Goal: Task Accomplishment & Management: Manage account settings

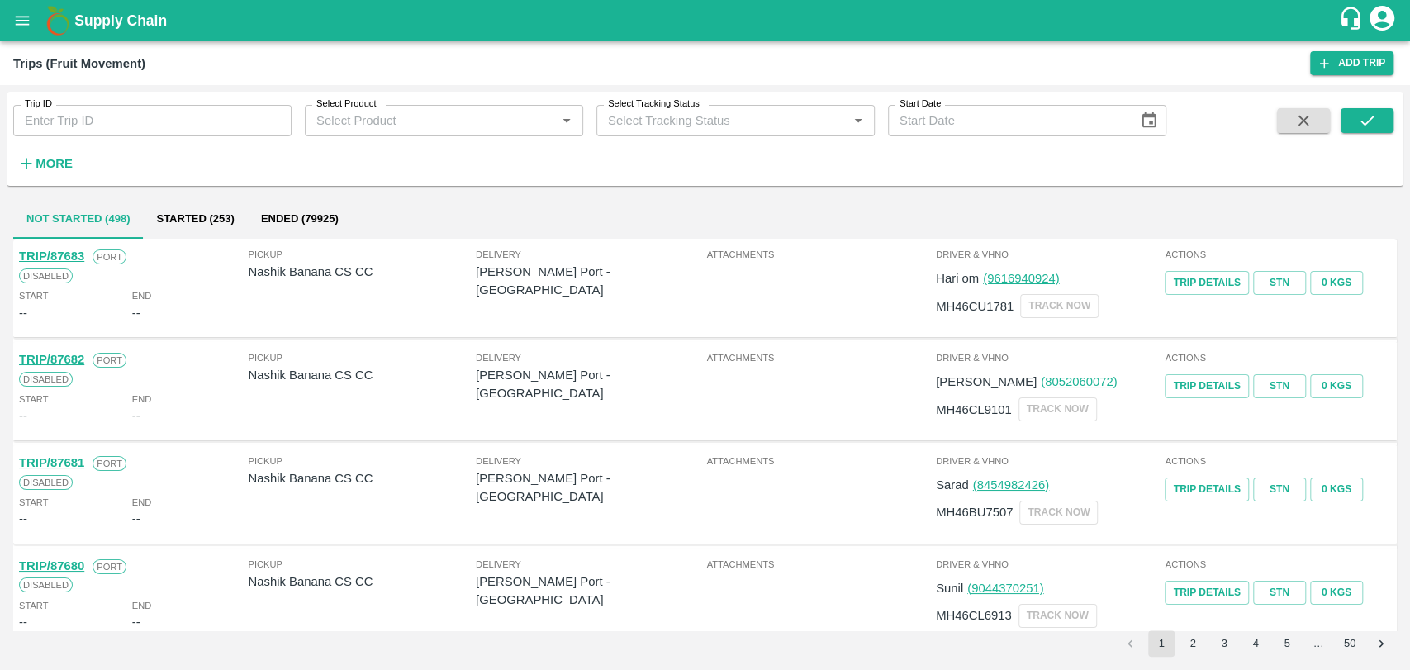
click at [55, 172] on h6 "More" at bounding box center [54, 163] width 37 height 21
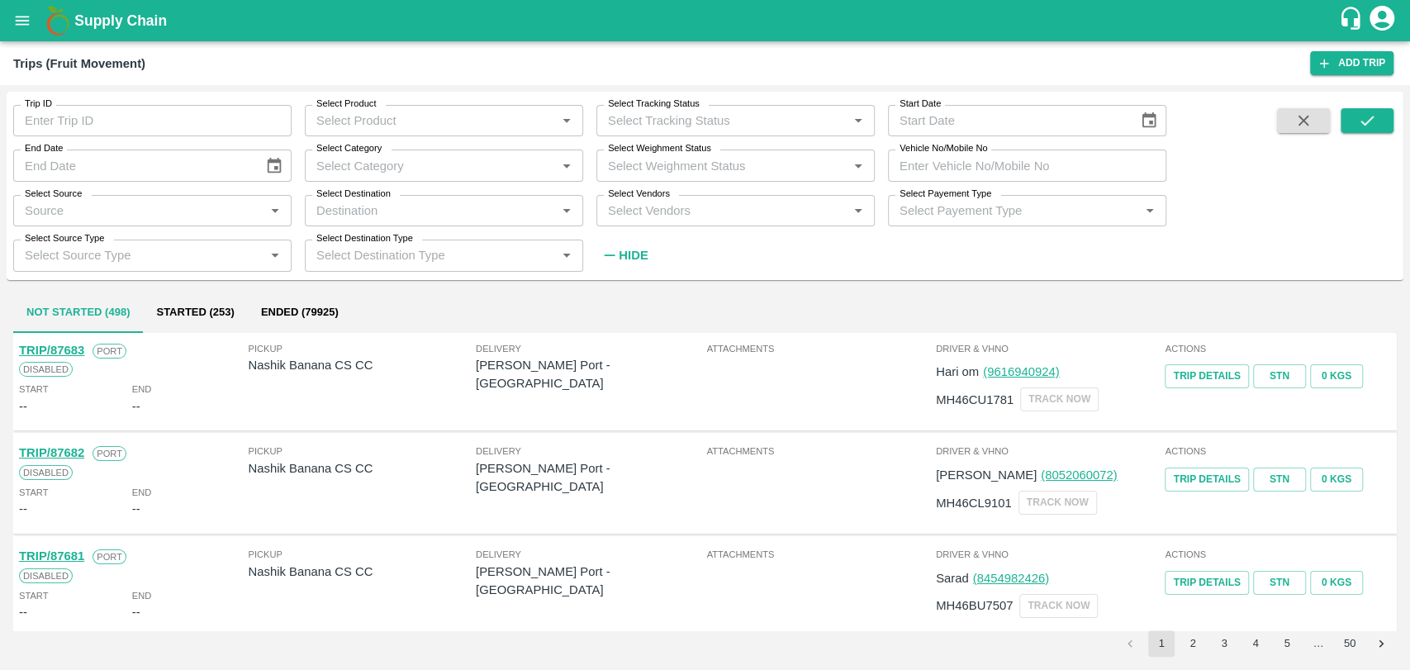
click at [977, 158] on input "Vehicle No/Mobile No" at bounding box center [1027, 164] width 278 height 31
paste input "MH19CX0475"
type input "MH19CX0475"
click at [1350, 122] on button "submit" at bounding box center [1366, 120] width 53 height 25
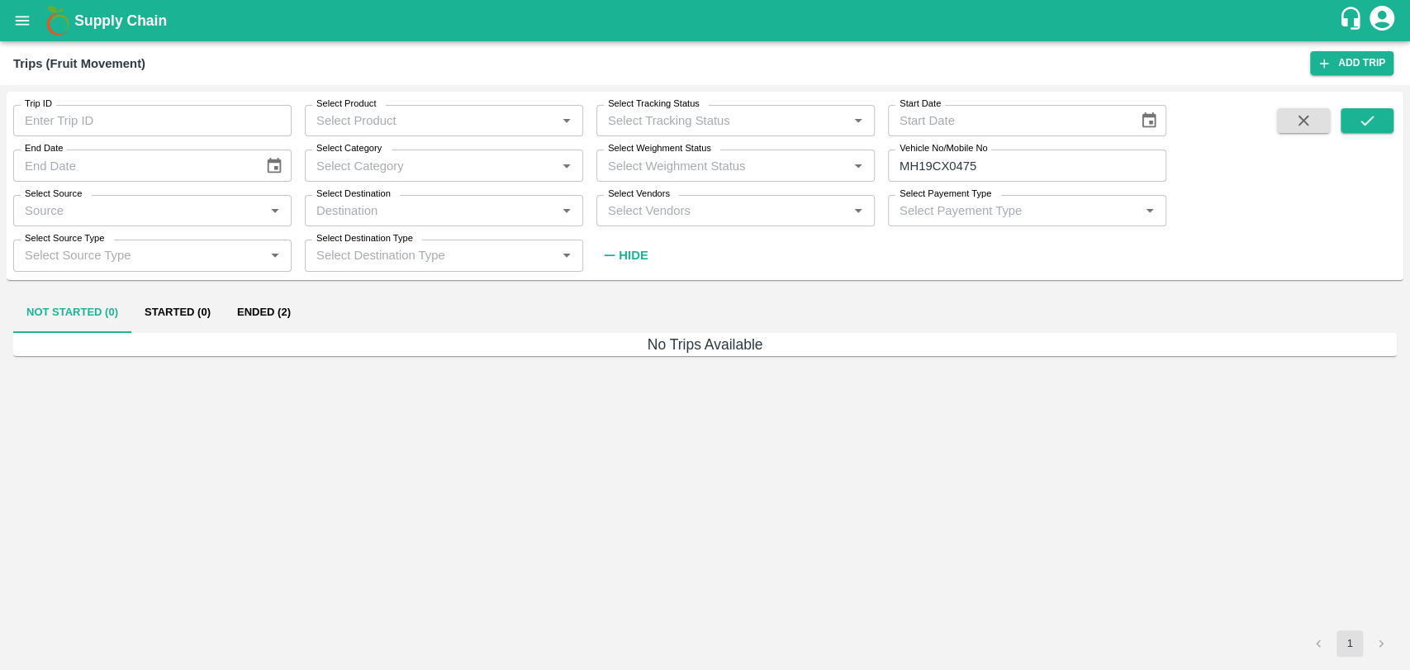
click at [278, 311] on button "Ended (2)" at bounding box center [264, 313] width 80 height 40
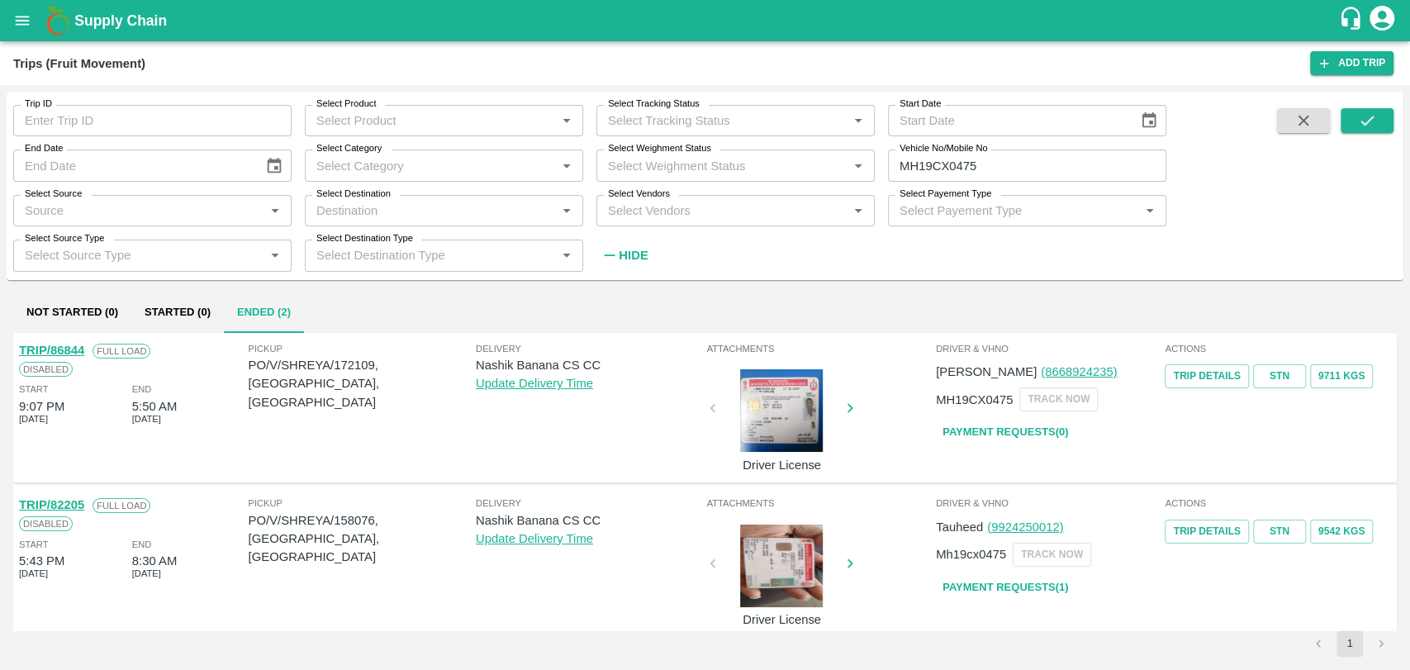
click at [73, 347] on link "TRIP/86844" at bounding box center [51, 350] width 65 height 13
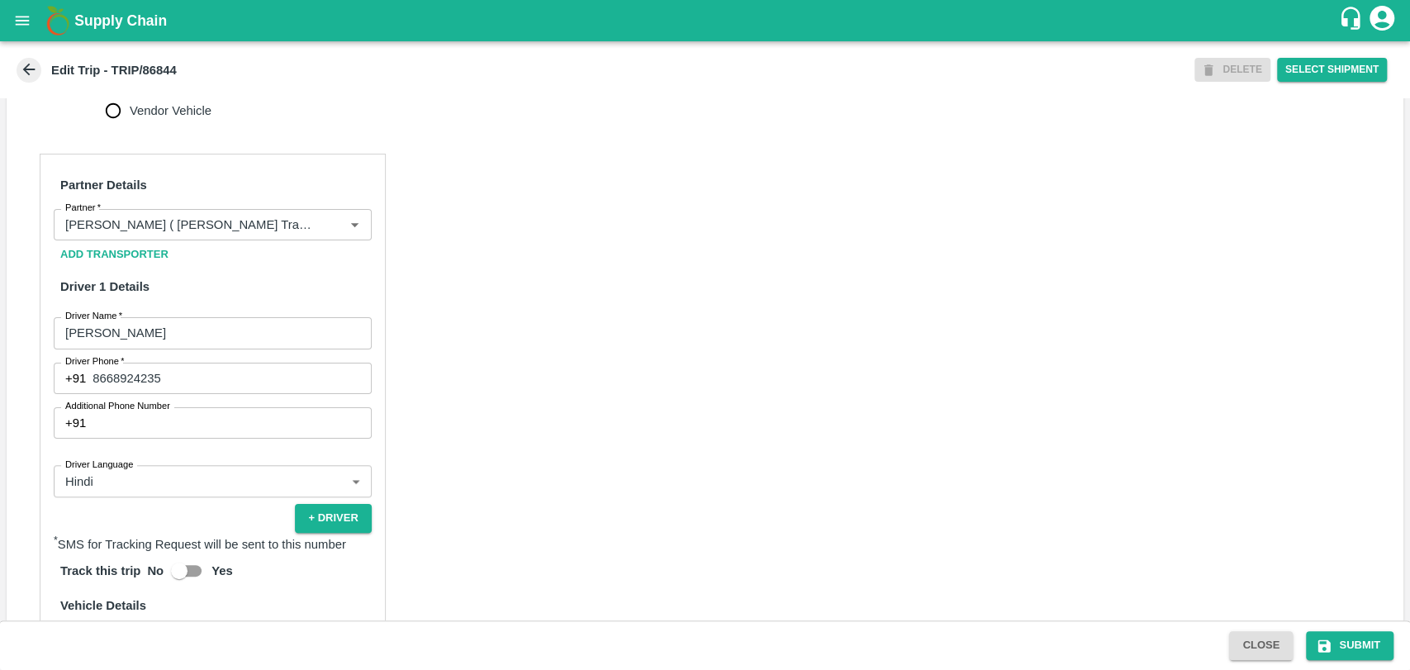
scroll to position [826, 0]
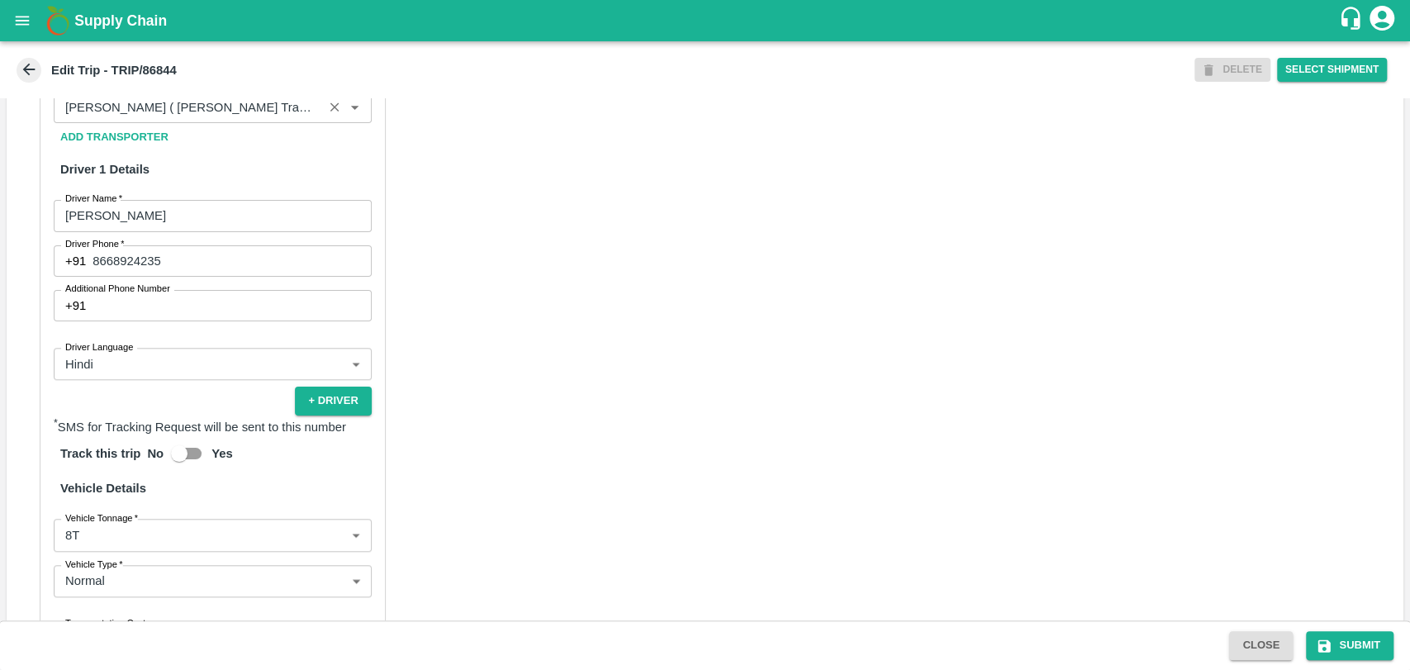
click at [244, 118] on input "Partner   *" at bounding box center [188, 107] width 259 height 21
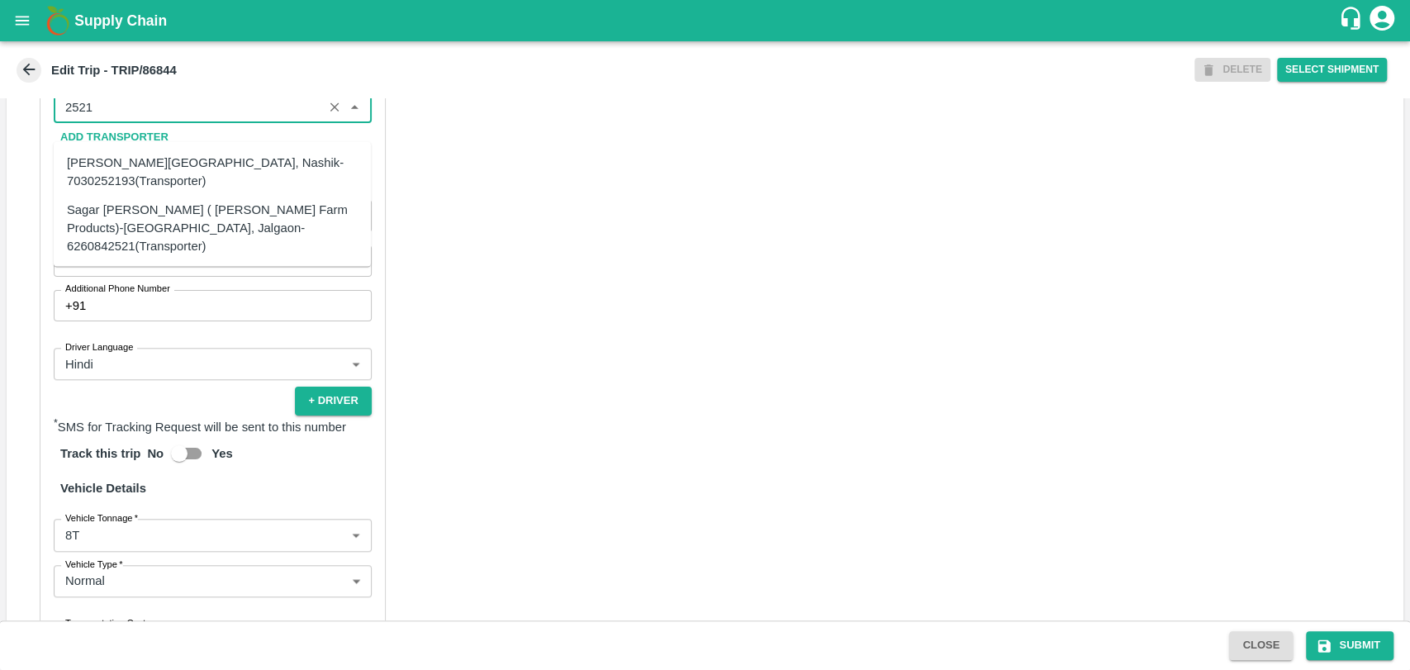
click at [141, 211] on div "Sagar Pramod Patil ( Shreyansh Farm Products)-Jalgaon, Jalgaon-6260842521(Trans…" at bounding box center [212, 227] width 291 height 55
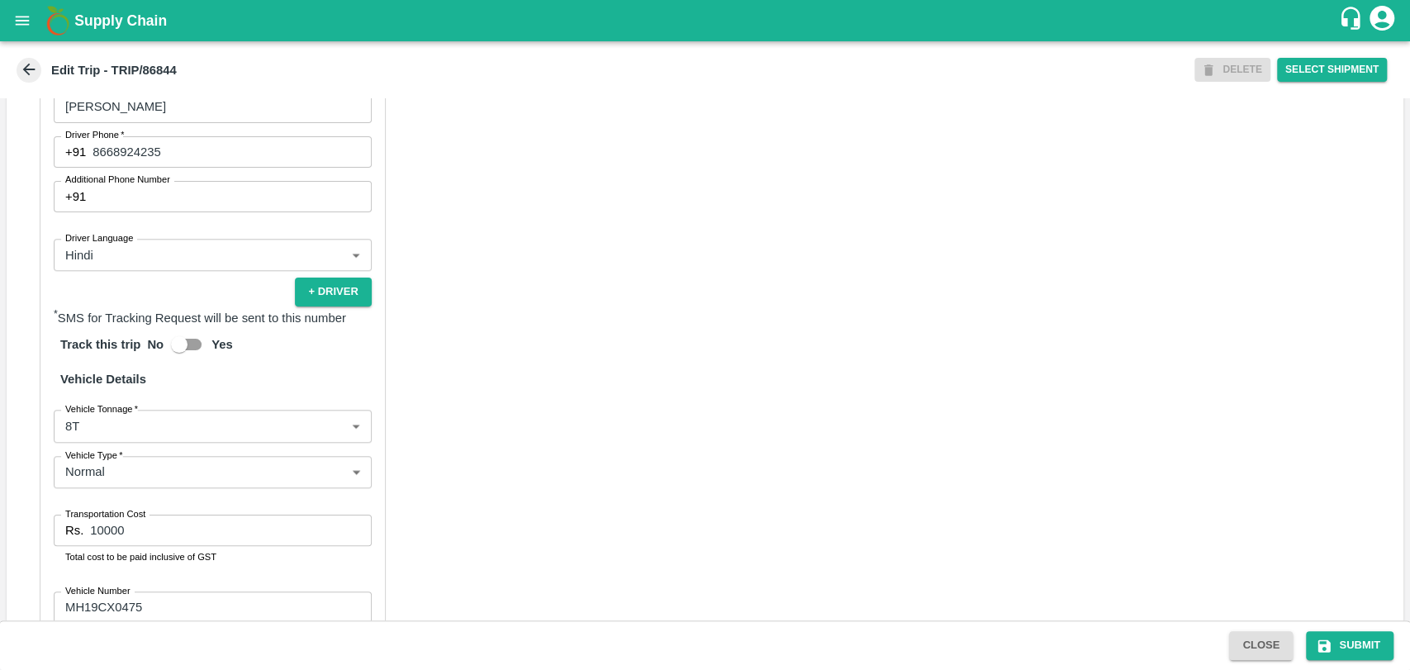
scroll to position [1055, 0]
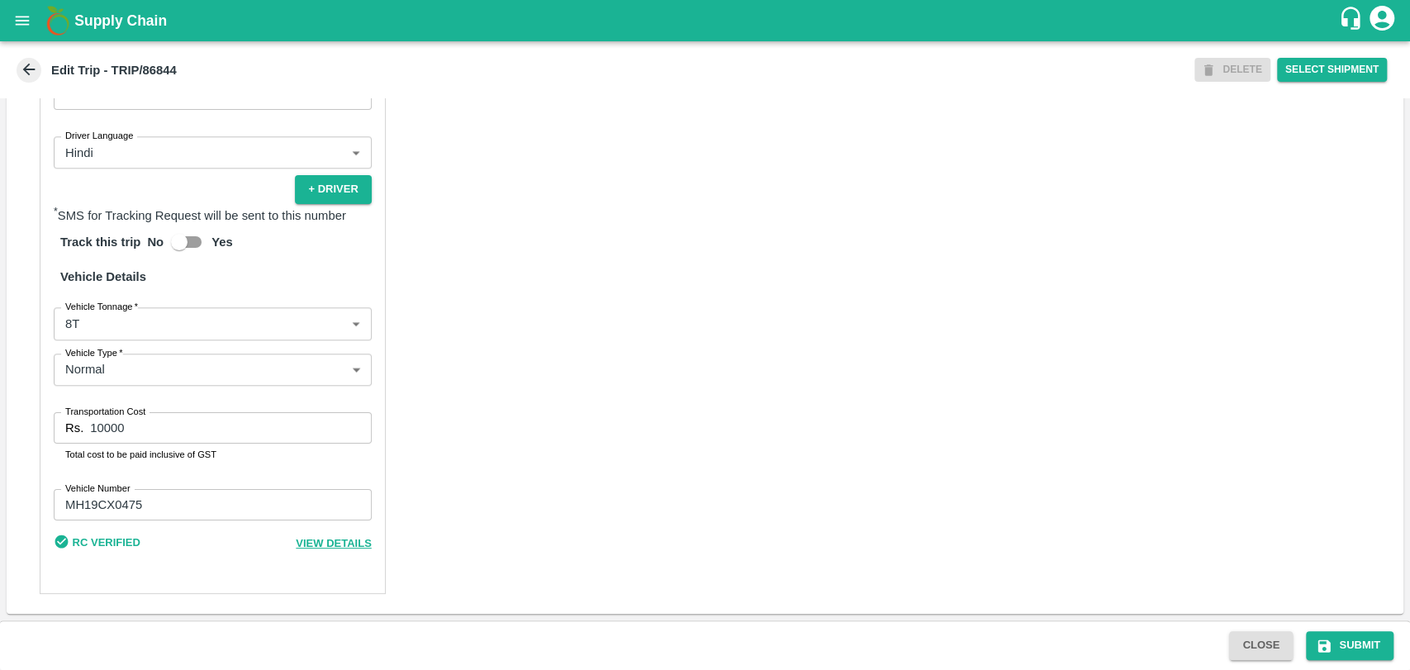
type input "Sagar Pramod Patil ( Shreyansh Farm Products)-Jalgaon, Jalgaon-6260842521(Trans…"
click at [121, 323] on body "Supply Chain Edit Trip - TRIP/86844 DELETE Select Shipment Trip Details Trip Ty…" at bounding box center [705, 335] width 1410 height 670
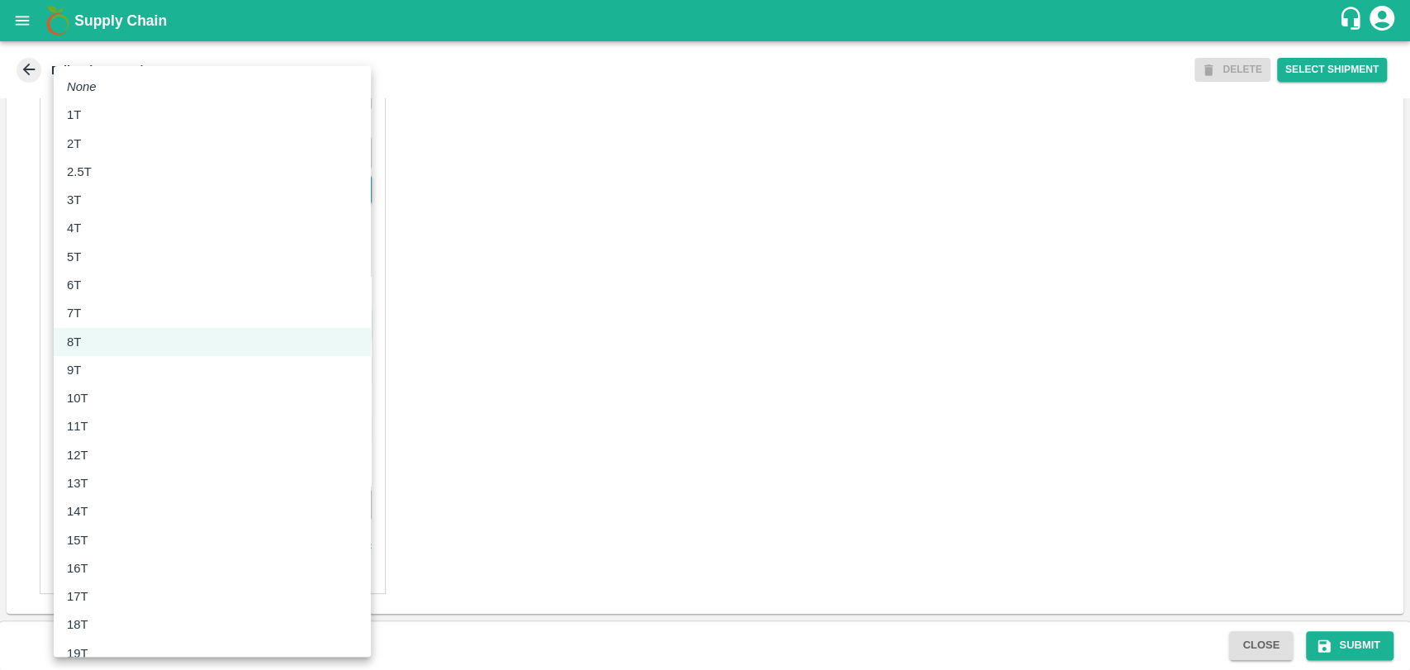
click at [108, 330] on li "8T" at bounding box center [212, 342] width 317 height 28
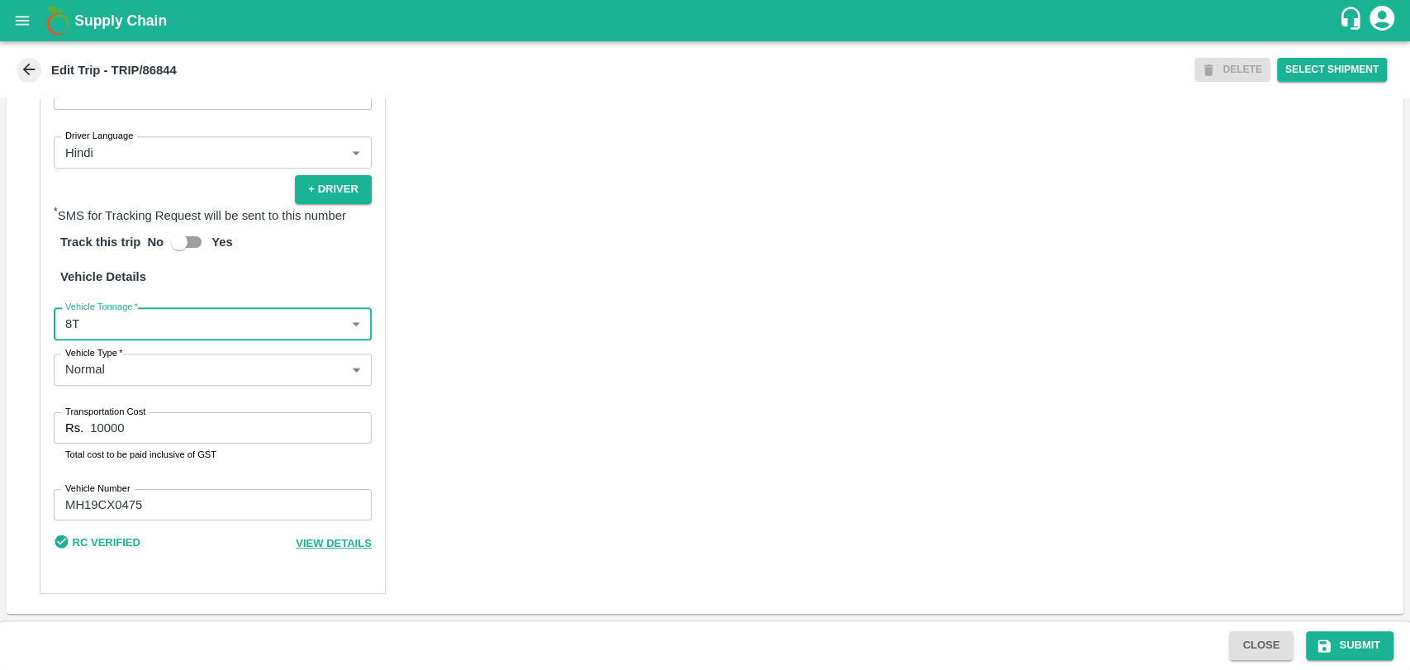
click at [147, 329] on body "Supply Chain Edit Trip - TRIP/86844 DELETE Select Shipment Trip Details Trip Ty…" at bounding box center [705, 335] width 1410 height 670
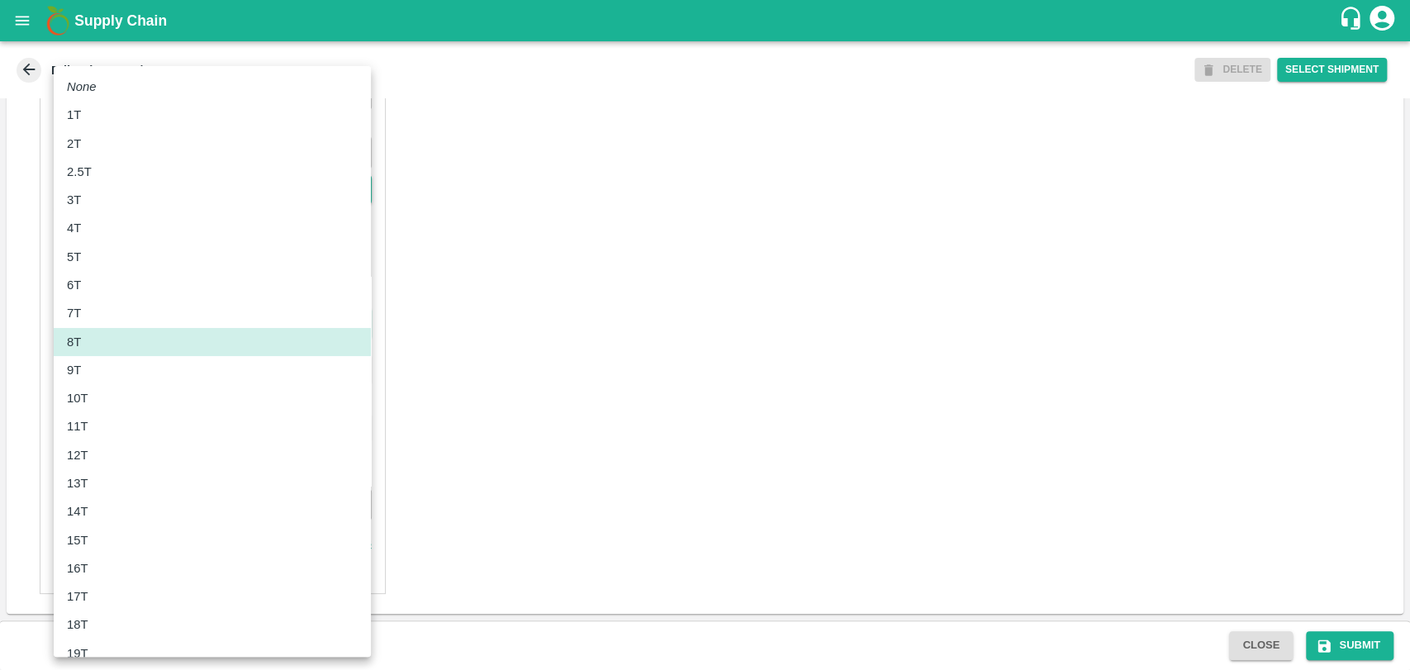
click at [111, 436] on li "11T" at bounding box center [212, 426] width 317 height 28
type input "11000"
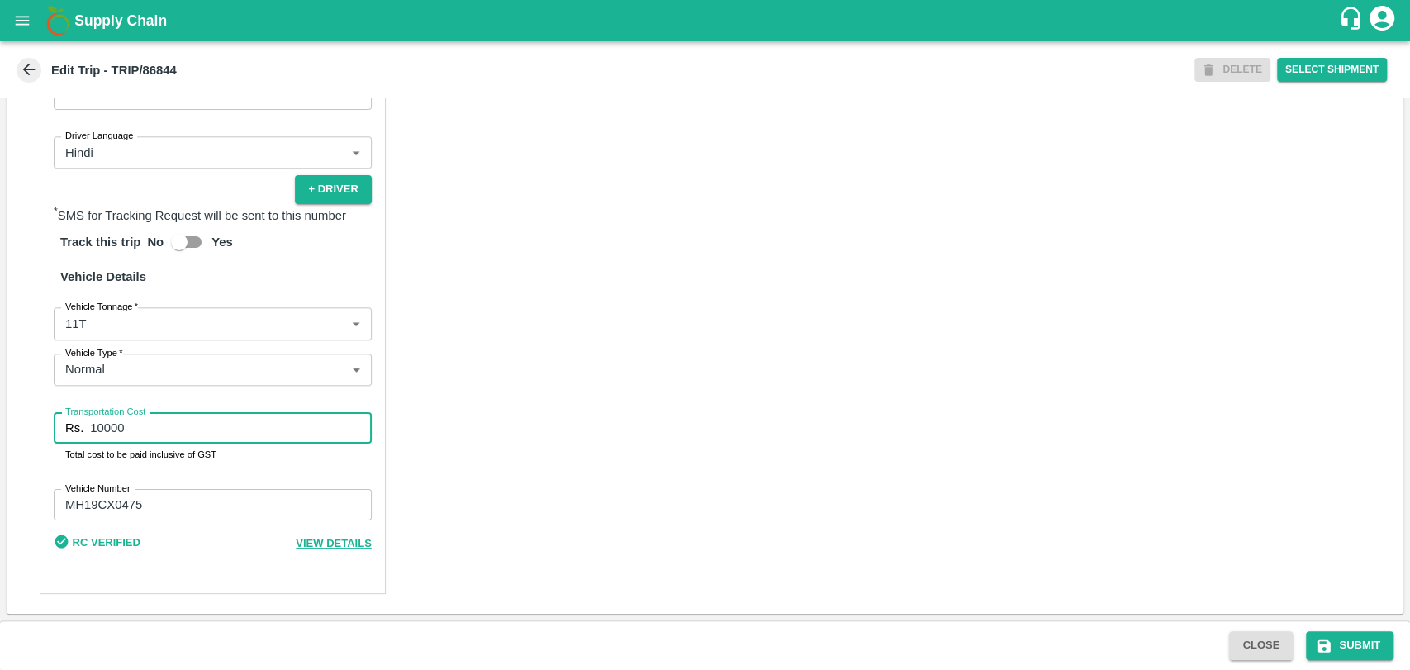
drag, startPoint x: 146, startPoint y: 438, endPoint x: 24, endPoint y: 410, distance: 125.6
click at [31, 413] on div "Partner Details Partner   * Partner Add Transporter Driver 1 Details Driver Nam…" at bounding box center [705, 209] width 1396 height 808
type input "19950"
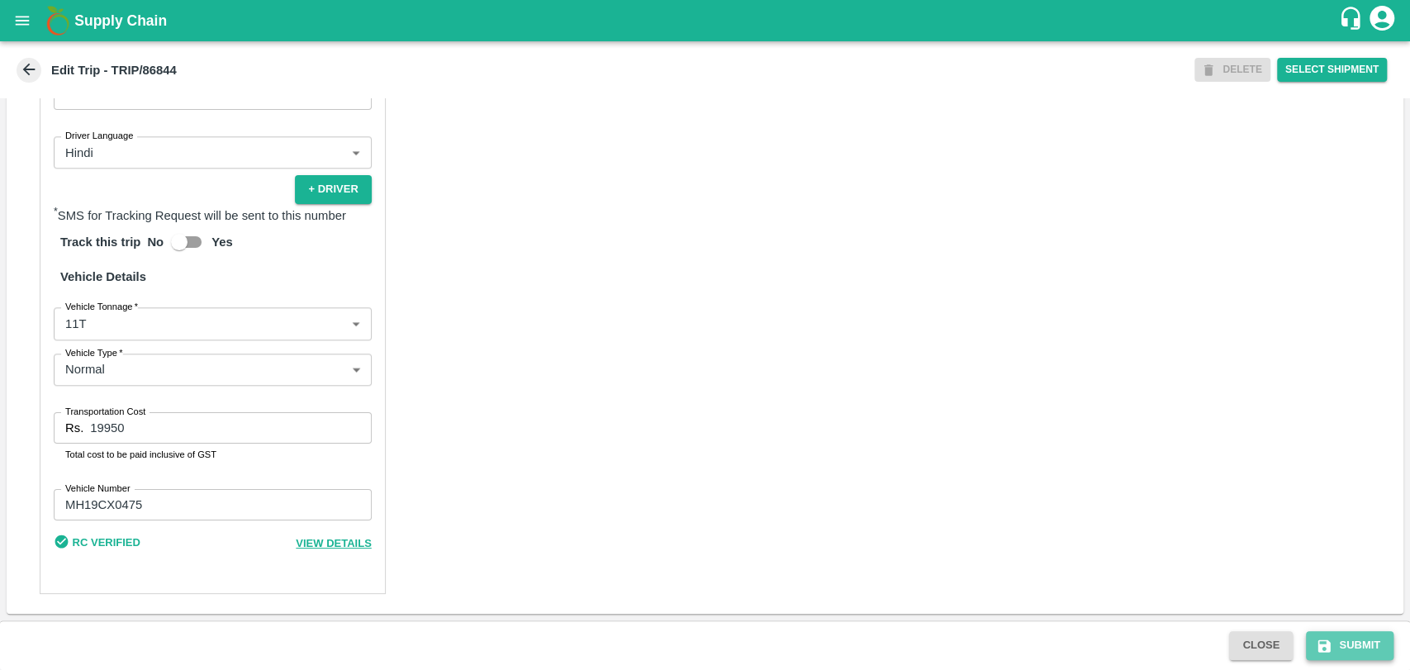
click at [1363, 642] on button "Submit" at bounding box center [1350, 645] width 88 height 29
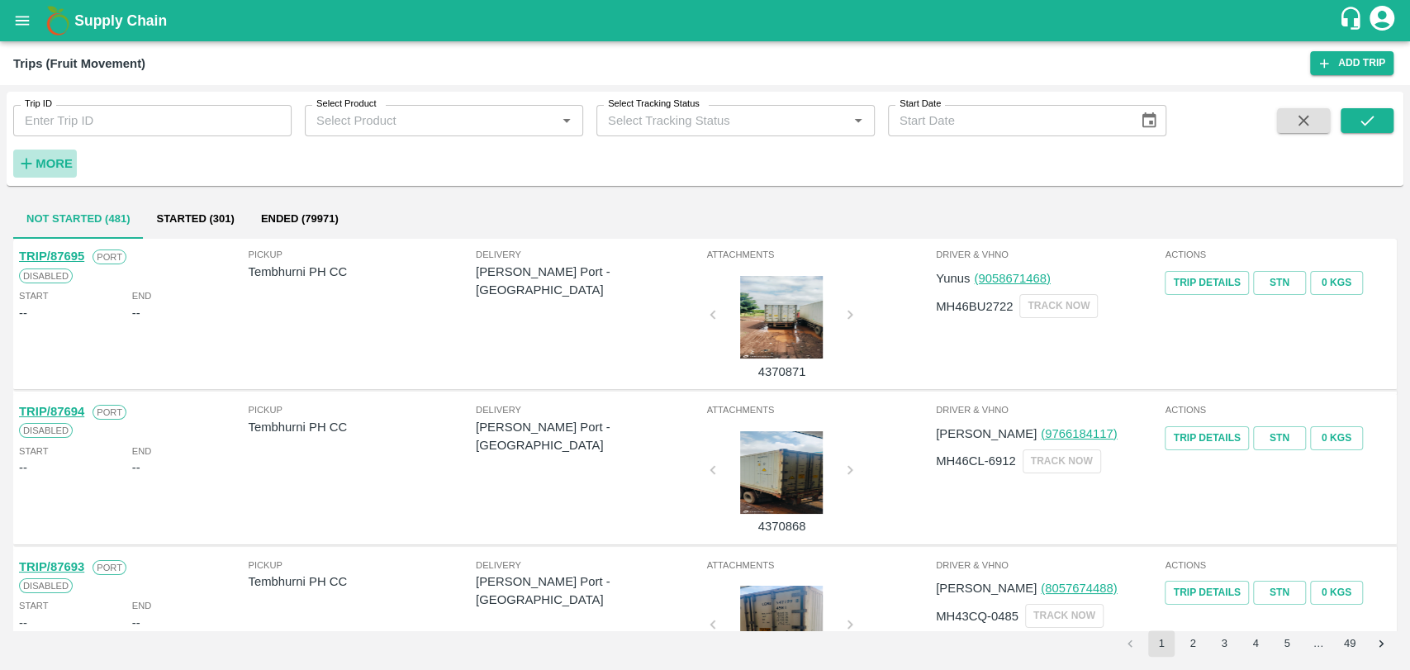
click at [55, 172] on h6 "More" at bounding box center [54, 163] width 37 height 21
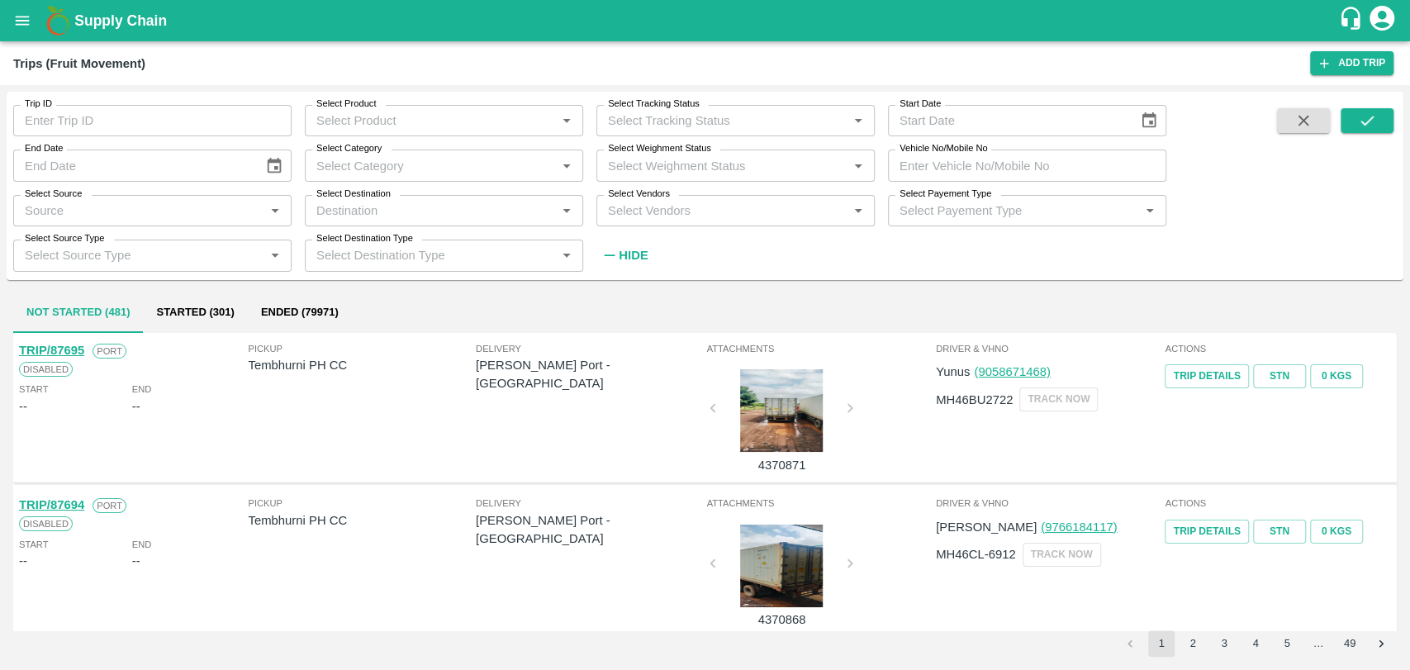
click at [1050, 173] on input "Vehicle No/Mobile No" at bounding box center [1027, 164] width 278 height 31
paste input "MH18BG7091"
type input "MH18BG7091"
click at [1345, 121] on button "submit" at bounding box center [1366, 120] width 53 height 25
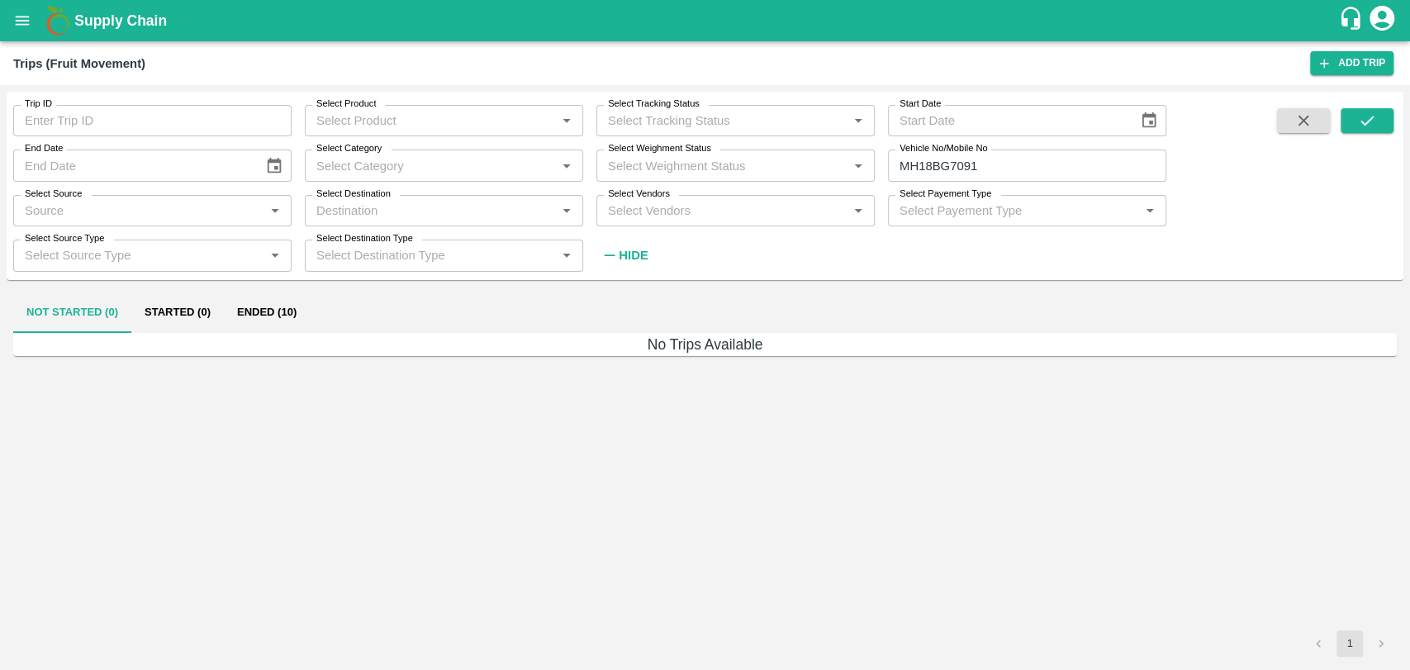
click at [271, 320] on button "Ended (10)" at bounding box center [267, 313] width 86 height 40
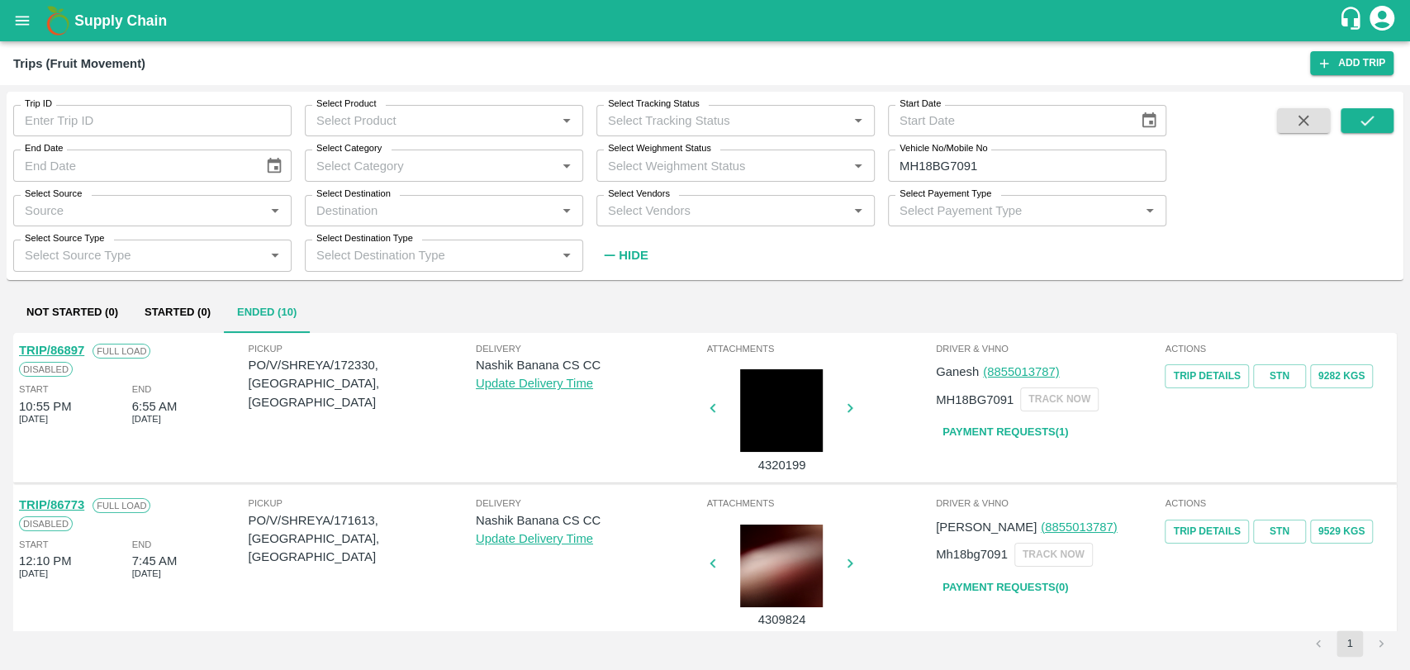
click at [65, 502] on link "TRIP/86773" at bounding box center [51, 504] width 65 height 13
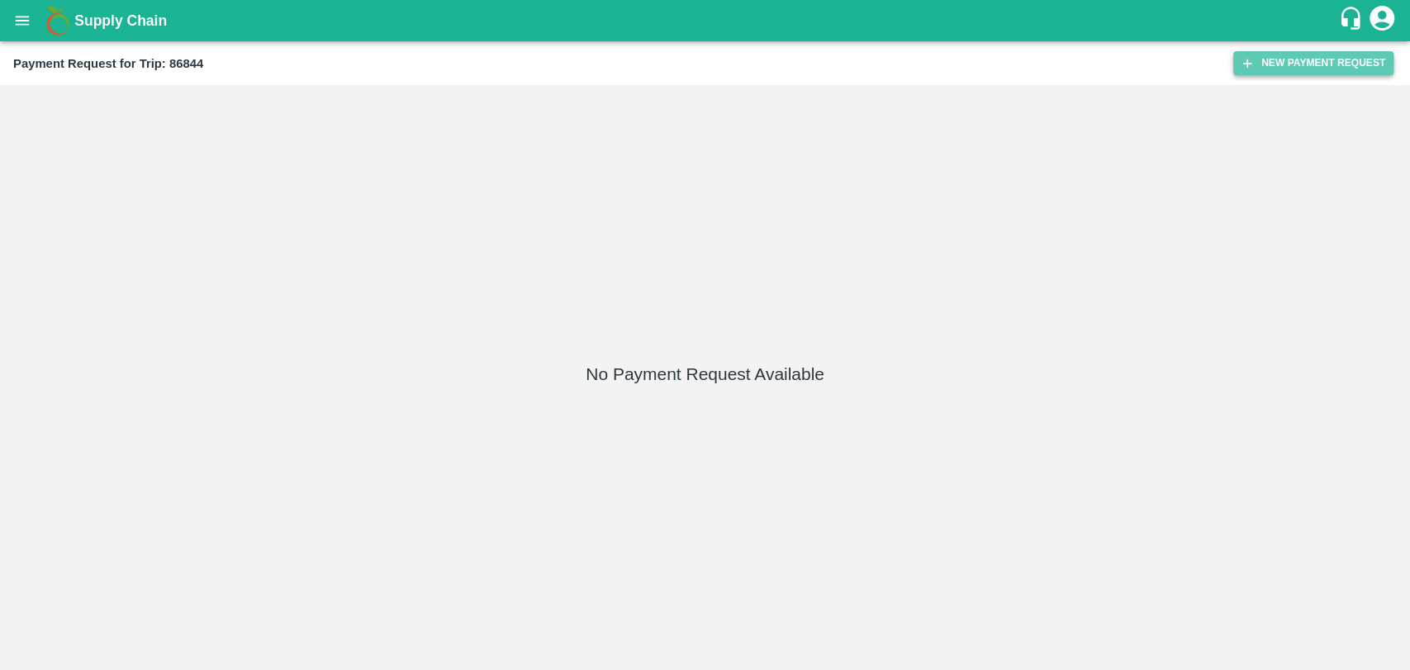
click at [1311, 54] on button "New Payment Request" at bounding box center [1313, 63] width 160 height 24
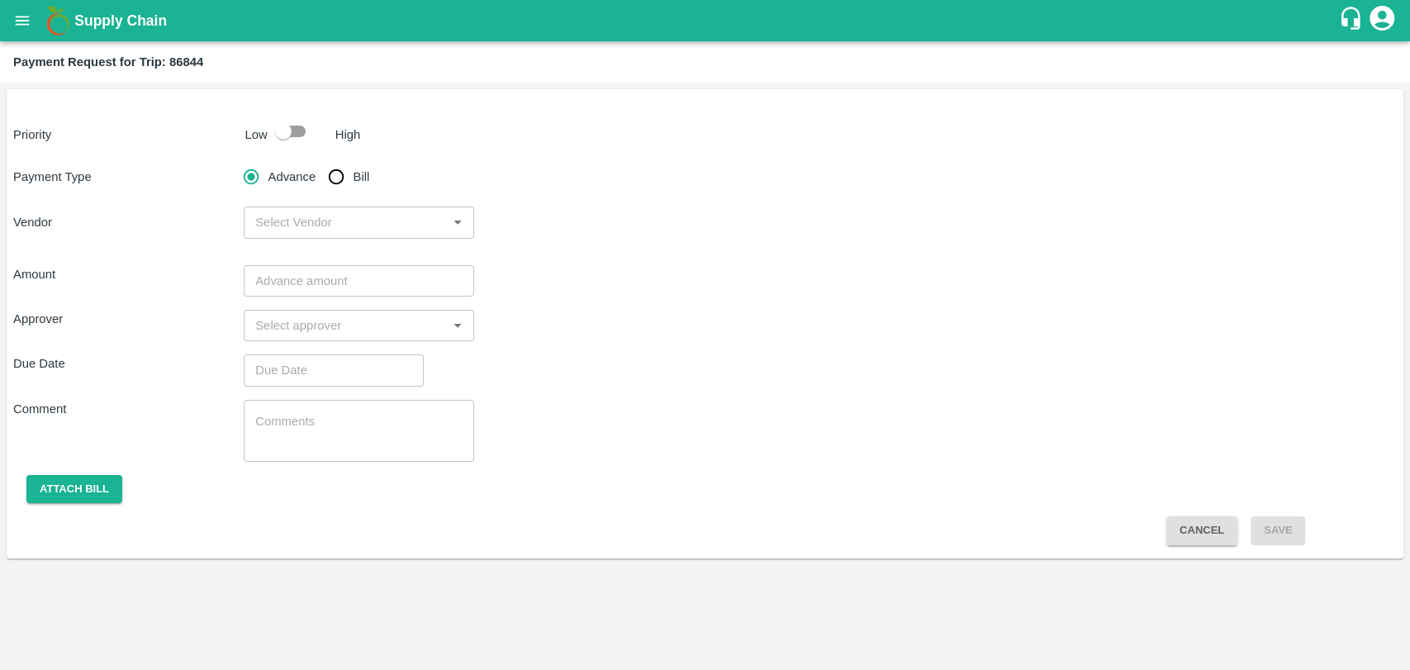
click at [277, 139] on input "checkbox" at bounding box center [283, 131] width 94 height 31
checkbox input "true"
click at [338, 180] on input "Bill" at bounding box center [336, 176] width 33 height 33
radio input "true"
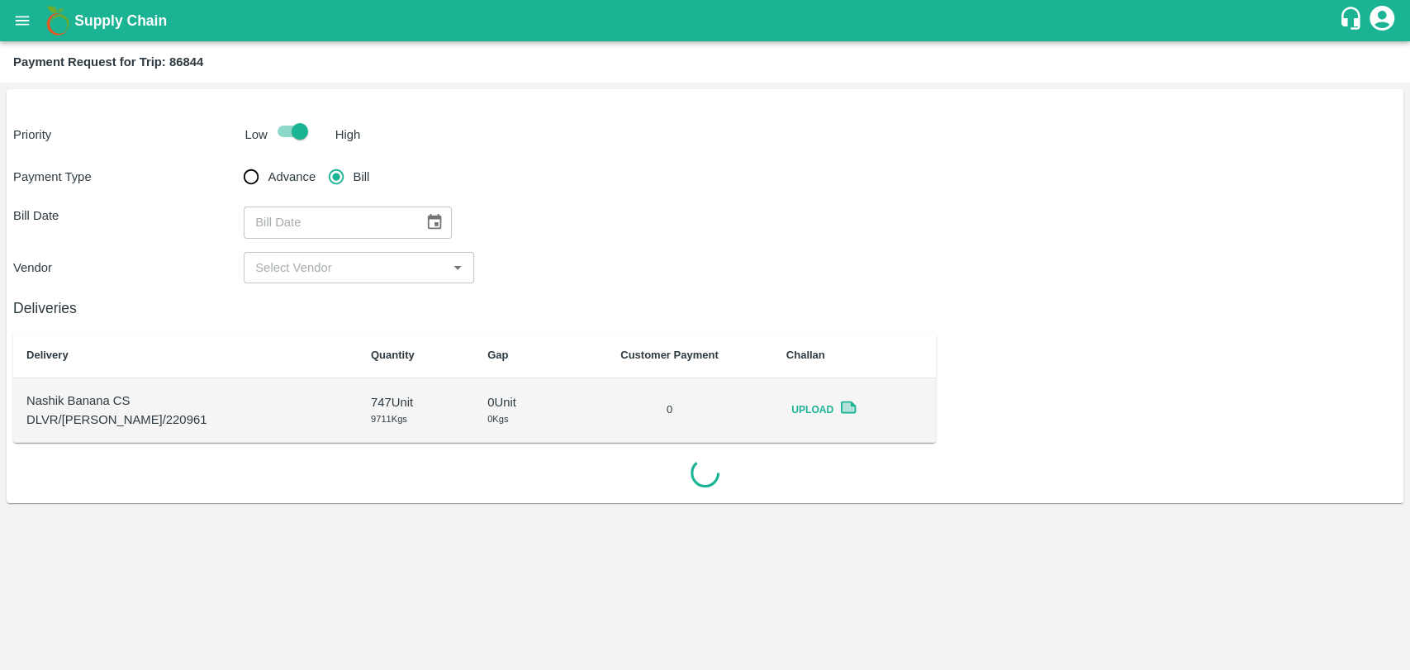
click at [433, 222] on icon "Choose date" at bounding box center [435, 222] width 14 height 16
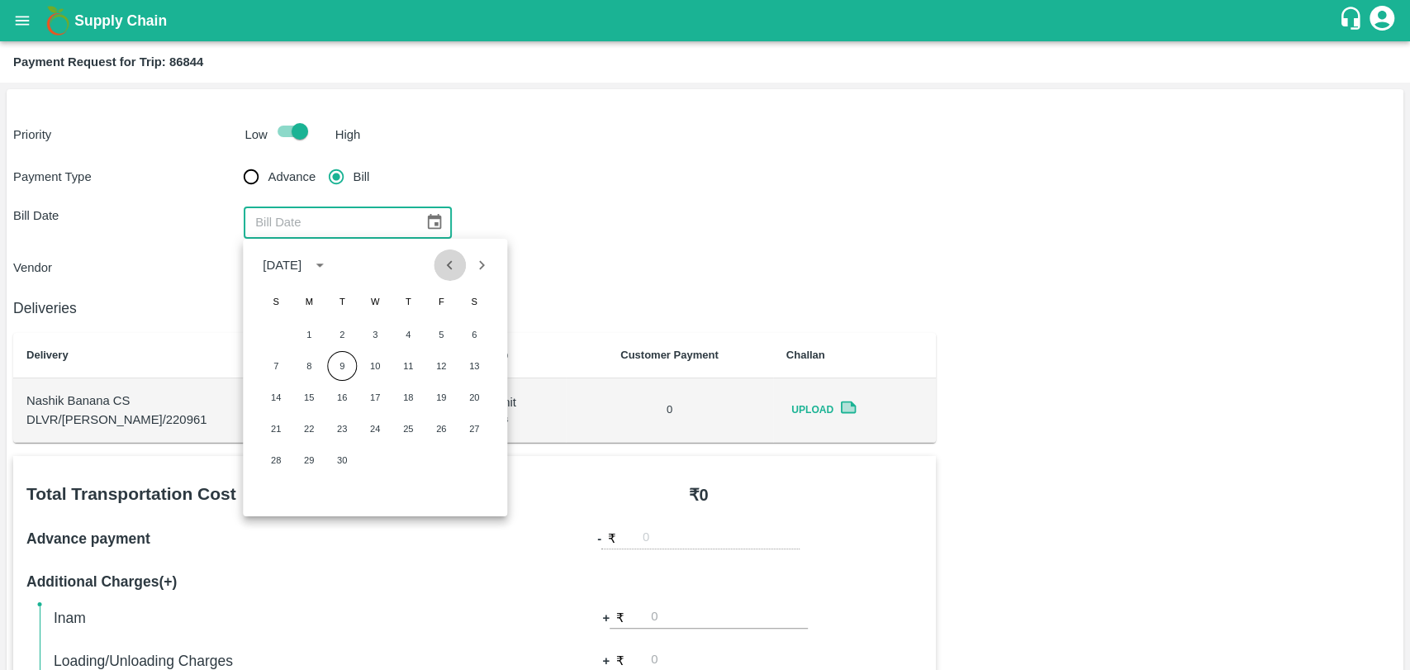
click at [449, 270] on icon "Previous month" at bounding box center [450, 265] width 18 height 18
click at [386, 452] on button "27" at bounding box center [375, 460] width 30 height 30
type input "27/08/2025"
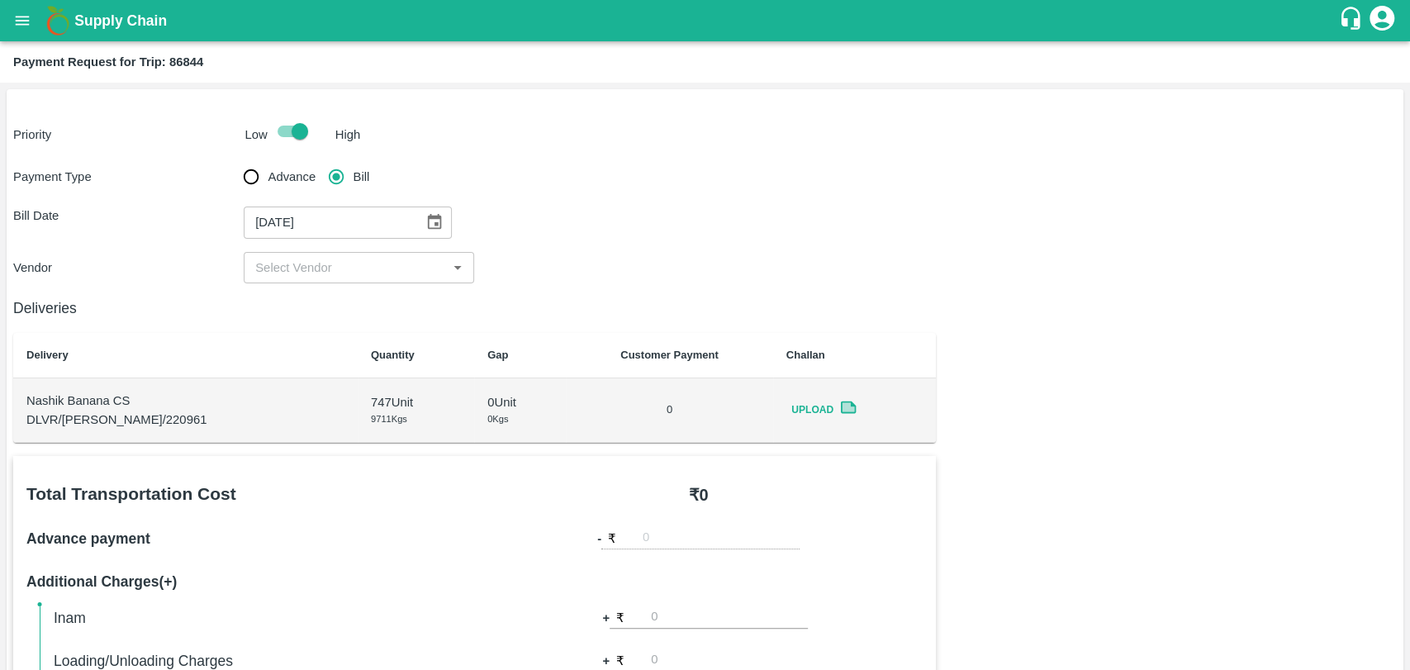
click at [298, 271] on input "input" at bounding box center [345, 267] width 193 height 21
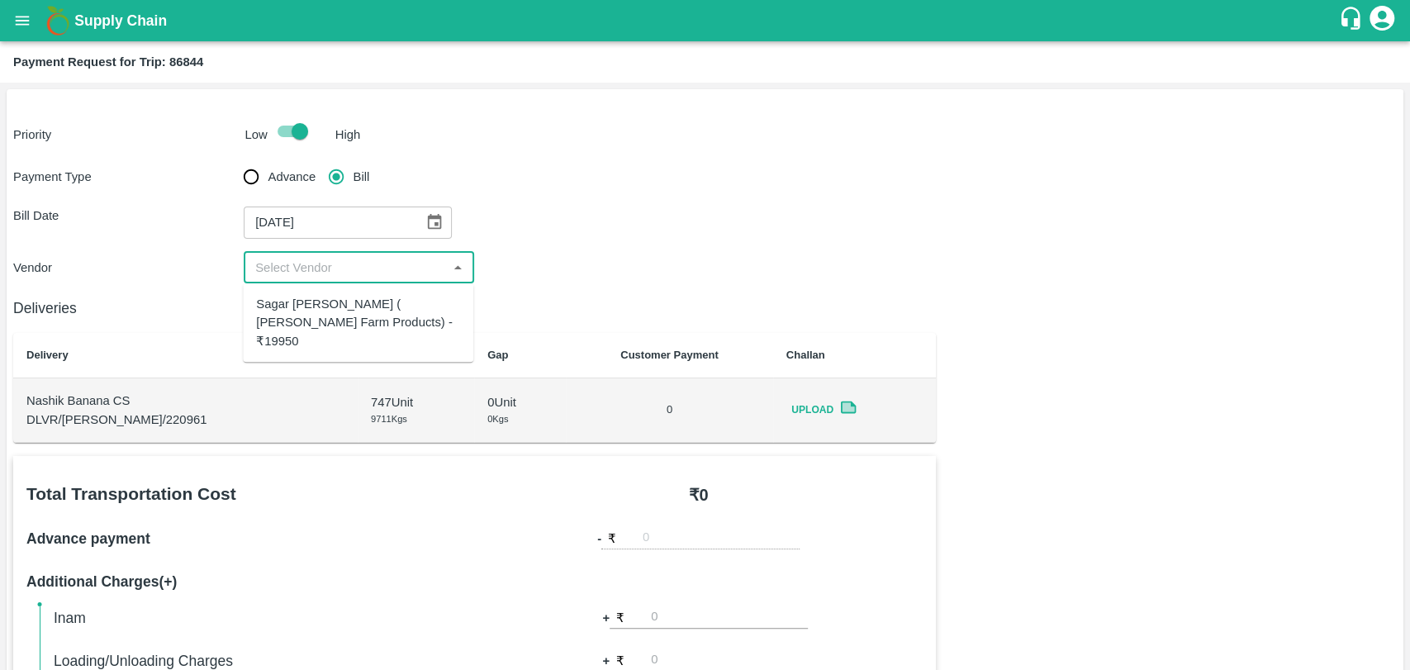
click at [308, 324] on div "Sagar Pramod Patil ( Shreyansh Farm Products) - ₹19950" at bounding box center [358, 322] width 204 height 55
type input "Sagar Pramod Patil ( Shreyansh Farm Products) - ₹19950"
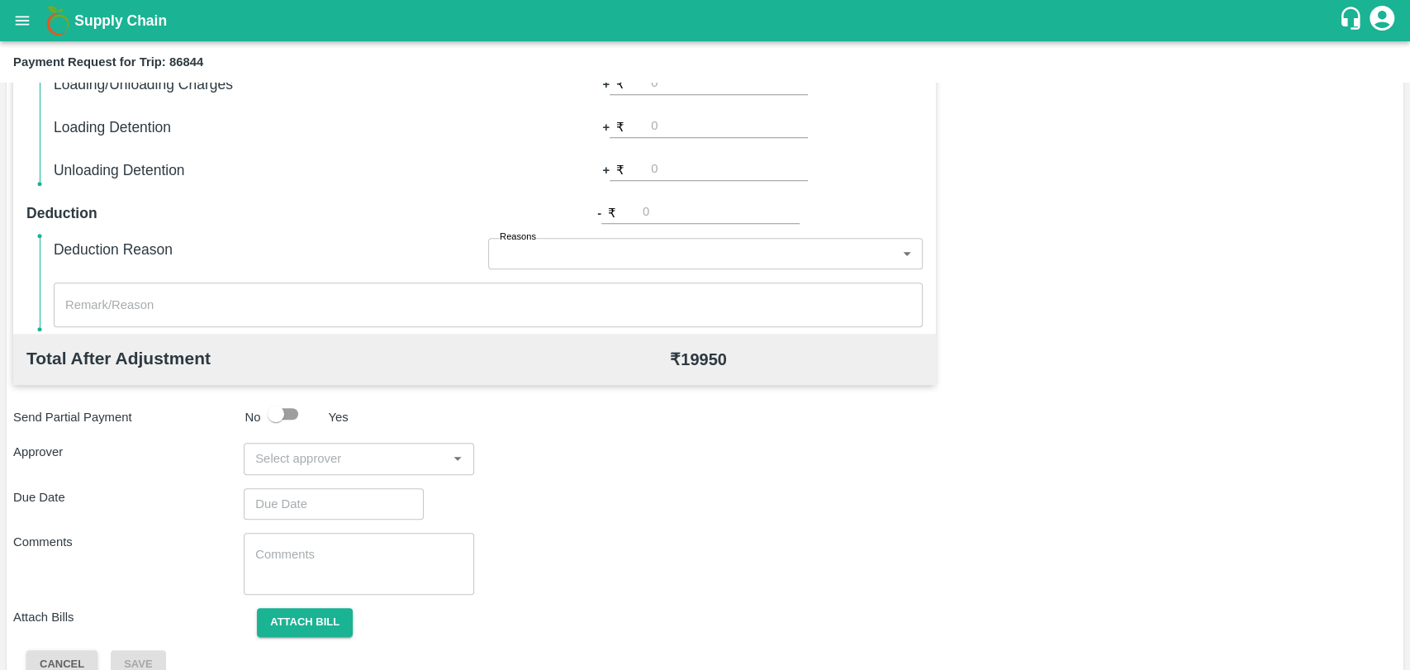
scroll to position [604, 0]
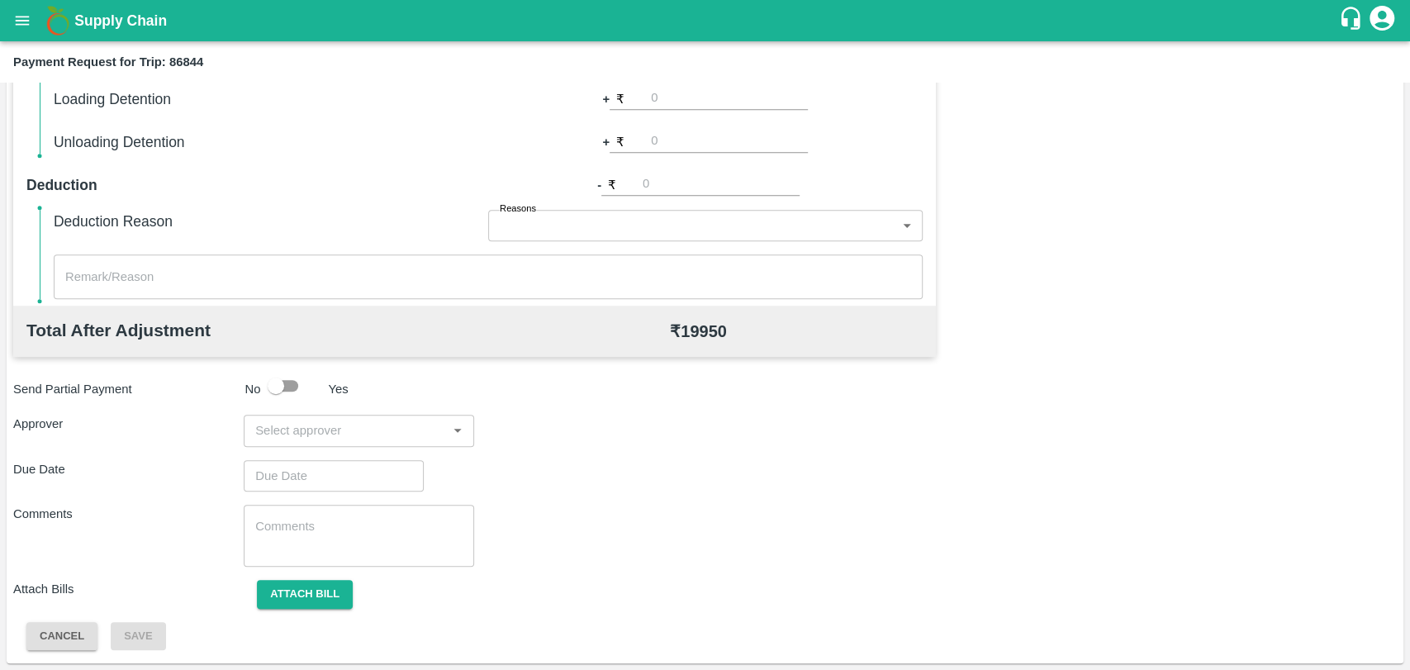
click at [349, 432] on input "input" at bounding box center [345, 429] width 193 height 21
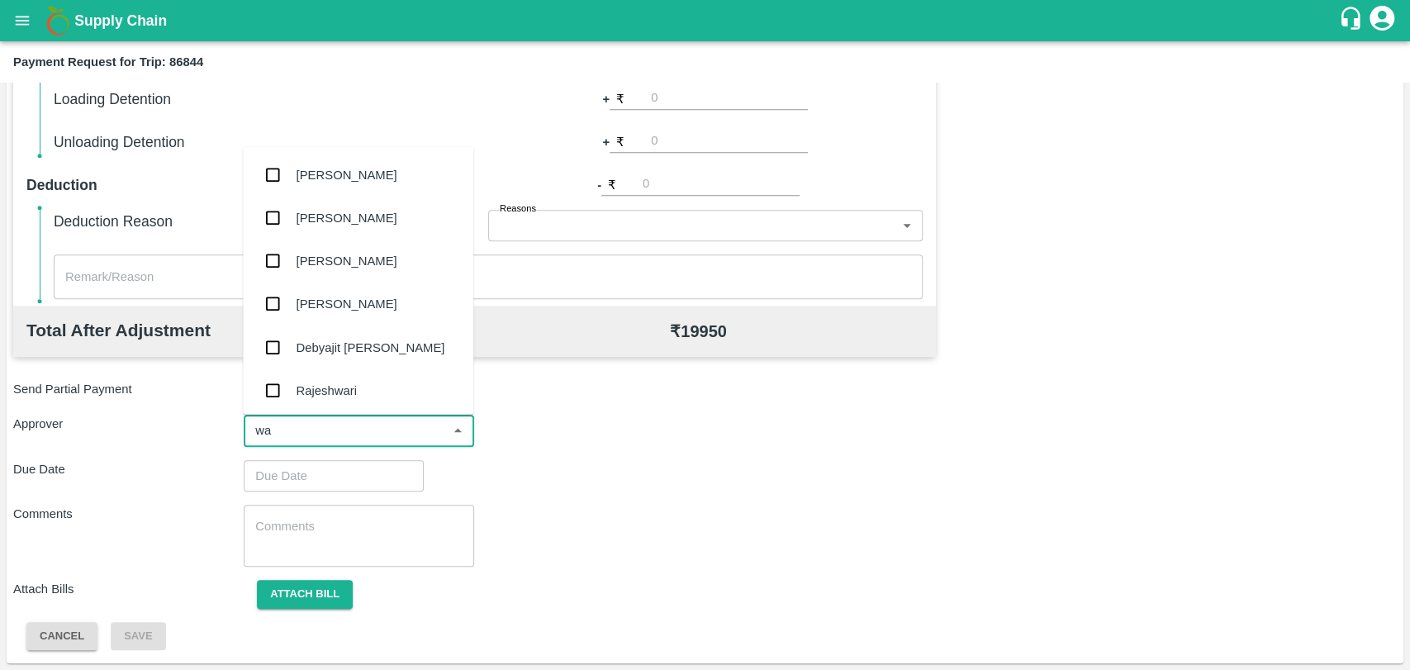
type input "wag"
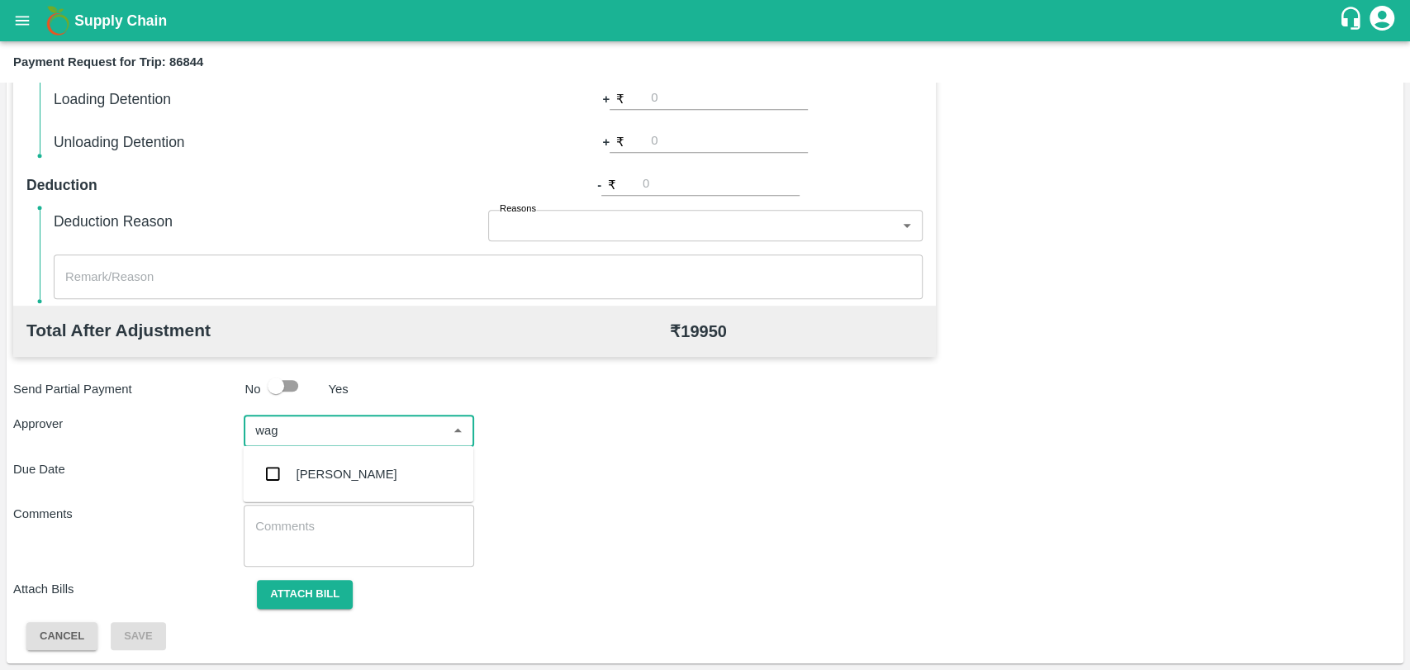
click at [336, 453] on div "[PERSON_NAME]" at bounding box center [358, 474] width 230 height 43
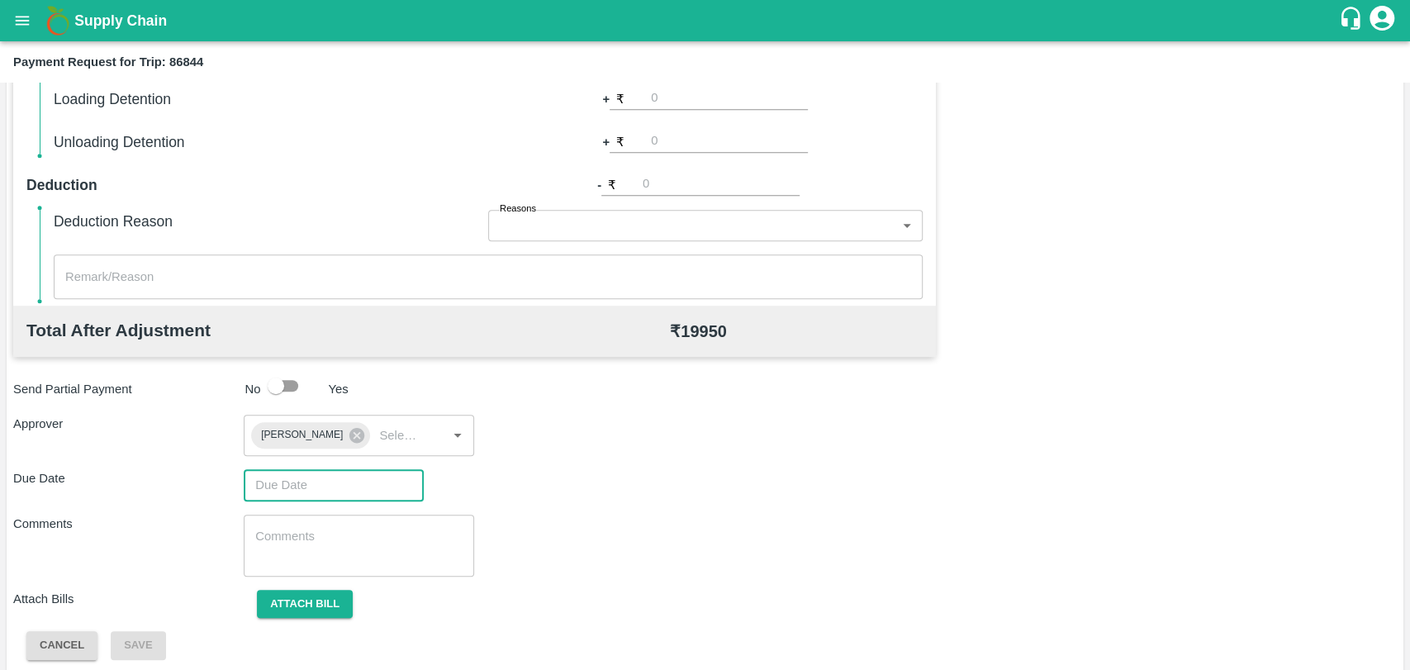
type input "DD/MM/YYYY hh:mm aa"
click at [334, 477] on input "DD/MM/YYYY hh:mm aa" at bounding box center [328, 484] width 168 height 31
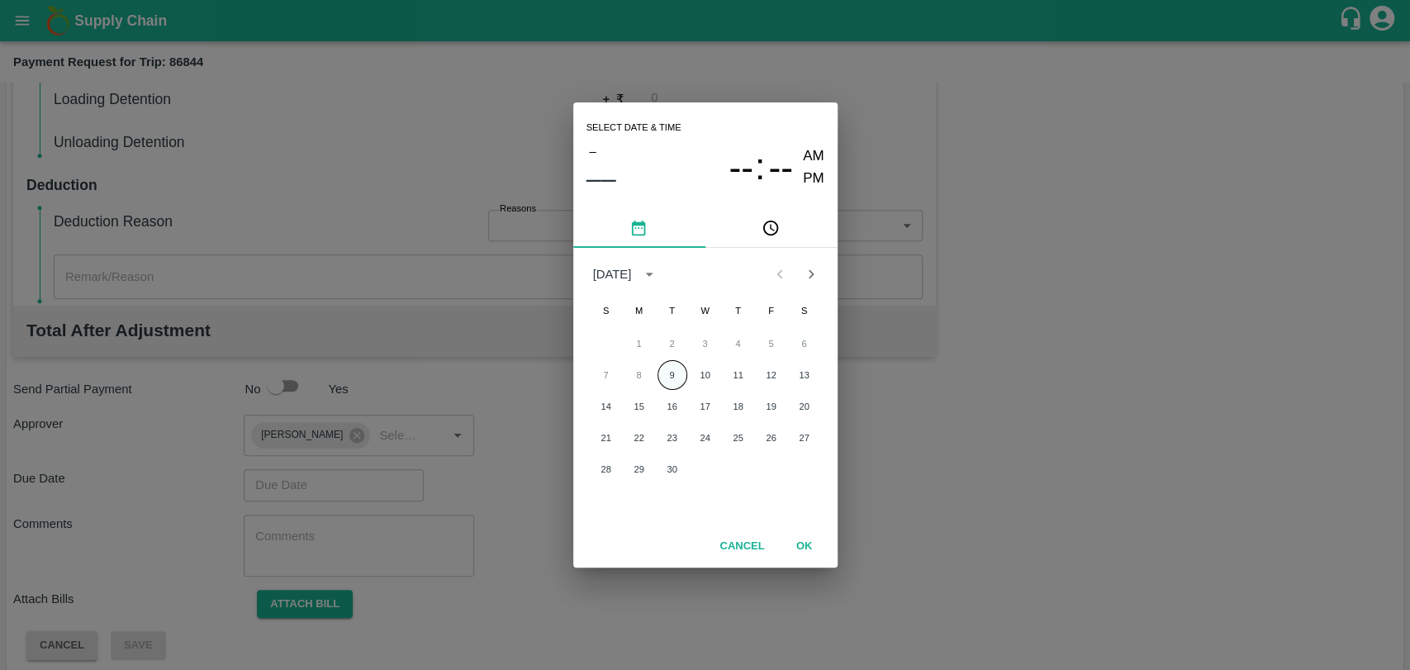
click at [673, 377] on button "9" at bounding box center [672, 375] width 30 height 30
type input "09/09/2025 12:00 AM"
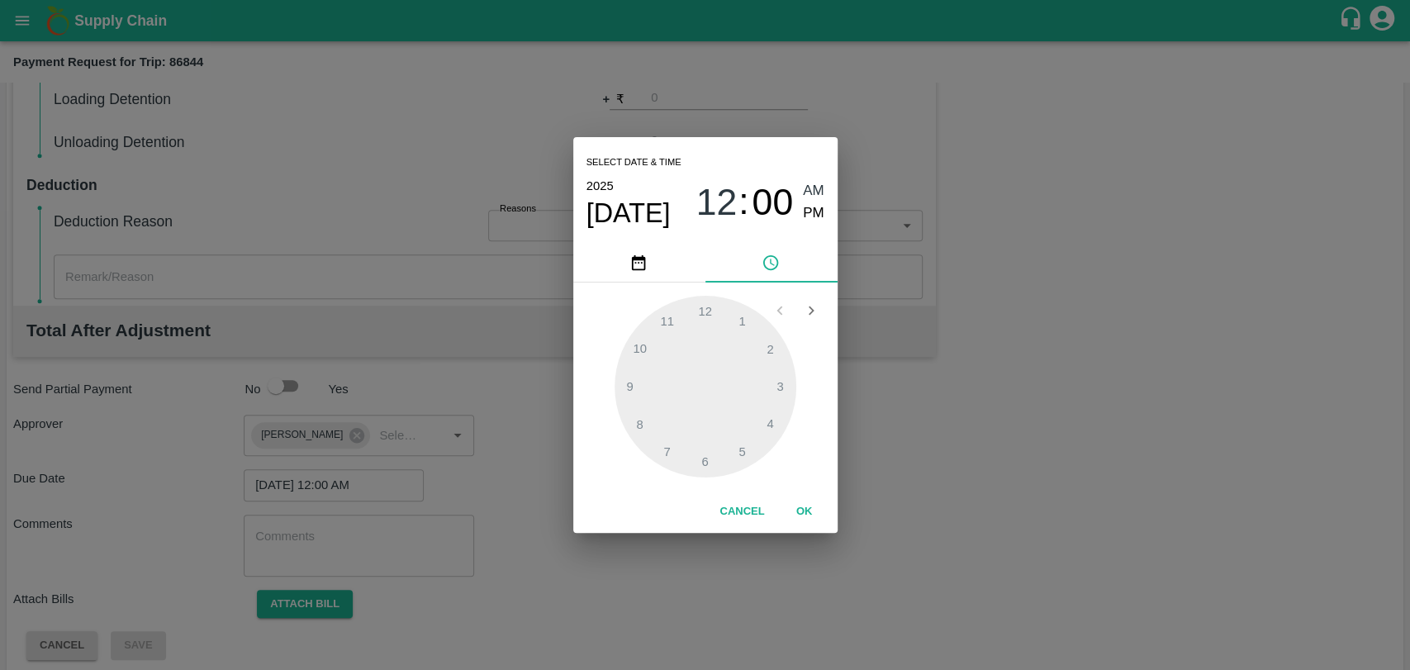
click at [795, 514] on button "OK" at bounding box center [804, 511] width 53 height 29
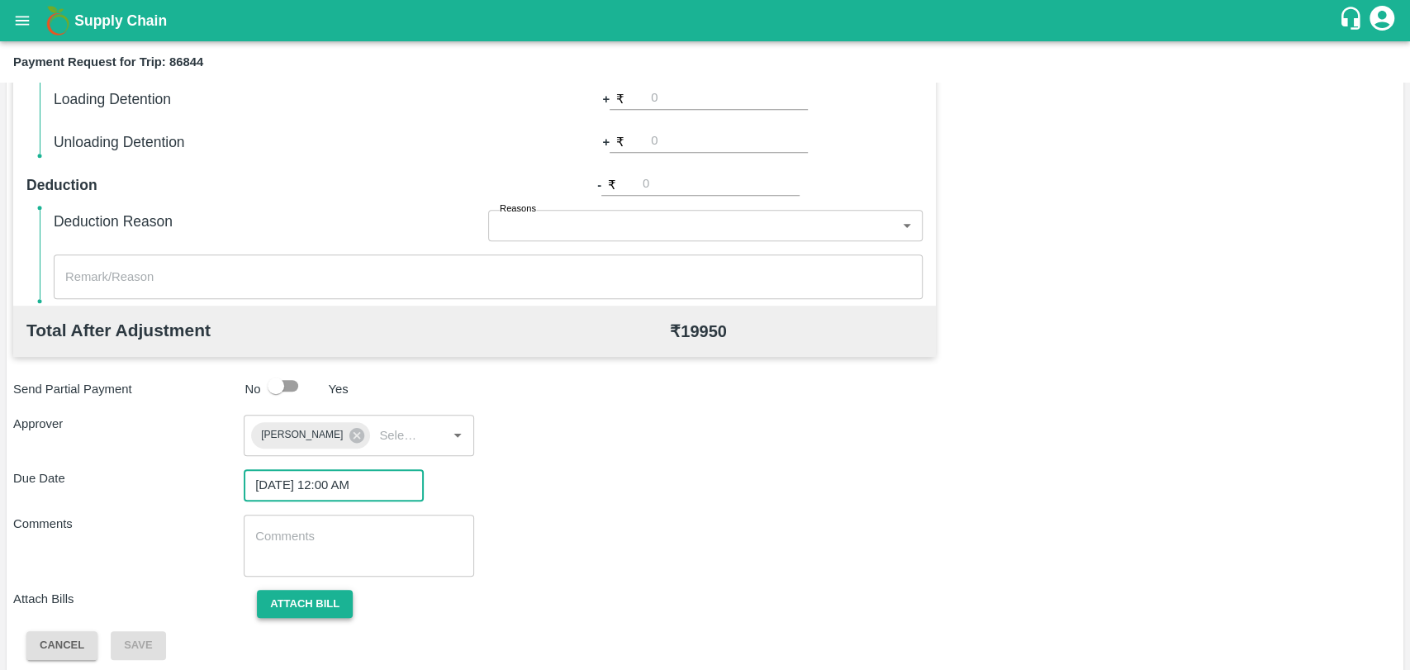
click at [311, 592] on button "Attach bill" at bounding box center [305, 604] width 96 height 29
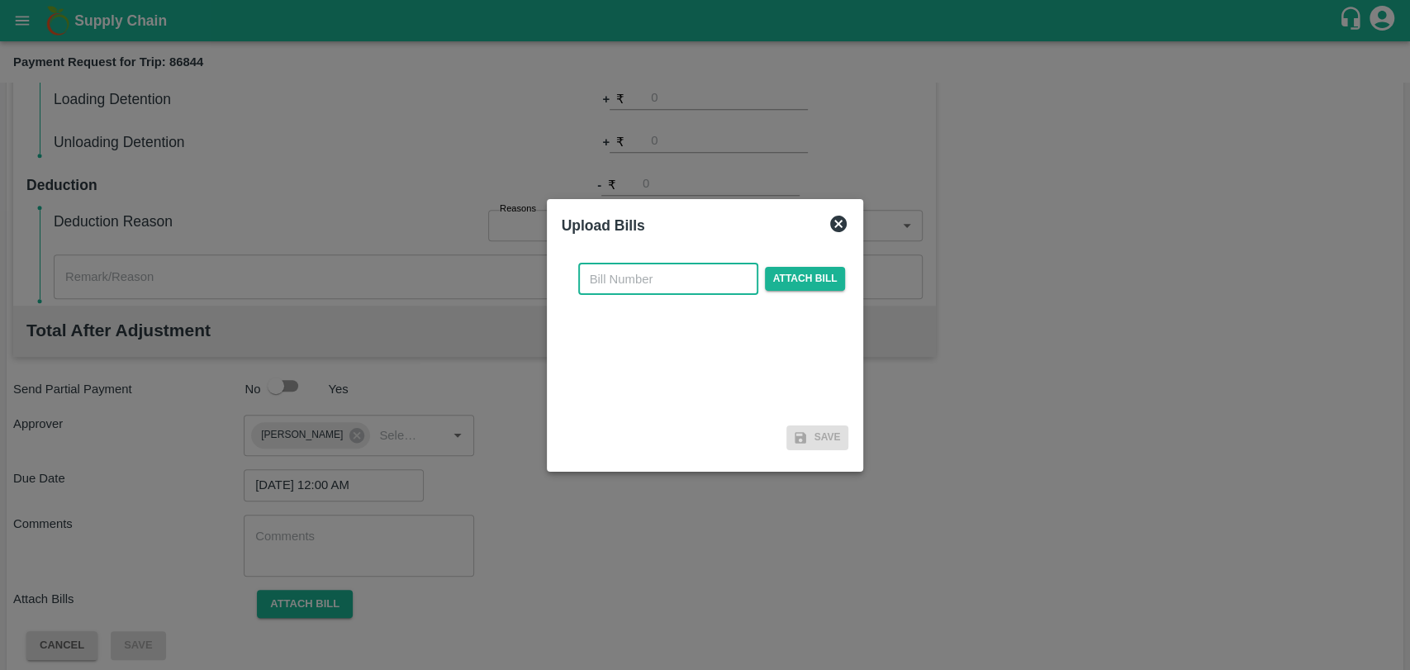
click at [628, 264] on input "text" at bounding box center [668, 278] width 180 height 31
click at [645, 279] on input "text" at bounding box center [668, 278] width 180 height 31
type input "402"
click at [797, 277] on span "Attach bill" at bounding box center [805, 279] width 81 height 24
click at [0, 0] on input "Attach bill" at bounding box center [0, 0] width 0 height 0
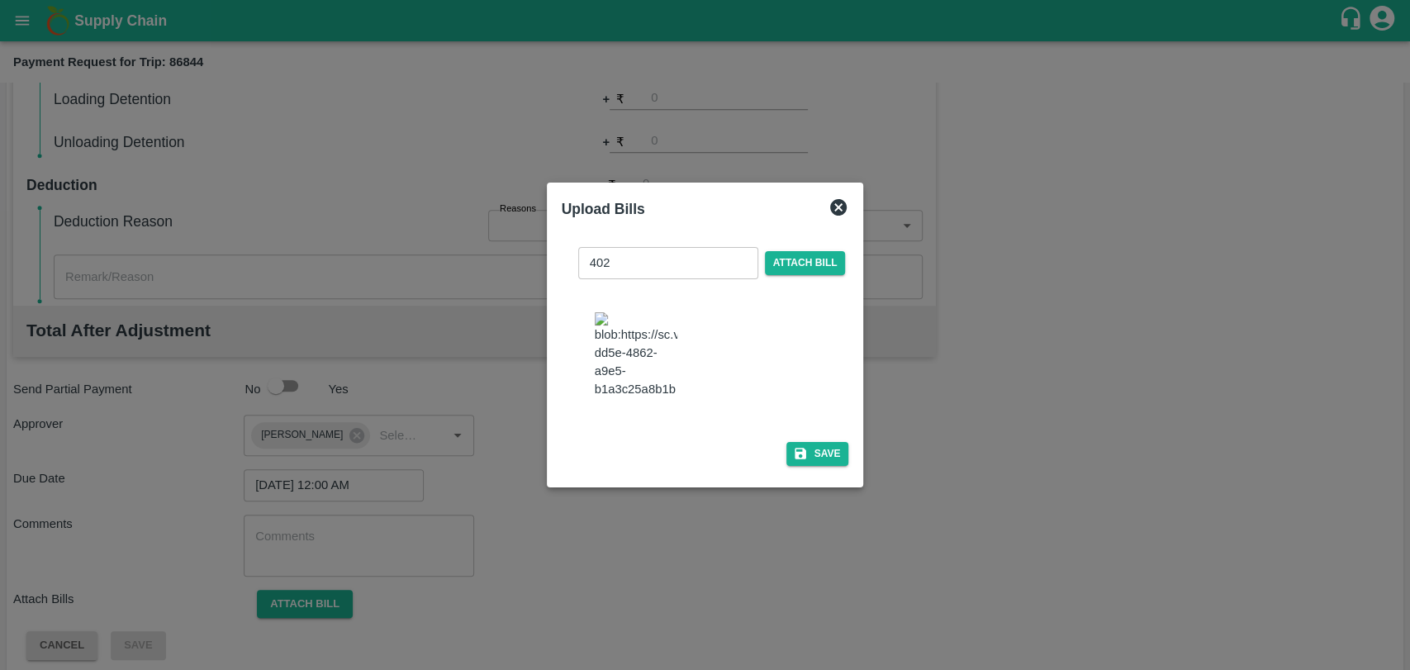
click at [666, 343] on img at bounding box center [636, 355] width 83 height 87
click at [817, 442] on button "Save" at bounding box center [817, 454] width 63 height 24
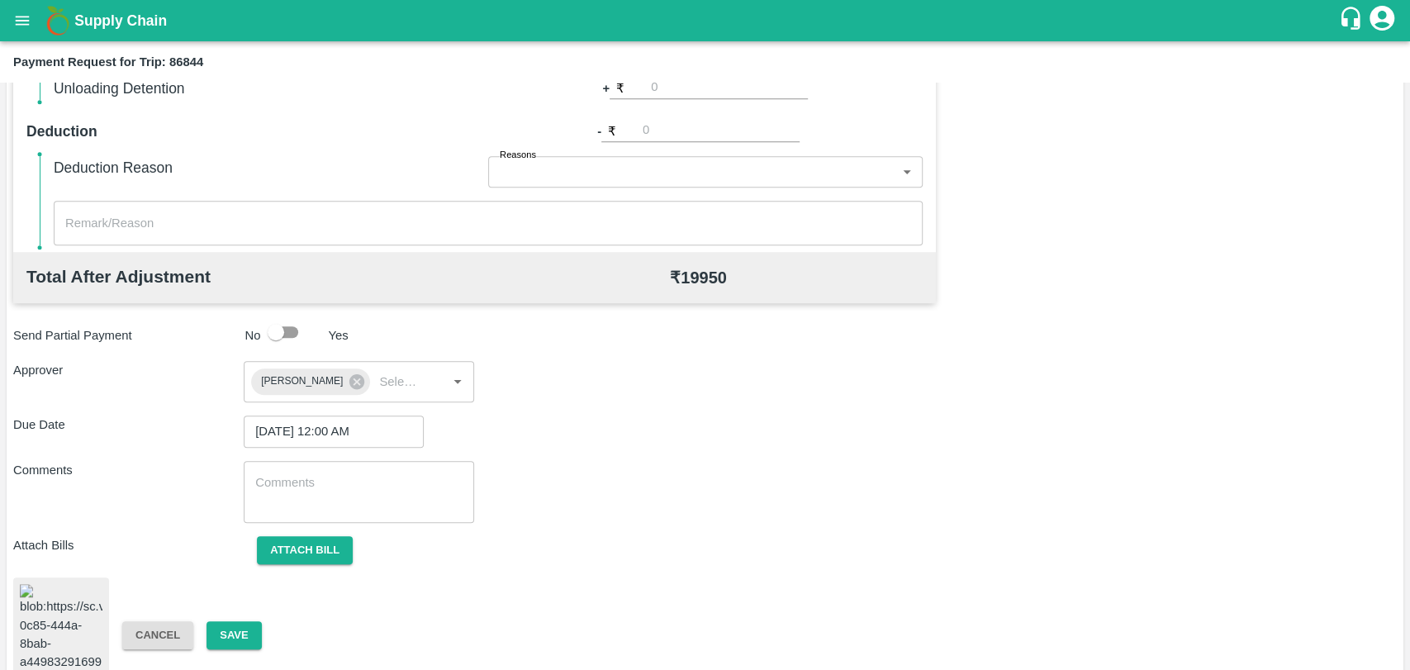
scroll to position [683, 0]
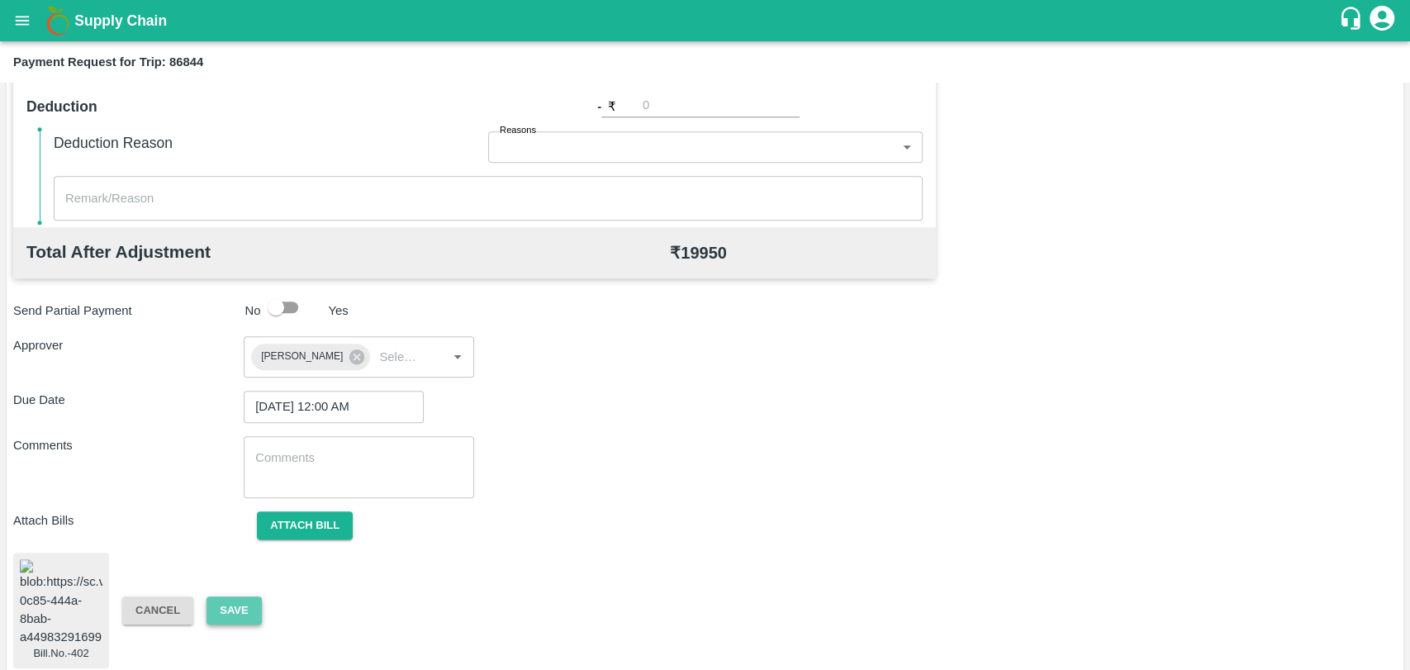
click at [225, 613] on button "Save" at bounding box center [233, 610] width 55 height 29
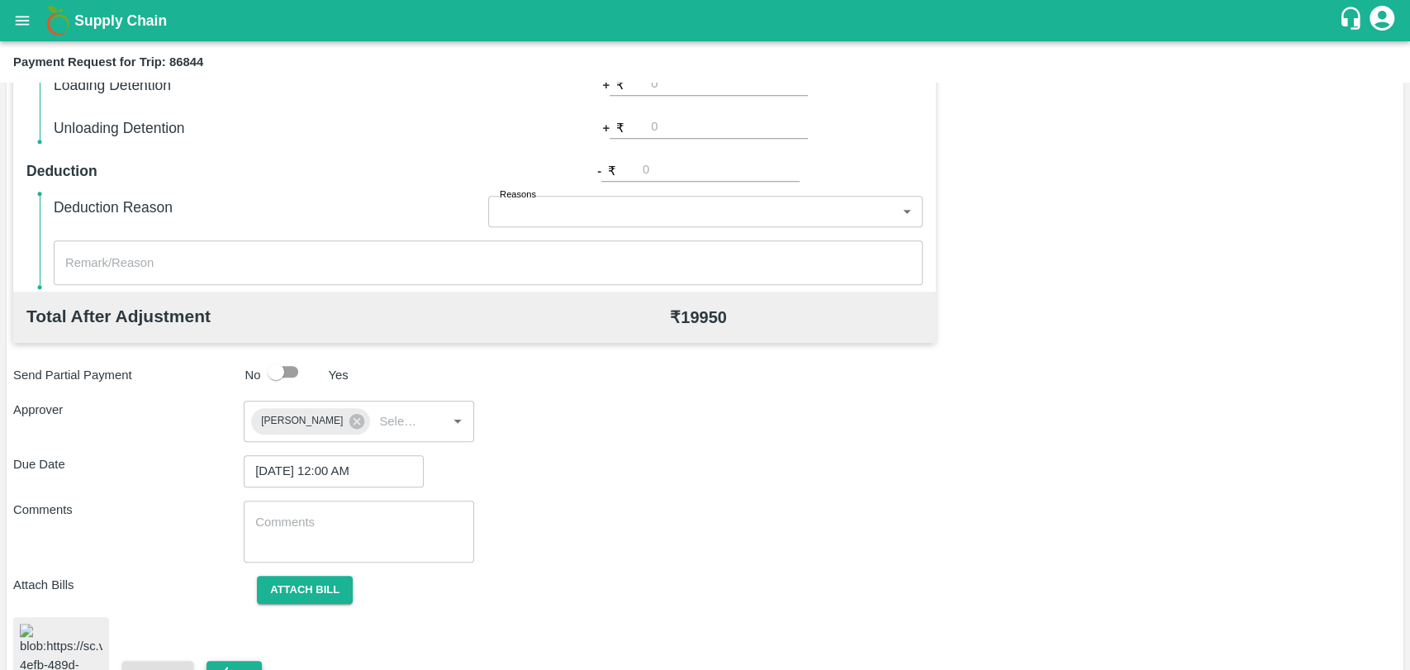
scroll to position [408, 0]
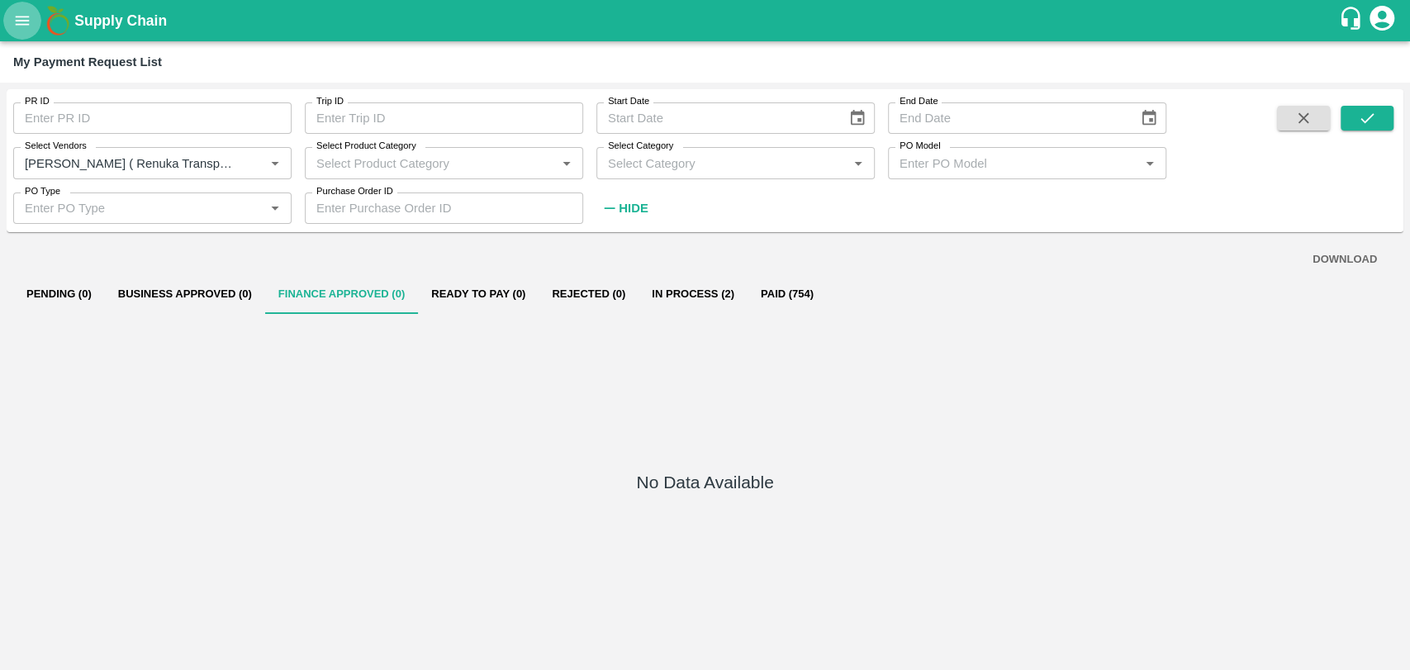
click at [21, 34] on button "open drawer" at bounding box center [22, 21] width 38 height 38
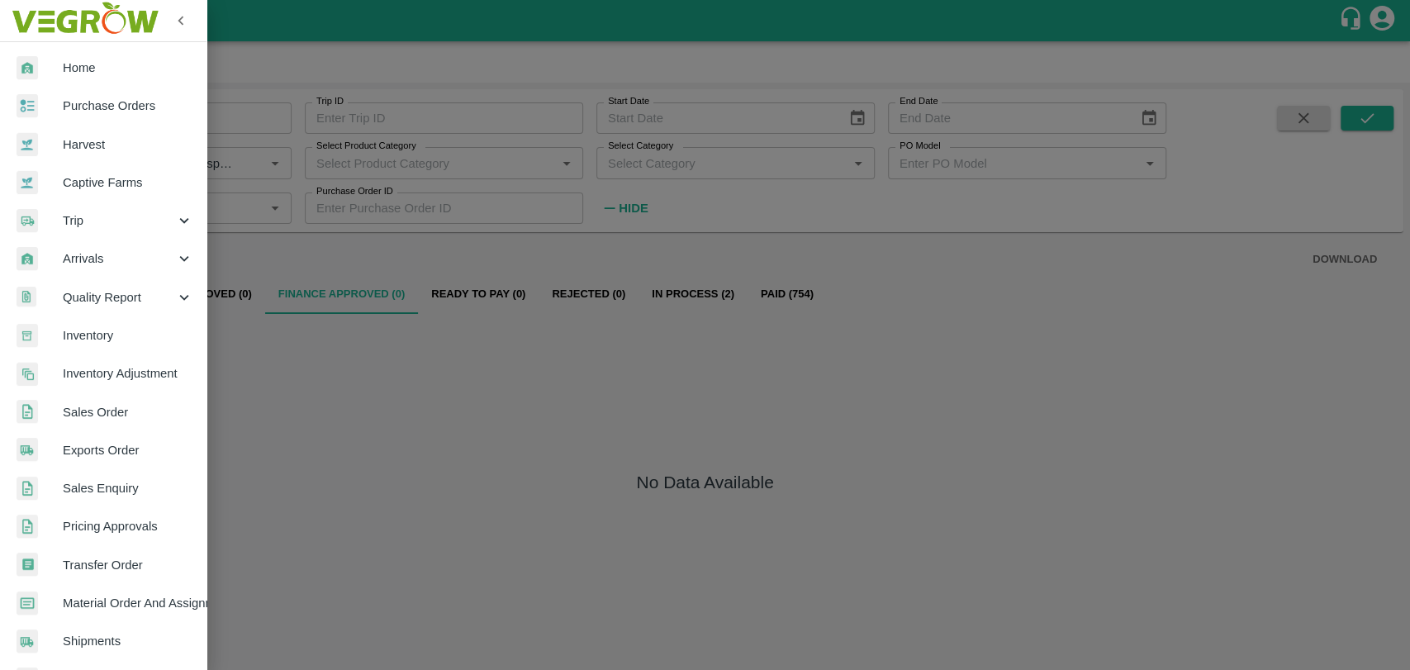
click at [81, 83] on link "Home" at bounding box center [103, 68] width 206 height 38
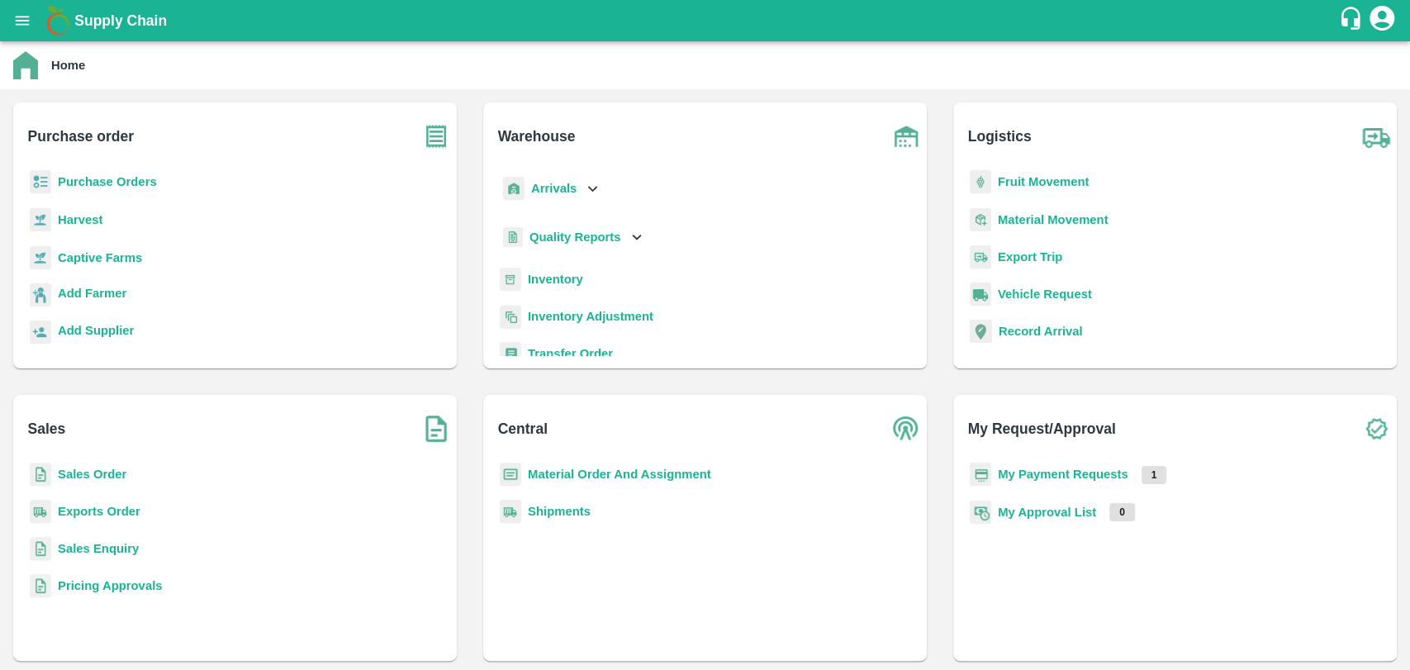
click at [1093, 479] on b "My Payment Requests" at bounding box center [1063, 473] width 130 height 13
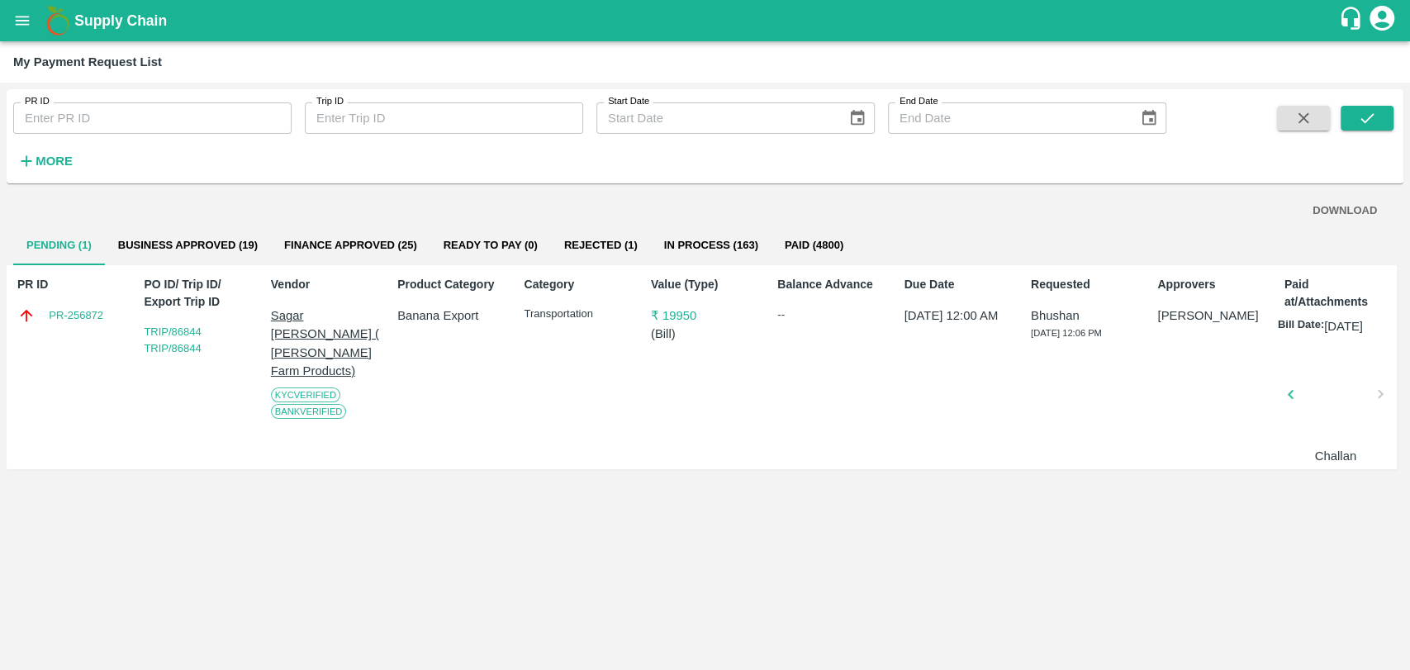
click at [20, 156] on icon "button" at bounding box center [26, 161] width 18 height 18
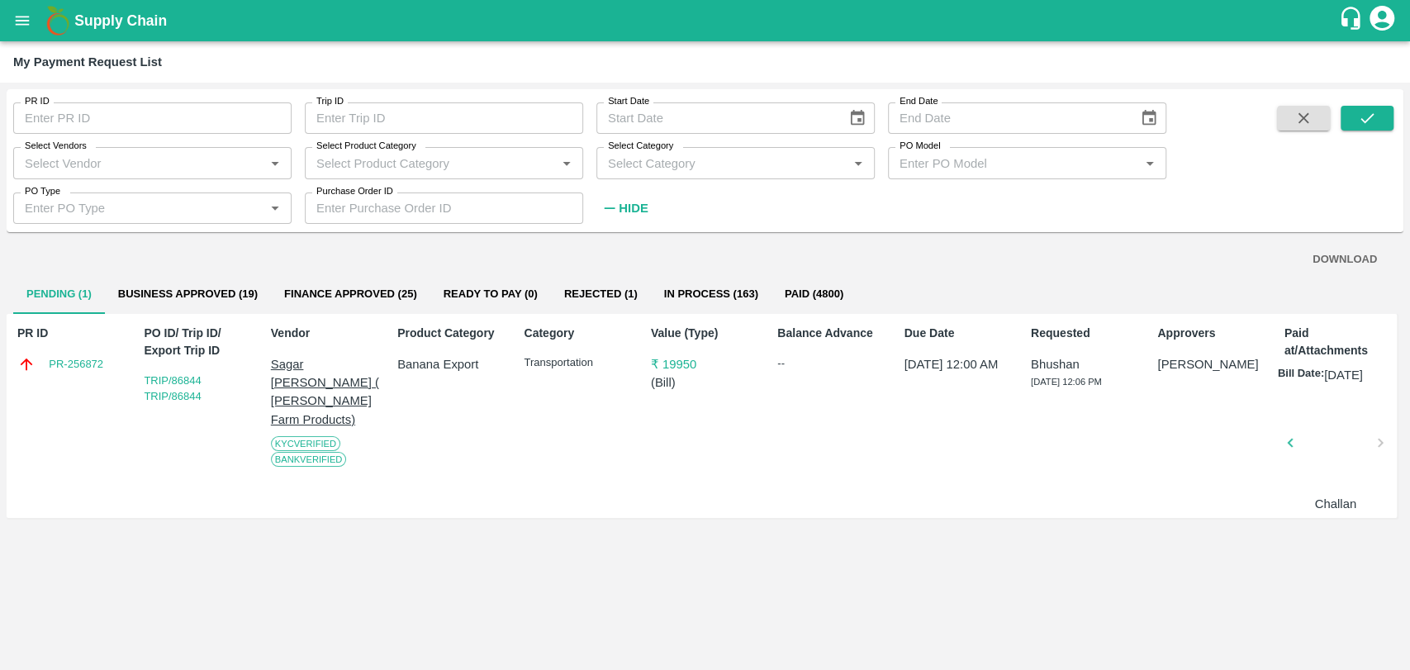
click at [135, 170] on input "Select Vendors" at bounding box center [138, 162] width 241 height 21
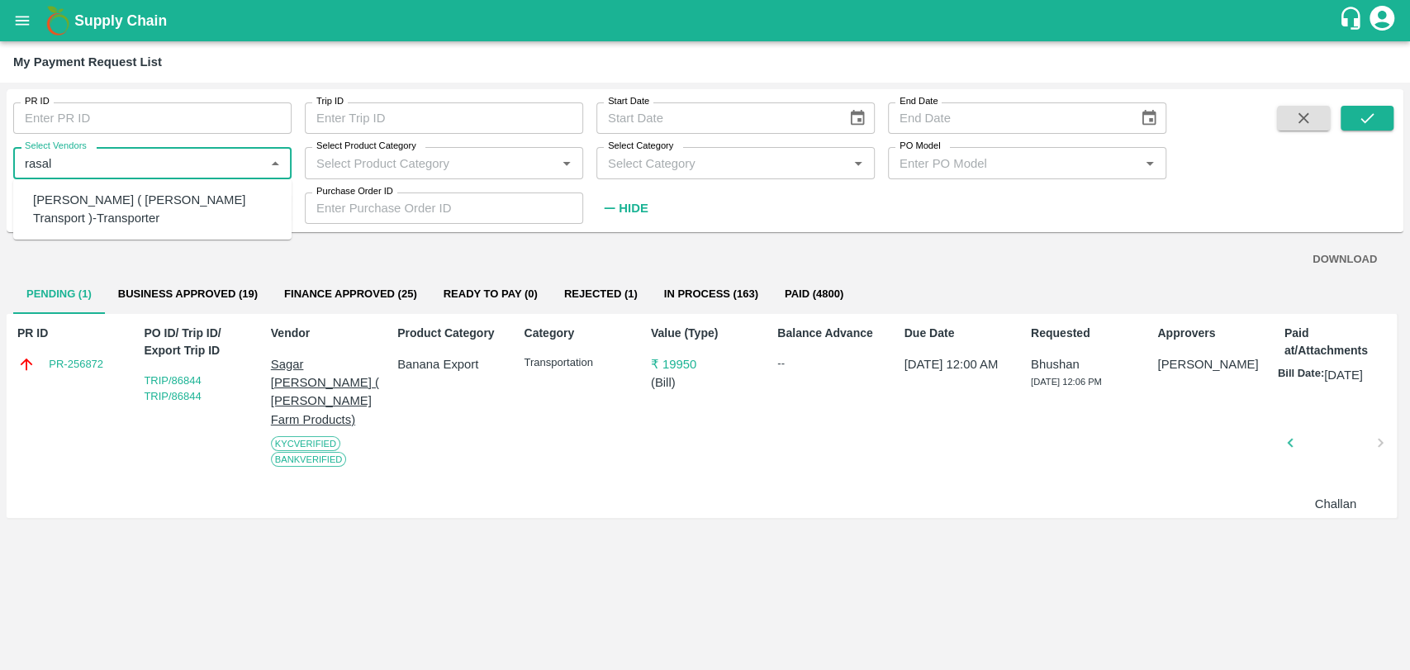
click at [98, 213] on div "Nitin Rasal ( Bhairavnath Transport )-Transporter" at bounding box center [155, 209] width 245 height 37
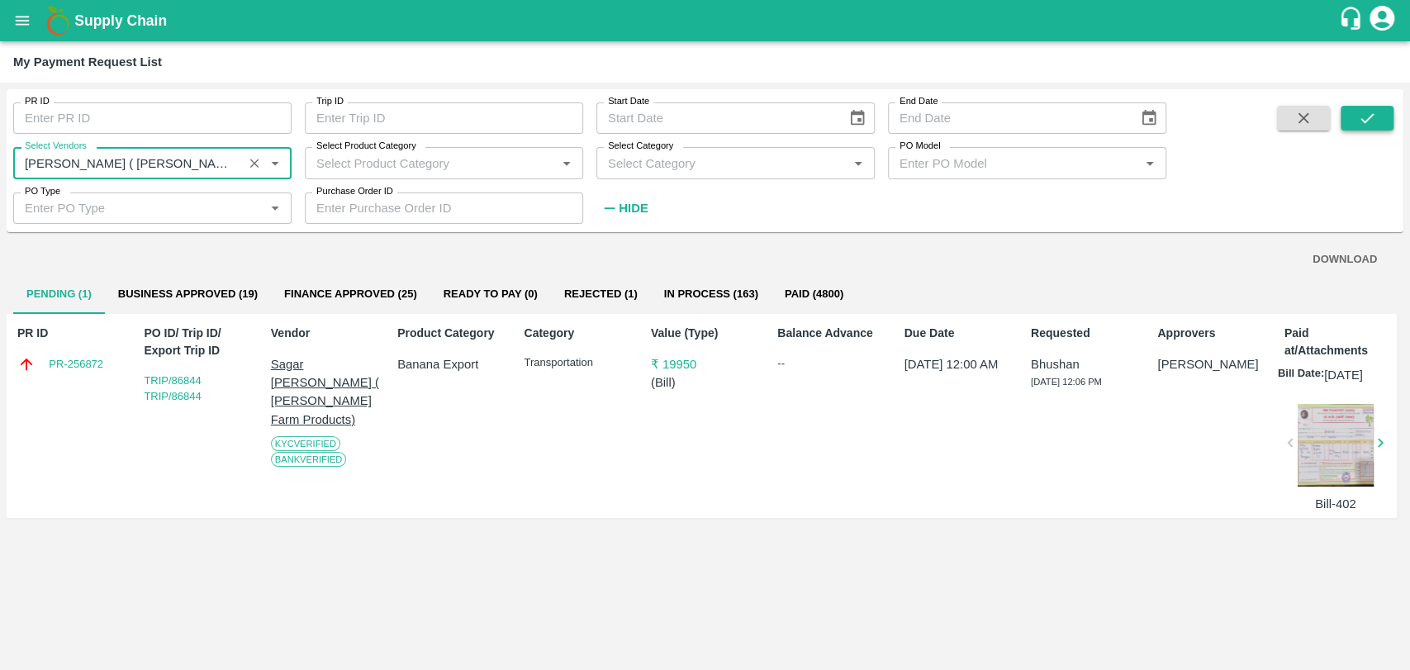
type input "Nitin Rasal ( Bhairavnath Transport )-Transporter"
click at [1373, 112] on icon "submit" at bounding box center [1367, 118] width 18 height 18
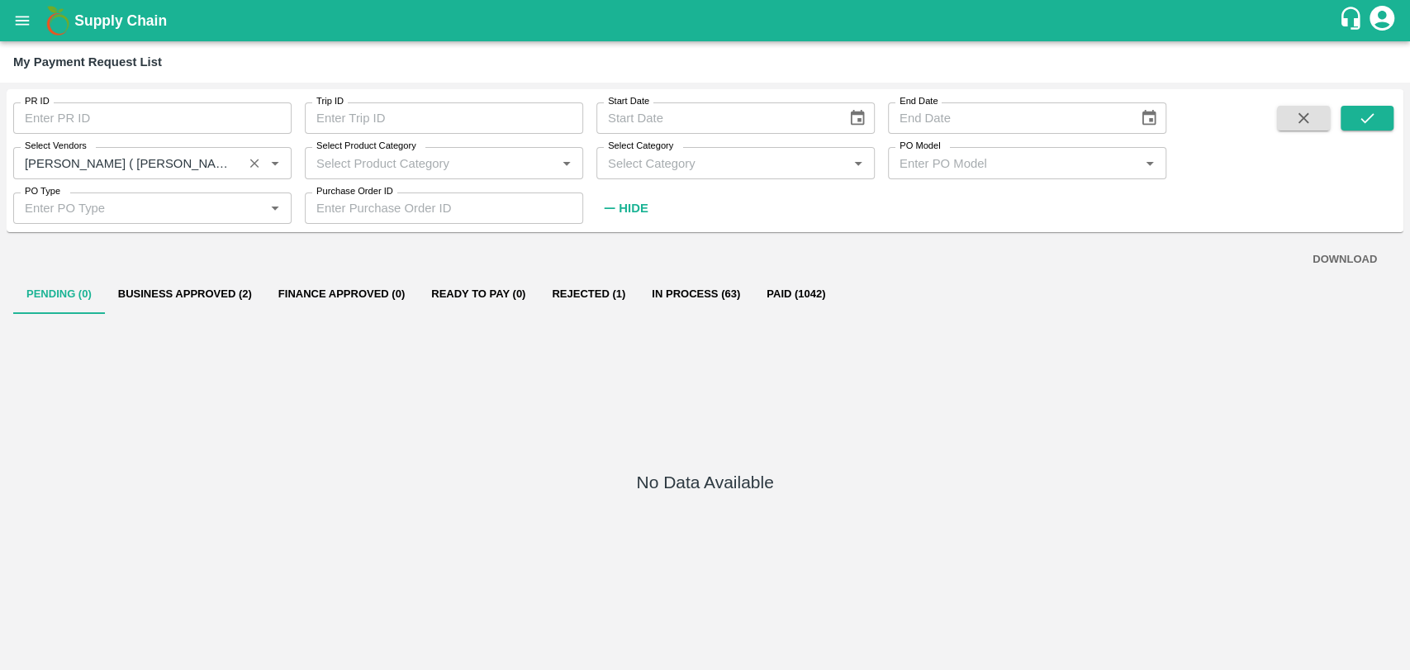
click at [252, 164] on icon "Clear" at bounding box center [254, 163] width 9 height 9
click at [202, 159] on input "Select Vendors" at bounding box center [138, 162] width 241 height 21
type input "s"
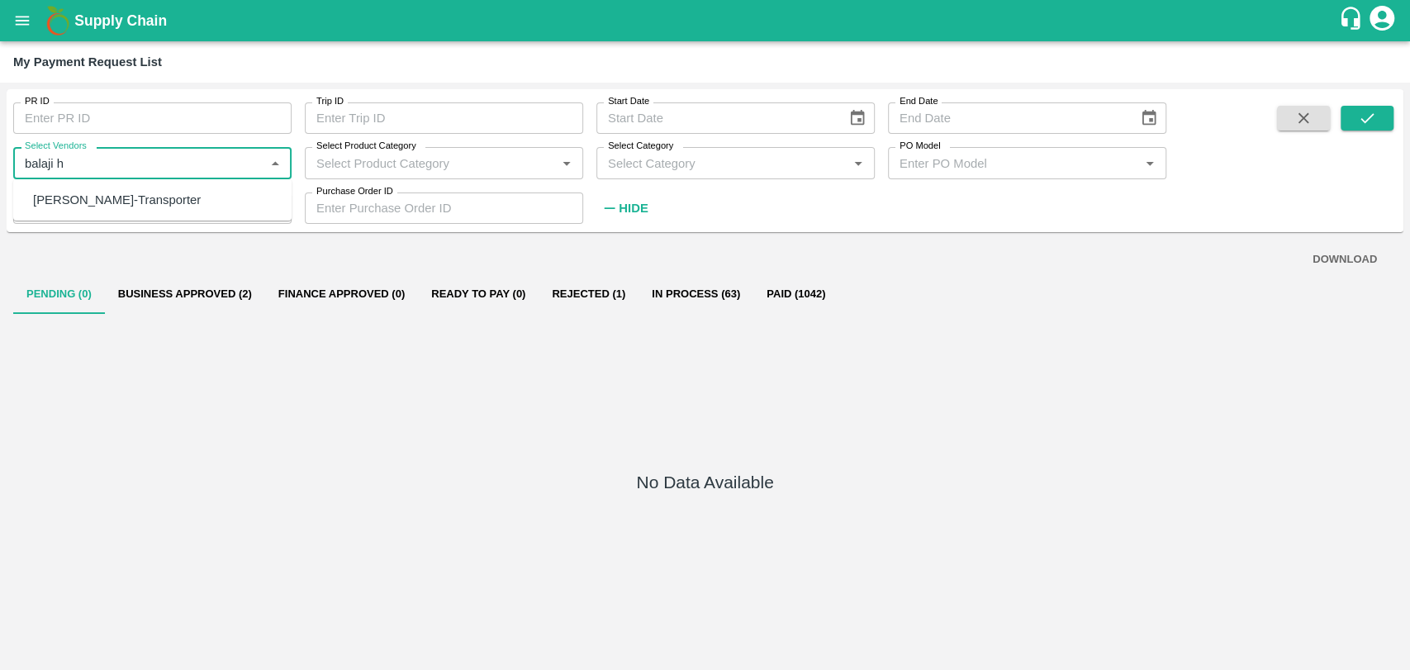
click at [212, 212] on div "BALAJI HARIDAS PATIL-Transporter" at bounding box center [152, 200] width 278 height 28
type input "BALAJI HARIDAS PATIL-Transporter"
click at [106, 193] on div "BALAJI HARIDAS PATIL-Transporter" at bounding box center [117, 200] width 168 height 18
type input "BALAJI HARIDAS PATIL-Transporter"
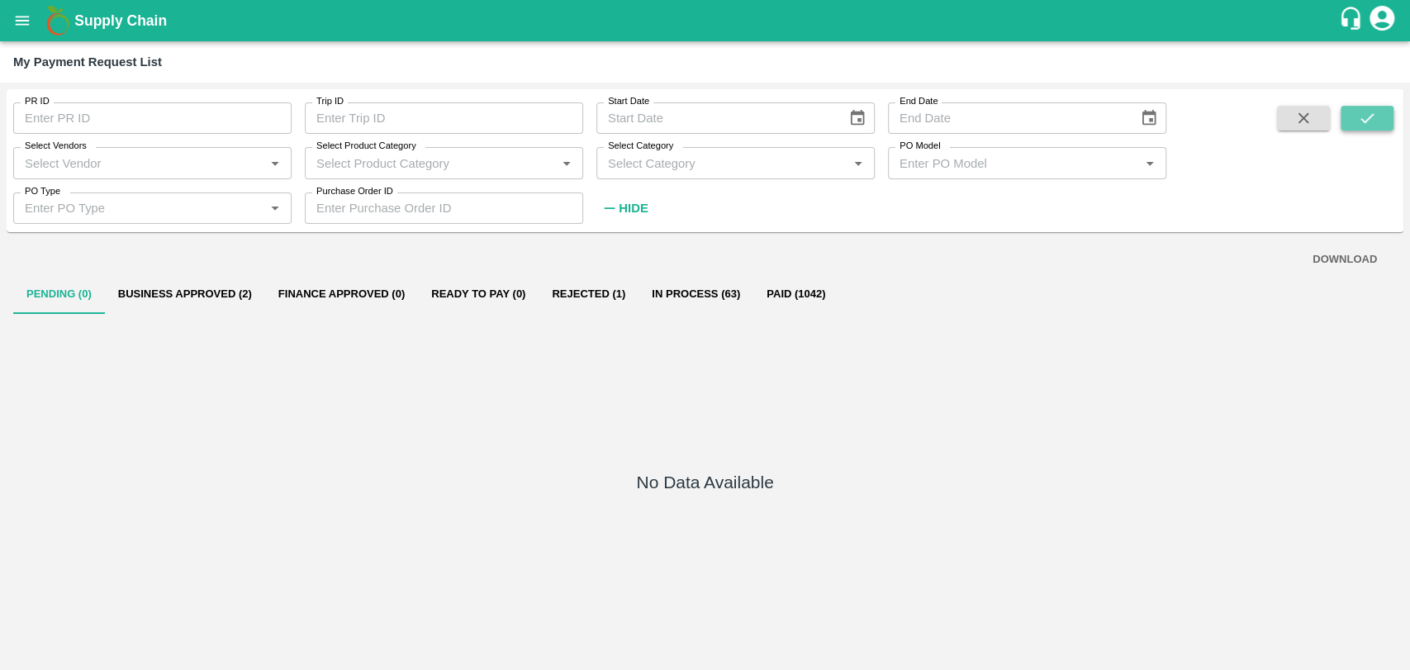
click at [1358, 112] on icon "submit" at bounding box center [1367, 118] width 18 height 18
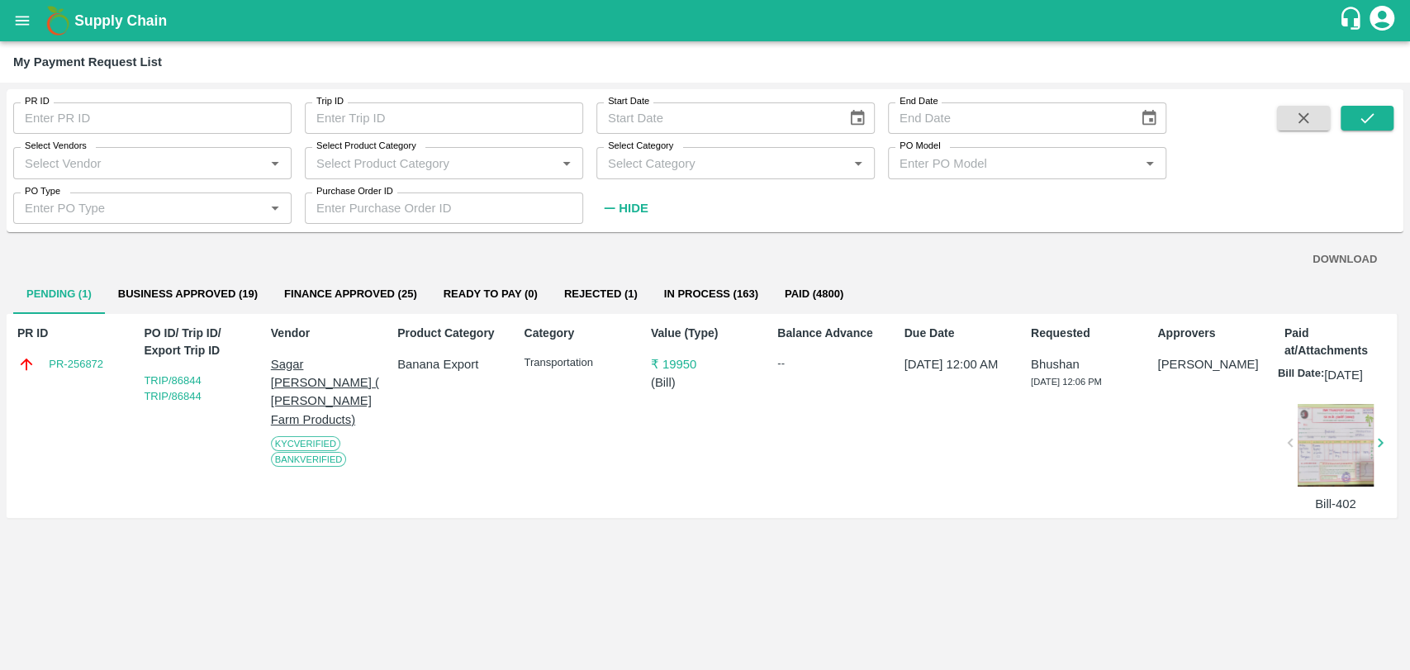
click at [212, 169] on input "Select Vendors" at bounding box center [138, 162] width 241 height 21
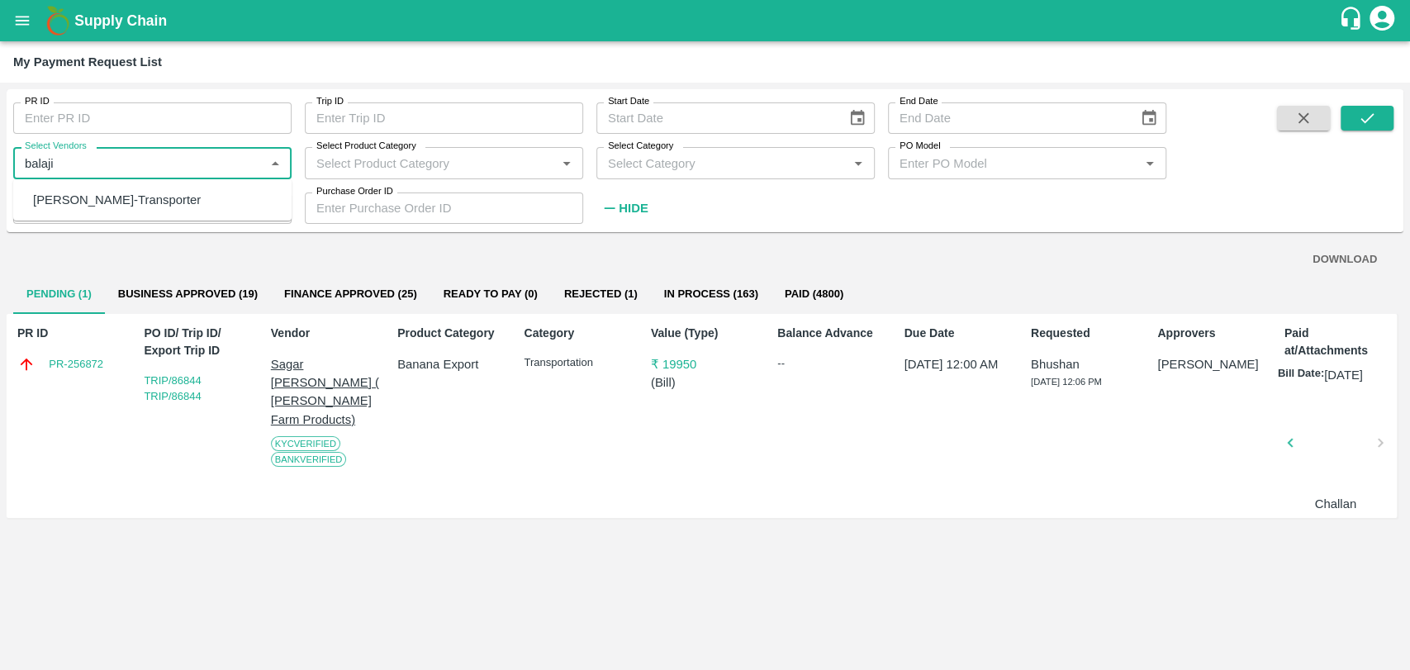
click at [221, 183] on ul "BALAJI HARIDAS PATIL-Transporter" at bounding box center [152, 199] width 278 height 41
click at [156, 198] on div "BALAJI HARIDAS PATIL-Transporter" at bounding box center [117, 200] width 168 height 18
type input "BALAJI HARIDAS PATIL-Transporter"
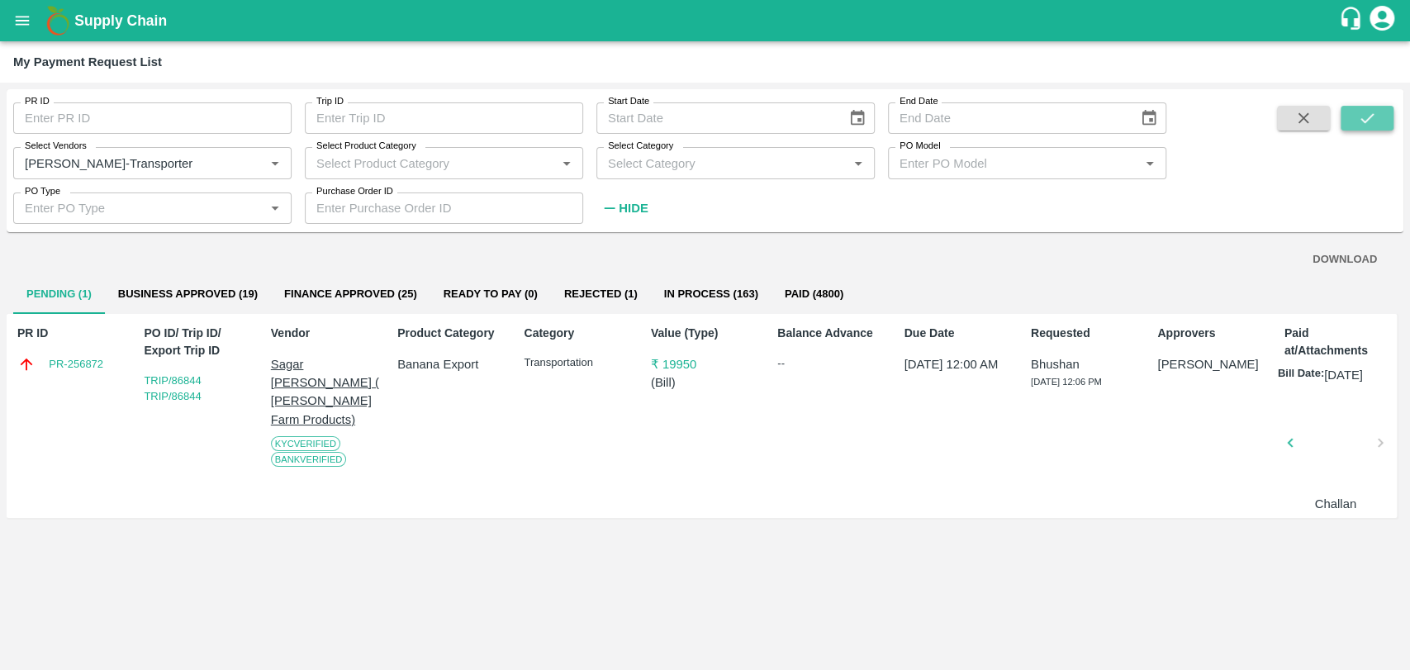
click at [1348, 119] on button "submit" at bounding box center [1366, 118] width 53 height 25
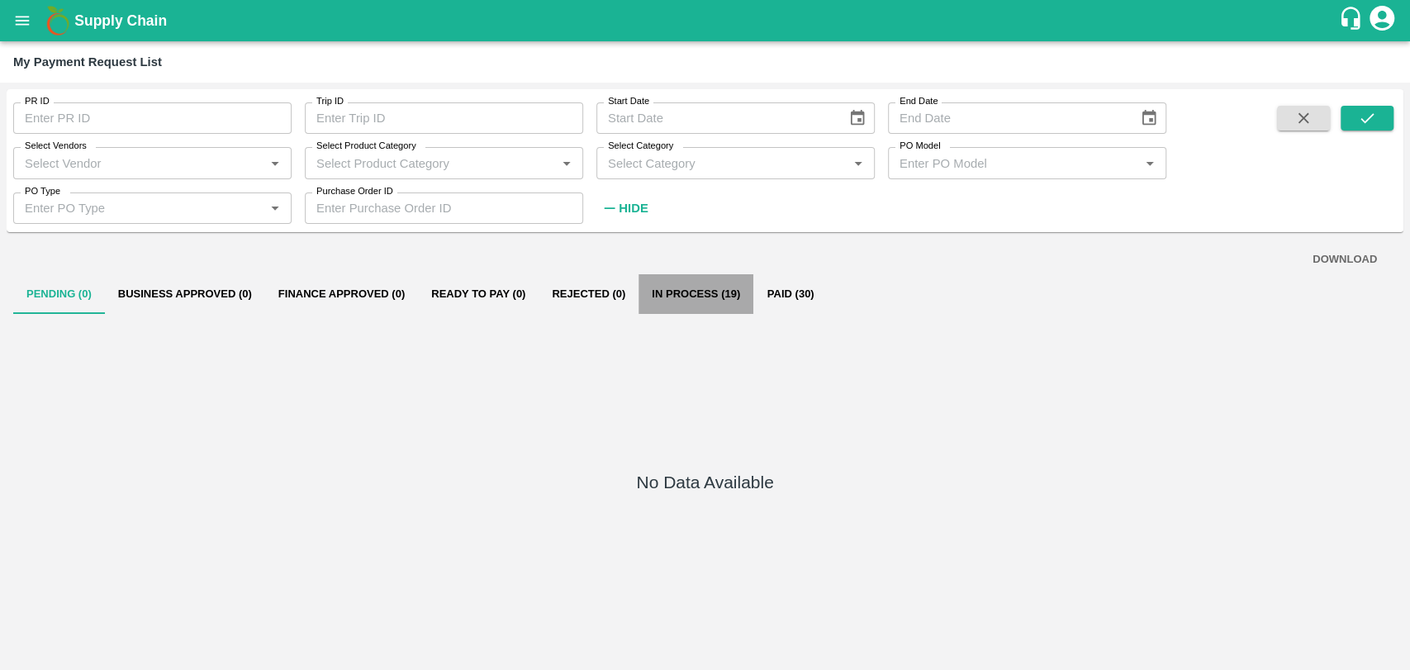
click at [699, 291] on button "In Process (19)" at bounding box center [695, 294] width 115 height 40
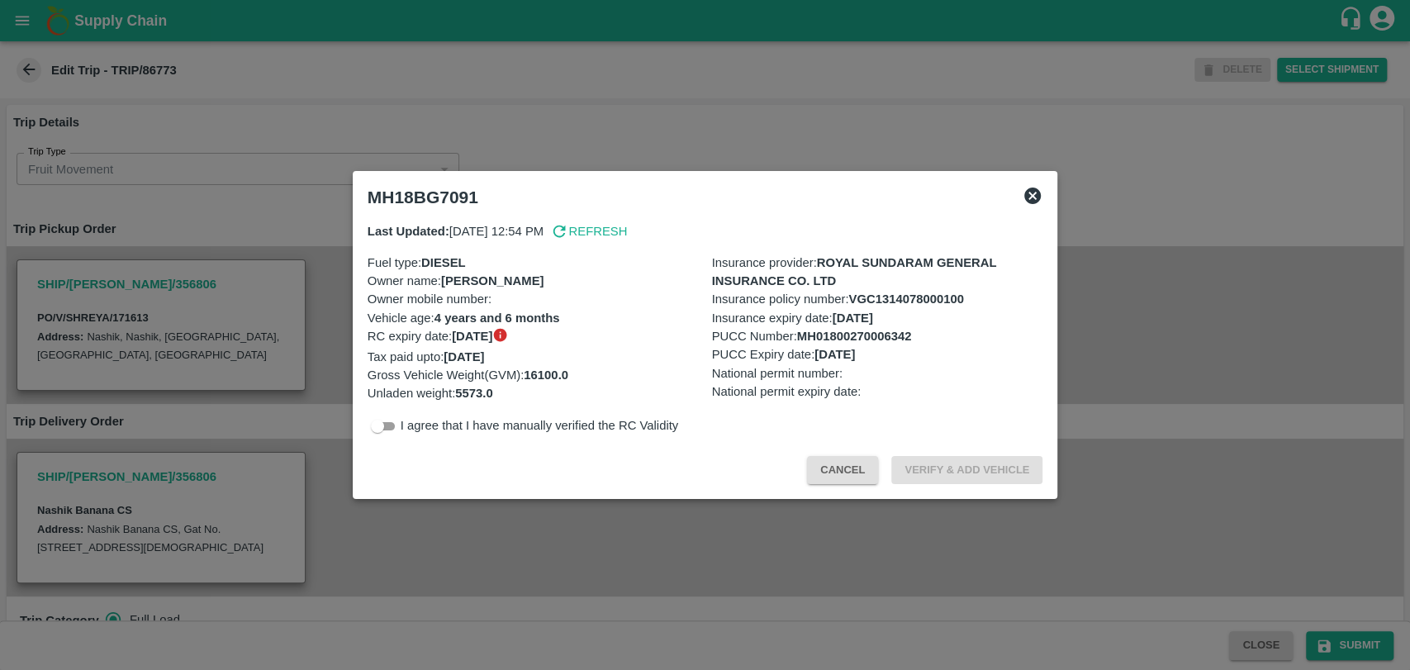
click at [879, 473] on span "Cancel" at bounding box center [849, 468] width 84 height 13
click at [830, 476] on button "Cancel" at bounding box center [842, 470] width 71 height 29
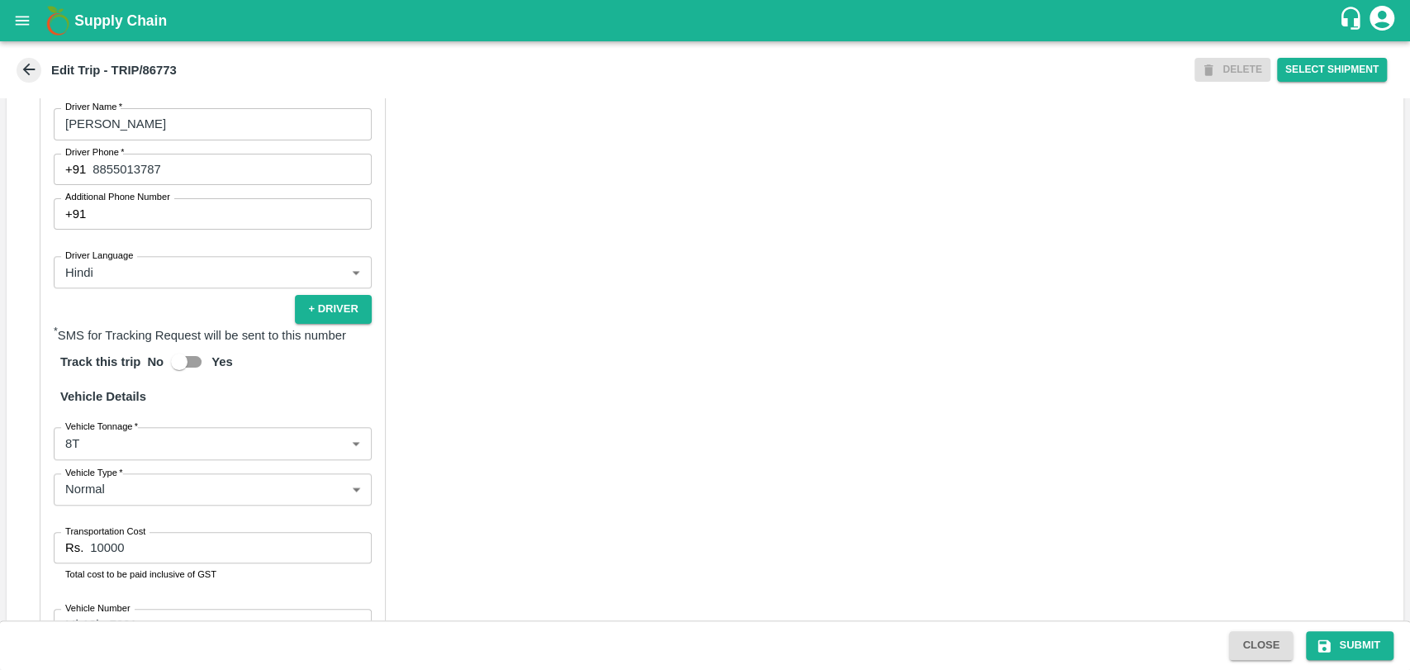
scroll to position [642, 0]
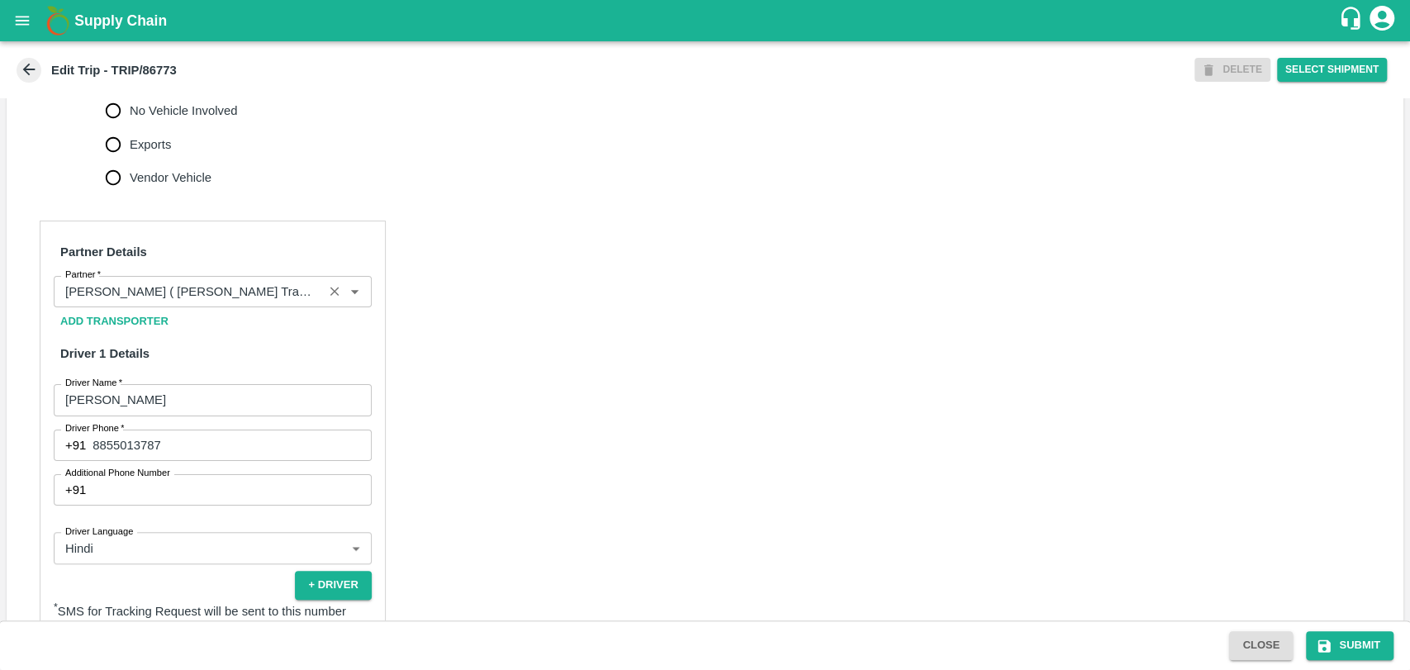
click at [198, 307] on div "Partner" at bounding box center [213, 291] width 318 height 31
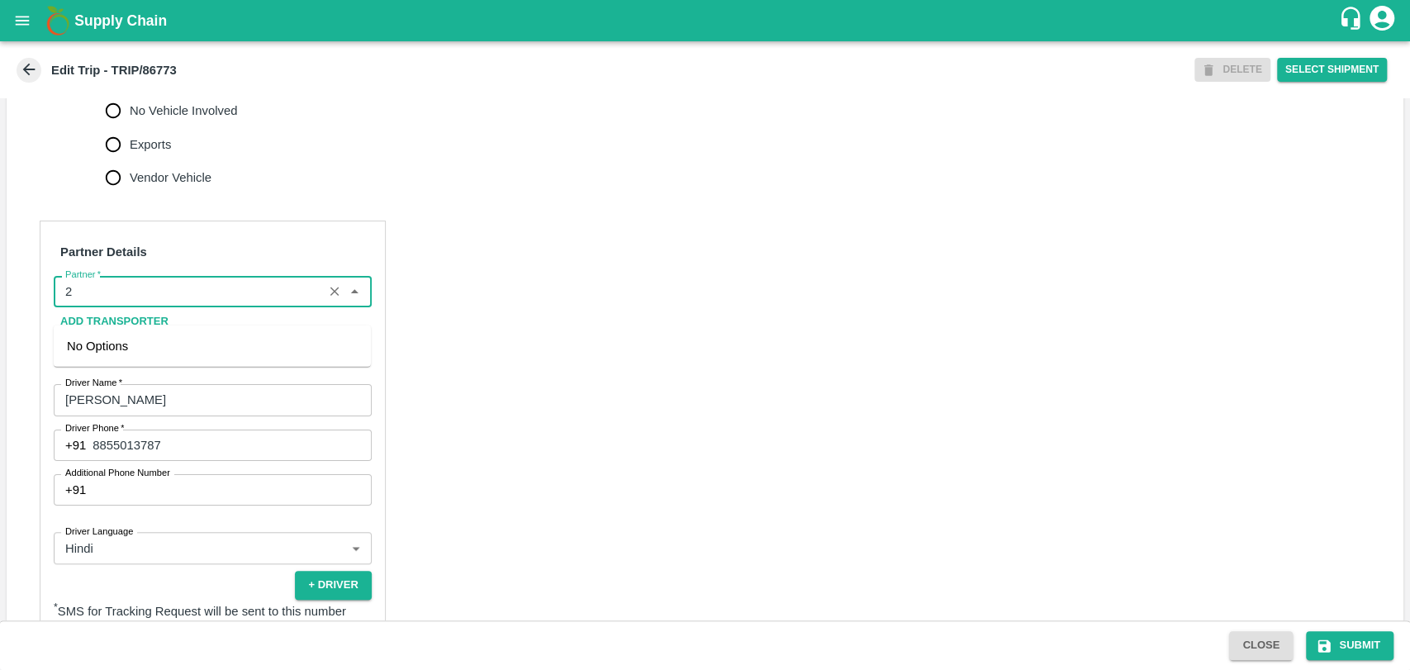
scroll to position [0, 0]
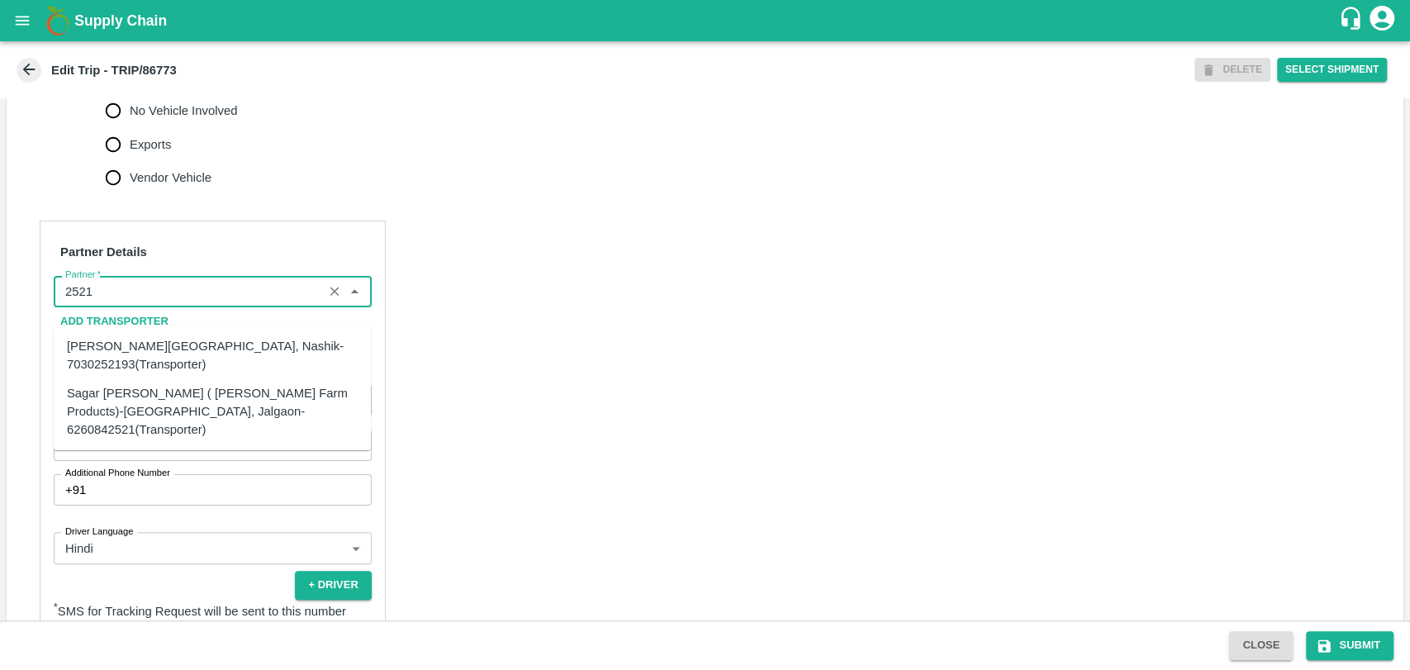
click at [132, 401] on div "Sagar [PERSON_NAME] ( [PERSON_NAME] Farm Products)-[GEOGRAPHIC_DATA], Jalgaon-6…" at bounding box center [212, 410] width 291 height 55
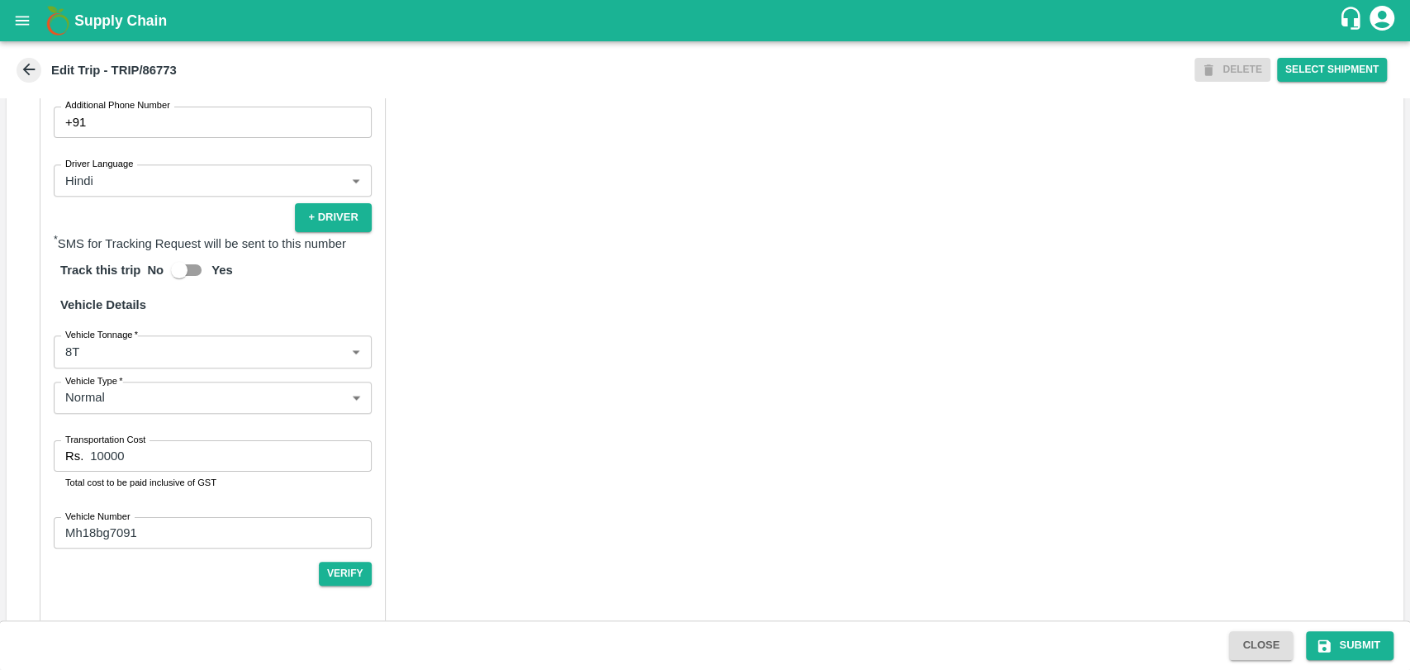
scroll to position [1059, 0]
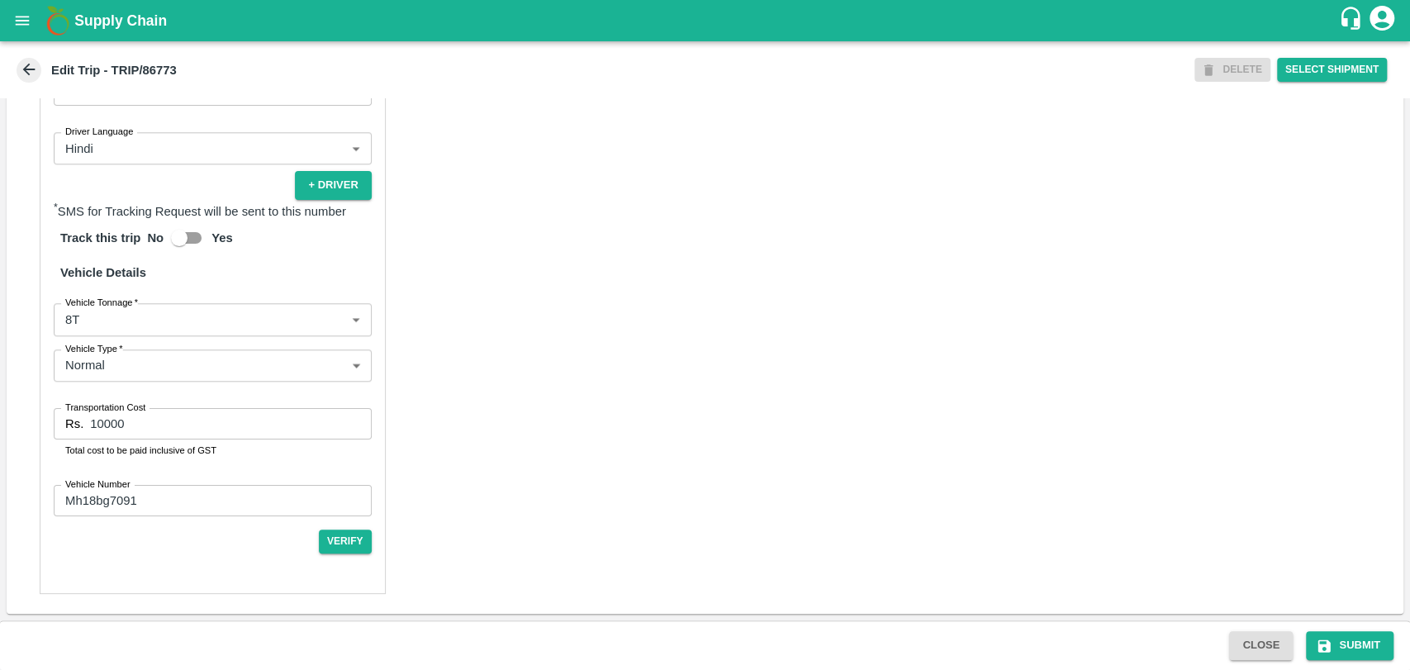
type input "Sagar [PERSON_NAME] ( [PERSON_NAME] Farm Products)-[GEOGRAPHIC_DATA], Jalgaon-6…"
click at [110, 320] on body "Supply Chain Edit Trip - TRIP/86773 DELETE Select Shipment Trip Details Trip Ty…" at bounding box center [705, 335] width 1410 height 670
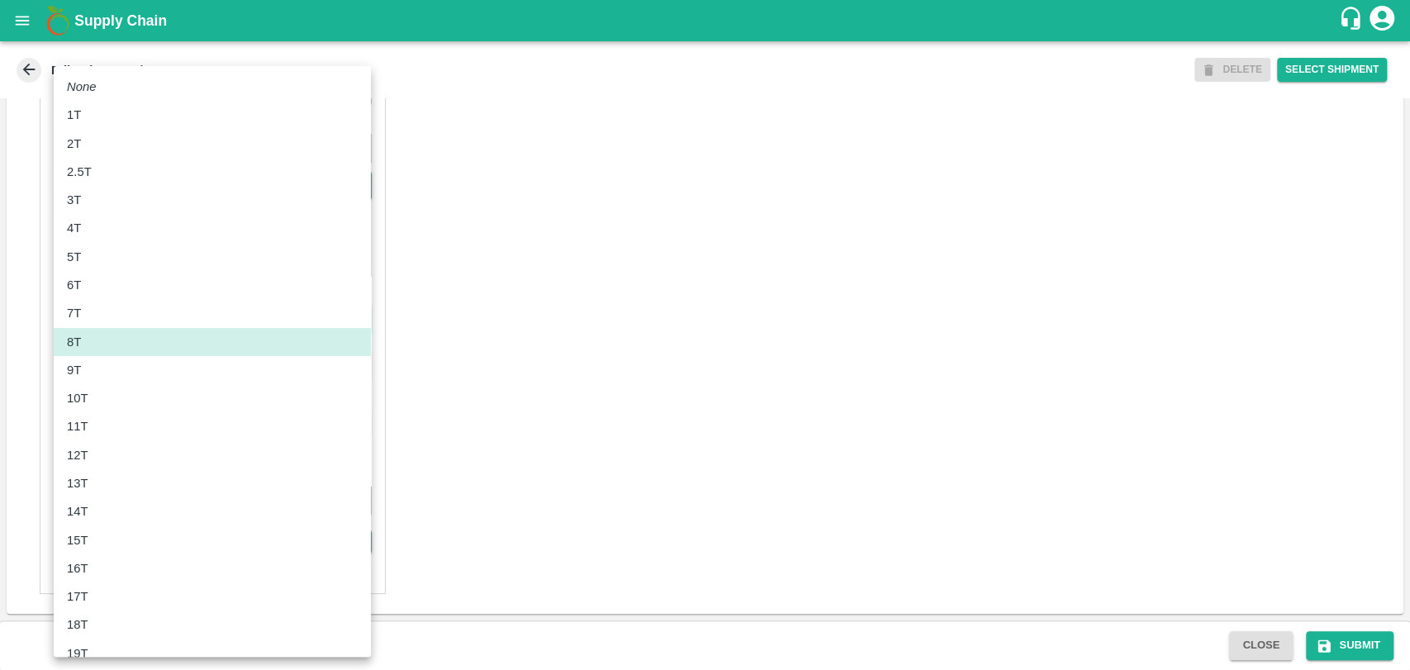
click at [97, 431] on div "11T" at bounding box center [212, 426] width 291 height 18
type input "11000"
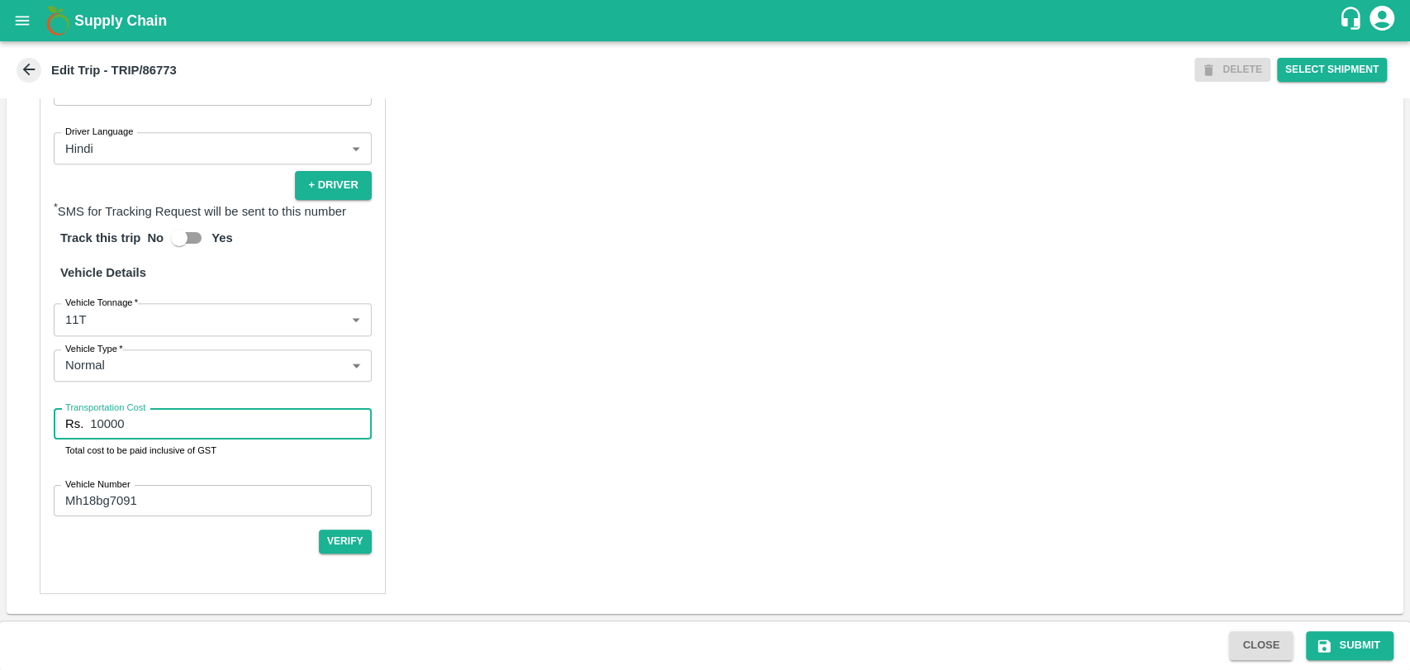
drag, startPoint x: 159, startPoint y: 421, endPoint x: 0, endPoint y: 419, distance: 158.6
click at [0, 419] on div "Trip Details Trip Type Fruit Movement 1 Trip Type Trip Pickup Order SHIP/[PERSO…" at bounding box center [705, 359] width 1410 height 522
type input "19950"
click at [1339, 645] on button "Submit" at bounding box center [1350, 645] width 88 height 29
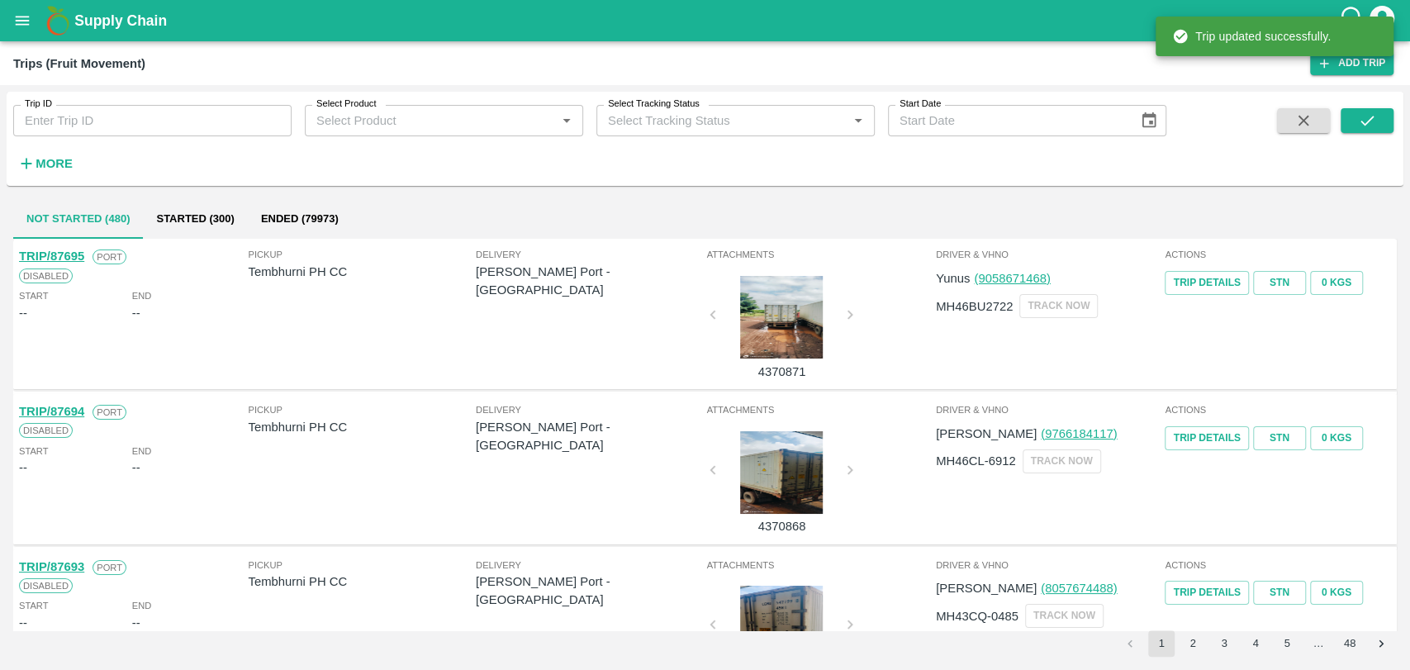
click at [31, 166] on icon "button" at bounding box center [26, 163] width 18 height 18
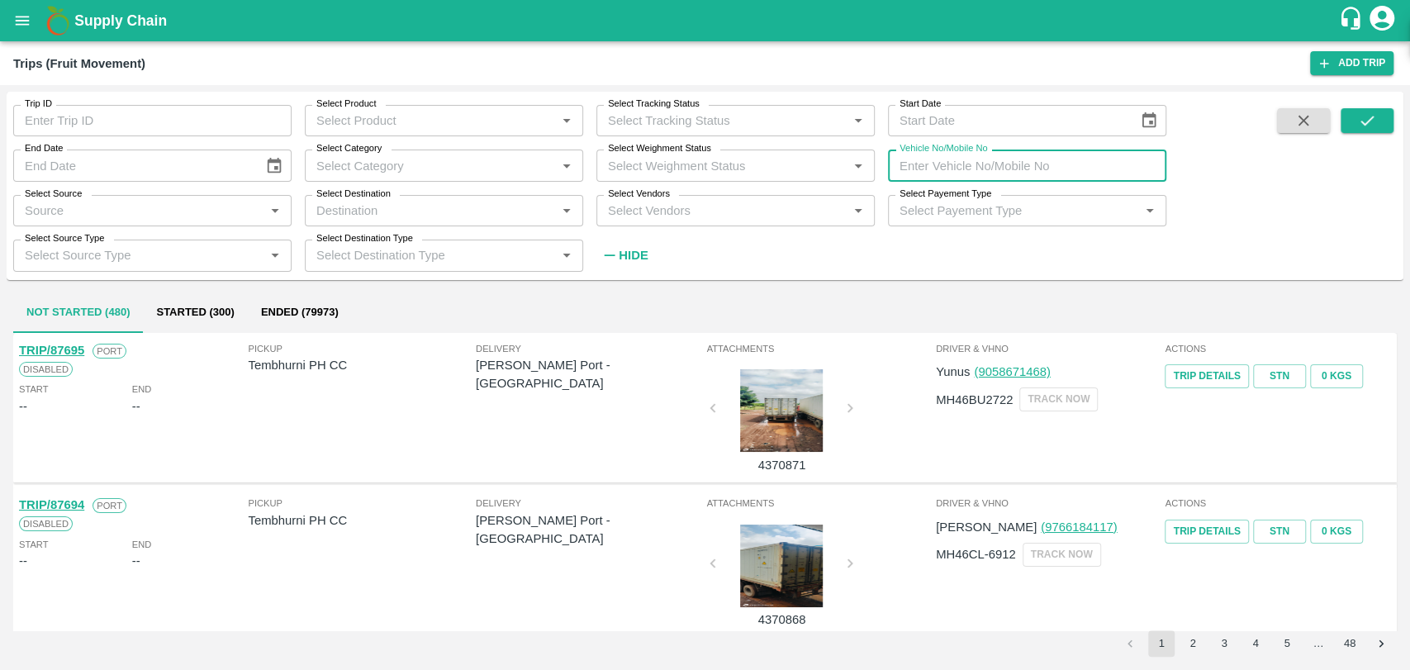
click at [1012, 178] on input "Vehicle No/Mobile No" at bounding box center [1027, 164] width 278 height 31
paste input "MH47AS5685"
type input "MH47AS5685"
click at [1391, 116] on button "submit" at bounding box center [1366, 120] width 53 height 25
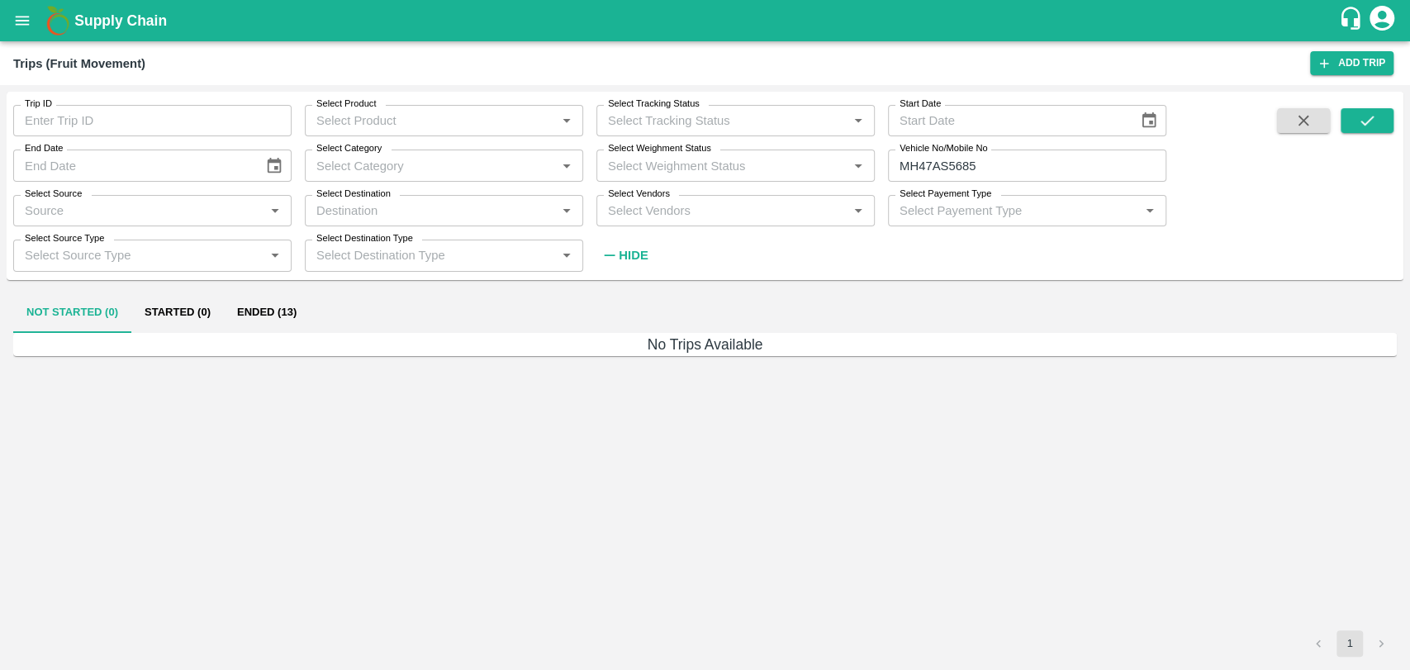
click at [258, 320] on button "Ended (13)" at bounding box center [267, 313] width 86 height 40
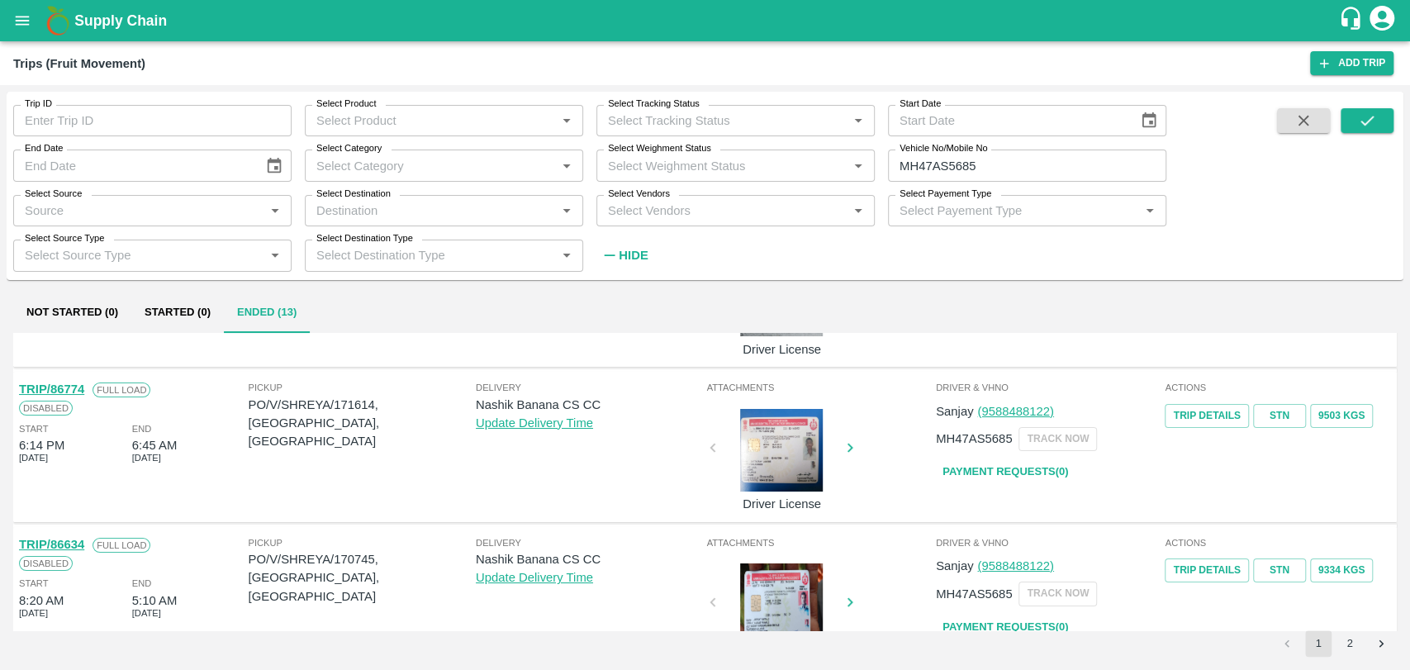
scroll to position [92, 0]
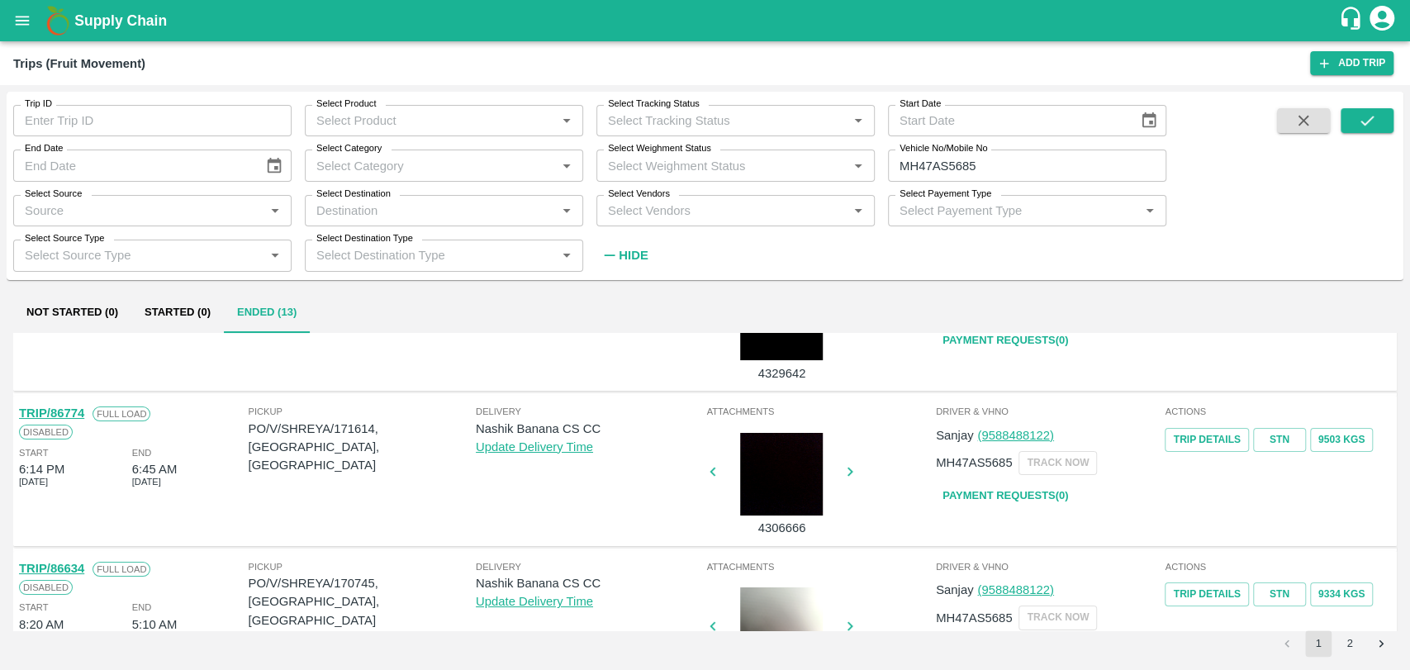
click at [73, 414] on link "TRIP/86774" at bounding box center [51, 412] width 65 height 13
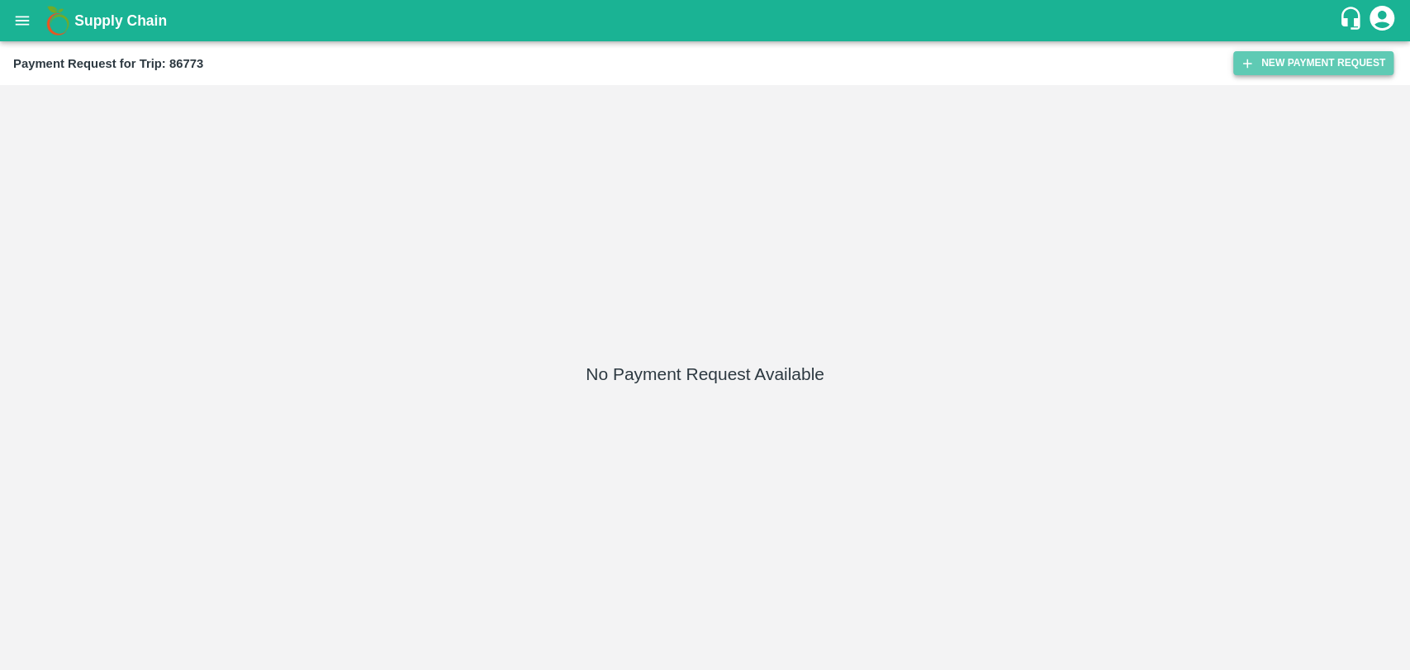
click at [1301, 64] on button "New Payment Request" at bounding box center [1313, 63] width 160 height 24
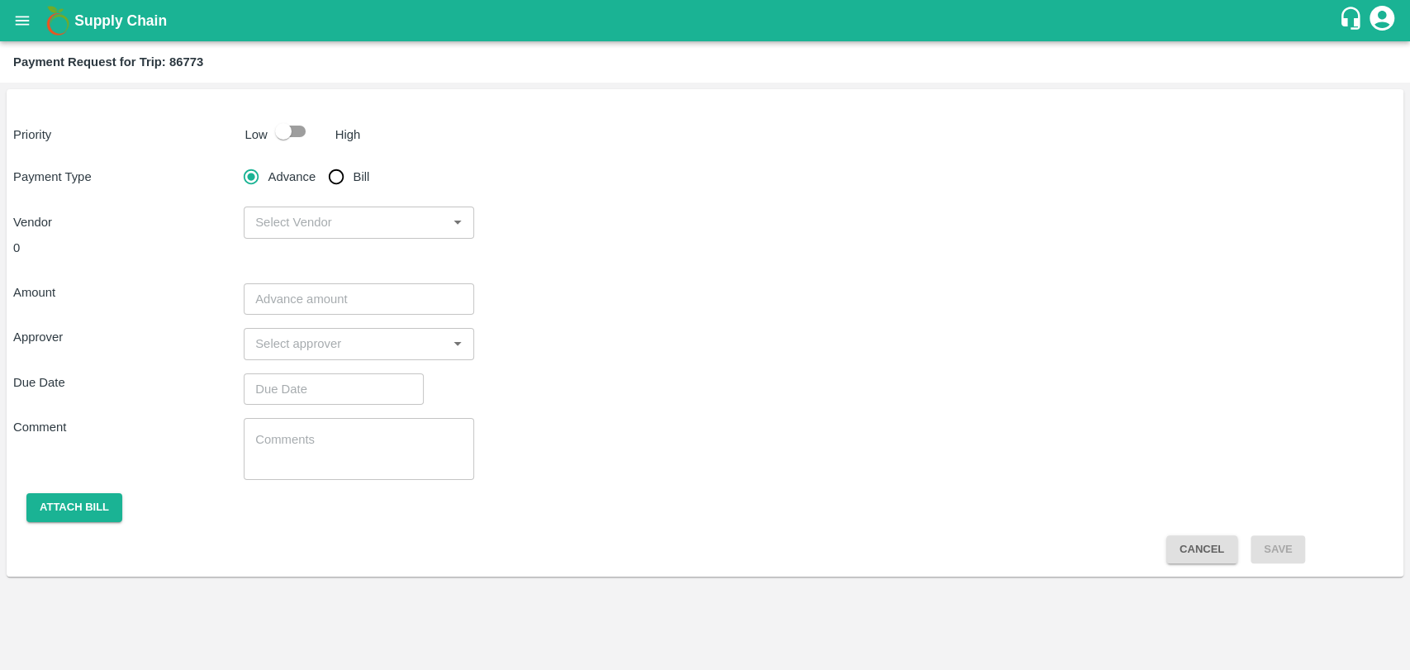
click at [264, 143] on p "Low" at bounding box center [256, 135] width 22 height 18
click at [271, 139] on input "checkbox" at bounding box center [283, 131] width 94 height 31
checkbox input "true"
click at [324, 178] on input "Bill" at bounding box center [336, 176] width 33 height 33
radio input "true"
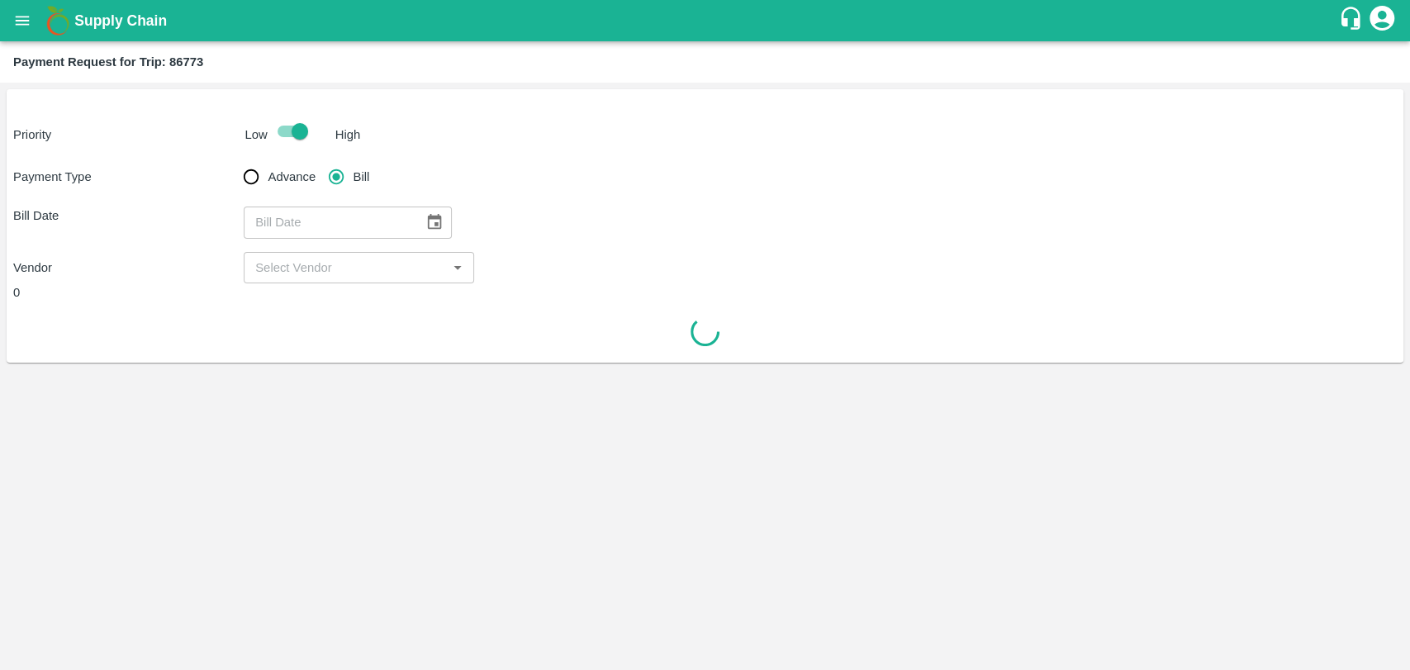
type input "DD/MM/YYYY"
click at [394, 208] on input "DD/MM/YYYY" at bounding box center [328, 221] width 168 height 31
click at [419, 217] on button "Choose date" at bounding box center [434, 221] width 31 height 31
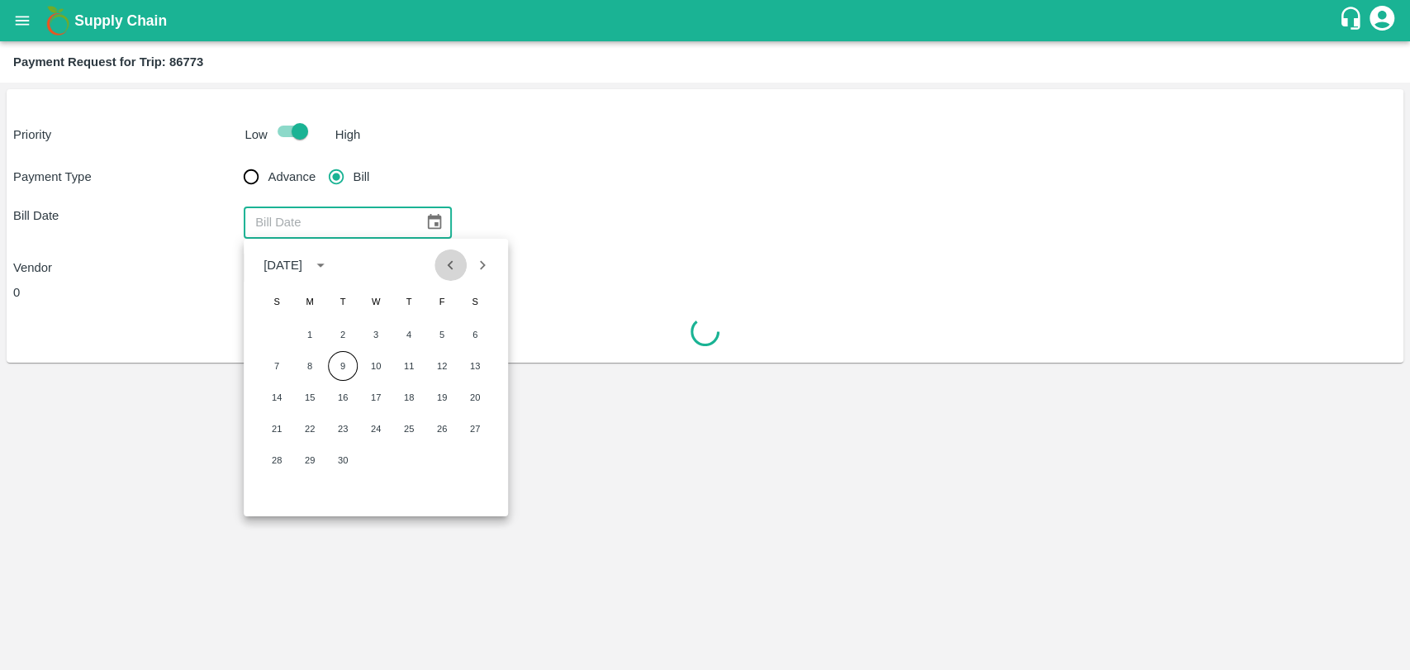
click at [447, 275] on button "Previous month" at bounding box center [450, 264] width 31 height 31
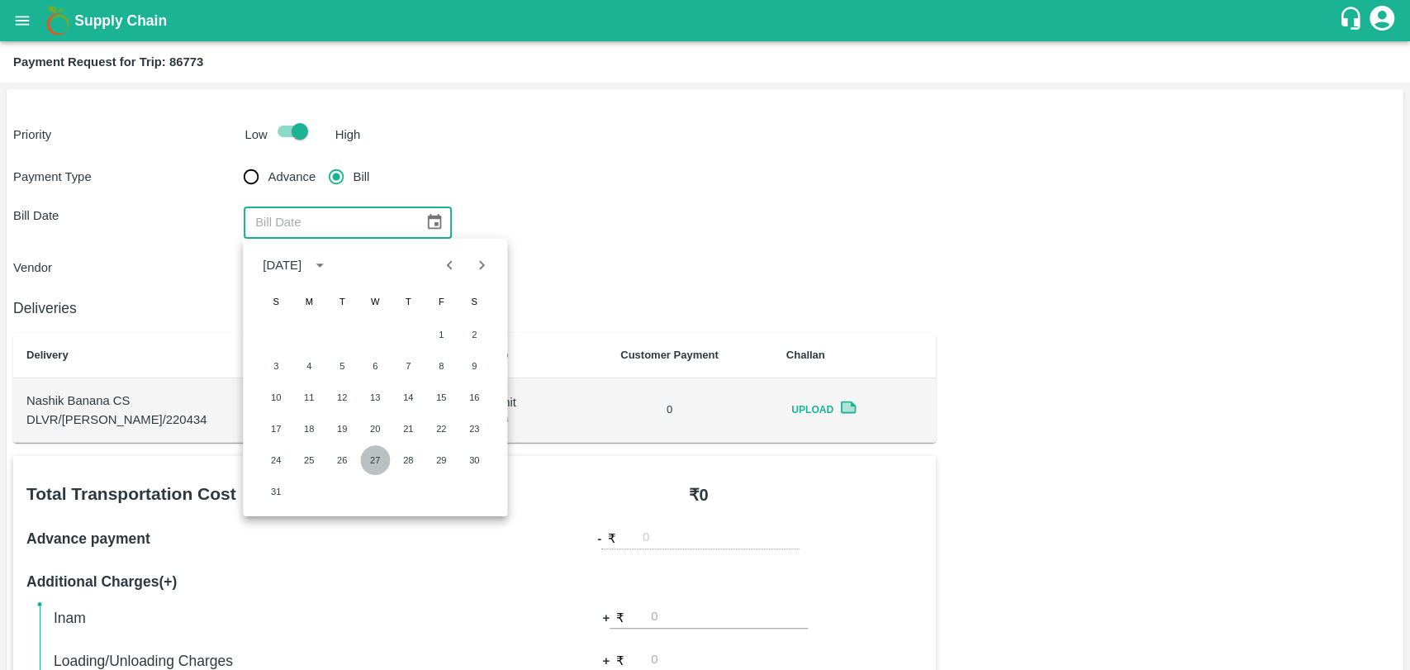
click at [366, 452] on button "27" at bounding box center [375, 460] width 30 height 30
type input "[DATE]"
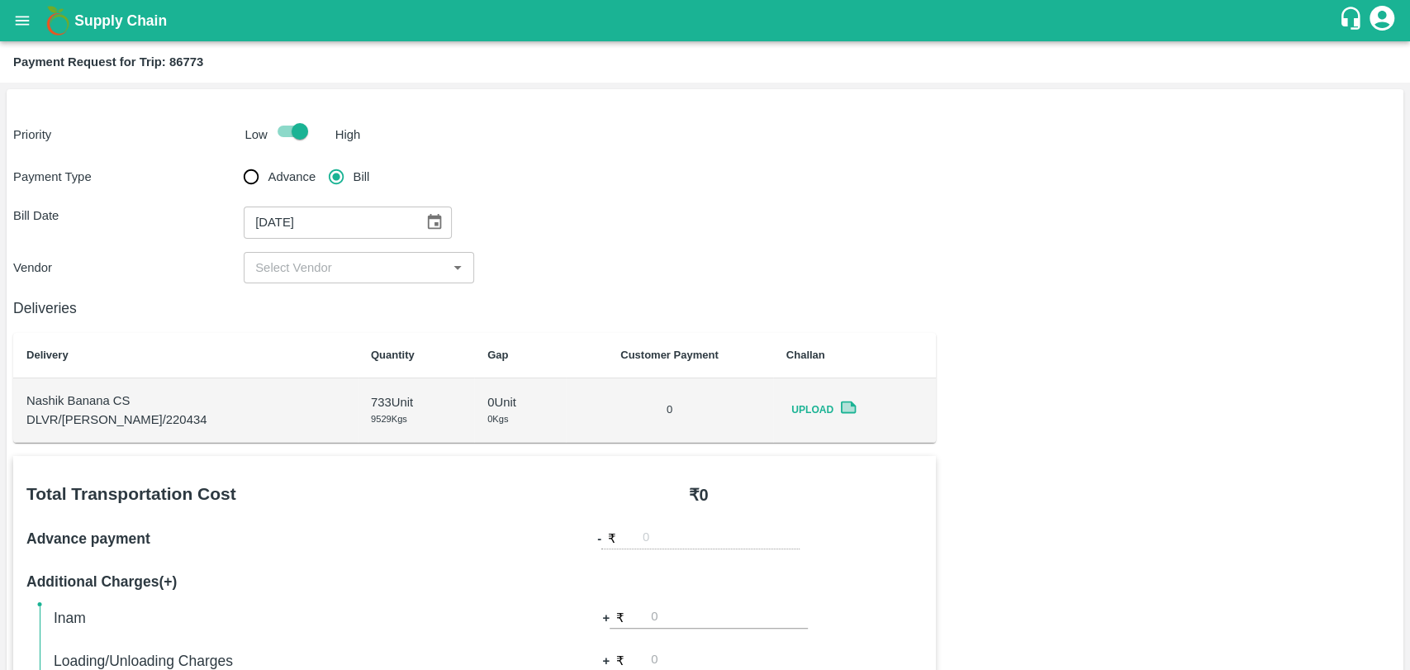
click at [302, 269] on input "input" at bounding box center [345, 267] width 193 height 21
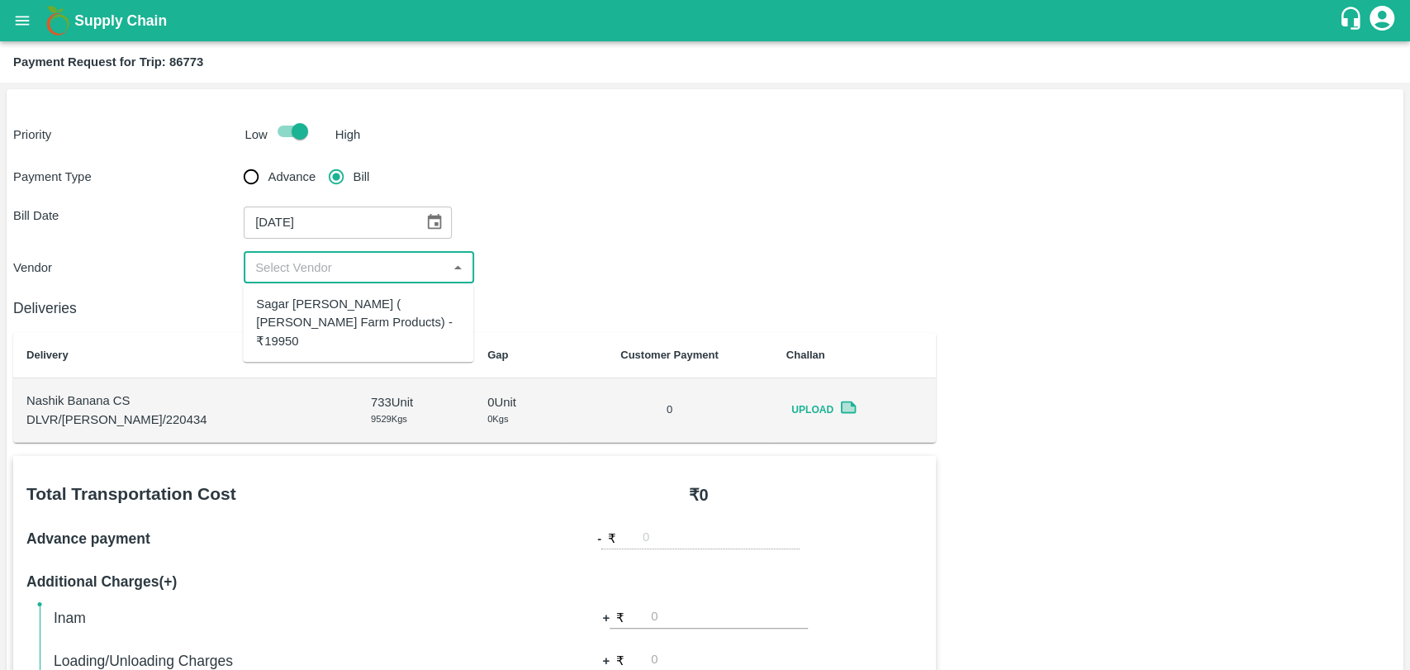
click at [302, 315] on div "Sagar [PERSON_NAME] ( [PERSON_NAME] Farm Products) - ₹19950" at bounding box center [358, 322] width 204 height 55
type input "Sagar [PERSON_NAME] ( [PERSON_NAME] Farm Products) - ₹19950"
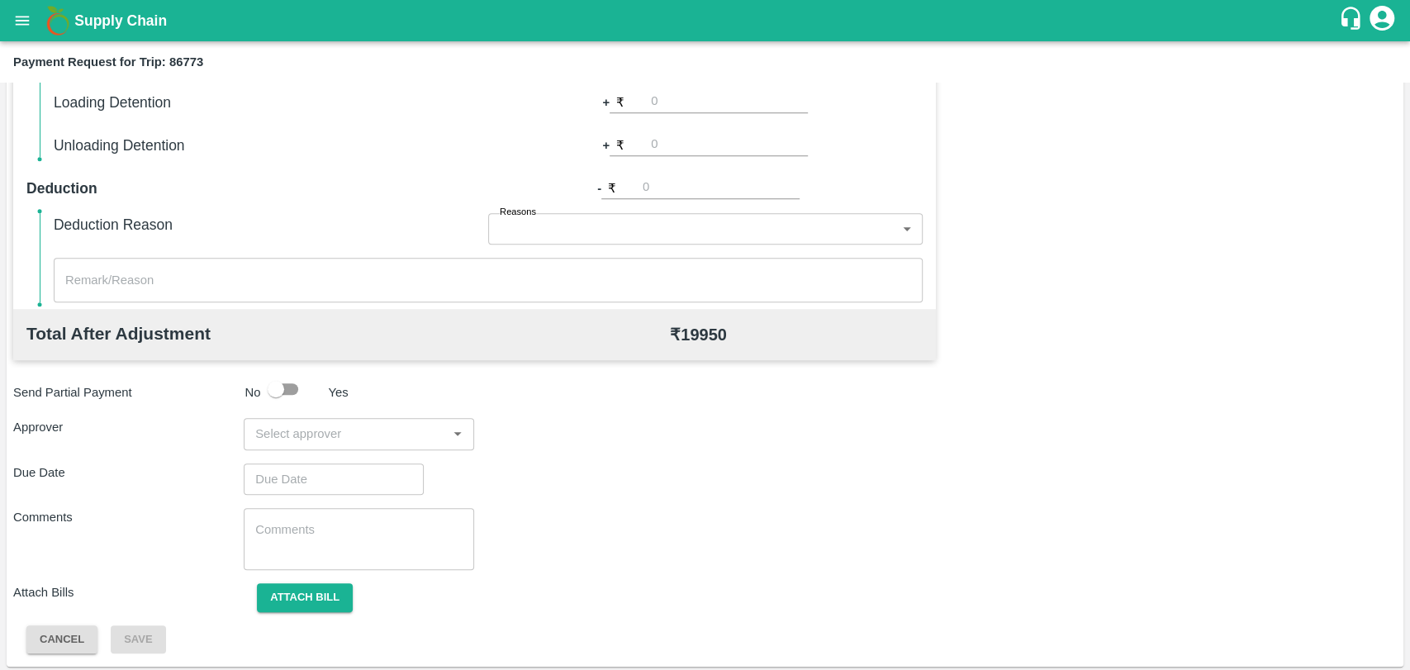
scroll to position [604, 0]
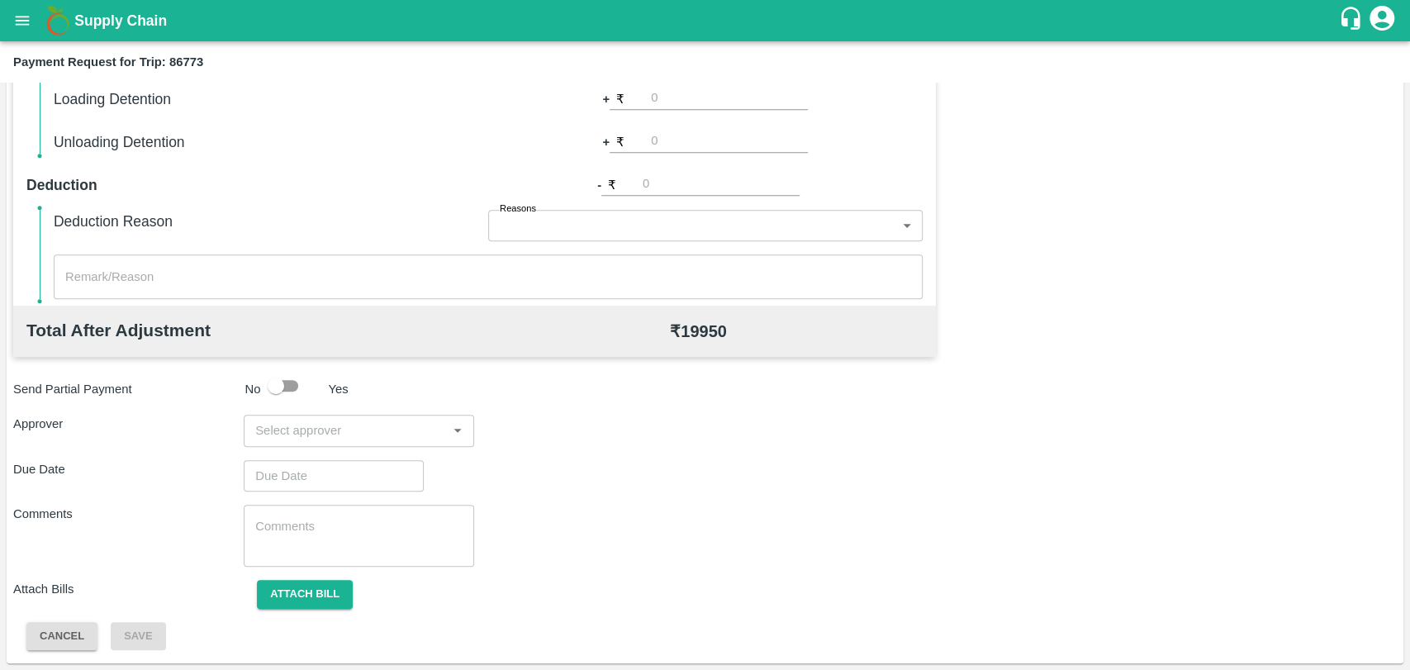
click at [326, 420] on input "input" at bounding box center [345, 429] width 193 height 21
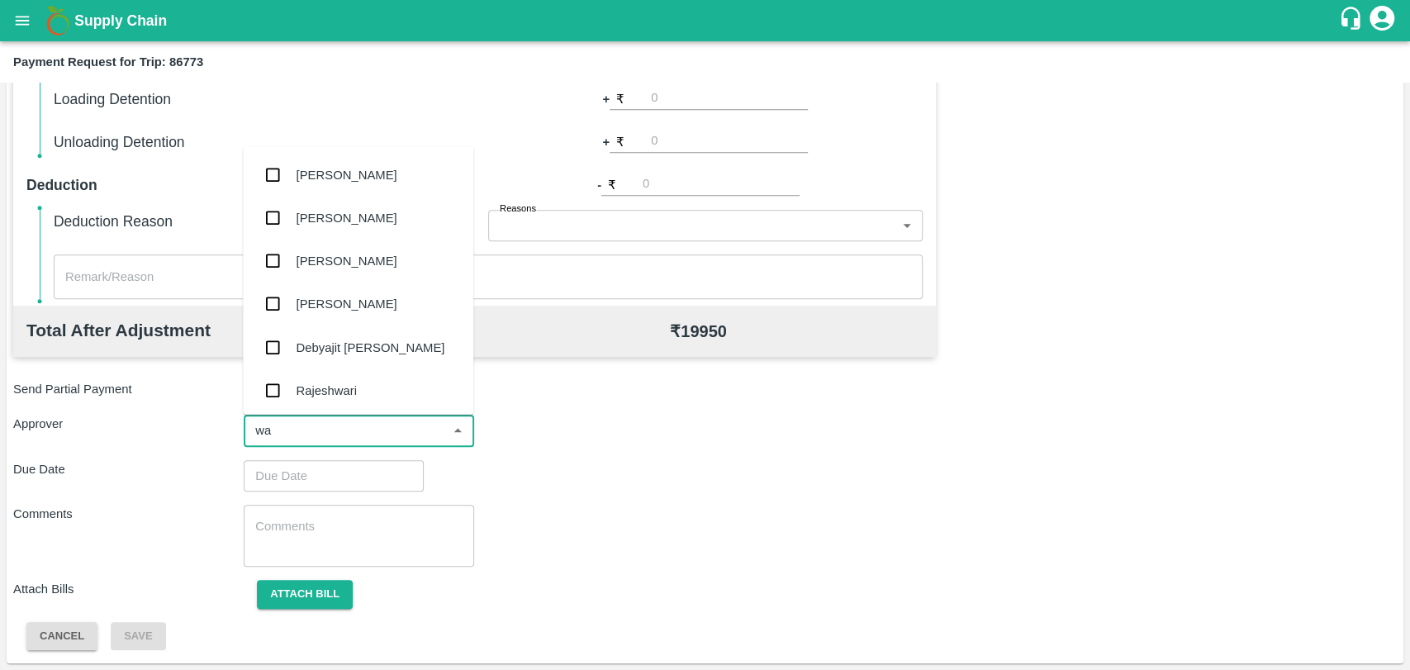
type input "wag"
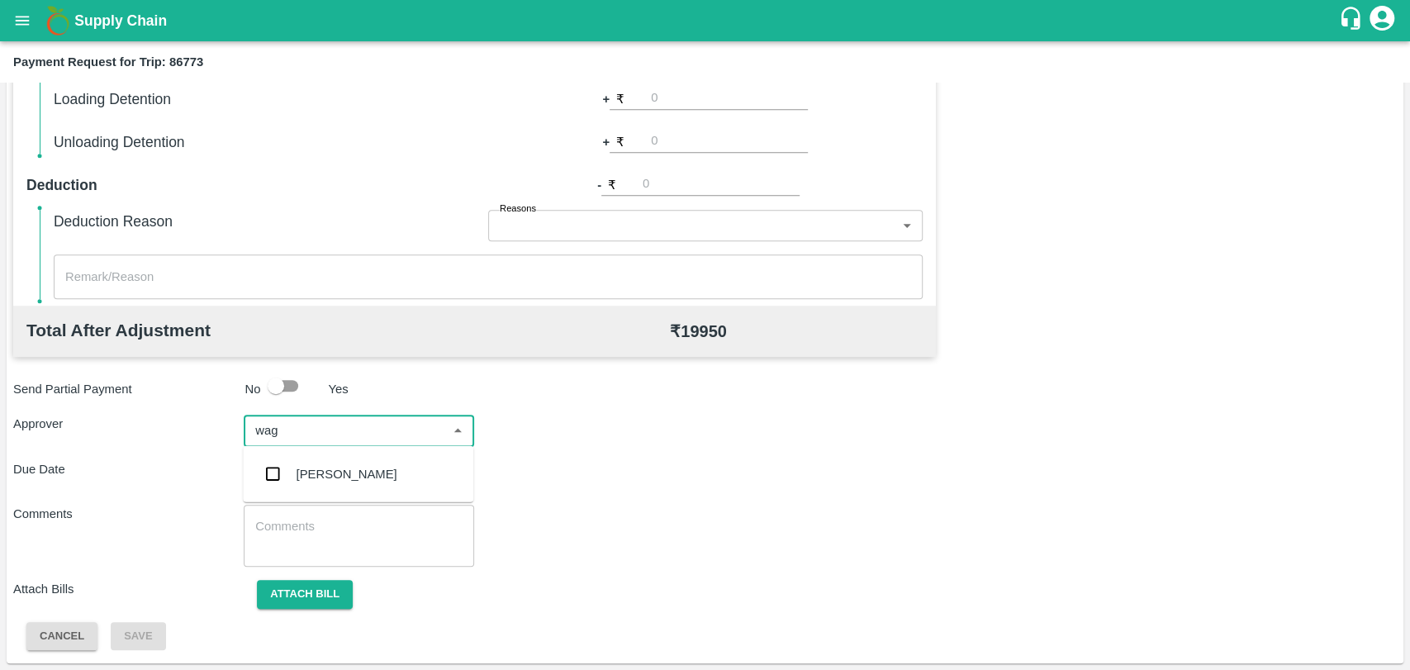
click at [325, 481] on div "[PERSON_NAME]" at bounding box center [346, 474] width 101 height 18
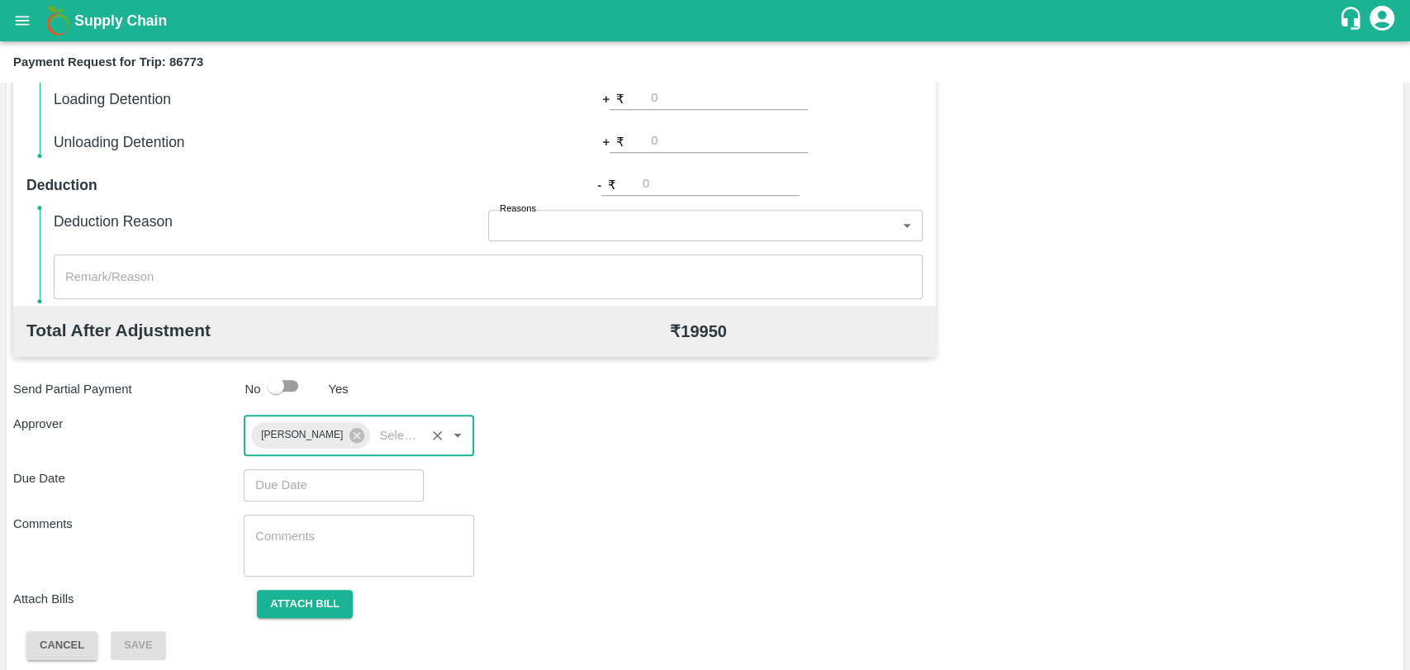
type input "DD/MM/YYYY hh:mm aa"
click at [306, 481] on input "DD/MM/YYYY hh:mm aa" at bounding box center [328, 484] width 168 height 31
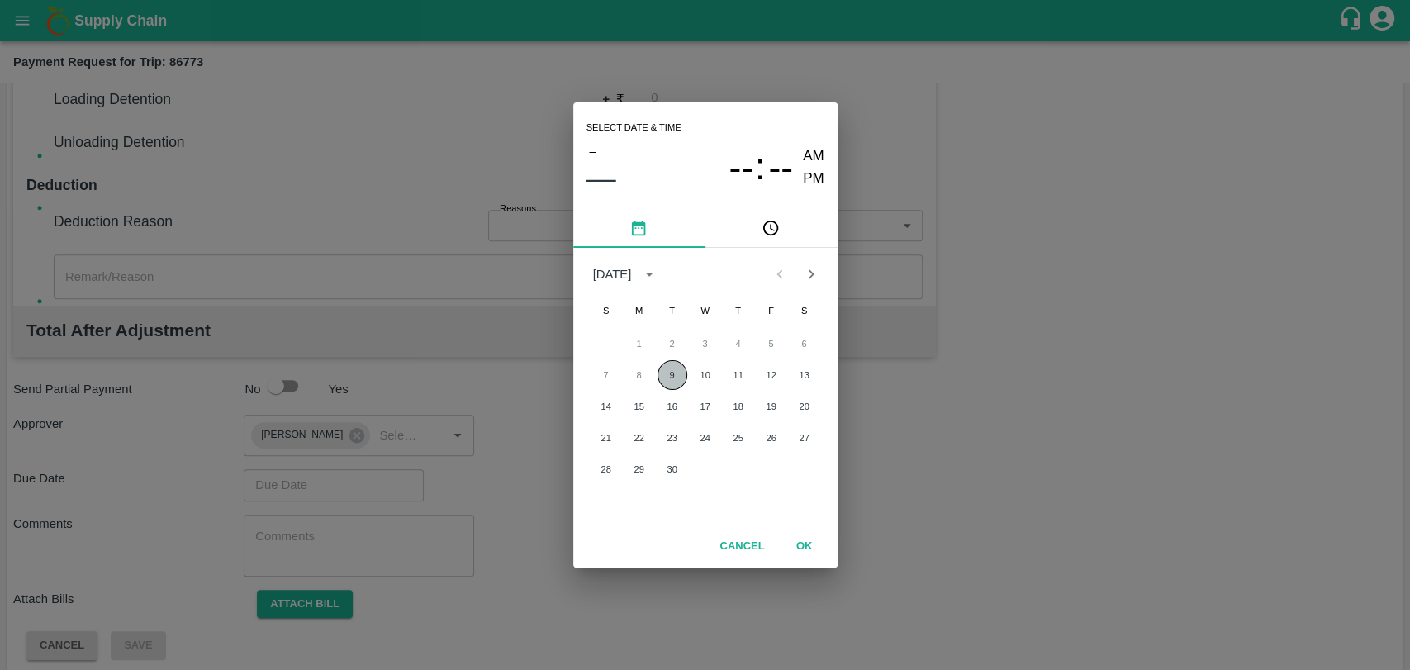
click at [680, 369] on button "9" at bounding box center [672, 375] width 30 height 30
type input "[DATE] 12:00 AM"
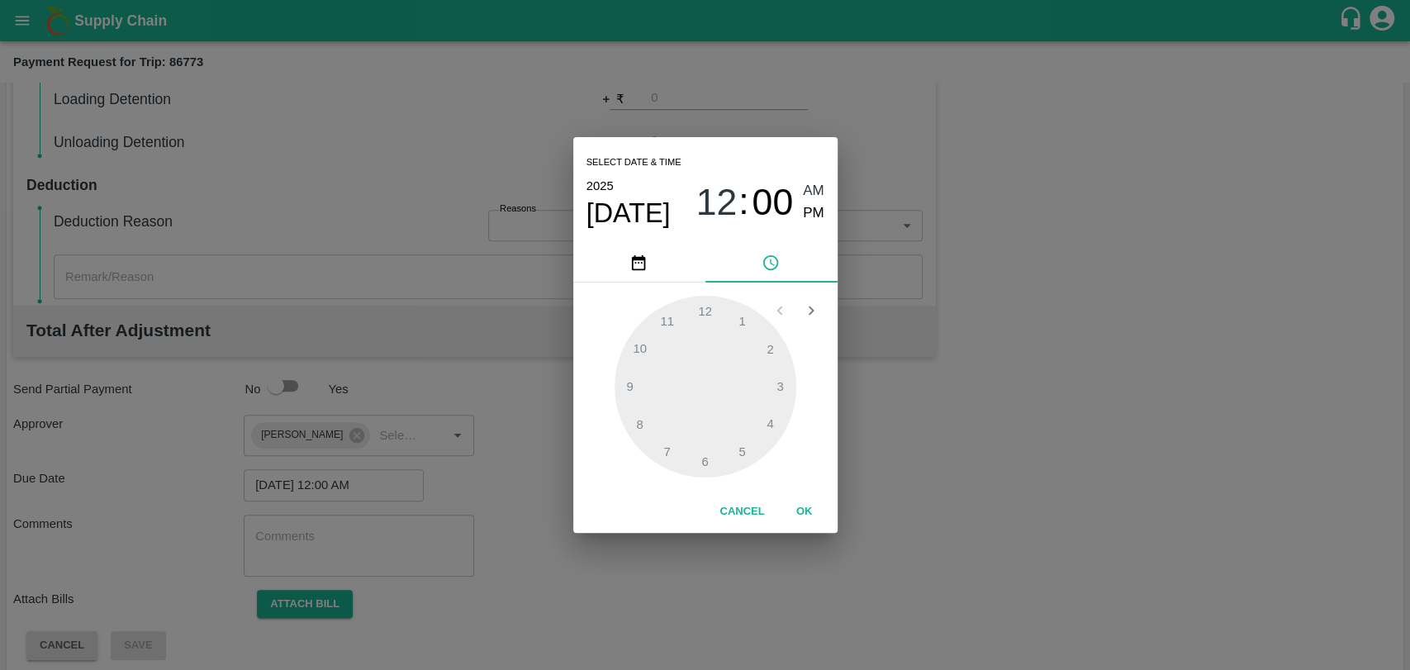
drag, startPoint x: 794, startPoint y: 504, endPoint x: 758, endPoint y: 509, distance: 35.9
click at [794, 504] on button "OK" at bounding box center [804, 511] width 53 height 29
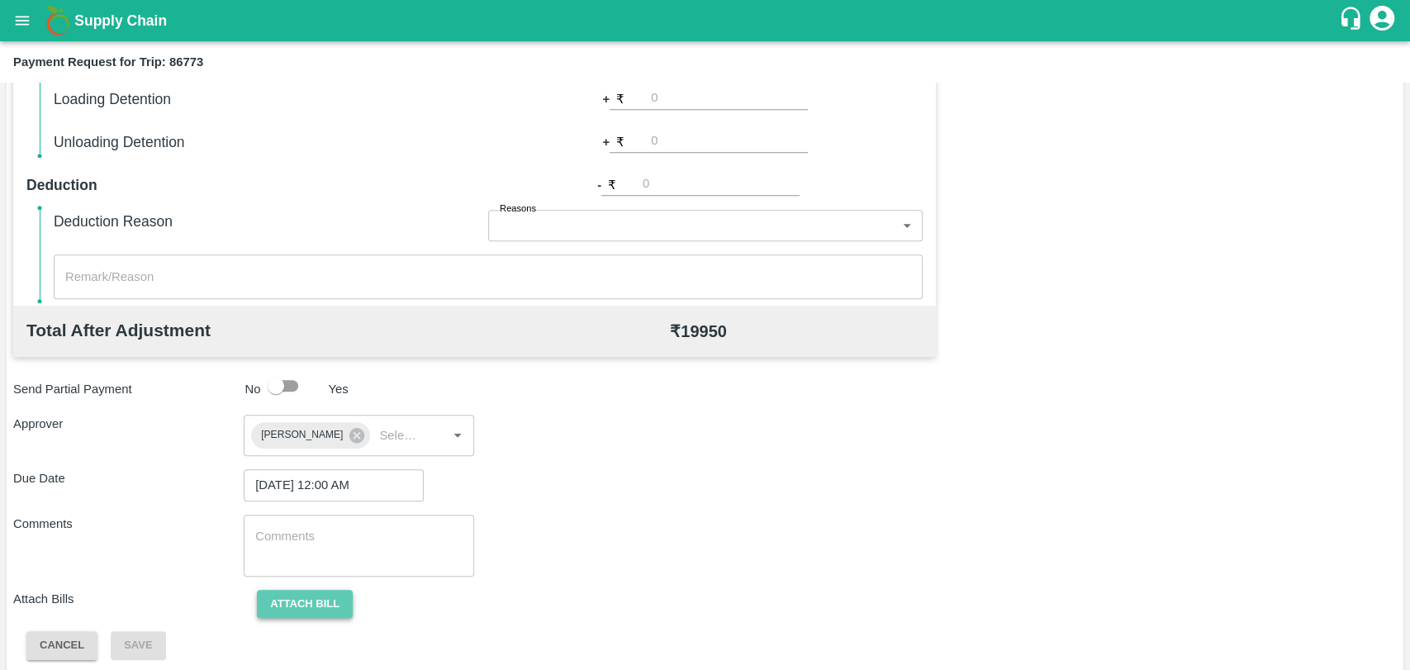
click at [325, 590] on button "Attach bill" at bounding box center [305, 604] width 96 height 29
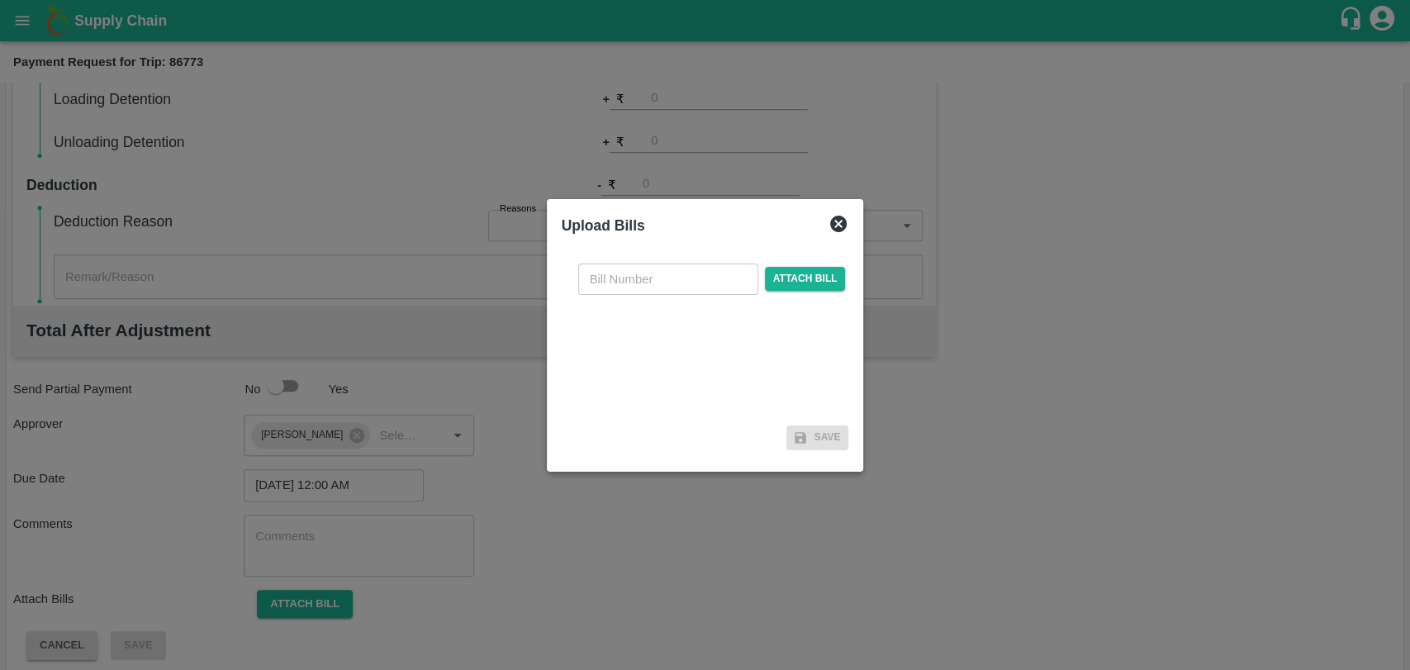
click at [701, 265] on input "text" at bounding box center [668, 278] width 180 height 31
type input "401"
click at [780, 288] on span "Attach bill" at bounding box center [805, 279] width 81 height 24
click at [0, 0] on input "Attach bill" at bounding box center [0, 0] width 0 height 0
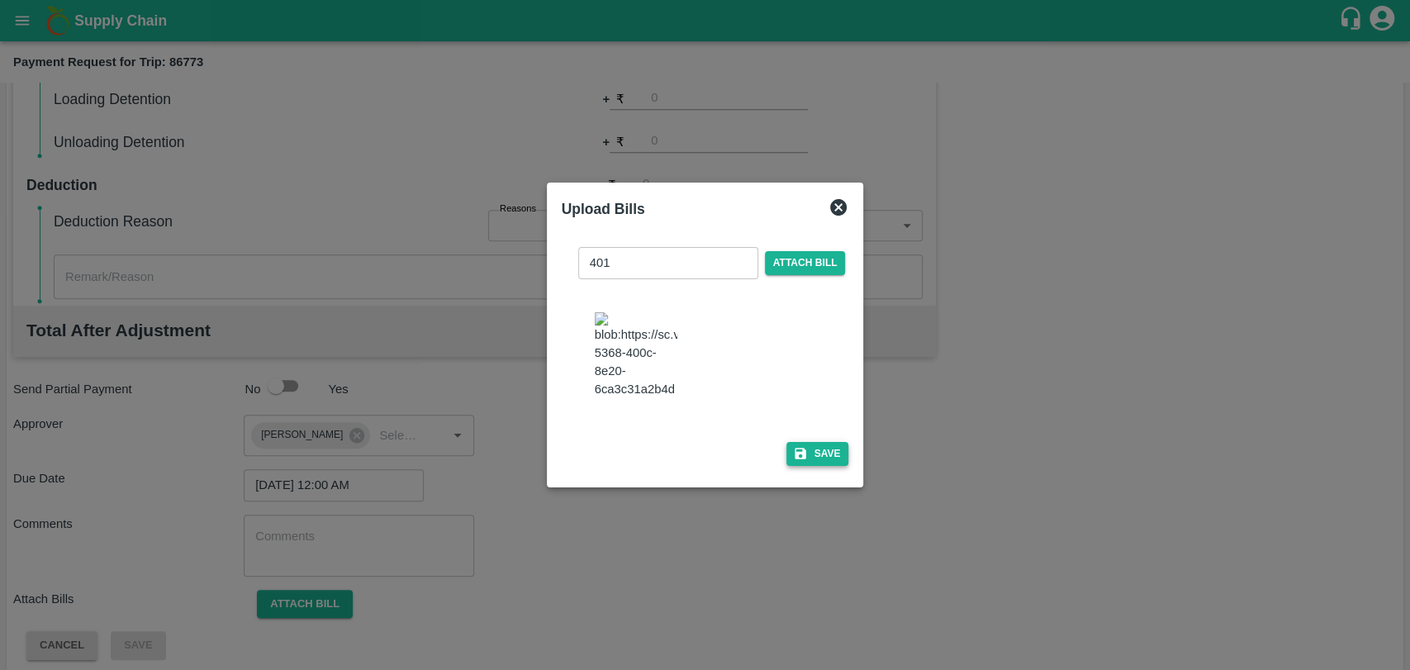
click at [828, 448] on button "Save" at bounding box center [817, 454] width 63 height 24
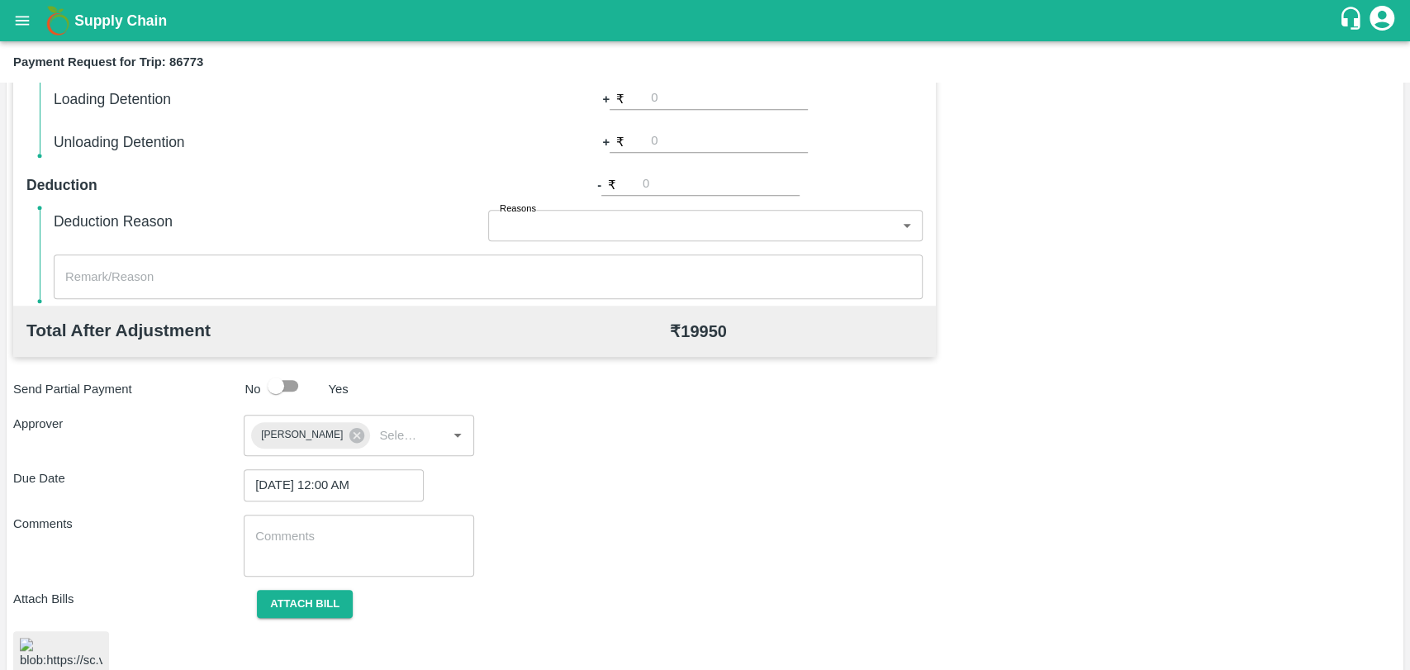
scroll to position [679, 0]
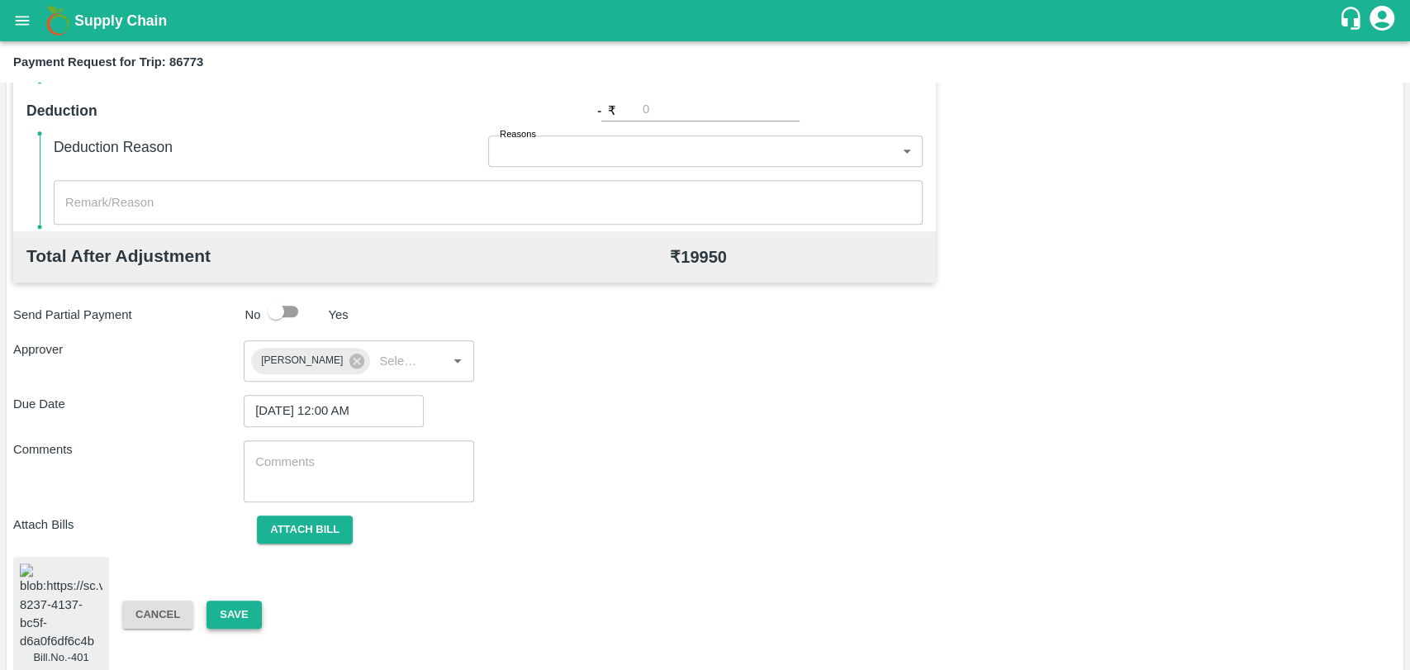
click at [253, 600] on button "Save" at bounding box center [233, 614] width 55 height 29
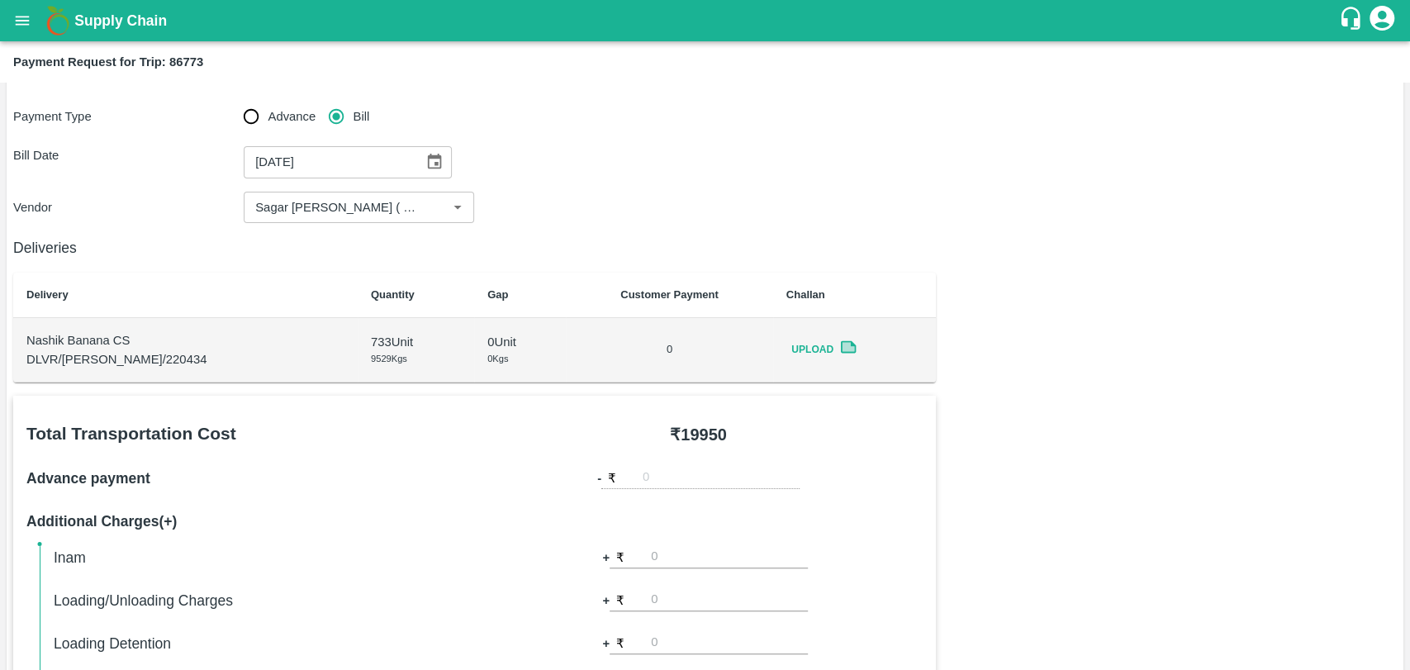
scroll to position [0, 0]
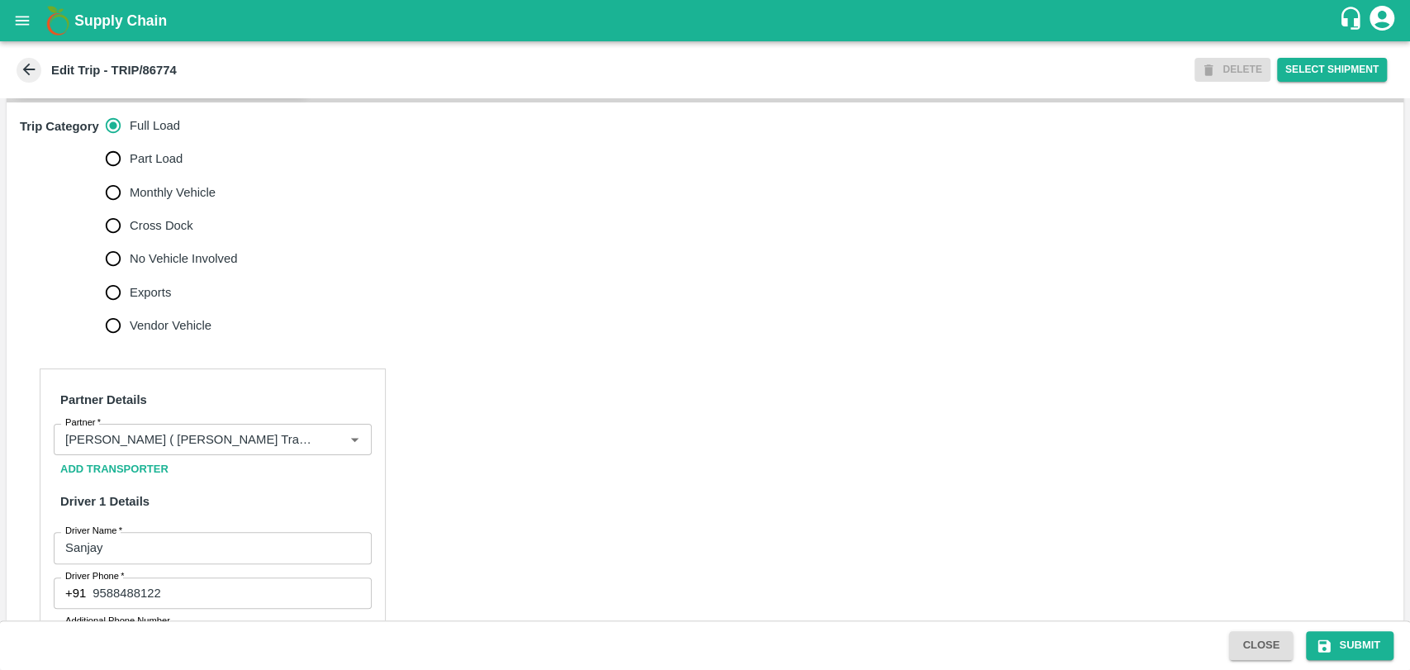
scroll to position [550, 0]
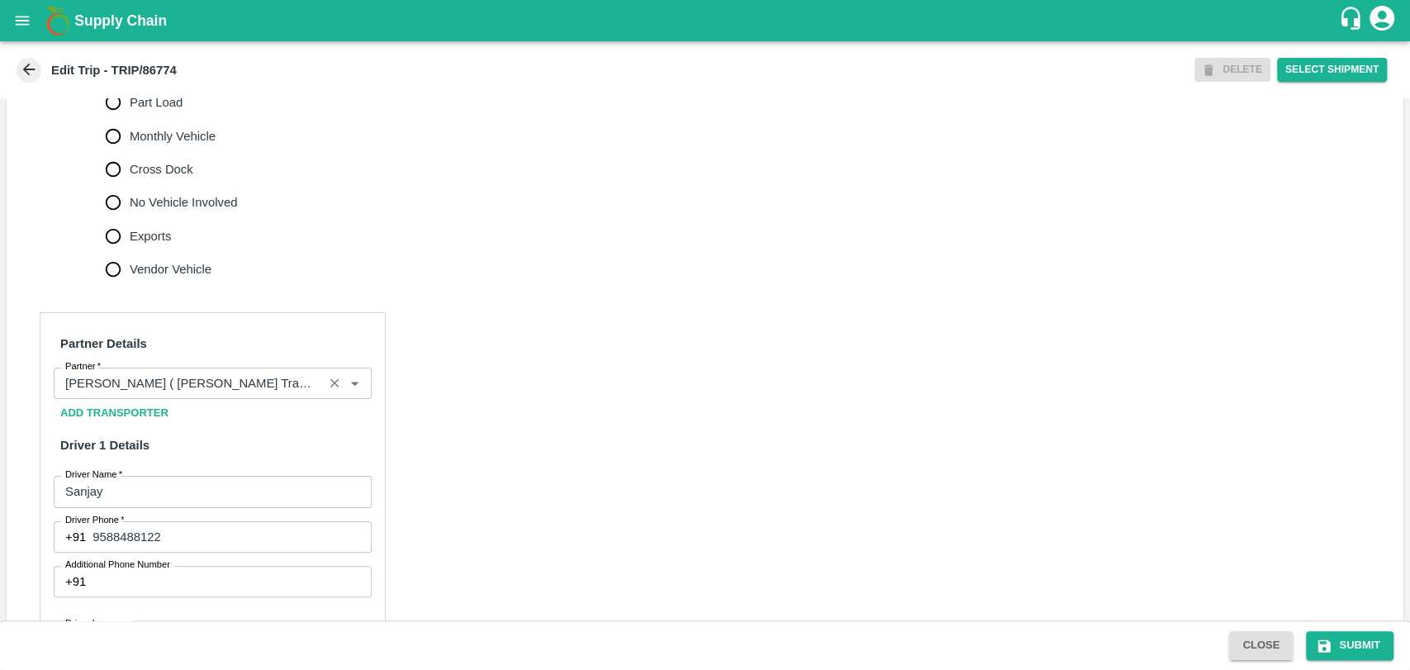
click at [159, 394] on input "Partner   *" at bounding box center [188, 382] width 259 height 21
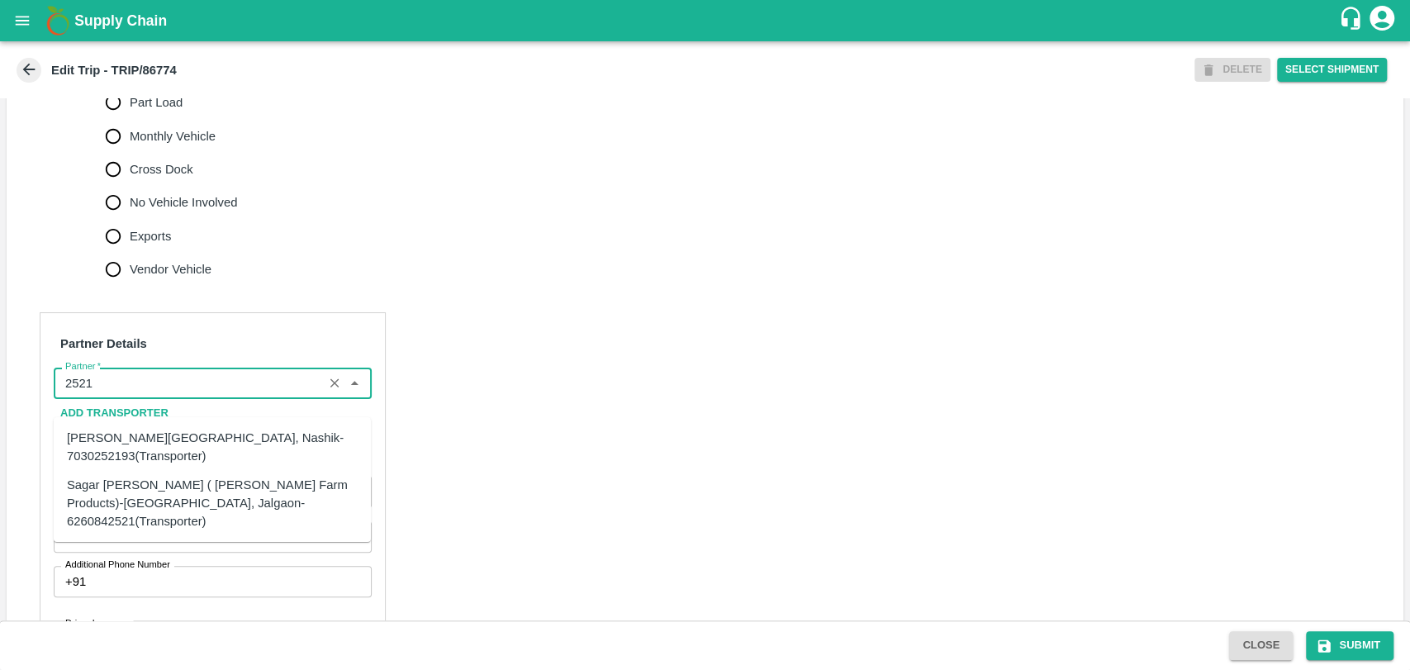
click at [117, 490] on div "Sagar Pramod Patil ( Shreyansh Farm Products)-Jalgaon, Jalgaon-6260842521(Trans…" at bounding box center [212, 502] width 291 height 55
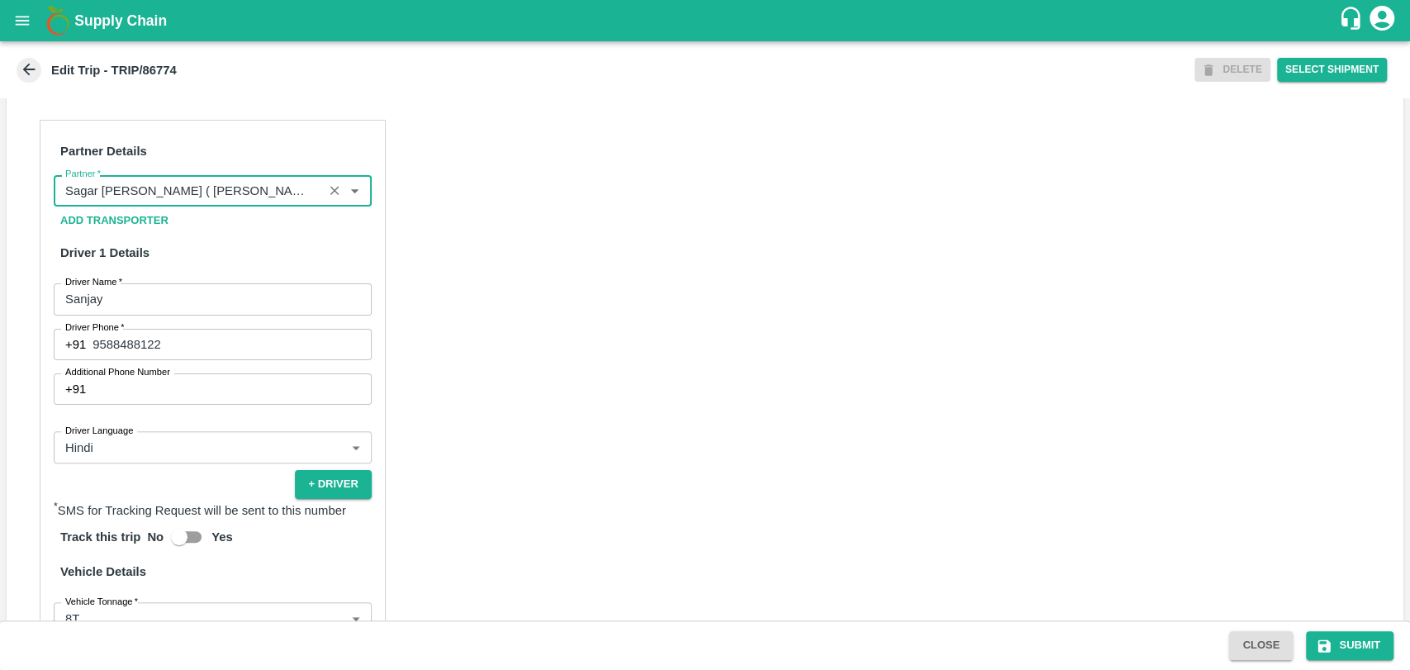
scroll to position [917, 0]
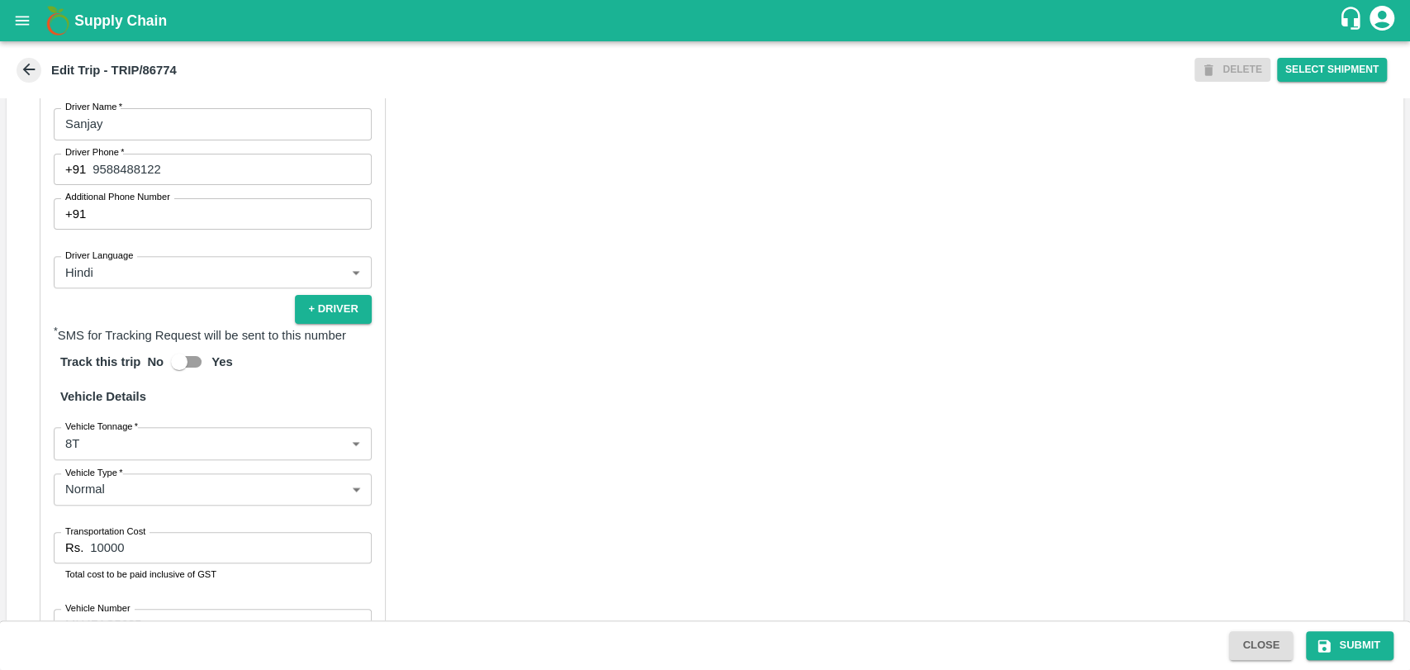
type input "Sagar Pramod Patil ( Shreyansh Farm Products)-Jalgaon, Jalgaon-6260842521(Trans…"
click at [130, 467] on body "Supply Chain Edit Trip - TRIP/86774 DELETE Select Shipment Trip Details Trip Ty…" at bounding box center [705, 335] width 1410 height 670
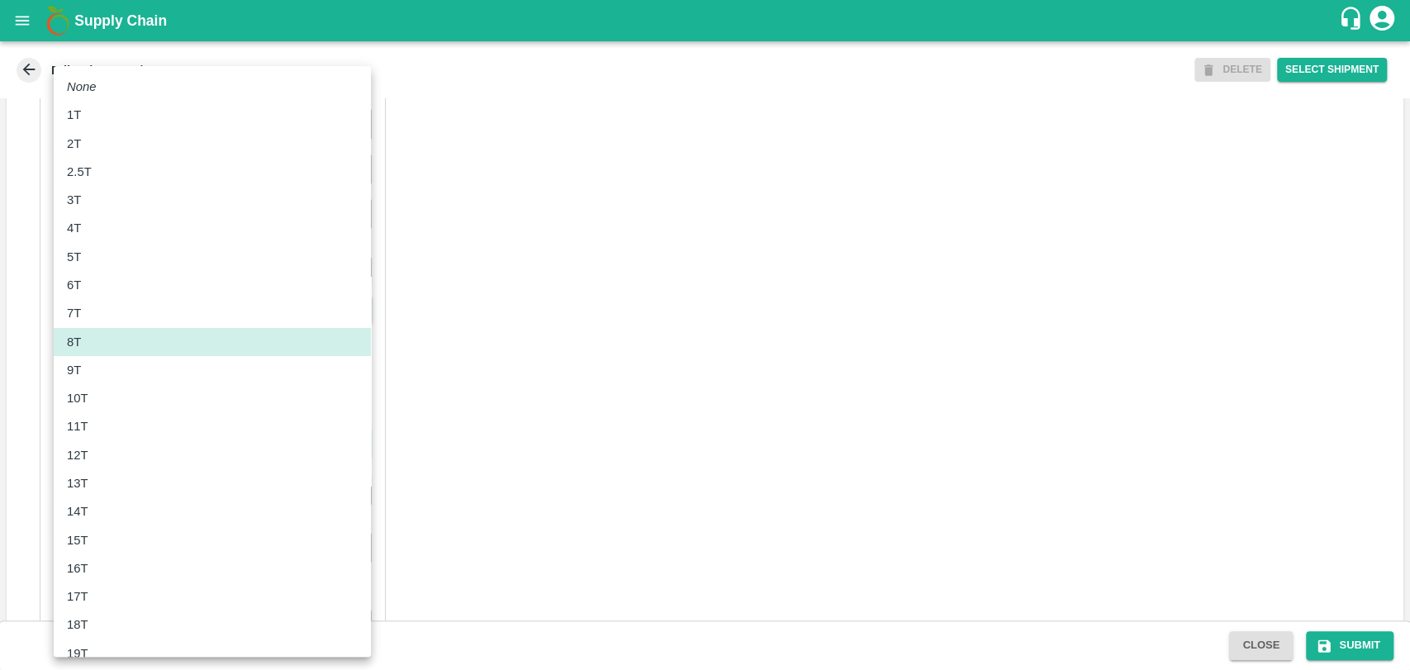
click at [99, 401] on div "10T" at bounding box center [212, 398] width 291 height 18
type input "10000"
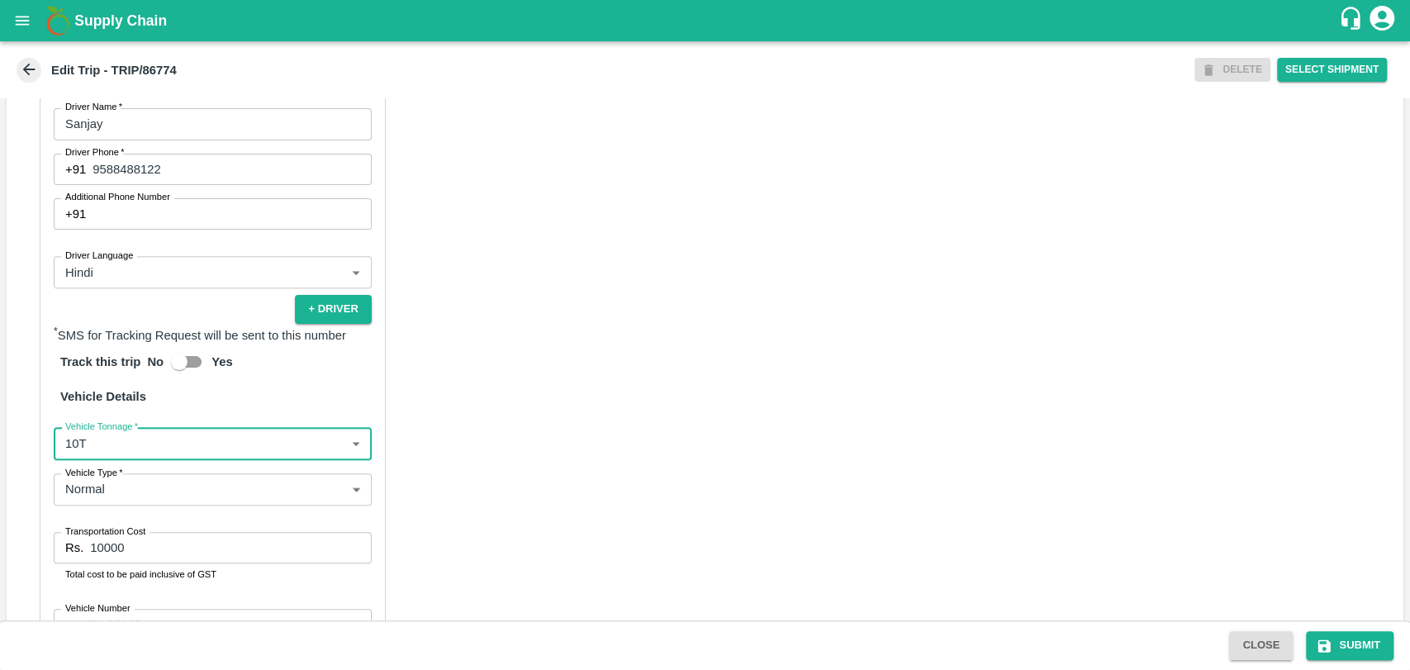
scroll to position [0, 0]
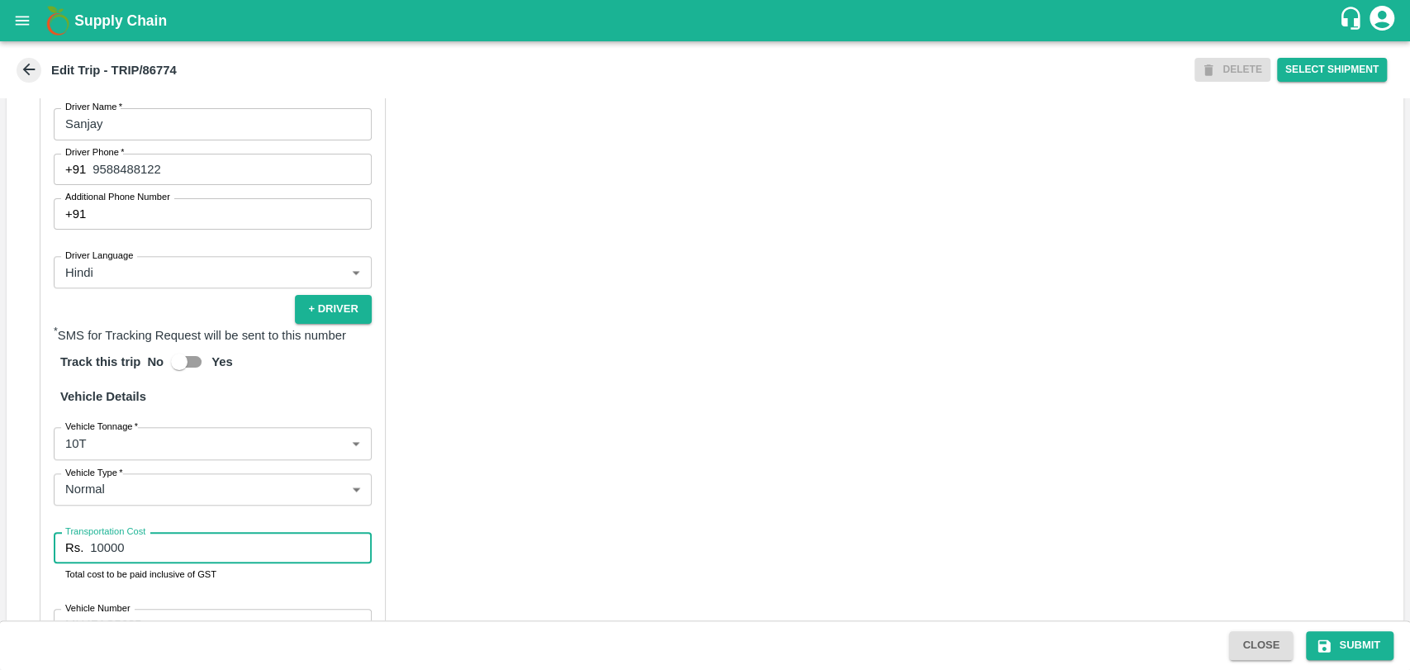
drag, startPoint x: 135, startPoint y: 568, endPoint x: 0, endPoint y: 528, distance: 140.3
click at [0, 528] on div "Trip Details Trip Type Fruit Movement 1 Trip Type Trip Pickup Order SHIP/NASH/3…" at bounding box center [705, 359] width 1410 height 522
type input "19000"
click at [1348, 637] on button "Submit" at bounding box center [1350, 645] width 88 height 29
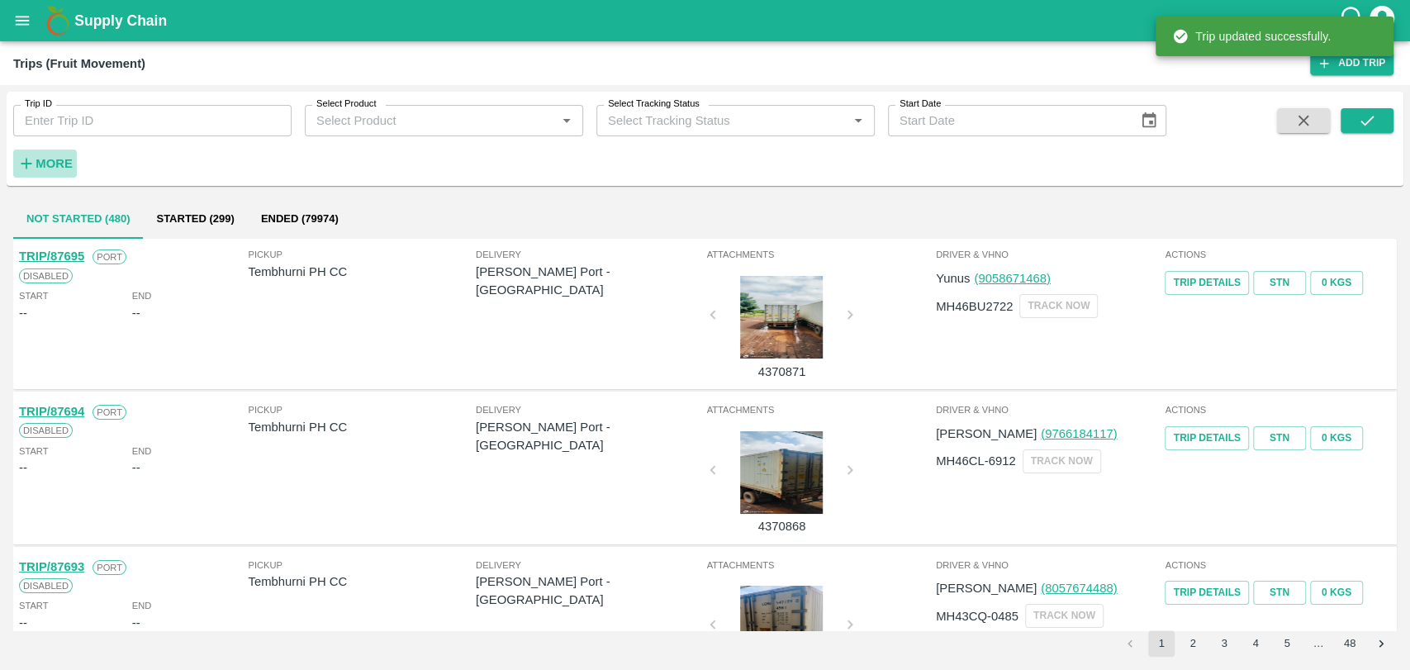
click at [56, 157] on strong "More" at bounding box center [54, 163] width 37 height 13
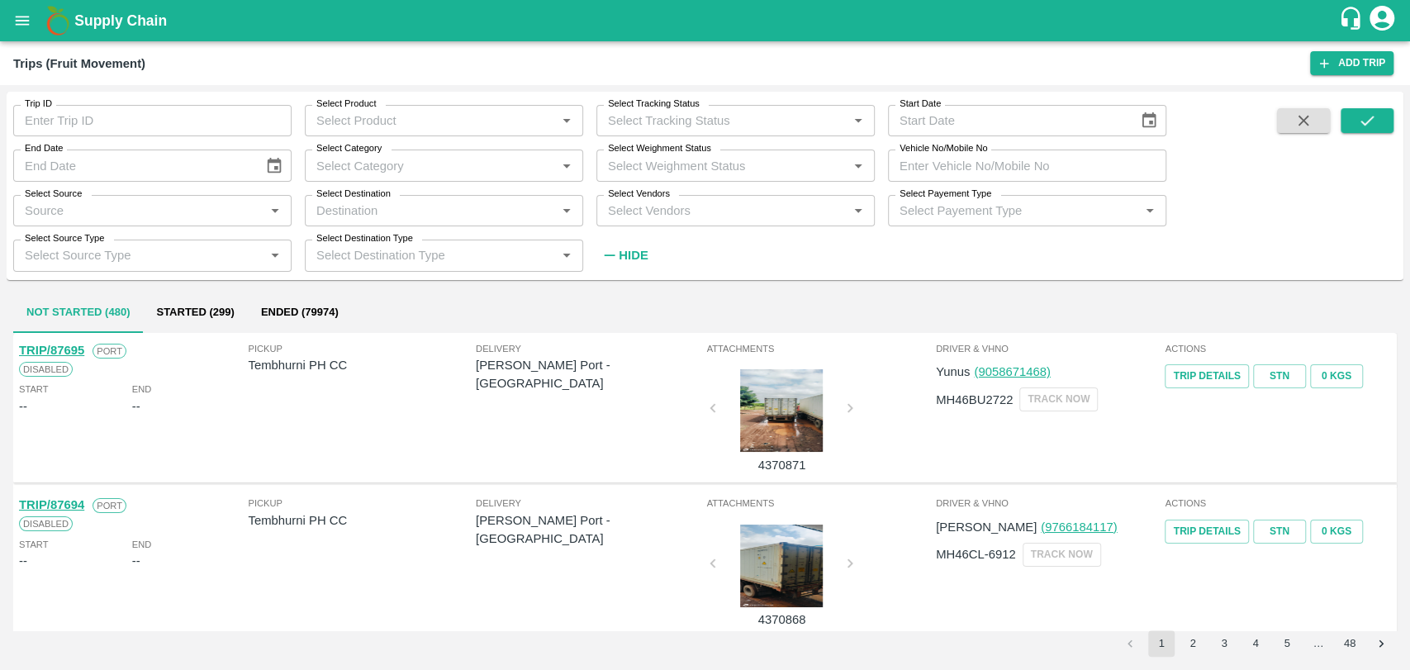
click at [1005, 173] on input "Vehicle No/Mobile No" at bounding box center [1027, 164] width 278 height 31
paste input "MH19CX0729"
type input "MH19CX0729"
click at [1353, 124] on button "submit" at bounding box center [1366, 120] width 53 height 25
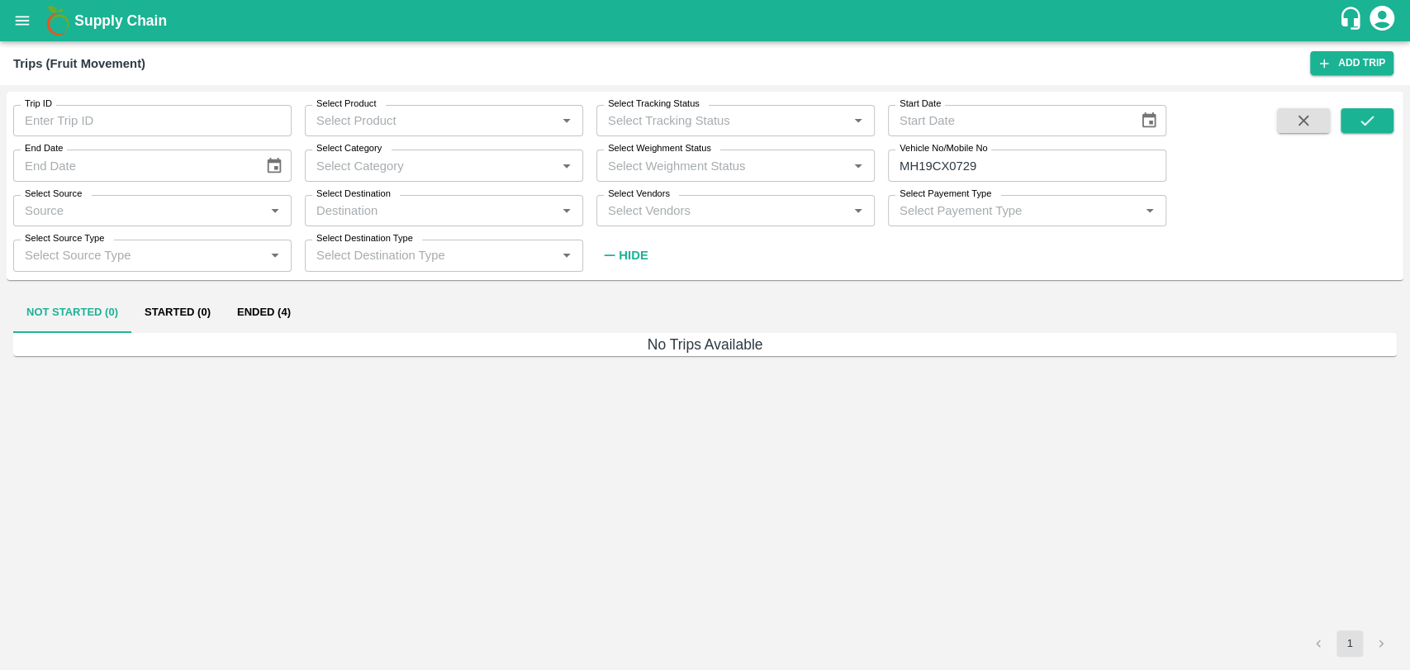
click at [291, 313] on button "Ended (4)" at bounding box center [264, 313] width 80 height 40
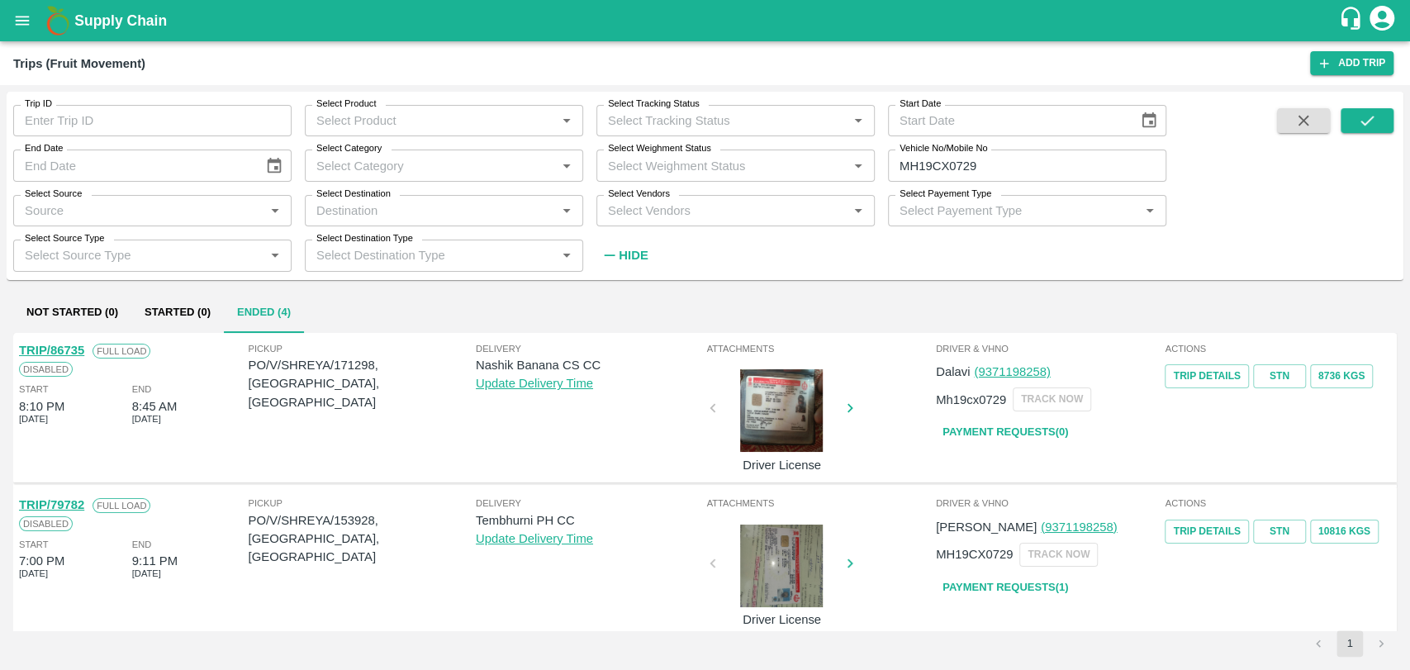
click at [69, 351] on link "TRIP/86735" at bounding box center [51, 350] width 65 height 13
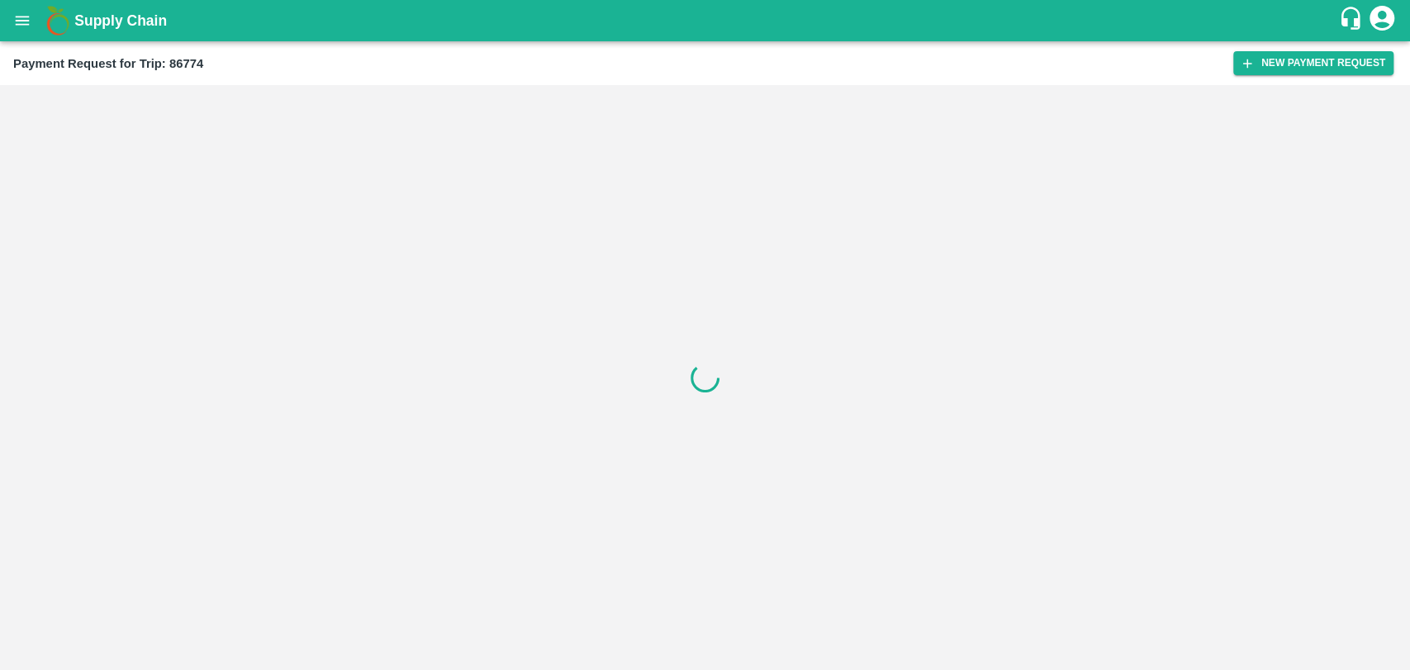
click at [1256, 78] on div "Payment Request for Trip: 86774 New Payment Request" at bounding box center [705, 63] width 1410 height 44
click at [1259, 68] on button "New Payment Request" at bounding box center [1313, 63] width 160 height 24
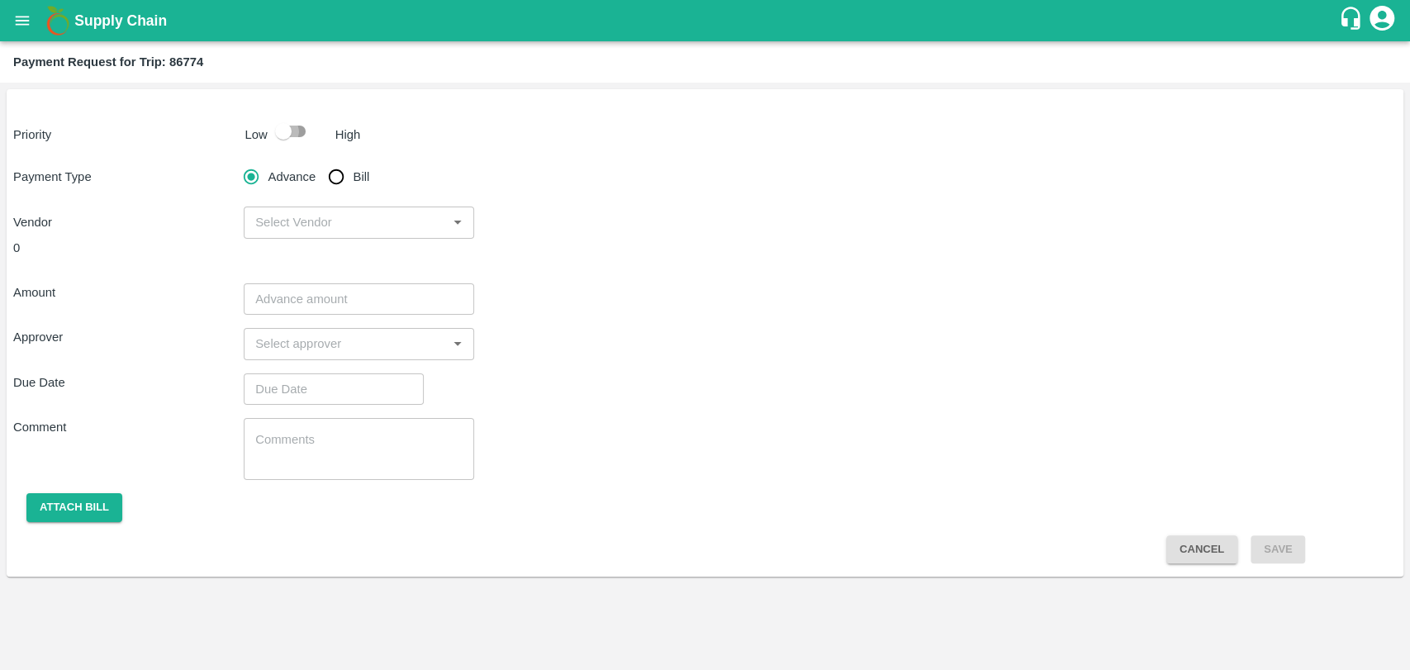
click at [288, 131] on input "checkbox" at bounding box center [283, 131] width 94 height 31
checkbox input "true"
drag, startPoint x: 323, startPoint y: 180, endPoint x: 334, endPoint y: 178, distance: 11.8
click at [325, 180] on input "Bill" at bounding box center [336, 176] width 33 height 33
radio input "true"
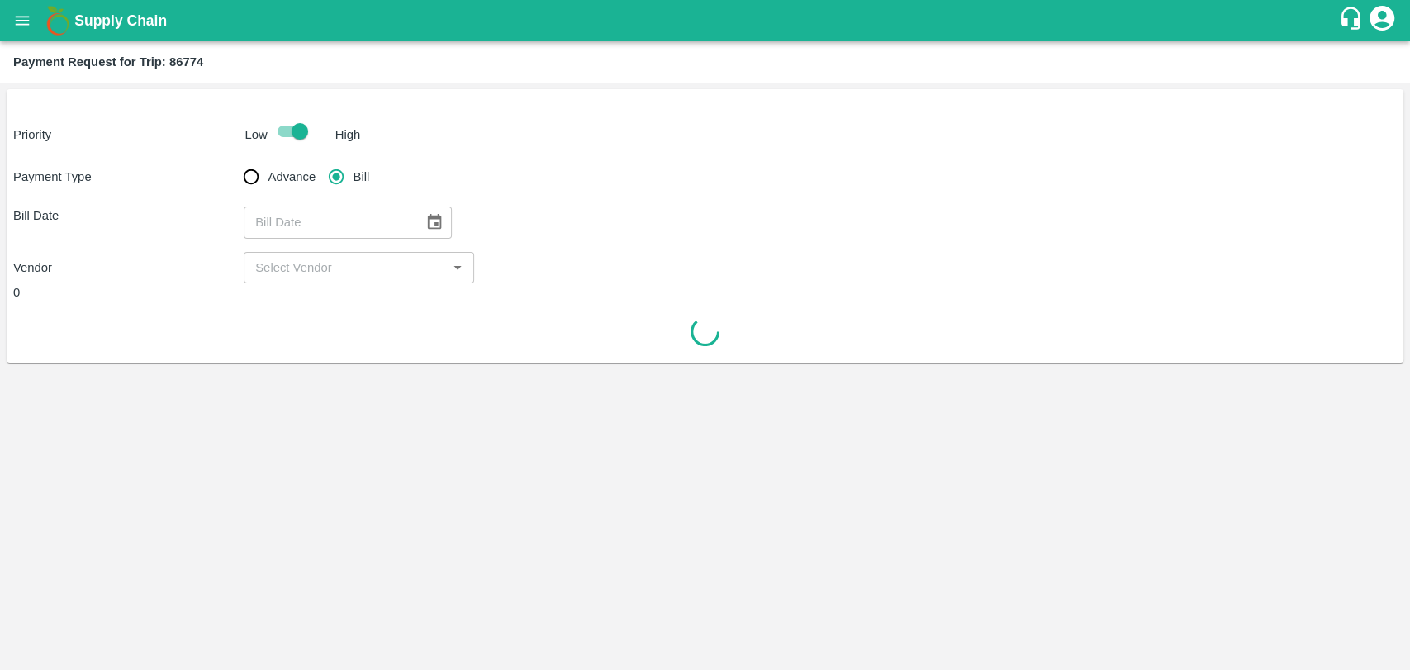
click at [430, 217] on icon "Choose date" at bounding box center [435, 222] width 14 height 16
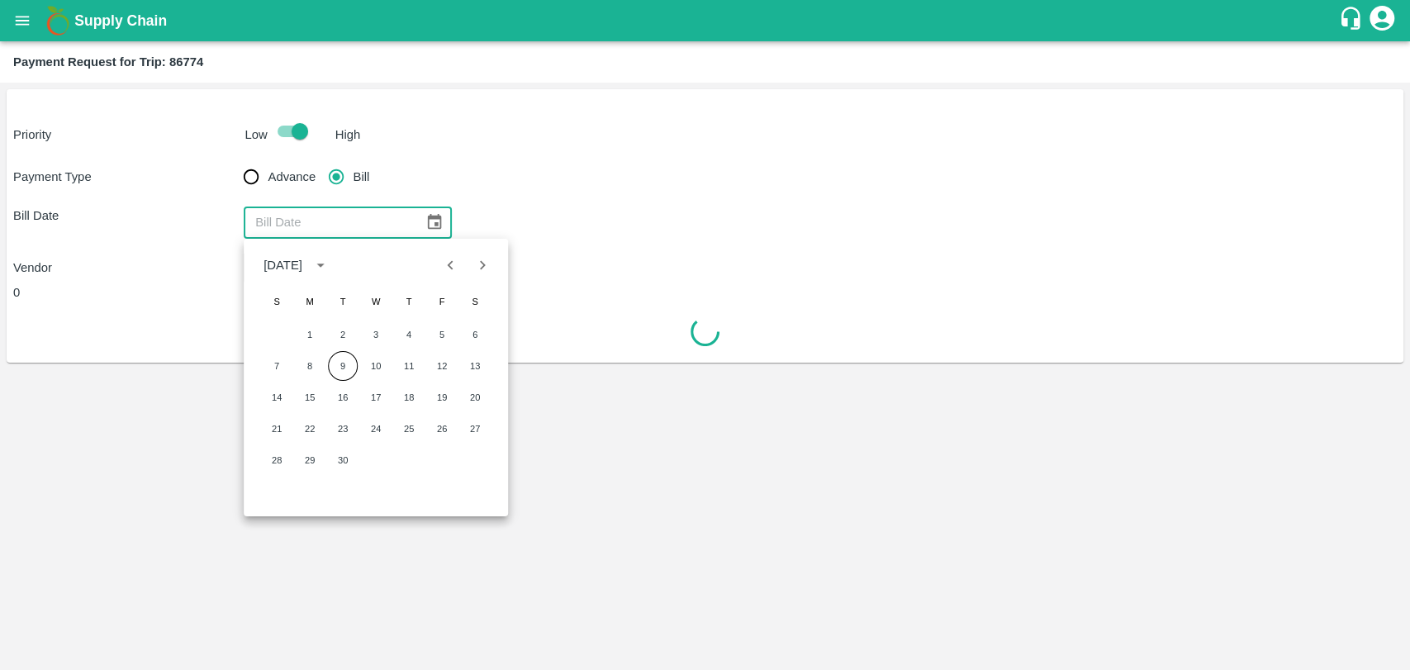
click at [450, 259] on icon "Previous month" at bounding box center [451, 265] width 18 height 18
click at [321, 459] on button "25" at bounding box center [310, 460] width 30 height 30
type input "25/08/2025"
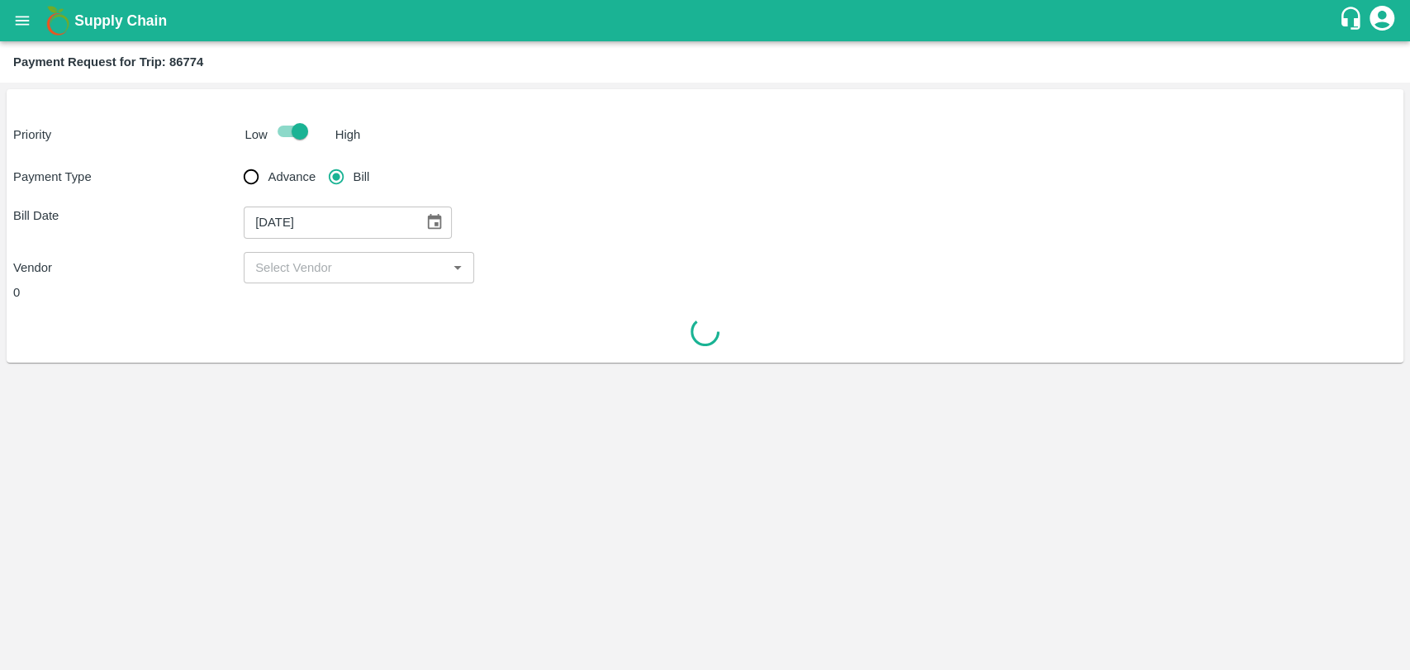
click at [306, 257] on input "input" at bounding box center [345, 267] width 193 height 21
click at [296, 294] on div "No Options" at bounding box center [359, 303] width 230 height 41
click at [281, 265] on input "input" at bounding box center [345, 267] width 193 height 21
click at [284, 263] on input "input" at bounding box center [345, 267] width 193 height 21
click at [283, 299] on span "No Options" at bounding box center [287, 303] width 61 height 13
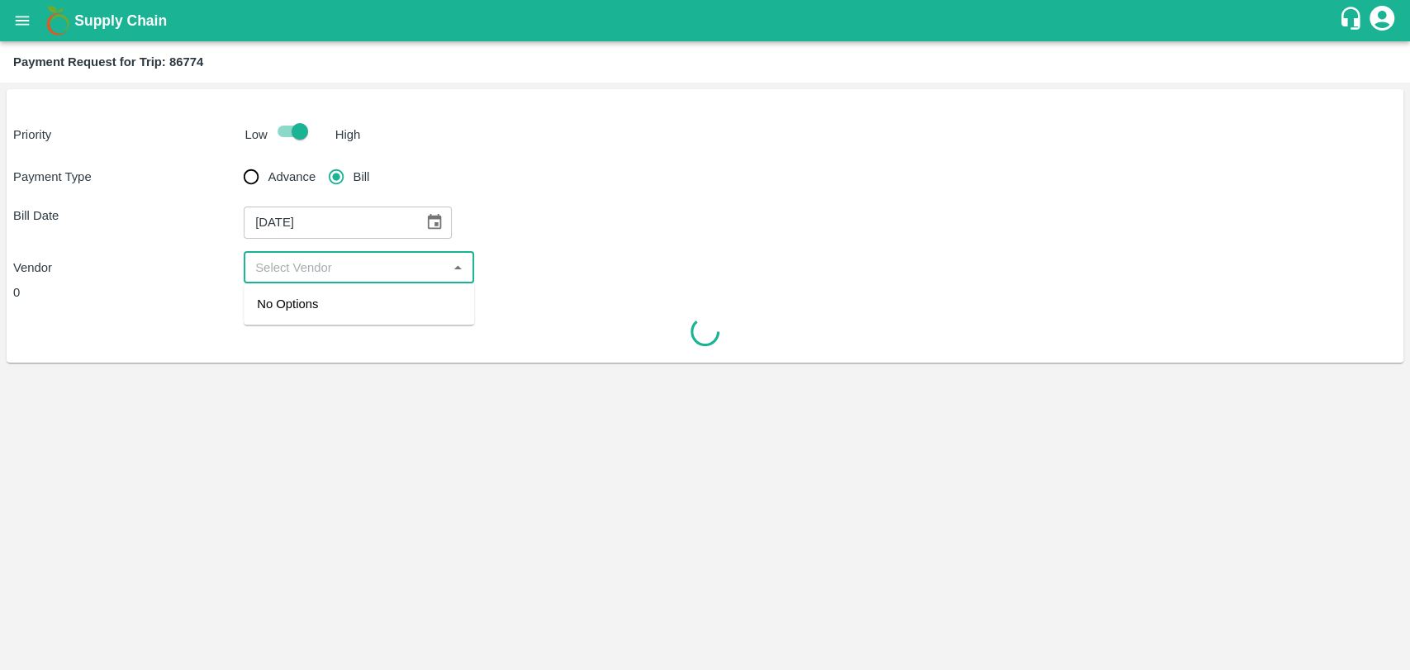
click at [285, 271] on input "input" at bounding box center [345, 267] width 193 height 21
click at [287, 306] on div "0" at bounding box center [704, 316] width 1383 height 66
click at [289, 261] on input "input" at bounding box center [345, 267] width 193 height 21
click at [288, 311] on div "No Options" at bounding box center [359, 303] width 230 height 41
click at [287, 271] on input "input" at bounding box center [345, 267] width 193 height 21
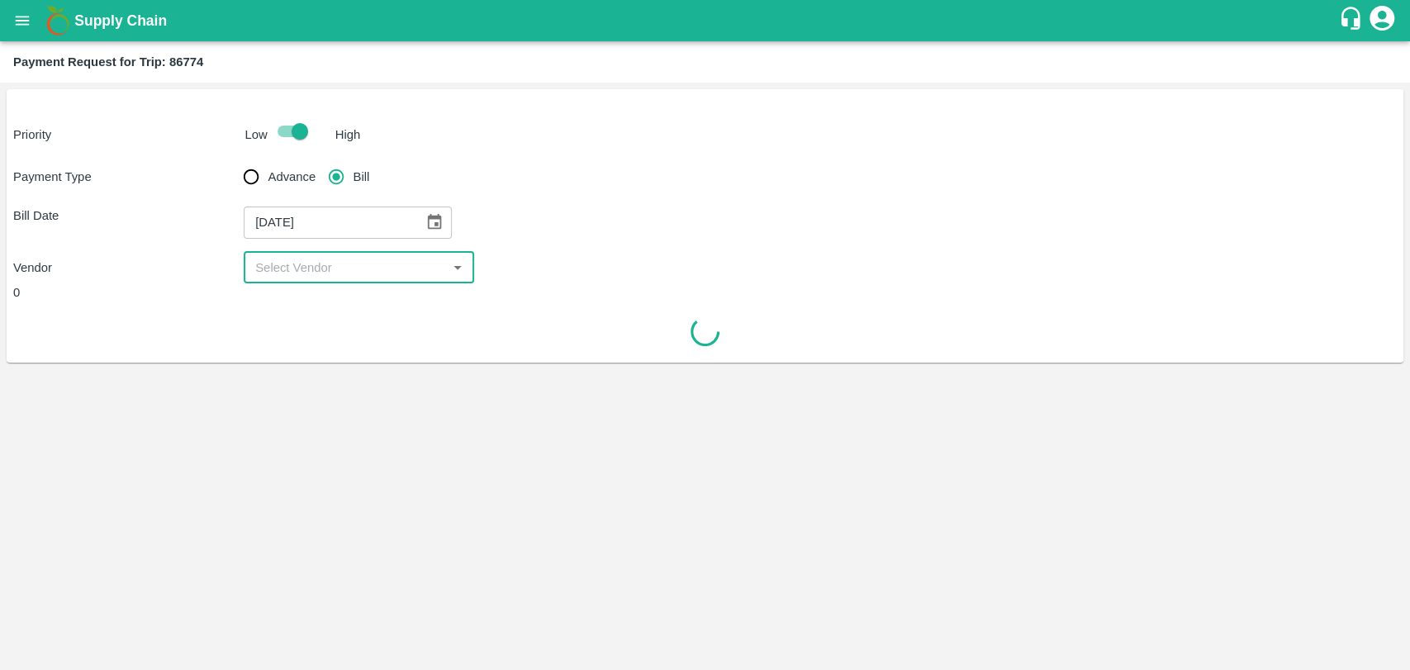
click at [287, 312] on div "0" at bounding box center [704, 316] width 1383 height 66
click at [288, 273] on input "input" at bounding box center [345, 267] width 193 height 21
click at [306, 334] on div at bounding box center [704, 332] width 1383 height 34
click at [312, 312] on div "0" at bounding box center [704, 316] width 1383 height 66
click at [305, 287] on div "0" at bounding box center [474, 292] width 922 height 18
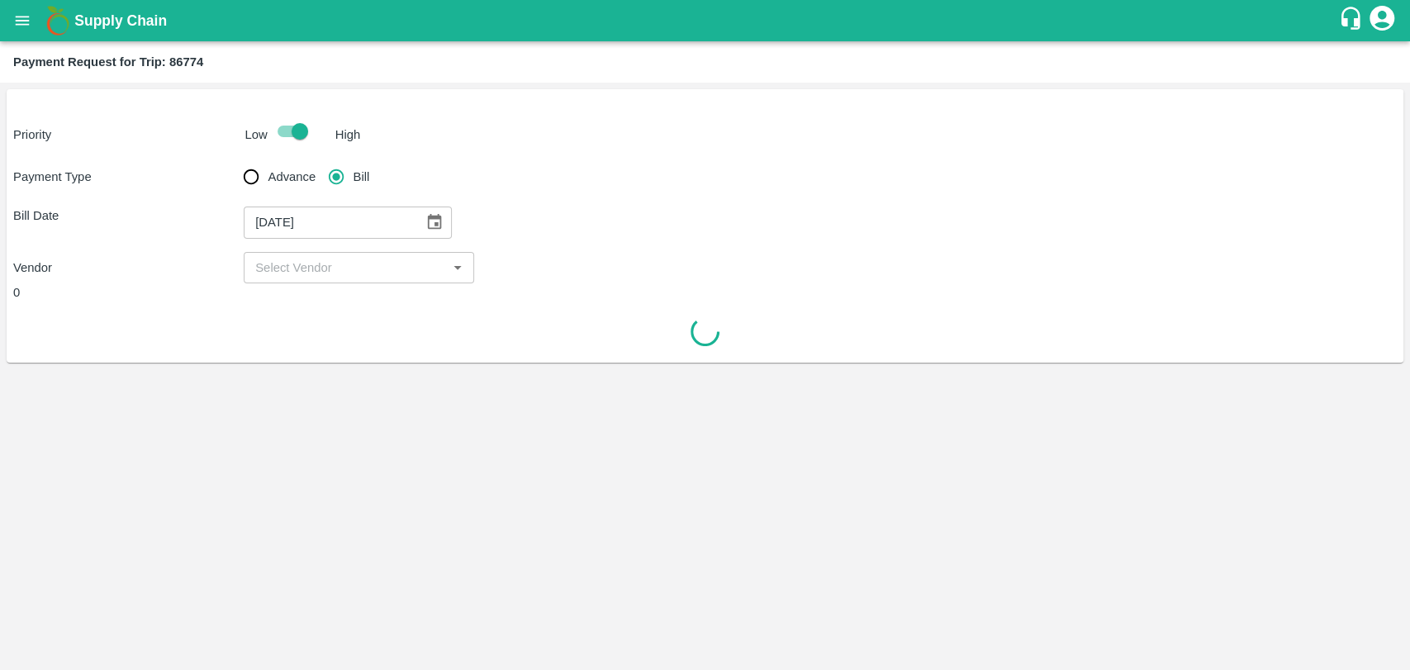
click at [300, 269] on input "input" at bounding box center [345, 267] width 193 height 21
click at [296, 308] on span "No Options" at bounding box center [287, 303] width 61 height 13
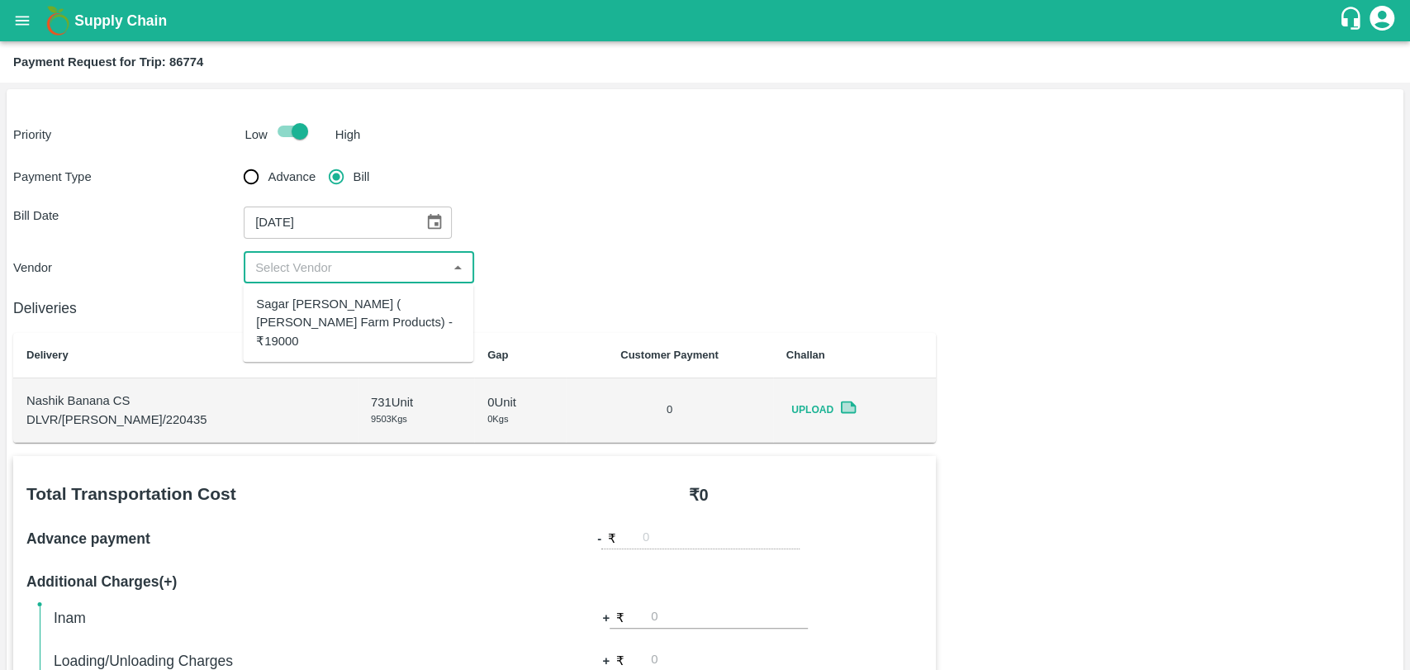
click at [310, 308] on div "Sagar Pramod Patil ( Shreyansh Farm Products) - ₹19000" at bounding box center [358, 322] width 204 height 55
type input "Sagar Pramod Patil ( Shreyansh Farm Products) - ₹19000"
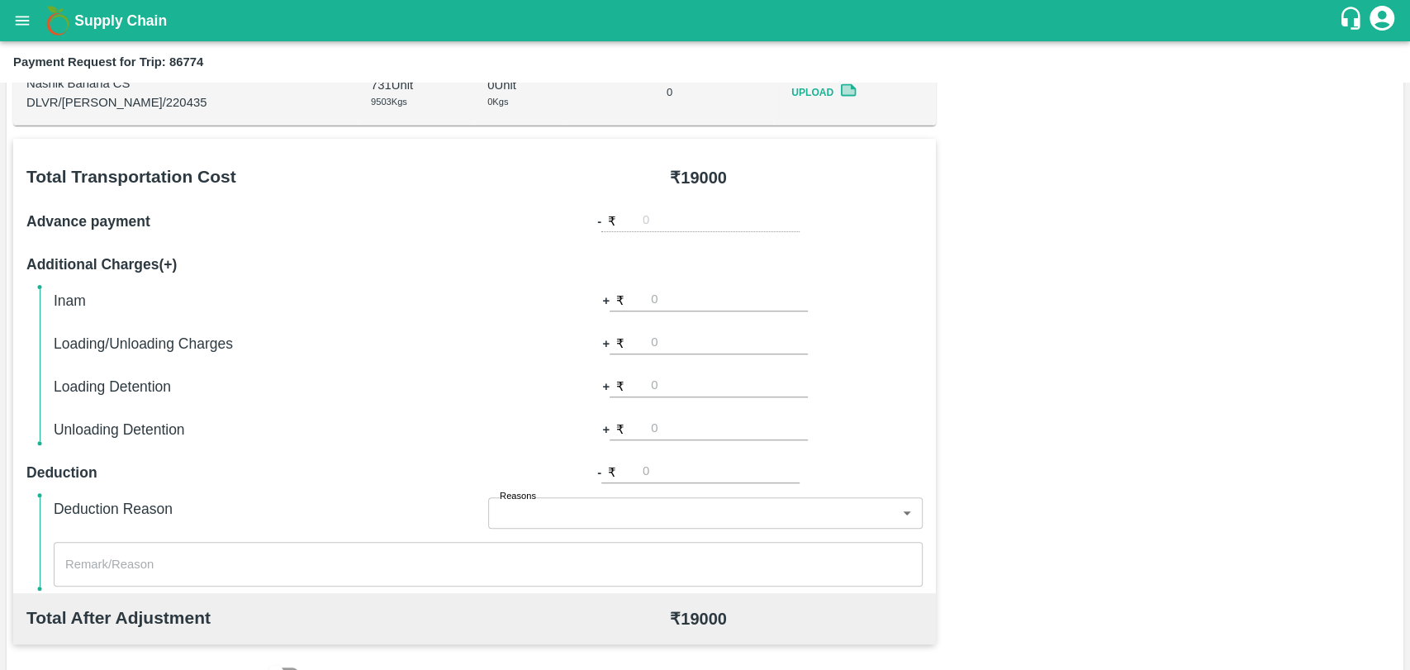
scroll to position [458, 0]
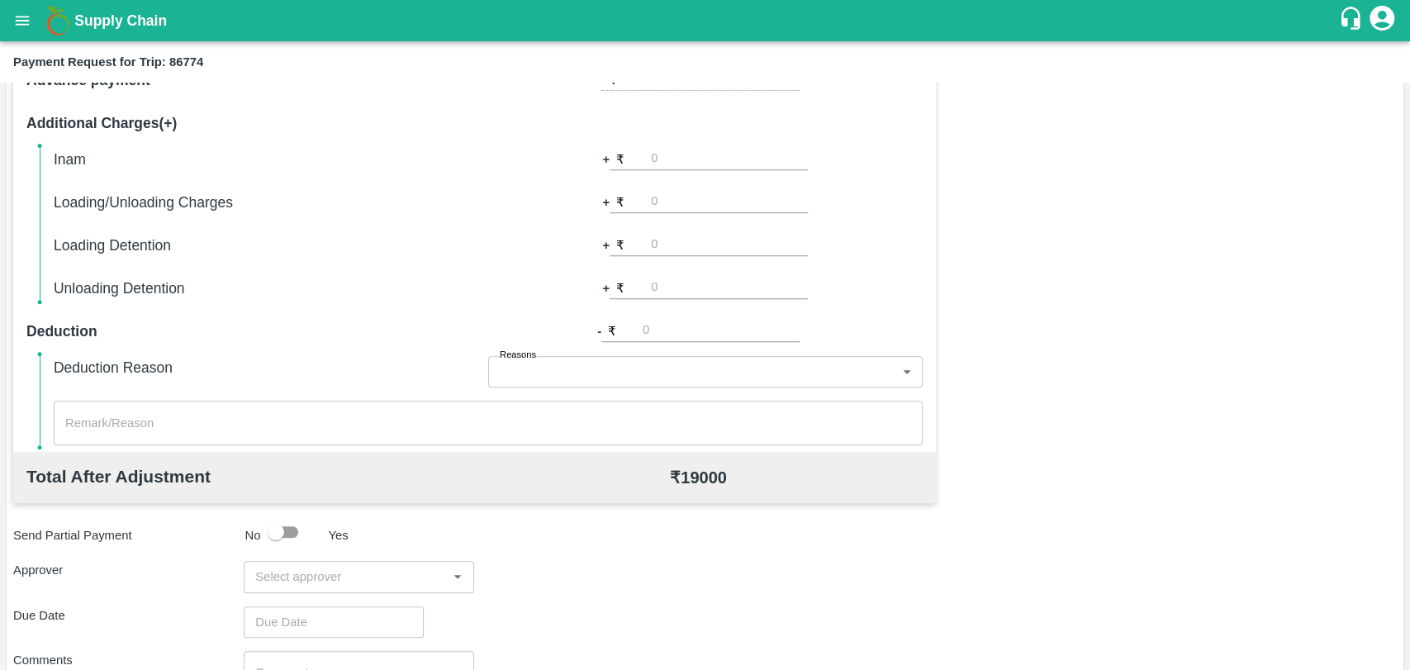
click at [702, 200] on input "number" at bounding box center [729, 202] width 157 height 22
type input "500"
click at [1248, 424] on div "Total Transportation Cost ₹ 19000 Advance payment - ₹ Additional Charges(+) Ina…" at bounding box center [704, 397] width 1383 height 799
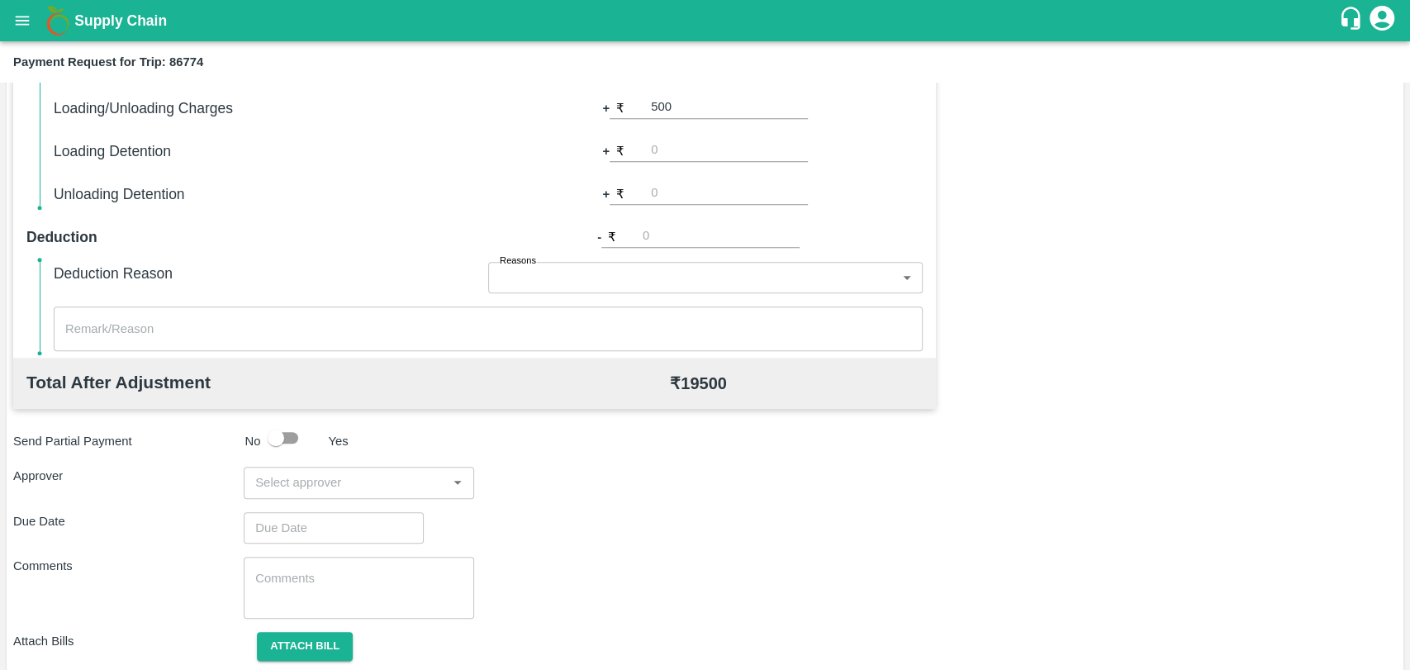
scroll to position [604, 0]
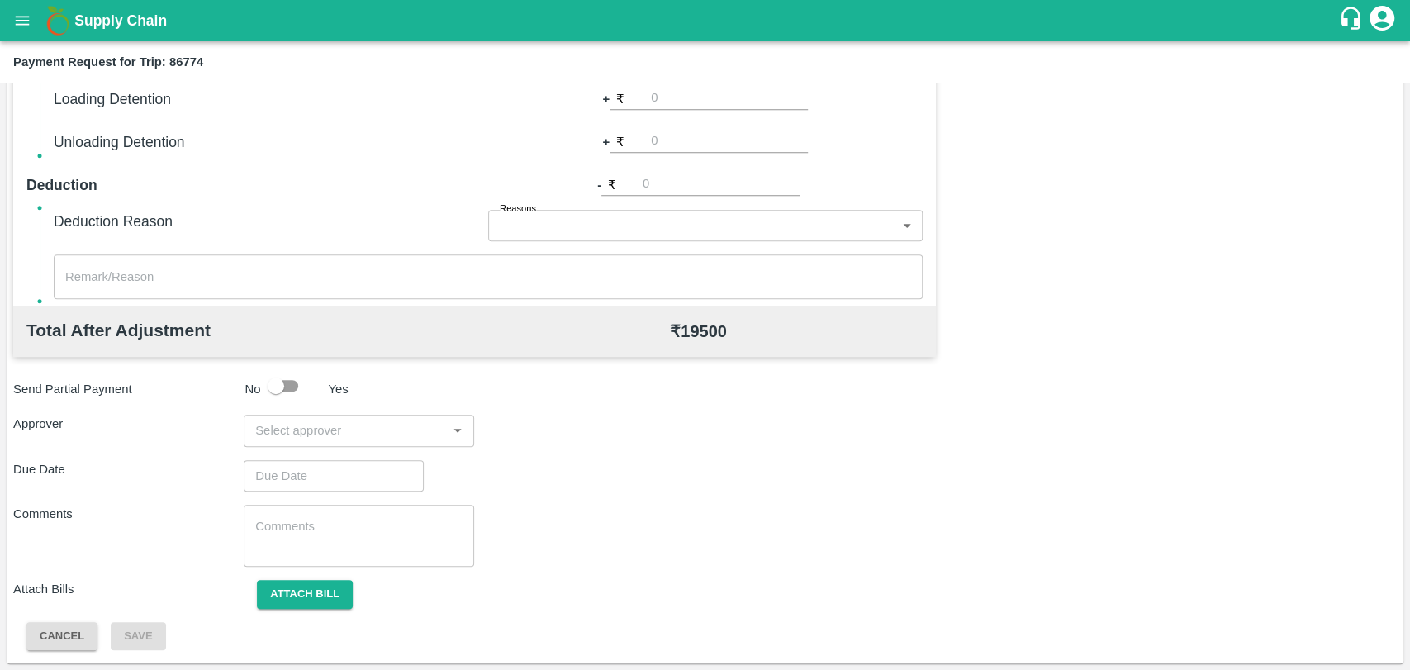
click at [362, 424] on input "input" at bounding box center [345, 429] width 193 height 21
type input "w"
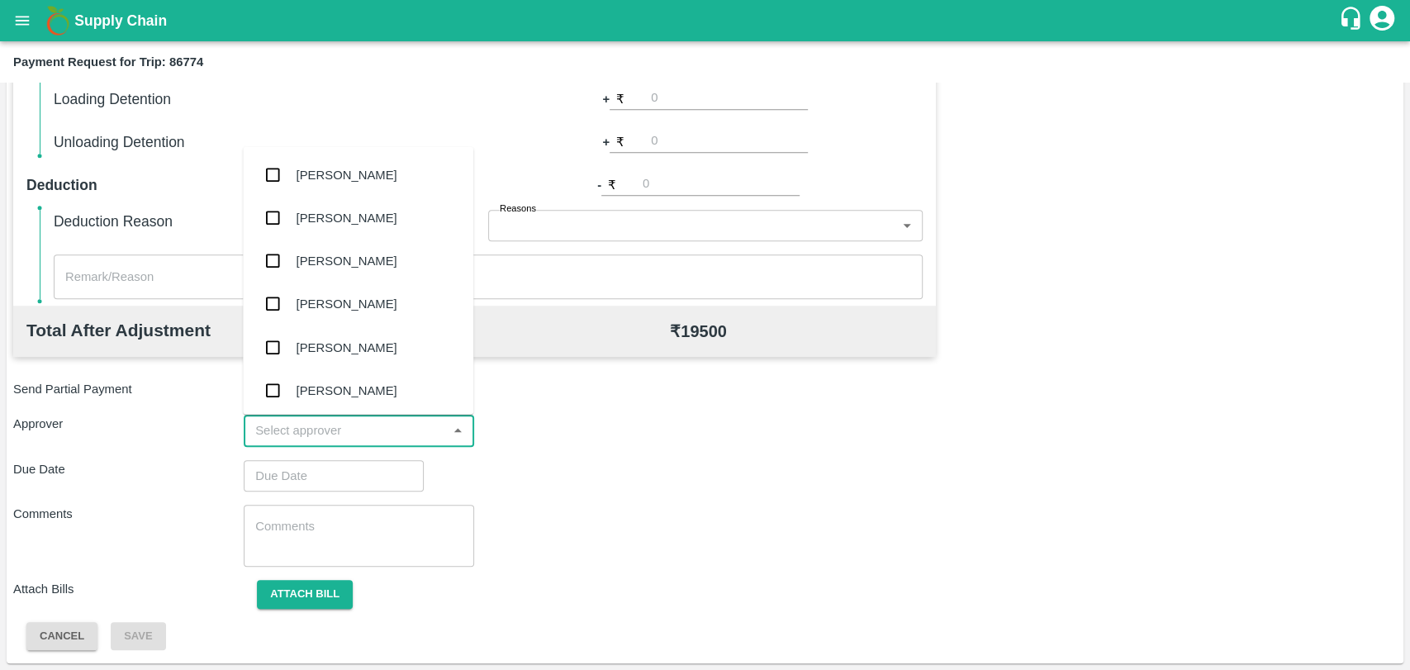
type input "a"
type input "wagh"
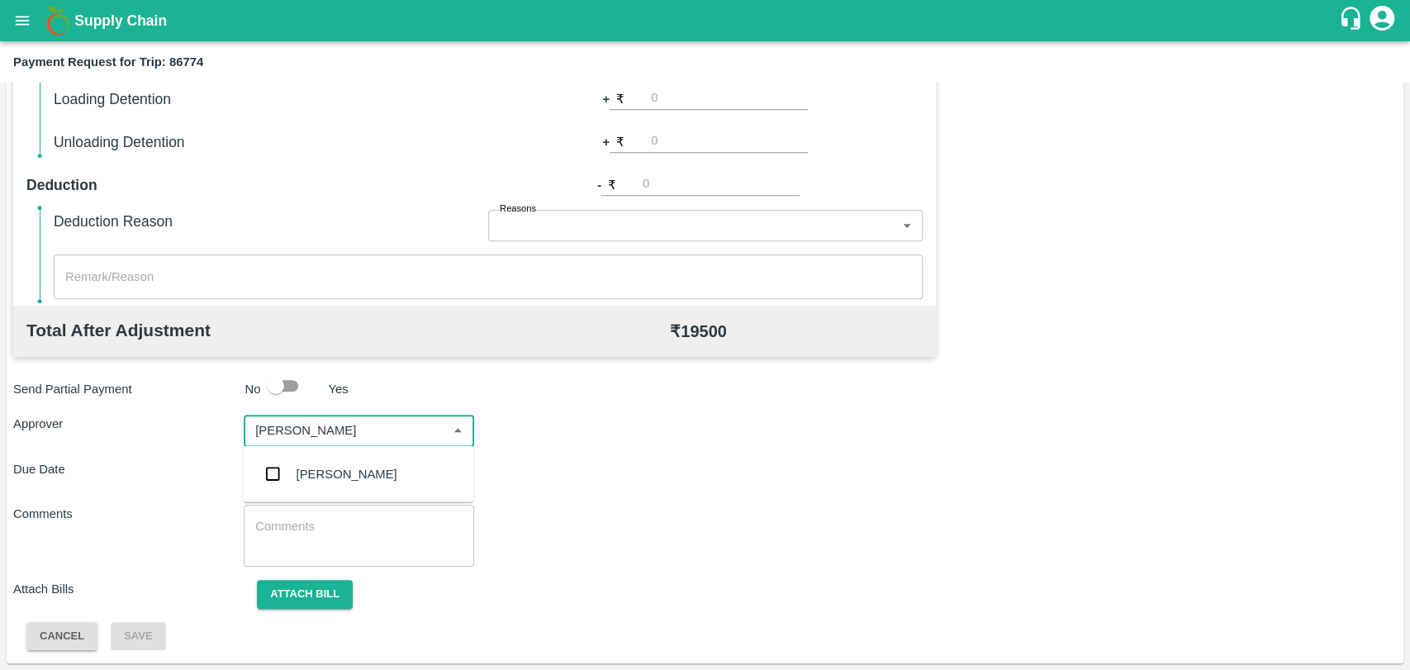
click at [348, 478] on div "Prasad Waghade" at bounding box center [346, 474] width 101 height 18
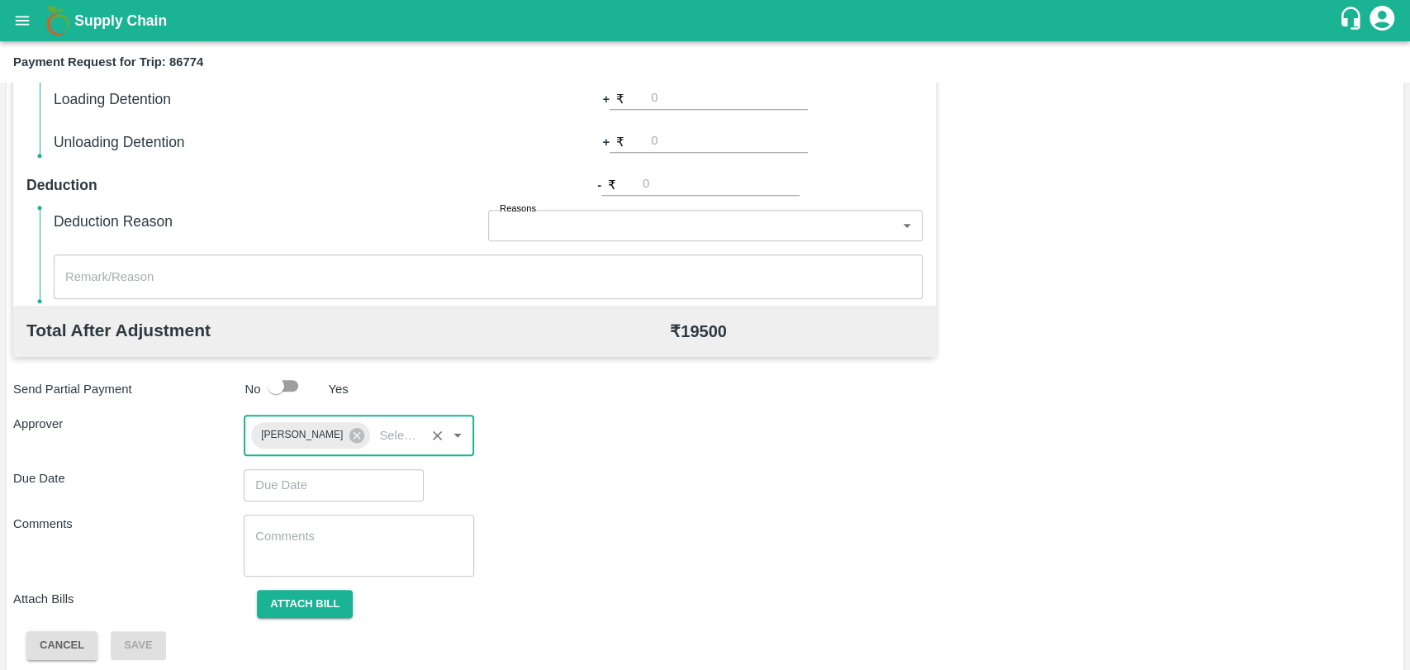
click at [325, 481] on input "Choose date" at bounding box center [328, 484] width 168 height 31
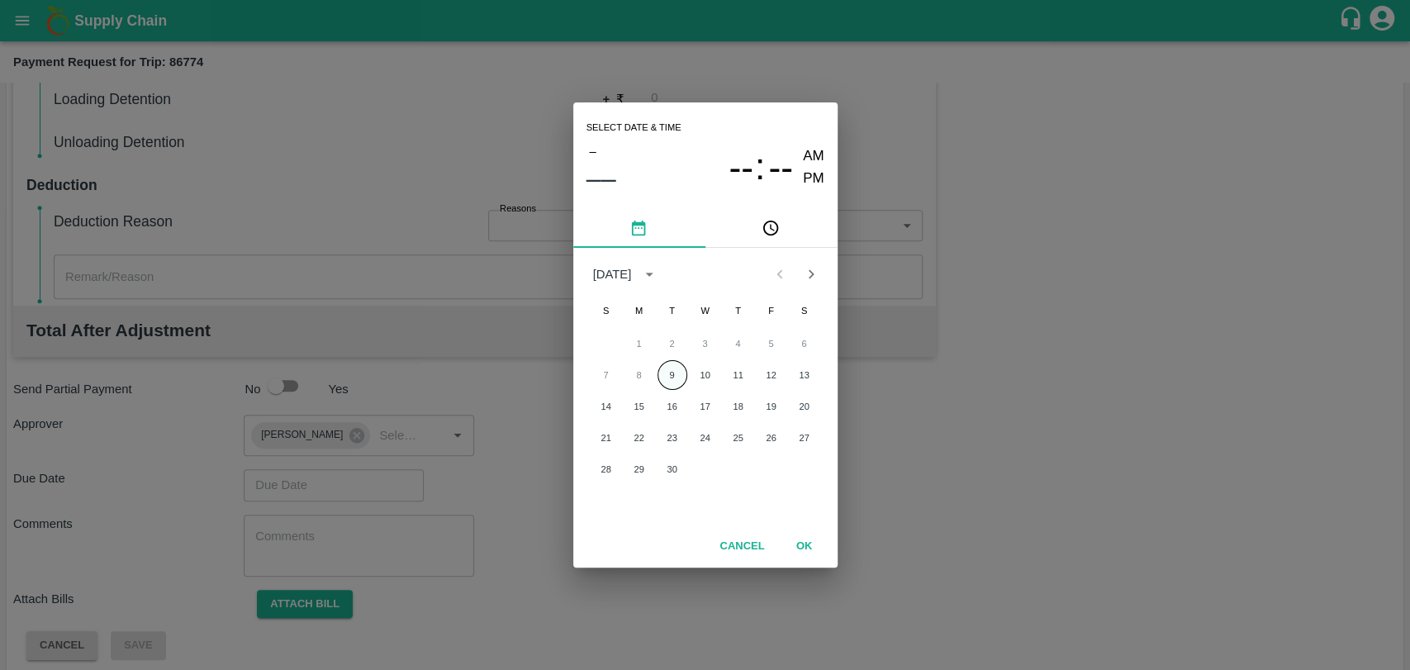
click at [676, 379] on button "9" at bounding box center [672, 375] width 30 height 30
type input "09/09/2025 12:00 AM"
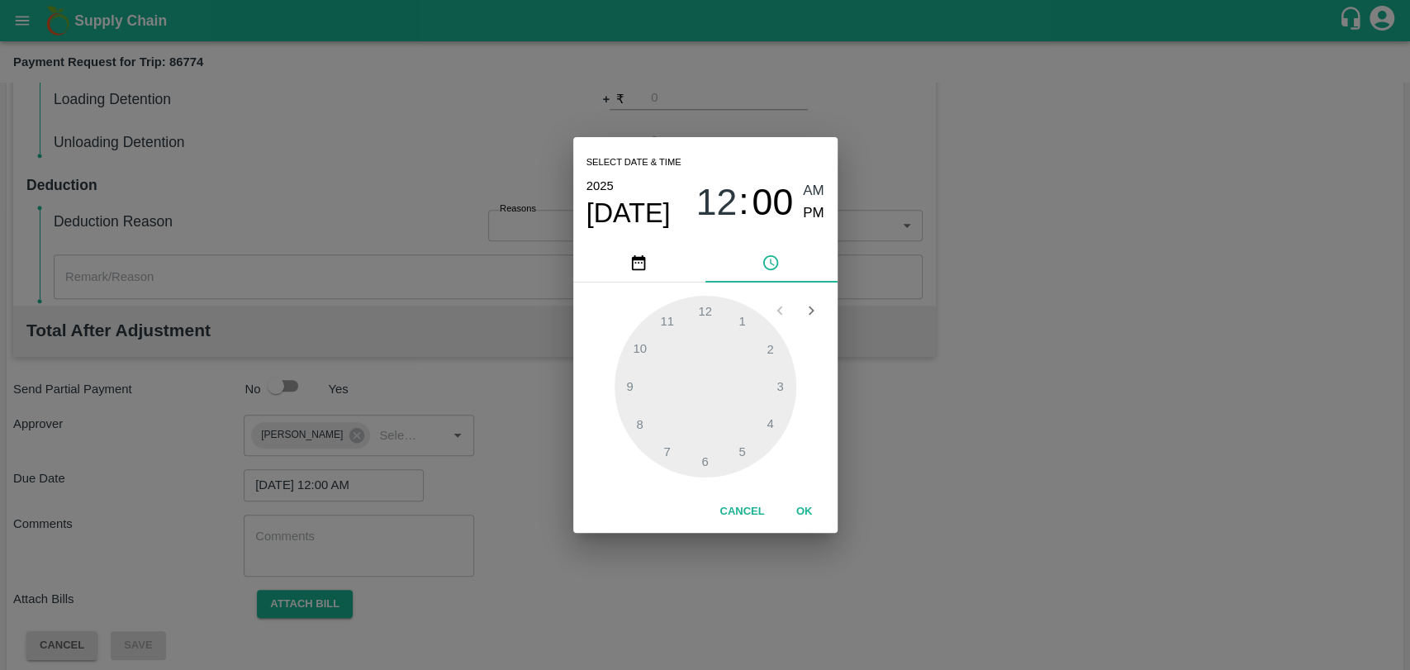
click at [792, 514] on button "OK" at bounding box center [804, 511] width 53 height 29
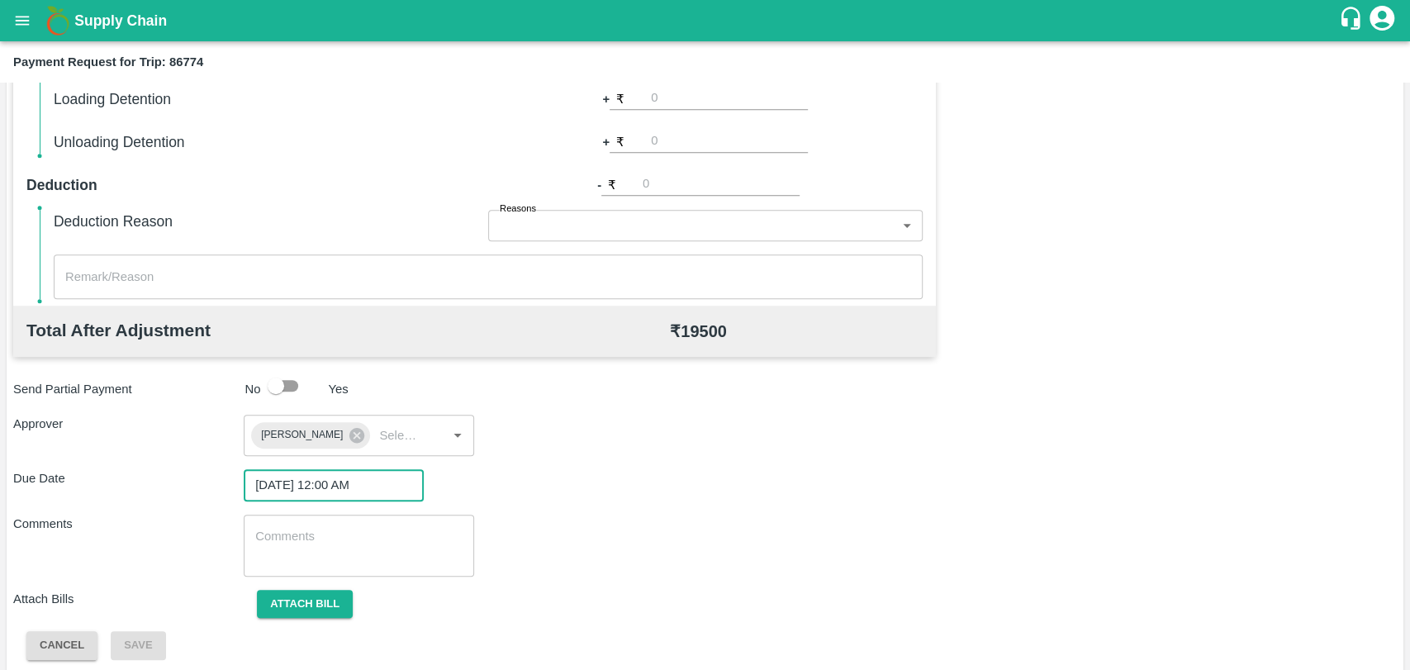
click at [277, 619] on div "Total Transportation Cost ₹ 19000 Advance payment - ₹ Additional Charges(+) Ina…" at bounding box center [704, 255] width 1383 height 808
click at [281, 608] on button "Attach bill" at bounding box center [305, 604] width 96 height 29
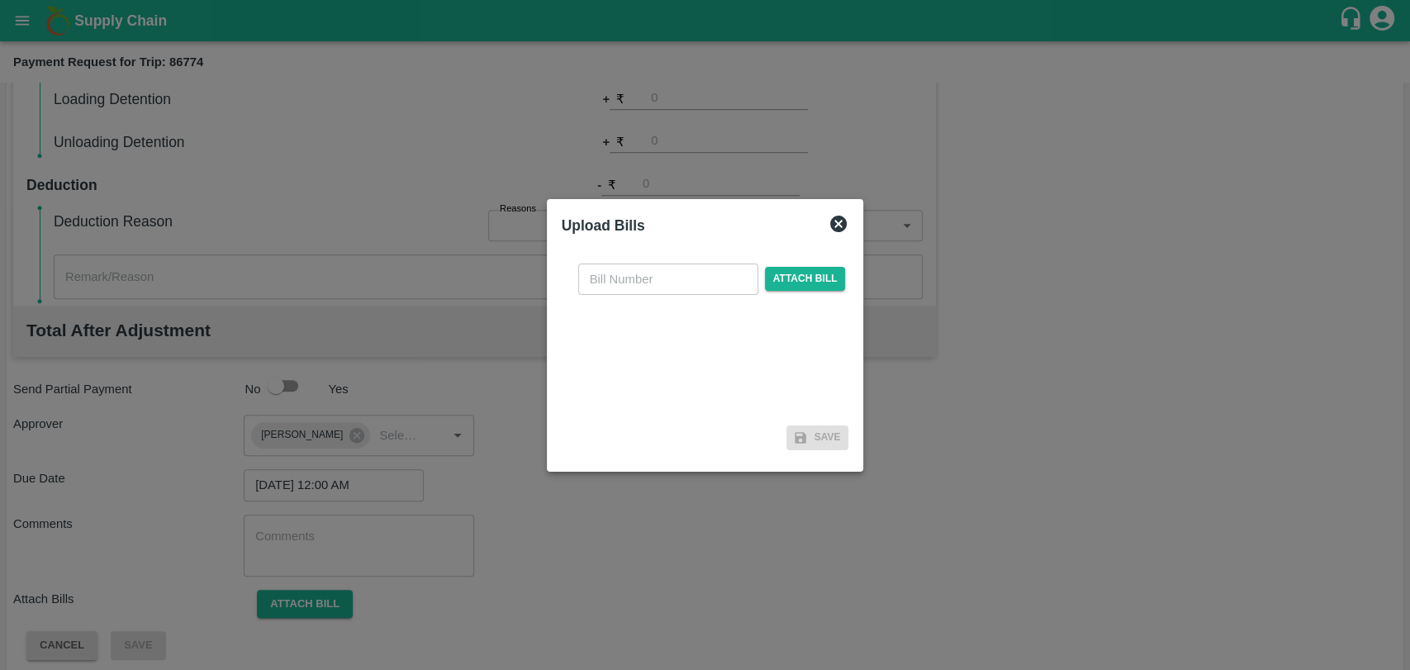
click at [713, 273] on input "text" at bounding box center [668, 278] width 180 height 31
type input "400"
click at [794, 279] on span "Attach bill" at bounding box center [805, 279] width 81 height 24
click at [0, 0] on input "Attach bill" at bounding box center [0, 0] width 0 height 0
click at [771, 272] on span "Attach bill" at bounding box center [805, 279] width 81 height 24
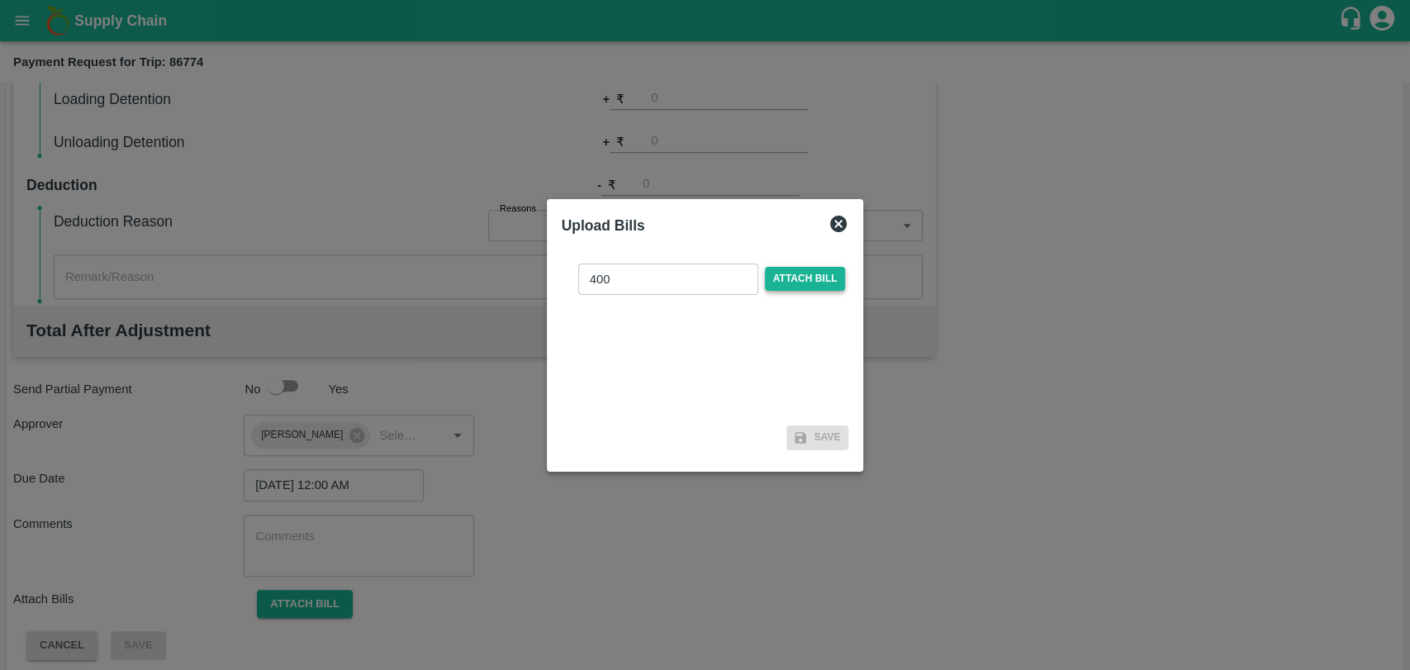
click at [0, 0] on input "Attach bill" at bounding box center [0, 0] width 0 height 0
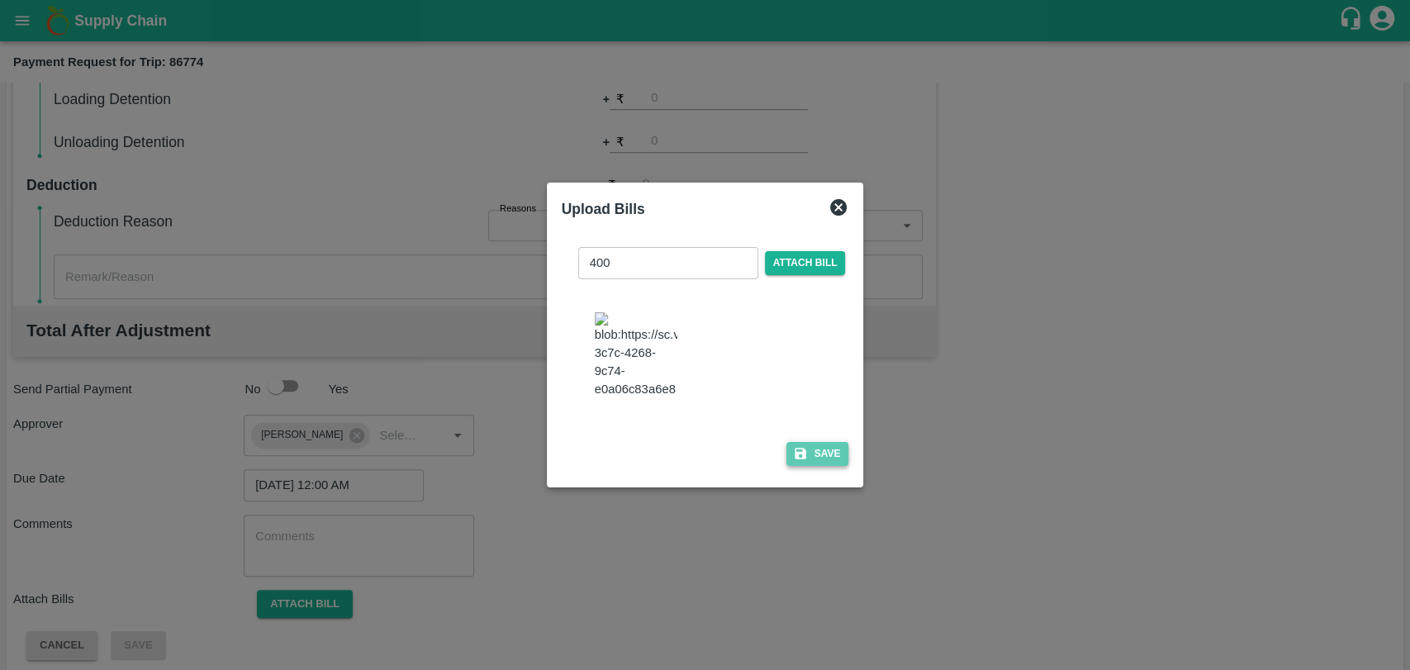
click at [818, 448] on button "Save" at bounding box center [817, 454] width 63 height 24
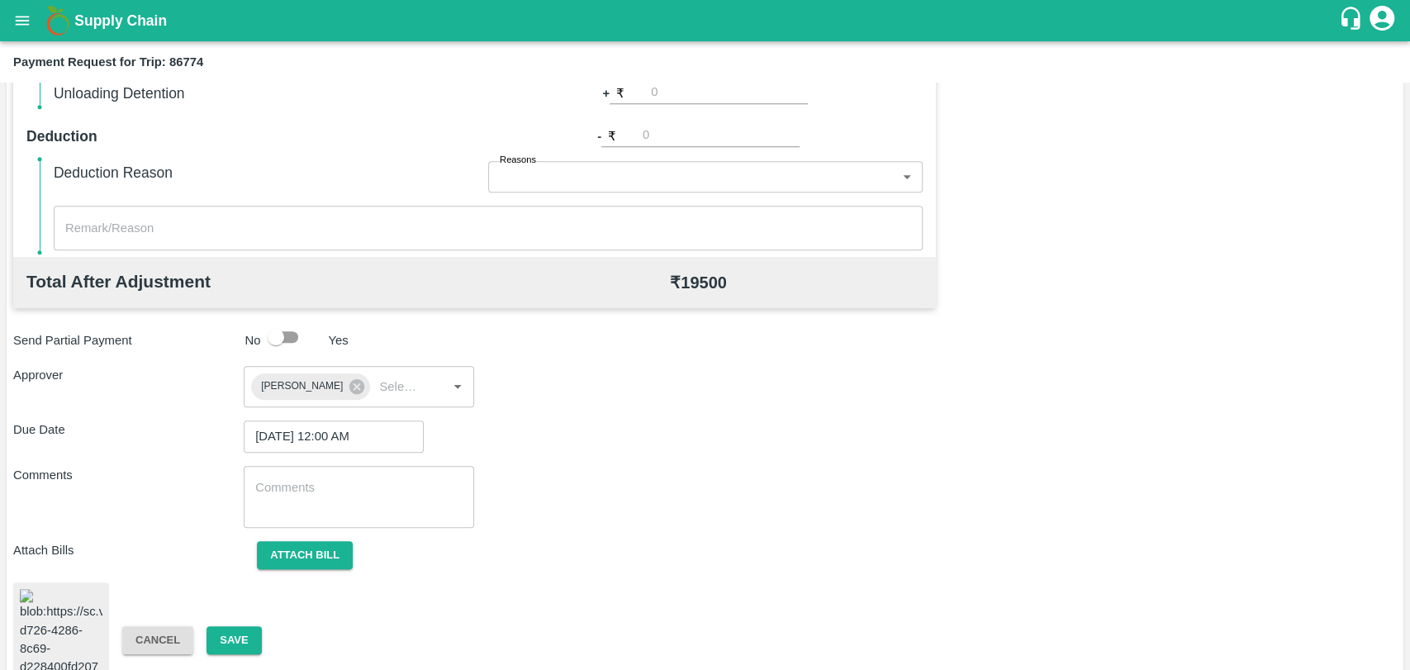
scroll to position [680, 0]
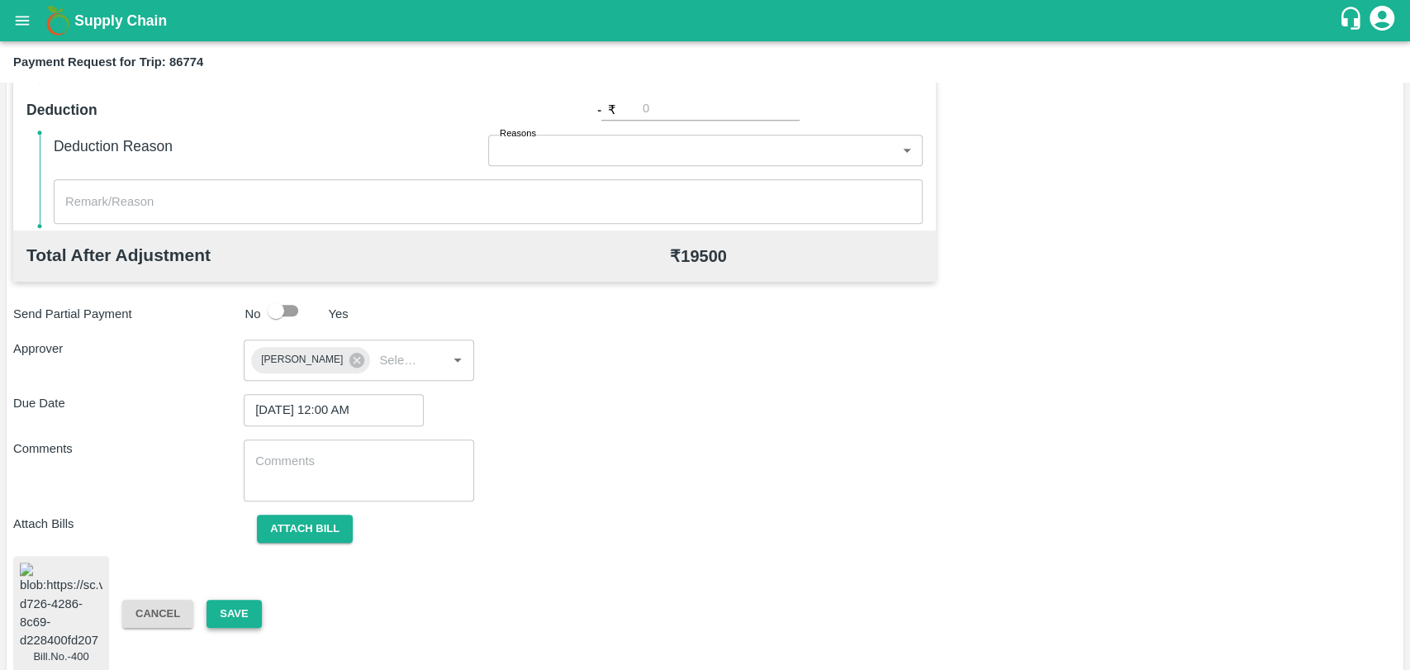
click at [223, 600] on button "Save" at bounding box center [233, 614] width 55 height 29
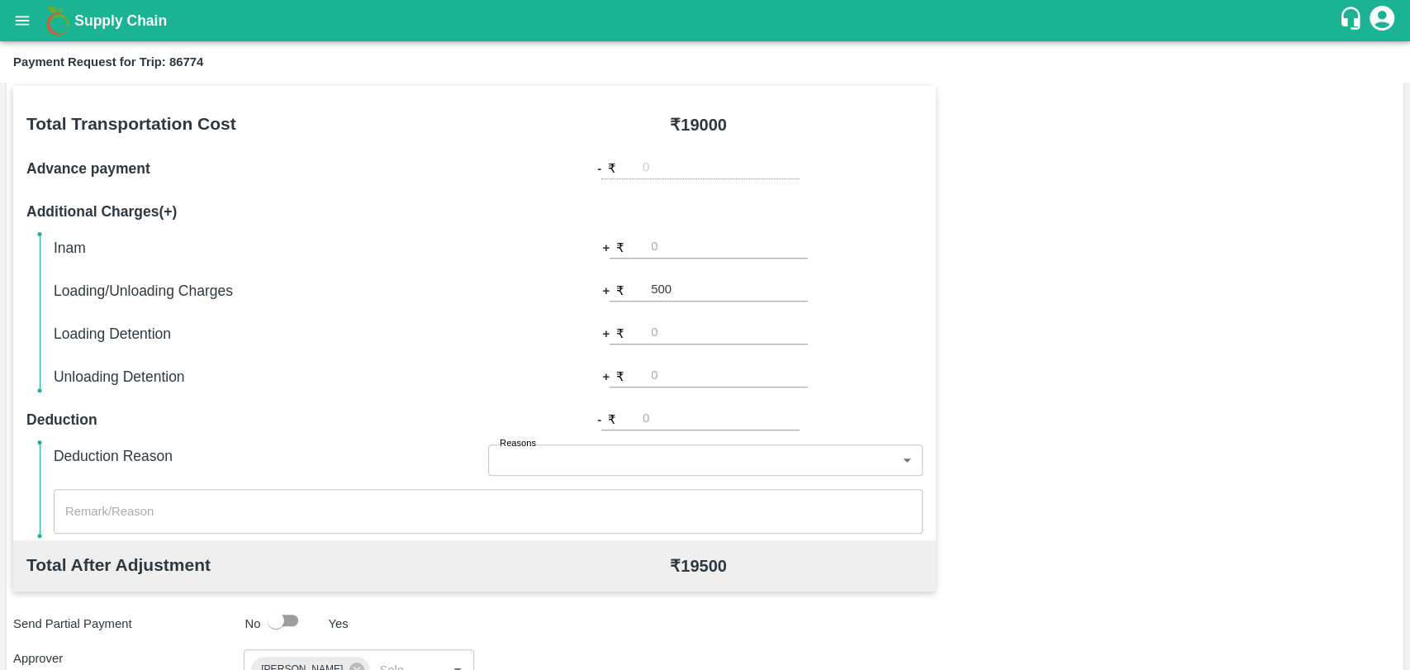
scroll to position [220, 0]
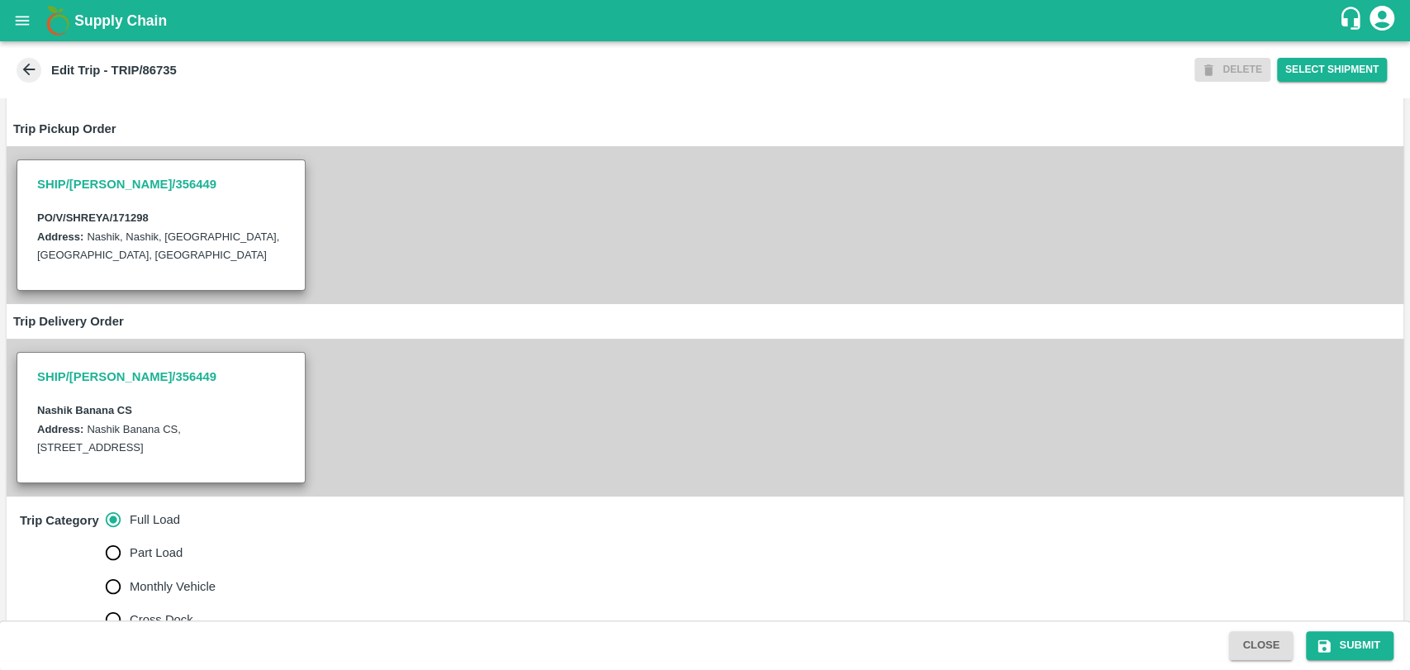
scroll to position [458, 0]
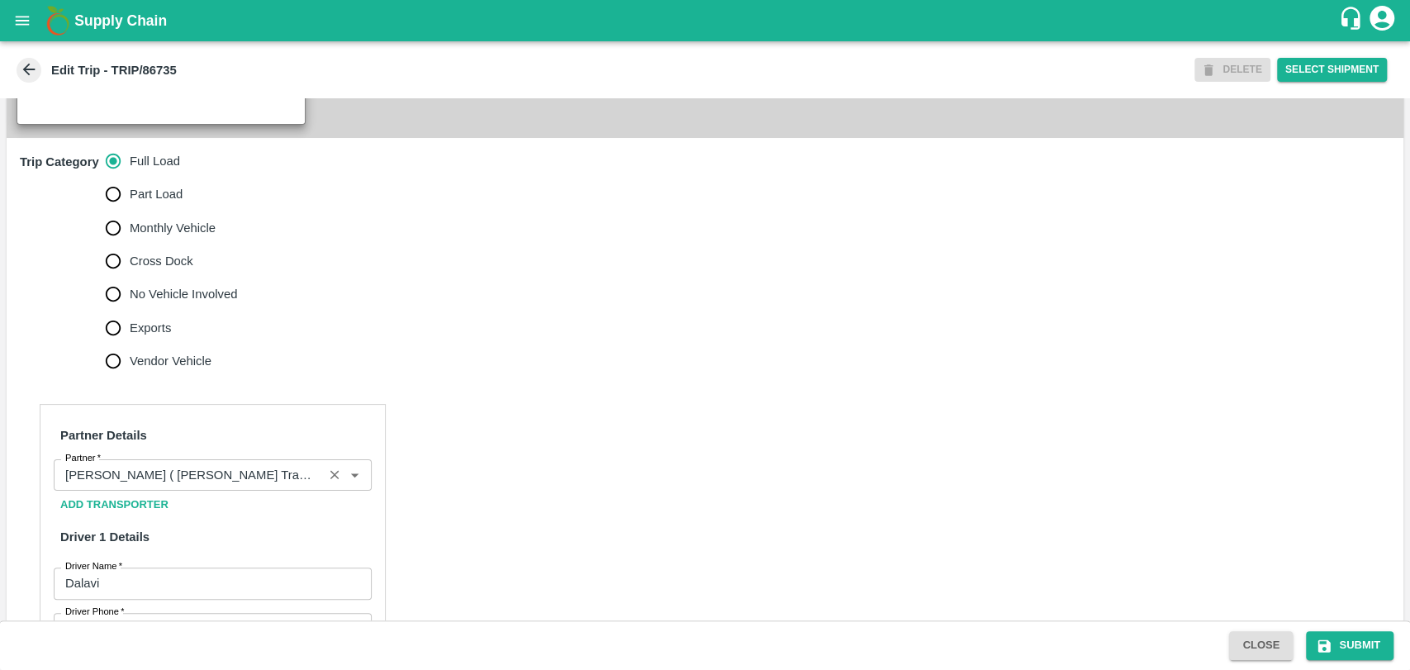
click at [131, 483] on input "Partner   *" at bounding box center [188, 474] width 259 height 21
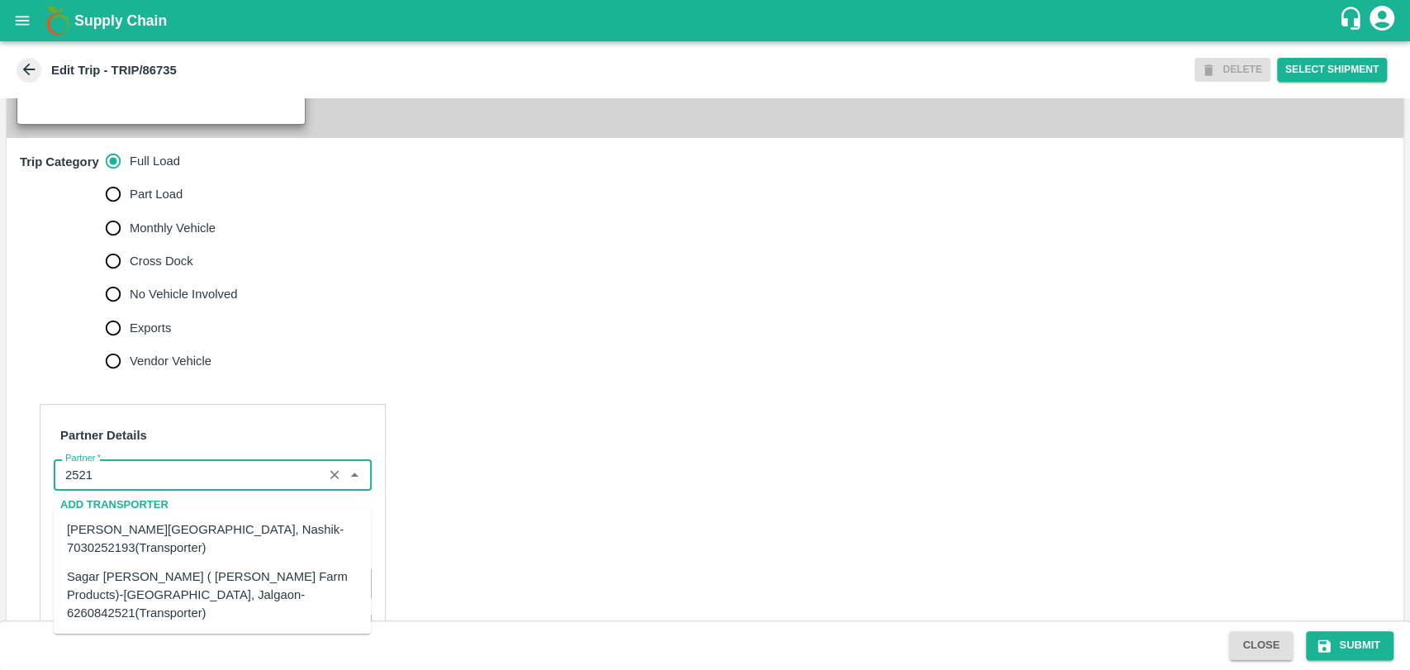
click at [122, 572] on div "Sagar [PERSON_NAME] ( [PERSON_NAME] Farm Products)-[GEOGRAPHIC_DATA], Jalgaon-6…" at bounding box center [212, 594] width 291 height 55
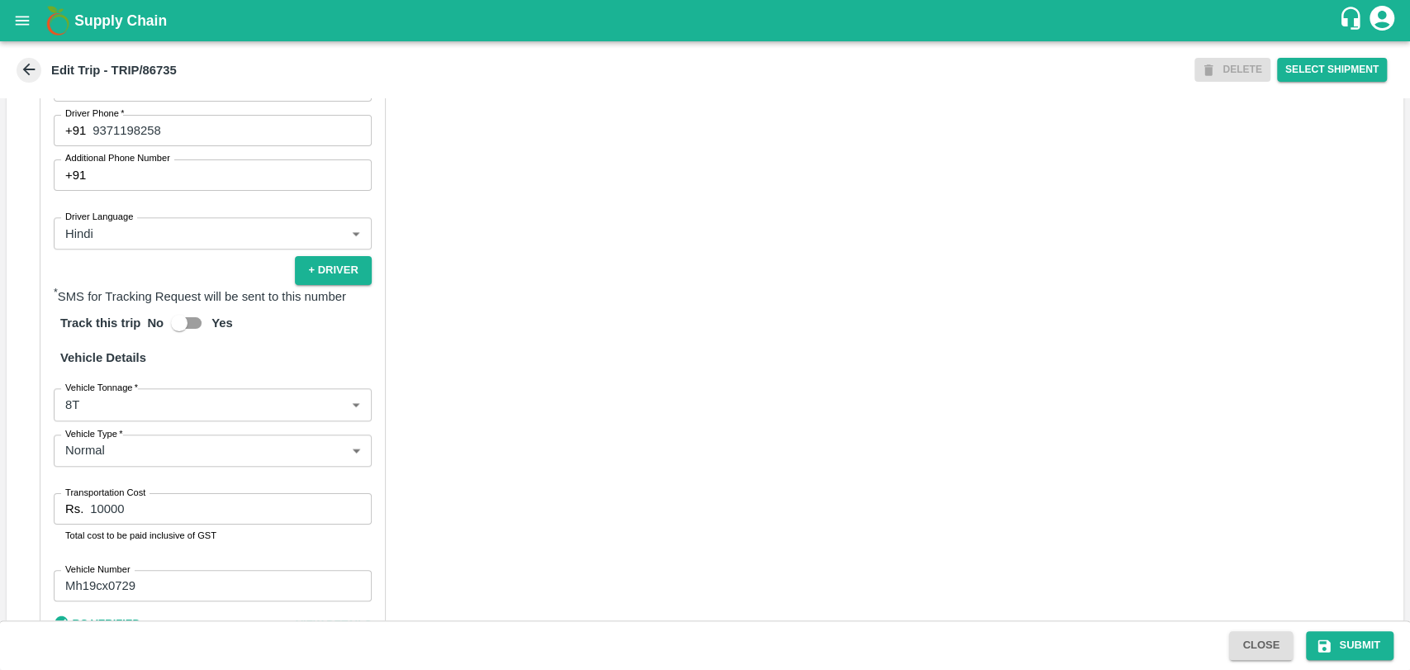
scroll to position [1009, 0]
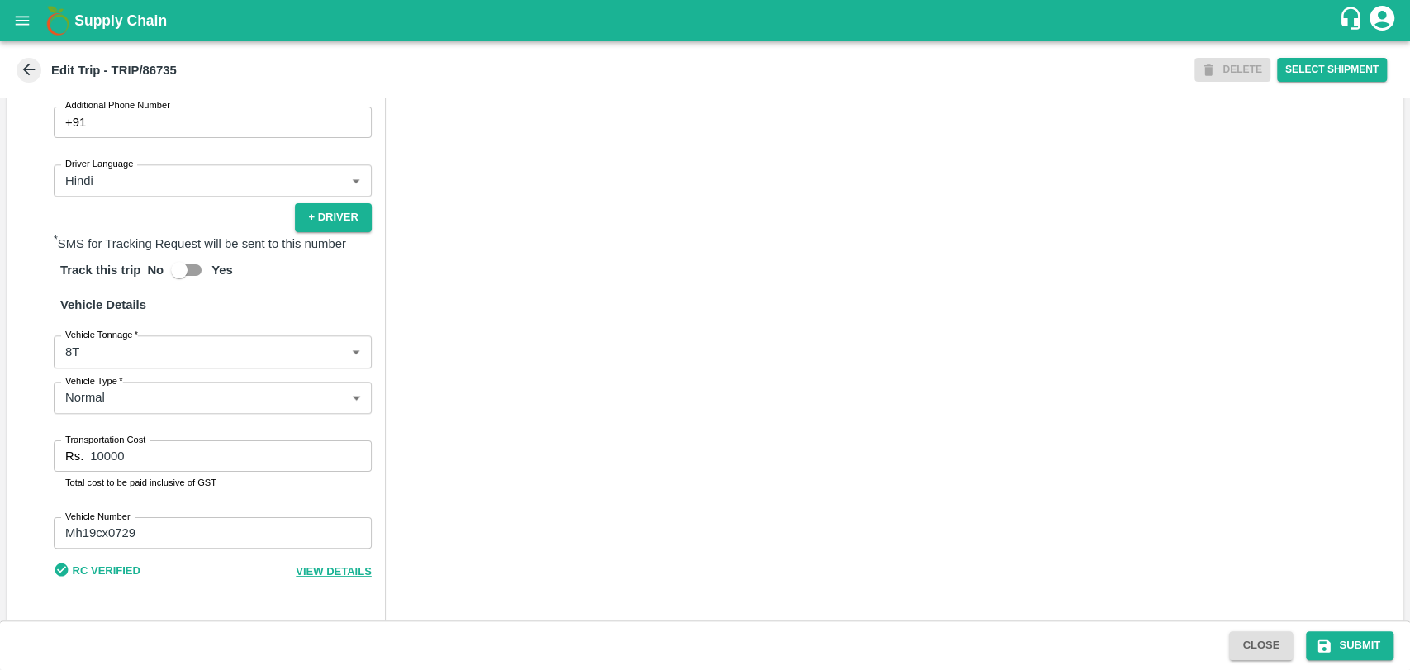
type input "Sagar [PERSON_NAME] ( [PERSON_NAME] Farm Products)-[GEOGRAPHIC_DATA], Jalgaon-6…"
click at [138, 391] on div "Partner Details Partner   * Partner Add Transporter Driver 1 Details Driver Nam…" at bounding box center [213, 237] width 346 height 769
click at [137, 386] on div "Partner Details Partner   * Partner Add Transporter Driver 1 Details Driver Nam…" at bounding box center [213, 237] width 346 height 769
click at [130, 379] on body "Supply Chain Edit Trip - TRIP/86735 DELETE Select Shipment Trip Details Trip Ty…" at bounding box center [705, 335] width 1410 height 670
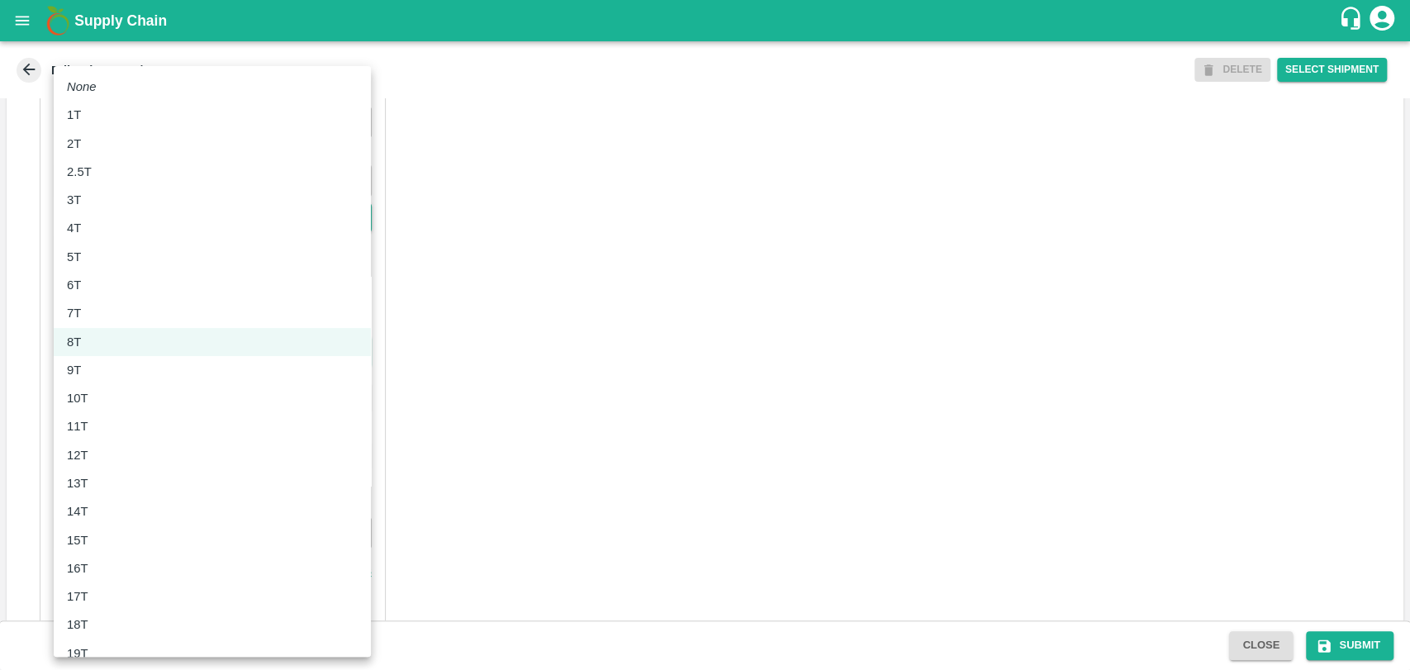
click at [90, 398] on div "10T" at bounding box center [82, 398] width 30 height 18
type input "10000"
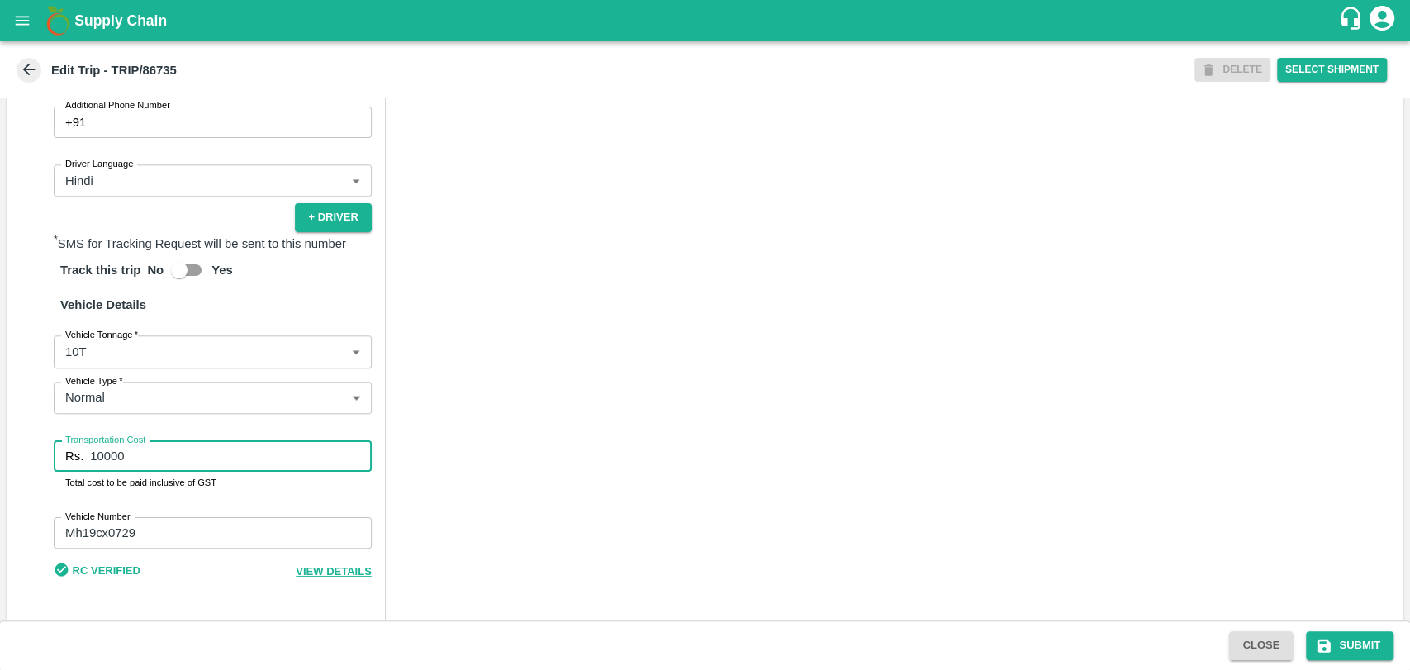
drag, startPoint x: 152, startPoint y: 475, endPoint x: 42, endPoint y: 462, distance: 110.5
click at [46, 463] on div "Partner Details Partner   * Partner Add Transporter Driver 1 Details Driver Nam…" at bounding box center [213, 237] width 346 height 769
type input "19000"
click at [1310, 647] on button "Submit" at bounding box center [1350, 645] width 88 height 29
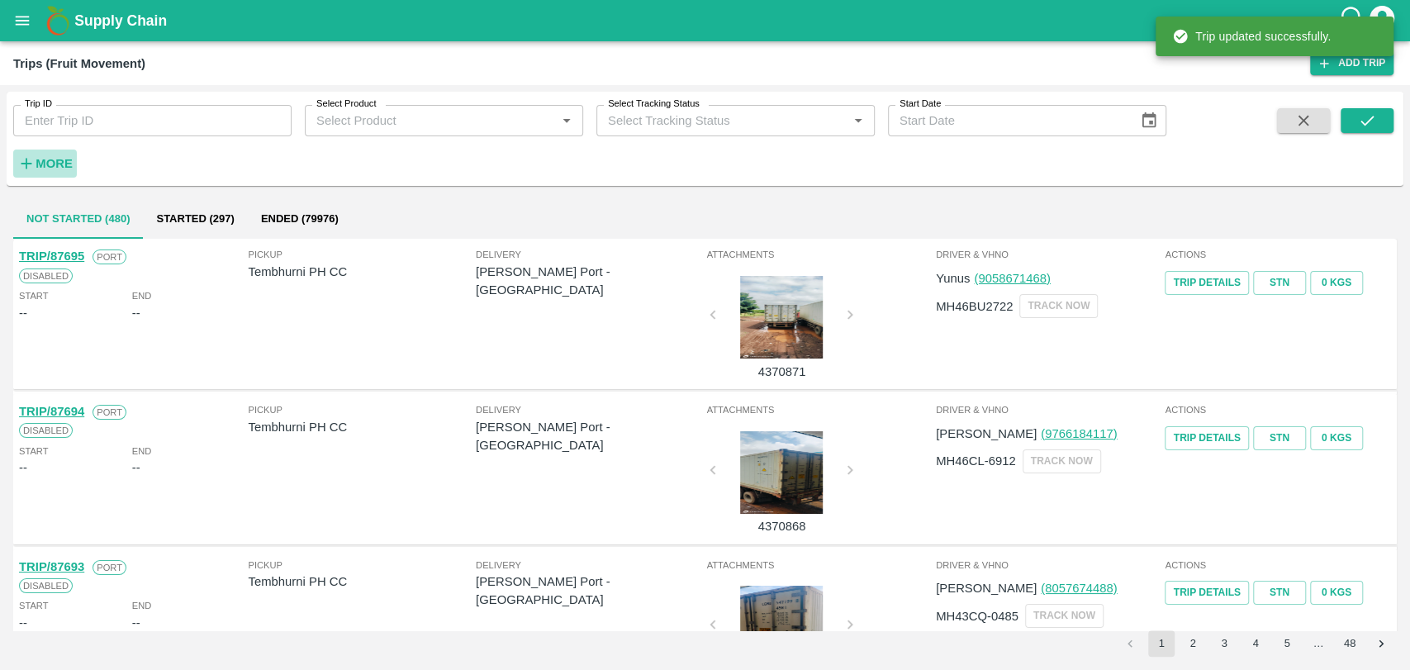
click at [50, 163] on strong "More" at bounding box center [54, 163] width 37 height 13
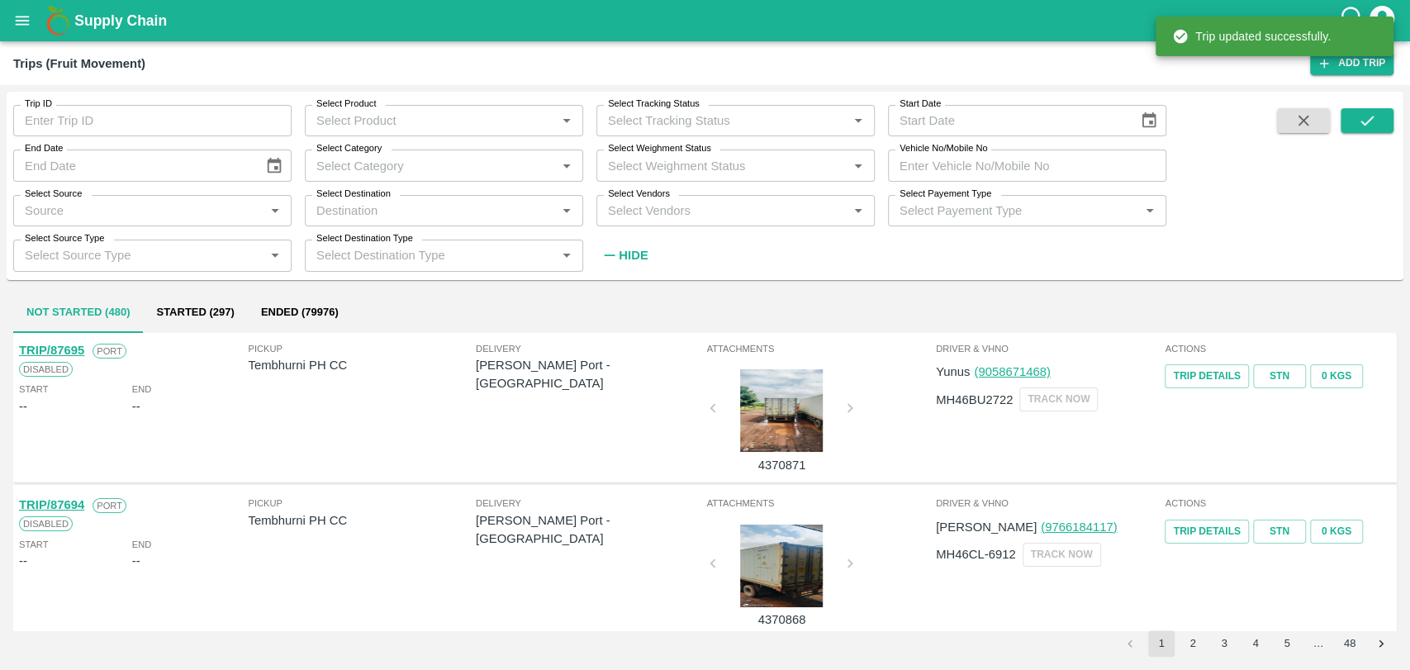
click at [968, 173] on input "Vehicle No/Mobile No" at bounding box center [1027, 164] width 278 height 31
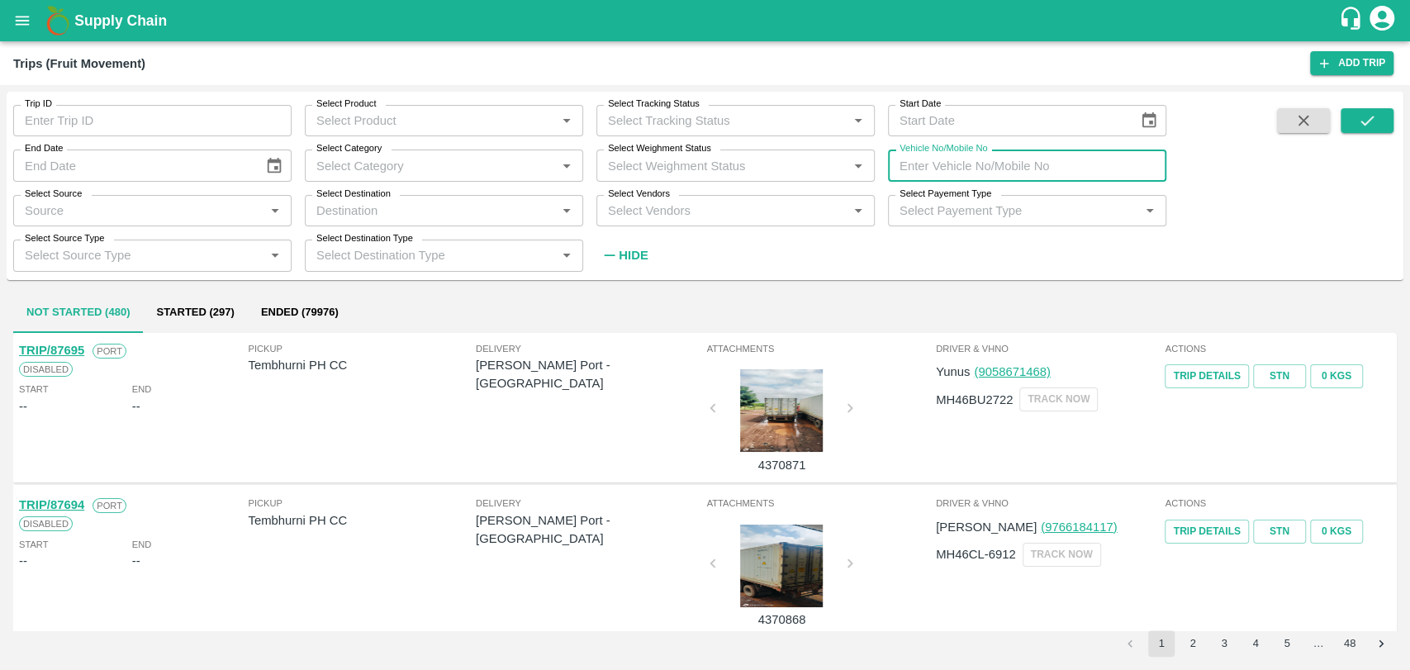
paste input "MH15TC1868"
click at [1346, 119] on button "submit" at bounding box center [1366, 120] width 53 height 25
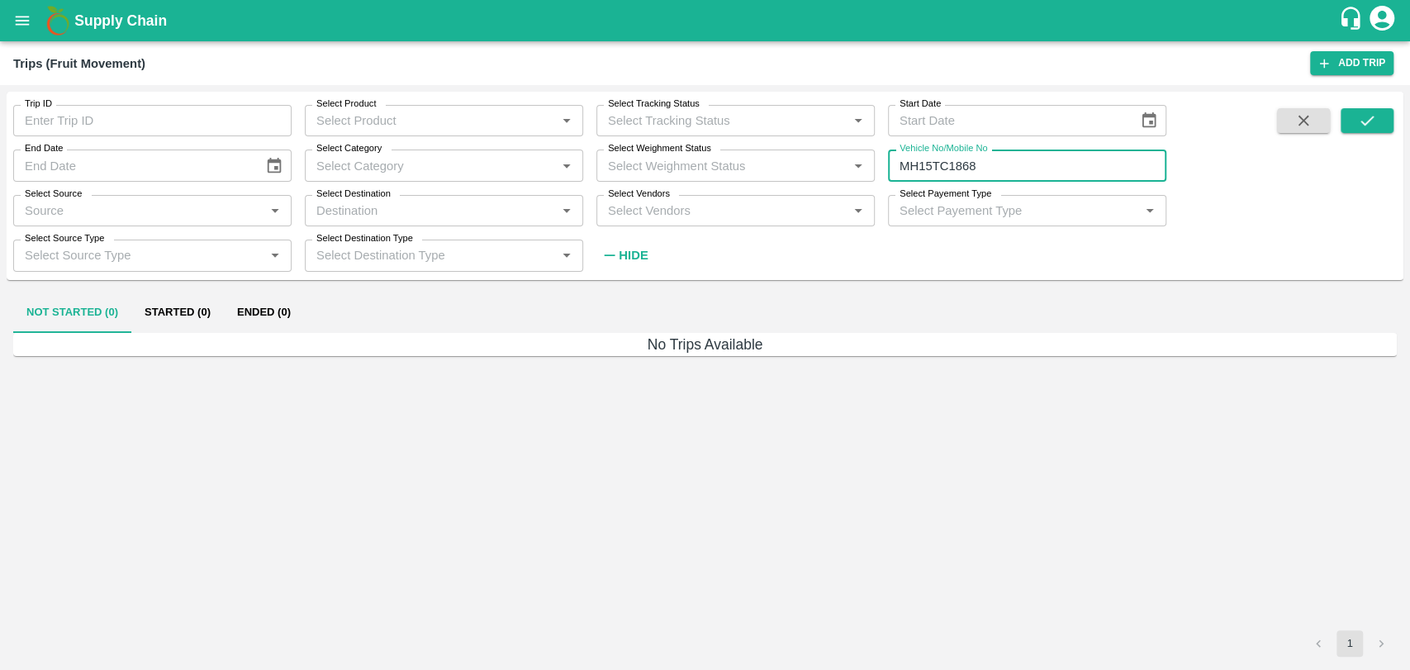
click at [943, 161] on input "MH15TC1868" at bounding box center [1027, 164] width 278 height 31
click at [935, 167] on input "MH15TC1868" at bounding box center [1027, 164] width 278 height 31
click at [935, 164] on input "MH15TC1868" at bounding box center [1027, 164] width 278 height 31
click at [939, 161] on input "MH15TC1868" at bounding box center [1027, 164] width 278 height 31
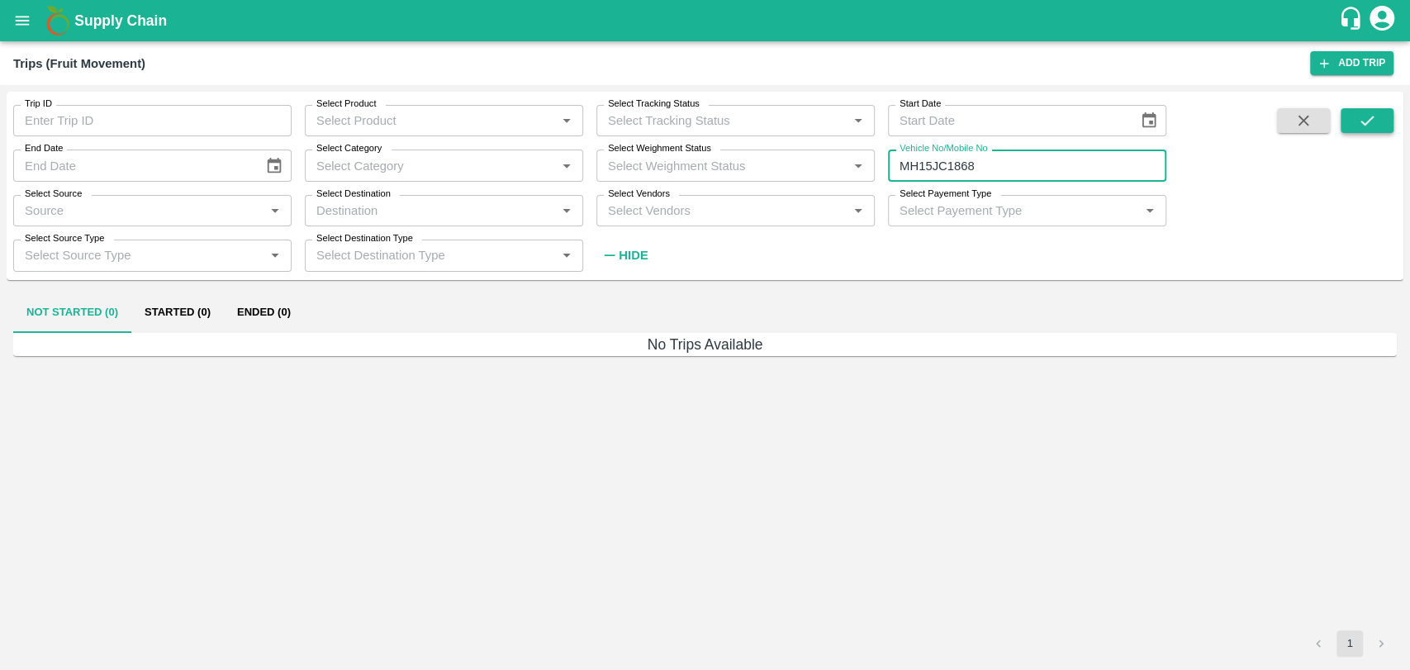
type input "MH15JC1868"
click at [1341, 121] on button "submit" at bounding box center [1366, 120] width 53 height 25
click at [270, 315] on button "Ended (1)" at bounding box center [264, 313] width 80 height 40
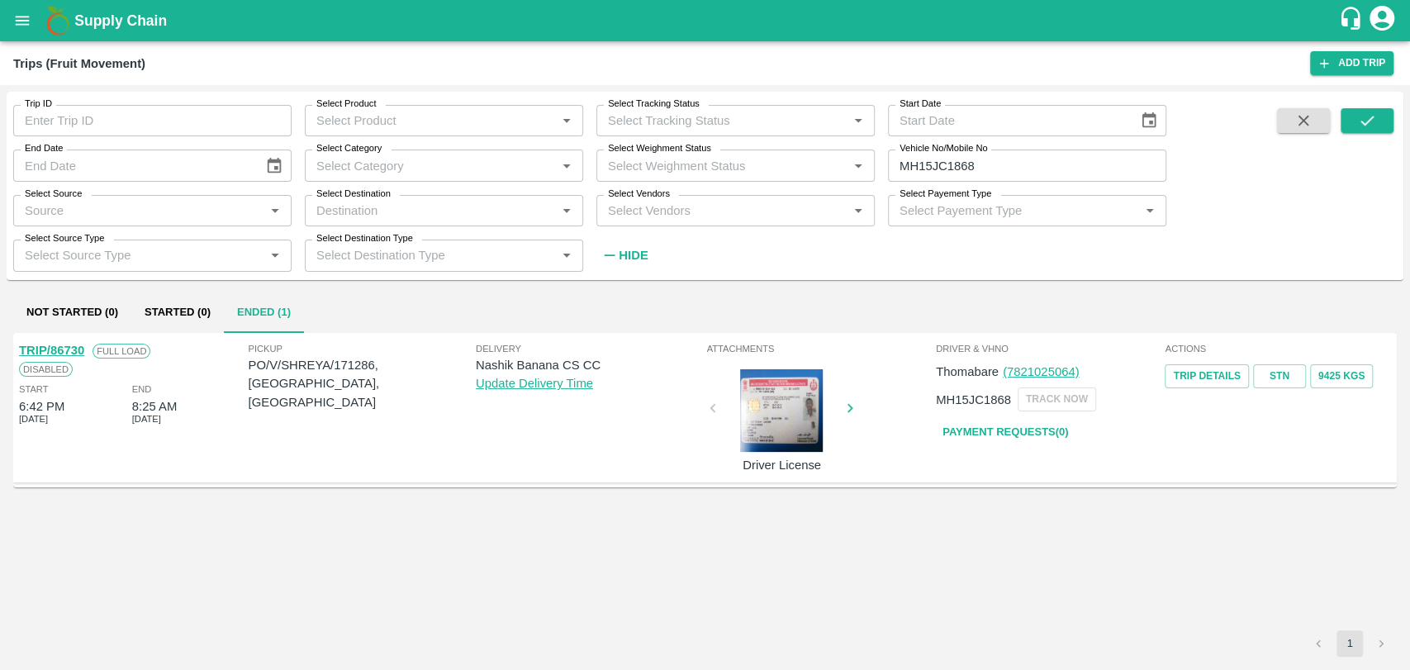
click at [61, 349] on link "TRIP/86730" at bounding box center [51, 350] width 65 height 13
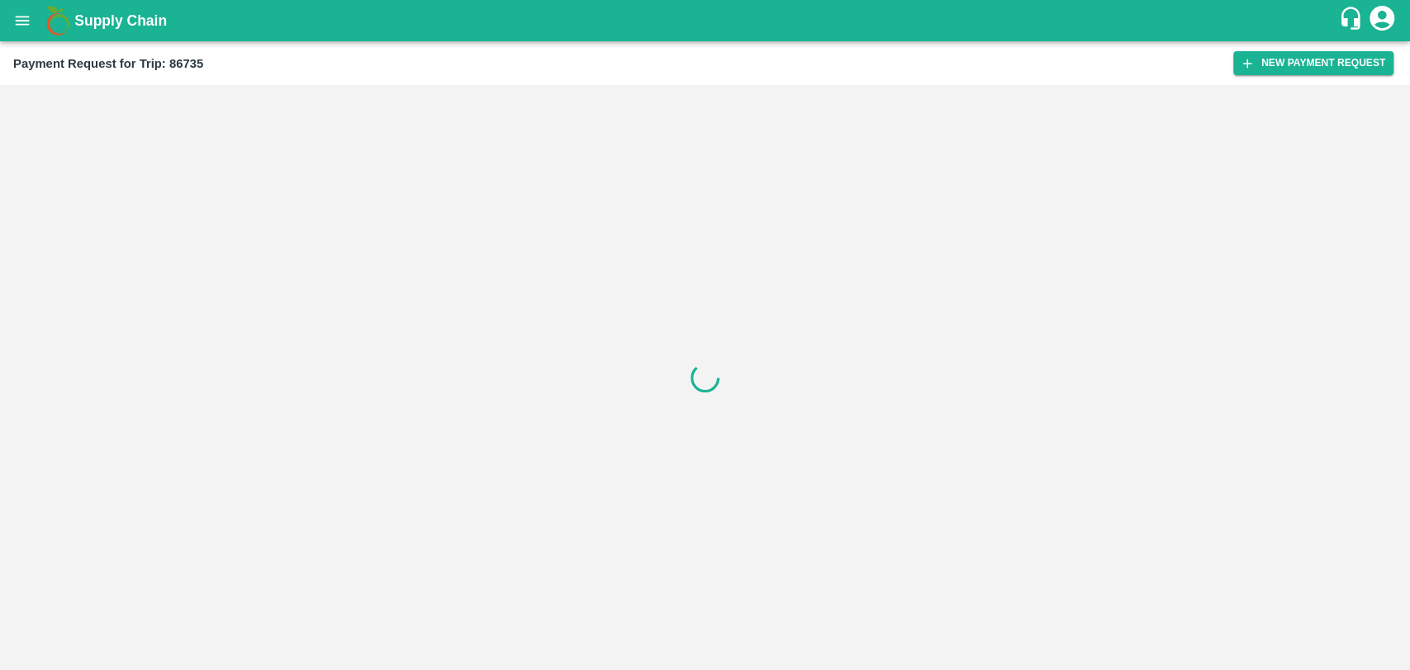
click at [1249, 75] on div "Payment Request for Trip: 86735 New Payment Request" at bounding box center [705, 63] width 1410 height 44
click at [1252, 68] on icon "button" at bounding box center [1246, 63] width 15 height 15
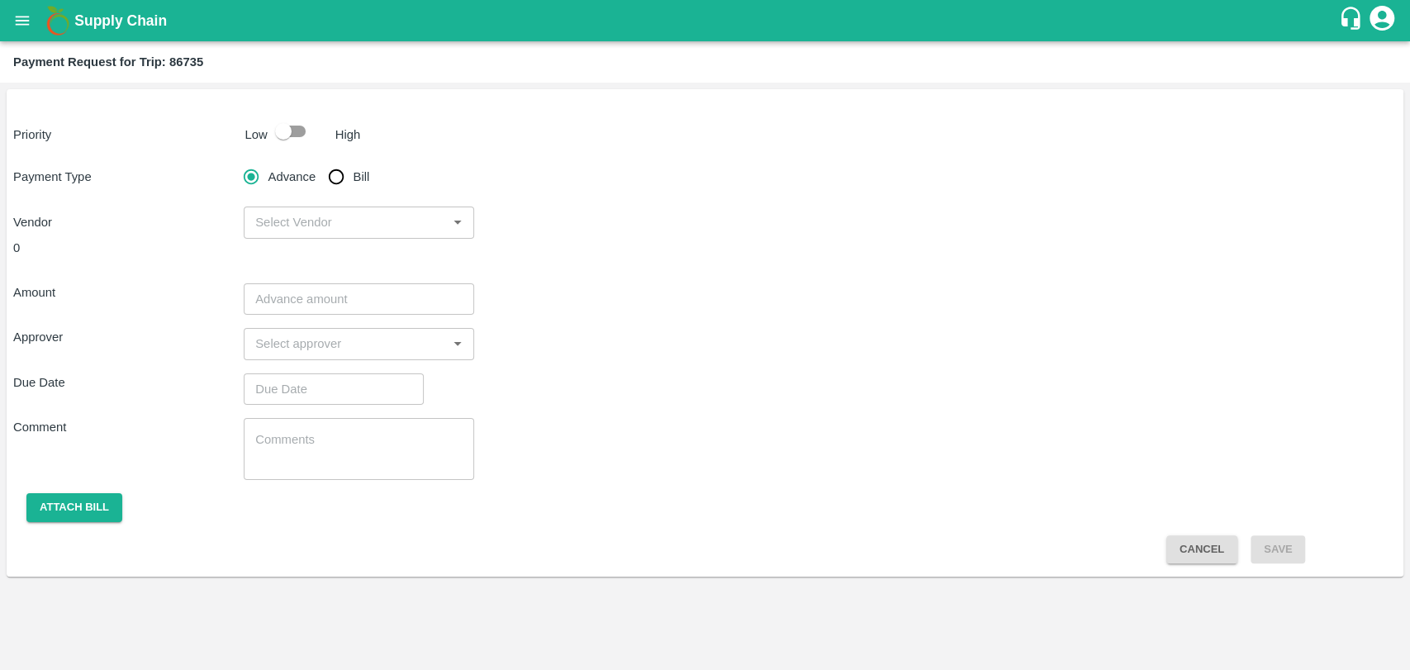
click at [282, 128] on input "checkbox" at bounding box center [283, 131] width 94 height 31
checkbox input "true"
click at [327, 173] on input "Bill" at bounding box center [336, 176] width 33 height 33
radio input "true"
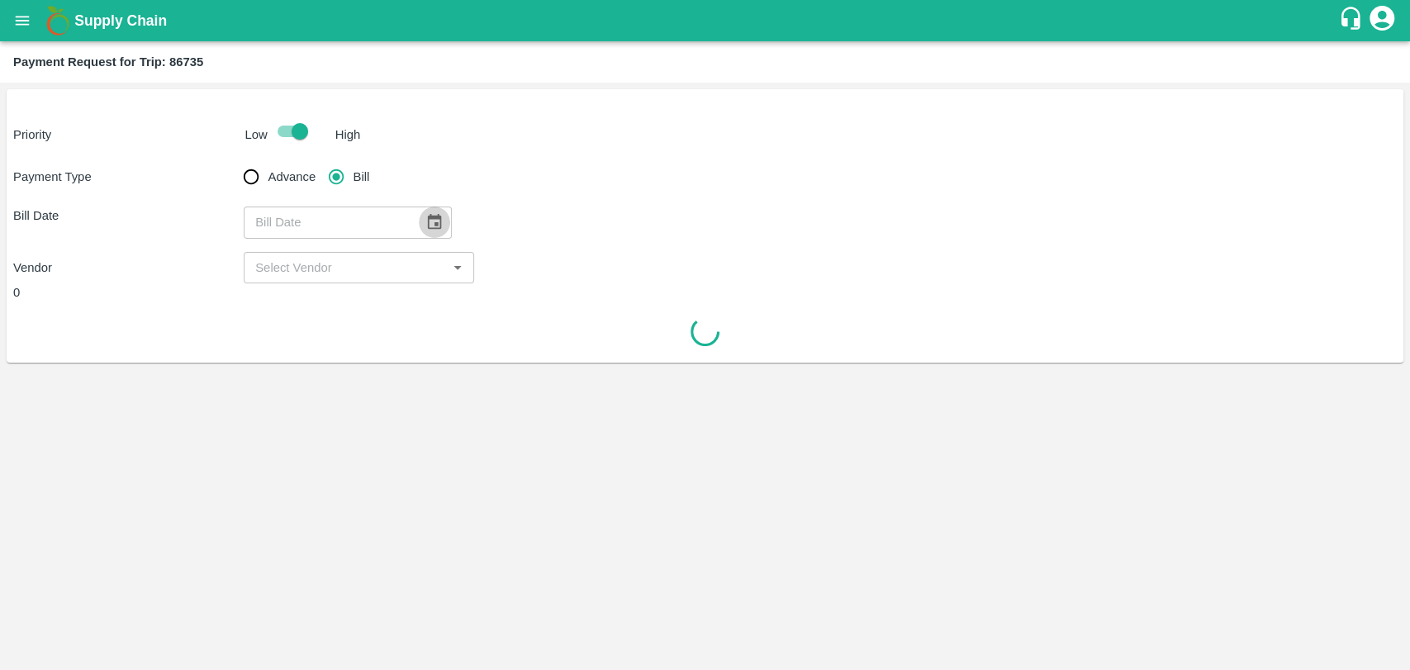
click at [436, 217] on button "Choose date" at bounding box center [434, 221] width 31 height 31
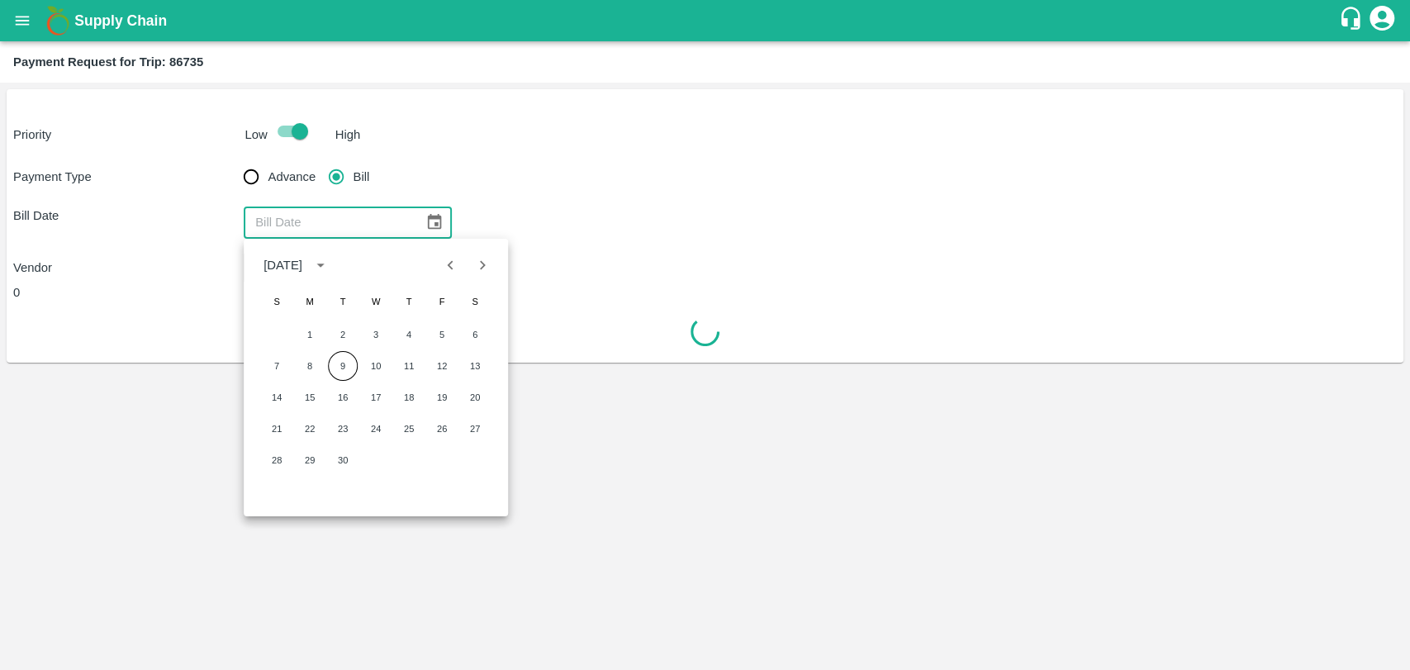
click at [443, 271] on icon "Previous month" at bounding box center [451, 265] width 18 height 18
click at [308, 457] on button "25" at bounding box center [310, 460] width 30 height 30
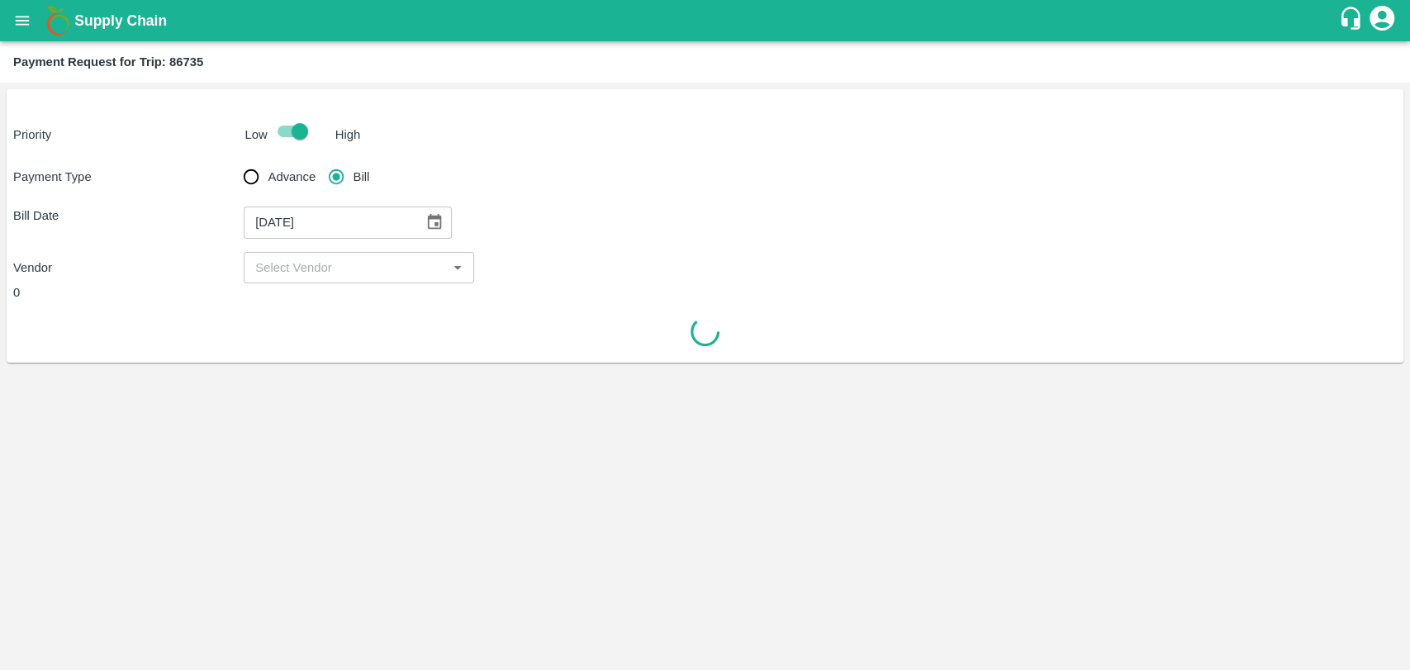
type input "[DATE]"
click at [319, 263] on input "input" at bounding box center [345, 267] width 193 height 21
click at [300, 307] on span "No Options" at bounding box center [287, 303] width 61 height 13
click at [306, 257] on input "input" at bounding box center [345, 267] width 193 height 21
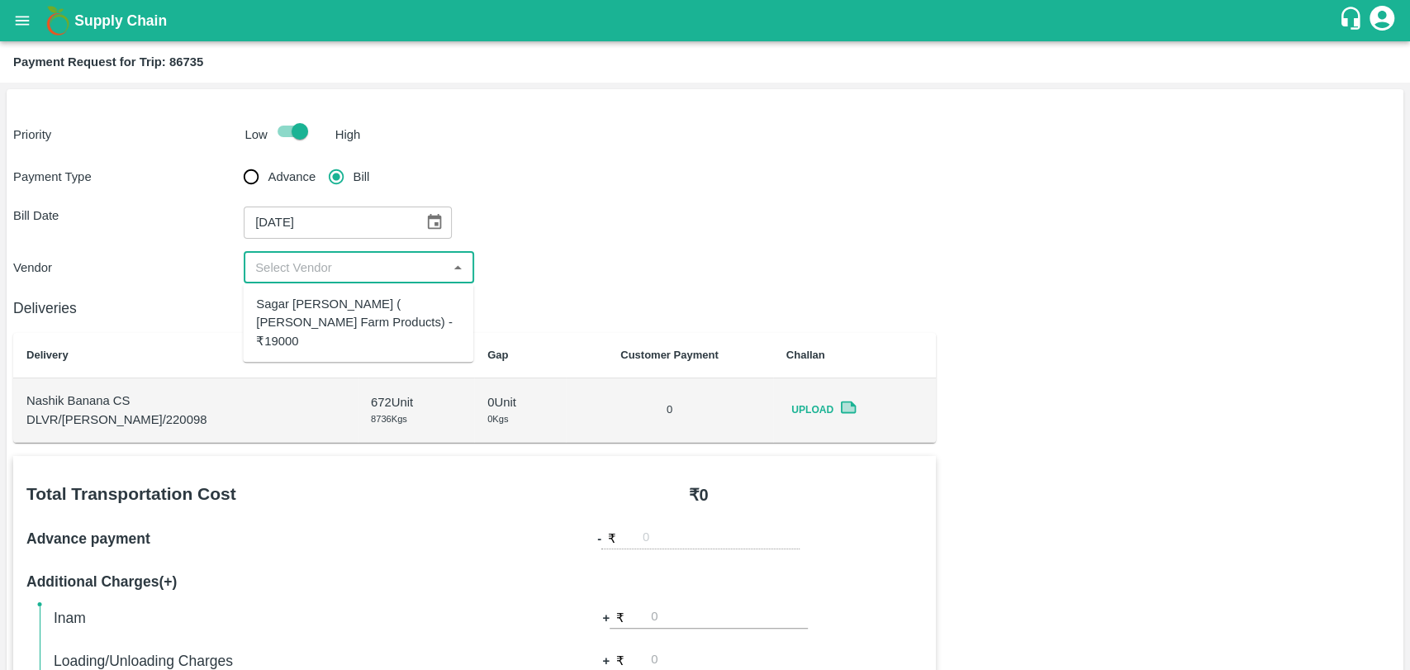
click at [306, 257] on input "input" at bounding box center [345, 267] width 193 height 21
click at [304, 303] on div "Sagar [PERSON_NAME] ( [PERSON_NAME] Farm Products) - ₹19000" at bounding box center [358, 322] width 204 height 55
type input "Sagar [PERSON_NAME] ( [PERSON_NAME] Farm Products) - ₹19000"
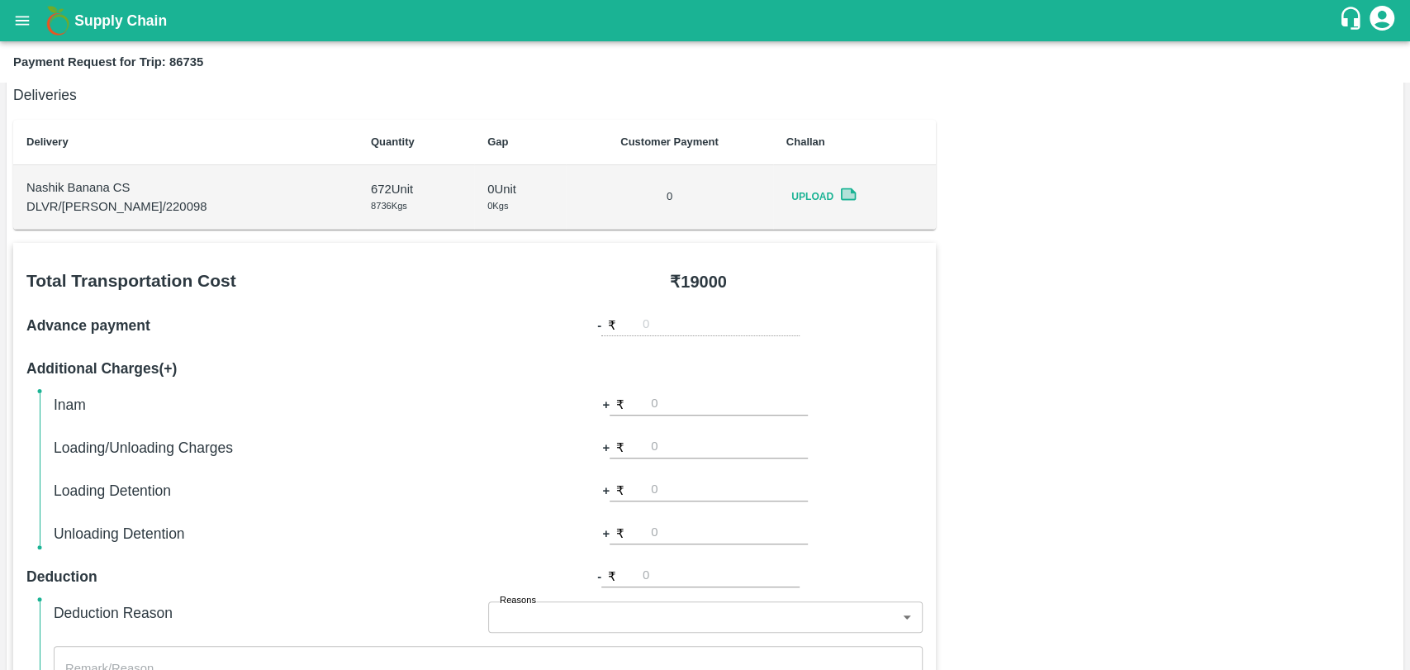
scroll to position [367, 0]
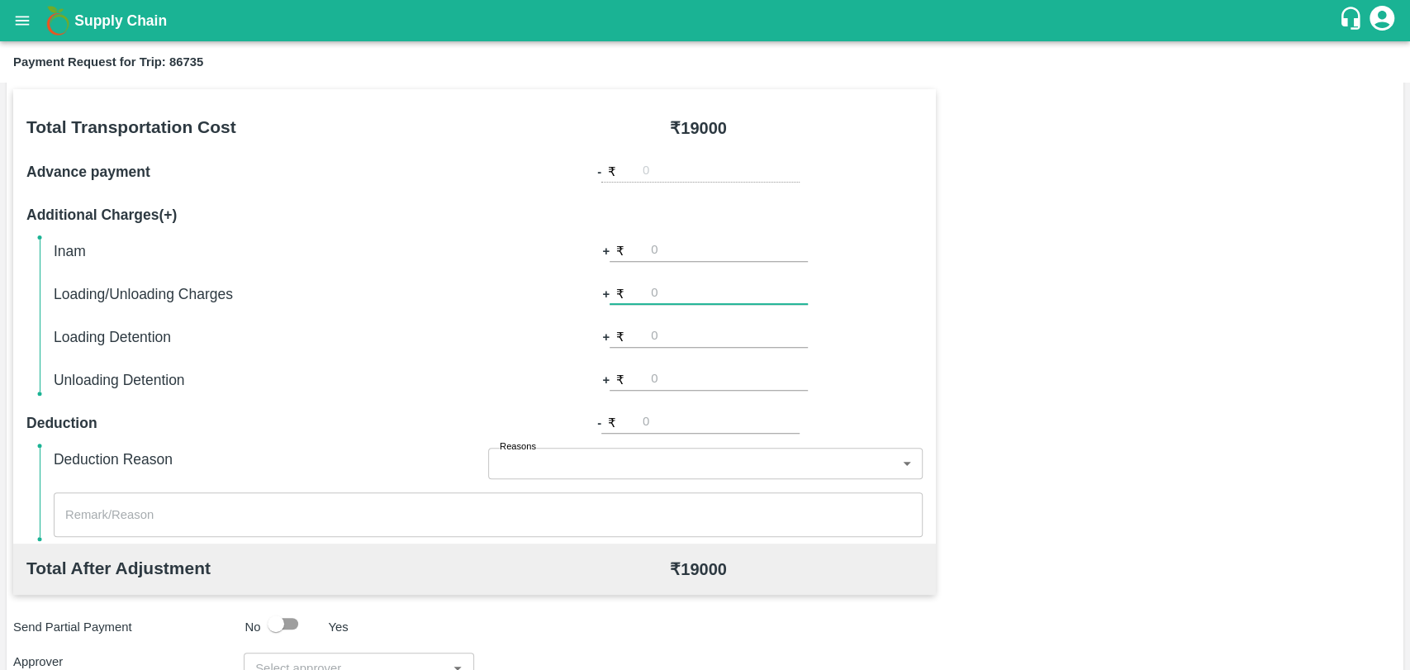
click at [662, 294] on input "number" at bounding box center [729, 293] width 157 height 22
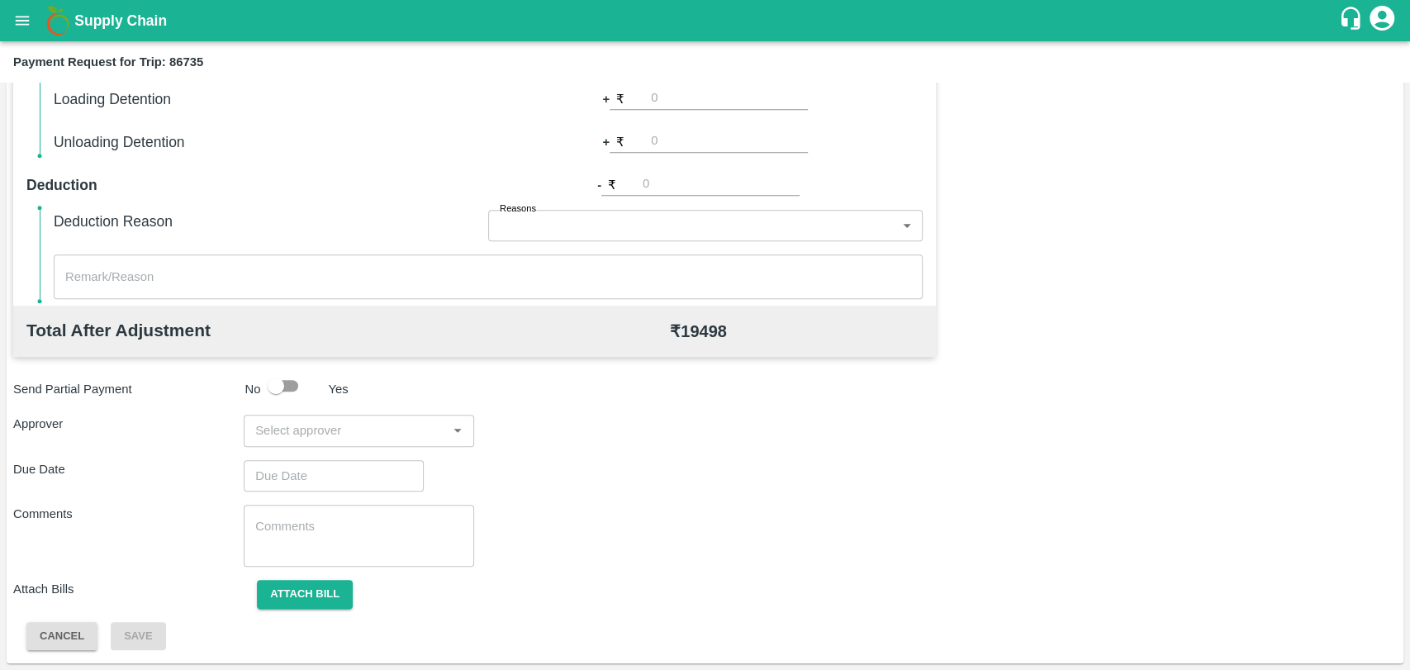
scroll to position [513, 0]
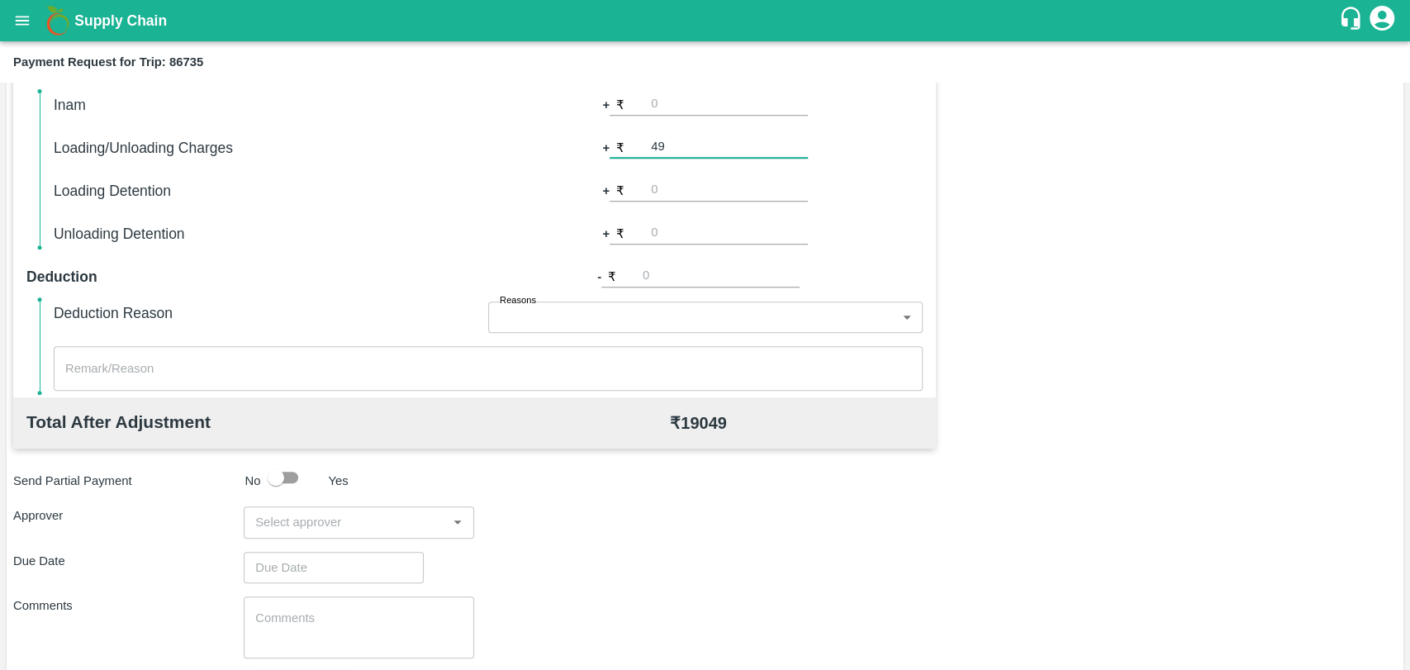
type input "4"
type input "500"
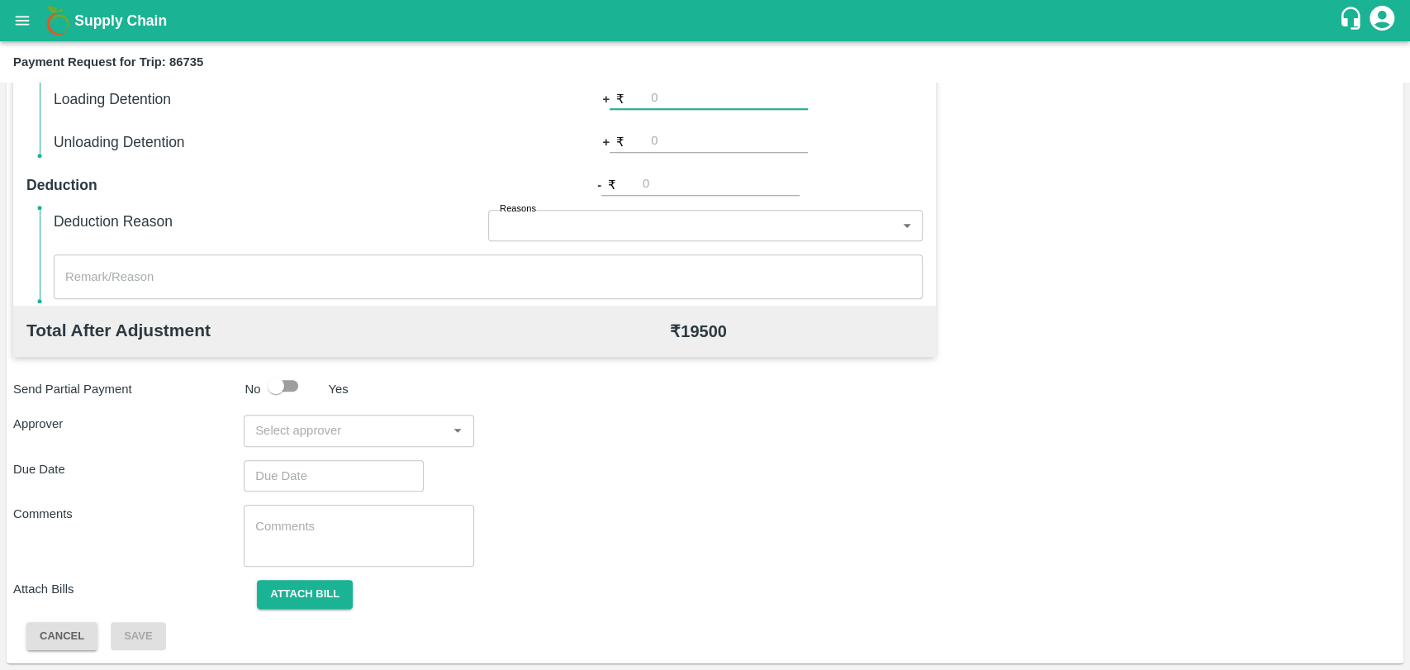
click at [337, 415] on div "​" at bounding box center [359, 430] width 230 height 31
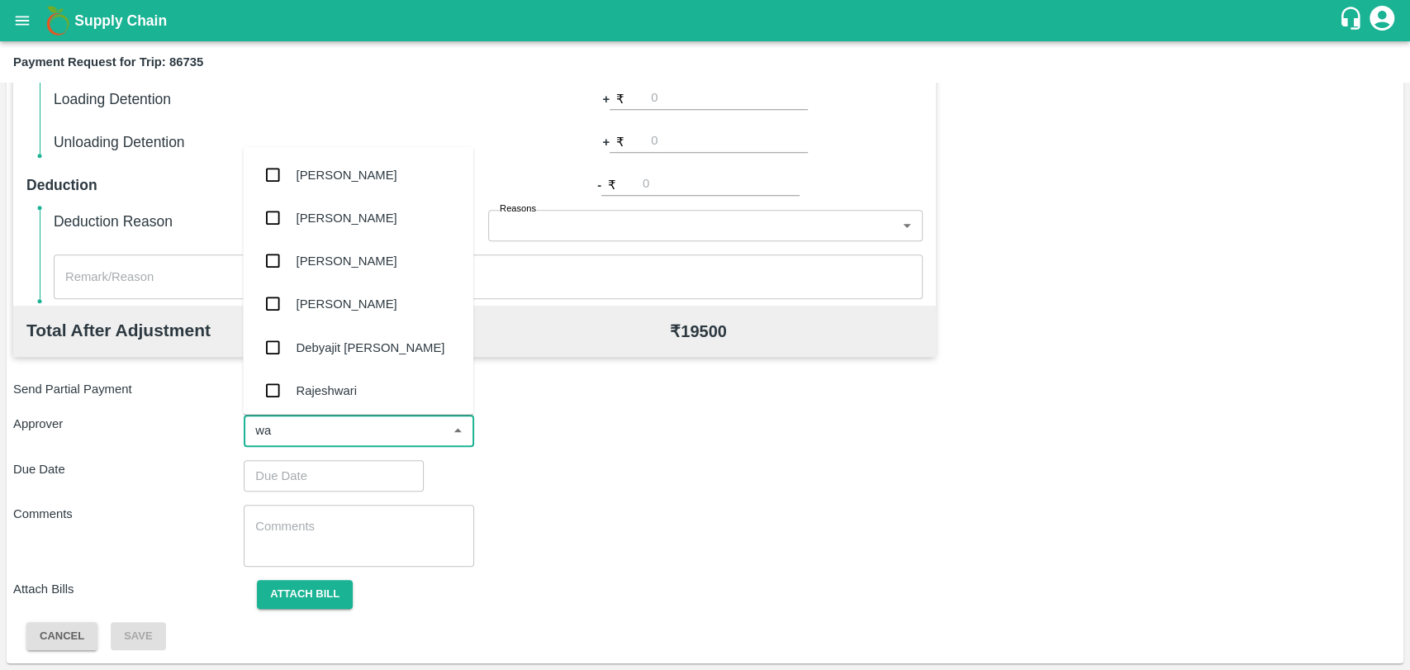
type input "wag"
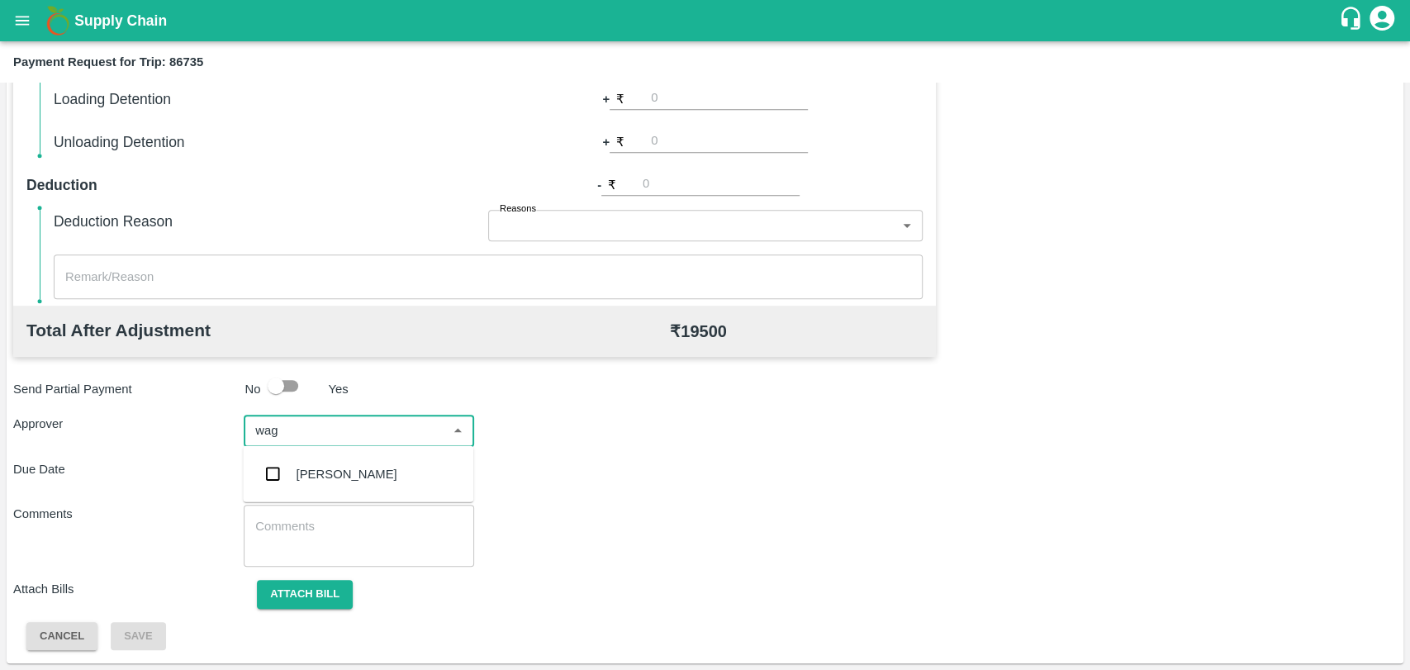
click at [296, 480] on div "[PERSON_NAME]" at bounding box center [346, 474] width 101 height 18
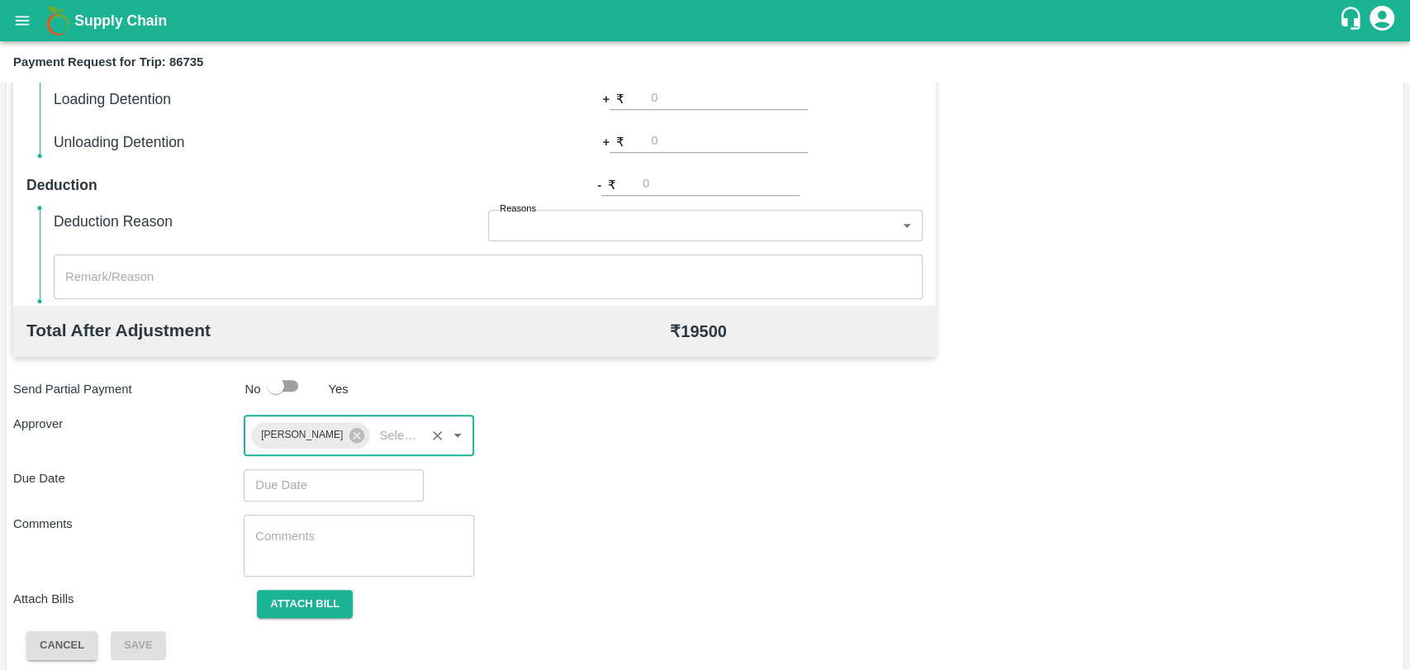
type input "DD/MM/YYYY hh:mm aa"
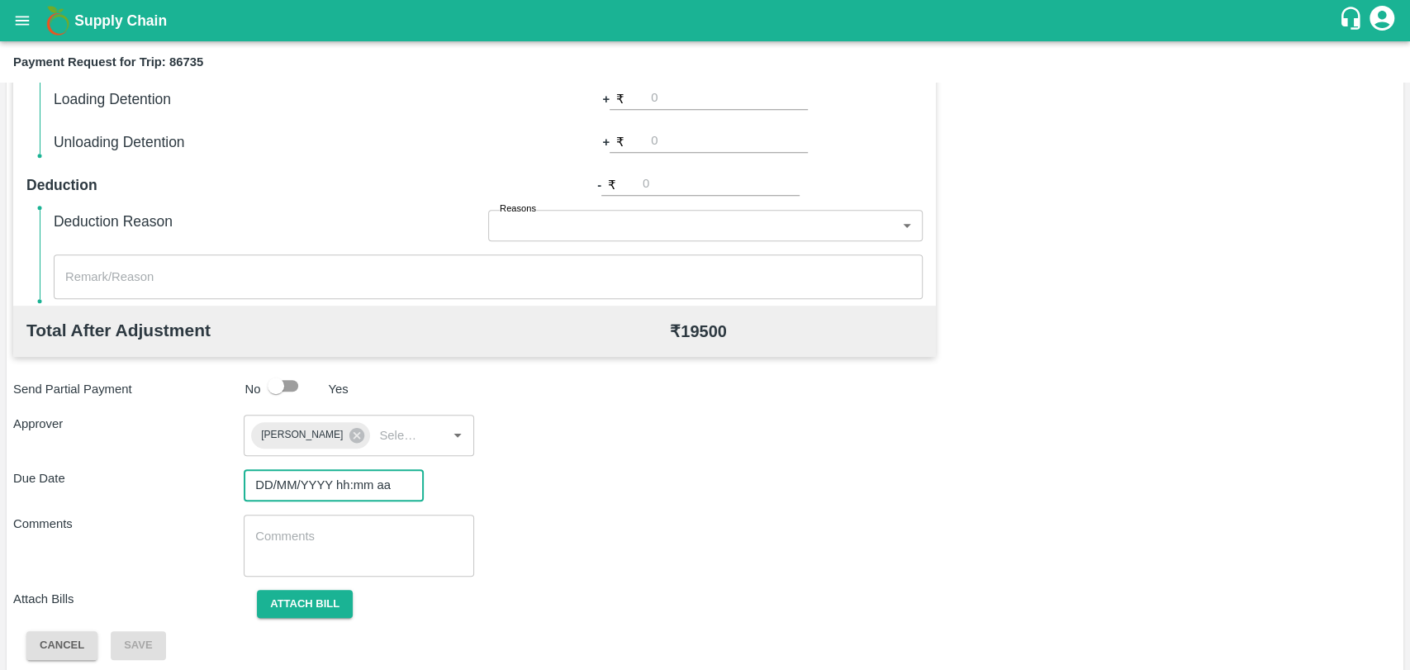
click at [291, 491] on input "DD/MM/YYYY hh:mm aa" at bounding box center [328, 484] width 168 height 31
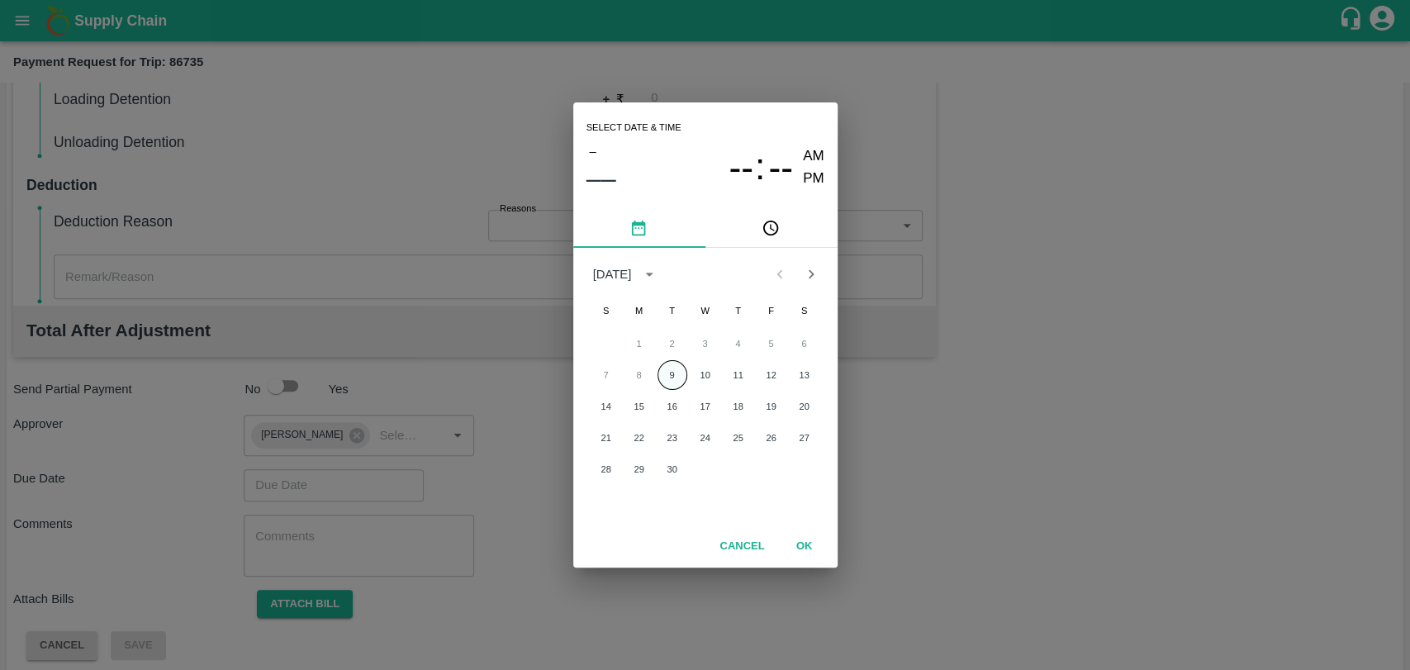
click at [673, 382] on button "9" at bounding box center [672, 375] width 30 height 30
type input "[DATE] 12:00 AM"
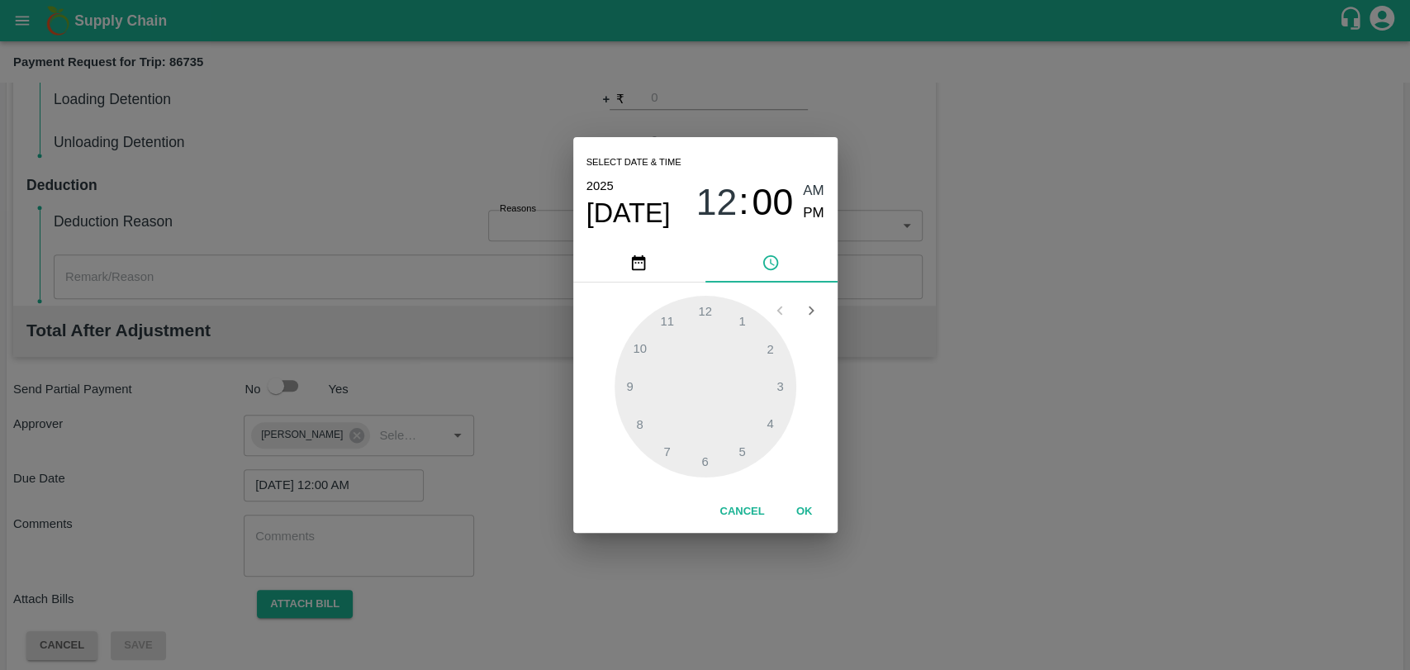
click at [804, 501] on button "OK" at bounding box center [804, 511] width 53 height 29
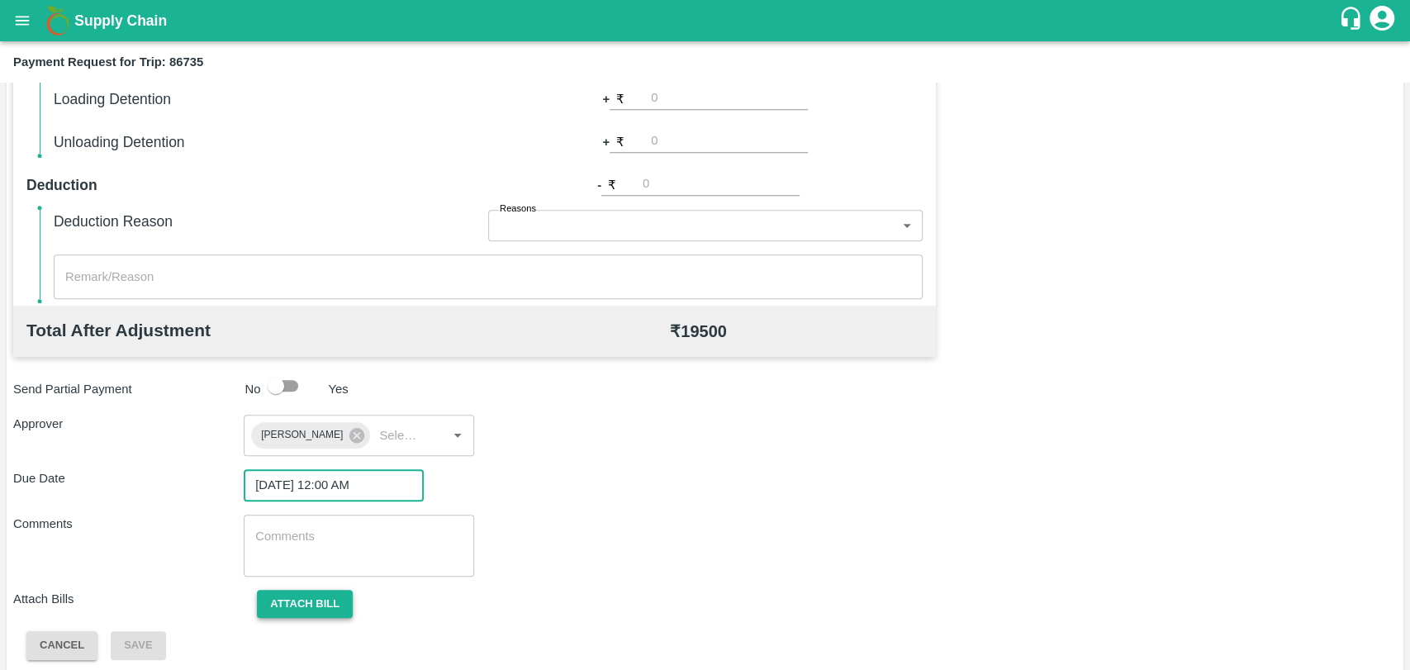
click at [312, 593] on button "Attach bill" at bounding box center [305, 604] width 96 height 29
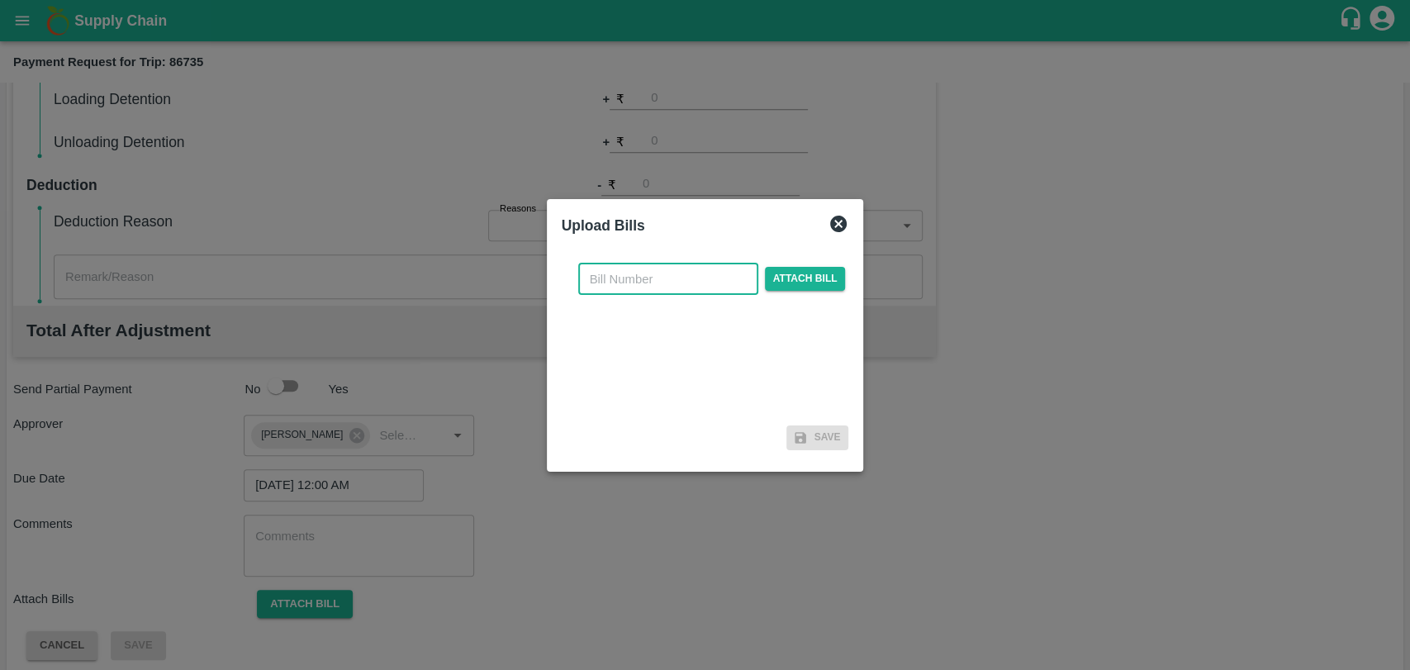
click at [612, 267] on input "text" at bounding box center [668, 278] width 180 height 31
click at [616, 283] on input "text" at bounding box center [668, 278] width 180 height 31
type input "399"
click at [799, 286] on span "Attach bill" at bounding box center [805, 279] width 81 height 24
click at [0, 0] on input "Attach bill" at bounding box center [0, 0] width 0 height 0
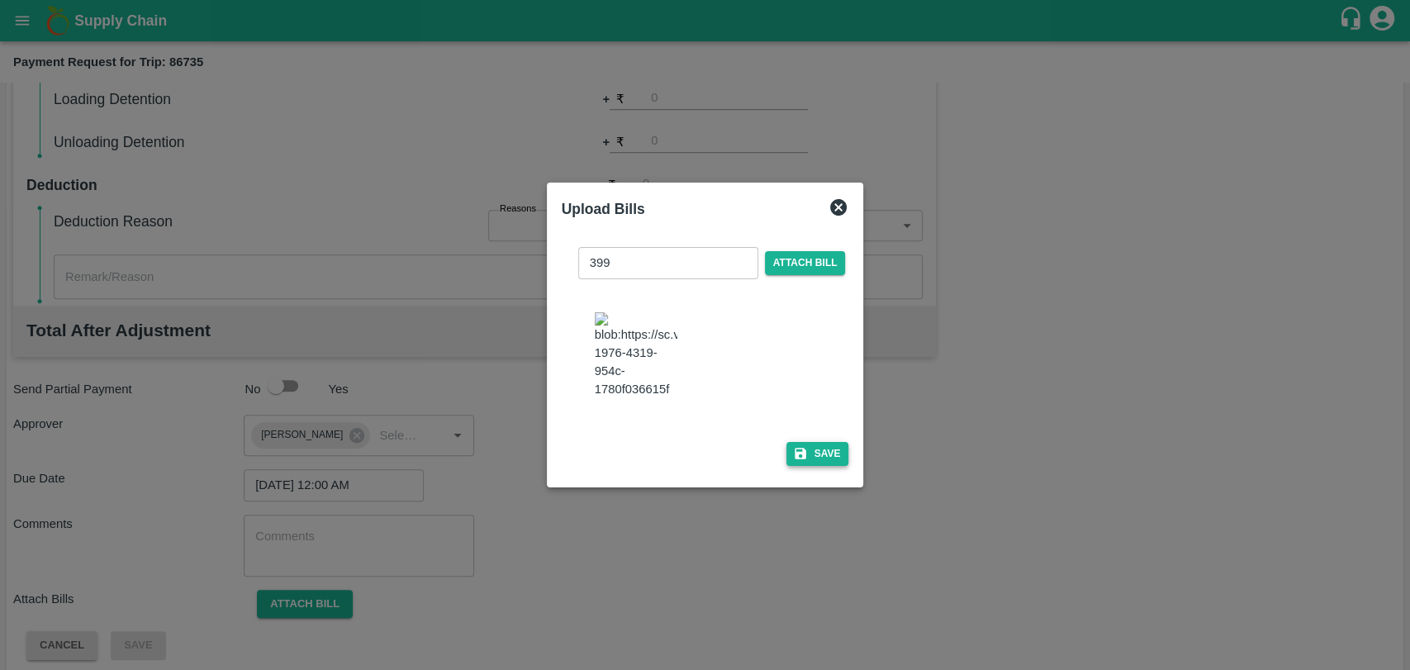
click at [786, 442] on button "Save" at bounding box center [817, 454] width 63 height 24
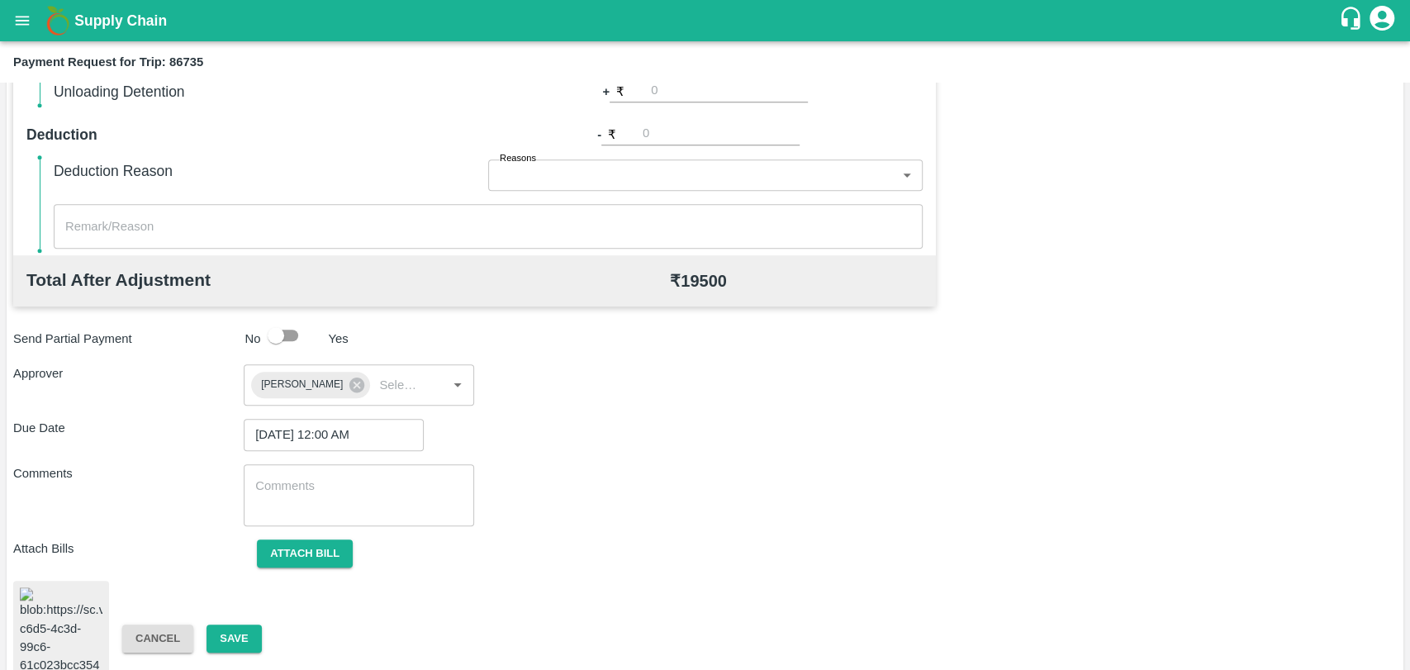
scroll to position [680, 0]
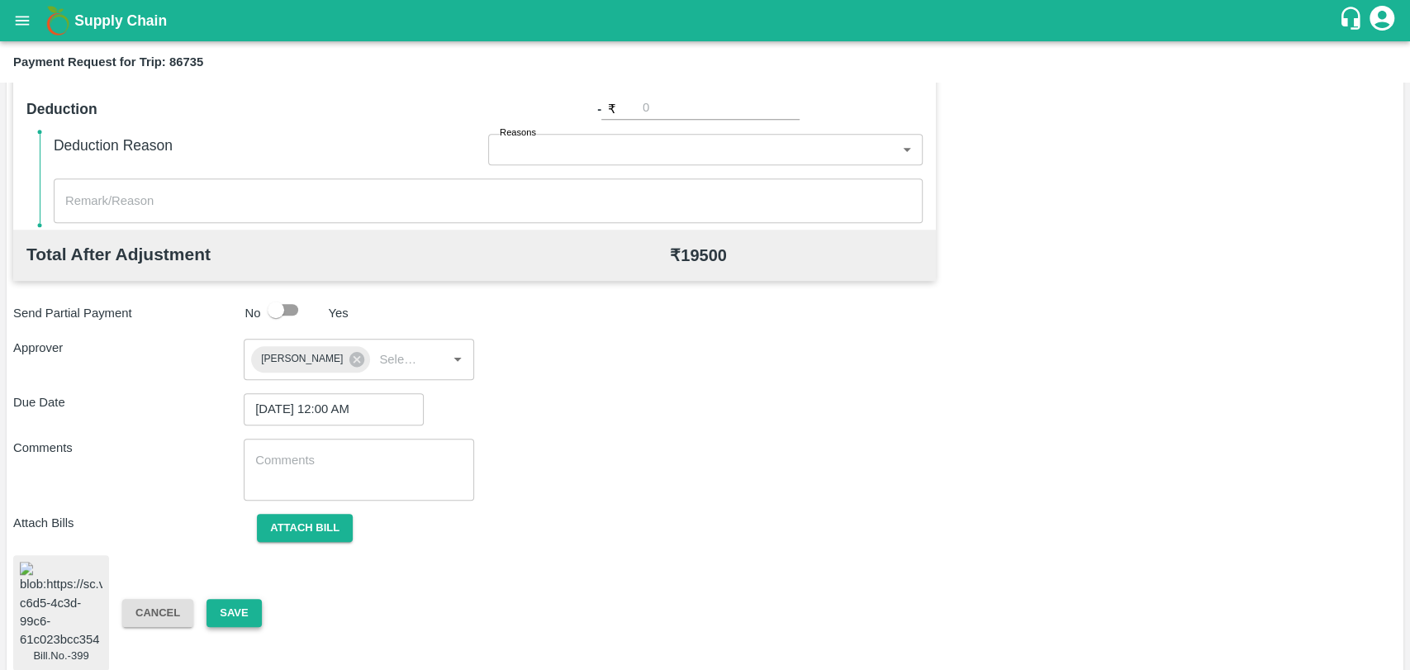
click at [231, 599] on button "Save" at bounding box center [233, 613] width 55 height 29
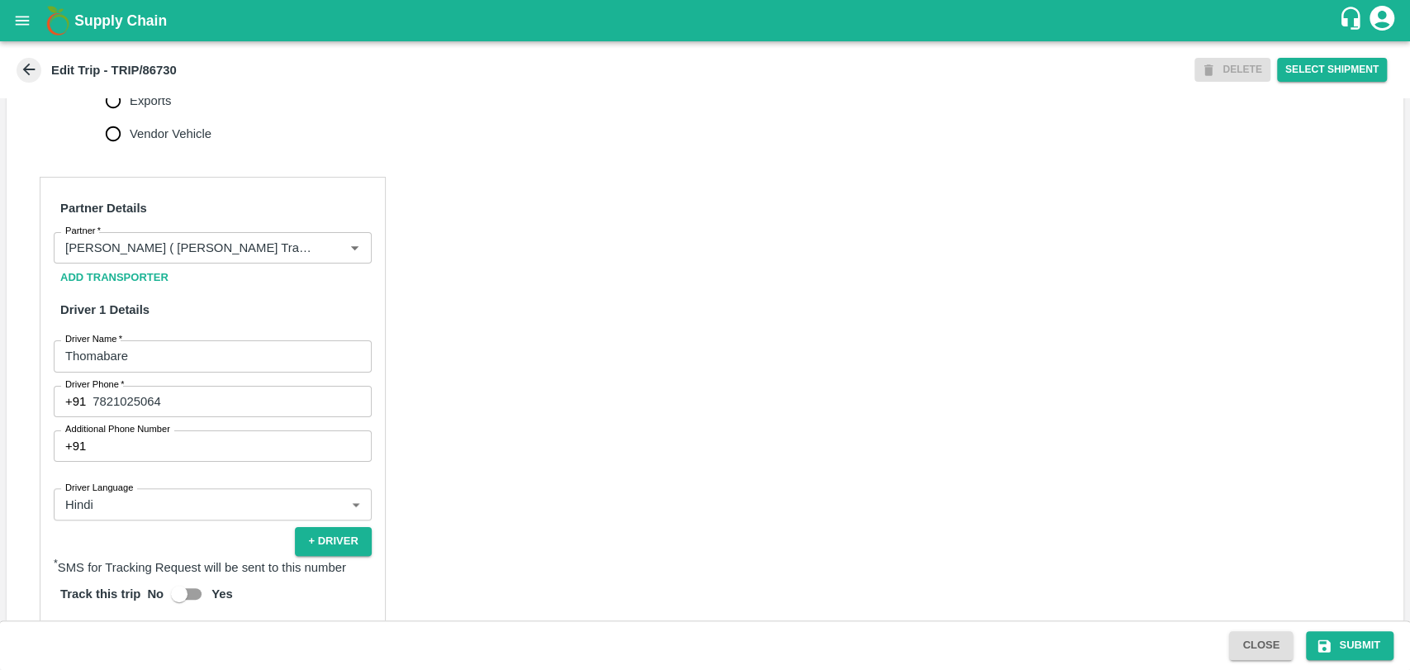
scroll to position [826, 0]
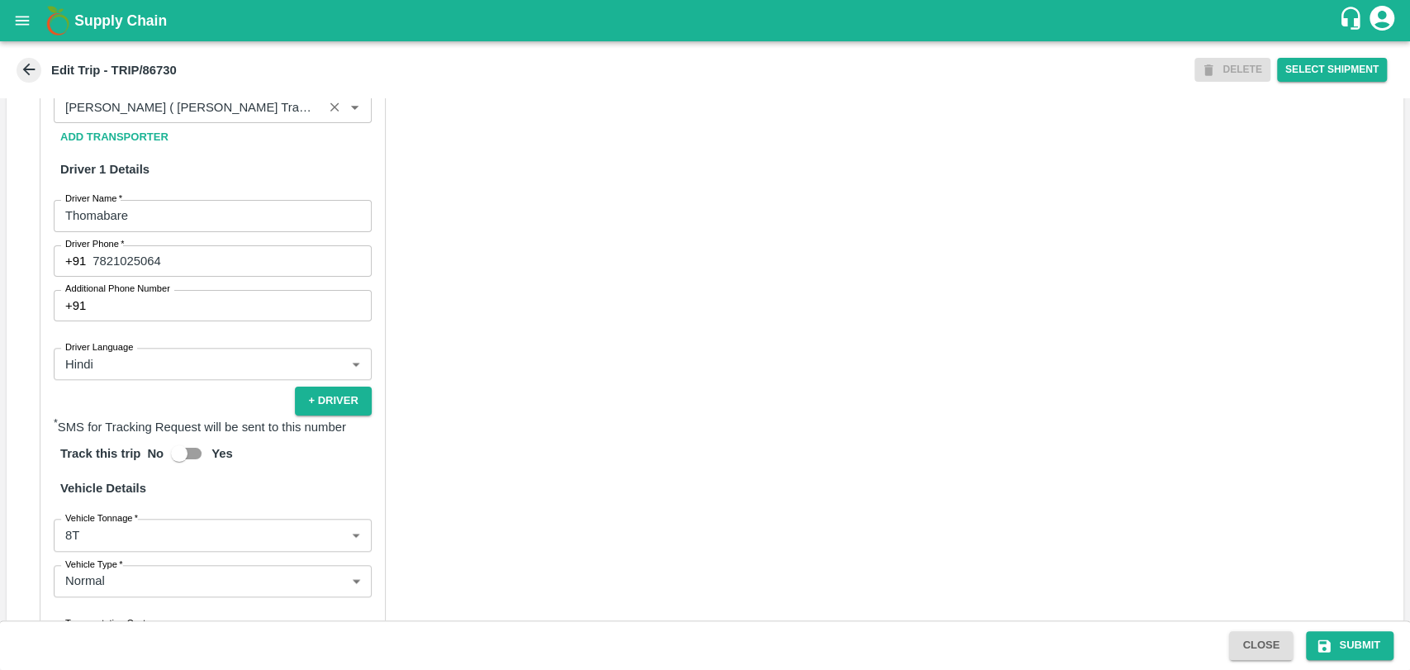
click at [223, 118] on input "Partner   *" at bounding box center [188, 107] width 259 height 21
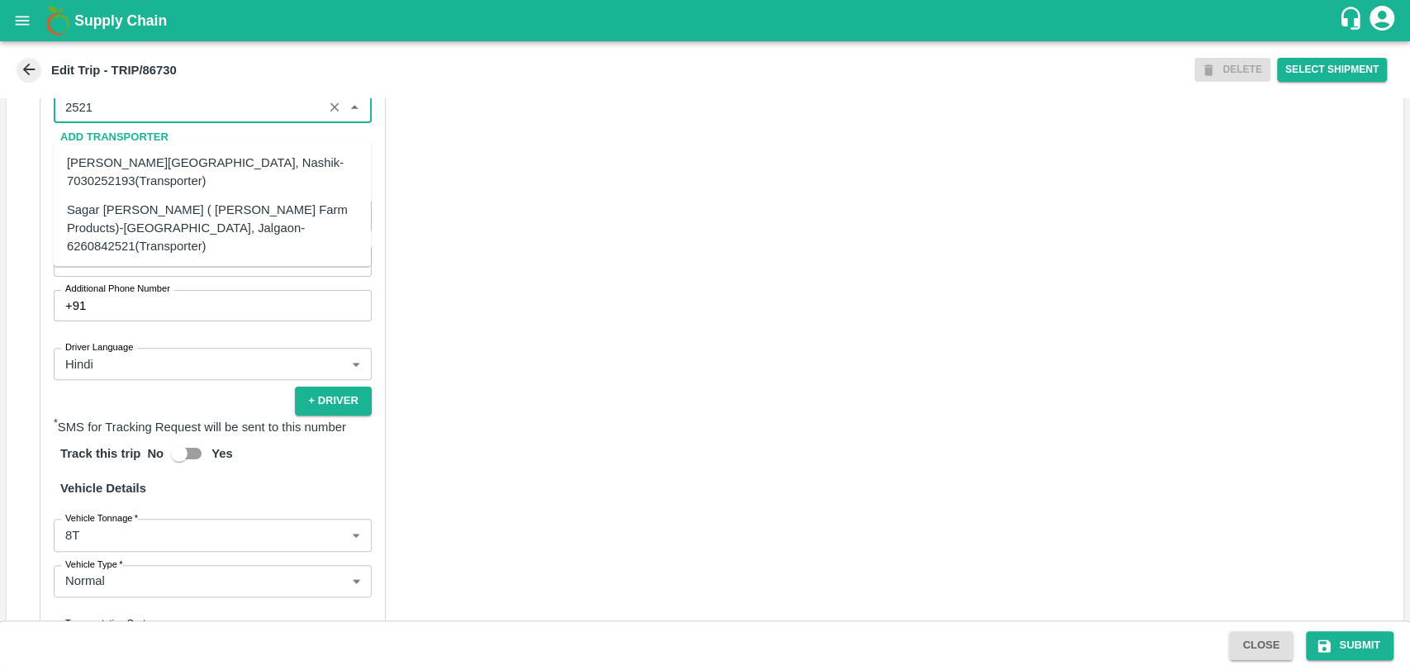
click at [132, 233] on div "Sagar Pramod Patil ( Shreyansh Farm Products)-Jalgaon, Jalgaon-6260842521(Trans…" at bounding box center [212, 227] width 291 height 55
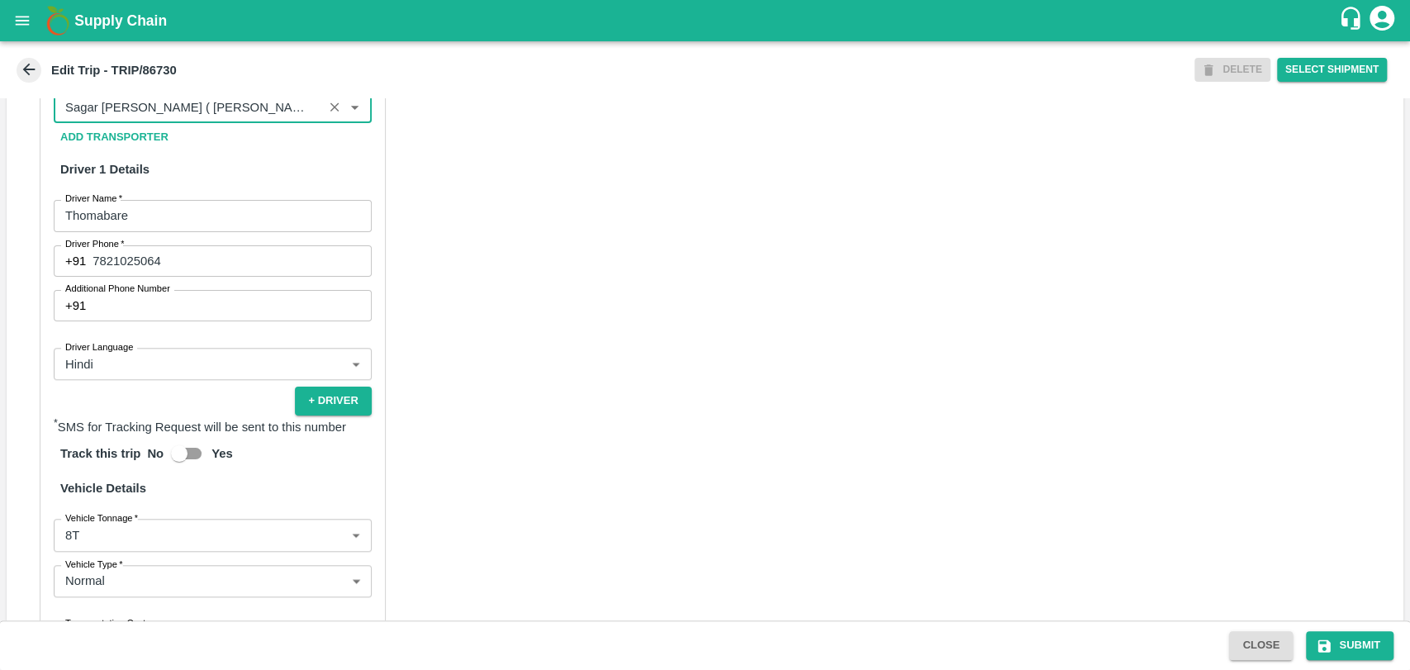
scroll to position [1075, 0]
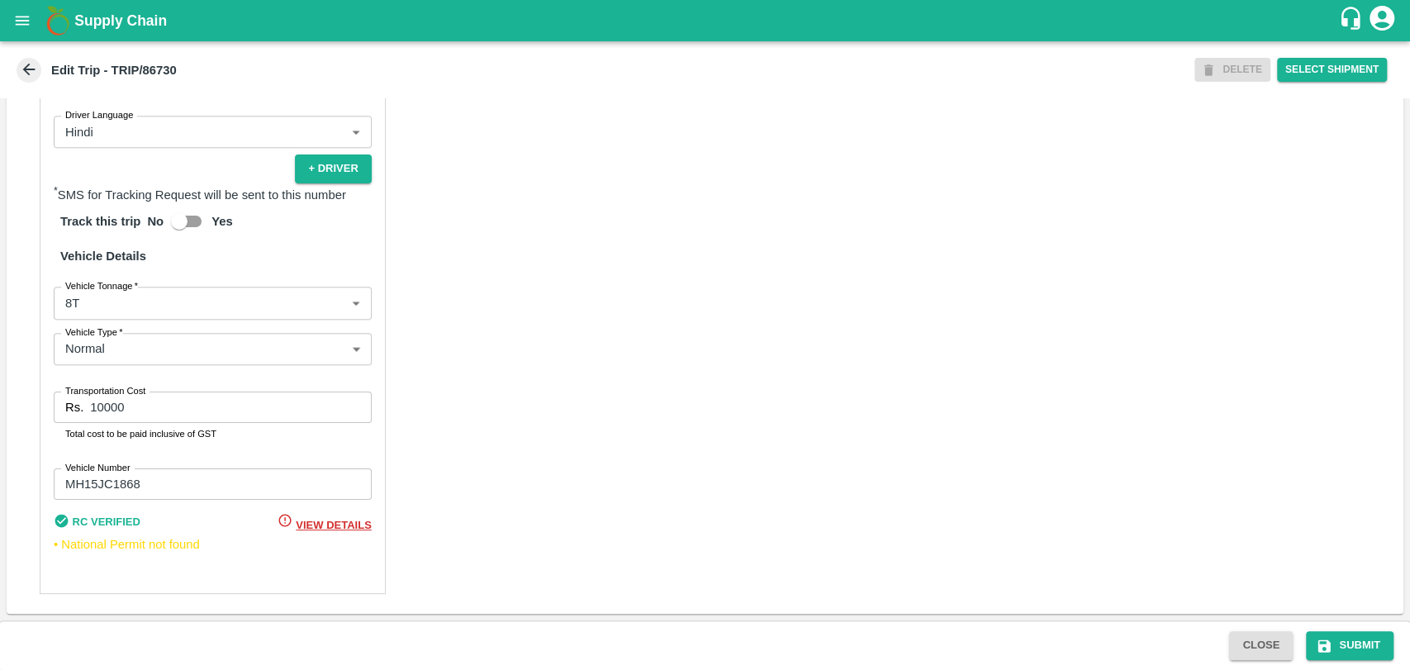
type input "Sagar Pramod Patil ( Shreyansh Farm Products)-Jalgaon, Jalgaon-6260842521(Trans…"
click at [97, 303] on body "Supply Chain Edit Trip - TRIP/86730 DELETE Select Shipment Trip Details Trip Ty…" at bounding box center [705, 335] width 1410 height 670
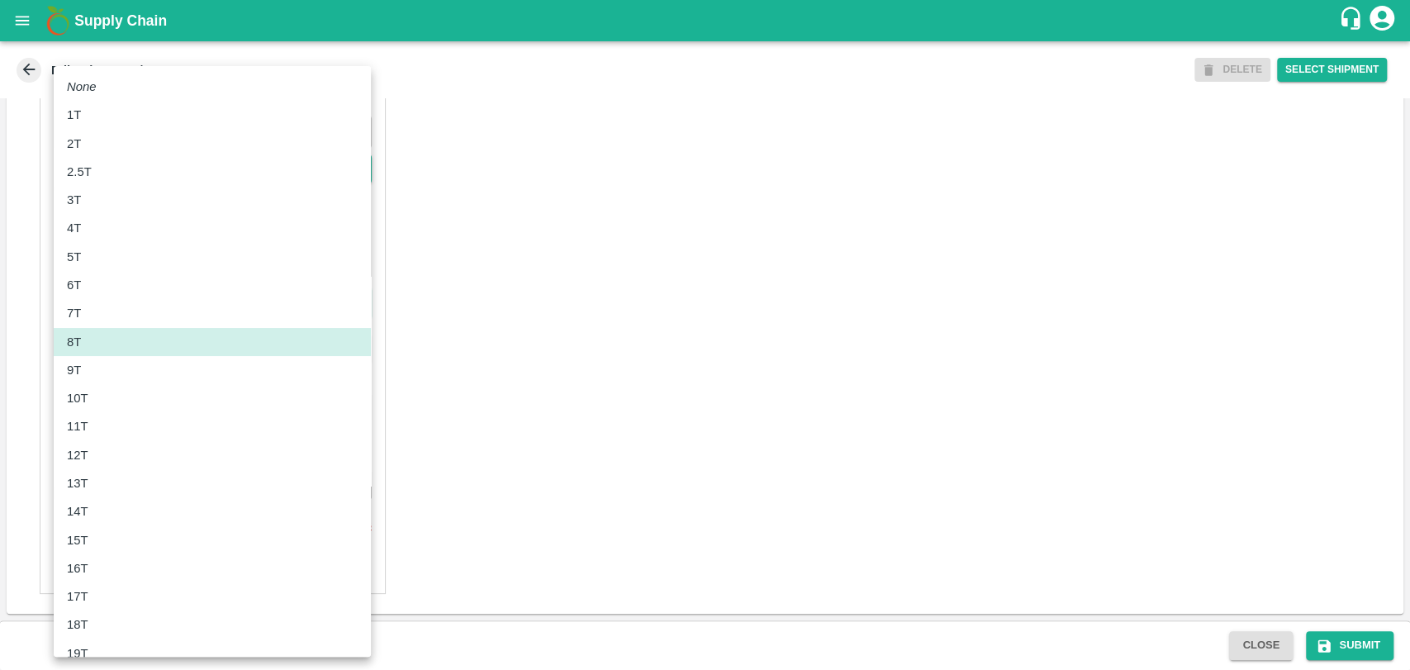
click at [97, 395] on div "10T" at bounding box center [212, 398] width 291 height 18
type input "10000"
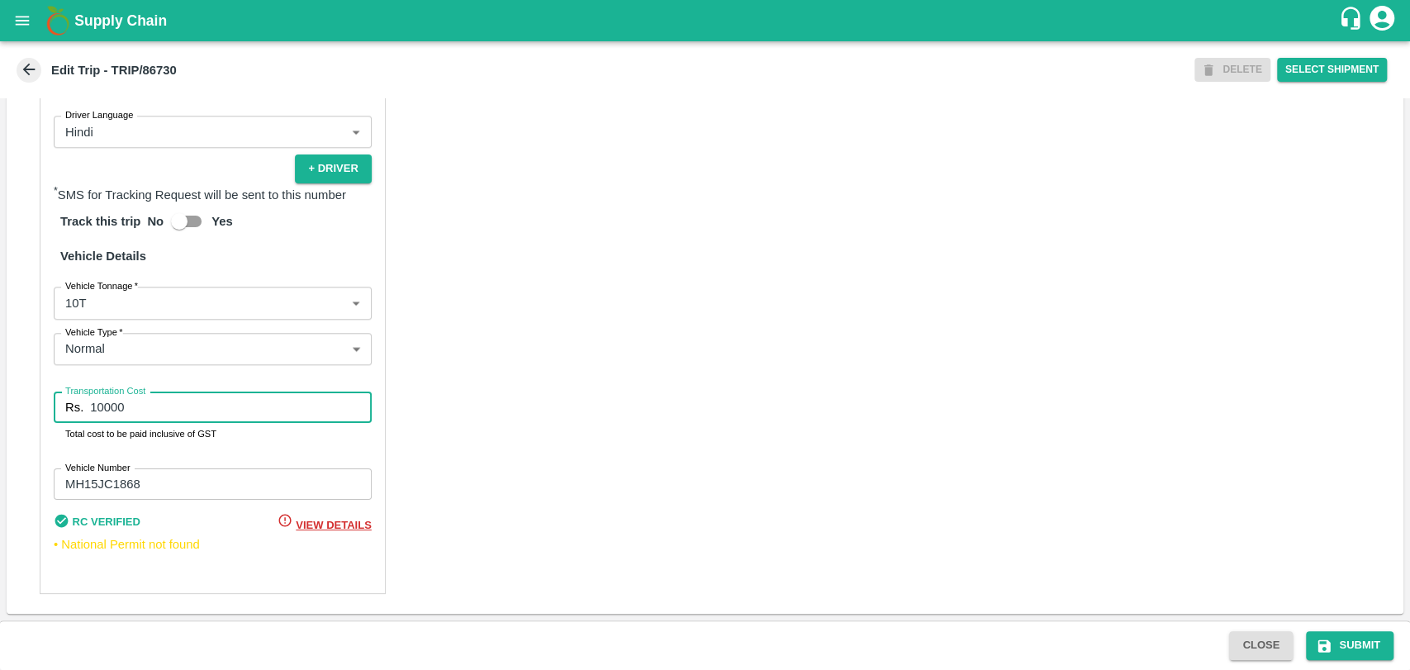
drag, startPoint x: 81, startPoint y: 400, endPoint x: 12, endPoint y: 384, distance: 71.1
click at [13, 384] on div "Partner Details Partner   * Partner Add Transporter Driver 1 Details Driver Nam…" at bounding box center [705, 198] width 1396 height 829
type input "19000"
click at [1351, 649] on button "Submit" at bounding box center [1350, 645] width 88 height 29
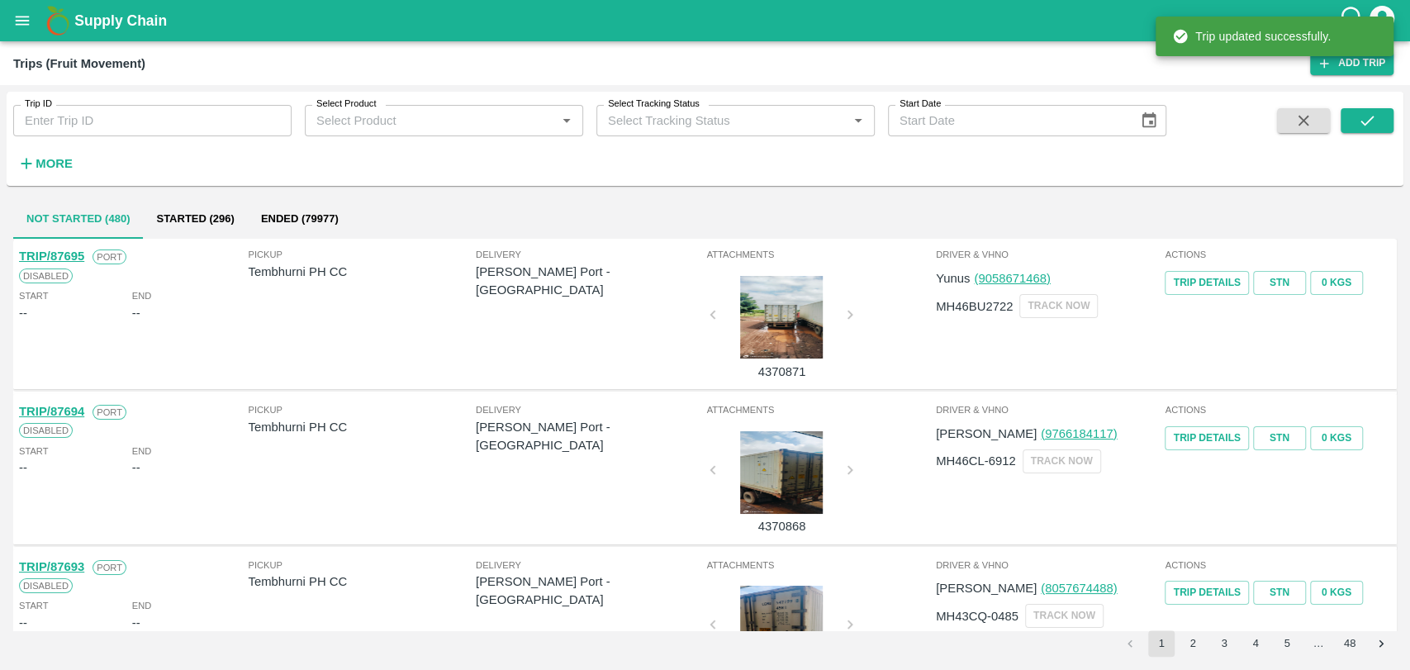
click at [49, 152] on button "More" at bounding box center [45, 163] width 64 height 28
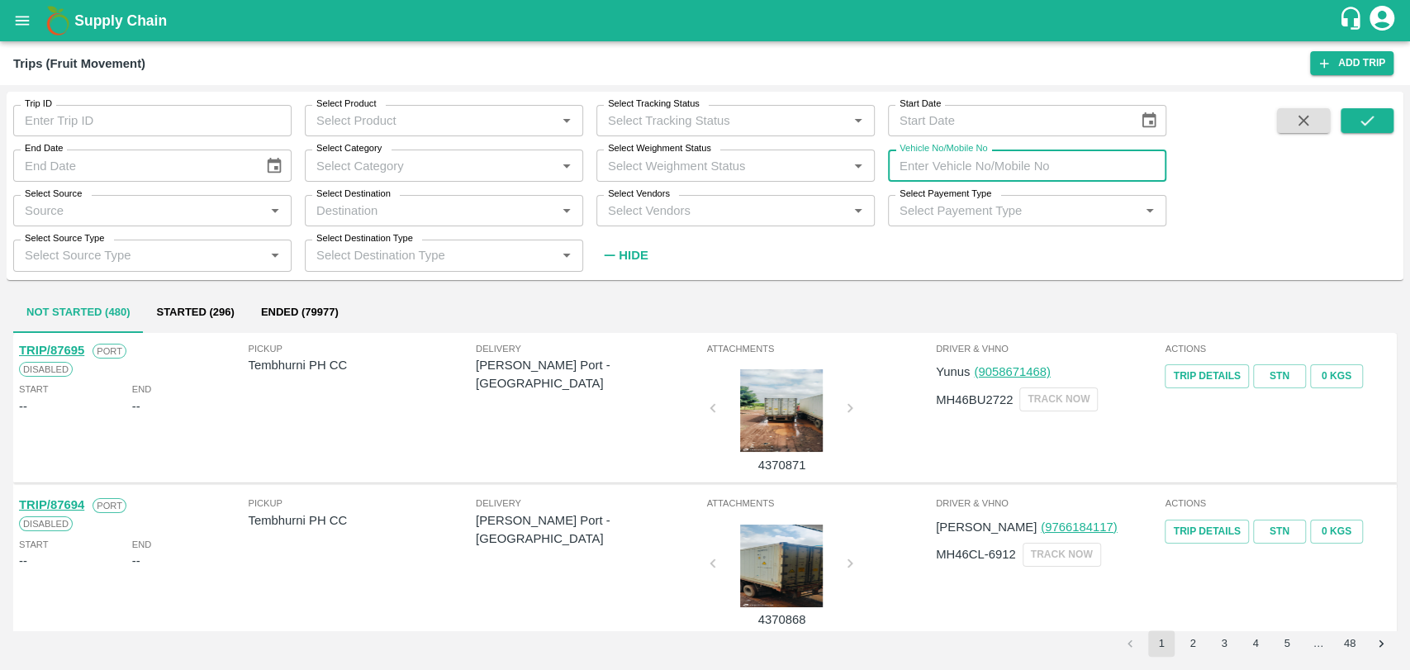
click at [955, 160] on input "Vehicle No/Mobile No" at bounding box center [1027, 164] width 278 height 31
paste input "MH04HD4894"
type input "MH04HD4894"
click at [1375, 121] on icon "submit" at bounding box center [1367, 120] width 18 height 18
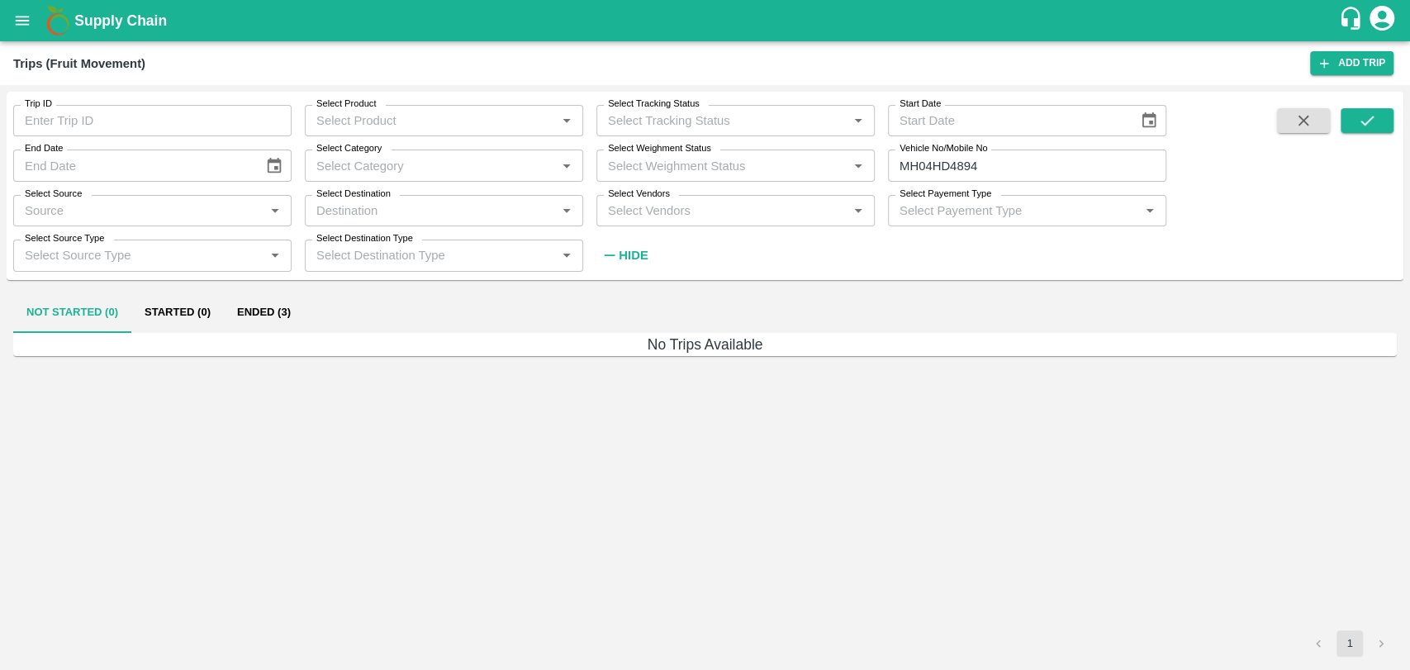
click at [249, 313] on button "Ended (3)" at bounding box center [264, 313] width 80 height 40
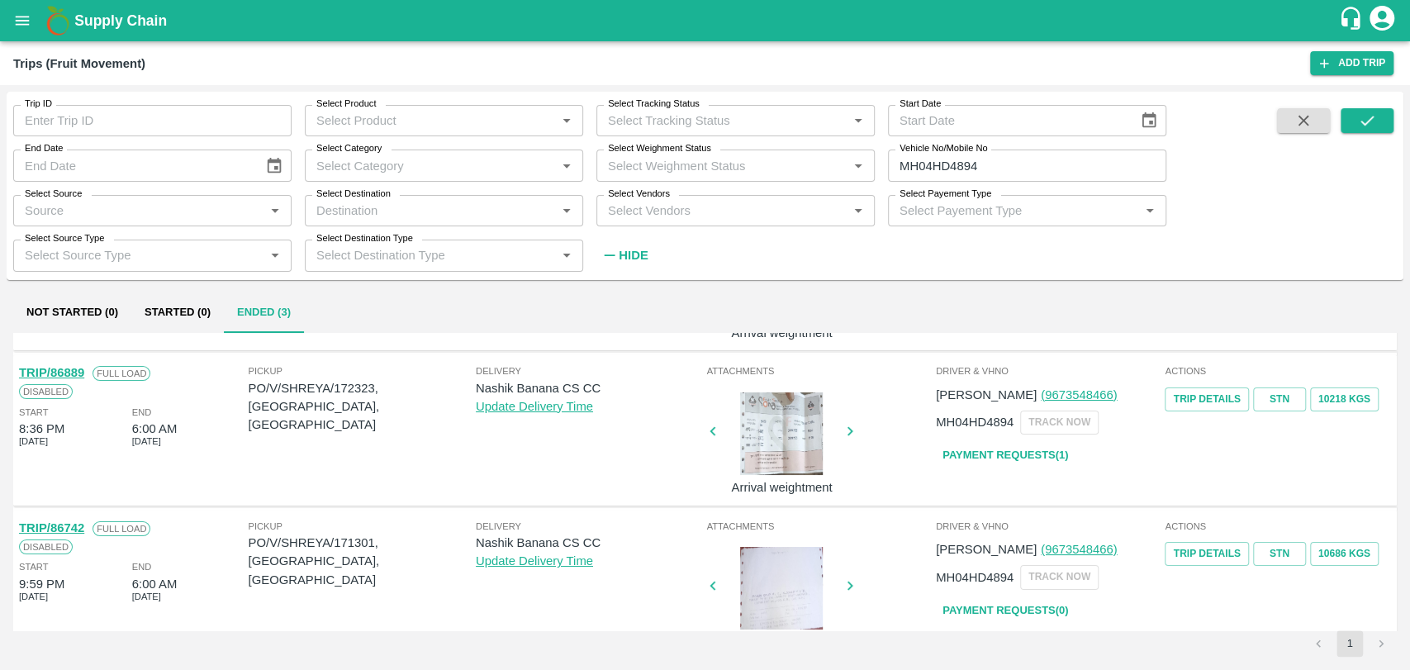
scroll to position [166, 0]
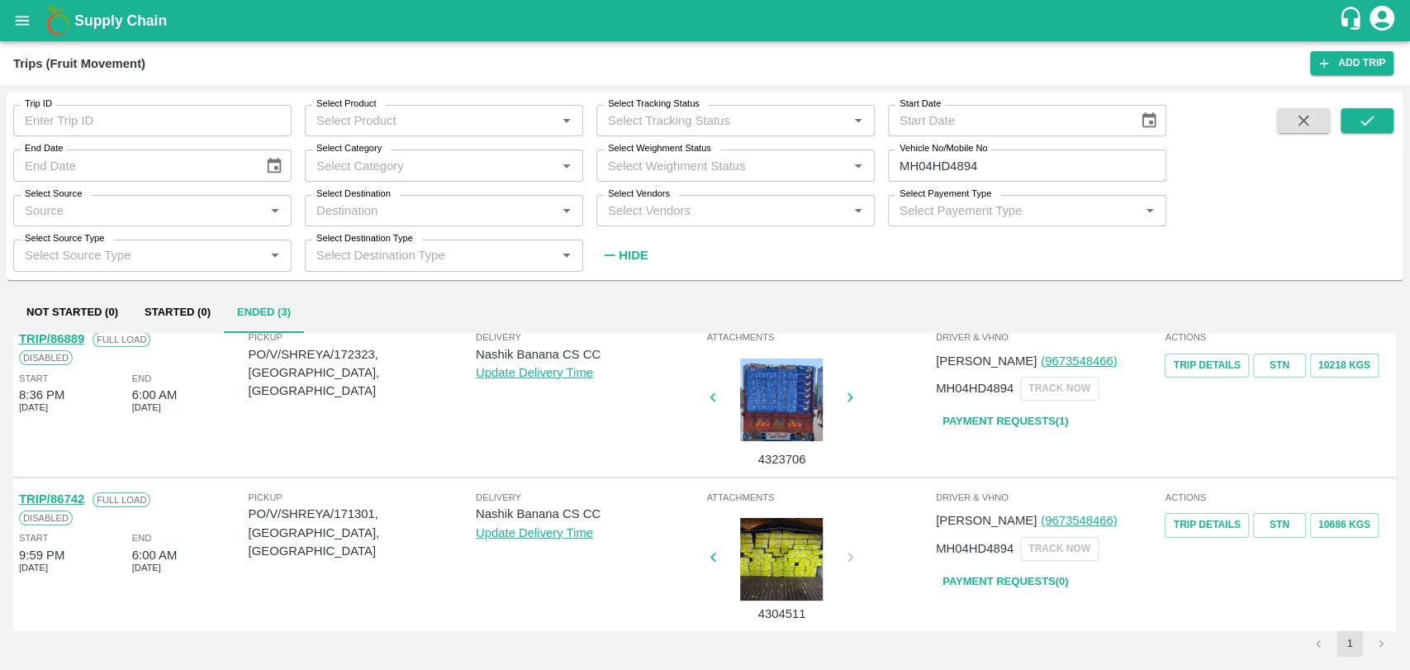
click at [65, 497] on link "TRIP/86742" at bounding box center [51, 498] width 65 height 13
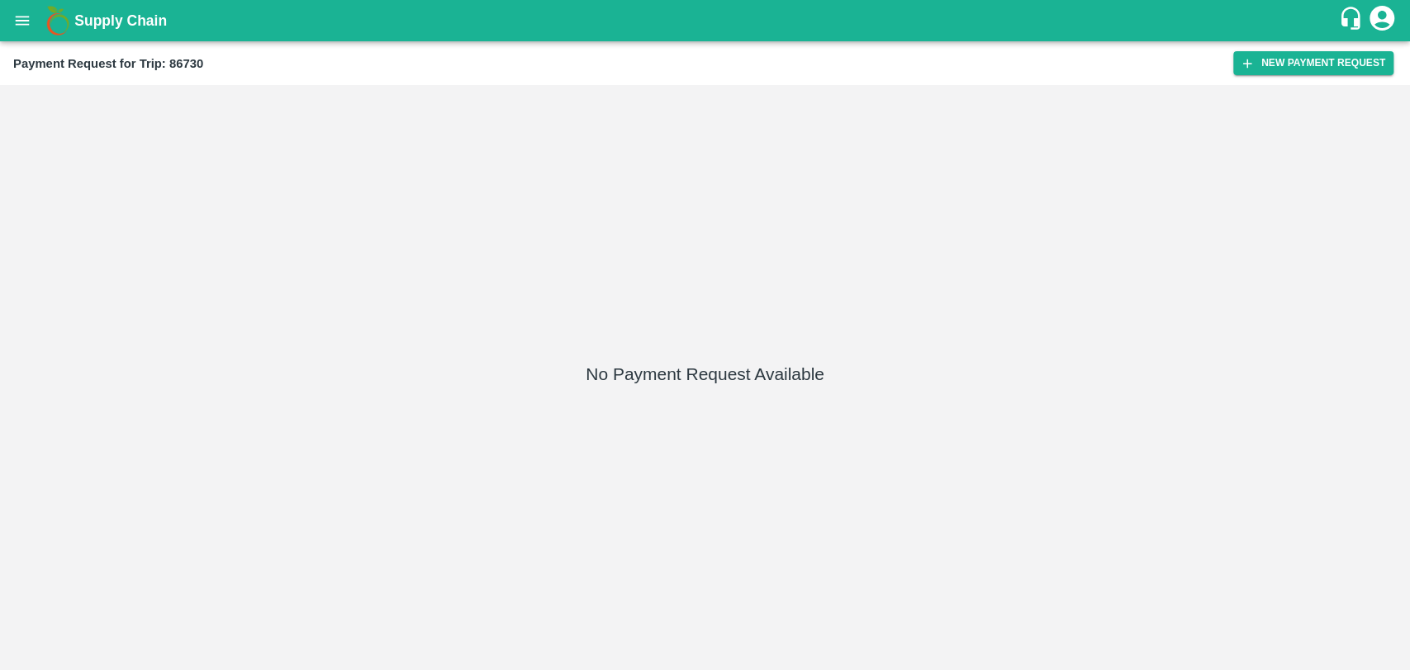
click at [1279, 75] on div "Payment Request for Trip: 86730 New Payment Request" at bounding box center [705, 63] width 1410 height 44
click at [1279, 73] on button "New Payment Request" at bounding box center [1313, 63] width 160 height 24
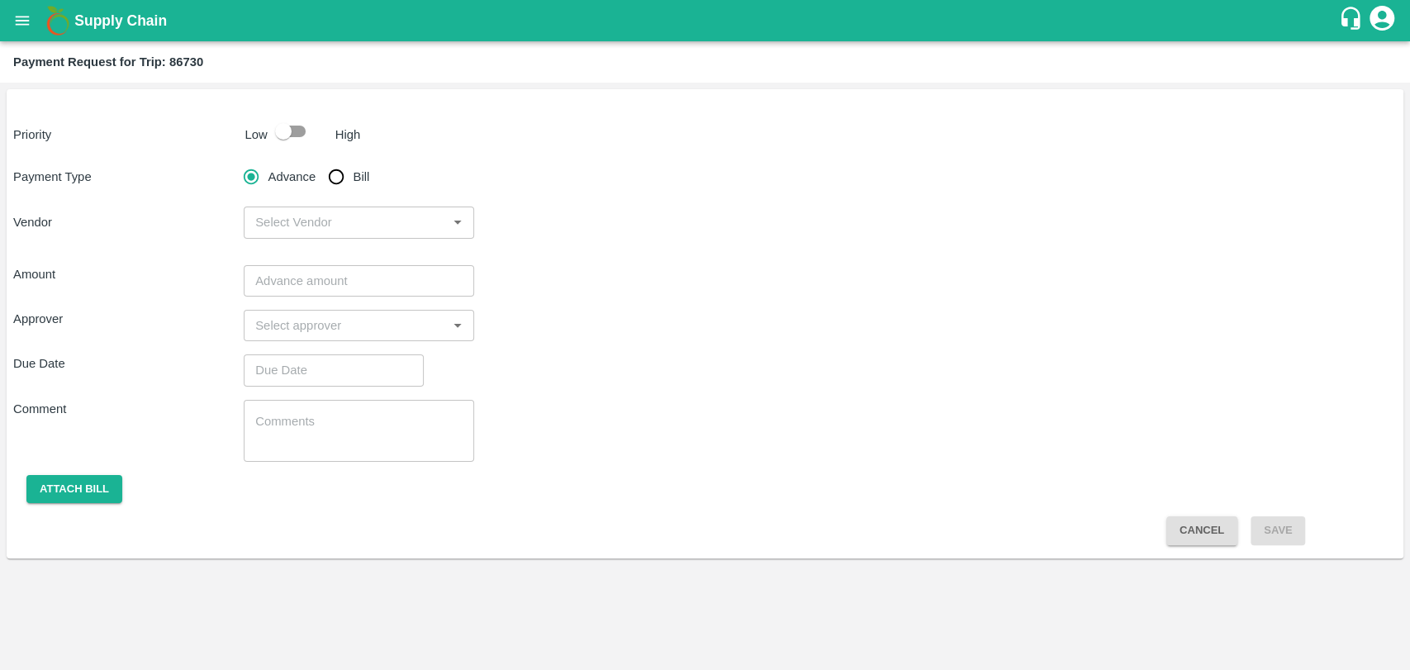
click at [290, 130] on input "checkbox" at bounding box center [283, 131] width 94 height 31
checkbox input "true"
click at [334, 173] on input "Bill" at bounding box center [336, 176] width 33 height 33
radio input "true"
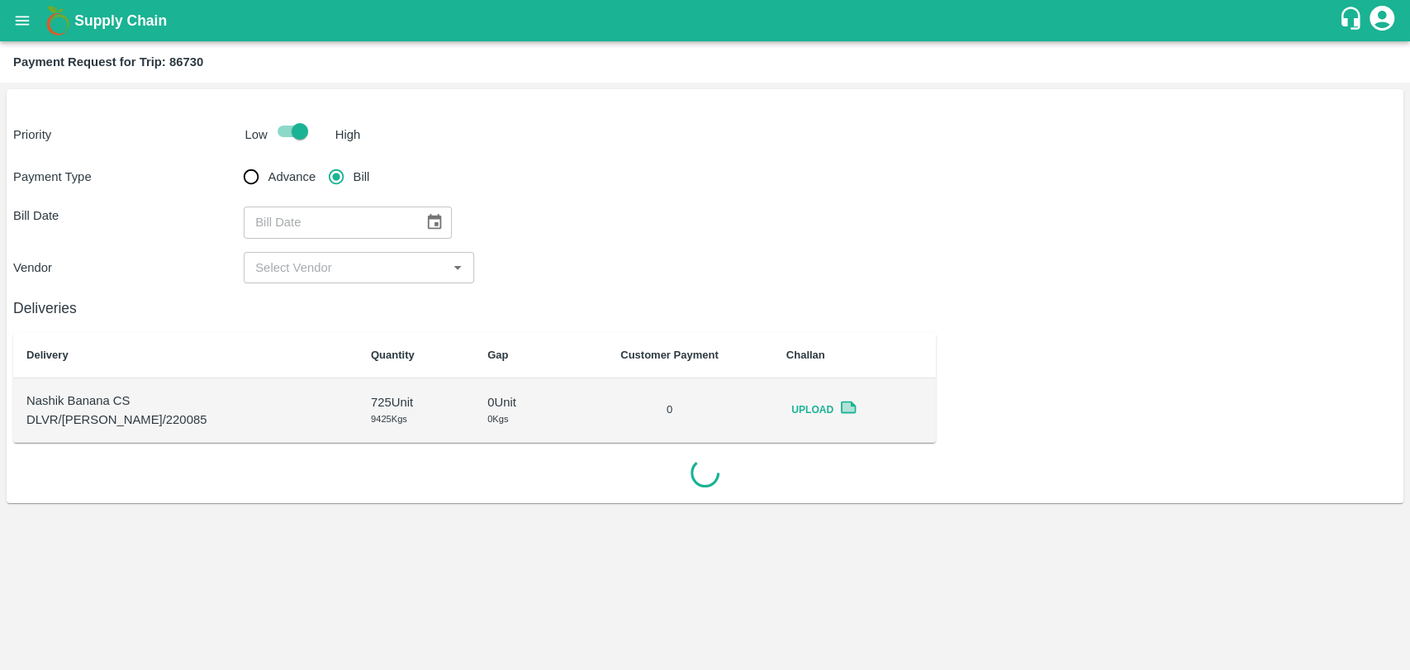
click at [436, 233] on button "Choose date" at bounding box center [434, 221] width 31 height 31
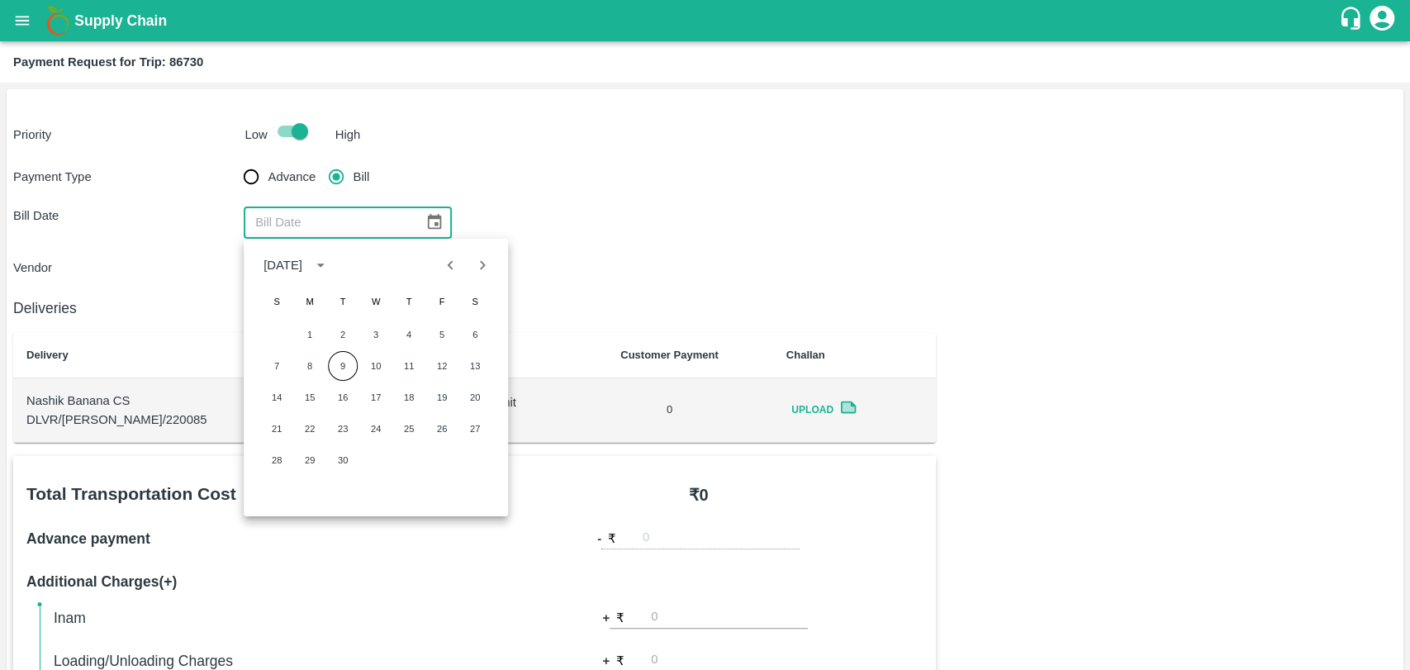
click at [449, 268] on icon "Previous month" at bounding box center [451, 265] width 18 height 18
click at [266, 451] on button "24" at bounding box center [276, 460] width 30 height 30
type input "24/08/2025"
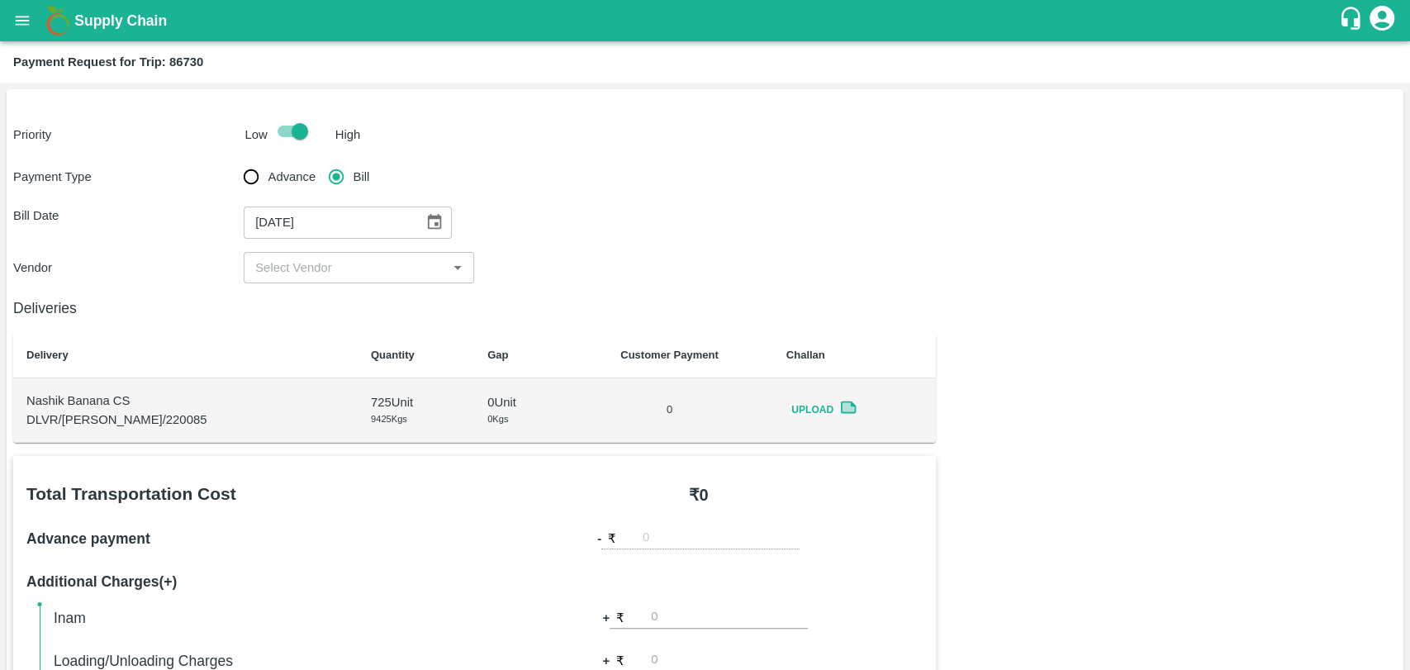
click at [303, 279] on div "​" at bounding box center [359, 267] width 230 height 31
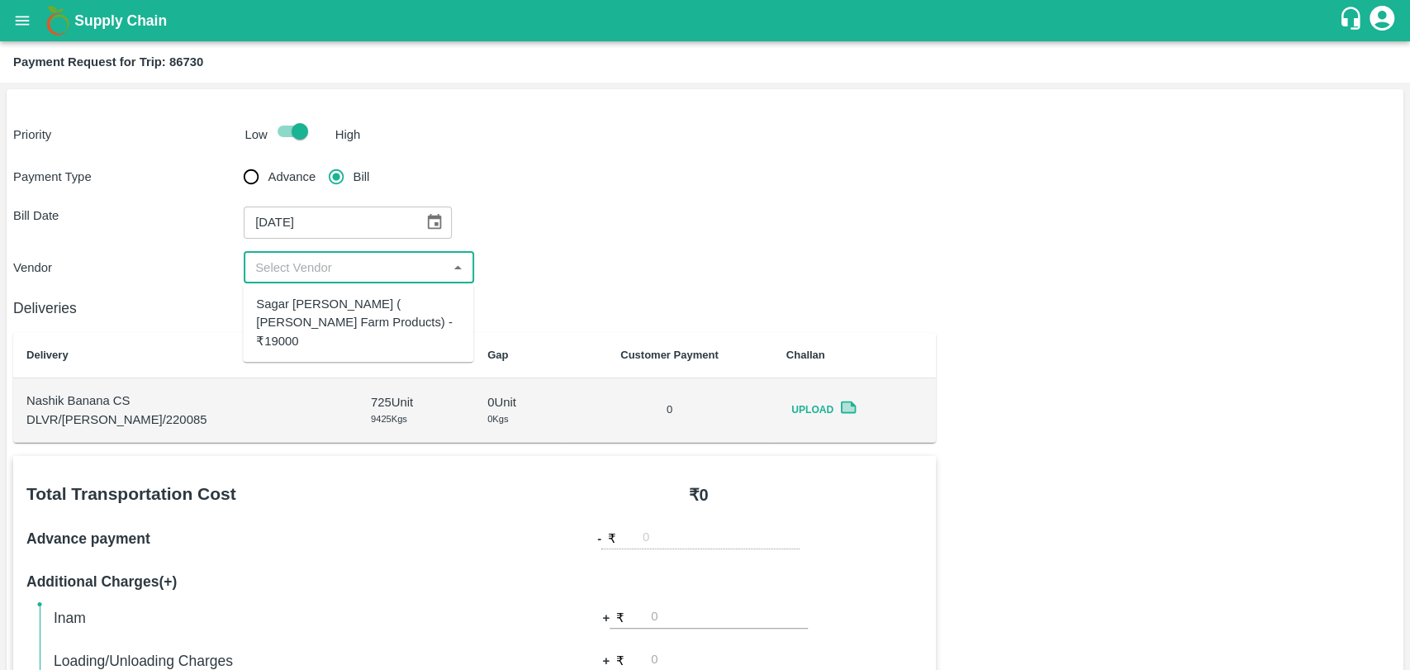
drag, startPoint x: 301, startPoint y: 286, endPoint x: 297, endPoint y: 296, distance: 11.2
click at [297, 296] on ul "Sagar Pramod Patil ( Shreyansh Farm Products) - ₹19000" at bounding box center [358, 322] width 230 height 78
click at [297, 296] on div "Sagar Pramod Patil ( Shreyansh Farm Products) - ₹19000" at bounding box center [358, 322] width 204 height 55
type input "Sagar Pramod Patil ( Shreyansh Farm Products) - ₹19000"
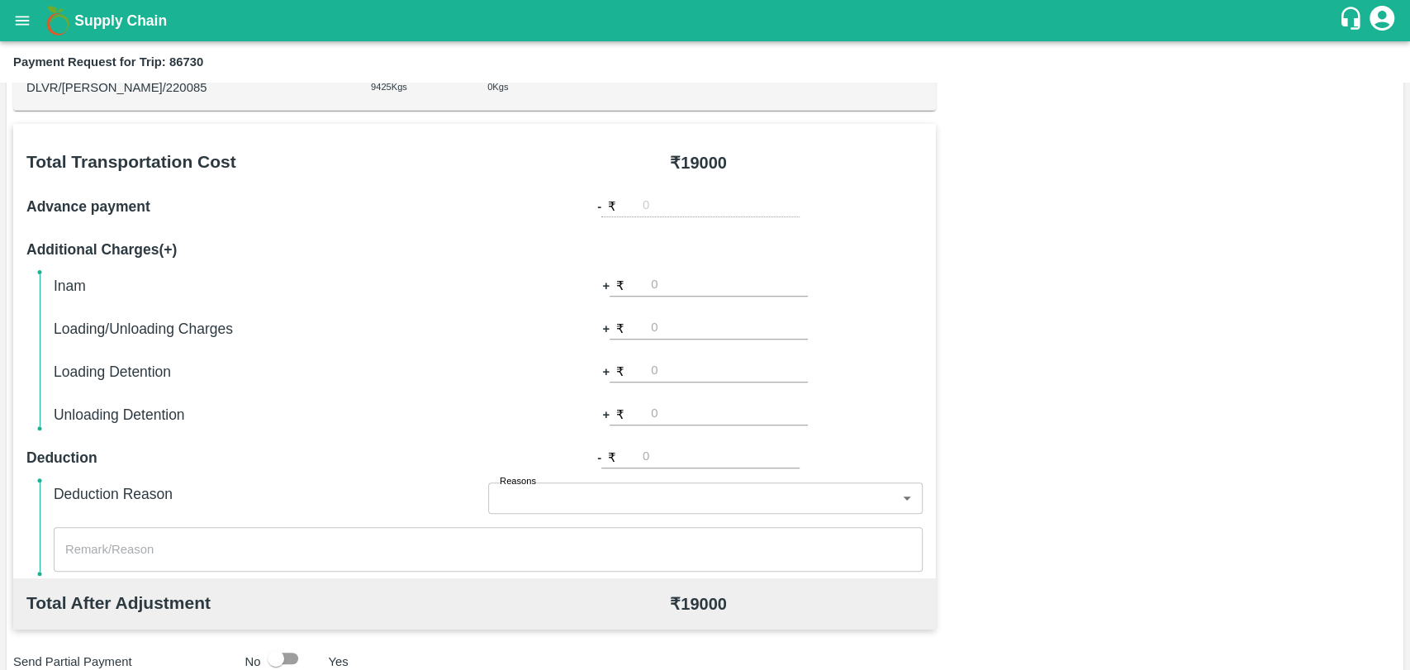
scroll to position [604, 0]
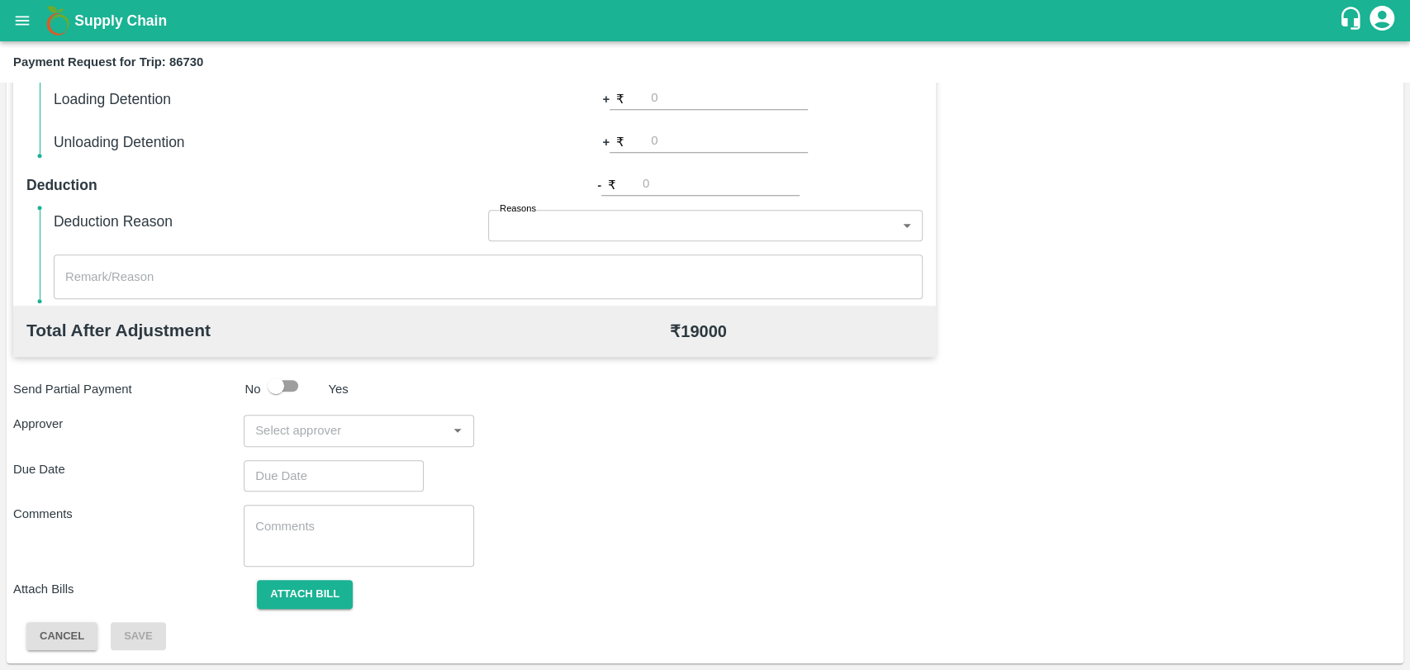
click at [256, 425] on input "input" at bounding box center [345, 429] width 193 height 21
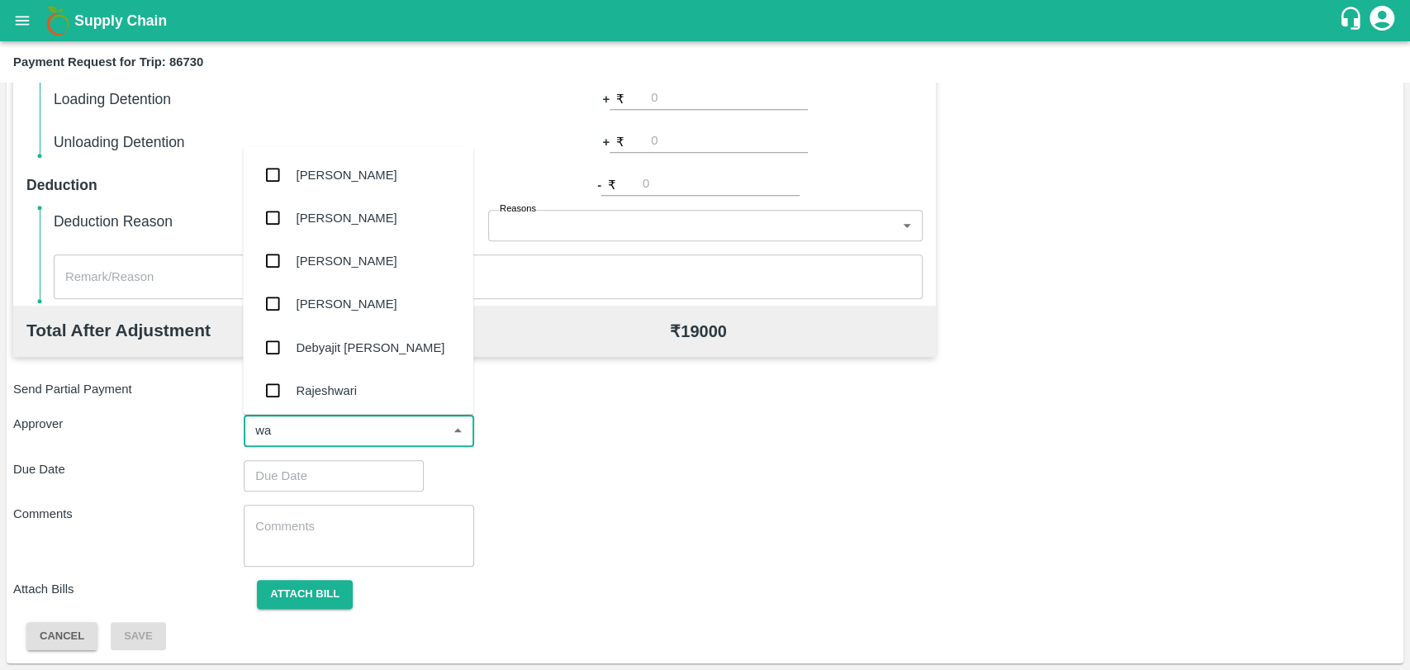
type input "wag"
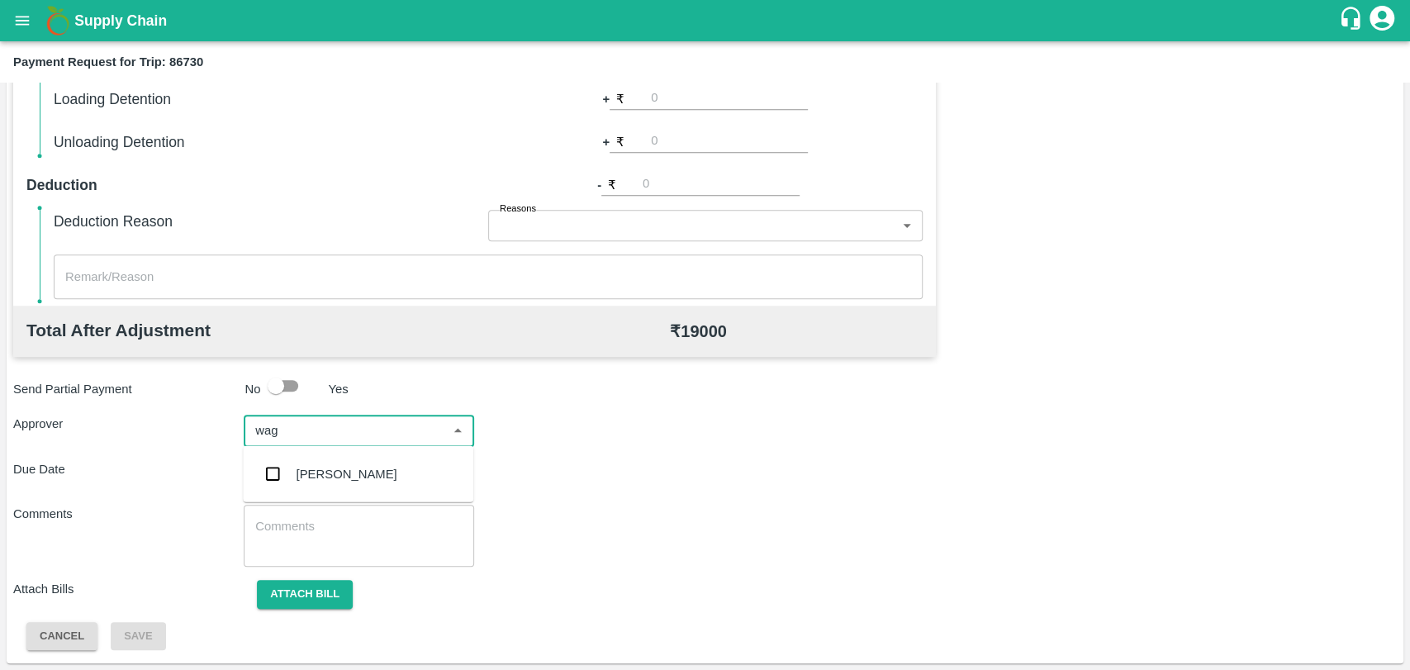
click at [389, 477] on div "[PERSON_NAME]" at bounding box center [346, 474] width 101 height 18
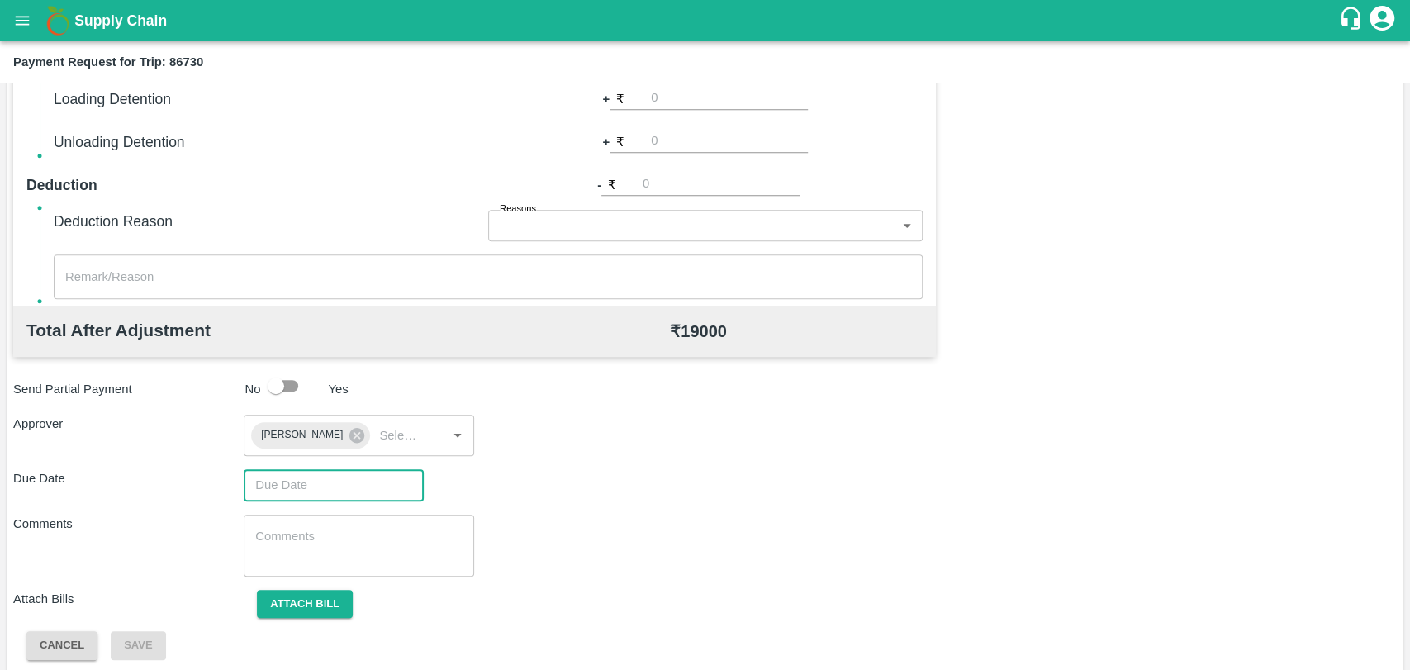
click at [334, 475] on input "Choose date" at bounding box center [328, 484] width 168 height 31
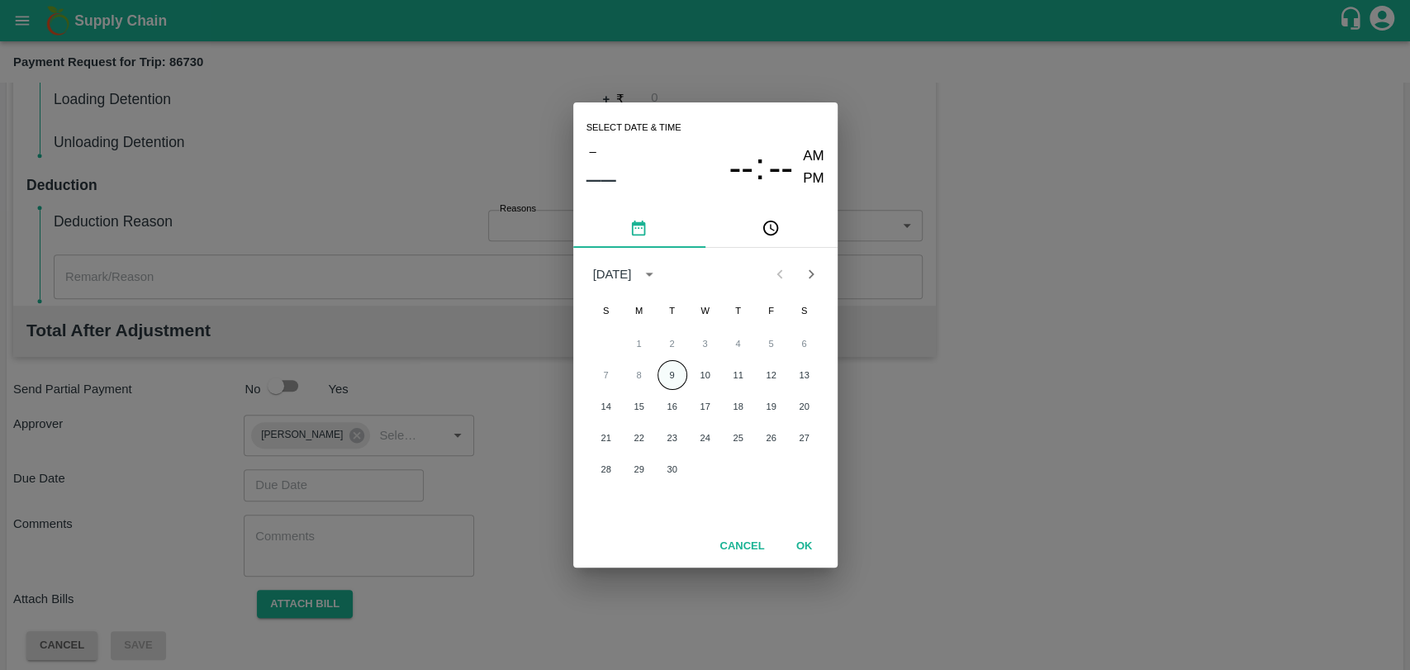
click at [671, 363] on button "9" at bounding box center [672, 375] width 30 height 30
type input "[DATE] 12:00 AM"
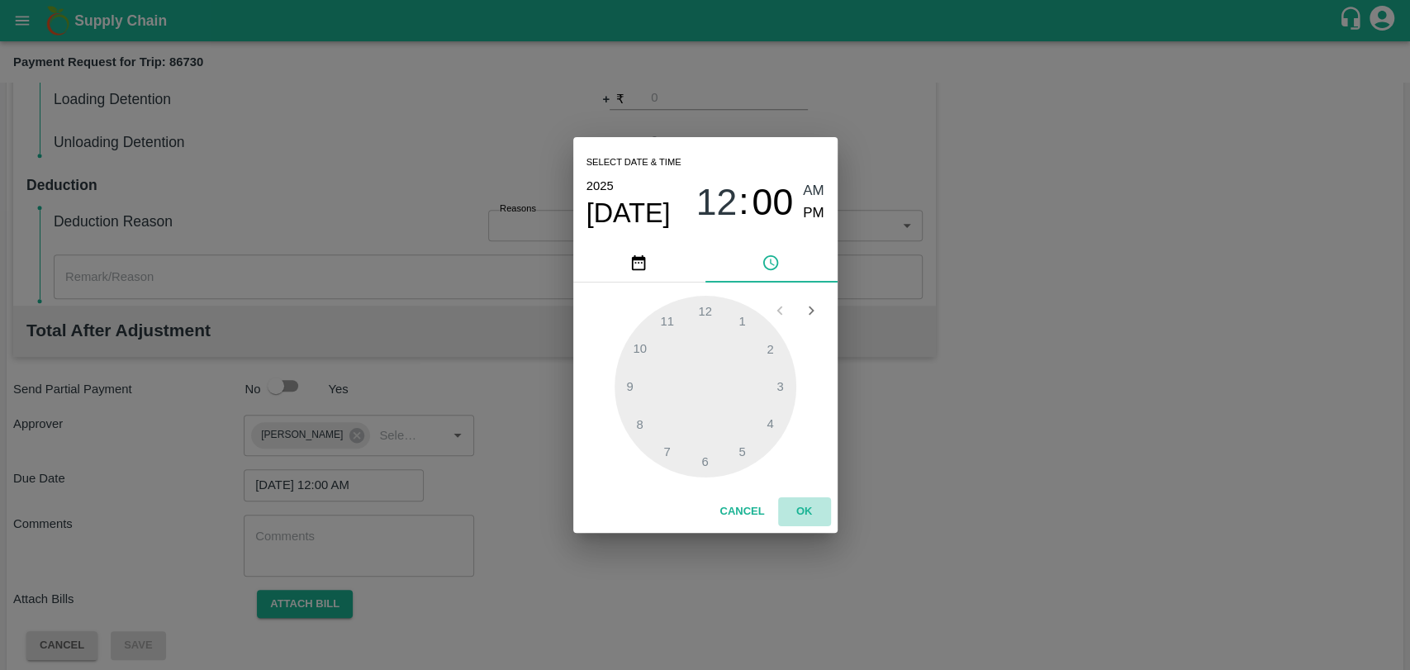
click at [804, 499] on button "OK" at bounding box center [804, 511] width 53 height 29
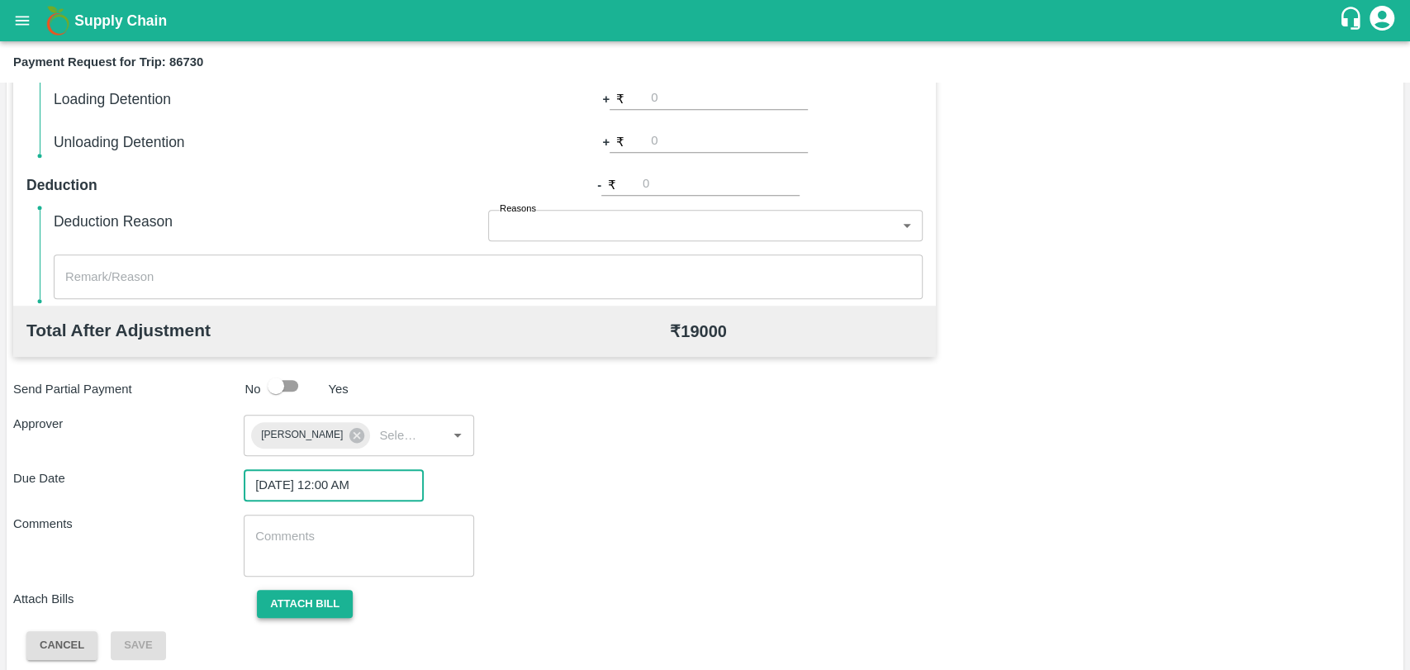
click at [271, 591] on button "Attach bill" at bounding box center [305, 604] width 96 height 29
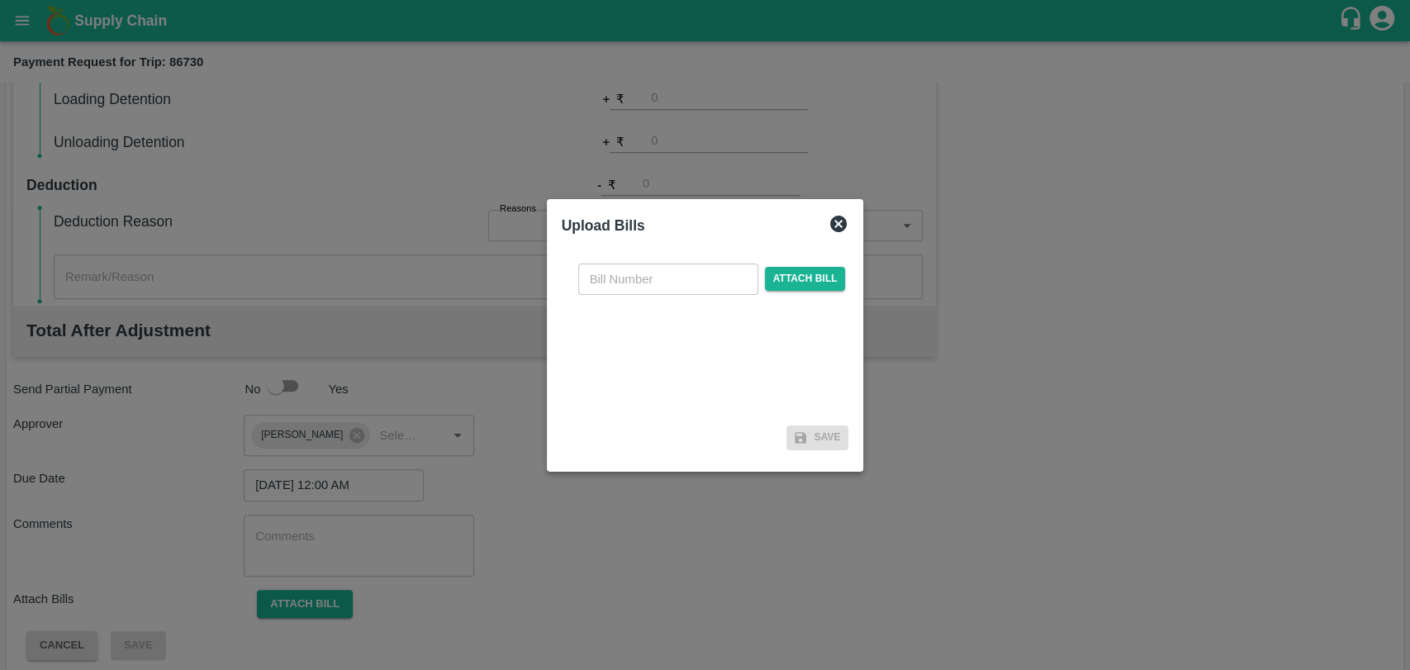
click at [640, 263] on input "text" at bounding box center [668, 278] width 180 height 31
type input "398"
click at [783, 277] on span "Attach bill" at bounding box center [805, 279] width 81 height 24
click at [0, 0] on input "Attach bill" at bounding box center [0, 0] width 0 height 0
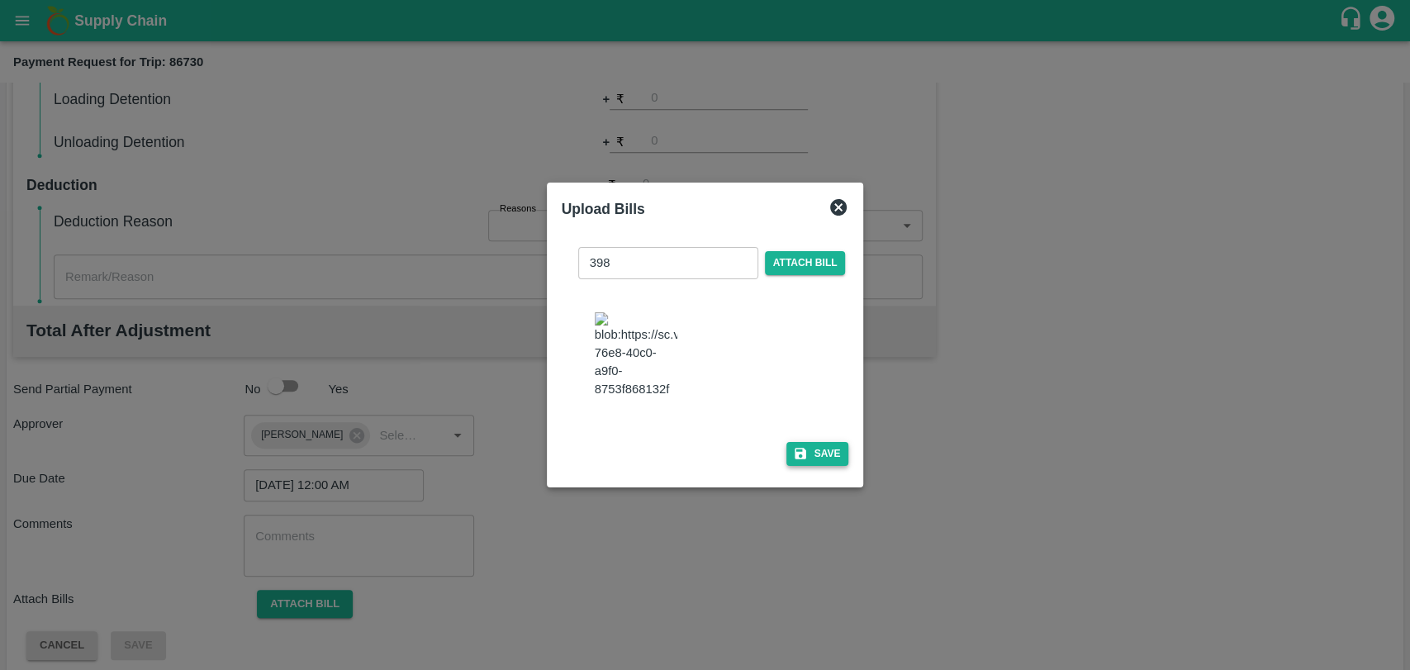
click at [819, 442] on button "Save" at bounding box center [817, 454] width 63 height 24
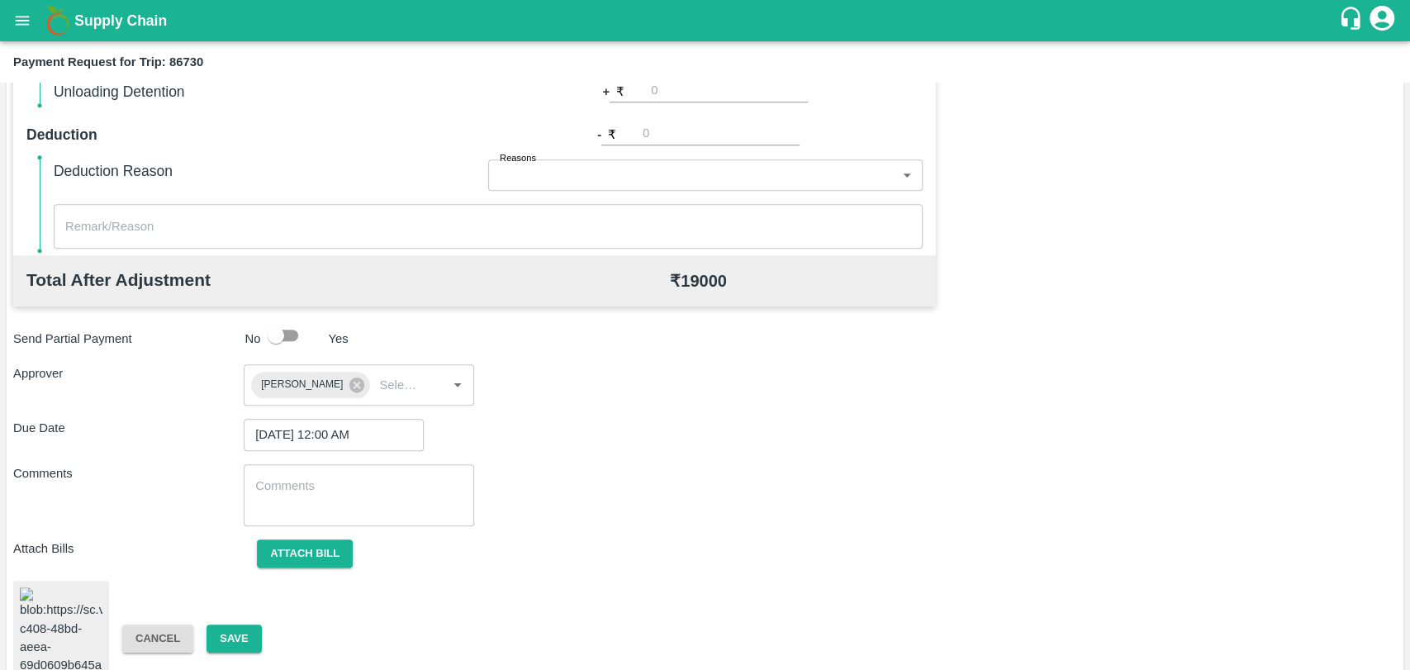
scroll to position [680, 0]
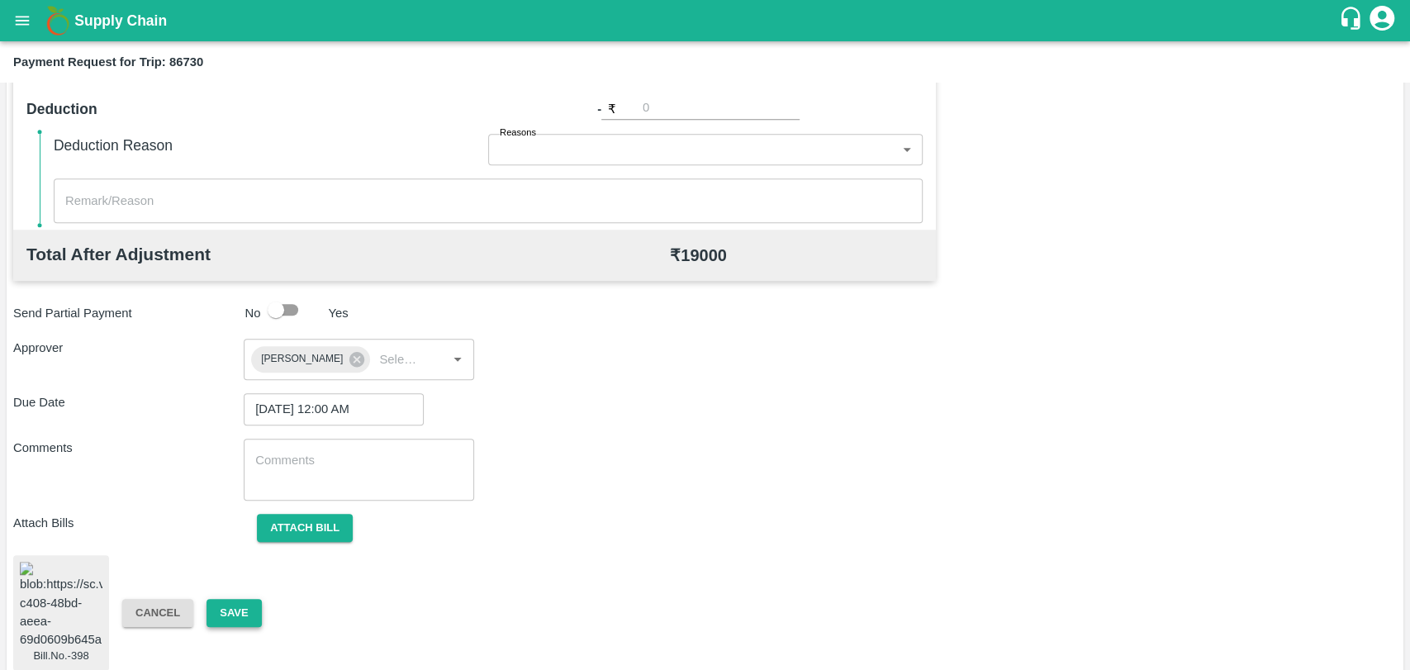
click at [223, 599] on button "Save" at bounding box center [233, 613] width 55 height 29
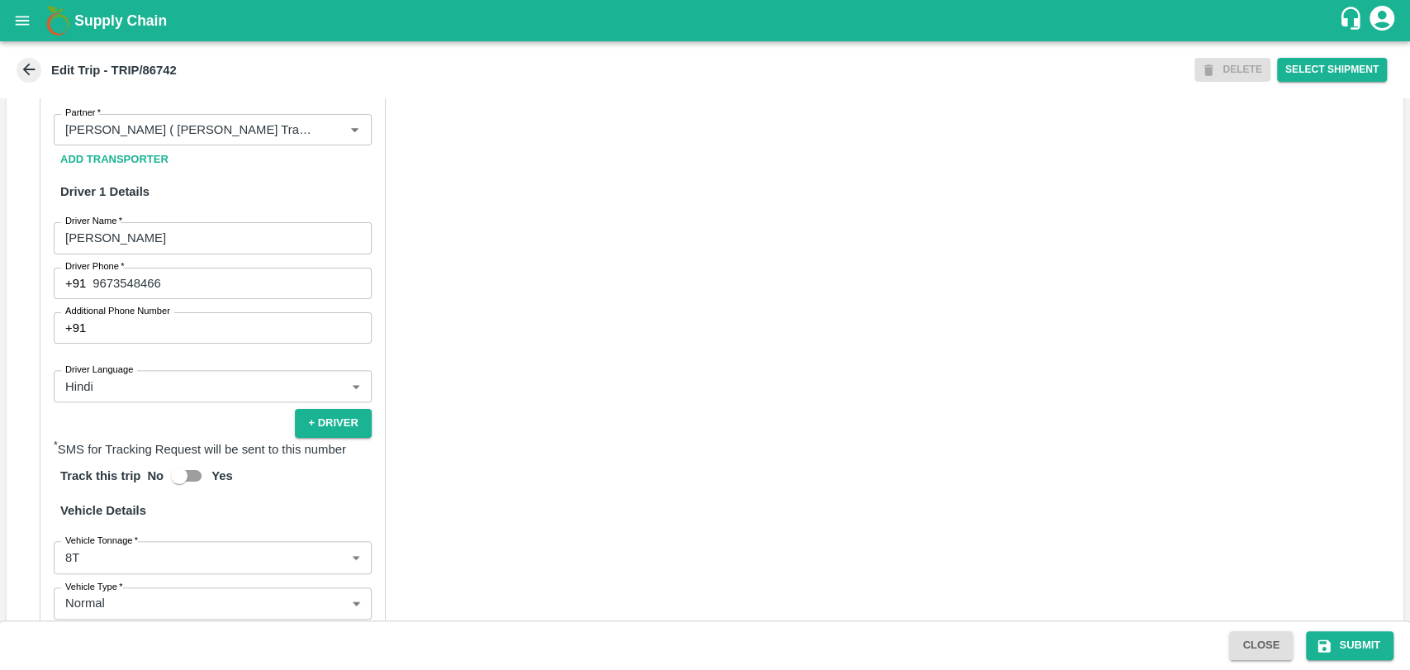
scroll to position [642, 0]
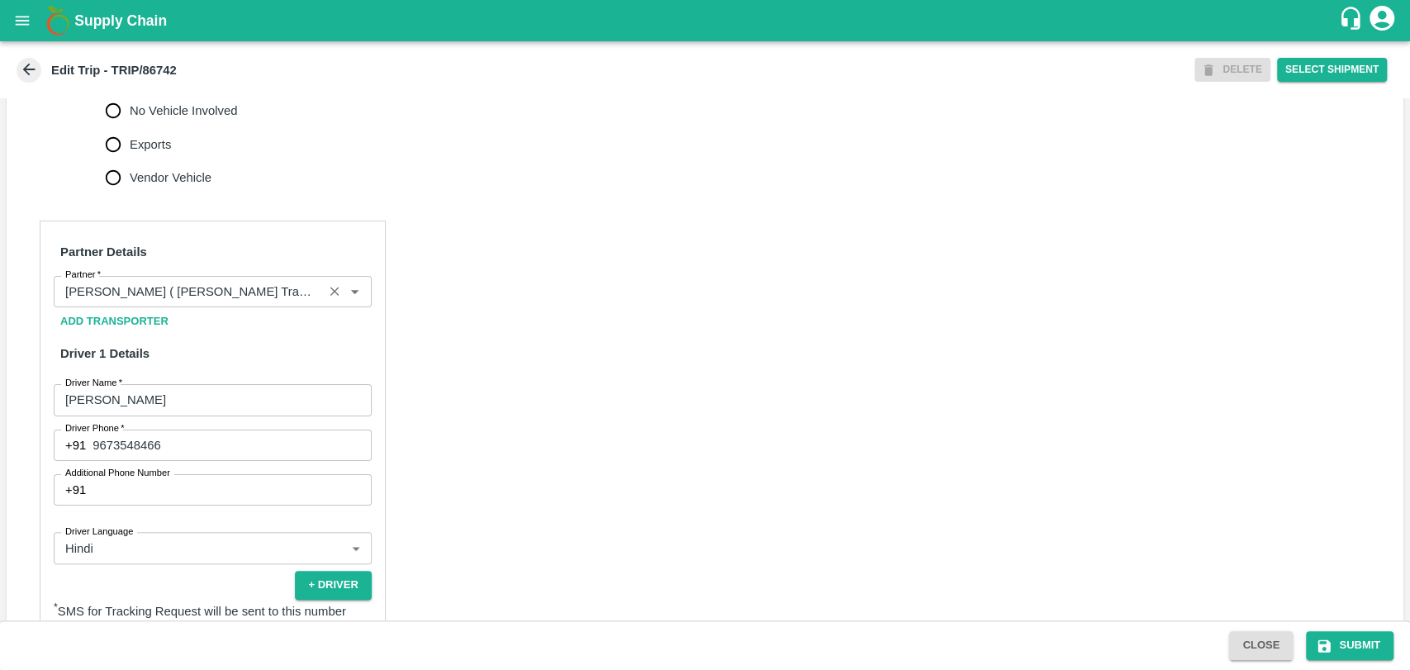
click at [168, 302] on input "Partner   *" at bounding box center [188, 291] width 259 height 21
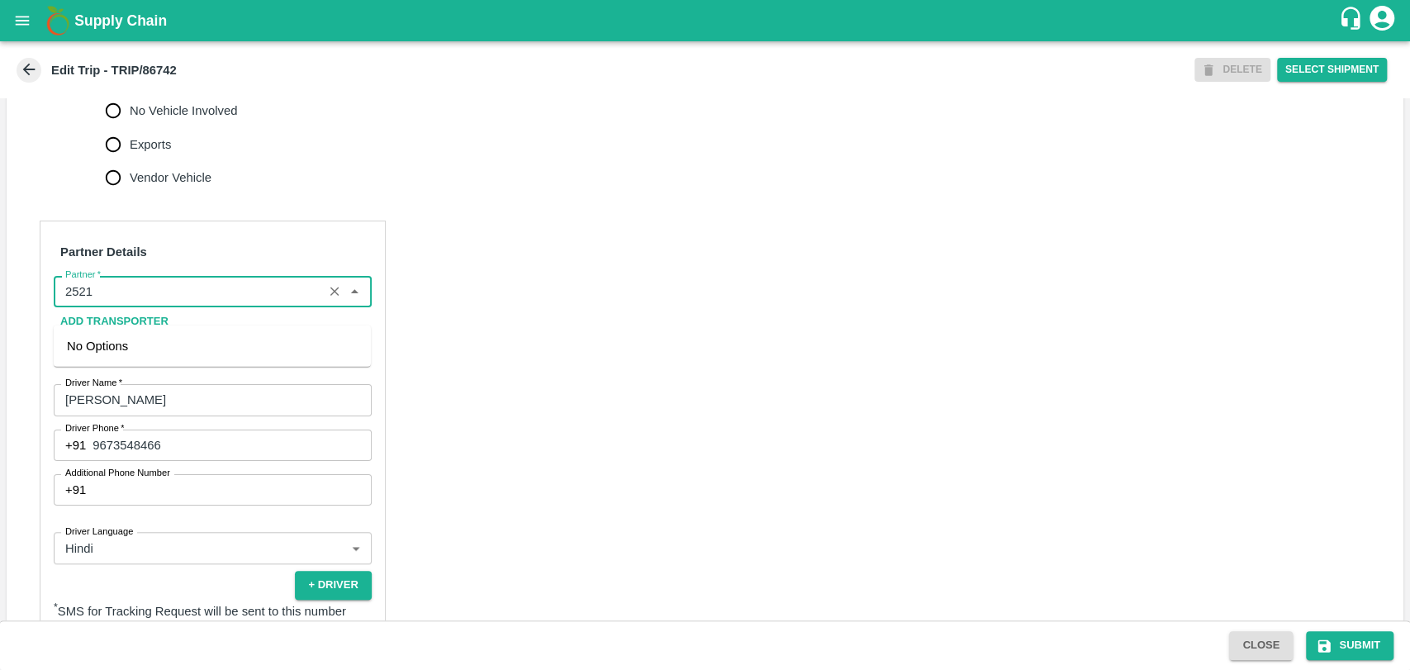
click at [135, 302] on input "Partner   *" at bounding box center [188, 291] width 259 height 21
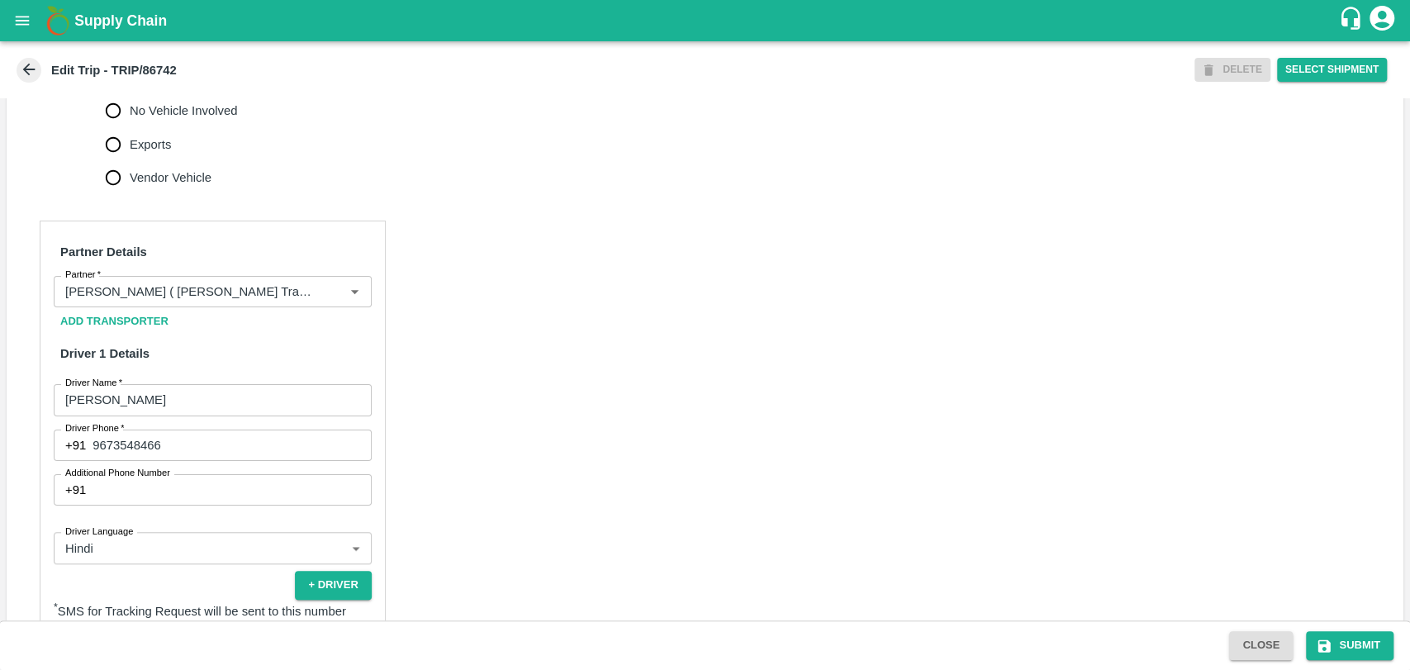
click at [834, 378] on div "Partner Details Partner   * Partner Add Transporter Driver 1 Details Driver Nam…" at bounding box center [705, 624] width 1396 height 847
click at [211, 302] on input "Partner   *" at bounding box center [188, 291] width 259 height 21
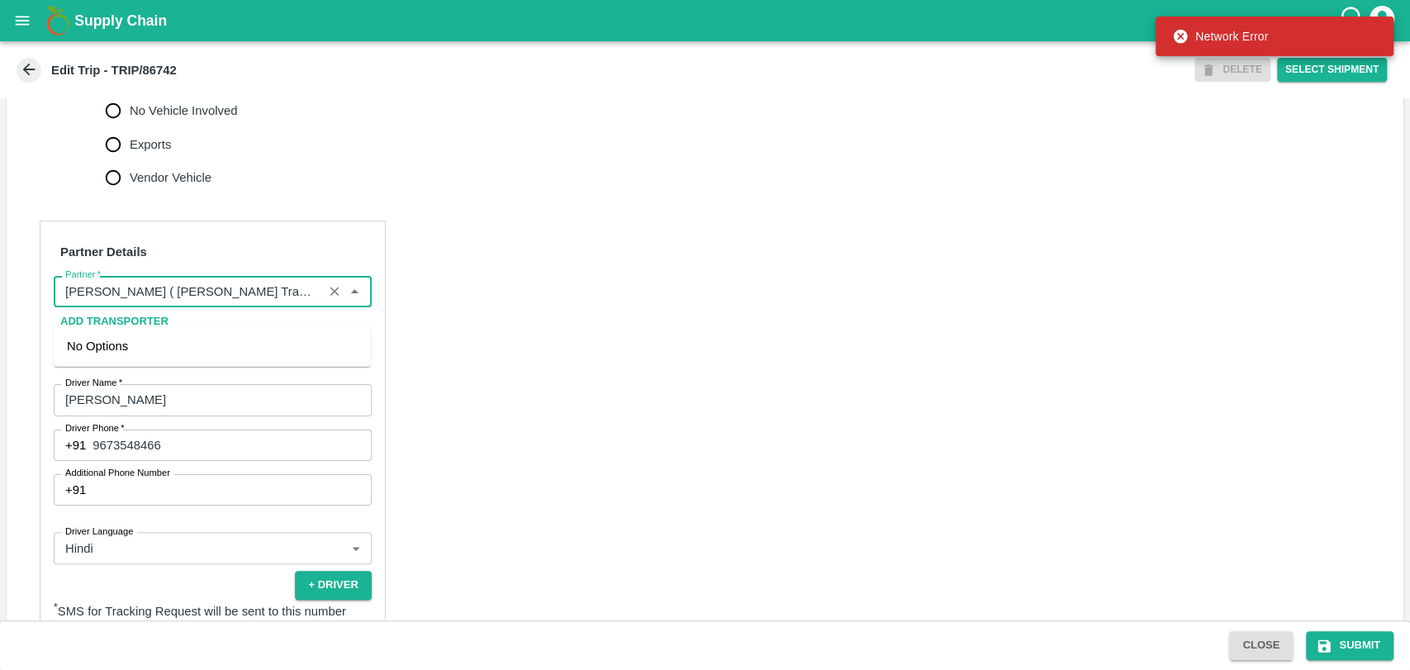
click at [711, 326] on div "Partner Details Partner   * Partner Add Transporter Driver 1 Details Driver Nam…" at bounding box center [705, 624] width 1396 height 847
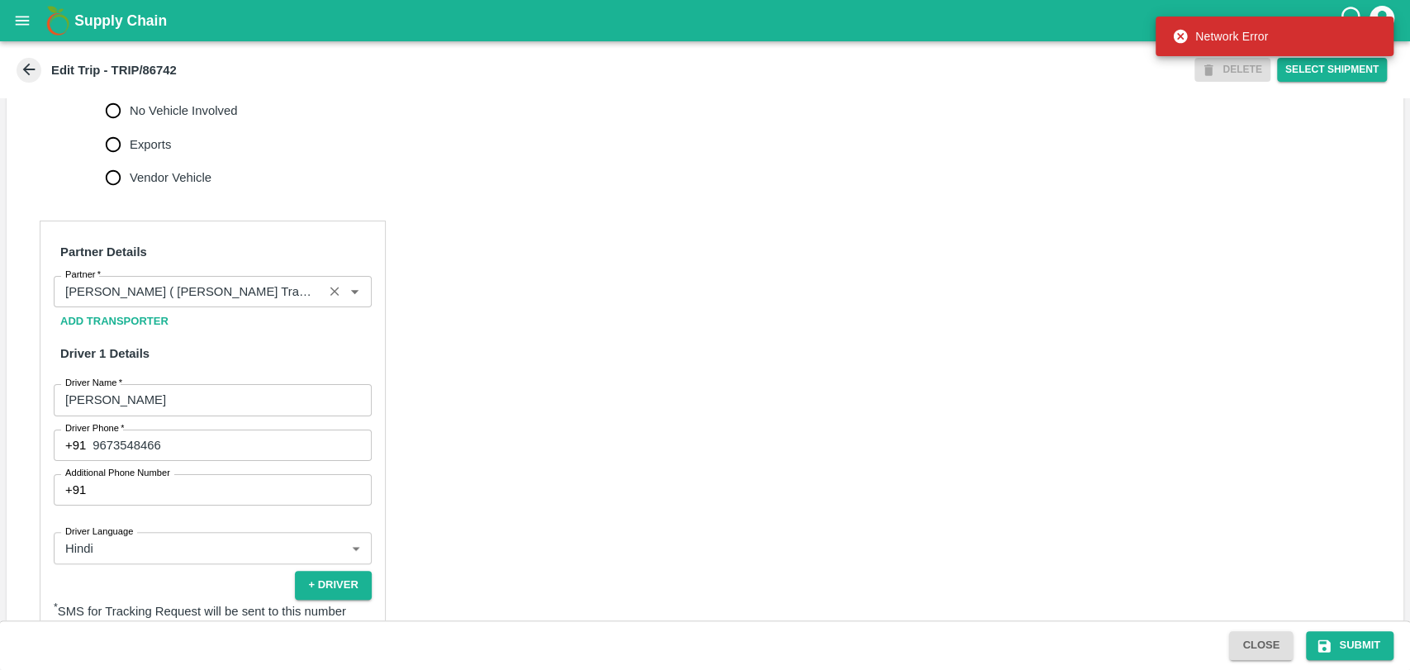
click at [199, 297] on input "Partner   *" at bounding box center [188, 291] width 259 height 21
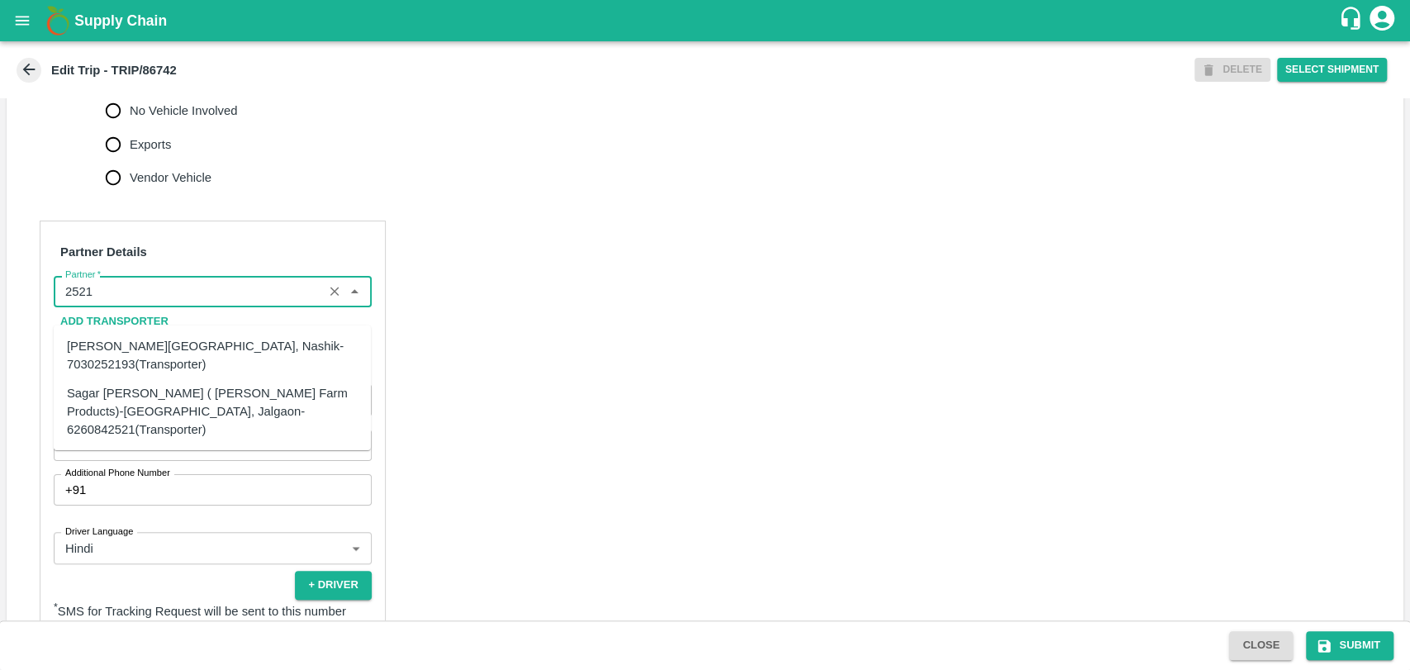
click at [159, 385] on div "Sagar [PERSON_NAME] ( [PERSON_NAME] Farm Products)-[GEOGRAPHIC_DATA], Jalgaon-6…" at bounding box center [212, 410] width 291 height 55
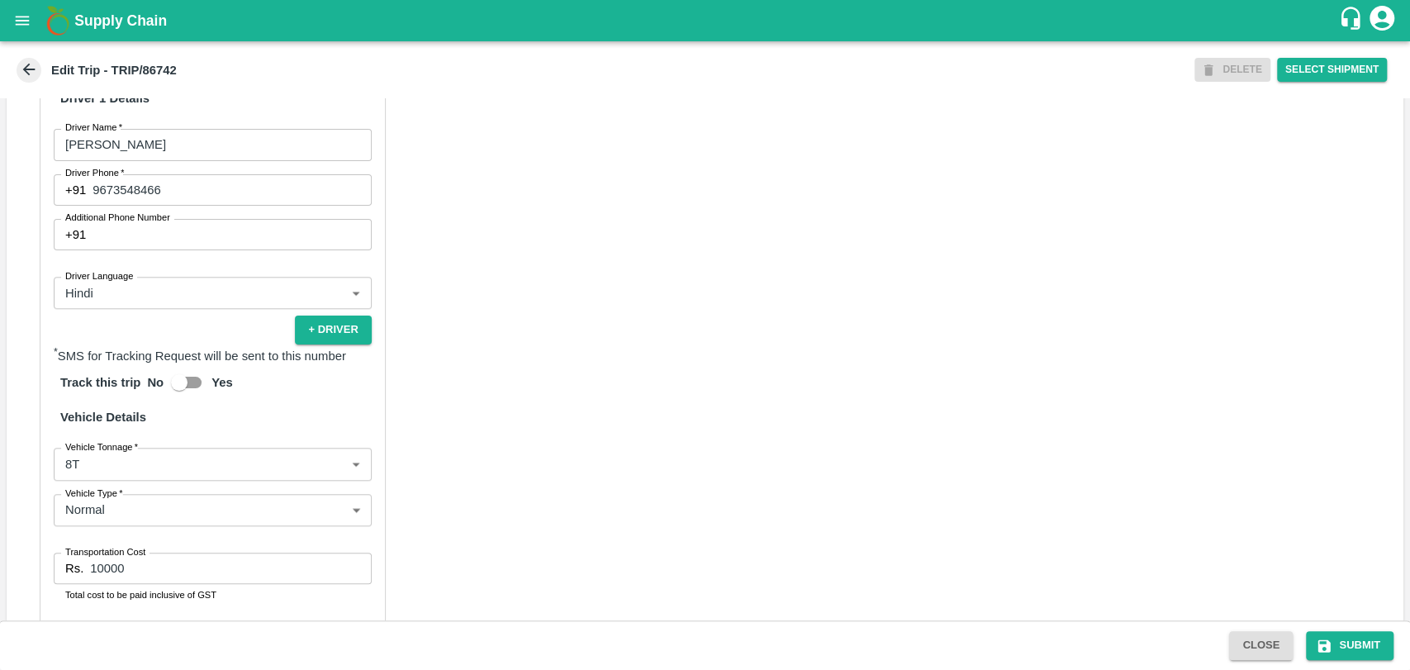
scroll to position [1093, 0]
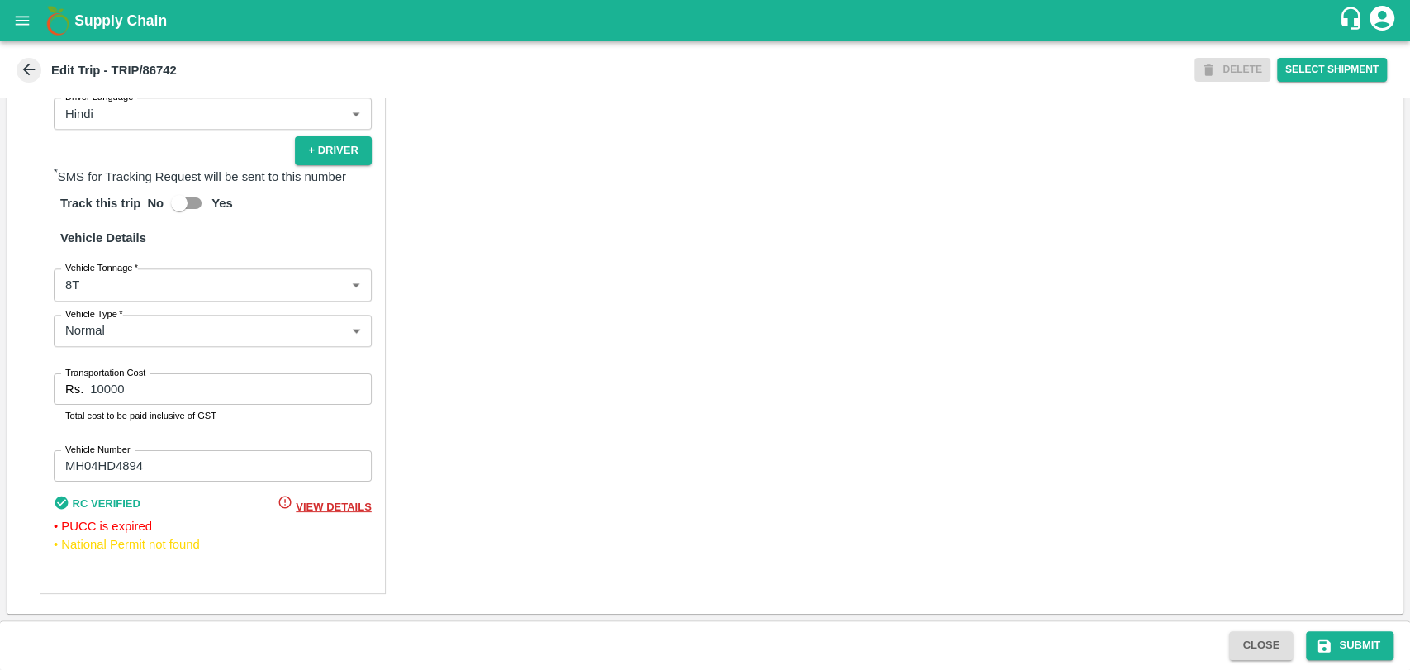
type input "Sagar [PERSON_NAME] ( [PERSON_NAME] Farm Products)-[GEOGRAPHIC_DATA], Jalgaon-6…"
click at [126, 288] on body "Supply Chain Edit Trip - TRIP/86742 DELETE Select Shipment Trip Details Trip Ty…" at bounding box center [705, 335] width 1410 height 670
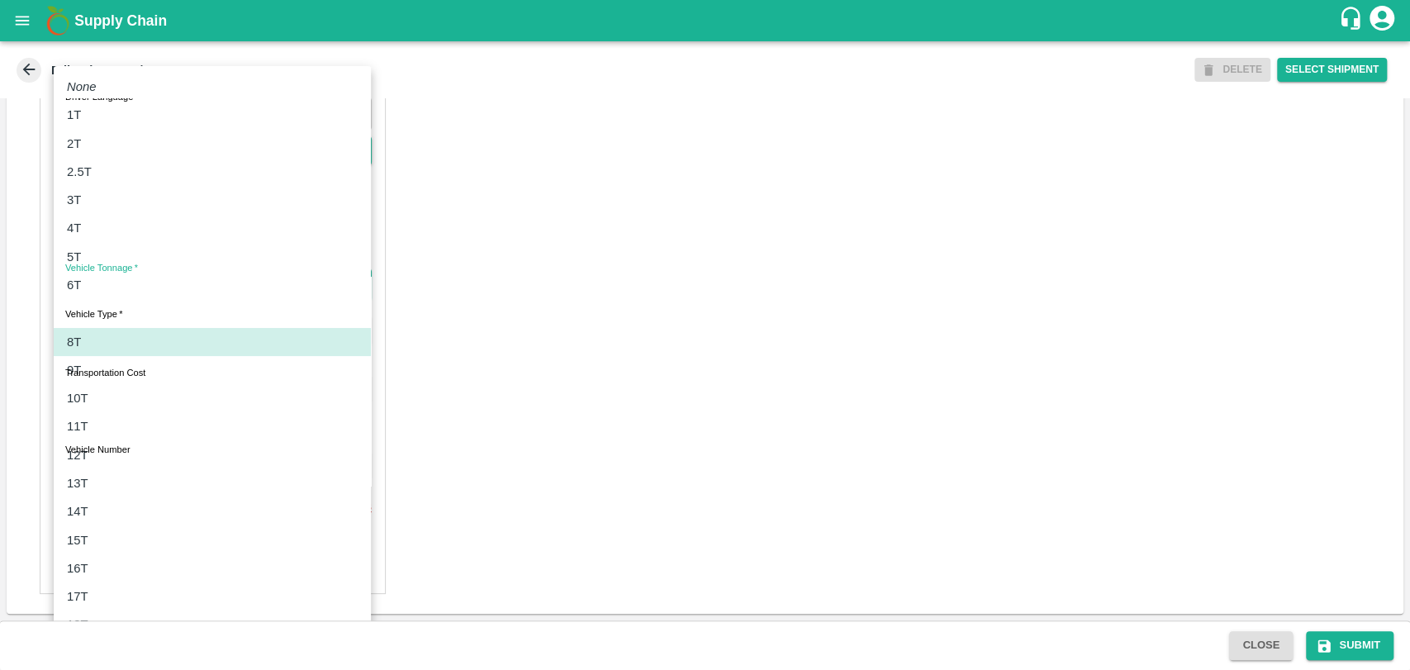
click at [97, 444] on li "12T" at bounding box center [212, 455] width 317 height 28
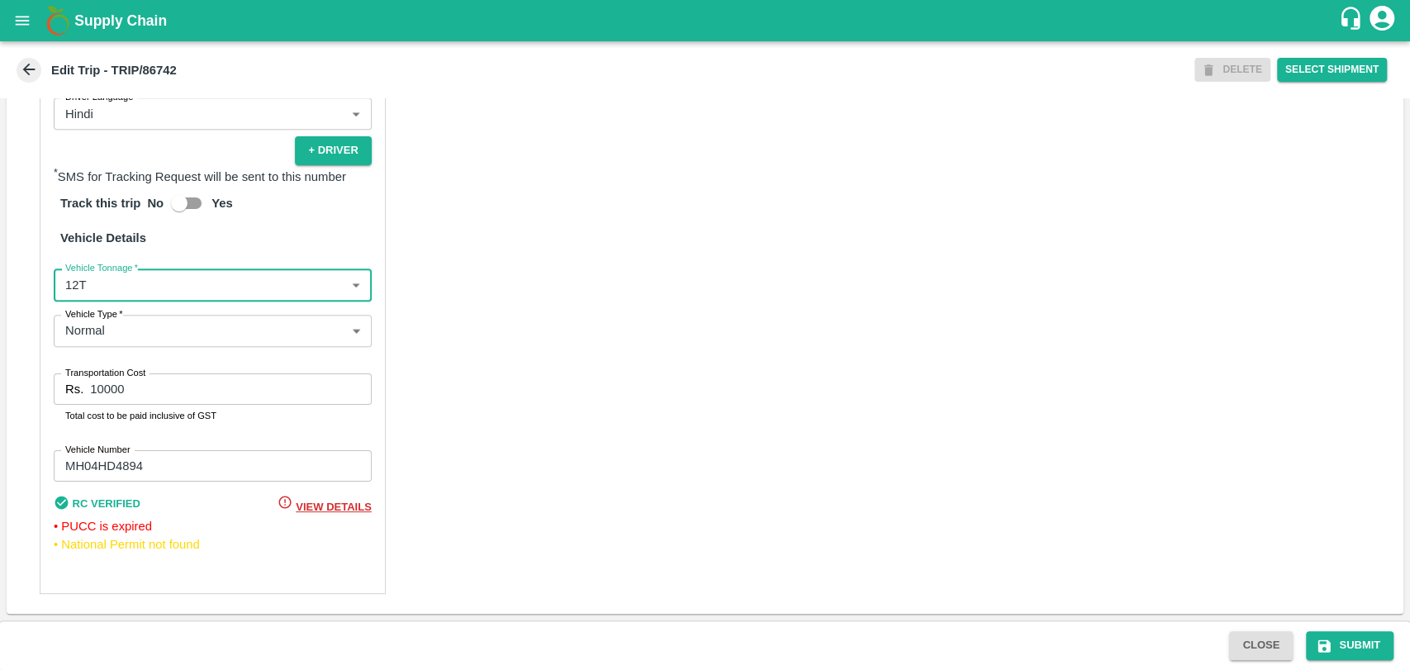
type input "12000"
drag, startPoint x: 104, startPoint y: 390, endPoint x: 16, endPoint y: 379, distance: 89.0
click at [25, 383] on div "Partner Details Partner   * Partner Add Transporter Driver 1 Details Driver Nam…" at bounding box center [705, 189] width 1396 height 847
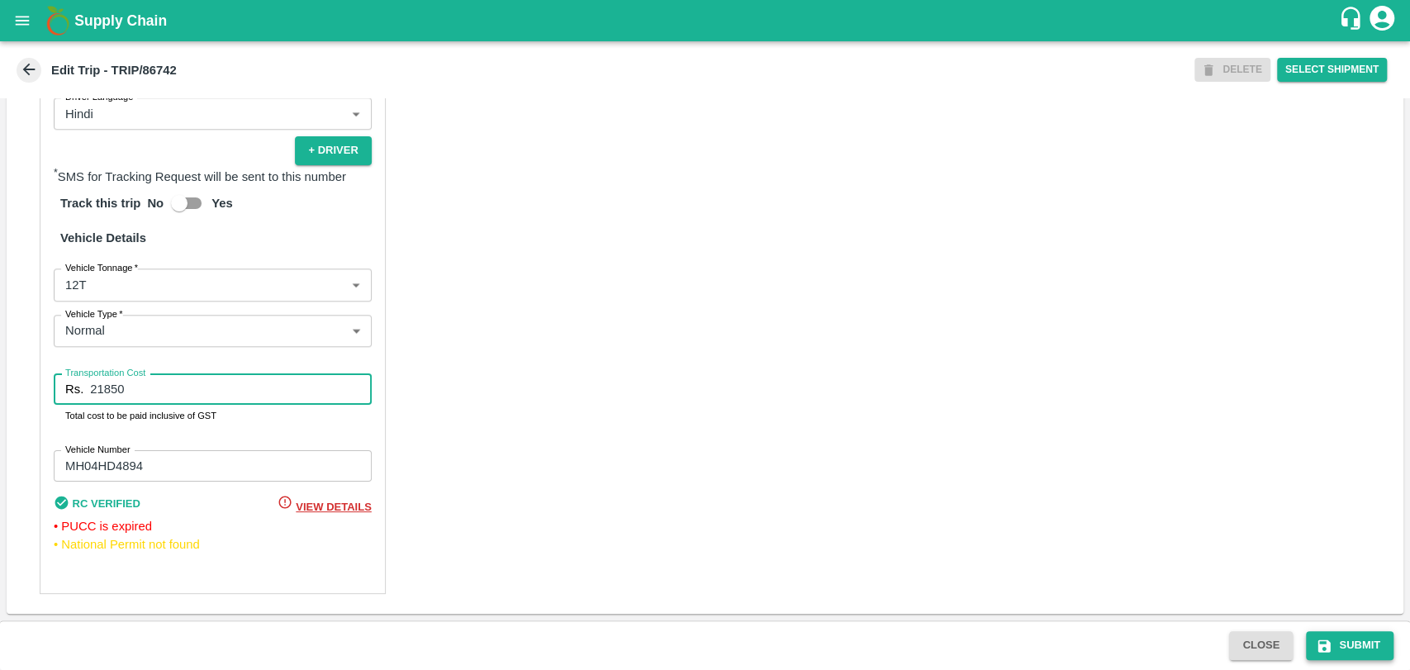
type input "21850"
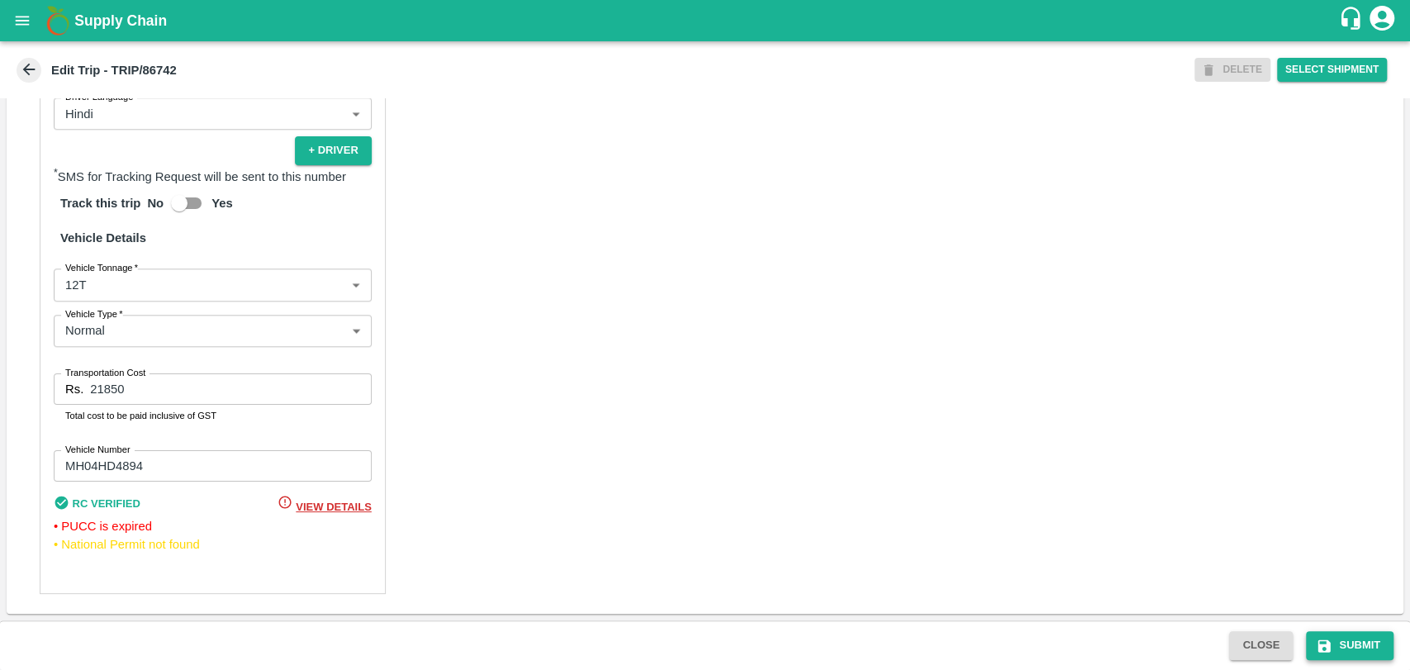
click at [1351, 647] on button "Submit" at bounding box center [1350, 645] width 88 height 29
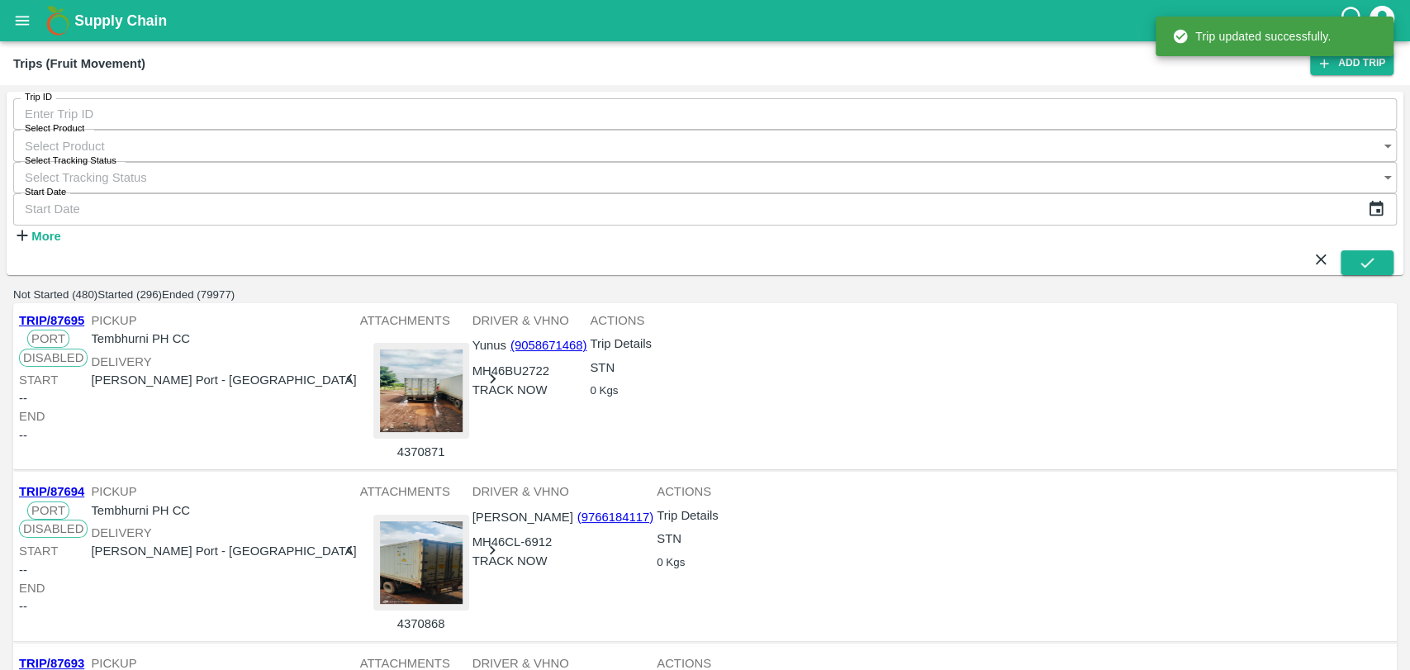
click at [44, 230] on strong "More" at bounding box center [45, 236] width 29 height 13
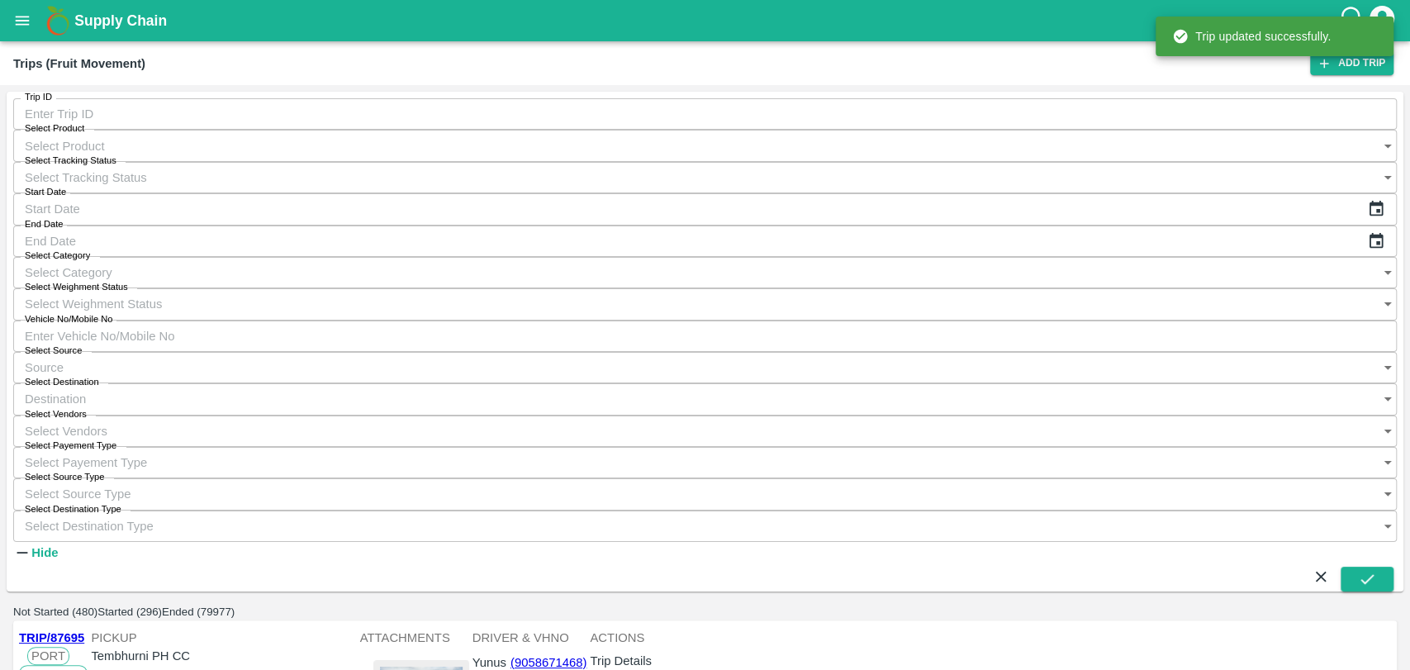
click at [933, 320] on input "Vehicle No/Mobile No" at bounding box center [704, 335] width 1383 height 31
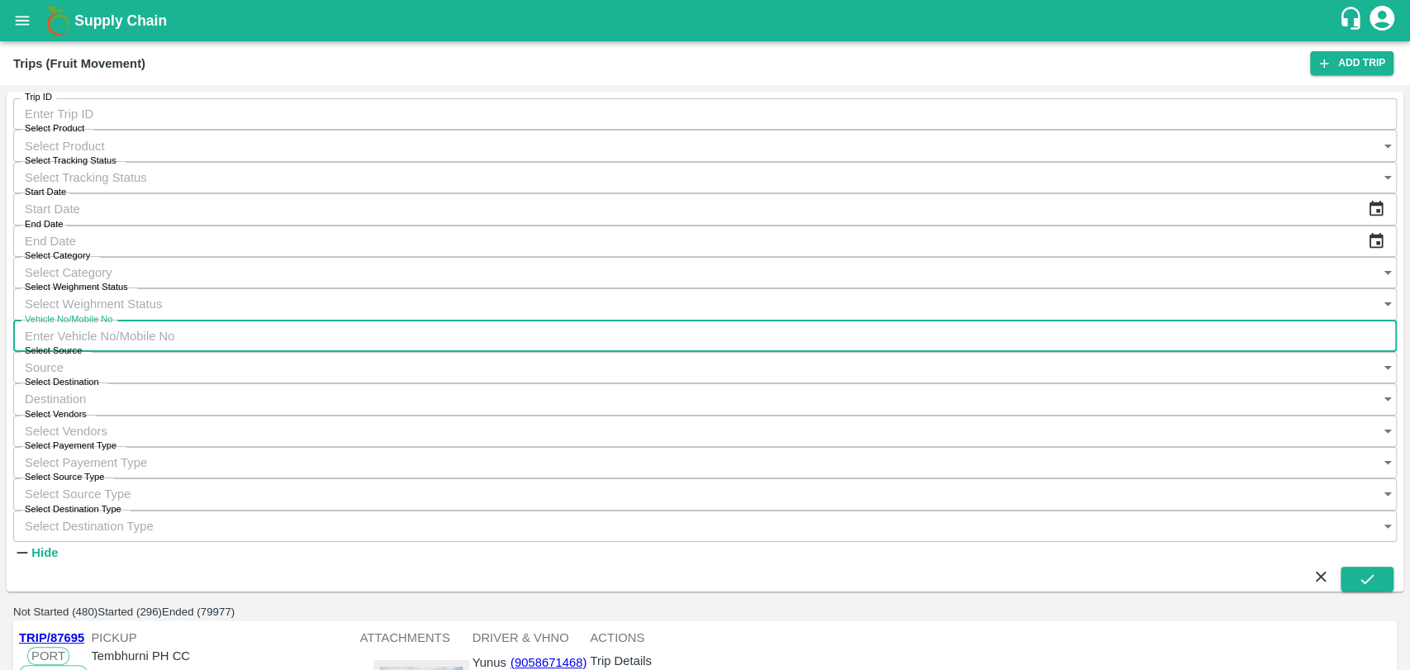
paste input "MH17CV5184"
type input "MH17CV5184"
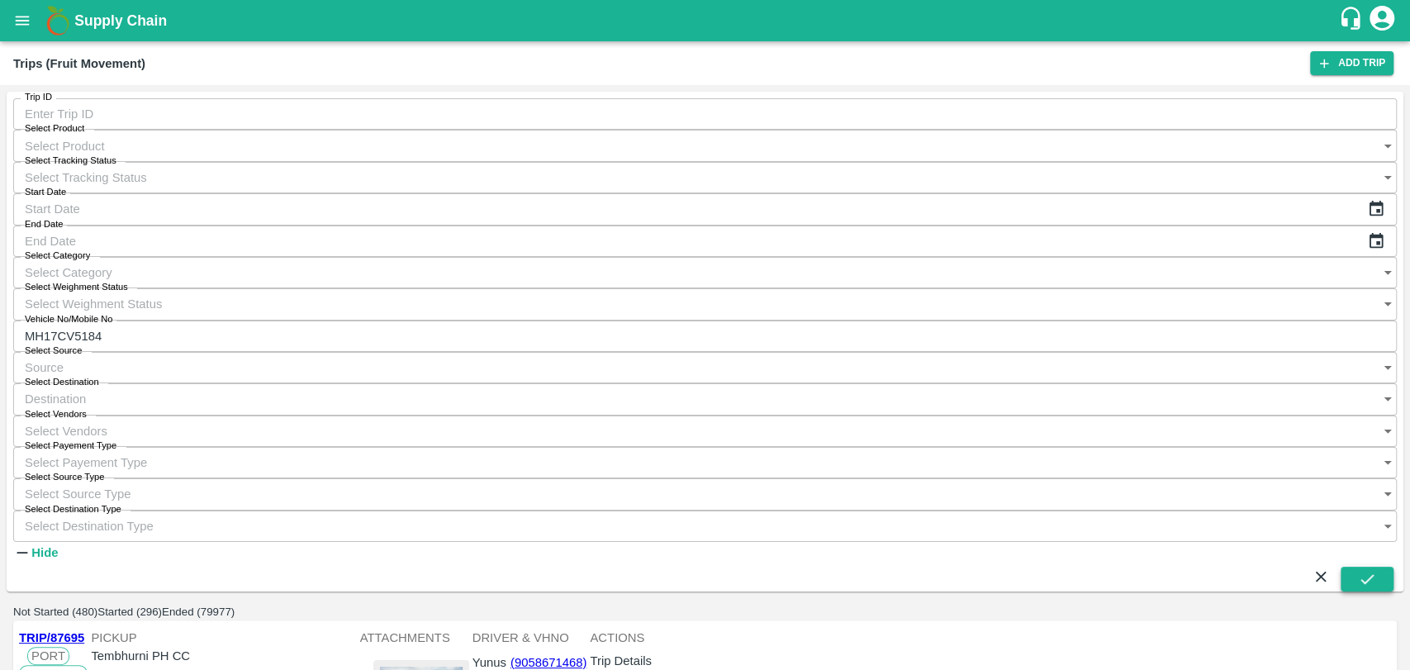
click at [1352, 566] on button "submit" at bounding box center [1366, 578] width 53 height 25
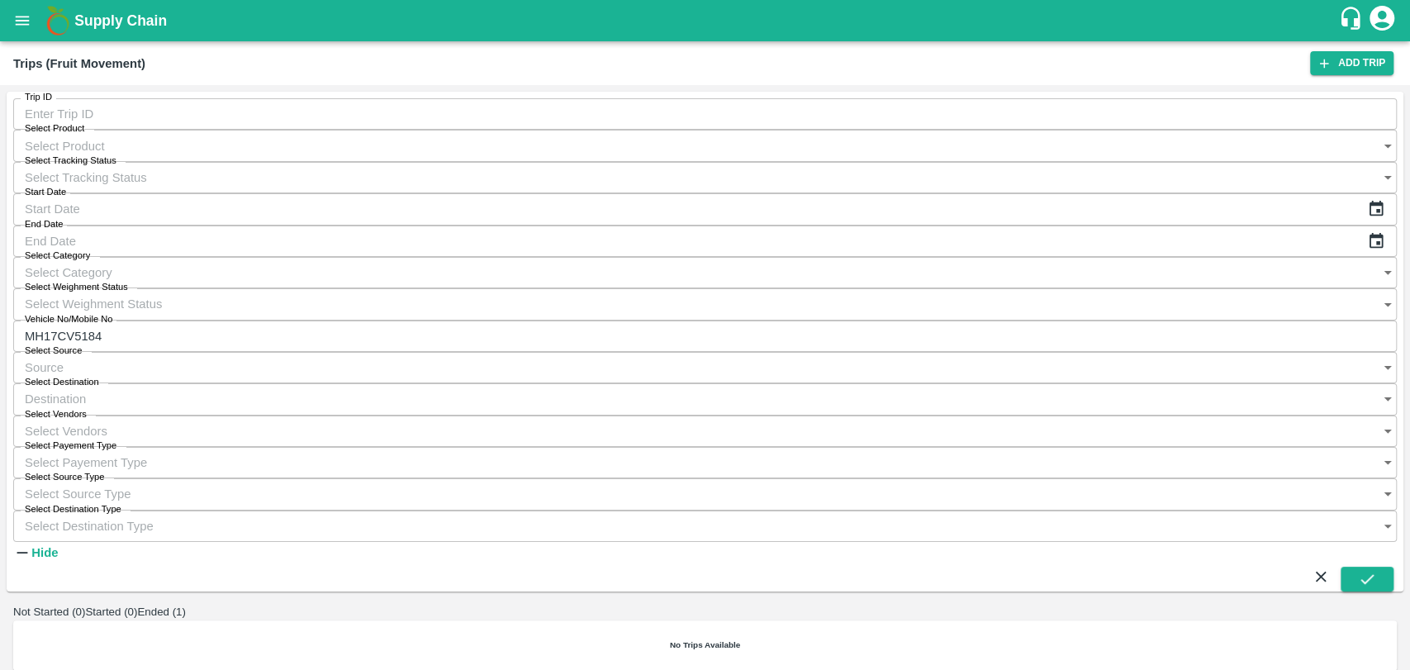
click at [186, 605] on button "Ended (1)" at bounding box center [161, 611] width 49 height 12
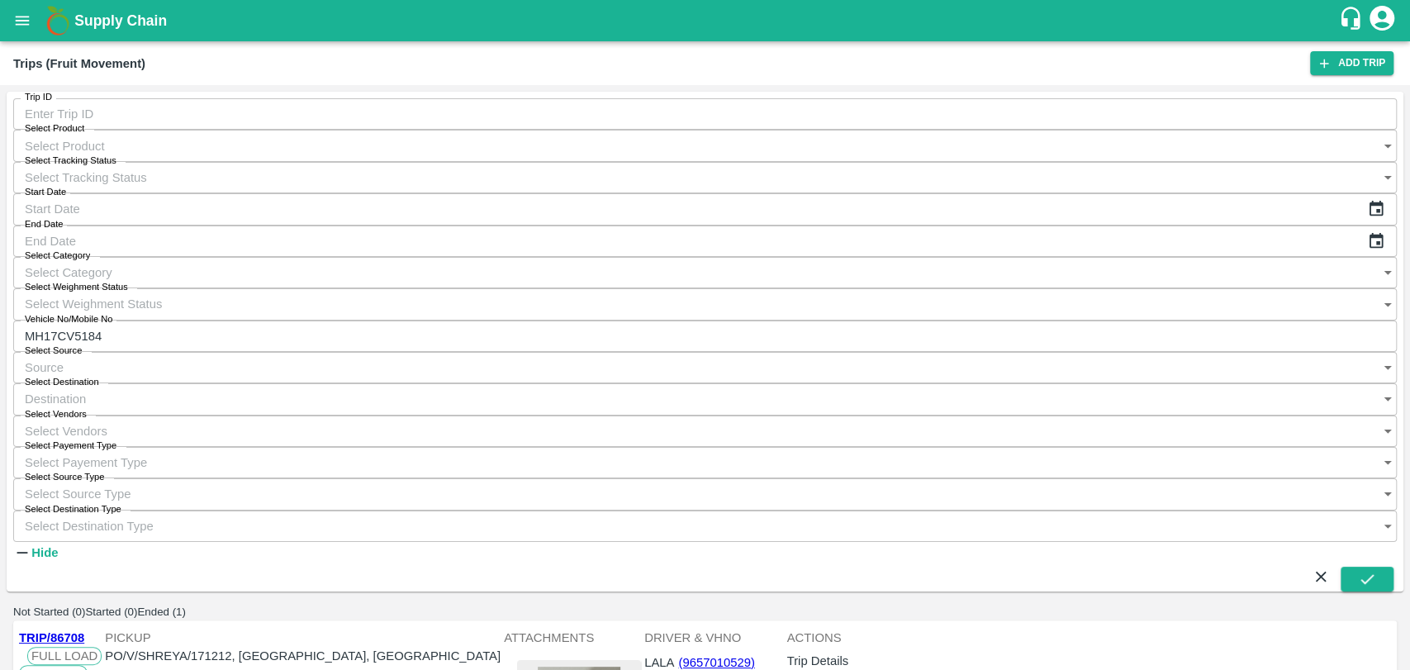
click at [73, 631] on link "TRIP/86708" at bounding box center [51, 637] width 65 height 13
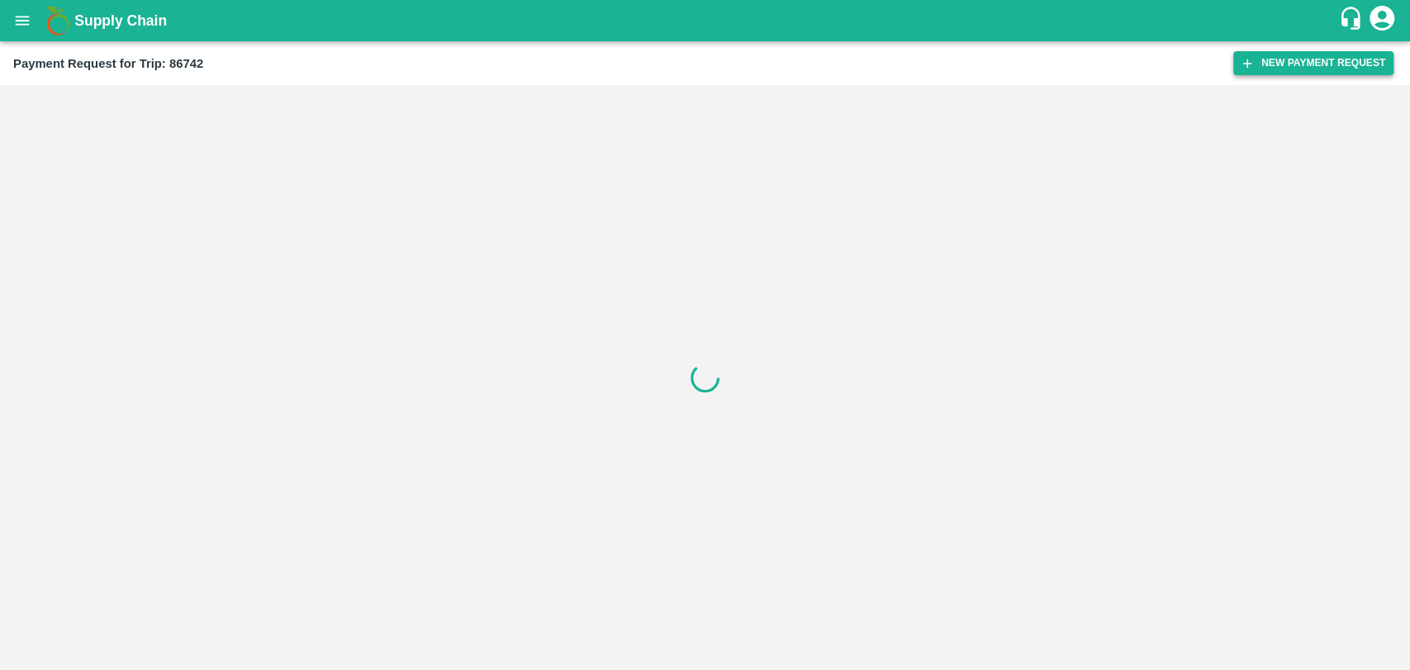
click at [1266, 55] on button "New Payment Request" at bounding box center [1313, 63] width 160 height 24
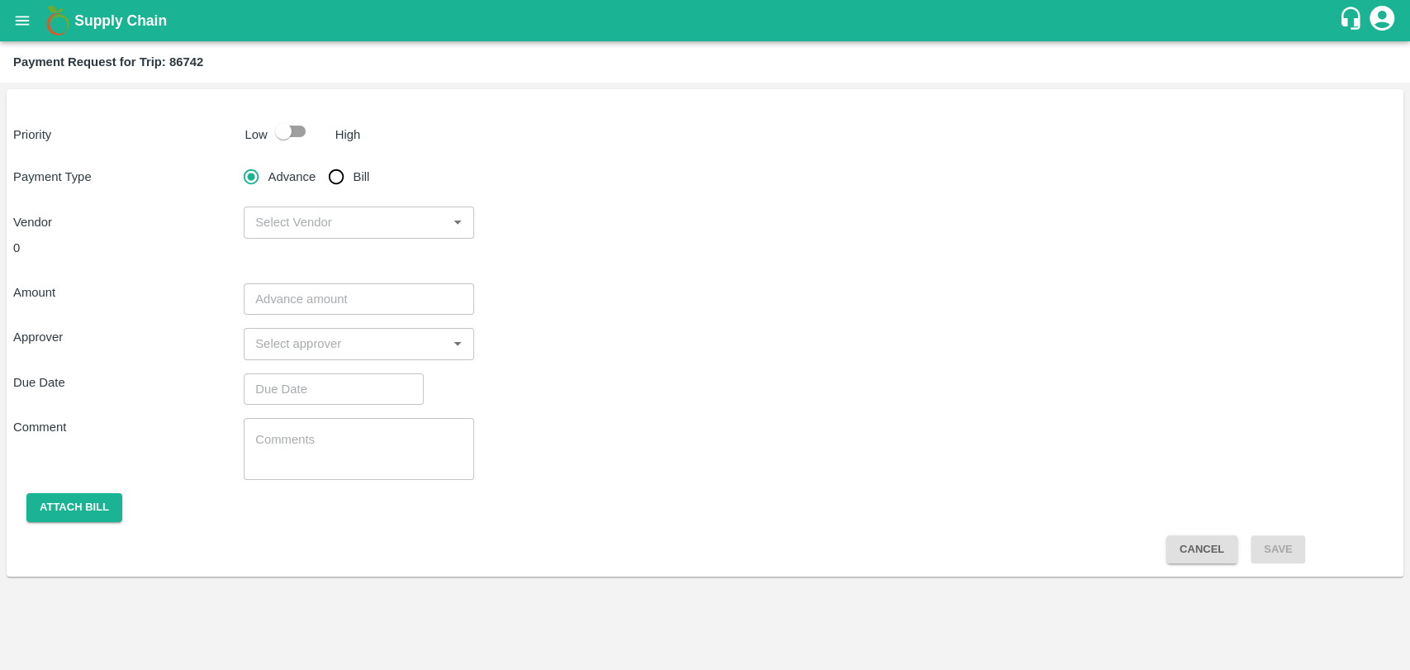
click at [277, 128] on input "checkbox" at bounding box center [283, 131] width 94 height 31
checkbox input "true"
click at [335, 187] on input "Bill" at bounding box center [336, 176] width 33 height 33
radio input "true"
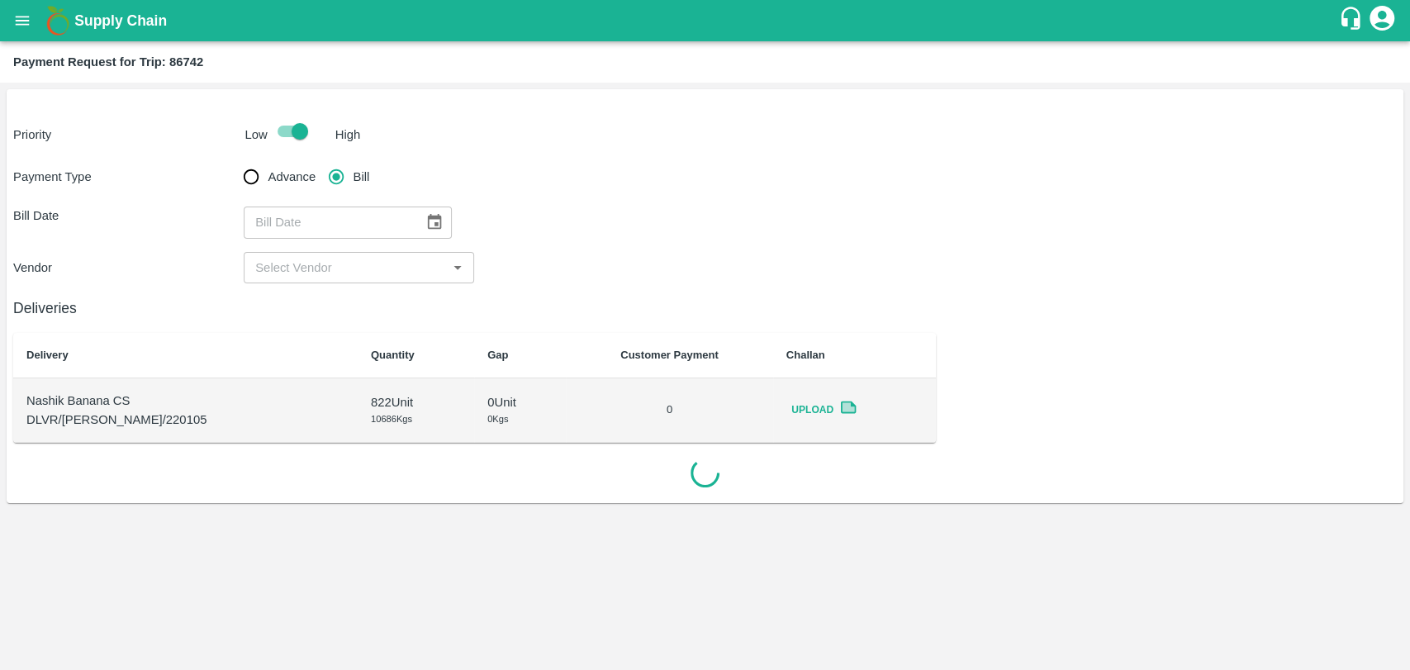
click at [434, 213] on icon "Choose date" at bounding box center [434, 222] width 18 height 18
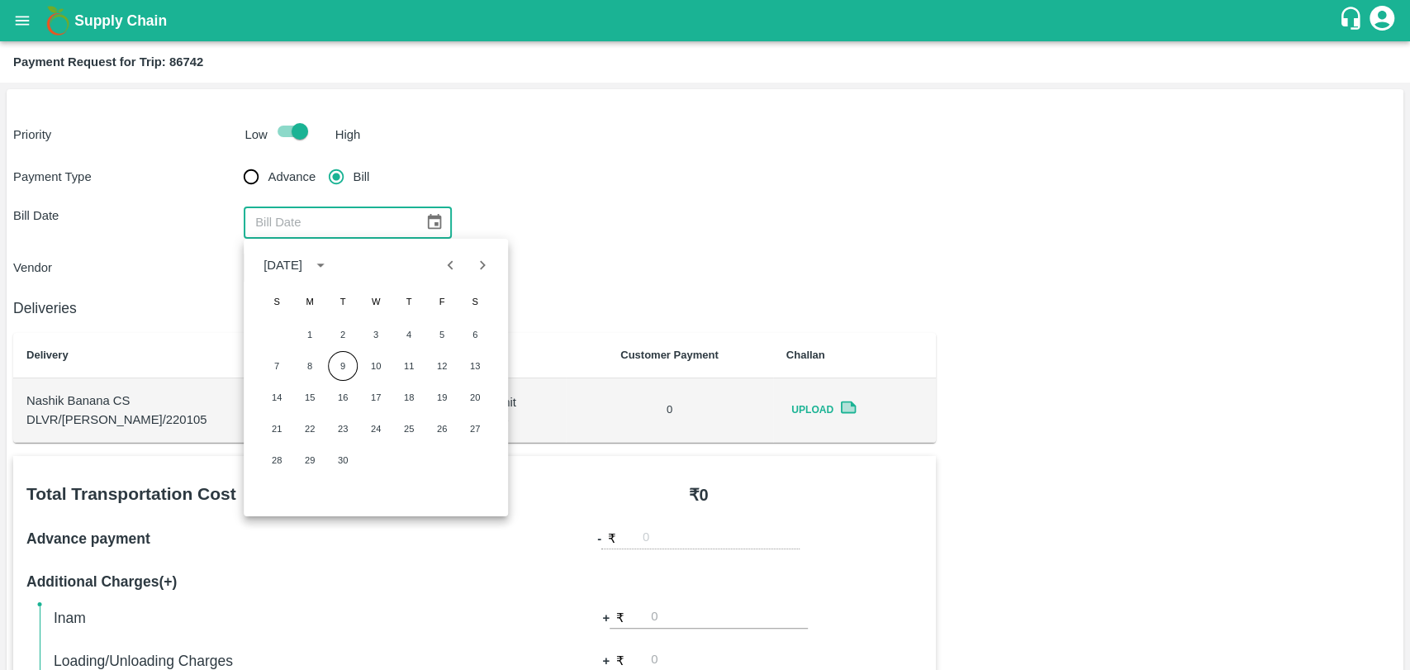
click at [446, 270] on icon "Previous month" at bounding box center [451, 265] width 18 height 18
click at [281, 450] on button "24" at bounding box center [276, 460] width 30 height 30
type input "[DATE]"
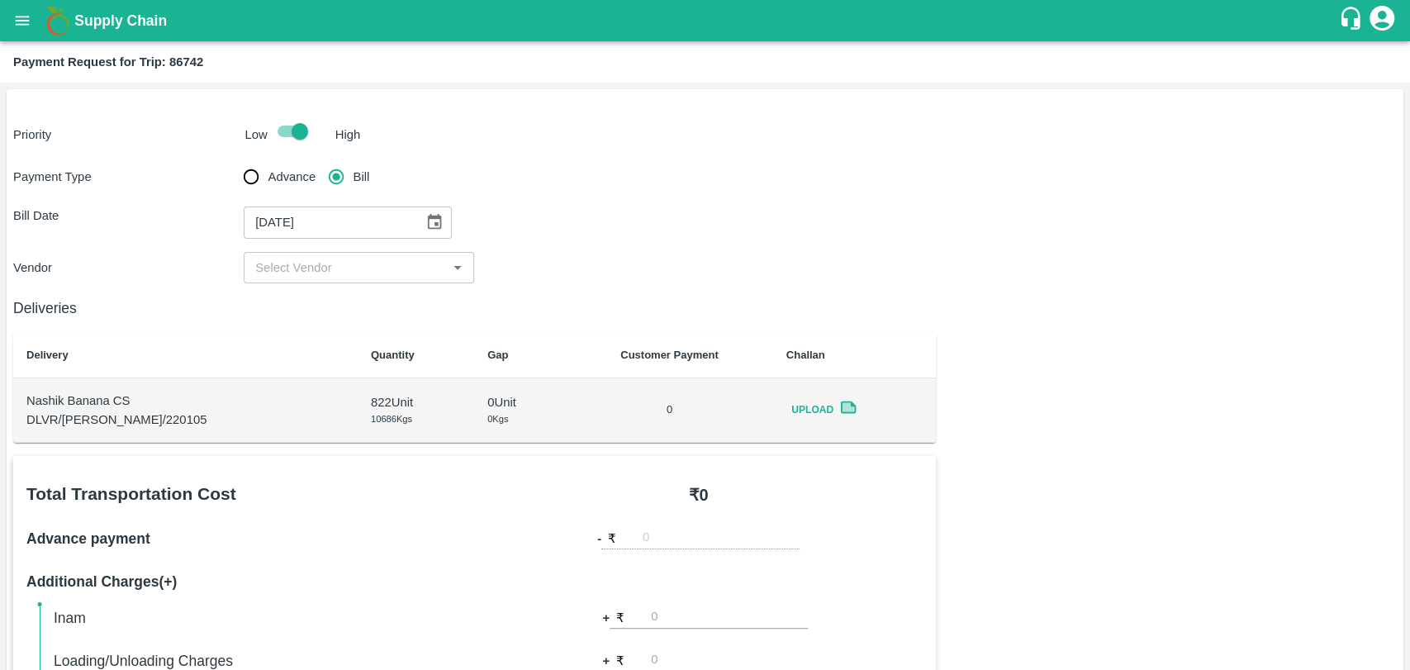
click at [276, 248] on div "Payment Type Advance Bill Bill Date 24/08/2025 ​ Vendor ​" at bounding box center [704, 221] width 1383 height 123
click at [276, 261] on input "input" at bounding box center [345, 267] width 193 height 21
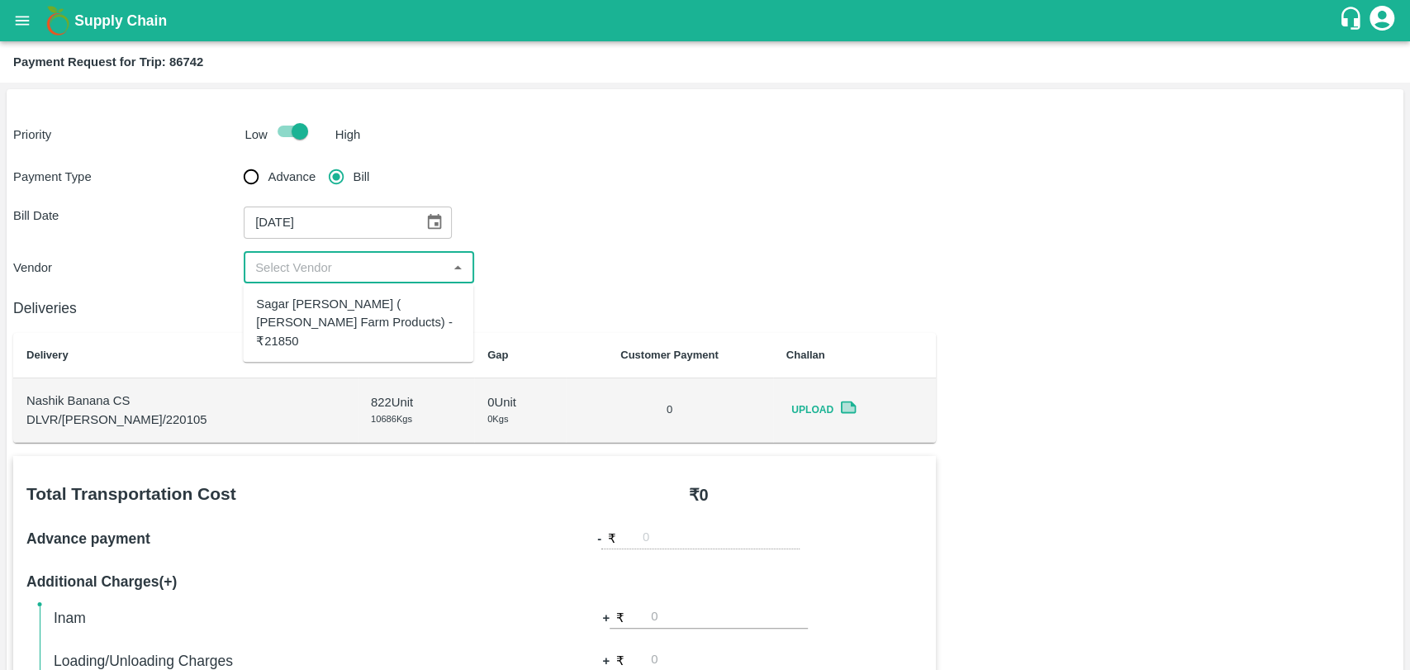
click at [304, 312] on div "Sagar Pramod Patil ( Shreyansh Farm Products) - ₹21850" at bounding box center [358, 322] width 204 height 55
type input "Sagar Pramod Patil ( Shreyansh Farm Products) - ₹21850"
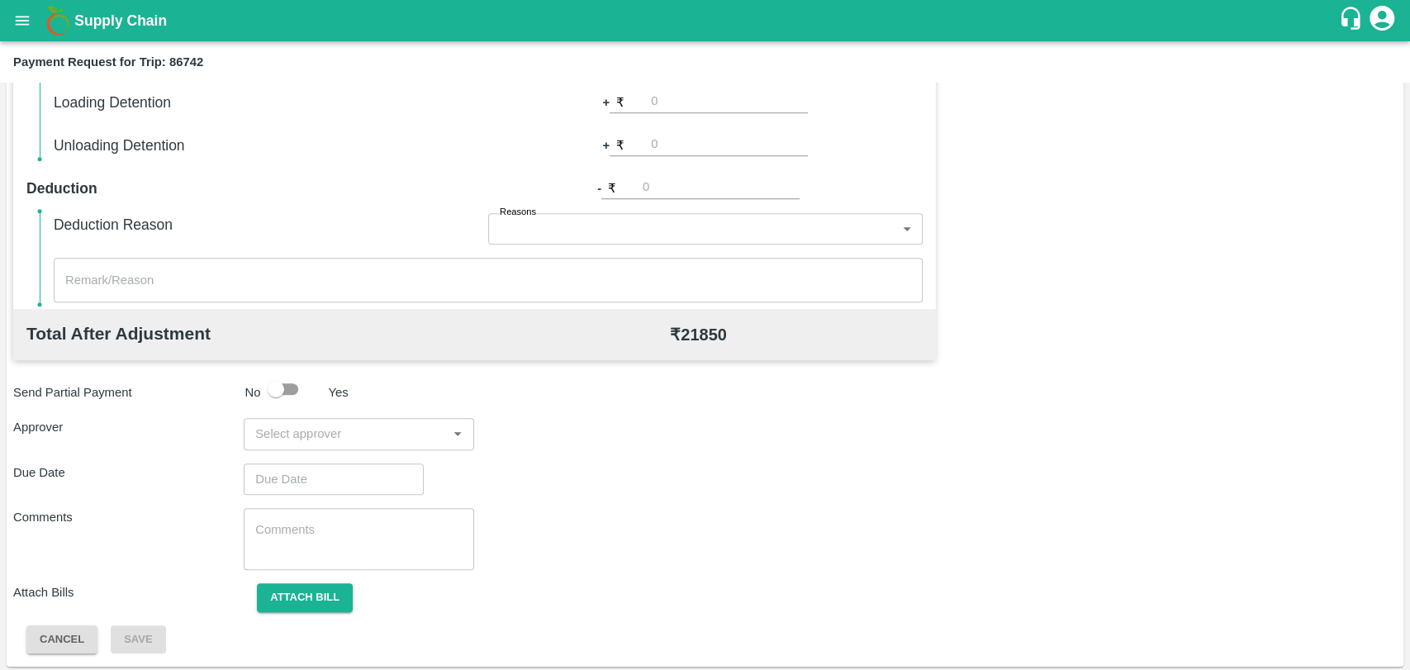
scroll to position [604, 0]
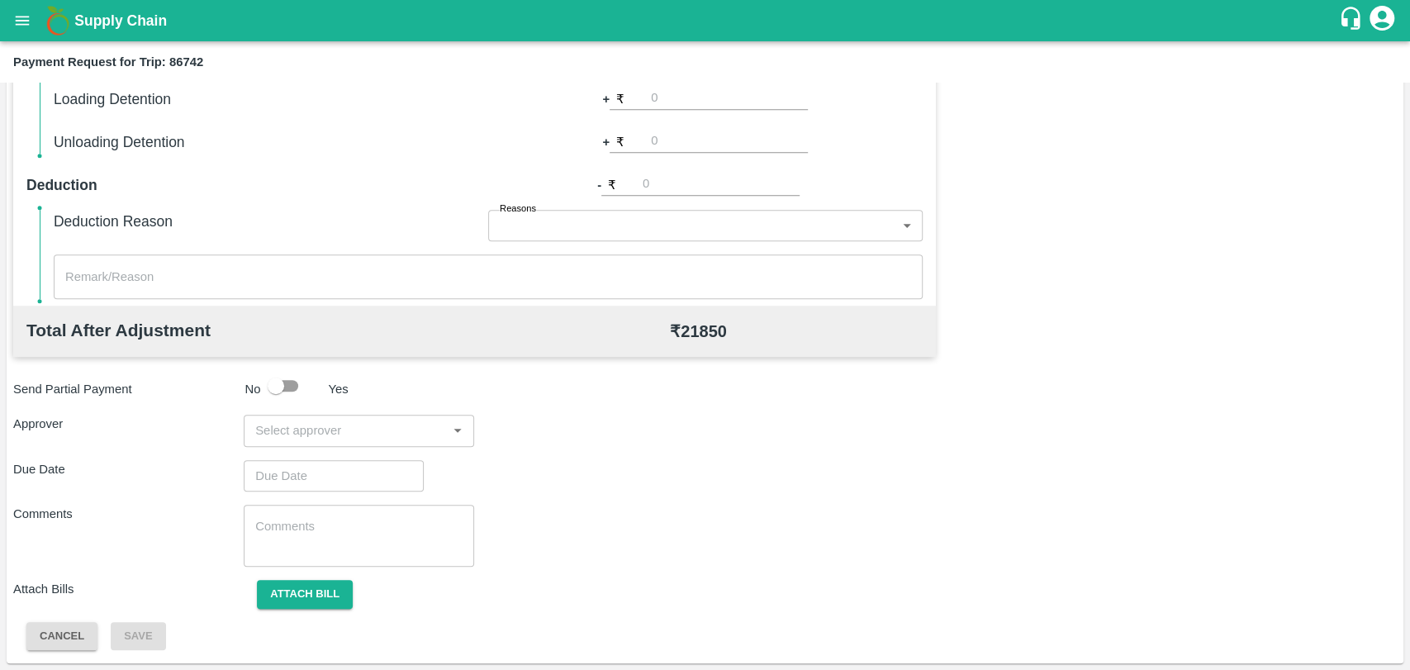
click at [344, 432] on input "input" at bounding box center [345, 429] width 193 height 21
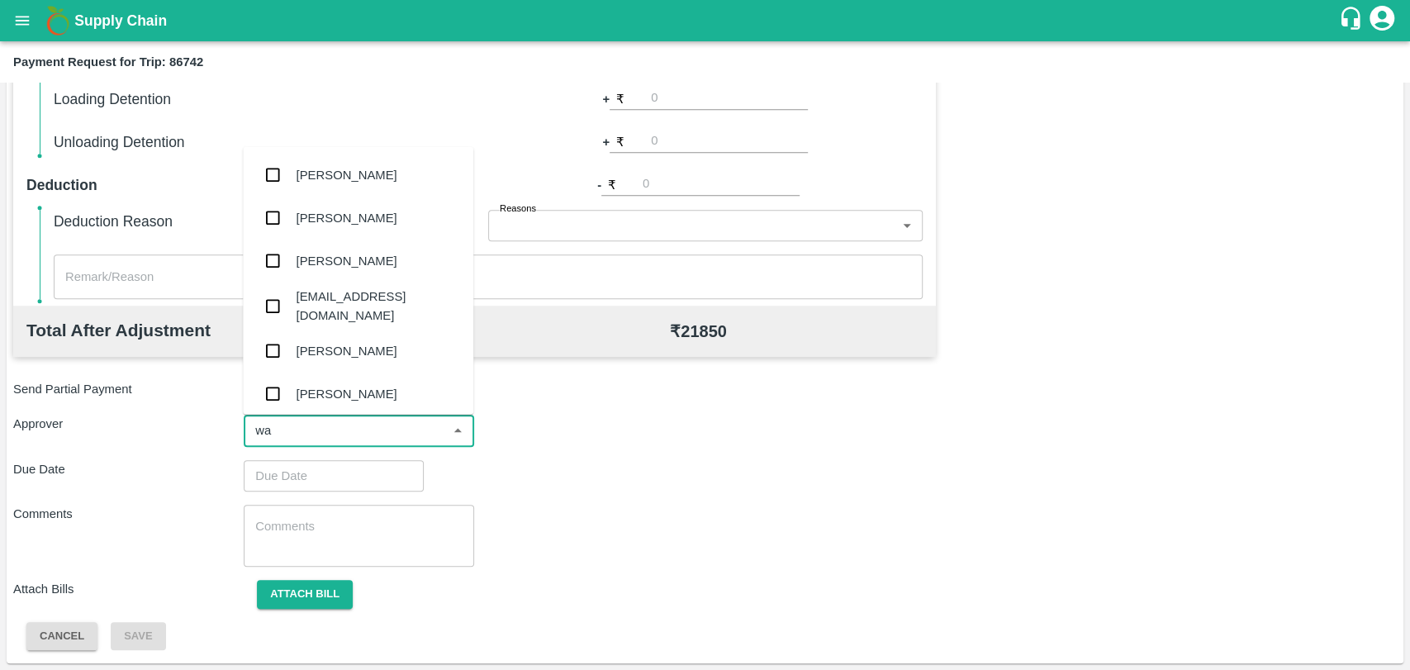
type input "wag"
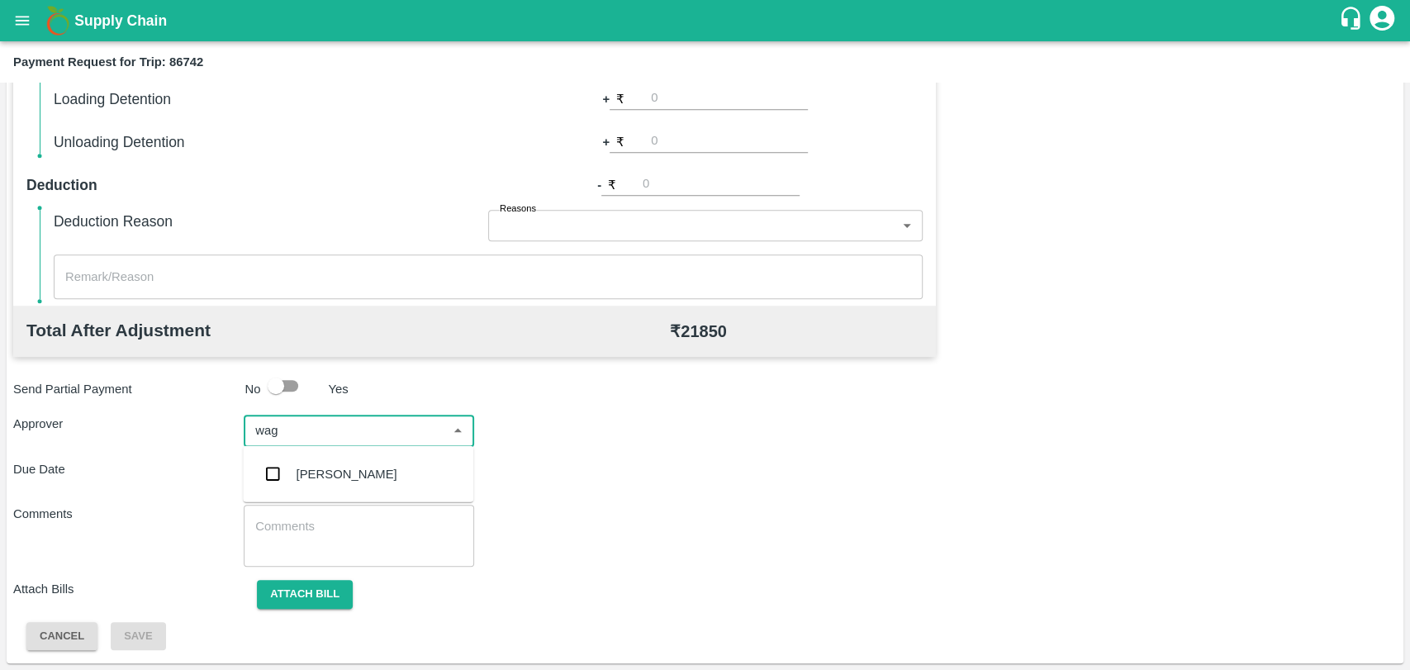
click at [313, 462] on div "[PERSON_NAME]" at bounding box center [358, 474] width 230 height 43
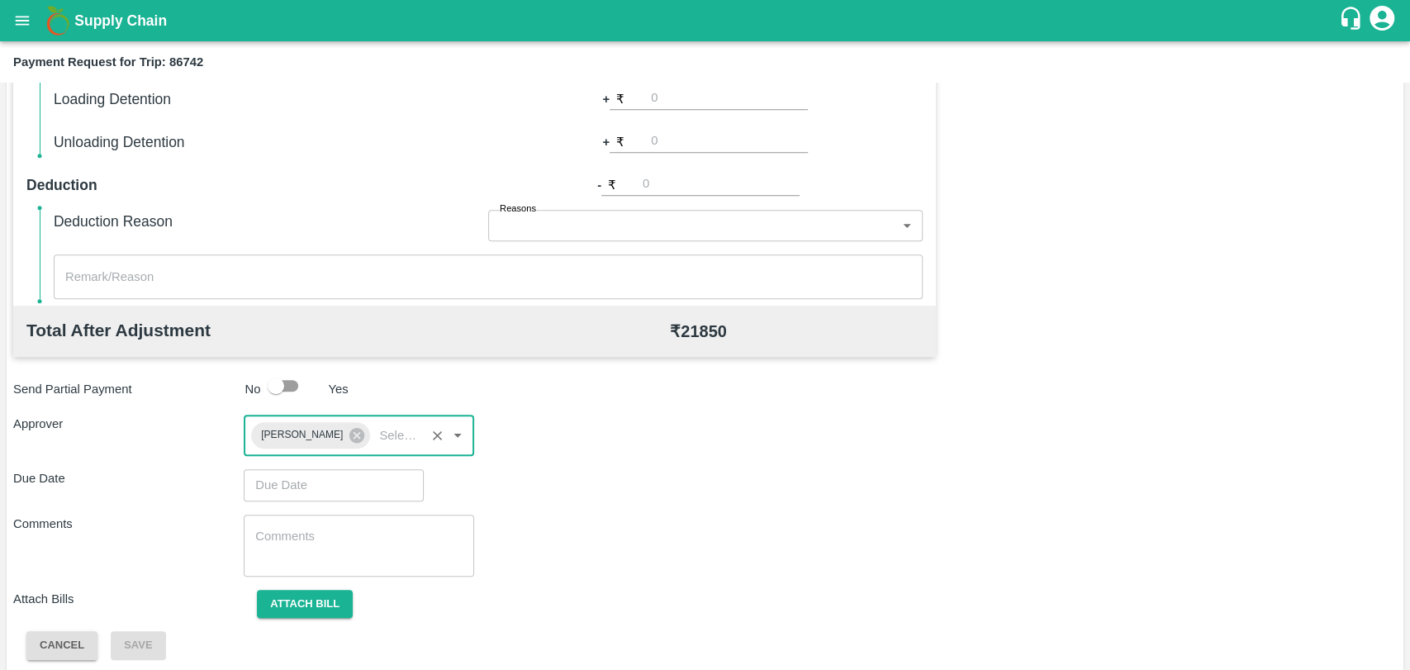
type input "DD/MM/YYYY hh:mm aa"
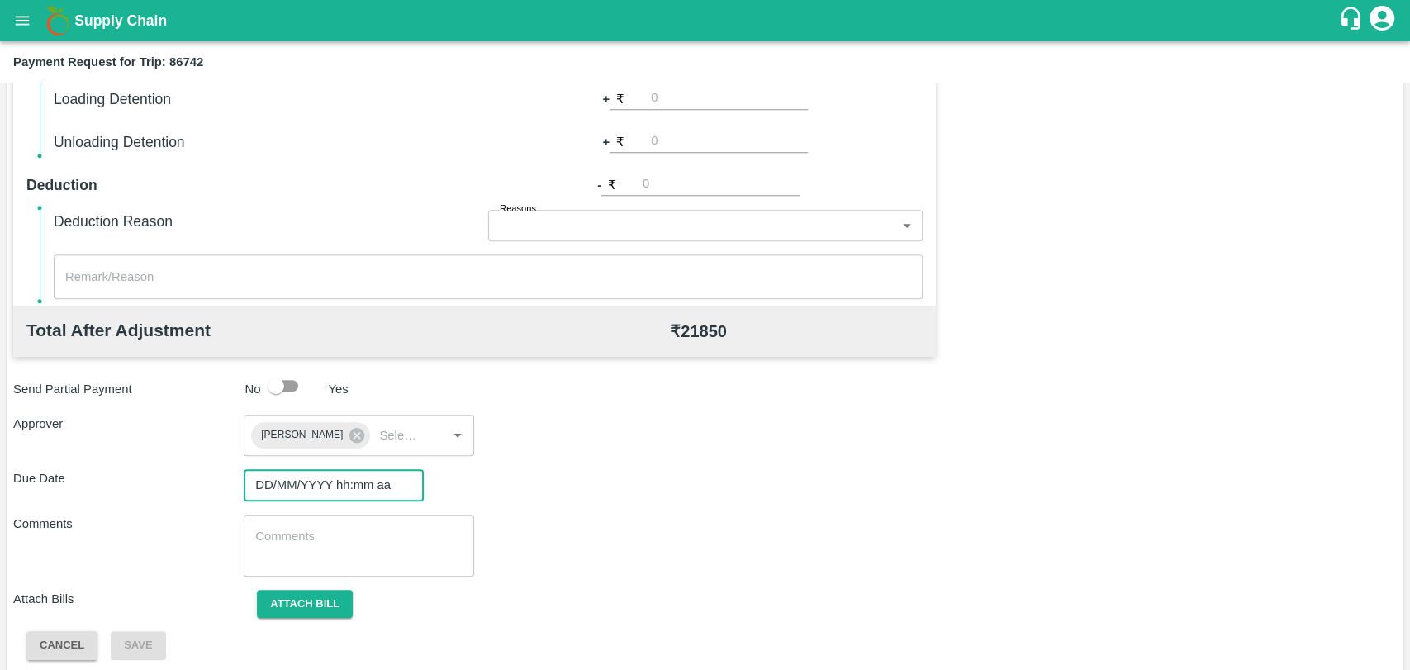
click at [282, 485] on input "DD/MM/YYYY hh:mm aa" at bounding box center [328, 484] width 168 height 31
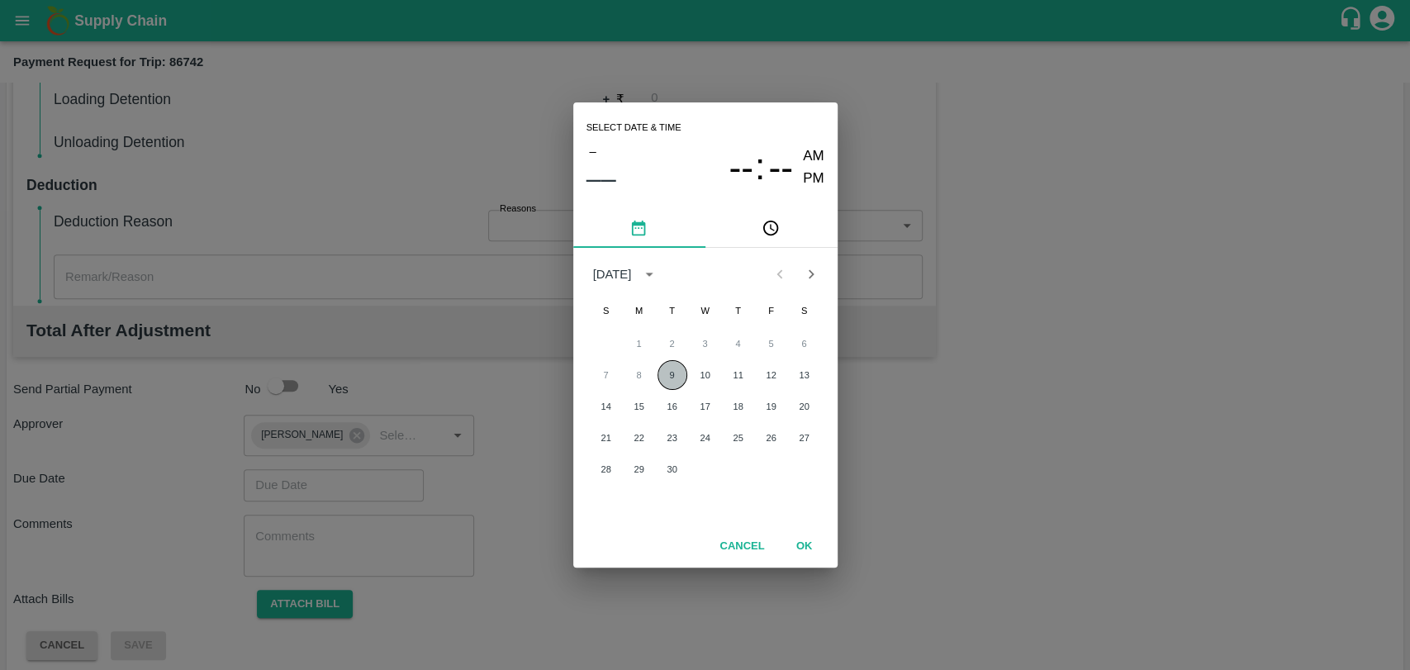
click at [667, 374] on button "9" at bounding box center [672, 375] width 30 height 30
type input "09/09/2025 12:00 AM"
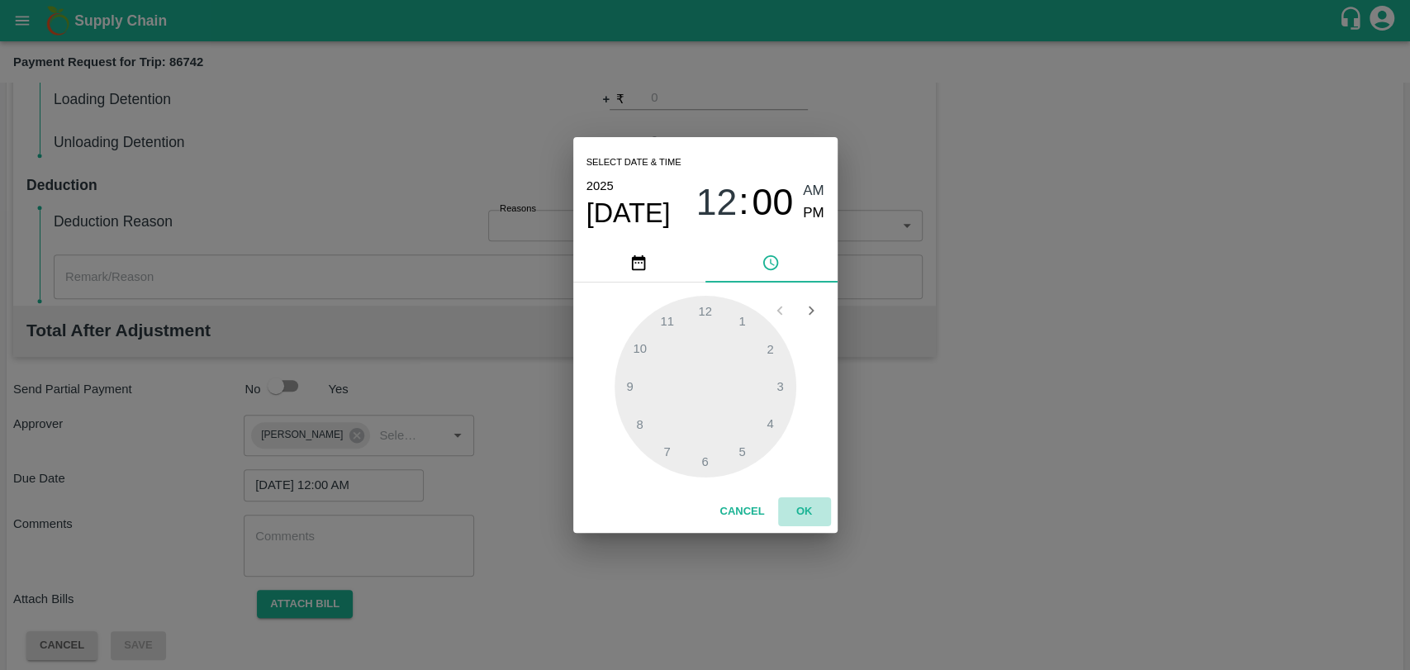
click at [810, 517] on button "OK" at bounding box center [804, 511] width 53 height 29
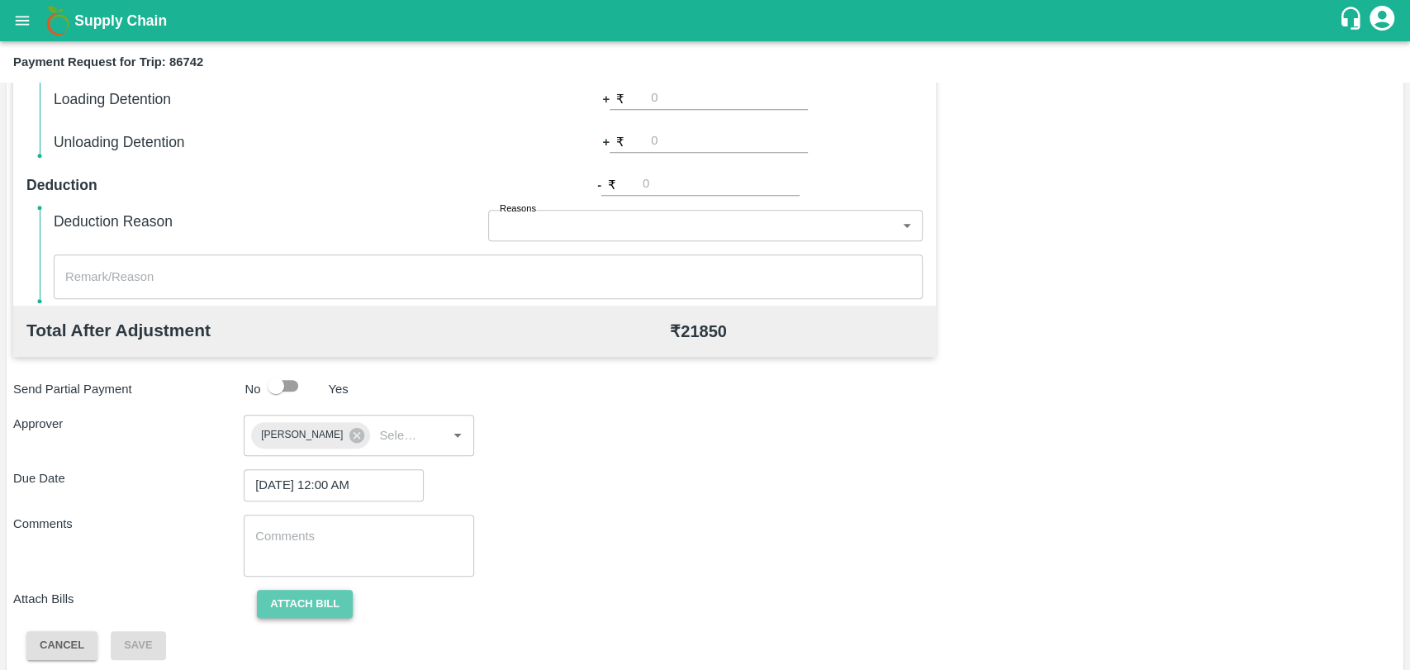
click at [348, 591] on button "Attach bill" at bounding box center [305, 604] width 96 height 29
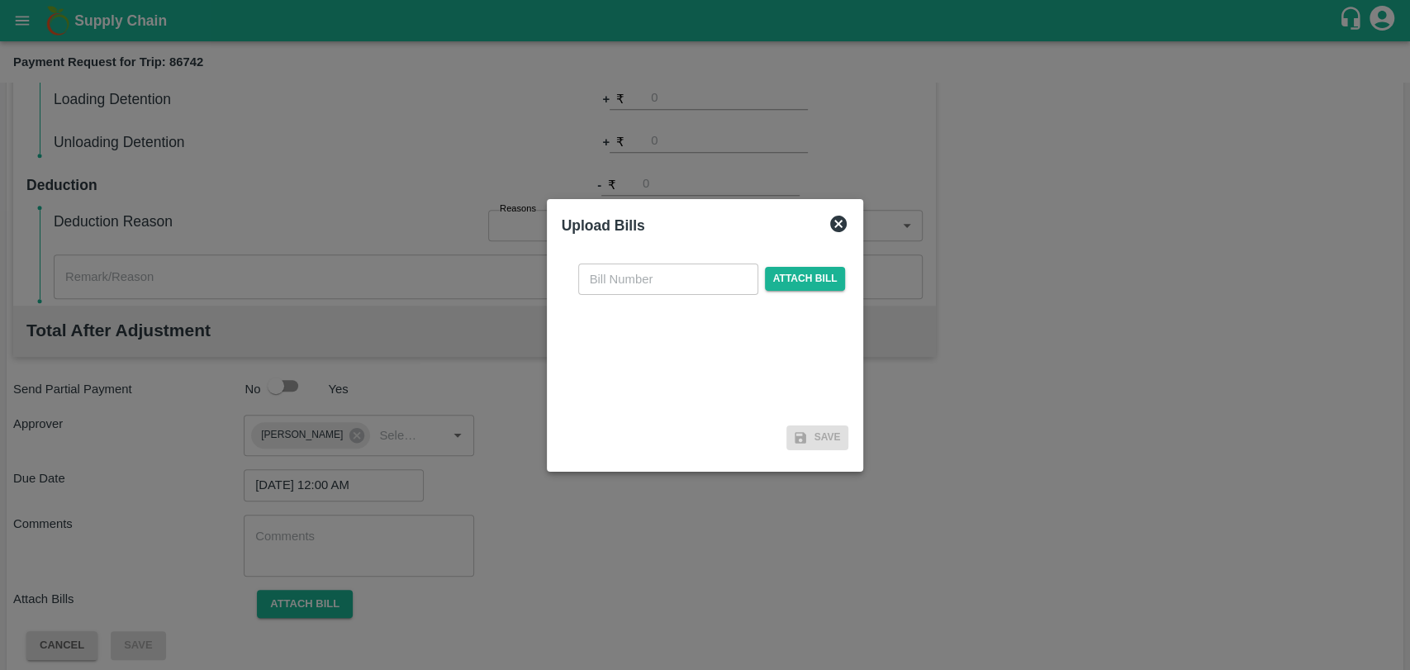
click at [690, 258] on div "​ Attach bill" at bounding box center [705, 334] width 287 height 169
click at [638, 279] on input "text" at bounding box center [668, 278] width 180 height 31
type input "397"
click at [817, 277] on span "Attach bill" at bounding box center [805, 279] width 81 height 24
click at [0, 0] on input "Attach bill" at bounding box center [0, 0] width 0 height 0
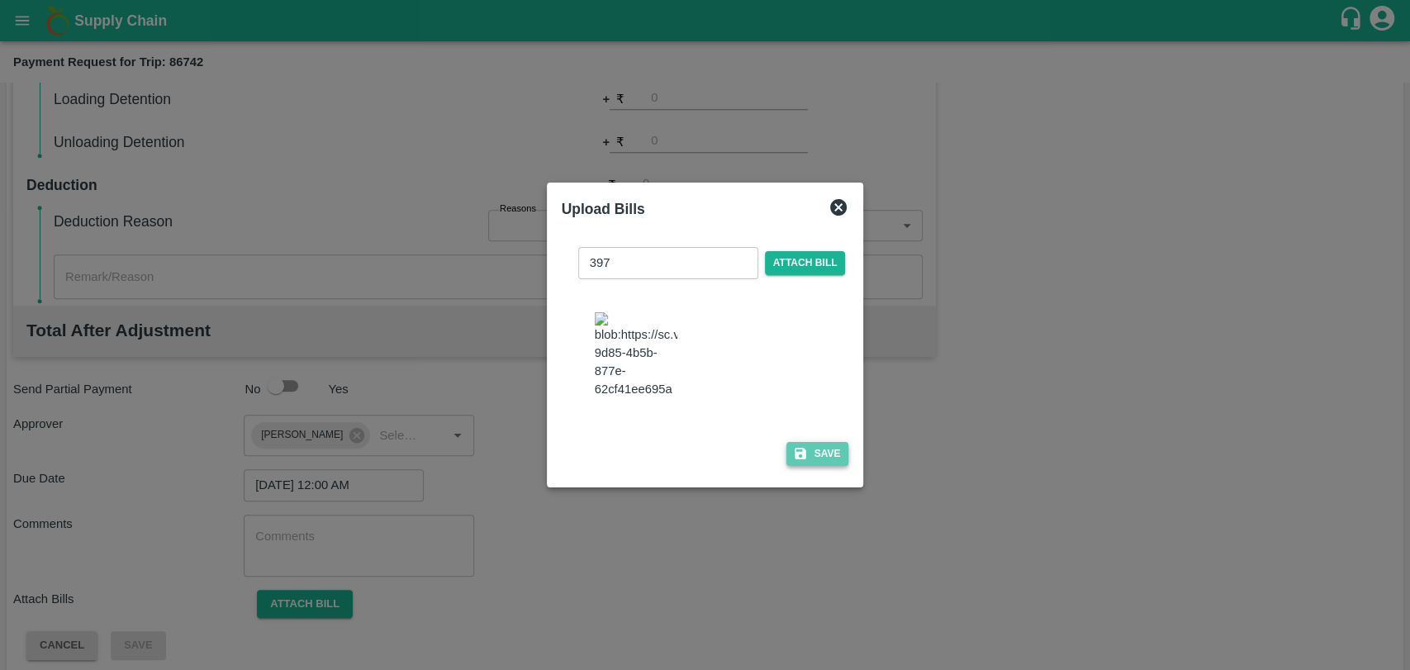
click at [804, 442] on button "Save" at bounding box center [817, 454] width 63 height 24
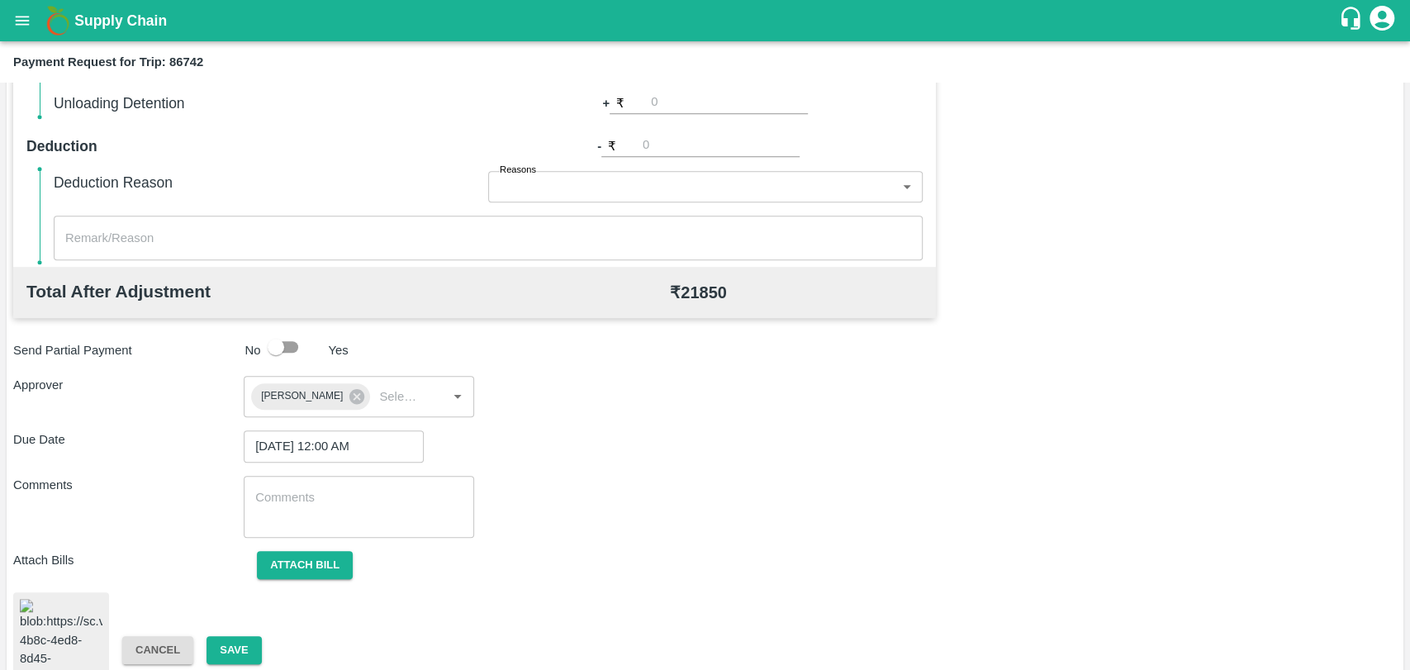
scroll to position [681, 0]
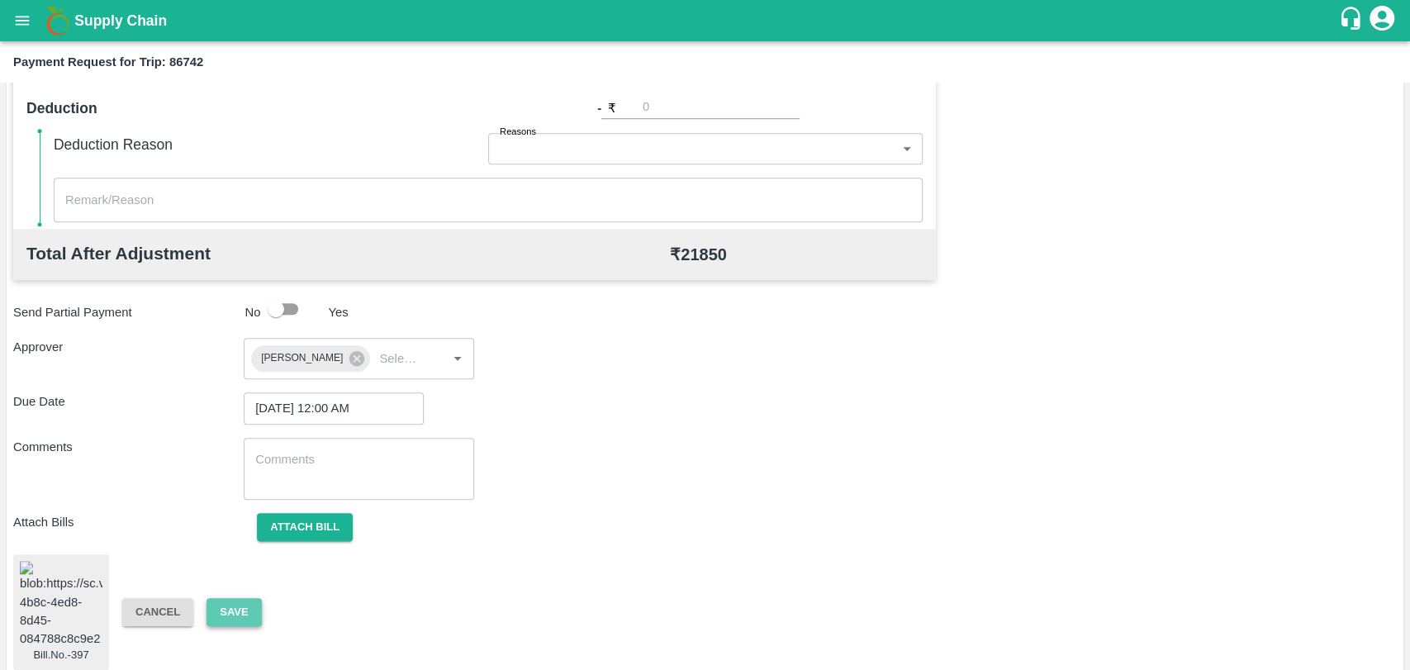
click at [230, 600] on button "Save" at bounding box center [233, 612] width 55 height 29
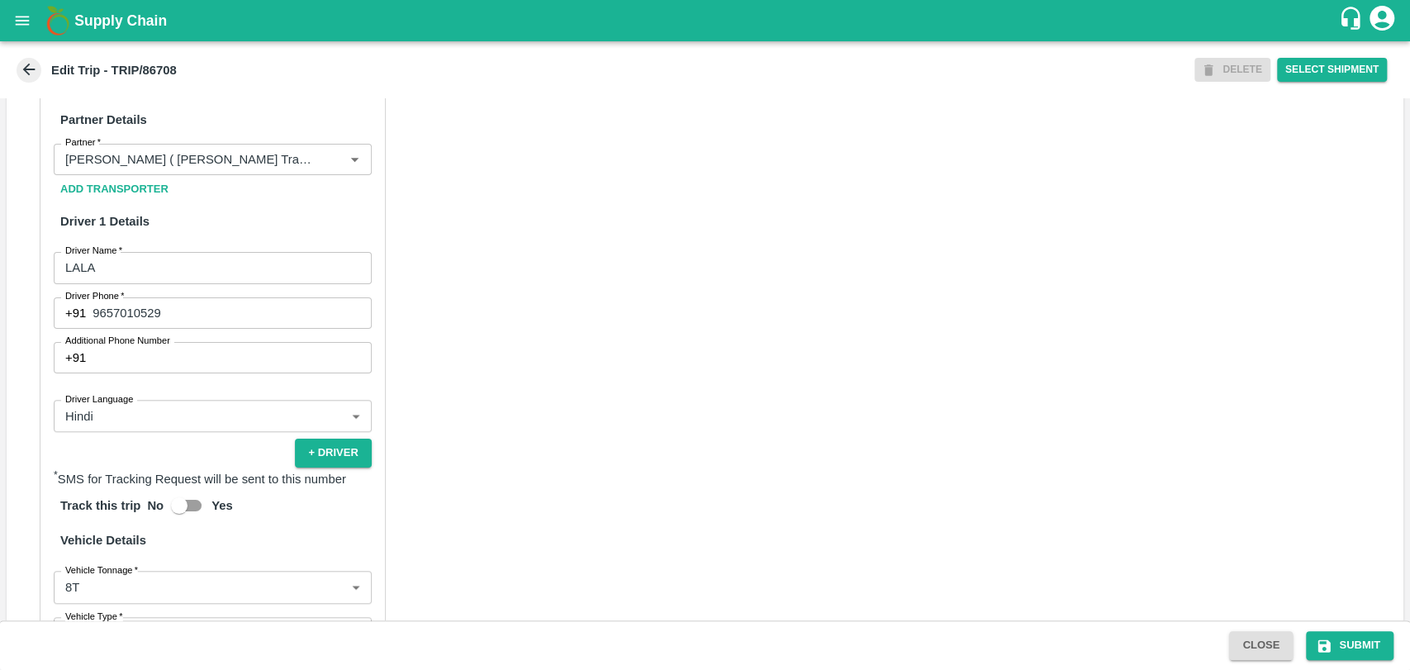
scroll to position [826, 0]
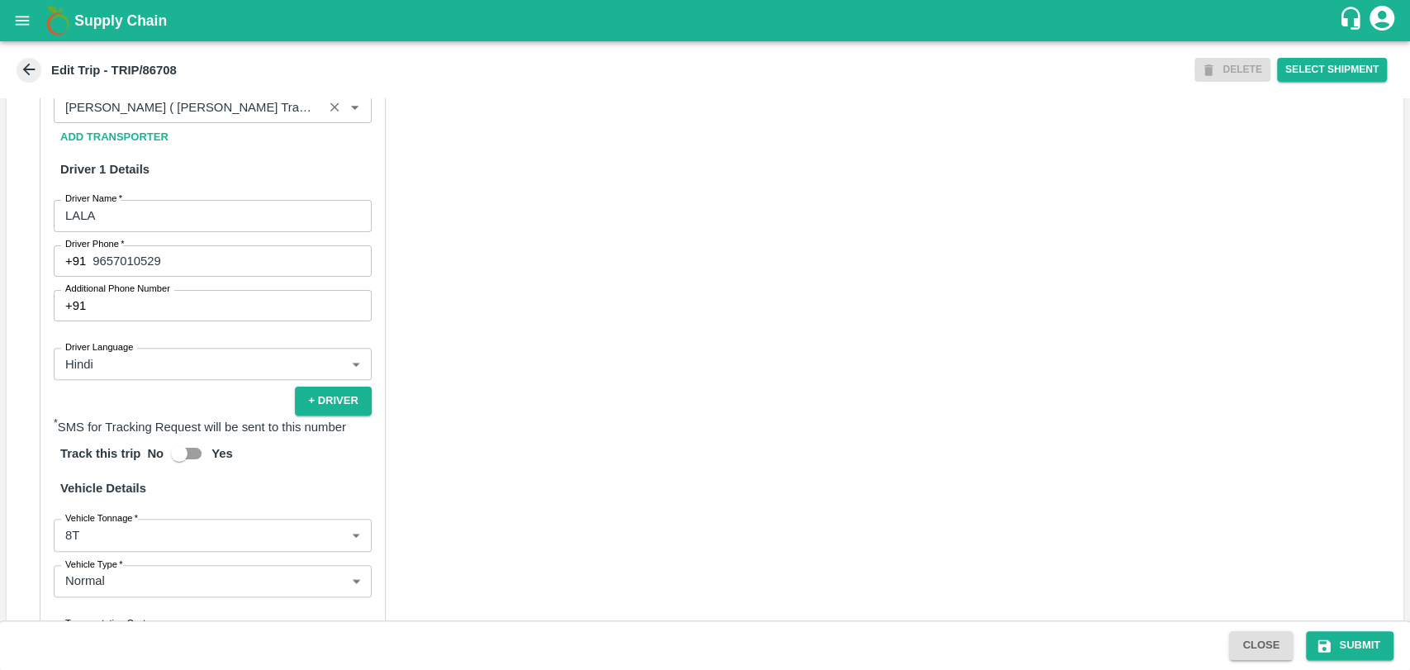
click at [206, 118] on input "Partner   *" at bounding box center [188, 107] width 259 height 21
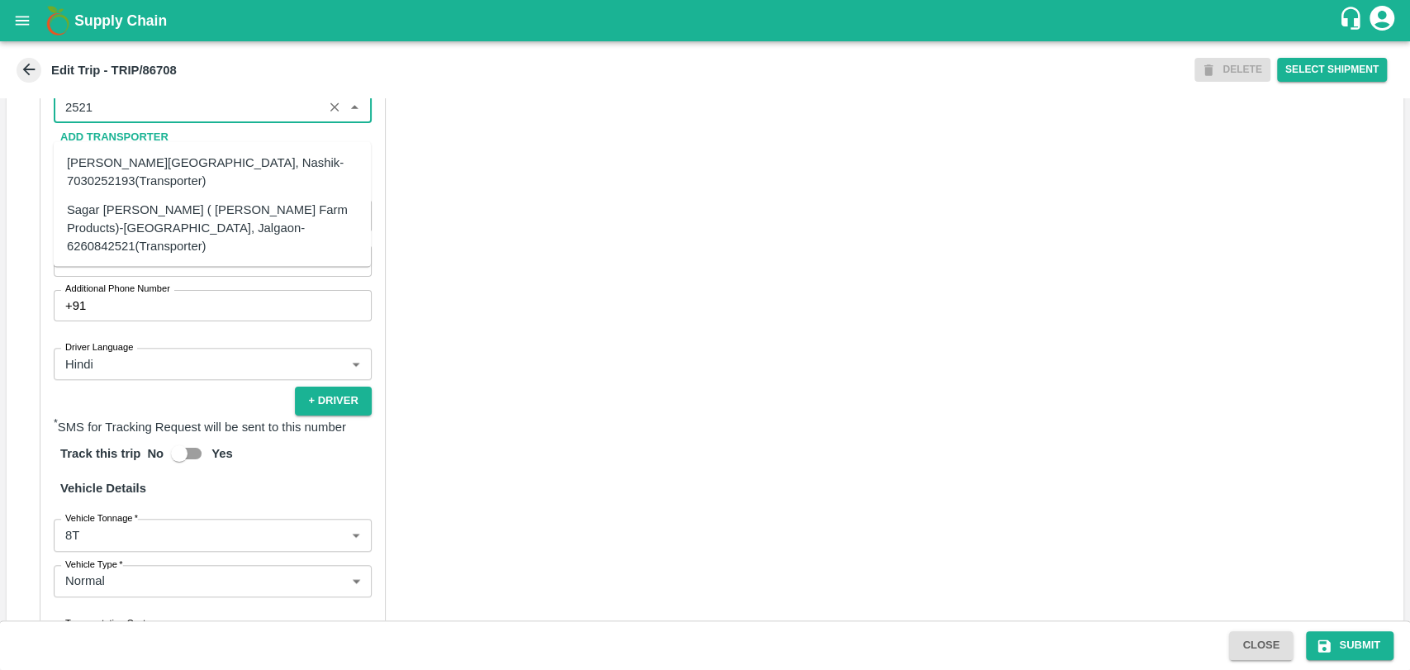
click at [135, 239] on div "Sagar [PERSON_NAME] ( [PERSON_NAME] Farm Products)-[GEOGRAPHIC_DATA], Jalgaon-6…" at bounding box center [212, 227] width 317 height 65
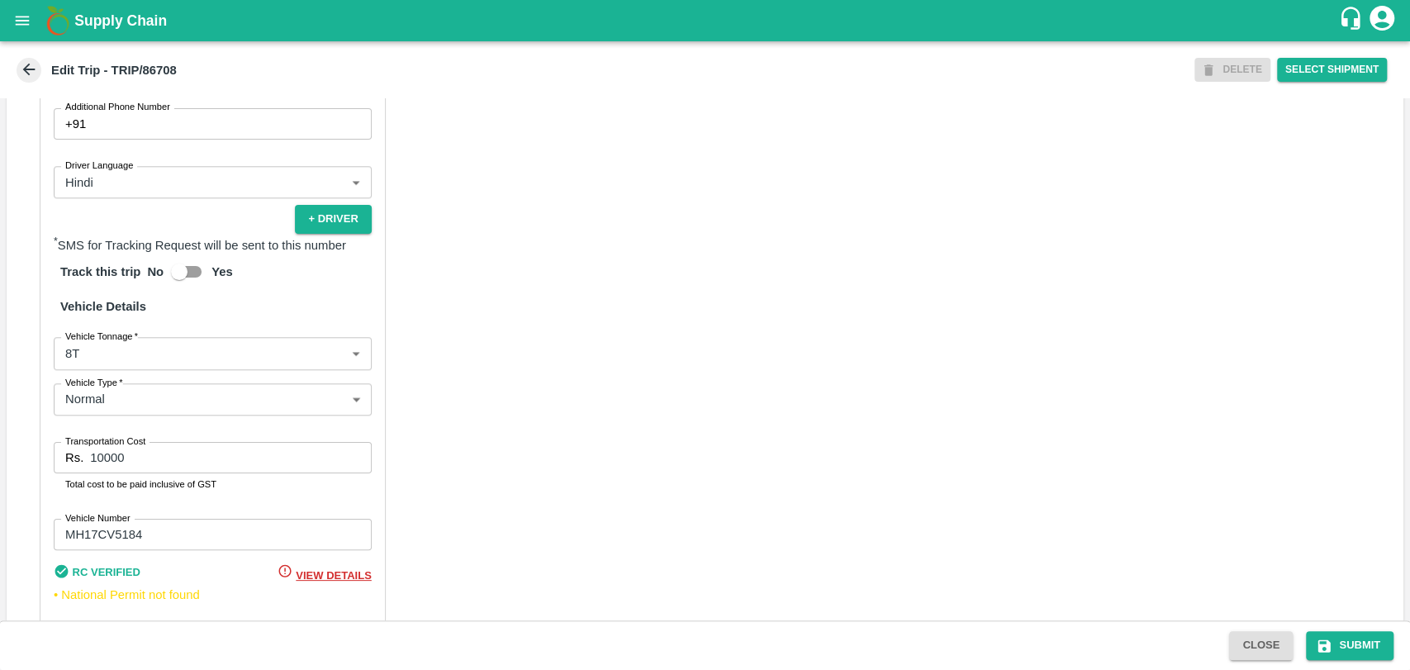
scroll to position [1075, 0]
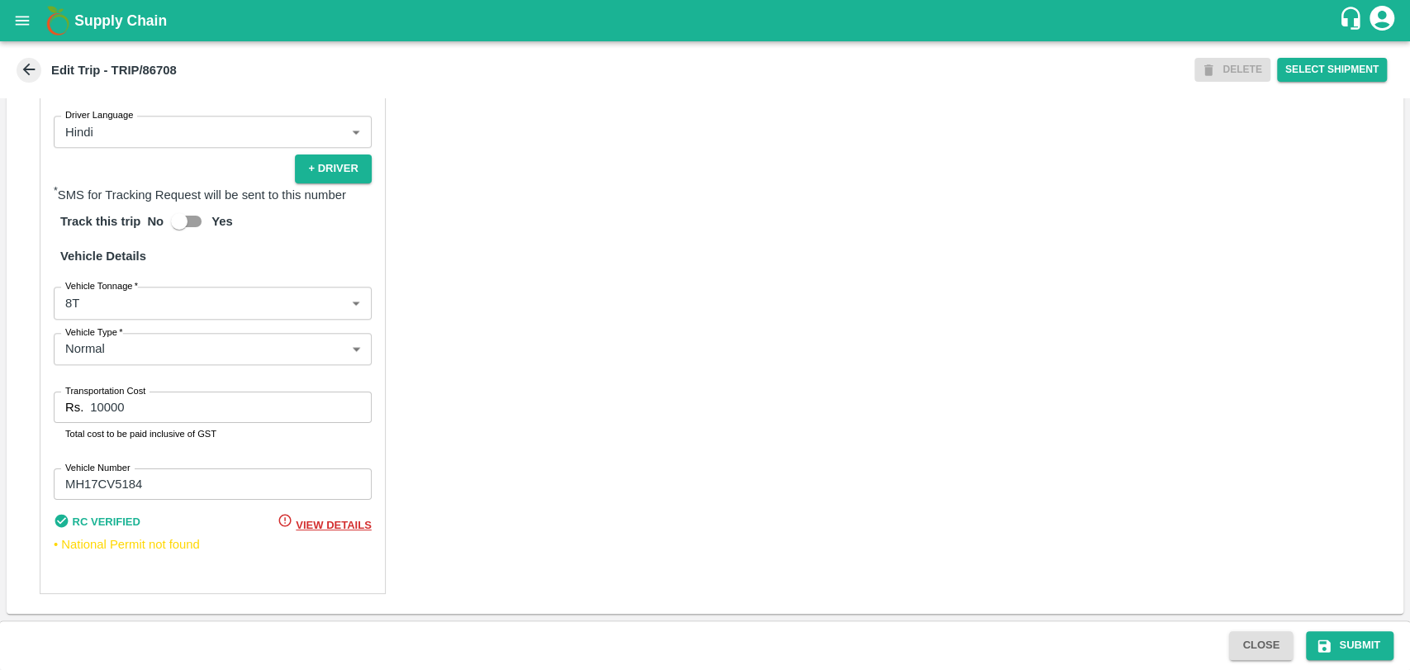
type input "Sagar [PERSON_NAME] ( [PERSON_NAME] Farm Products)-[GEOGRAPHIC_DATA], Jalgaon-6…"
click at [92, 310] on body "Supply Chain Edit Trip - TRIP/86708 DELETE Select Shipment Trip Details Trip Ty…" at bounding box center [705, 335] width 1410 height 670
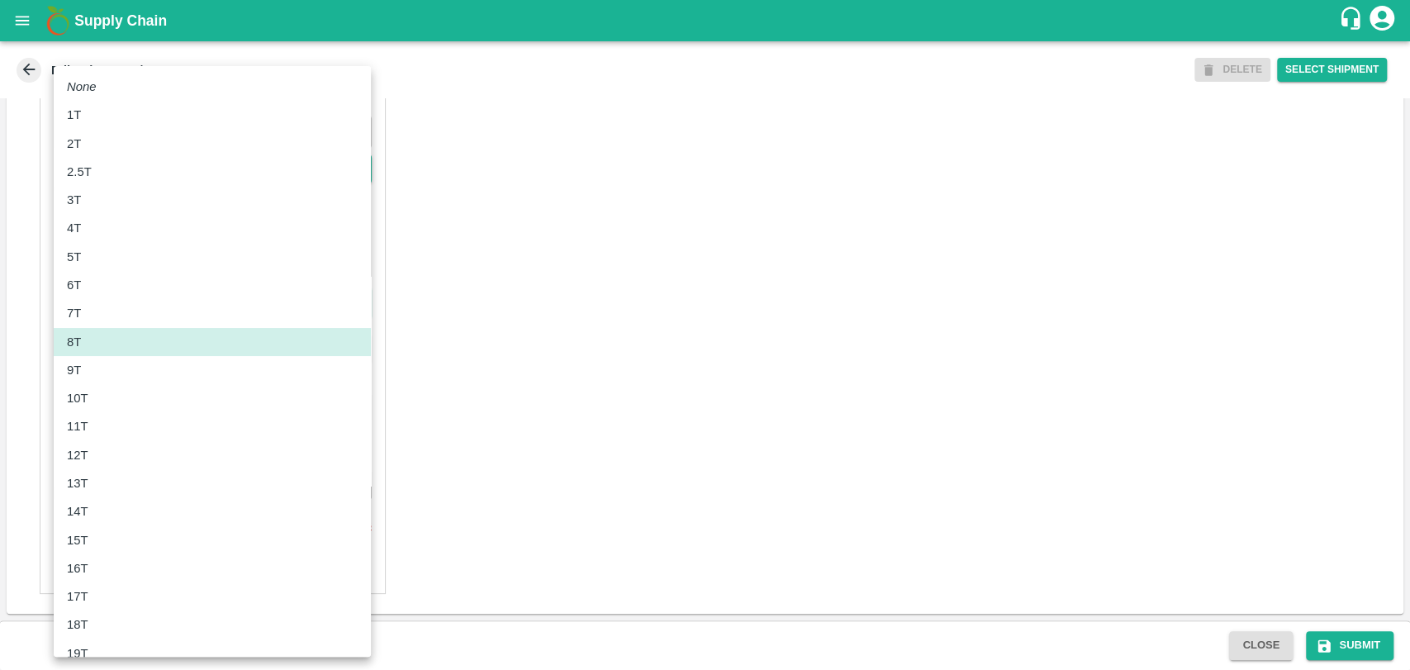
click at [98, 410] on li "10T" at bounding box center [212, 398] width 317 height 28
type input "10000"
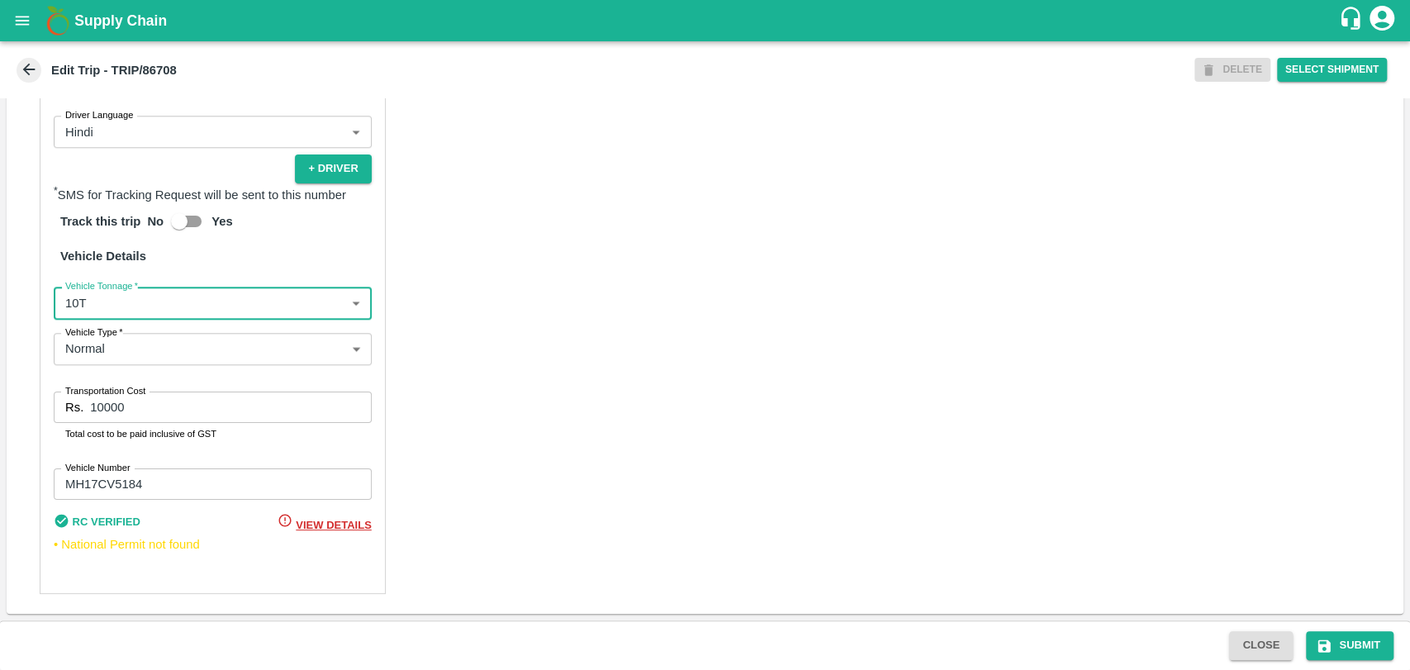
drag, startPoint x: 142, startPoint y: 403, endPoint x: 8, endPoint y: 396, distance: 133.9
click at [10, 398] on div "Partner Details Partner   * Partner Add Transporter Driver 1 Details Driver Nam…" at bounding box center [705, 198] width 1396 height 829
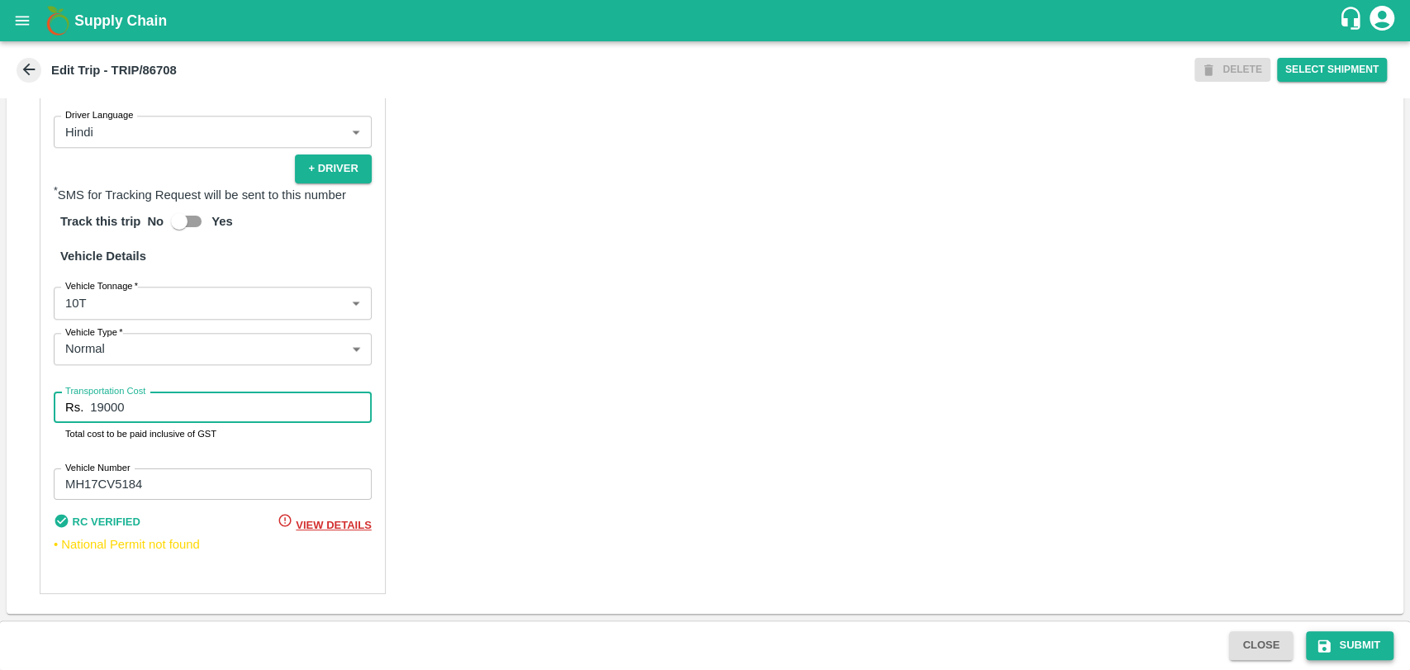
type input "19000"
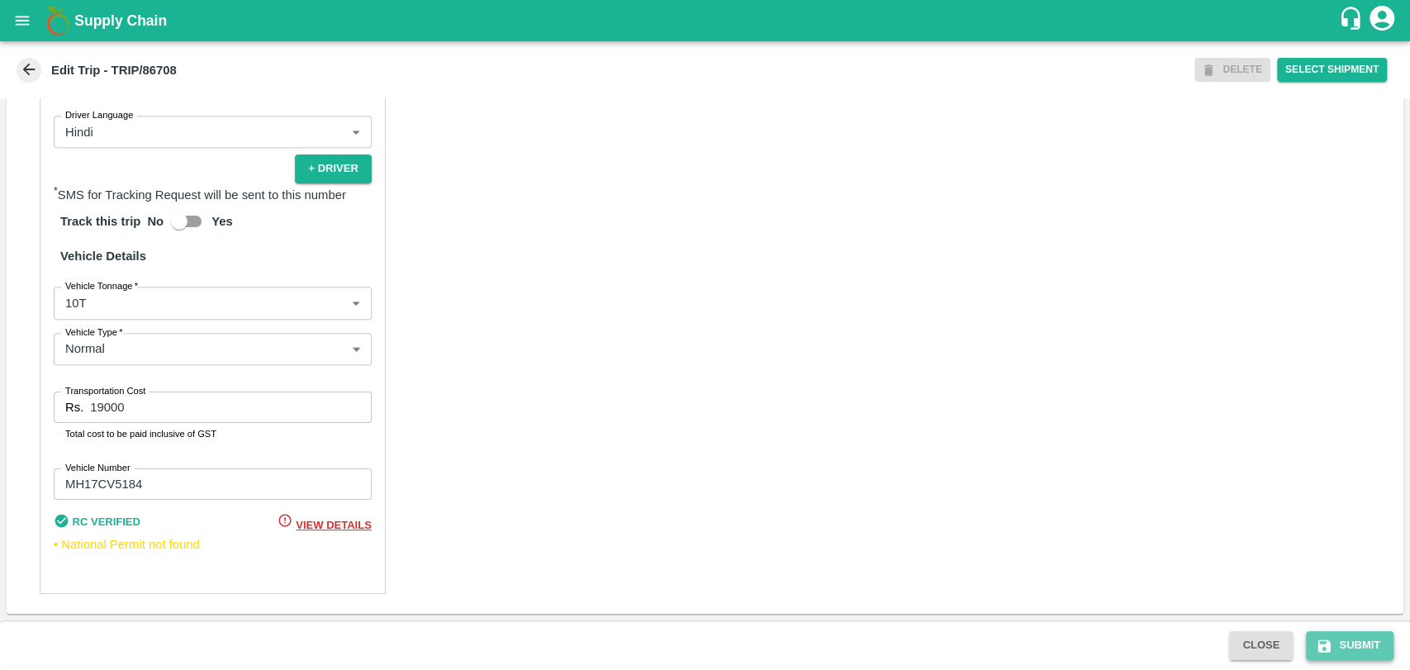
click at [1324, 654] on button "Submit" at bounding box center [1350, 645] width 88 height 29
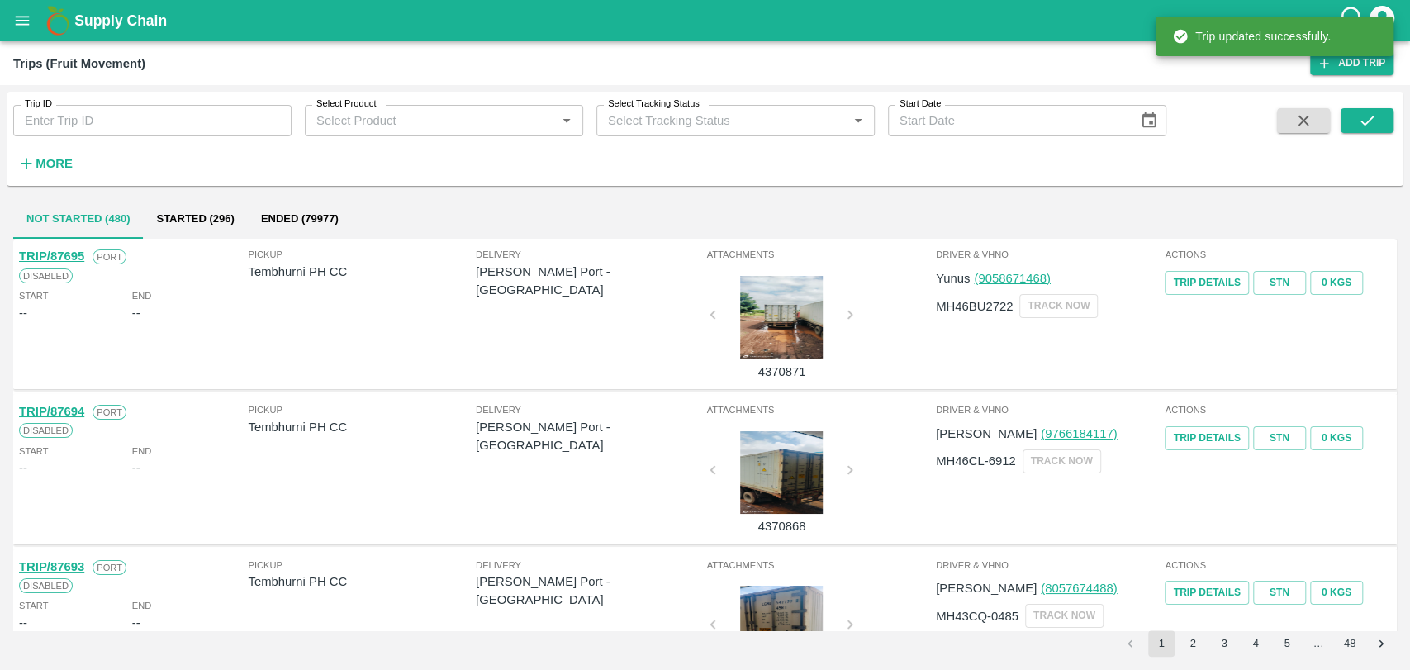
click at [36, 154] on h6 "More" at bounding box center [54, 163] width 37 height 21
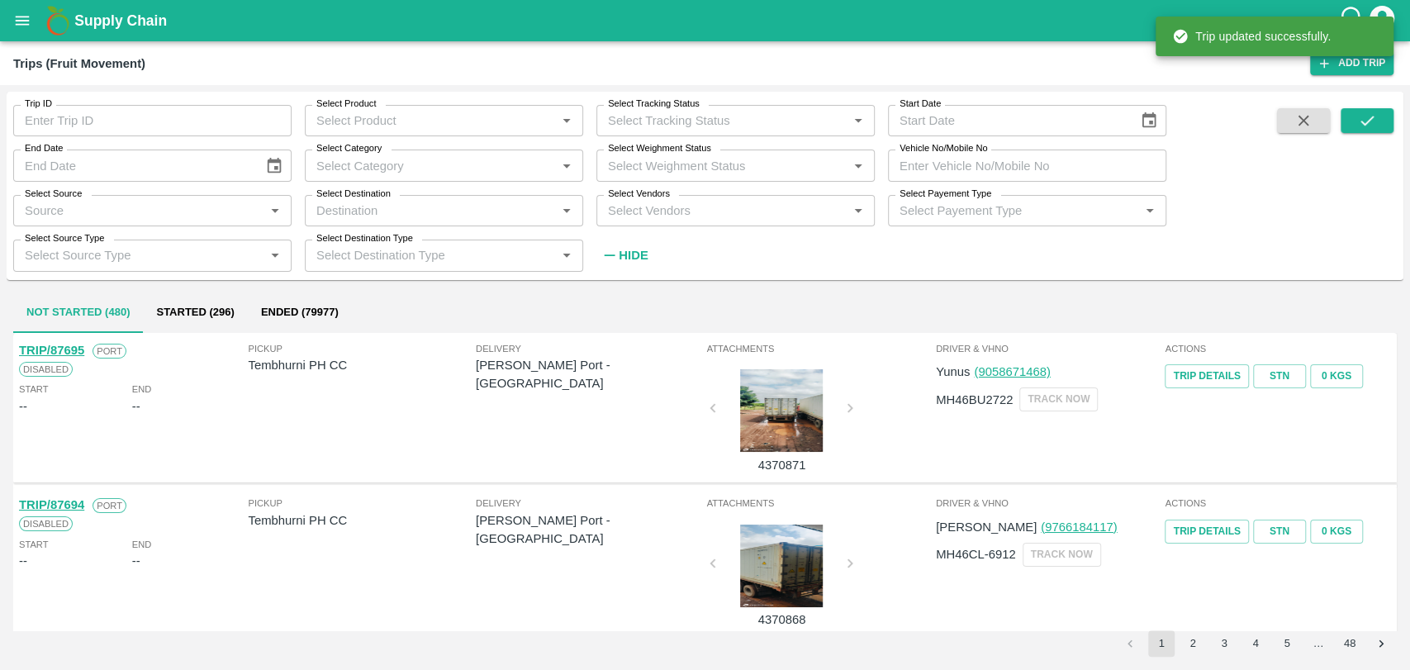
click at [1008, 180] on input "Vehicle No/Mobile No" at bounding box center [1027, 164] width 278 height 31
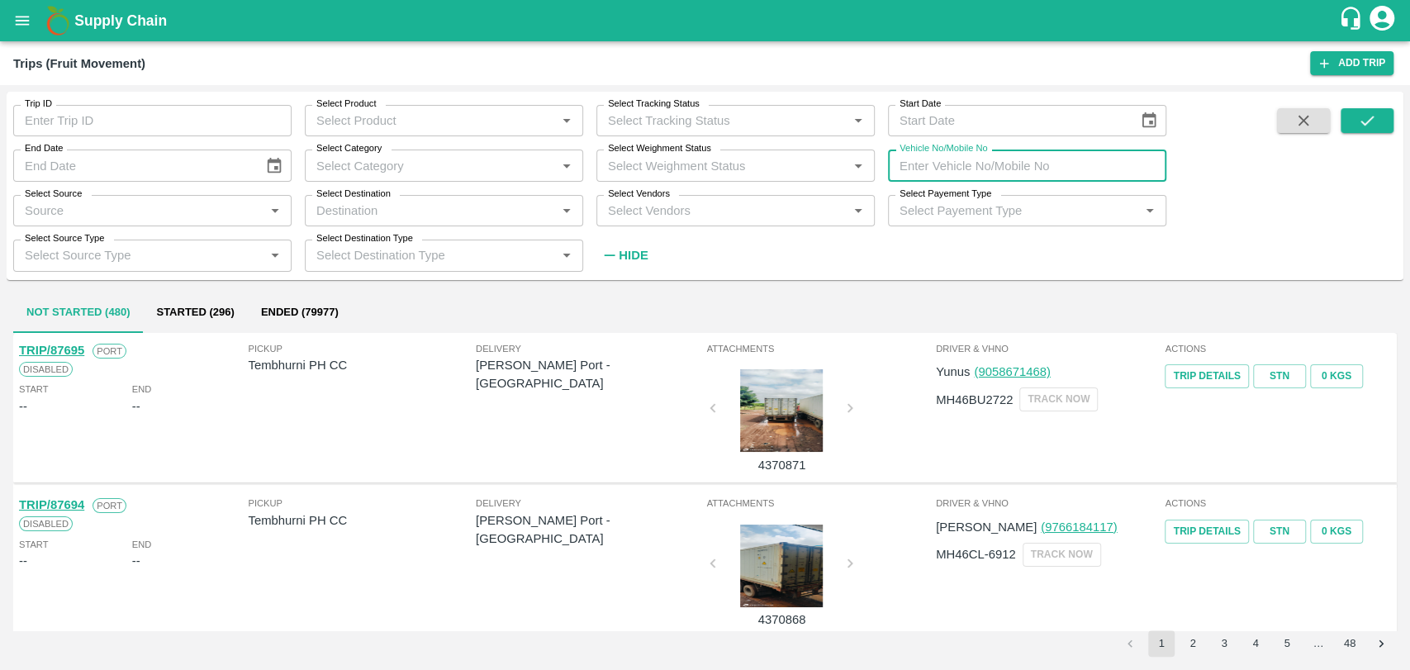
paste input "MH18BZ2118"
type input "MH18BZ2118"
click at [1354, 129] on button "submit" at bounding box center [1366, 120] width 53 height 25
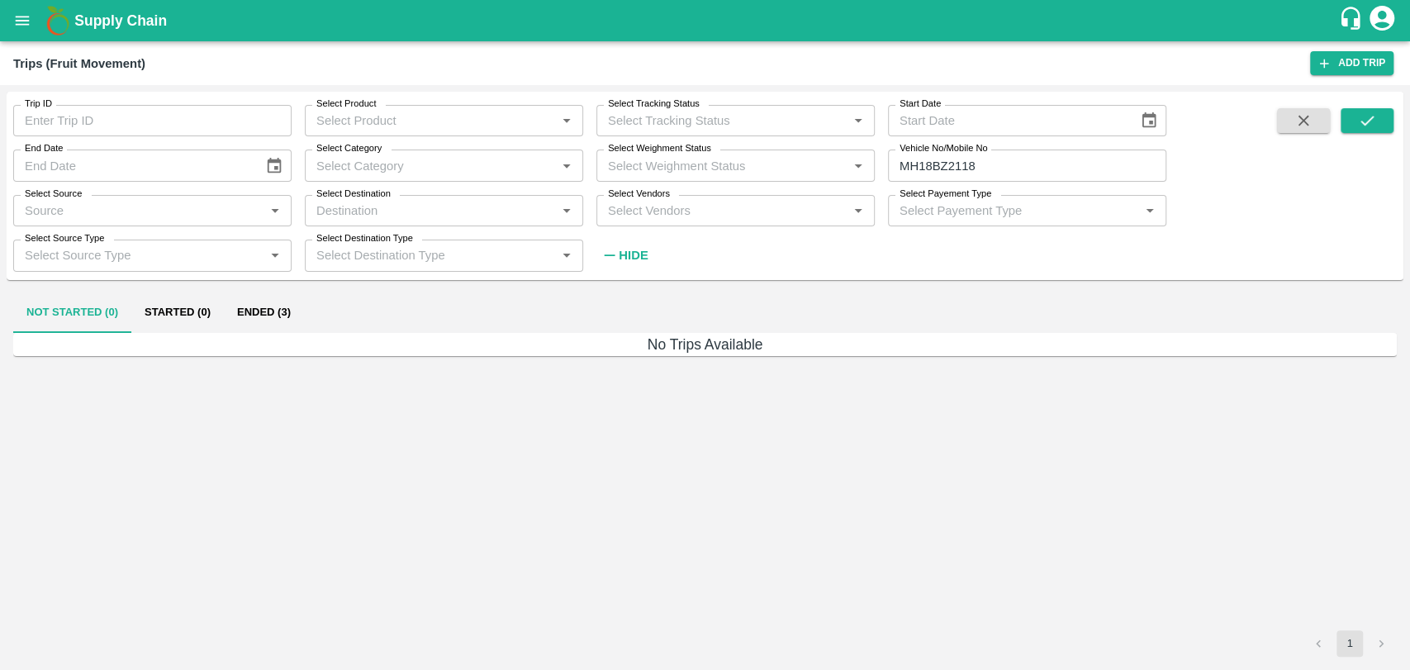
click at [261, 313] on button "Ended (3)" at bounding box center [264, 313] width 80 height 40
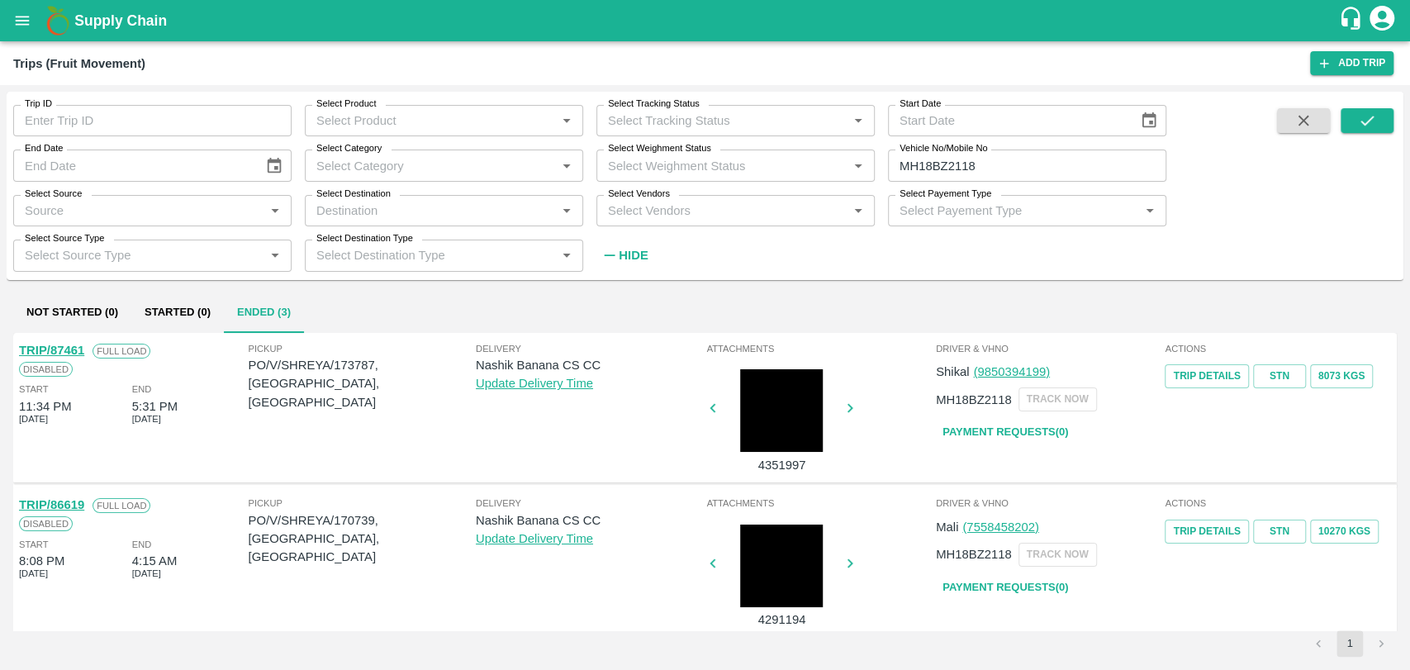
click at [78, 505] on link "TRIP/86619" at bounding box center [51, 504] width 65 height 13
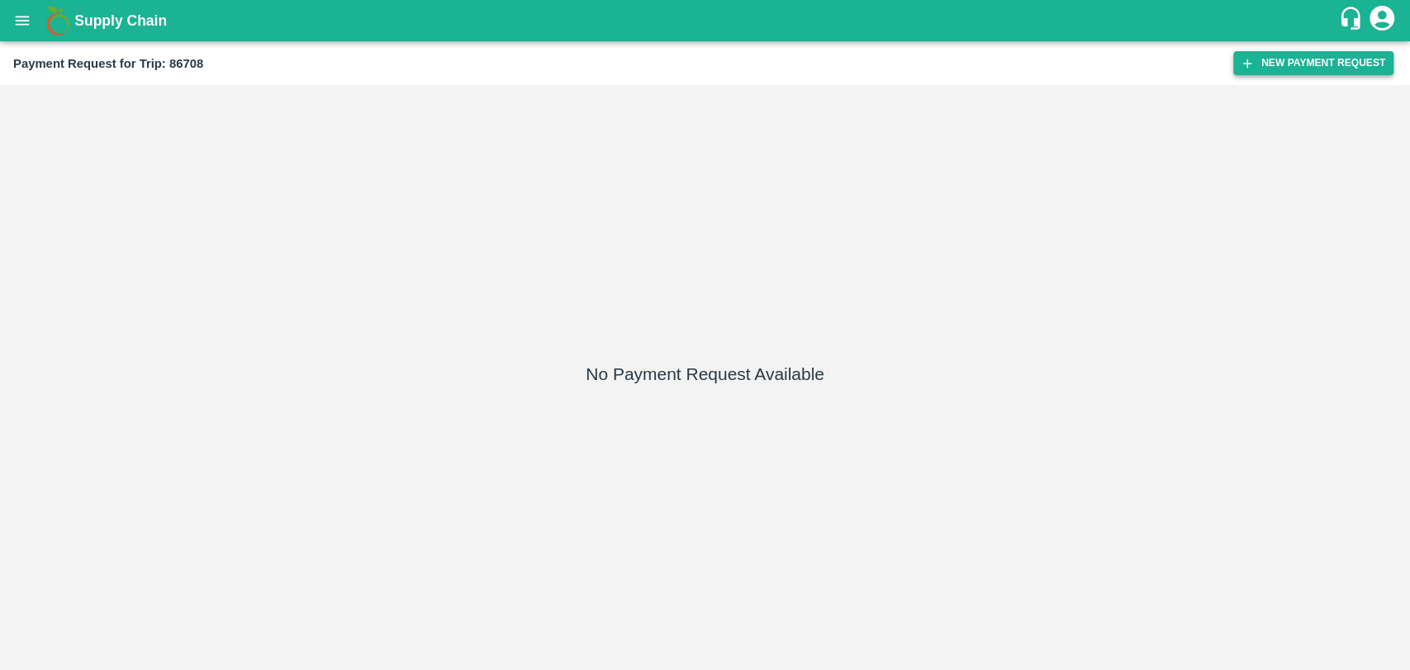
click at [1279, 74] on button "New Payment Request" at bounding box center [1313, 63] width 160 height 24
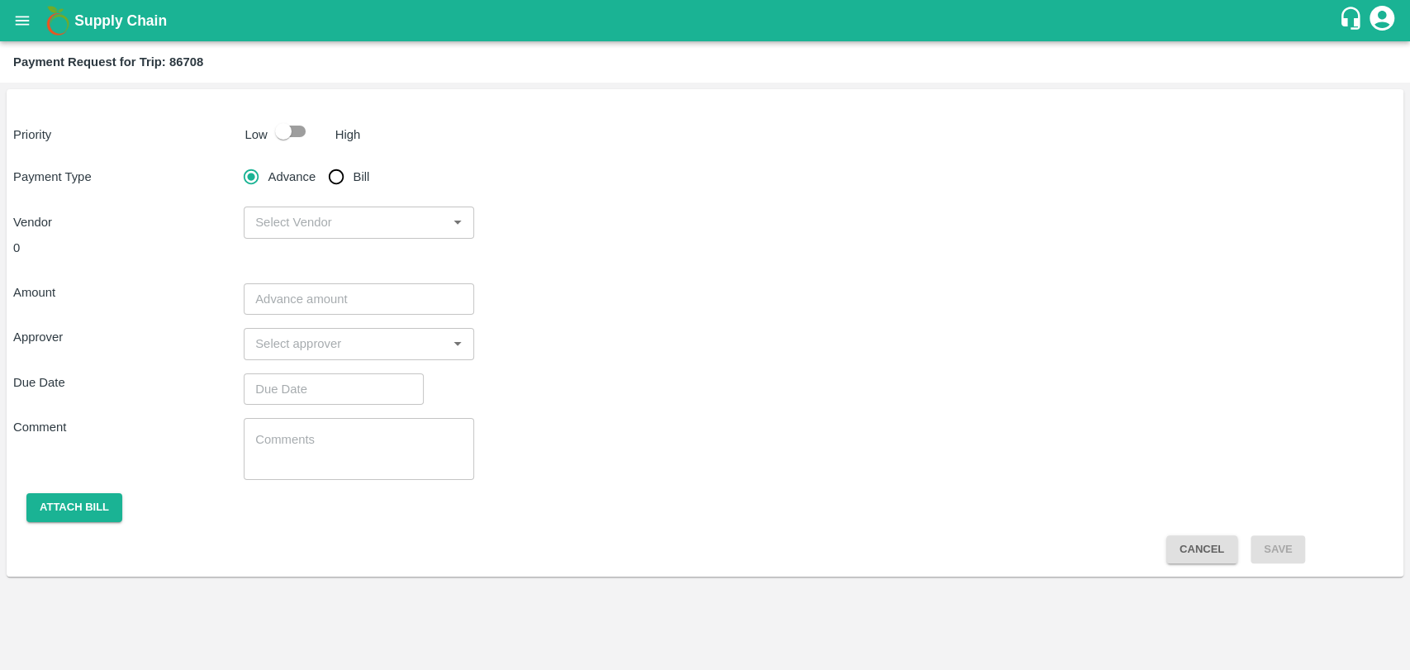
click at [335, 120] on div "High" at bounding box center [345, 131] width 32 height 25
click at [264, 144] on div "Priority Low High" at bounding box center [702, 131] width 1390 height 31
click at [284, 140] on input "checkbox" at bounding box center [283, 131] width 94 height 31
checkbox input "true"
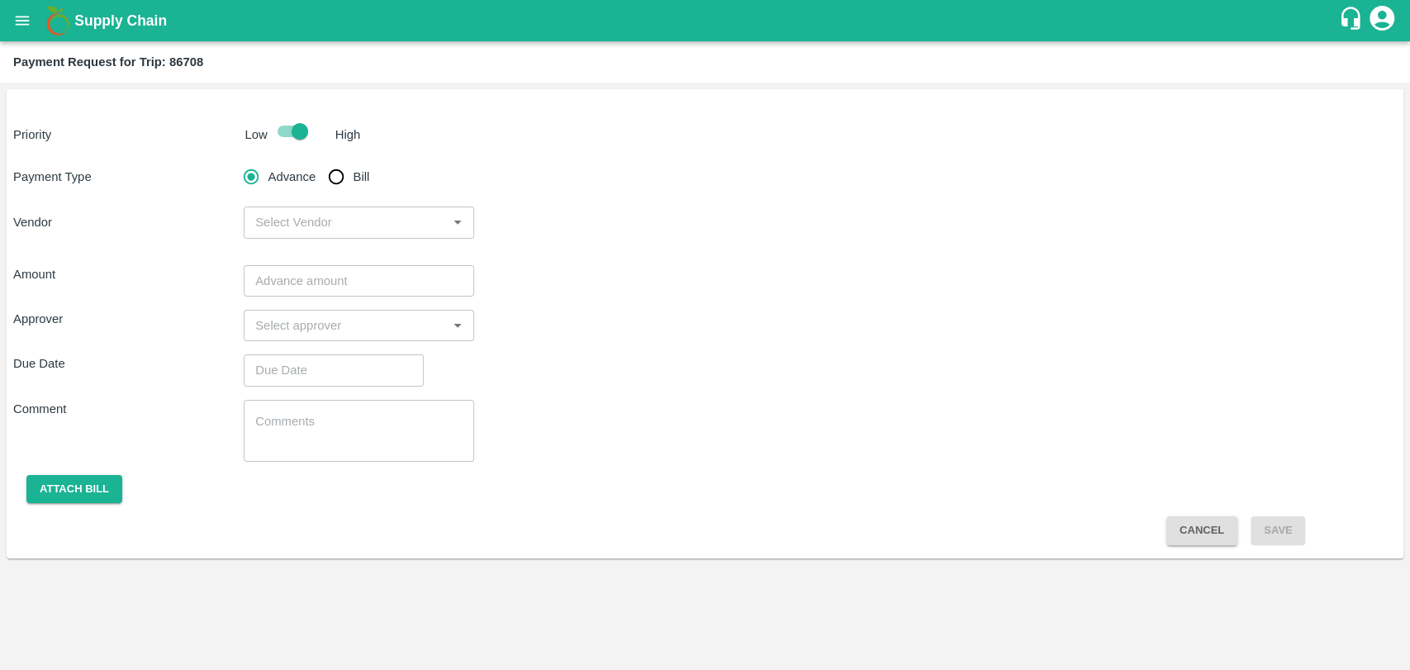
click at [328, 173] on input "Bill" at bounding box center [336, 176] width 33 height 33
radio input "true"
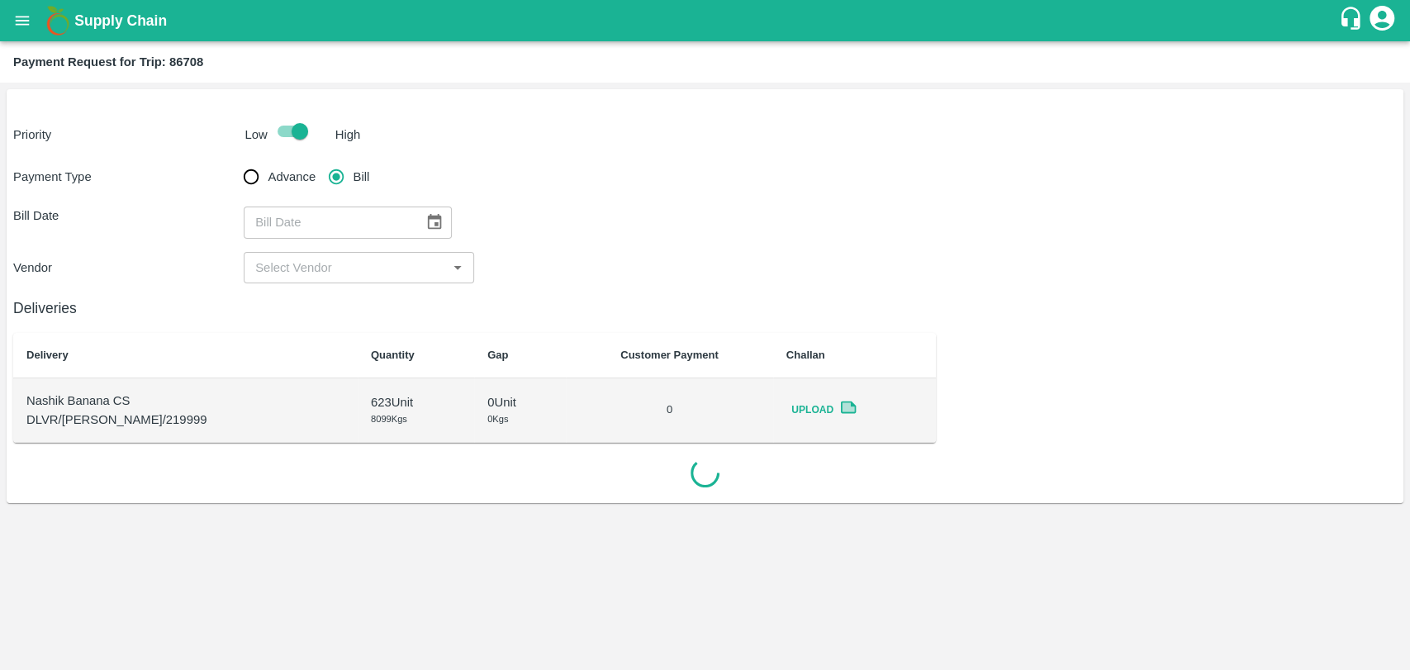
click at [419, 219] on button "Choose date" at bounding box center [434, 221] width 31 height 31
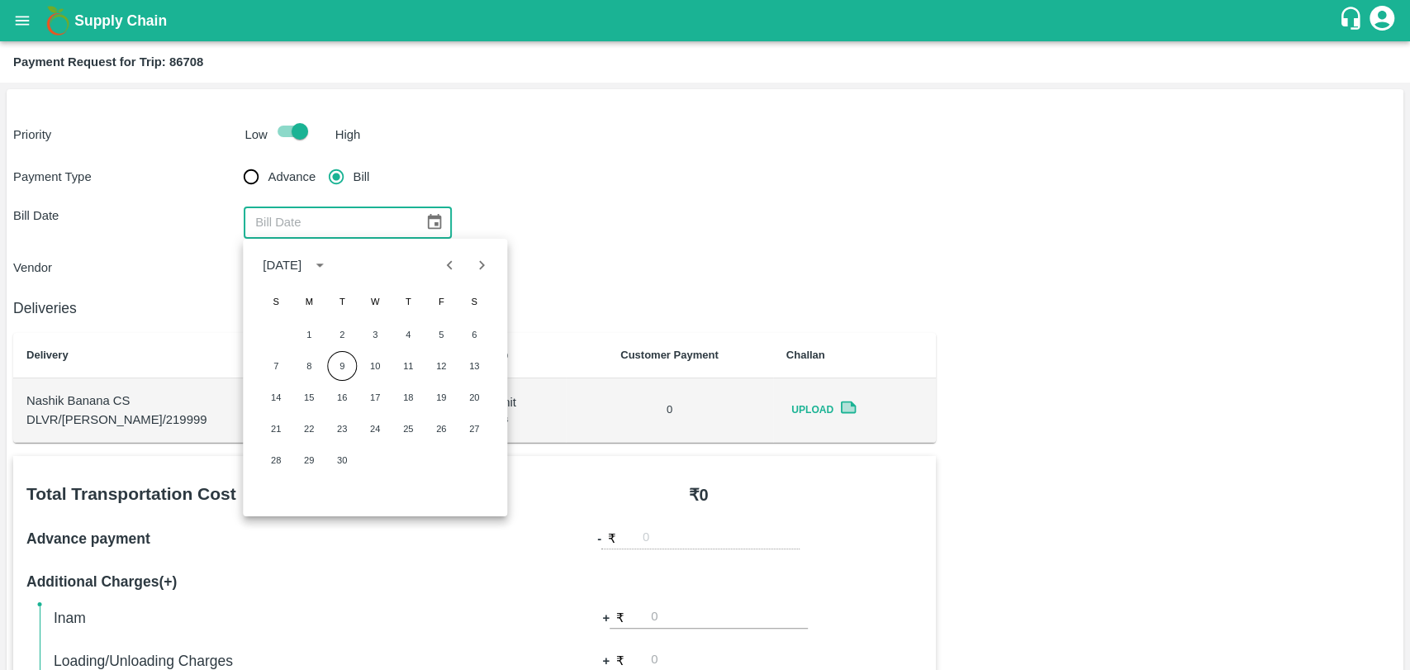
click at [438, 264] on button "Previous month" at bounding box center [449, 264] width 31 height 31
click at [283, 455] on button "24" at bounding box center [276, 460] width 30 height 30
type input "[DATE]"
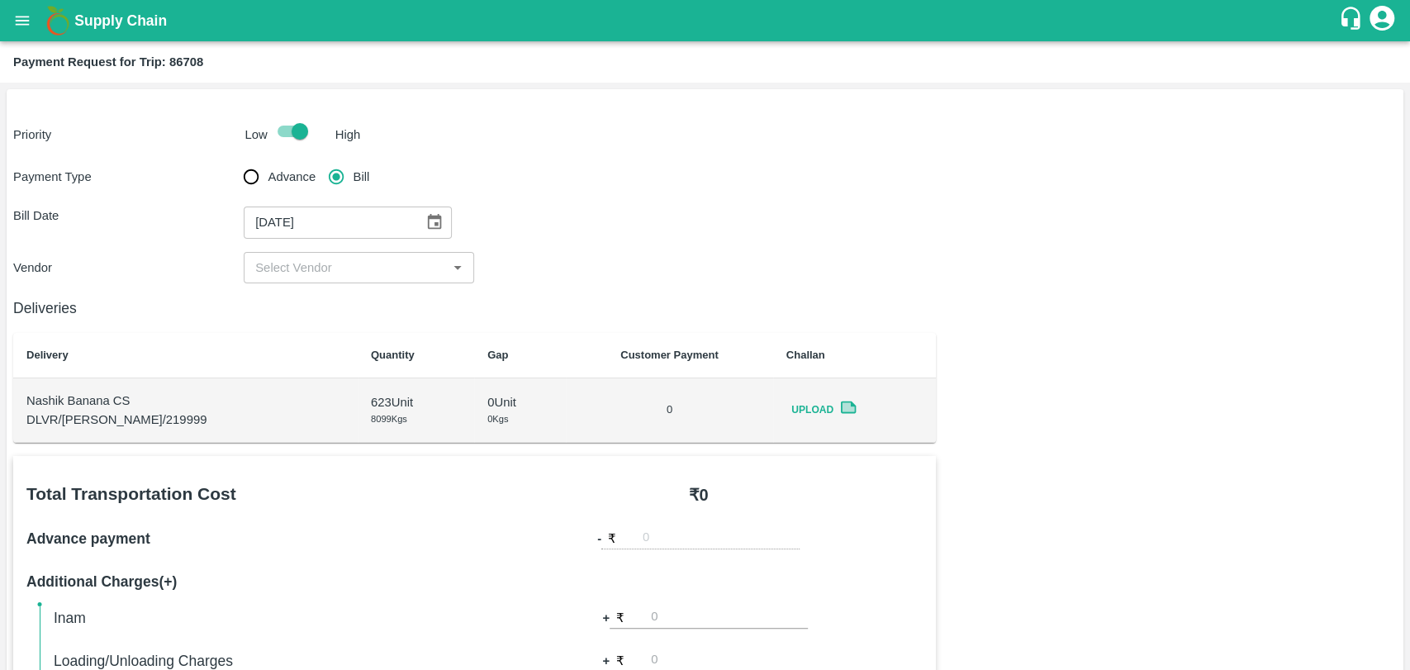
click at [295, 272] on input "input" at bounding box center [345, 267] width 193 height 21
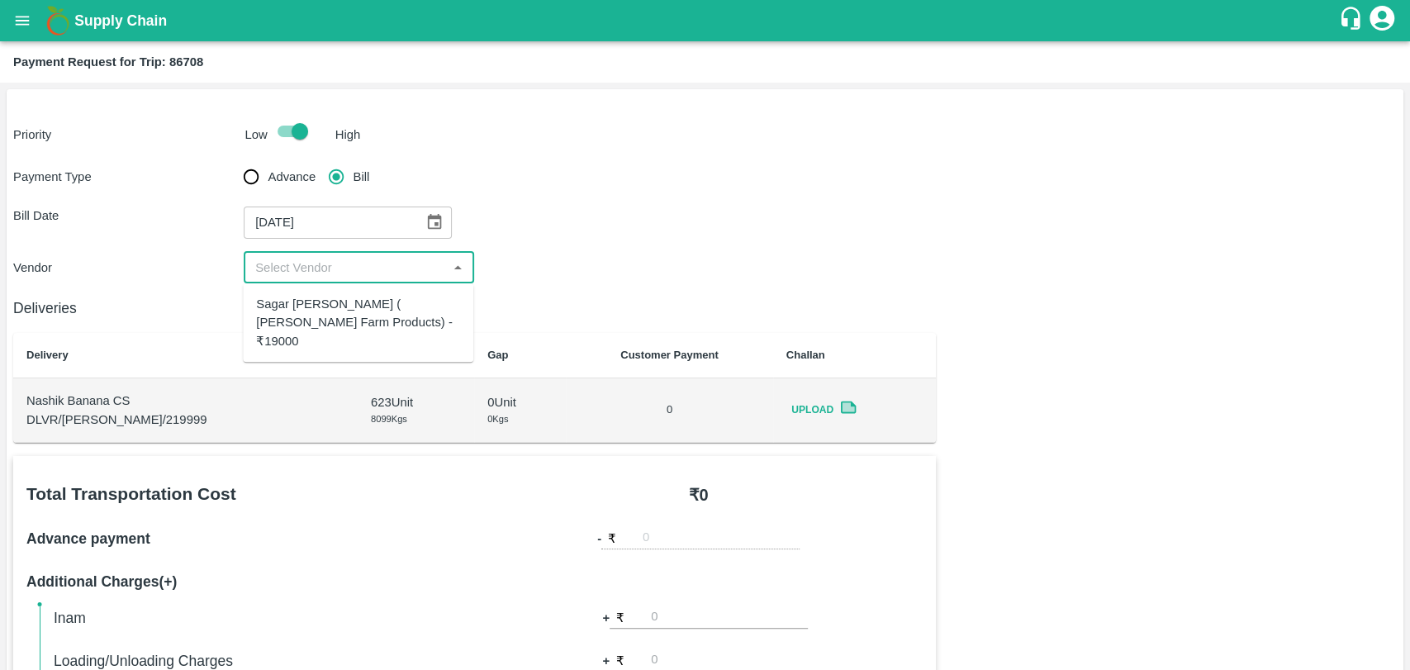
click at [282, 313] on div "Sagar [PERSON_NAME] ( [PERSON_NAME] Farm Products) - ₹19000" at bounding box center [358, 322] width 204 height 55
type input "Sagar [PERSON_NAME] ( [PERSON_NAME] Farm Products) - ₹19000"
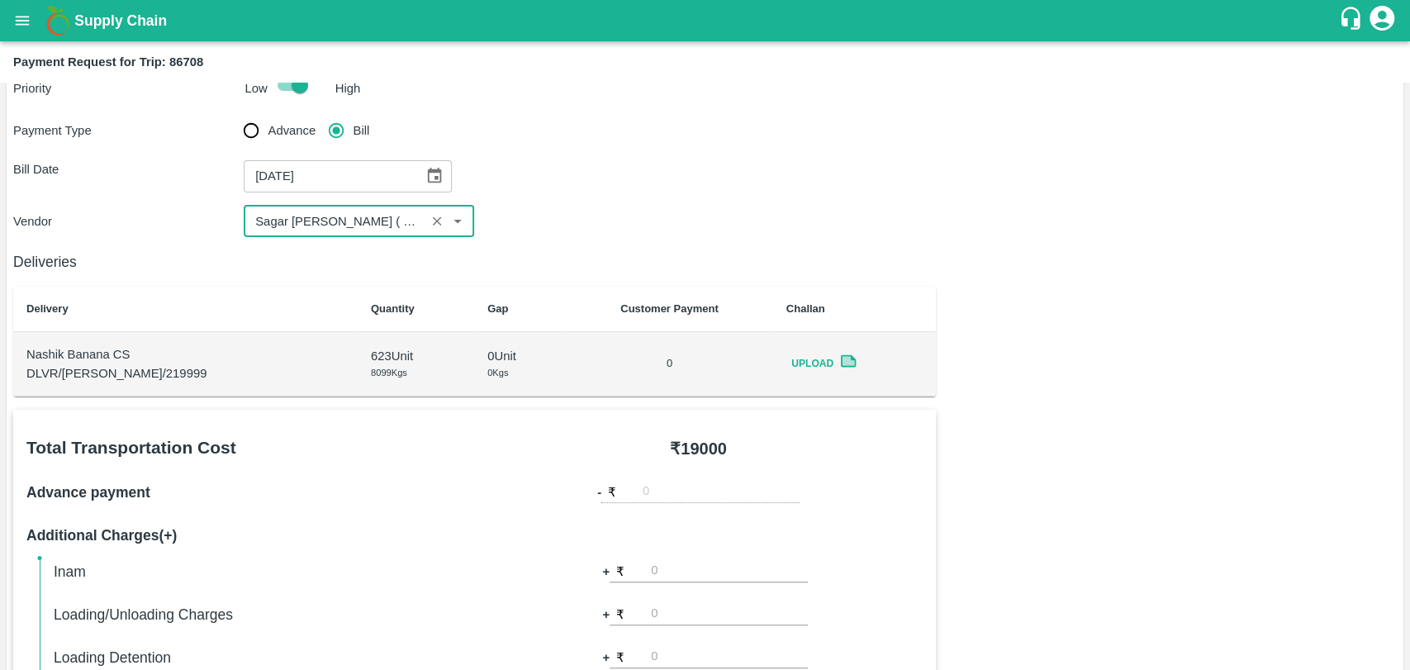
scroll to position [550, 0]
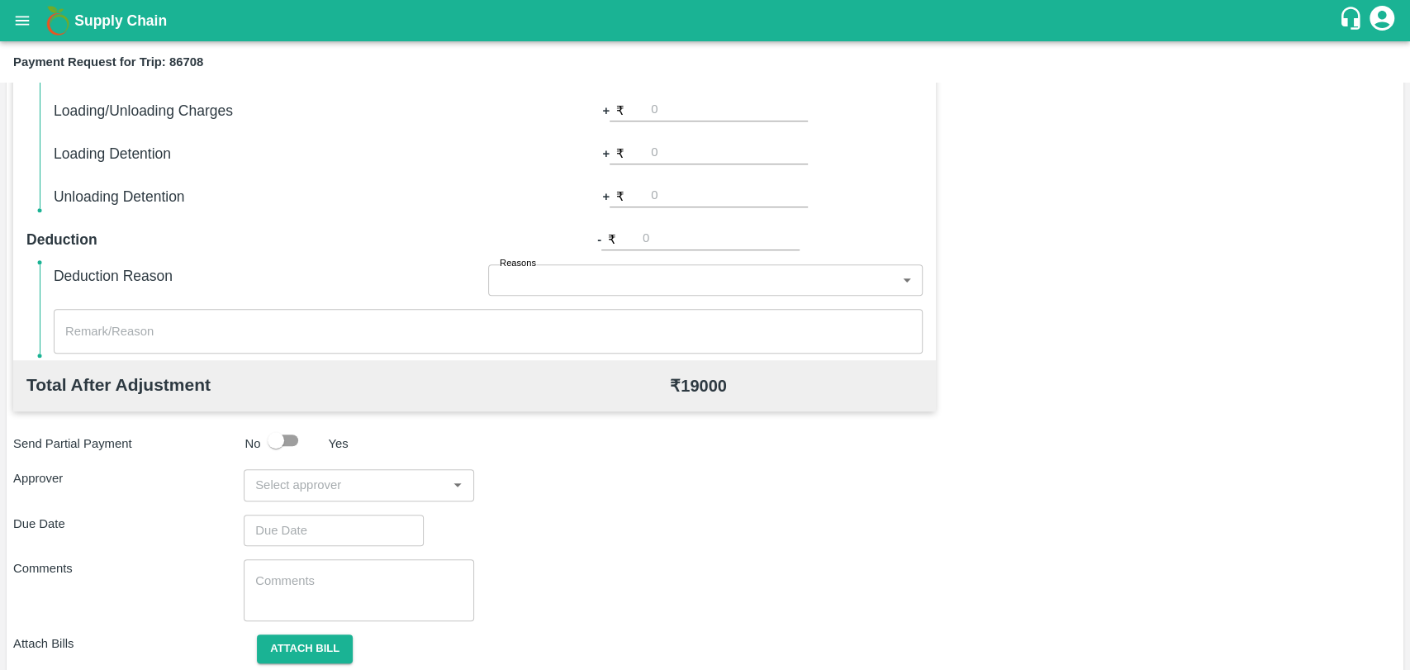
click at [325, 474] on input "input" at bounding box center [345, 484] width 193 height 21
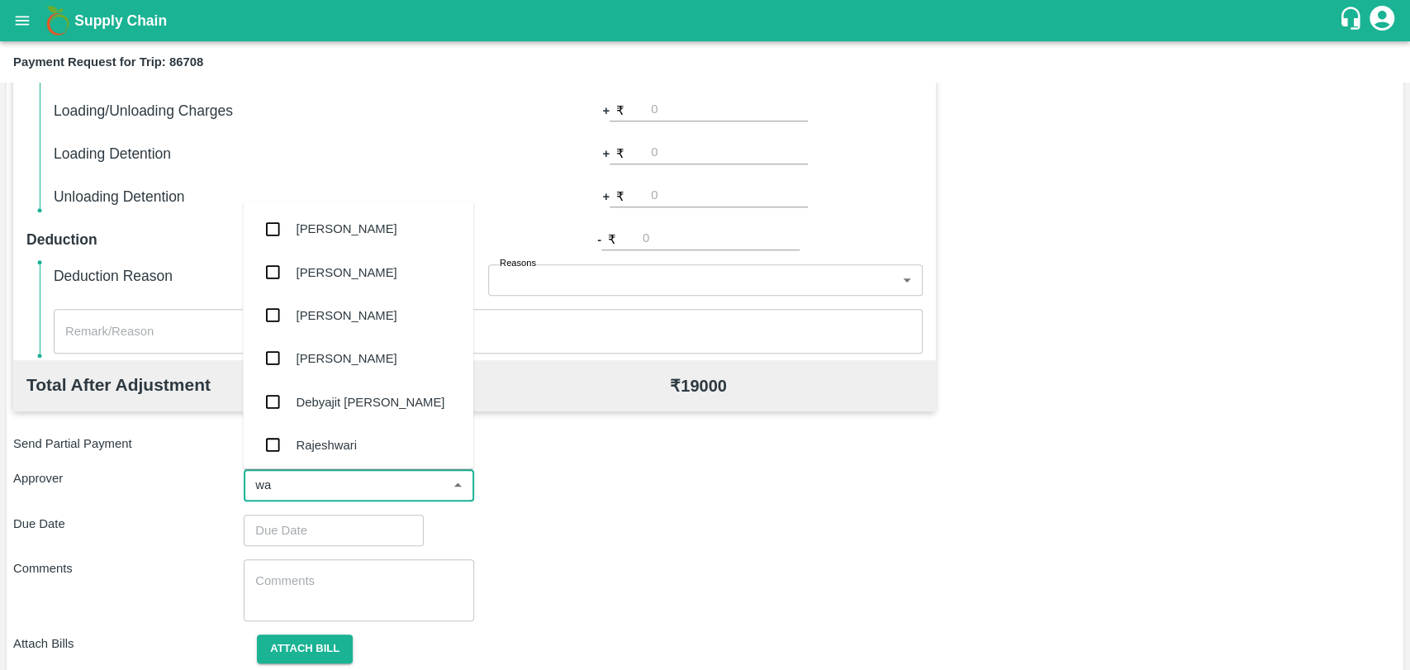
type input "wag"
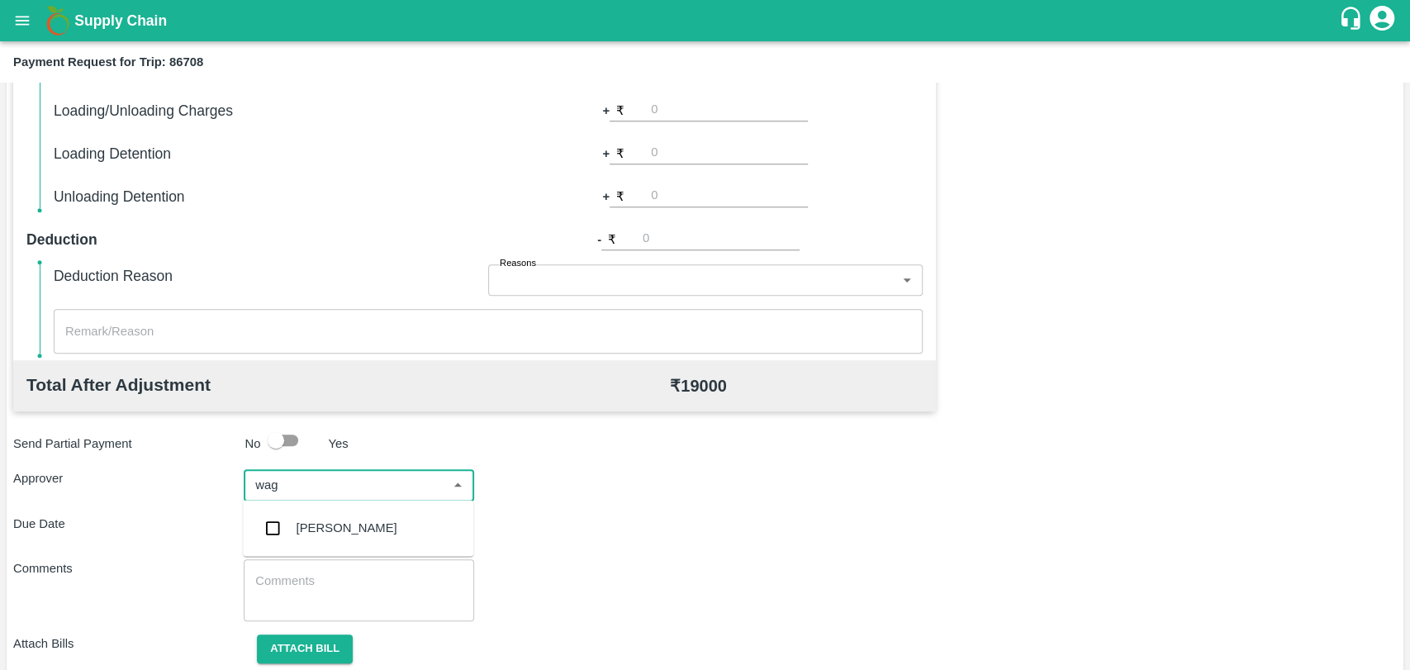
click at [341, 510] on div "Prasad Waghade" at bounding box center [358, 527] width 230 height 43
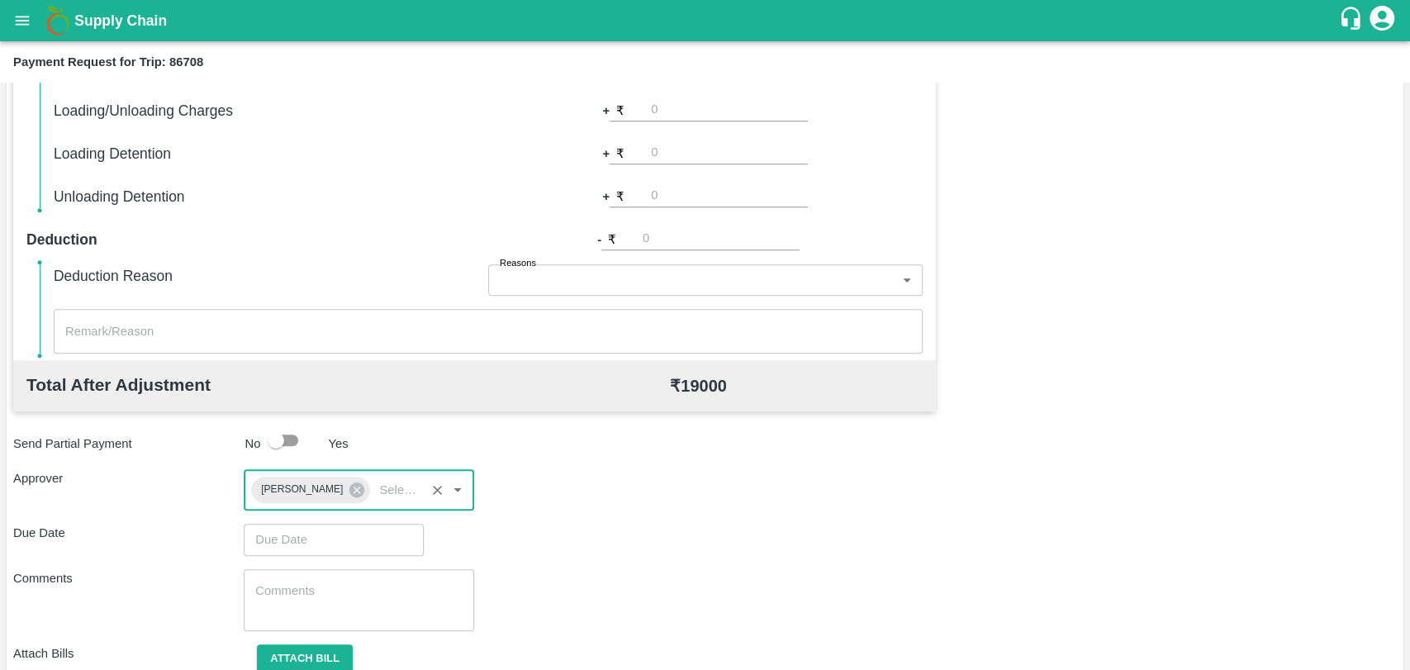
click at [324, 539] on input "Choose date" at bounding box center [328, 539] width 168 height 31
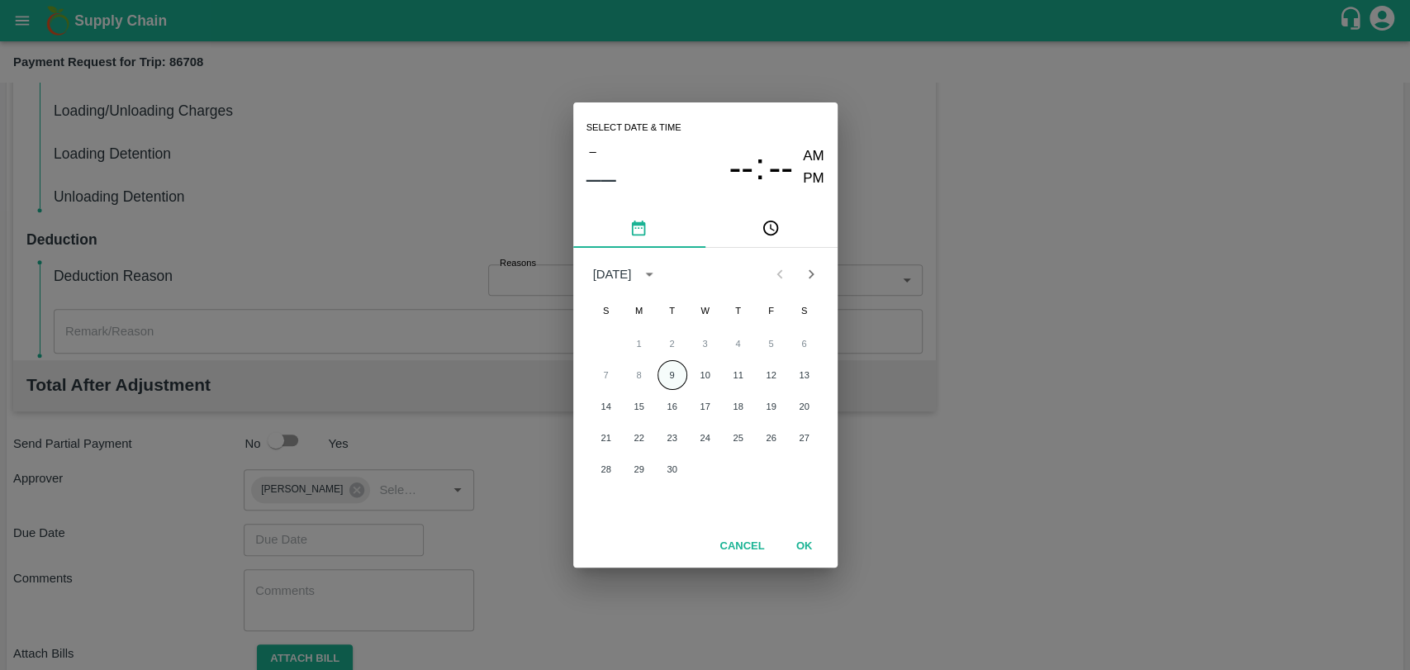
click at [667, 372] on button "9" at bounding box center [672, 375] width 30 height 30
type input "09/09/2025 12:00 AM"
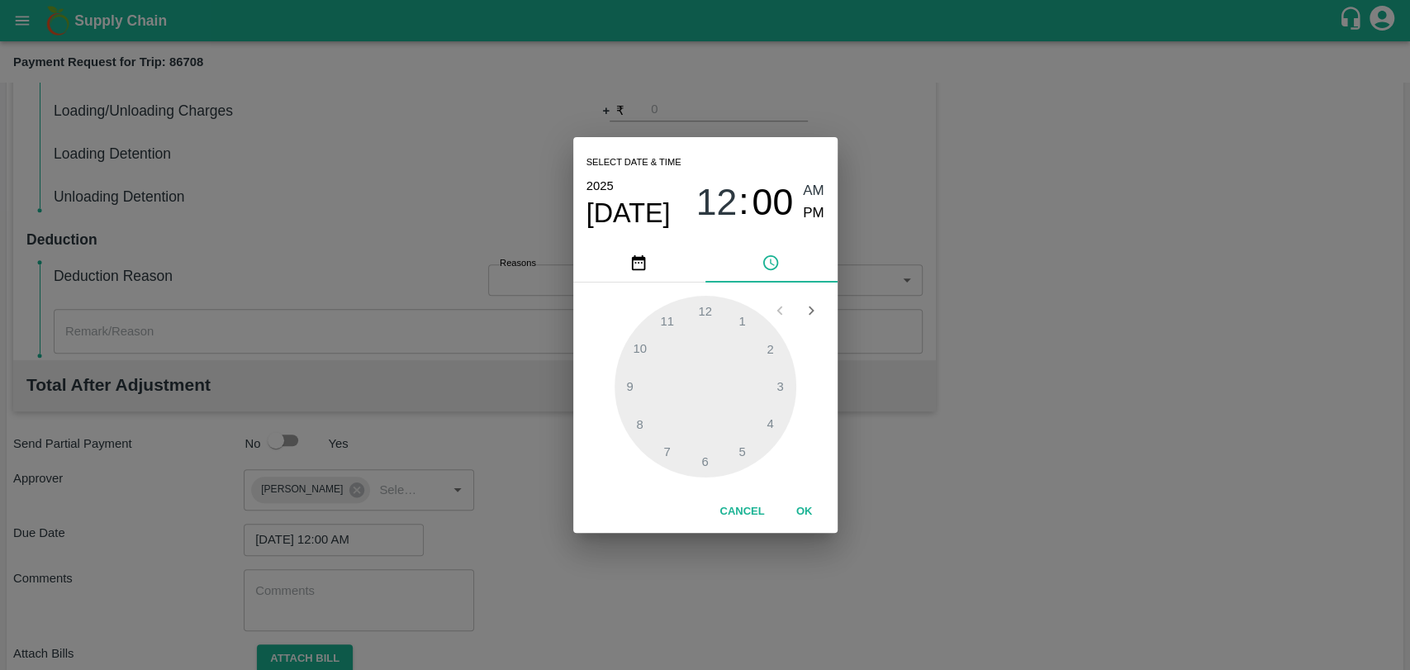
click at [784, 509] on button "OK" at bounding box center [804, 511] width 53 height 29
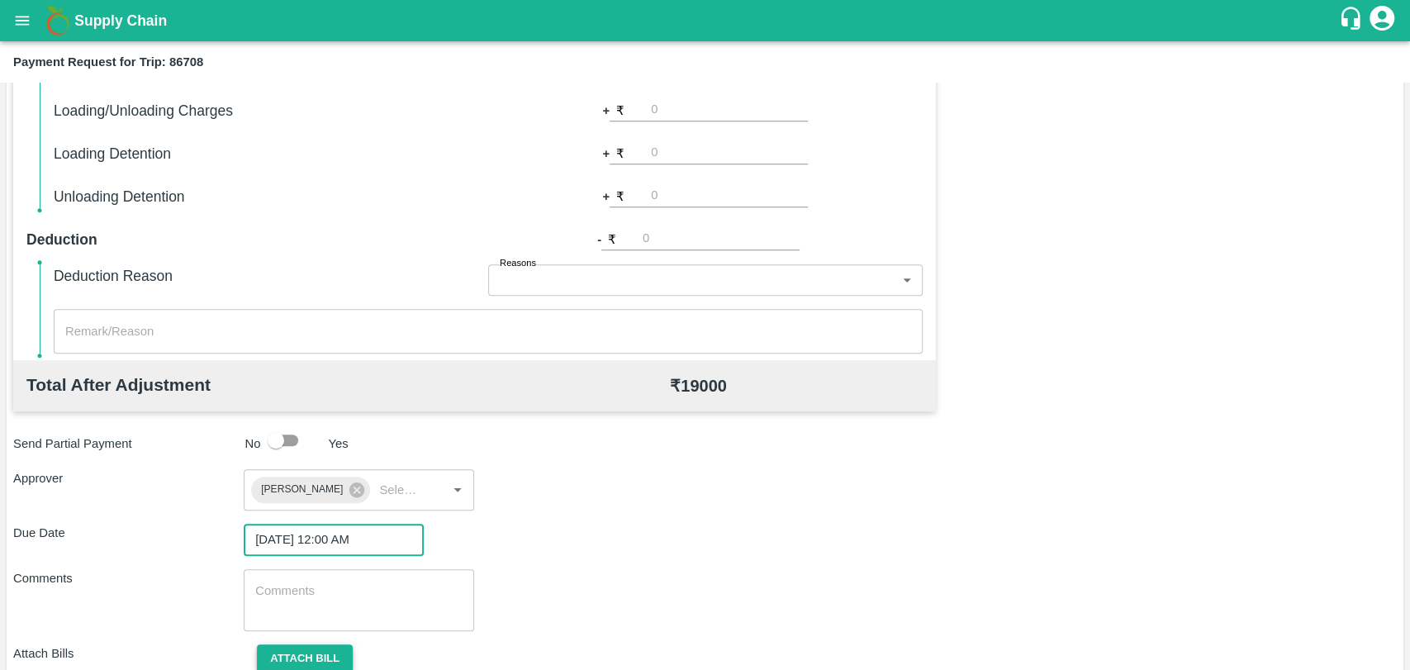
drag, startPoint x: 301, startPoint y: 625, endPoint x: 291, endPoint y: 642, distance: 20.0
click at [301, 625] on div "x ​" at bounding box center [359, 600] width 230 height 62
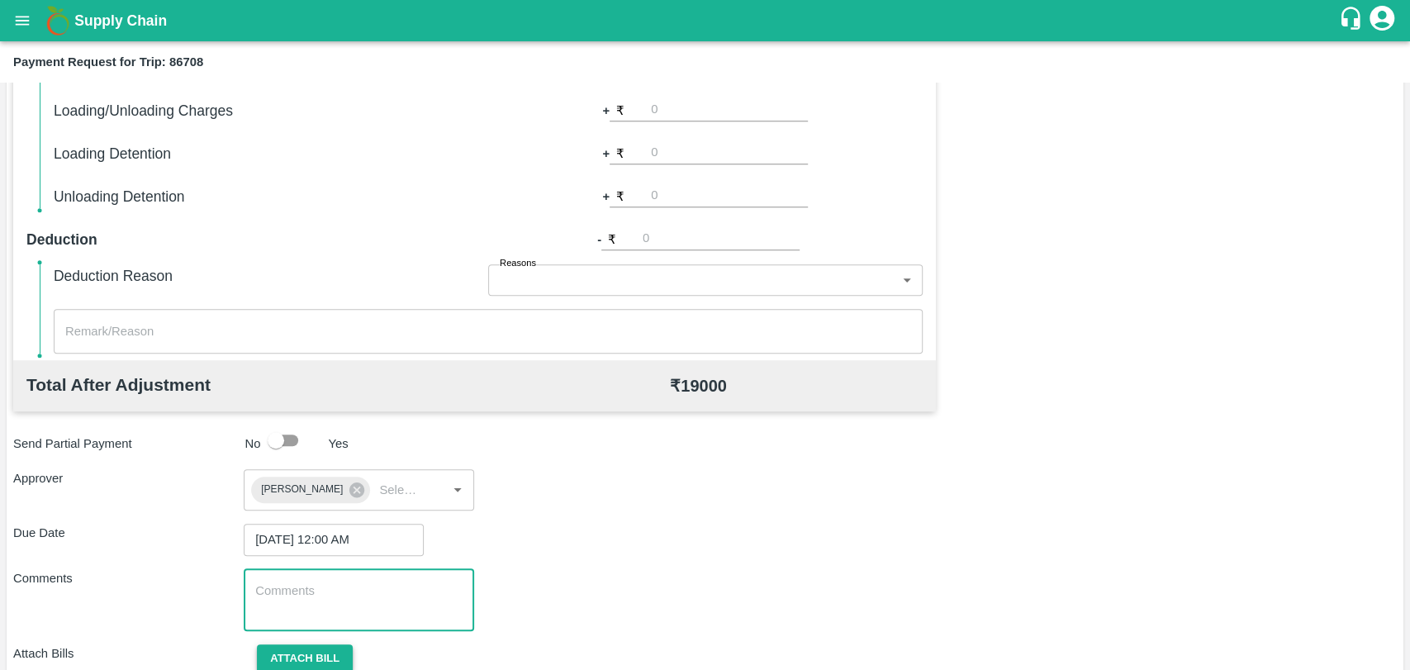
click at [290, 649] on button "Attach bill" at bounding box center [305, 658] width 96 height 29
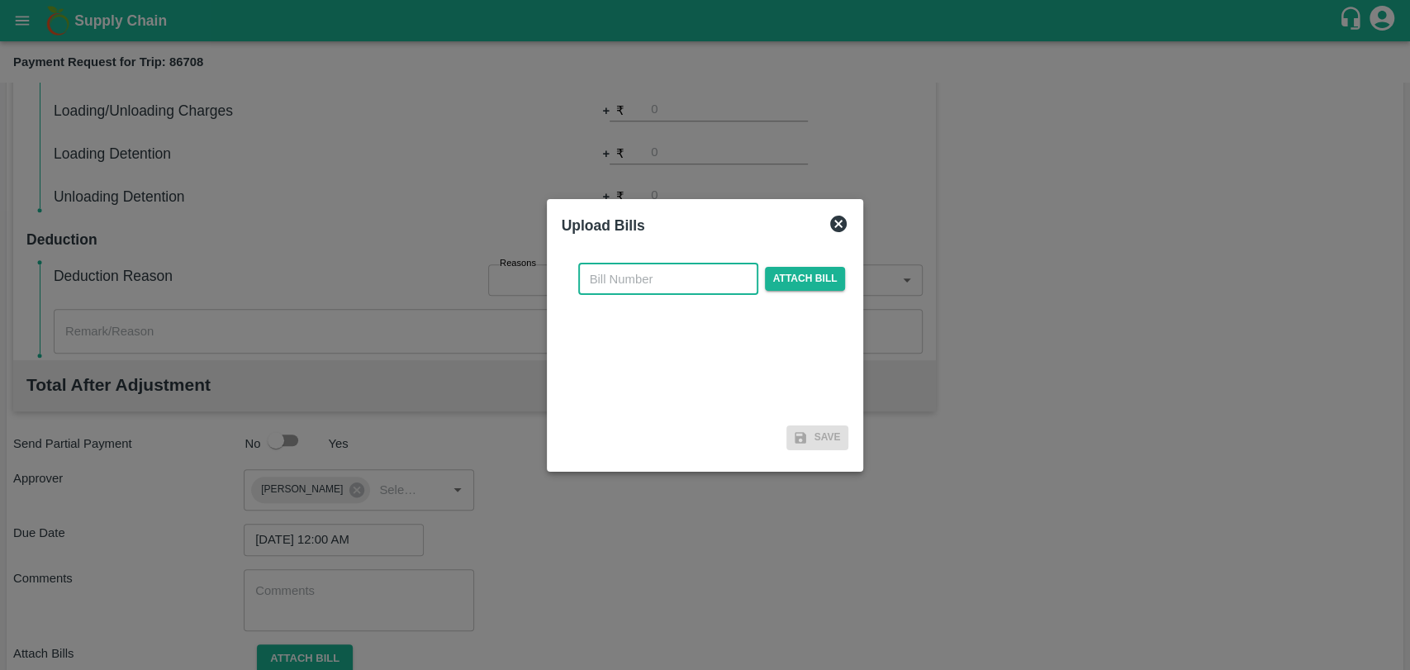
click at [640, 279] on input "text" at bounding box center [668, 278] width 180 height 31
type input "396"
click at [793, 286] on span "Attach bill" at bounding box center [805, 279] width 81 height 24
click at [0, 0] on input "Attach bill" at bounding box center [0, 0] width 0 height 0
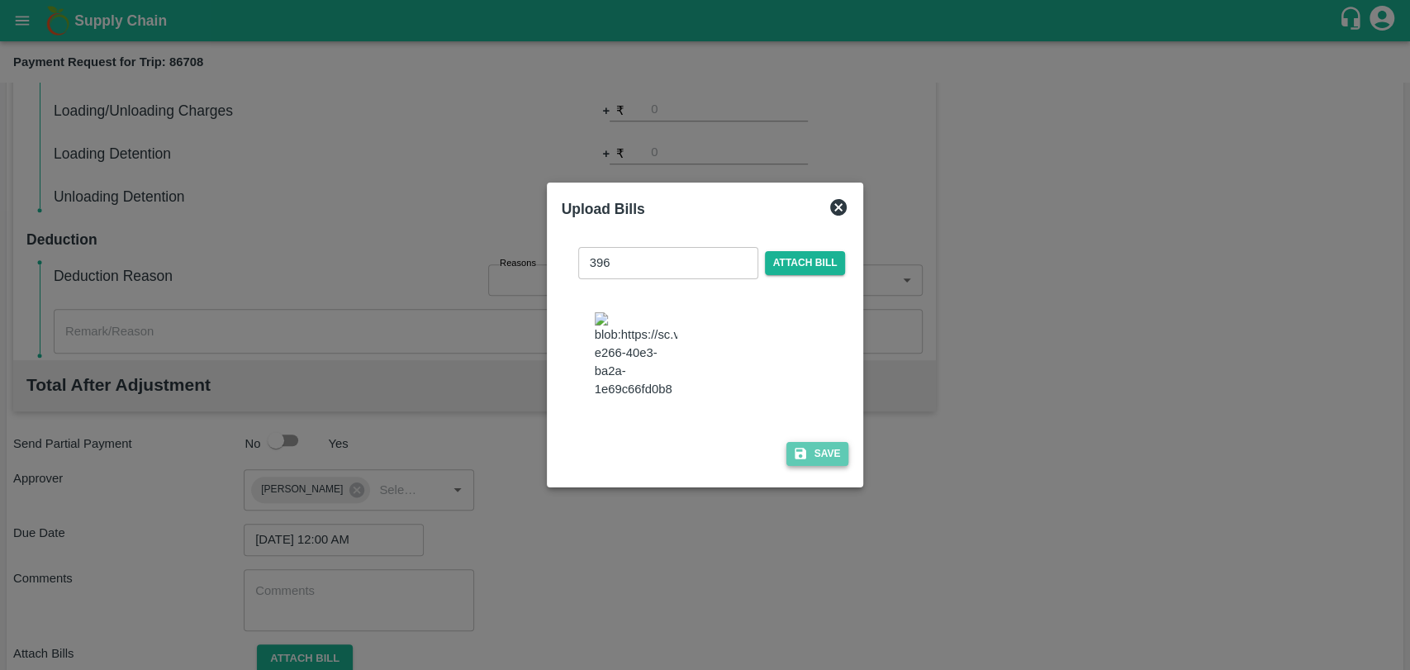
click at [832, 442] on button "Save" at bounding box center [817, 454] width 63 height 24
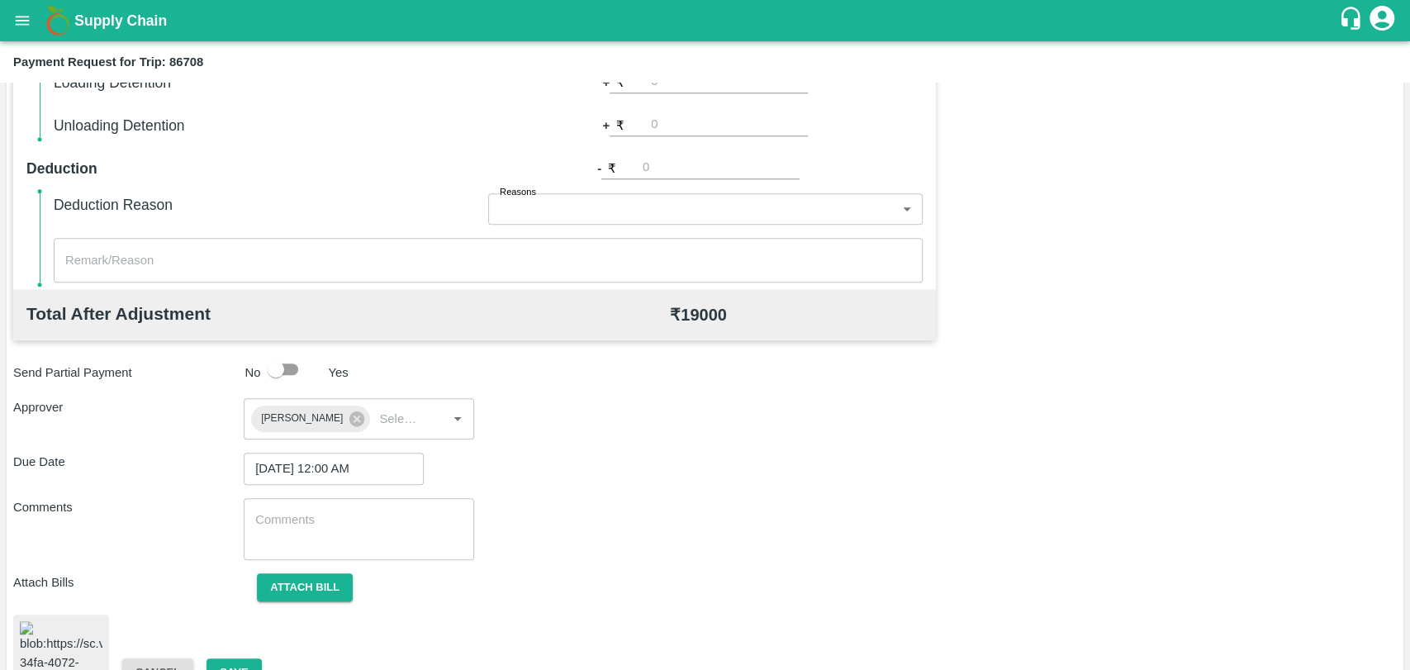
scroll to position [680, 0]
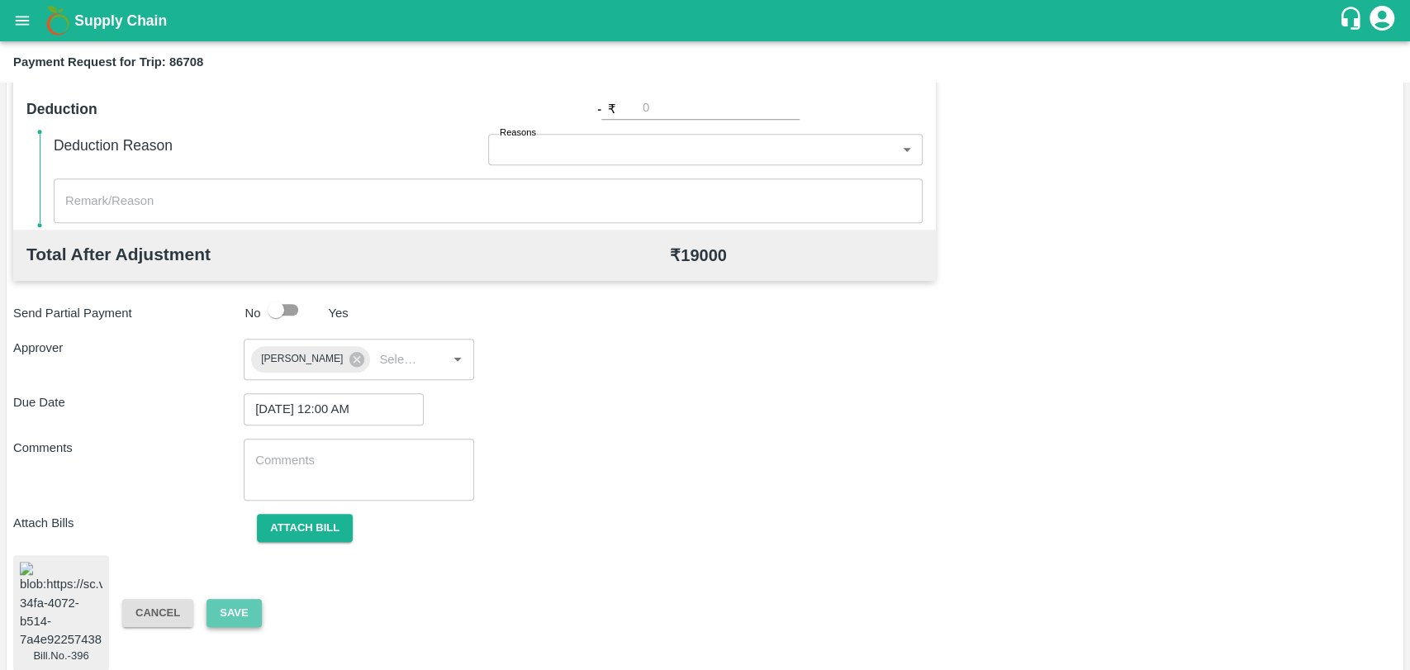
click at [233, 614] on button "Save" at bounding box center [233, 613] width 55 height 29
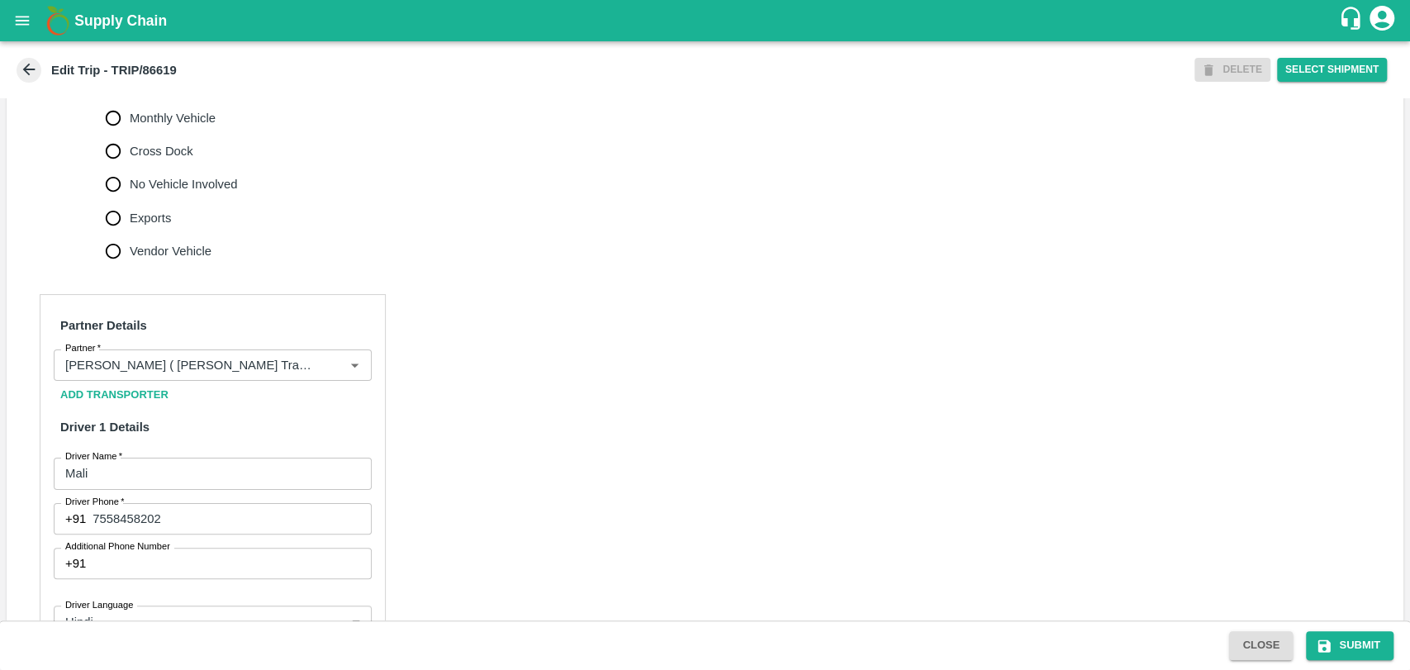
scroll to position [733, 0]
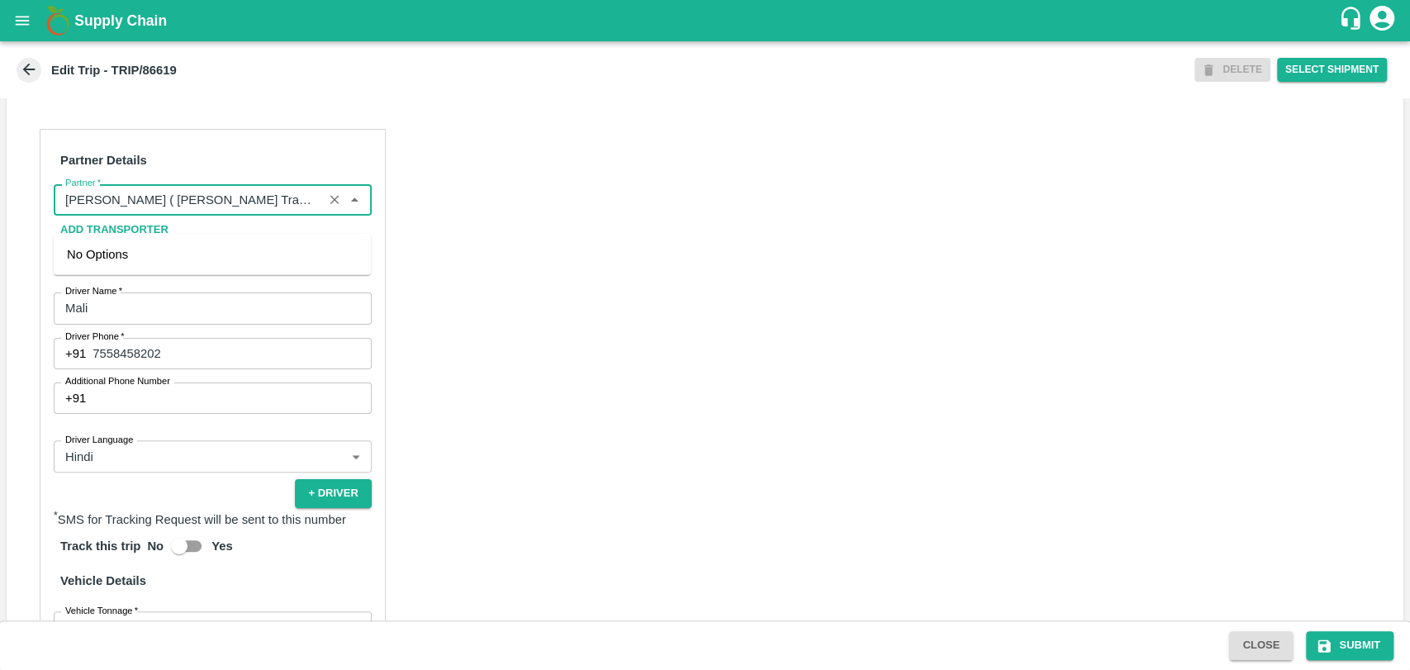
click at [241, 211] on input "Partner   *" at bounding box center [188, 199] width 259 height 21
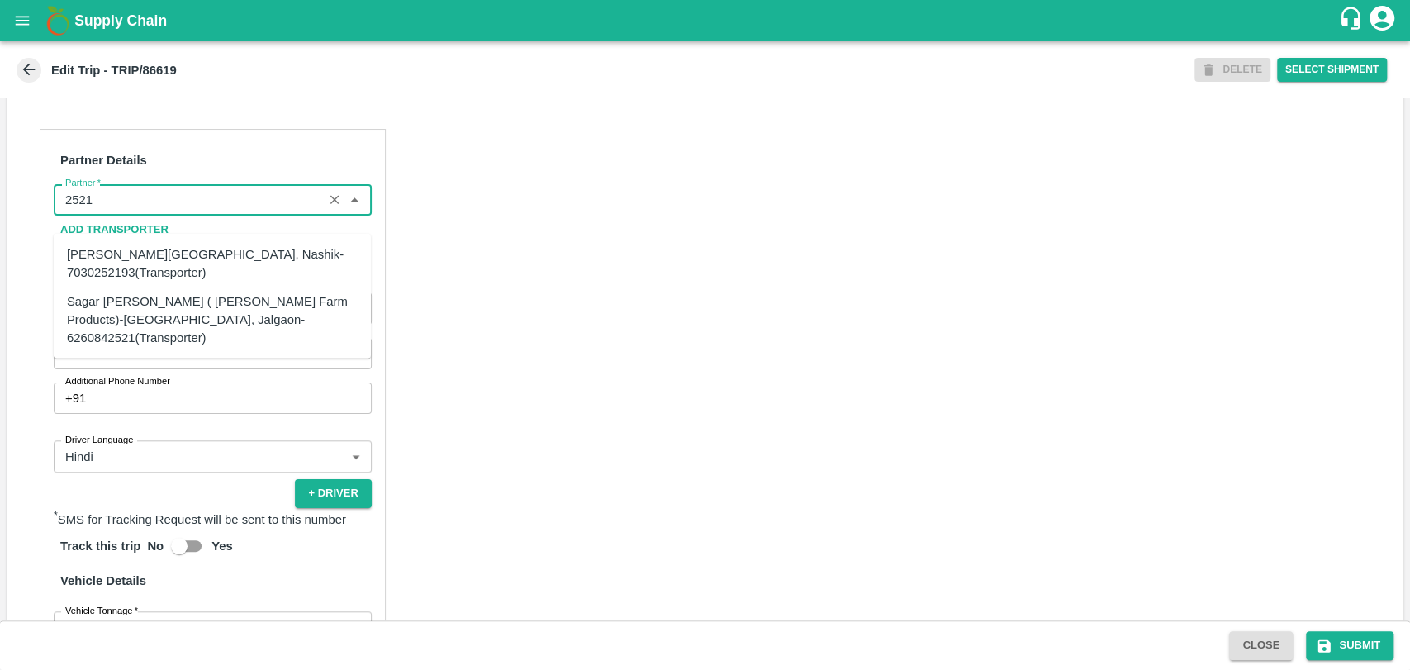
click at [182, 299] on div "Sagar [PERSON_NAME] ( [PERSON_NAME] Farm Products)-[GEOGRAPHIC_DATA], Jalgaon-6…" at bounding box center [212, 318] width 291 height 55
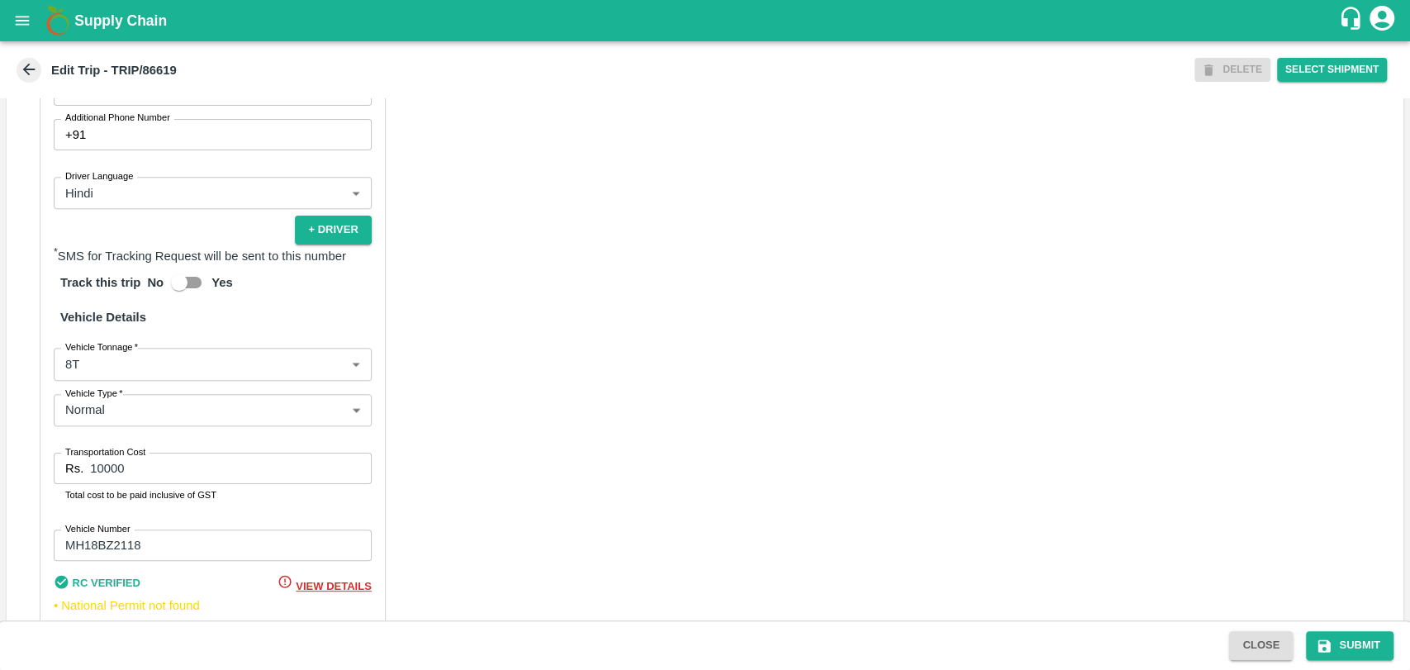
scroll to position [1009, 0]
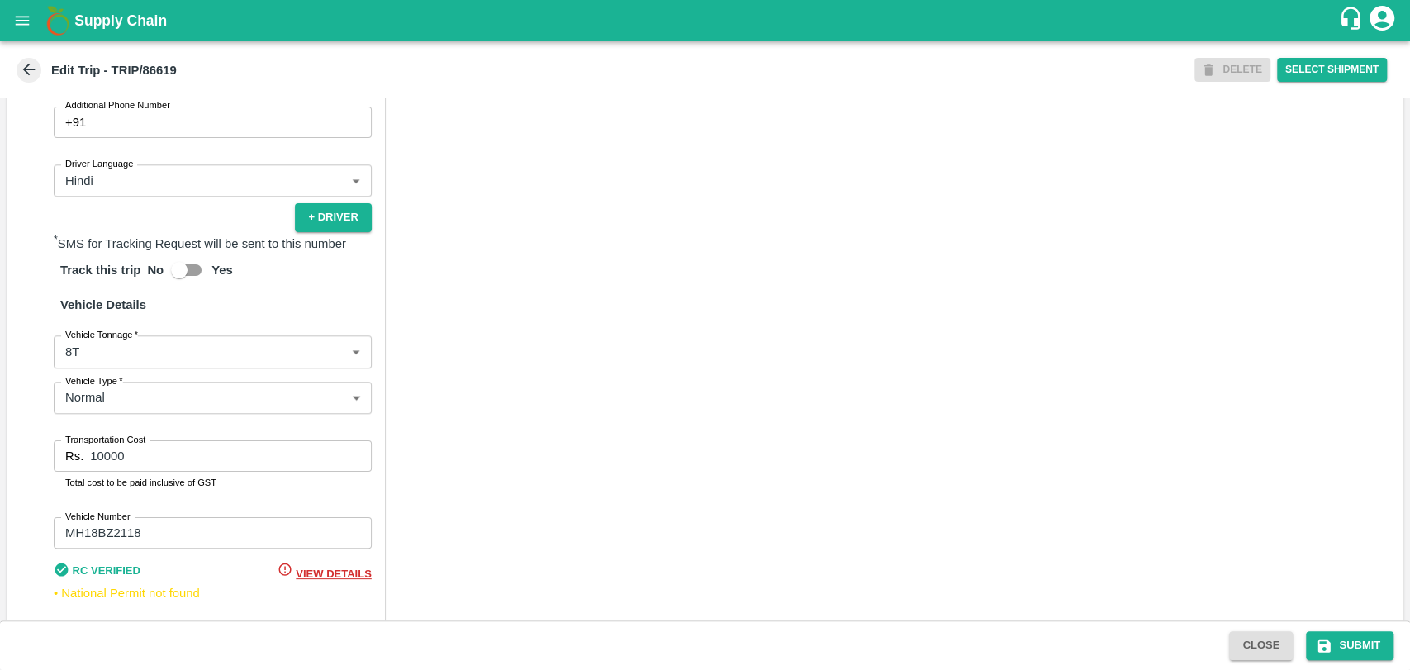
type input "Sagar [PERSON_NAME] ( [PERSON_NAME] Farm Products)-[GEOGRAPHIC_DATA], Jalgaon-6…"
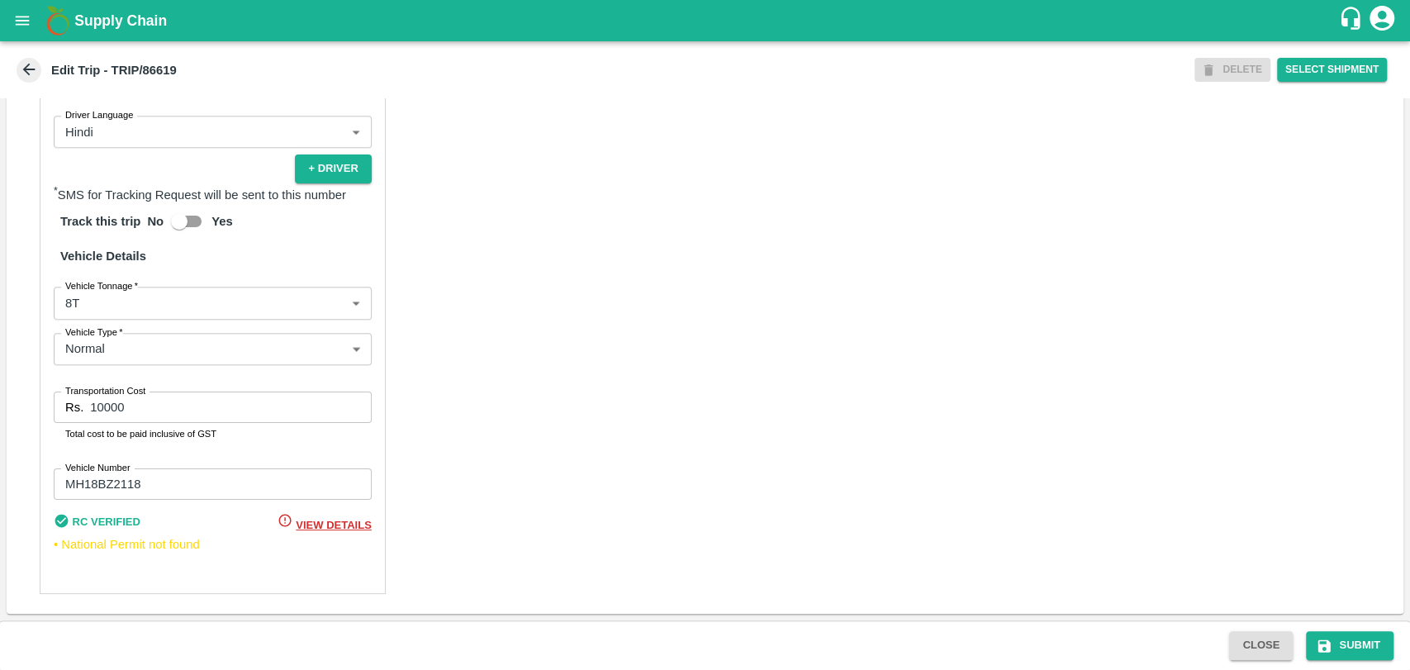
click at [116, 306] on body "Supply Chain Edit Trip - TRIP/86619 DELETE Select Shipment Trip Details Trip Ty…" at bounding box center [705, 335] width 1410 height 670
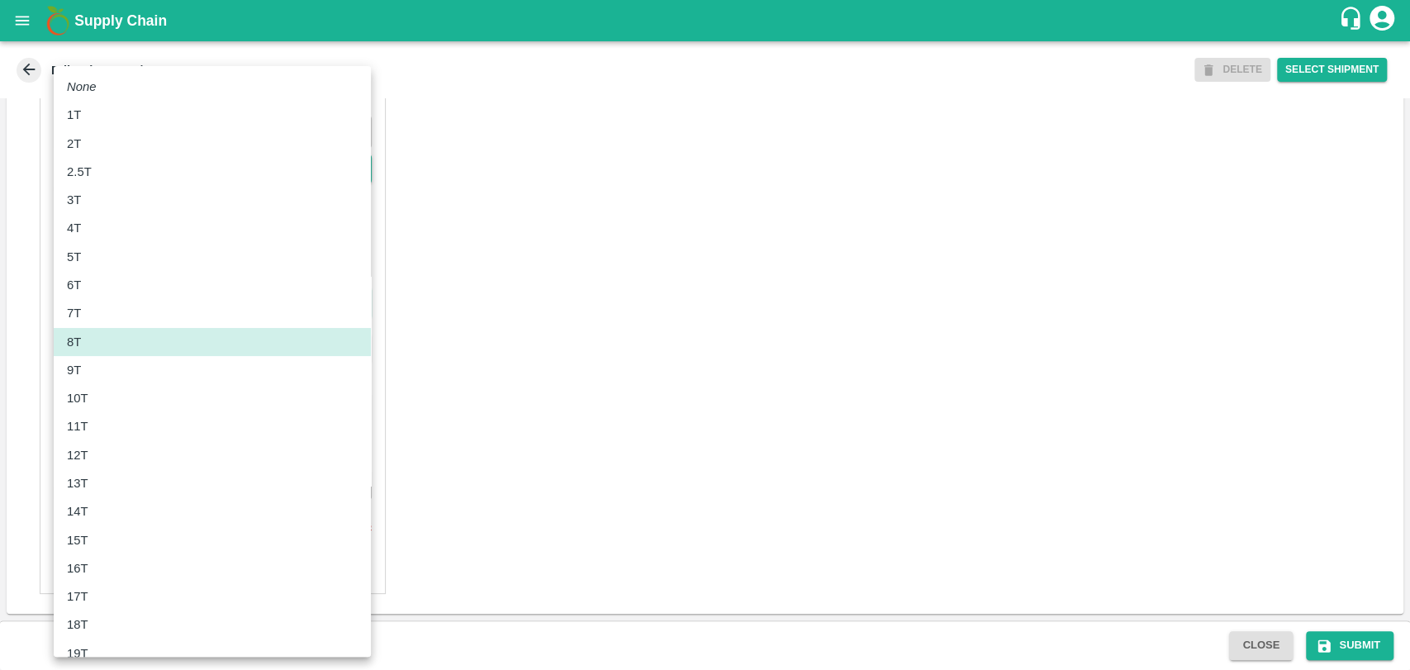
click at [99, 431] on div "11T" at bounding box center [212, 426] width 291 height 18
type input "11000"
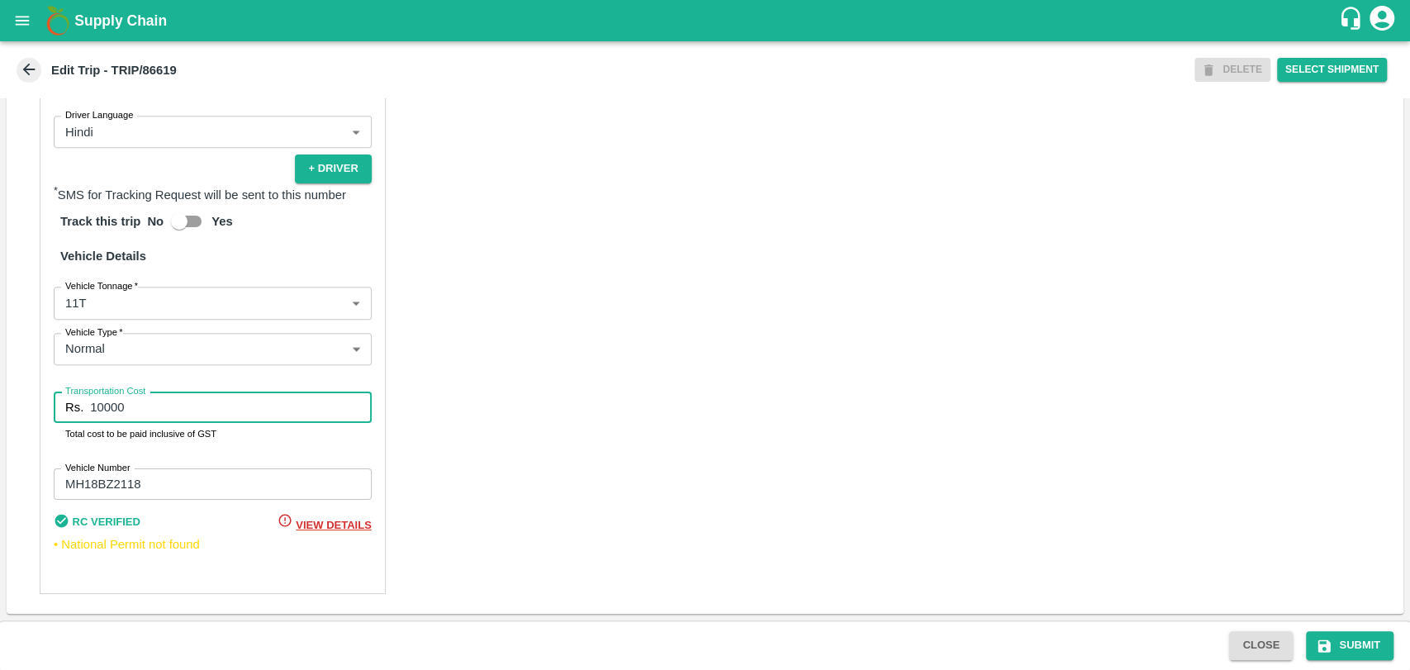
drag, startPoint x: 142, startPoint y: 413, endPoint x: 82, endPoint y: 398, distance: 62.1
click at [95, 405] on input "10000" at bounding box center [230, 406] width 281 height 31
type input "1"
type input "20900"
click at [1340, 645] on button "Submit" at bounding box center [1350, 645] width 88 height 29
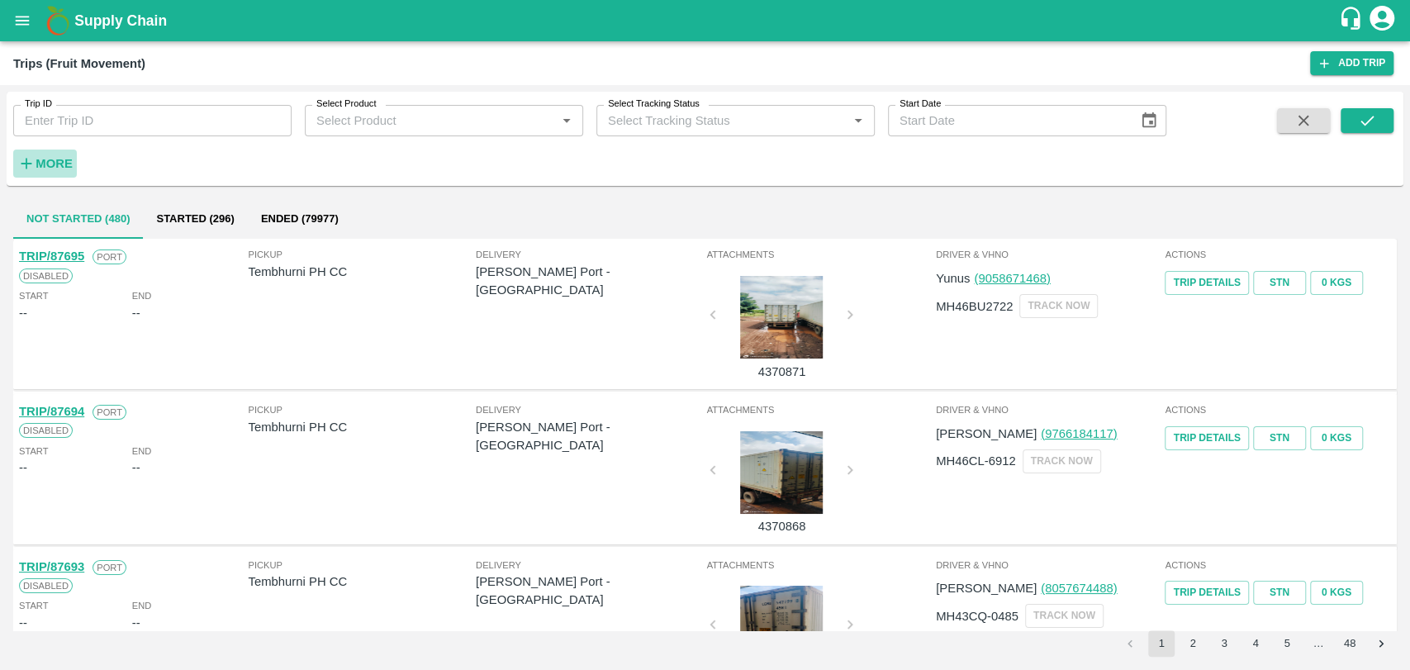
click at [52, 173] on h6 "More" at bounding box center [54, 163] width 37 height 21
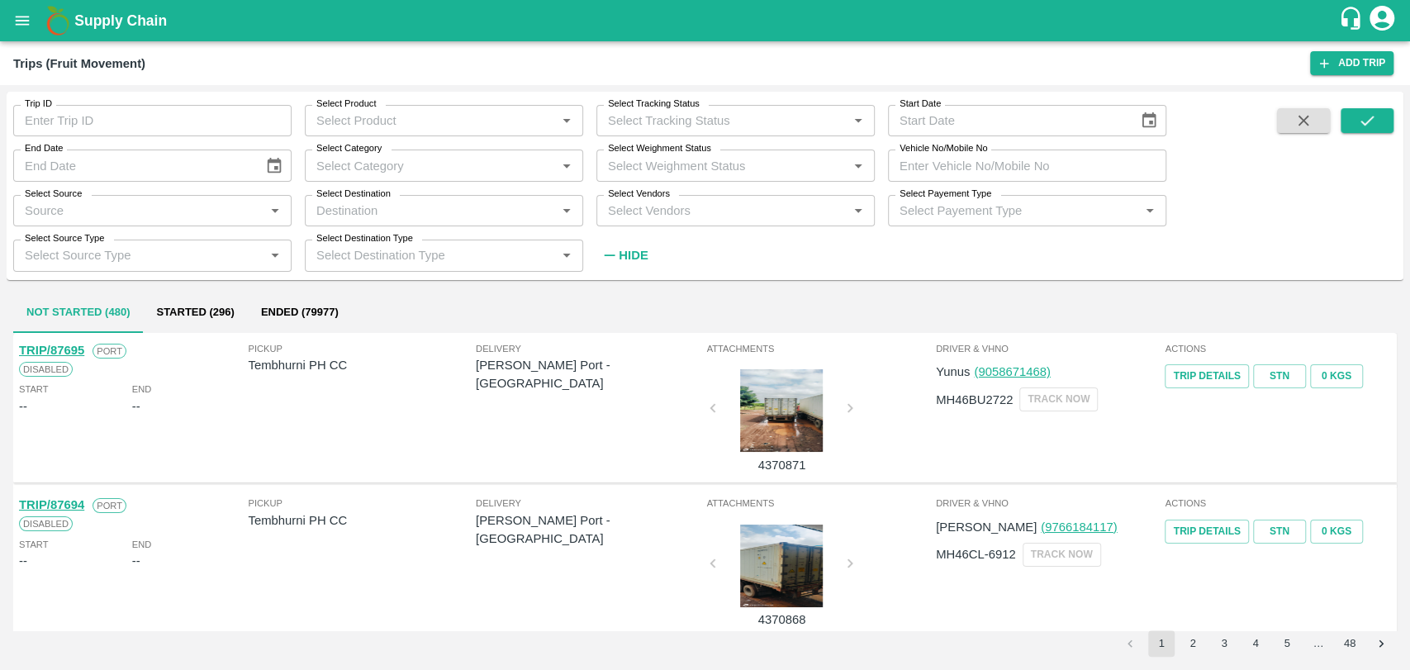
click at [965, 155] on input "Vehicle No/Mobile No" at bounding box center [1027, 164] width 278 height 31
paste input "MH47AS5685"
type input "MH47AS5685"
click at [1344, 114] on button "submit" at bounding box center [1366, 120] width 53 height 25
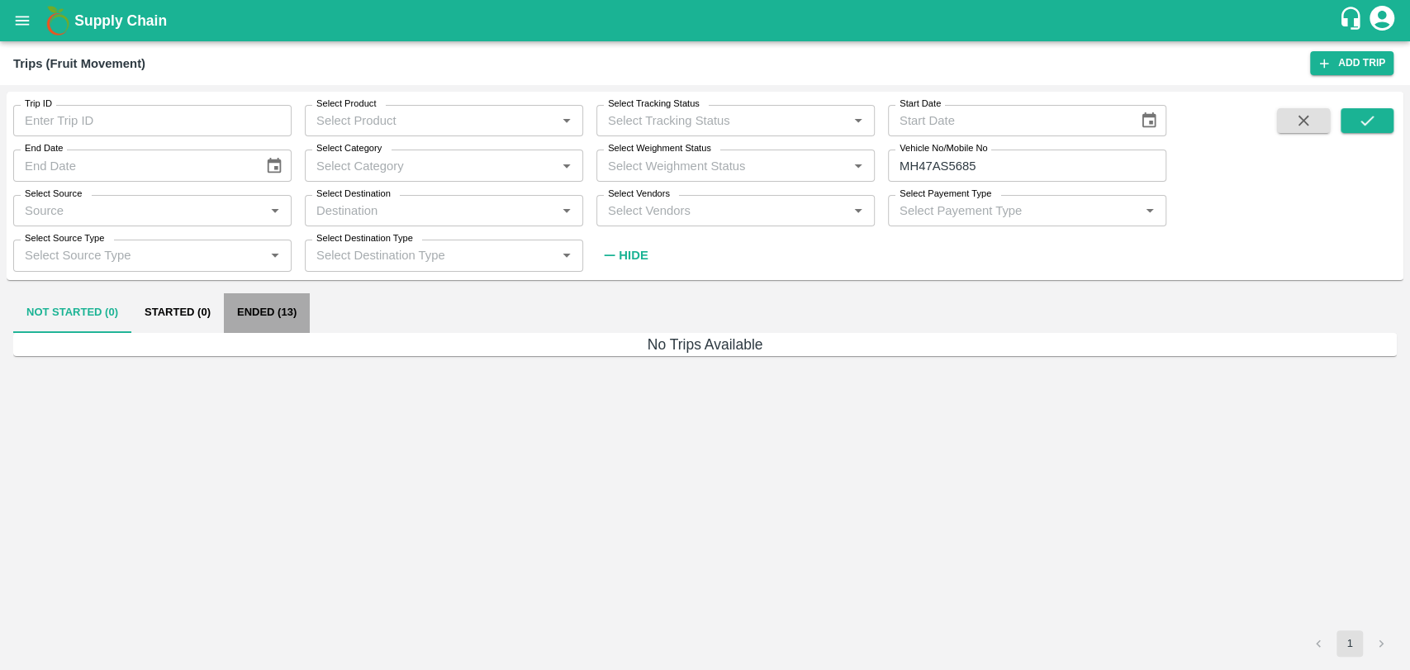
click at [283, 312] on button "Ended (13)" at bounding box center [267, 313] width 86 height 40
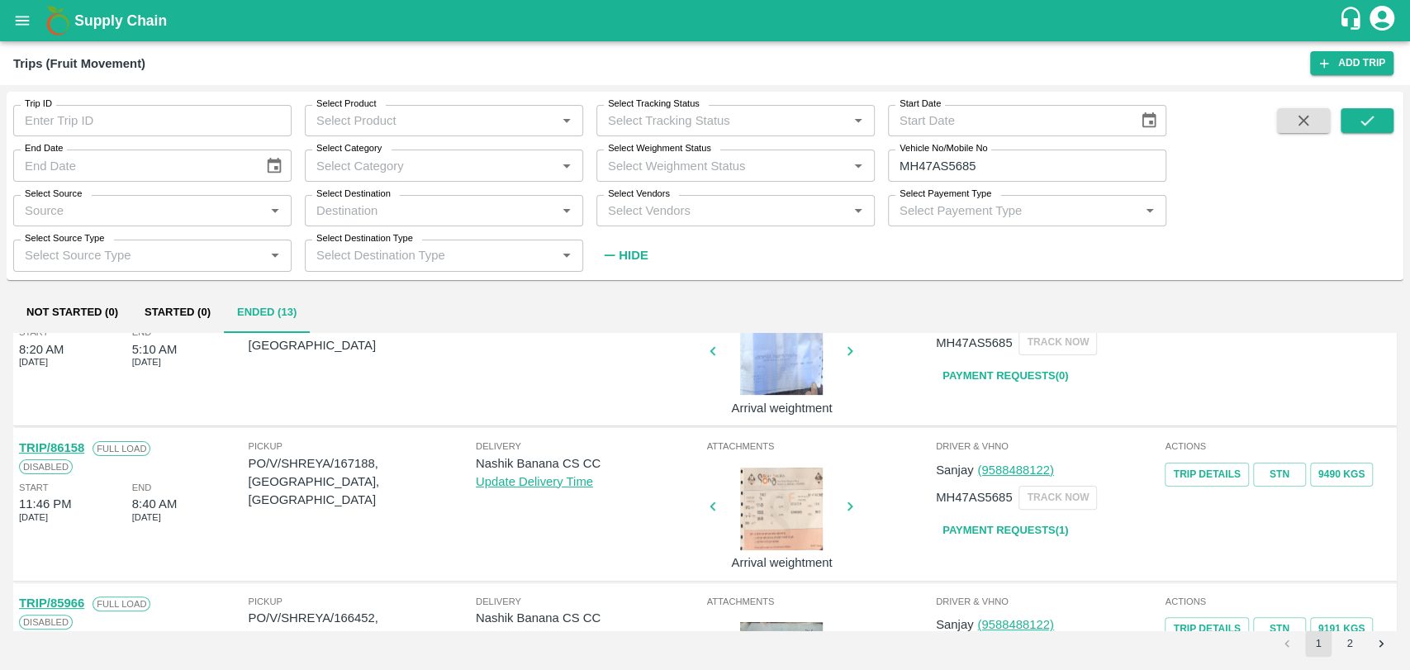
scroll to position [275, 0]
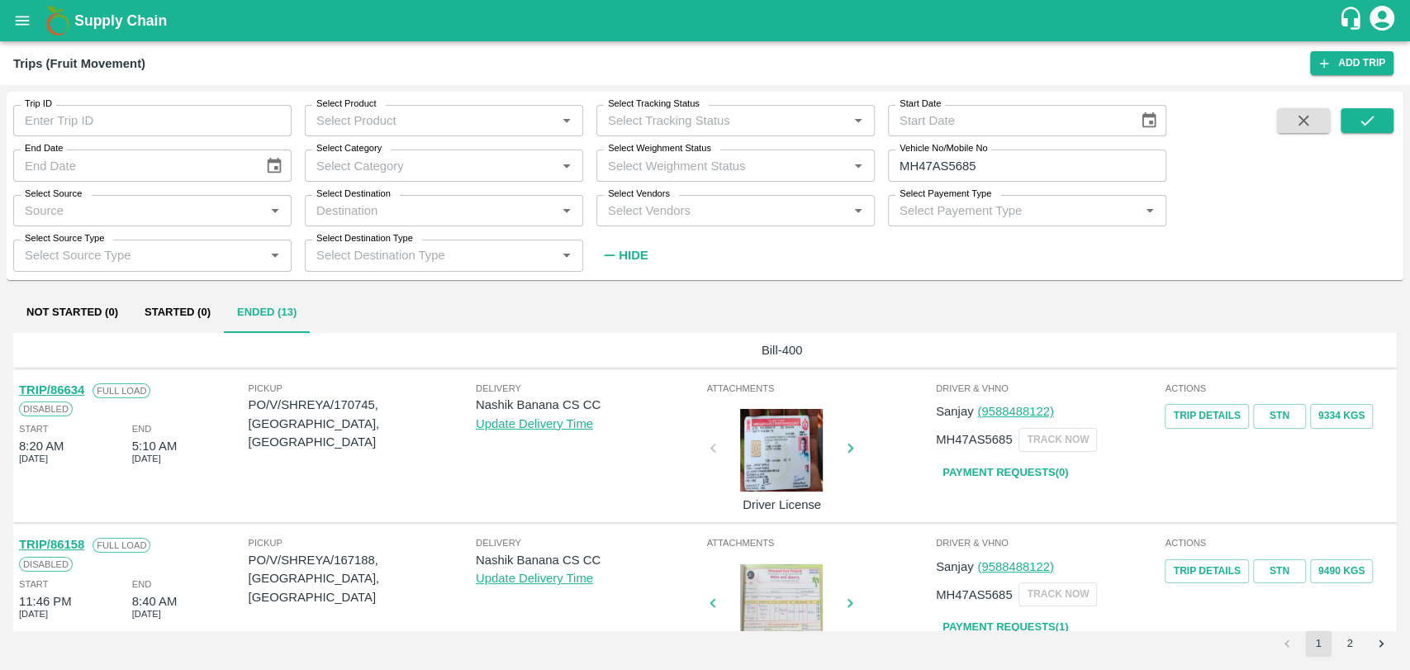
click at [78, 386] on link "TRIP/86634" at bounding box center [51, 389] width 65 height 13
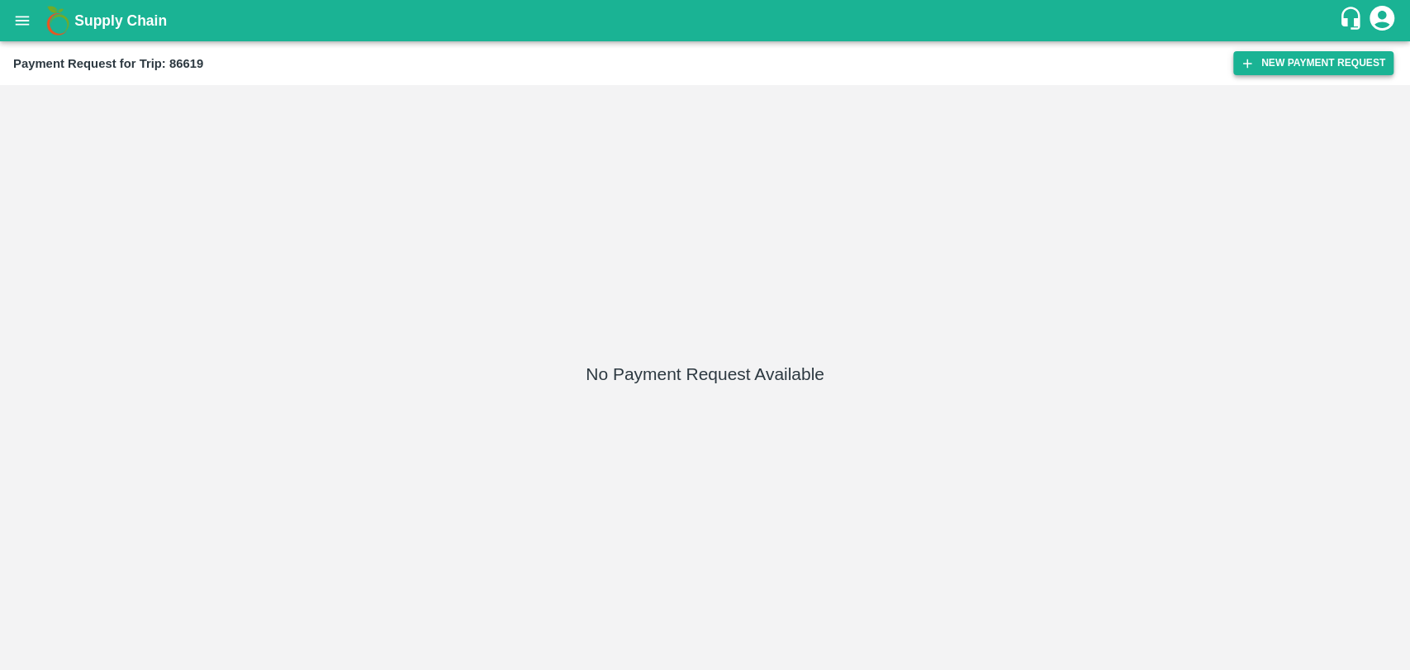
click at [1292, 71] on button "New Payment Request" at bounding box center [1313, 63] width 160 height 24
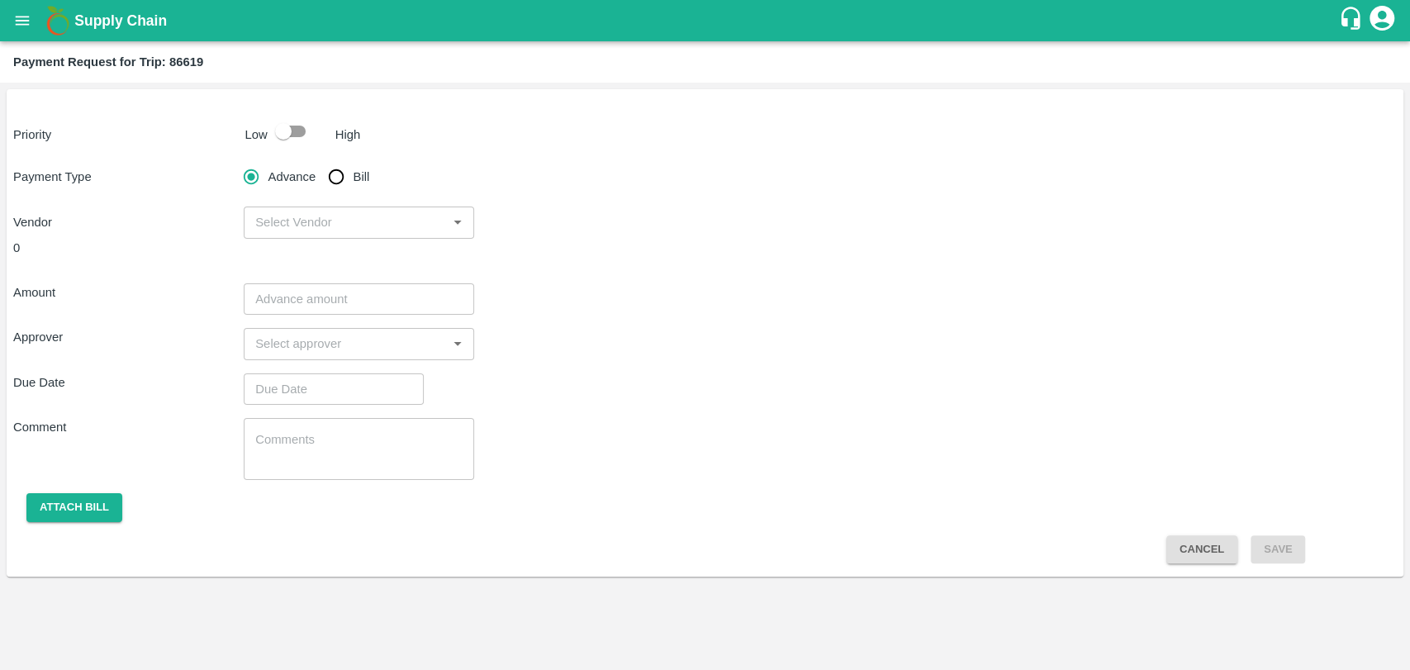
click at [273, 133] on input "checkbox" at bounding box center [283, 131] width 94 height 31
checkbox input "true"
click at [329, 182] on input "Bill" at bounding box center [336, 176] width 33 height 33
radio input "true"
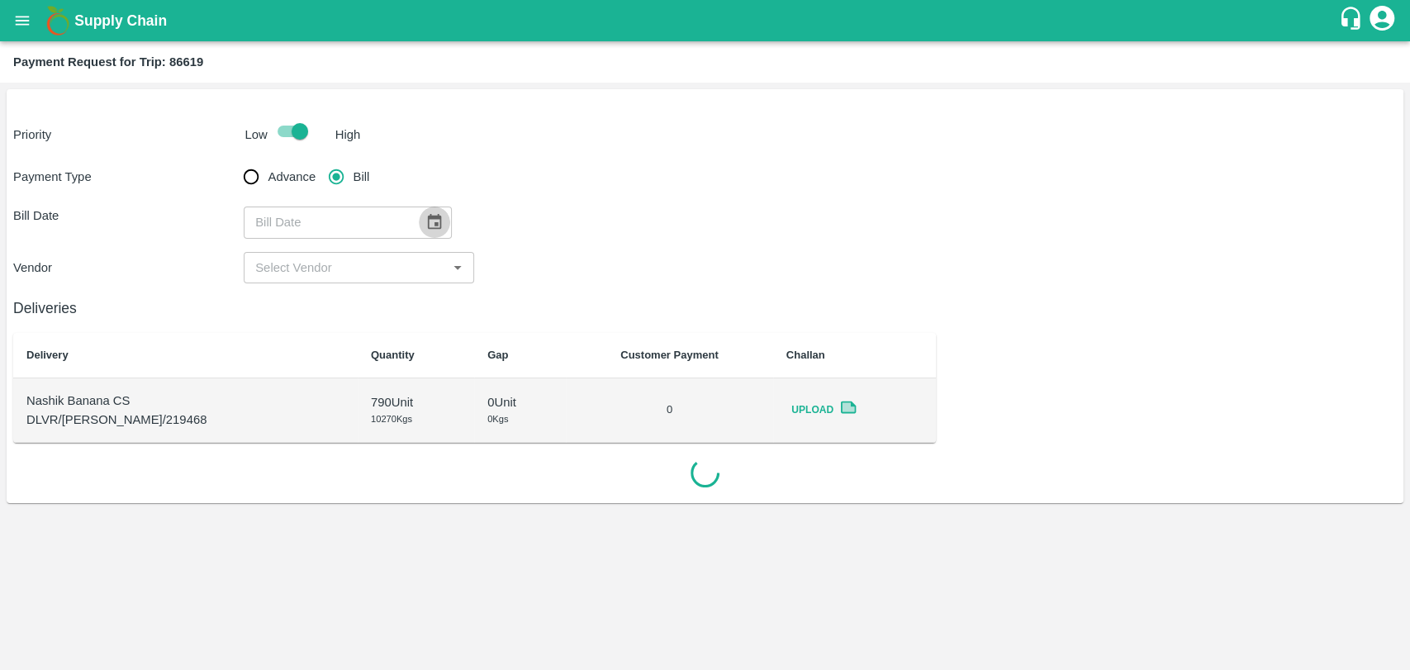
click at [425, 227] on icon "Choose date" at bounding box center [434, 222] width 18 height 18
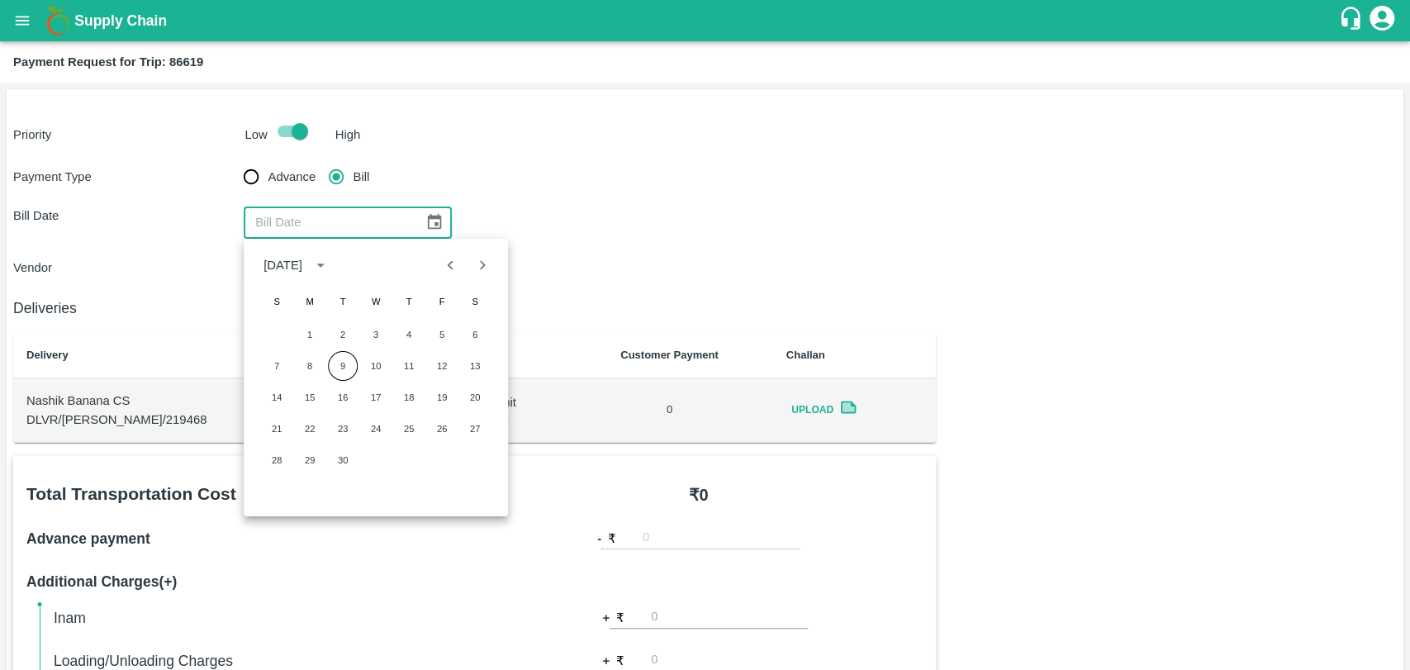
click at [429, 279] on div "[DATE]" at bounding box center [376, 265] width 264 height 33
click at [436, 273] on button "Previous month" at bounding box center [449, 264] width 31 height 31
click at [268, 461] on button "24" at bounding box center [276, 460] width 30 height 30
type input "[DATE]"
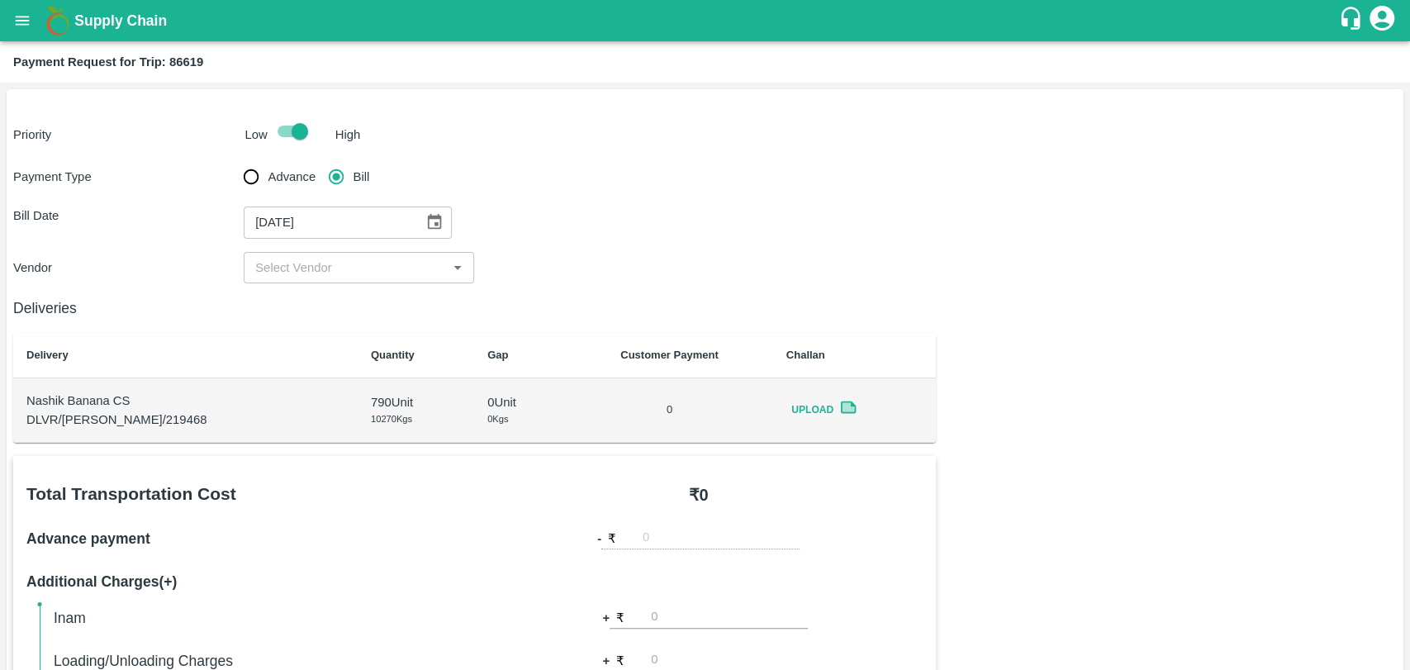
click at [352, 274] on input "input" at bounding box center [345, 267] width 193 height 21
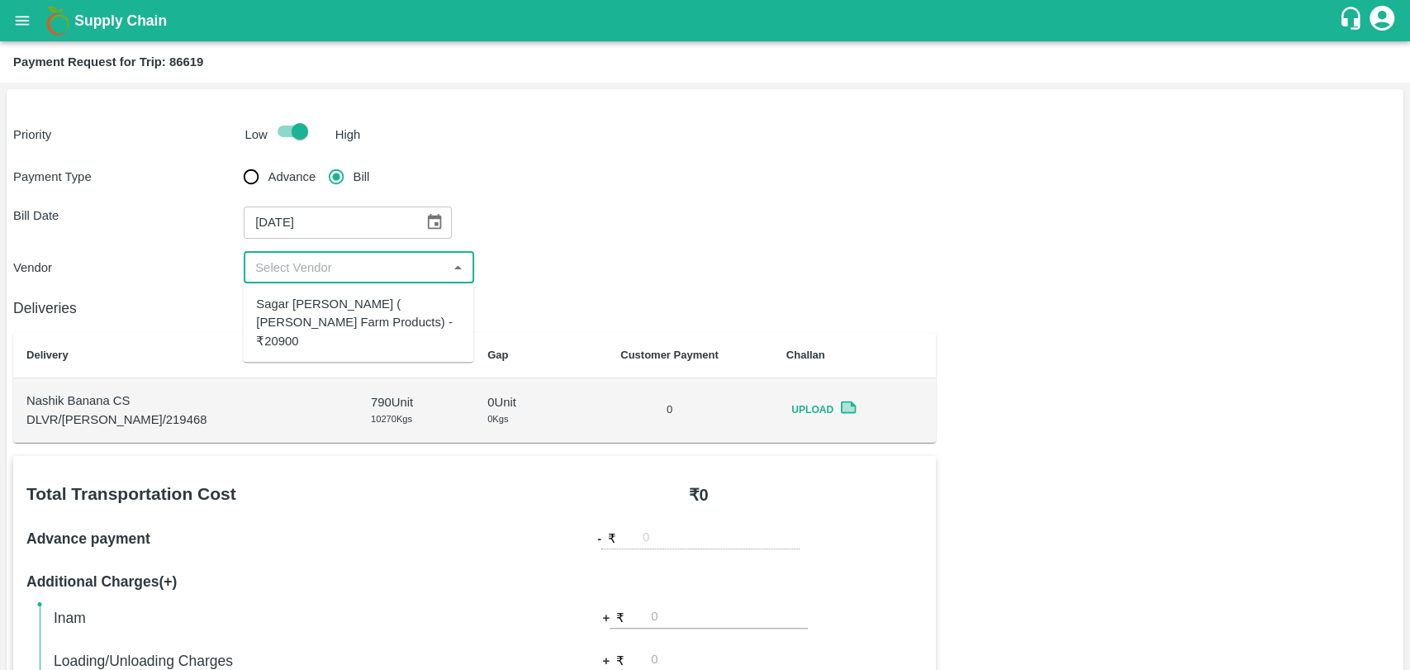
click at [340, 314] on div "Sagar [PERSON_NAME] ( [PERSON_NAME] Farm Products) - ₹20900" at bounding box center [358, 322] width 204 height 55
type input "Sagar [PERSON_NAME] ( [PERSON_NAME] Farm Products) - ₹20900"
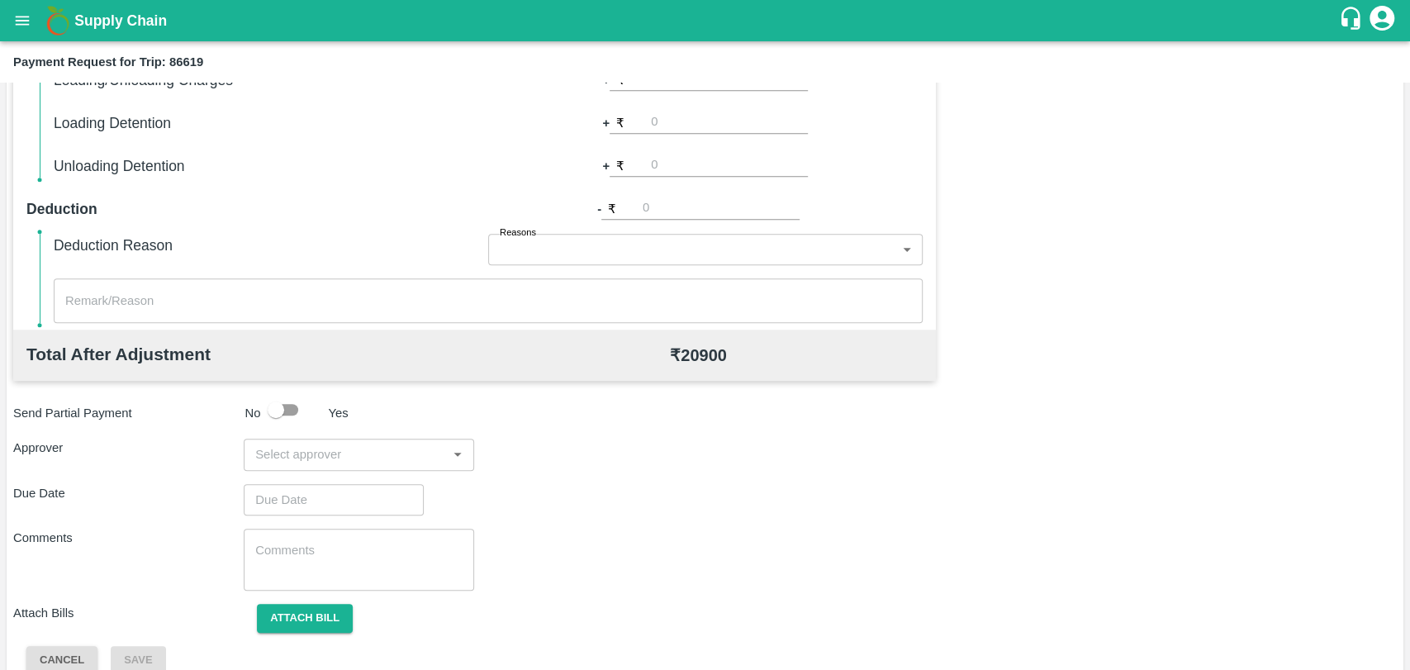
scroll to position [604, 0]
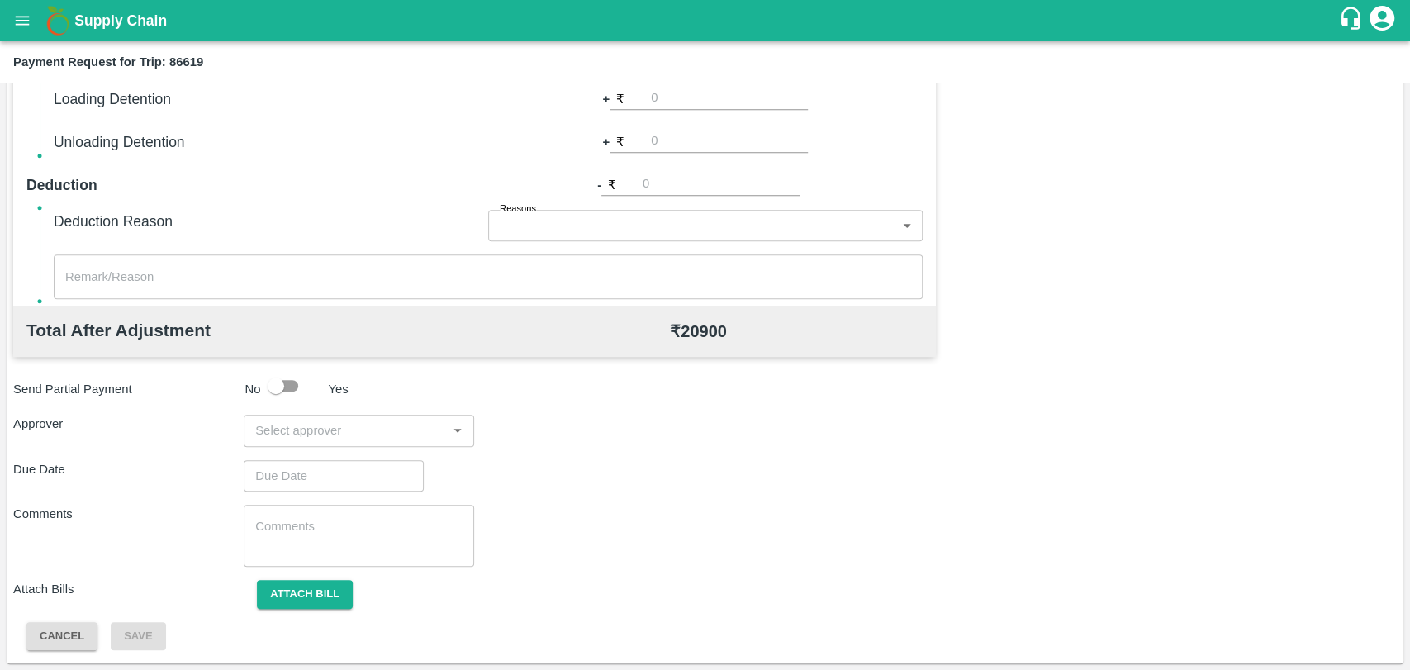
drag, startPoint x: 300, startPoint y: 416, endPoint x: 295, endPoint y: 425, distance: 10.3
click at [296, 424] on div "​" at bounding box center [359, 430] width 230 height 31
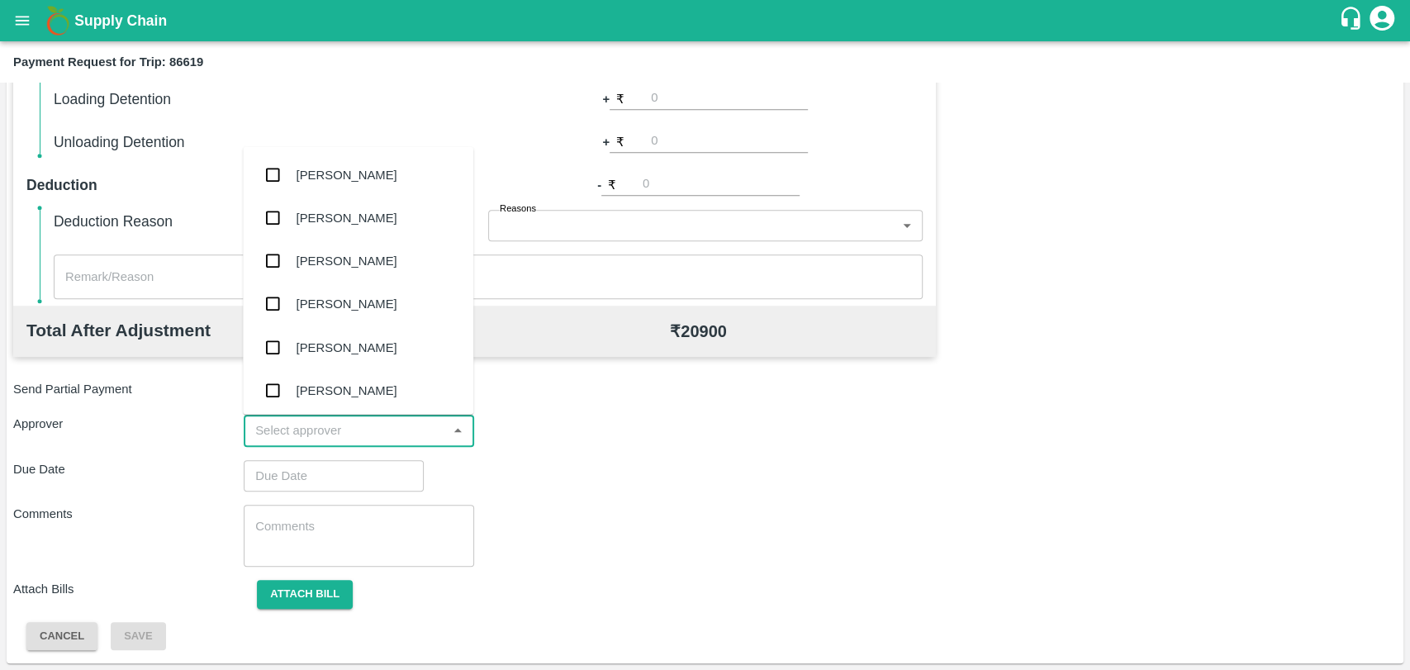
click at [295, 425] on input "input" at bounding box center [345, 429] width 193 height 21
type input "wag"
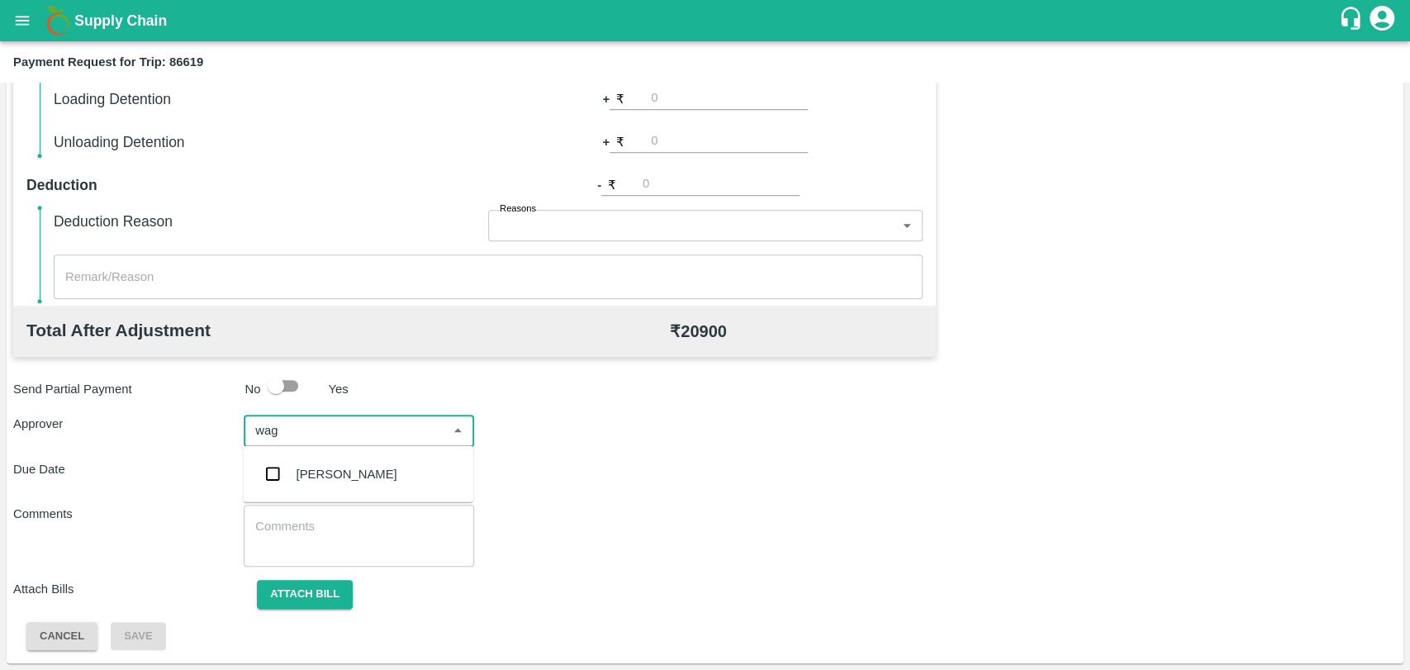
click at [290, 457] on div "[PERSON_NAME]" at bounding box center [358, 474] width 230 height 43
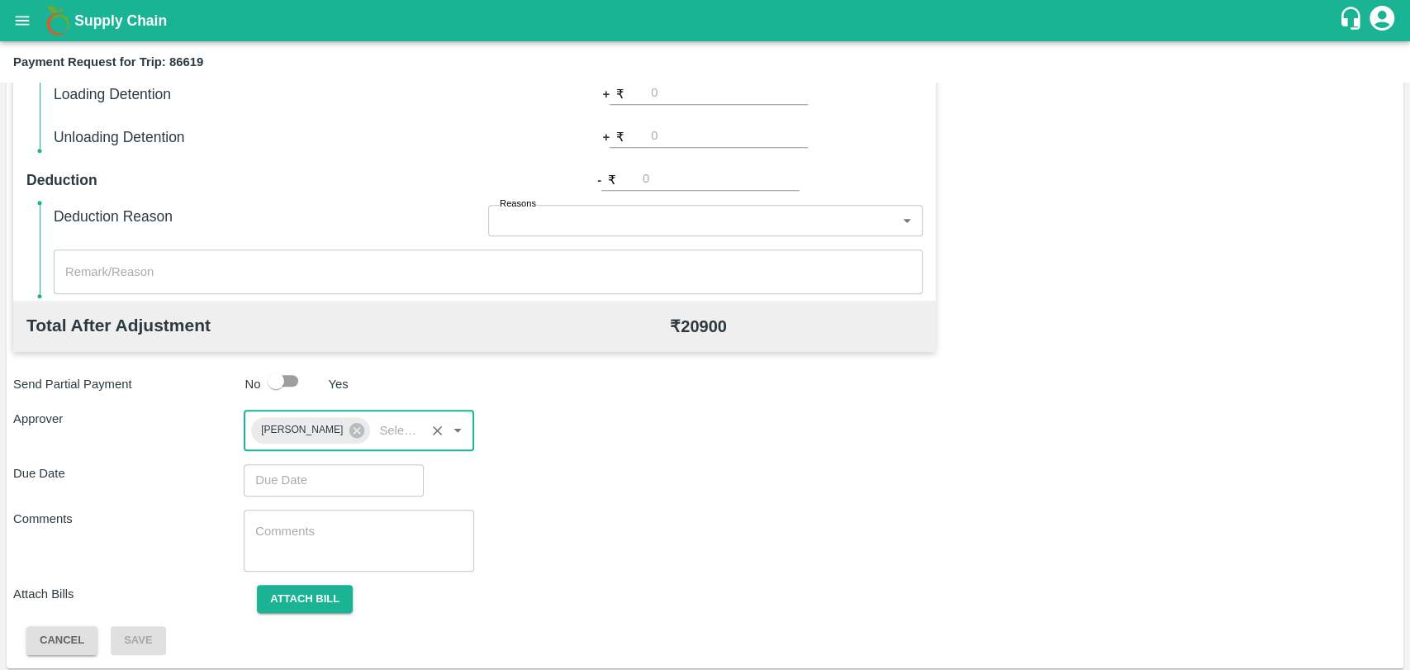
scroll to position [614, 0]
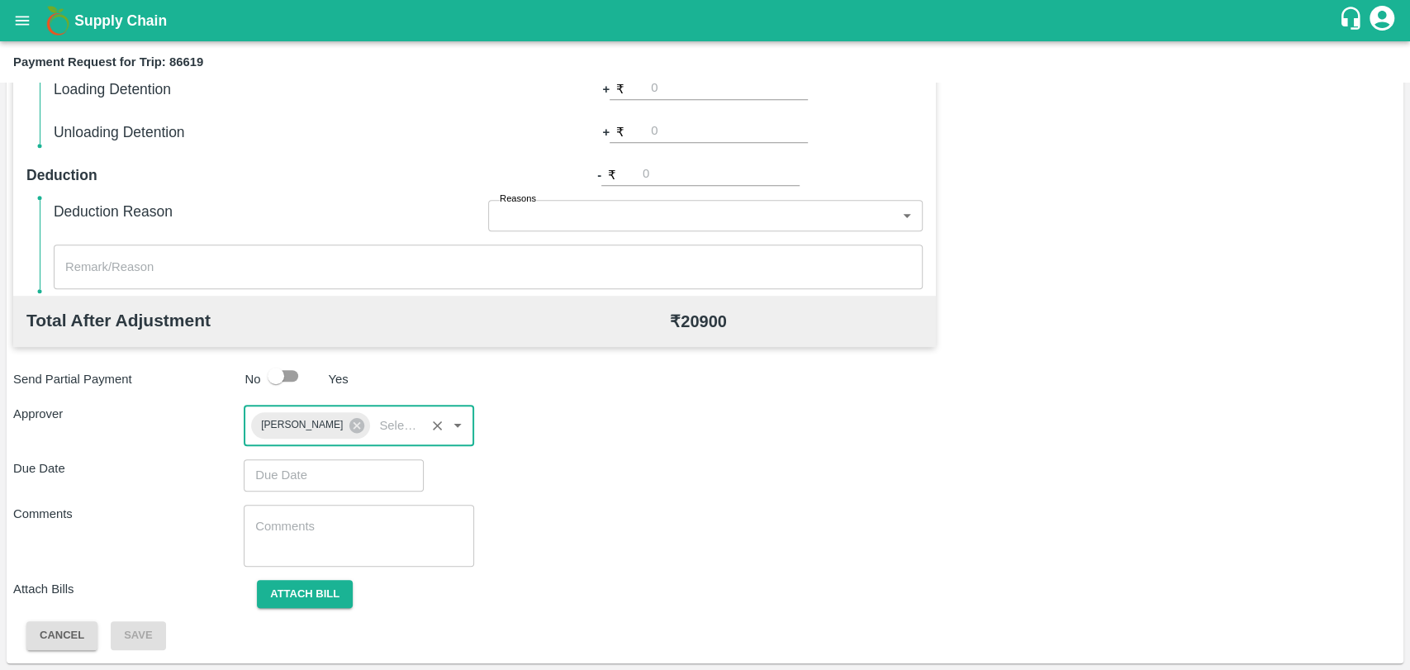
type input "DD/MM/YYYY hh:mm aa"
click at [270, 477] on input "DD/MM/YYYY hh:mm aa" at bounding box center [328, 474] width 168 height 31
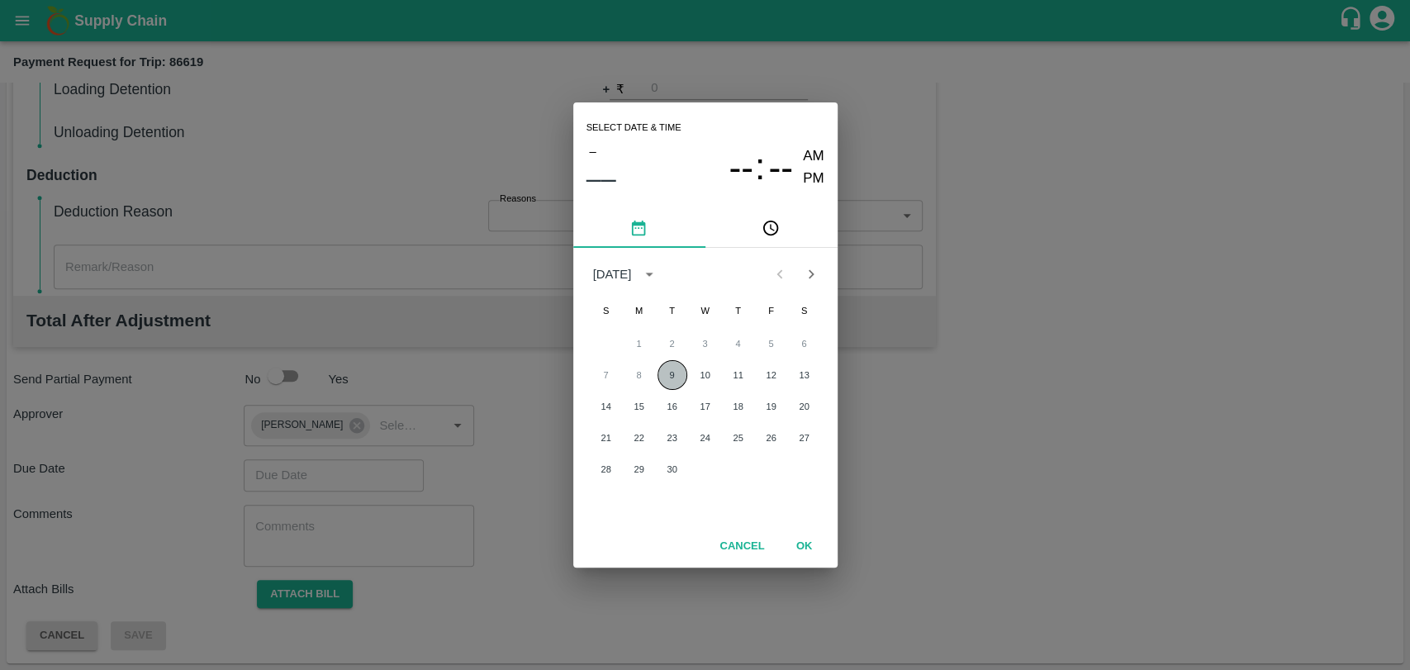
click at [661, 372] on button "9" at bounding box center [672, 375] width 30 height 30
type input "[DATE] 12:00 AM"
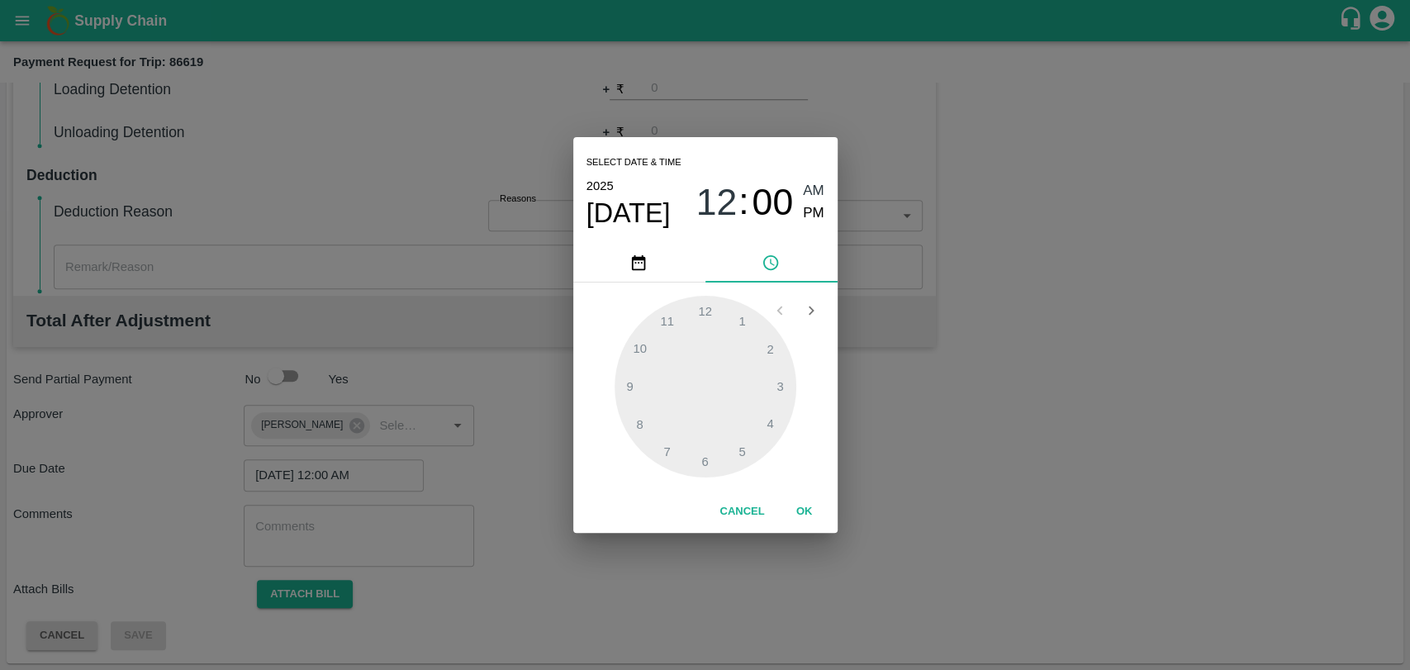
click at [802, 514] on button "OK" at bounding box center [804, 511] width 53 height 29
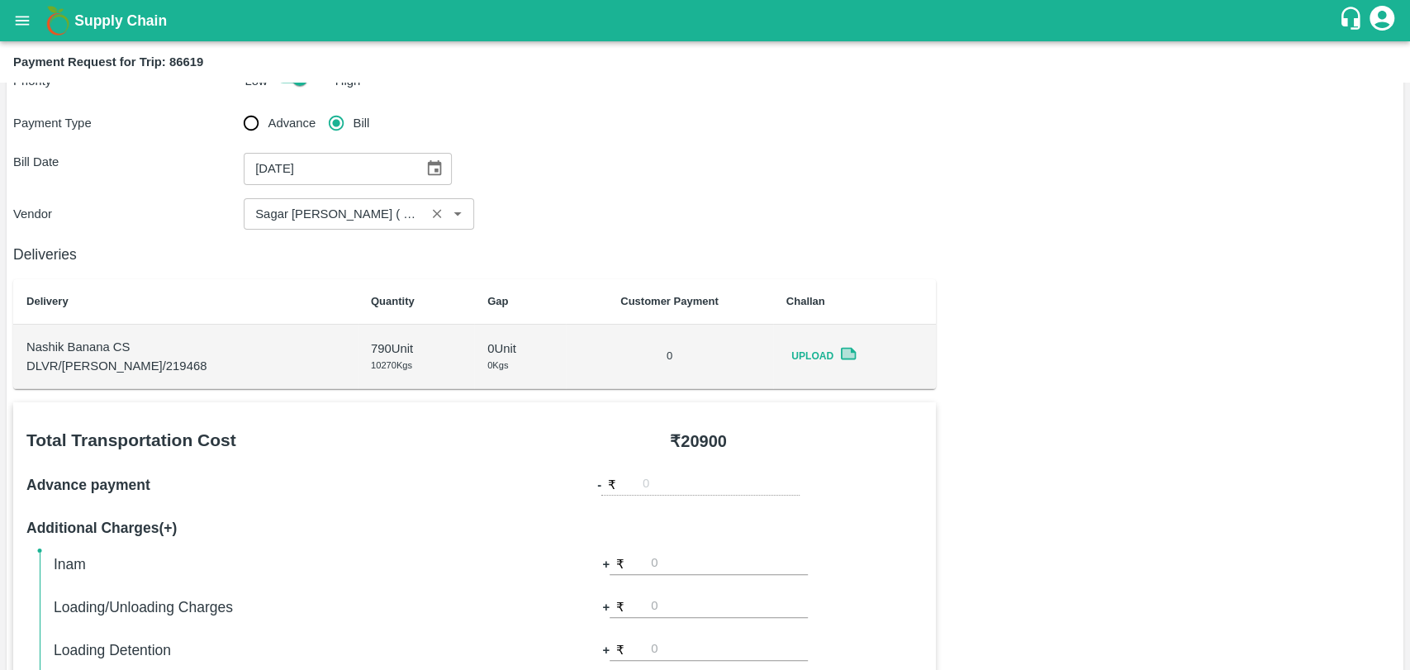
scroll to position [0, 0]
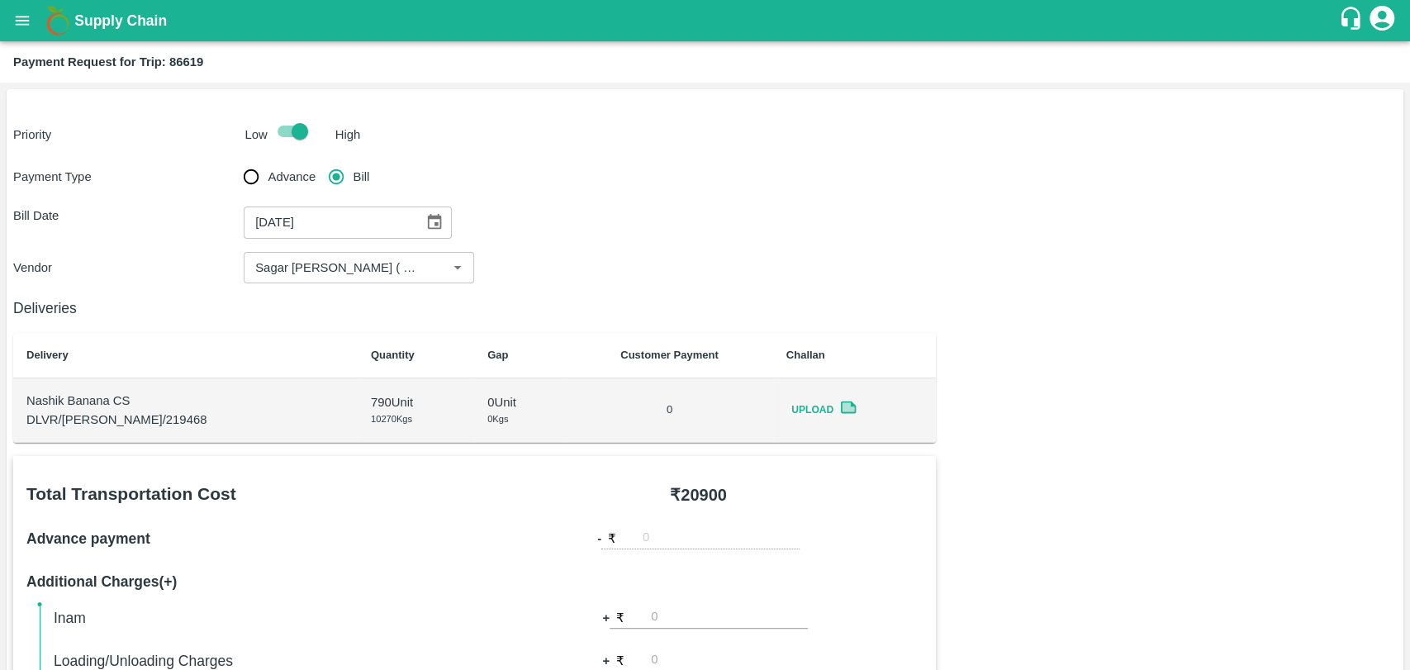
click at [451, 227] on div "[DATE] ​" at bounding box center [359, 221] width 230 height 31
click at [438, 220] on button "Choose date, selected date is Aug 24, 2025" at bounding box center [434, 221] width 31 height 31
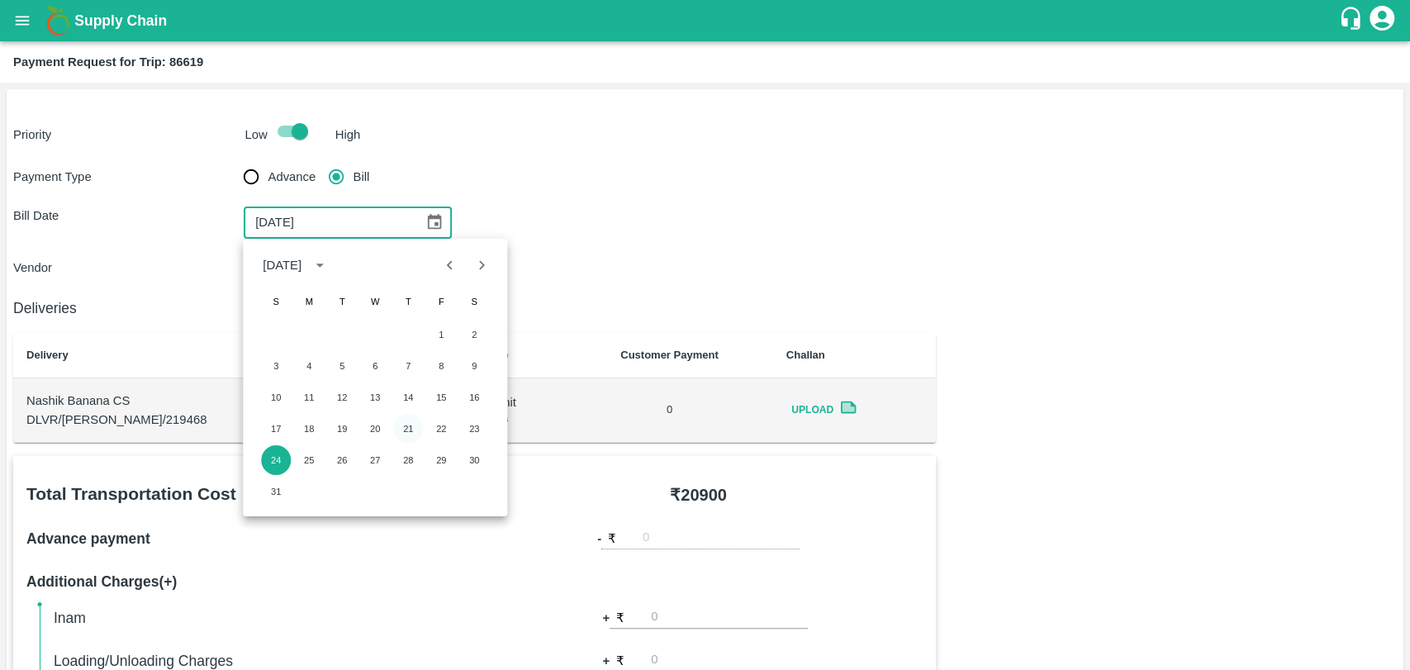
click at [419, 423] on button "21" at bounding box center [408, 429] width 30 height 30
type input "[DATE]"
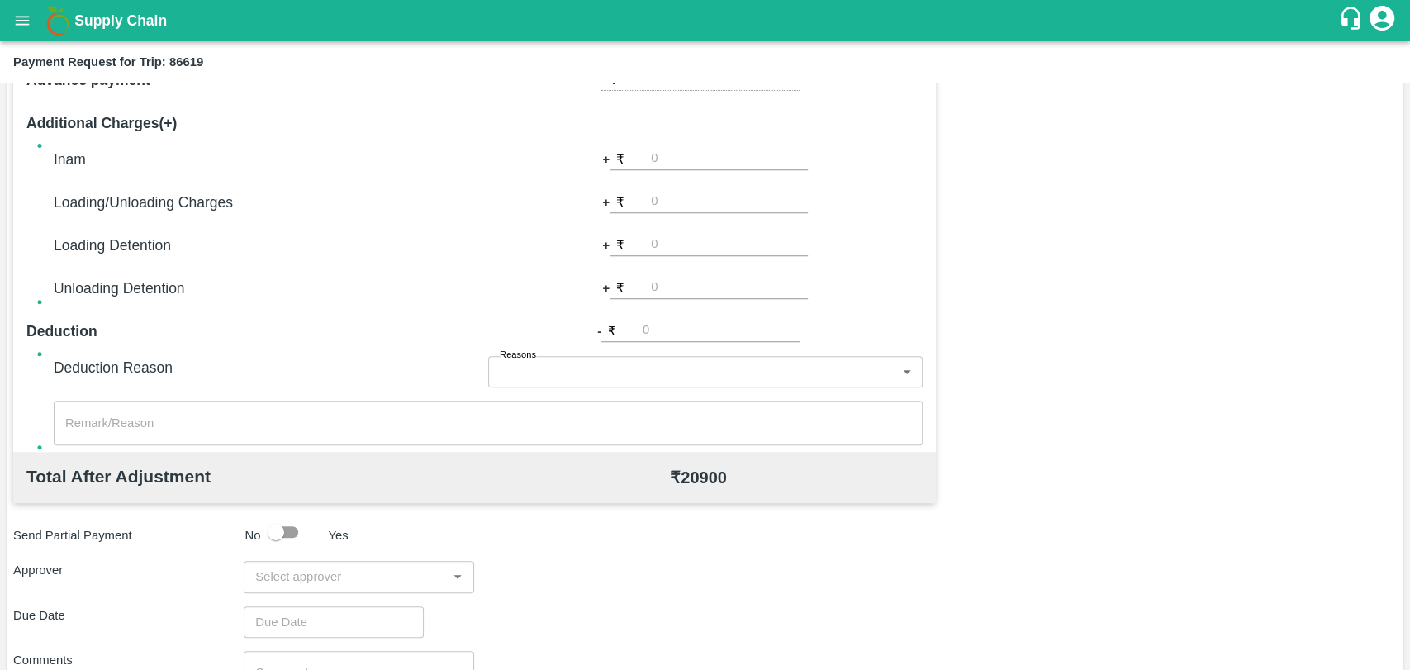
scroll to position [604, 0]
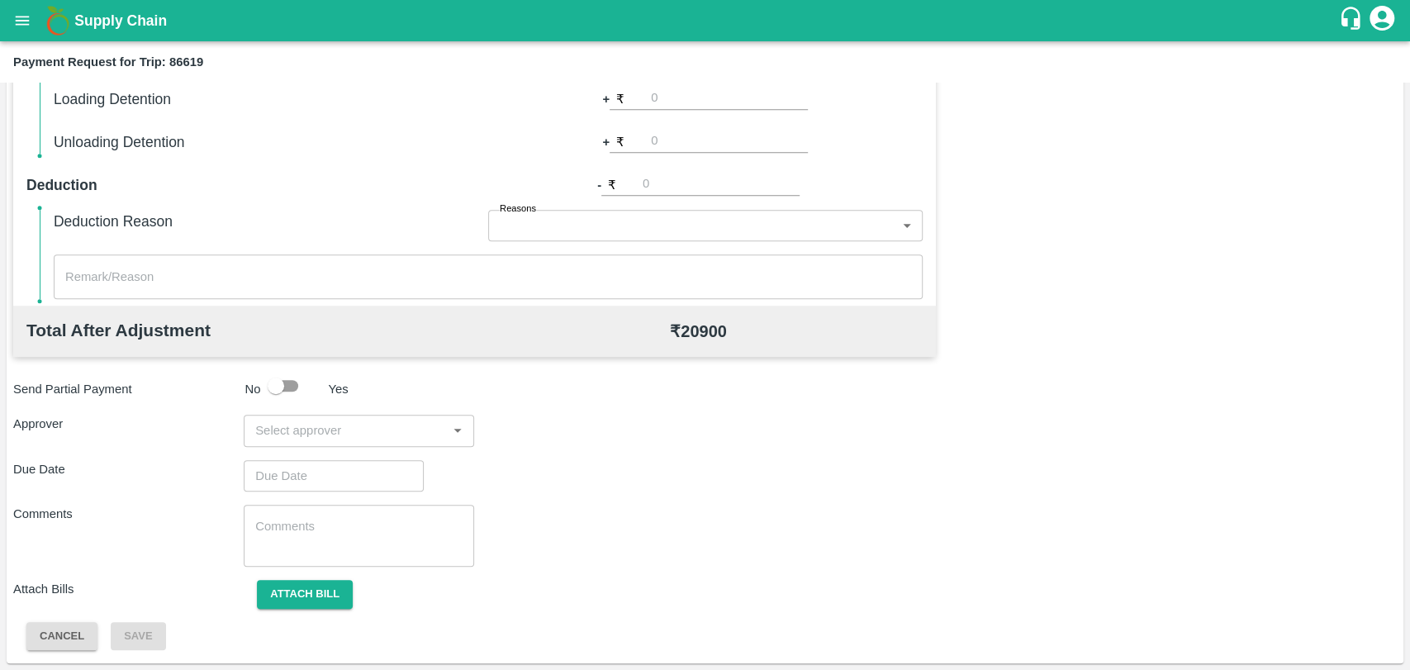
click at [334, 430] on input "input" at bounding box center [345, 429] width 193 height 21
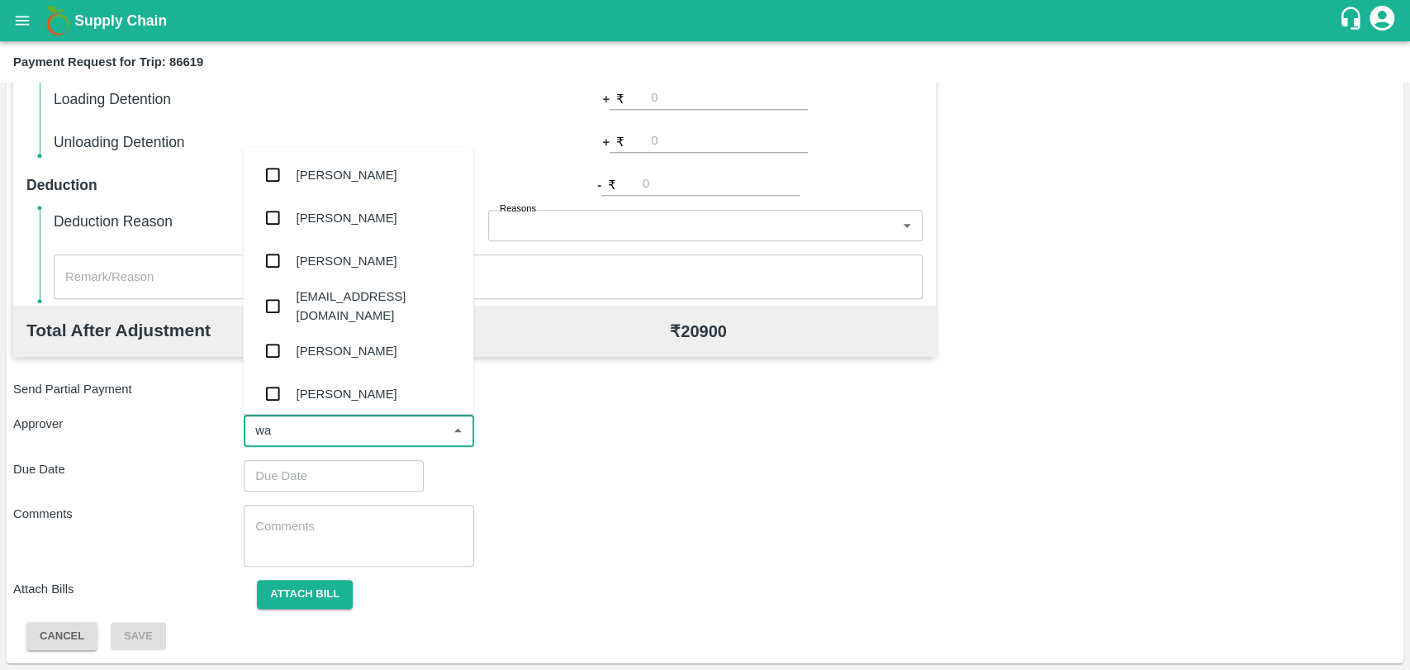
type input "wag"
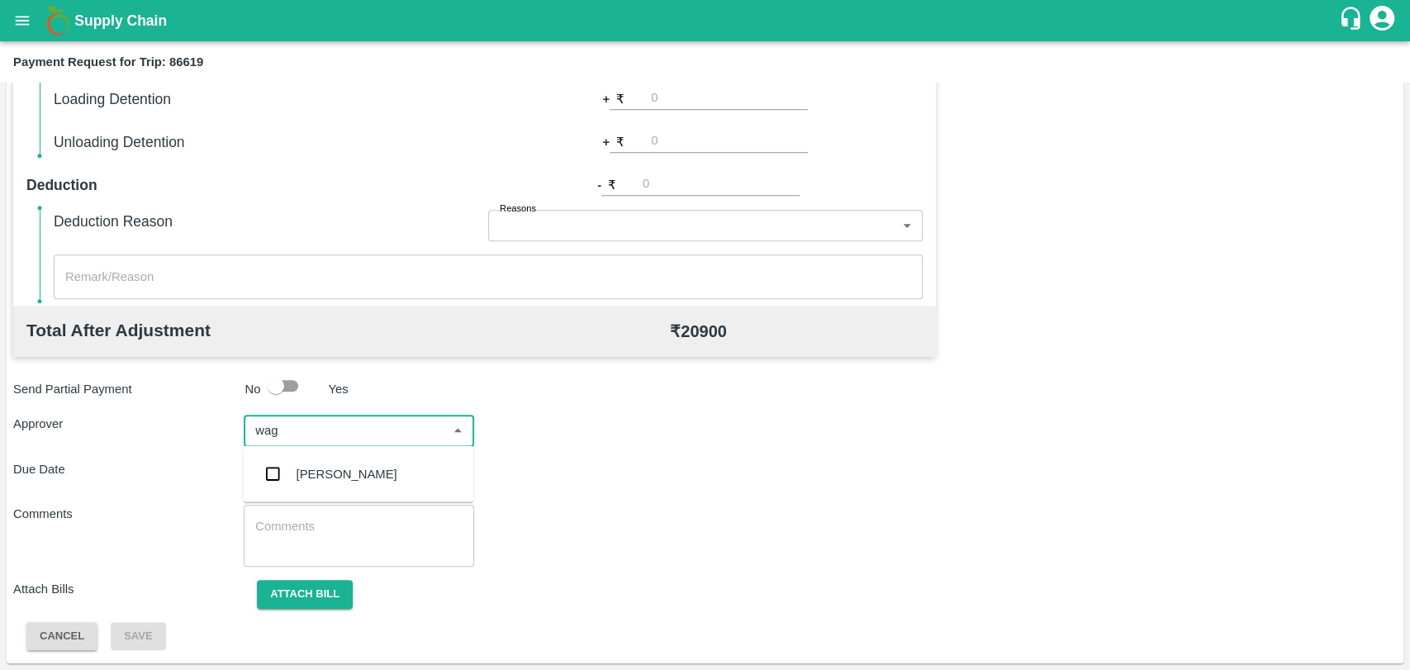
click at [310, 472] on div "[PERSON_NAME]" at bounding box center [346, 474] width 101 height 18
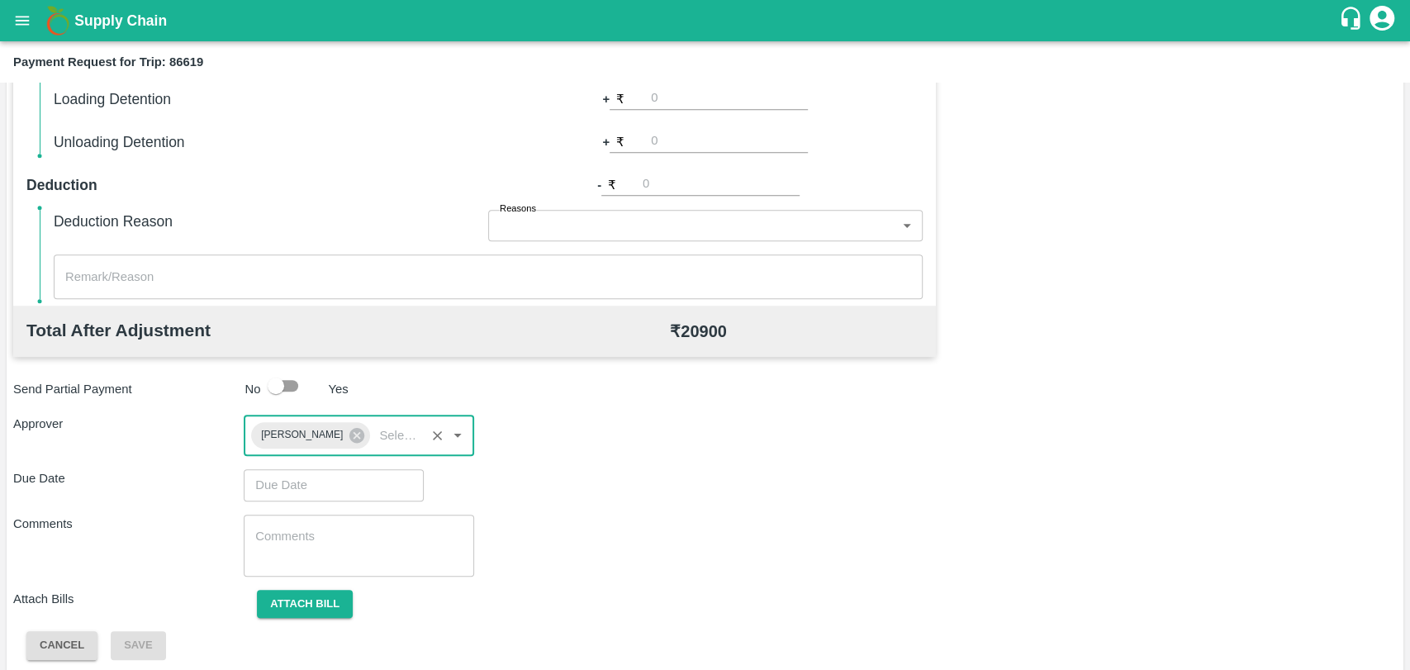
type input "DD/MM/YYYY hh:mm aa"
click at [301, 477] on input "DD/MM/YYYY hh:mm aa" at bounding box center [328, 484] width 168 height 31
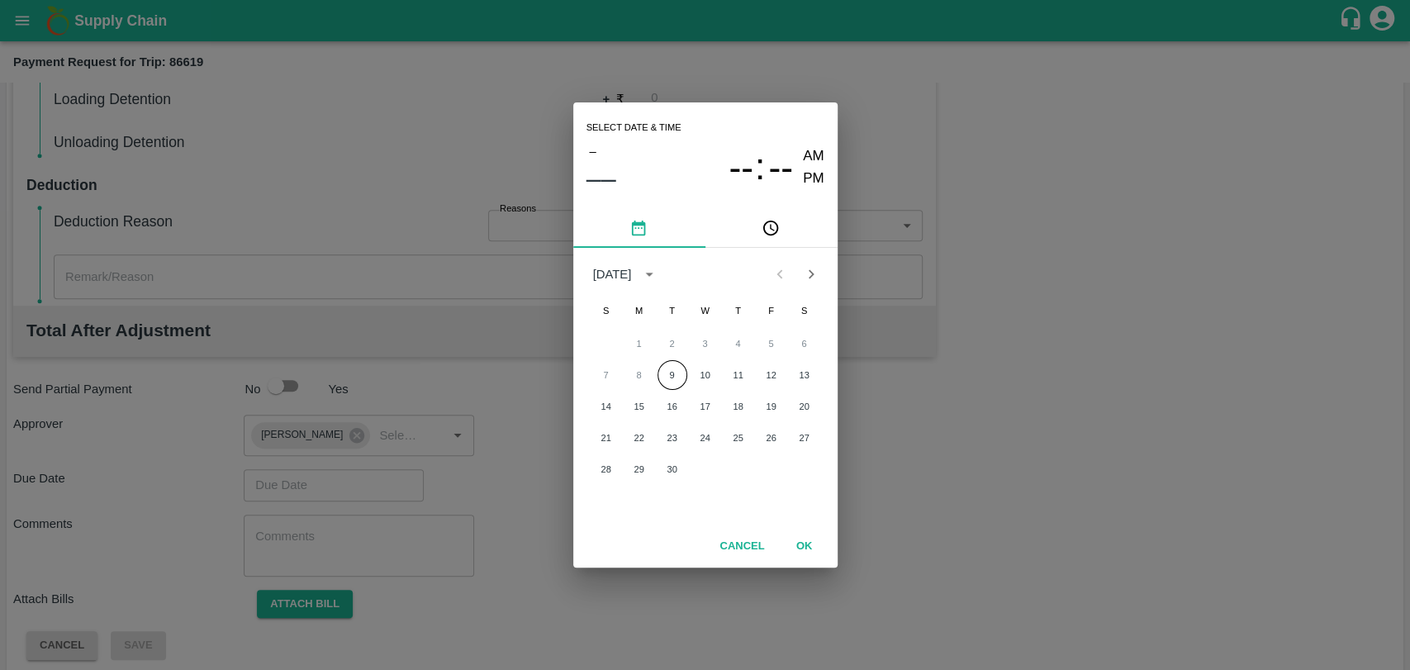
click at [648, 370] on div "7 8 9 10 11 12 13" at bounding box center [705, 375] width 264 height 30
click at [661, 371] on button "9" at bounding box center [672, 375] width 30 height 30
type input "[DATE] 12:00 AM"
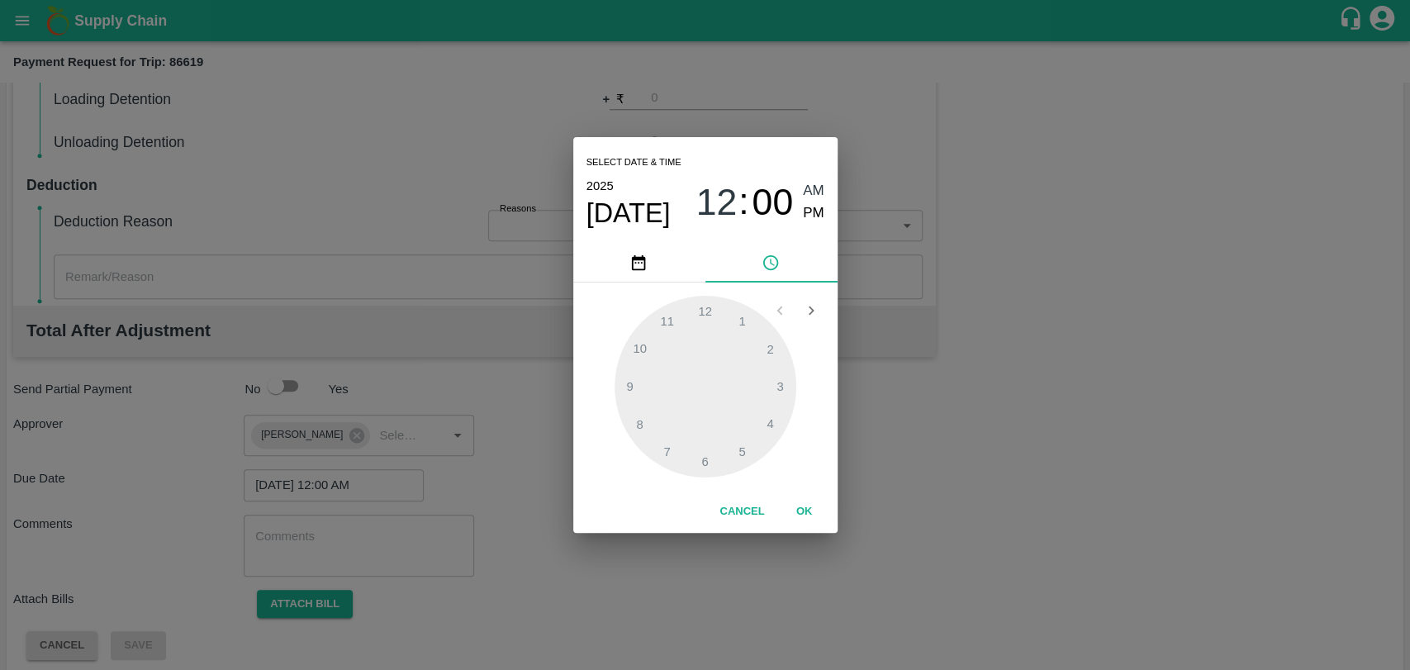
click at [802, 504] on button "OK" at bounding box center [804, 511] width 53 height 29
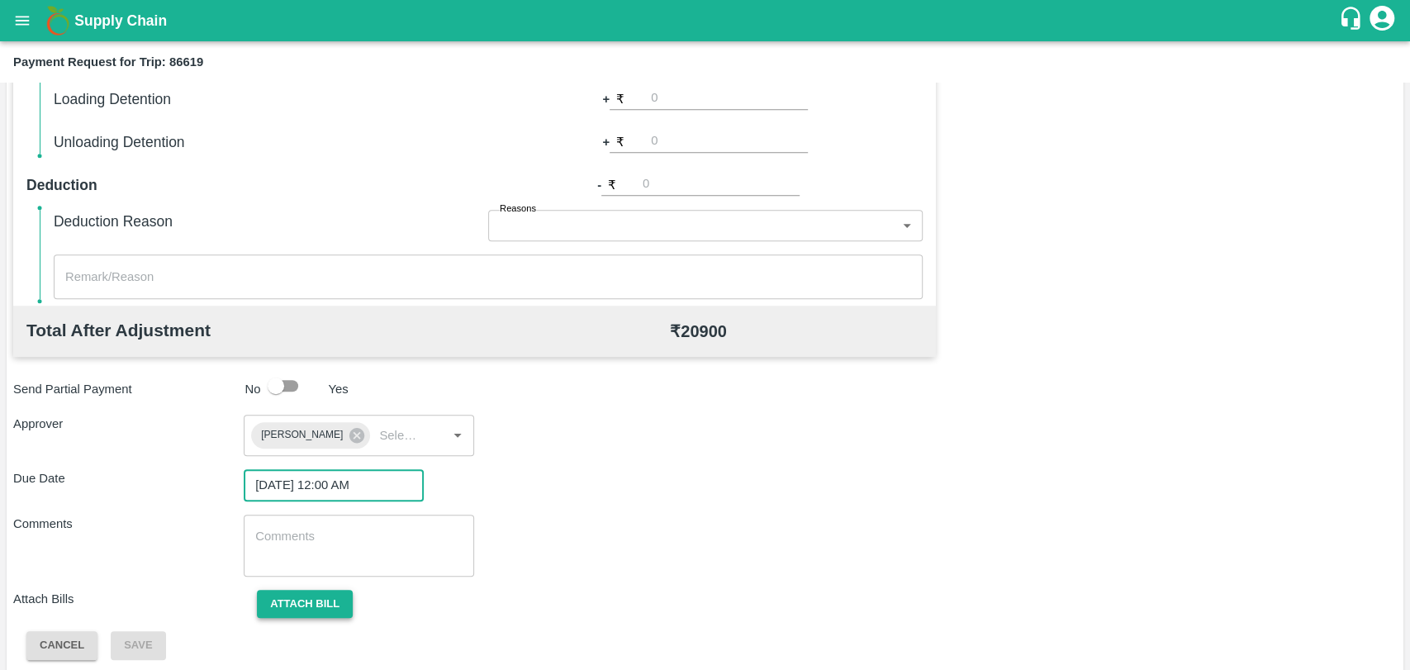
click at [297, 609] on button "Attach bill" at bounding box center [305, 604] width 96 height 29
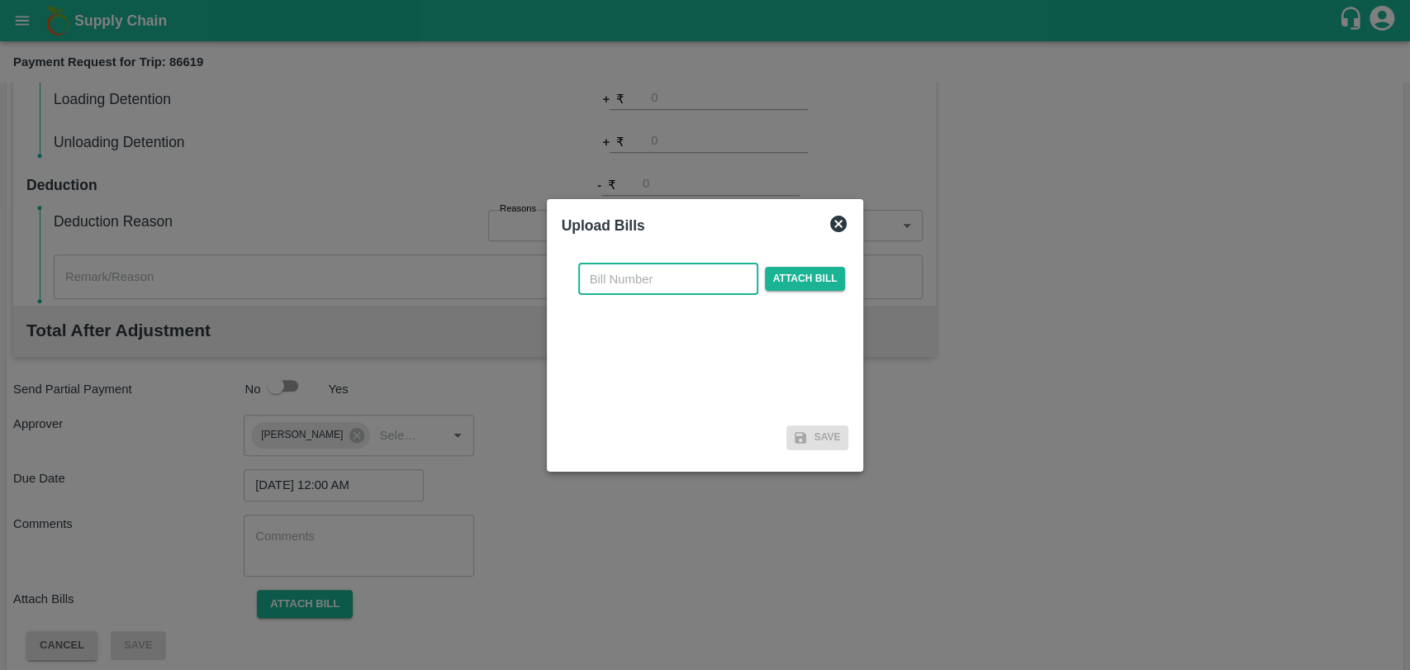
click at [619, 291] on input "text" at bounding box center [668, 278] width 180 height 31
type input "395"
click at [806, 282] on span "Attach bill" at bounding box center [805, 279] width 81 height 24
click at [0, 0] on input "Attach bill" at bounding box center [0, 0] width 0 height 0
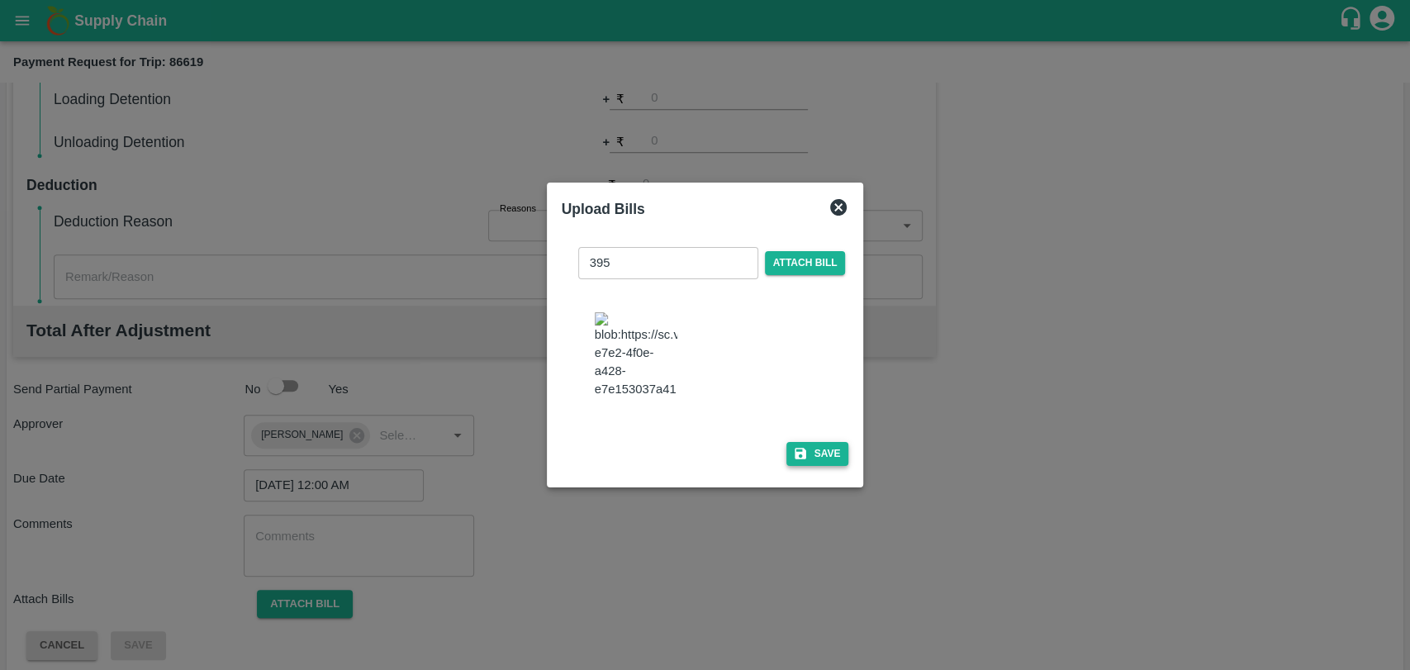
click at [806, 442] on button "Save" at bounding box center [817, 454] width 63 height 24
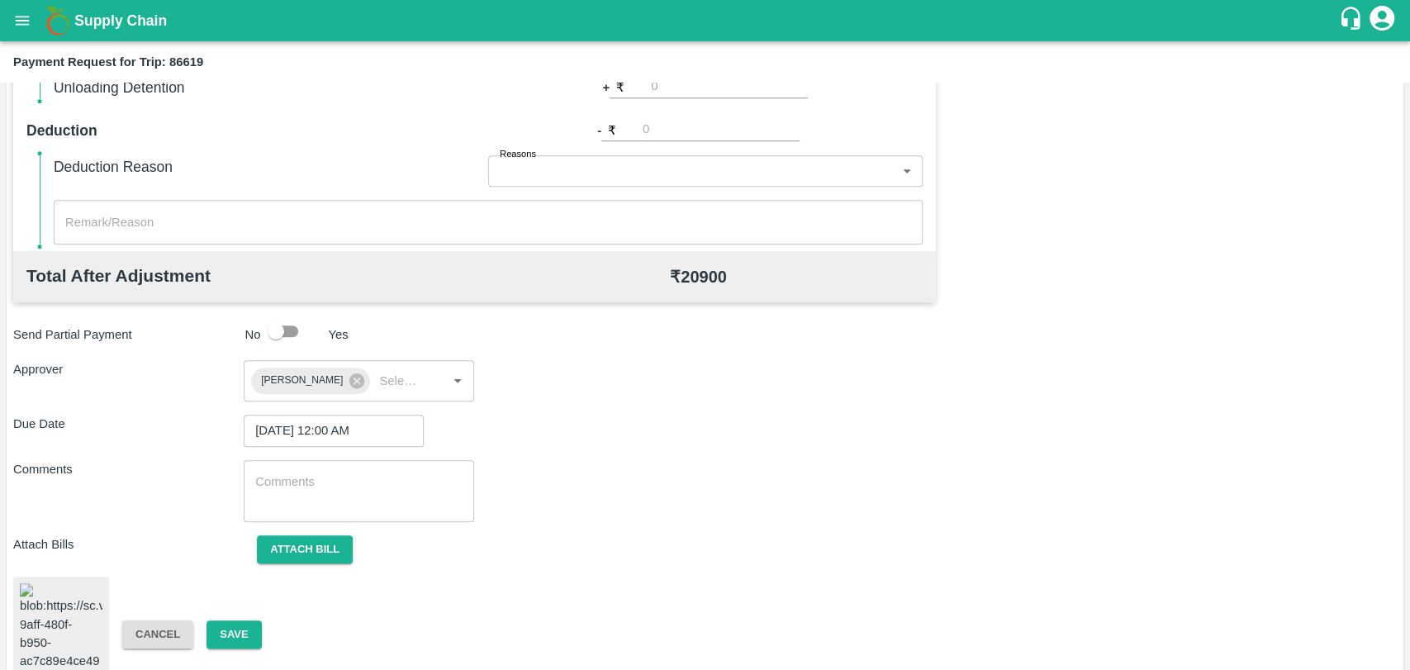
scroll to position [683, 0]
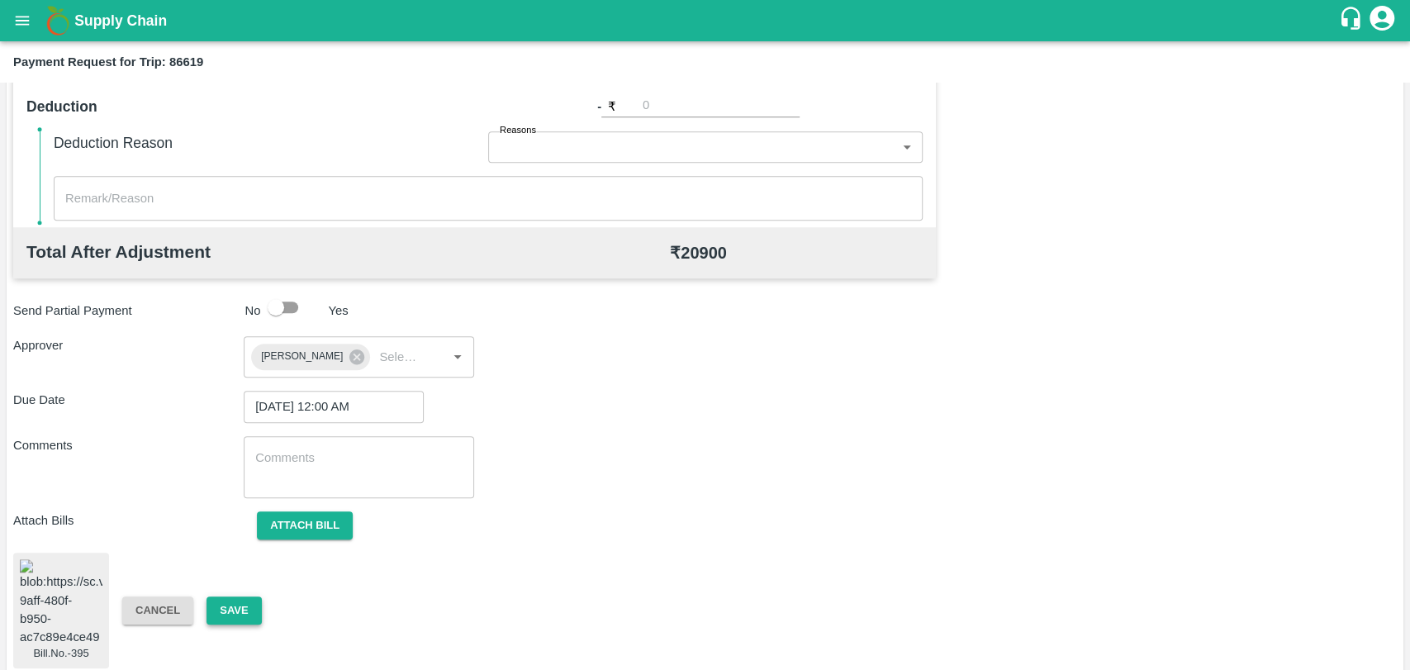
click at [242, 609] on button "Save" at bounding box center [233, 610] width 55 height 29
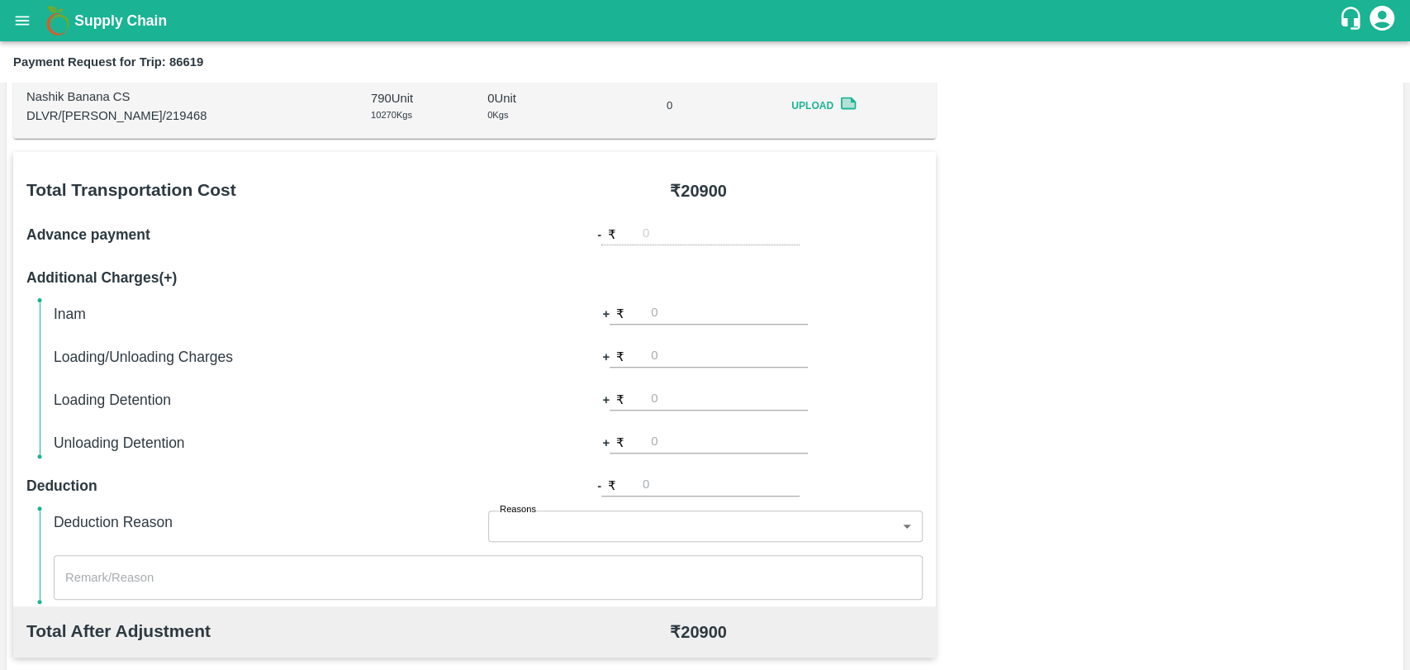
scroll to position [225, 0]
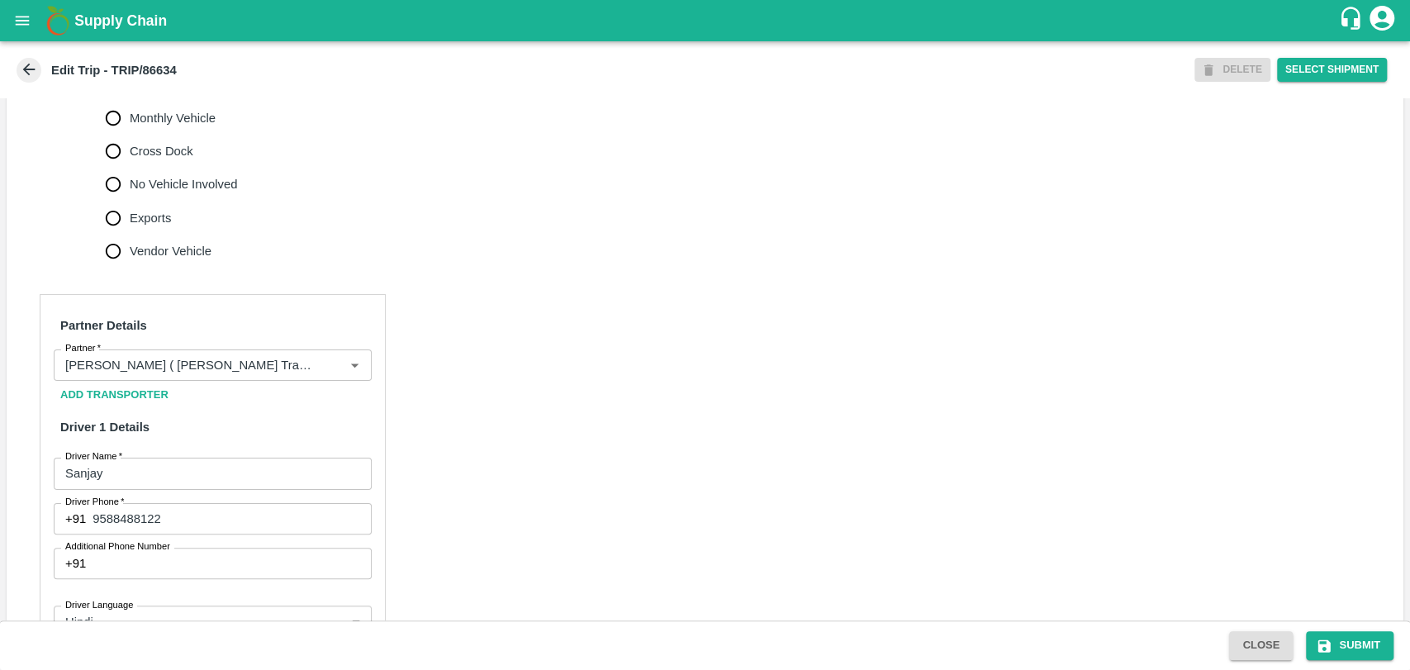
scroll to position [642, 0]
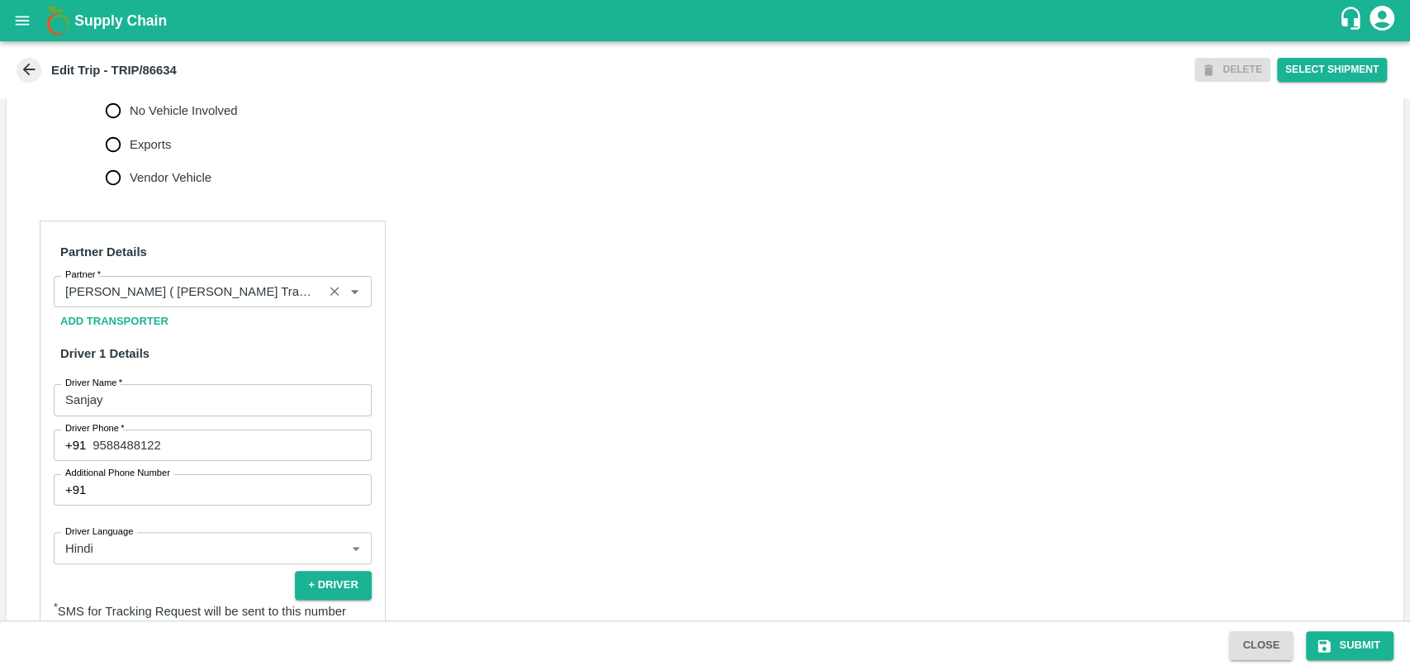
click at [258, 302] on input "Partner   *" at bounding box center [188, 291] width 259 height 21
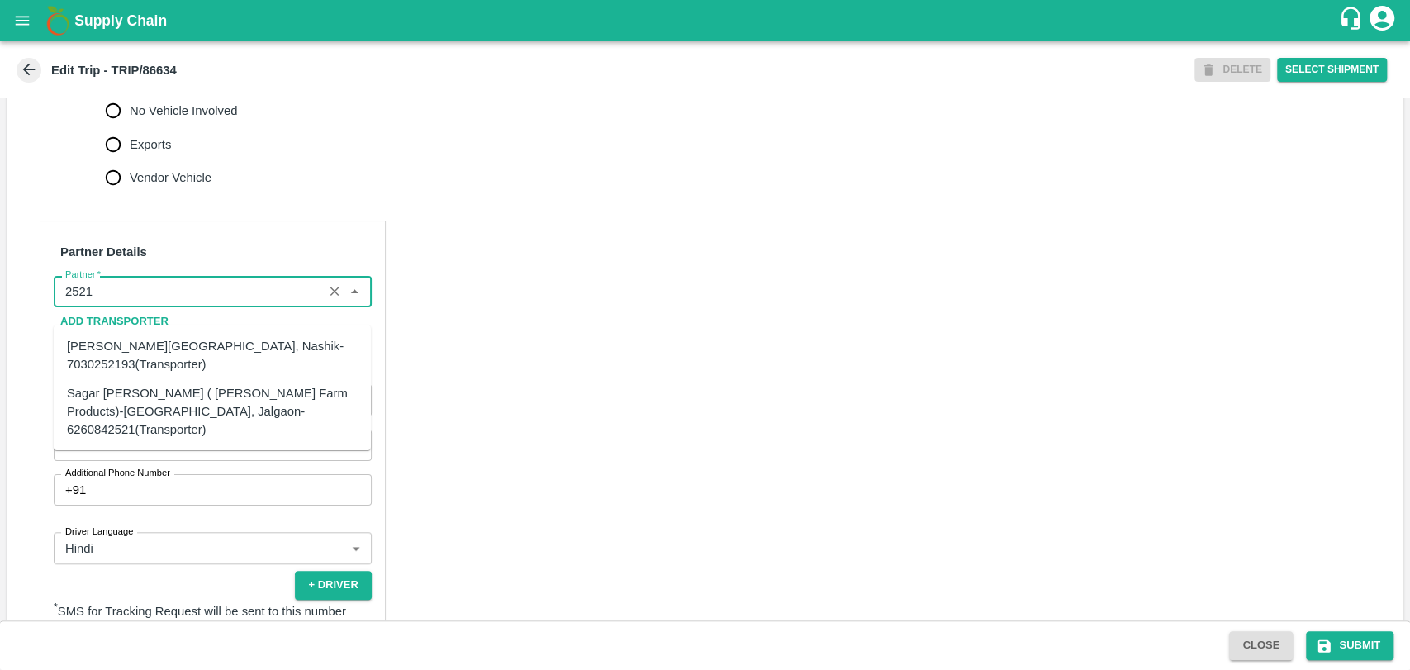
drag, startPoint x: 120, startPoint y: 350, endPoint x: 121, endPoint y: 391, distance: 41.3
click at [121, 391] on ul "Shubham Rajendra Sonawane-Varkheda, Nashik-7030252193(Transporter) Sagar Pramod…" at bounding box center [212, 387] width 317 height 125
click at [121, 391] on div "Sagar Pramod Patil ( Shreyansh Farm Products)-Jalgaon, Jalgaon-6260842521(Trans…" at bounding box center [212, 410] width 291 height 55
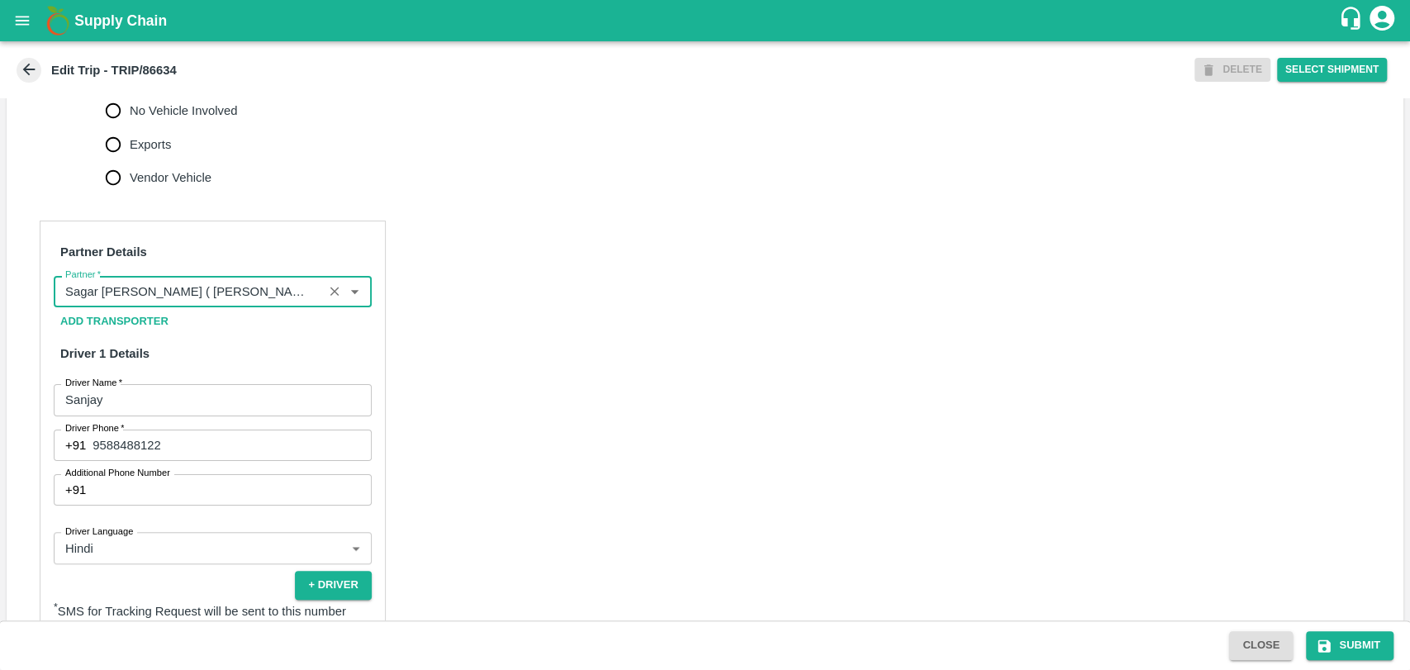
scroll to position [1075, 0]
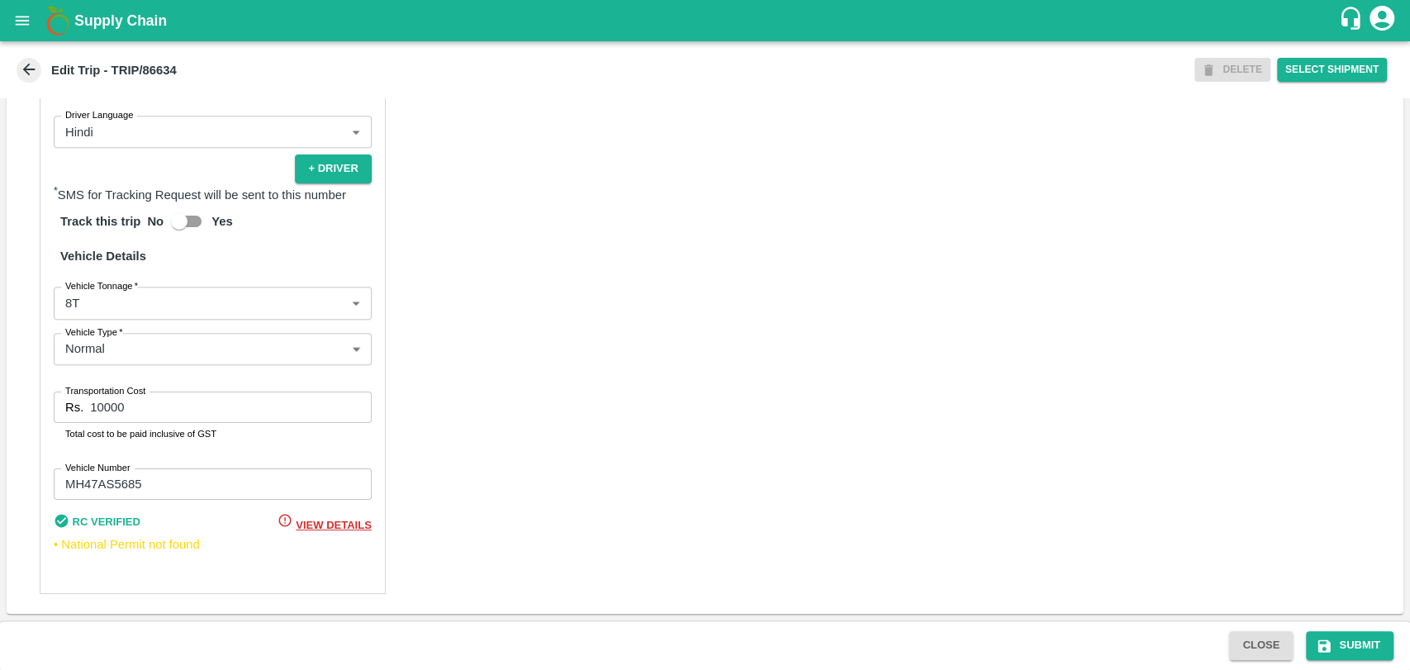
type input "Sagar Pramod Patil ( Shreyansh Farm Products)-Jalgaon, Jalgaon-6260842521(Trans…"
click at [118, 306] on body "Supply Chain Edit Trip - TRIP/86634 DELETE Select Shipment Trip Details Trip Ty…" at bounding box center [705, 335] width 1410 height 670
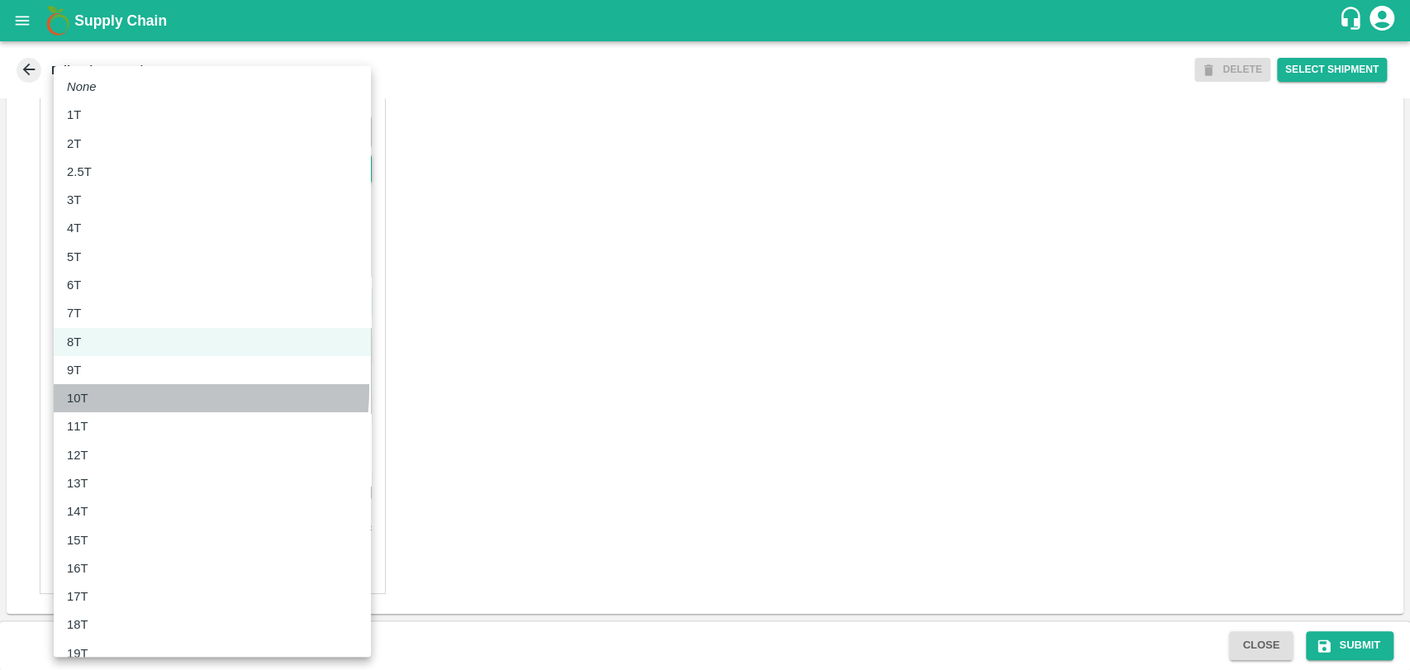
click at [97, 387] on li "10T" at bounding box center [212, 398] width 317 height 28
type input "10000"
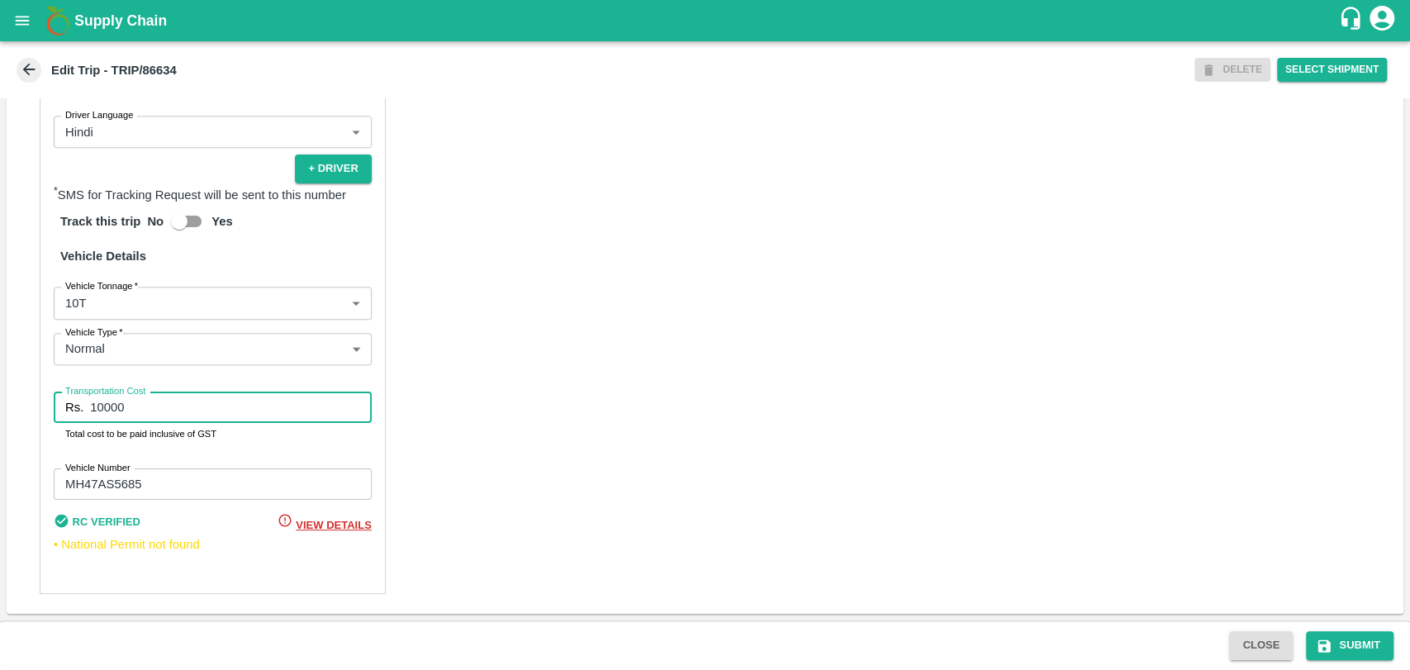
drag, startPoint x: 142, startPoint y: 410, endPoint x: 41, endPoint y: 405, distance: 100.9
click at [41, 405] on div "Partner Details Partner   * Partner Add Transporter Driver 1 Details Driver Nam…" at bounding box center [213, 198] width 346 height 789
type input "19000"
click at [1348, 652] on button "Submit" at bounding box center [1350, 645] width 88 height 29
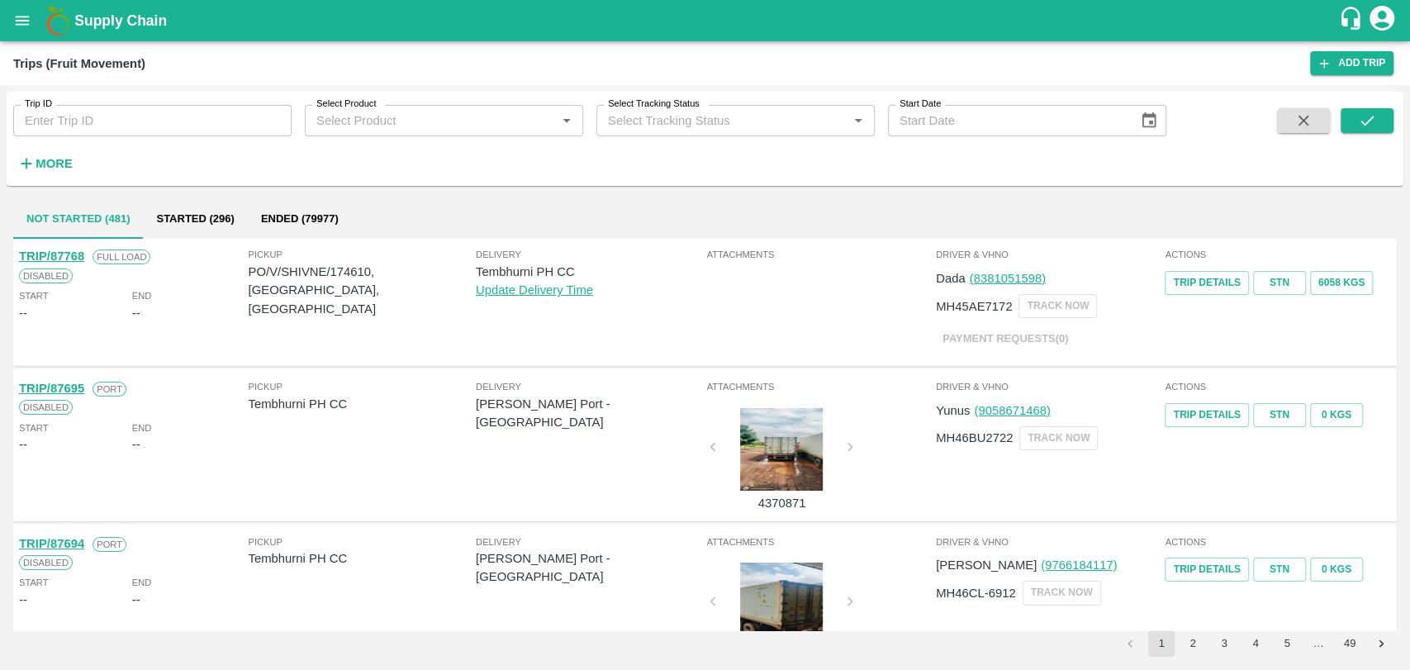
click at [48, 154] on h6 "More" at bounding box center [54, 163] width 37 height 21
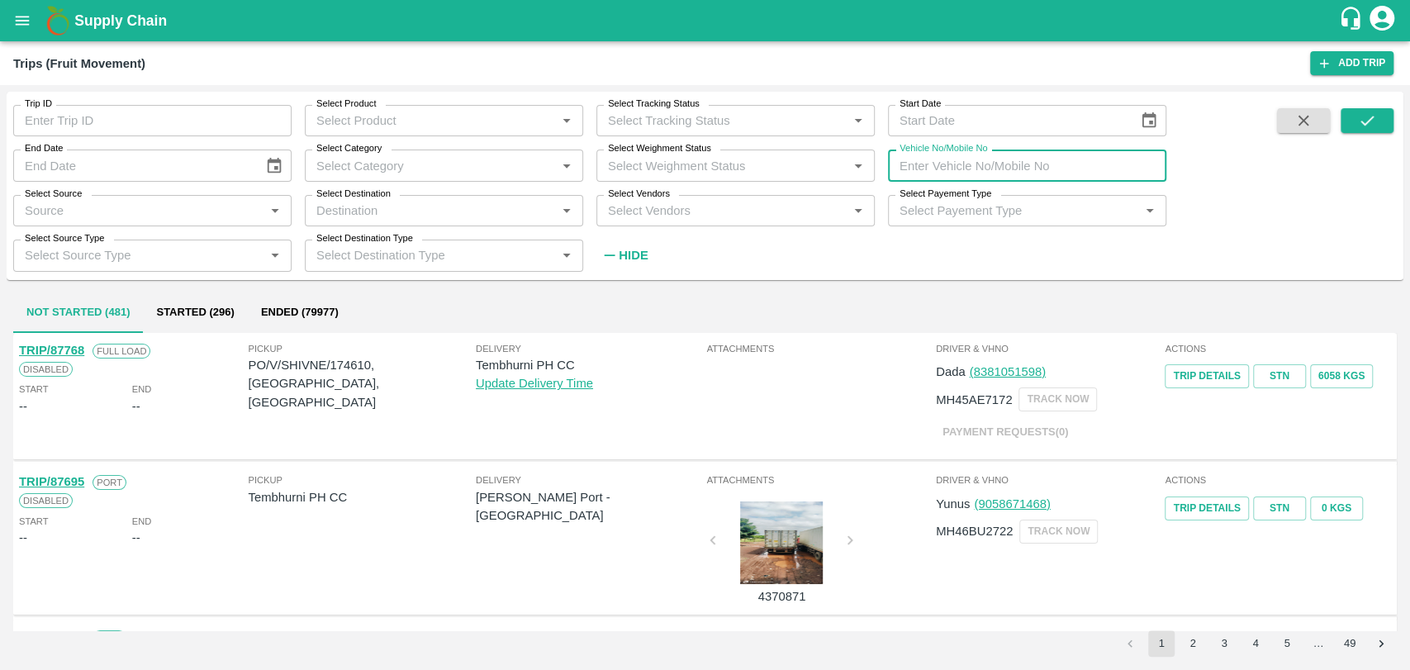
click at [951, 160] on input "Vehicle No/Mobile No" at bounding box center [1027, 164] width 278 height 31
paste input "MH15JW5291"
type input "MH15JW5291"
click at [1358, 127] on icon "submit" at bounding box center [1367, 120] width 18 height 18
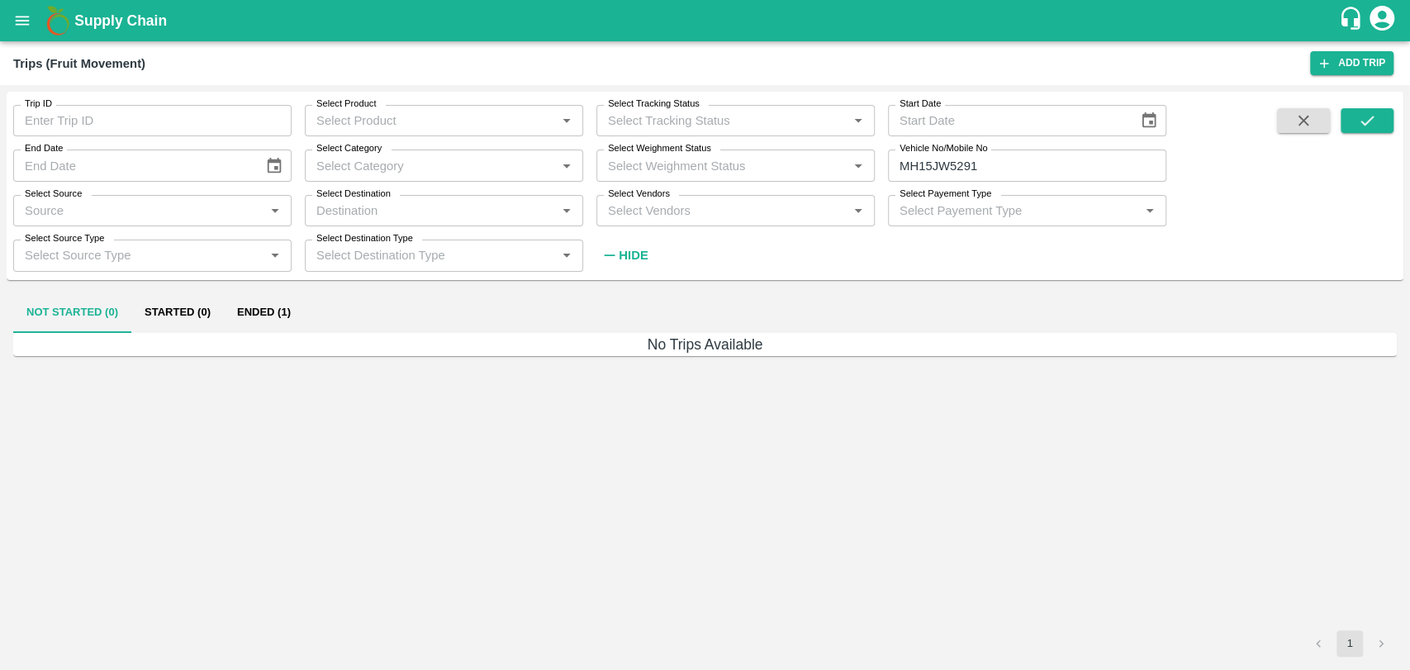
click at [263, 306] on button "Ended (1)" at bounding box center [264, 313] width 80 height 40
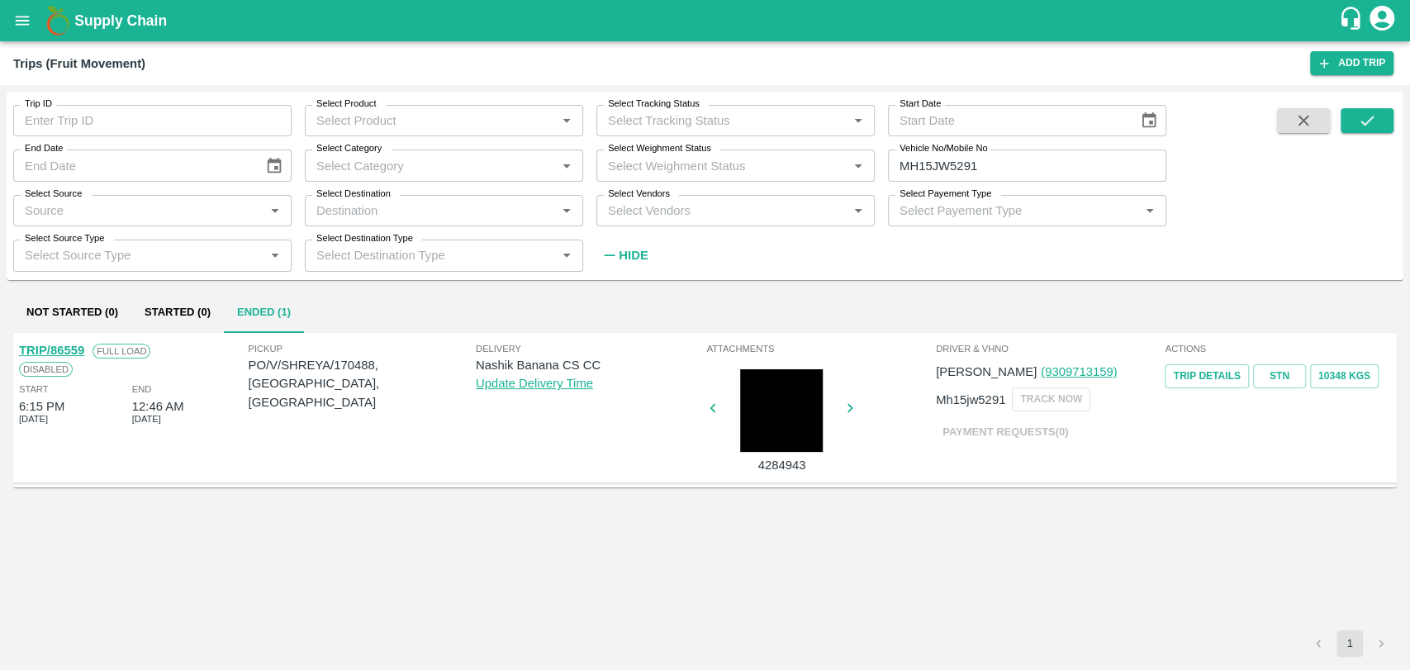
click at [57, 348] on link "TRIP/86559" at bounding box center [51, 350] width 65 height 13
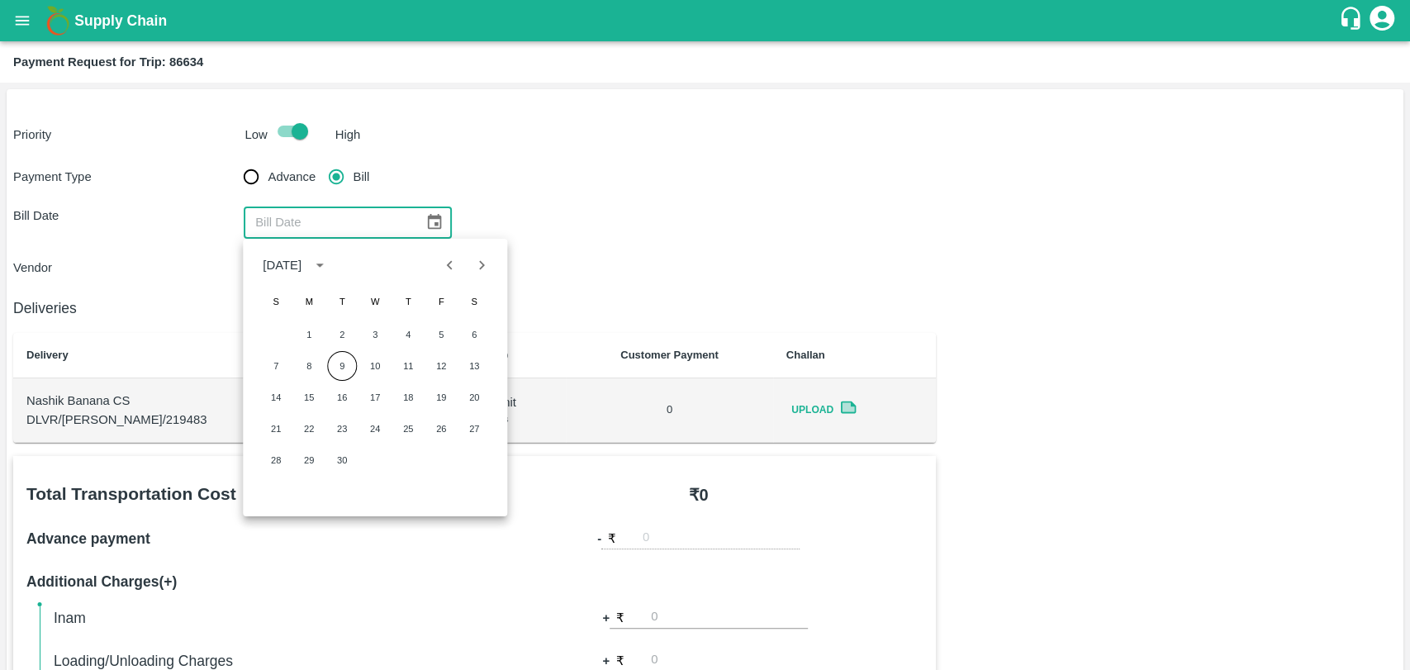
click at [442, 266] on icon "Previous month" at bounding box center [450, 265] width 18 height 18
click at [405, 433] on button "21" at bounding box center [408, 429] width 30 height 30
type input "[DATE]"
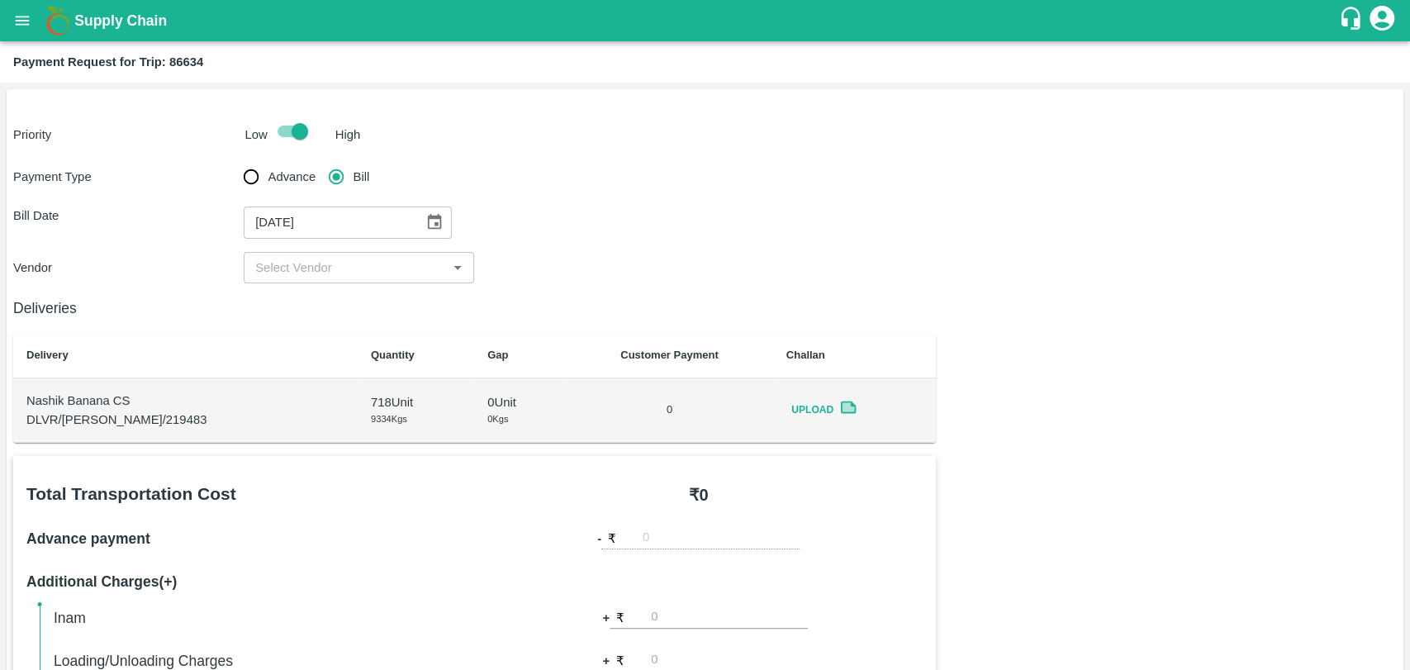
click at [285, 265] on input "input" at bounding box center [345, 267] width 193 height 21
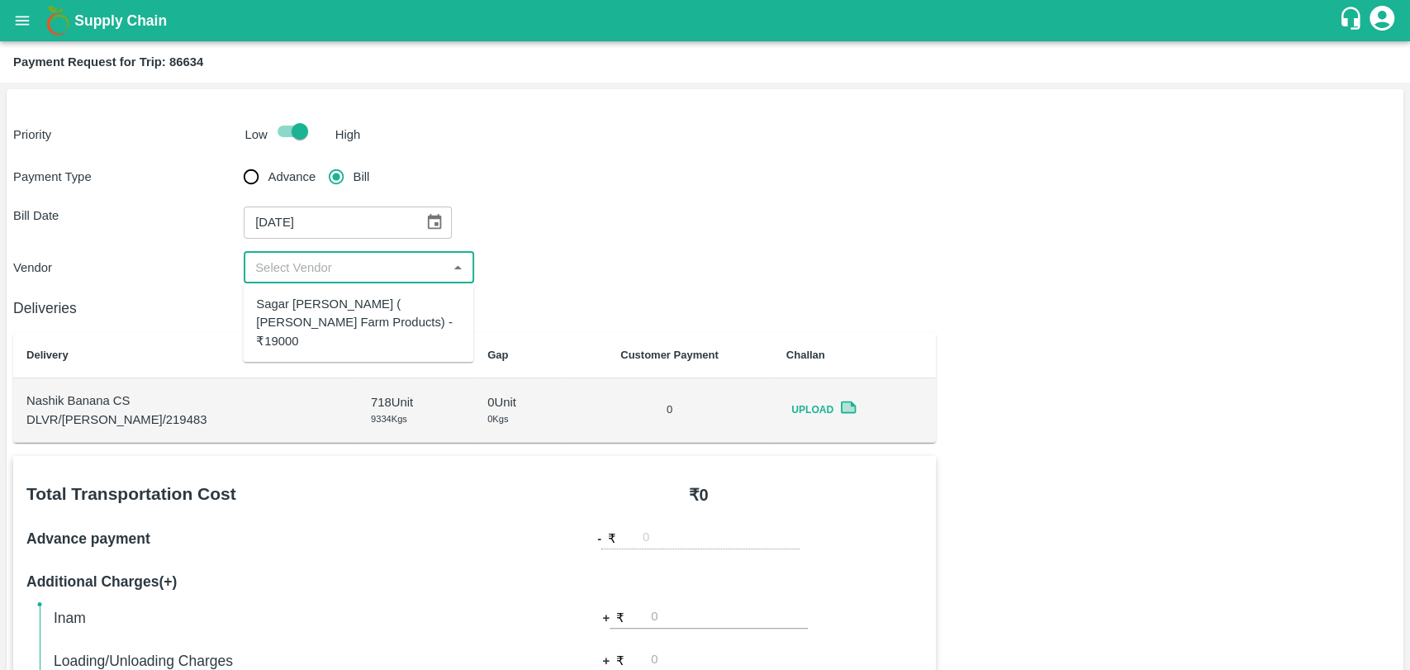
click at [291, 303] on div "Sagar [PERSON_NAME] ( [PERSON_NAME] Farm Products) - ₹19000" at bounding box center [358, 322] width 204 height 55
type input "Sagar [PERSON_NAME] ( [PERSON_NAME] Farm Products) - ₹19000"
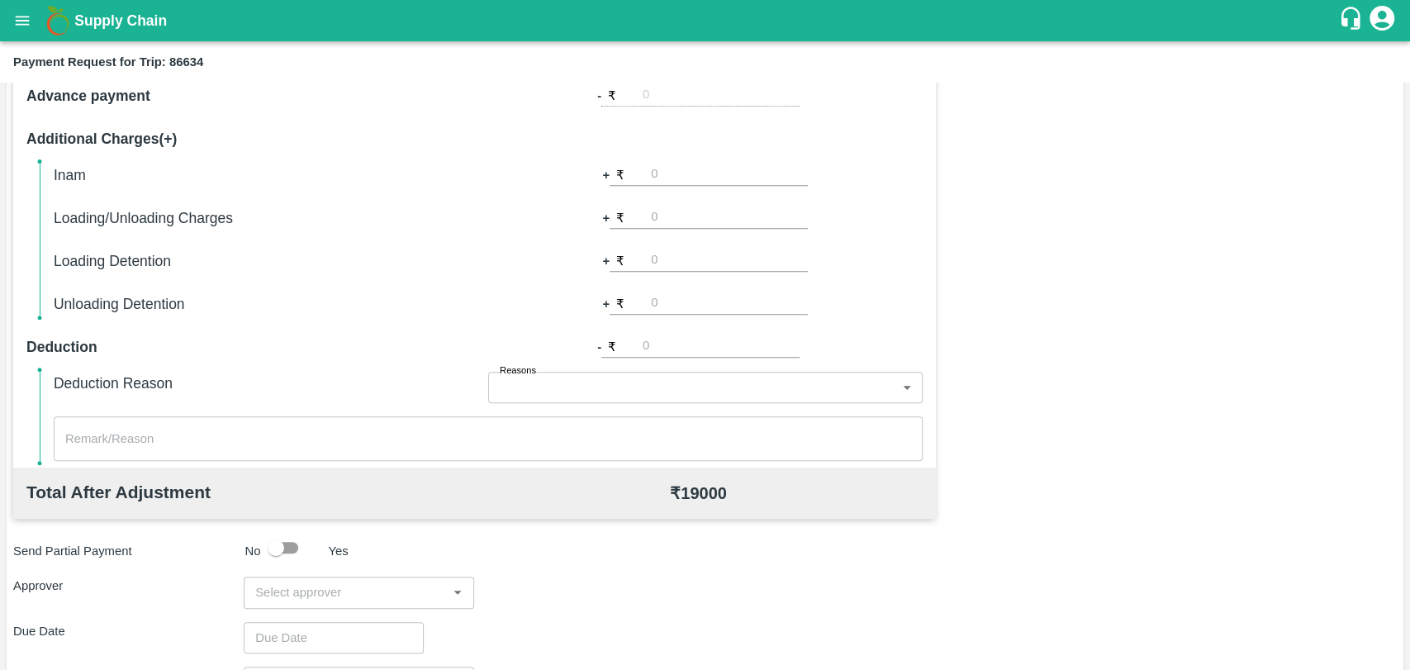
scroll to position [458, 0]
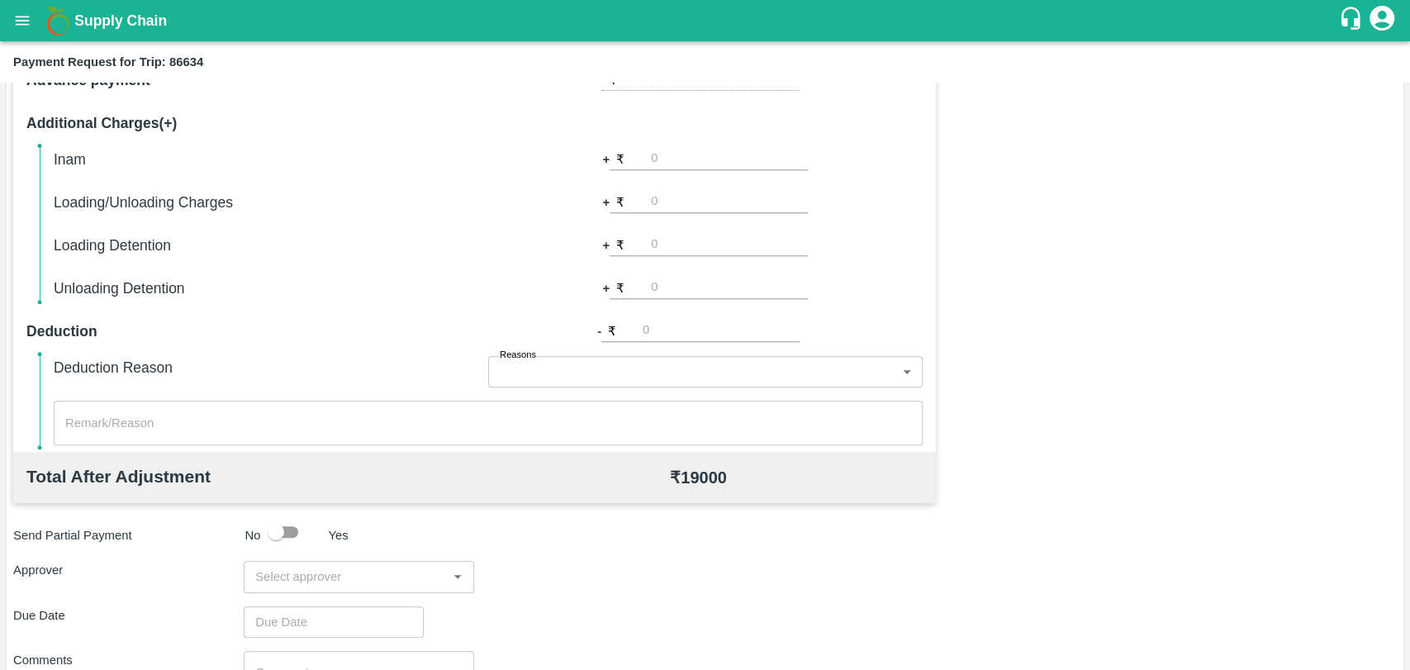
click at [301, 584] on input "input" at bounding box center [345, 576] width 193 height 21
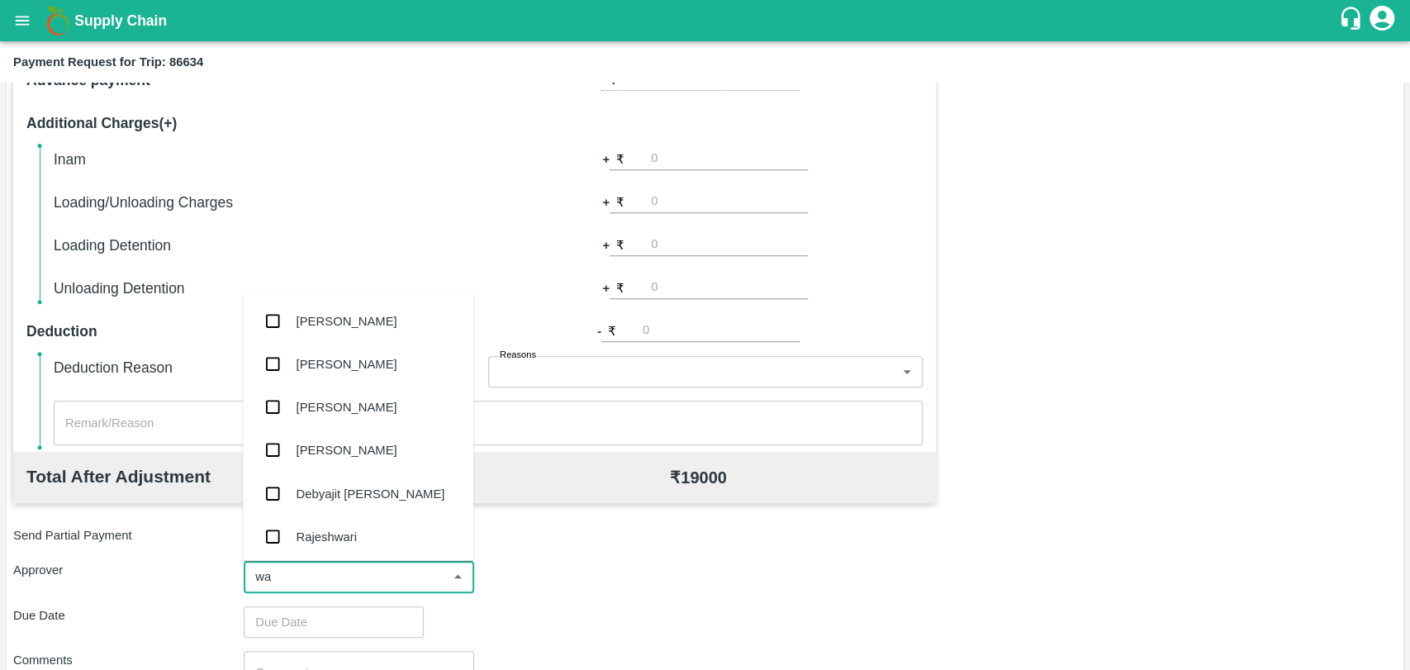
type input "wag"
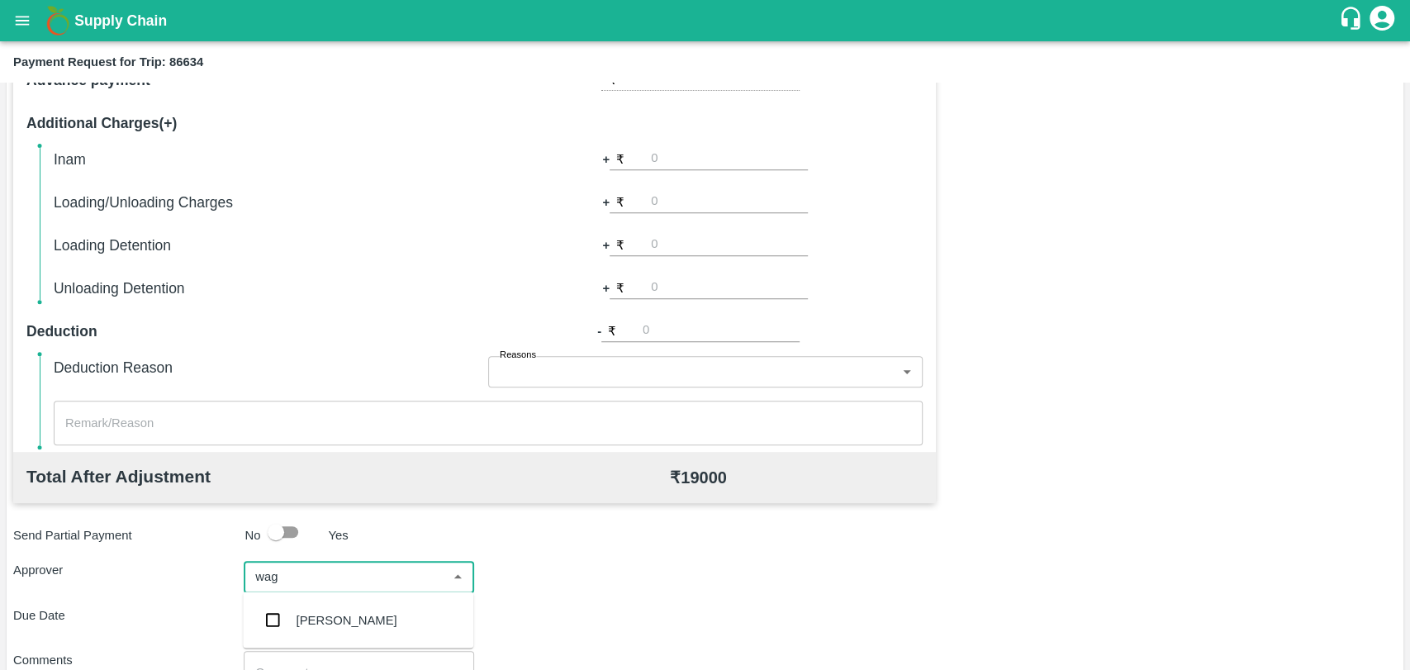
click at [300, 614] on div "[PERSON_NAME]" at bounding box center [346, 619] width 101 height 18
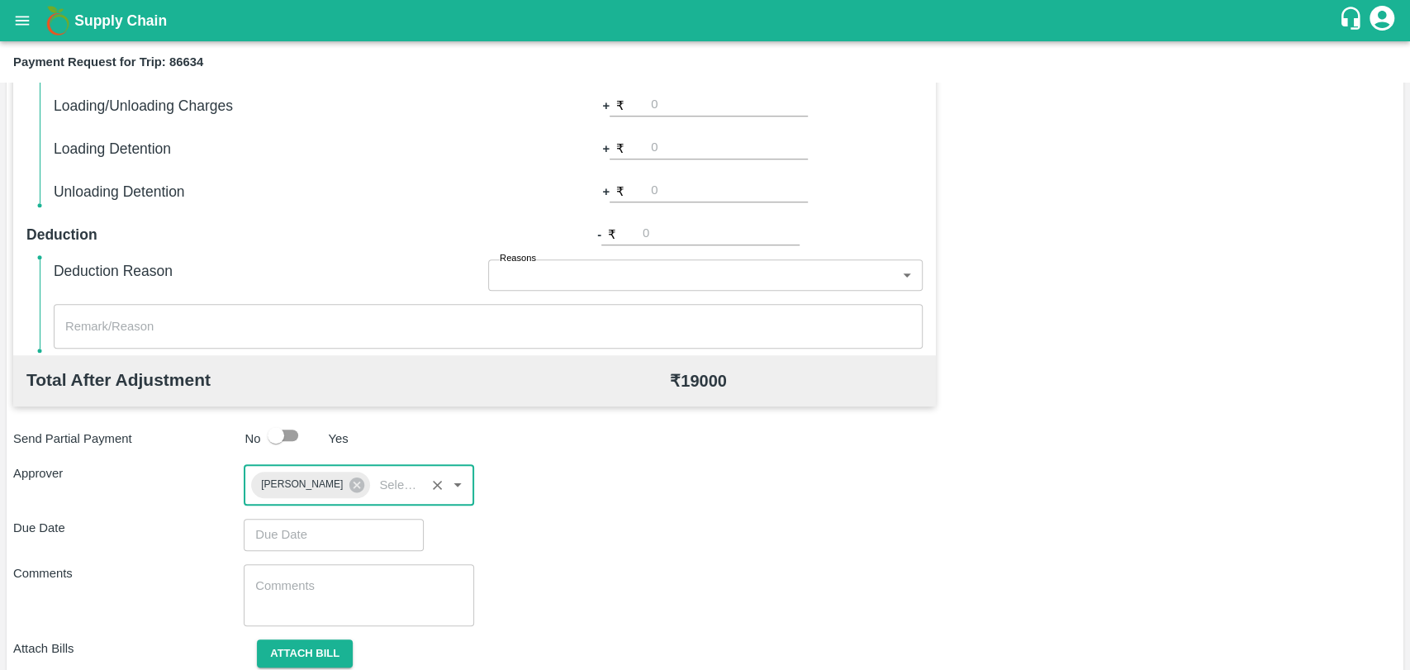
scroll to position [614, 0]
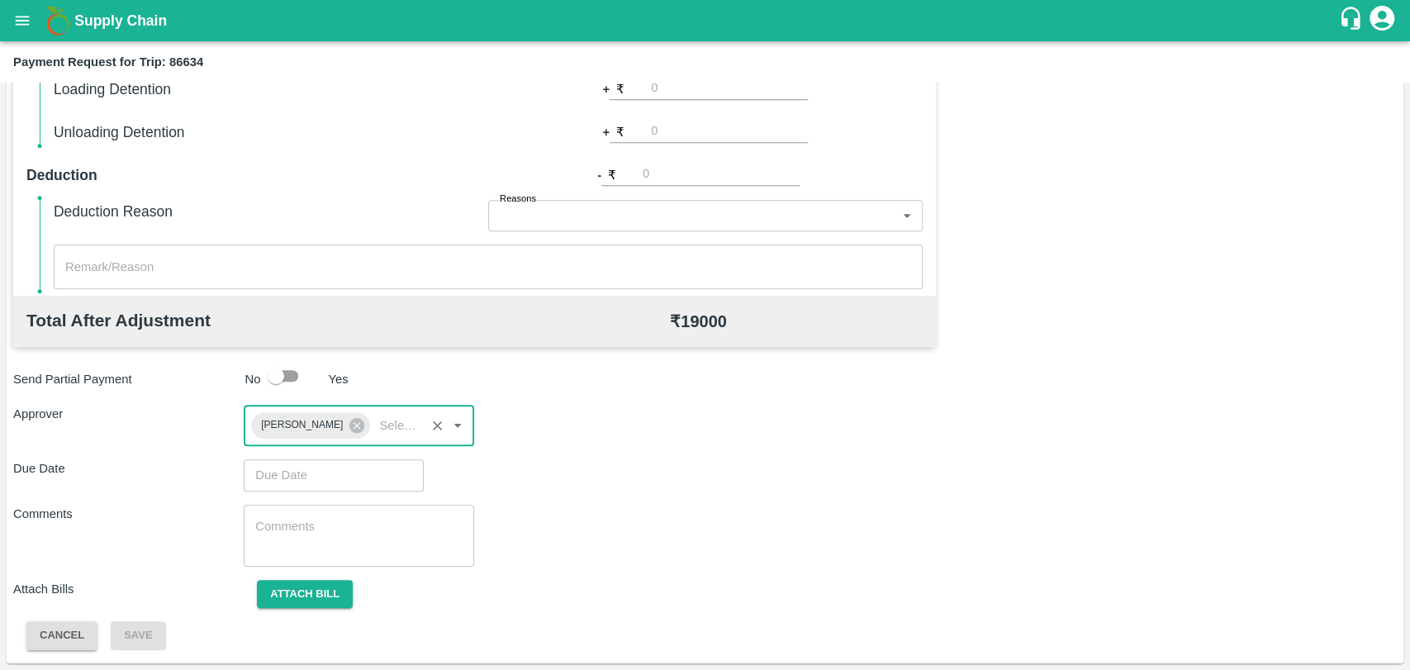
type input "DD/MM/YYYY hh:mm aa"
click at [300, 463] on input "DD/MM/YYYY hh:mm aa" at bounding box center [328, 474] width 168 height 31
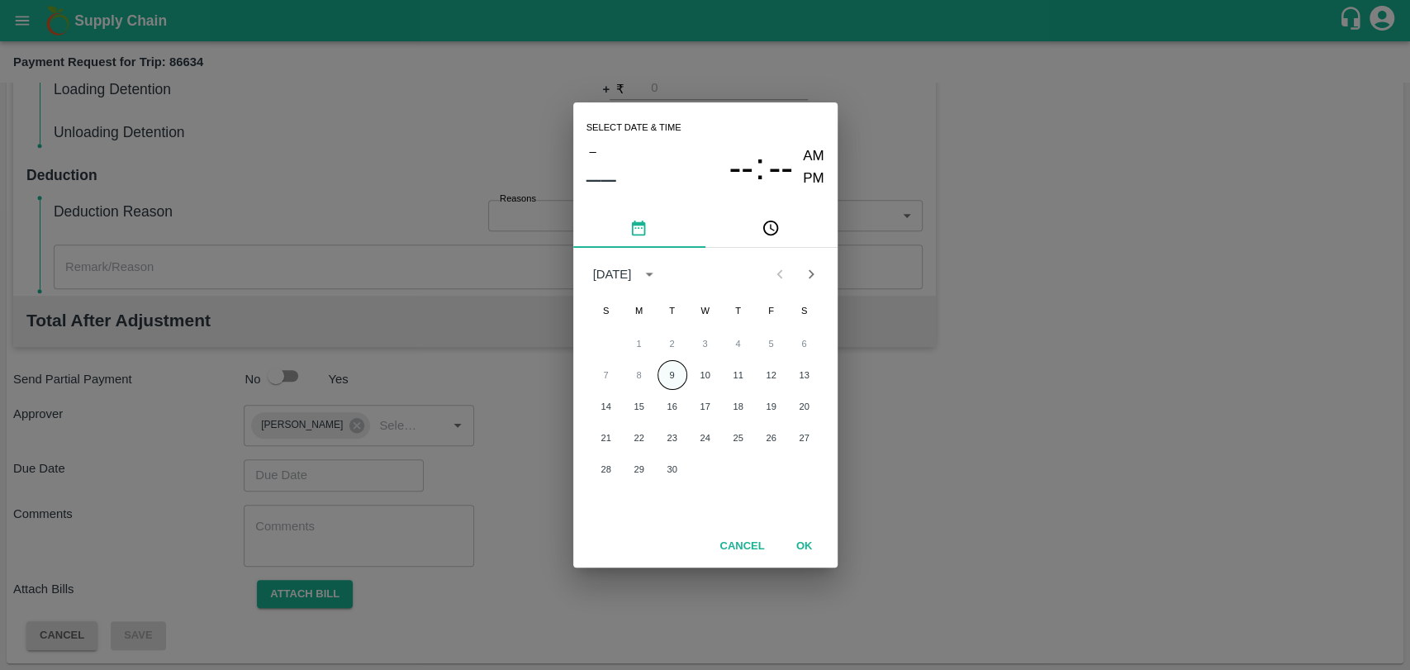
click at [684, 375] on button "9" at bounding box center [672, 375] width 30 height 30
type input "[DATE] 12:00 AM"
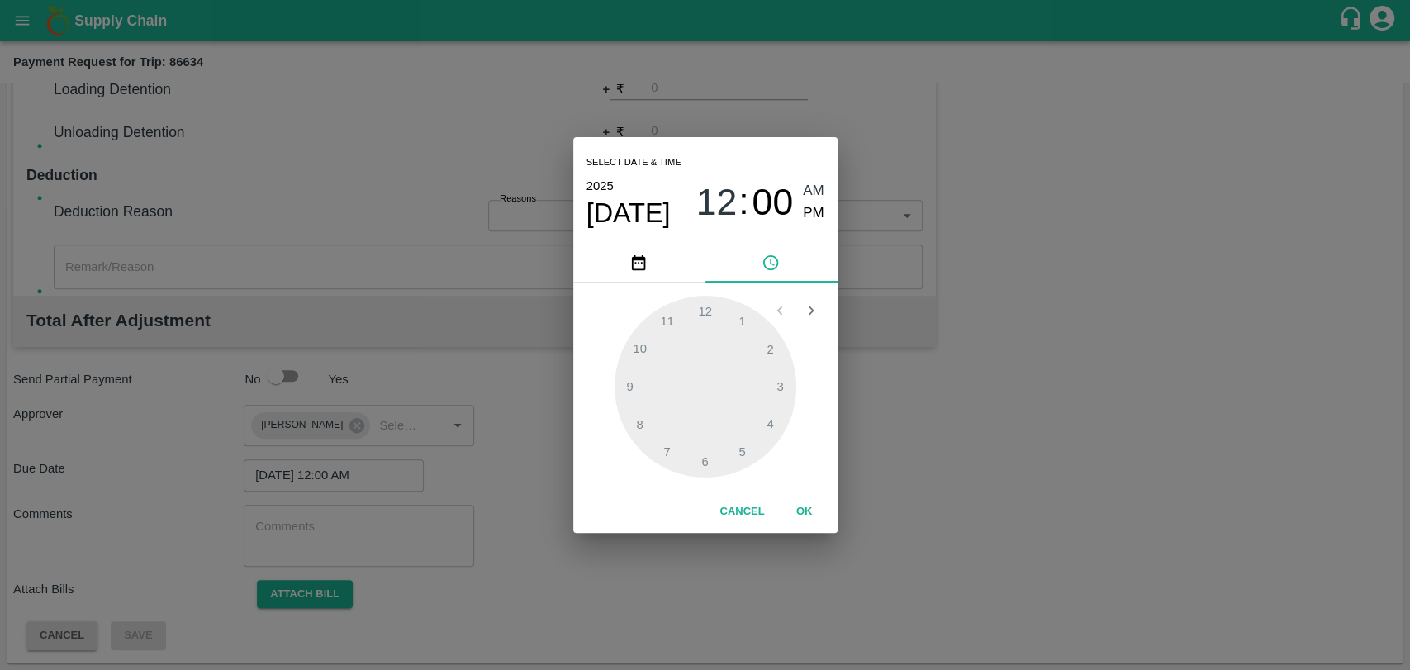
click at [793, 510] on button "OK" at bounding box center [804, 511] width 53 height 29
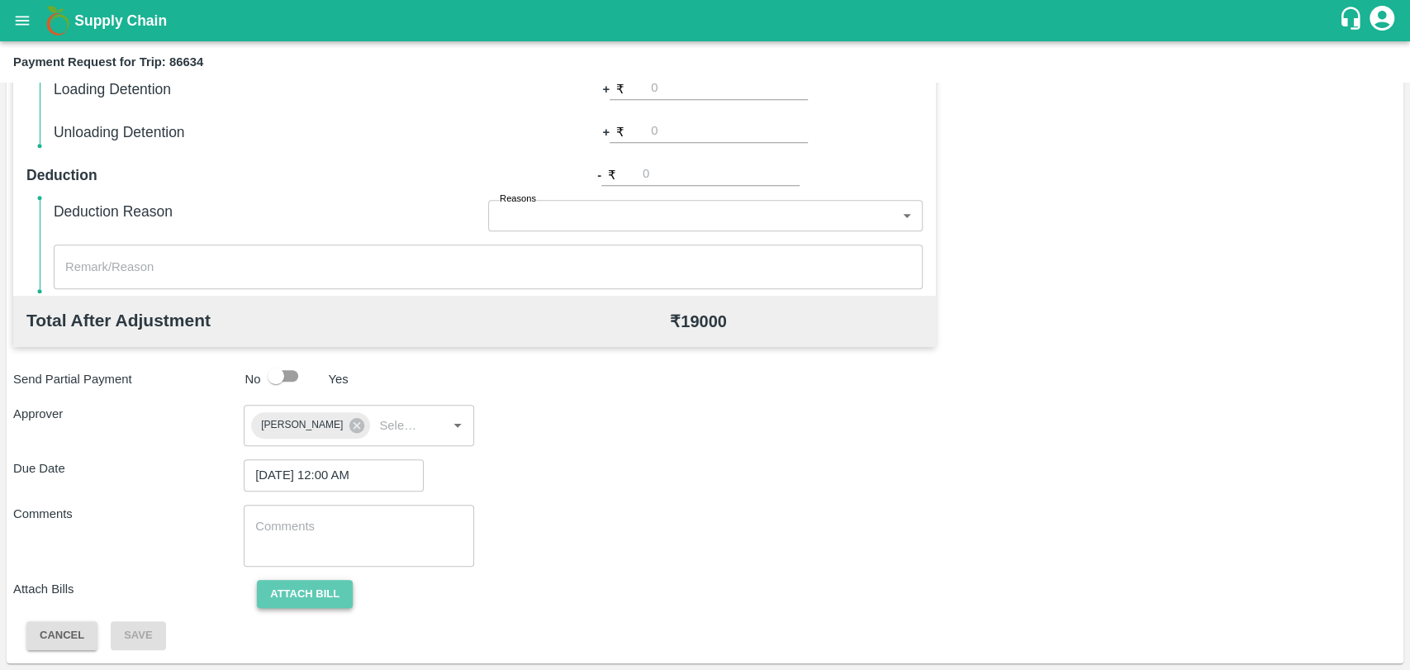
click at [320, 595] on button "Attach bill" at bounding box center [305, 594] width 96 height 29
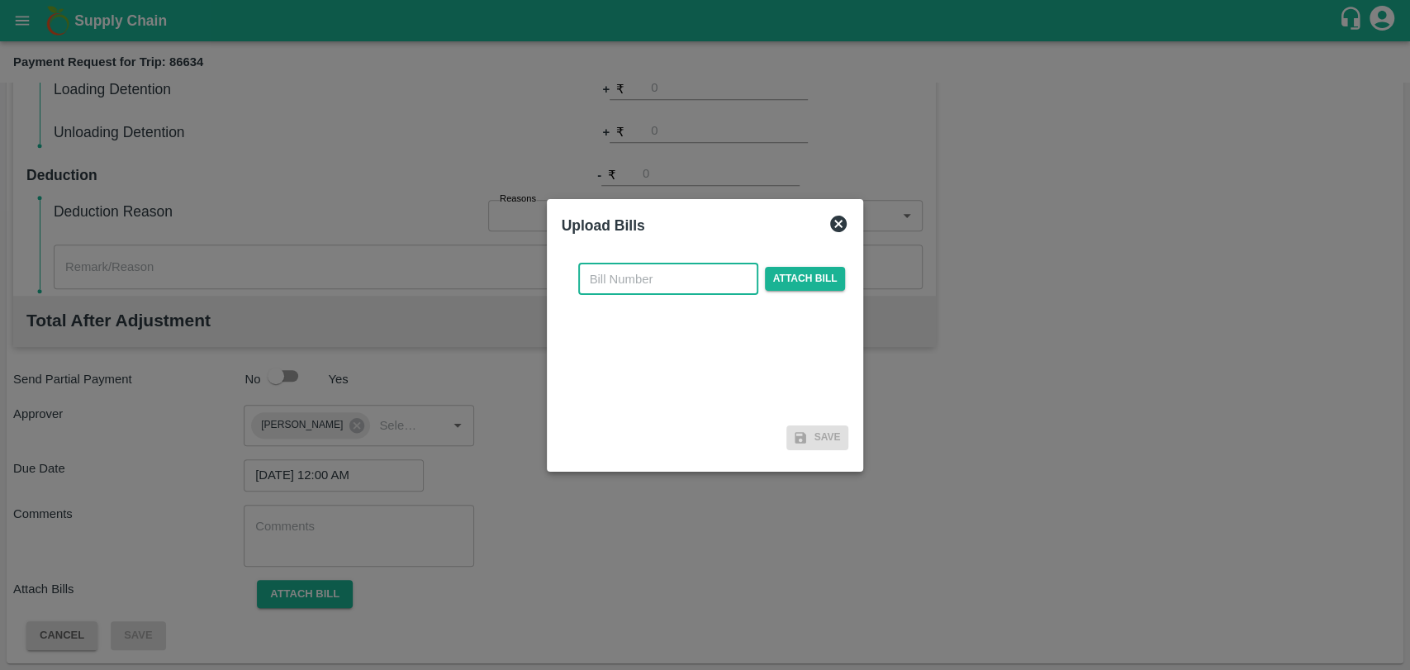
click at [650, 286] on input "text" at bounding box center [668, 278] width 180 height 31
type input "394"
click at [810, 266] on div "394 ​ Attach bill" at bounding box center [712, 278] width 274 height 31
click at [812, 274] on span "Attach bill" at bounding box center [805, 279] width 81 height 24
click at [0, 0] on input "Attach bill" at bounding box center [0, 0] width 0 height 0
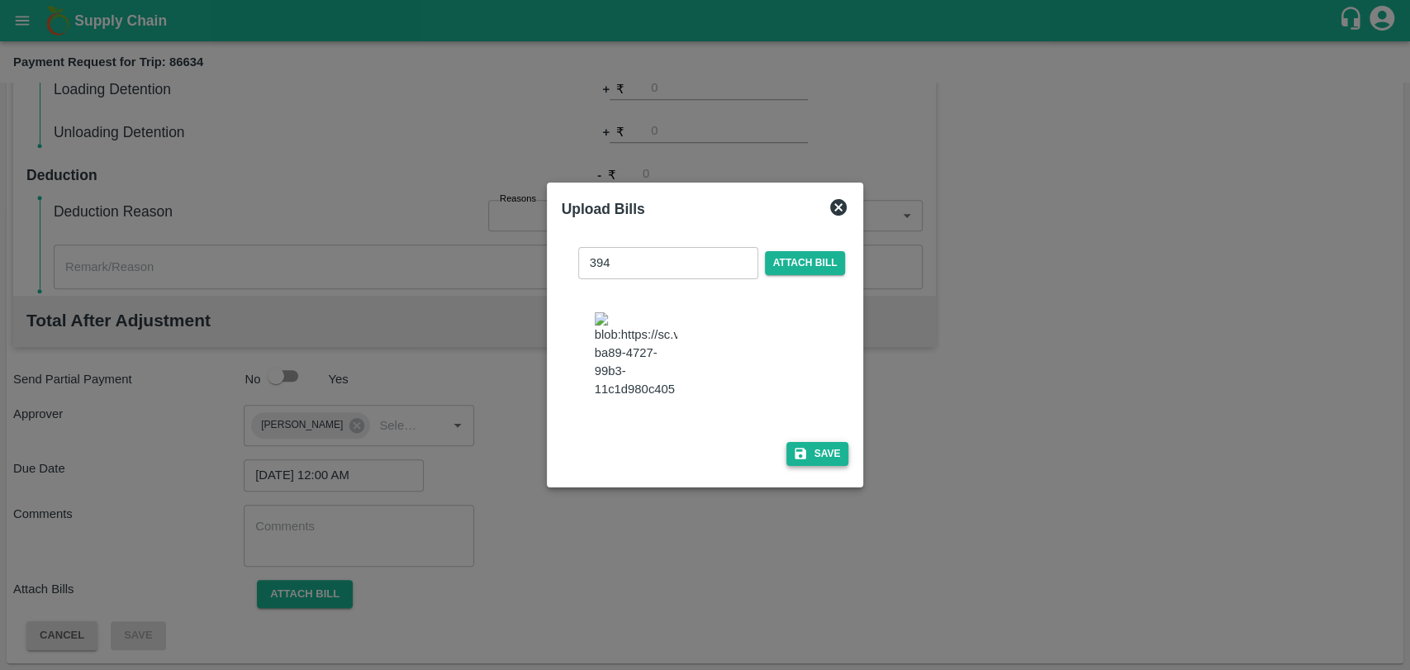
click at [830, 443] on button "Save" at bounding box center [817, 454] width 63 height 24
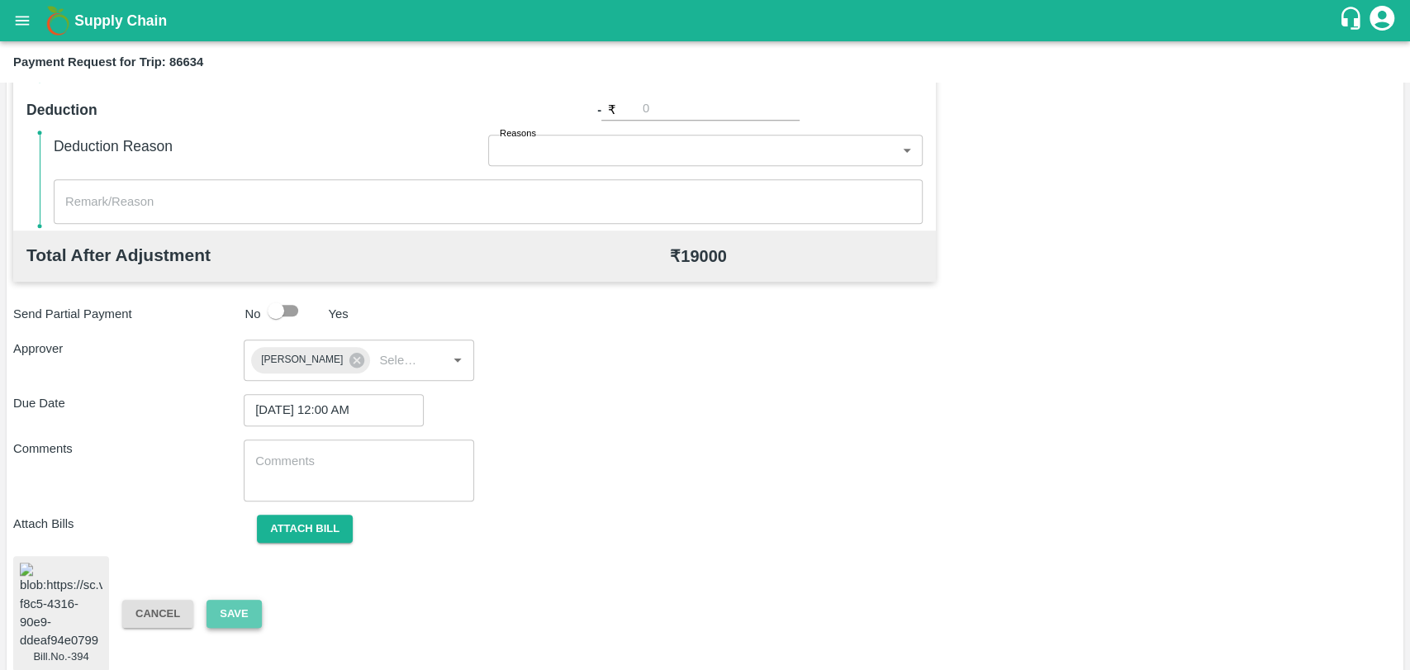
click at [238, 600] on button "Save" at bounding box center [233, 614] width 55 height 29
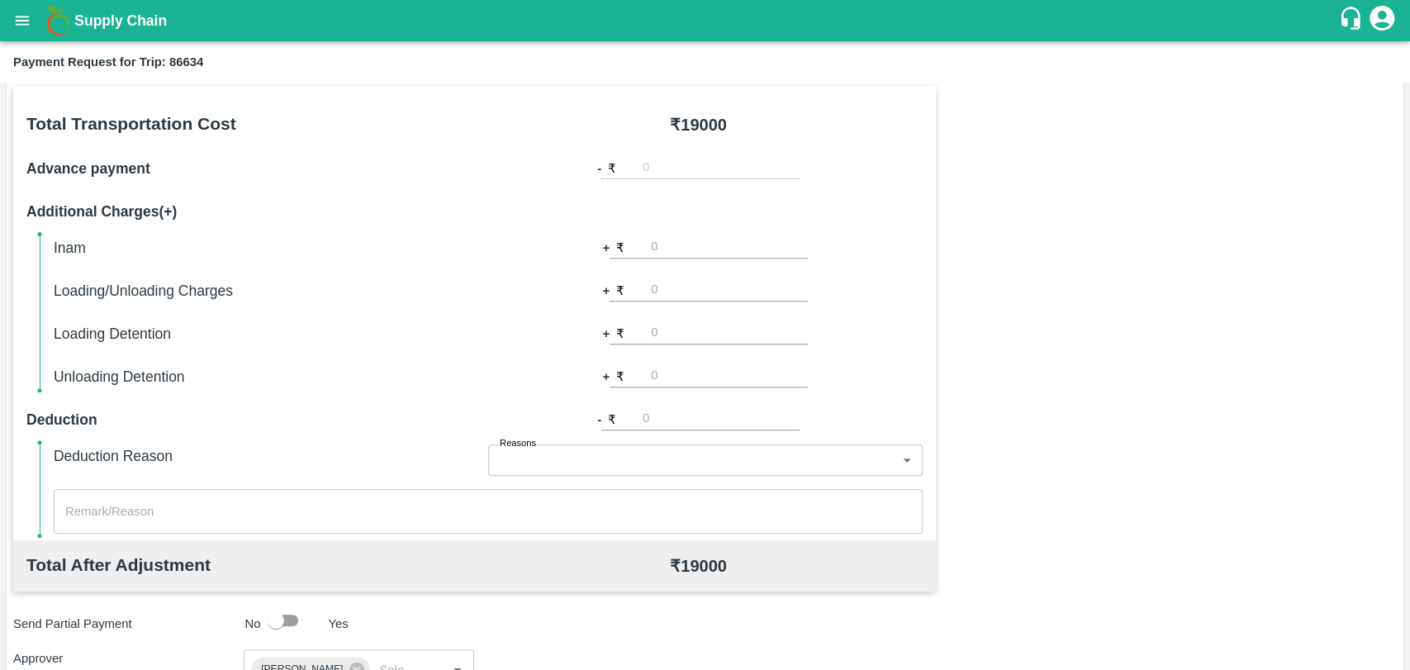
scroll to position [220, 0]
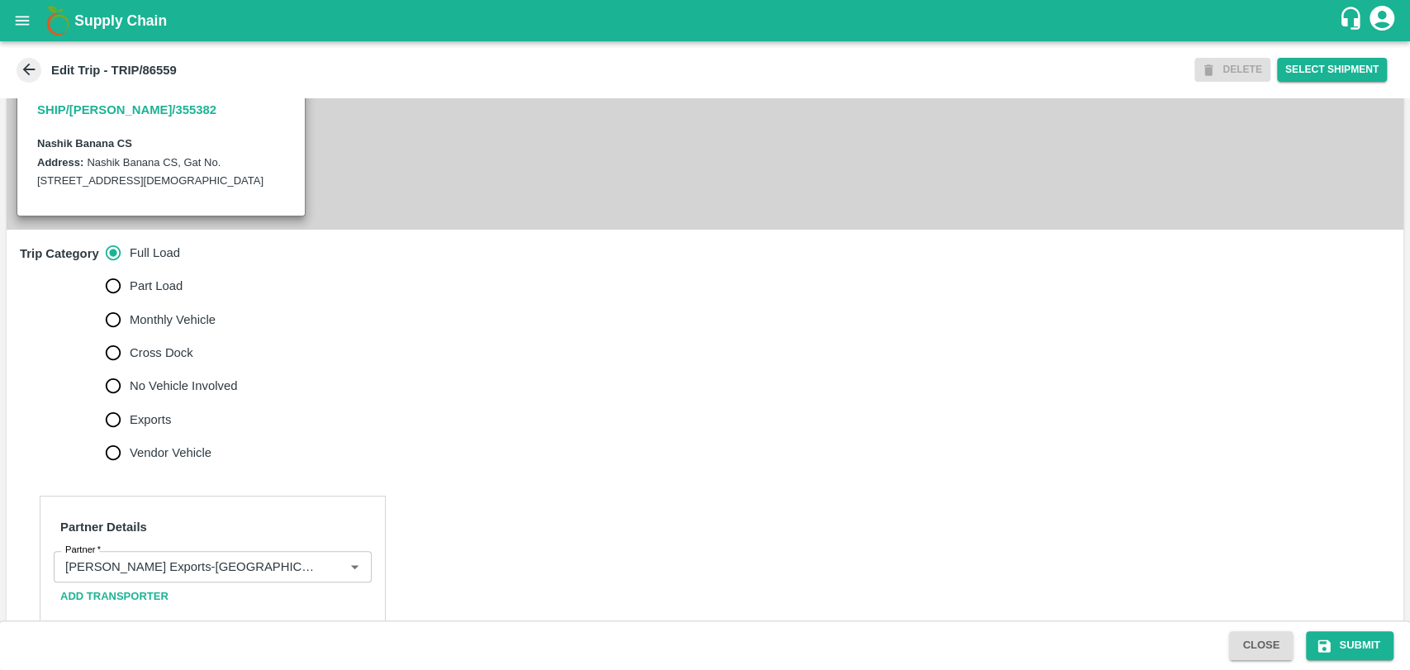
scroll to position [733, 0]
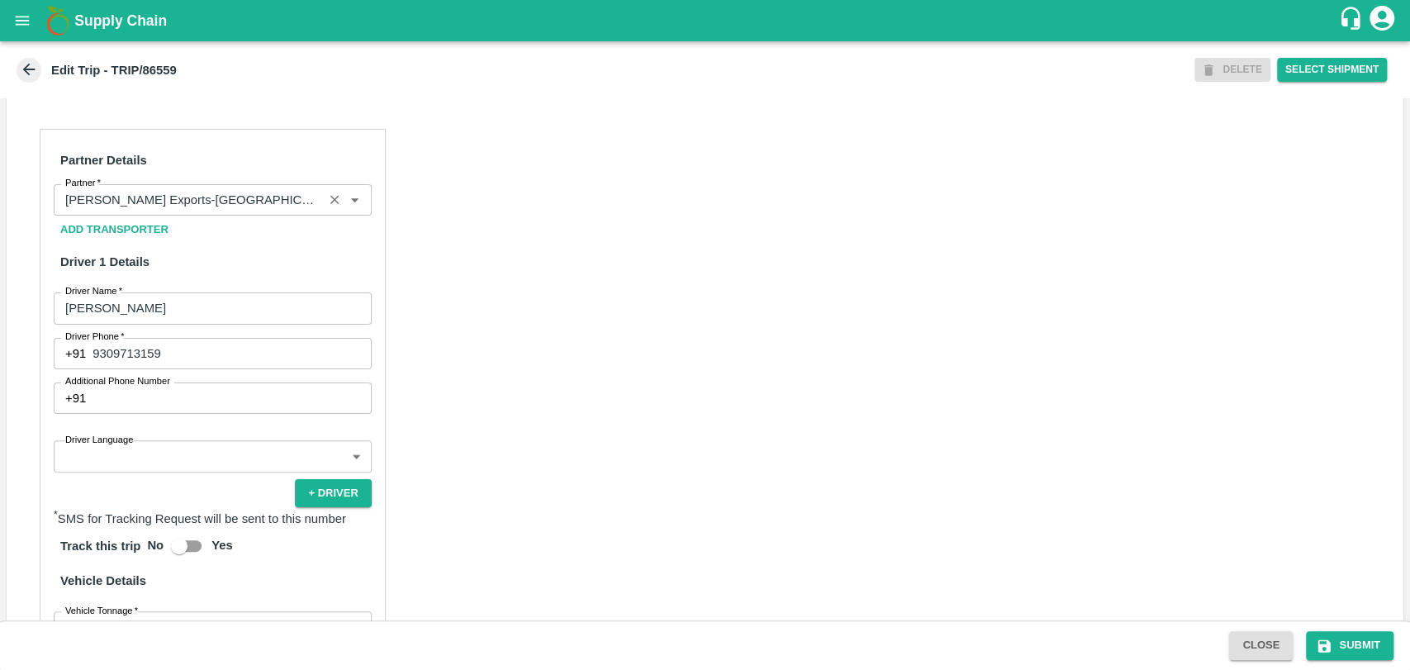
click at [185, 211] on input "Partner   *" at bounding box center [188, 199] width 259 height 21
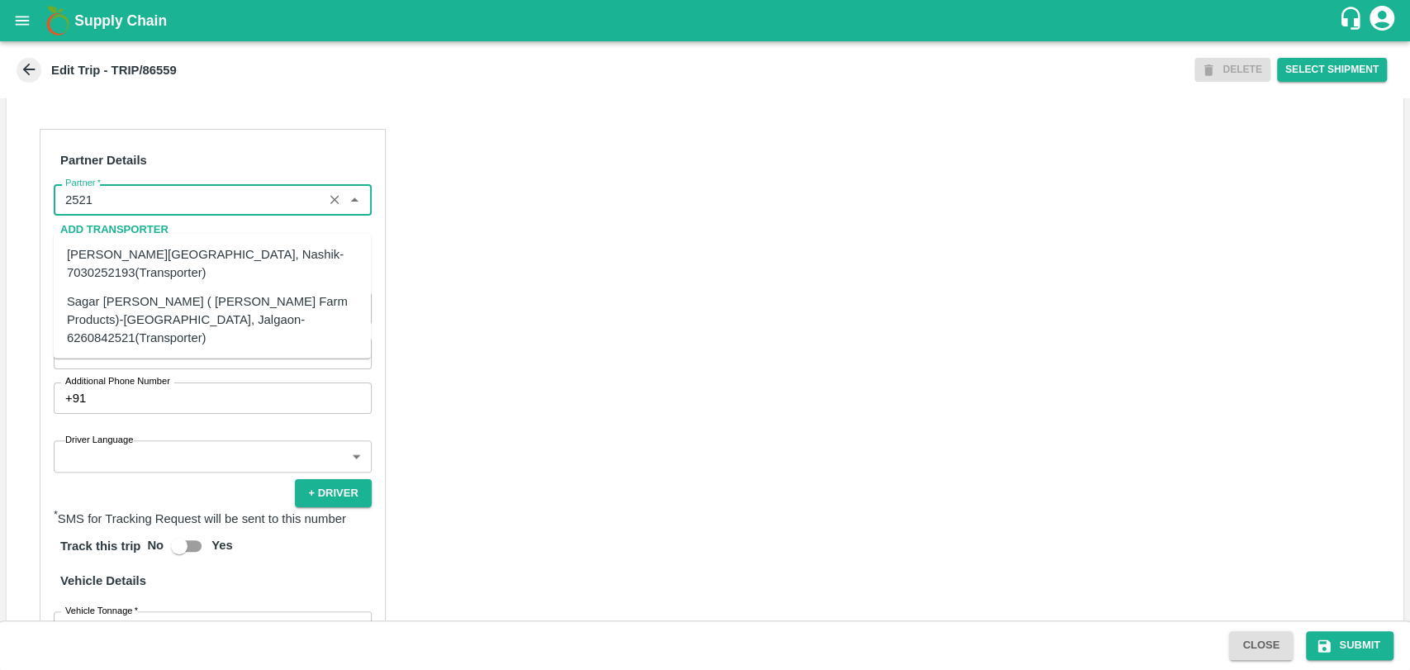
click at [153, 310] on div "Sagar [PERSON_NAME] ( [PERSON_NAME] Farm Products)-[GEOGRAPHIC_DATA], Jalgaon-6…" at bounding box center [212, 318] width 291 height 55
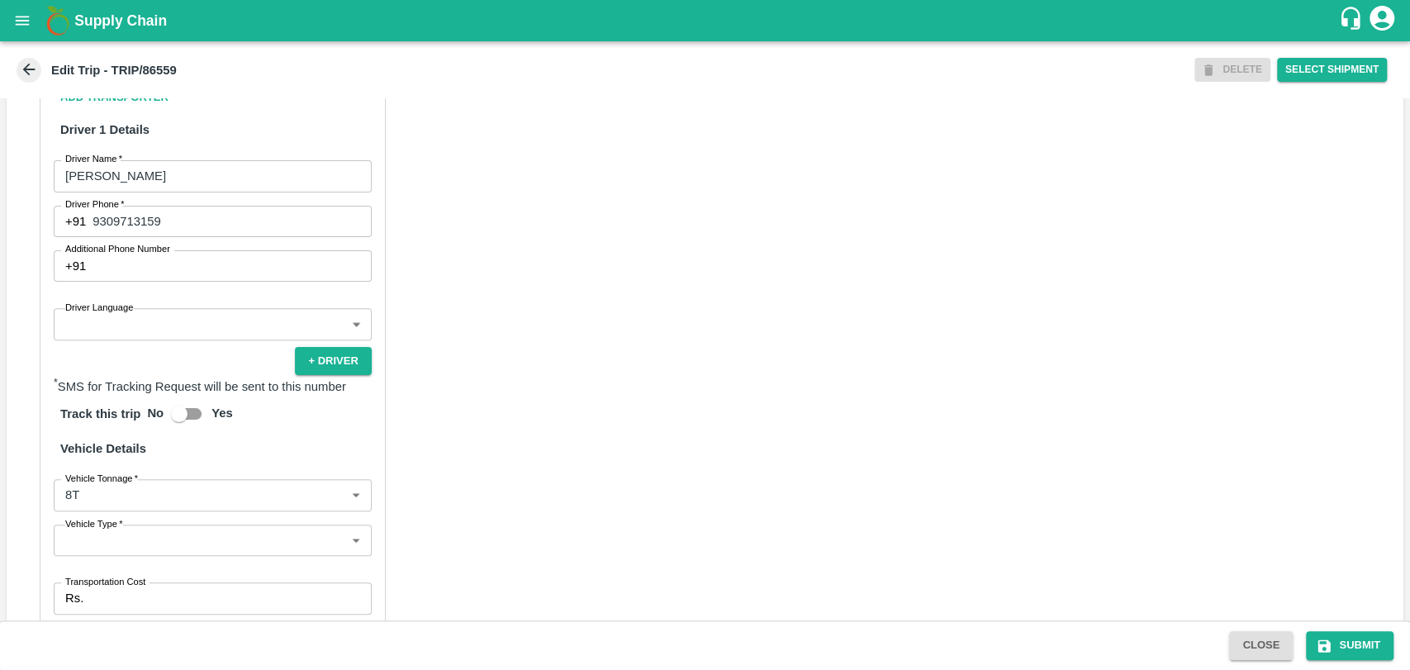
scroll to position [1074, 0]
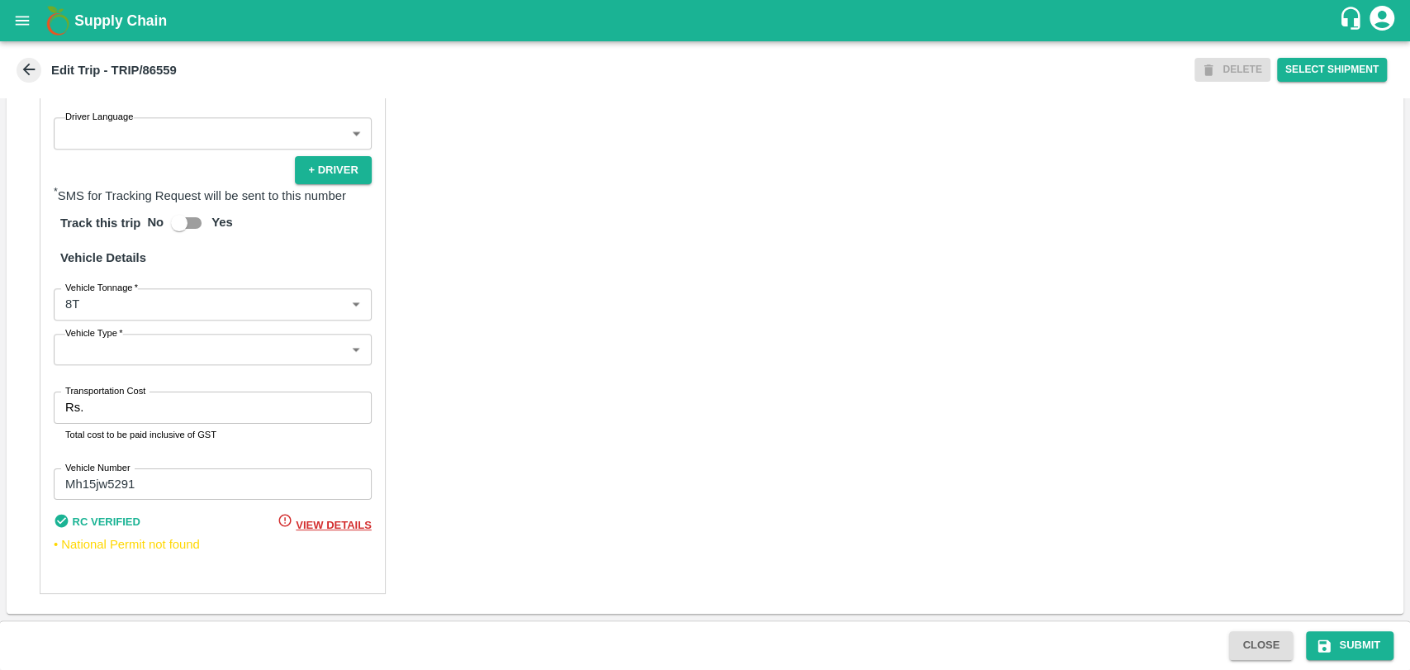
type input "Sagar [PERSON_NAME] ( [PERSON_NAME] Farm Products)-[GEOGRAPHIC_DATA], Jalgaon-6…"
click at [153, 310] on body "Supply Chain Edit Trip - TRIP/86559 DELETE Select Shipment Trip Details Trip Ty…" at bounding box center [705, 335] width 1410 height 670
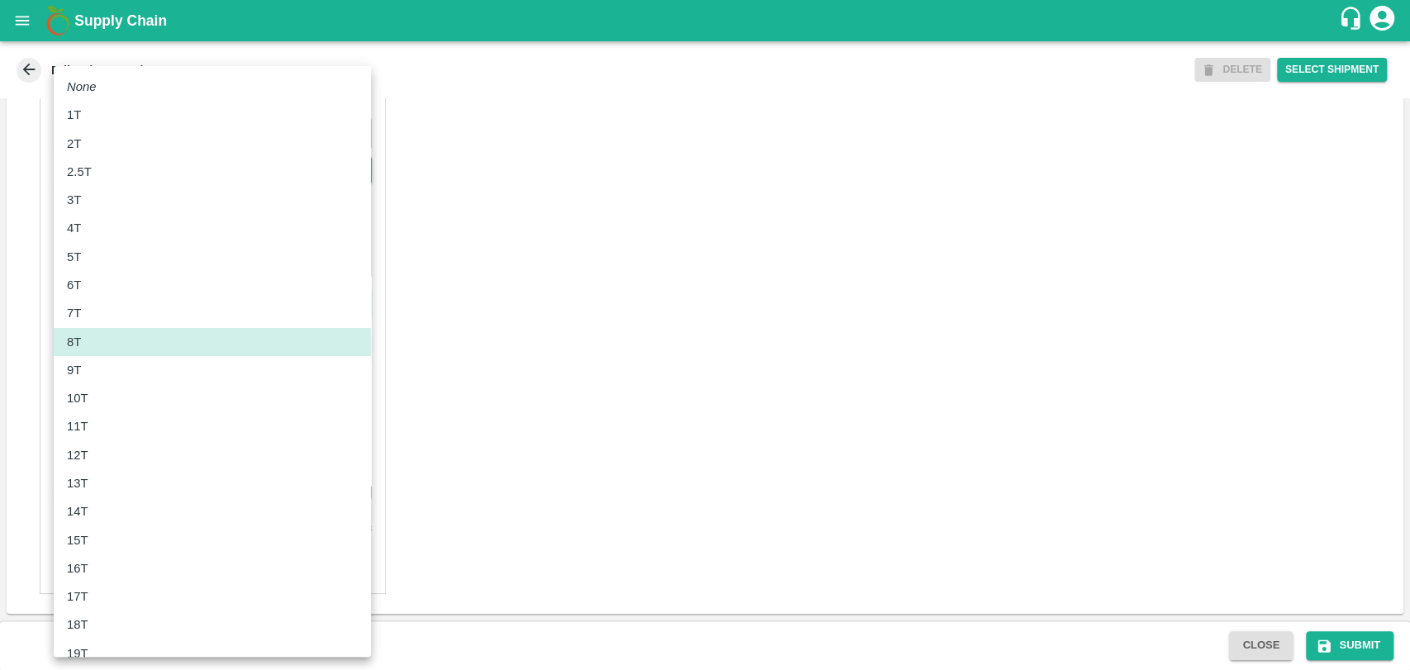
click at [102, 425] on div "11T" at bounding box center [212, 426] width 291 height 18
type input "11000"
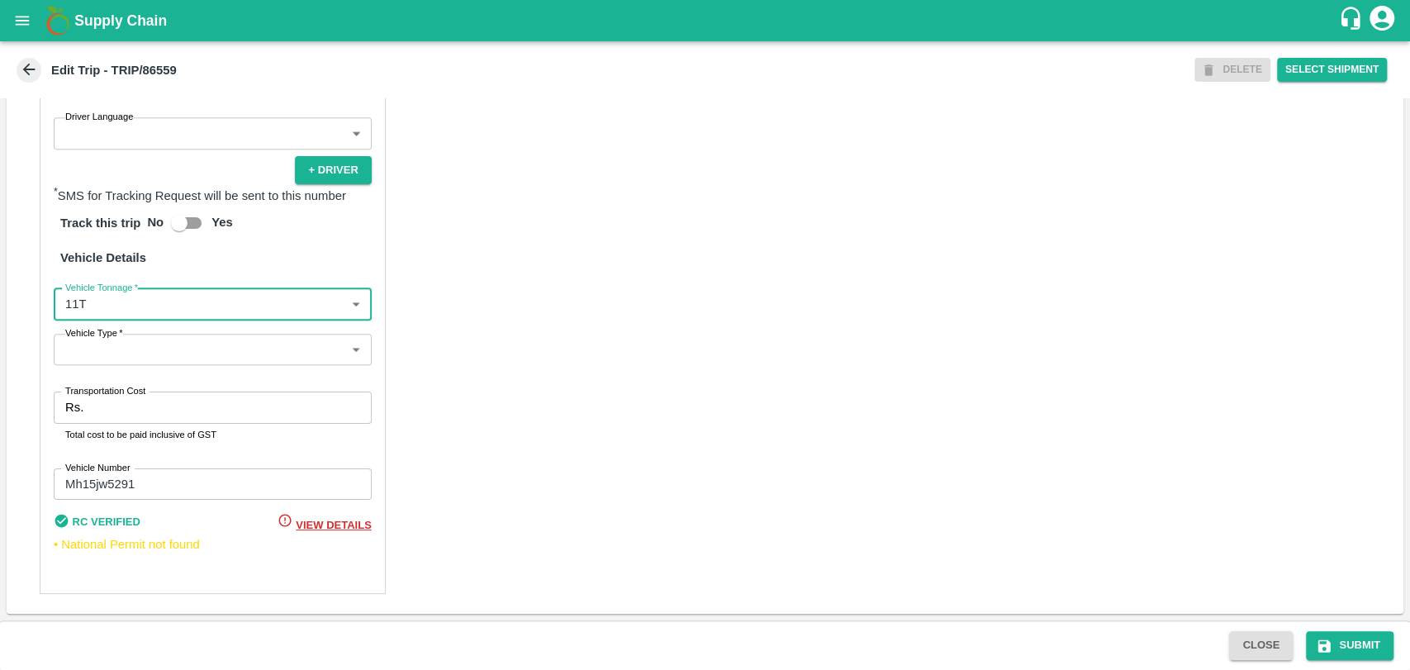
click at [111, 410] on input "Transportation Cost" at bounding box center [230, 406] width 281 height 31
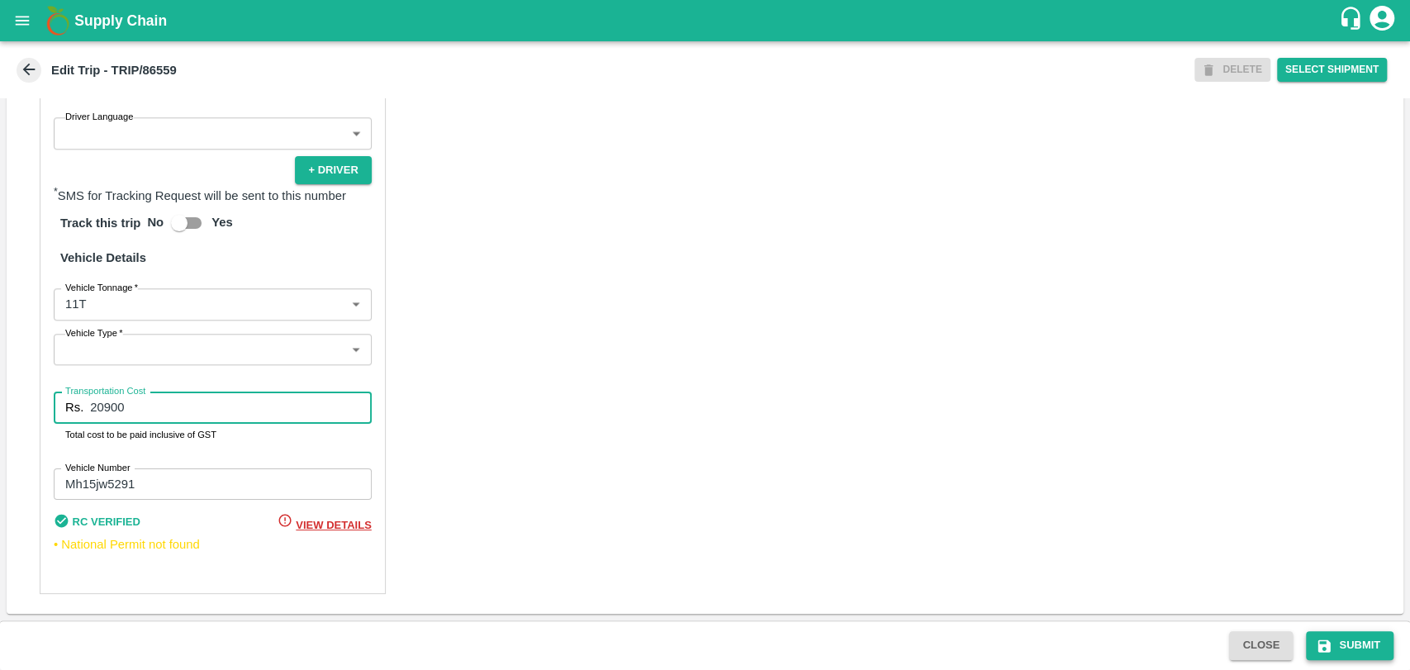
type input "20900"
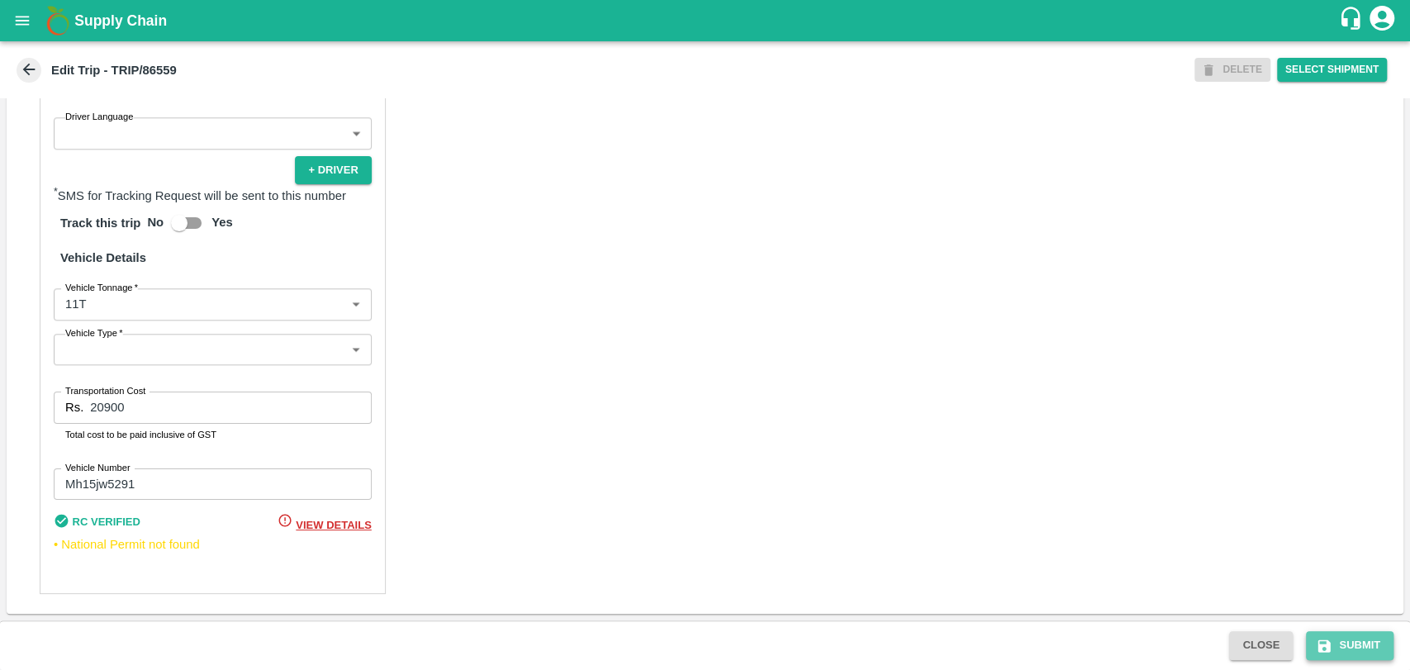
click at [1341, 636] on button "Submit" at bounding box center [1350, 645] width 88 height 29
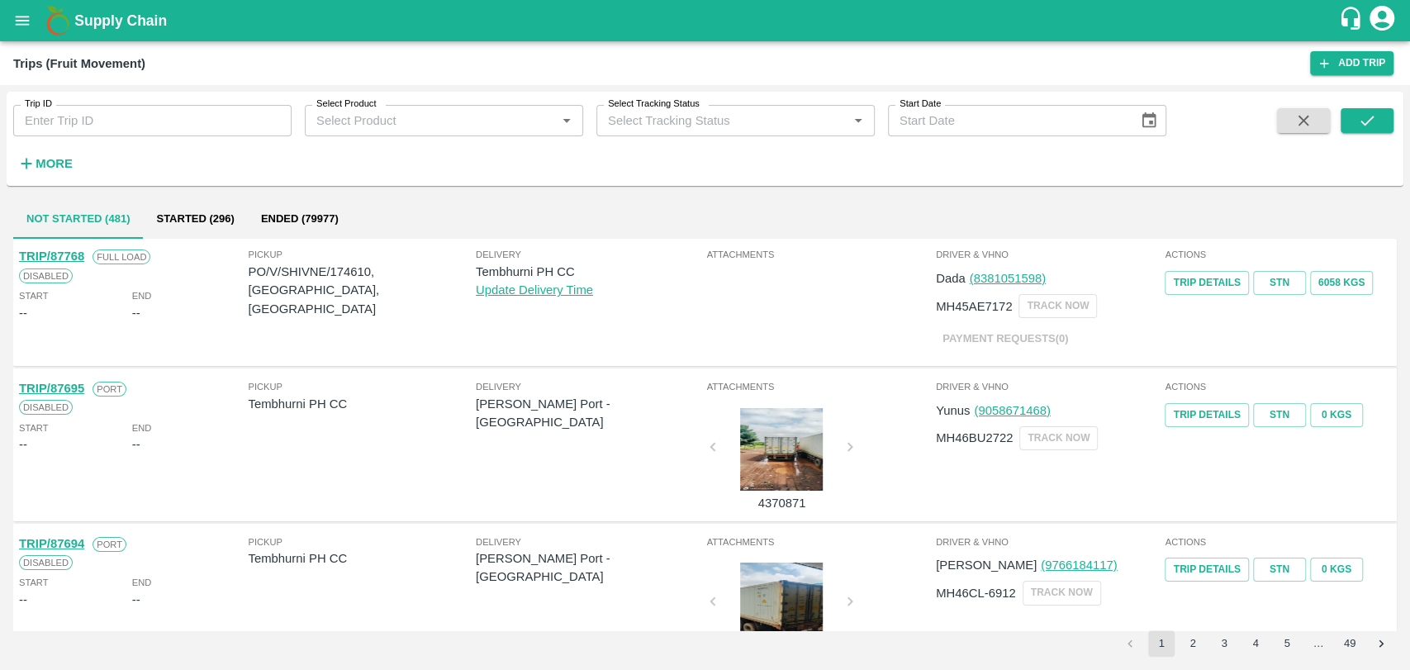
click at [40, 163] on strong "More" at bounding box center [54, 163] width 37 height 13
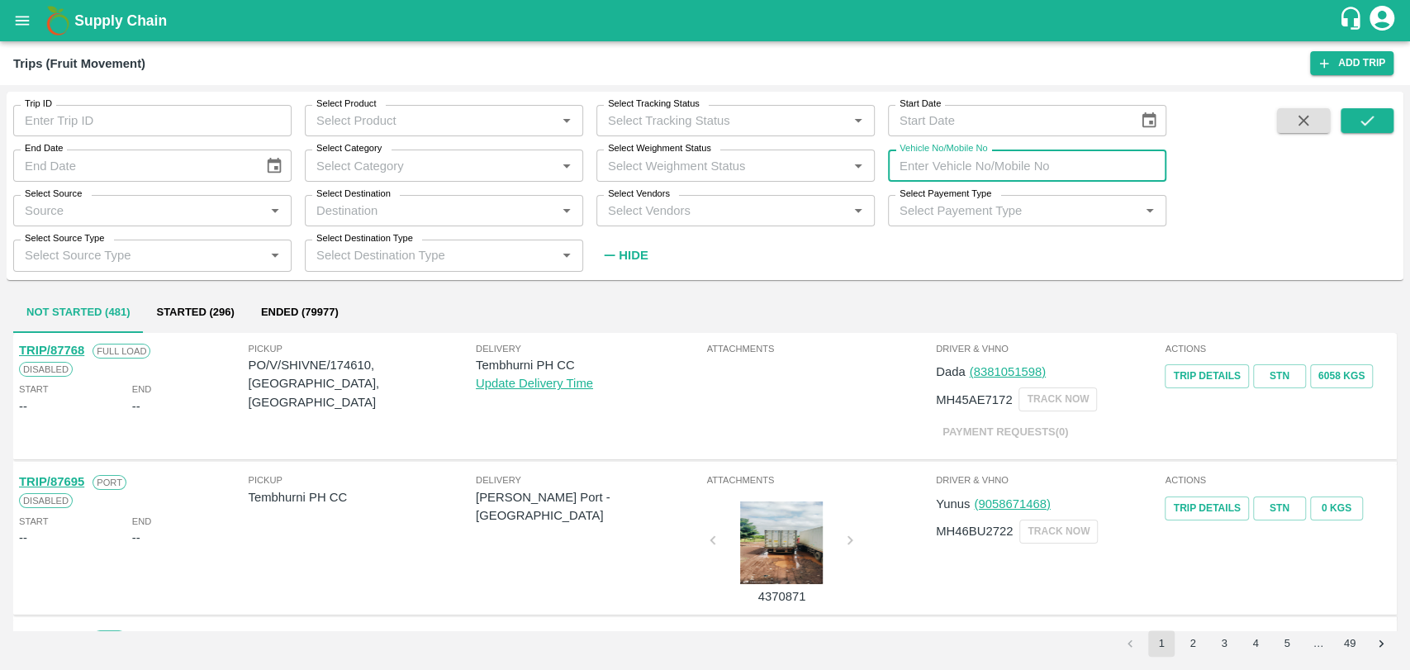
click at [972, 163] on input "Vehicle No/Mobile No" at bounding box center [1027, 164] width 278 height 31
paste input "MH40GD9853"
type input "MH40GD9853"
click at [1359, 105] on div "Trip ID Trip ID Select Product Select Product   * Select Tracking Status Select…" at bounding box center [705, 185] width 1396 height 174
click at [1360, 116] on icon "submit" at bounding box center [1367, 120] width 18 height 18
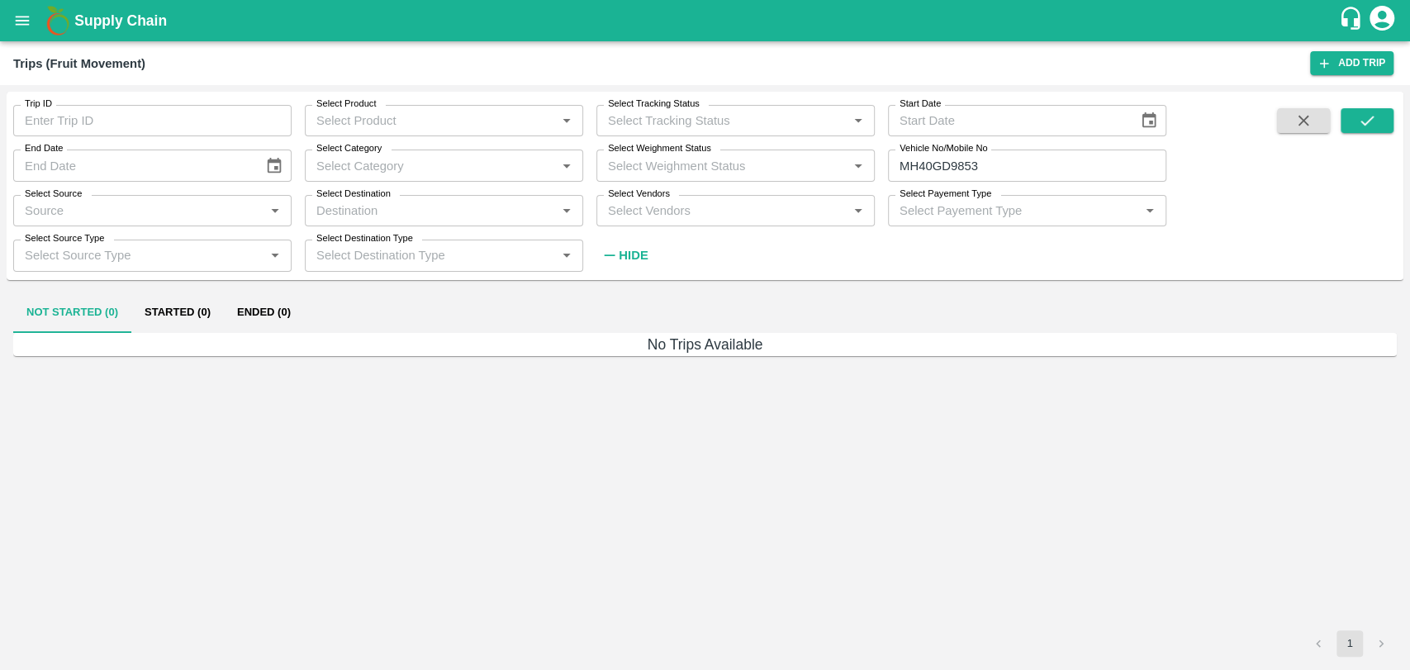
click at [266, 316] on button "Ended (0)" at bounding box center [264, 313] width 80 height 40
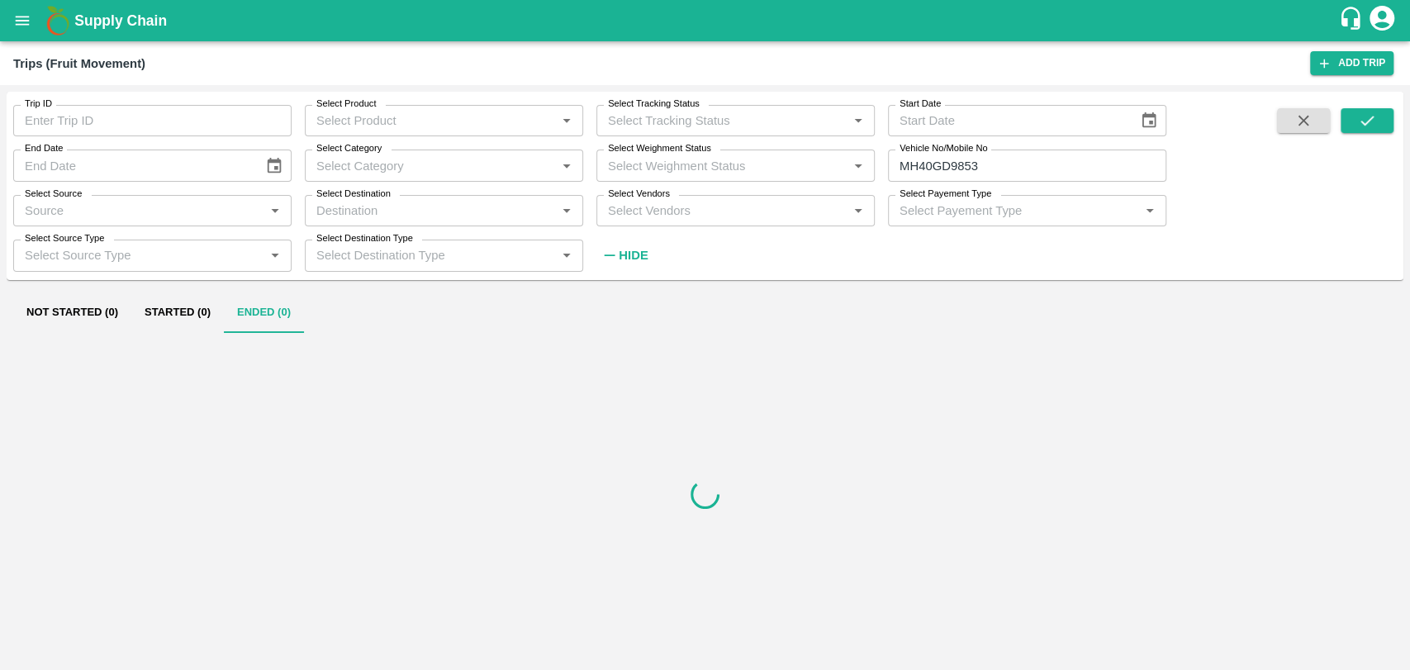
click at [936, 160] on input "MH40GD9853" at bounding box center [1027, 164] width 278 height 31
click at [942, 164] on input "MH40GD9853" at bounding box center [1027, 164] width 278 height 31
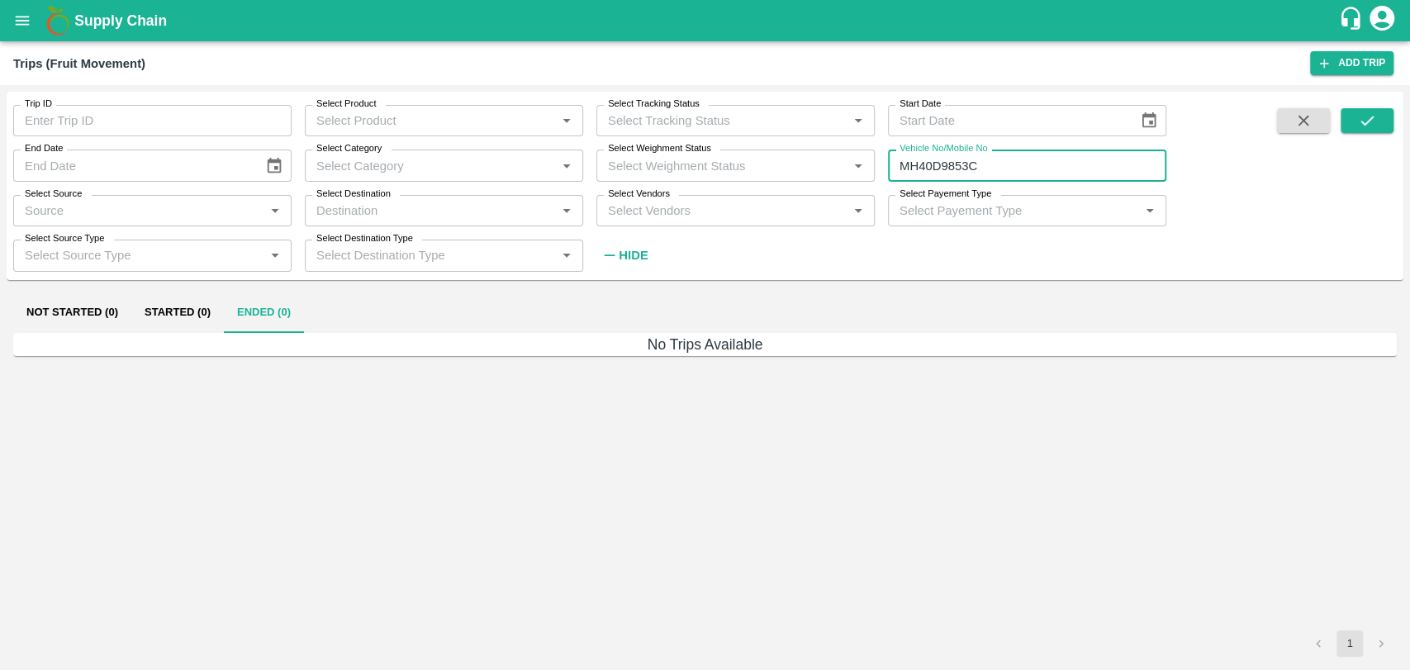
drag, startPoint x: 1011, startPoint y: 173, endPoint x: 928, endPoint y: 173, distance: 82.6
click at [928, 173] on input "MH40D9853C" at bounding box center [1027, 164] width 278 height 31
type input "MH40CD9853"
click at [1381, 131] on button "submit" at bounding box center [1366, 120] width 53 height 25
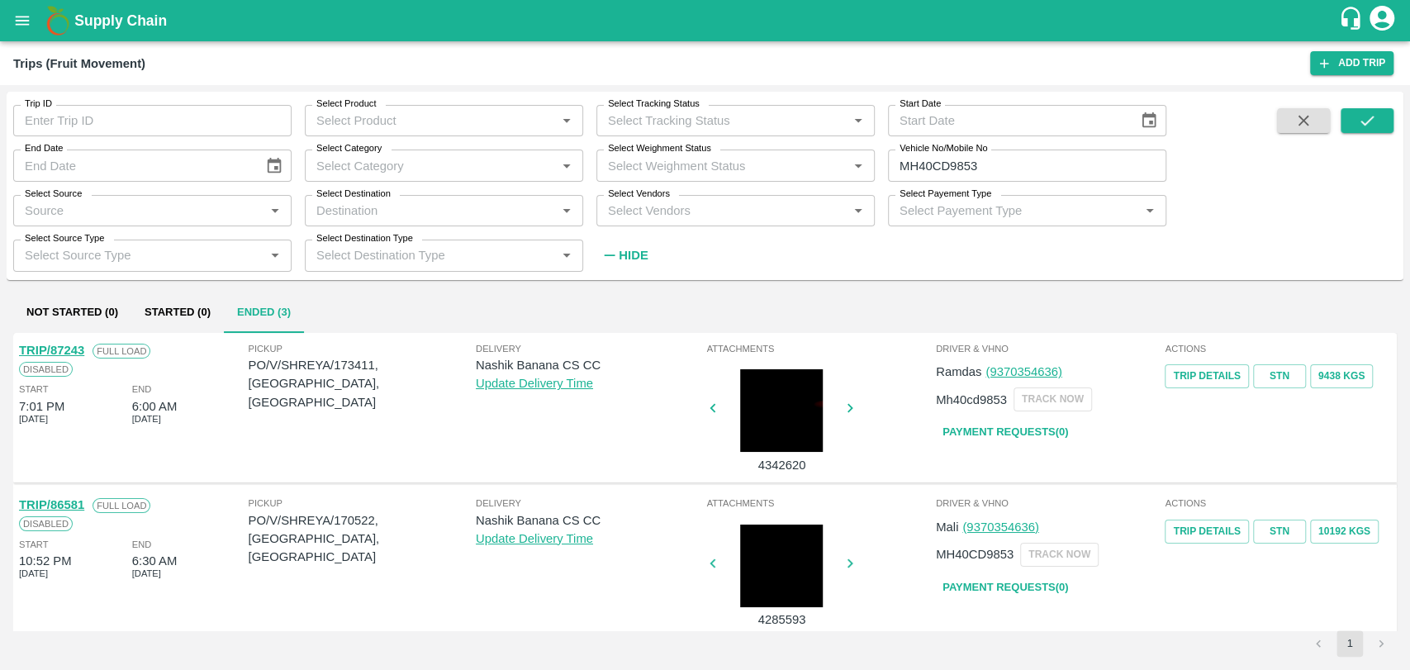
scroll to position [92, 0]
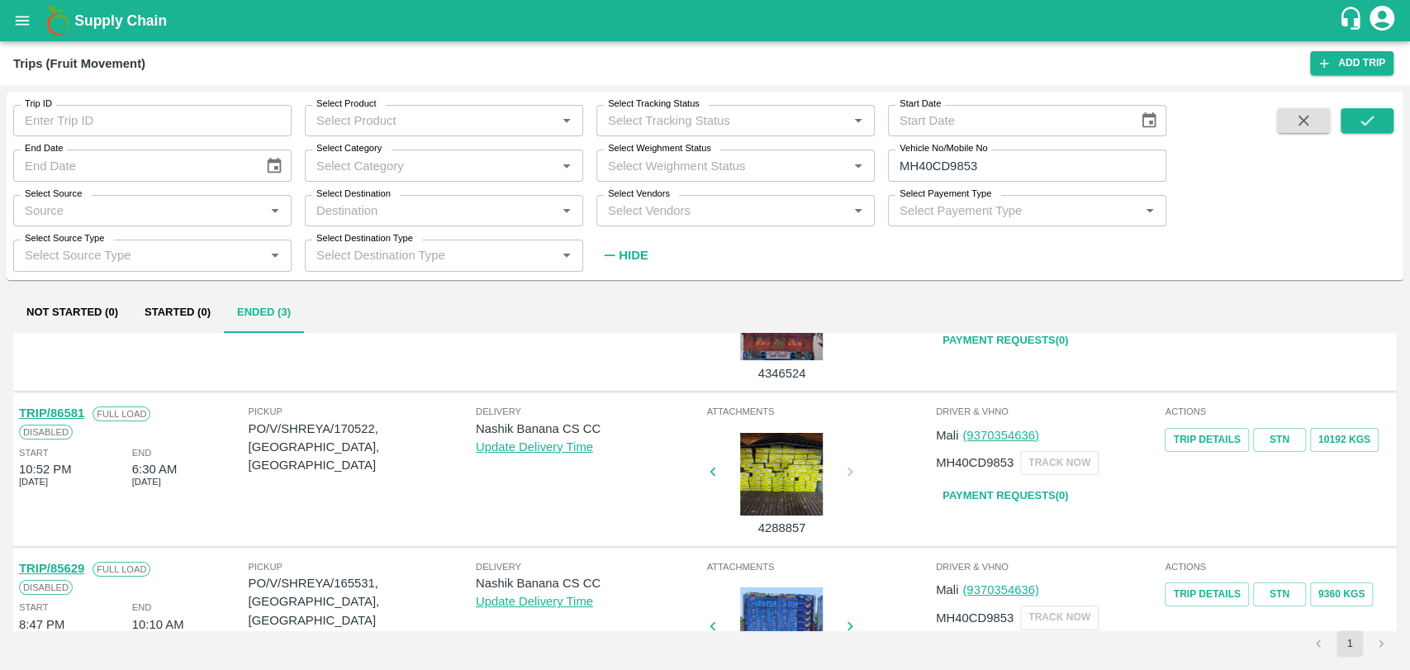
click at [73, 415] on link "TRIP/86581" at bounding box center [51, 412] width 65 height 13
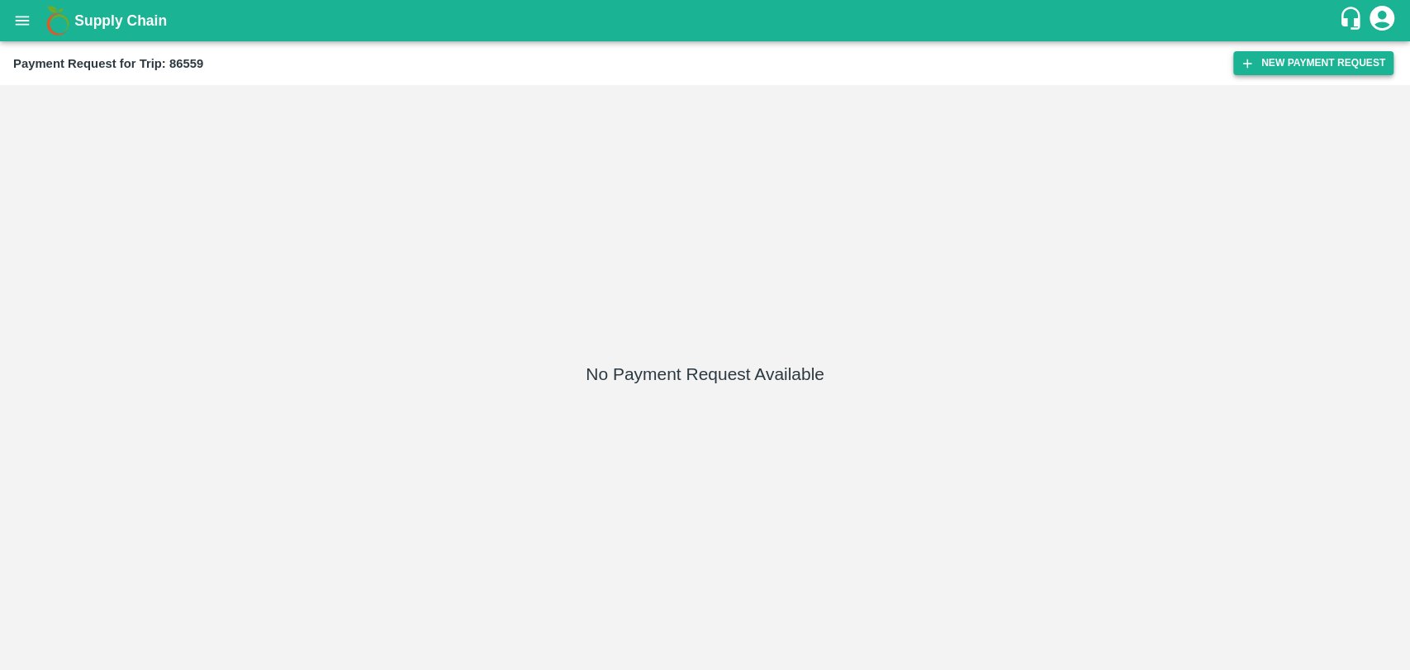
click at [1328, 58] on button "New Payment Request" at bounding box center [1313, 63] width 160 height 24
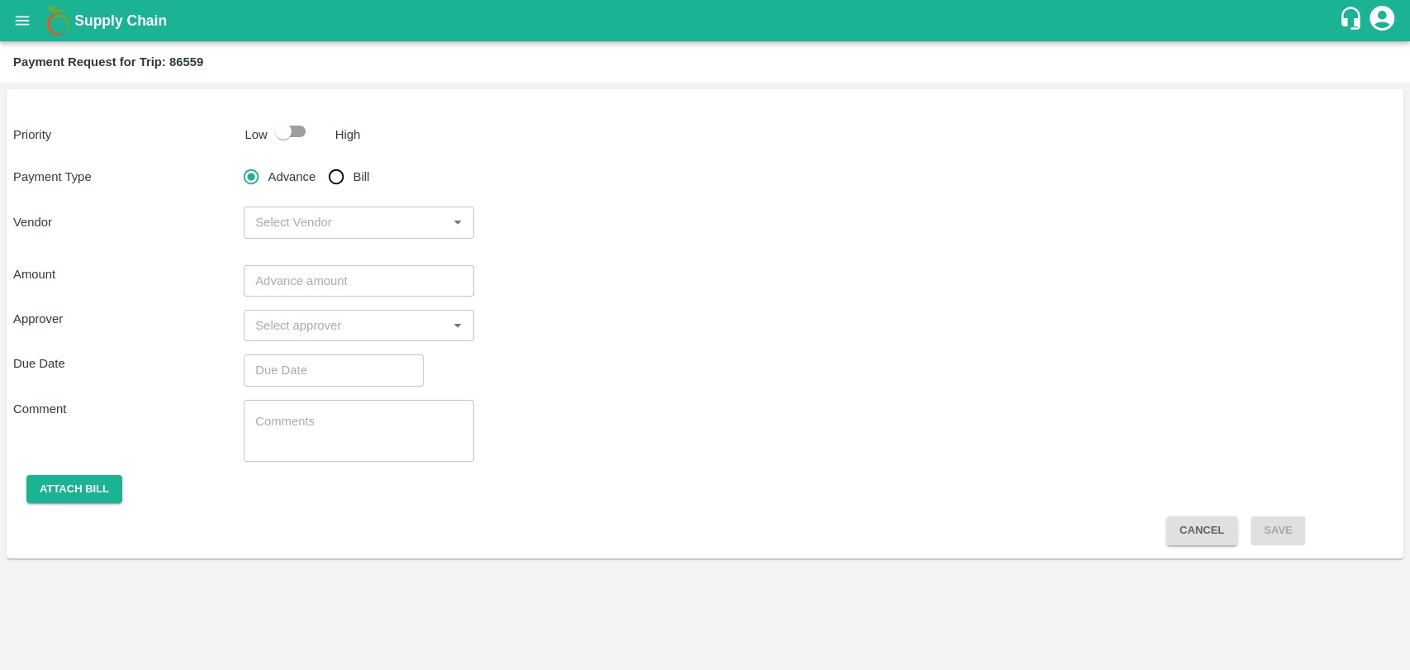
click at [312, 133] on input "checkbox" at bounding box center [283, 131] width 94 height 31
checkbox input "true"
click at [339, 182] on input "Bill" at bounding box center [336, 176] width 33 height 33
radio input "true"
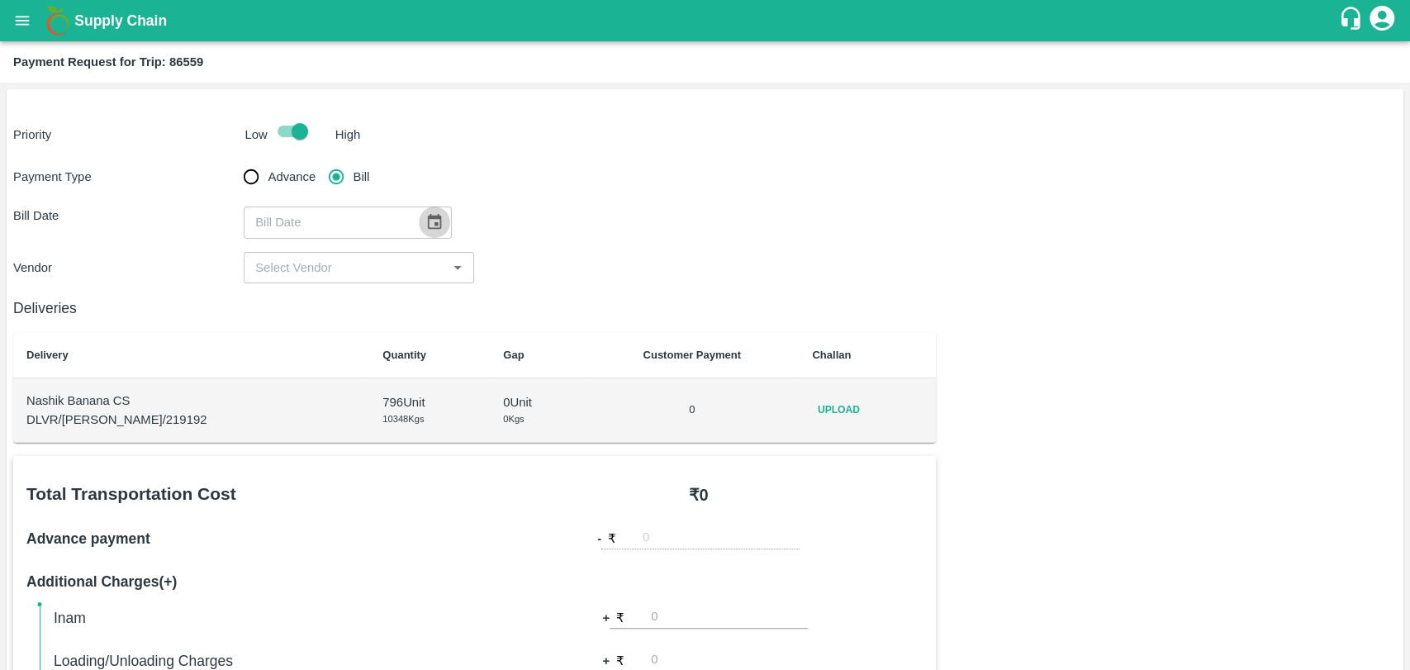
click at [429, 220] on icon "Choose date" at bounding box center [434, 222] width 18 height 18
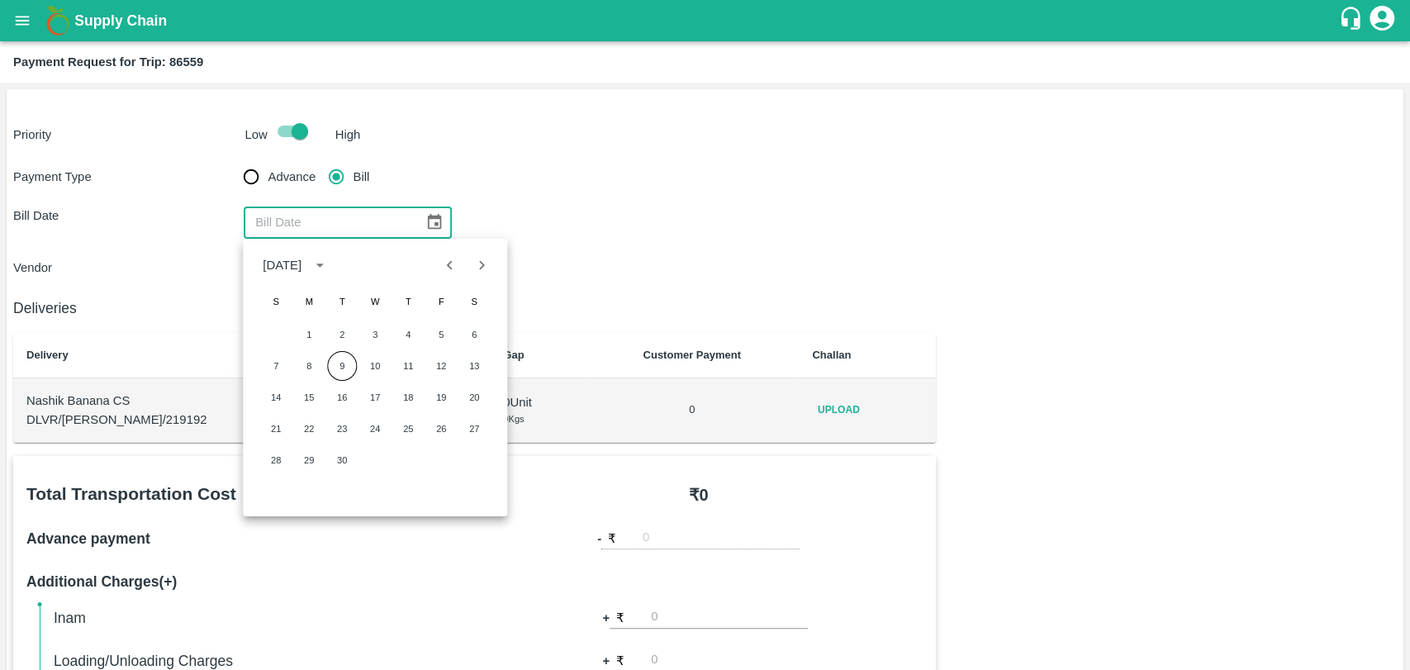
click at [641, 272] on div "Vendor ​" at bounding box center [704, 267] width 1383 height 31
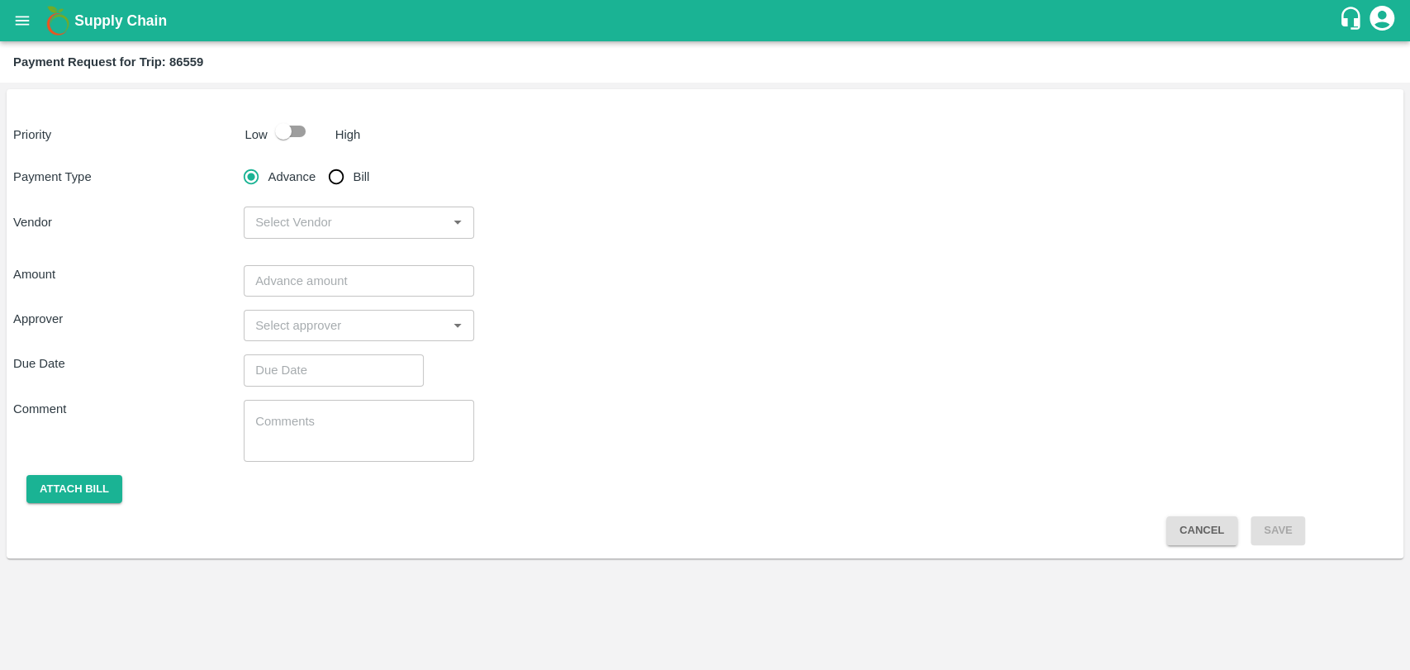
click at [320, 167] on input "Bill" at bounding box center [336, 176] width 33 height 33
radio input "true"
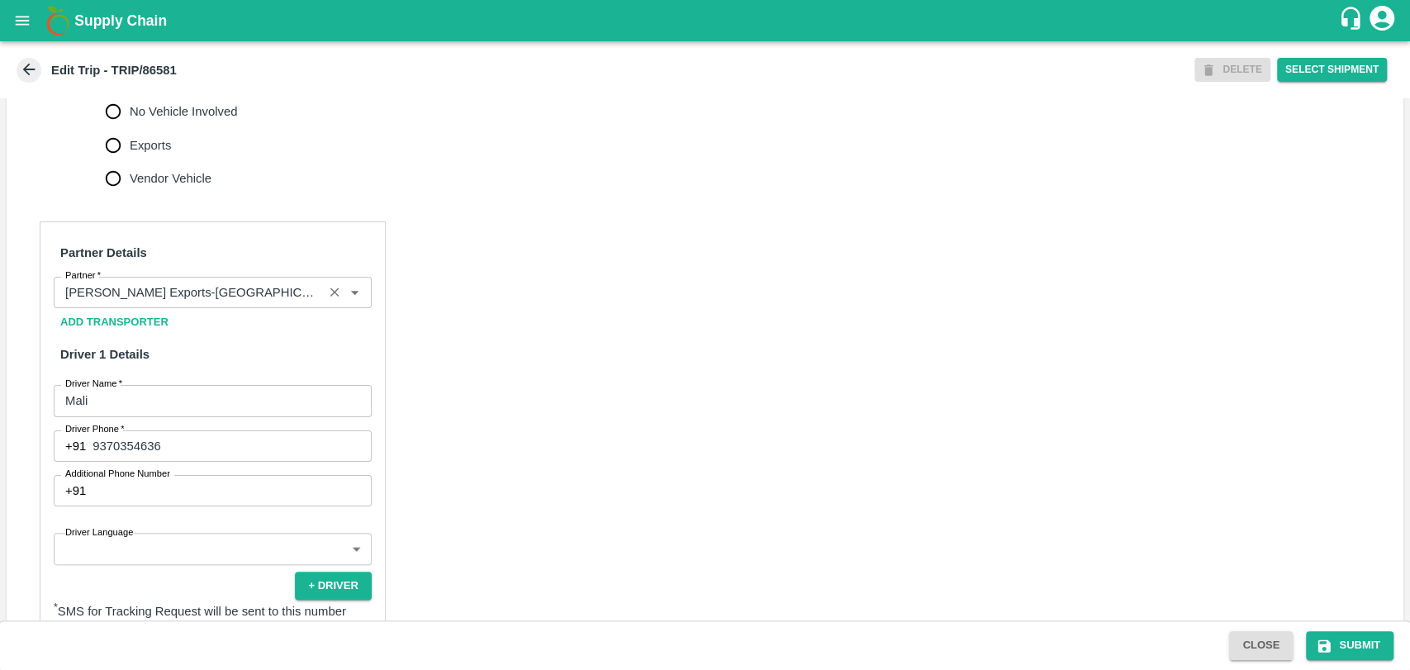
scroll to position [642, 0]
click at [233, 302] on input "Partner   *" at bounding box center [188, 291] width 259 height 21
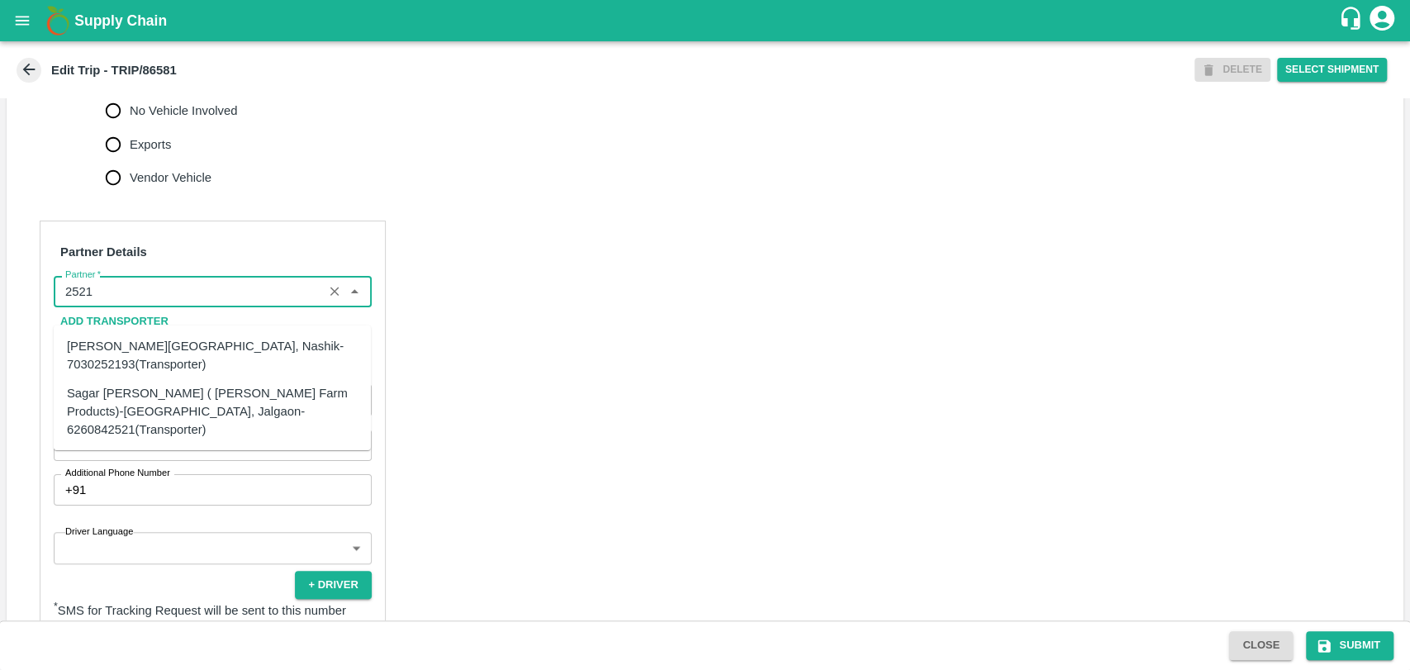
click at [187, 393] on div "Sagar Pramod Patil ( Shreyansh Farm Products)-Jalgaon, Jalgaon-6260842521(Trans…" at bounding box center [212, 410] width 291 height 55
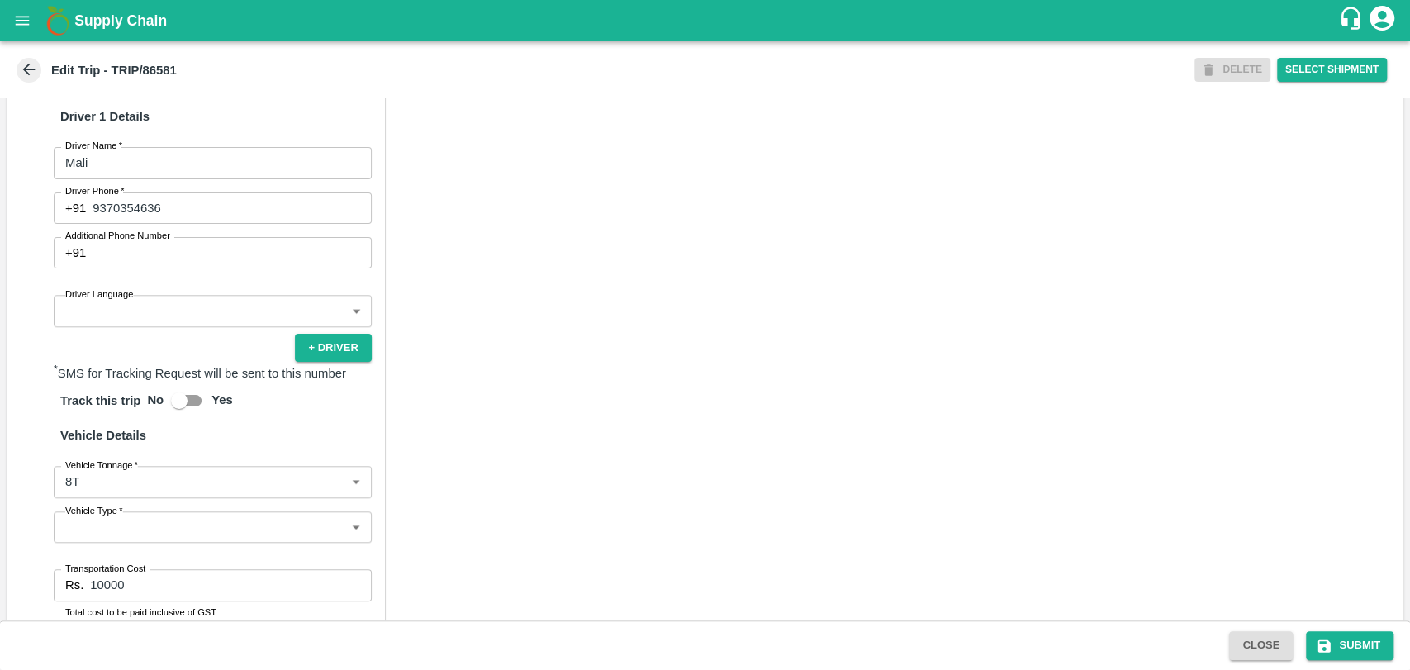
scroll to position [917, 0]
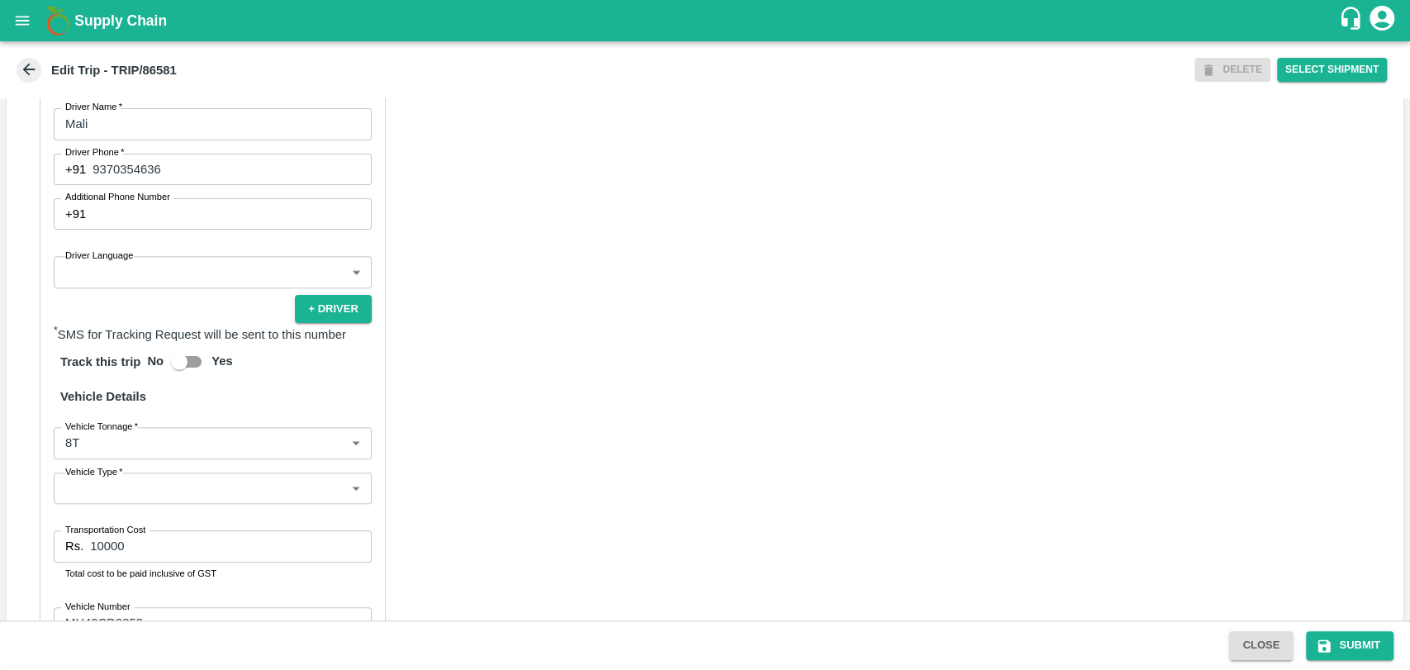
type input "Sagar Pramod Patil ( Shreyansh Farm Products)-Jalgaon, Jalgaon-6260842521(Trans…"
click at [121, 470] on body "Supply Chain Edit Trip - TRIP/86581 DELETE Select Shipment Trip Details Trip Ty…" at bounding box center [705, 335] width 1410 height 670
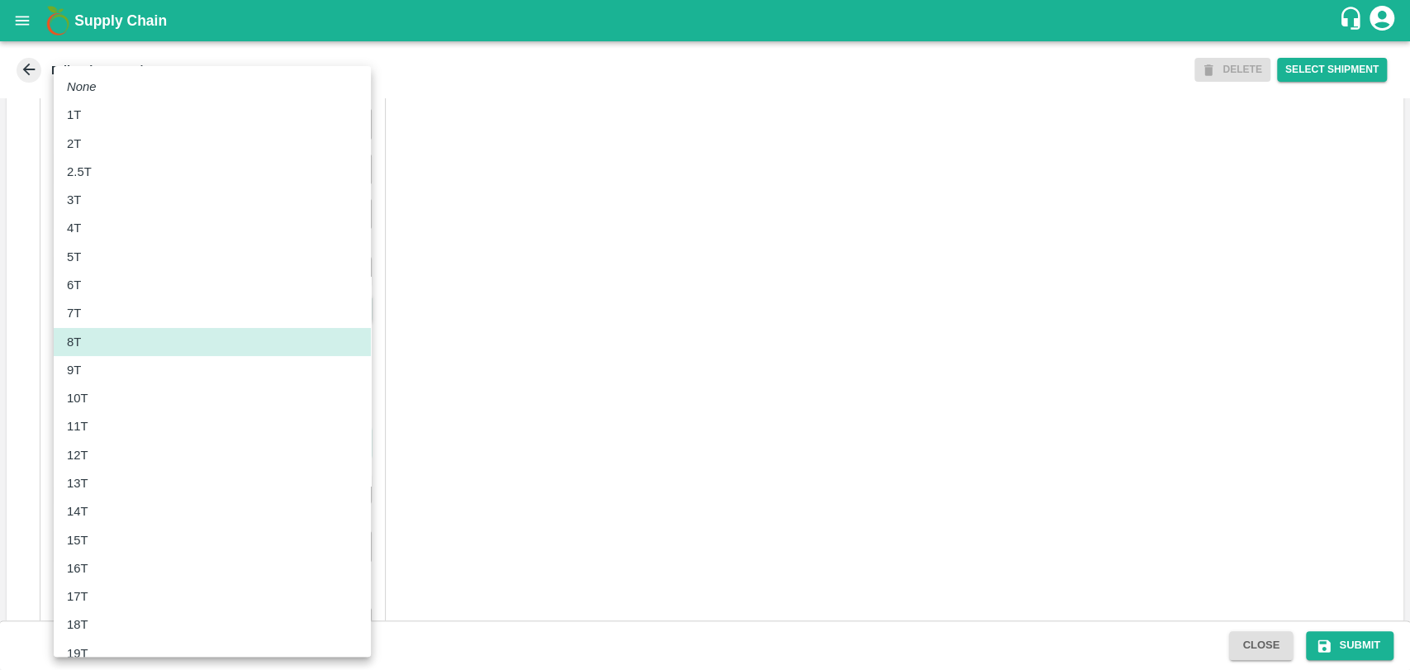
click at [106, 425] on div "11T" at bounding box center [212, 426] width 291 height 18
type input "11000"
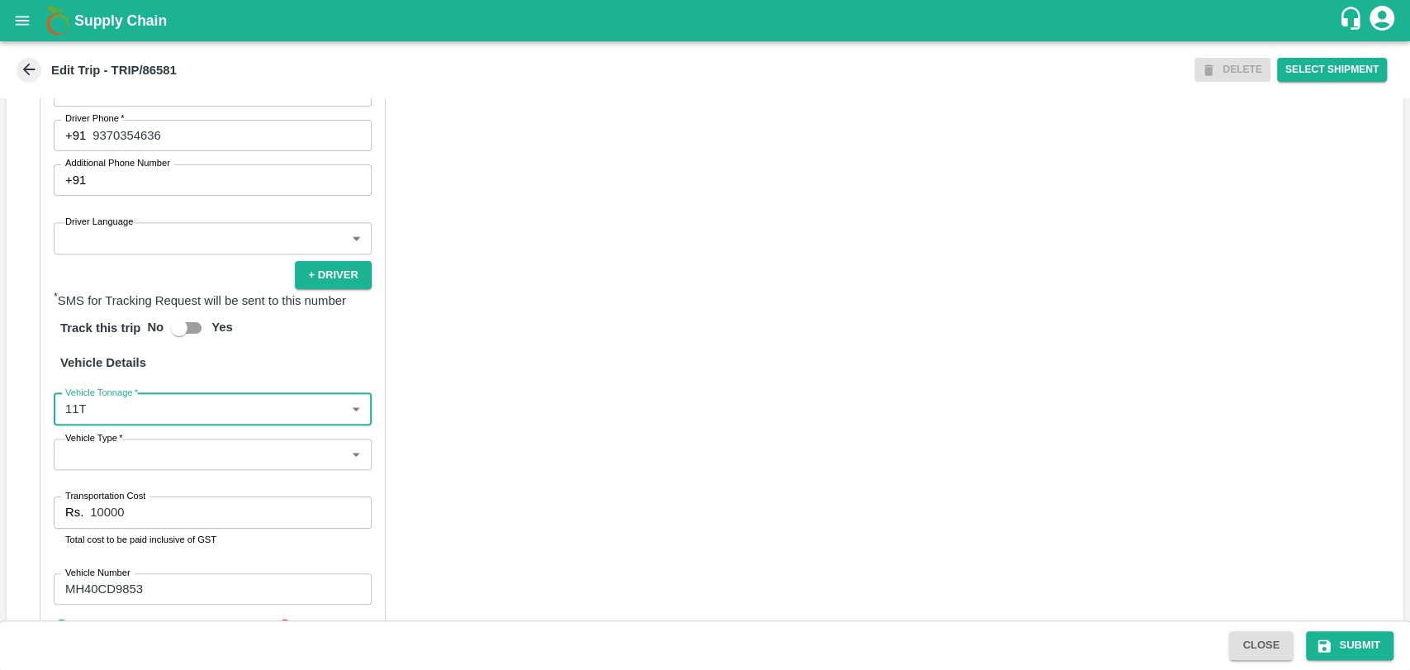
scroll to position [1009, 0]
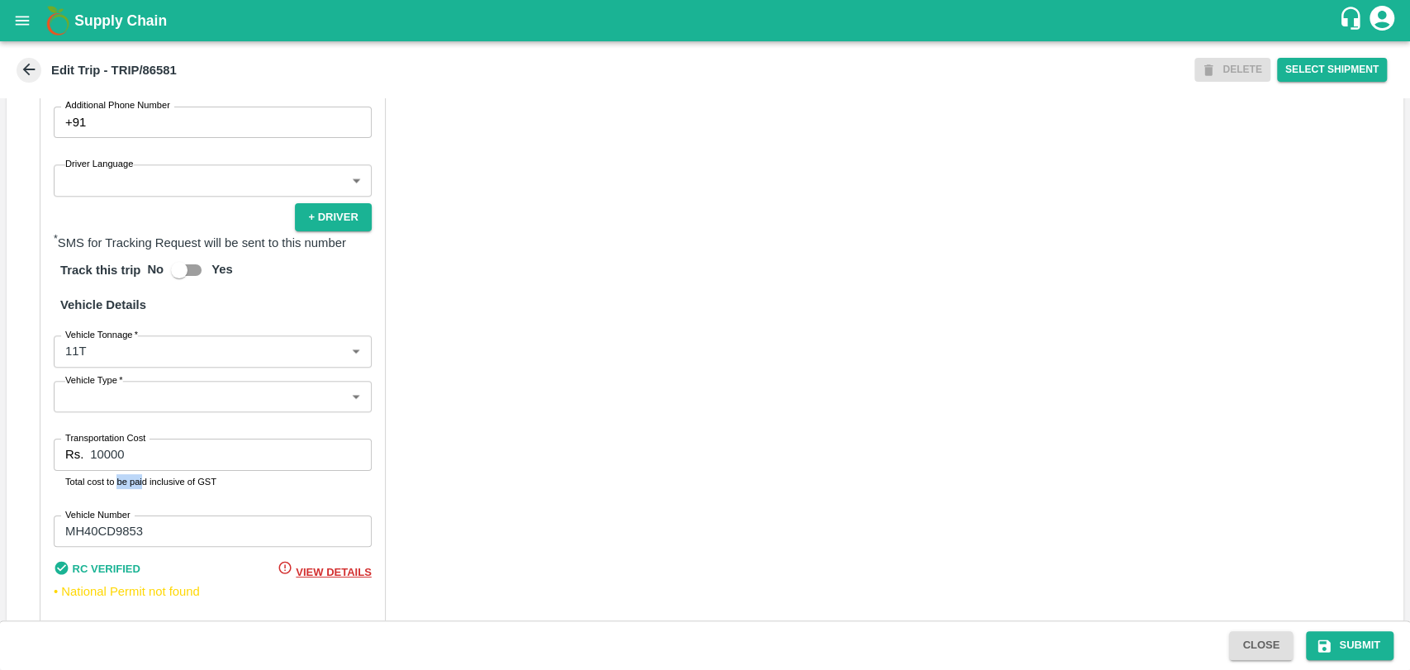
drag, startPoint x: 143, startPoint y: 491, endPoint x: 146, endPoint y: 476, distance: 14.4
click at [102, 485] on div "Transportation Cost Rs. 10000 Transportation Cost Total cost to be paid inclusi…" at bounding box center [213, 463] width 318 height 50
drag, startPoint x: 88, startPoint y: 468, endPoint x: 57, endPoint y: 464, distance: 31.6
click at [64, 464] on div "Rs. 10000 Transportation Cost" at bounding box center [213, 453] width 318 height 31
type input "20900"
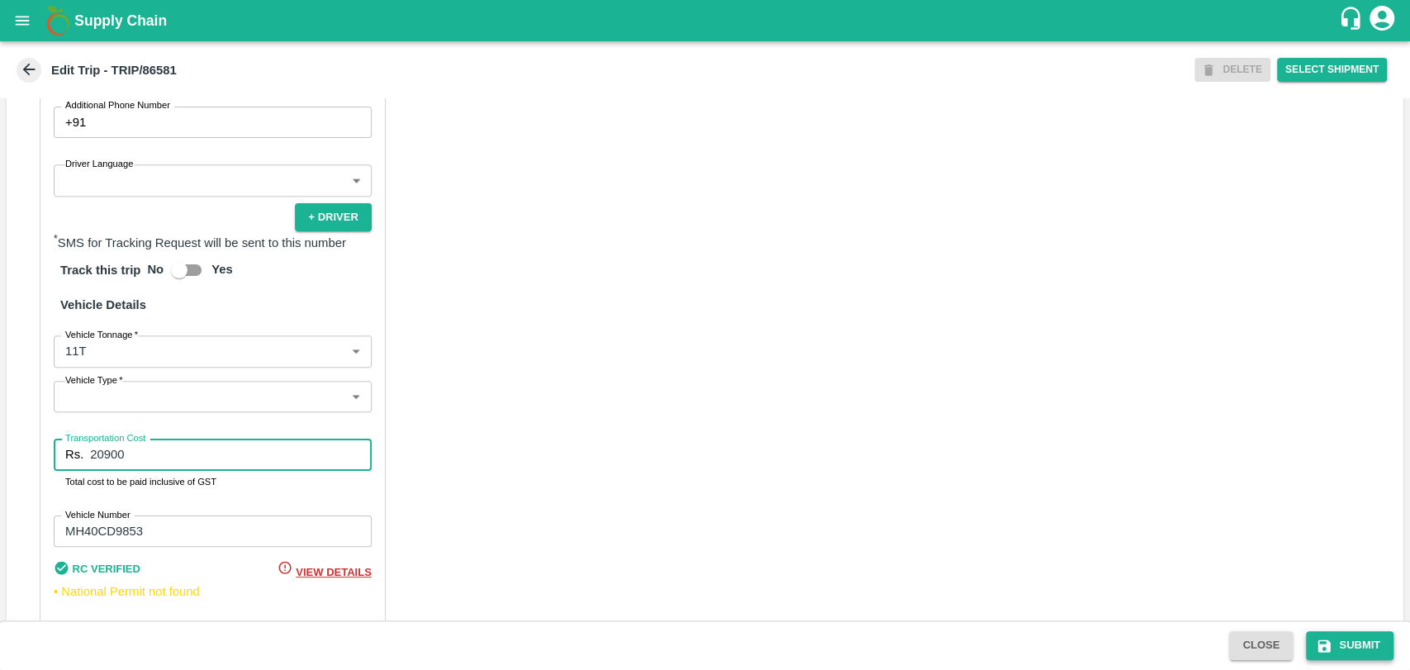
click at [1329, 637] on icon "submit" at bounding box center [1323, 645] width 17 height 17
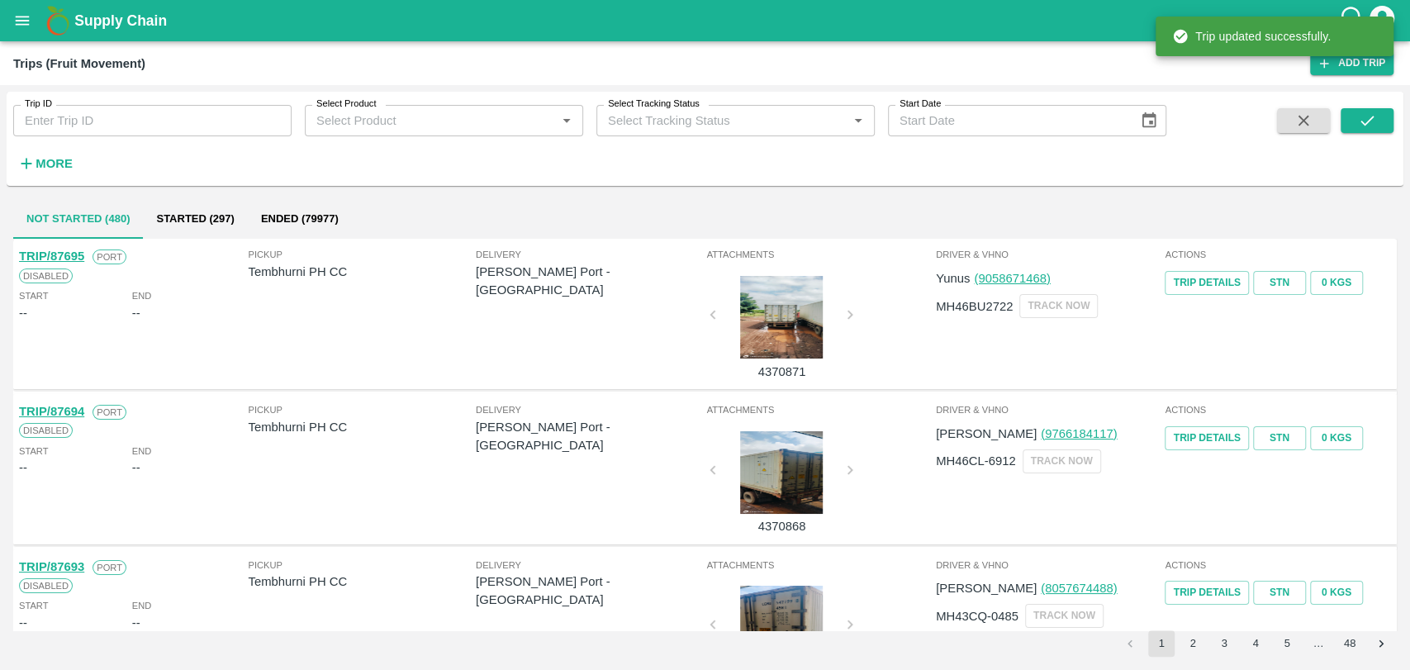
click at [69, 155] on h6 "More" at bounding box center [54, 163] width 37 height 21
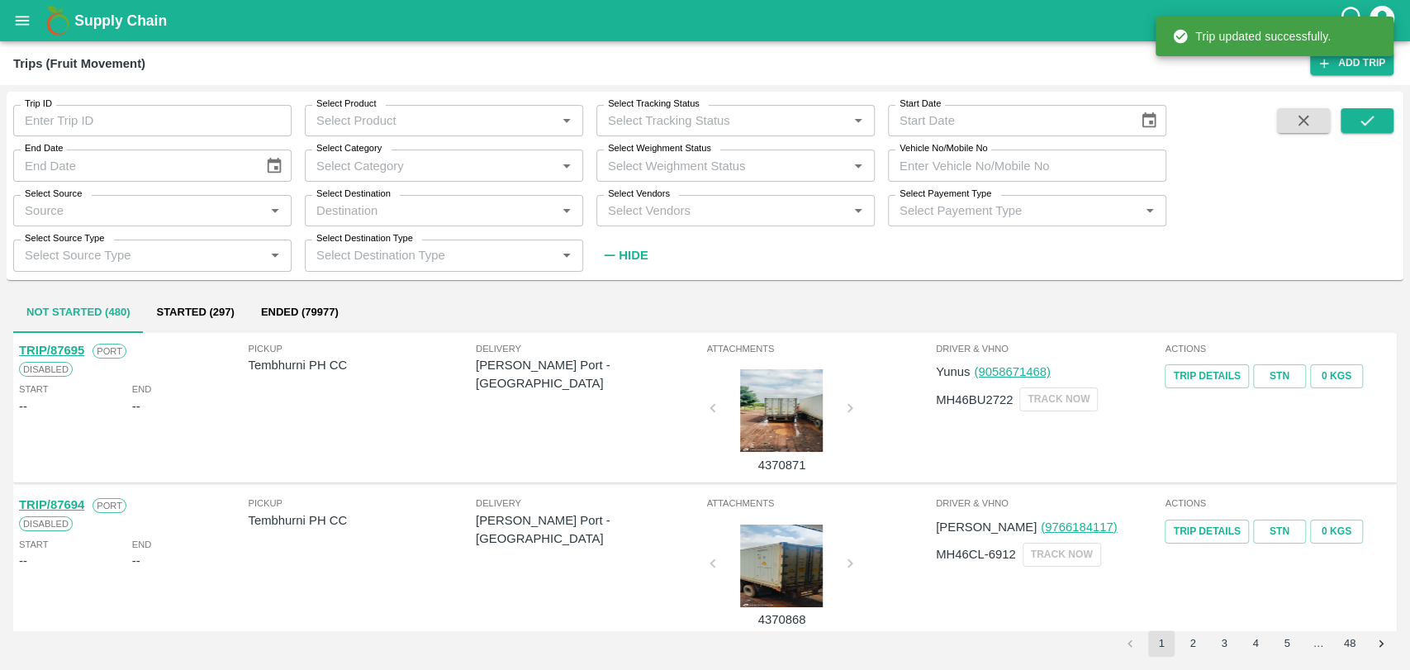
click at [960, 164] on input "Vehicle No/Mobile No" at bounding box center [1027, 164] width 278 height 31
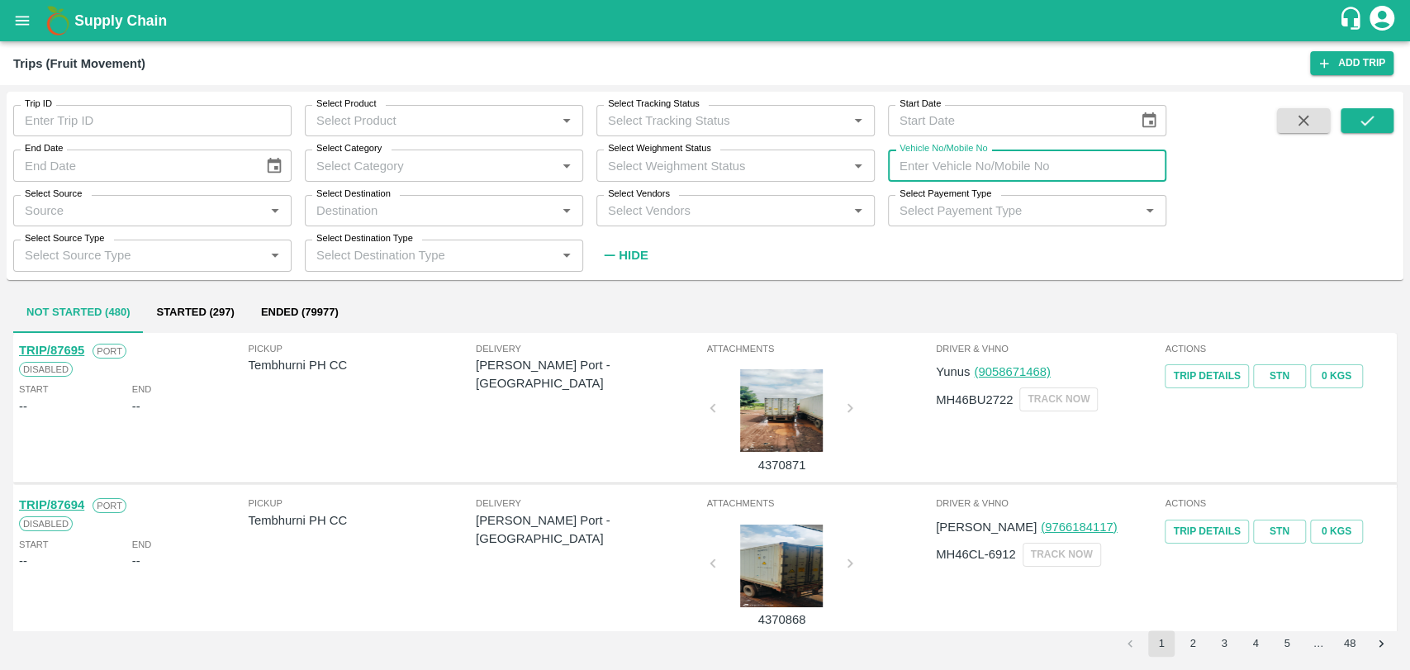
paste input "MH15HH1468"
type input "MH15HH1468"
click at [1370, 119] on icon "submit" at bounding box center [1366, 121] width 13 height 10
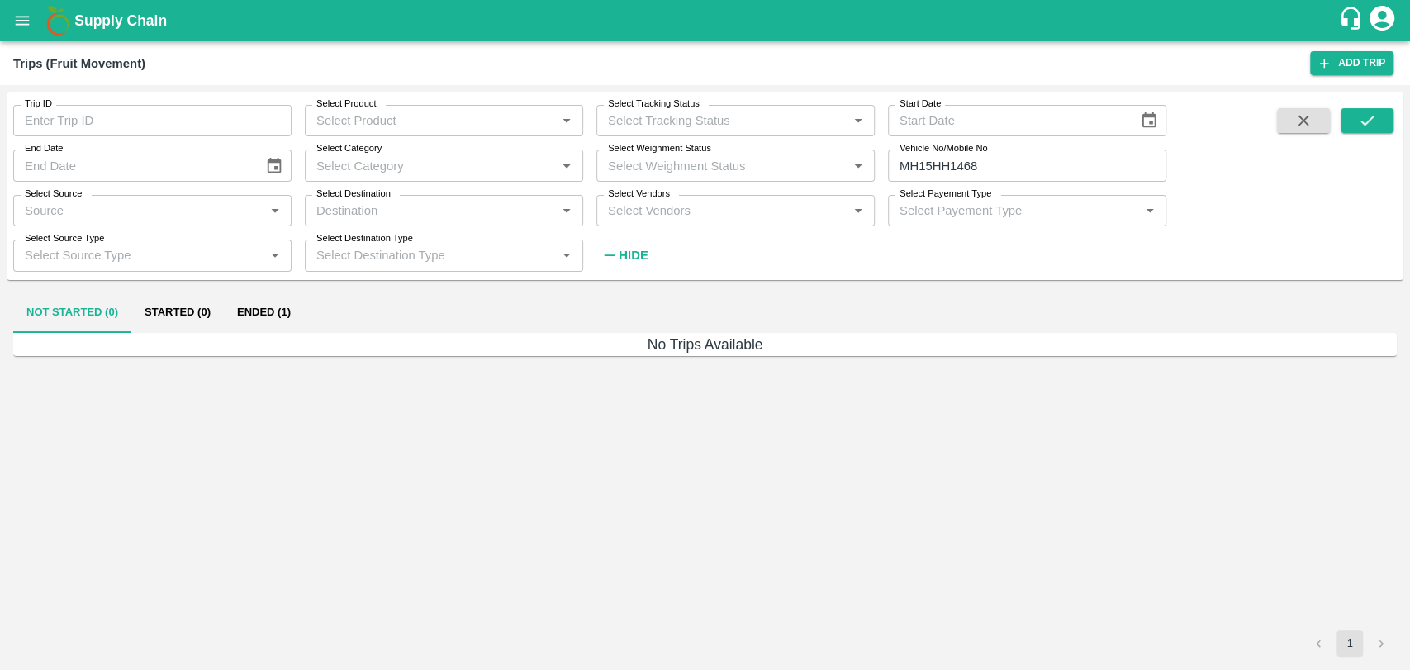
click at [281, 306] on button "Ended (1)" at bounding box center [264, 313] width 80 height 40
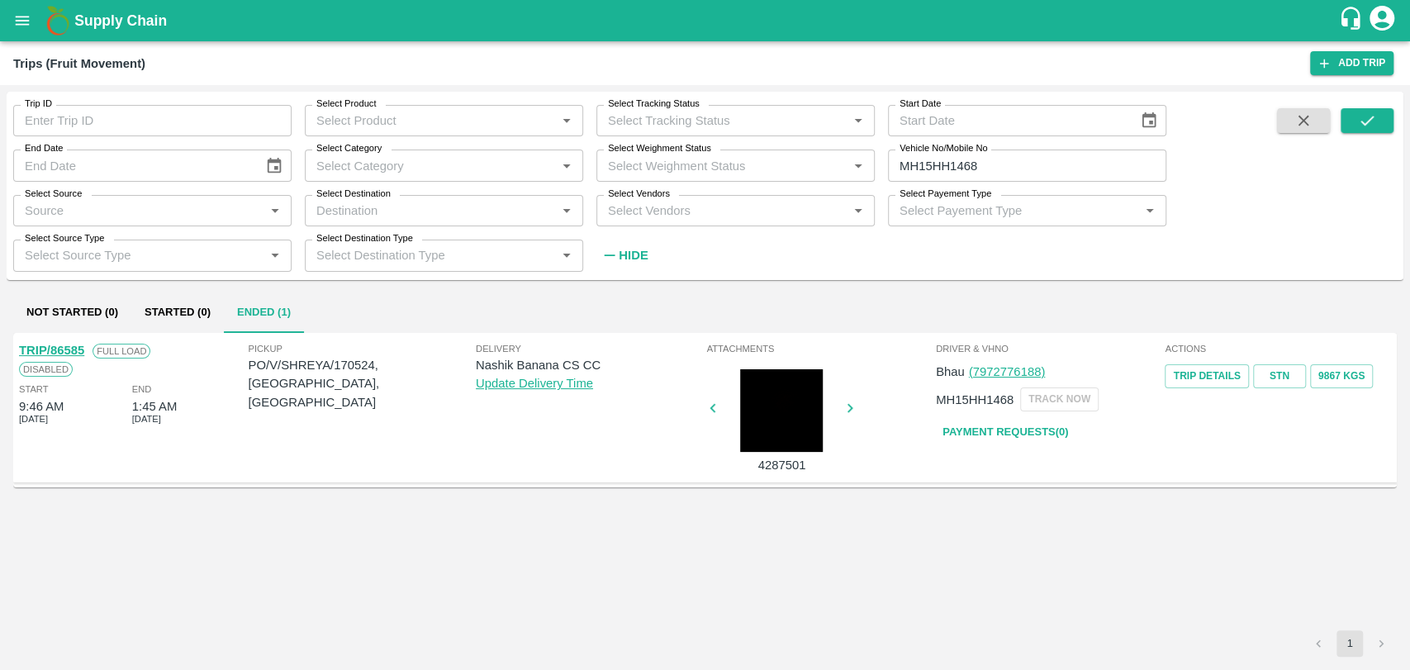
click at [67, 347] on link "TRIP/86585" at bounding box center [51, 350] width 65 height 13
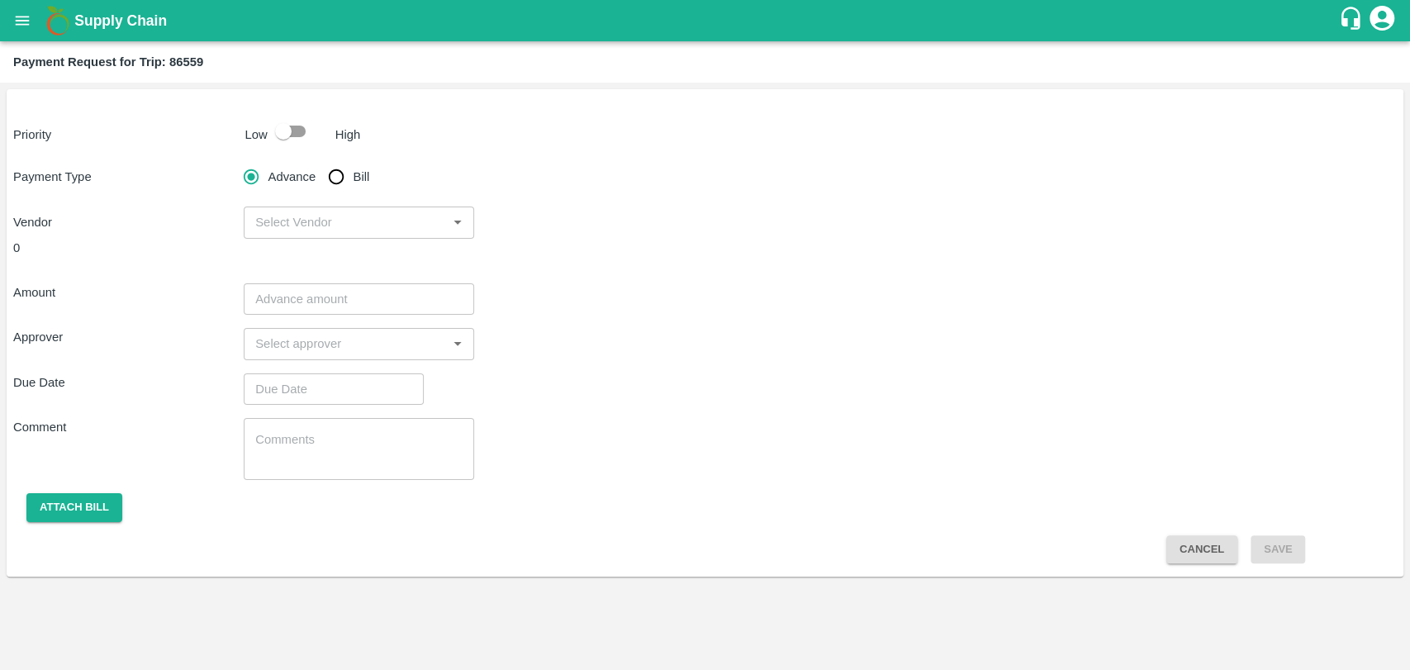
click at [330, 187] on input "Bill" at bounding box center [336, 176] width 33 height 33
radio input "true"
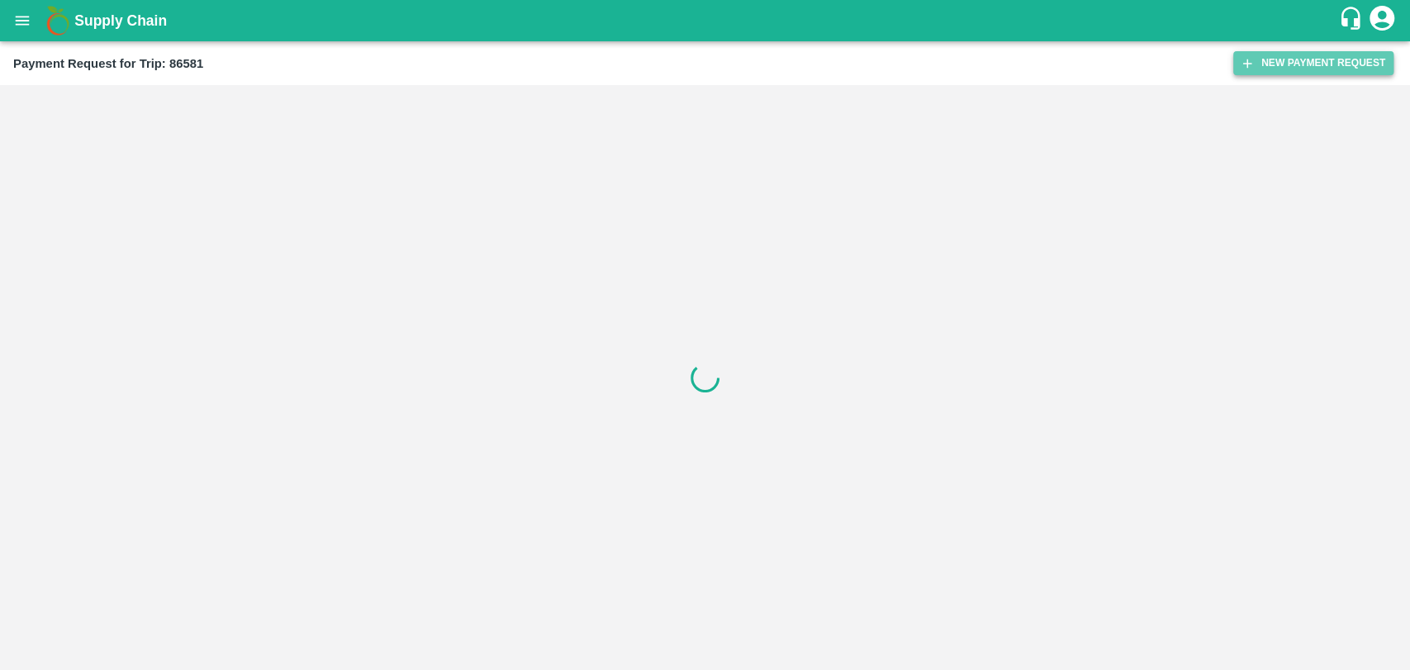
click at [1301, 55] on button "New Payment Request" at bounding box center [1313, 63] width 160 height 24
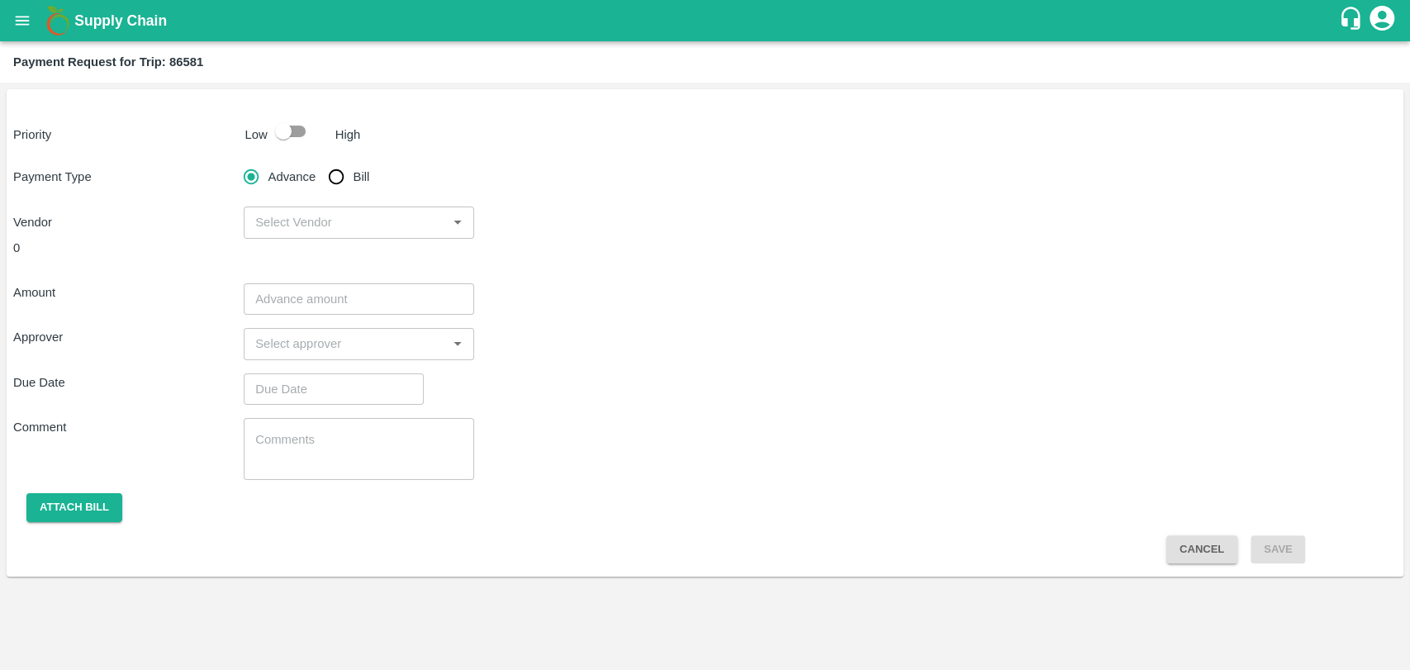
click at [287, 147] on div "Priority Low High Payment Type Advance Bill Vendor ​ 0 Amount ​ Approver ​ Due …" at bounding box center [705, 332] width 1396 height 487
click at [287, 129] on input "checkbox" at bounding box center [283, 131] width 94 height 31
checkbox input "true"
click at [348, 187] on input "Bill" at bounding box center [336, 176] width 33 height 33
radio input "true"
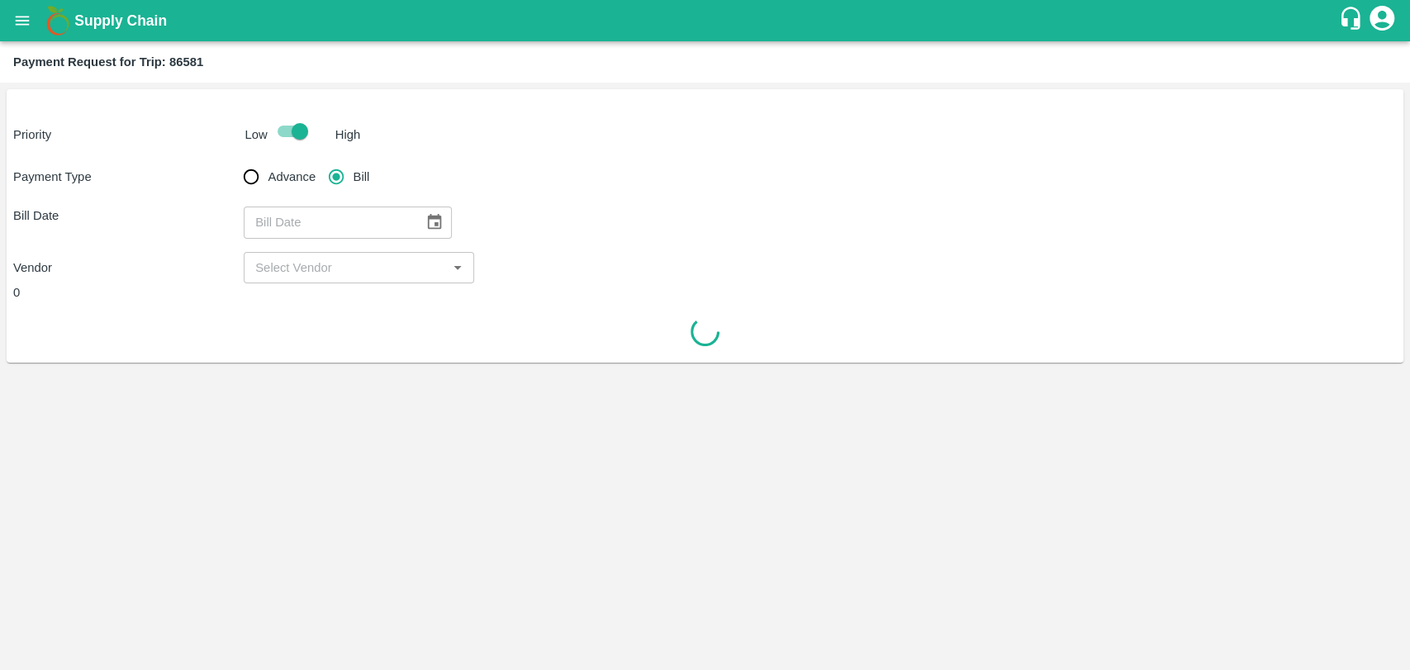
click at [406, 202] on div "Payment Type Advance Bill Bill Date ​ Vendor ​" at bounding box center [704, 221] width 1383 height 123
click at [419, 211] on button "Choose date" at bounding box center [434, 221] width 31 height 31
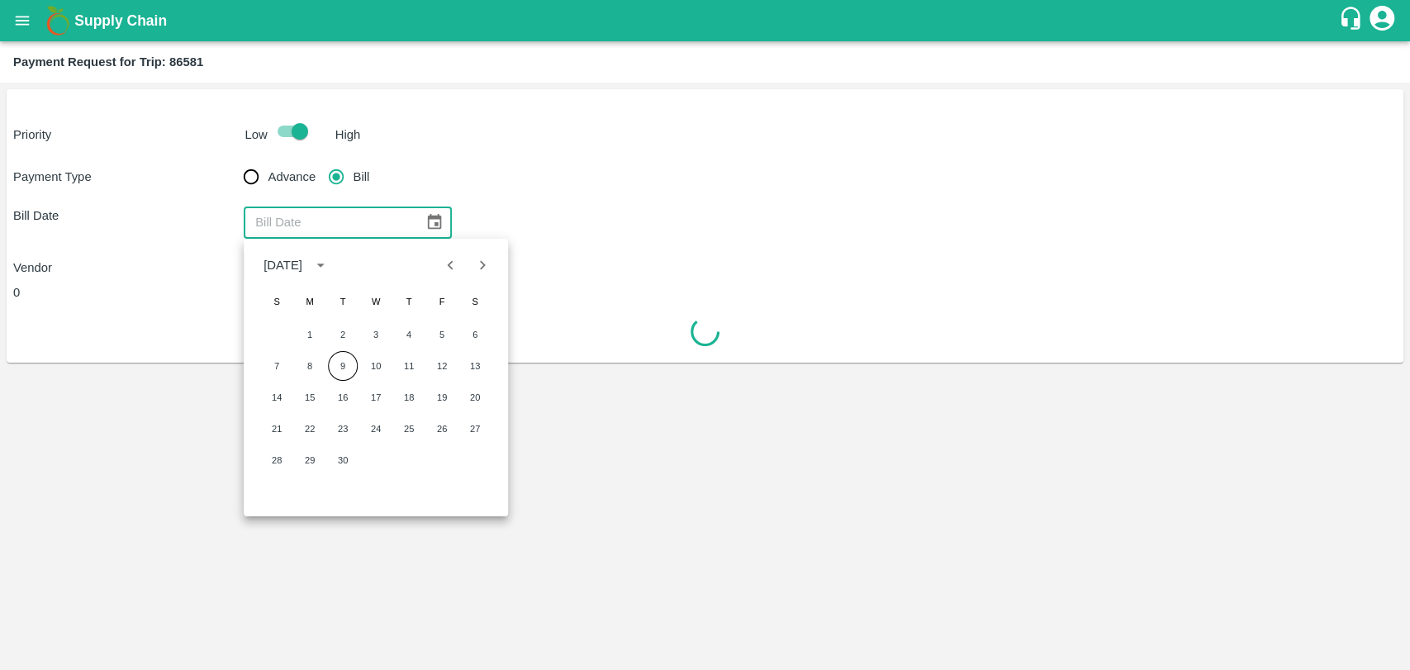
click at [450, 273] on icon "Previous month" at bounding box center [451, 265] width 18 height 18
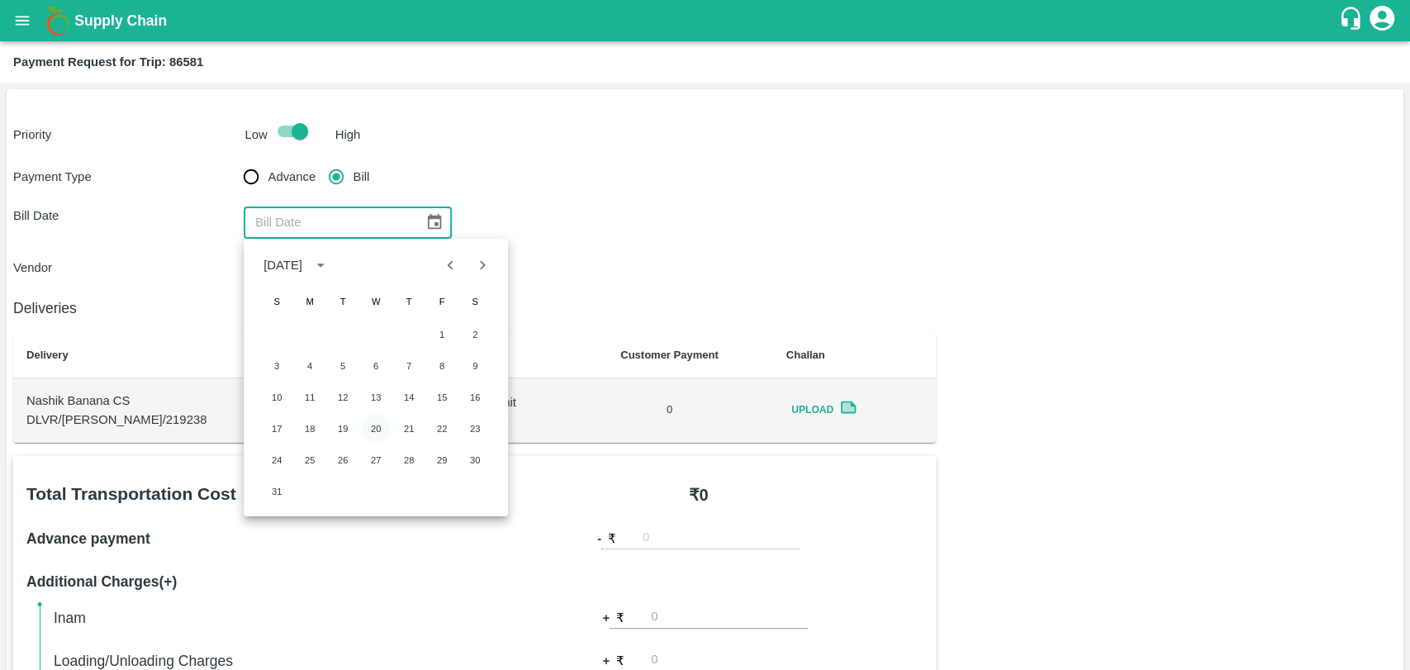
click at [372, 425] on button "20" at bounding box center [376, 429] width 30 height 30
type input "[DATE]"
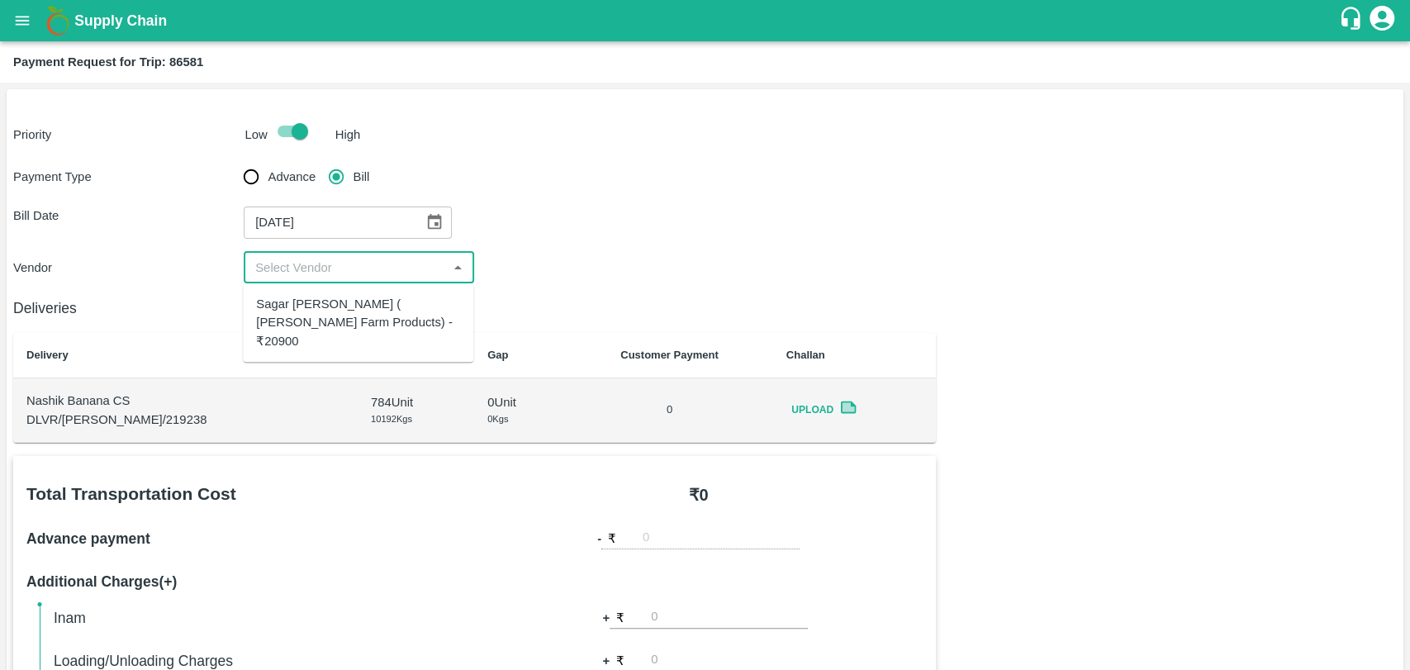
click at [305, 260] on input "input" at bounding box center [345, 267] width 193 height 21
click at [306, 301] on div "Sagar Pramod Patil ( Shreyansh Farm Products) - ₹20900" at bounding box center [358, 322] width 204 height 55
type input "Sagar Pramod Patil ( Shreyansh Farm Products) - ₹20900"
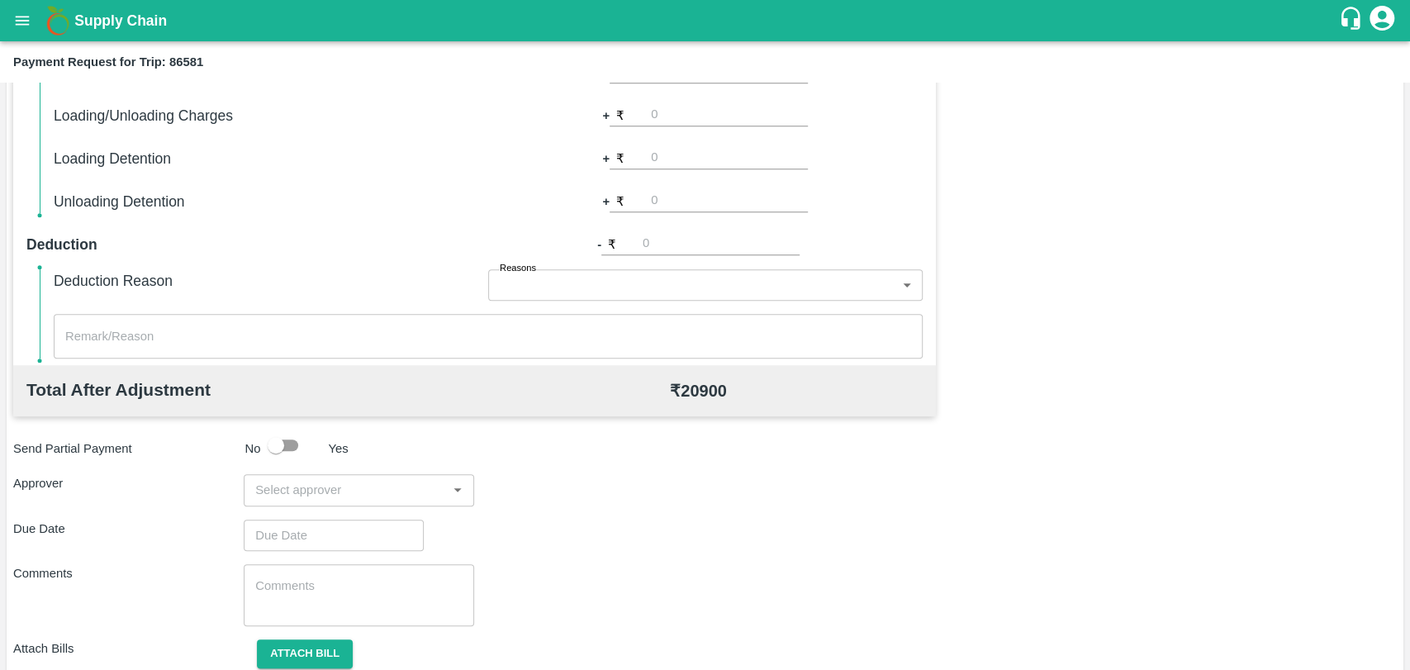
scroll to position [550, 0]
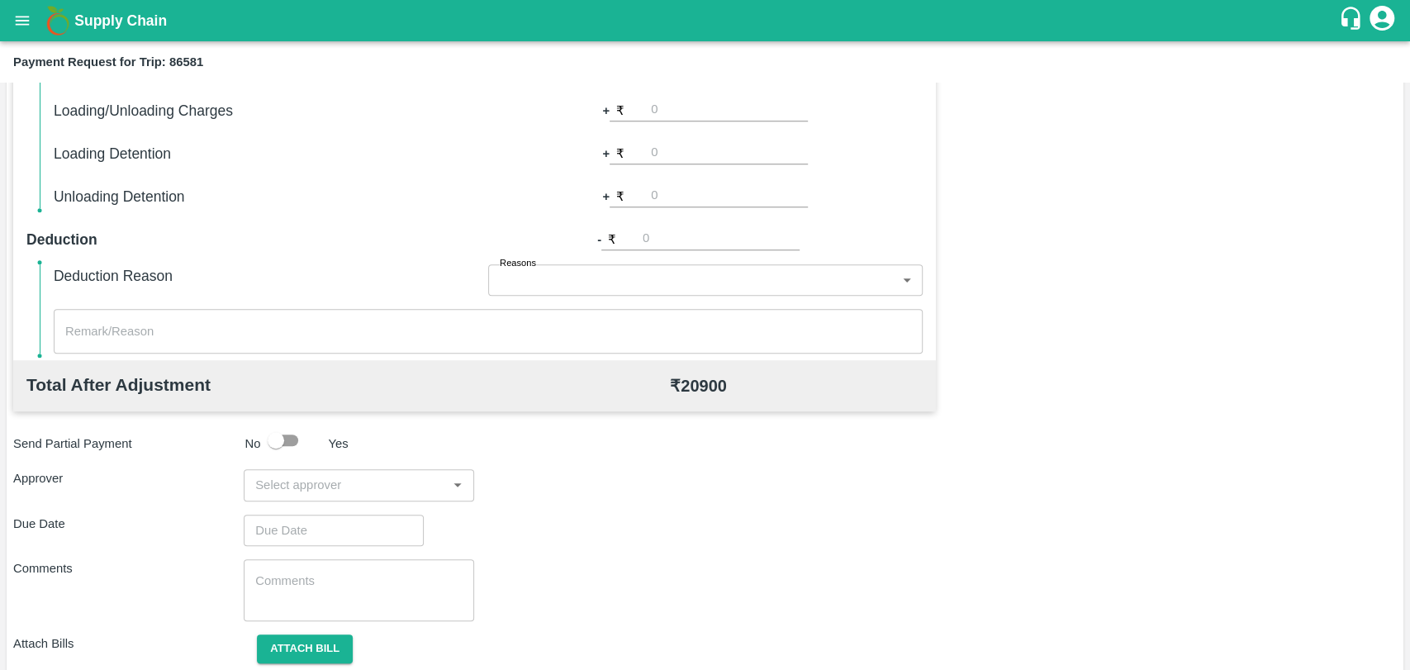
click at [375, 471] on div "​" at bounding box center [359, 484] width 230 height 31
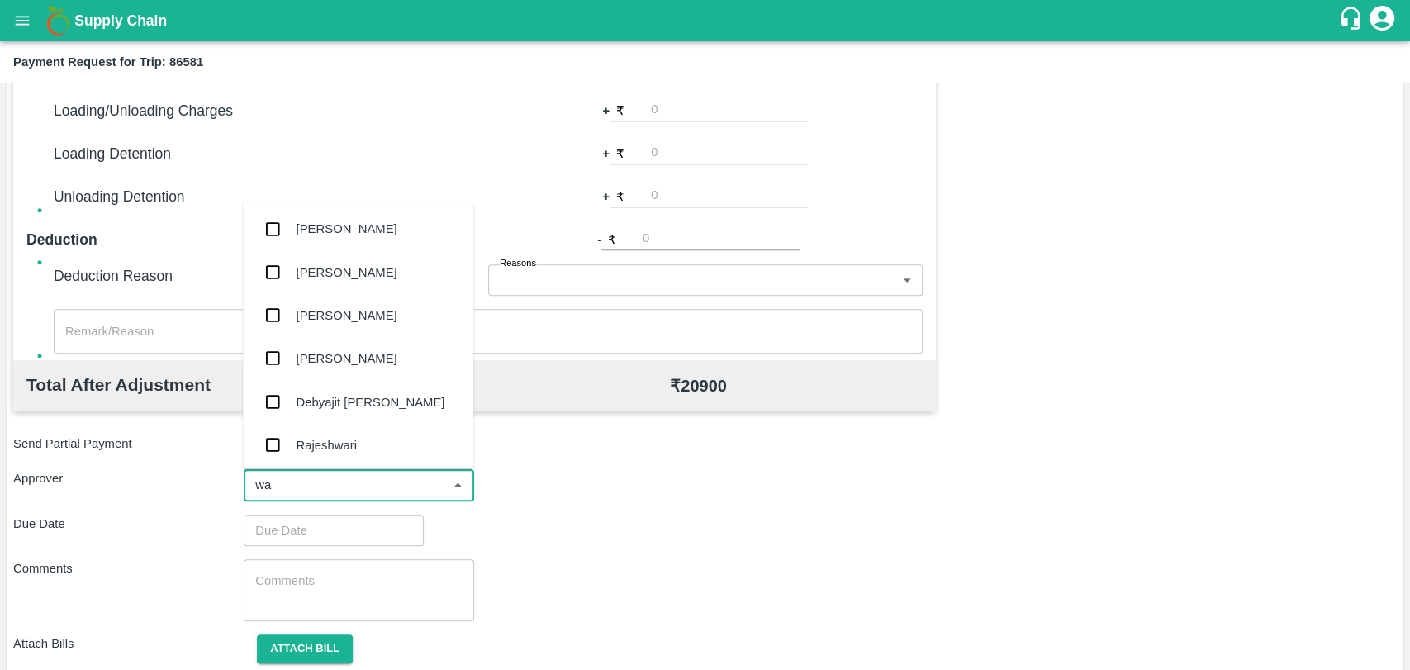
type input "wag"
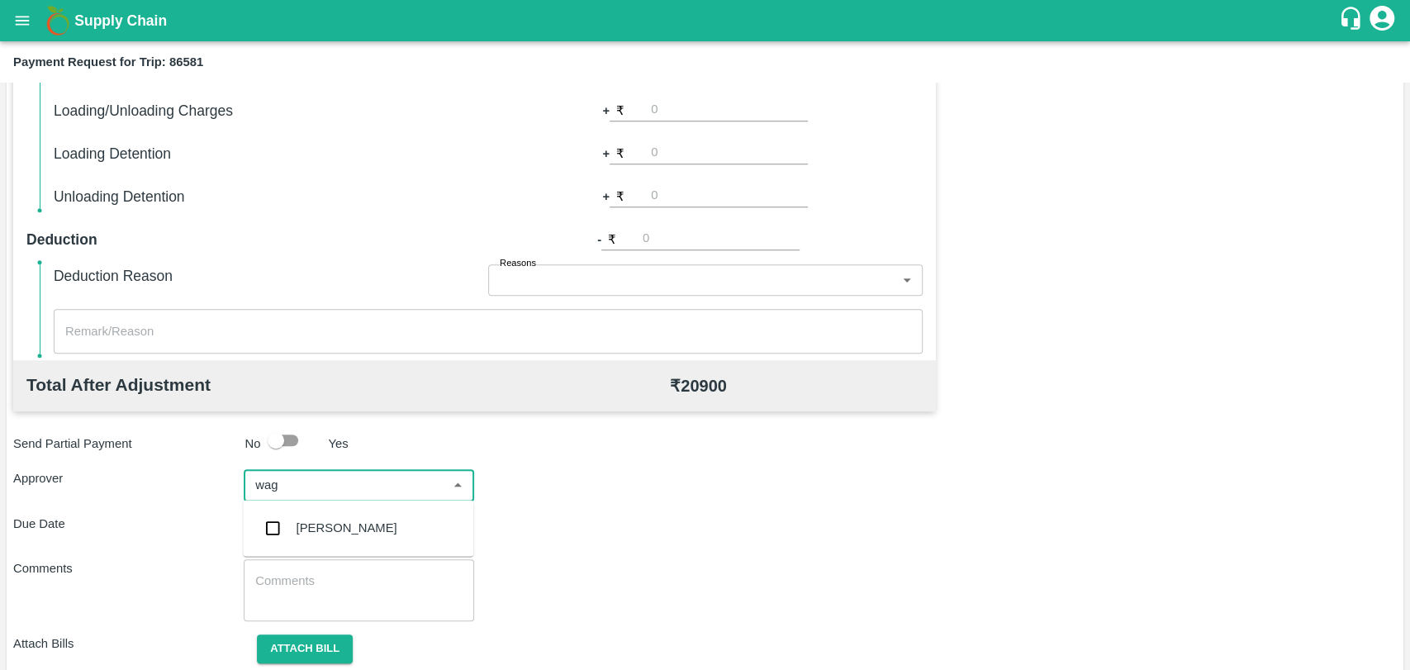
click at [369, 516] on div "[PERSON_NAME]" at bounding box center [358, 527] width 230 height 43
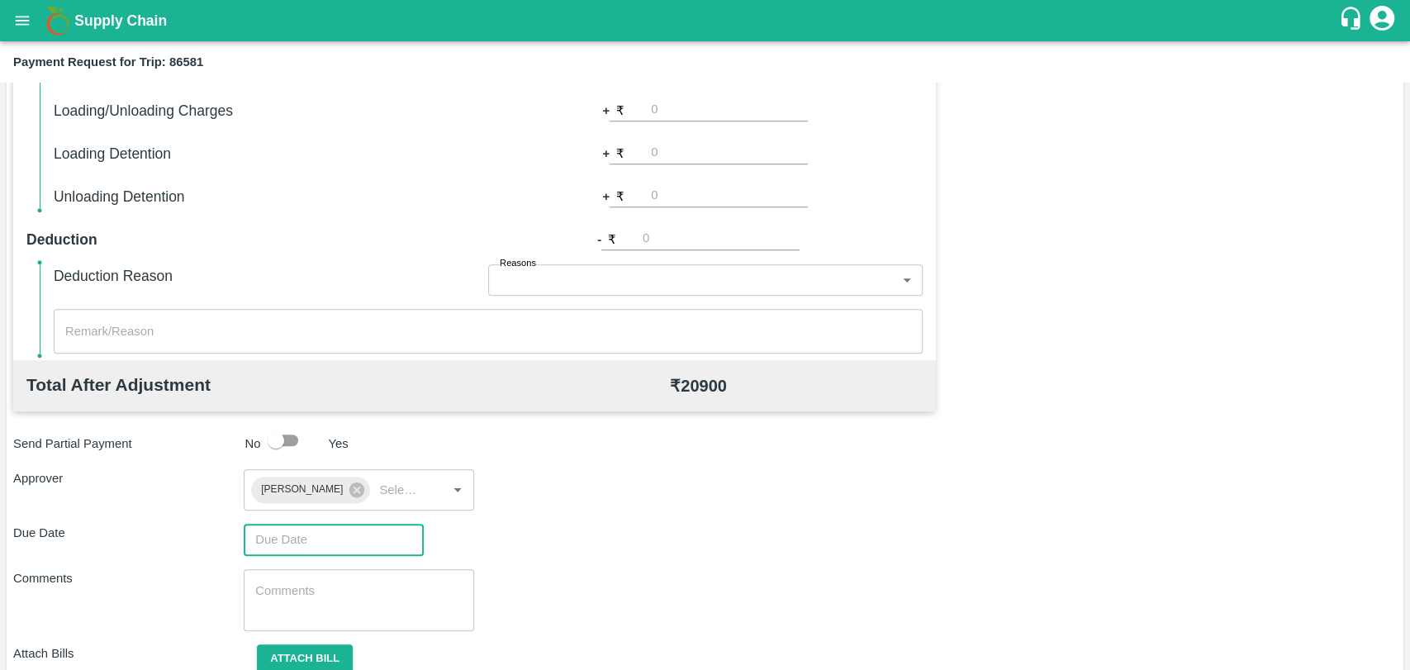
type input "DD/MM/YYYY hh:mm aa"
click at [350, 528] on input "DD/MM/YYYY hh:mm aa" at bounding box center [328, 539] width 168 height 31
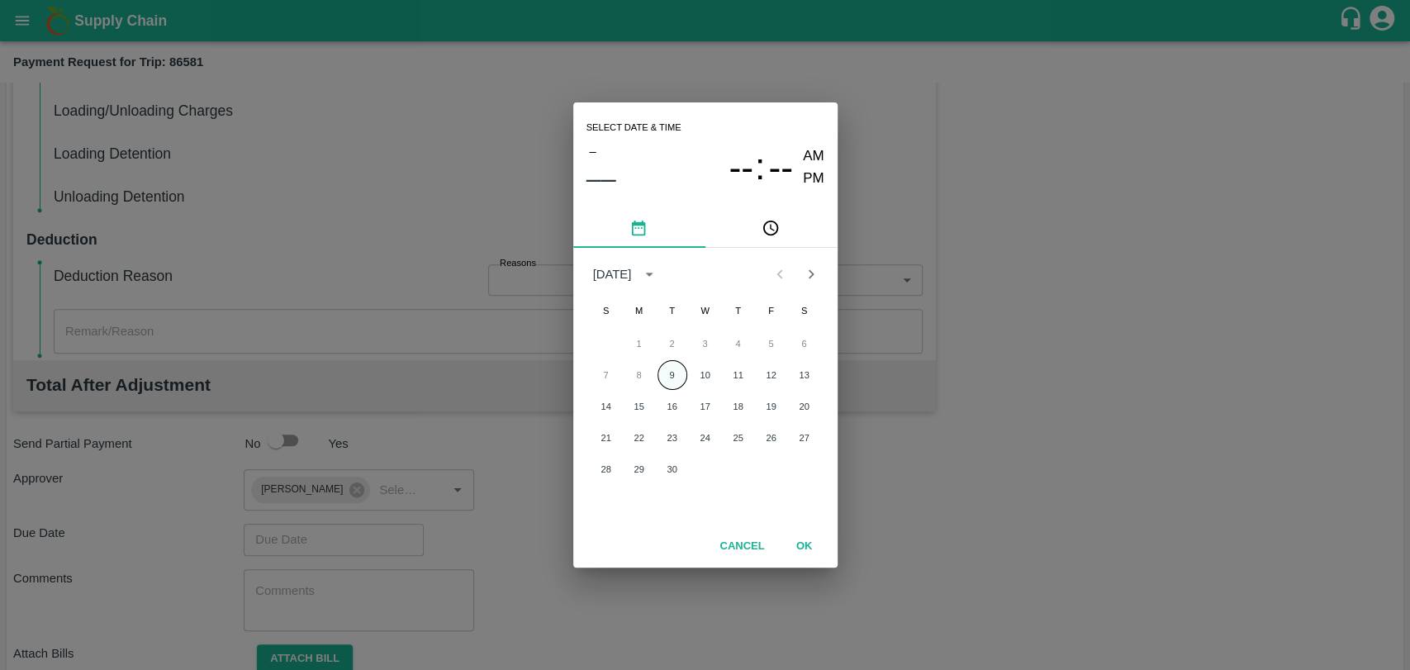
click at [671, 367] on button "9" at bounding box center [672, 375] width 30 height 30
type input "[DATE] 12:00 AM"
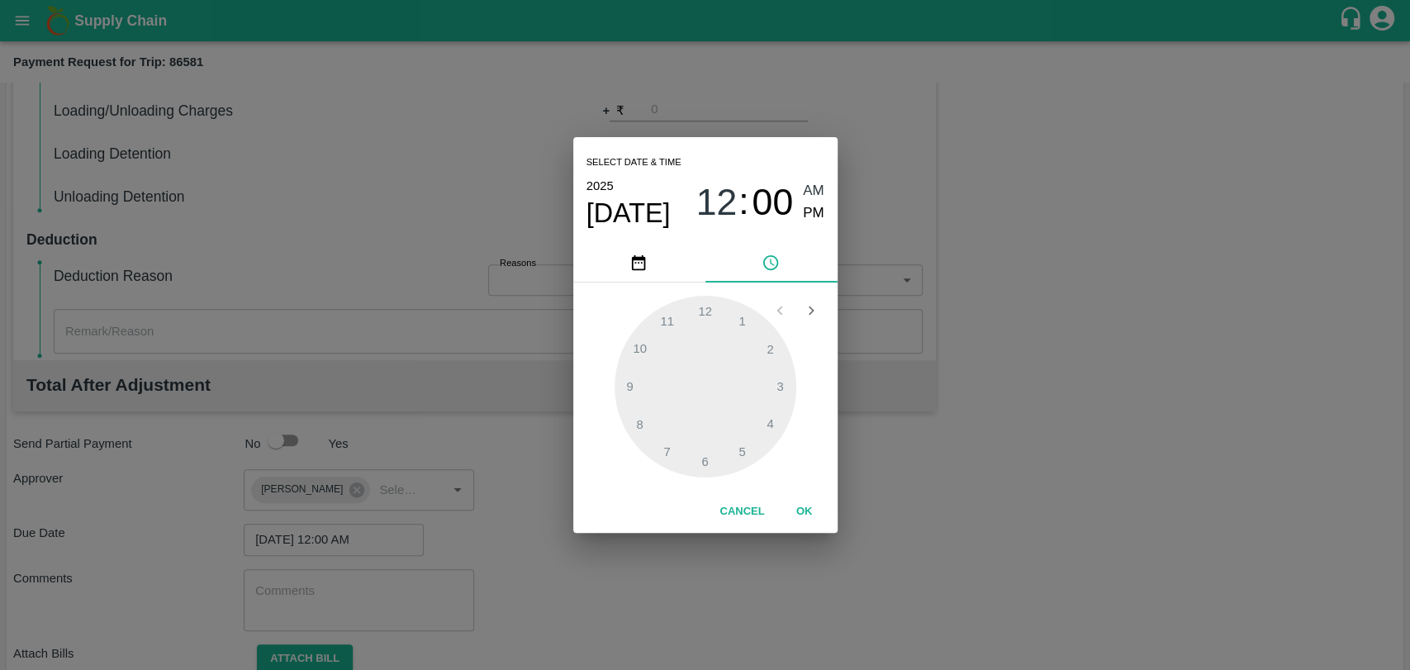
click at [789, 509] on button "OK" at bounding box center [804, 511] width 53 height 29
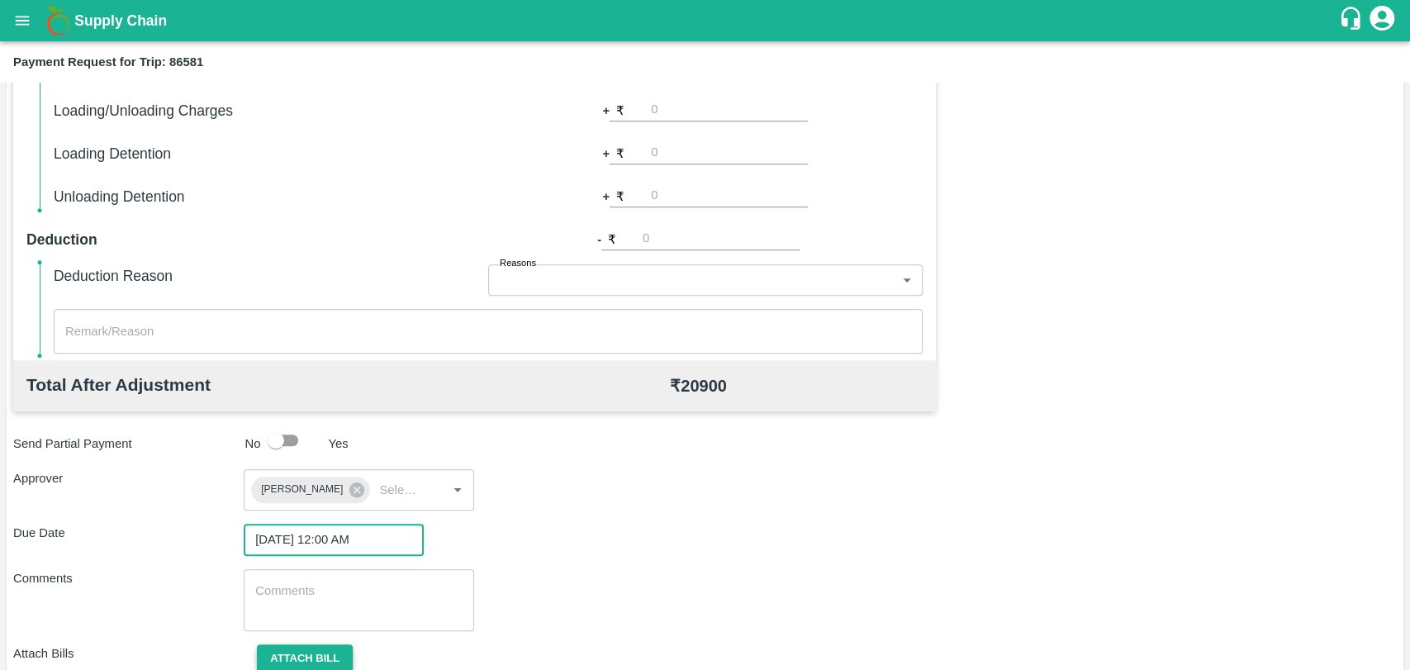
click at [315, 659] on button "Attach bill" at bounding box center [305, 658] width 96 height 29
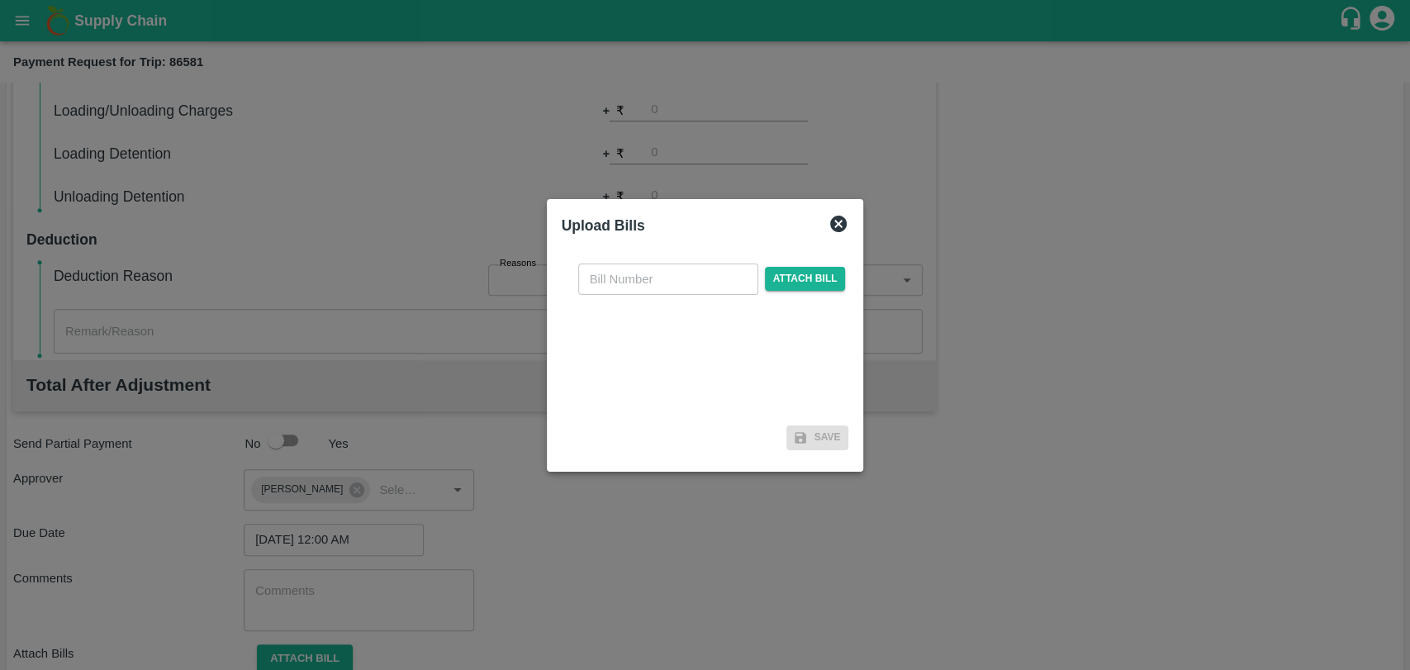
click at [641, 273] on input "text" at bounding box center [668, 278] width 180 height 31
type input "391"
click at [798, 292] on div "391 ​ Attach bill" at bounding box center [712, 278] width 274 height 31
click at [777, 264] on div "391 ​ Attach bill" at bounding box center [712, 278] width 274 height 31
click at [781, 276] on span "Attach bill" at bounding box center [805, 279] width 81 height 24
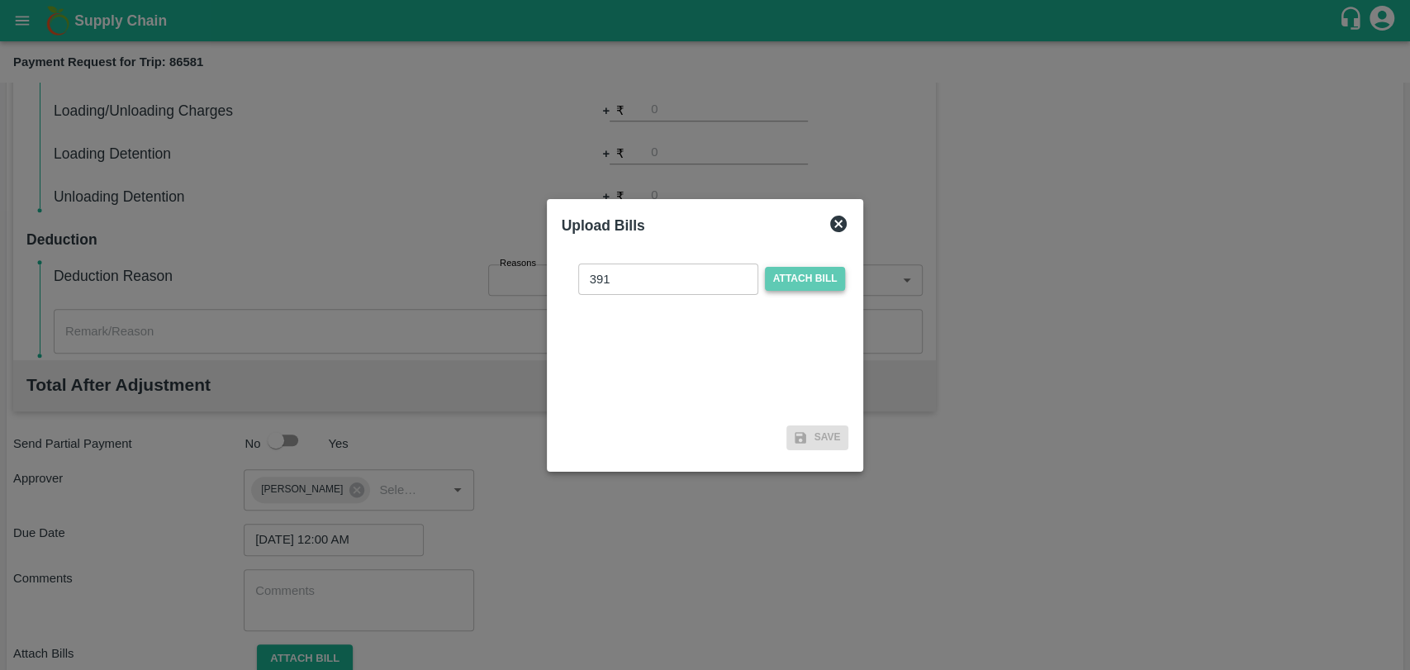
click at [0, 0] on input "Attach bill" at bounding box center [0, 0] width 0 height 0
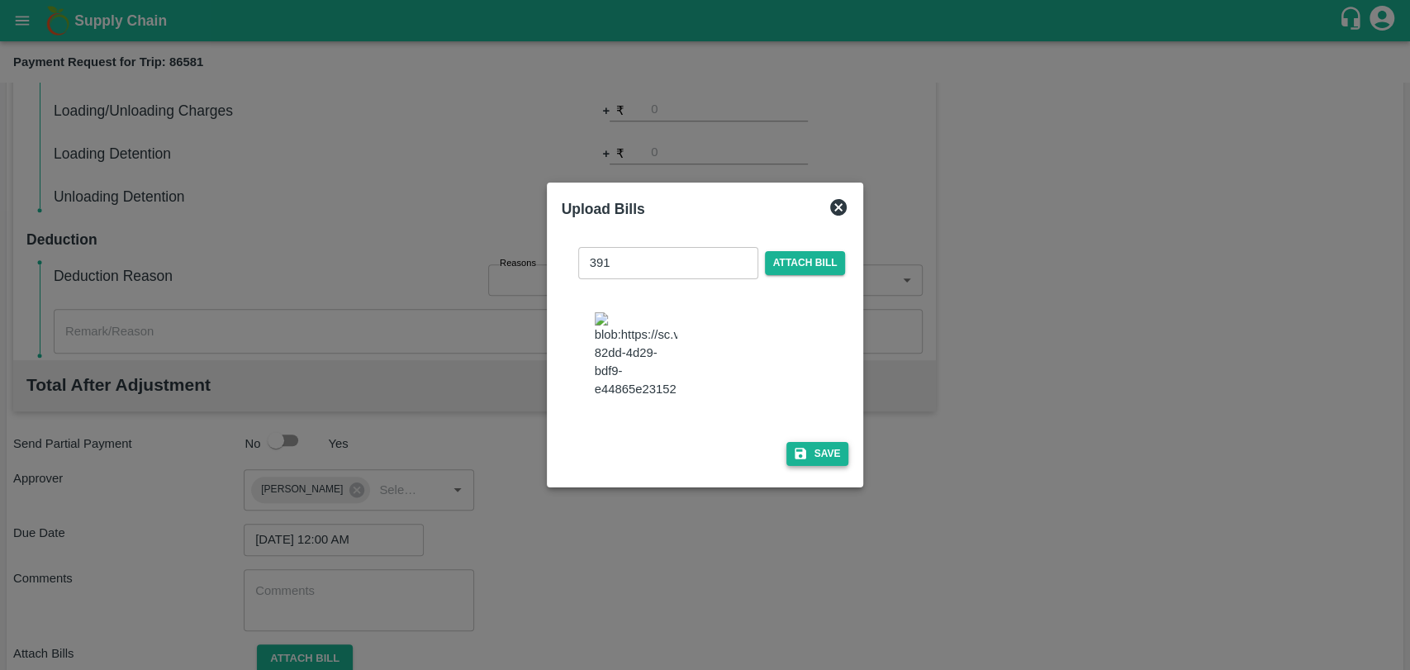
click at [826, 449] on button "Save" at bounding box center [817, 454] width 63 height 24
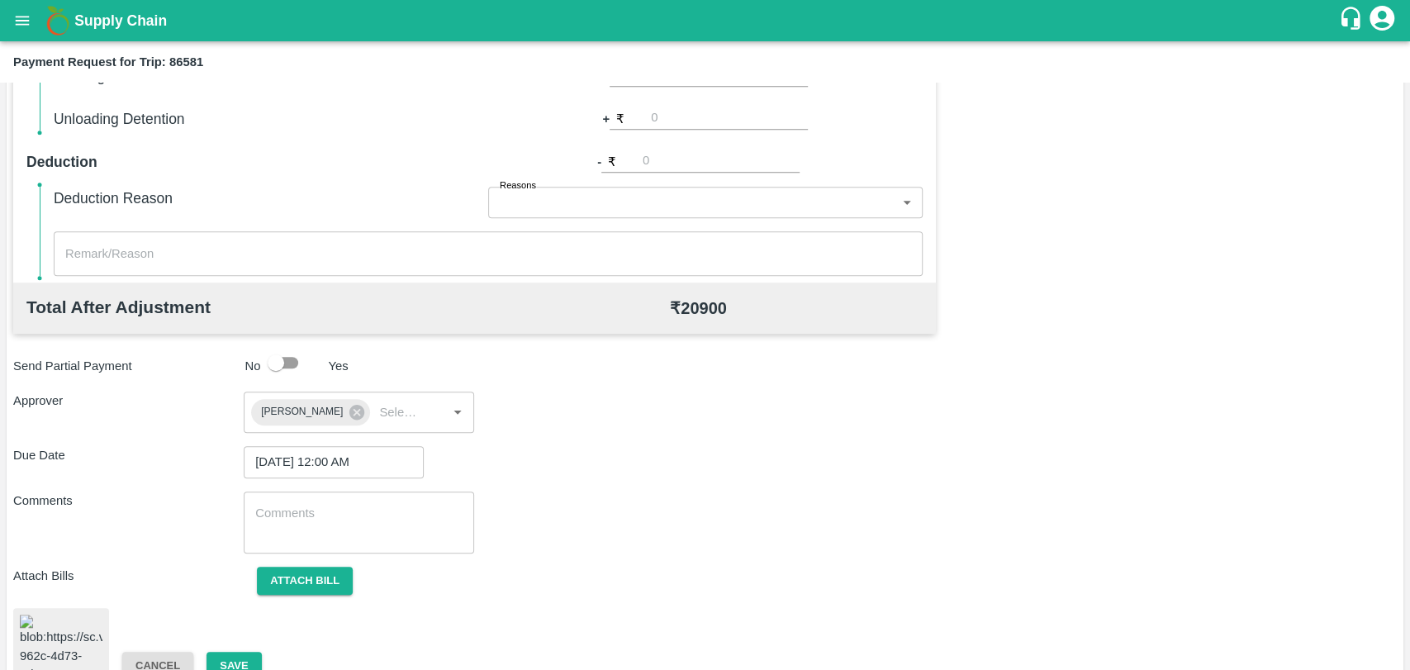
scroll to position [683, 0]
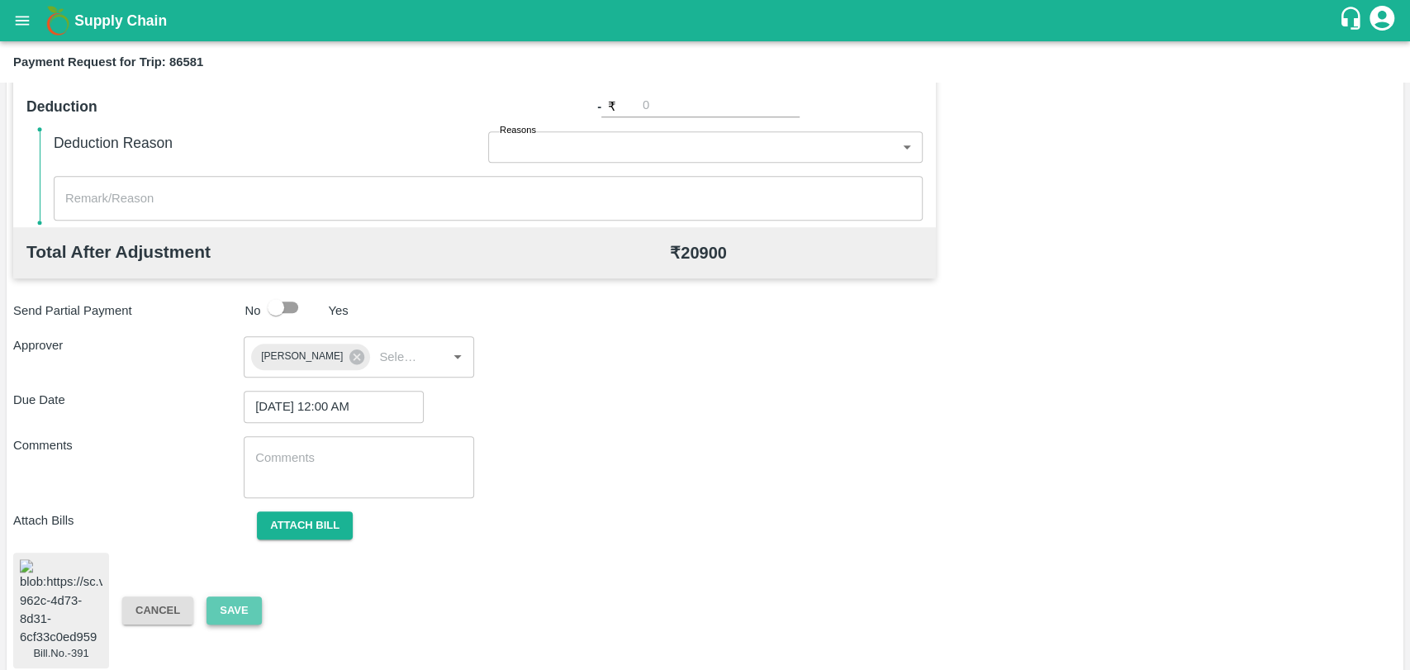
click at [251, 596] on button "Save" at bounding box center [233, 610] width 55 height 29
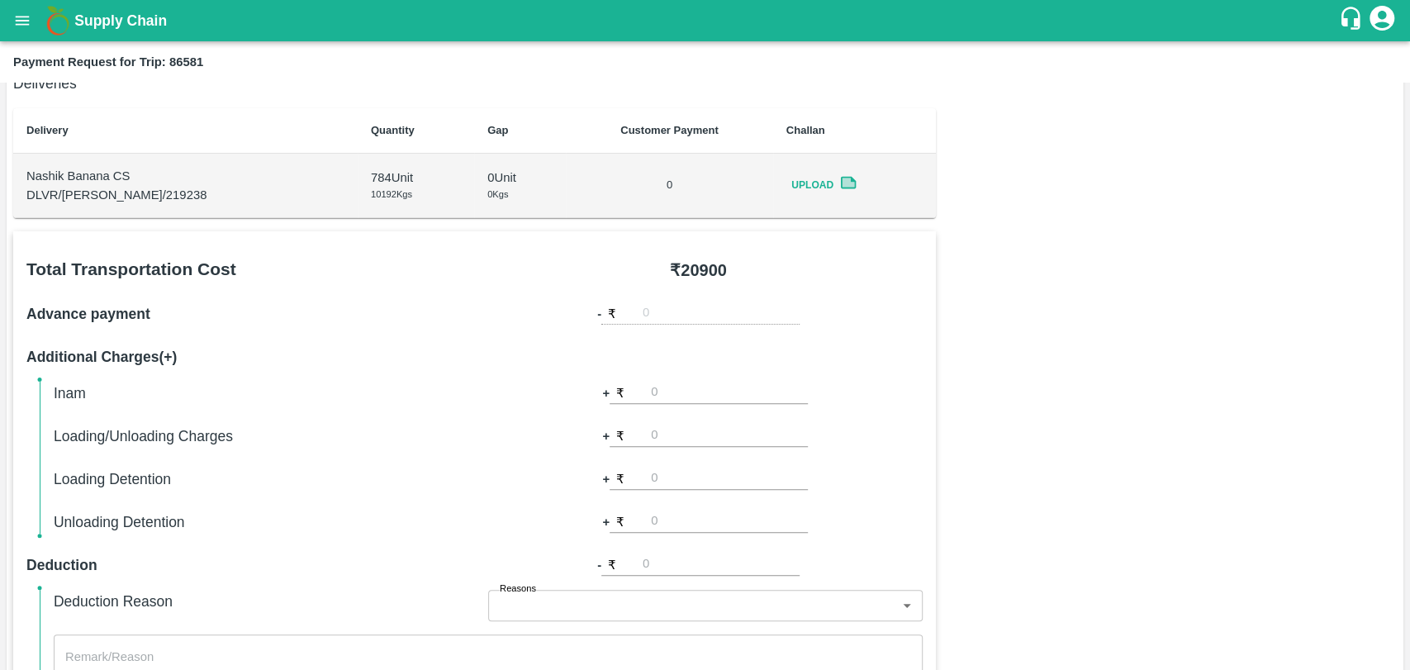
scroll to position [0, 0]
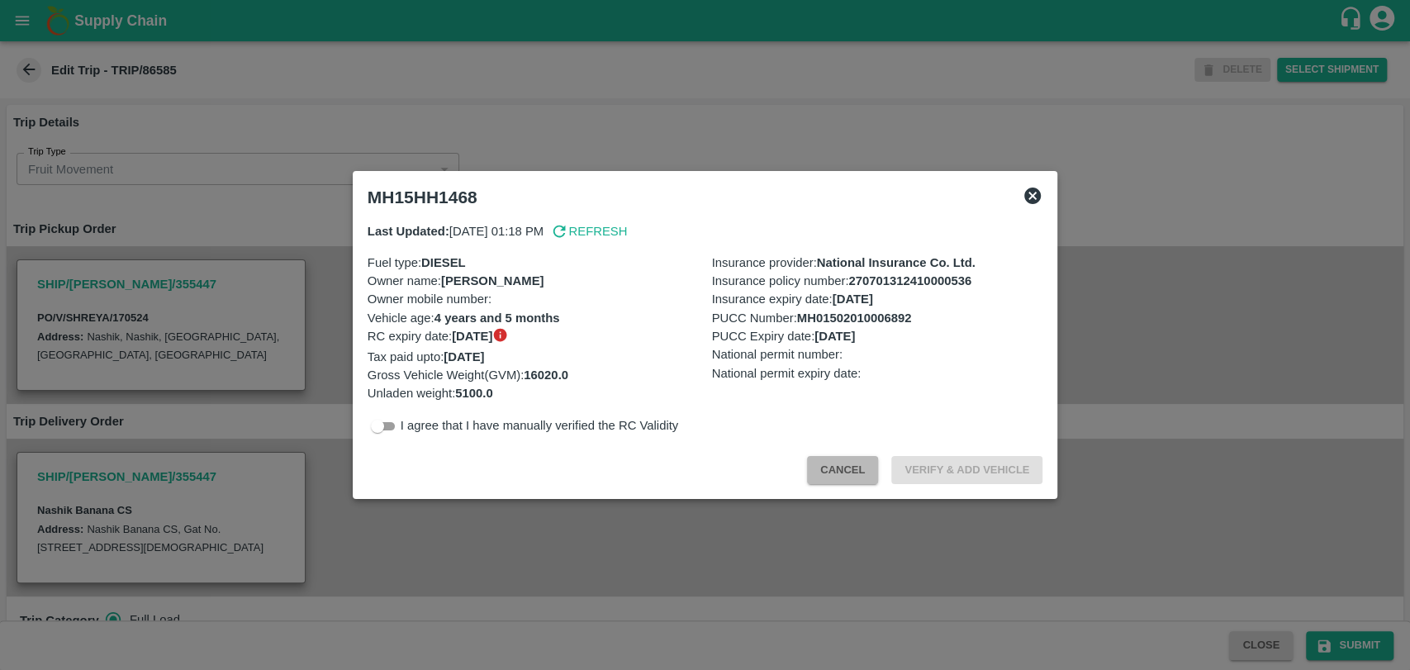
click at [817, 460] on button "Cancel" at bounding box center [842, 470] width 71 height 29
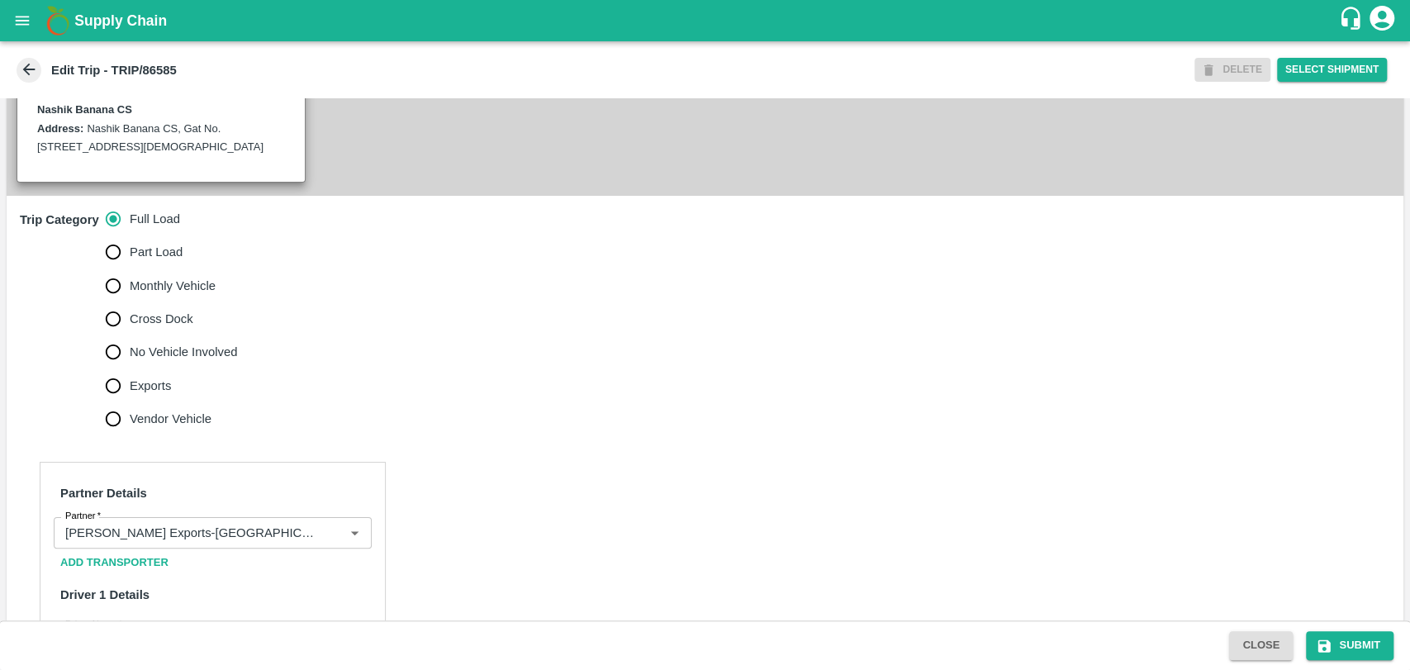
scroll to position [550, 0]
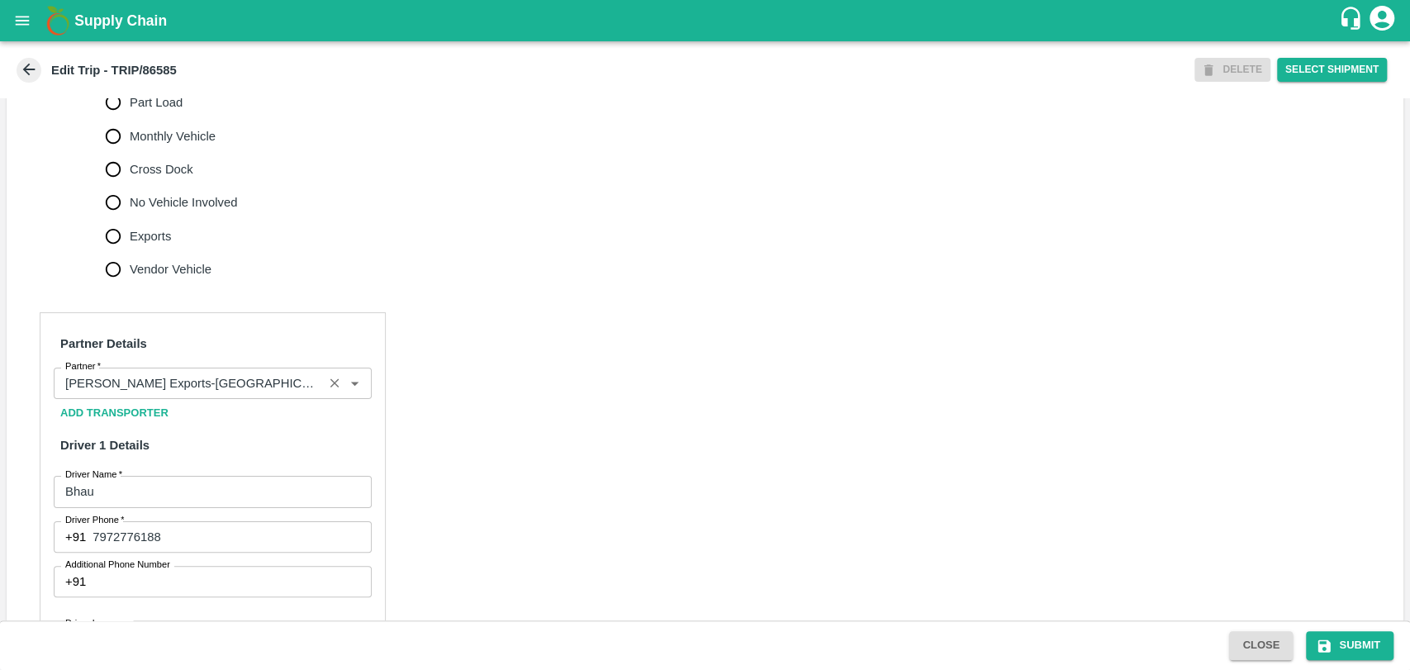
click at [231, 394] on input "Partner   *" at bounding box center [188, 382] width 259 height 21
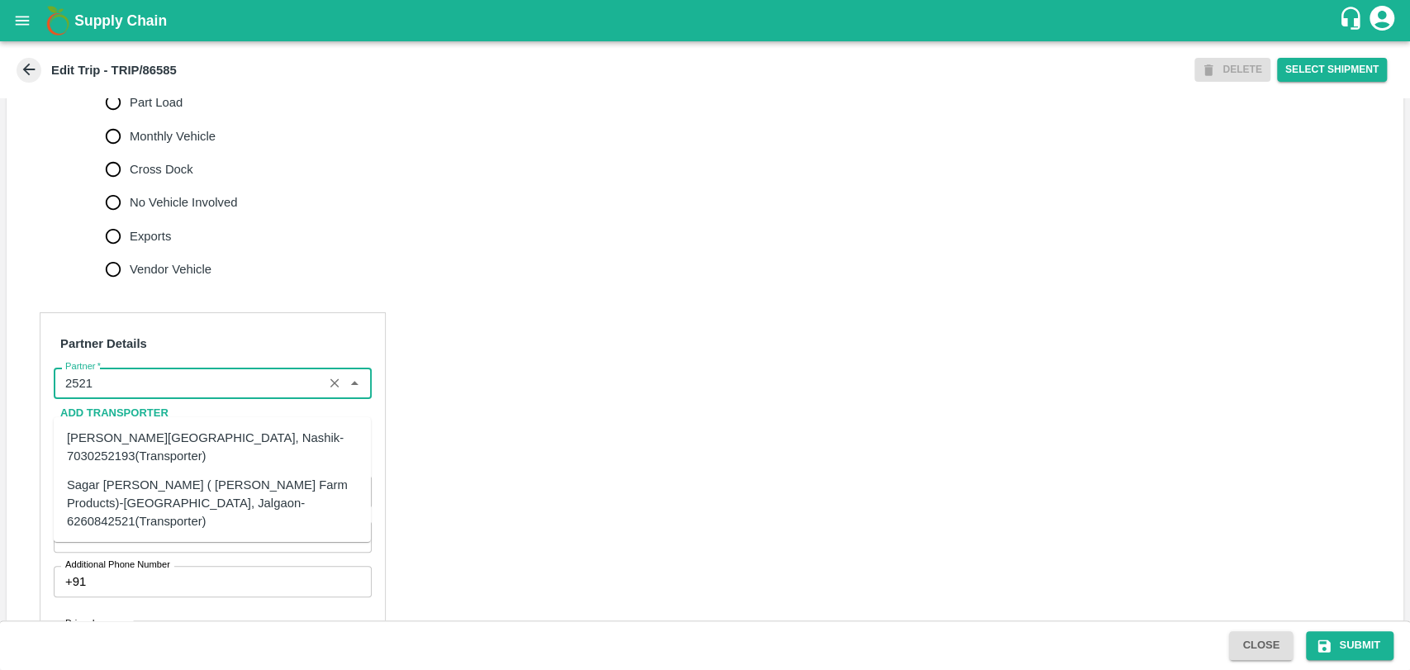
click at [139, 480] on div "Sagar Pramod Patil ( Shreyansh Farm Products)-Jalgaon, Jalgaon-6260842521(Trans…" at bounding box center [212, 502] width 291 height 55
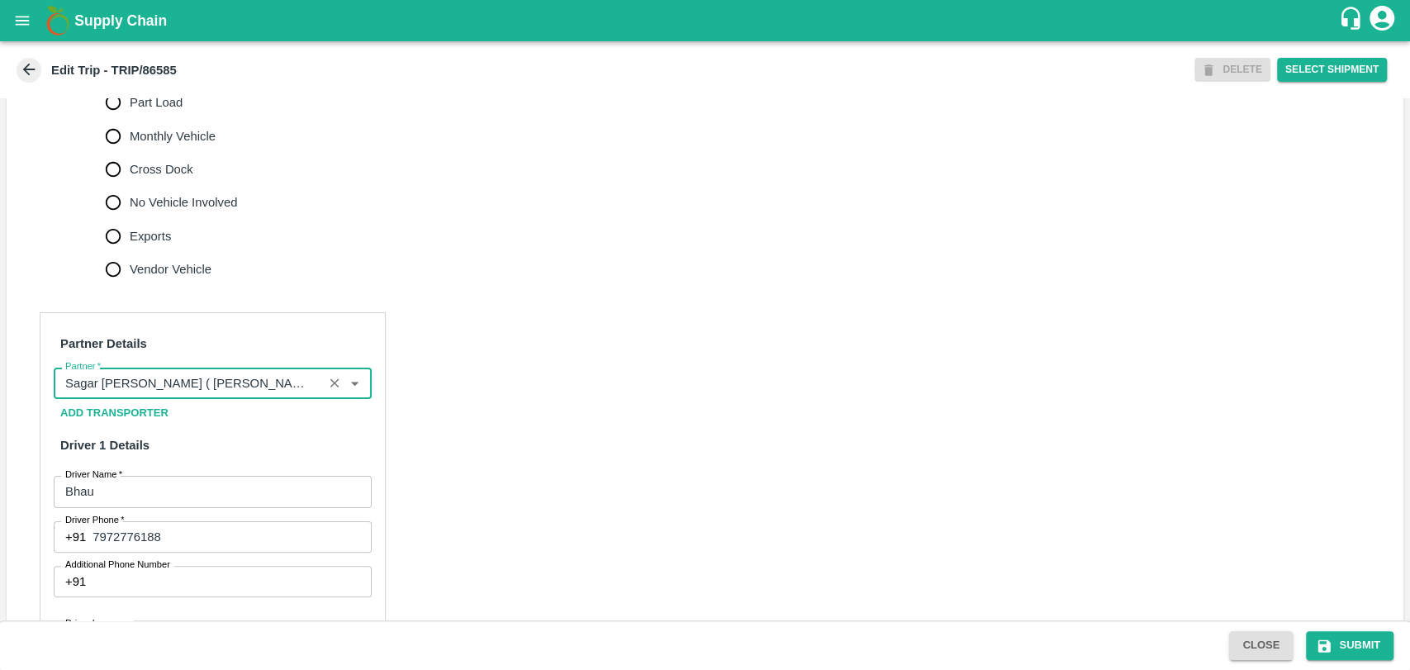
scroll to position [1009, 0]
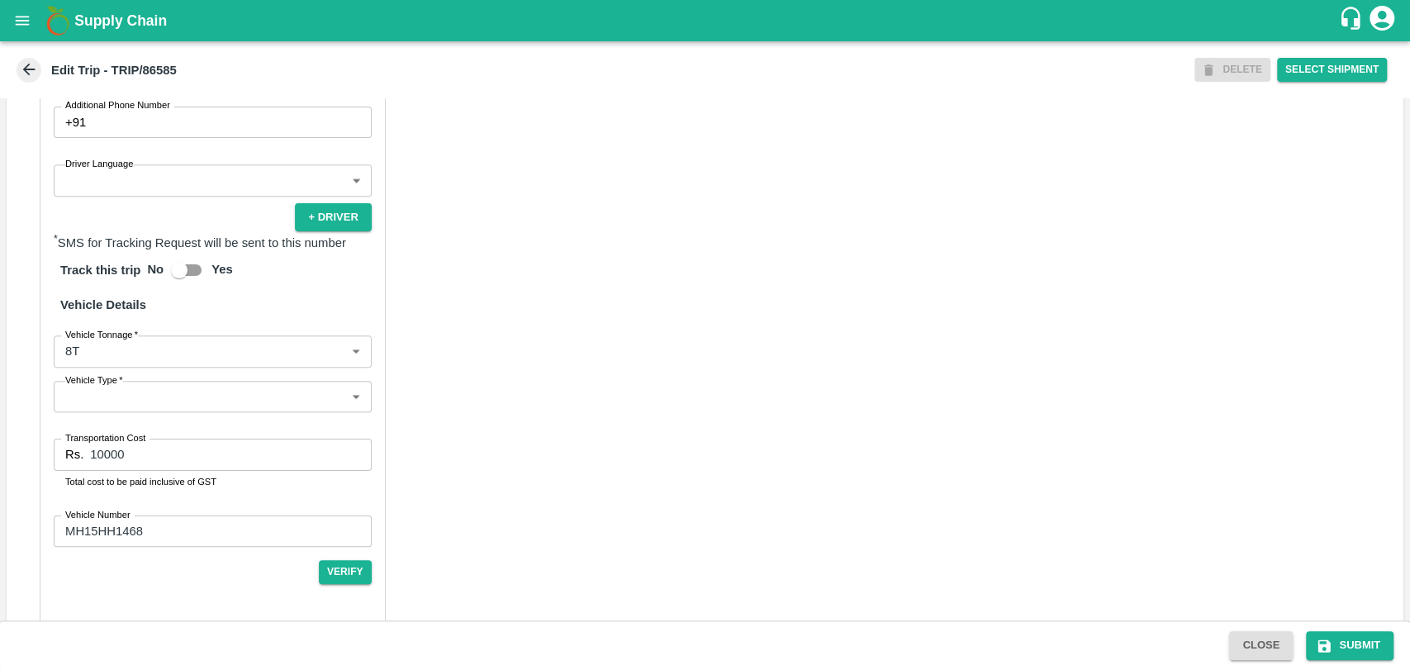
type input "Sagar Pramod Patil ( Shreyansh Farm Products)-Jalgaon, Jalgaon-6260842521(Trans…"
click at [96, 372] on body "Supply Chain Edit Trip - TRIP/86585 DELETE Select Shipment Trip Details Trip Ty…" at bounding box center [705, 335] width 1410 height 670
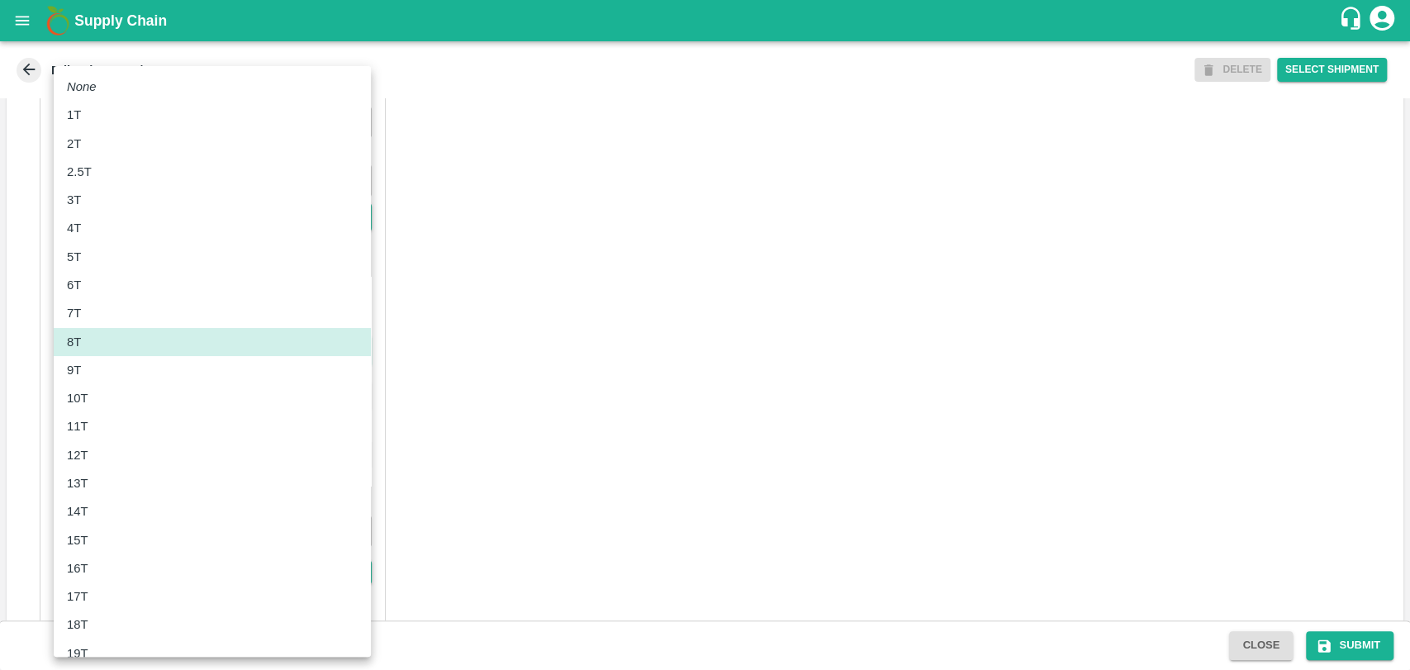
click at [97, 424] on div "11T" at bounding box center [212, 426] width 291 height 18
type input "11000"
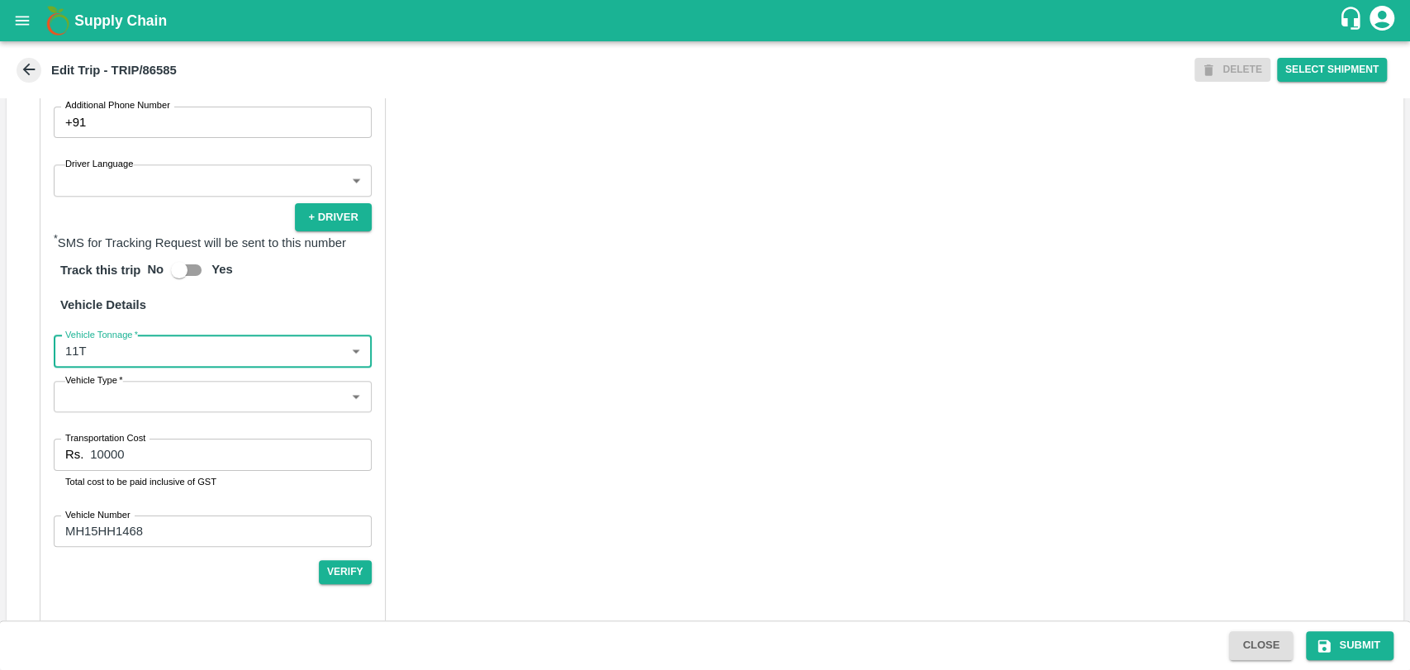
drag, startPoint x: 156, startPoint y: 469, endPoint x: 23, endPoint y: 460, distance: 133.3
click at [45, 465] on div "Partner Details Partner   * Partner Add Transporter Driver 1 Details Driver Nam…" at bounding box center [213, 238] width 346 height 771
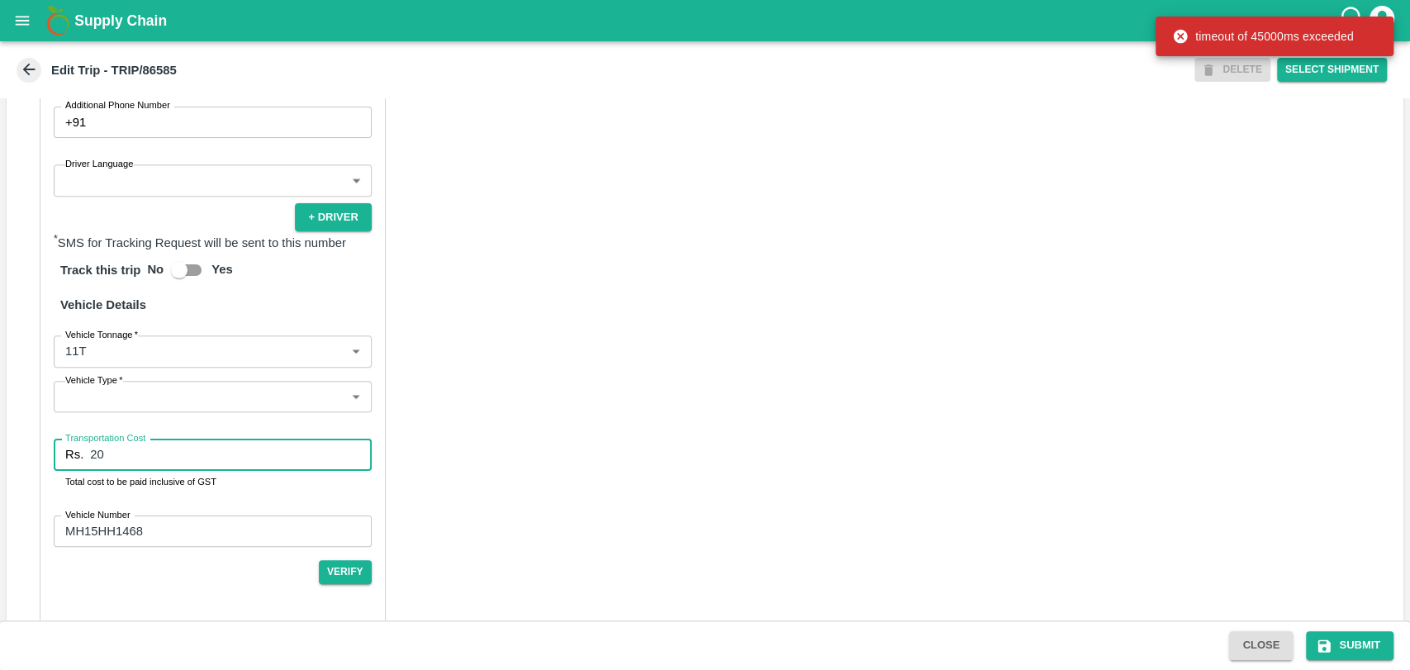
type input "2"
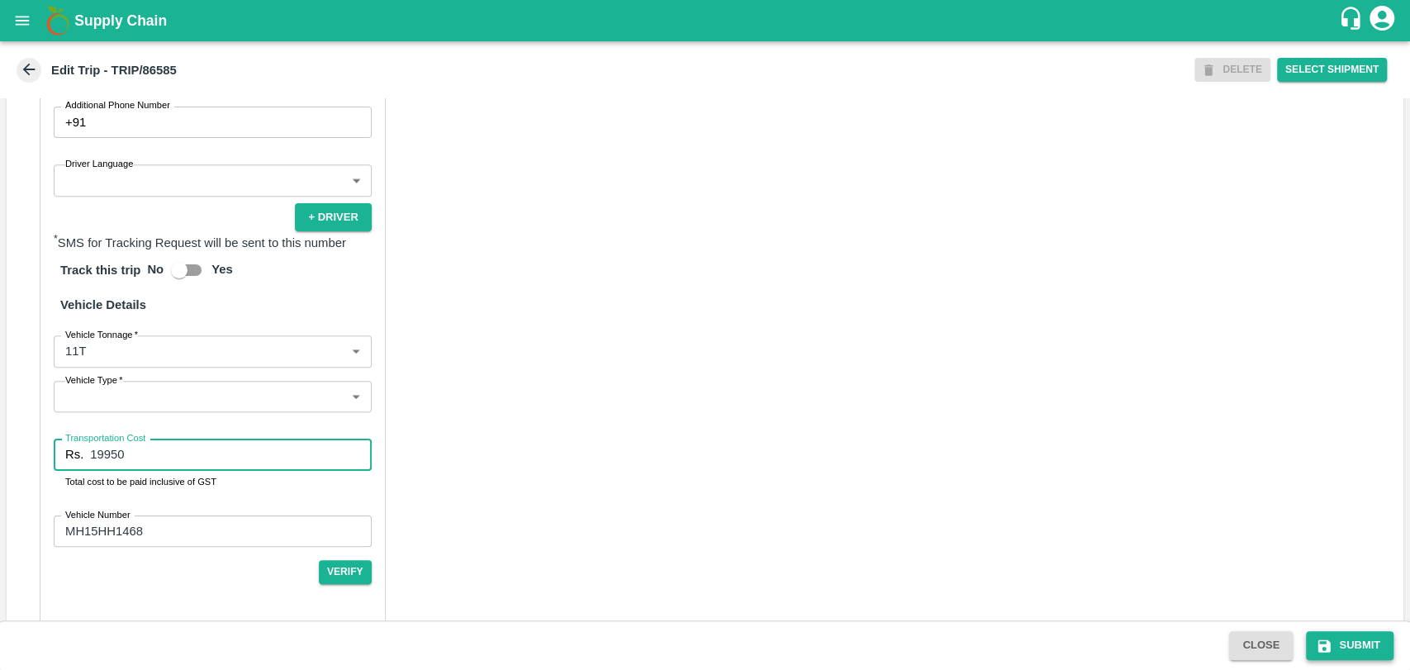
type input "19950"
click at [1355, 637] on button "Submit" at bounding box center [1350, 645] width 88 height 29
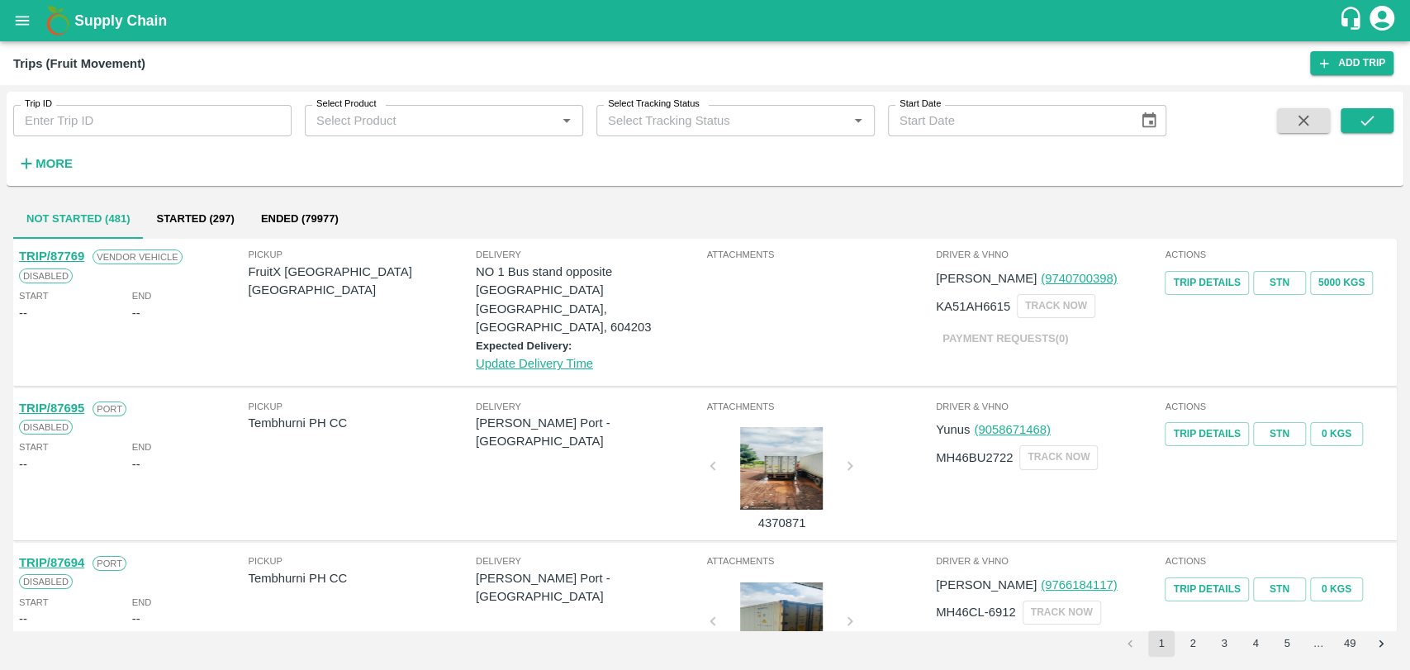
click at [53, 154] on h6 "More" at bounding box center [54, 163] width 37 height 21
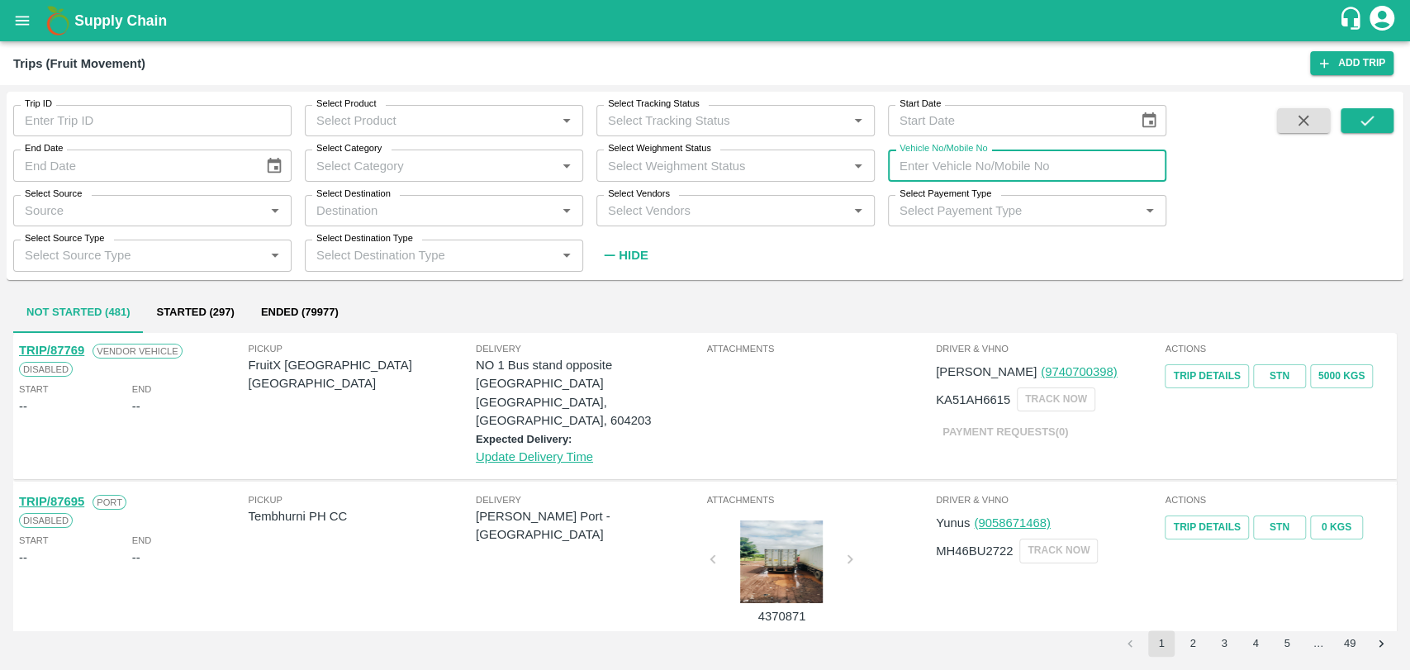
click at [1007, 160] on input "Vehicle No/Mobile No" at bounding box center [1027, 164] width 278 height 31
paste input "MH19CY9586"
type input "MH19CY9586"
click at [1370, 116] on icon "submit" at bounding box center [1367, 120] width 18 height 18
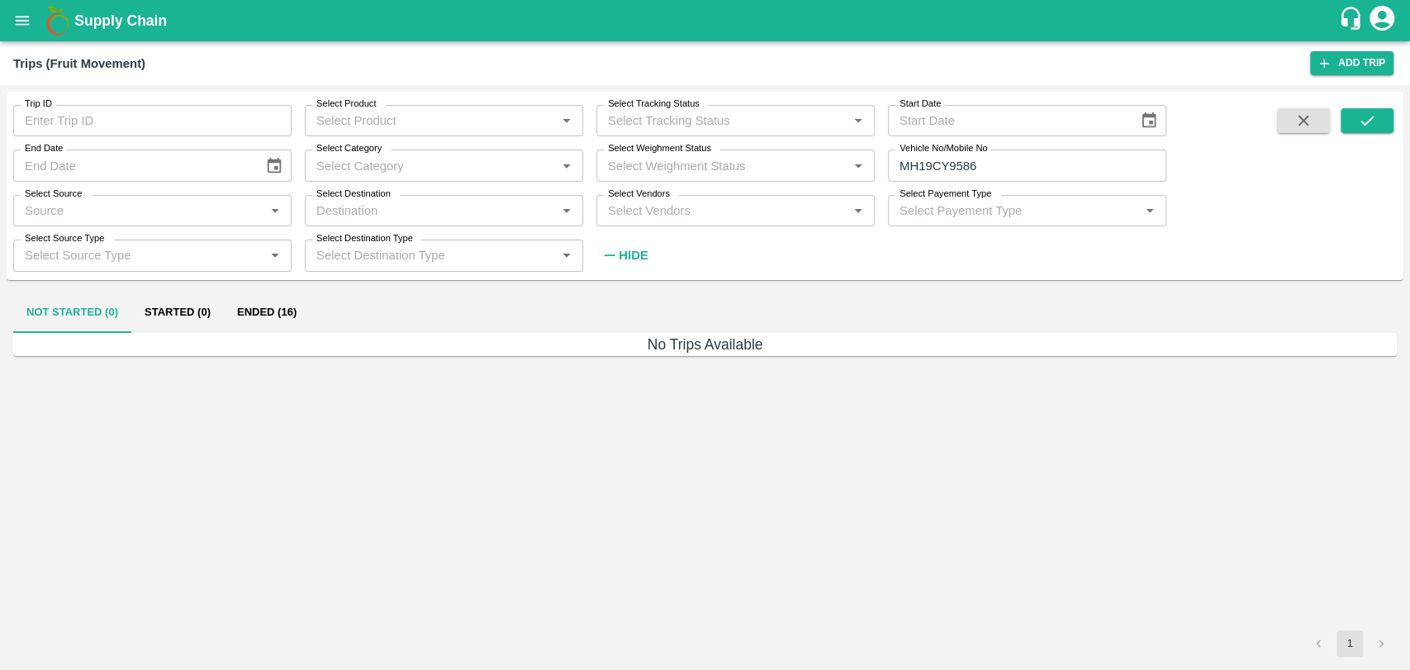
click at [254, 309] on button "Ended (16)" at bounding box center [267, 313] width 86 height 40
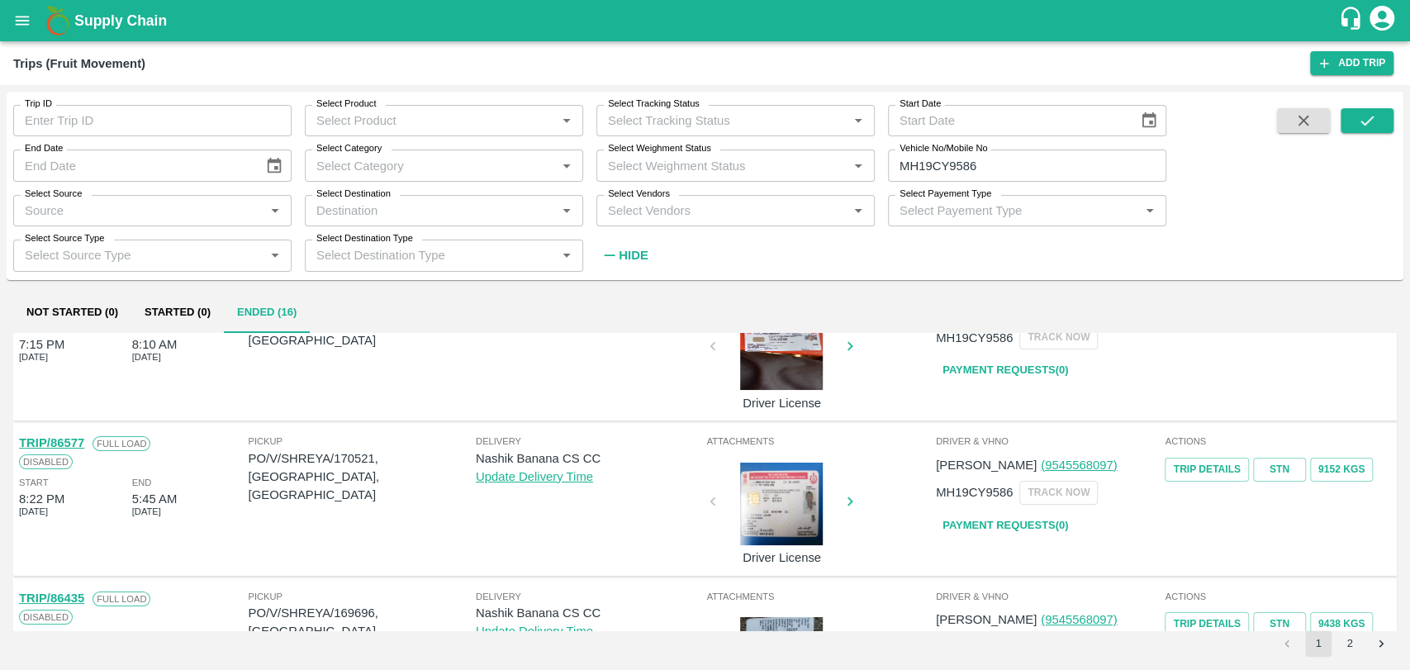
scroll to position [92, 0]
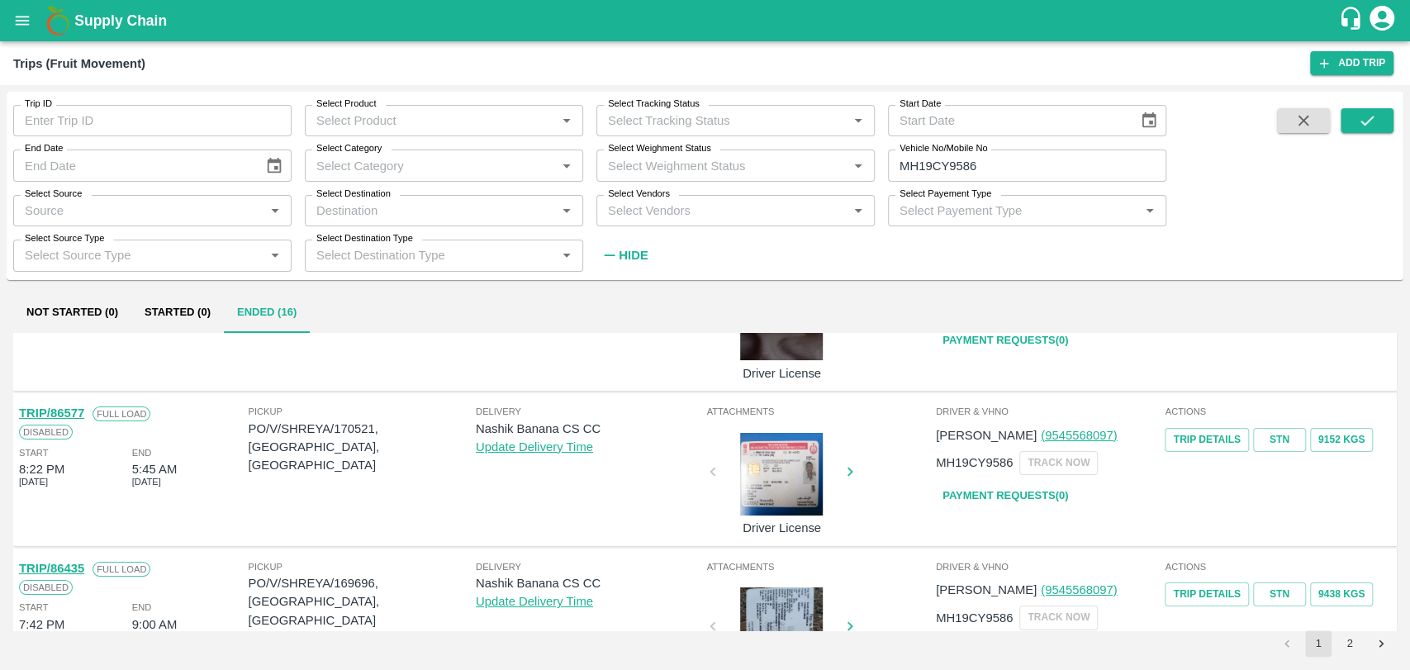
click at [70, 414] on link "TRIP/86577" at bounding box center [51, 412] width 65 height 13
drag, startPoint x: 1021, startPoint y: 159, endPoint x: 789, endPoint y: 165, distance: 232.1
click at [790, 165] on div "Trip ID Trip ID Select Product Select Product   * Select Tracking Status Select…" at bounding box center [583, 181] width 1166 height 179
paste input "text"
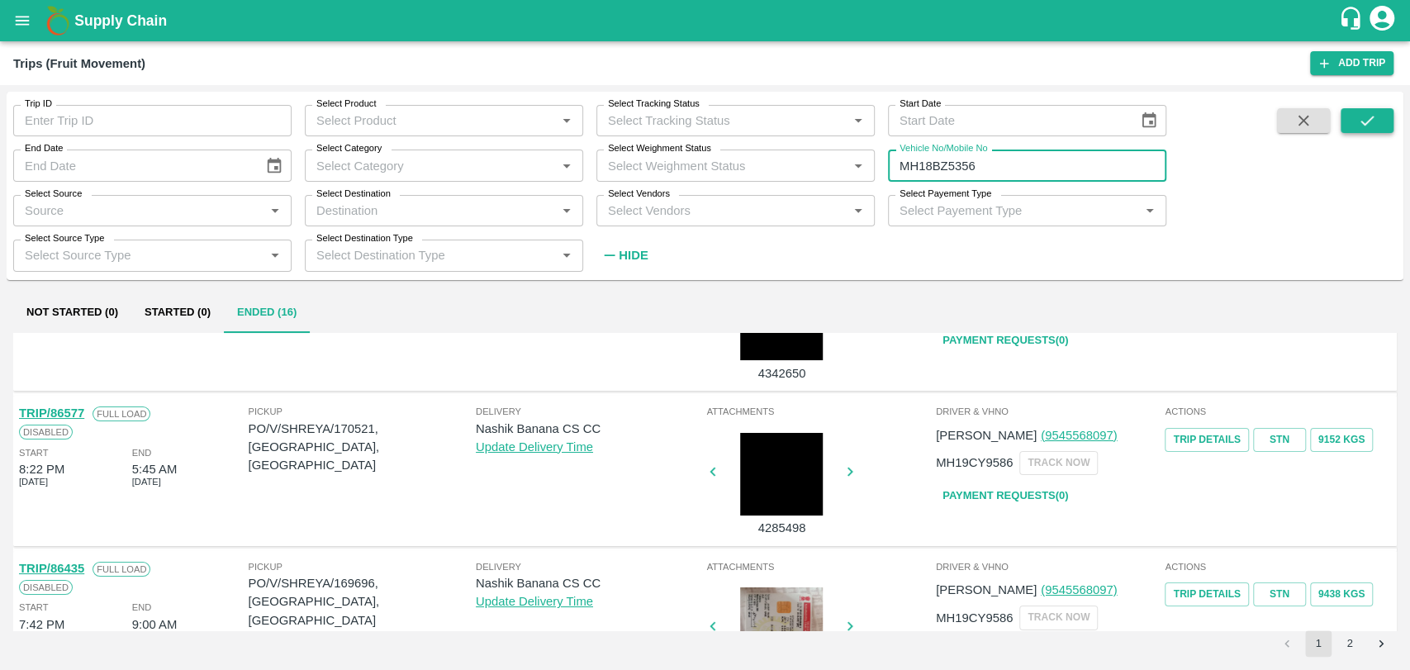
type input "MH18BZ5356"
click at [1382, 116] on button "submit" at bounding box center [1366, 120] width 53 height 25
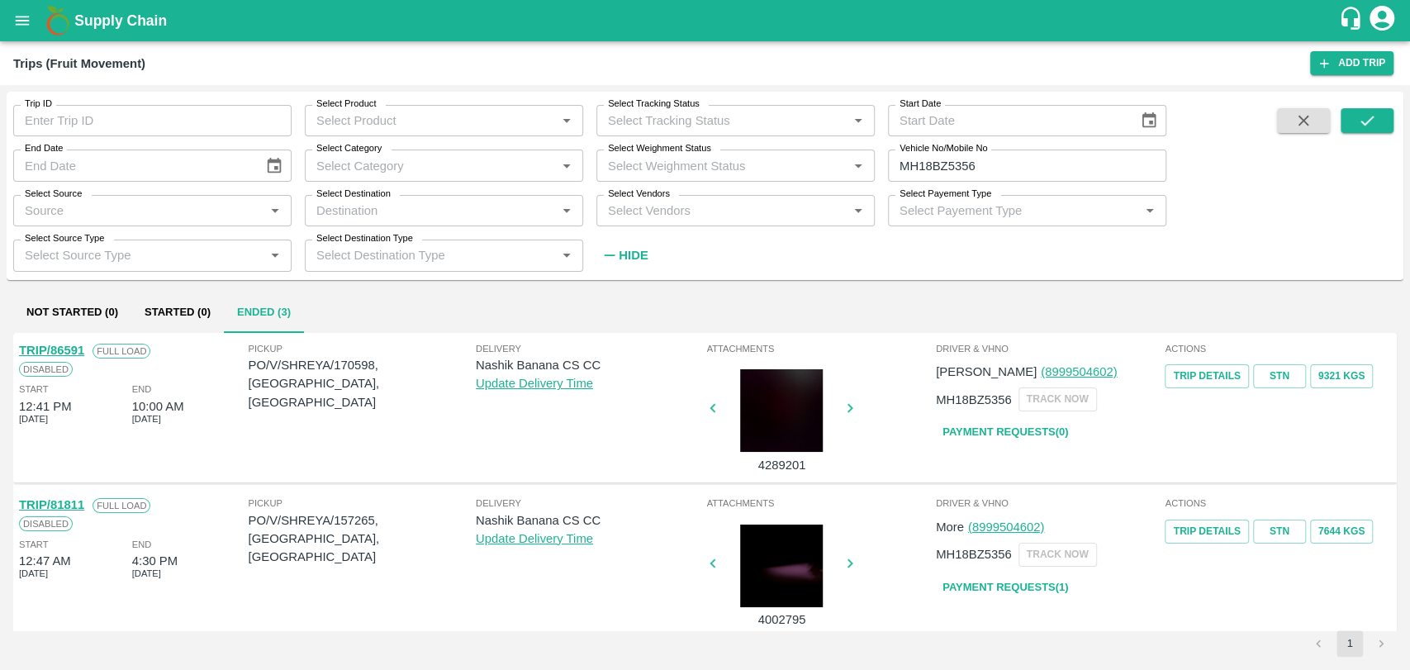
click at [64, 348] on link "TRIP/86591" at bounding box center [51, 350] width 65 height 13
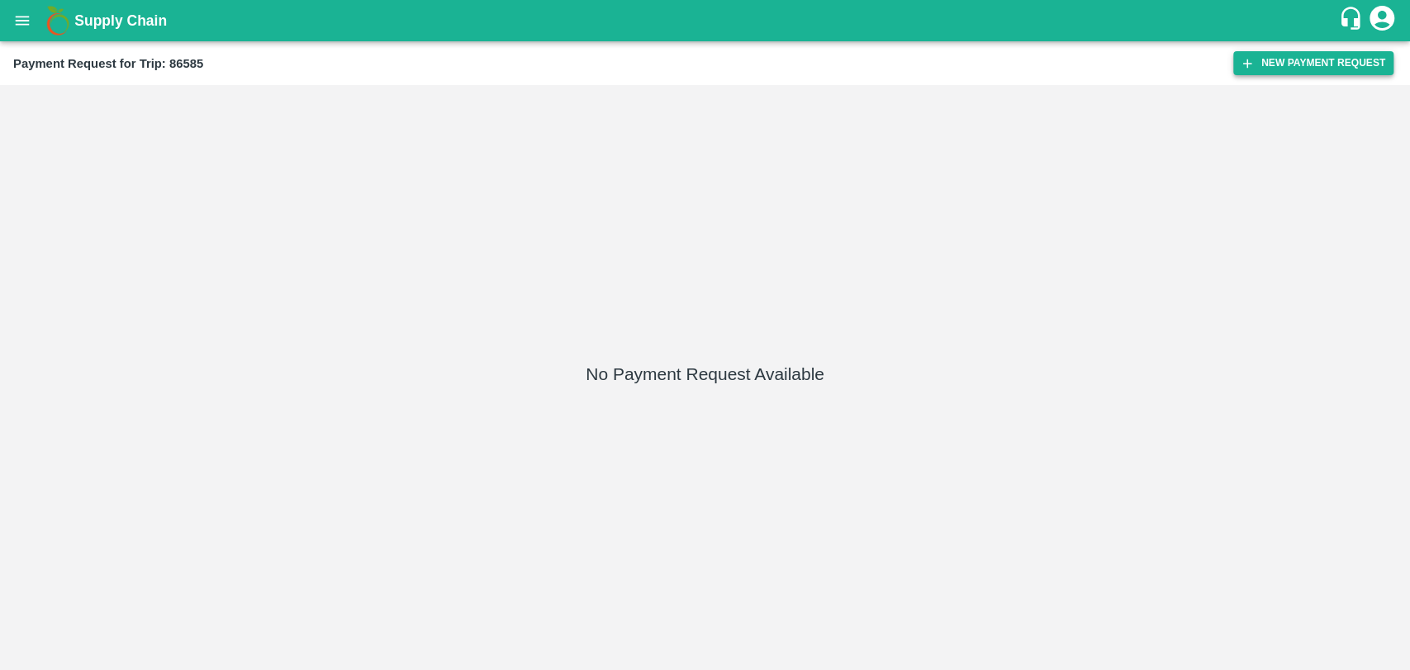
click at [1296, 55] on button "New Payment Request" at bounding box center [1313, 63] width 160 height 24
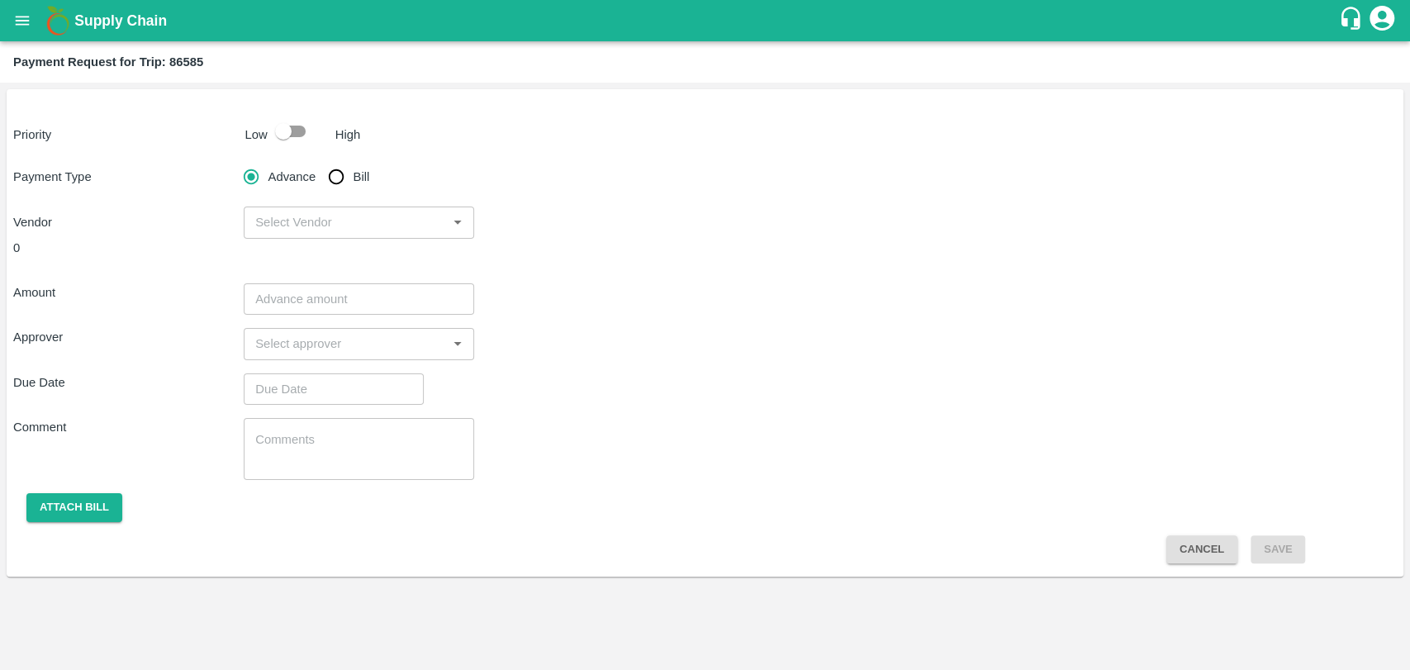
click at [307, 134] on input "checkbox" at bounding box center [283, 131] width 94 height 31
checkbox input "true"
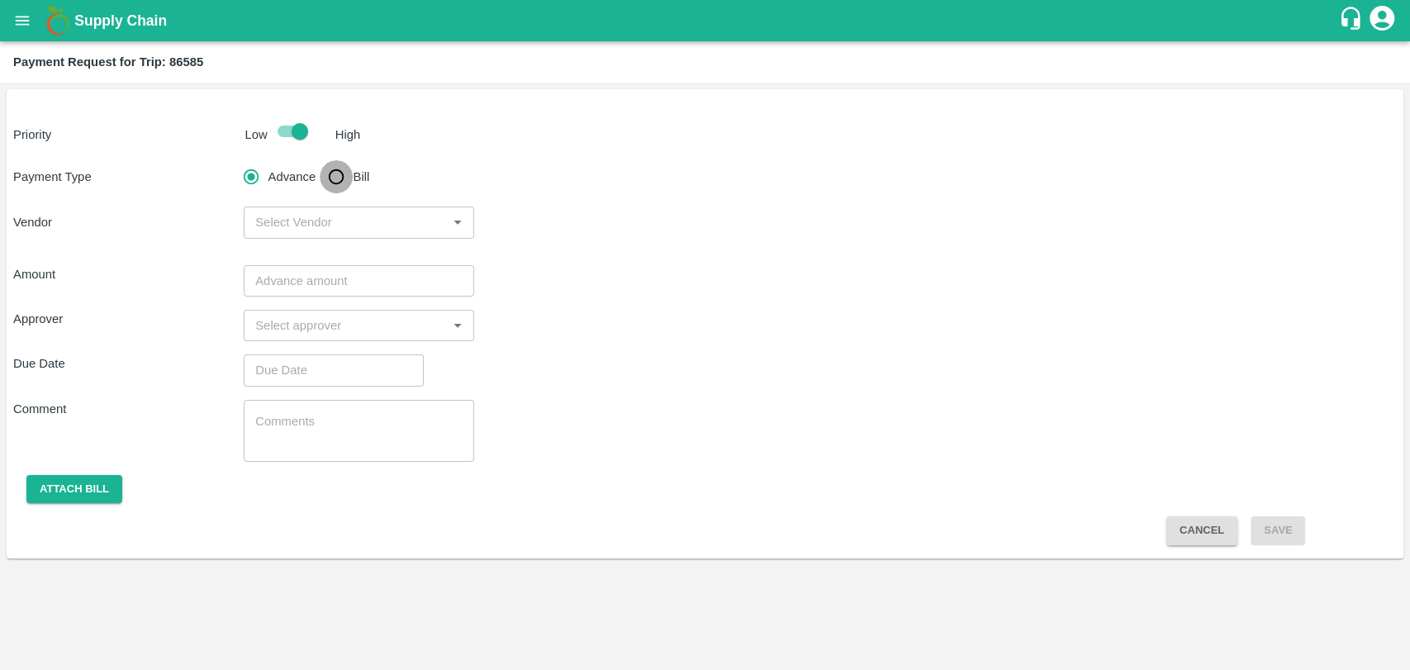
click at [348, 187] on input "Bill" at bounding box center [336, 176] width 33 height 33
radio input "true"
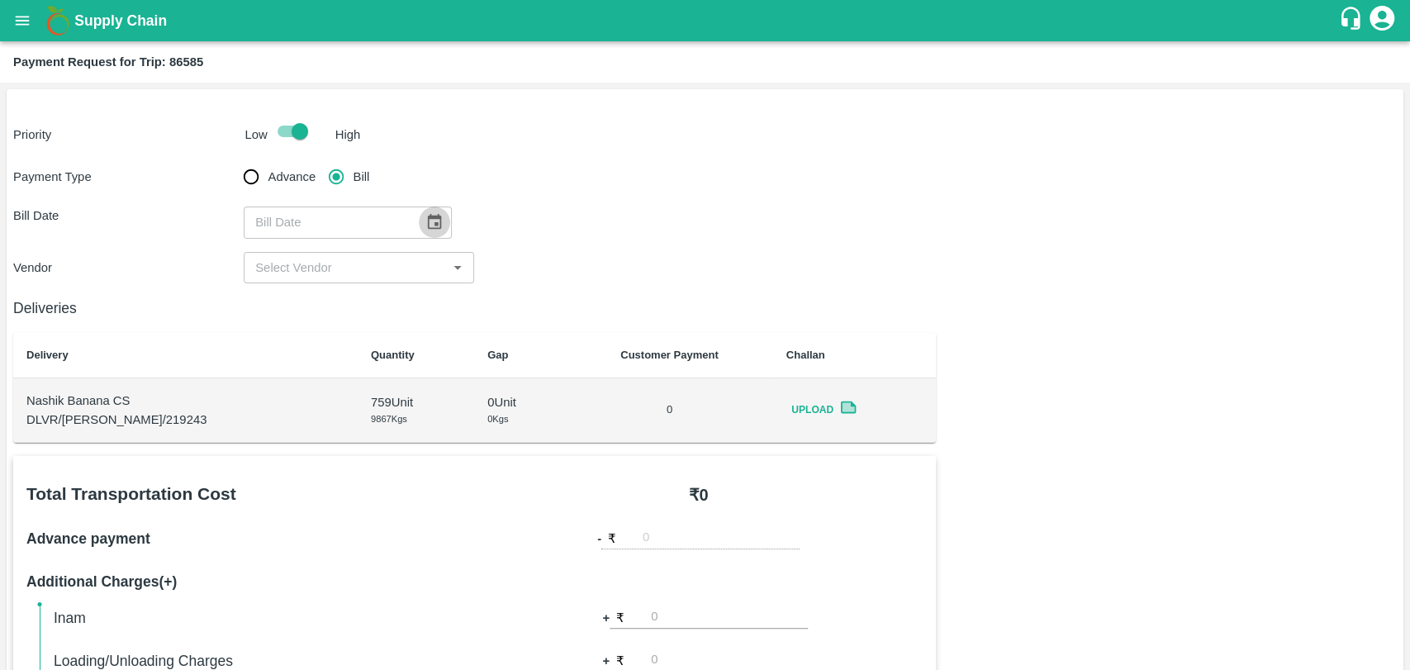
click at [419, 222] on button "Choose date" at bounding box center [434, 221] width 31 height 31
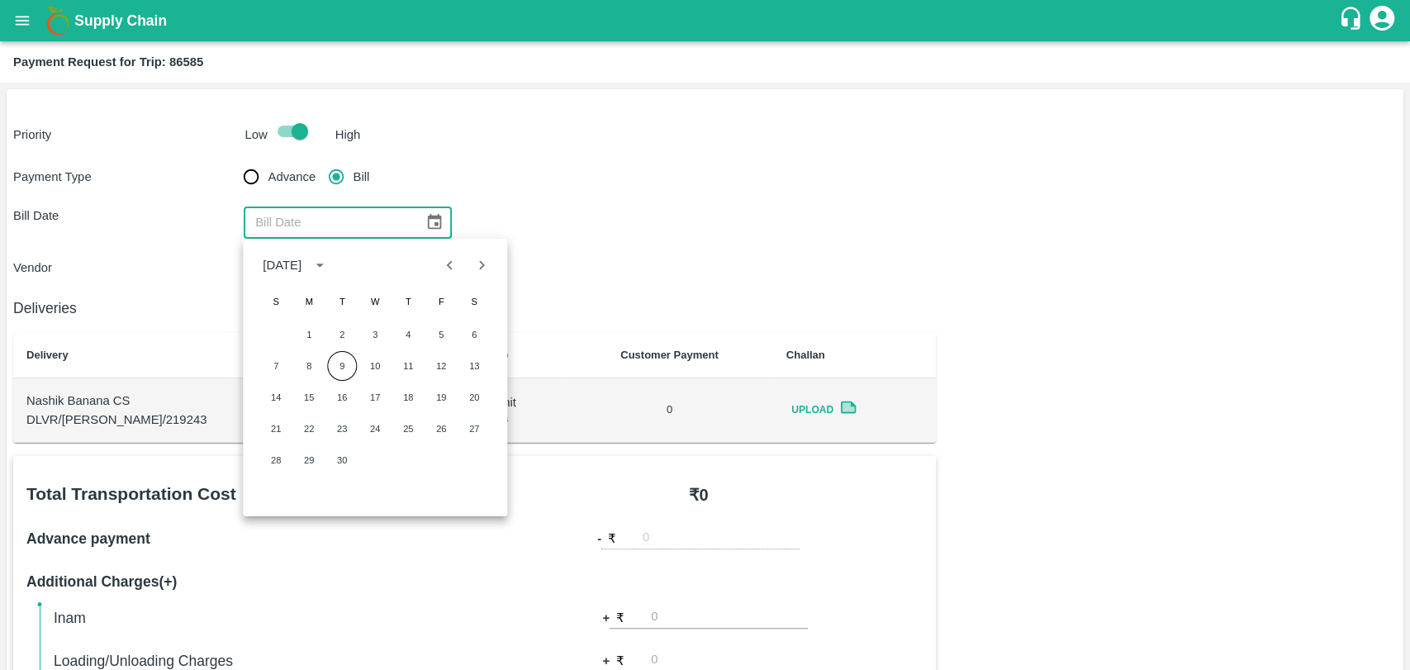
click at [462, 273] on button "Previous month" at bounding box center [449, 264] width 31 height 31
click at [373, 423] on button "20" at bounding box center [375, 429] width 30 height 30
type input "[DATE]"
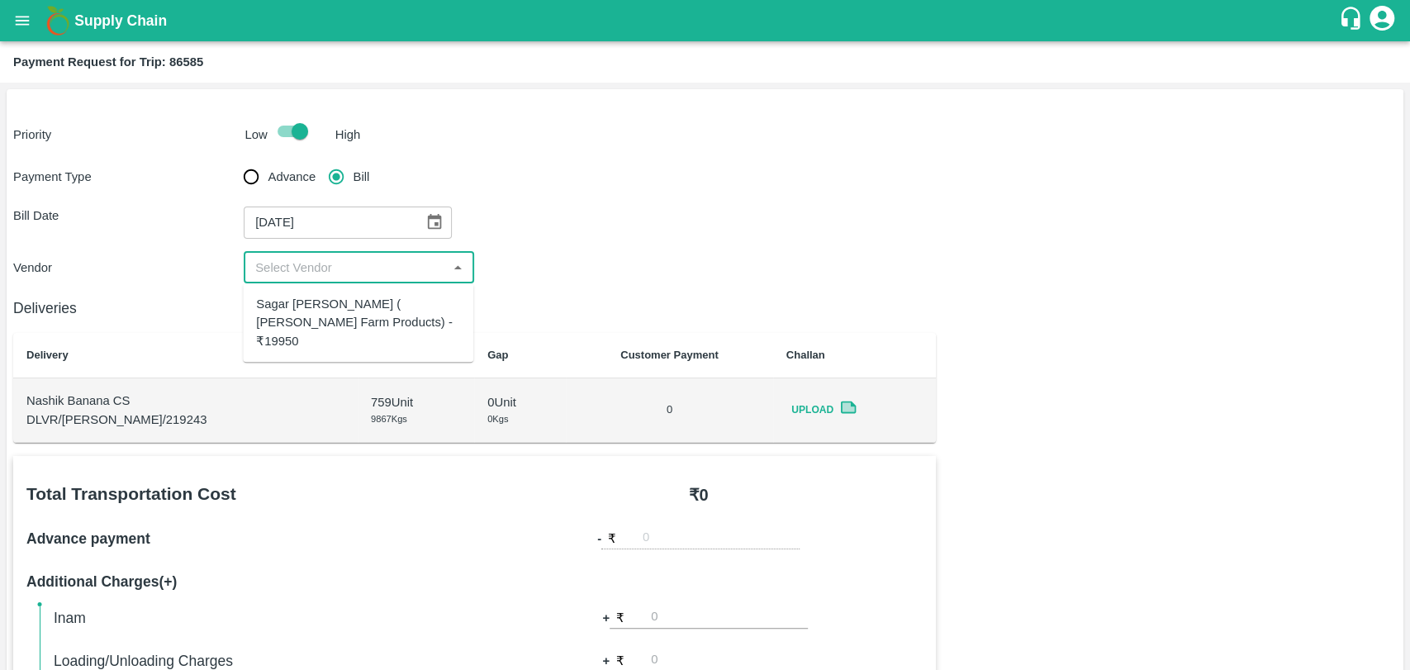
click at [282, 277] on input "input" at bounding box center [345, 267] width 193 height 21
click at [293, 312] on div "Sagar [PERSON_NAME] ( [PERSON_NAME] Farm Products) - ₹19950" at bounding box center [358, 322] width 204 height 55
type input "Sagar [PERSON_NAME] ( [PERSON_NAME] Farm Products) - ₹19950"
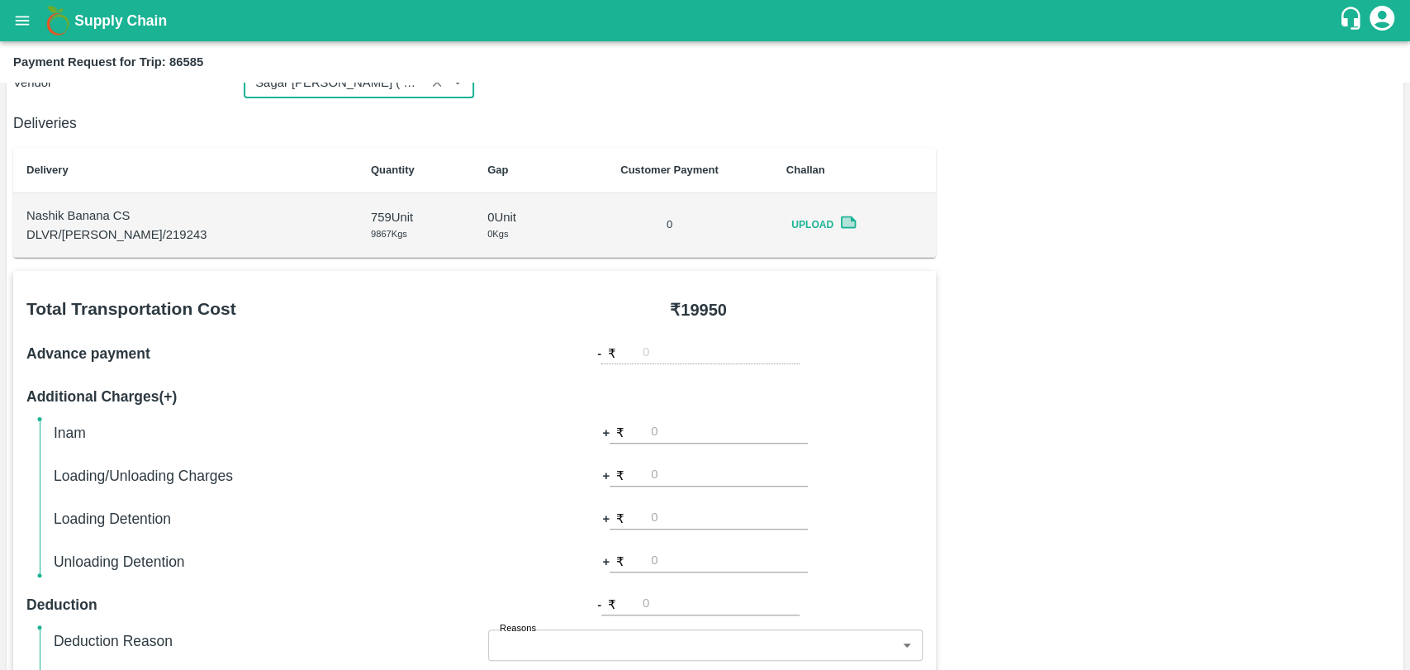
scroll to position [367, 0]
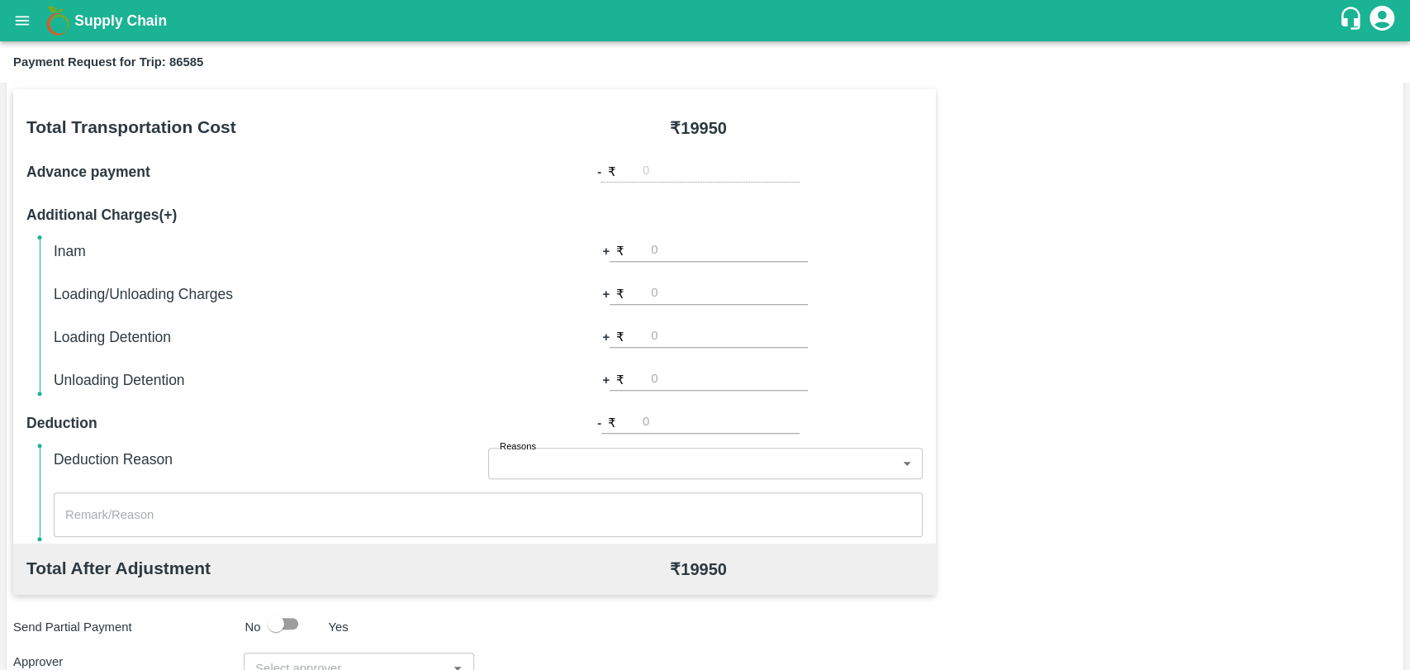
click at [669, 296] on input "number" at bounding box center [729, 293] width 157 height 22
type input "500"
click at [1168, 334] on div "Total Transportation Cost ₹ 19950 Advance payment - ₹ Additional Charges(+) Ina…" at bounding box center [704, 488] width 1383 height 799
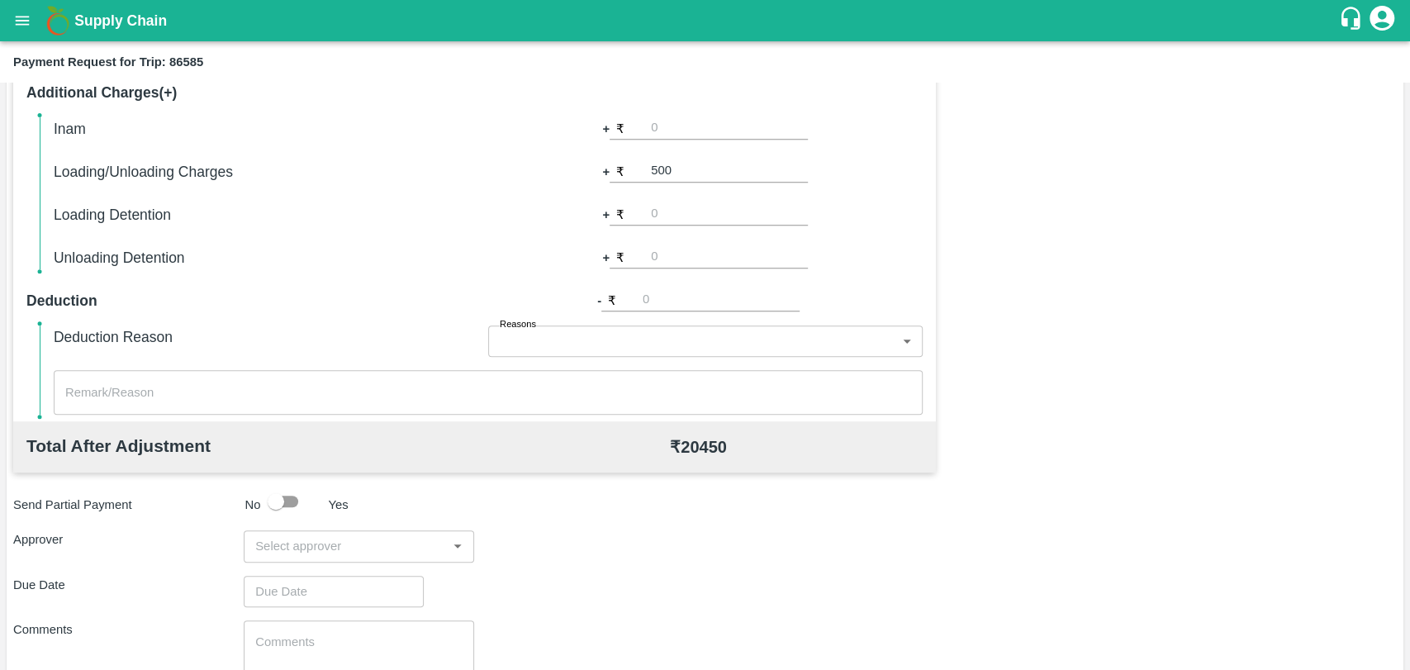
scroll to position [604, 0]
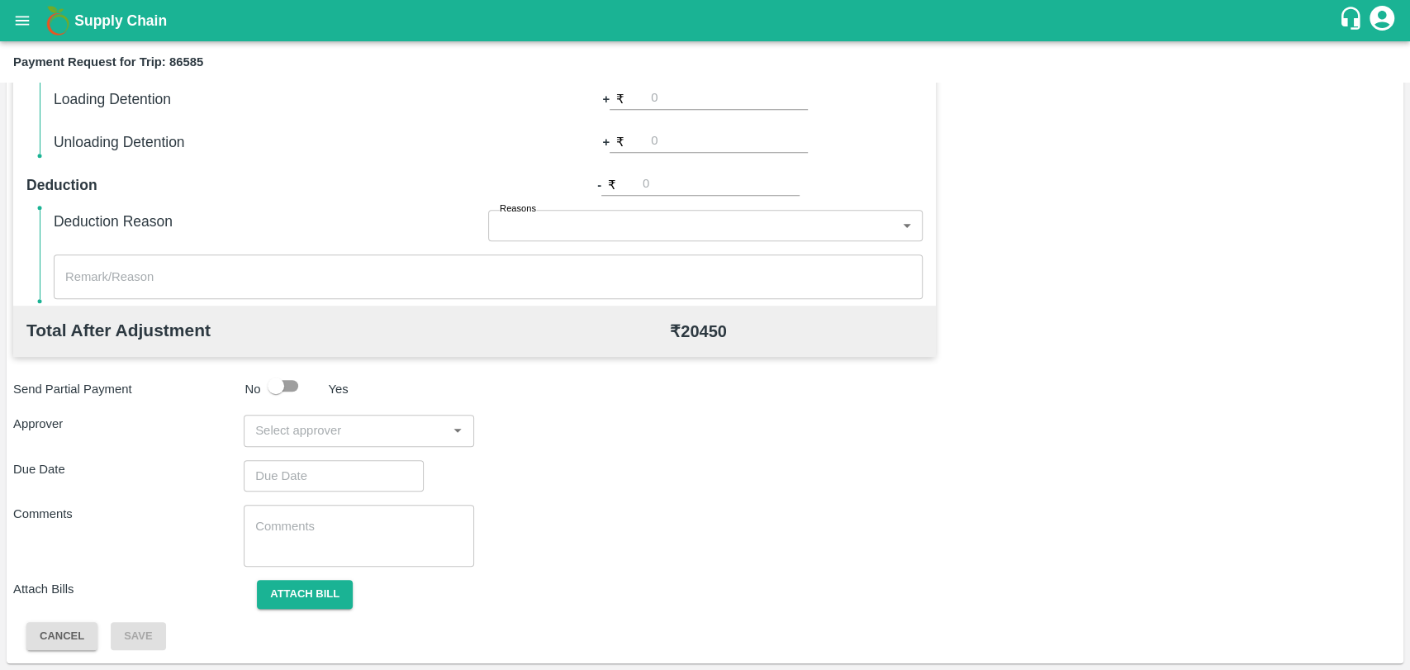
click at [321, 438] on input "input" at bounding box center [345, 429] width 193 height 21
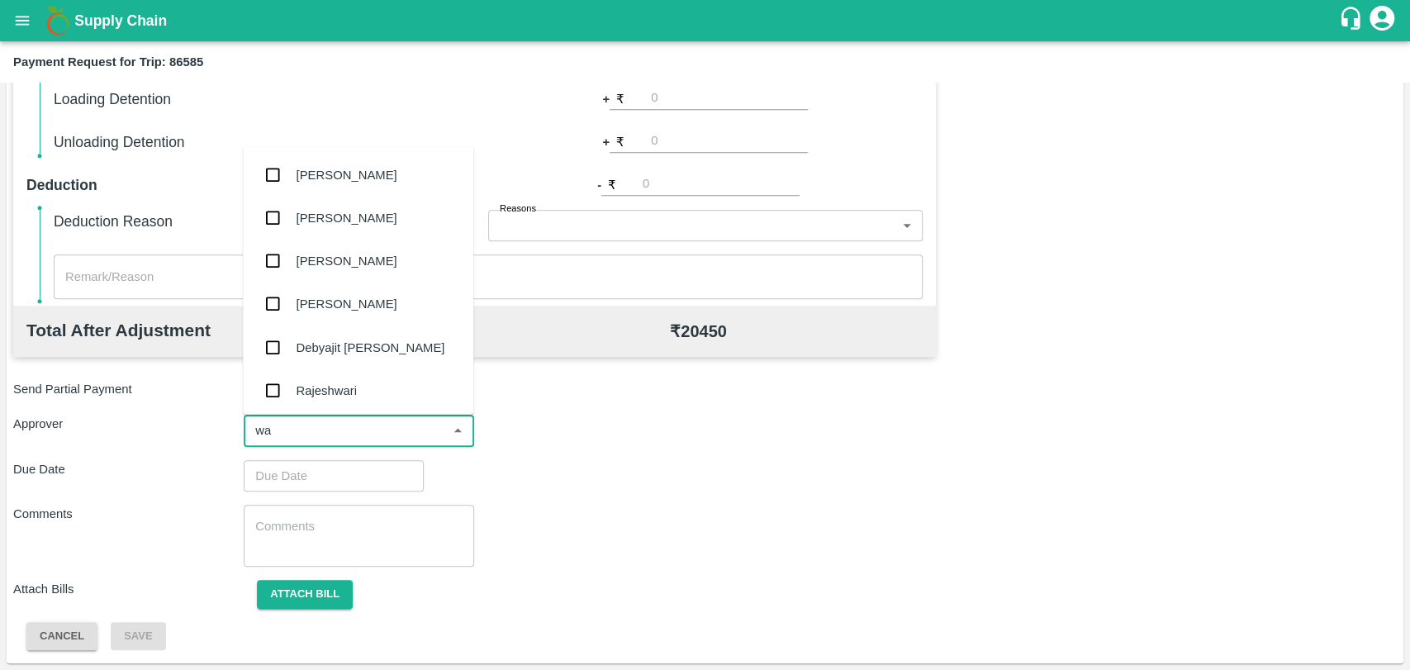
type input "wag"
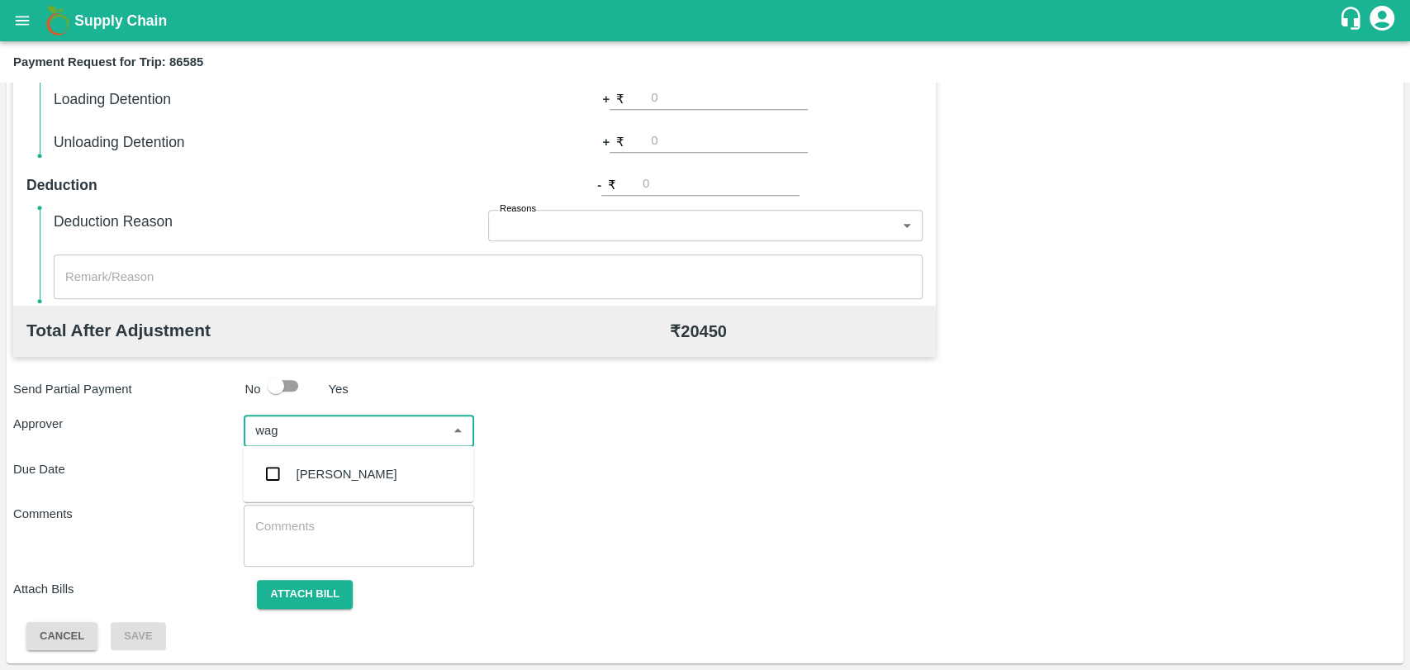
click at [291, 492] on div "Prasad Waghade" at bounding box center [358, 474] width 230 height 43
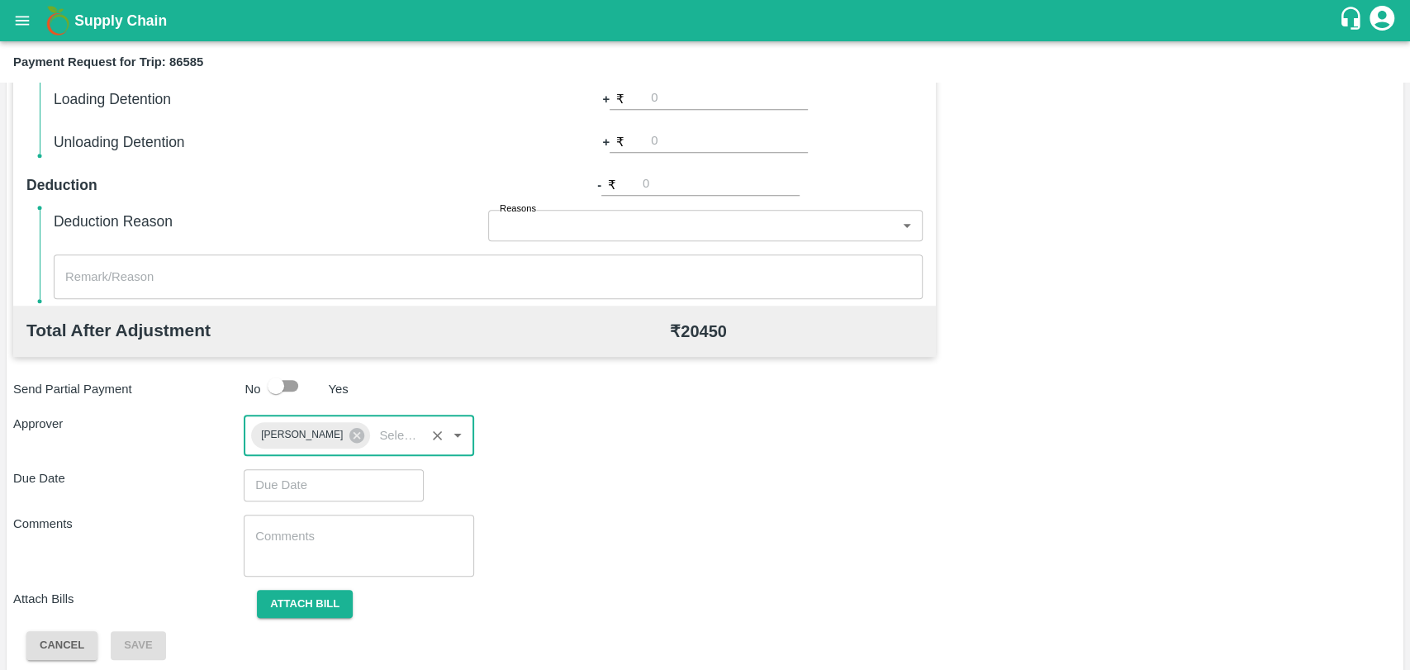
type input "DD/MM/YYYY hh:mm aa"
click at [287, 484] on input "DD/MM/YYYY hh:mm aa" at bounding box center [328, 484] width 168 height 31
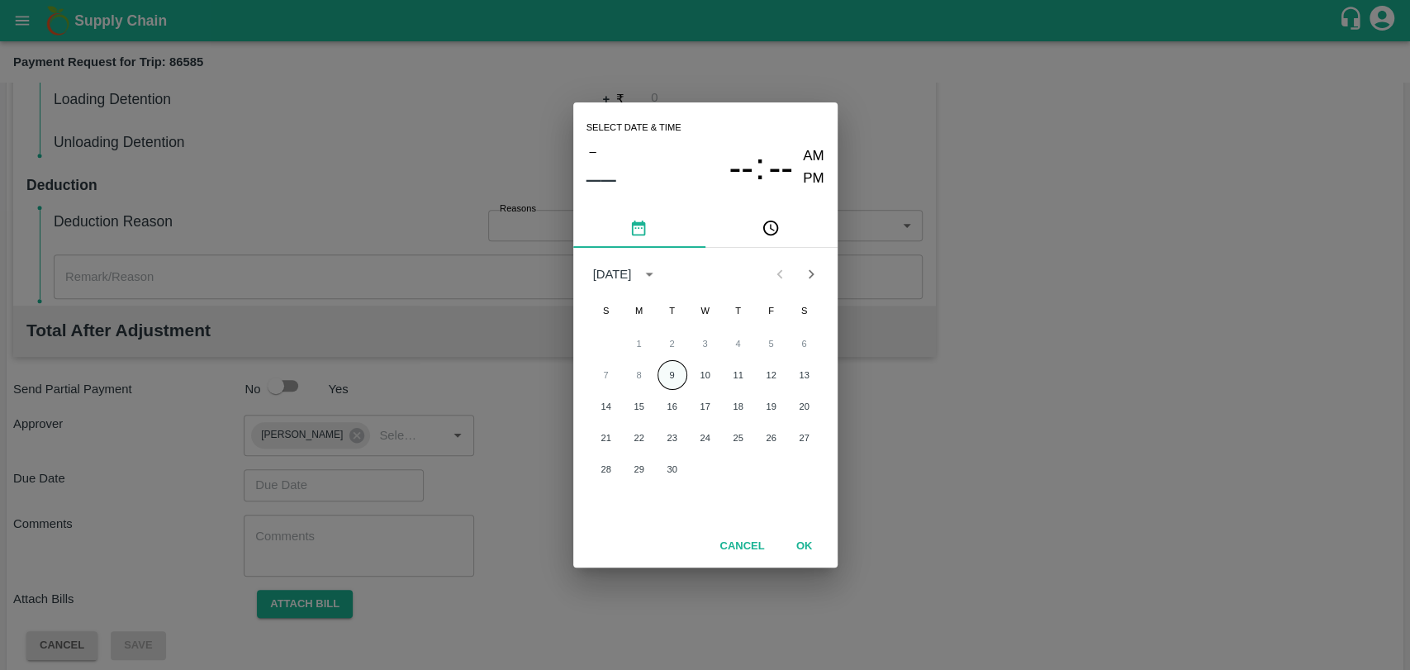
click at [665, 376] on button "9" at bounding box center [672, 375] width 30 height 30
type input "[DATE] 12:00 AM"
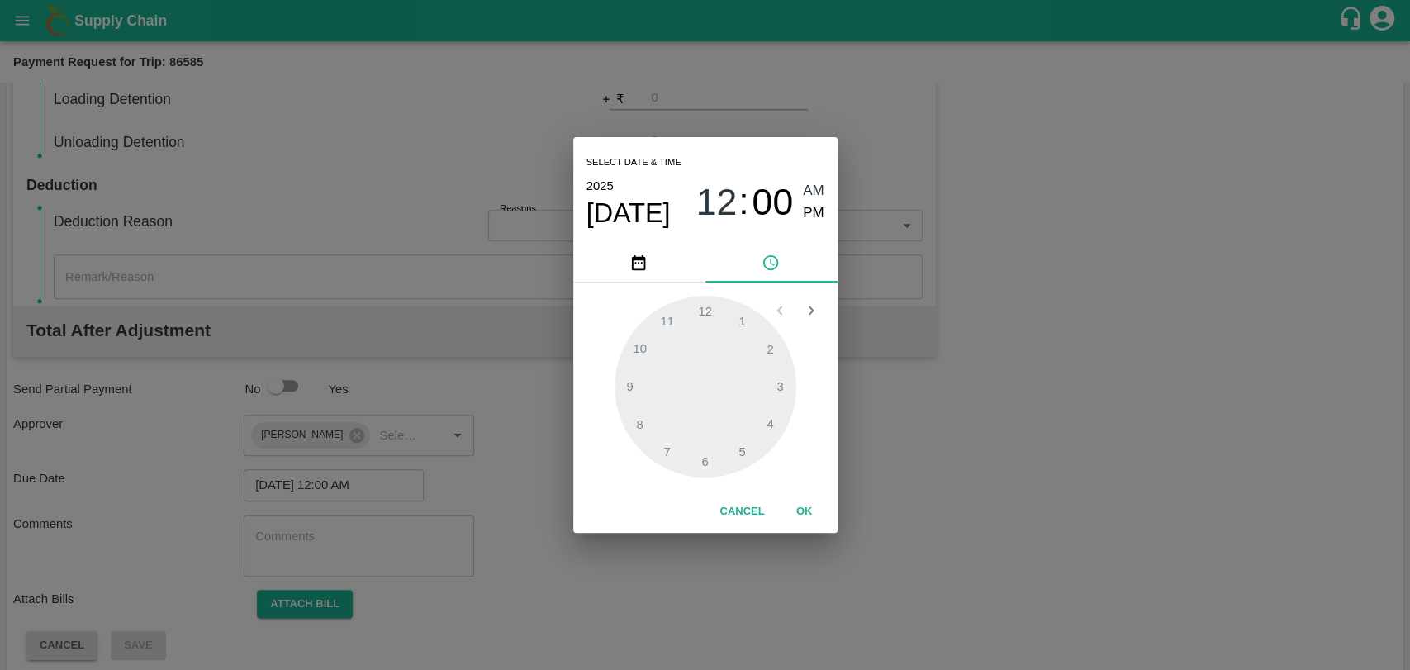
click at [798, 512] on button "OK" at bounding box center [804, 511] width 53 height 29
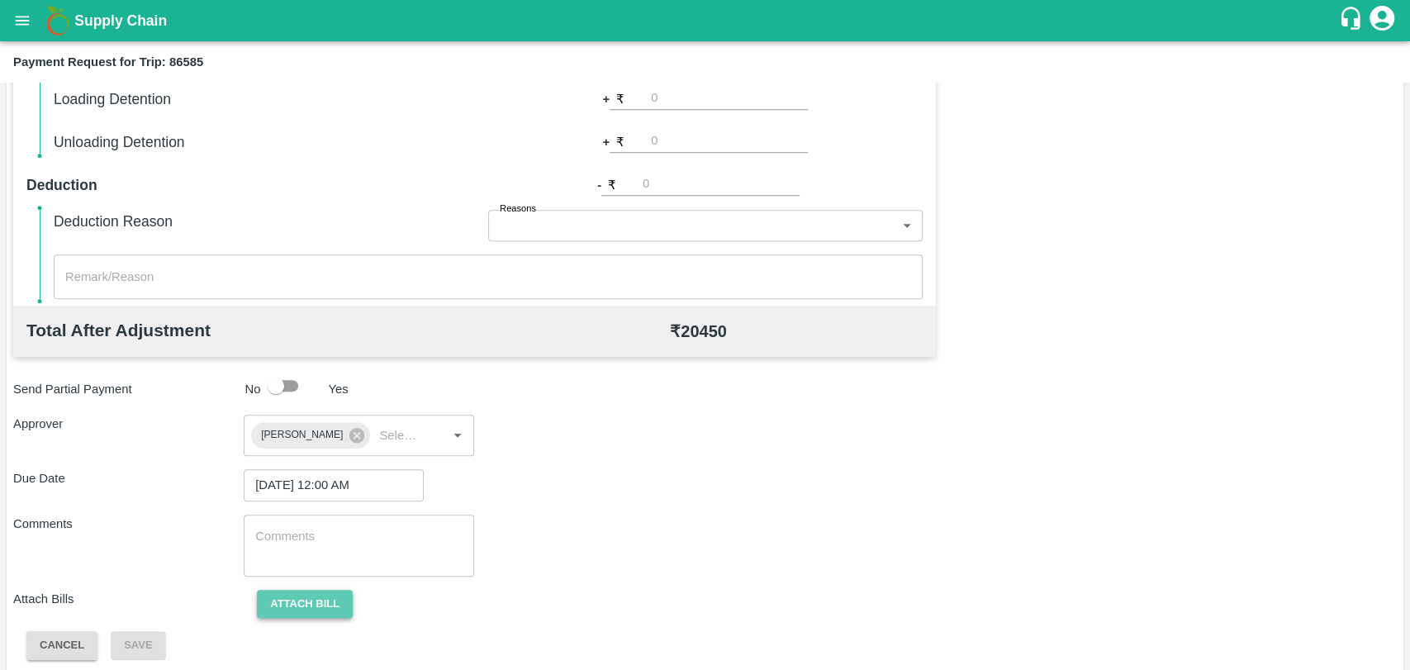
click at [318, 607] on button "Attach bill" at bounding box center [305, 604] width 96 height 29
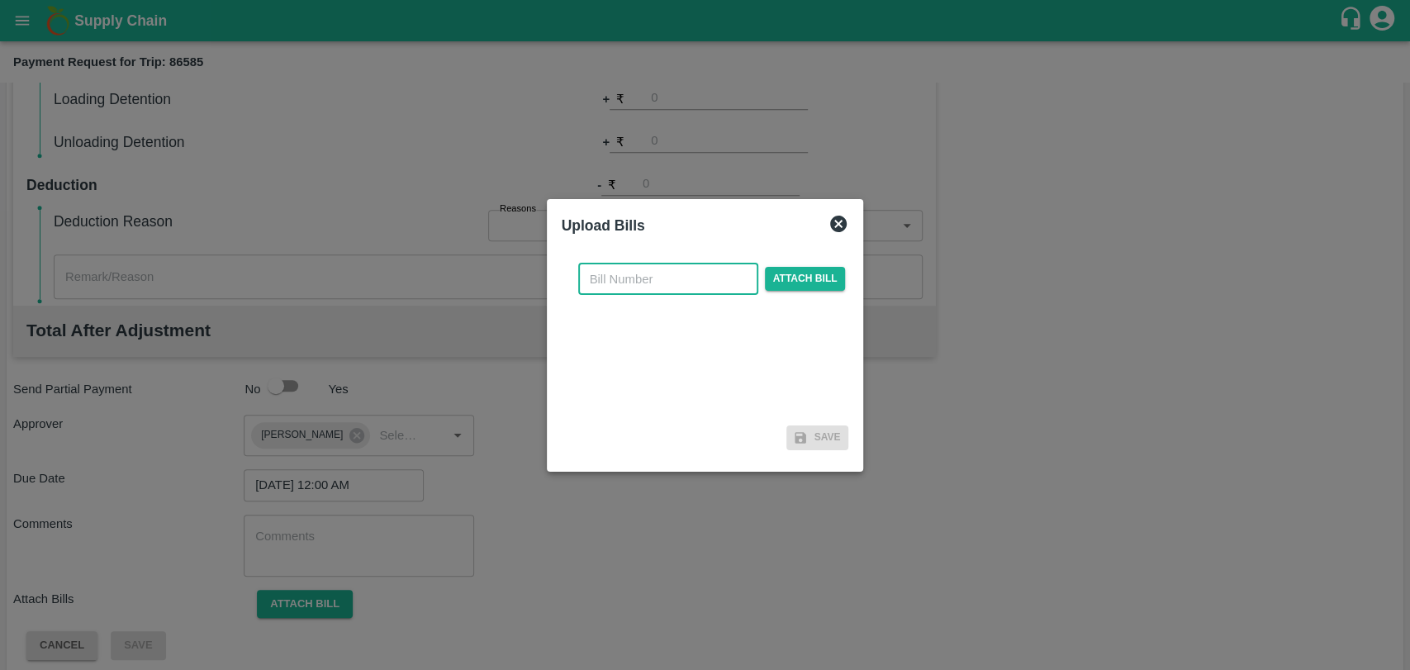
click at [643, 289] on input "text" at bounding box center [668, 278] width 180 height 31
type input "390"
click at [783, 266] on div "390 ​ Attach bill" at bounding box center [712, 278] width 274 height 31
click at [783, 267] on span "Attach bill" at bounding box center [805, 279] width 81 height 24
click at [0, 0] on input "Attach bill" at bounding box center [0, 0] width 0 height 0
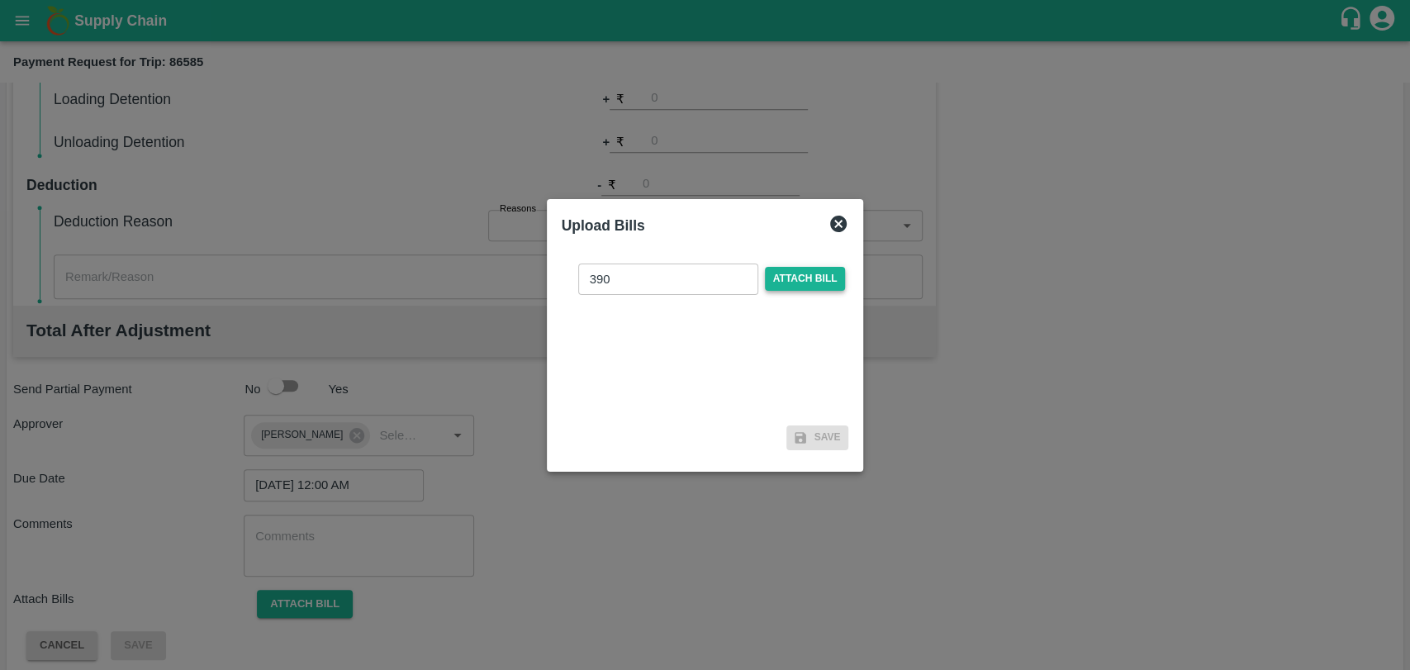
click at [225, 74] on div at bounding box center [705, 335] width 1410 height 670
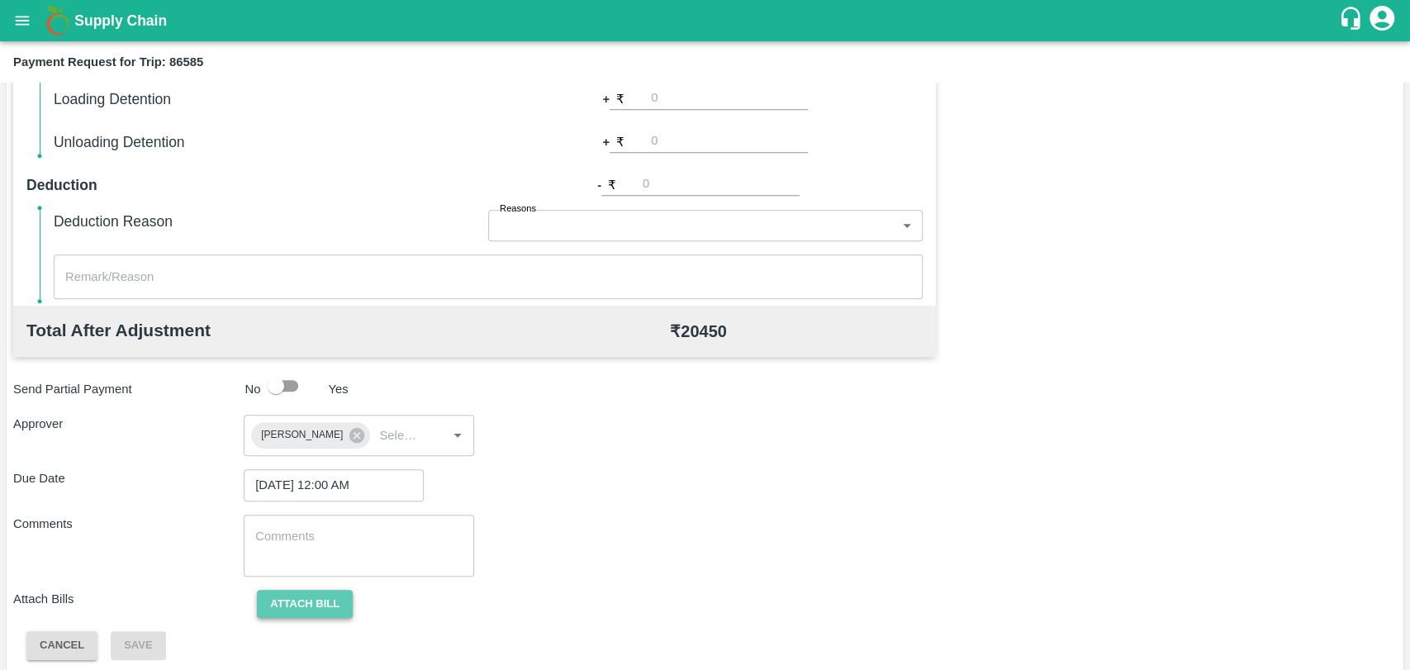
click at [297, 604] on button "Attach bill" at bounding box center [305, 604] width 96 height 29
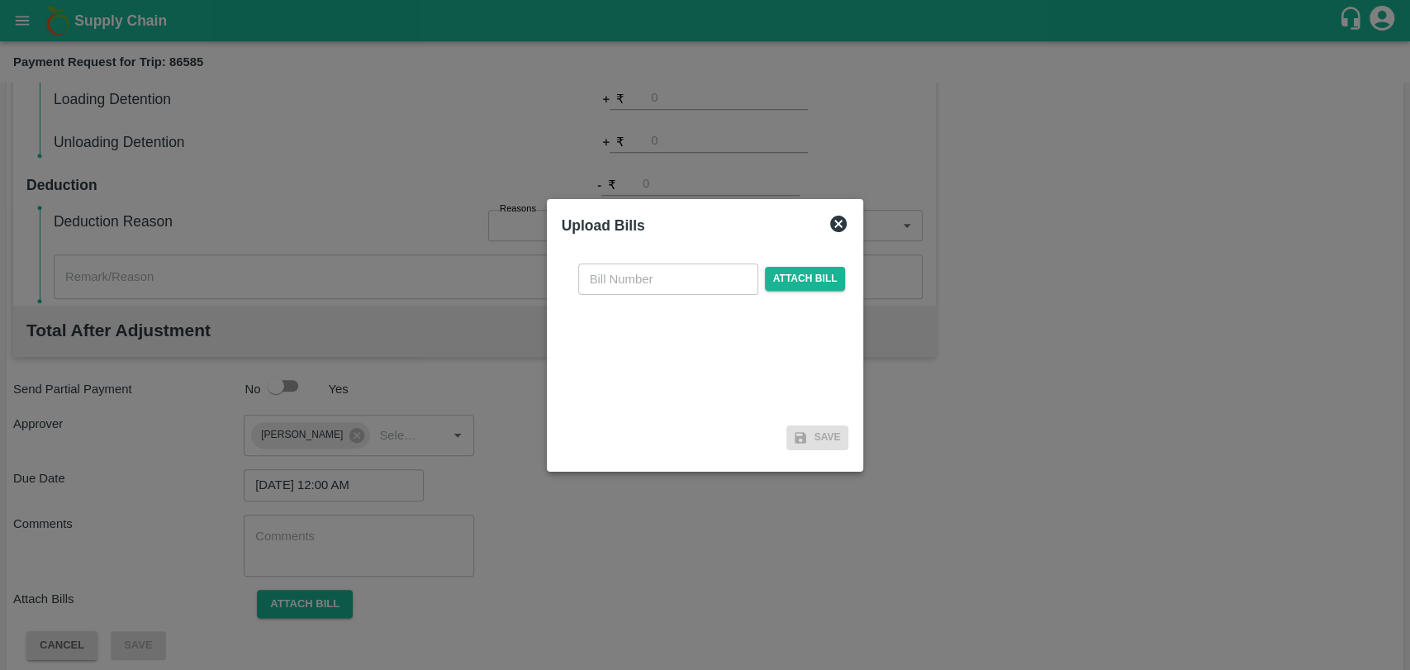
click at [686, 263] on input "text" at bounding box center [668, 278] width 180 height 31
type input "390"
click at [796, 277] on span "Attach bill" at bounding box center [805, 279] width 81 height 24
click at [0, 0] on input "Attach bill" at bounding box center [0, 0] width 0 height 0
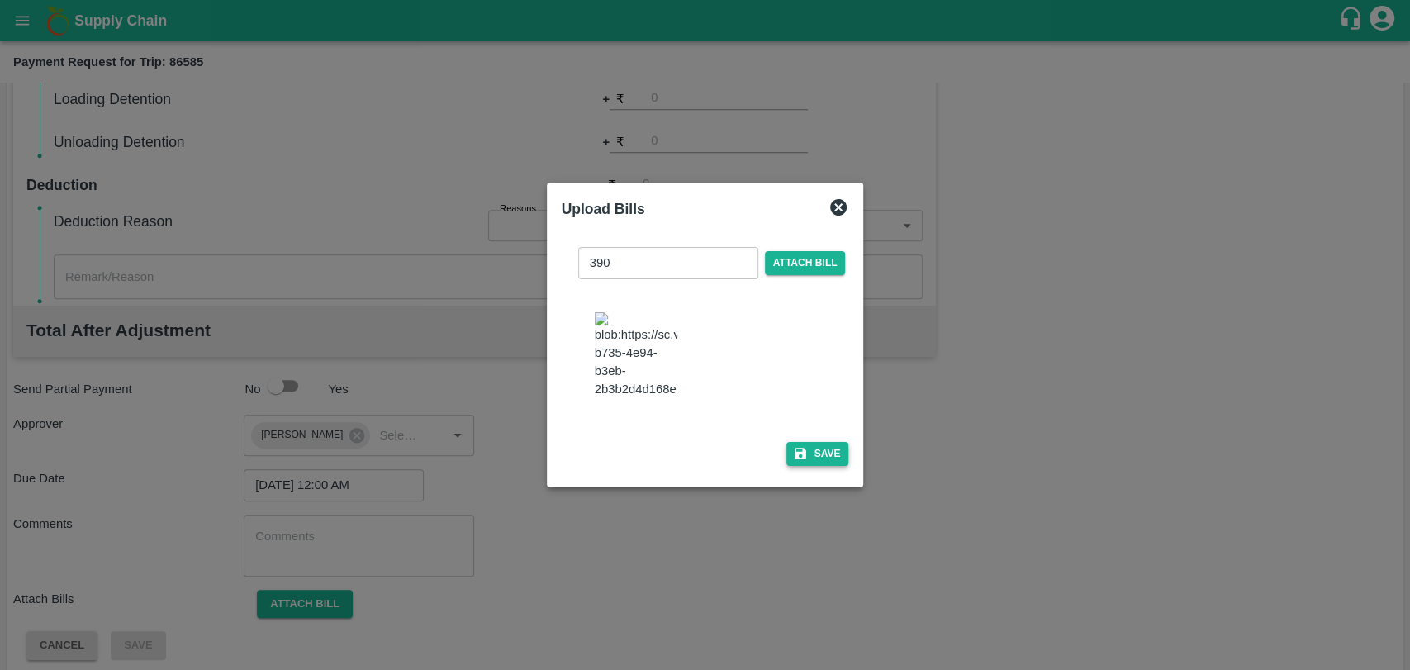
click at [805, 442] on button "Save" at bounding box center [817, 454] width 63 height 24
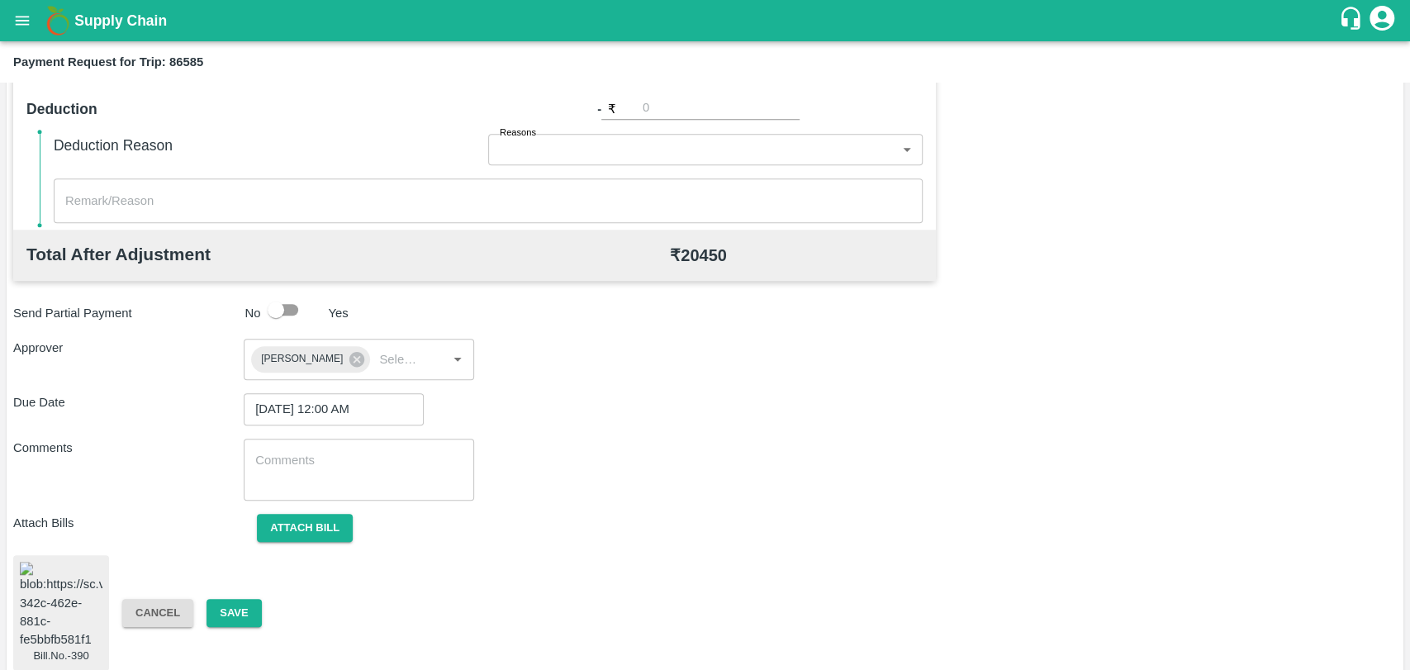
scroll to position [684, 0]
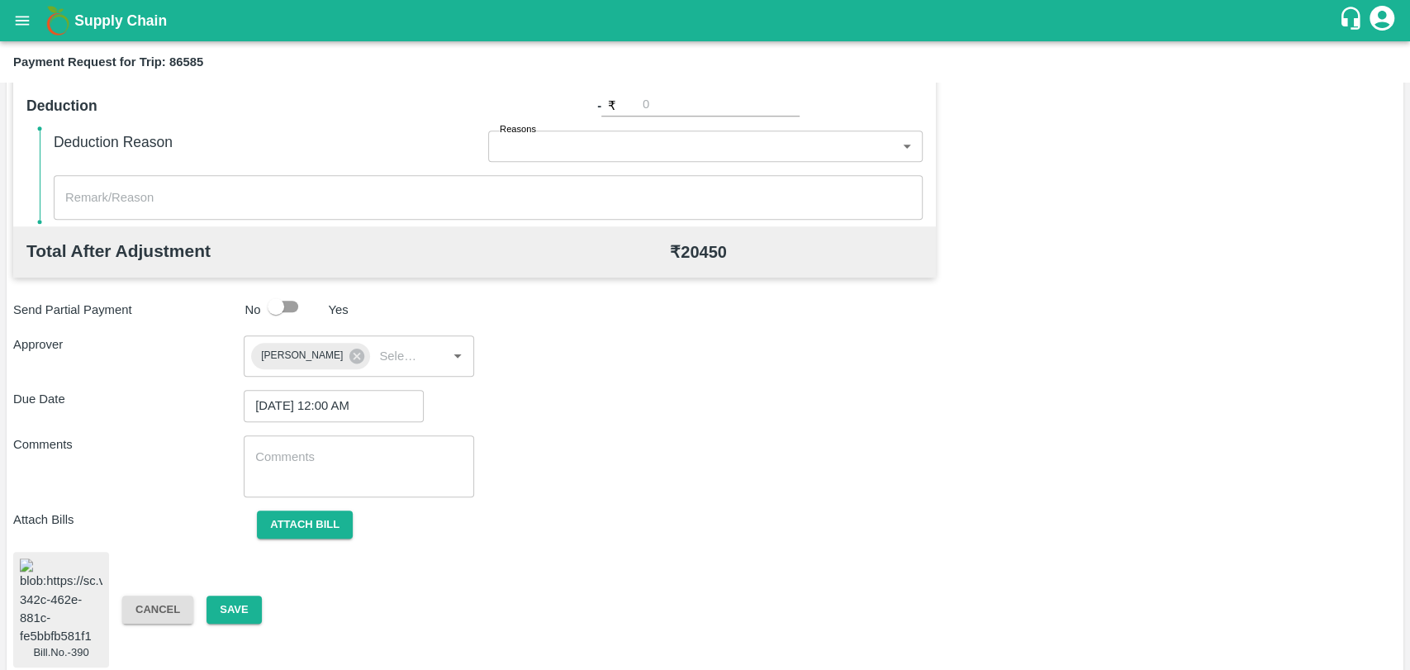
click at [231, 616] on div "Bill.No.-390 Cancel Save" at bounding box center [704, 610] width 1383 height 116
click at [231, 610] on button "Save" at bounding box center [233, 609] width 55 height 29
click at [220, 606] on button "Save" at bounding box center [233, 609] width 55 height 29
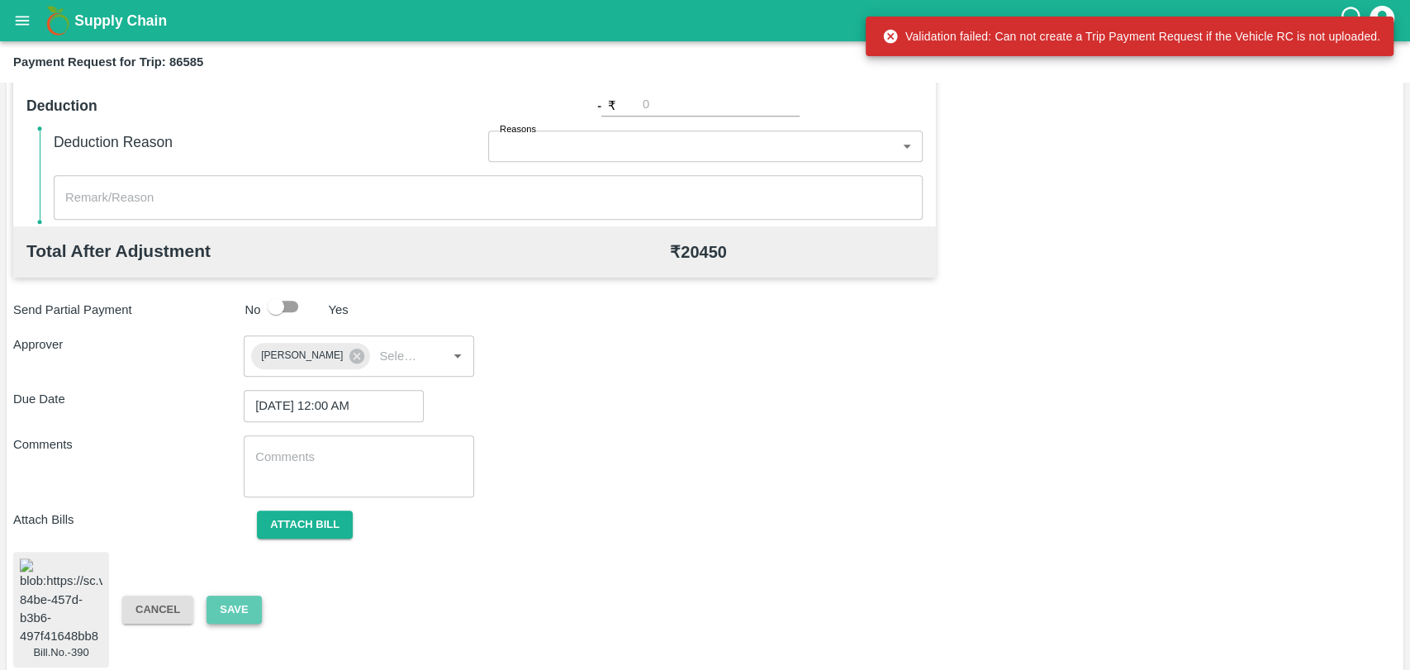
click at [216, 597] on button "Save" at bounding box center [233, 609] width 55 height 29
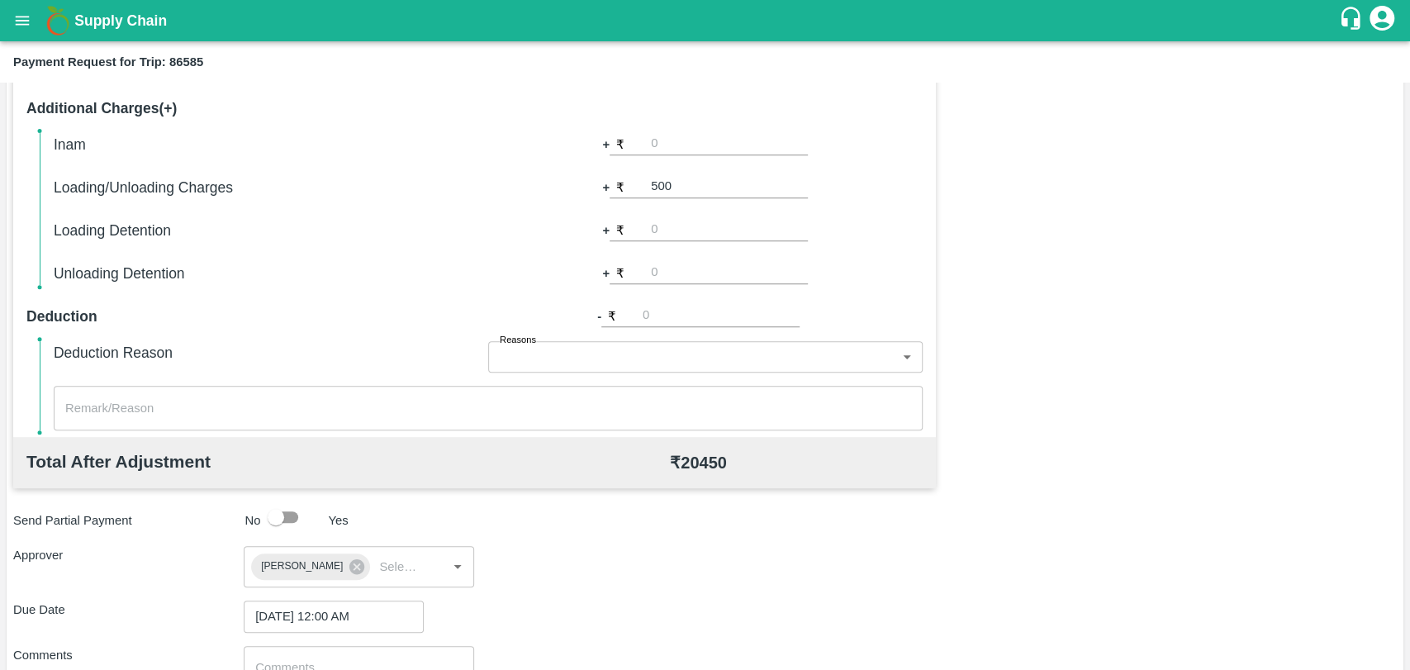
scroll to position [592, 0]
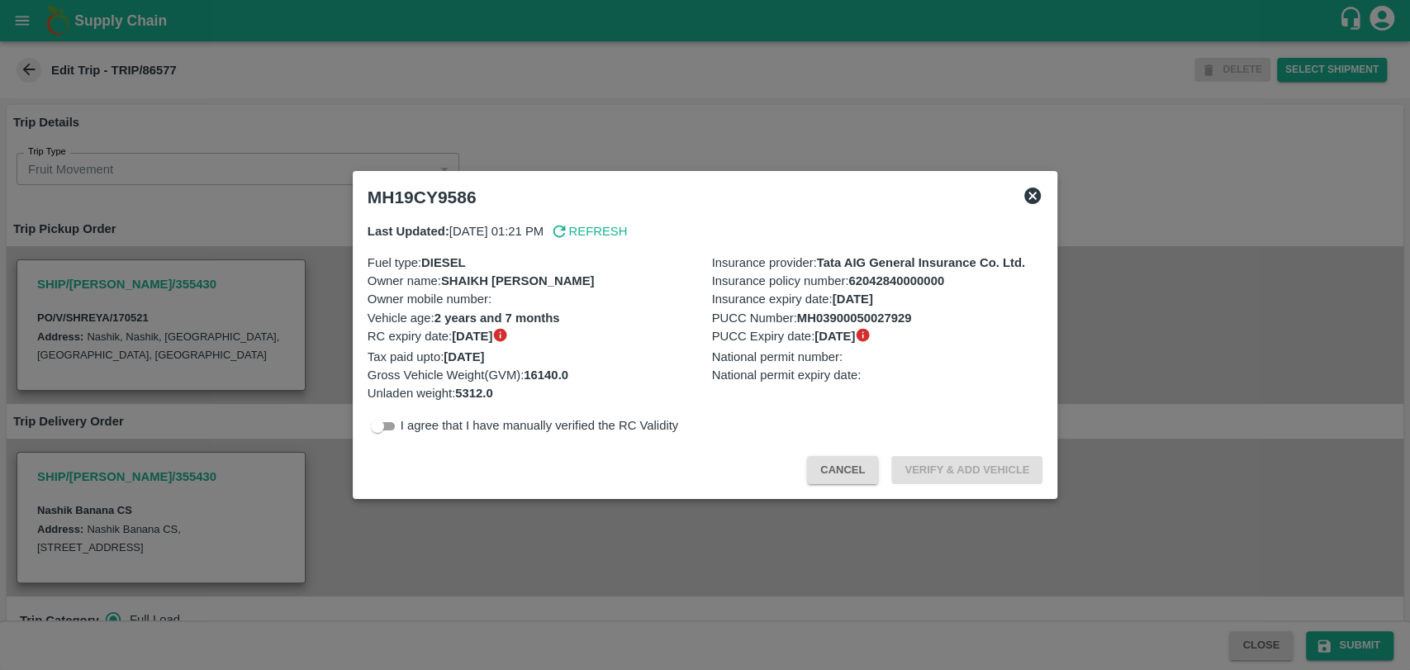
click at [838, 452] on div "Cancel Verify & Add Vehicle" at bounding box center [705, 467] width 689 height 49
click at [819, 471] on button "Cancel" at bounding box center [842, 470] width 71 height 29
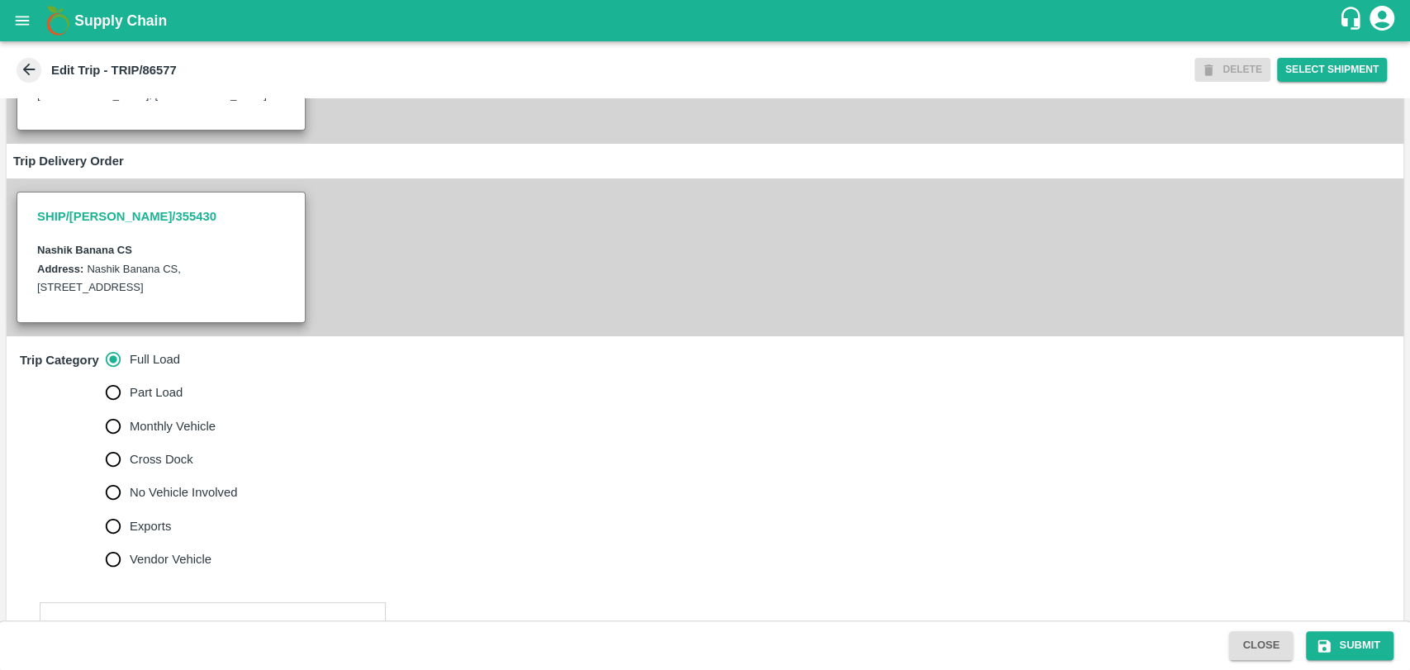
scroll to position [550, 0]
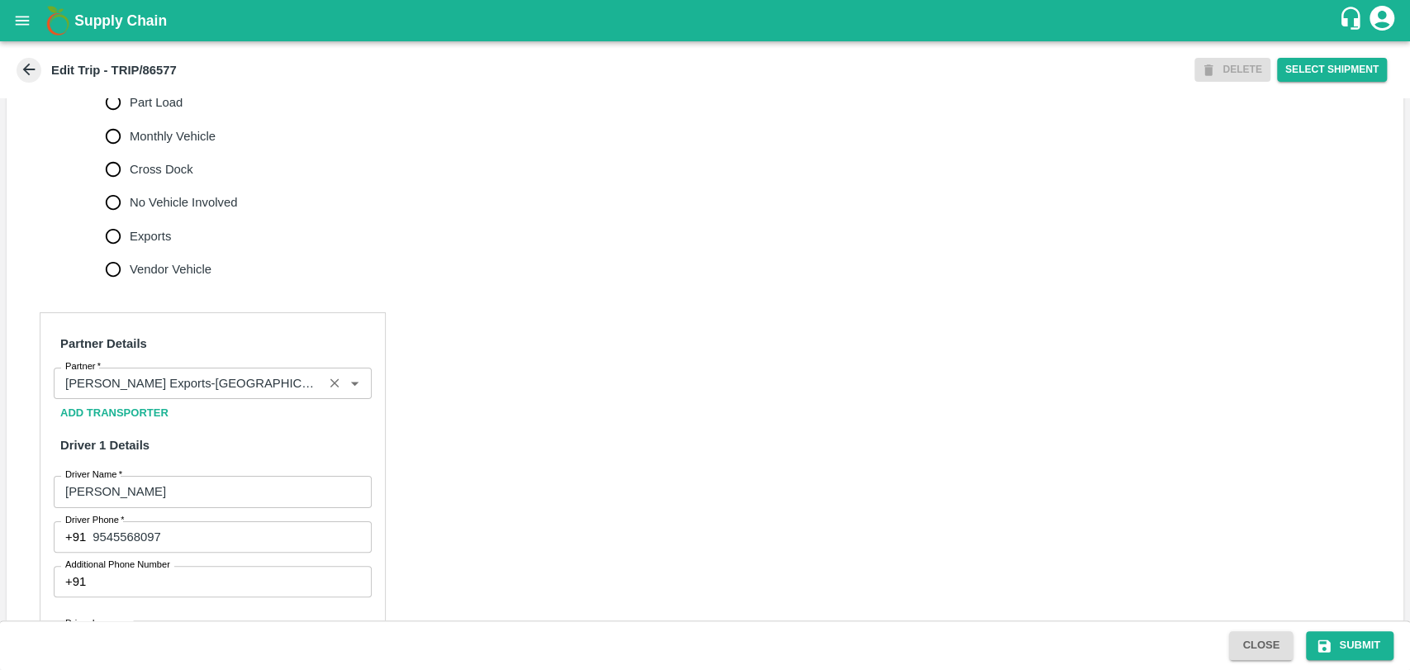
click at [185, 386] on div "Partner" at bounding box center [213, 382] width 318 height 31
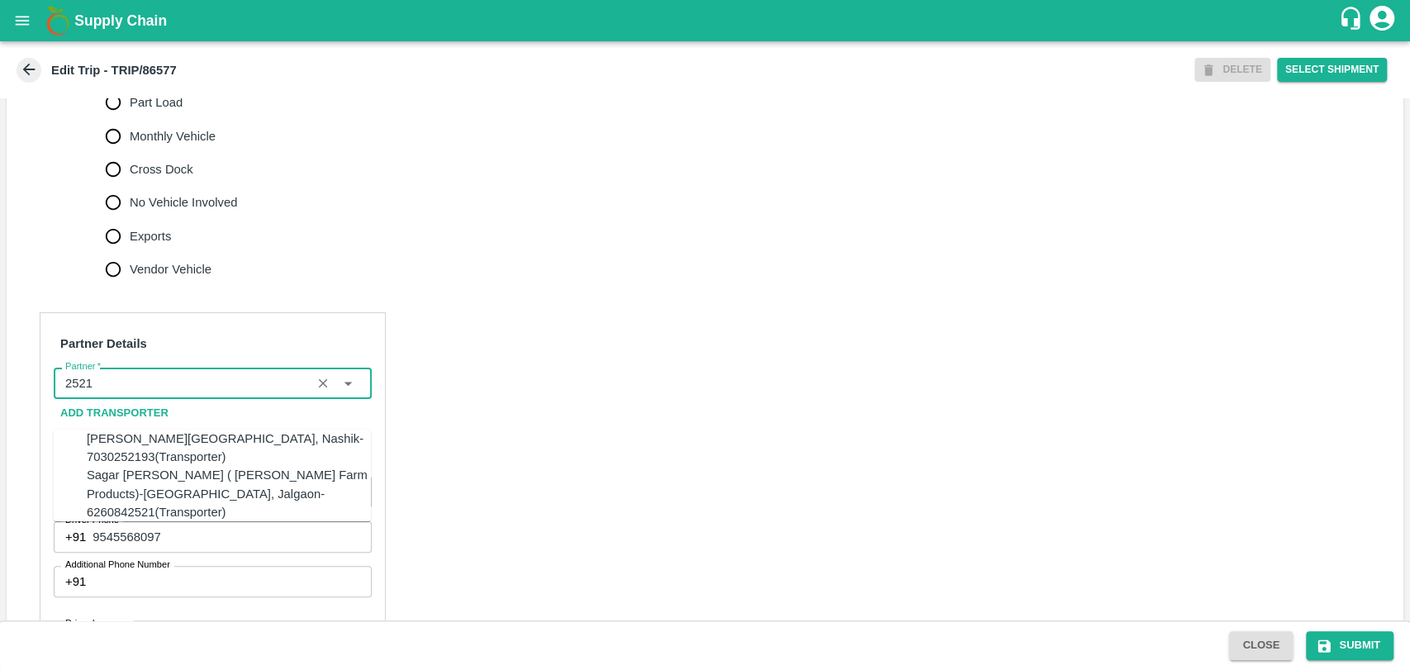
click at [119, 495] on div "Sagar Pramod Patil ( Shreyansh Farm Products)-Jalgaon, Jalgaon-6260842521(Trans…" at bounding box center [229, 493] width 284 height 55
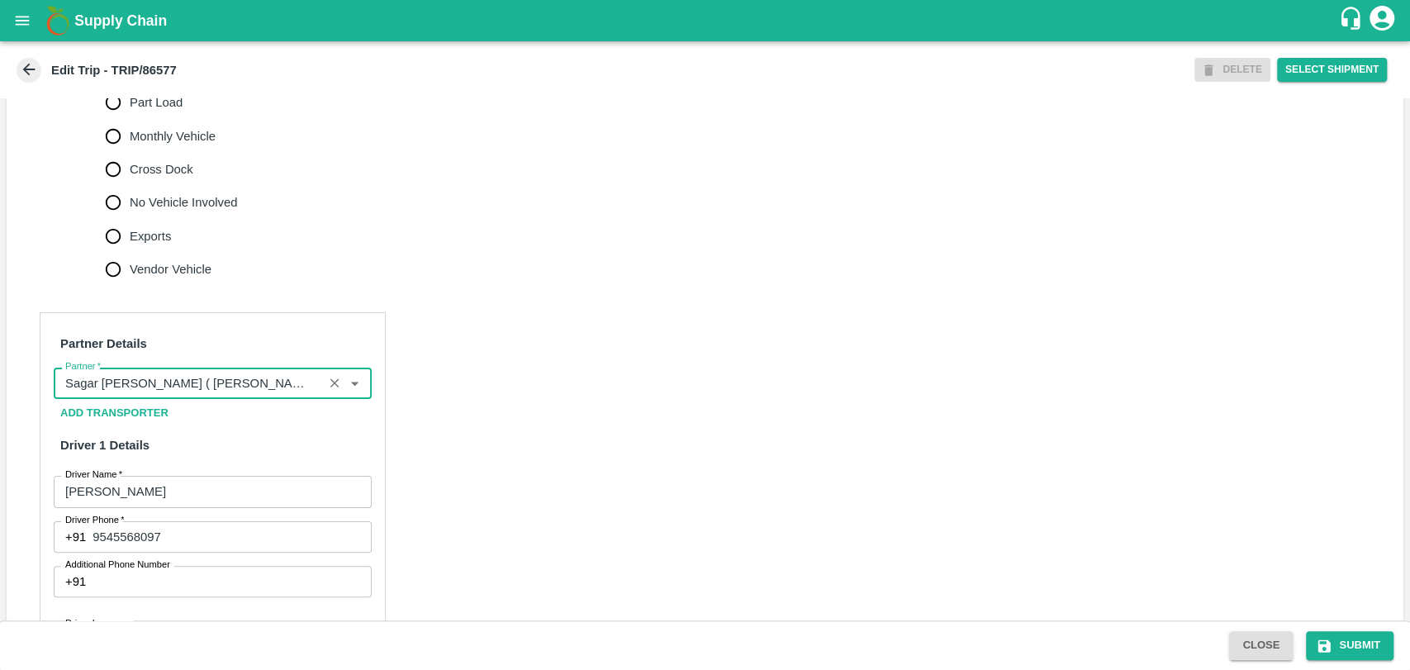
scroll to position [1057, 0]
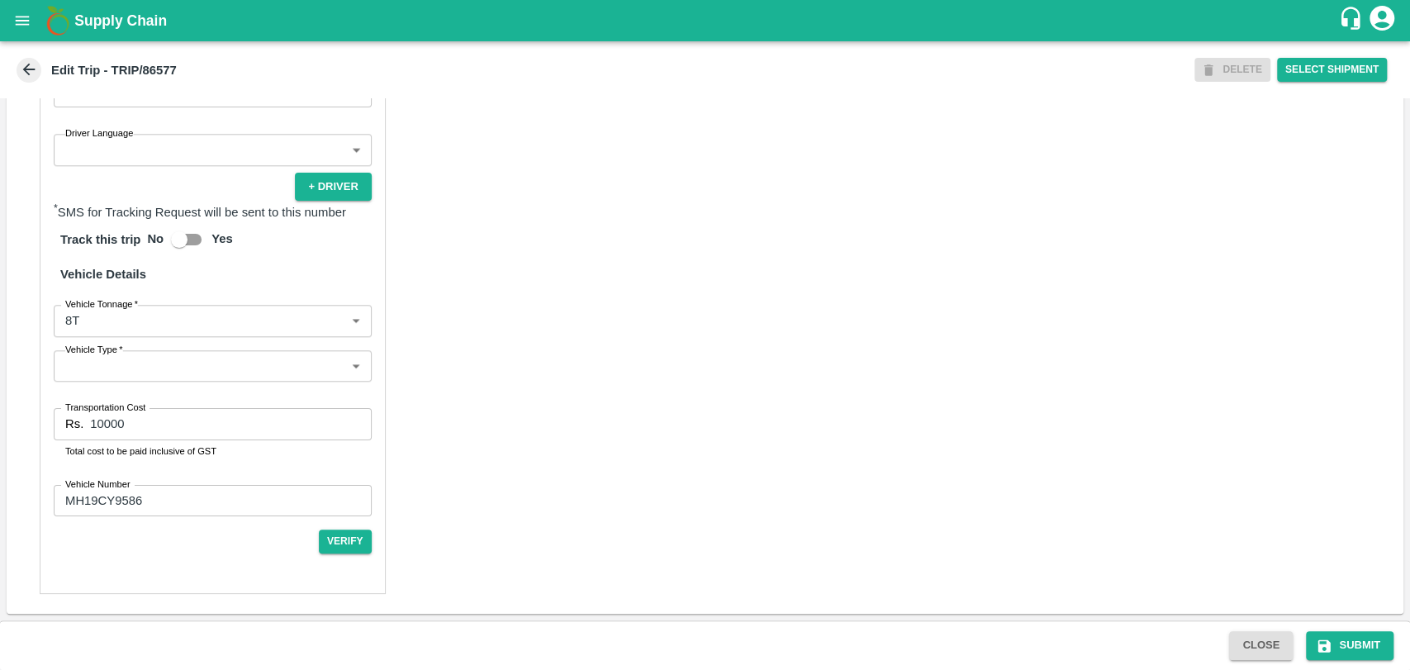
type input "Sagar Pramod Patil ( Shreyansh Farm Products)-Jalgaon, Jalgaon-6260842521(Trans…"
click at [92, 326] on body "Supply Chain Edit Trip - TRIP/86577 DELETE Select Shipment Trip Details Trip Ty…" at bounding box center [705, 335] width 1410 height 670
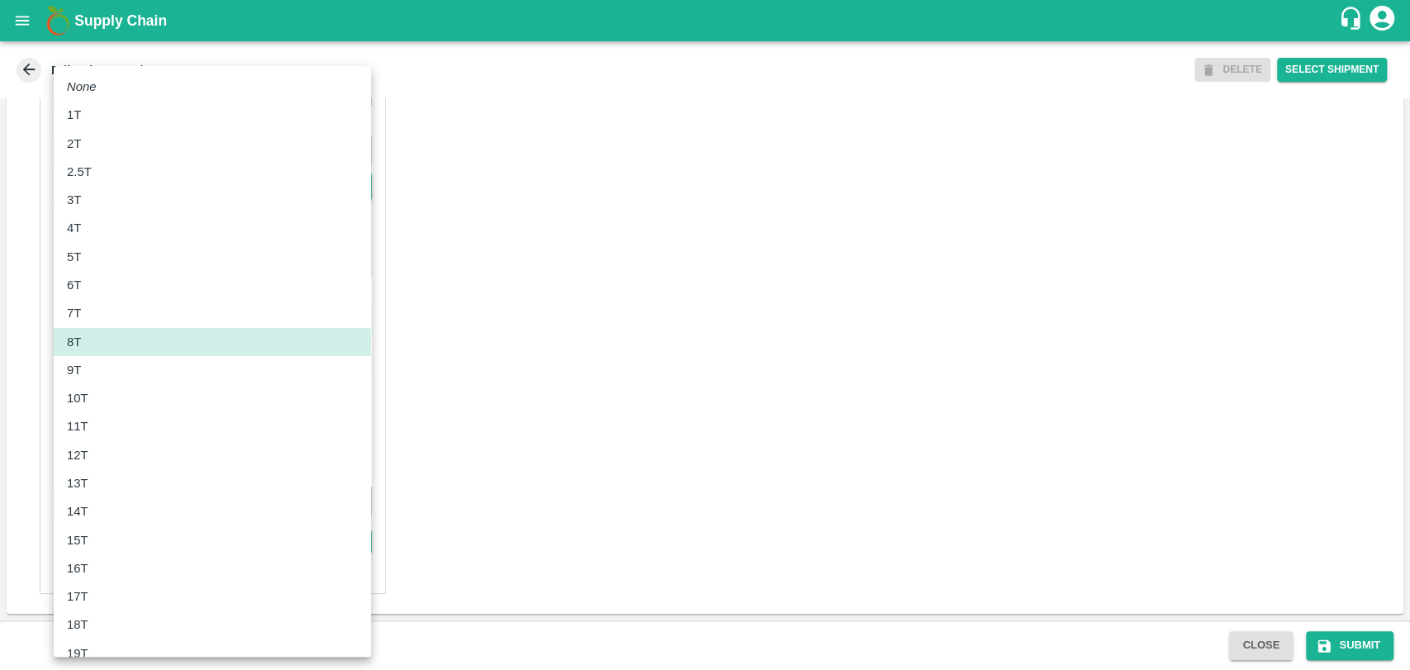
click at [88, 396] on div "10T" at bounding box center [82, 398] width 30 height 18
type input "10000"
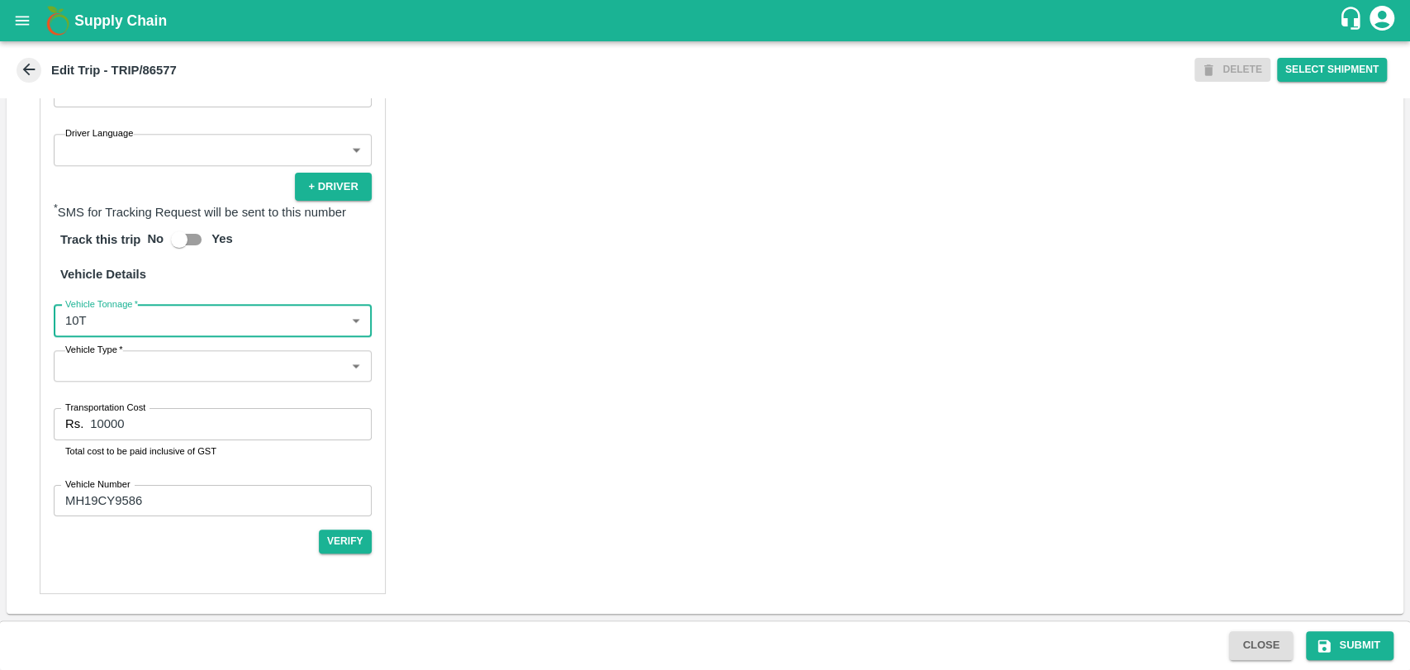
click at [28, 418] on div "Partner Details Partner   * Partner Add Transporter Driver 1 Details Driver Nam…" at bounding box center [705, 208] width 1396 height 811
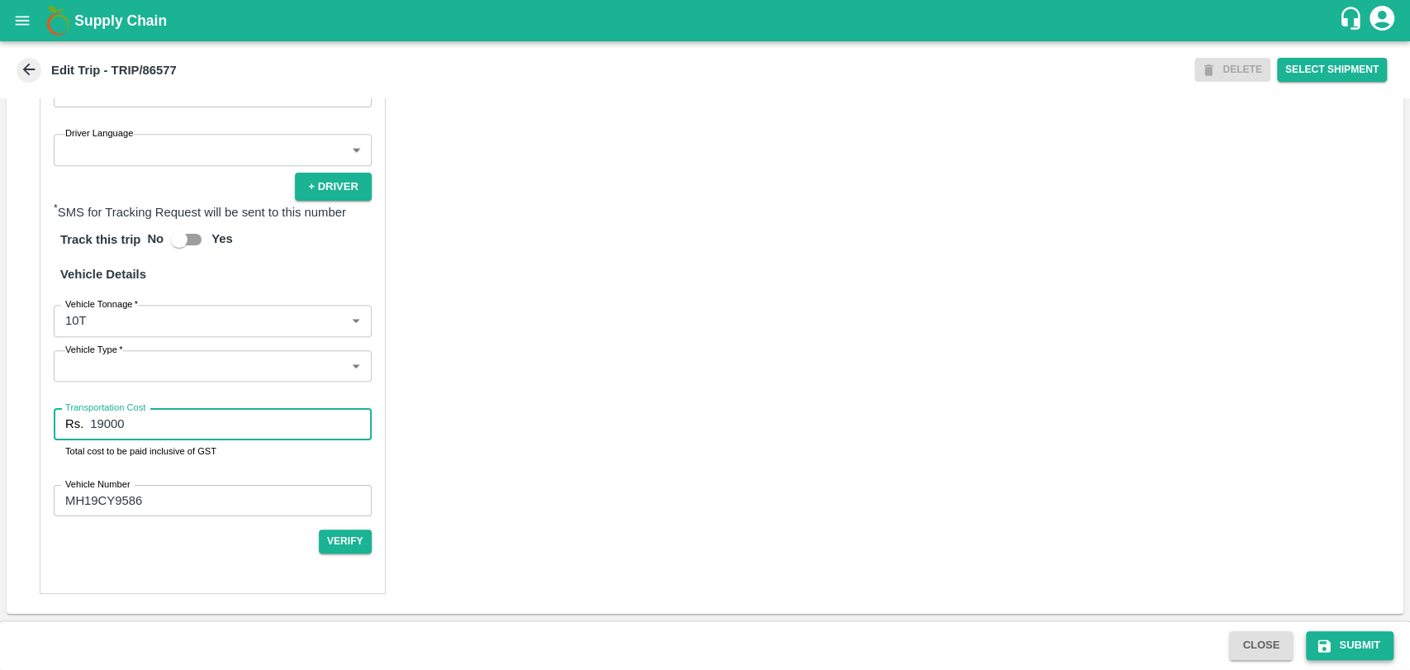
type input "19000"
click at [1364, 643] on button "Submit" at bounding box center [1350, 645] width 88 height 29
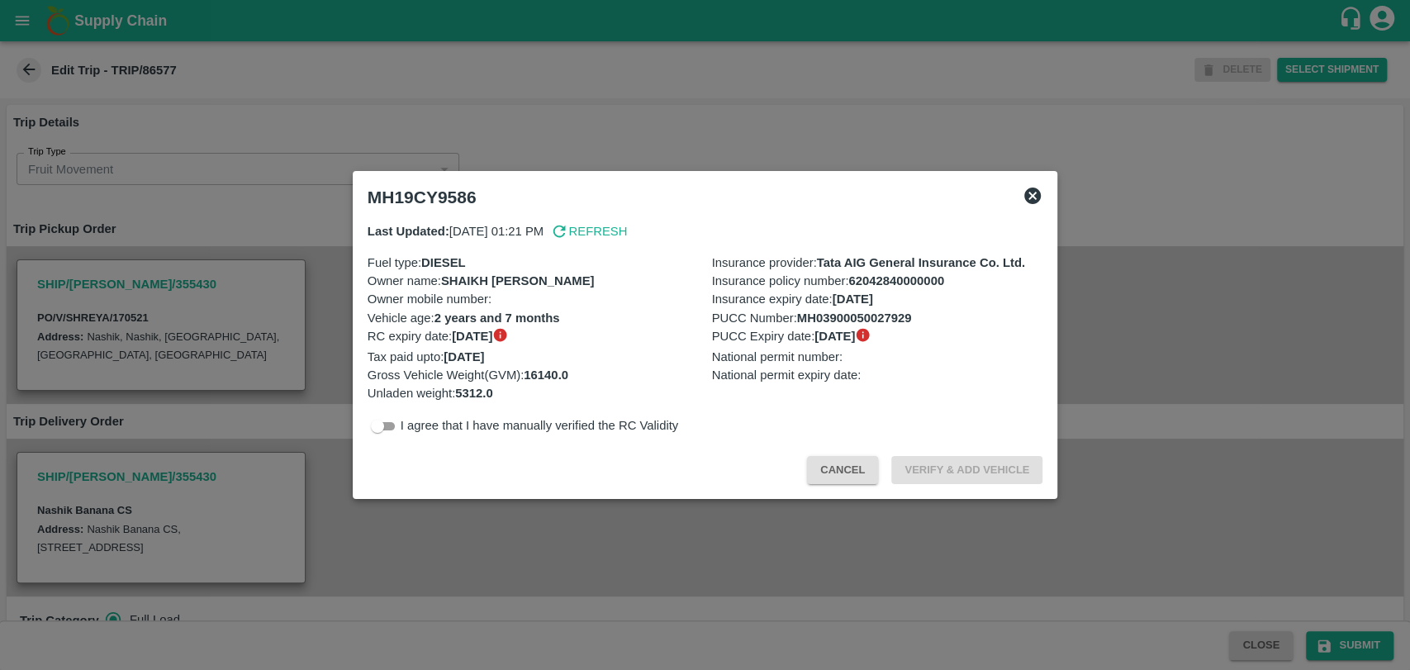
click at [856, 467] on button "Cancel" at bounding box center [842, 470] width 71 height 29
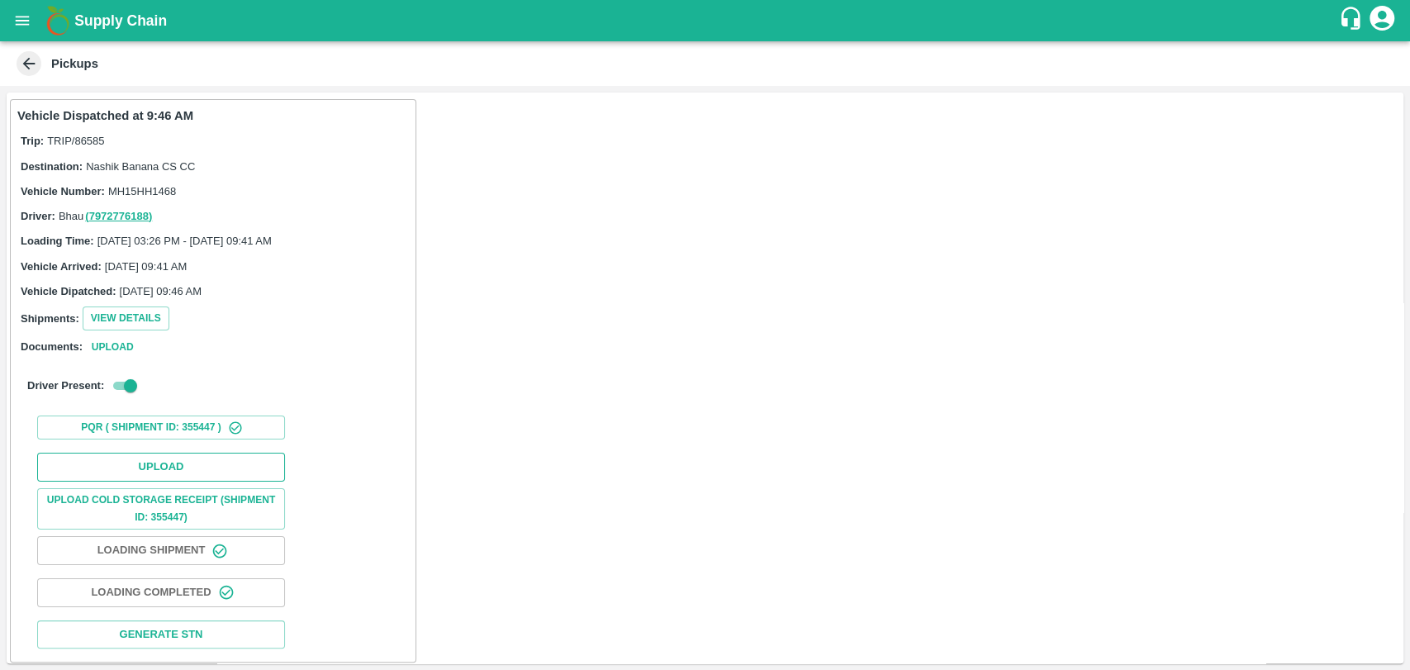
click at [174, 454] on button "Upload" at bounding box center [161, 467] width 248 height 29
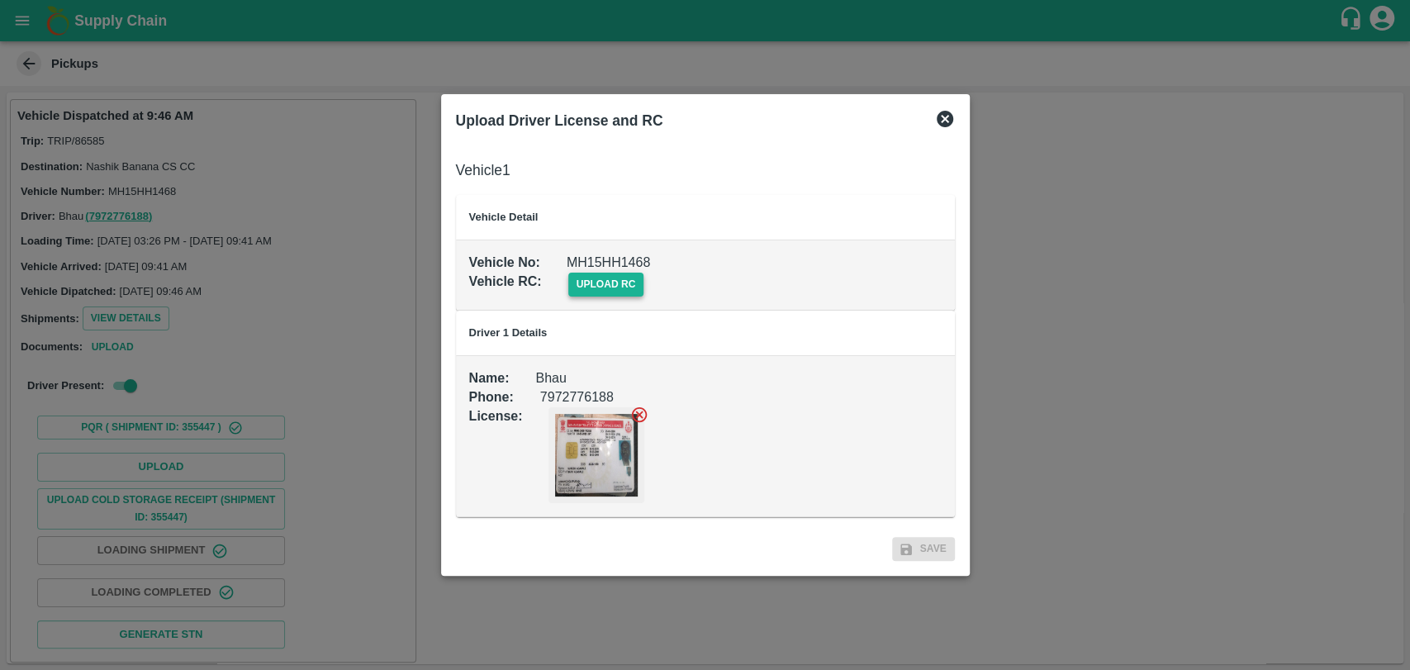
click at [603, 294] on span "upload rc" at bounding box center [606, 285] width 76 height 24
click at [0, 0] on input "upload rc" at bounding box center [0, 0] width 0 height 0
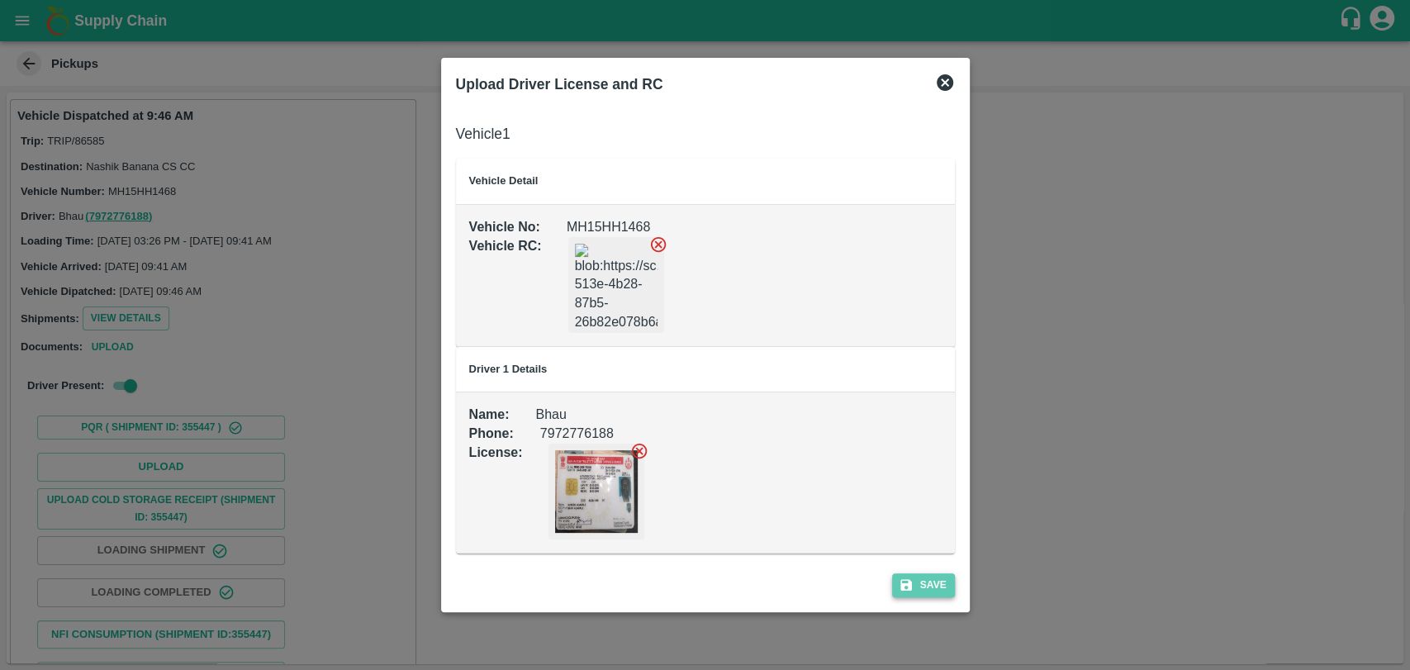
click at [927, 591] on button "Save" at bounding box center [923, 585] width 63 height 24
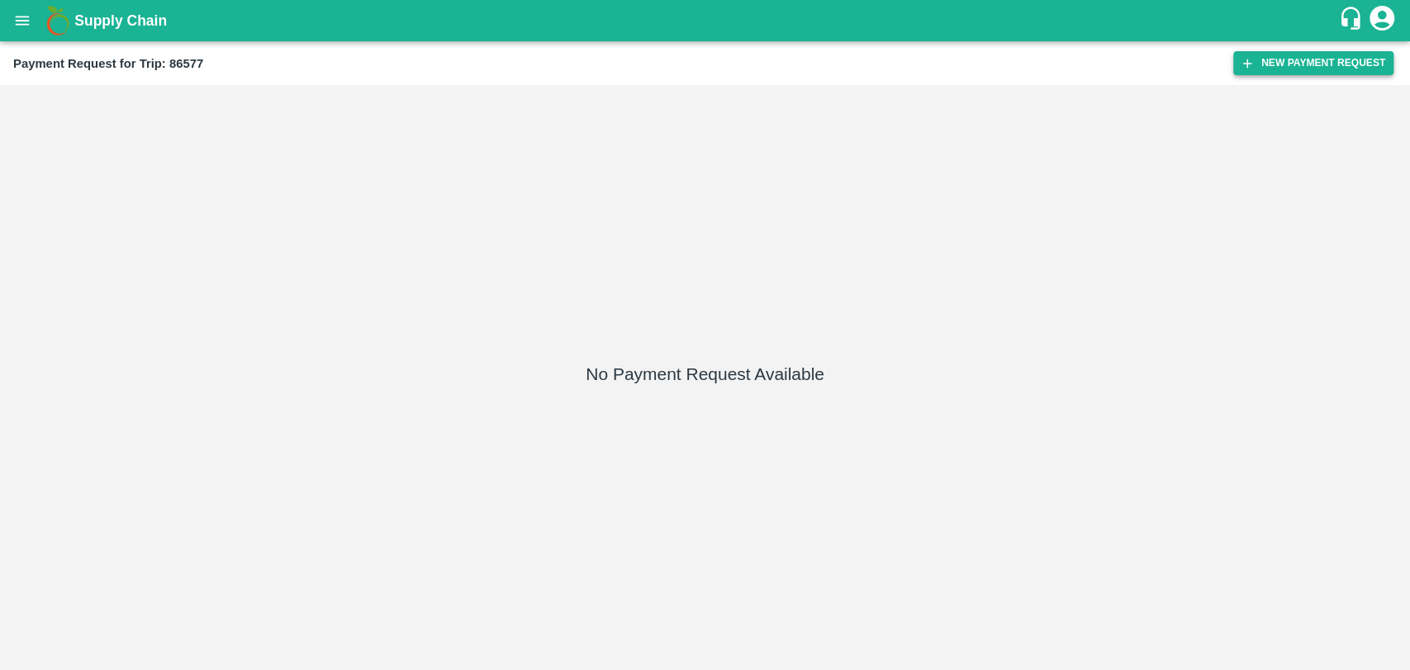
click at [1284, 69] on button "New Payment Request" at bounding box center [1313, 63] width 160 height 24
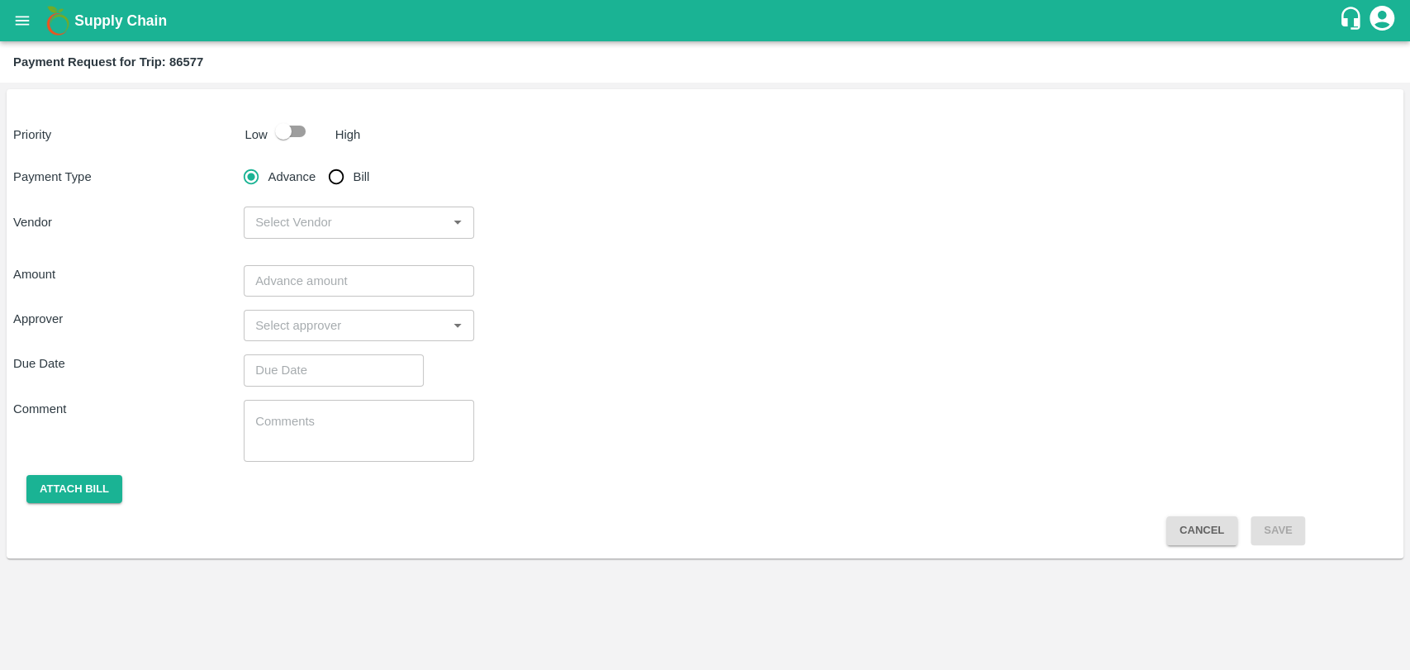
click at [280, 140] on input "checkbox" at bounding box center [283, 131] width 94 height 31
checkbox input "true"
click at [328, 179] on input "Bill" at bounding box center [336, 176] width 33 height 33
radio input "true"
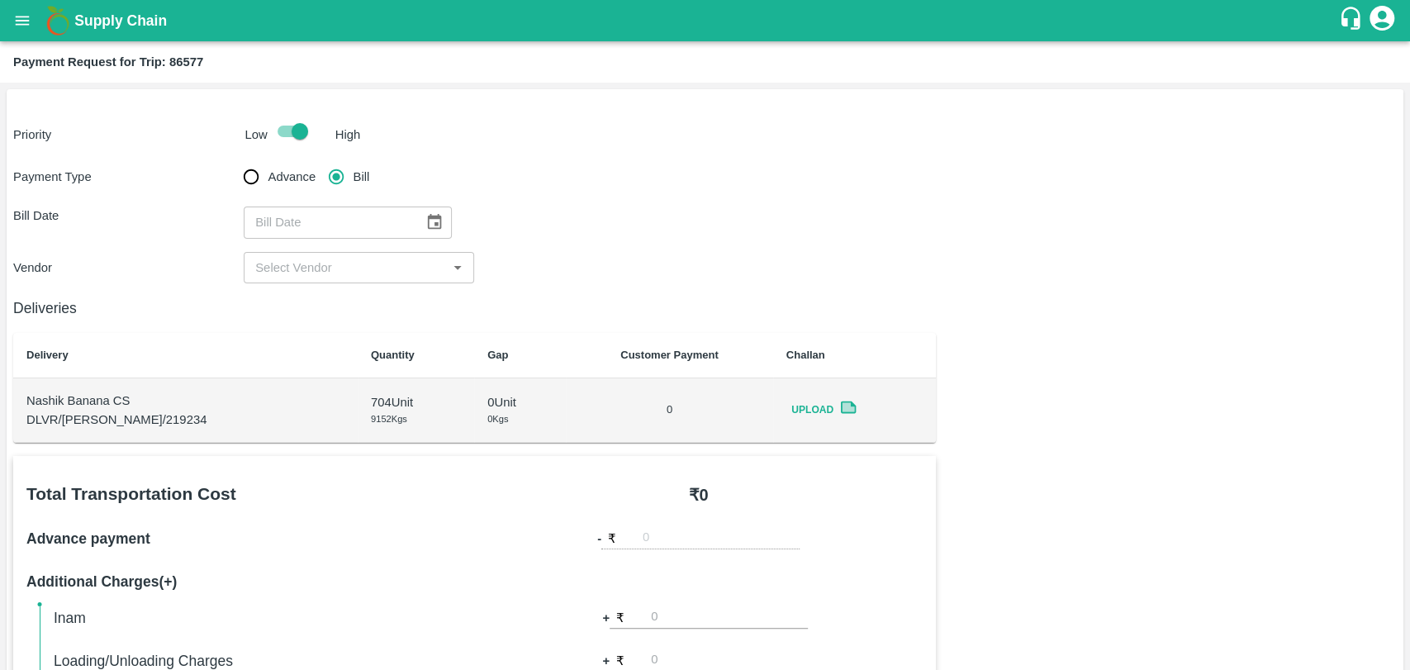
click at [425, 224] on icon "Choose date" at bounding box center [434, 222] width 18 height 18
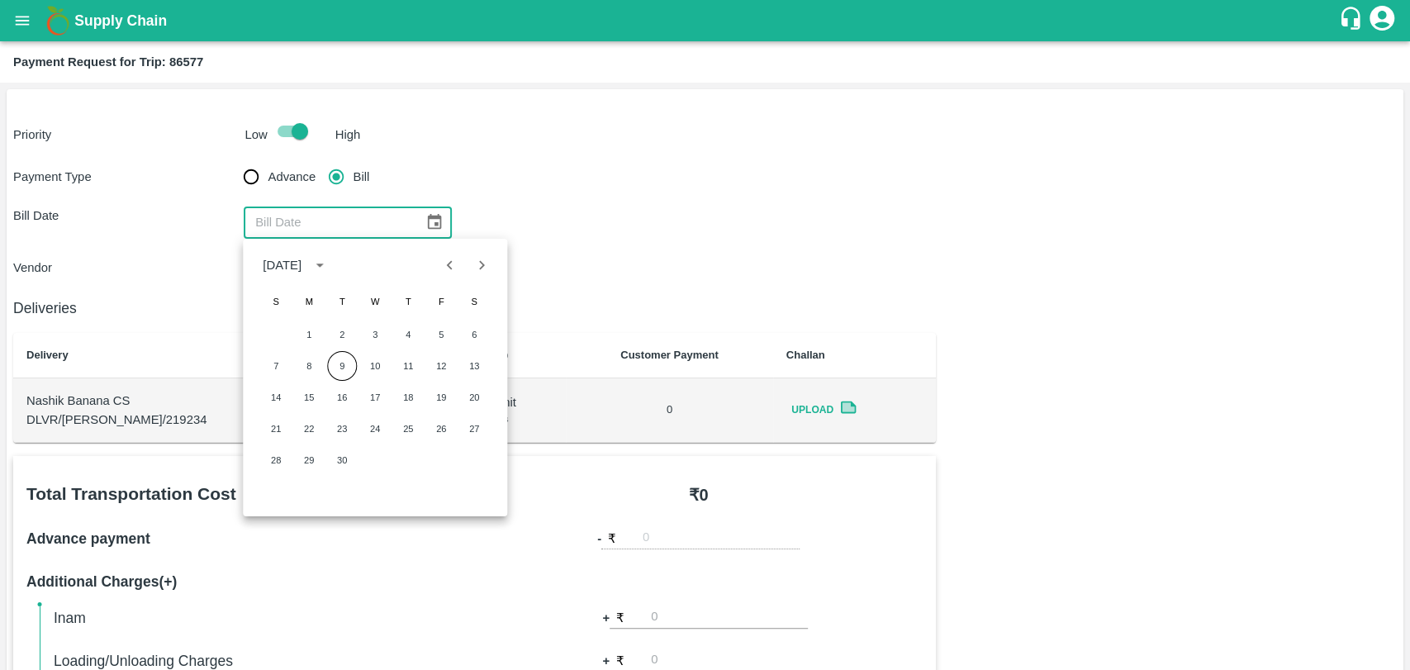
click at [457, 256] on icon "Previous month" at bounding box center [450, 265] width 18 height 18
click at [377, 425] on button "20" at bounding box center [375, 429] width 30 height 30
type input "20/08/2025"
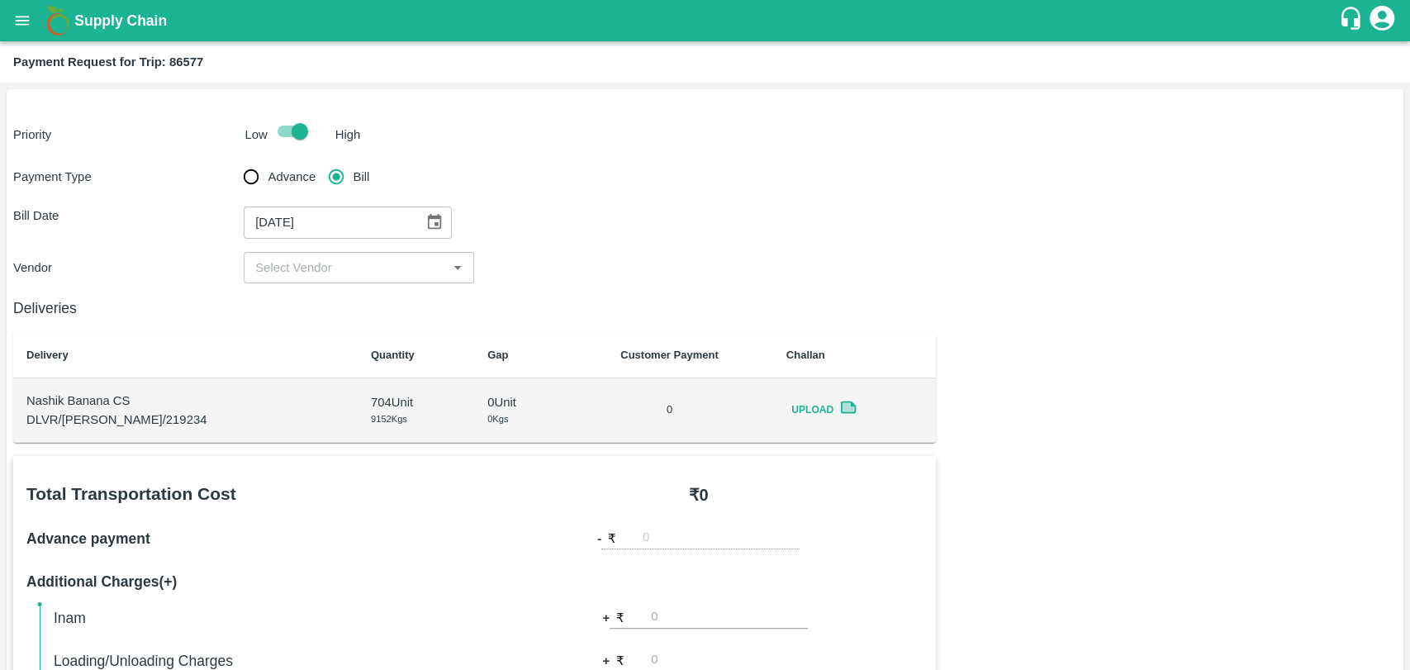
click at [279, 269] on input "input" at bounding box center [345, 267] width 193 height 21
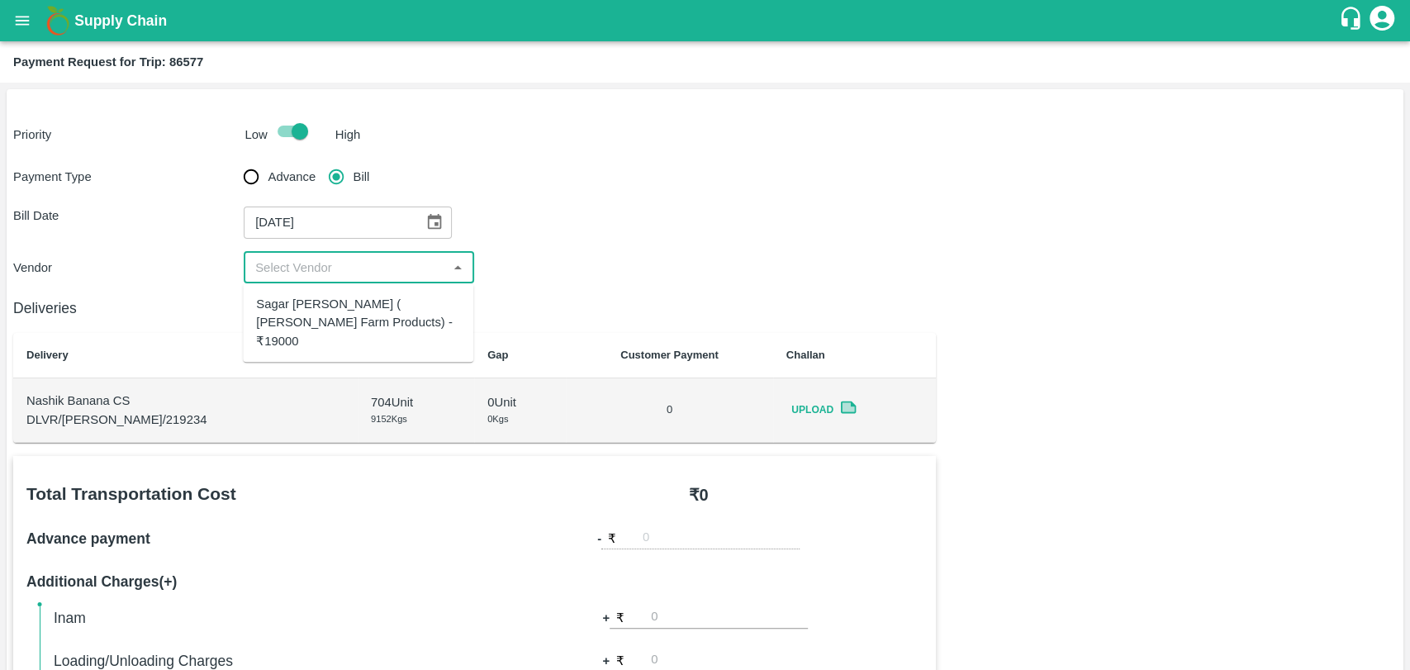
click at [309, 314] on div "Sagar Pramod Patil ( Shreyansh Farm Products) - ₹19000" at bounding box center [358, 322] width 204 height 55
type input "Sagar Pramod Patil ( Shreyansh Farm Products) - ₹19000"
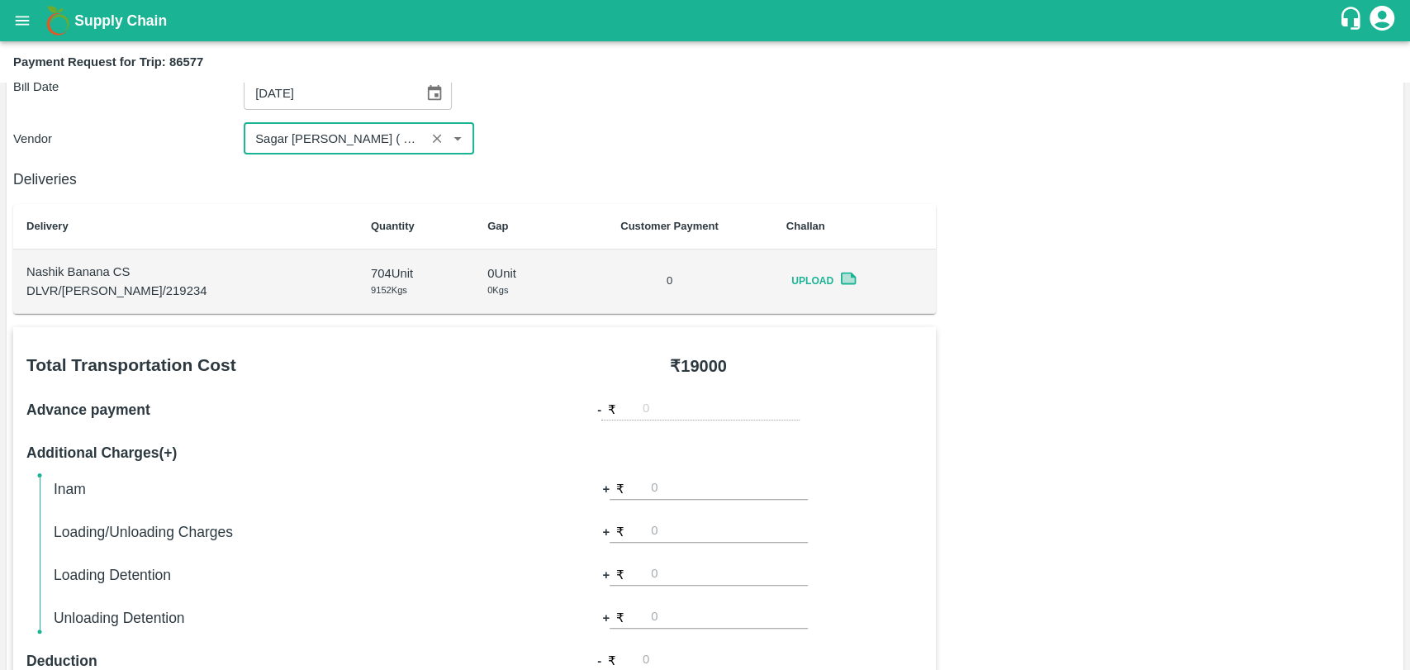
scroll to position [367, 0]
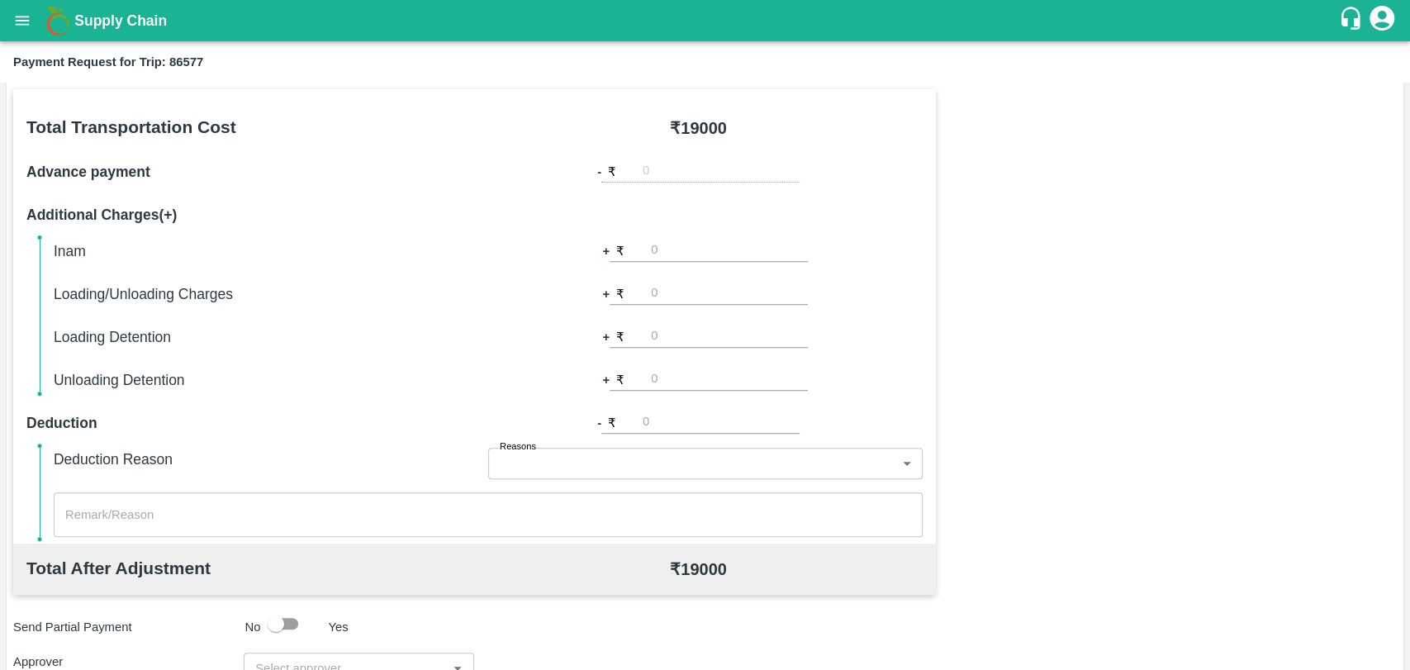
click at [675, 298] on input "number" at bounding box center [729, 293] width 157 height 22
type input "500"
click at [1054, 301] on div "Total Transportation Cost ₹ 19000 Advance payment - ₹ Additional Charges(+) Ina…" at bounding box center [704, 488] width 1383 height 799
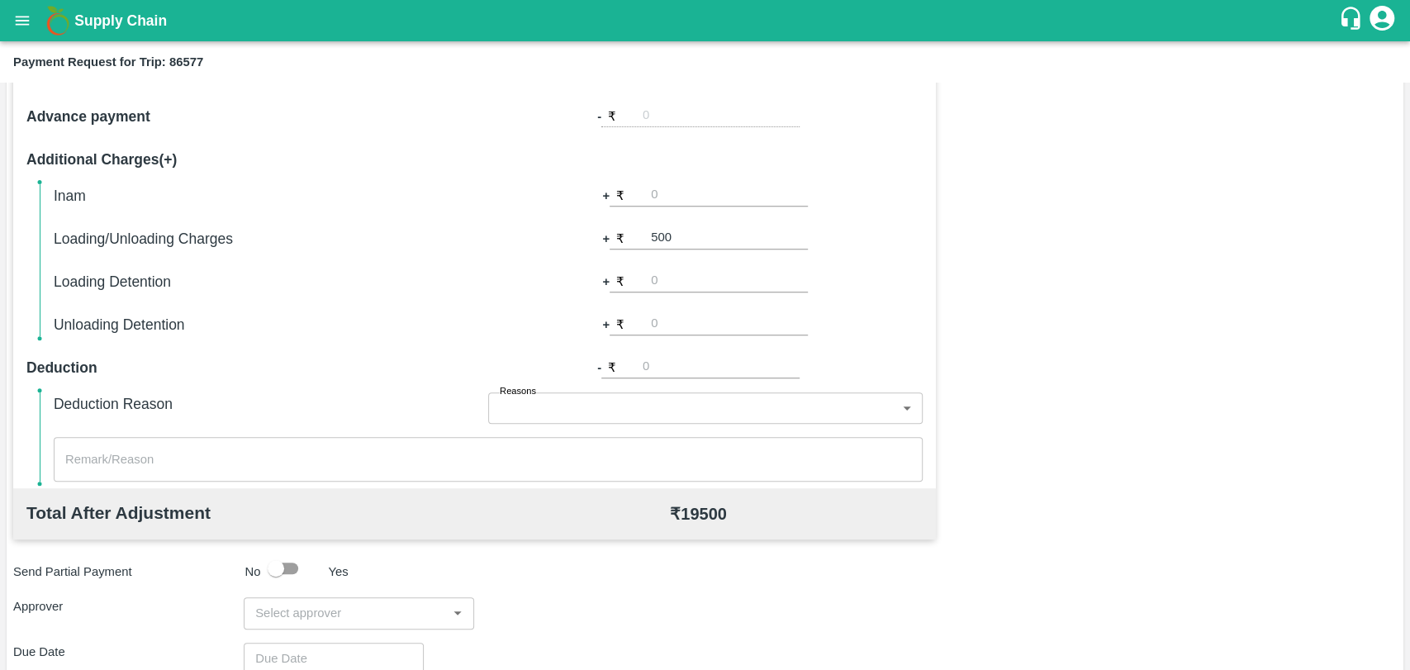
scroll to position [604, 0]
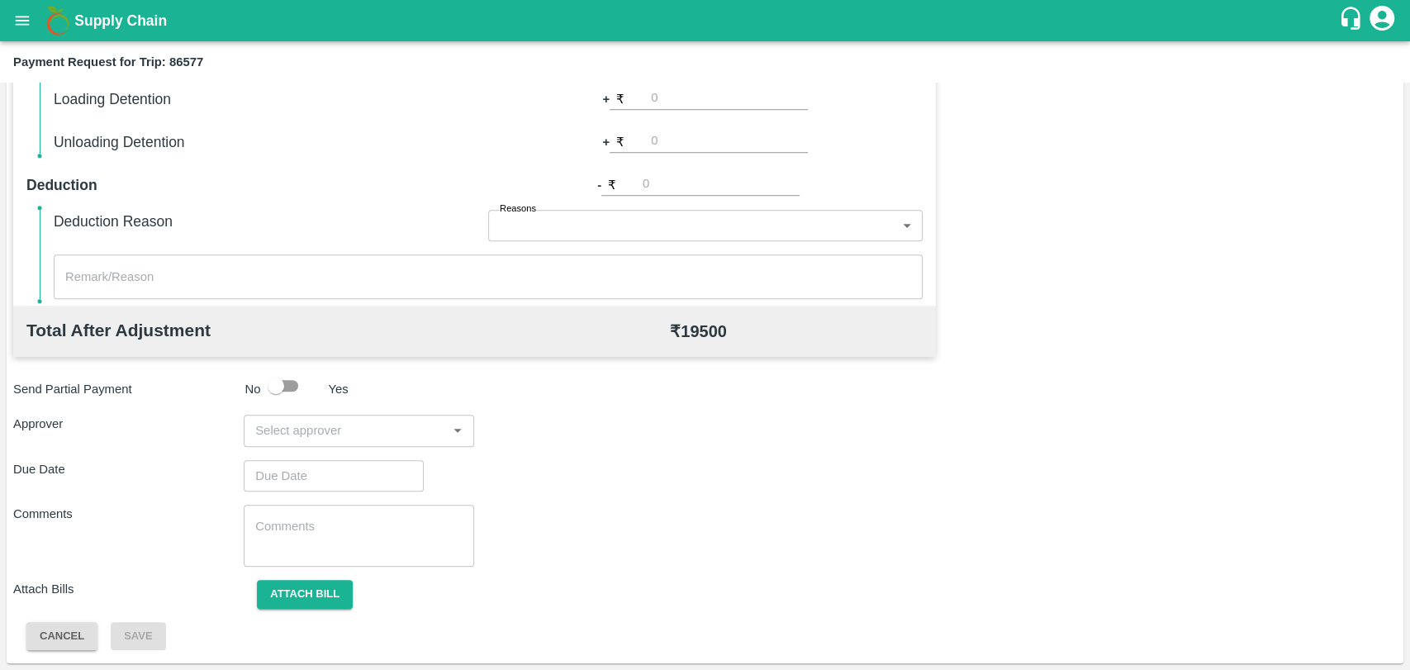
click at [311, 438] on input "input" at bounding box center [345, 429] width 193 height 21
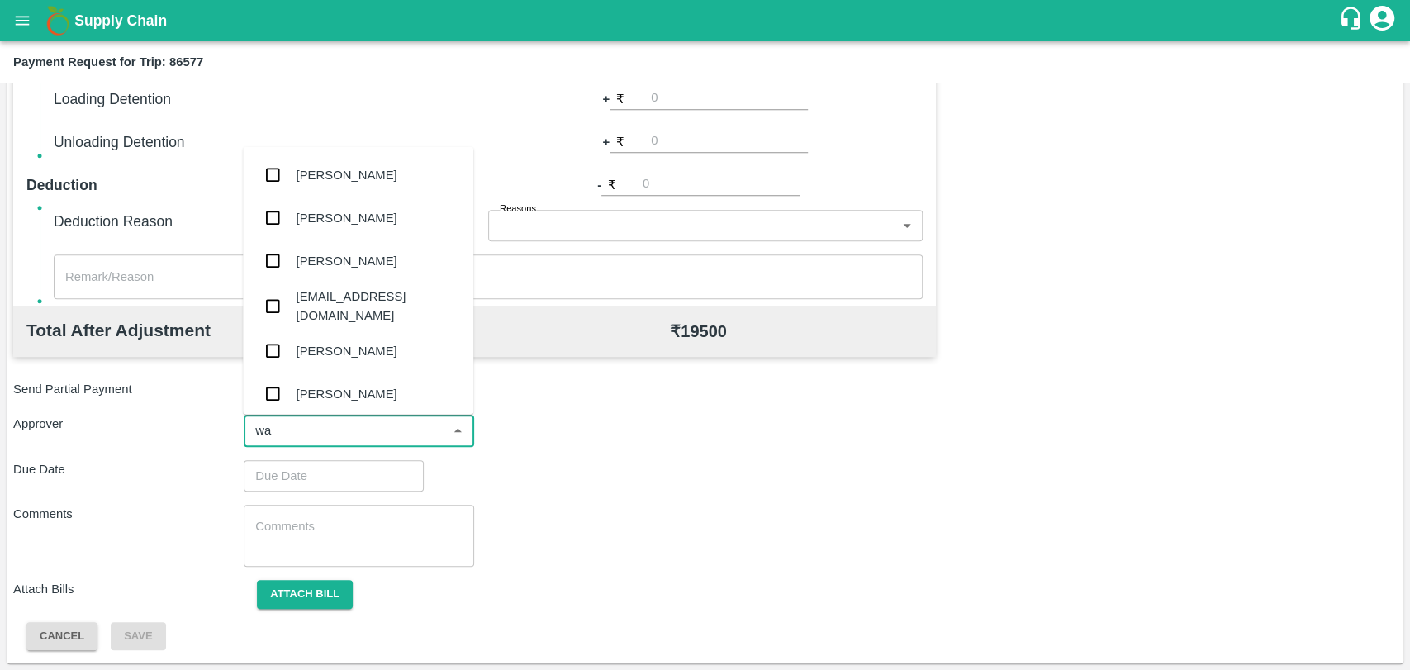
type input "wag"
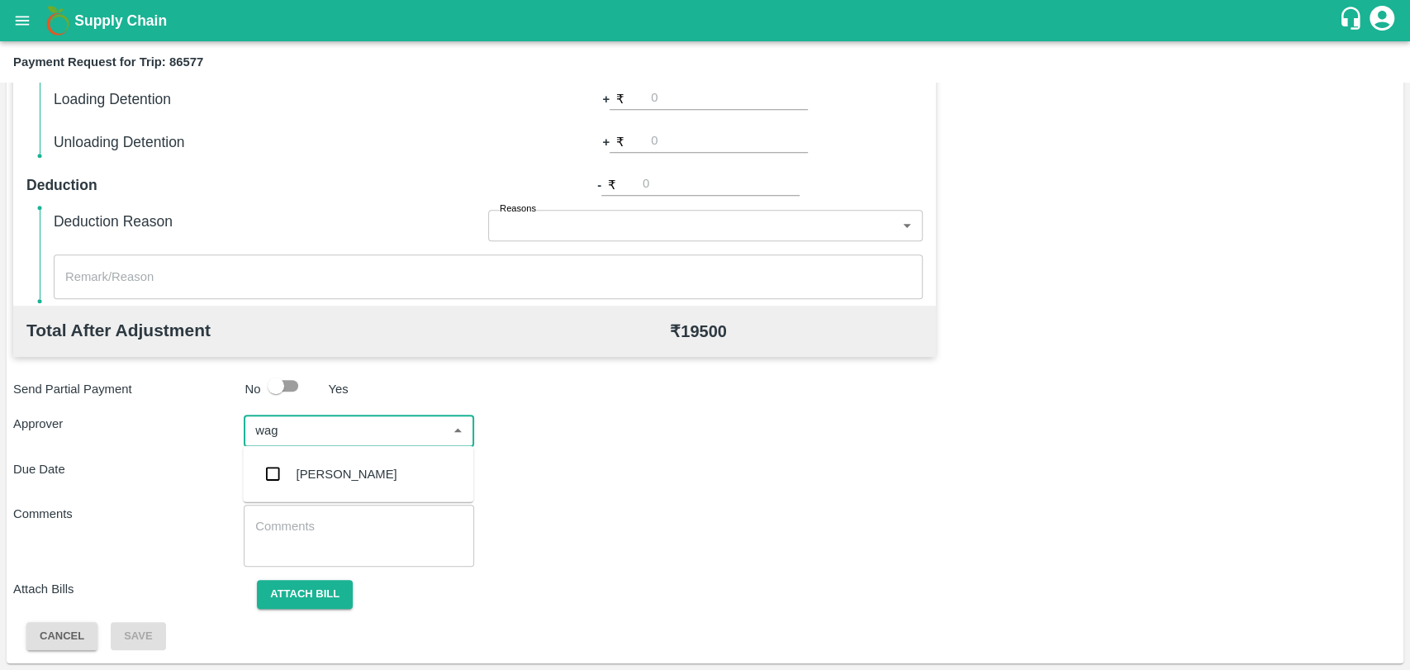
click at [311, 487] on div "Prasad Waghade" at bounding box center [358, 474] width 230 height 43
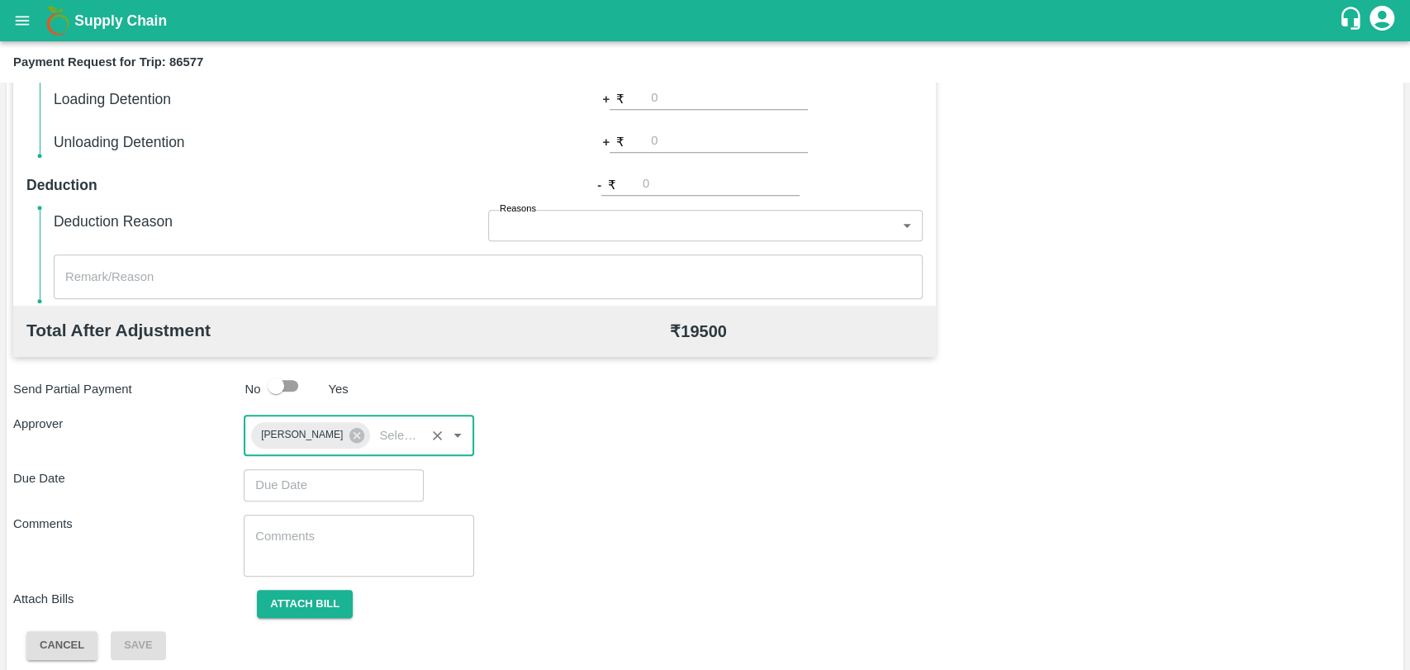
type input "DD/MM/YYYY hh:mm aa"
click at [311, 486] on input "DD/MM/YYYY hh:mm aa" at bounding box center [328, 484] width 168 height 31
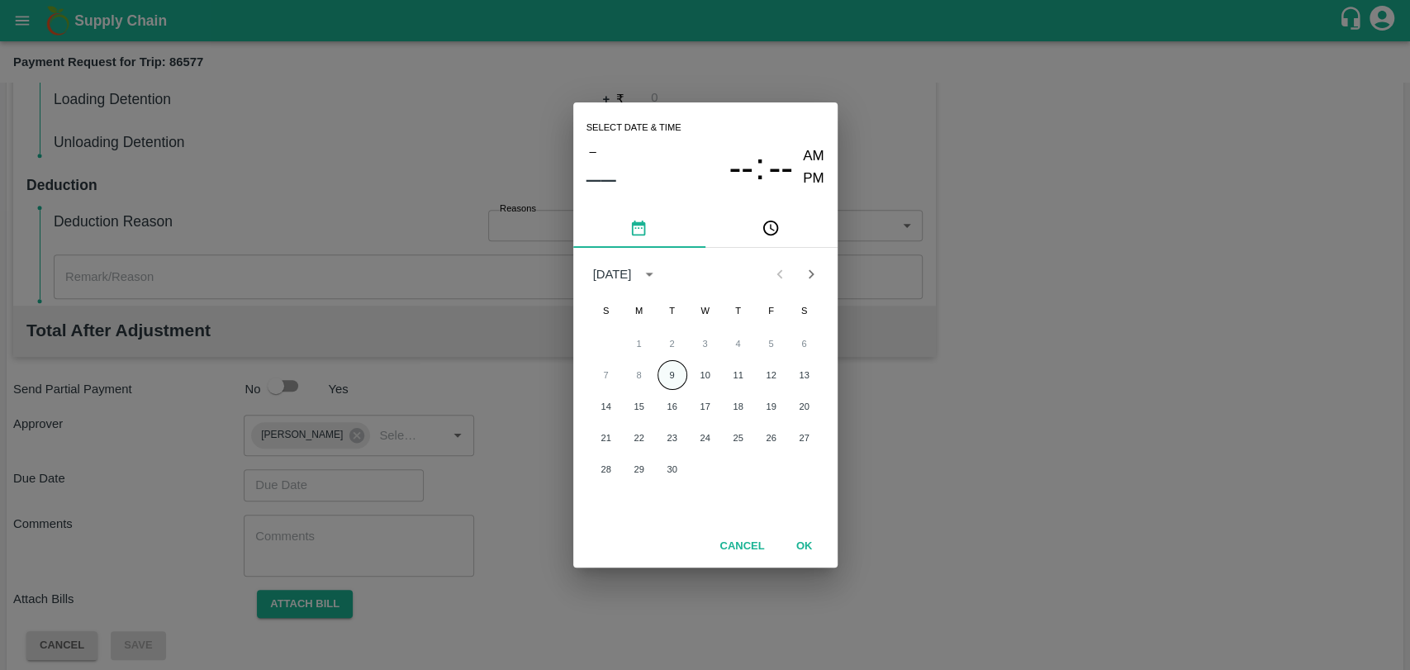
click at [662, 372] on button "9" at bounding box center [672, 375] width 30 height 30
type input "09/09/2025 12:00 AM"
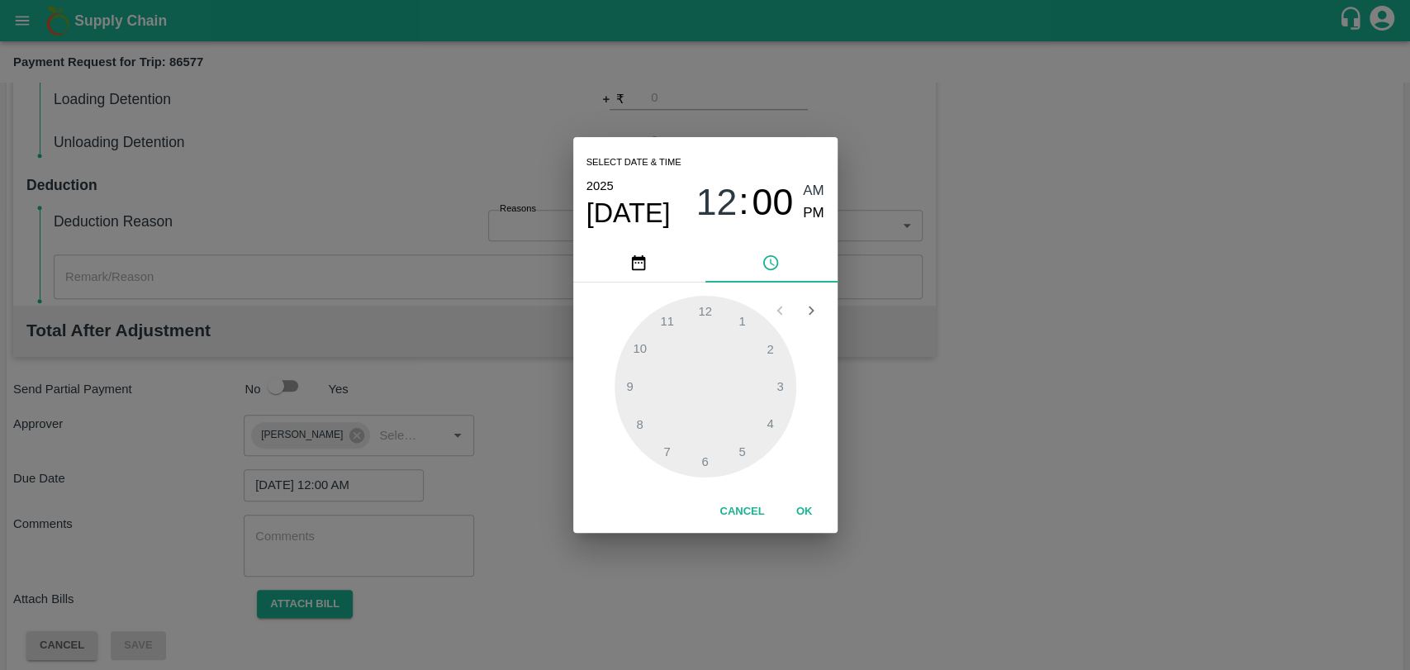
click at [795, 515] on button "OK" at bounding box center [804, 511] width 53 height 29
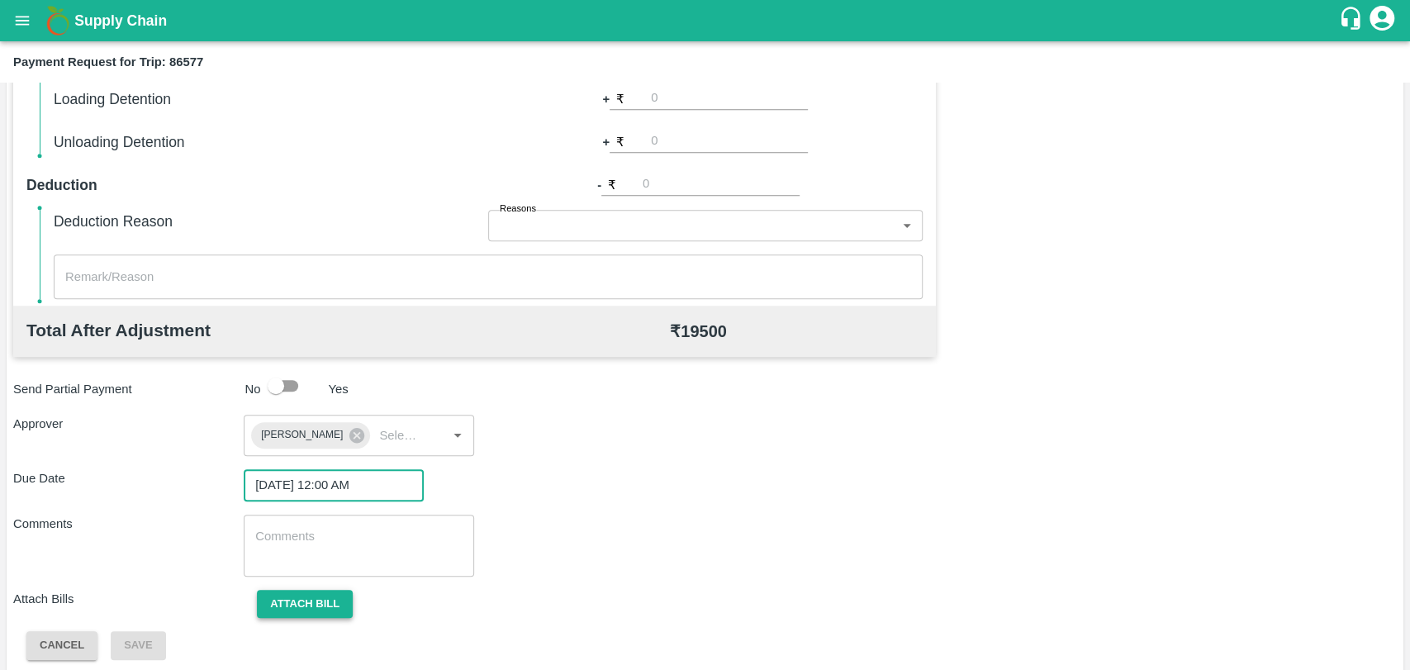
click at [291, 614] on button "Attach bill" at bounding box center [305, 604] width 96 height 29
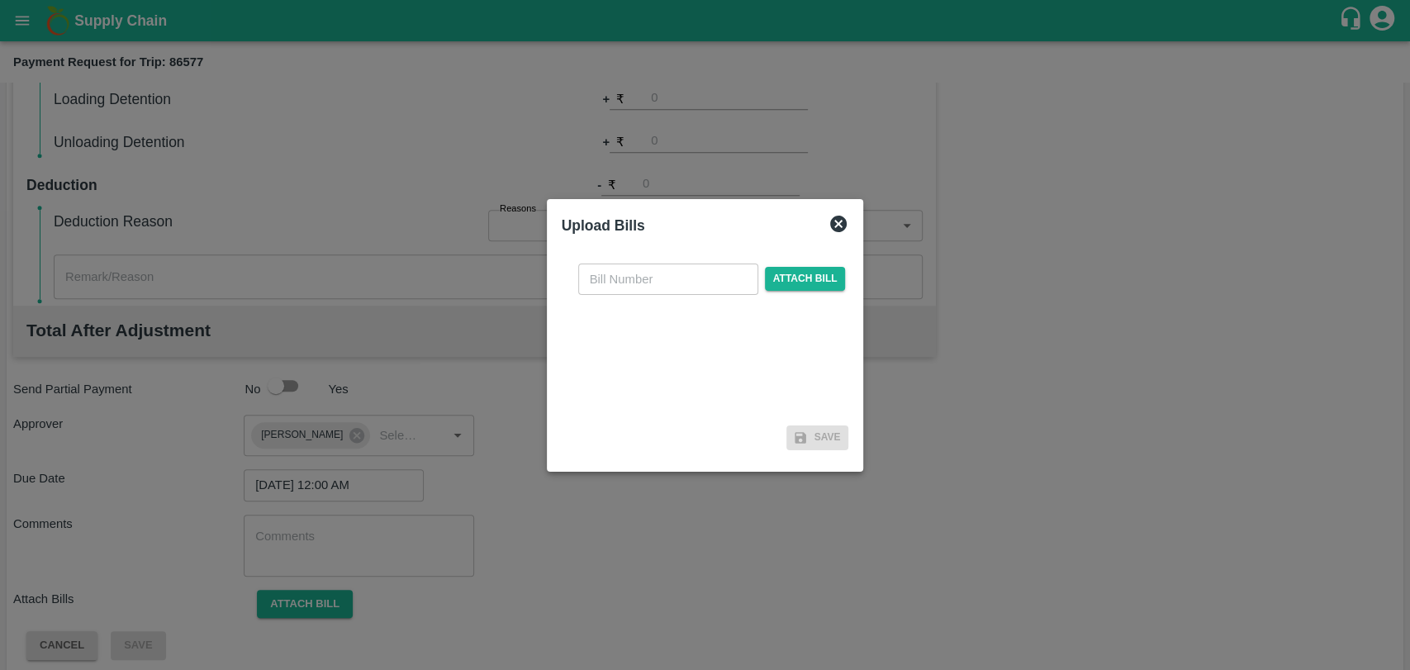
click at [660, 272] on input "text" at bounding box center [668, 278] width 180 height 31
type input "389"
click at [791, 283] on span "Attach bill" at bounding box center [805, 279] width 81 height 24
click at [0, 0] on input "Attach bill" at bounding box center [0, 0] width 0 height 0
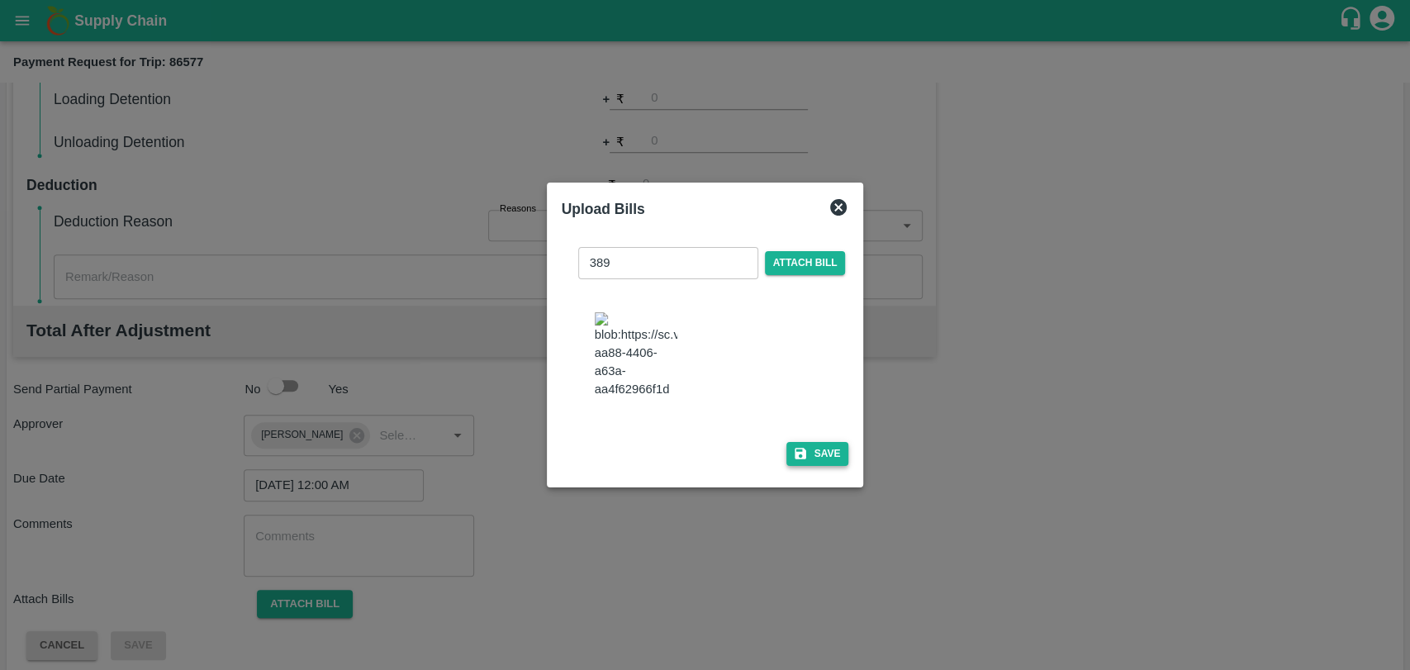
click at [818, 452] on button "Save" at bounding box center [817, 454] width 63 height 24
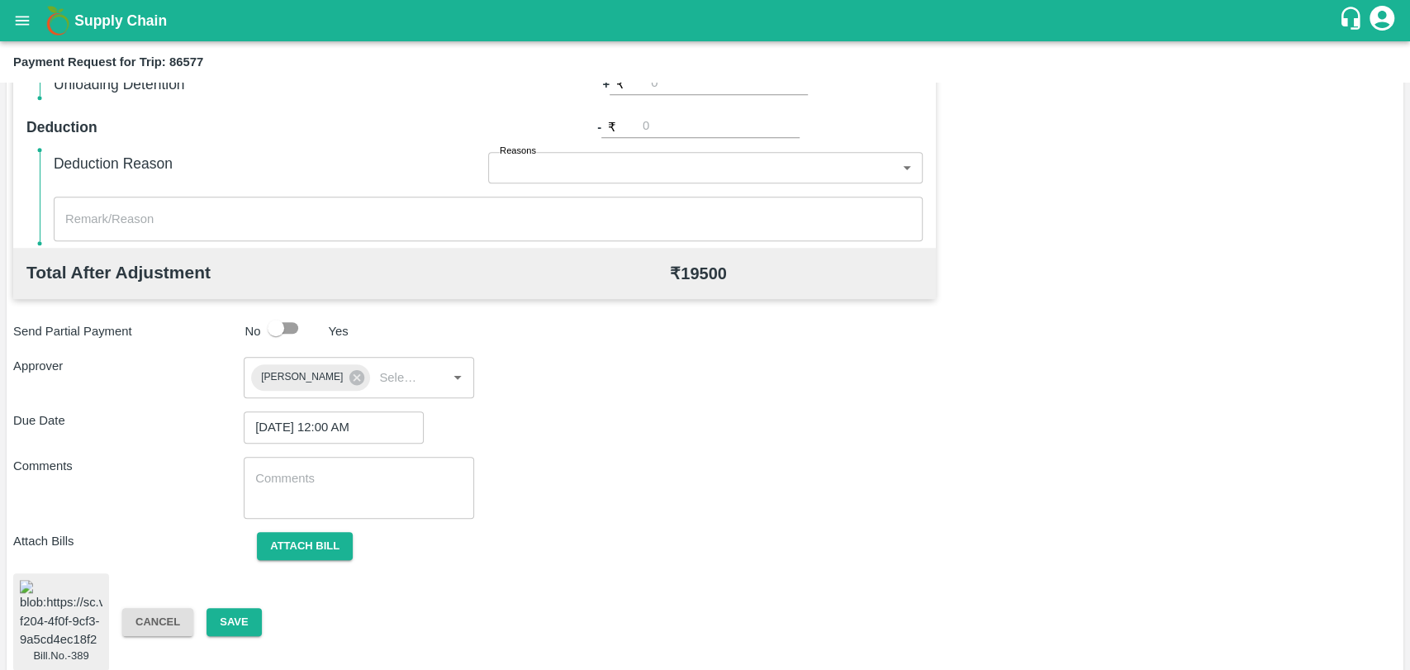
scroll to position [686, 0]
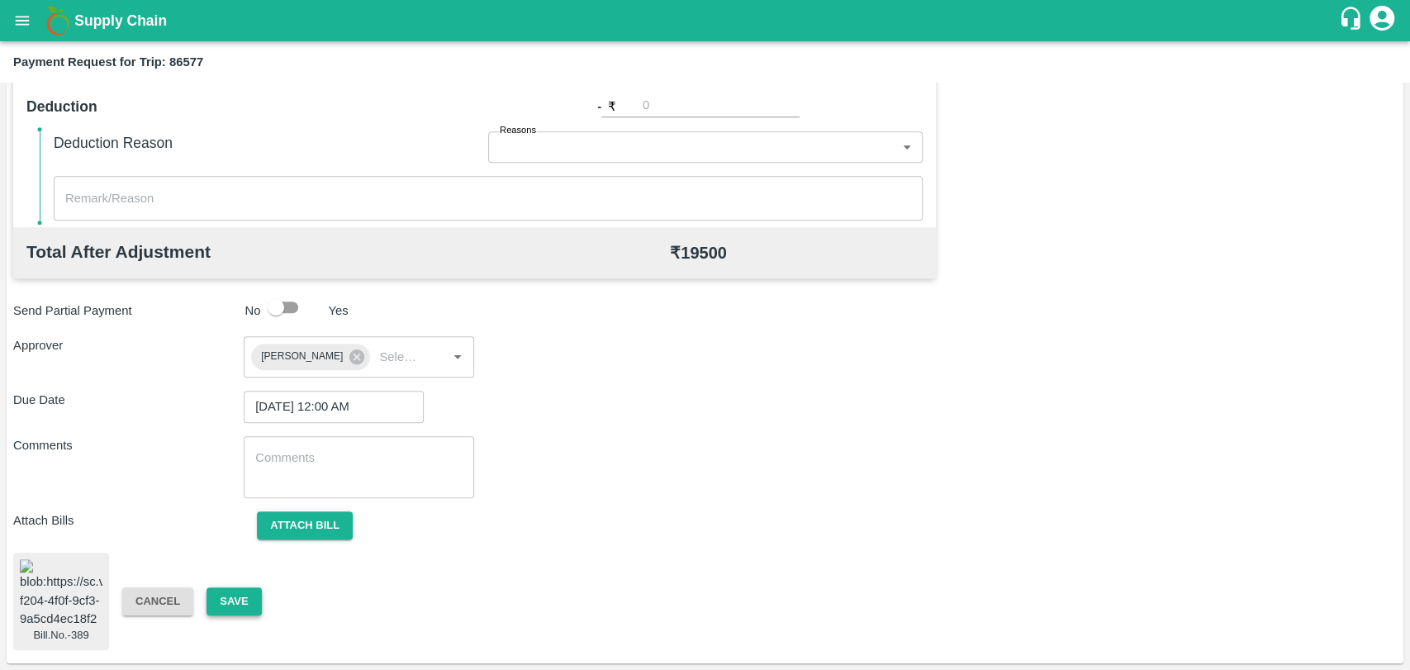
drag, startPoint x: 265, startPoint y: 584, endPoint x: 256, endPoint y: 590, distance: 10.8
click at [264, 585] on div "Bill.No.-389 Cancel Save" at bounding box center [704, 600] width 1383 height 97
click at [251, 593] on button "Save" at bounding box center [233, 601] width 55 height 29
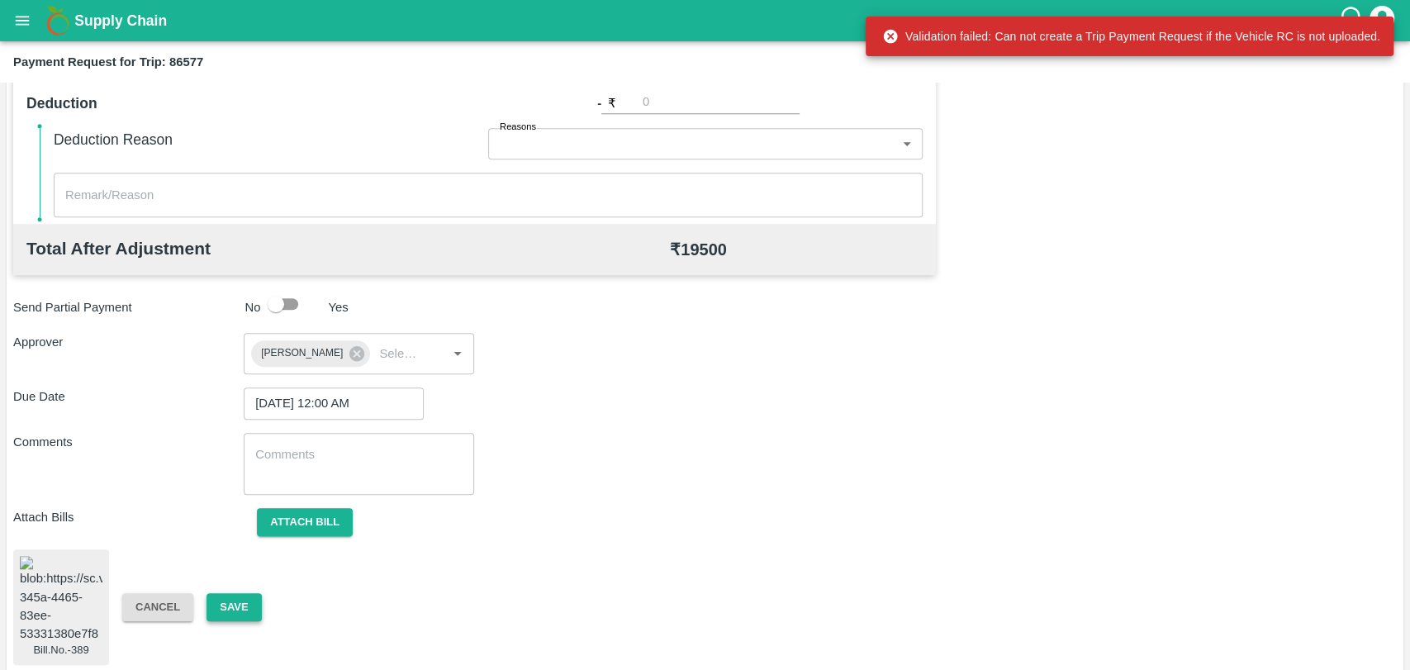
click at [210, 601] on button "Save" at bounding box center [233, 607] width 55 height 29
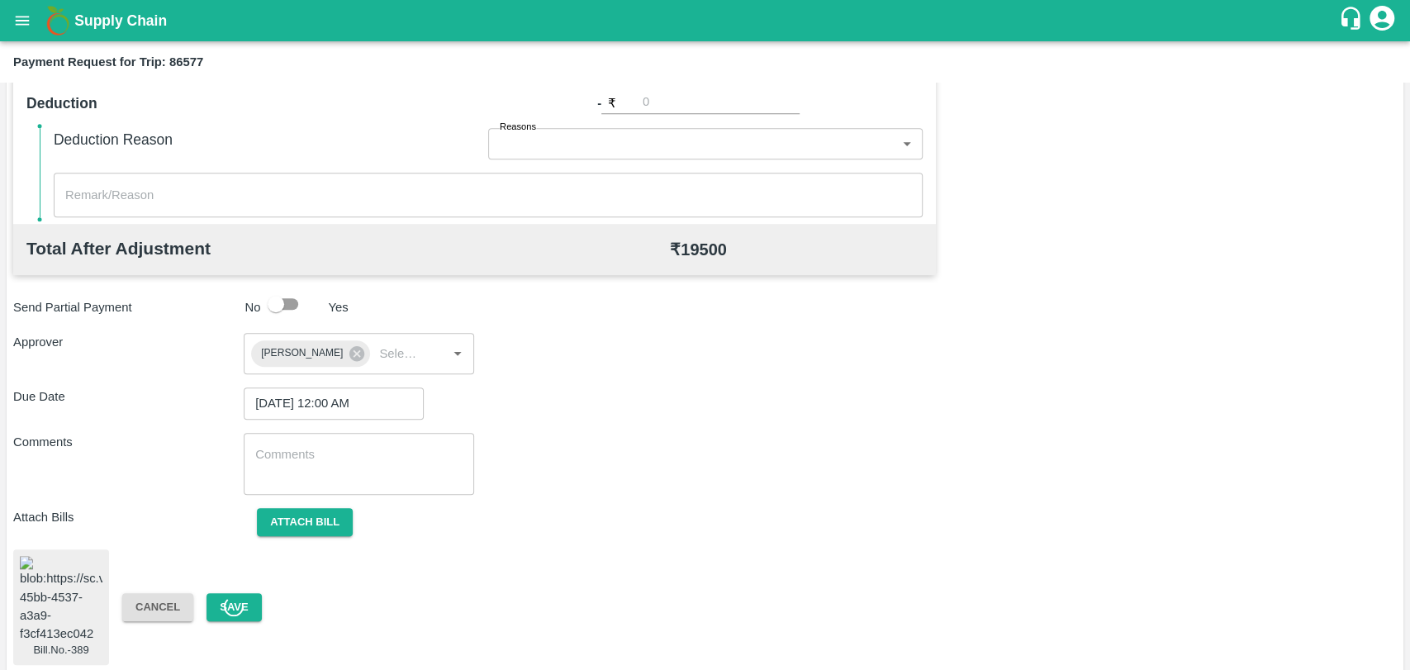
scroll to position [319, 0]
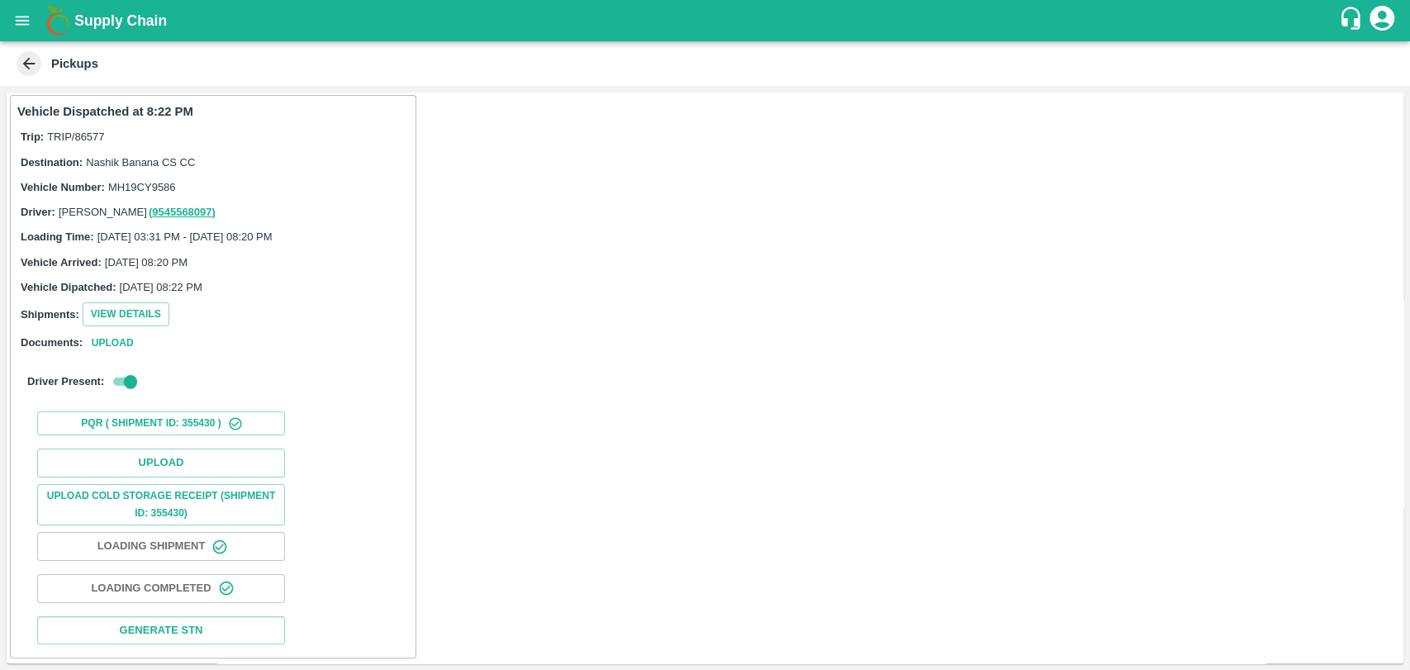
scroll to position [5, 0]
click at [94, 471] on button "Upload" at bounding box center [161, 462] width 248 height 29
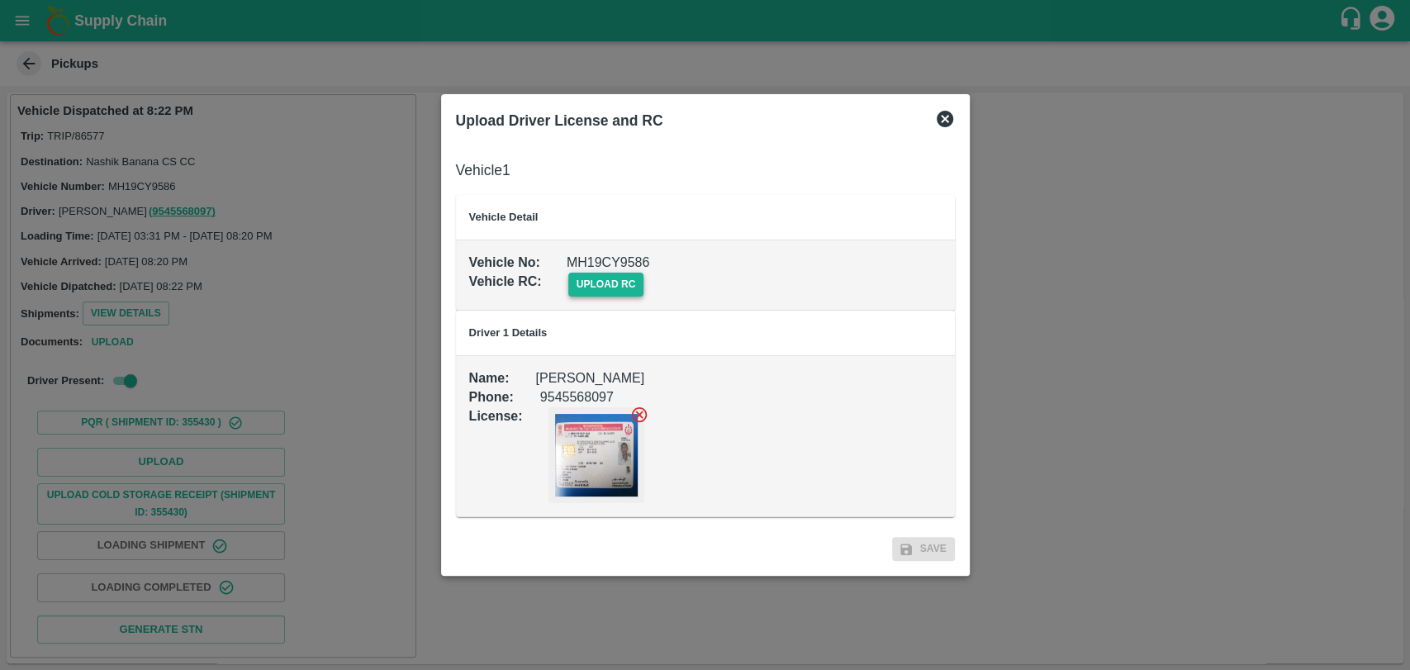
click at [597, 282] on span "upload rc" at bounding box center [606, 285] width 76 height 24
click at [0, 0] on input "upload rc" at bounding box center [0, 0] width 0 height 0
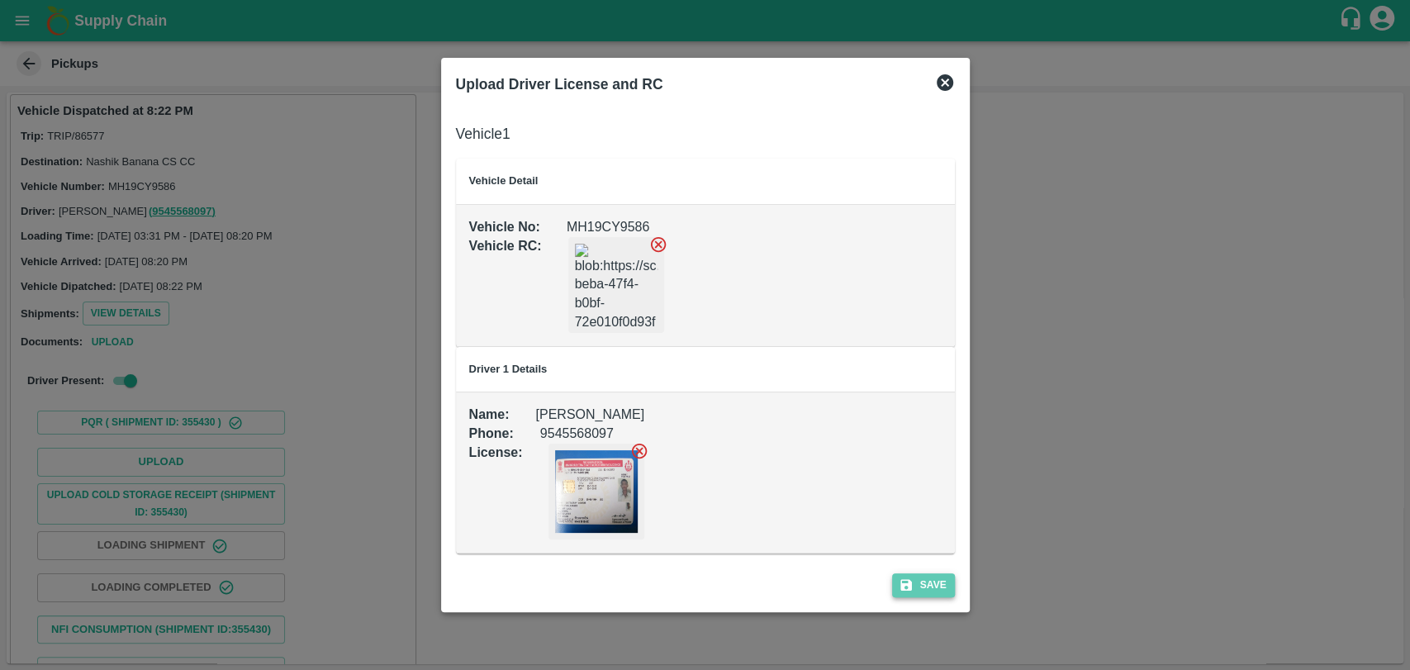
click at [908, 591] on icon "submit" at bounding box center [905, 584] width 15 height 15
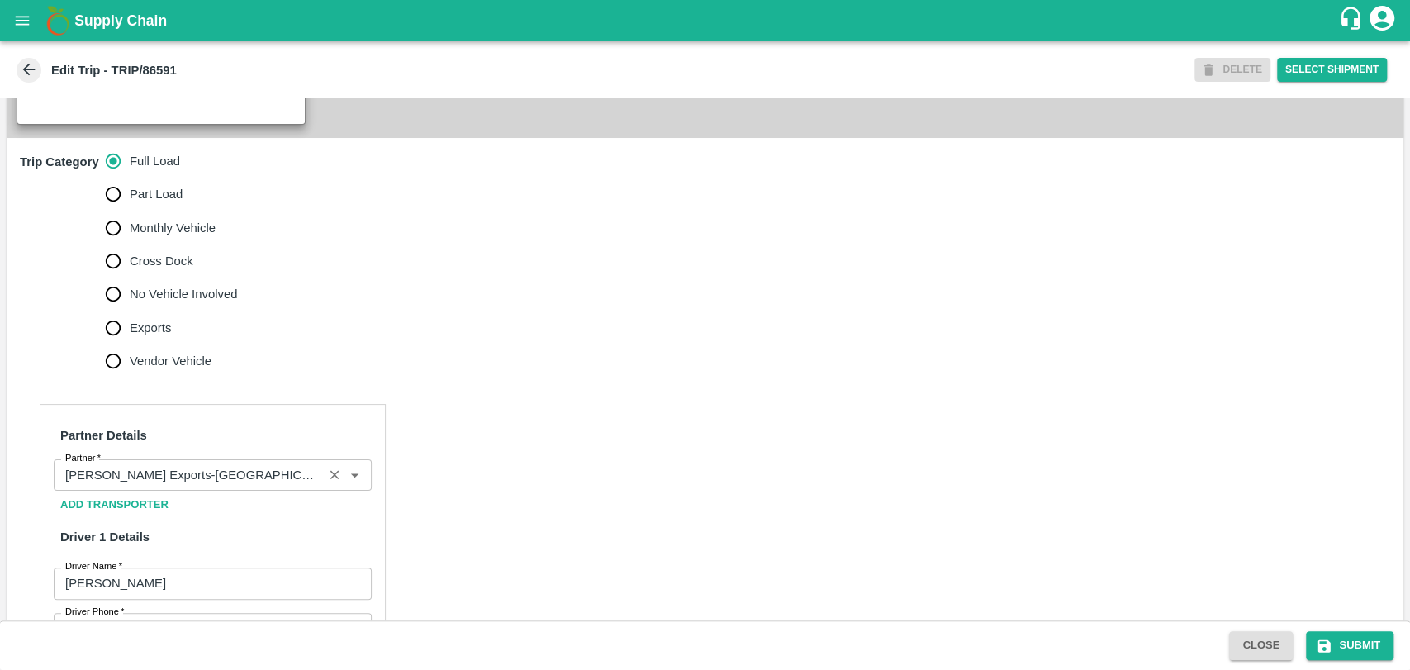
scroll to position [733, 0]
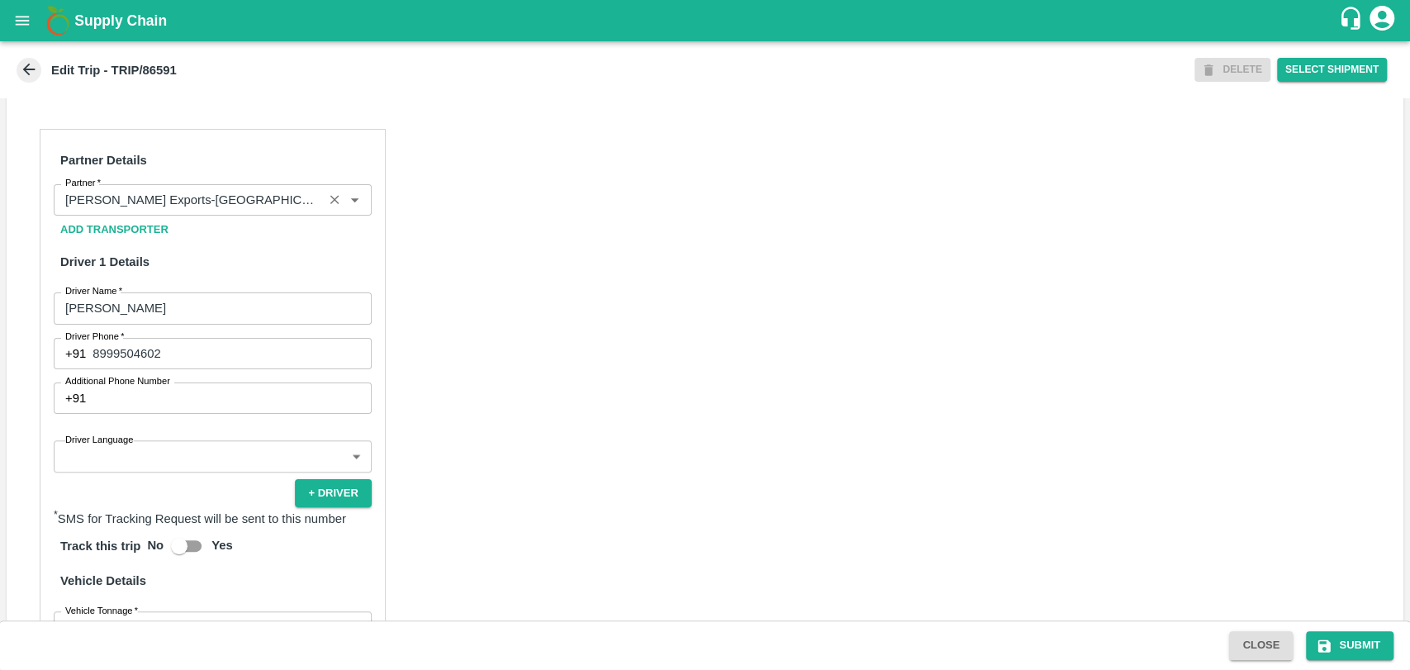
click at [196, 211] on input "Partner   *" at bounding box center [188, 199] width 259 height 21
click at [144, 211] on input "Partner   *" at bounding box center [188, 199] width 259 height 21
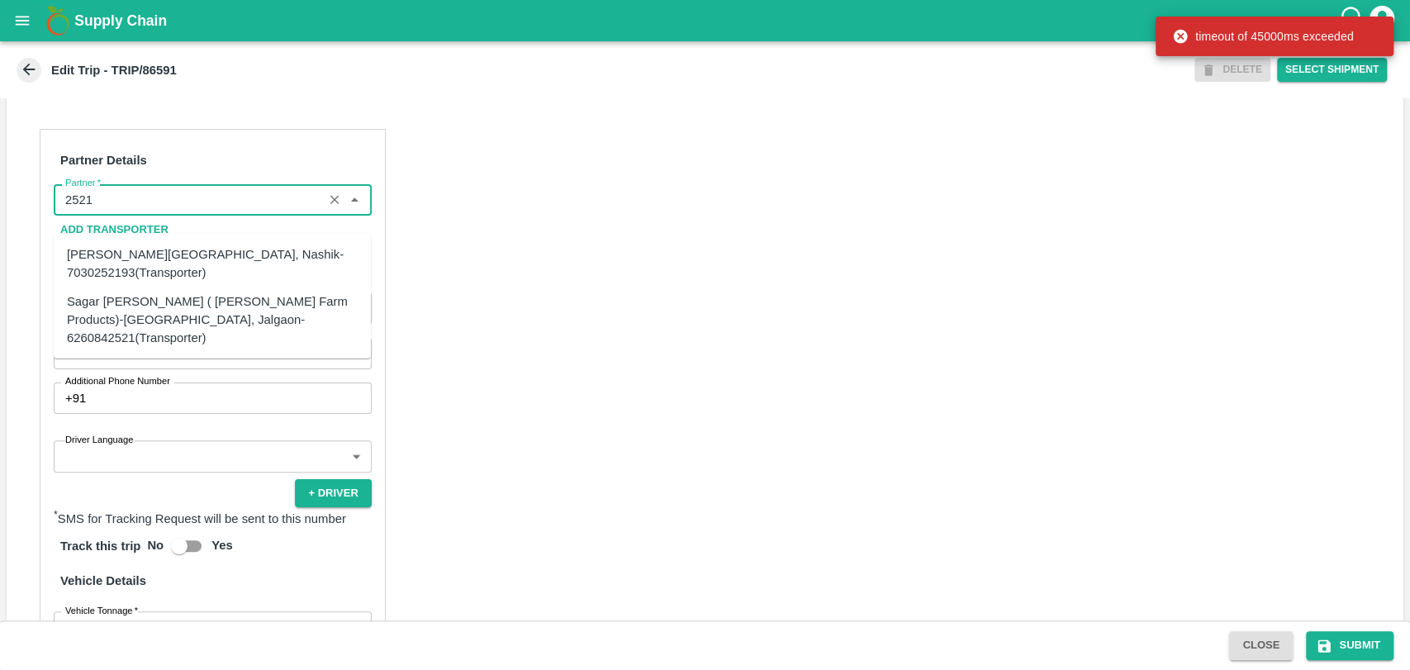
click at [121, 304] on div "Sagar [PERSON_NAME] ( [PERSON_NAME] Farm Products)-[GEOGRAPHIC_DATA], Jalgaon-6…" at bounding box center [212, 318] width 291 height 55
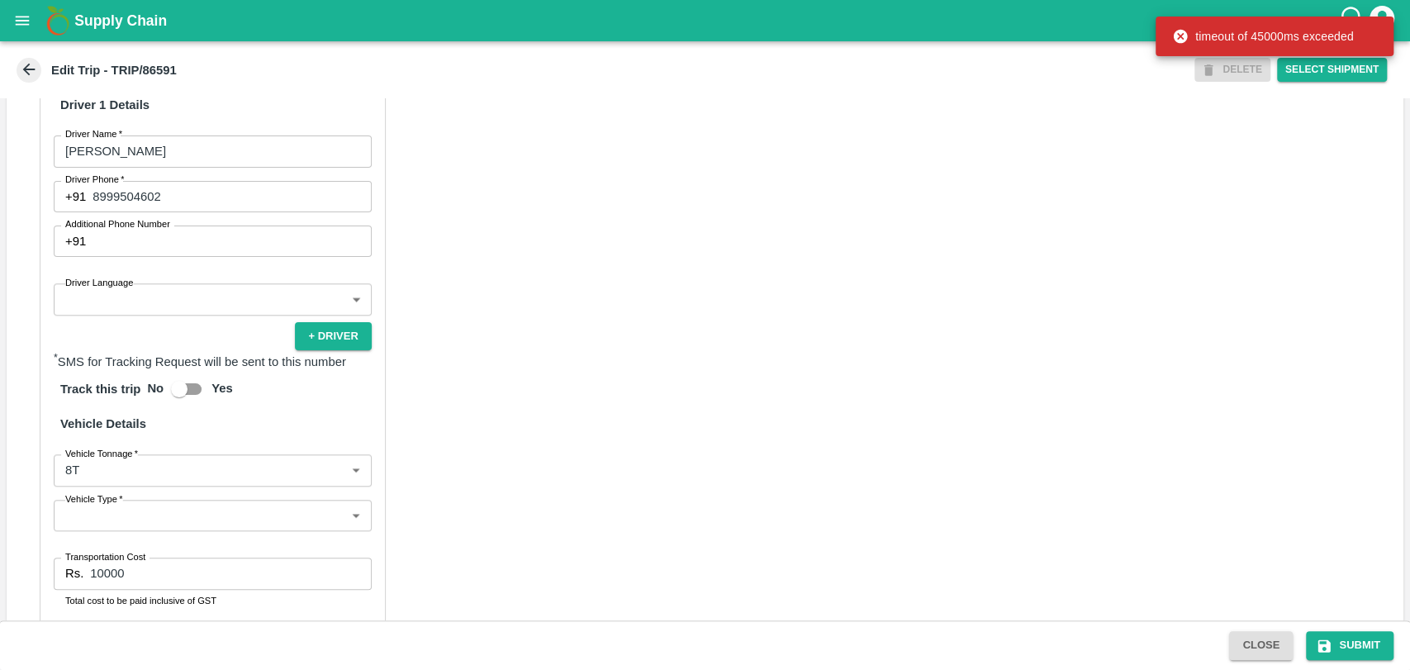
scroll to position [1074, 0]
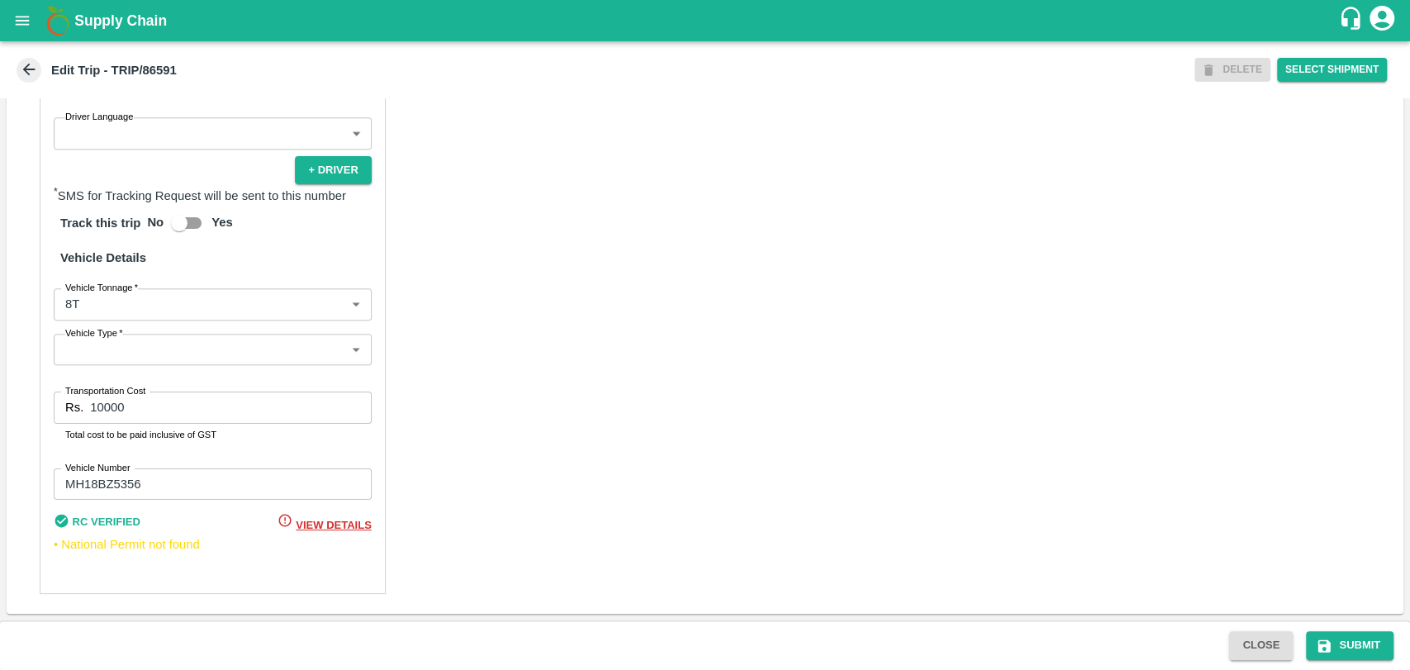
type input "Sagar [PERSON_NAME] ( [PERSON_NAME] Farm Products)-[GEOGRAPHIC_DATA], Jalgaon-6…"
click at [109, 316] on body "Supply Chain Edit Trip - TRIP/86591 DELETE Select Shipment Trip Details Trip Ty…" at bounding box center [705, 335] width 1410 height 670
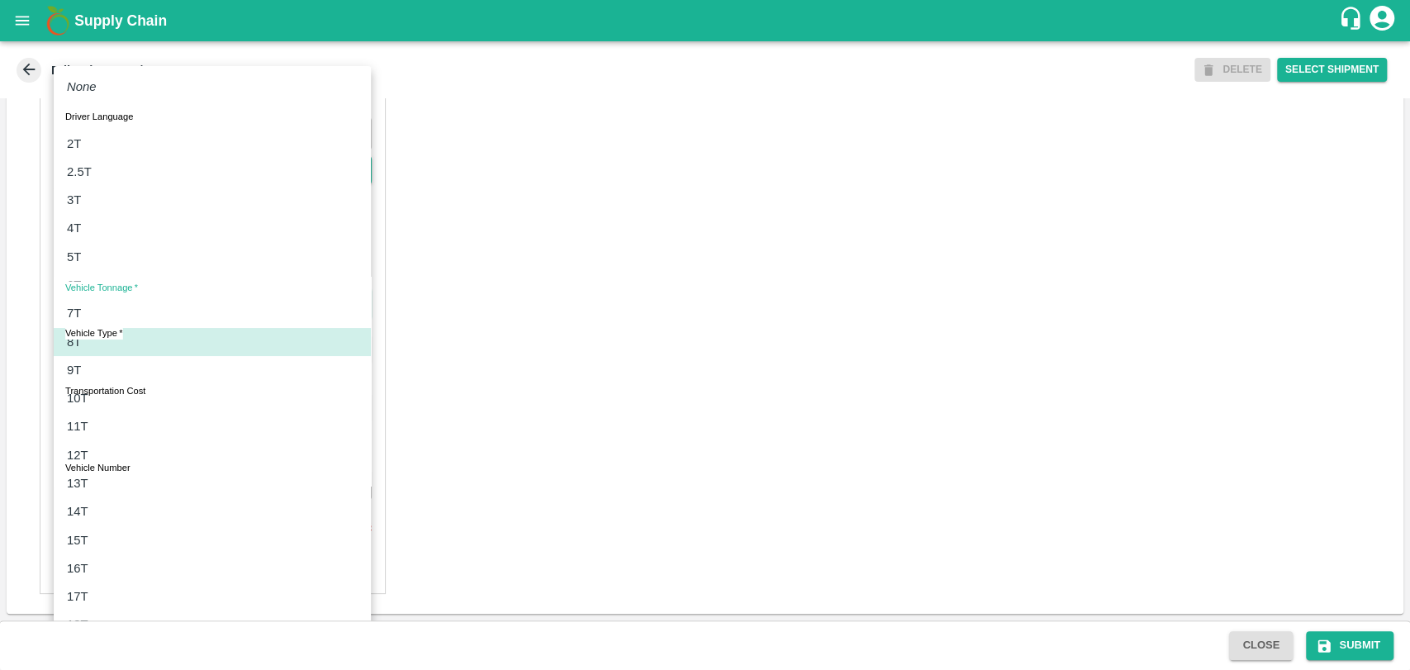
click at [100, 409] on li "10T" at bounding box center [212, 398] width 317 height 28
type input "10000"
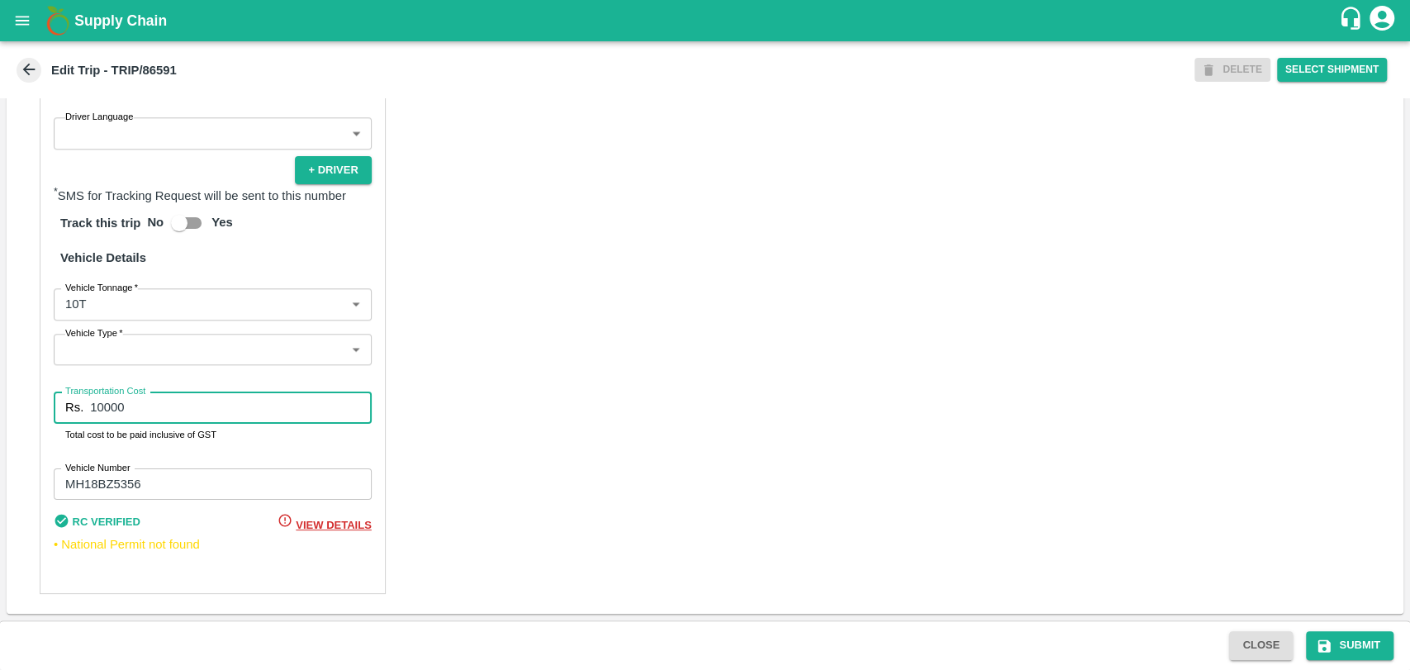
drag, startPoint x: 109, startPoint y: 410, endPoint x: 27, endPoint y: 413, distance: 81.8
click at [27, 413] on div "Partner Details Partner   * Partner Add Transporter Driver 1 Details Driver Nam…" at bounding box center [705, 199] width 1396 height 827
type input "19000"
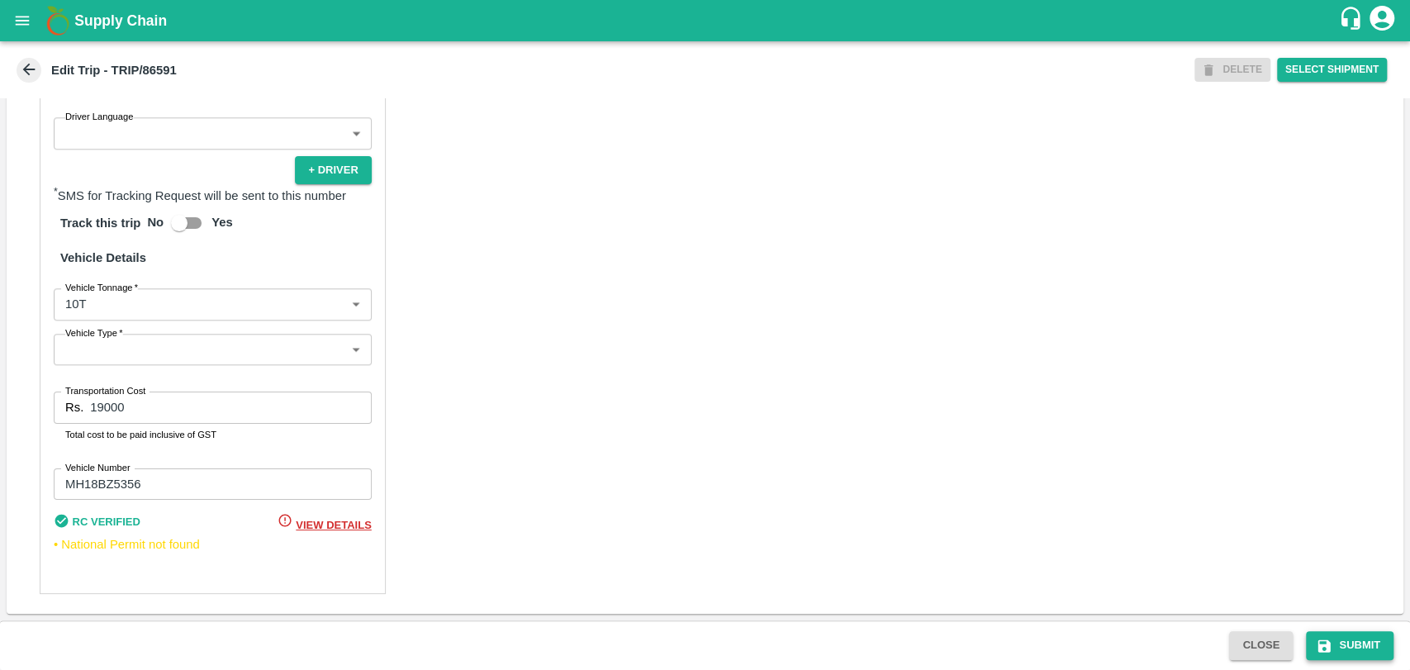
click at [1347, 637] on button "Submit" at bounding box center [1350, 645] width 88 height 29
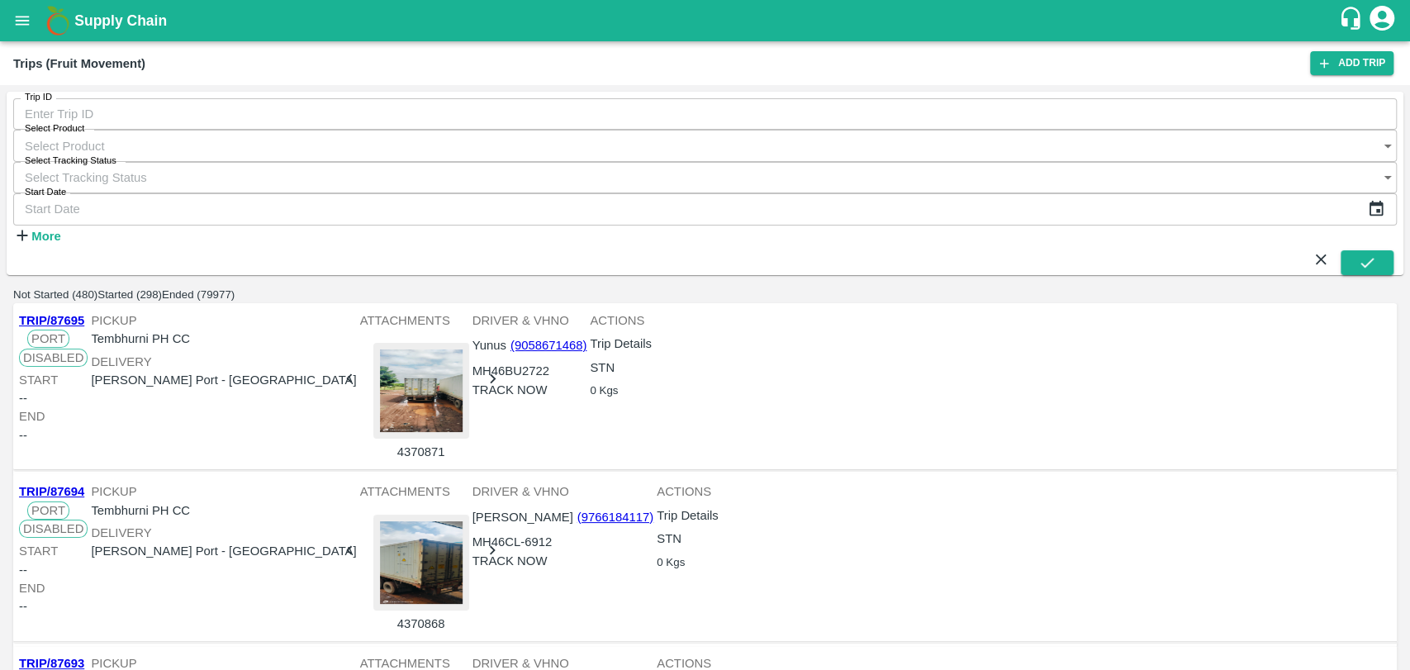
click at [40, 230] on strong "More" at bounding box center [45, 236] width 29 height 13
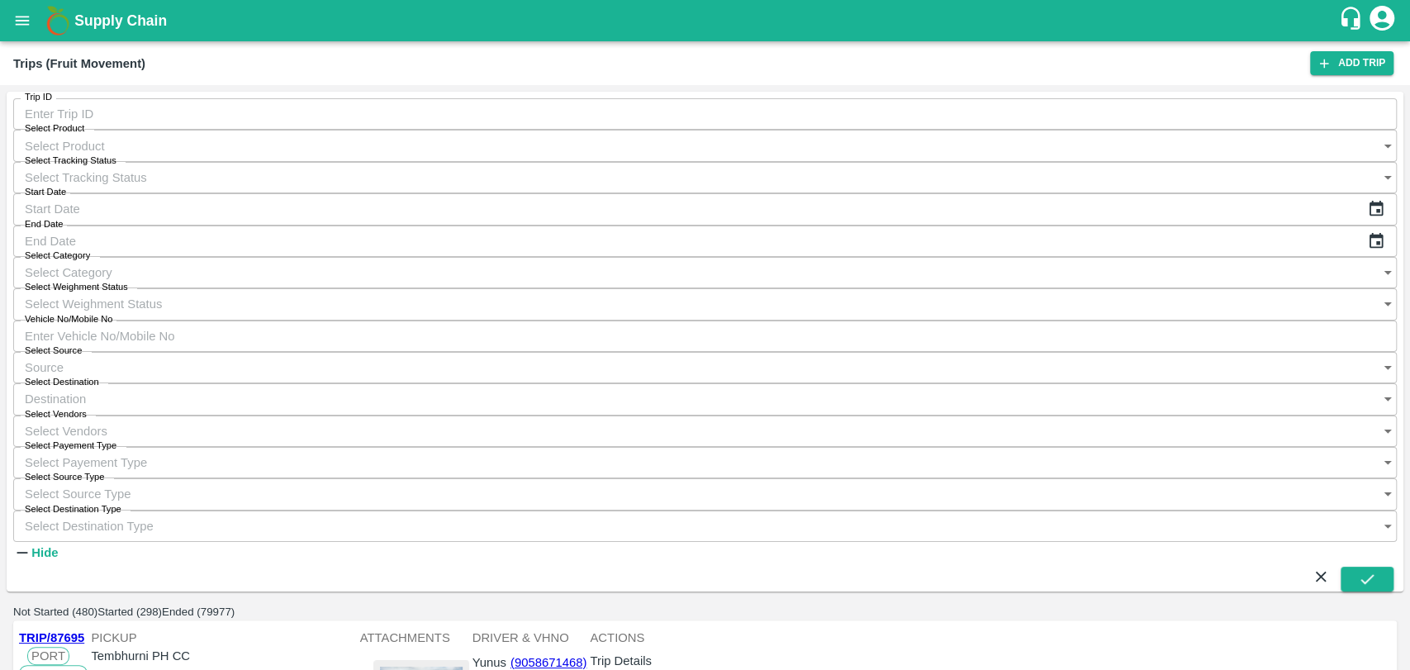
click at [1027, 320] on input "Vehicle No/Mobile No" at bounding box center [704, 335] width 1383 height 31
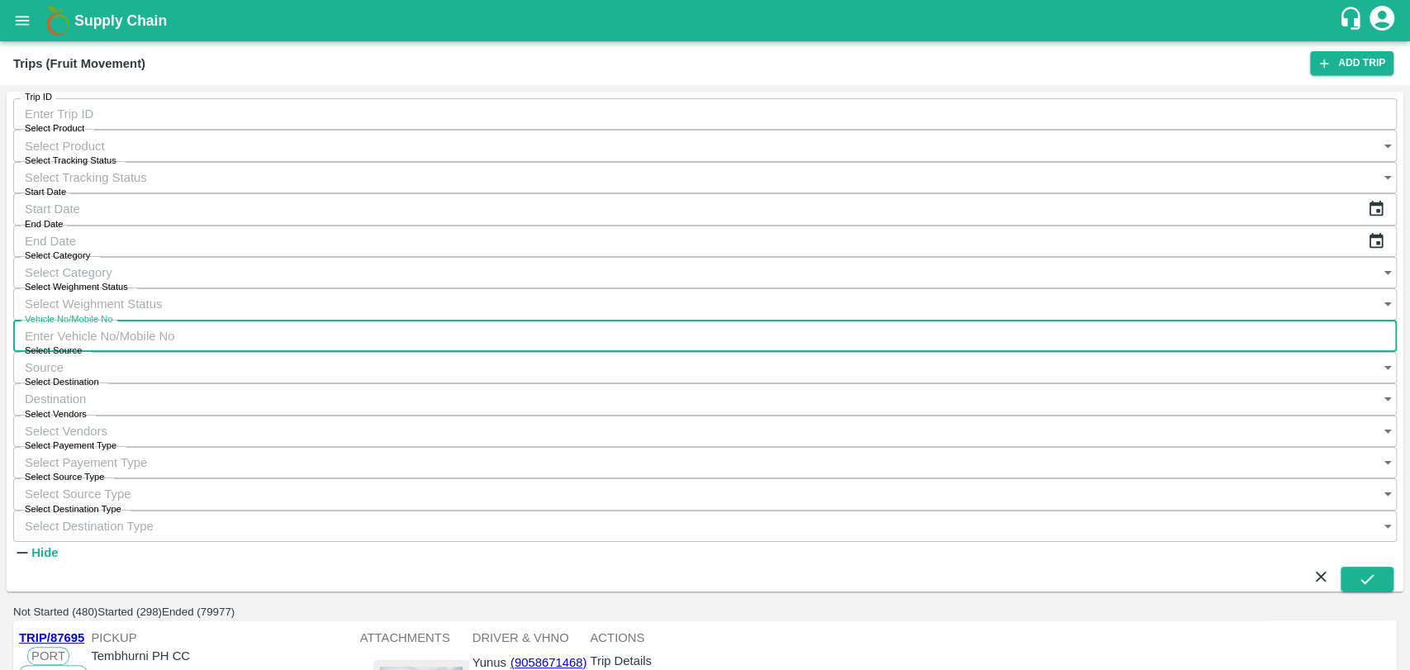
paste input "MH19CY9105"
type input "MH19CY9105"
click at [1358, 570] on icon "submit" at bounding box center [1367, 579] width 18 height 18
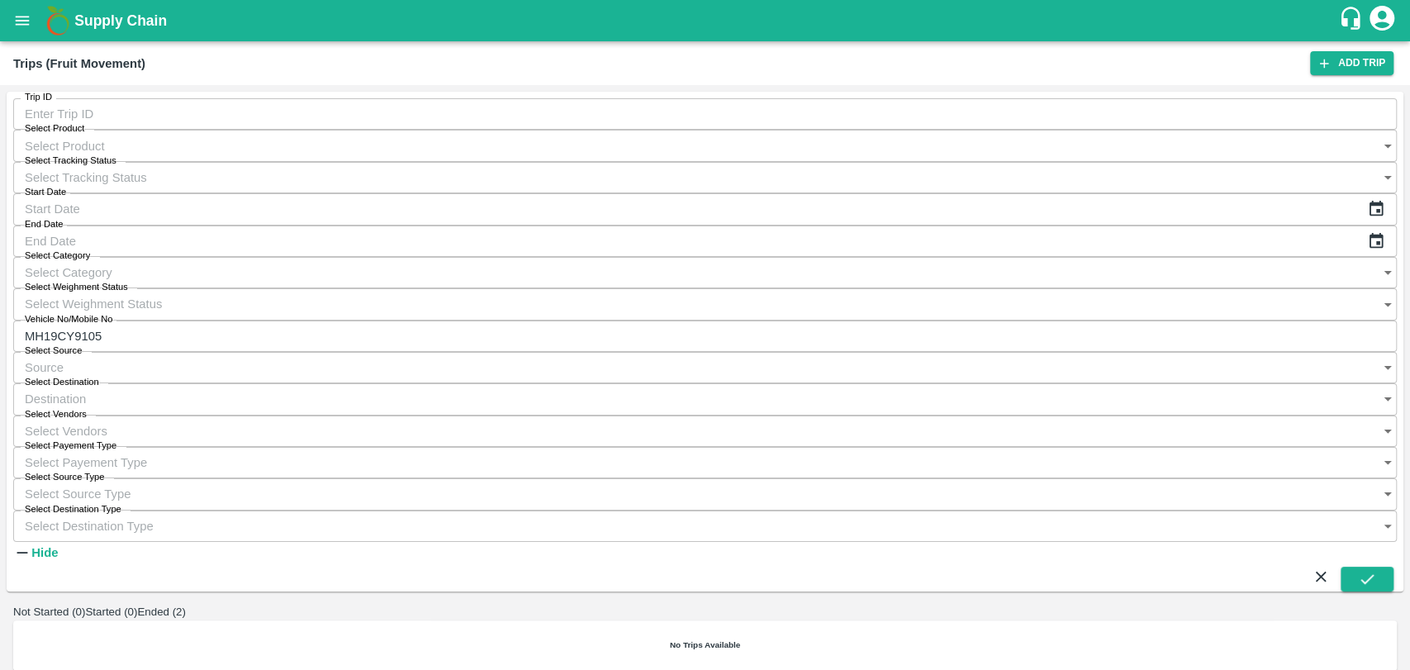
click at [186, 605] on button "Ended (2)" at bounding box center [161, 611] width 49 height 12
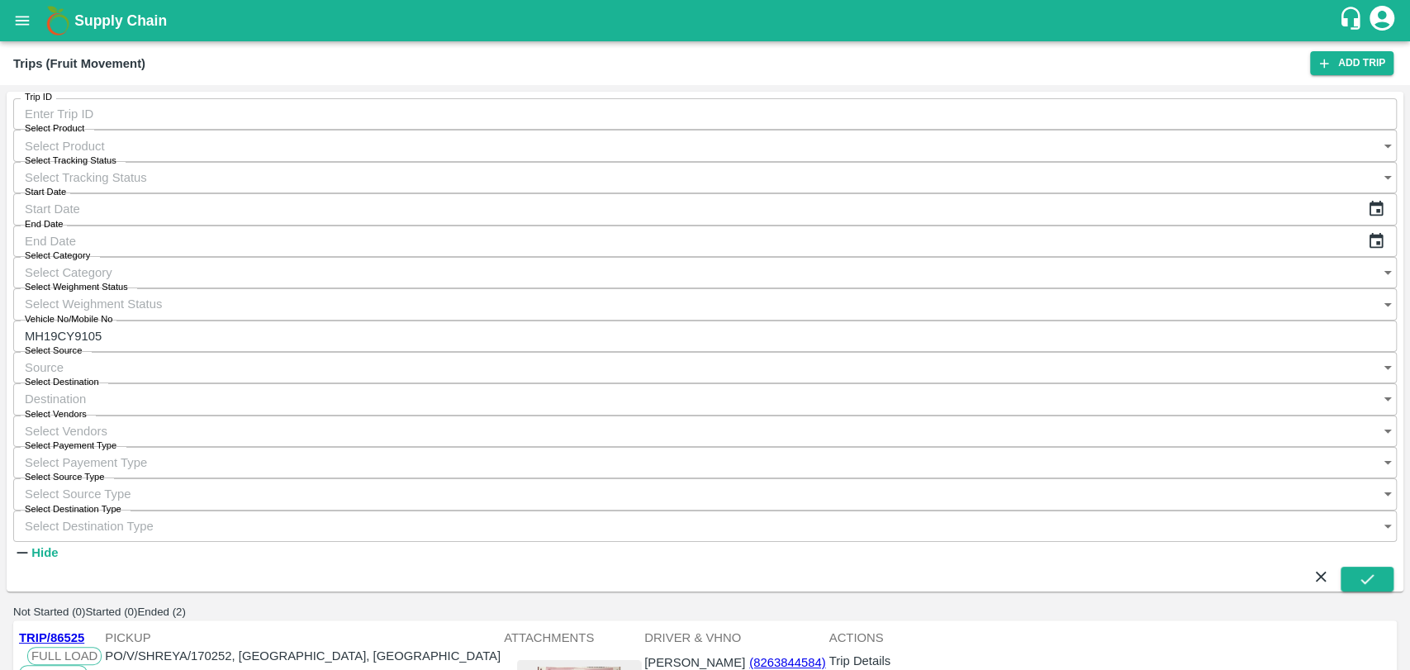
click at [76, 631] on link "TRIP/86525" at bounding box center [51, 637] width 65 height 13
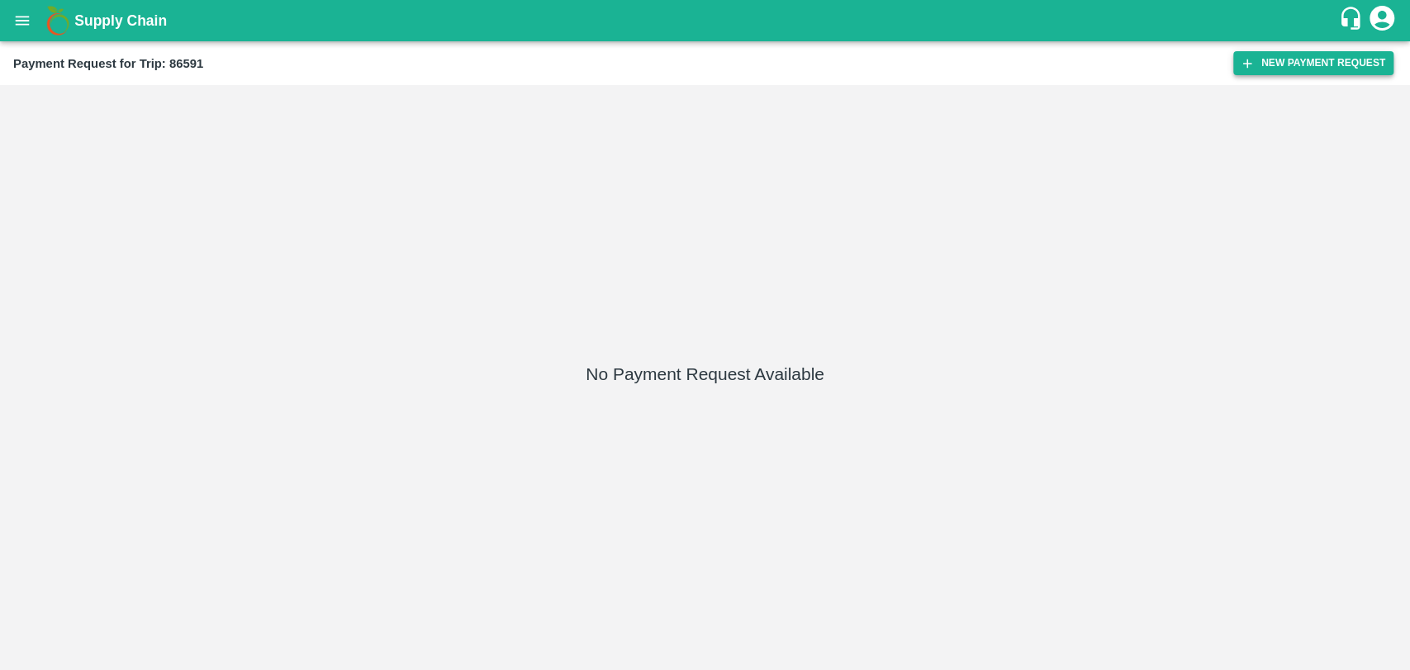
click at [1254, 63] on icon "button" at bounding box center [1246, 63] width 15 height 15
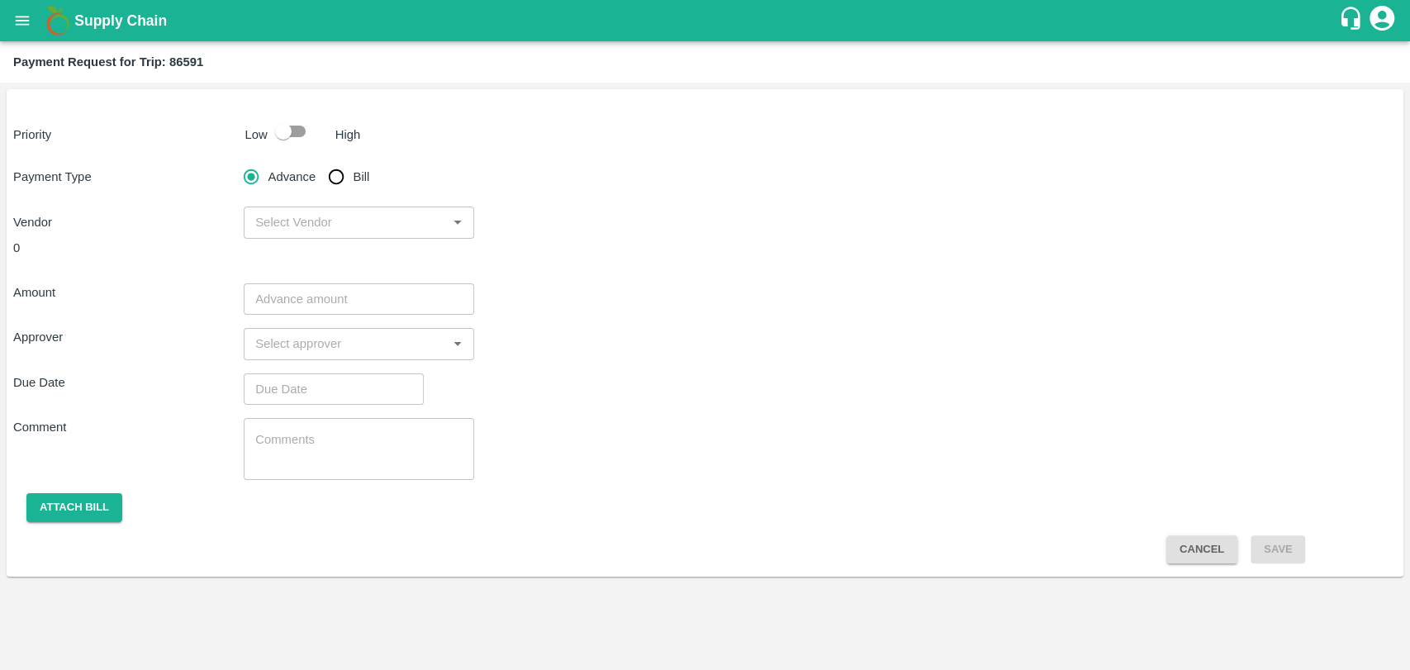
click at [302, 126] on input "checkbox" at bounding box center [283, 131] width 94 height 31
checkbox input "true"
click at [339, 180] on input "Bill" at bounding box center [336, 176] width 33 height 33
radio input "true"
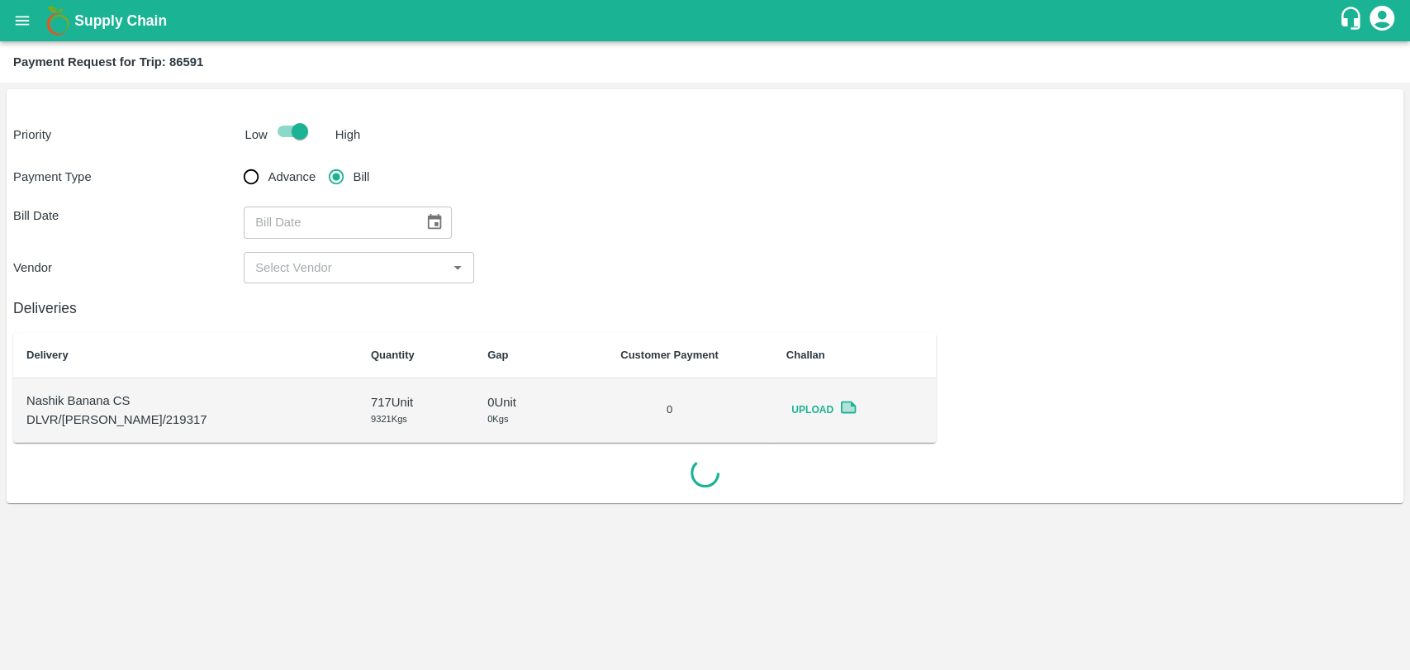
click at [425, 231] on icon "Choose date" at bounding box center [434, 222] width 18 height 18
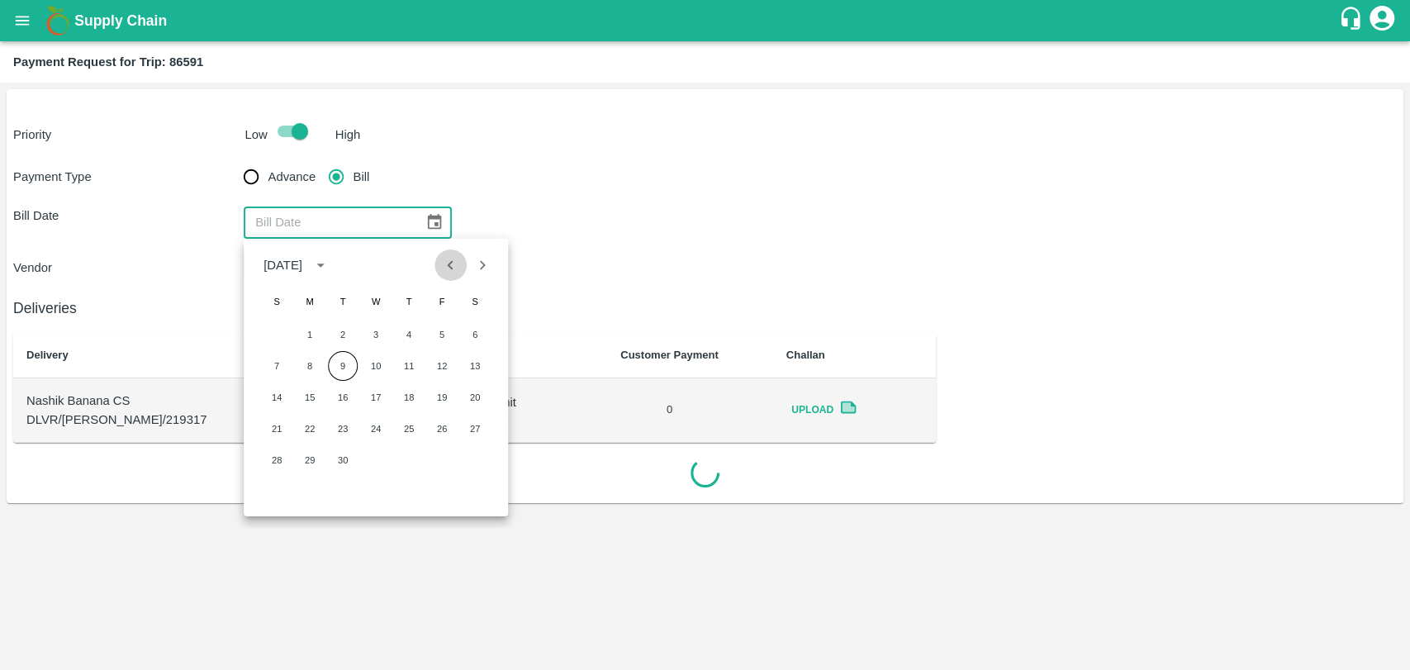
click at [451, 279] on button "Previous month" at bounding box center [450, 264] width 31 height 31
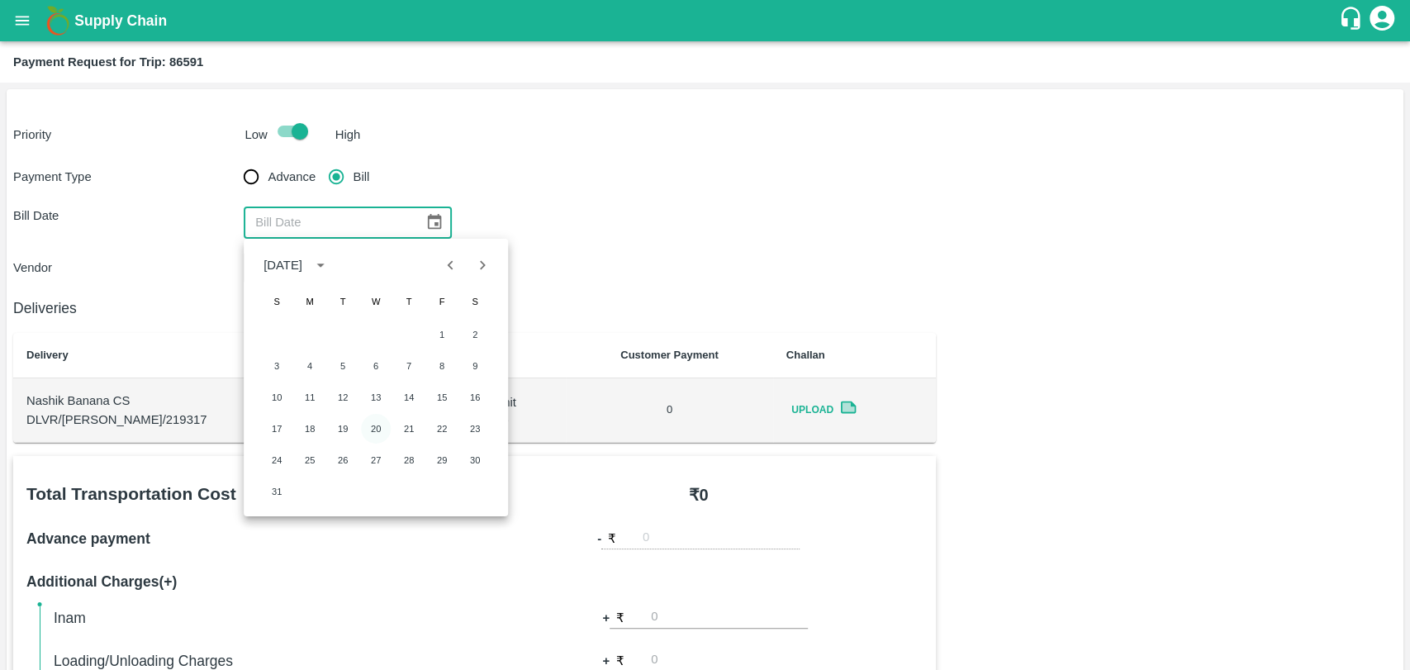
click at [363, 429] on button "20" at bounding box center [376, 429] width 30 height 30
type input "20/08/2025"
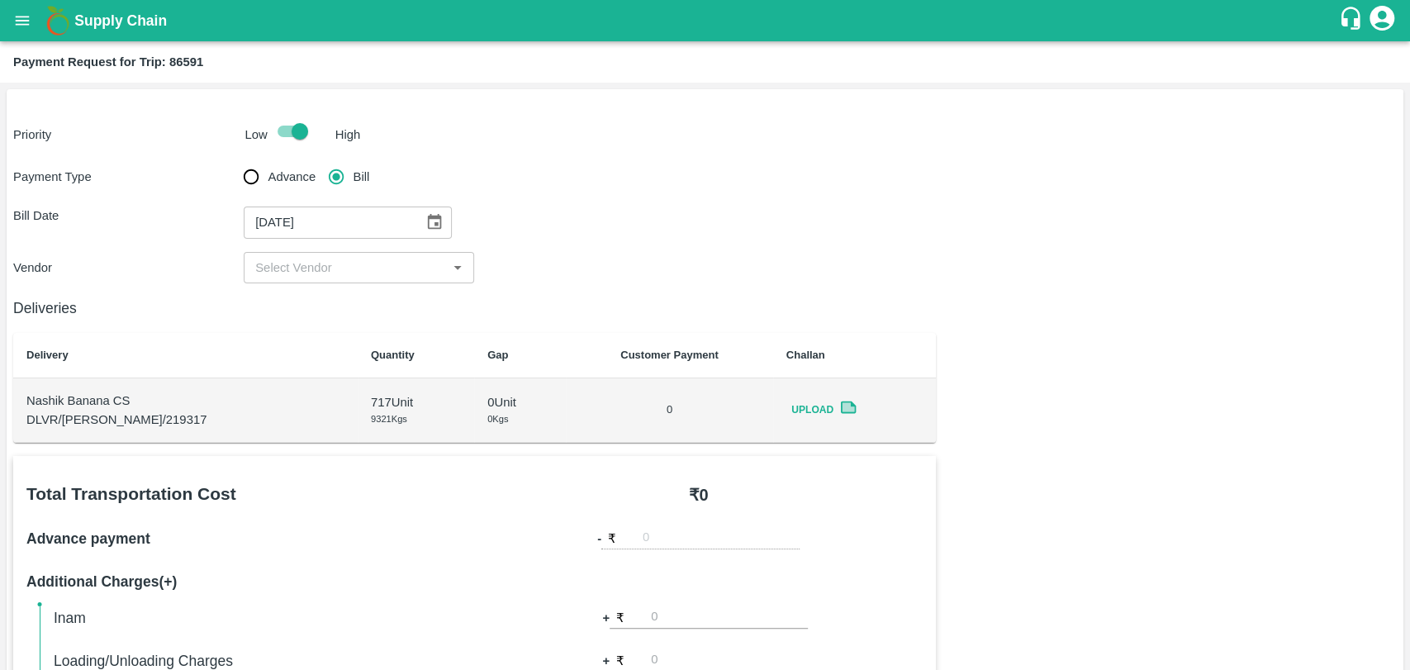
click at [293, 282] on div "​" at bounding box center [359, 267] width 230 height 31
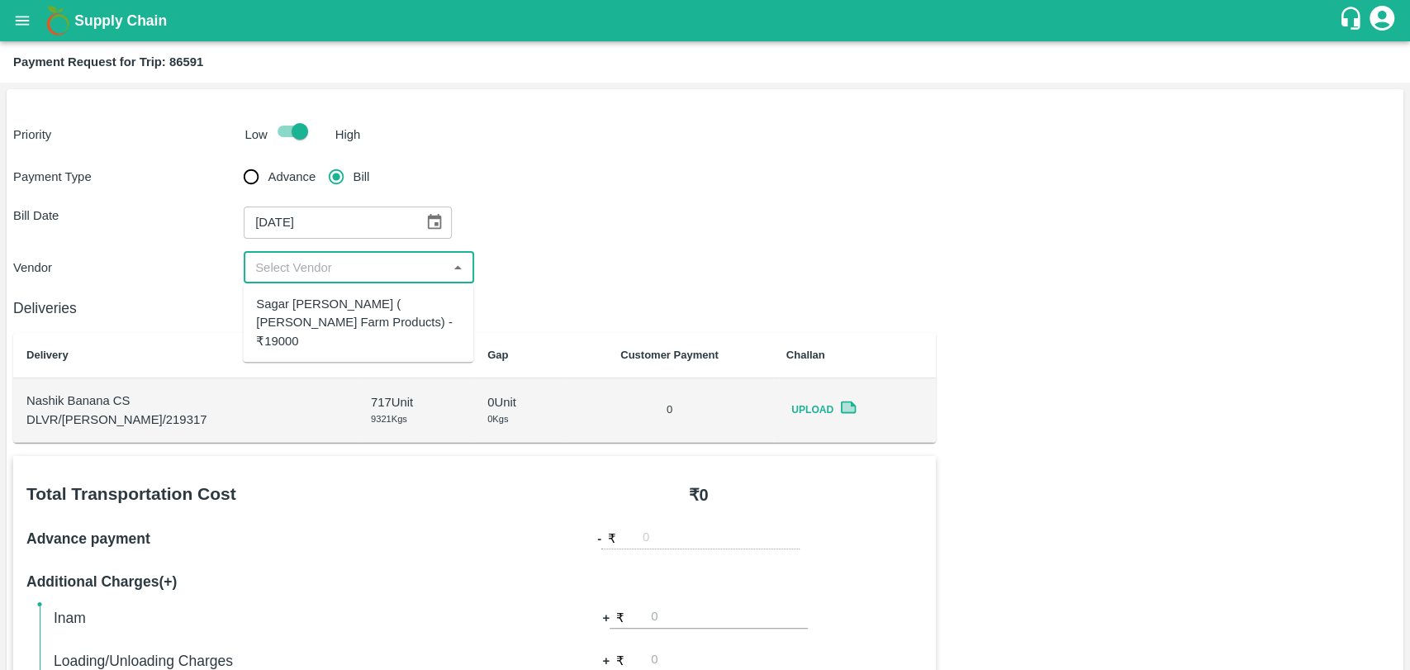
click at [289, 302] on div "Sagar Pramod Patil ( Shreyansh Farm Products) - ₹19000" at bounding box center [358, 322] width 204 height 55
type input "Sagar Pramod Patil ( Shreyansh Farm Products) - ₹19000"
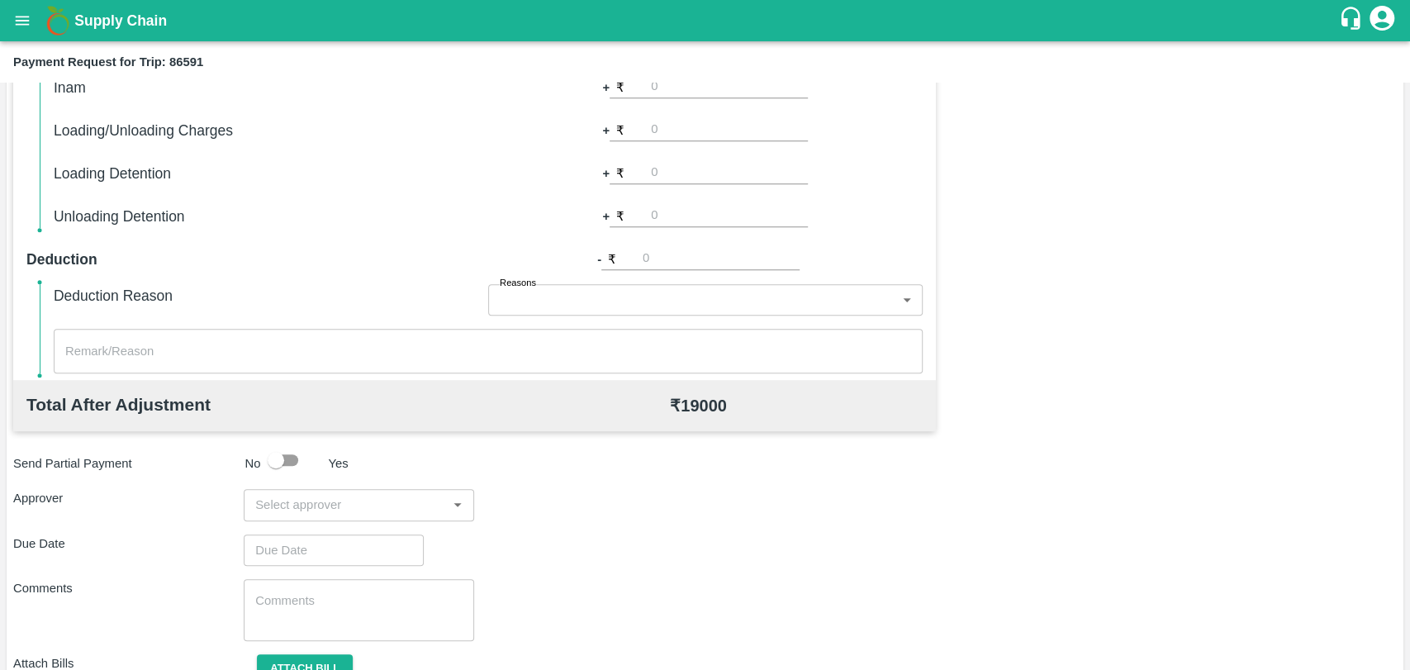
scroll to position [550, 0]
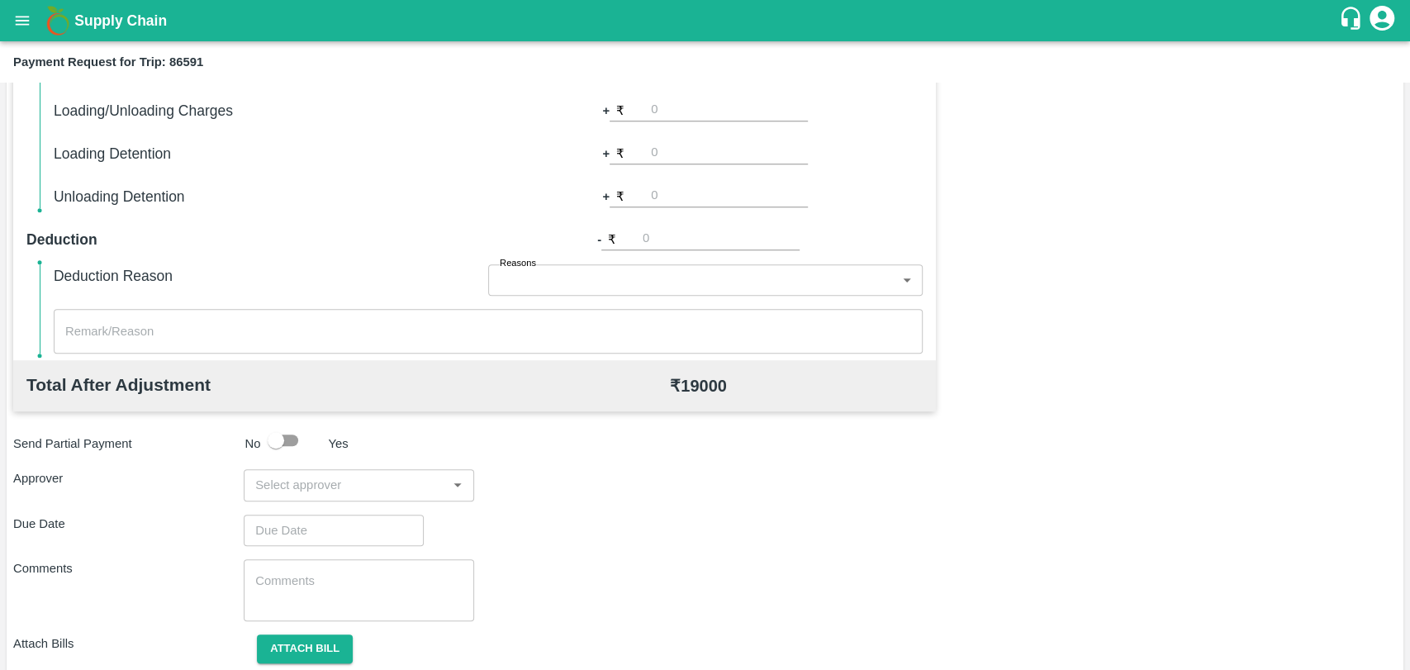
click at [661, 111] on input "number" at bounding box center [729, 110] width 157 height 22
type input "500"
click at [962, 246] on div "Total Transportation Cost ₹ 19000 Advance payment - ₹ Additional Charges(+) Ina…" at bounding box center [704, 305] width 1383 height 799
click at [298, 475] on input "input" at bounding box center [345, 484] width 193 height 21
type input "wag"
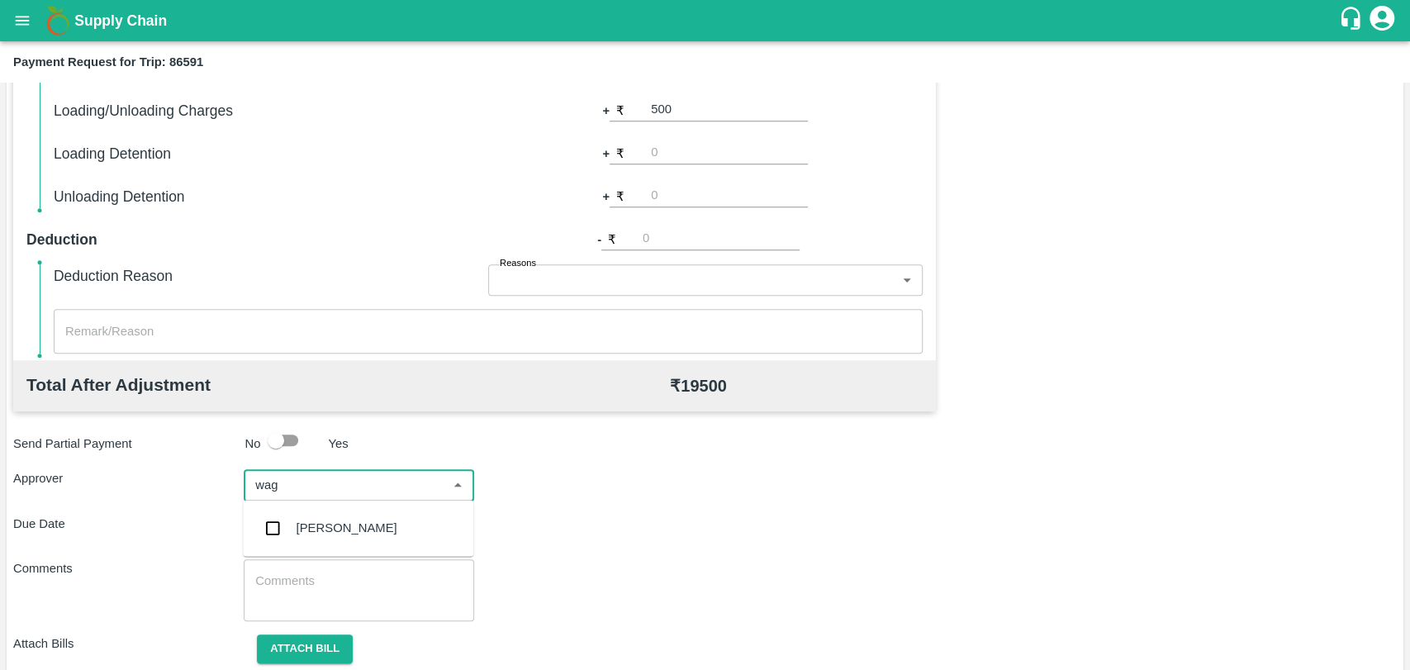
click at [310, 546] on div "Prasad Waghade" at bounding box center [358, 527] width 230 height 43
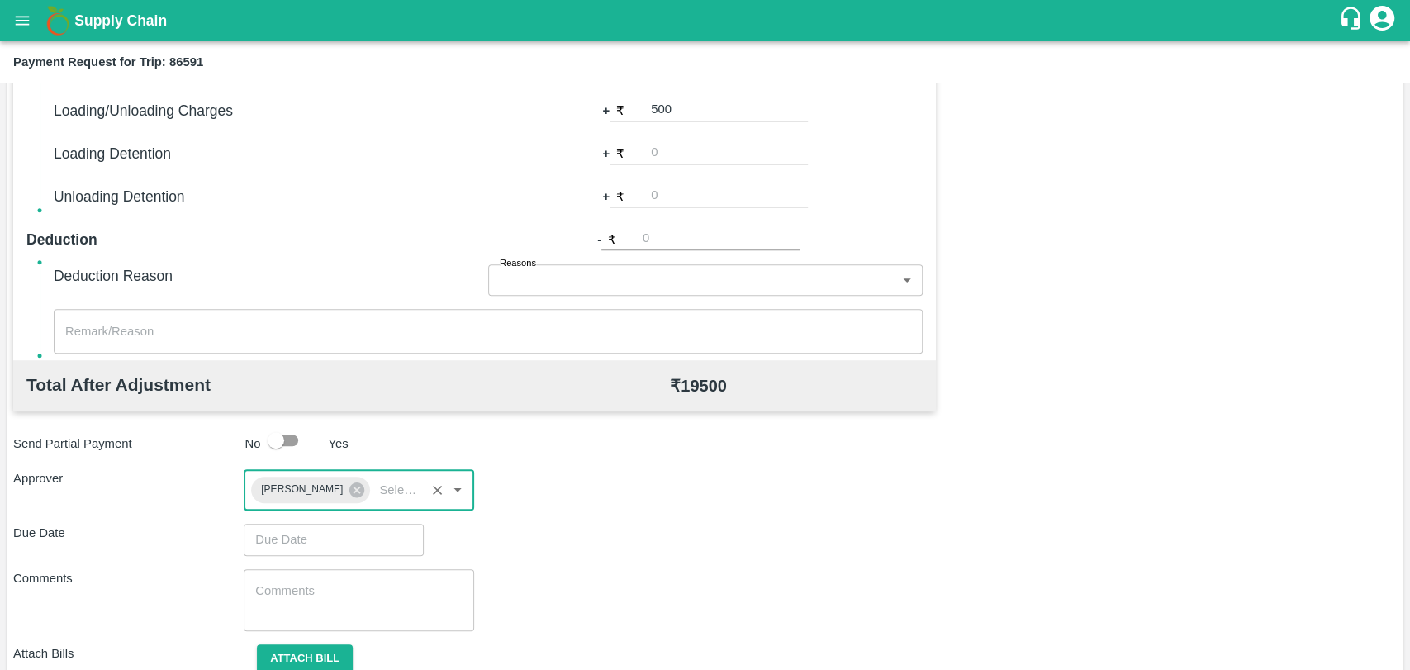
type input "DD/MM/YYYY hh:mm aa"
click at [302, 539] on input "DD/MM/YYYY hh:mm aa" at bounding box center [328, 539] width 168 height 31
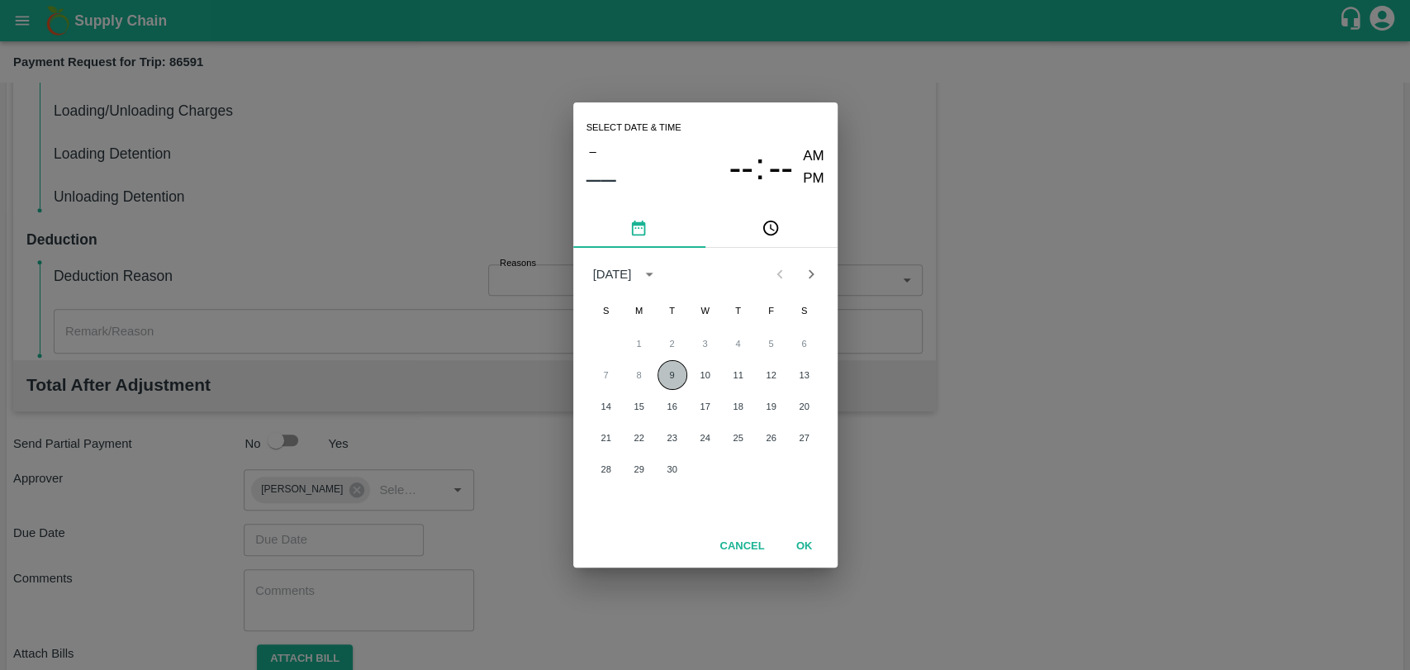
click at [675, 386] on button "9" at bounding box center [672, 375] width 30 height 30
type input "09/09/2025 12:00 AM"
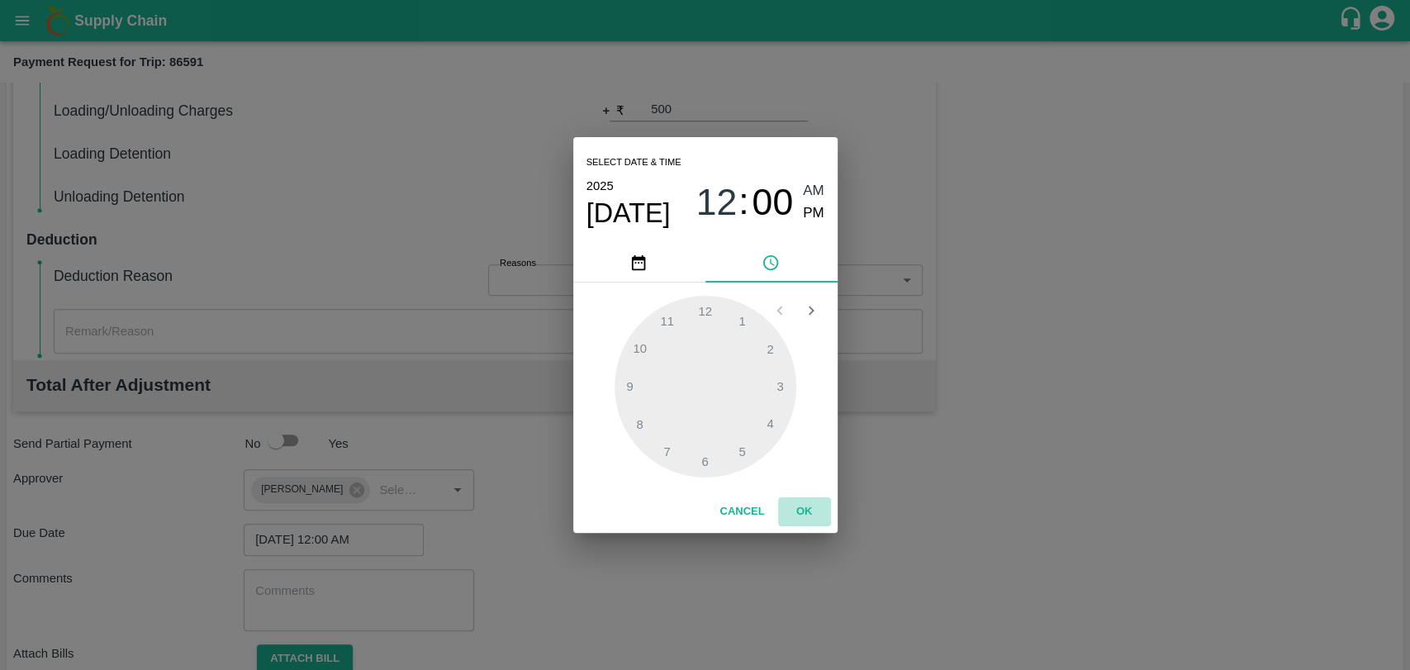
drag, startPoint x: 791, startPoint y: 510, endPoint x: 560, endPoint y: 553, distance: 235.3
click at [790, 510] on button "OK" at bounding box center [804, 511] width 53 height 29
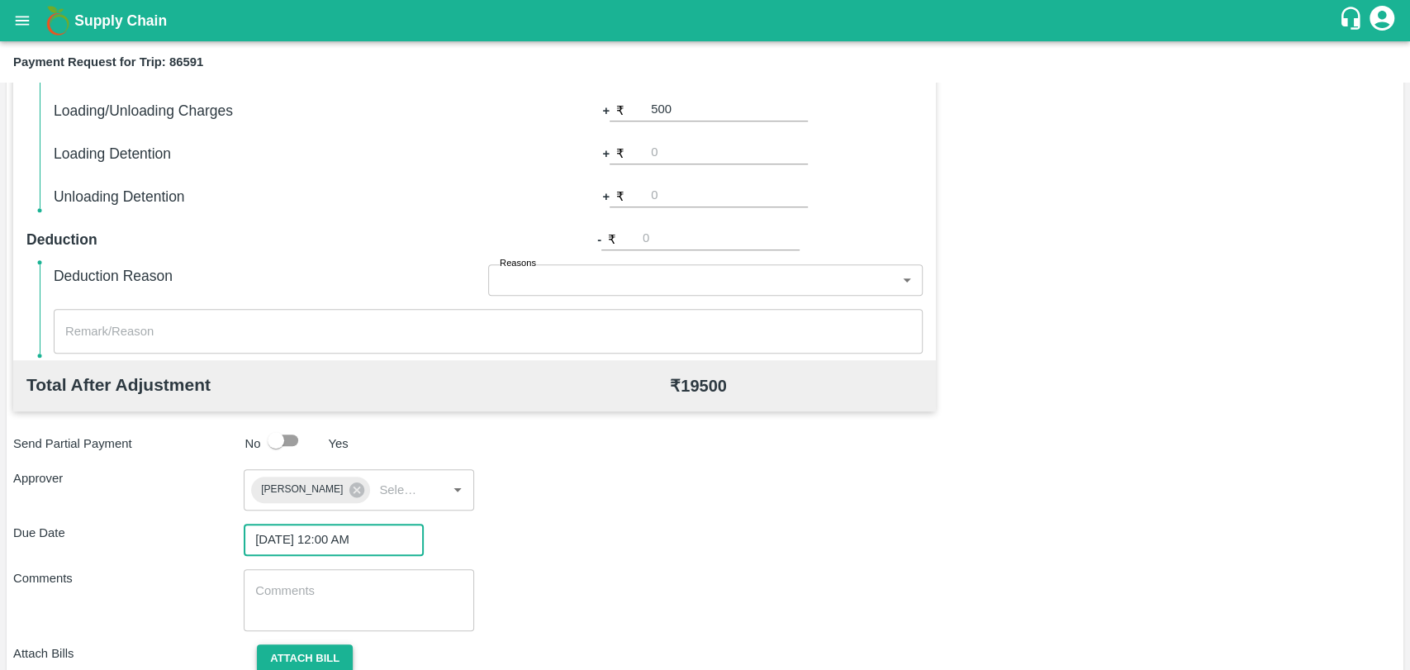
click at [312, 656] on button "Attach bill" at bounding box center [305, 658] width 96 height 29
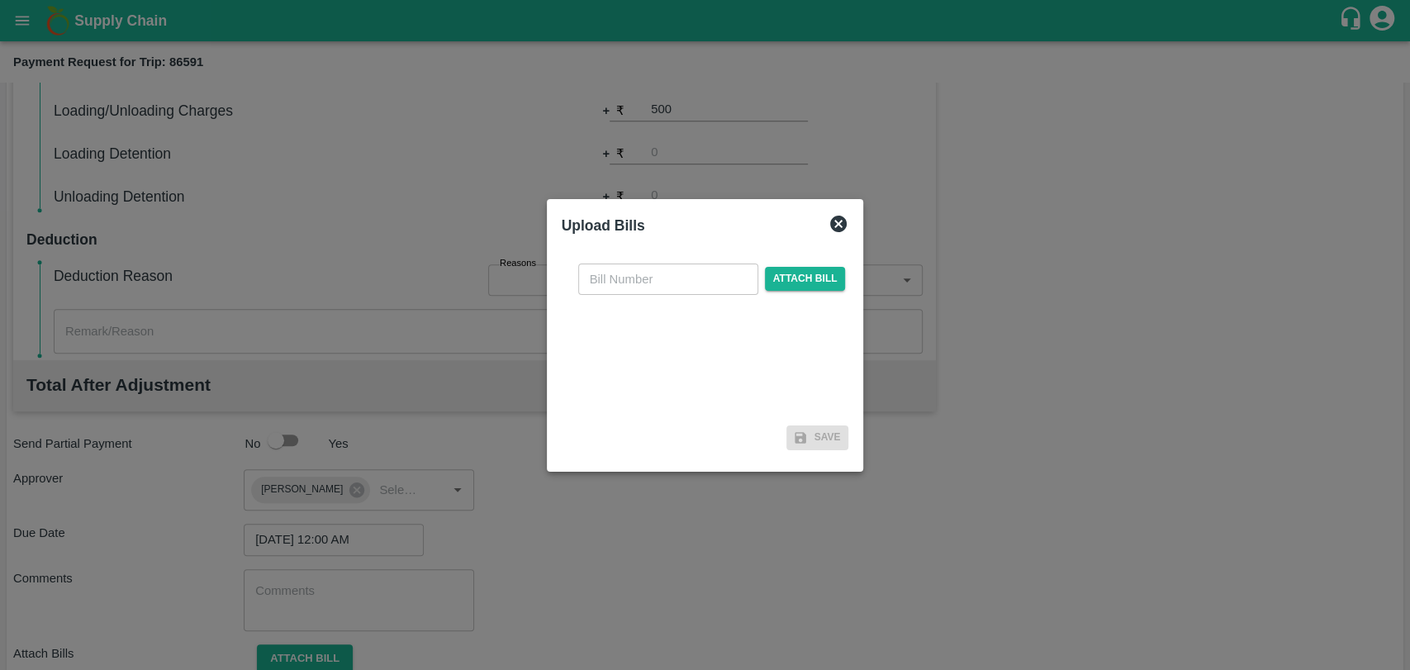
click at [667, 288] on input "text" at bounding box center [668, 278] width 180 height 31
type input "388"
click at [784, 295] on div "388 ​ Attach bill" at bounding box center [705, 334] width 287 height 169
click at [782, 280] on span "Attach bill" at bounding box center [805, 279] width 81 height 24
click at [0, 0] on input "Attach bill" at bounding box center [0, 0] width 0 height 0
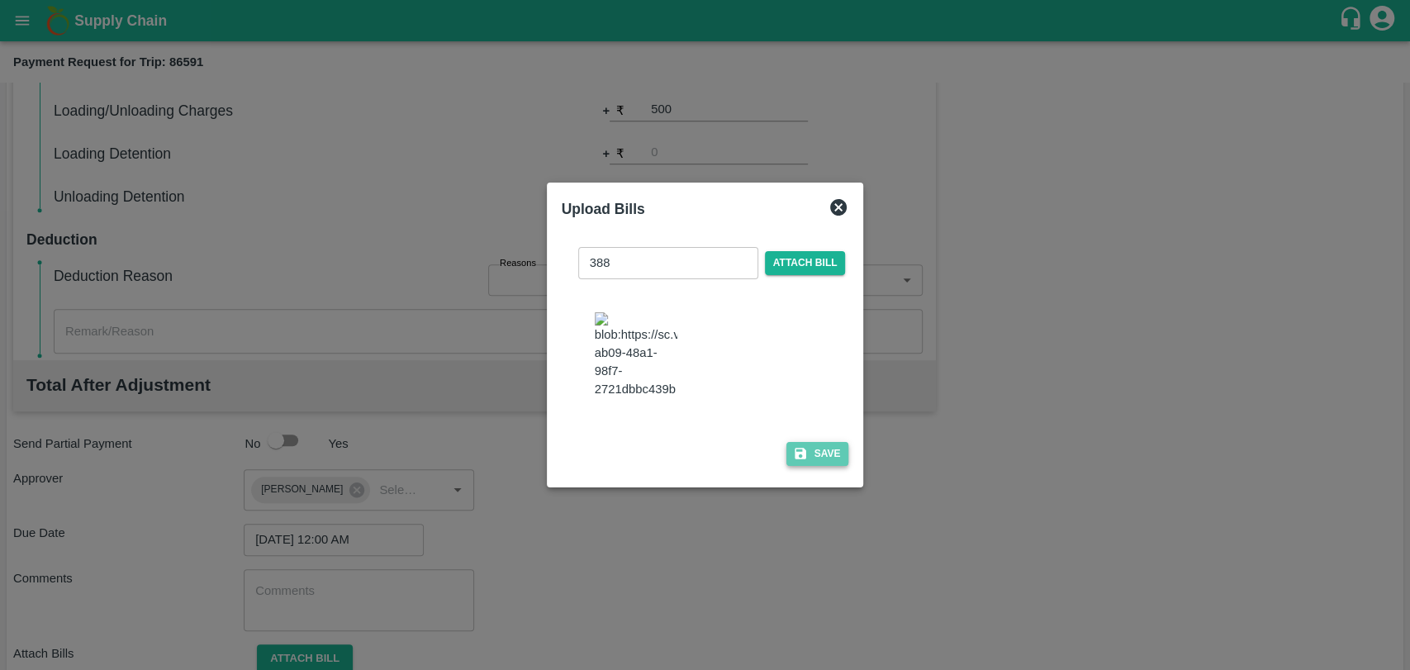
click at [794, 451] on icon "button" at bounding box center [800, 454] width 12 height 12
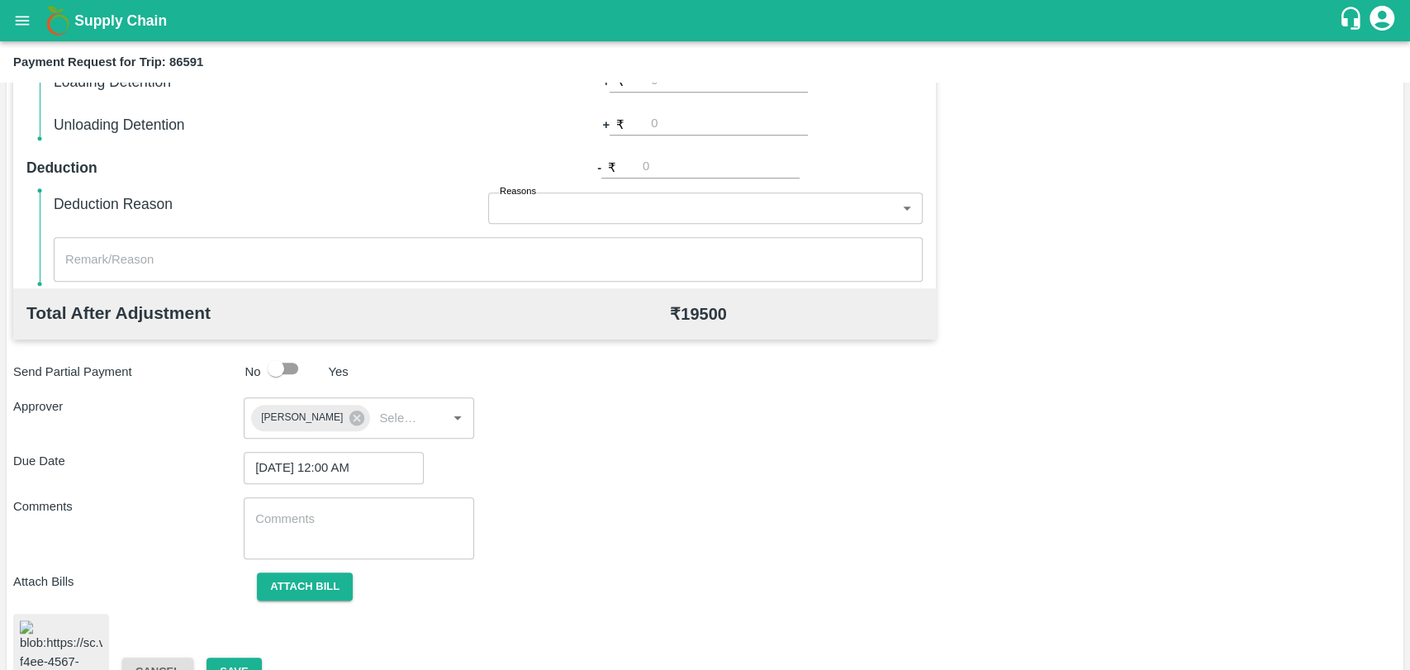
scroll to position [687, 0]
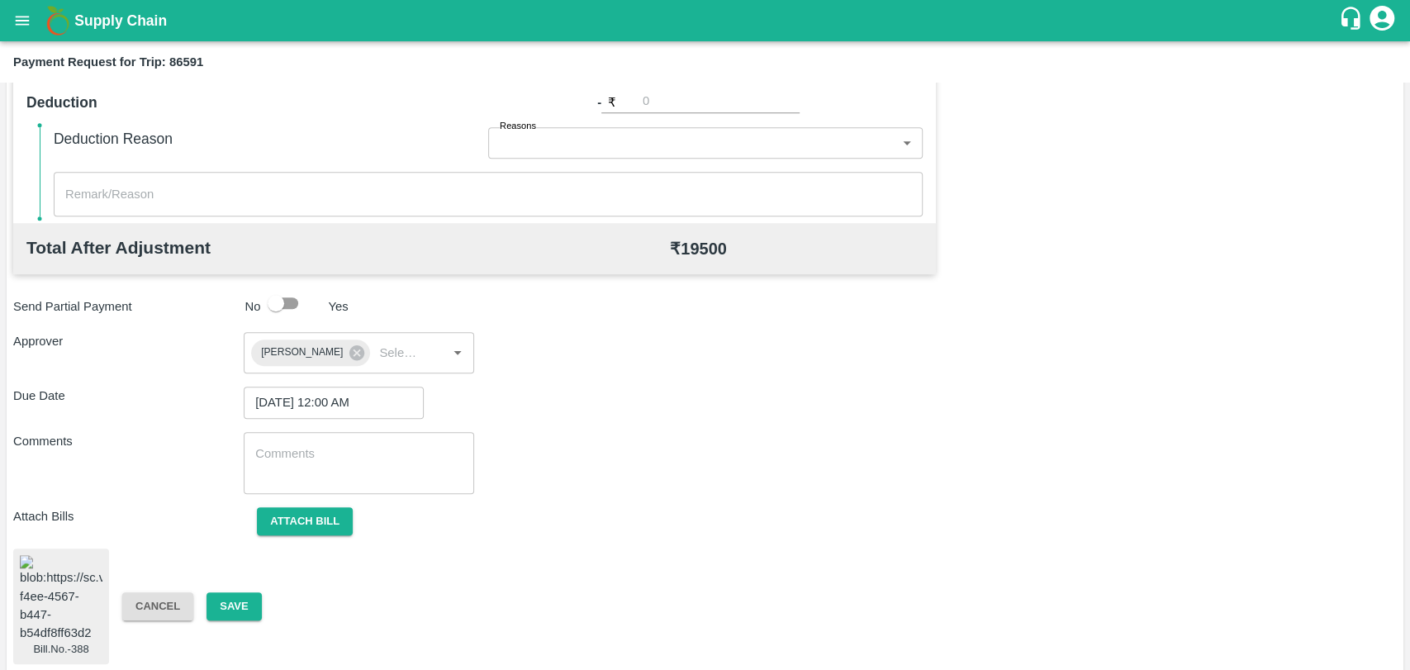
click at [247, 575] on div "Bill.No.-388 Cancel Save" at bounding box center [704, 606] width 1383 height 116
click at [247, 592] on button "Save" at bounding box center [233, 606] width 55 height 29
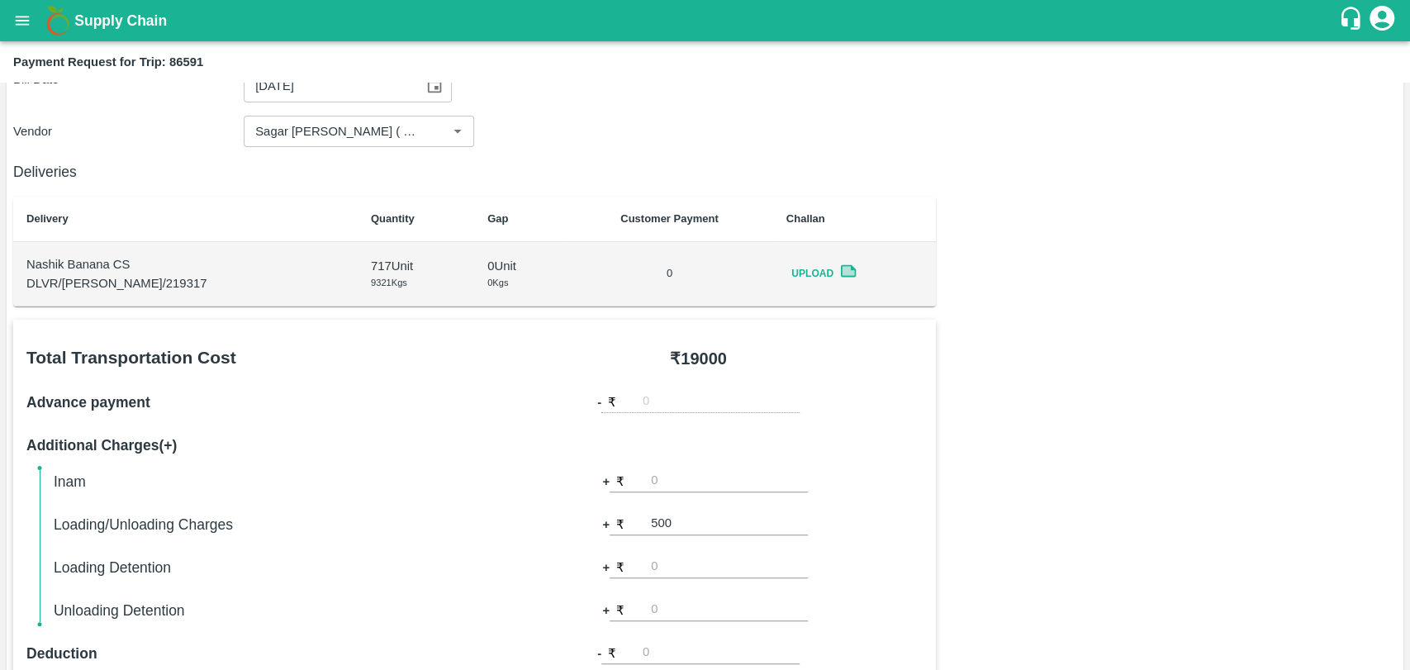
scroll to position [0, 0]
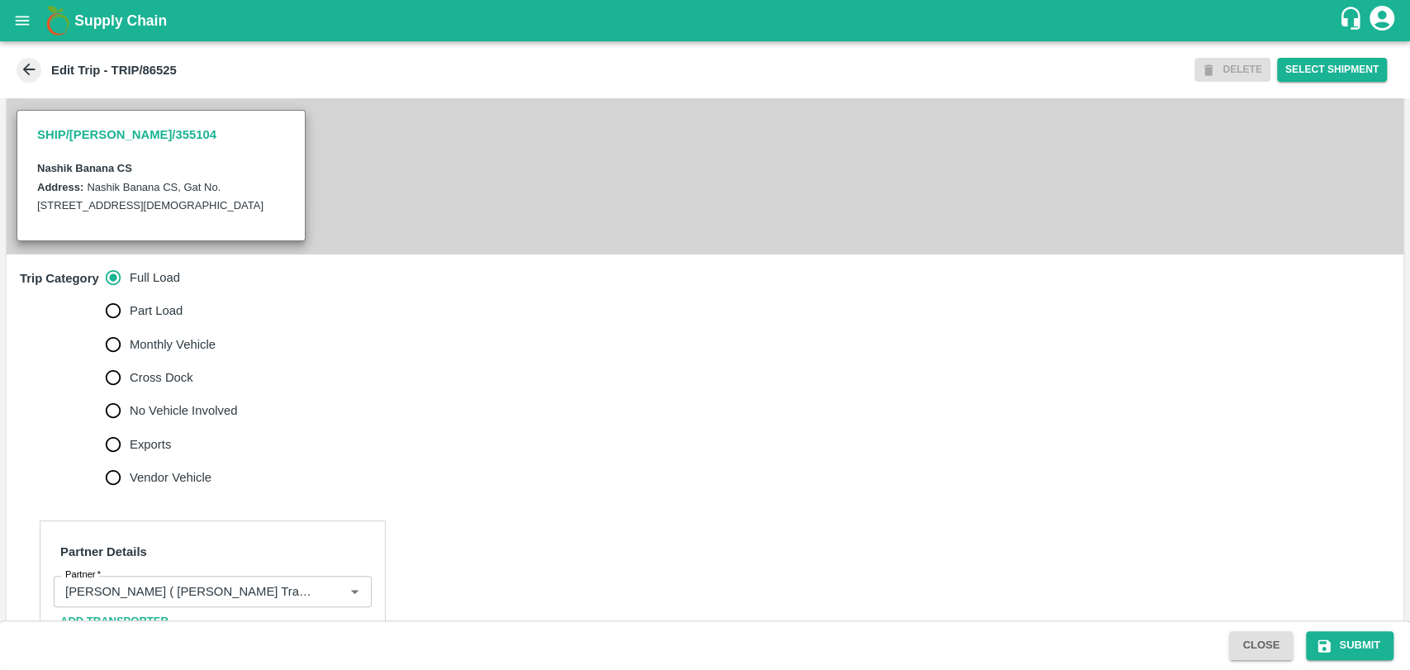
scroll to position [458, 0]
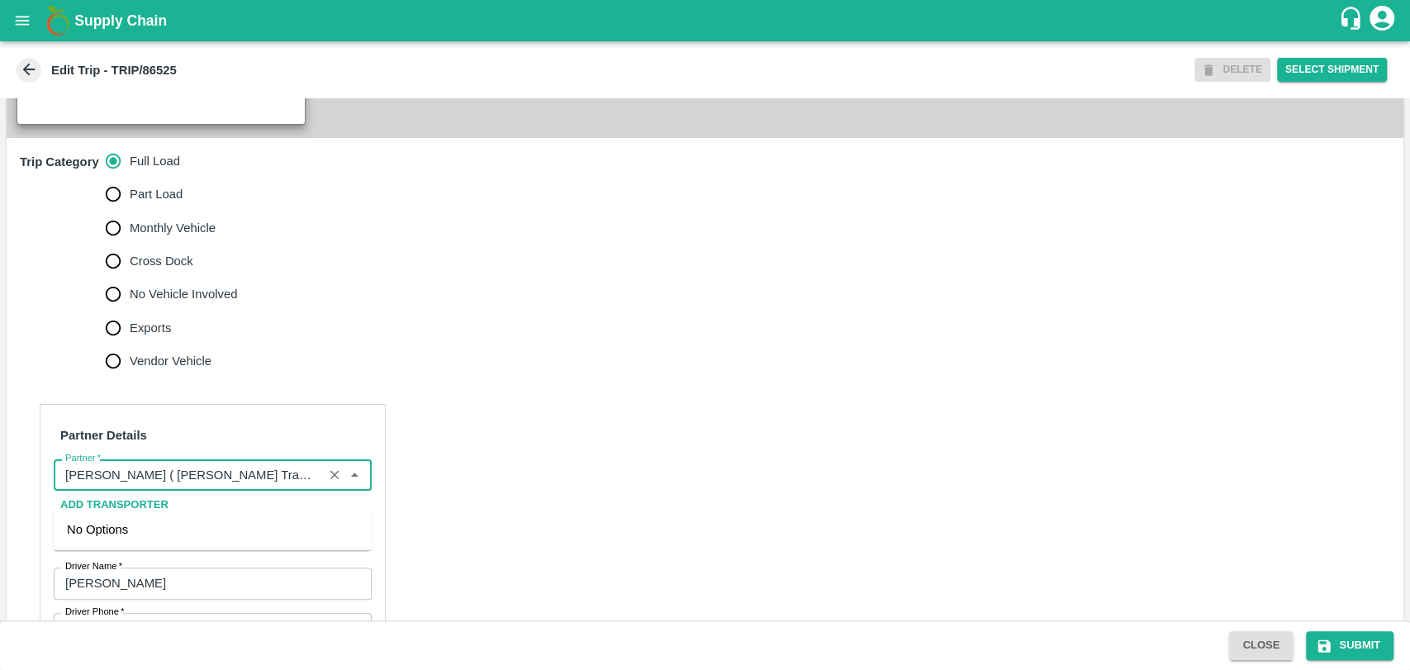
click at [148, 485] on input "Partner   *" at bounding box center [188, 474] width 259 height 21
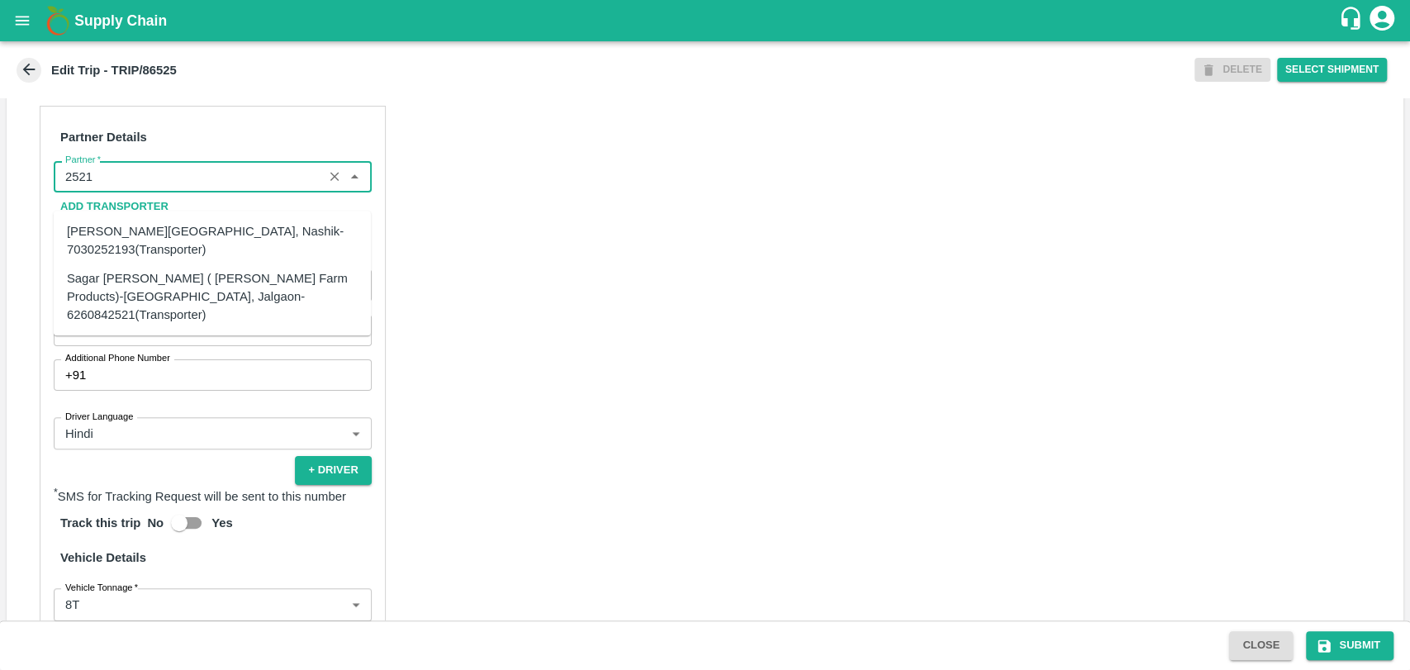
scroll to position [826, 0]
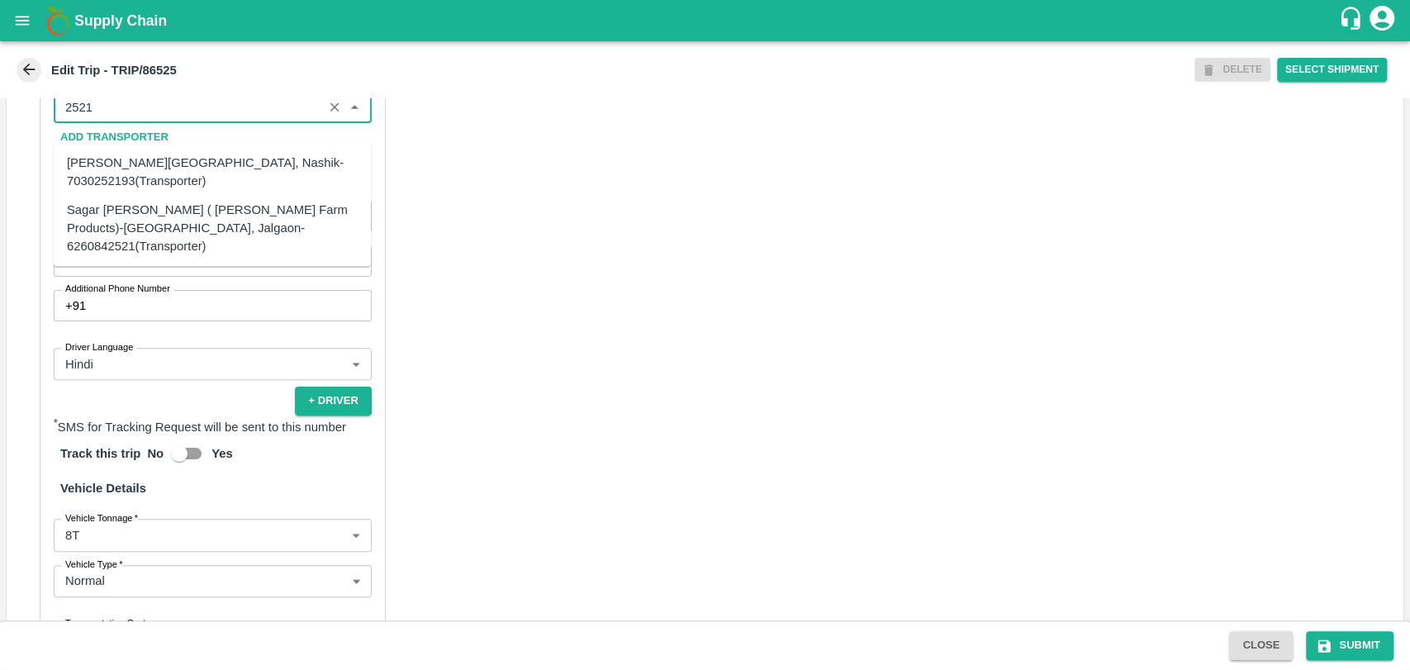
click at [120, 201] on div "Sagar [PERSON_NAME] ( [PERSON_NAME] Farm Products)-[GEOGRAPHIC_DATA], Jalgaon-6…" at bounding box center [212, 227] width 291 height 55
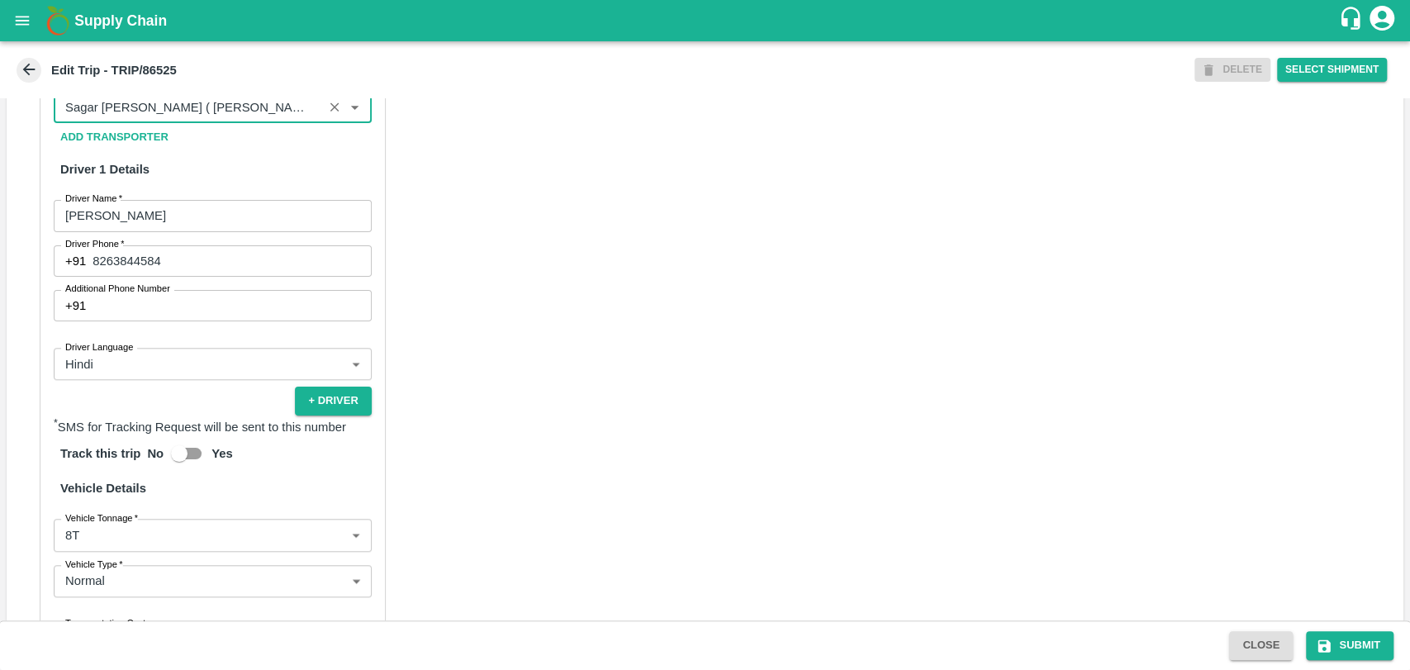
scroll to position [1075, 0]
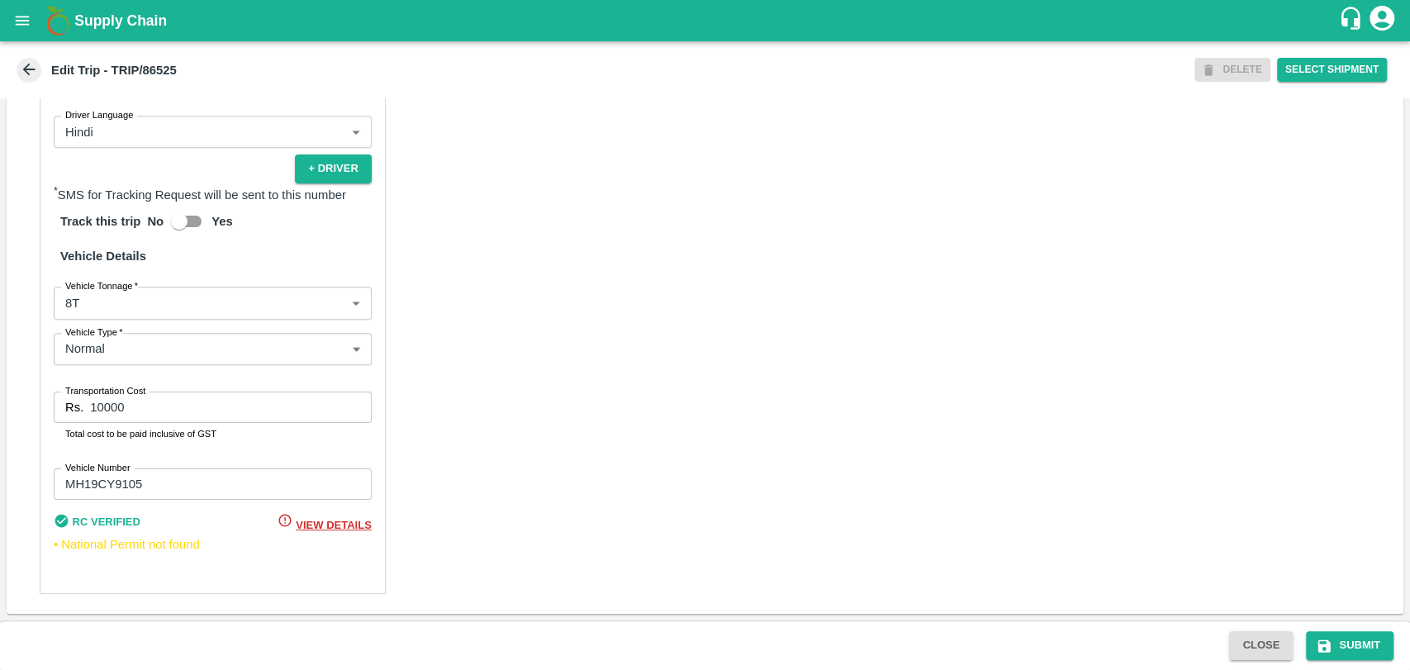
type input "Sagar [PERSON_NAME] ( [PERSON_NAME] Farm Products)-[GEOGRAPHIC_DATA], Jalgaon-6…"
click at [104, 306] on body "Supply Chain Edit Trip - TRIP/86525 DELETE Select Shipment Trip Details Trip Ty…" at bounding box center [705, 335] width 1410 height 670
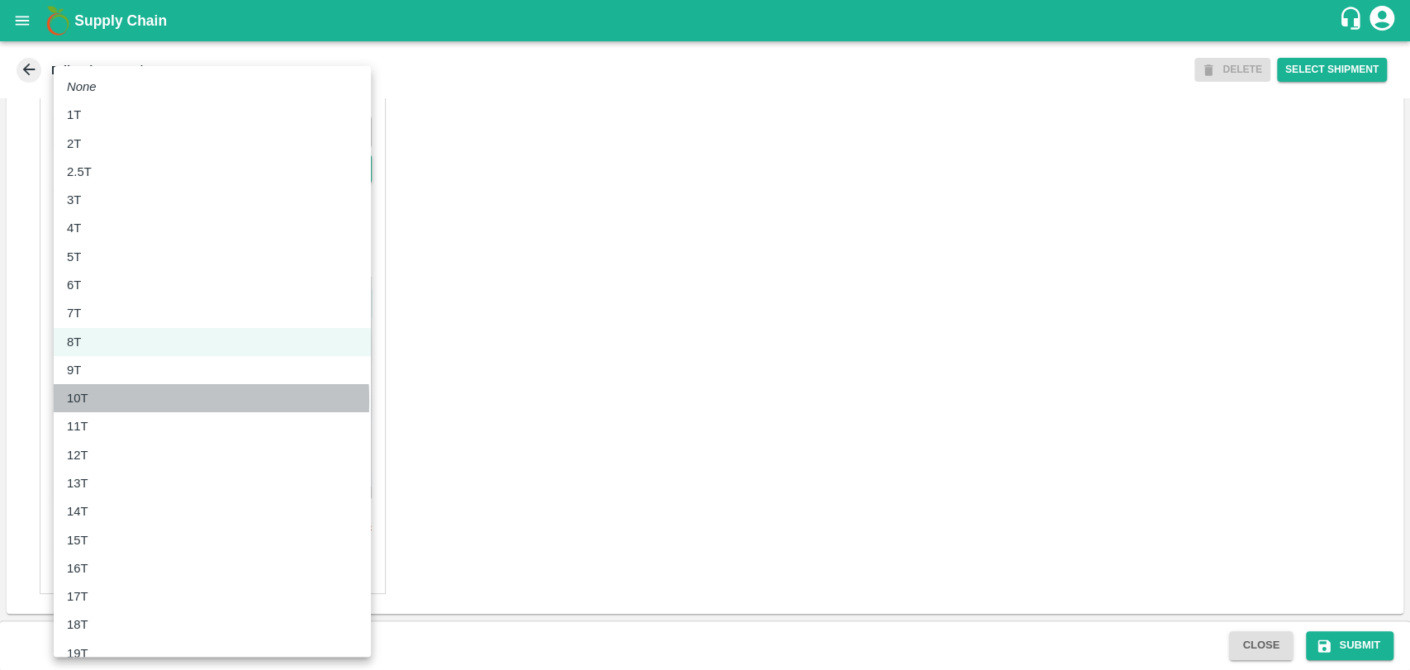
click at [83, 401] on p "10T" at bounding box center [77, 398] width 21 height 18
type input "10000"
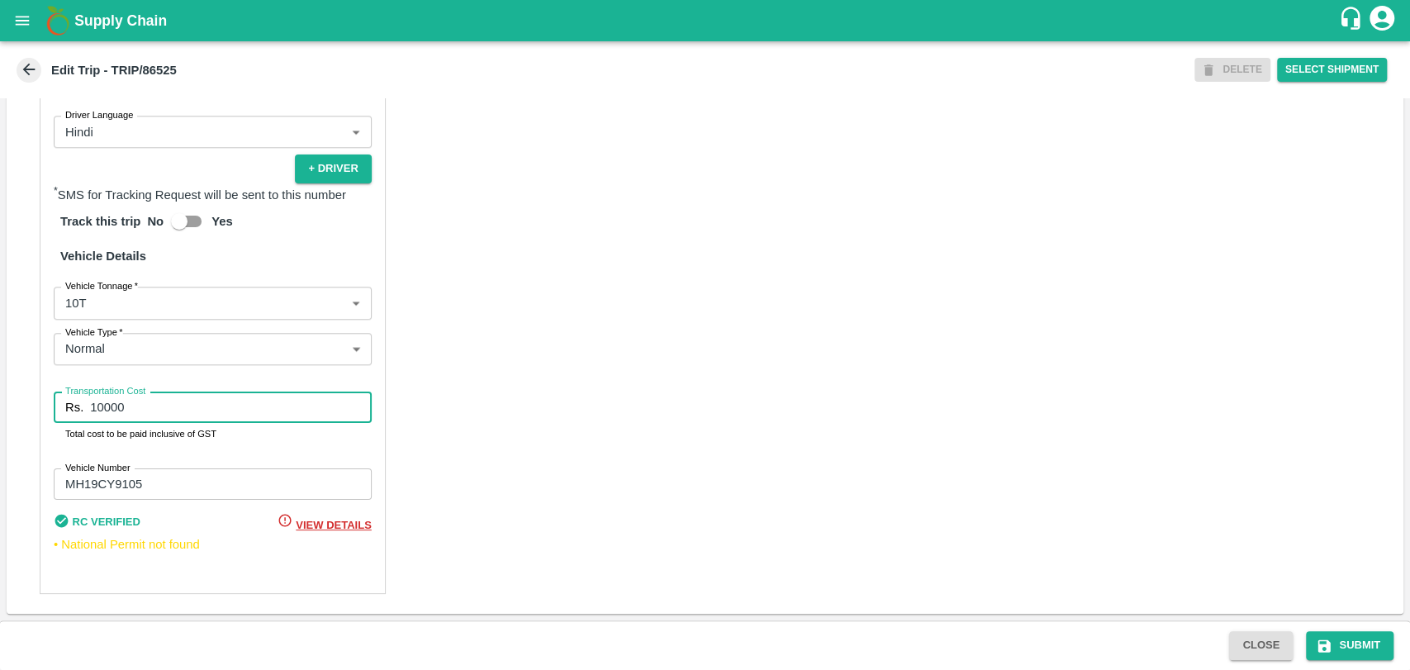
drag, startPoint x: 108, startPoint y: 404, endPoint x: 26, endPoint y: 397, distance: 82.0
click at [26, 397] on div "Partner Details Partner   * Partner Add Transporter Driver 1 Details Driver Nam…" at bounding box center [705, 198] width 1396 height 829
type input "19000"
click at [1351, 644] on button "Submit" at bounding box center [1350, 645] width 88 height 29
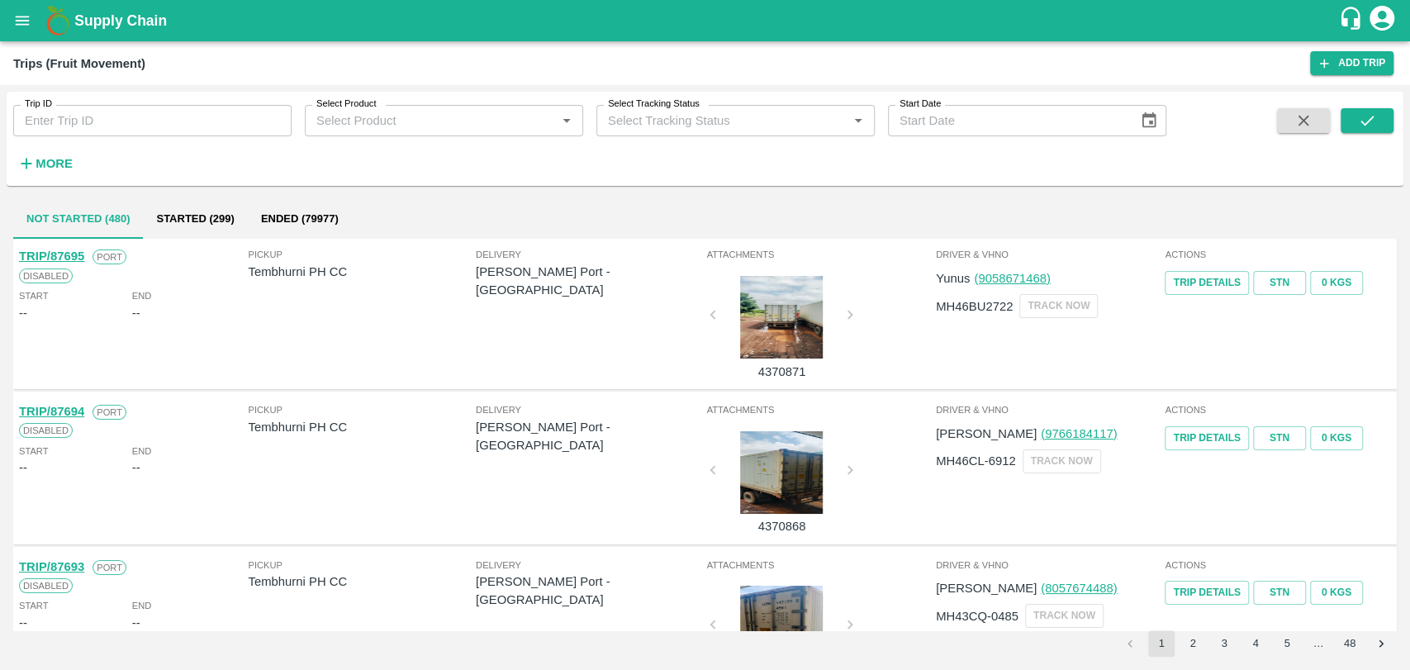
click at [77, 160] on div "Trip ID Trip ID Select Product Select Product   * Select Tracking Status Select…" at bounding box center [583, 135] width 1166 height 86
click at [31, 168] on icon "button" at bounding box center [26, 163] width 18 height 18
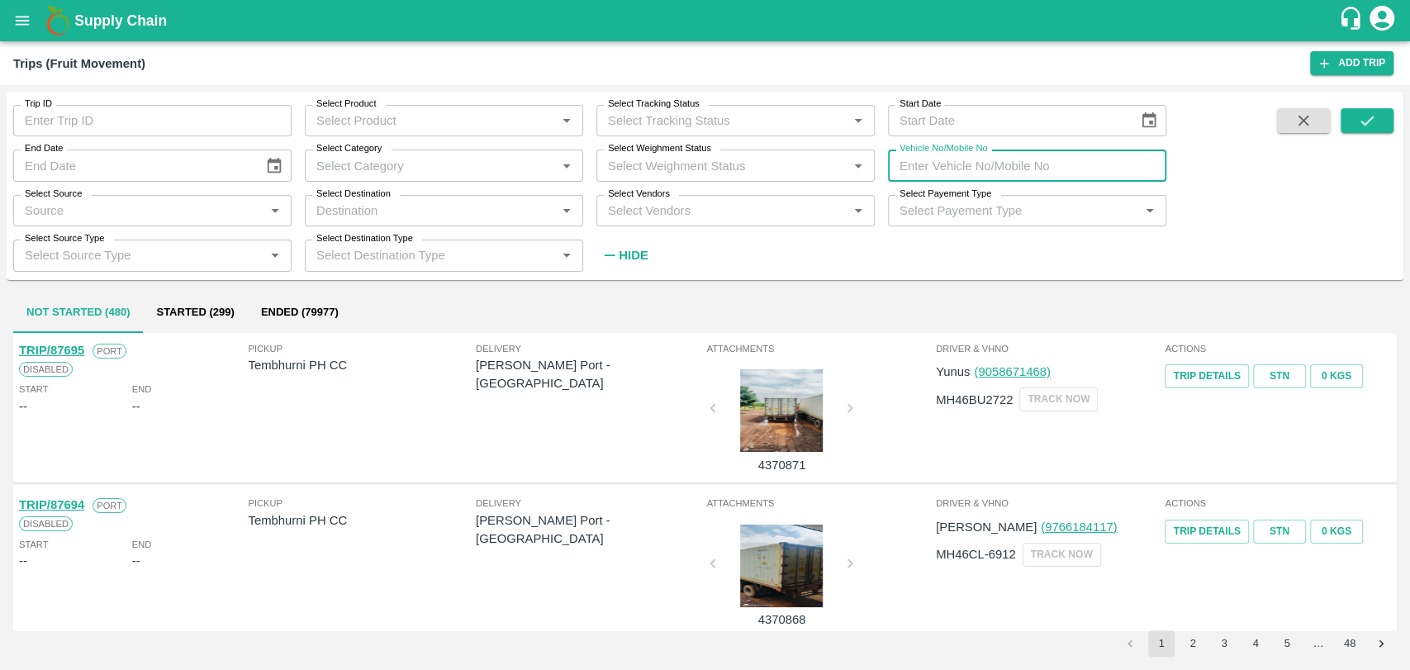
click at [1065, 154] on input "Vehicle No/Mobile No" at bounding box center [1027, 164] width 278 height 31
paste input "MH18BZ5531"
type input "MH18BZ5531"
click at [1374, 121] on icon "submit" at bounding box center [1367, 120] width 18 height 18
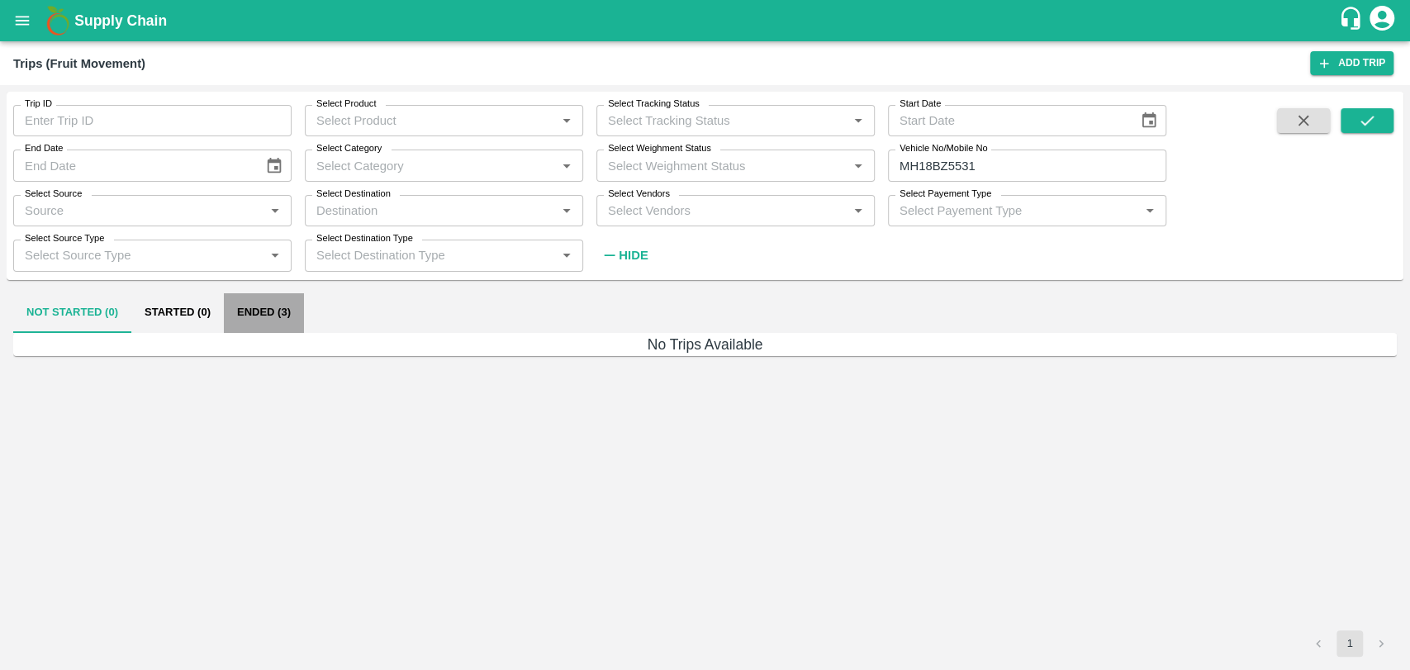
click at [300, 320] on button "Ended (3)" at bounding box center [264, 313] width 80 height 40
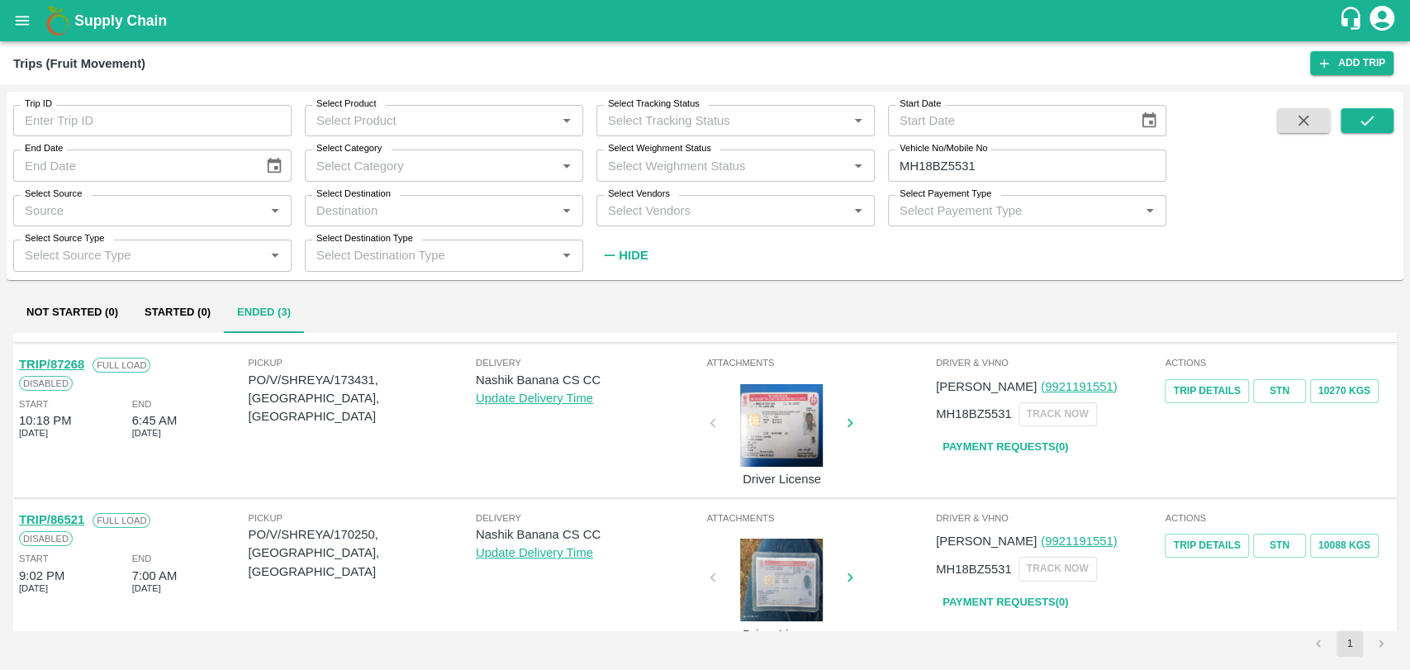
scroll to position [166, 0]
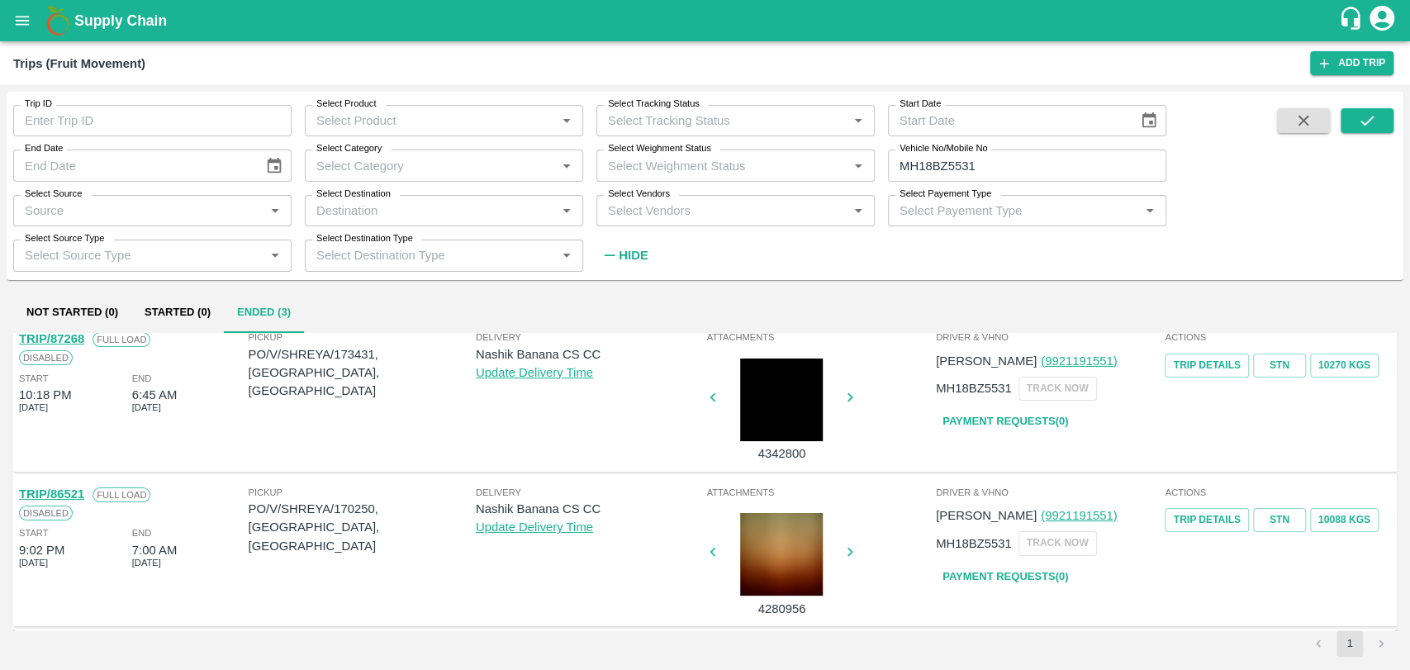
click at [66, 493] on link "TRIP/86521" at bounding box center [51, 493] width 65 height 13
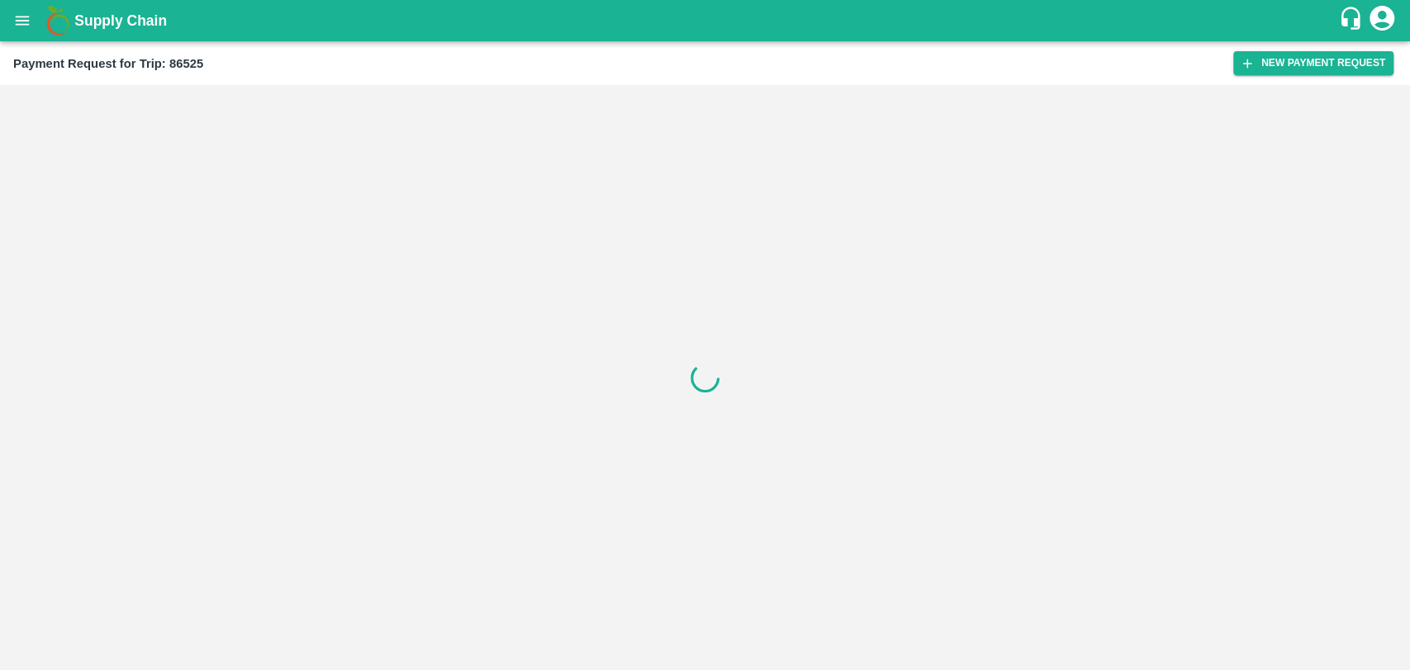
click at [1294, 85] on div at bounding box center [705, 377] width 1410 height 585
click at [1294, 63] on button "New Payment Request" at bounding box center [1313, 63] width 160 height 24
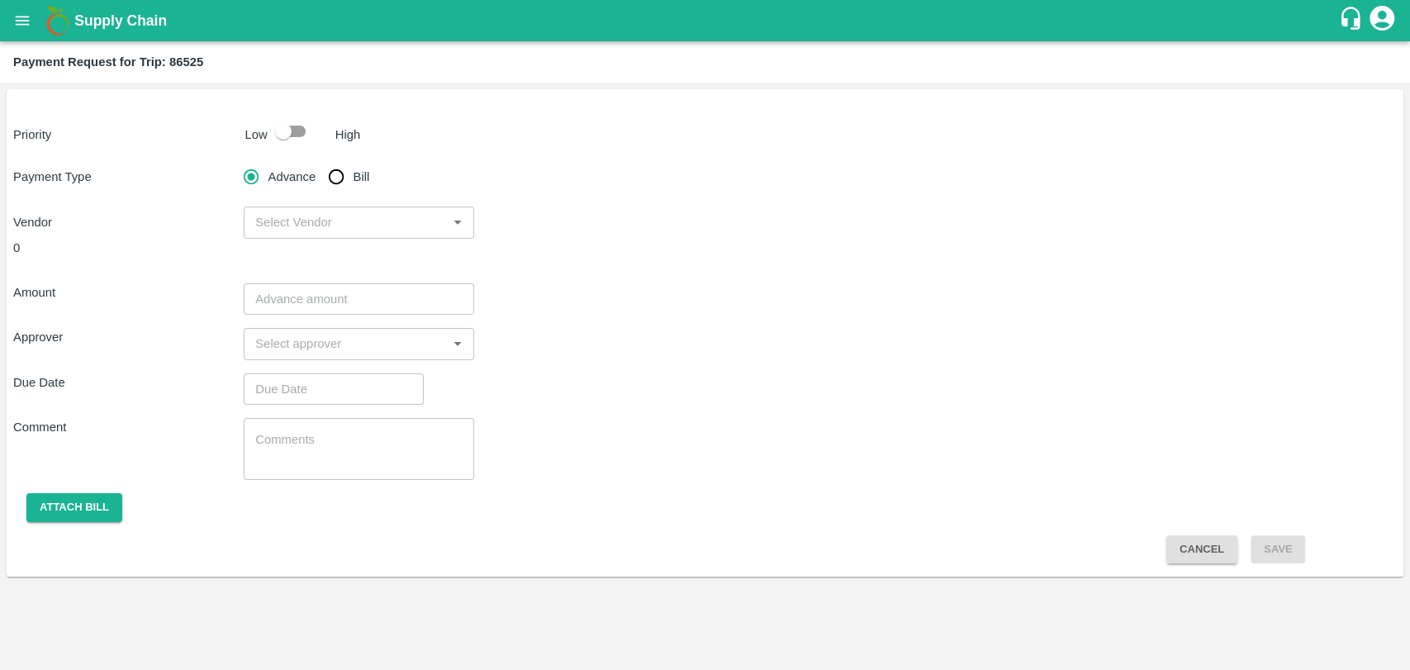
click at [303, 137] on input "checkbox" at bounding box center [283, 131] width 94 height 31
checkbox input "true"
click at [329, 170] on input "Bill" at bounding box center [336, 176] width 33 height 33
radio input "true"
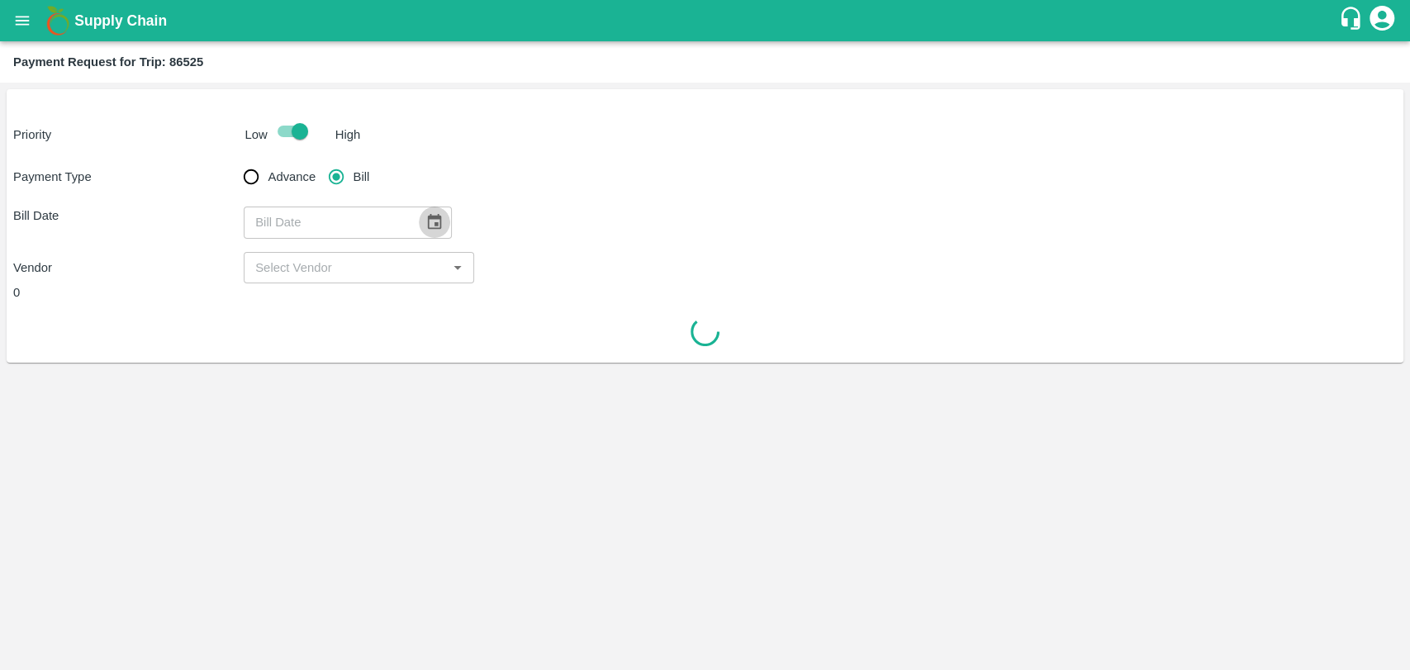
click at [428, 226] on icon "Choose date" at bounding box center [435, 222] width 14 height 16
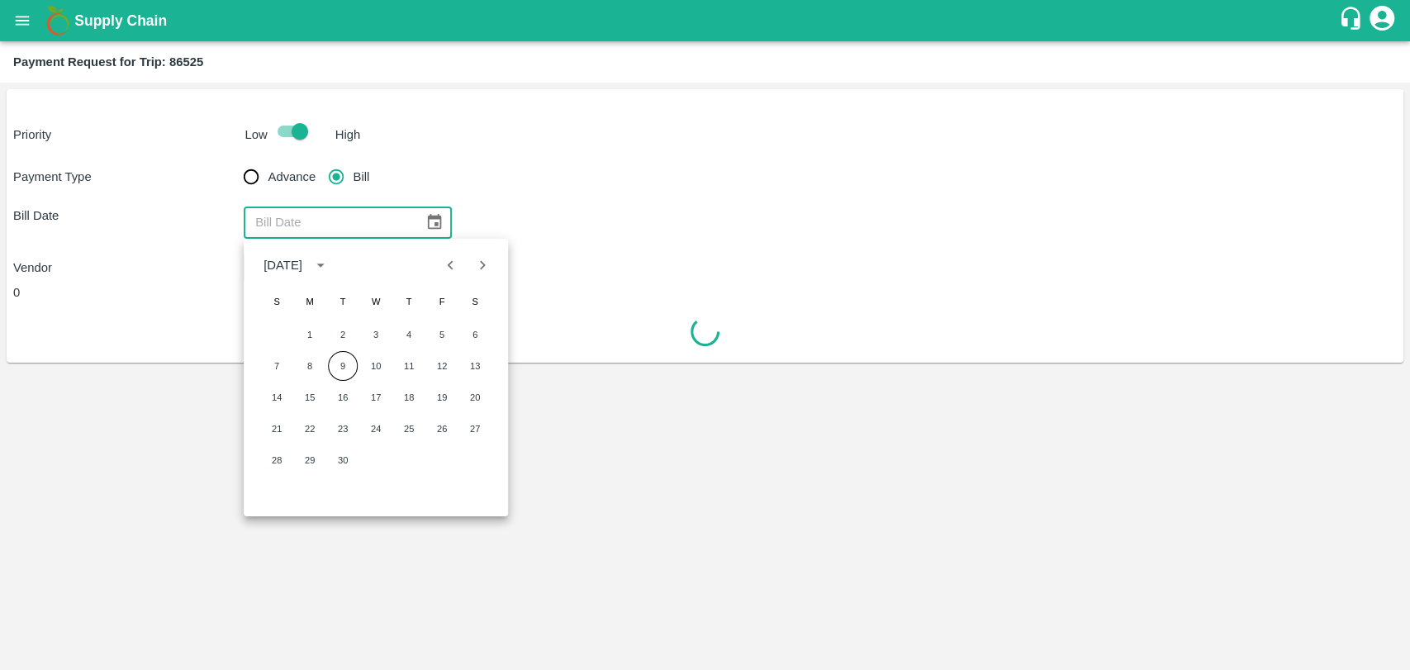
click at [448, 273] on icon "Previous month" at bounding box center [451, 265] width 18 height 18
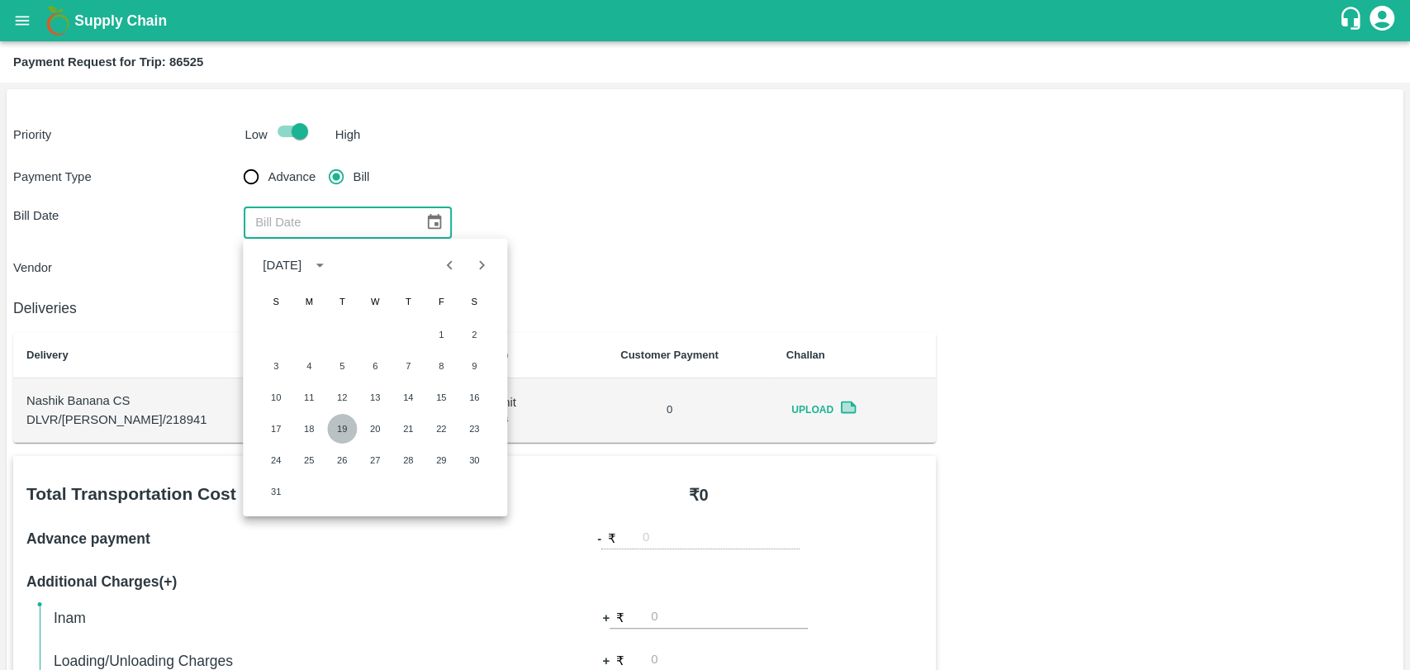
click at [339, 418] on button "19" at bounding box center [342, 429] width 30 height 30
type input "[DATE]"
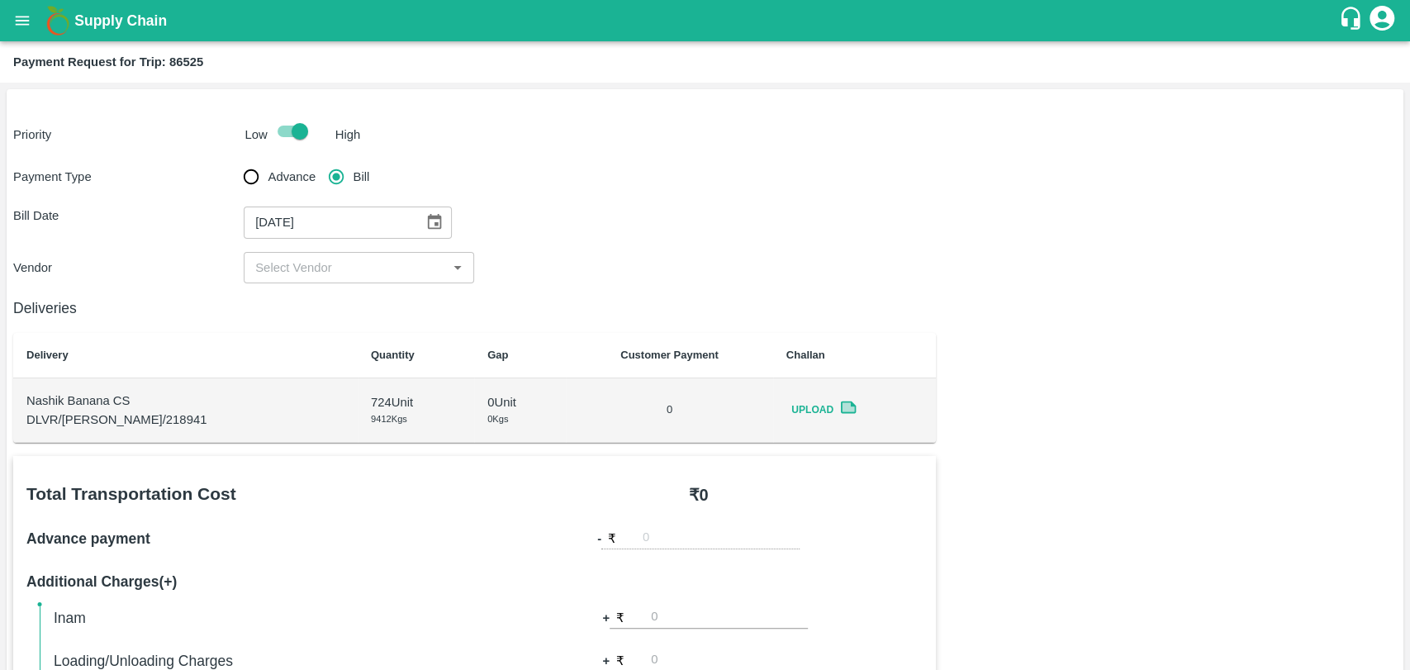
click at [261, 242] on div "Payment Type Advance Bill Bill Date 19/08/2025 ​ Vendor ​" at bounding box center [704, 221] width 1383 height 123
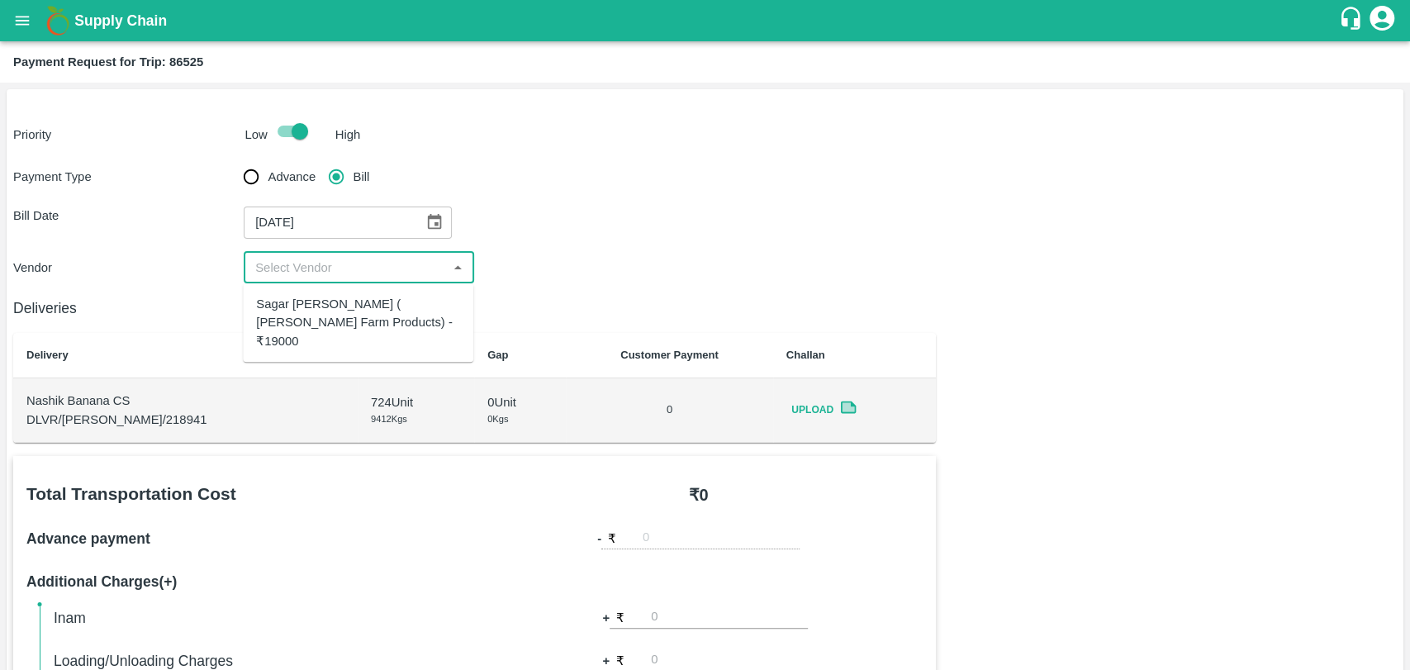
click at [265, 266] on input "input" at bounding box center [345, 267] width 193 height 21
click at [289, 305] on div "Sagar Pramod Patil ( Shreyansh Farm Products) - ₹19000" at bounding box center [358, 322] width 204 height 55
type input "Sagar Pramod Patil ( Shreyansh Farm Products) - ₹19000"
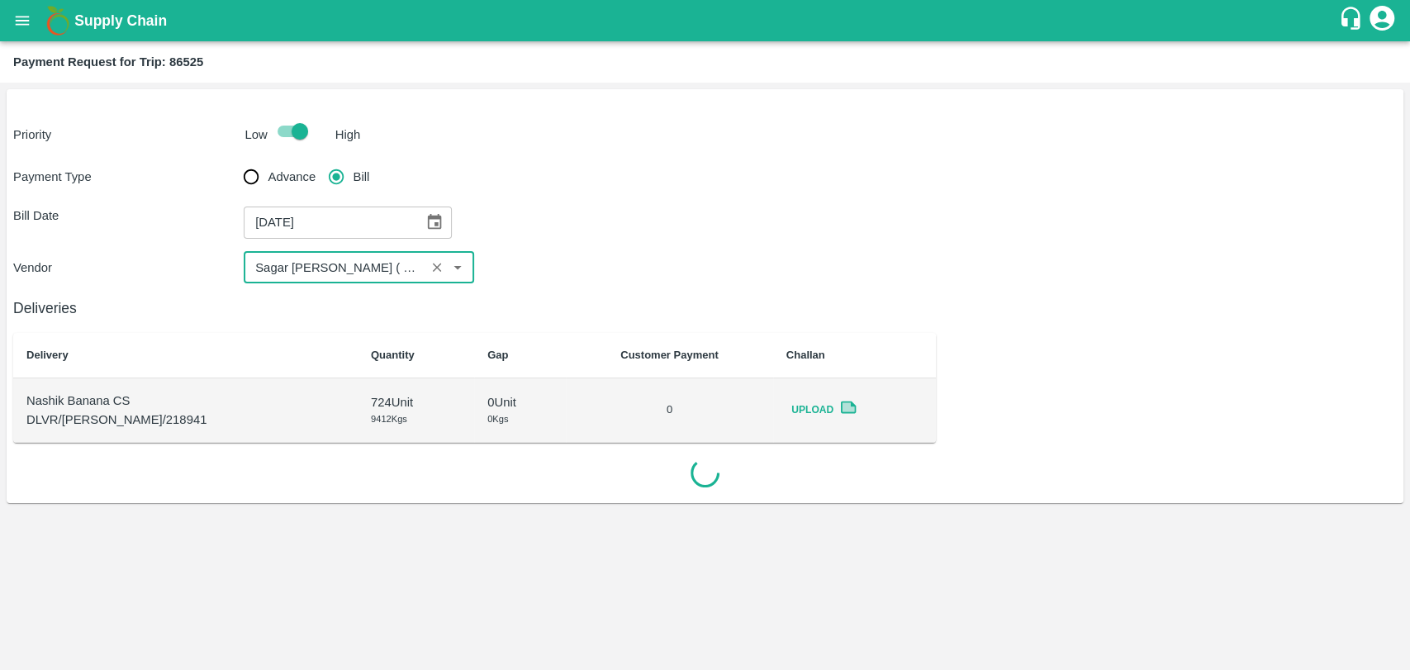
click at [713, 260] on div "Vendor ​" at bounding box center [704, 267] width 1383 height 31
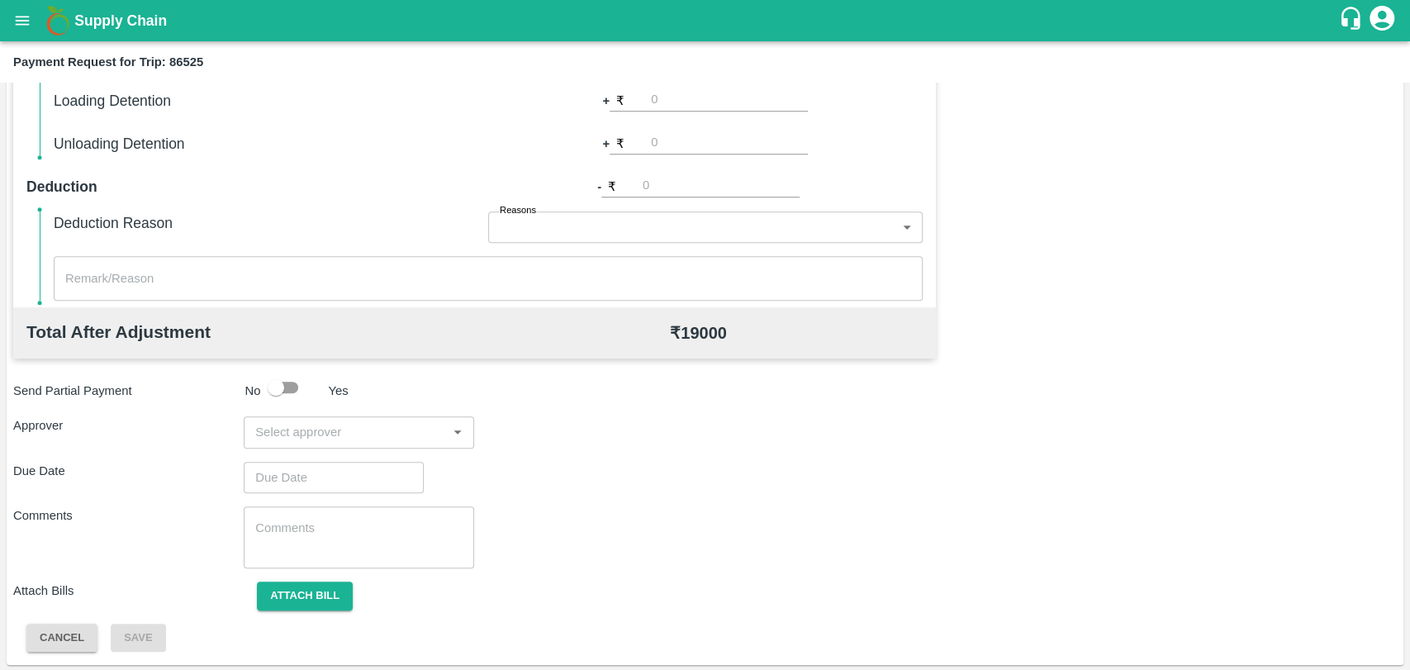
scroll to position [604, 0]
click at [353, 434] on input "input" at bounding box center [345, 429] width 193 height 21
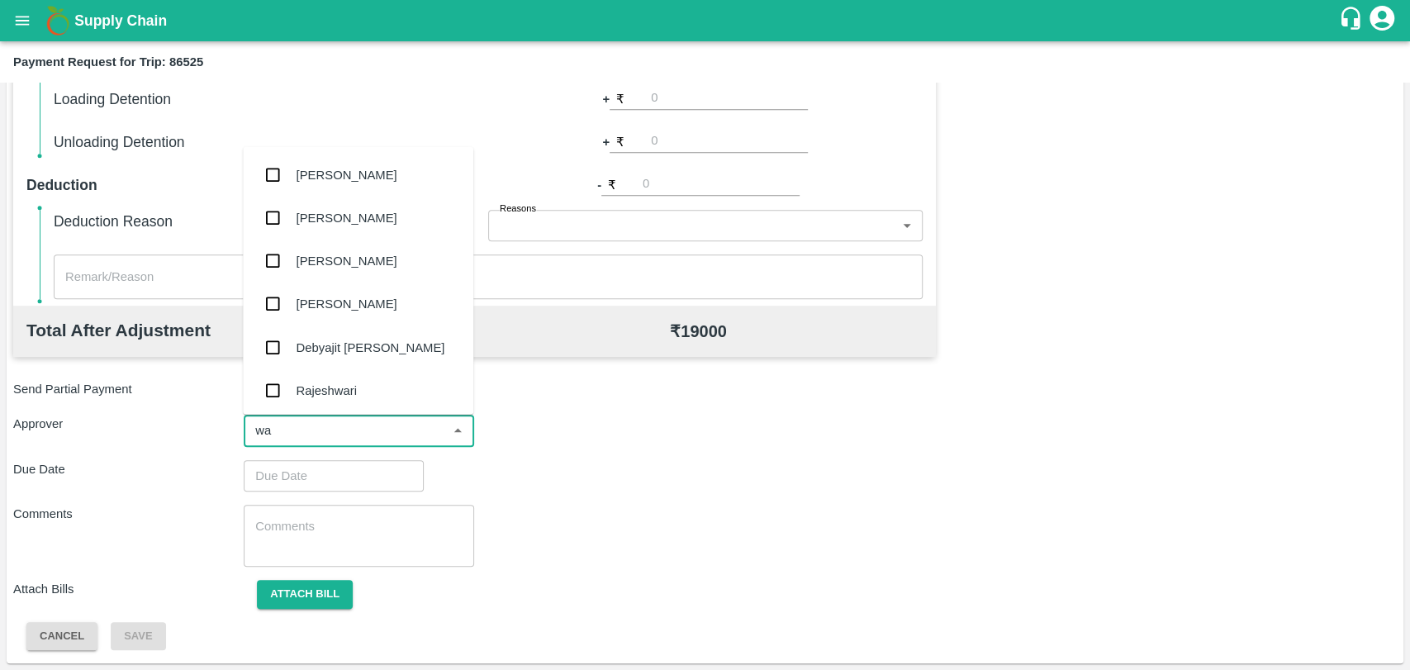
type input "wag"
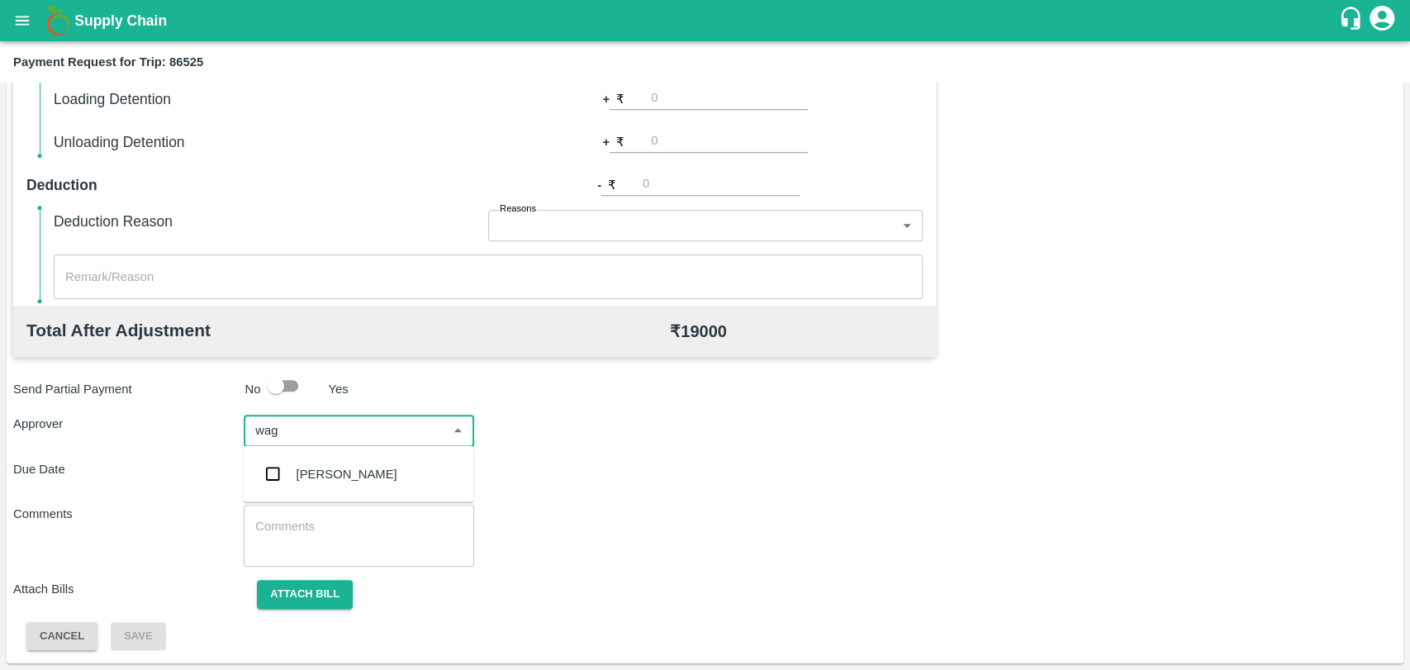
click at [285, 476] on input "checkbox" at bounding box center [272, 473] width 33 height 33
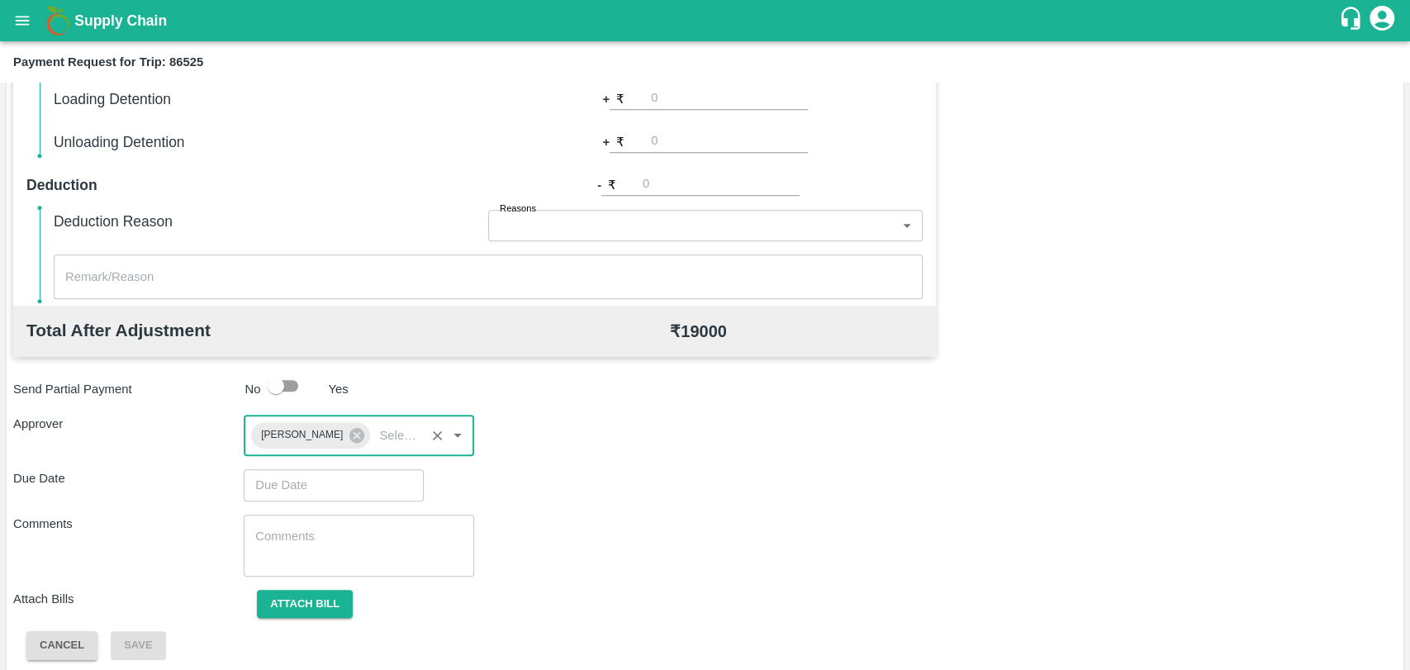
click at [312, 485] on input "Choose date" at bounding box center [328, 484] width 168 height 31
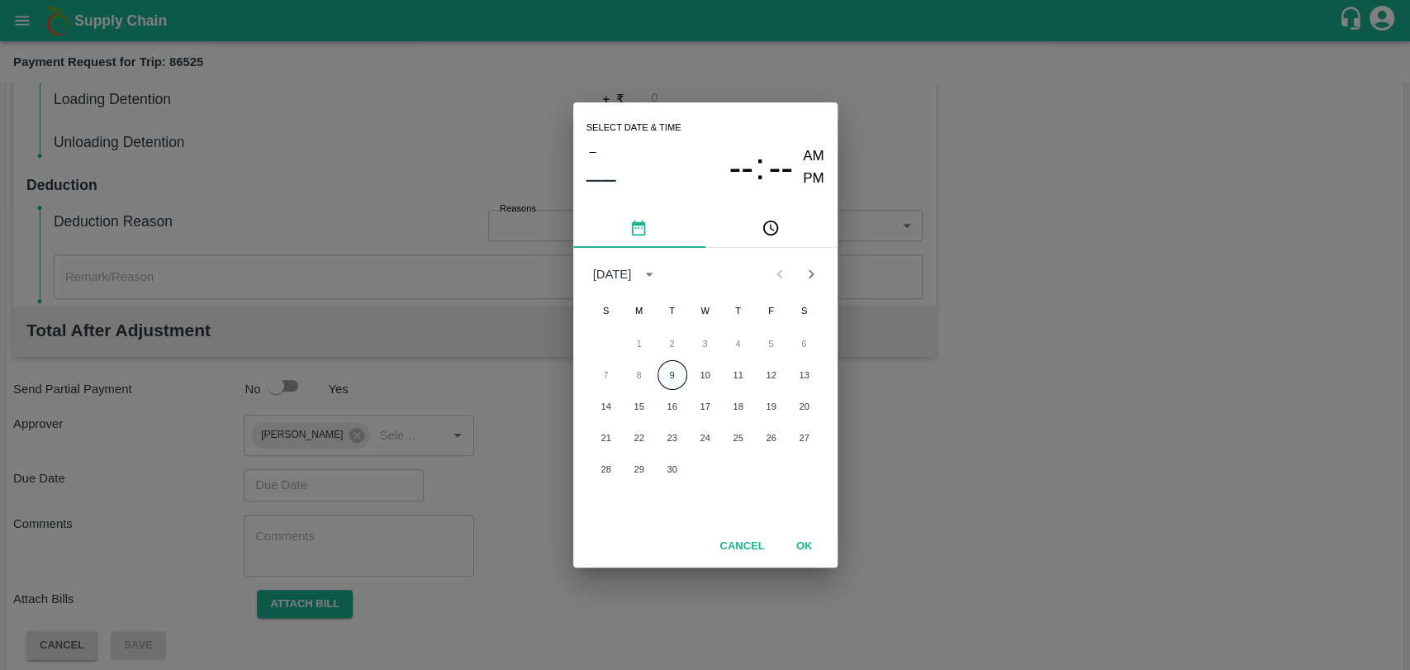
click at [672, 376] on button "9" at bounding box center [672, 375] width 30 height 30
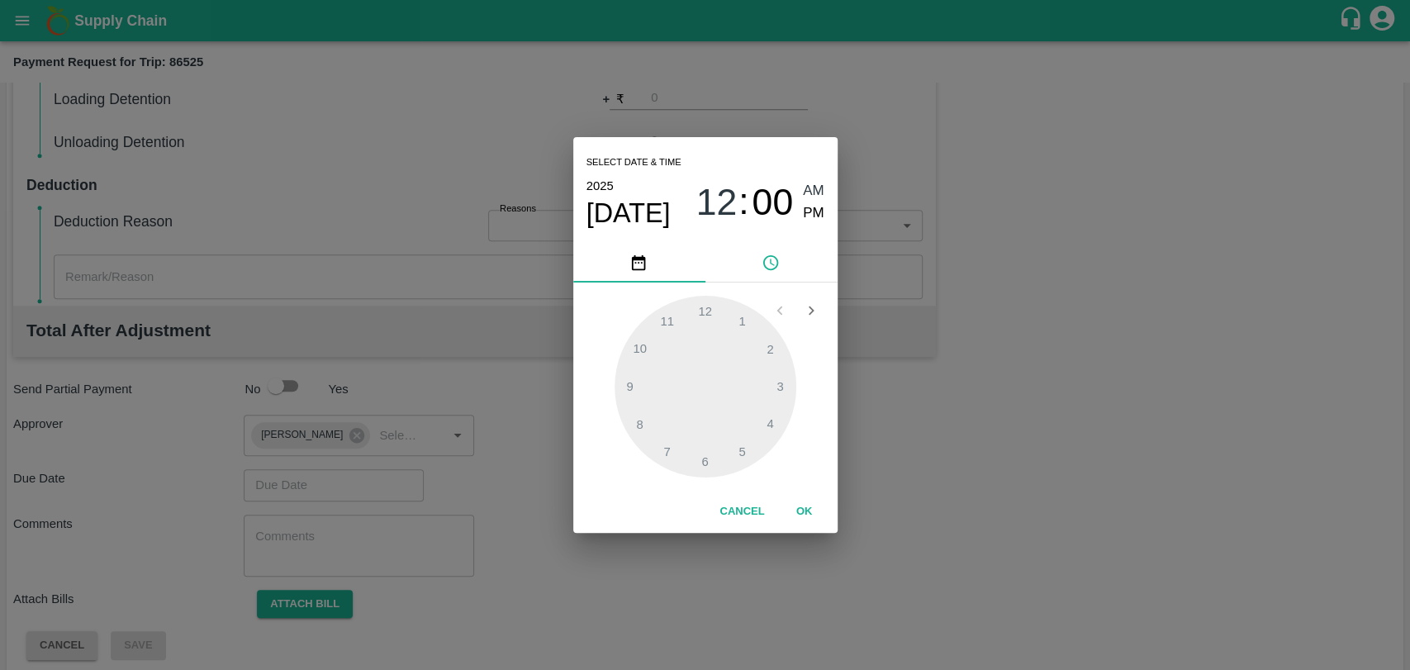
type input "[DATE] 12:00 AM"
click at [792, 517] on button "OK" at bounding box center [804, 511] width 53 height 29
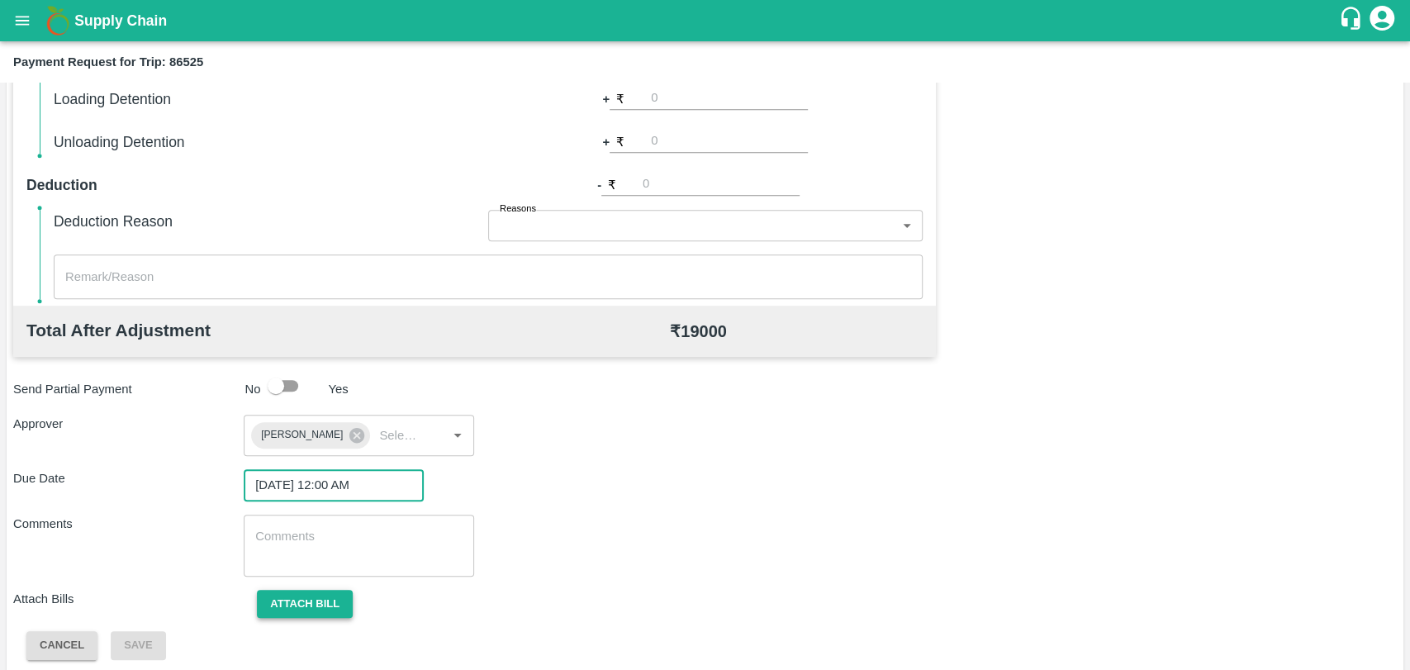
click at [315, 612] on button "Attach bill" at bounding box center [305, 604] width 96 height 29
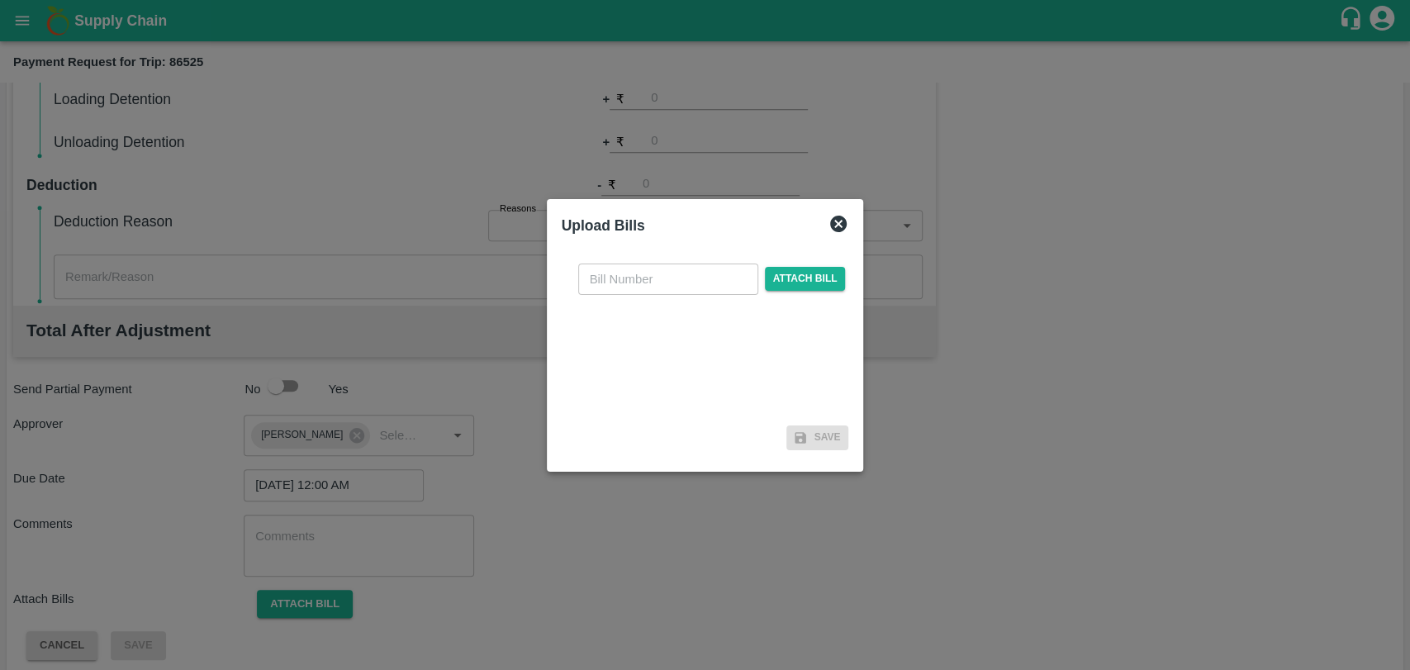
click at [604, 282] on input "text" at bounding box center [668, 278] width 180 height 31
type input "387"
click at [789, 286] on span "Attach bill" at bounding box center [805, 279] width 81 height 24
click at [0, 0] on input "Attach bill" at bounding box center [0, 0] width 0 height 0
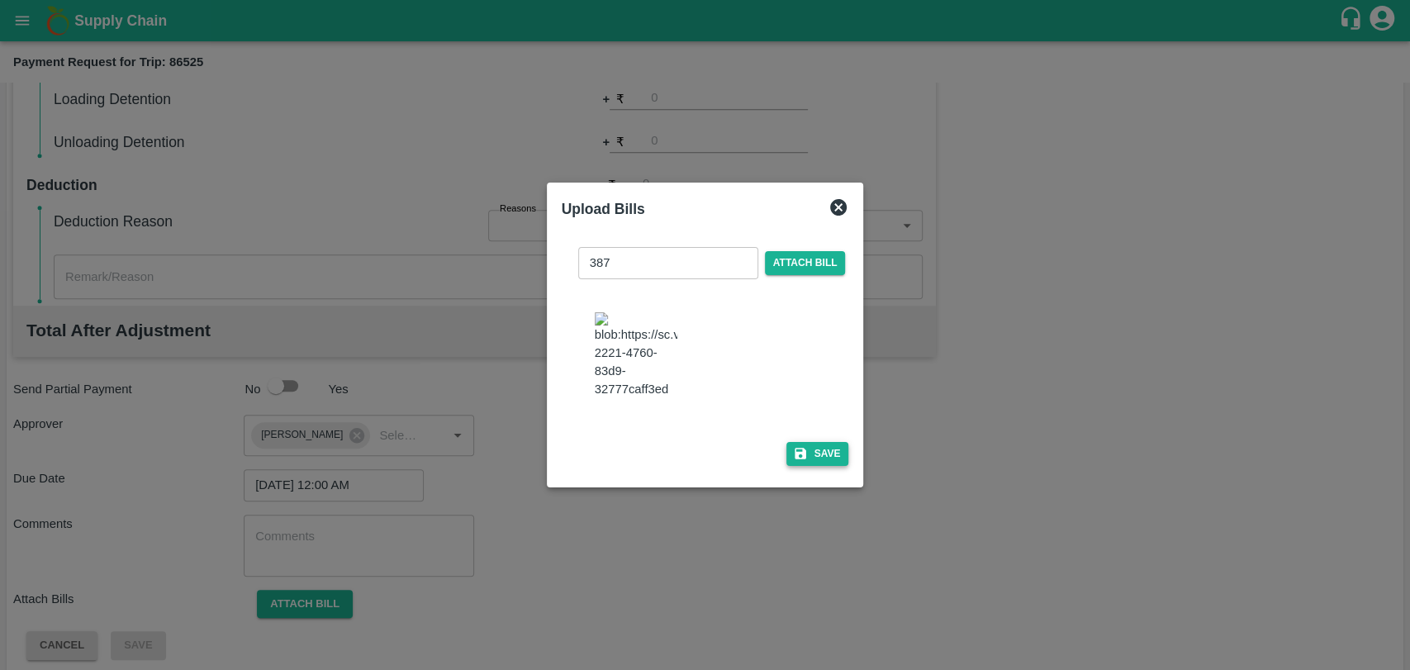
click at [794, 442] on button "Save" at bounding box center [817, 454] width 63 height 24
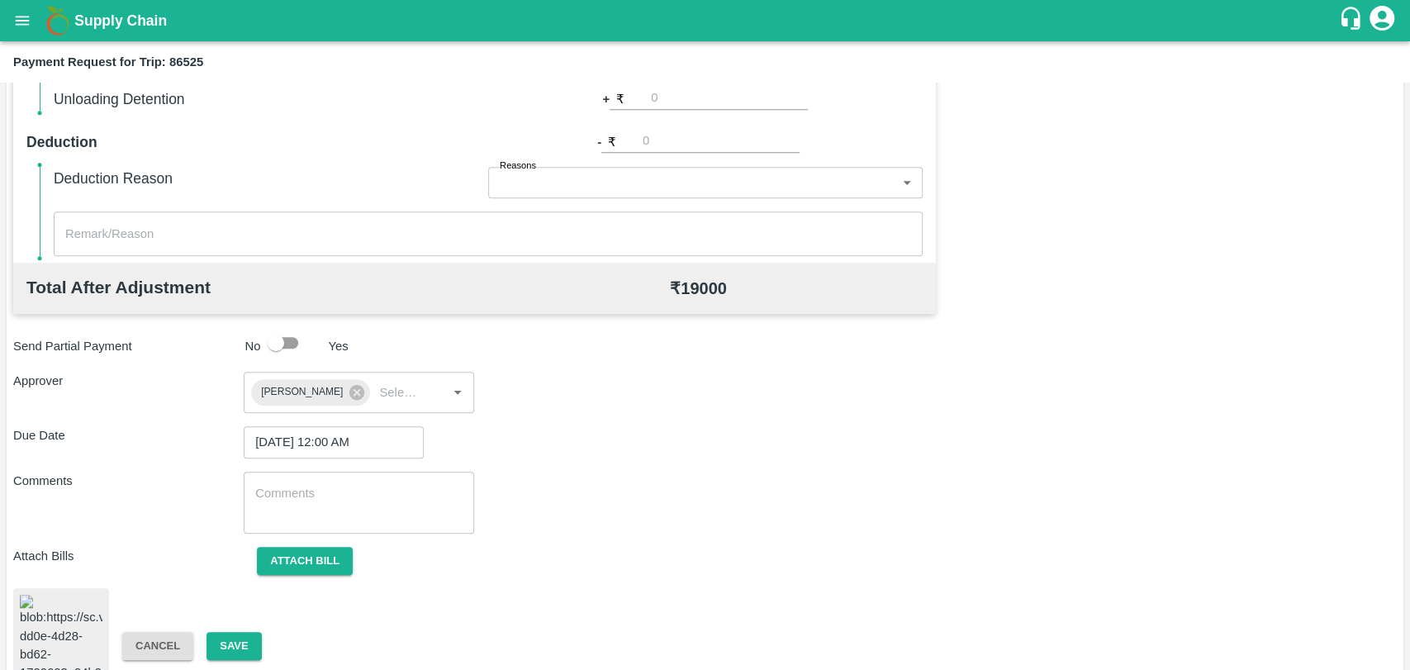
scroll to position [688, 0]
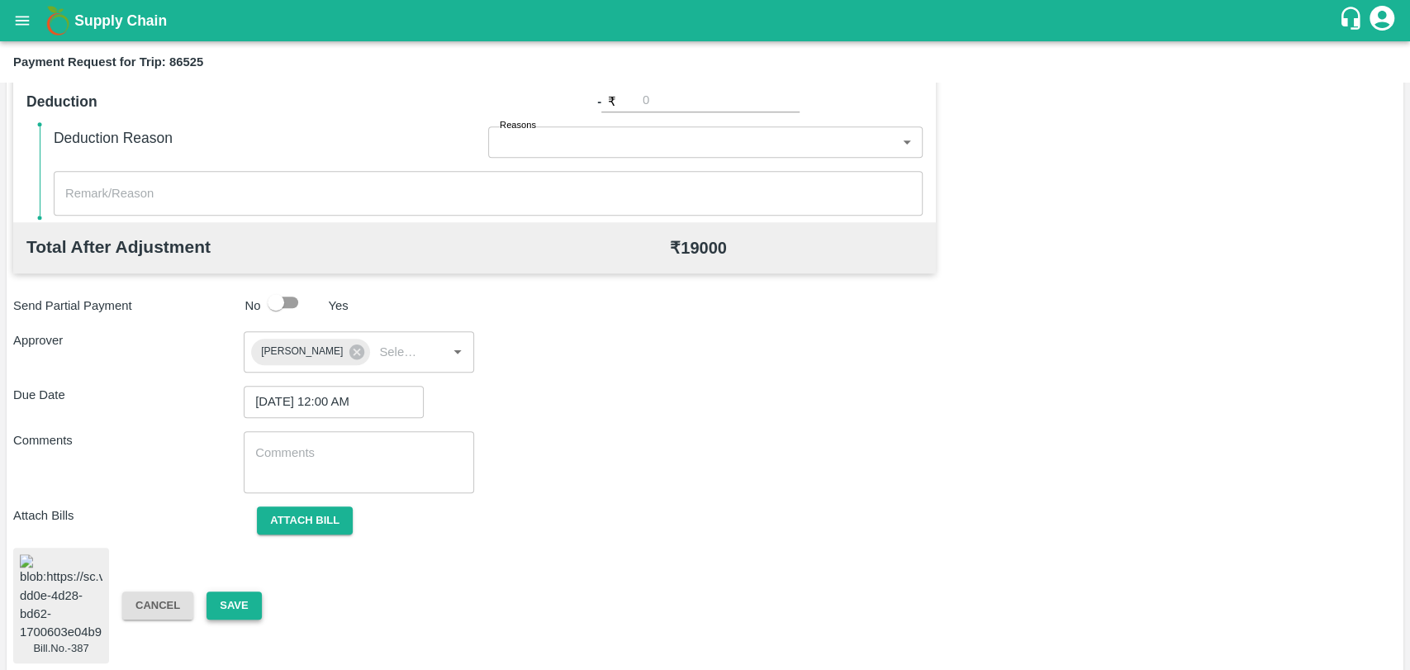
click at [242, 600] on button "Save" at bounding box center [233, 605] width 55 height 29
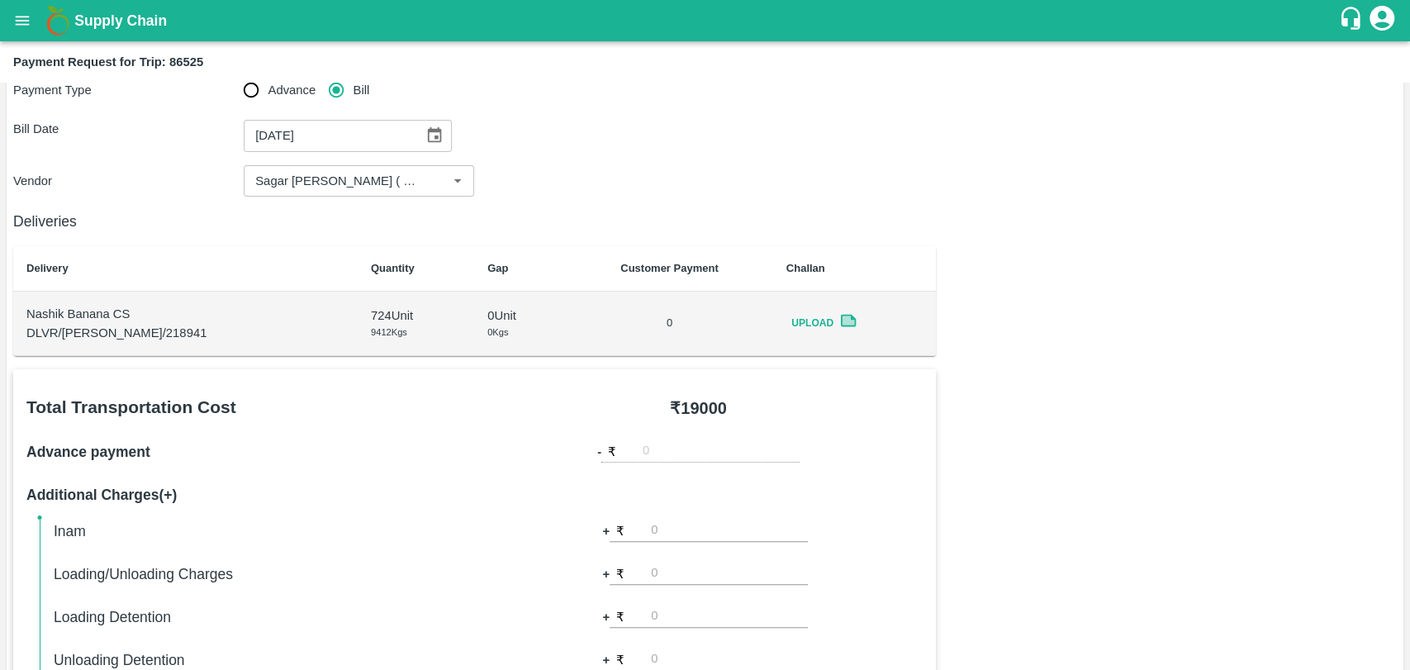
scroll to position [0, 0]
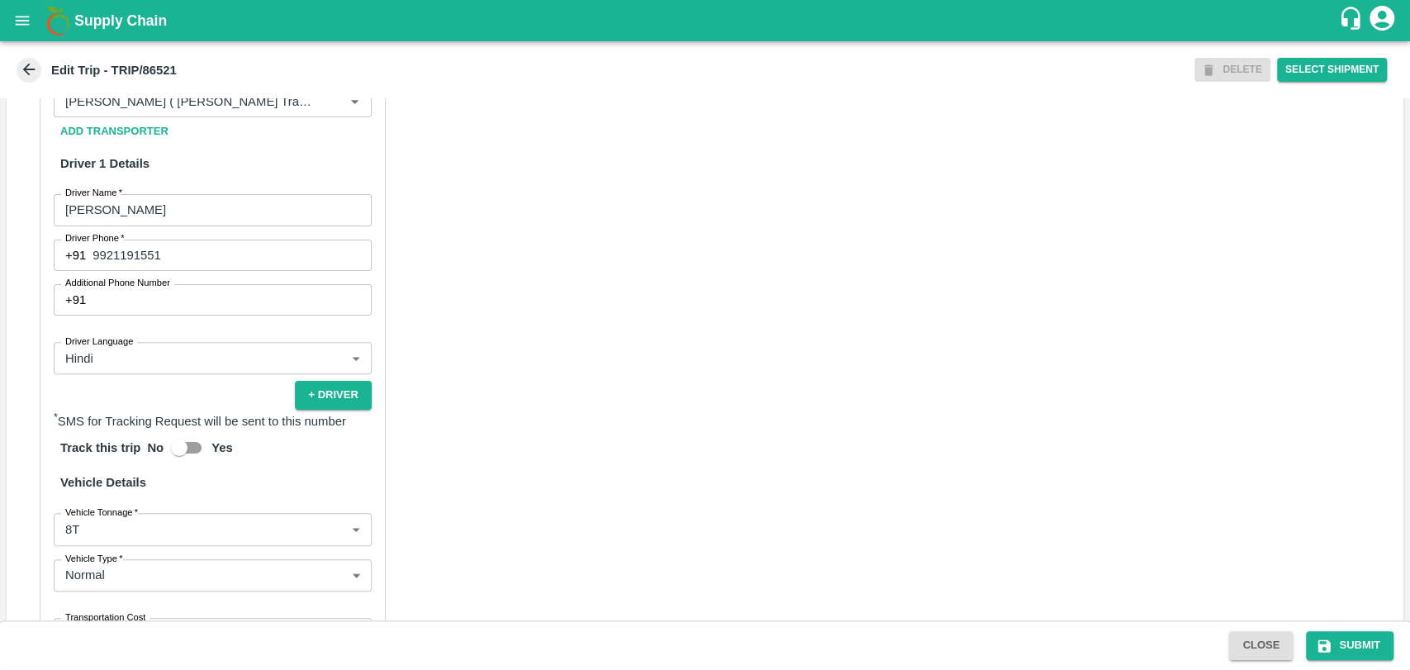
scroll to position [733, 0]
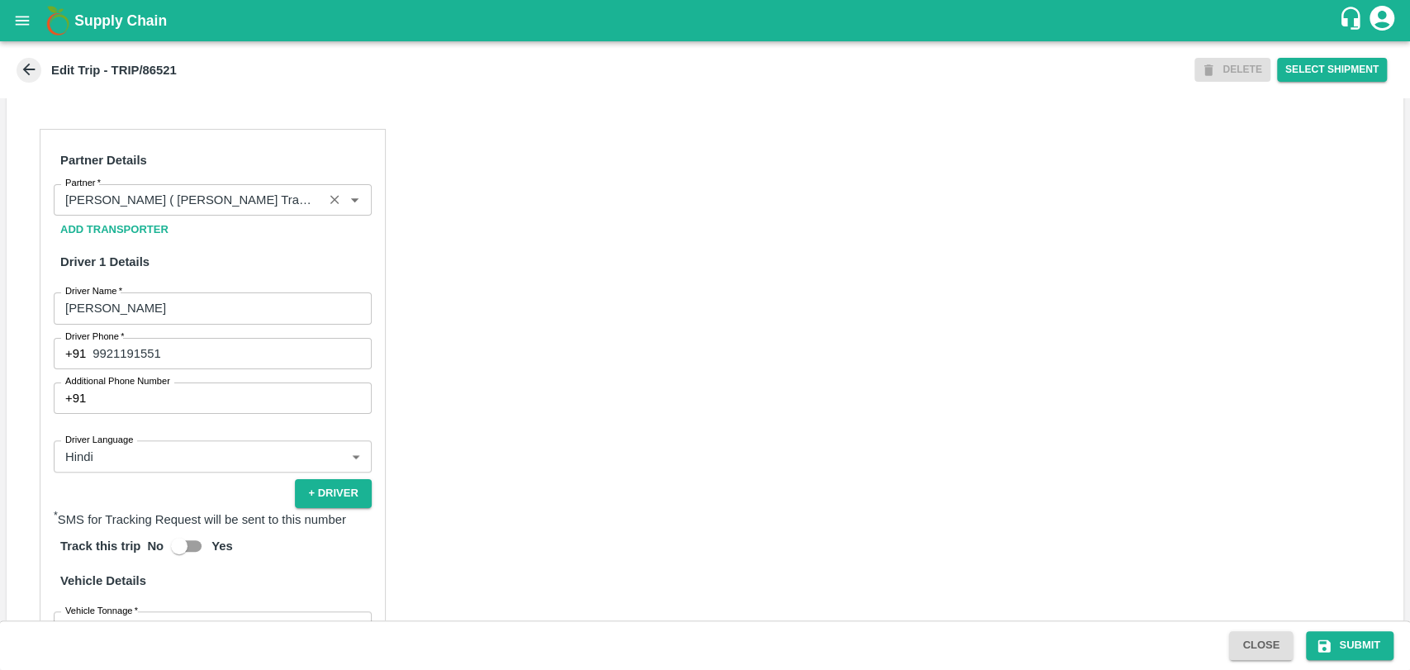
click at [204, 211] on input "Partner   *" at bounding box center [188, 199] width 259 height 21
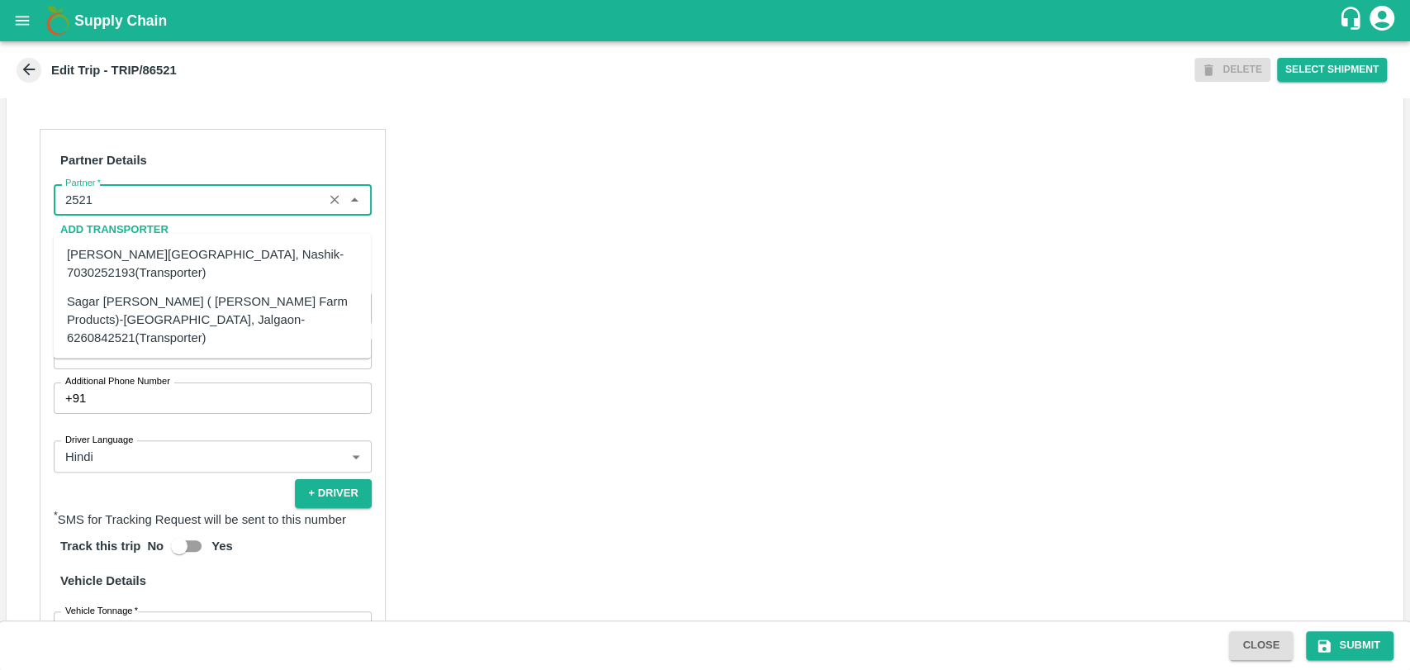
click at [109, 209] on input "Partner   *" at bounding box center [188, 199] width 259 height 21
click at [104, 322] on div "Sagar [PERSON_NAME] ( [PERSON_NAME] Farm Products)-[GEOGRAPHIC_DATA], Jalgaon-6…" at bounding box center [212, 318] width 291 height 55
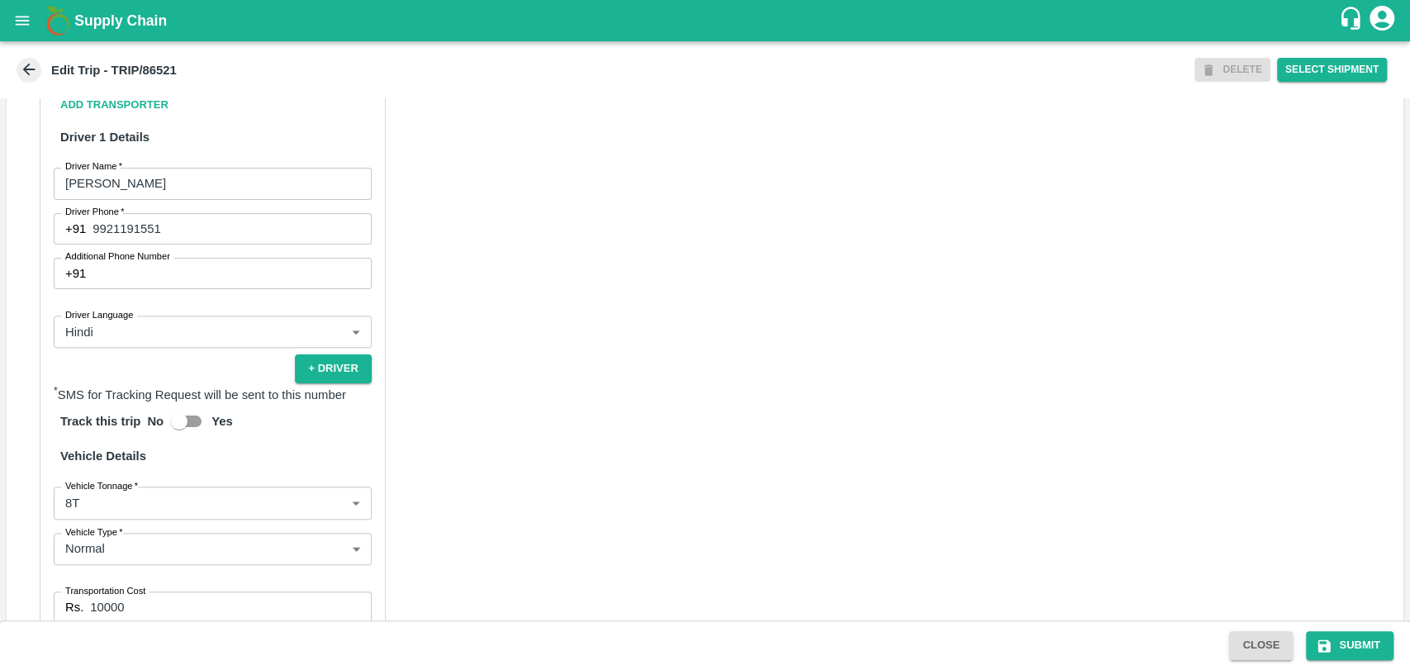
scroll to position [1075, 0]
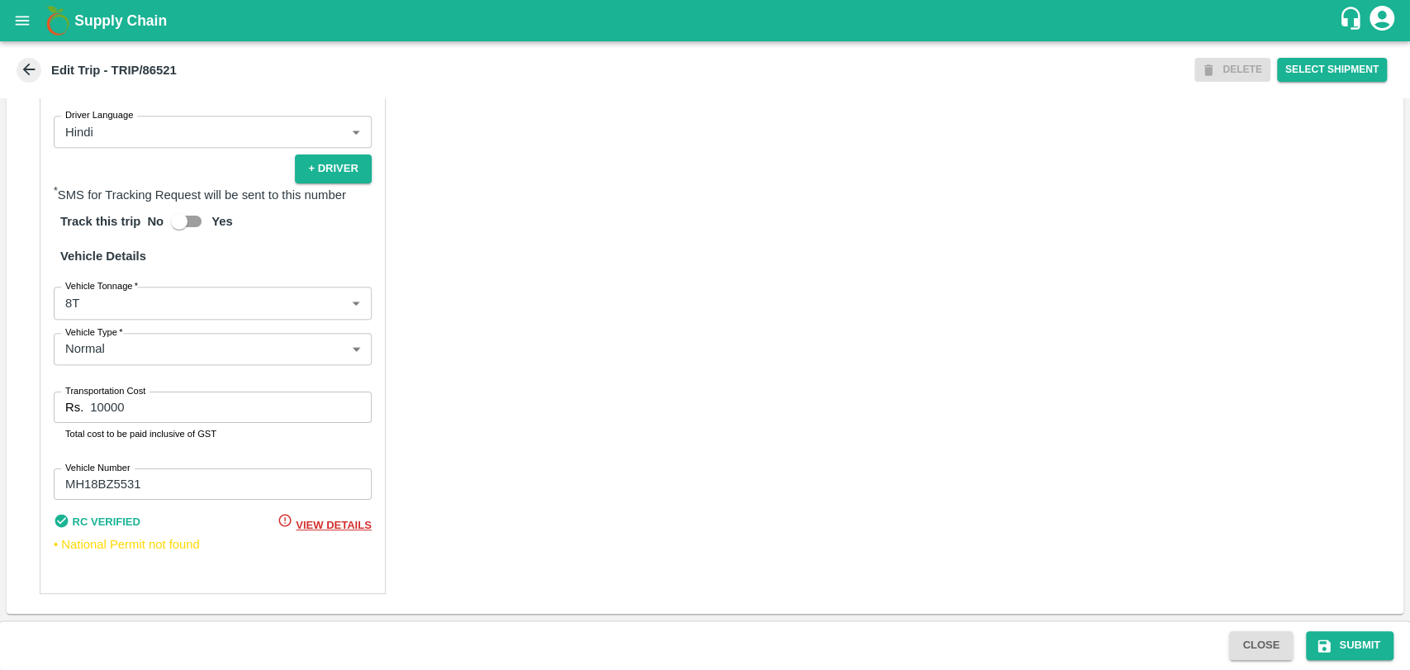
type input "Sagar [PERSON_NAME] ( [PERSON_NAME] Farm Products)-[GEOGRAPHIC_DATA], Jalgaon-6…"
click at [86, 309] on body "Supply Chain Edit Trip - TRIP/86521 DELETE Select Shipment Trip Details Trip Ty…" at bounding box center [705, 335] width 1410 height 670
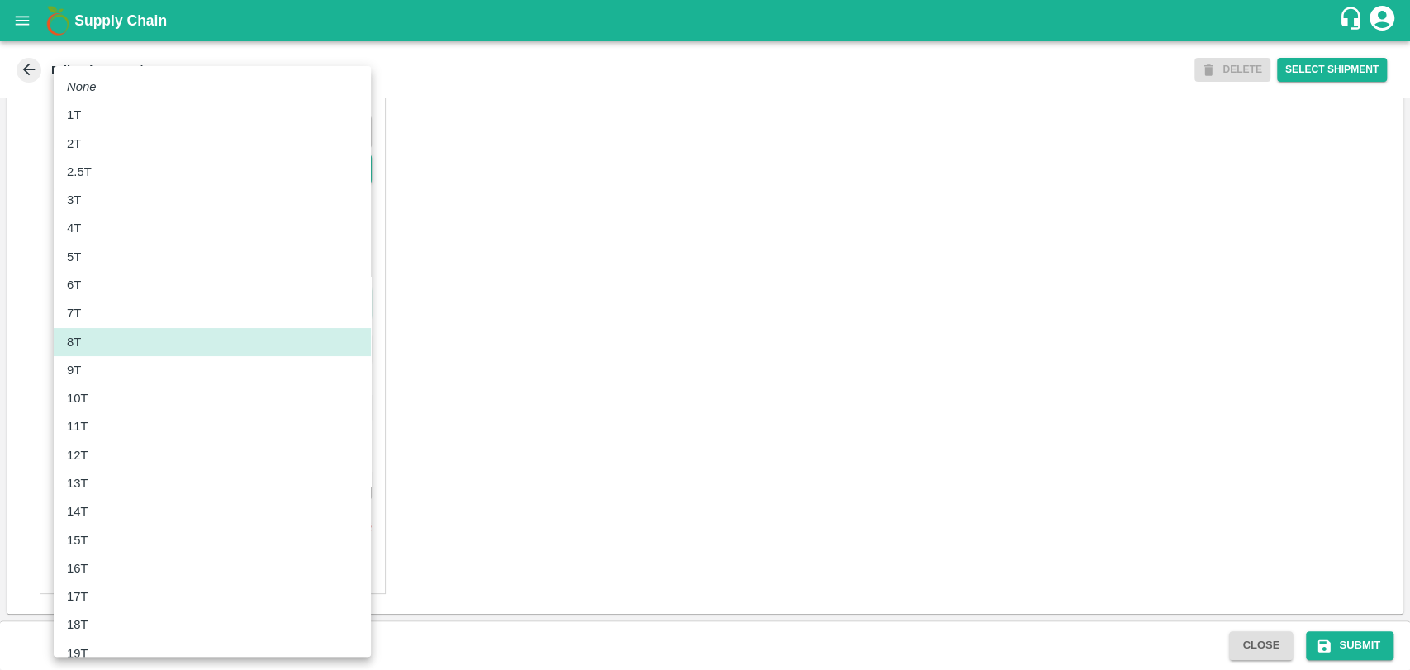
click at [88, 434] on div "11T" at bounding box center [82, 426] width 30 height 18
type input "11000"
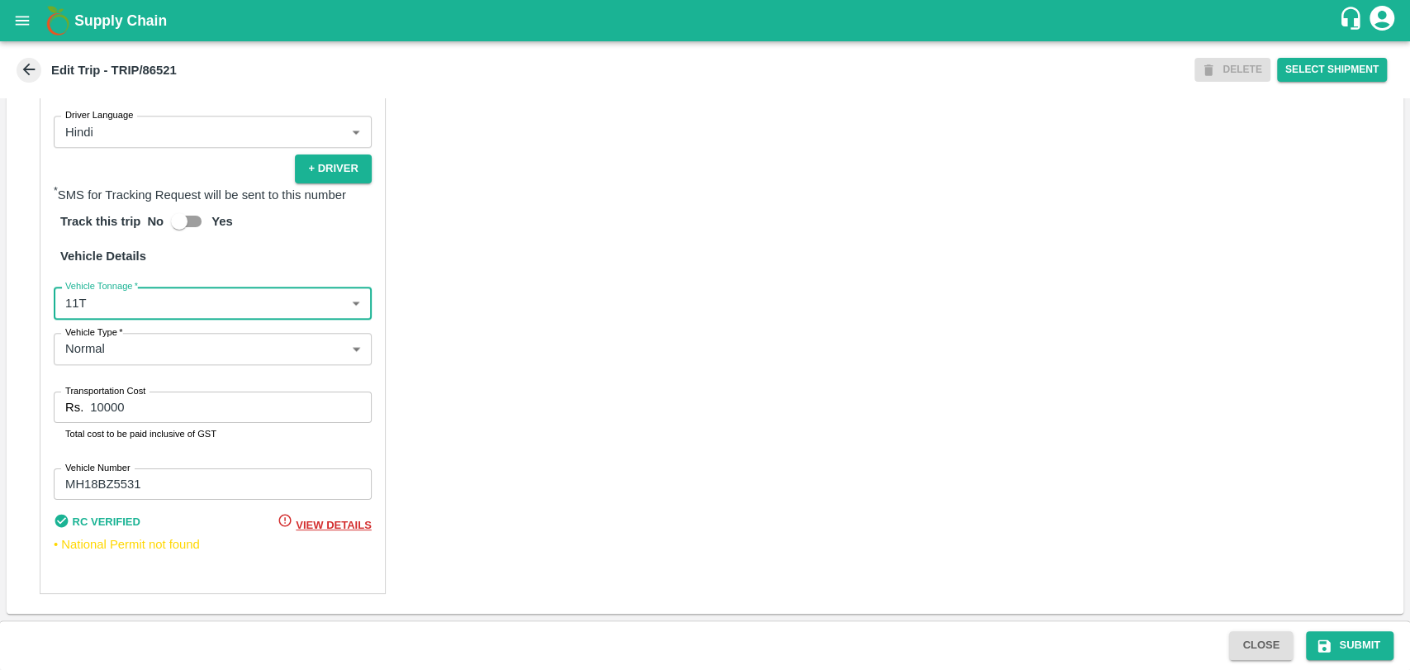
click at [31, 407] on div "Partner Details Partner   * Partner Add Transporter Driver 1 Details Driver Nam…" at bounding box center [705, 198] width 1396 height 829
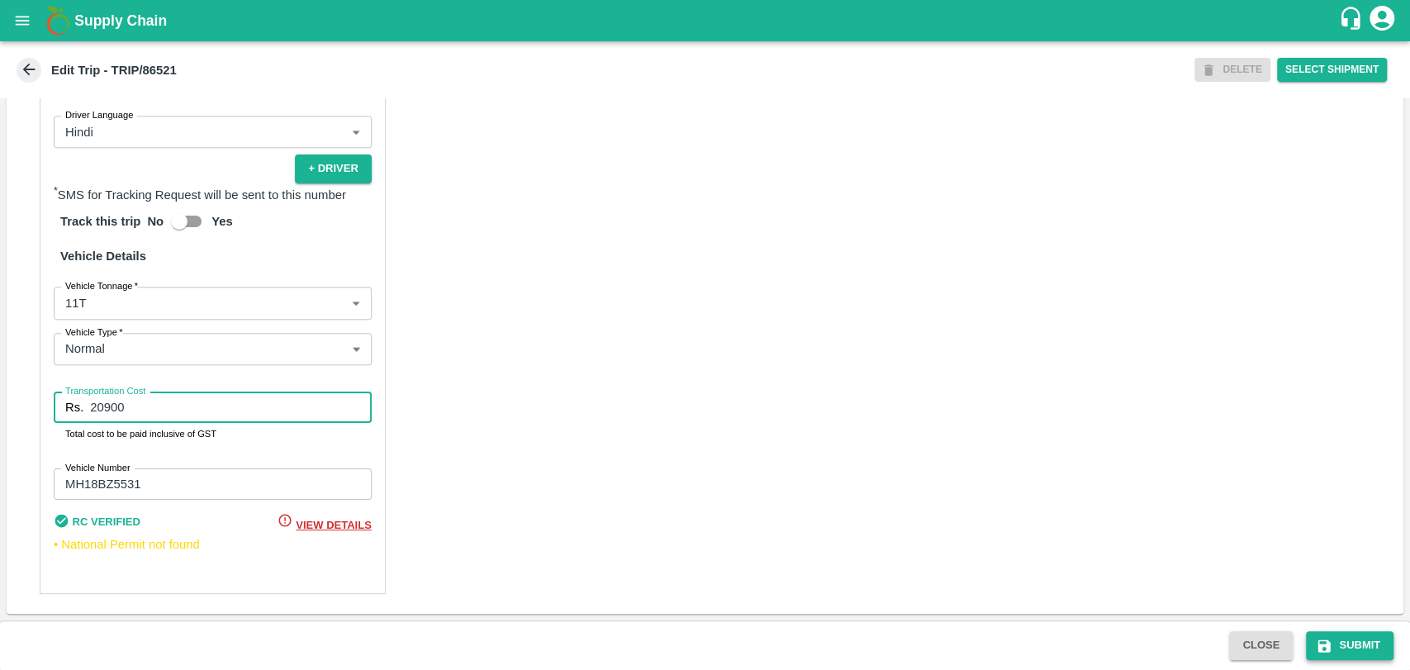
type input "20900"
click at [1339, 638] on button "Submit" at bounding box center [1350, 645] width 88 height 29
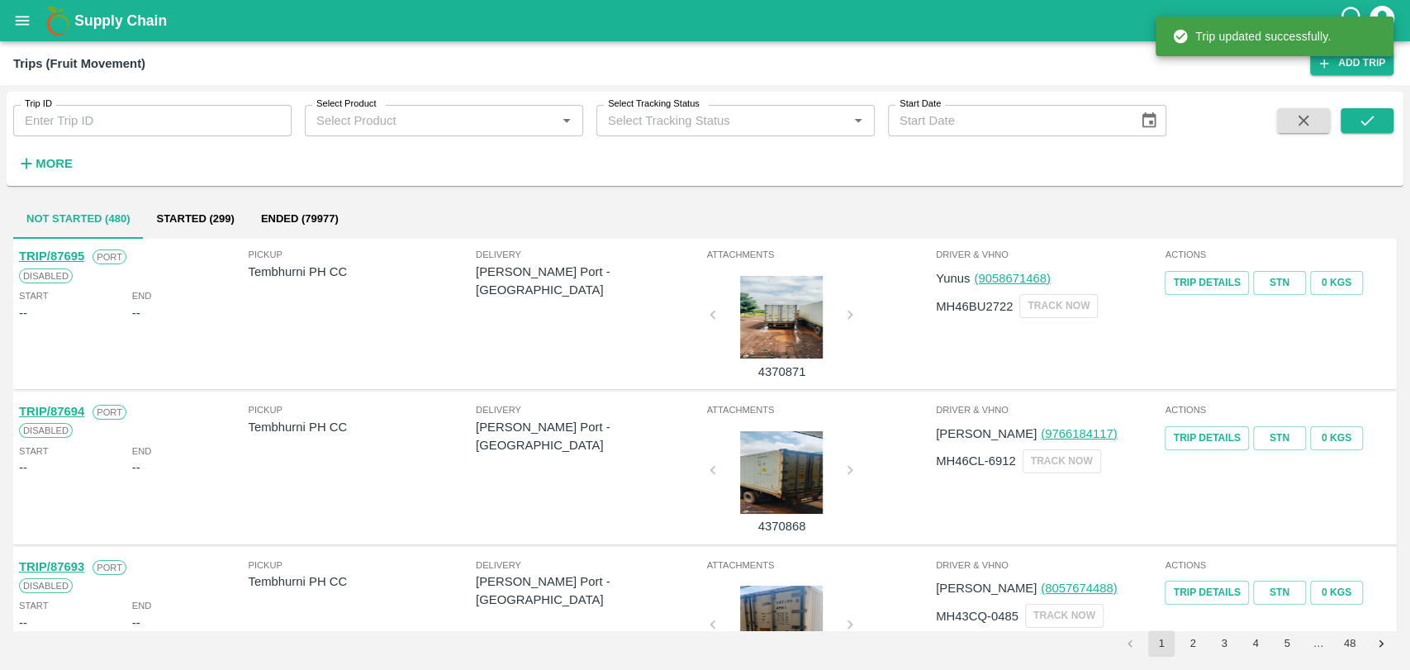
click at [66, 172] on h6 "More" at bounding box center [54, 163] width 37 height 21
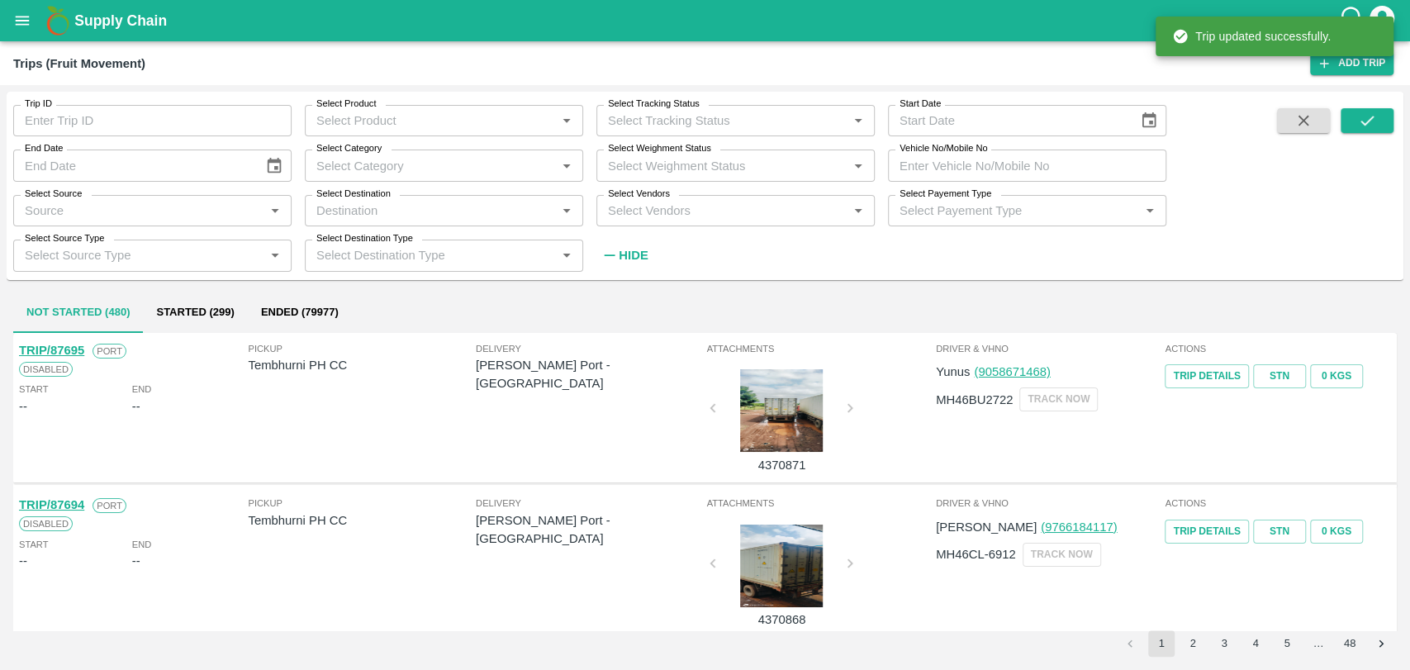
click at [989, 160] on input "Vehicle No/Mobile No" at bounding box center [1027, 164] width 278 height 31
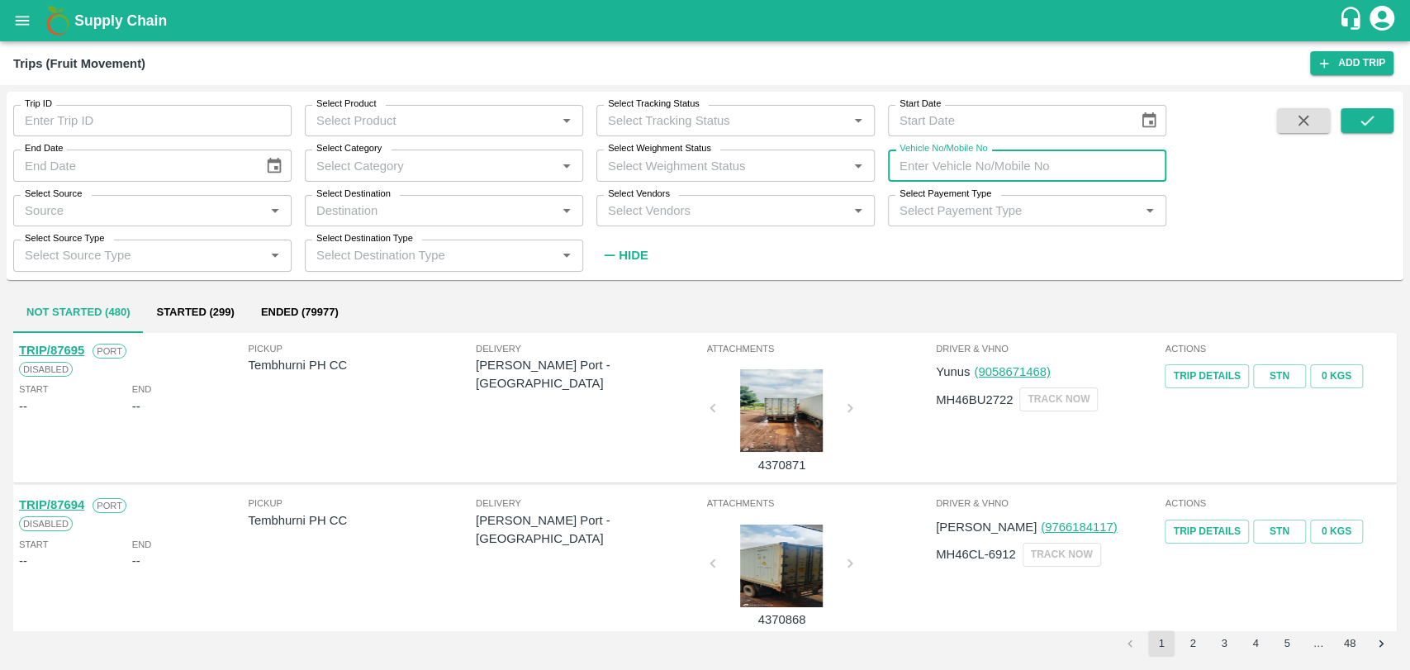
paste input "MH15GV8616"
type input "MH15GV8616"
click at [1379, 114] on button "submit" at bounding box center [1366, 120] width 53 height 25
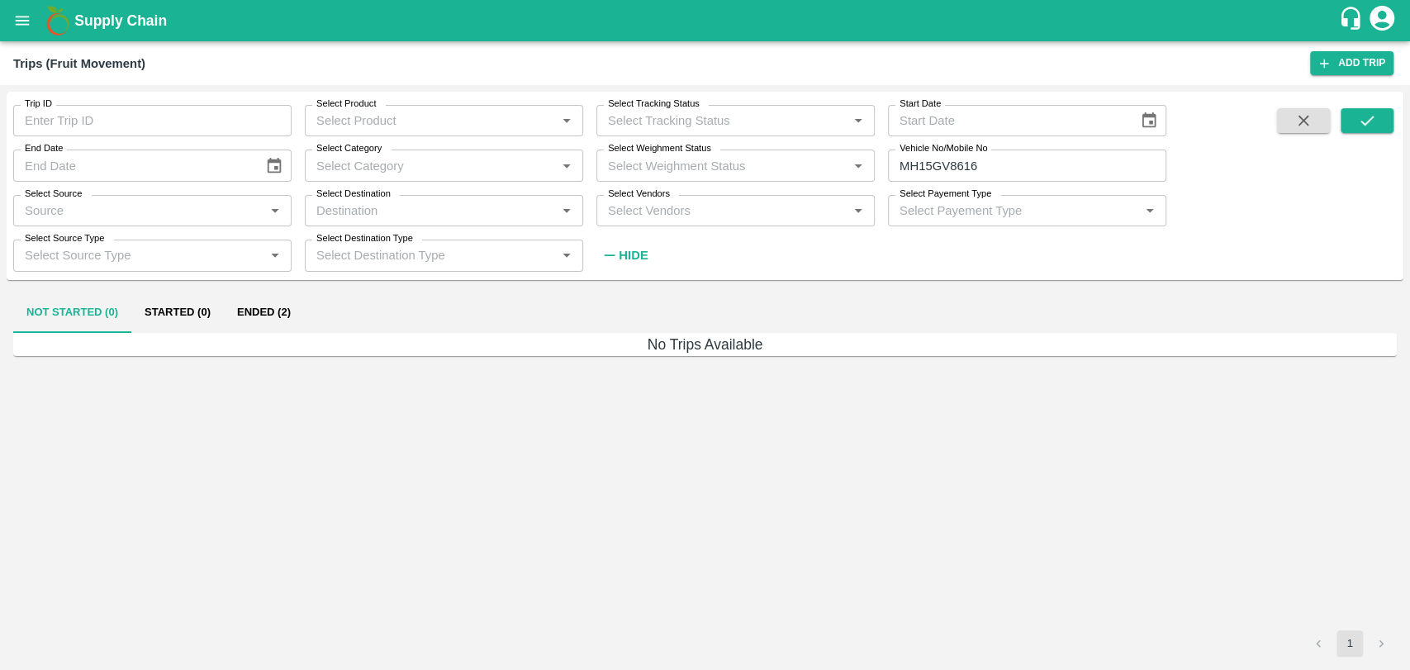
click at [258, 300] on button "Ended (2)" at bounding box center [264, 313] width 80 height 40
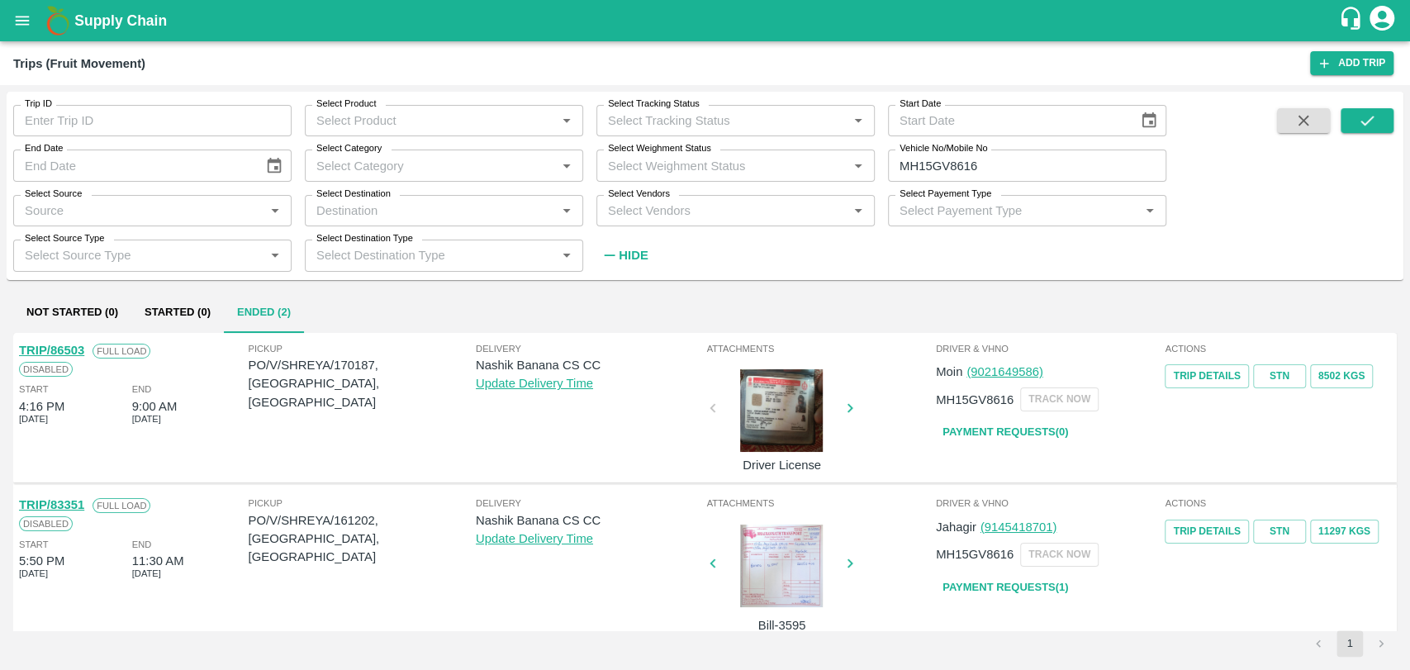
click at [768, 425] on div at bounding box center [781, 410] width 124 height 83
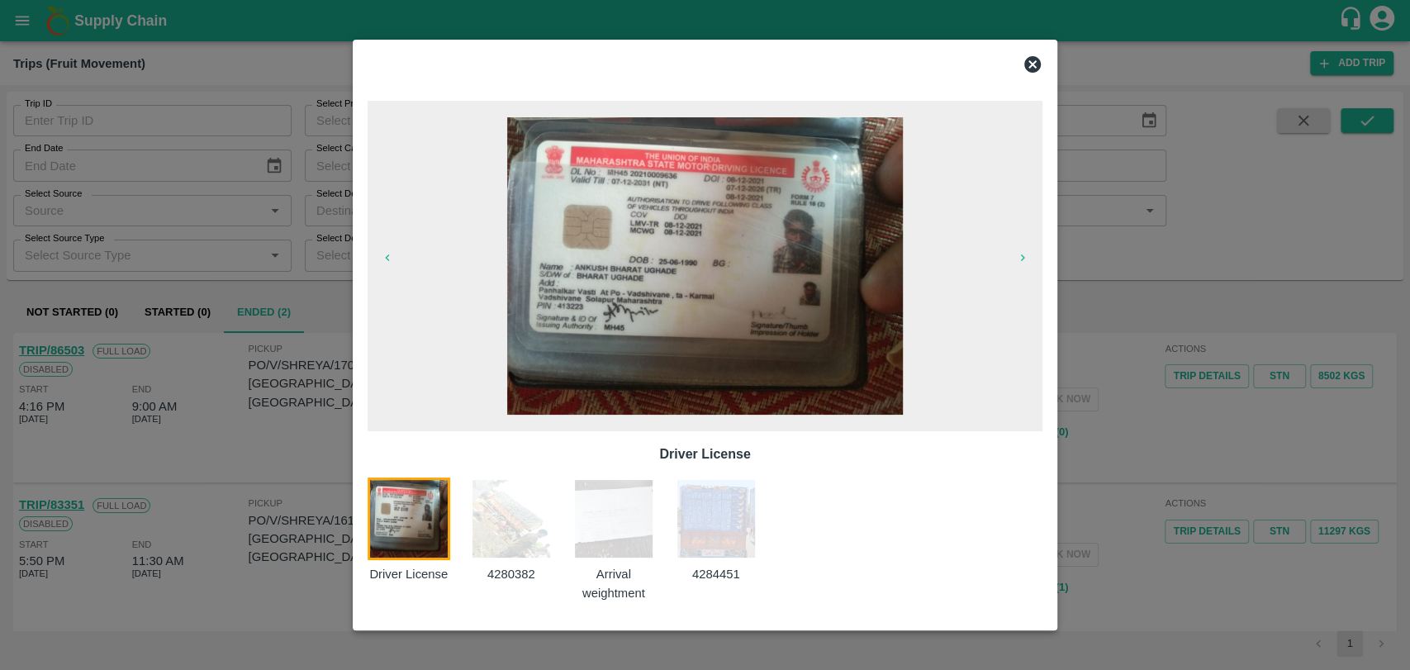
click at [647, 524] on img at bounding box center [613, 518] width 83 height 83
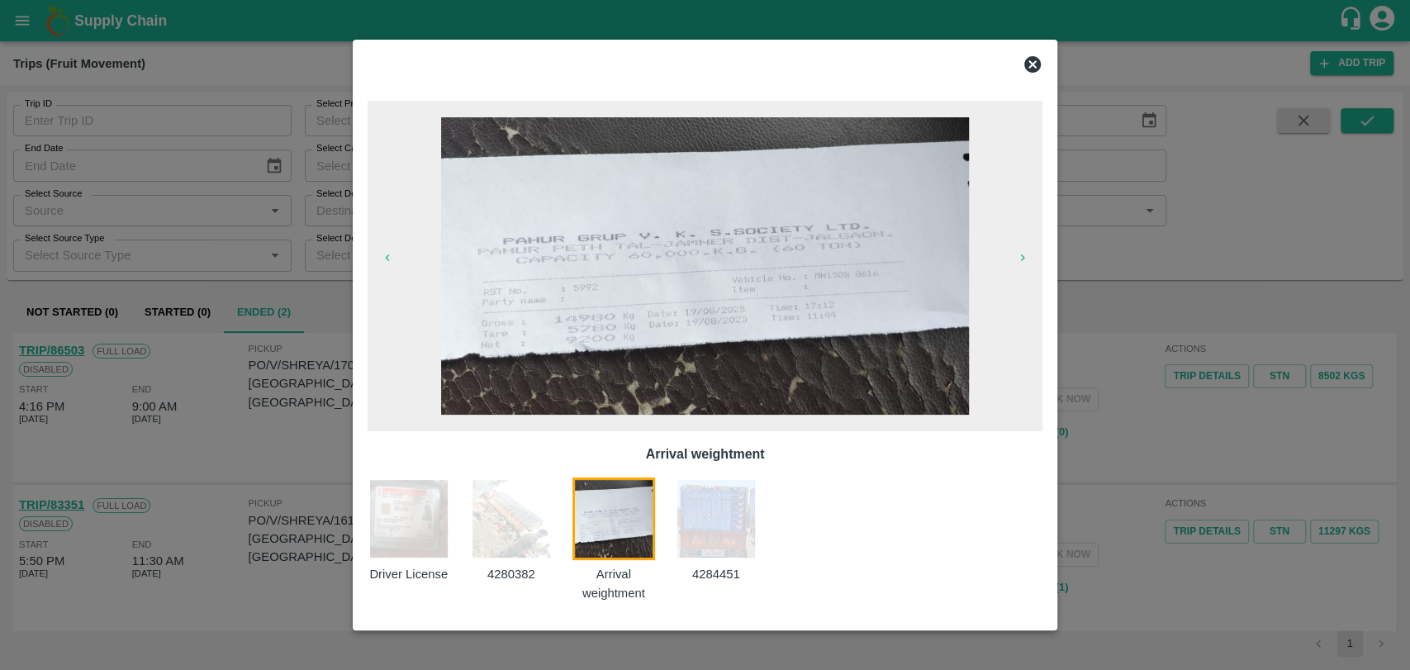
click at [673, 538] on div "Arrival weightment" at bounding box center [623, 539] width 102 height 125
click at [726, 519] on img at bounding box center [716, 518] width 83 height 83
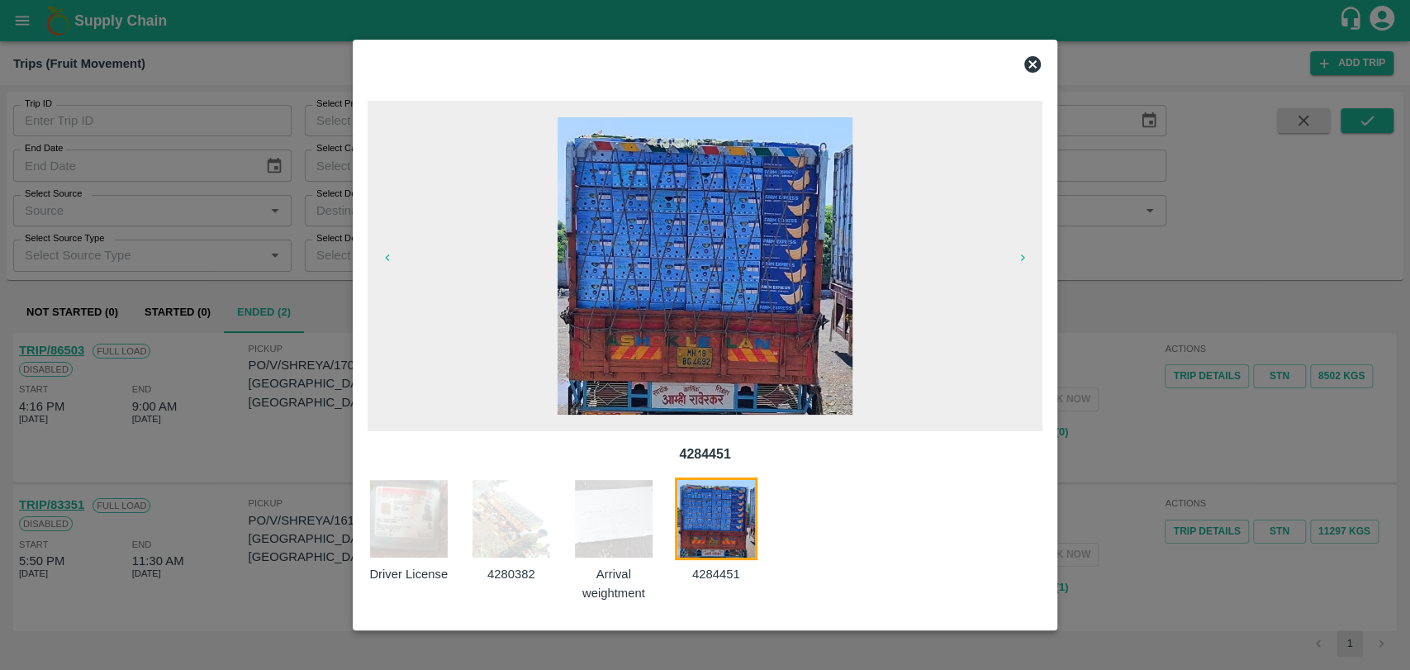
click at [548, 528] on img at bounding box center [511, 518] width 83 height 83
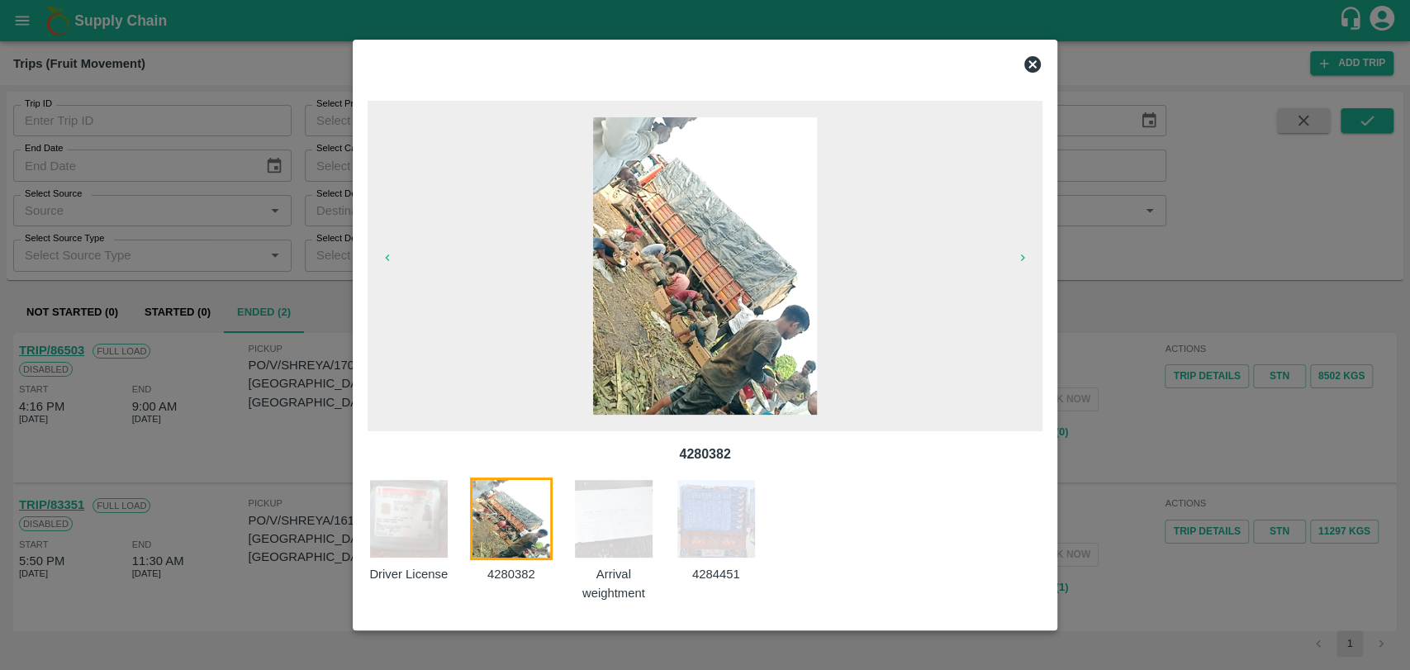
click at [714, 491] on img at bounding box center [716, 518] width 83 height 83
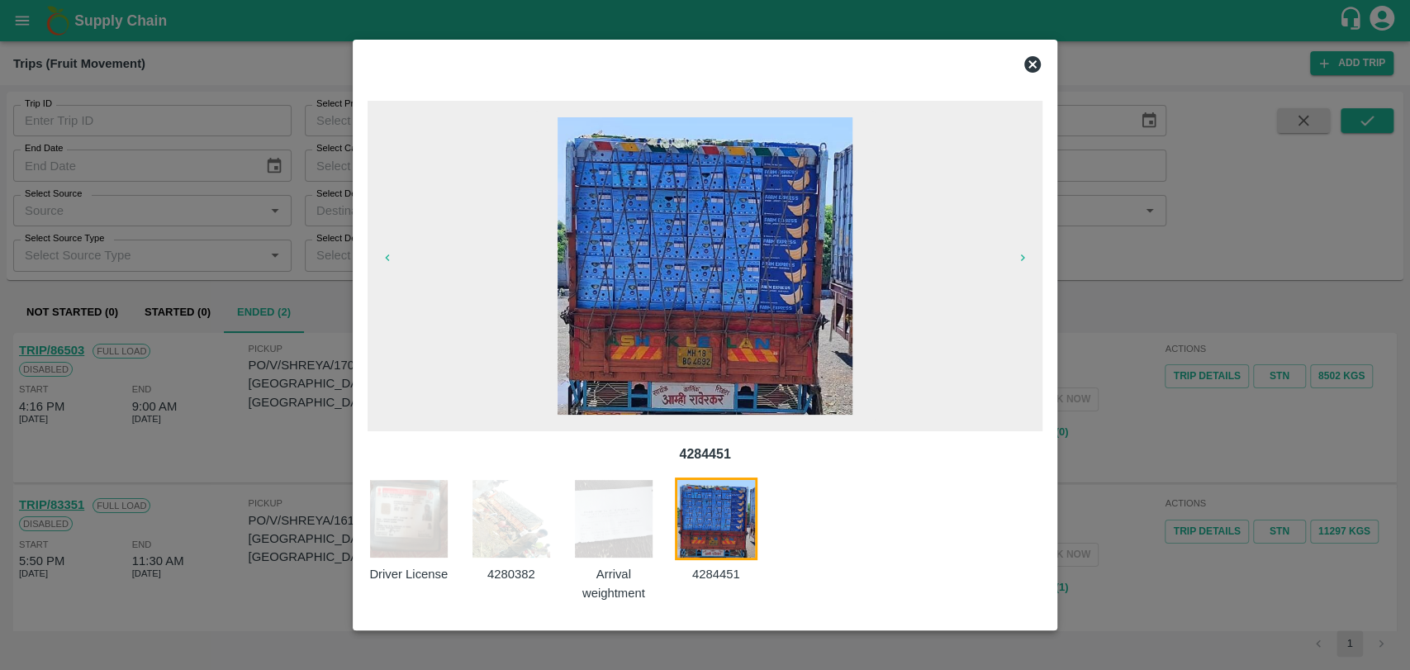
click at [1152, 316] on div at bounding box center [705, 335] width 1410 height 670
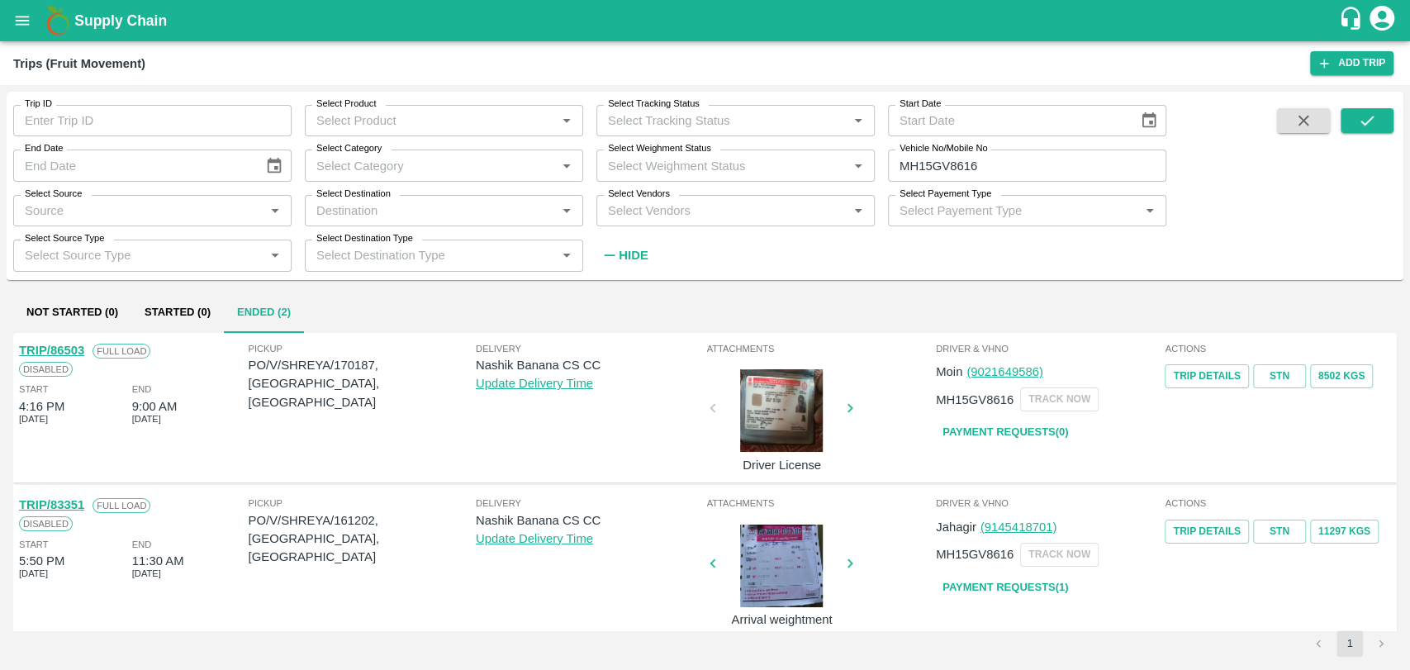
click at [780, 550] on div at bounding box center [781, 565] width 124 height 83
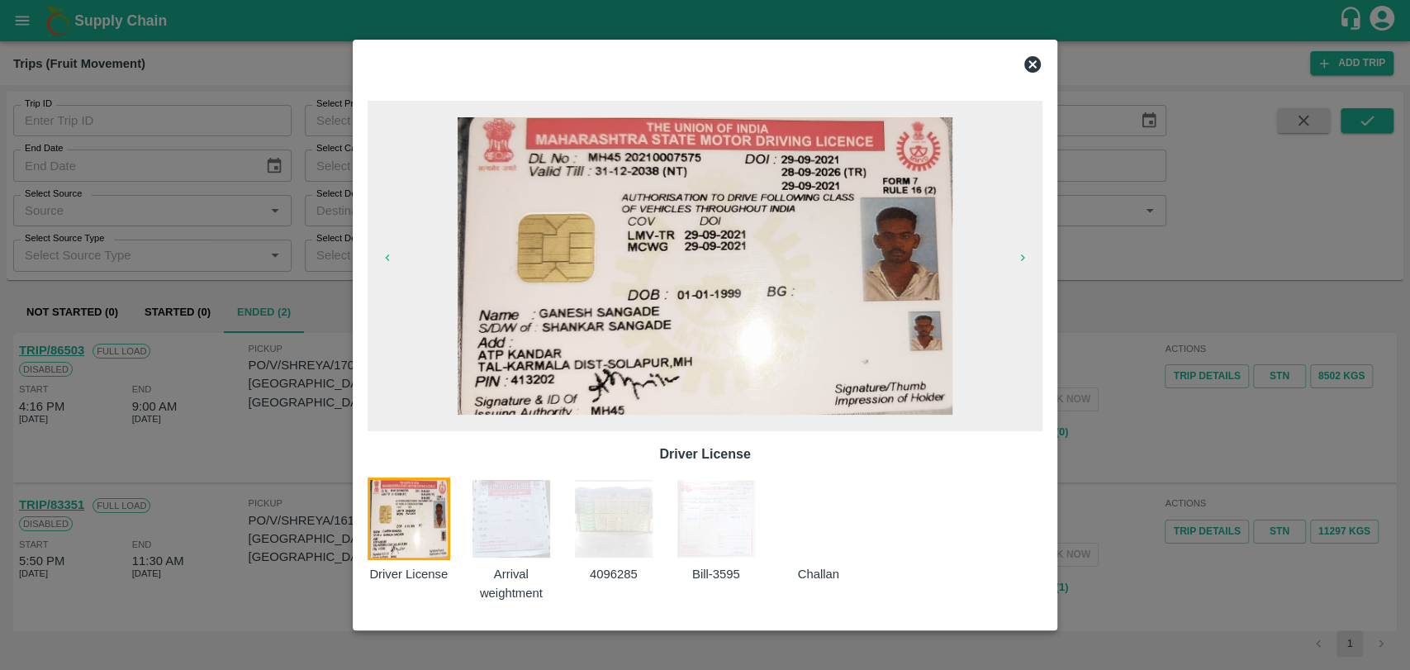
click at [737, 537] on img at bounding box center [716, 518] width 83 height 83
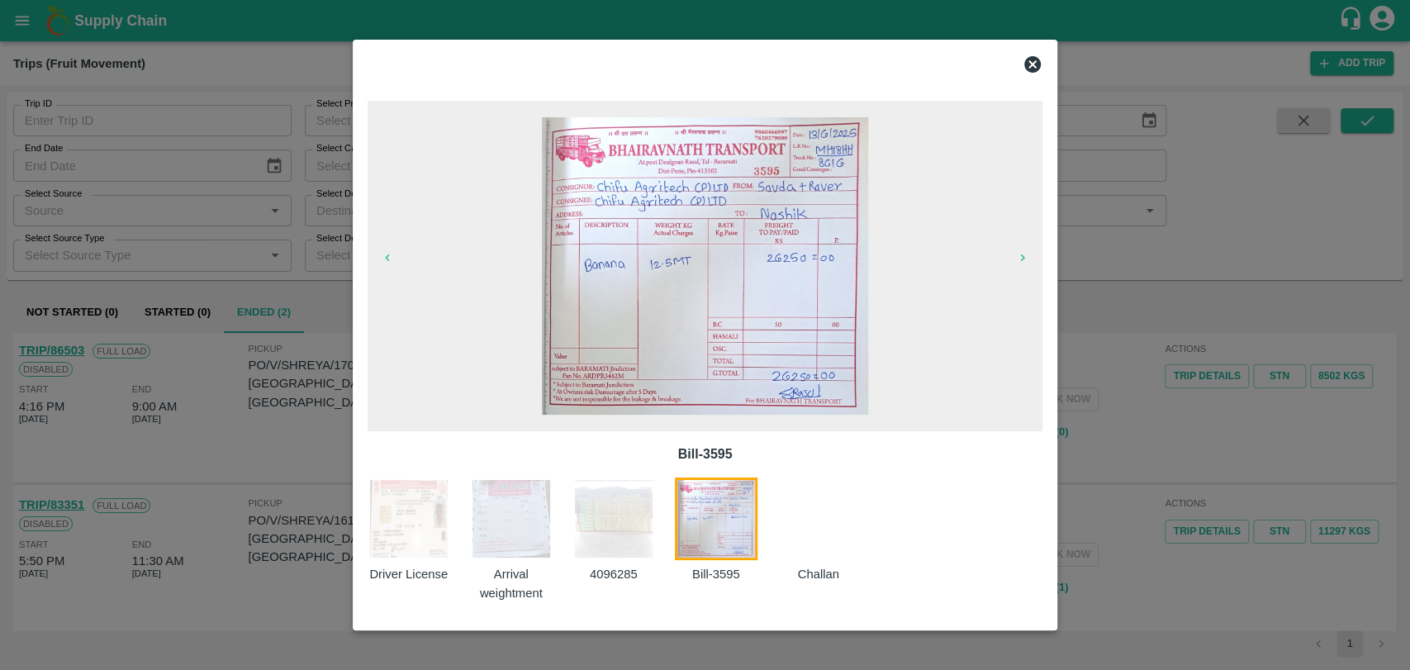
click at [849, 535] on div at bounding box center [828, 539] width 102 height 125
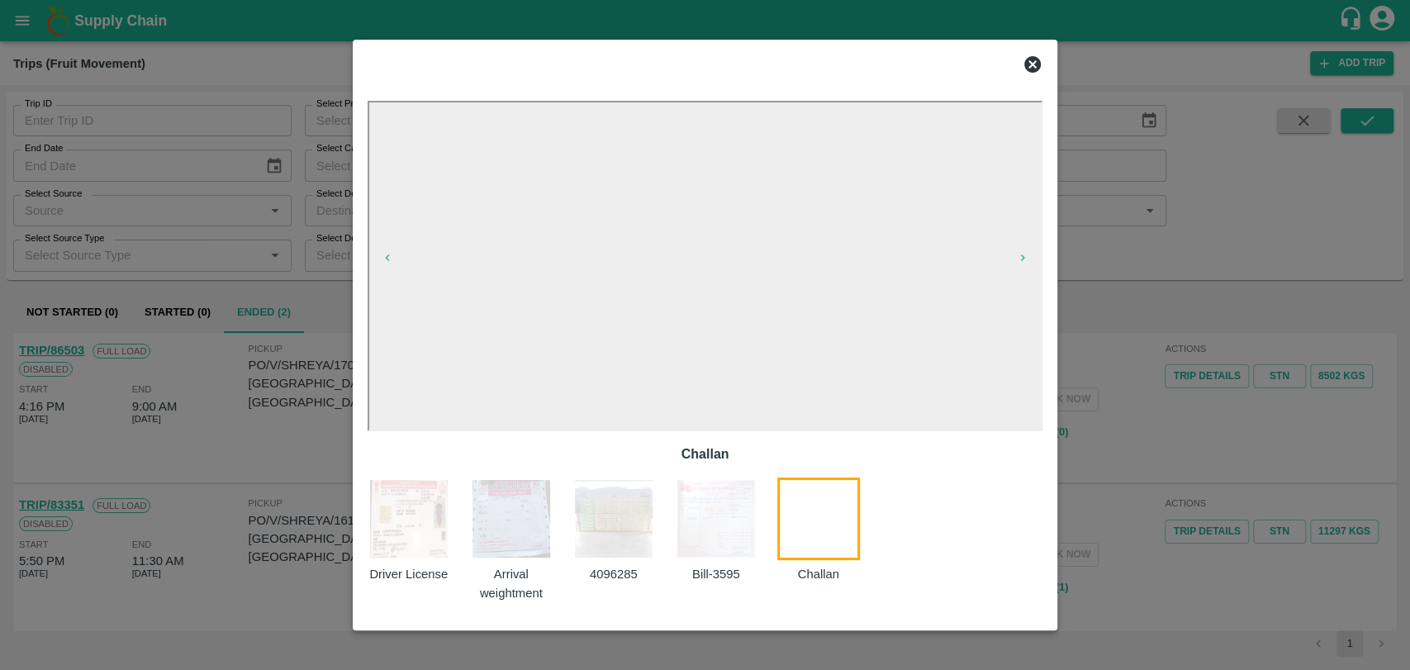
click at [645, 525] on img at bounding box center [613, 518] width 83 height 83
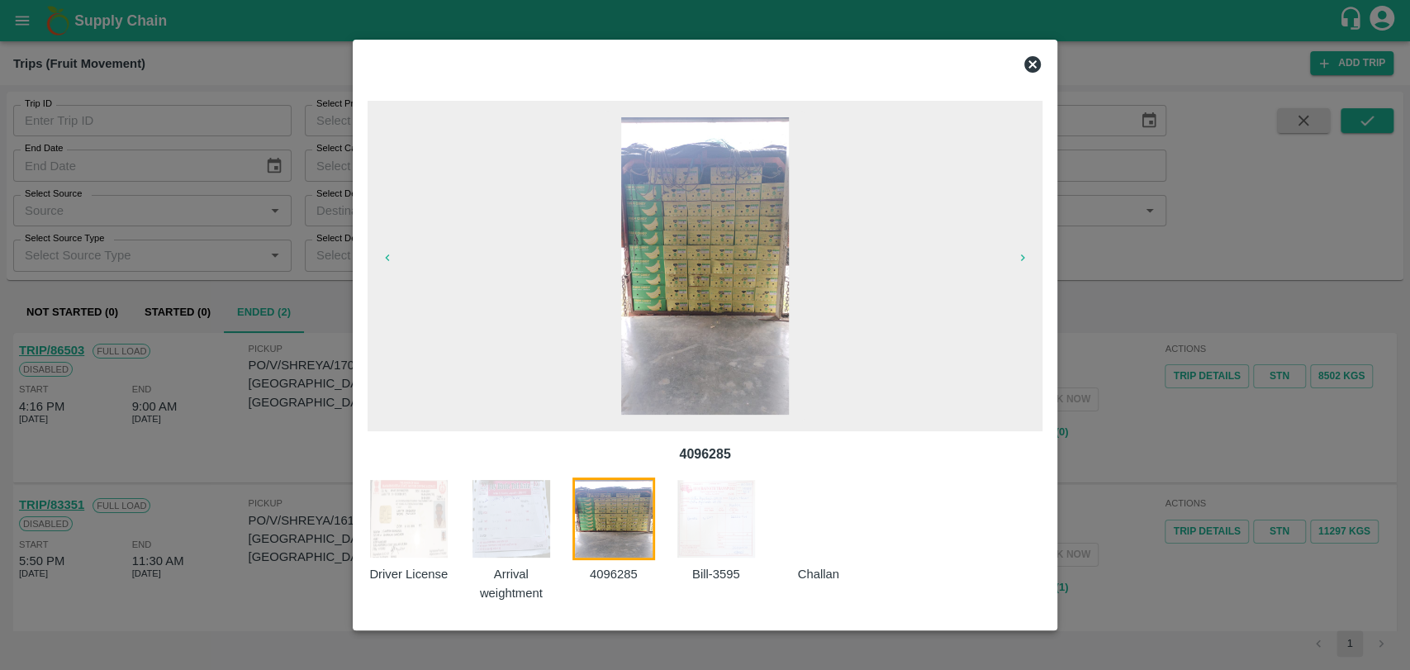
click at [1123, 337] on div at bounding box center [705, 335] width 1410 height 670
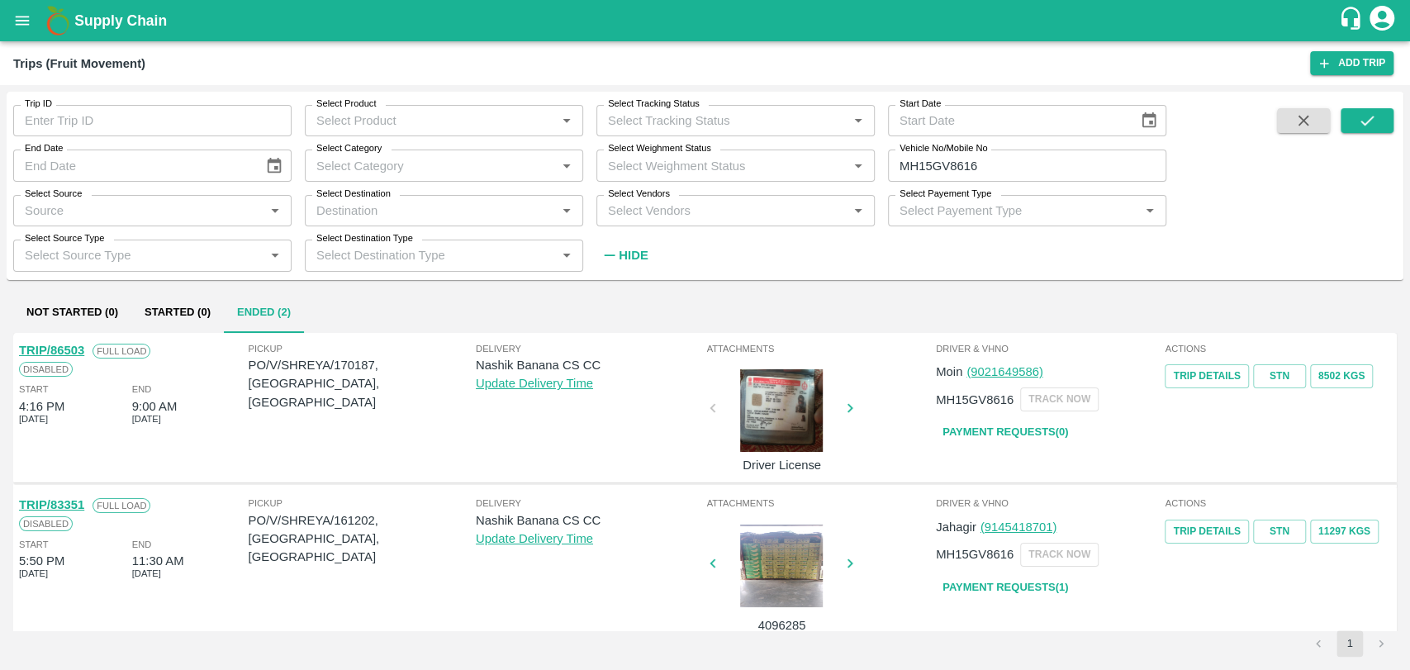
click at [73, 348] on link "TRIP/86503" at bounding box center [51, 350] width 65 height 13
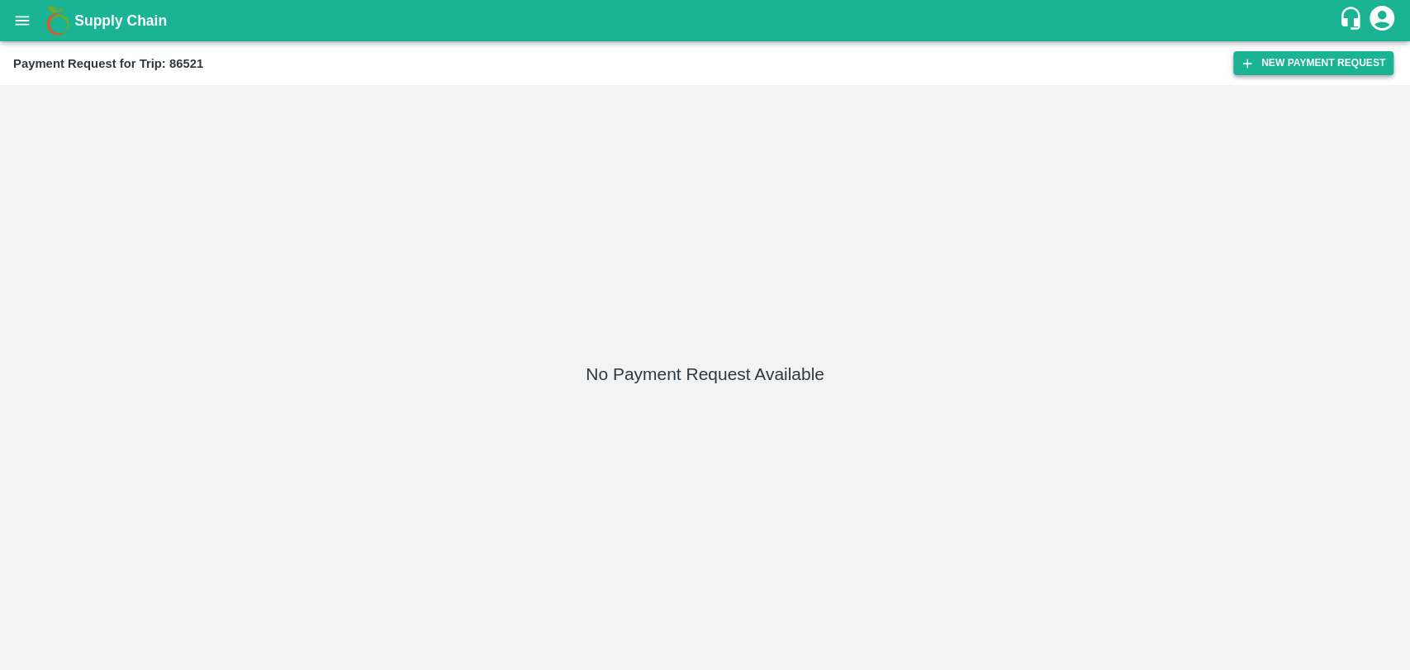
click at [1250, 69] on icon "button" at bounding box center [1246, 63] width 15 height 15
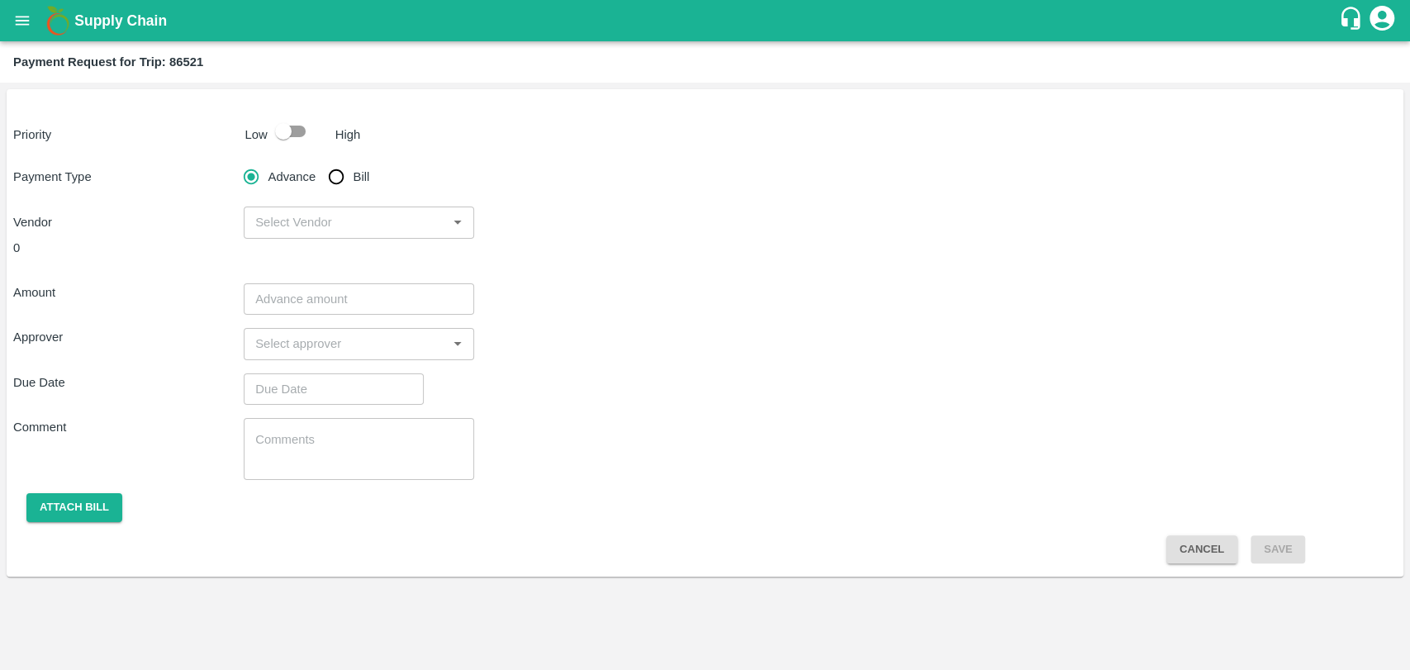
click at [283, 121] on input "checkbox" at bounding box center [283, 131] width 94 height 31
checkbox input "true"
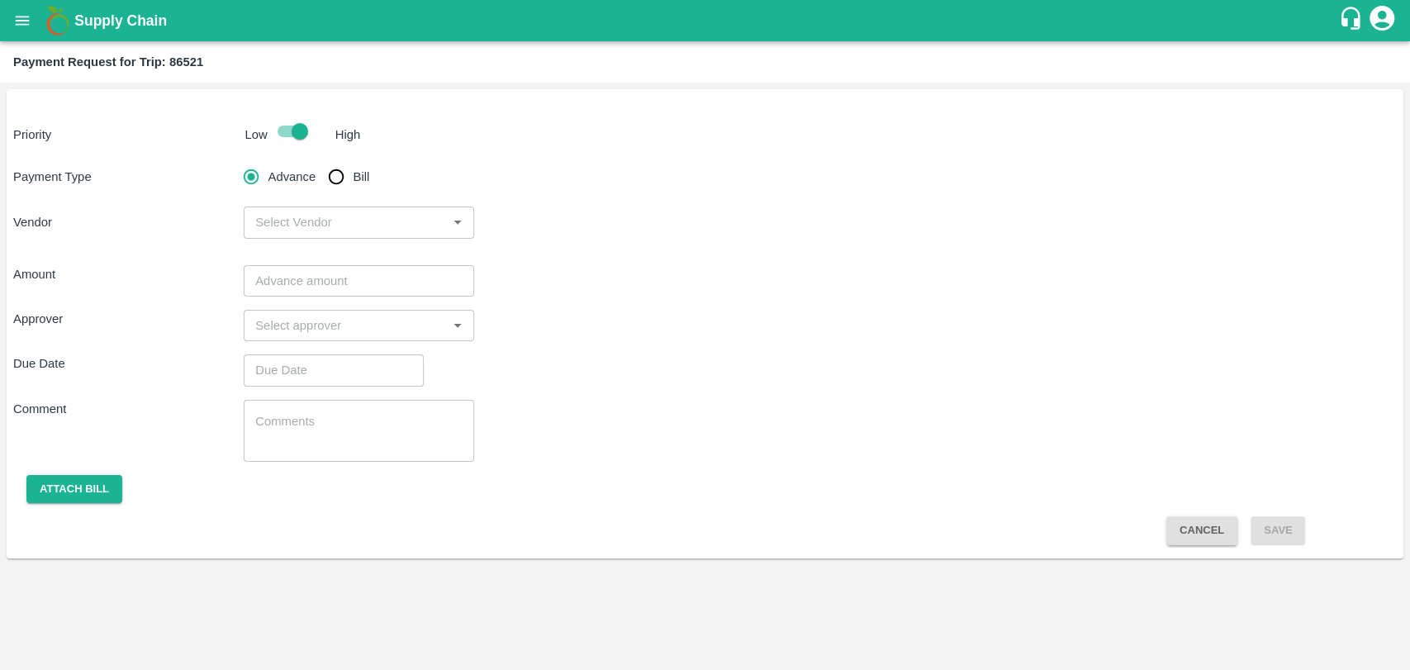
click at [329, 168] on input "Bill" at bounding box center [336, 176] width 33 height 33
radio input "true"
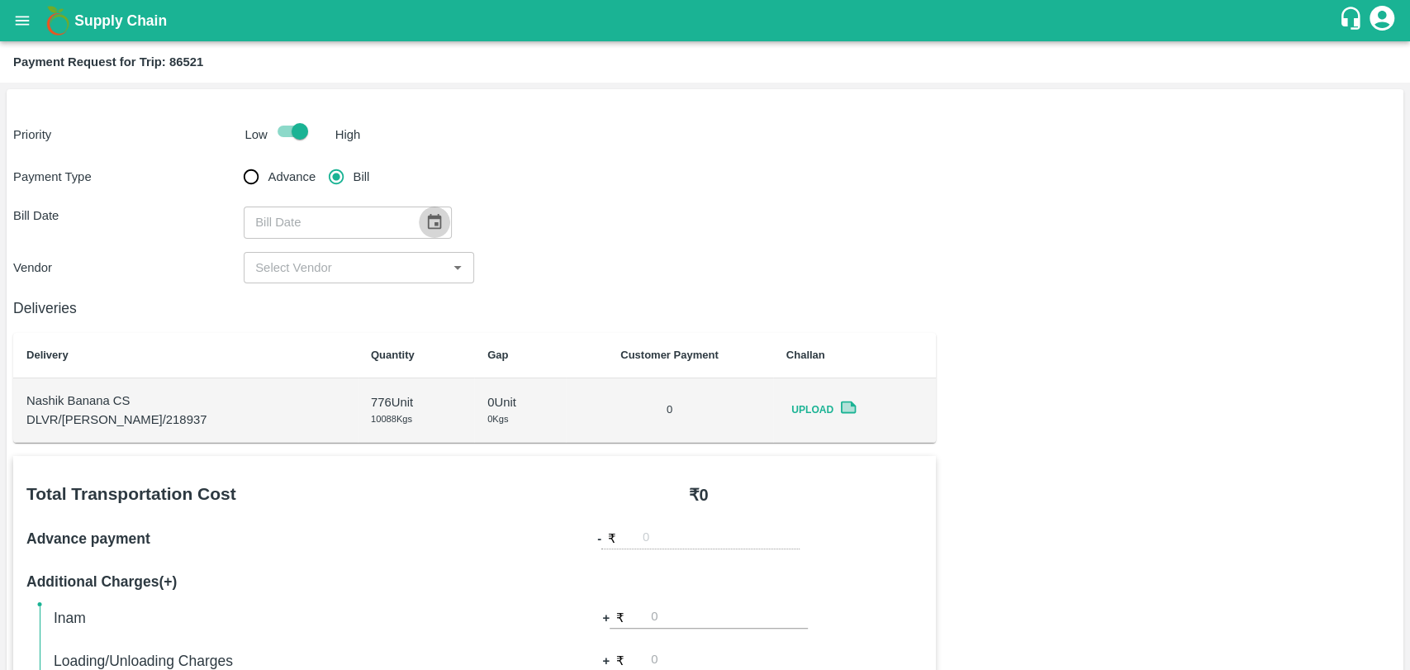
click at [433, 220] on icon "Choose date" at bounding box center [435, 222] width 14 height 16
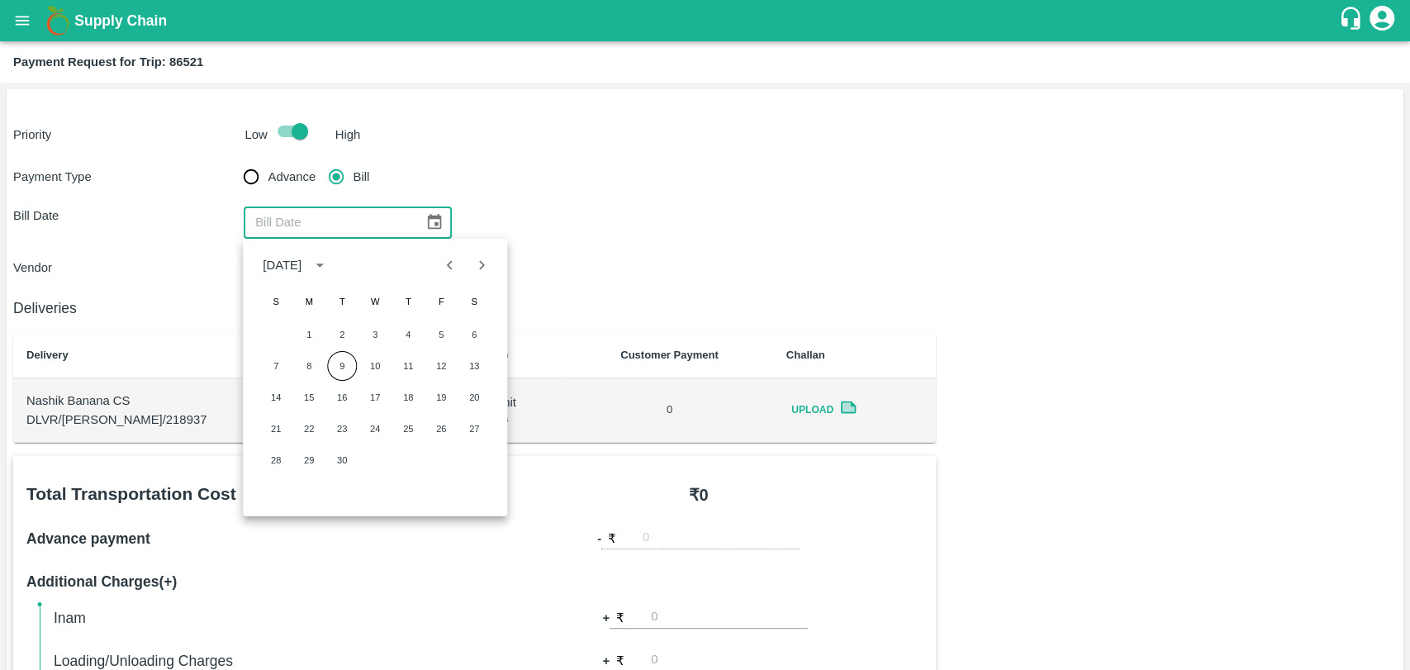
click at [449, 268] on icon "Previous month" at bounding box center [450, 264] width 6 height 9
click at [347, 424] on button "19" at bounding box center [342, 429] width 30 height 30
type input "[DATE]"
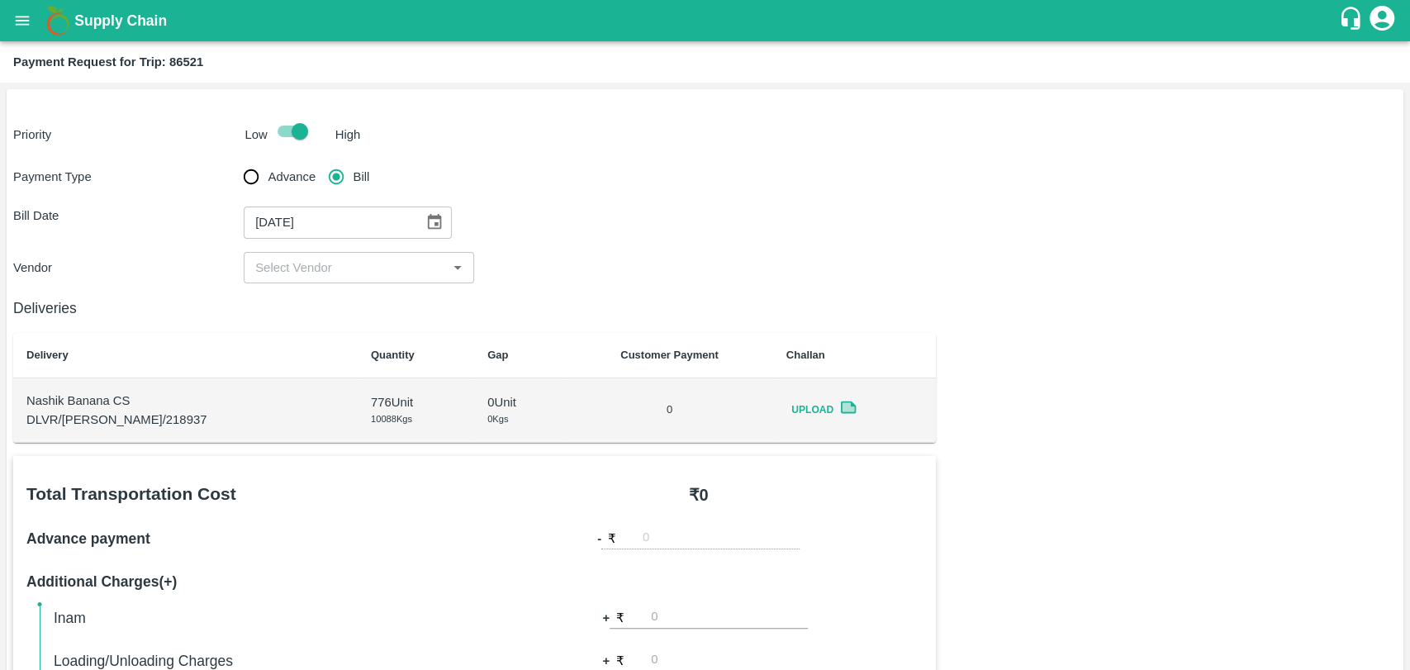
click at [291, 270] on input "input" at bounding box center [345, 267] width 193 height 21
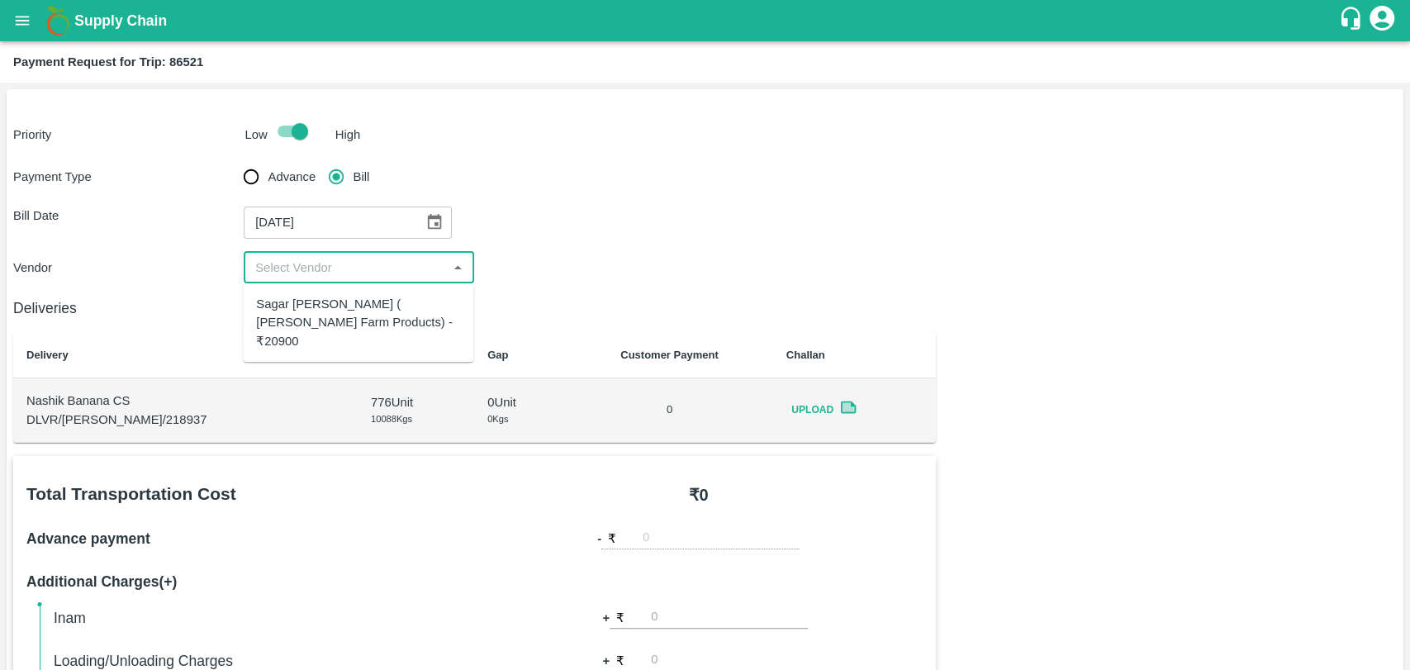
click at [295, 310] on div "Sagar Pramod Patil ( Shreyansh Farm Products) - ₹20900" at bounding box center [358, 322] width 204 height 55
type input "Sagar Pramod Patil ( Shreyansh Farm Products) - ₹20900"
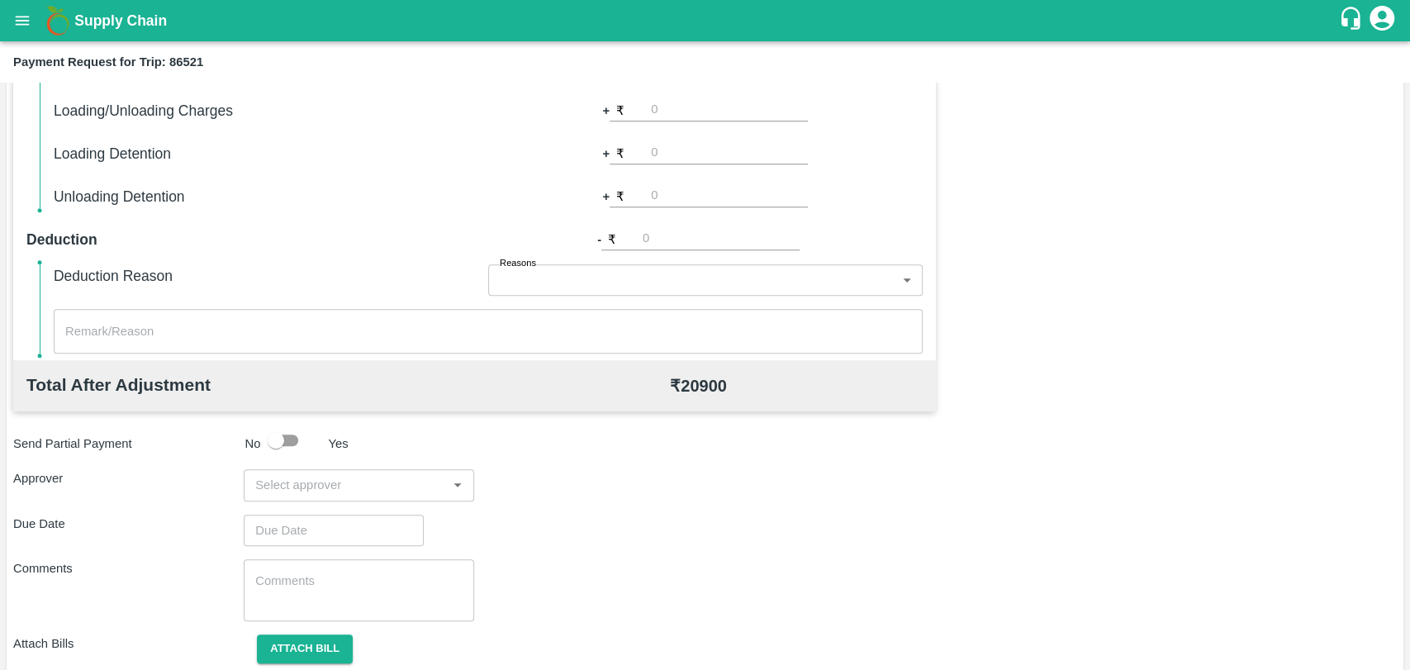
click at [324, 477] on input "input" at bounding box center [345, 484] width 193 height 21
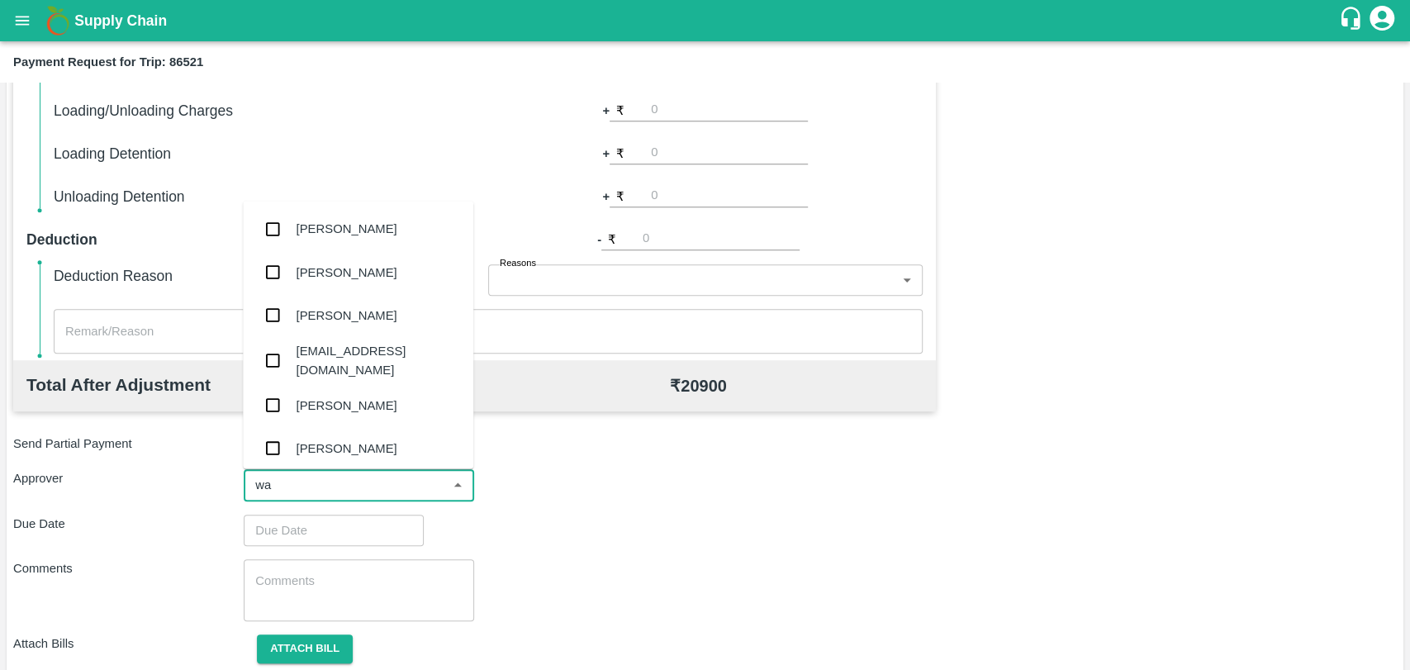
type input "wag"
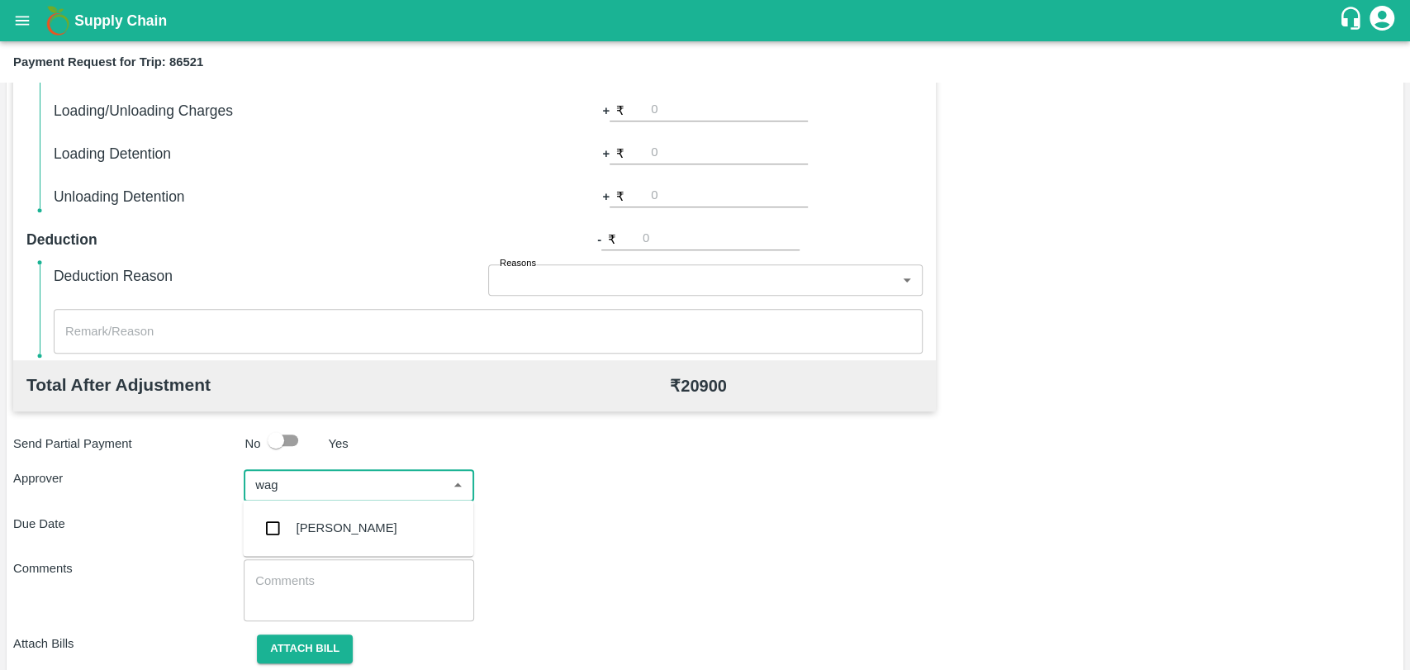
click at [325, 532] on div "[PERSON_NAME]" at bounding box center [346, 528] width 101 height 18
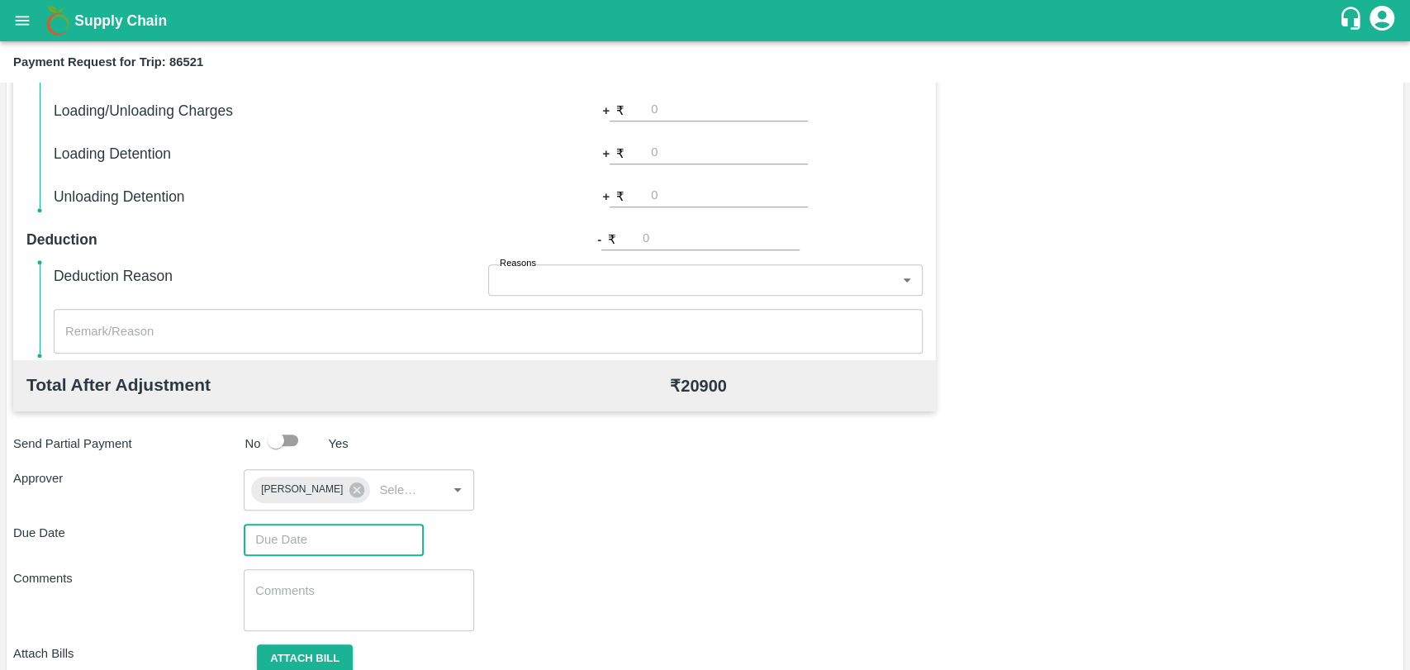
type input "DD/MM/YYYY hh:mm aa"
click at [297, 539] on input "DD/MM/YYYY hh:mm aa" at bounding box center [328, 539] width 168 height 31
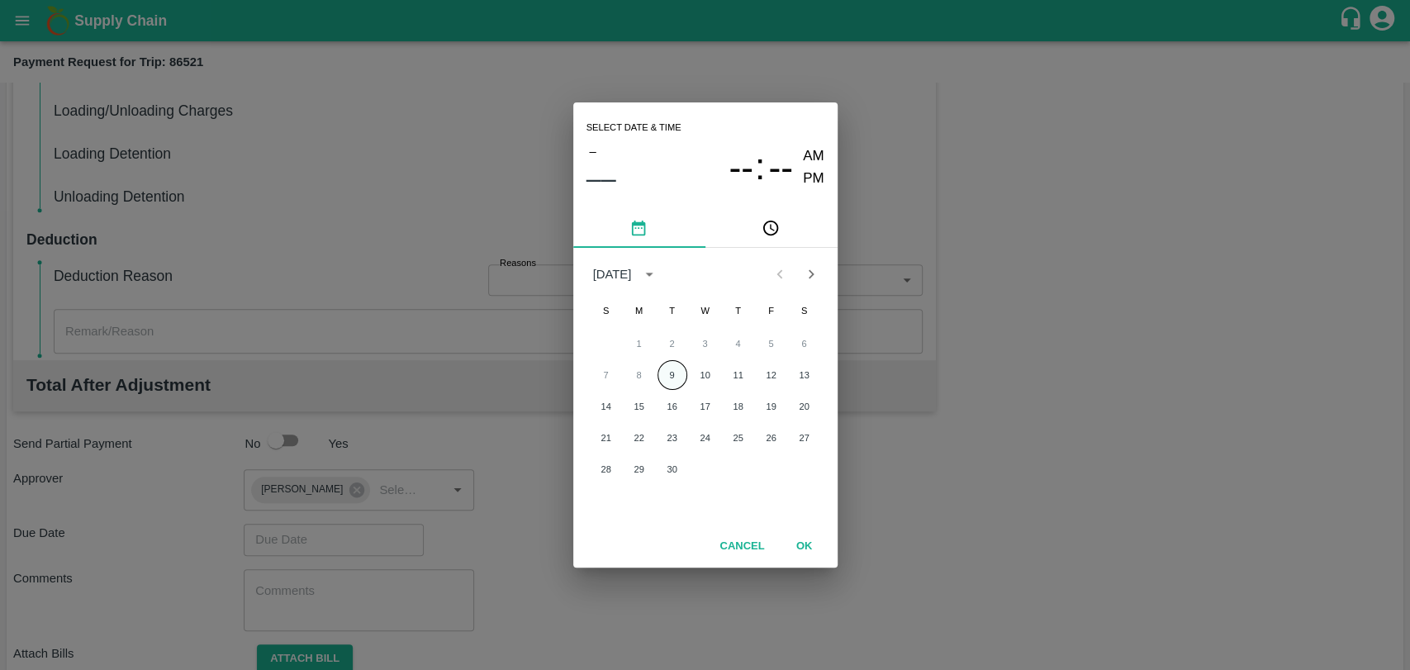
click at [660, 374] on button "9" at bounding box center [672, 375] width 30 height 30
type input "[DATE] 12:00 AM"
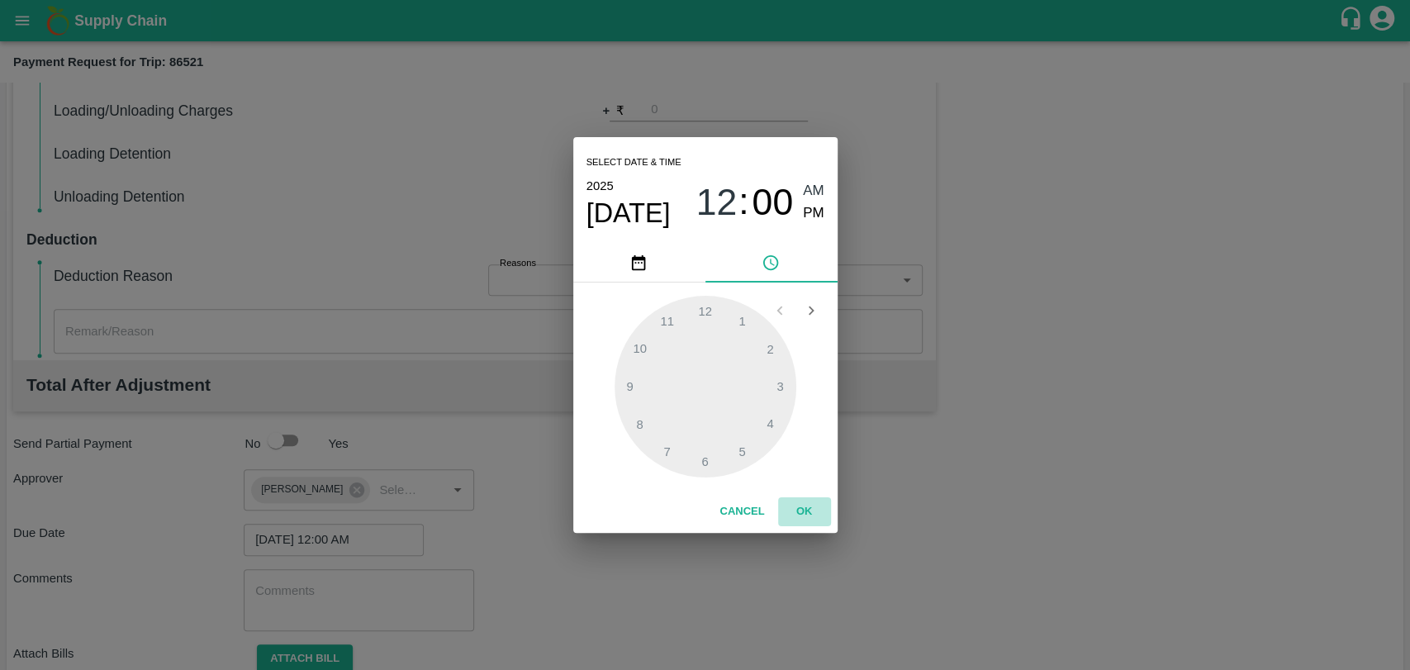
click at [784, 510] on button "OK" at bounding box center [804, 511] width 53 height 29
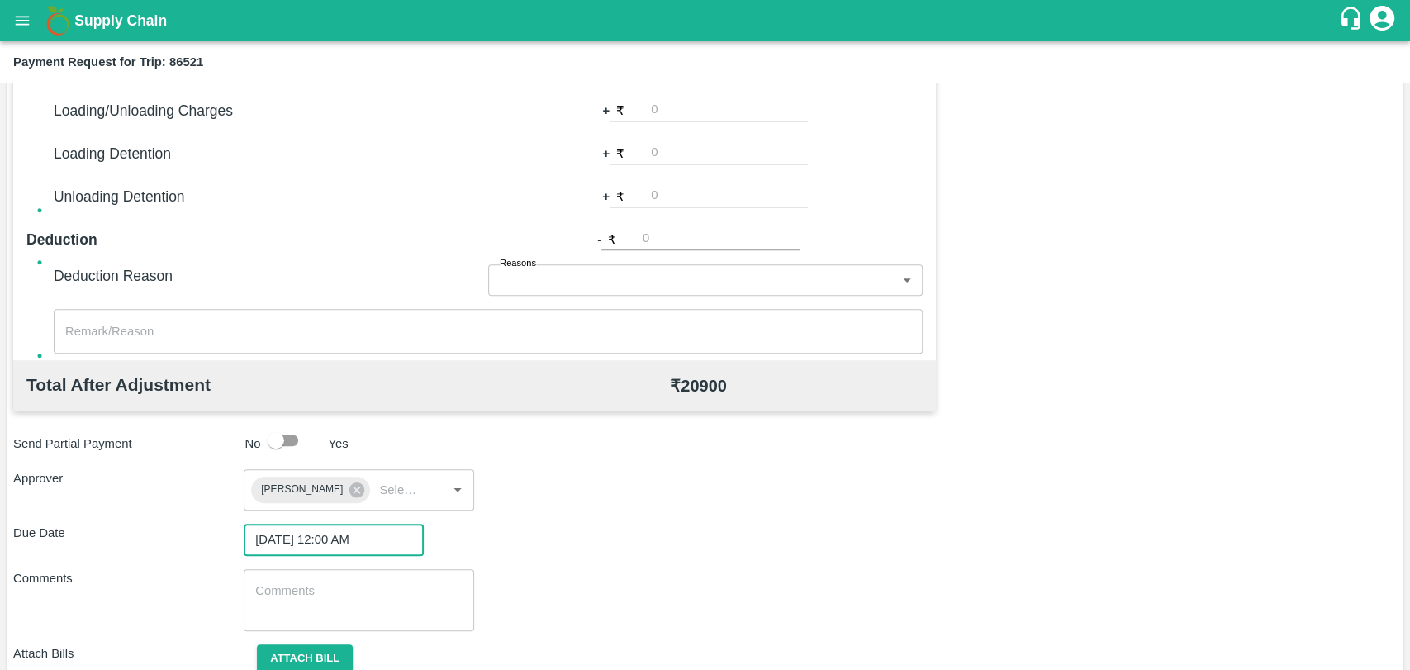
click at [353, 595] on textarea at bounding box center [358, 599] width 207 height 35
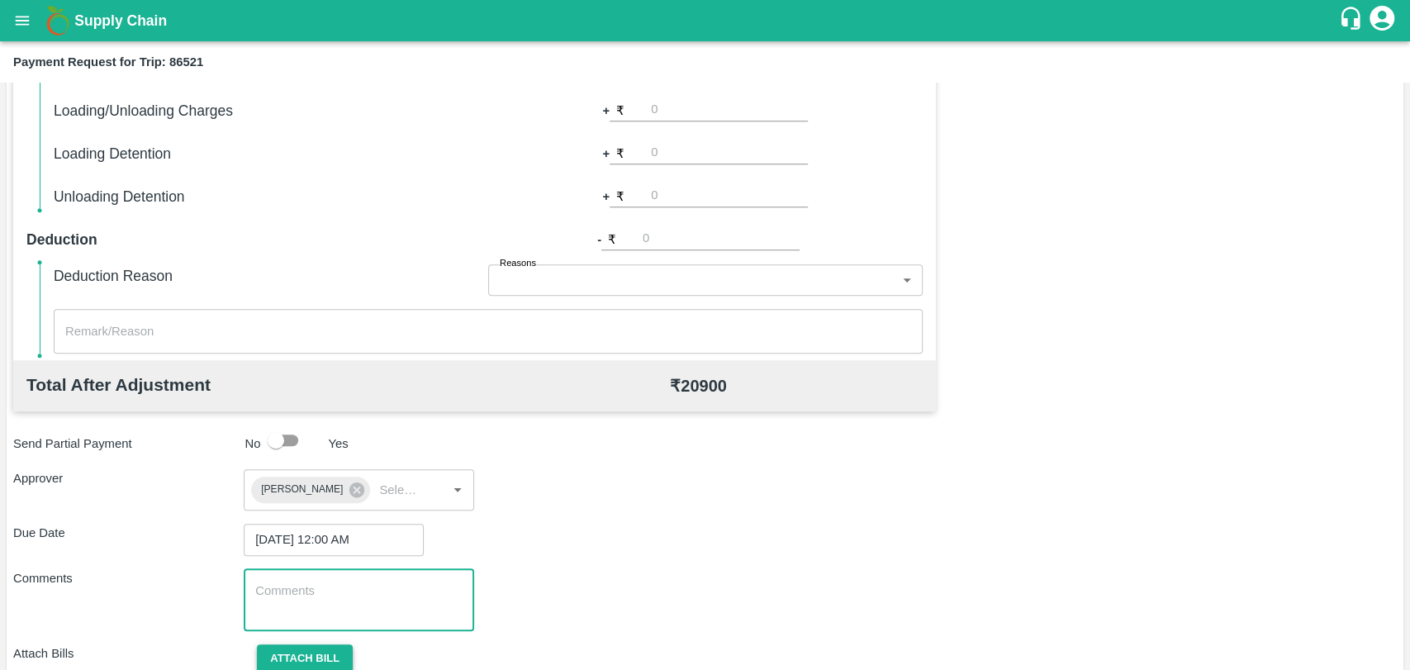
click at [322, 655] on button "Attach bill" at bounding box center [305, 658] width 96 height 29
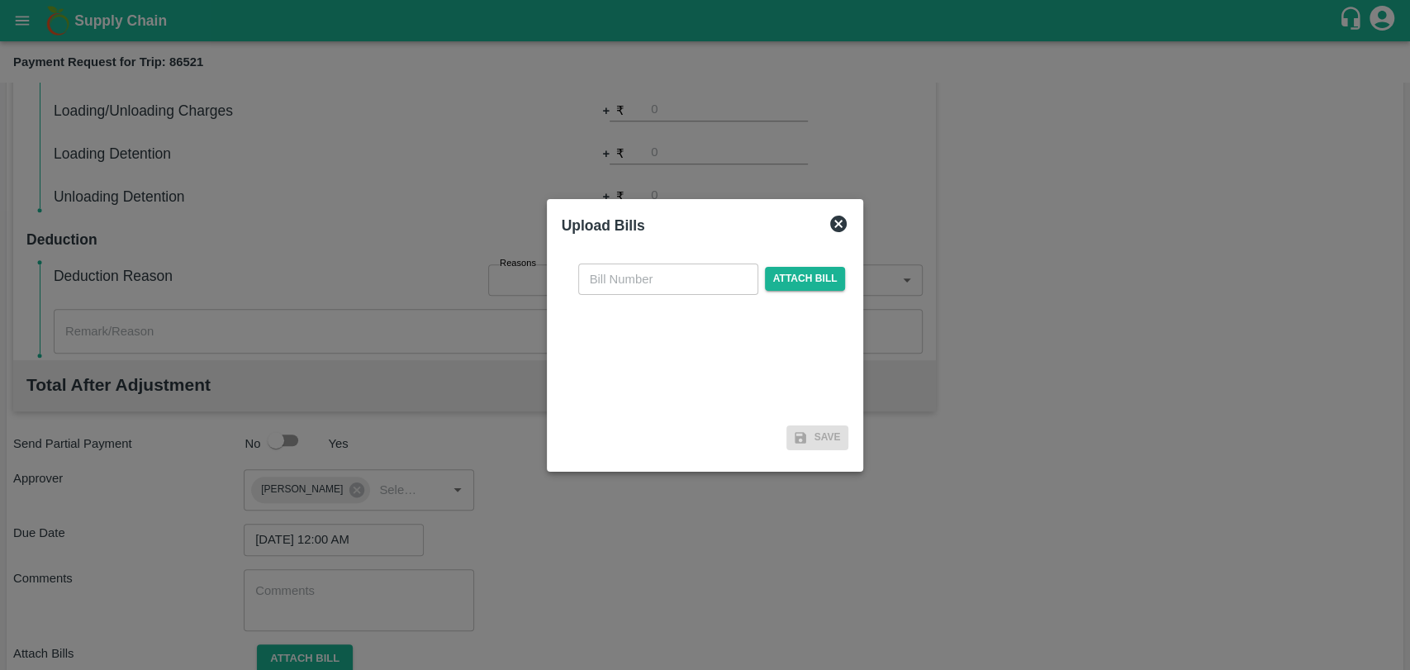
click at [616, 277] on input "text" at bounding box center [668, 278] width 180 height 31
type input "386"
click at [793, 286] on span "Attach bill" at bounding box center [805, 279] width 81 height 24
click at [0, 0] on input "Attach bill" at bounding box center [0, 0] width 0 height 0
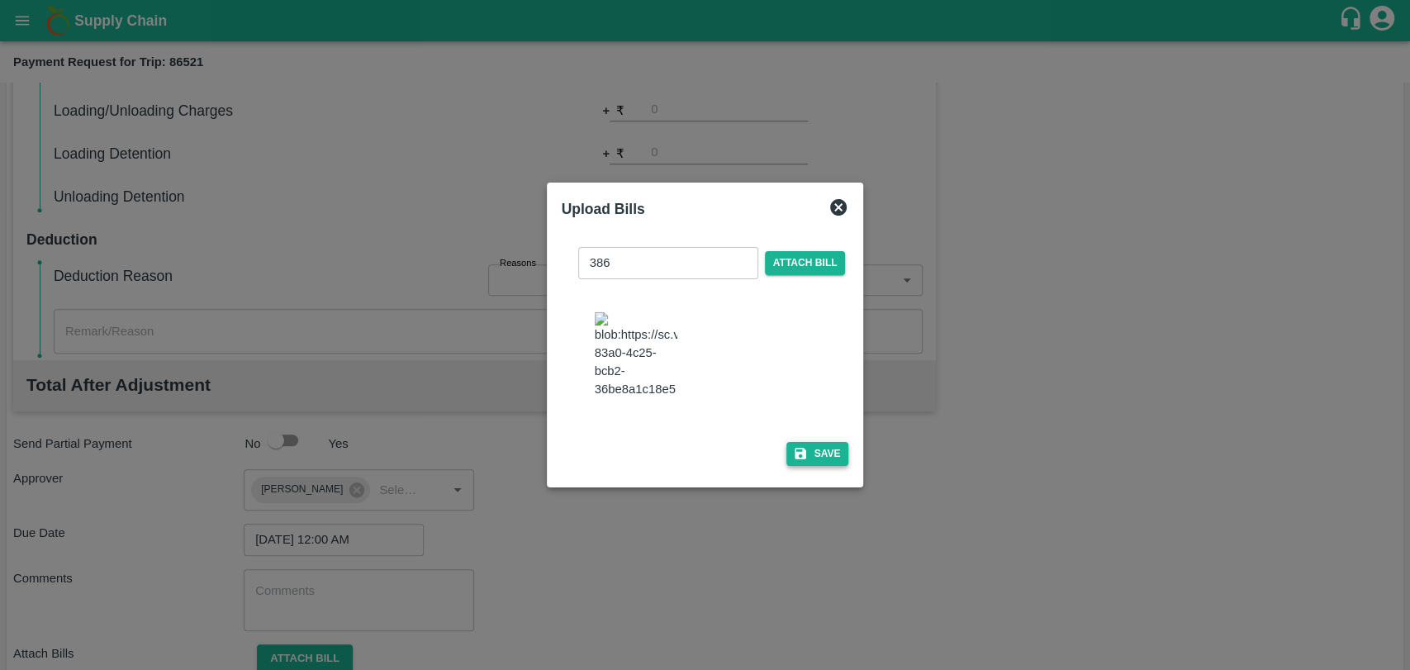
click at [796, 453] on button "Save" at bounding box center [817, 454] width 63 height 24
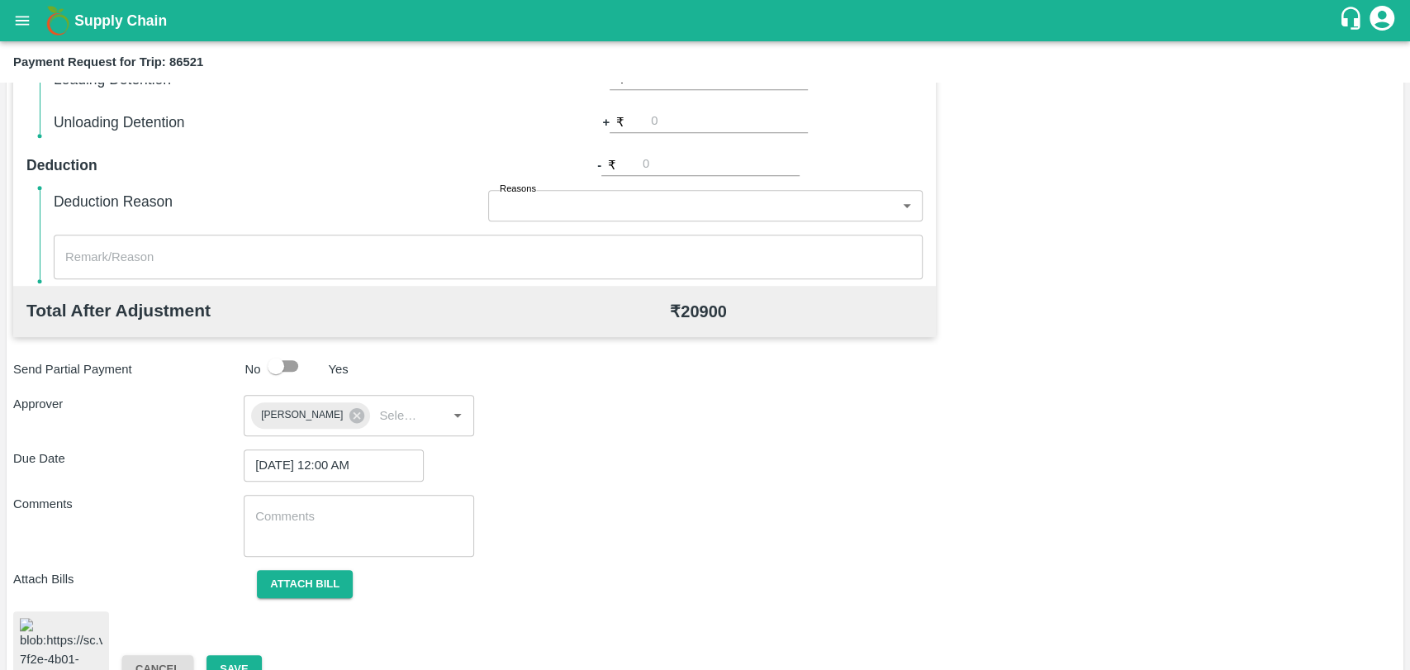
scroll to position [685, 0]
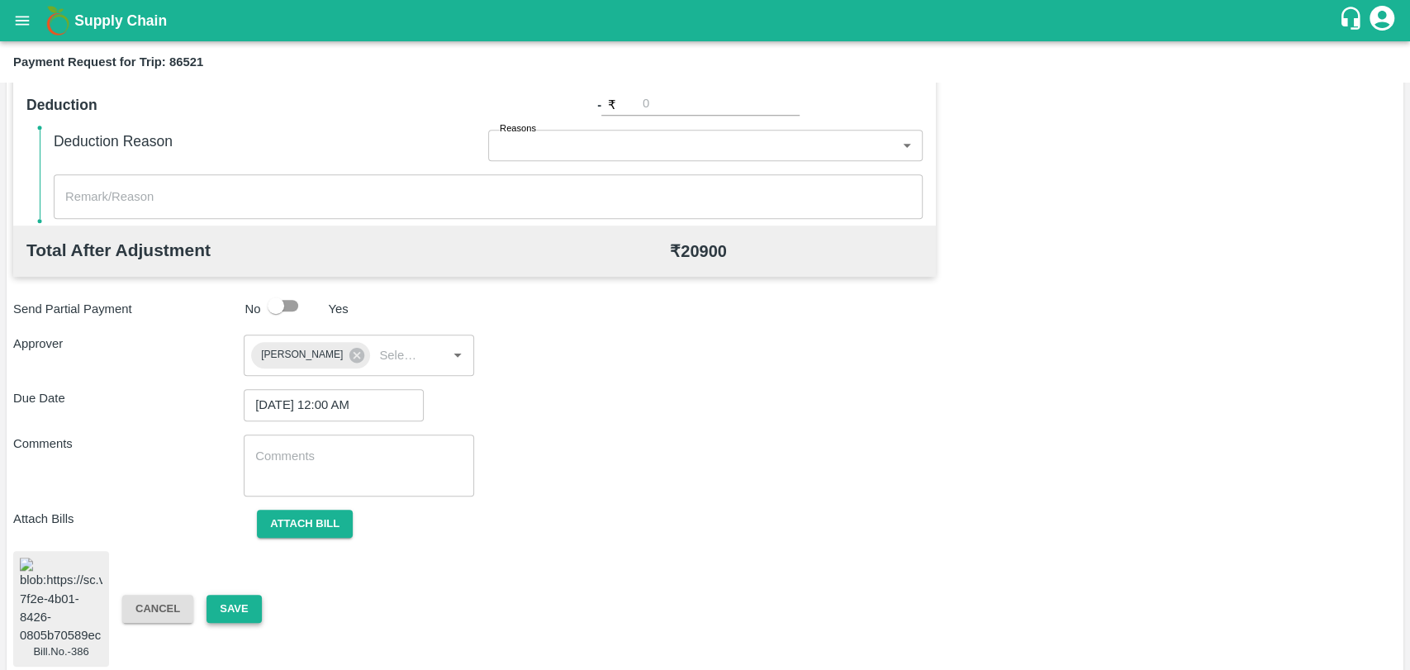
click at [251, 600] on button "Save" at bounding box center [233, 609] width 55 height 29
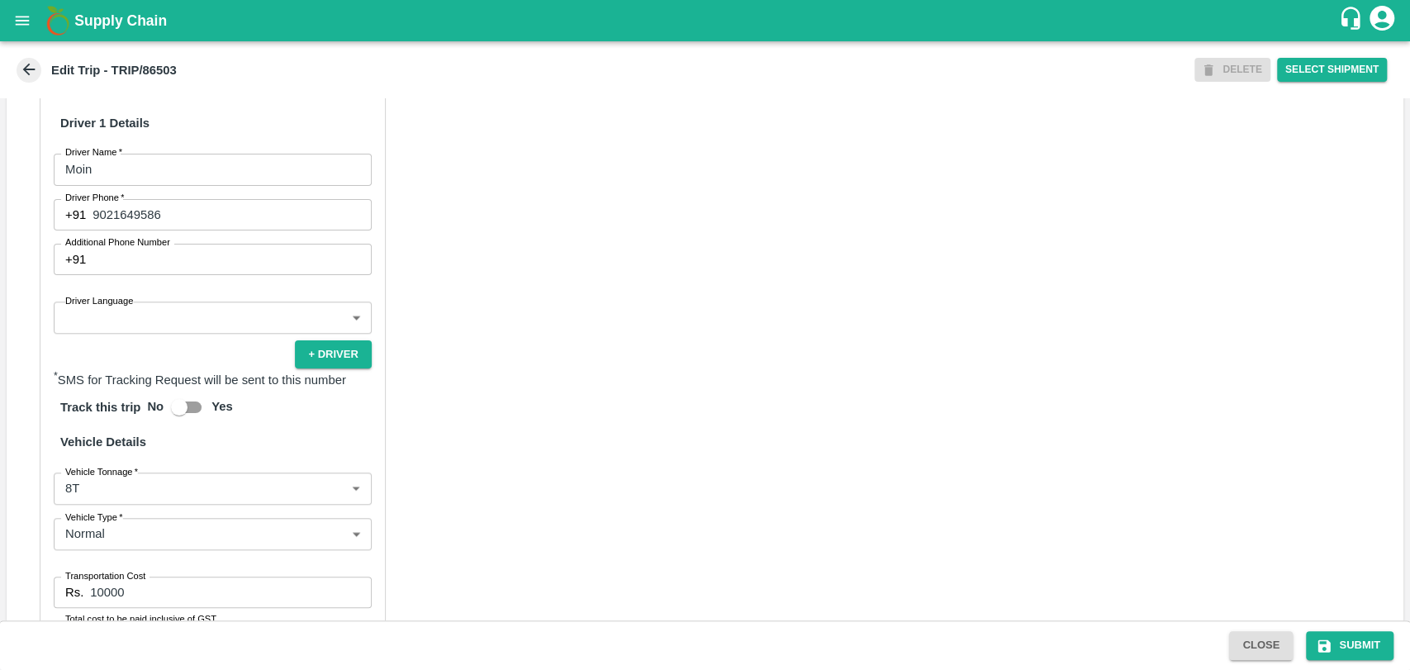
scroll to position [1009, 0]
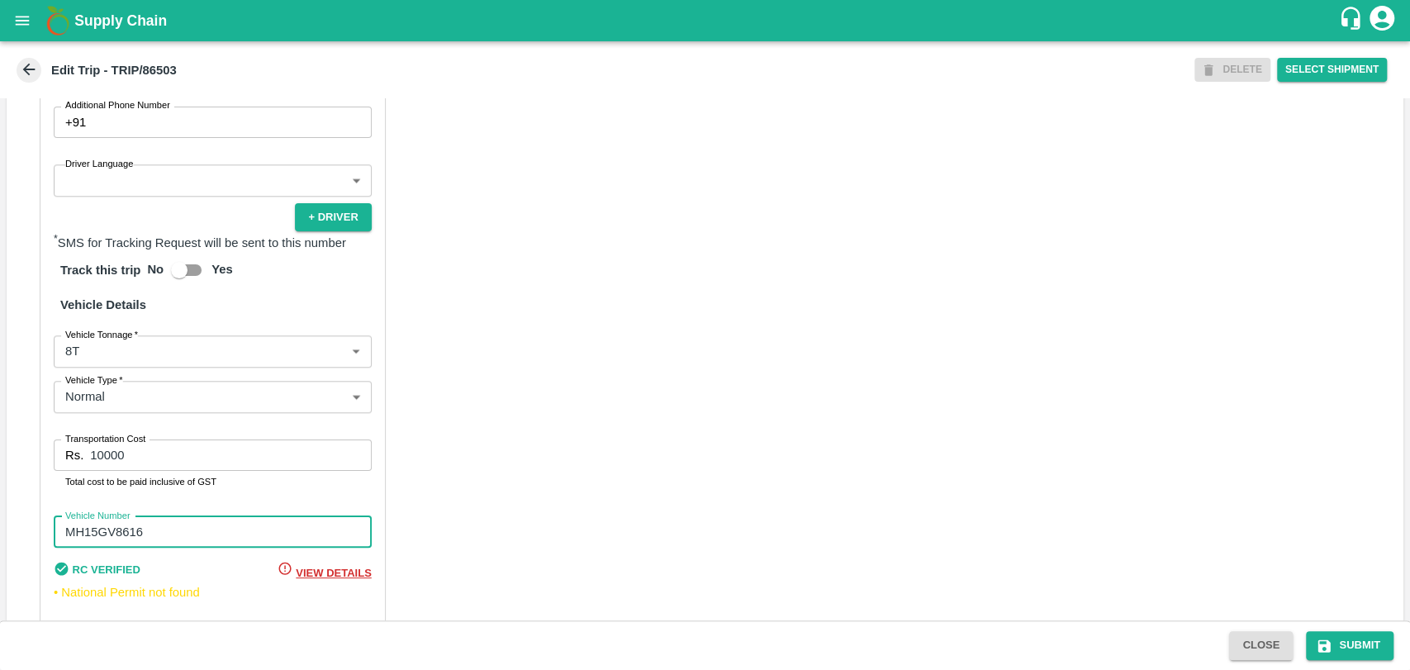
drag, startPoint x: 159, startPoint y: 551, endPoint x: 100, endPoint y: 550, distance: 58.6
click at [100, 547] on input "MH15GV8616" at bounding box center [213, 531] width 318 height 31
type input "MH15HH8616"
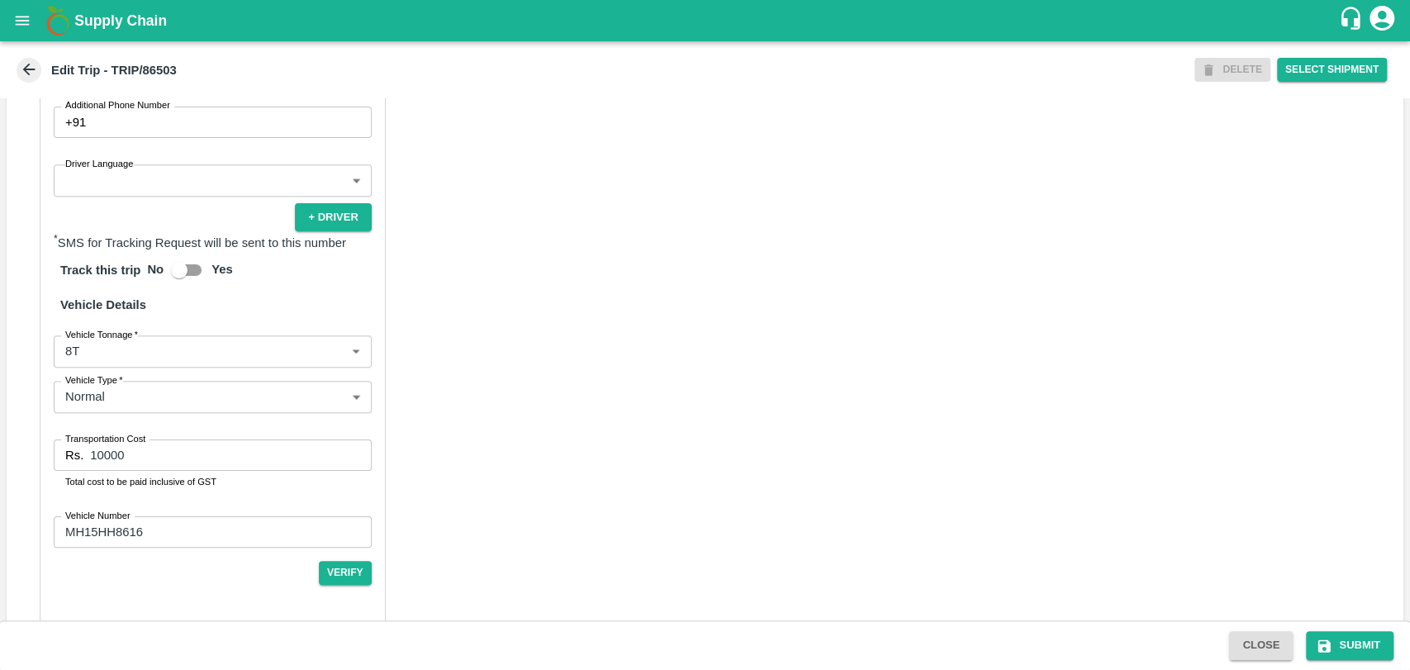
drag, startPoint x: 170, startPoint y: 448, endPoint x: 145, endPoint y: 472, distance: 35.1
click at [145, 470] on div "Partner Details Partner   * Partner Add Transporter Driver 1 Details Driver Nam…" at bounding box center [213, 239] width 346 height 772
drag, startPoint x: 145, startPoint y: 472, endPoint x: 44, endPoint y: 453, distance: 102.5
click at [44, 453] on div "Partner Details Partner   * Partner Add Transporter Driver 1 Details Driver Nam…" at bounding box center [213, 239] width 346 height 772
type input "19000"
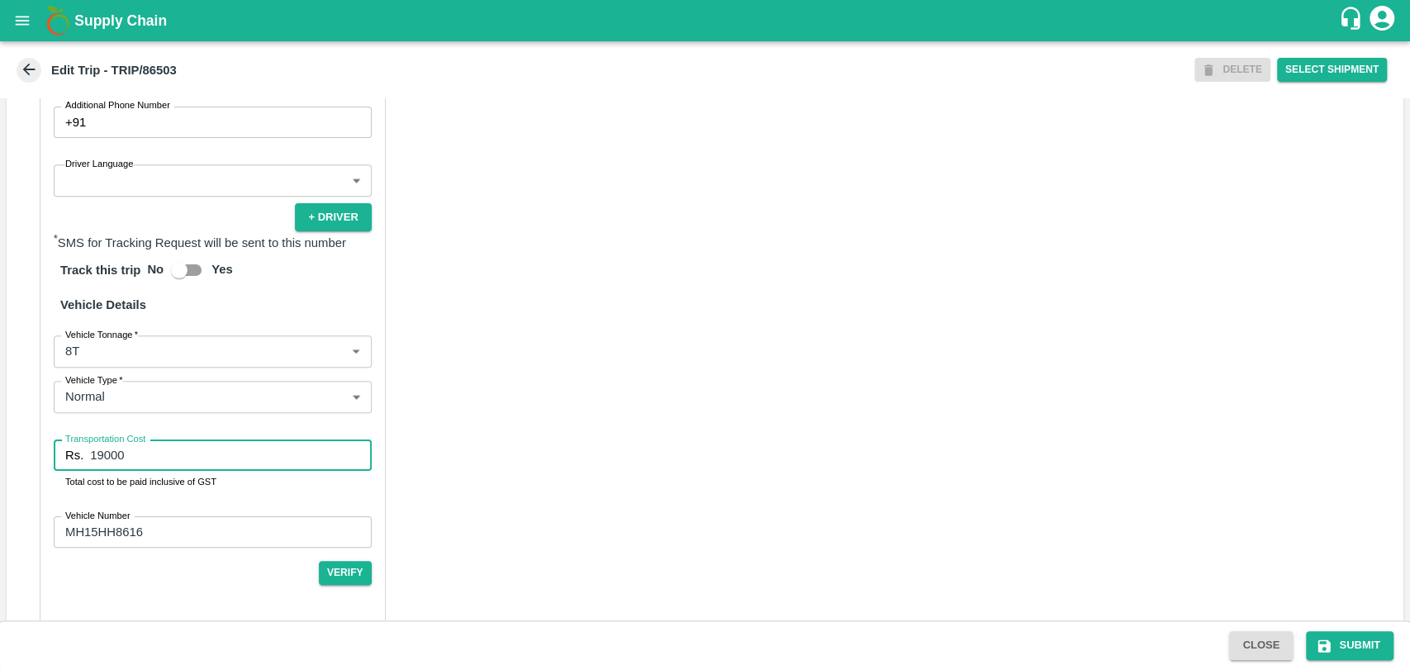
click at [167, 381] on body "Supply Chain Edit Trip - TRIP/86503 DELETE Select Shipment Trip Details Trip Ty…" at bounding box center [705, 335] width 1410 height 670
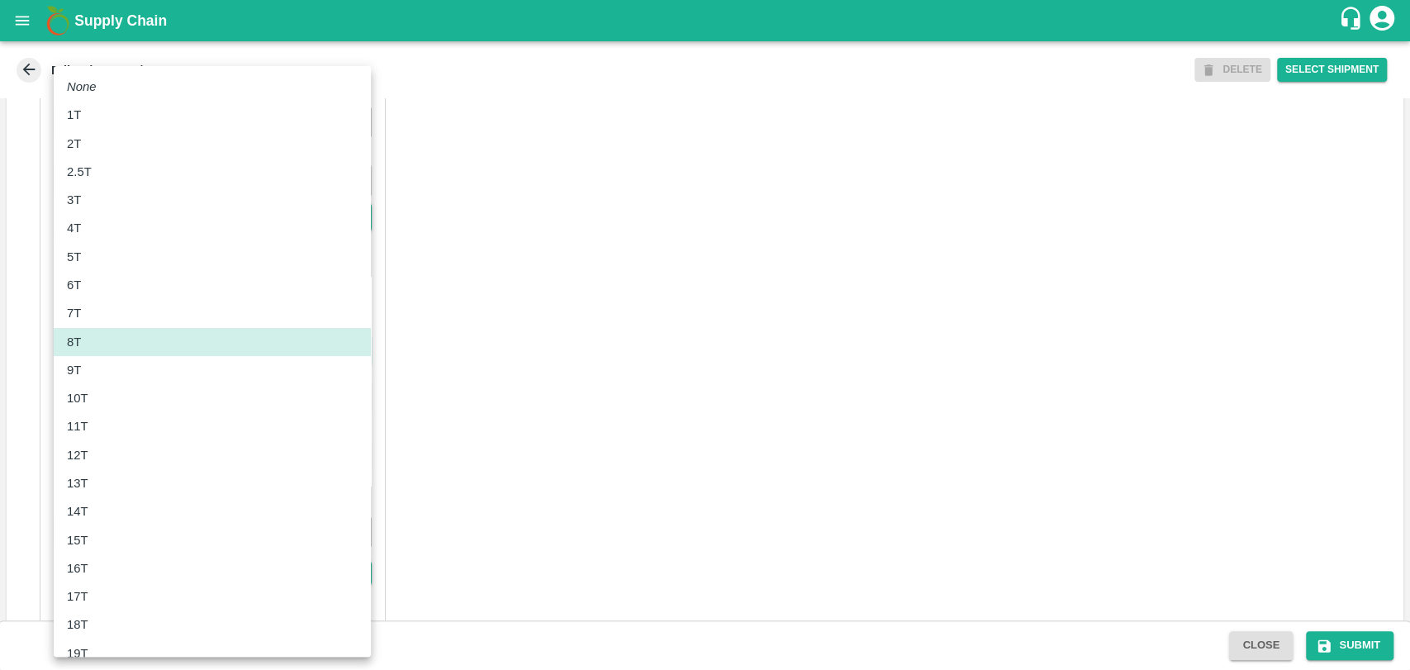
click at [92, 401] on div "10T" at bounding box center [82, 398] width 30 height 18
type input "10000"
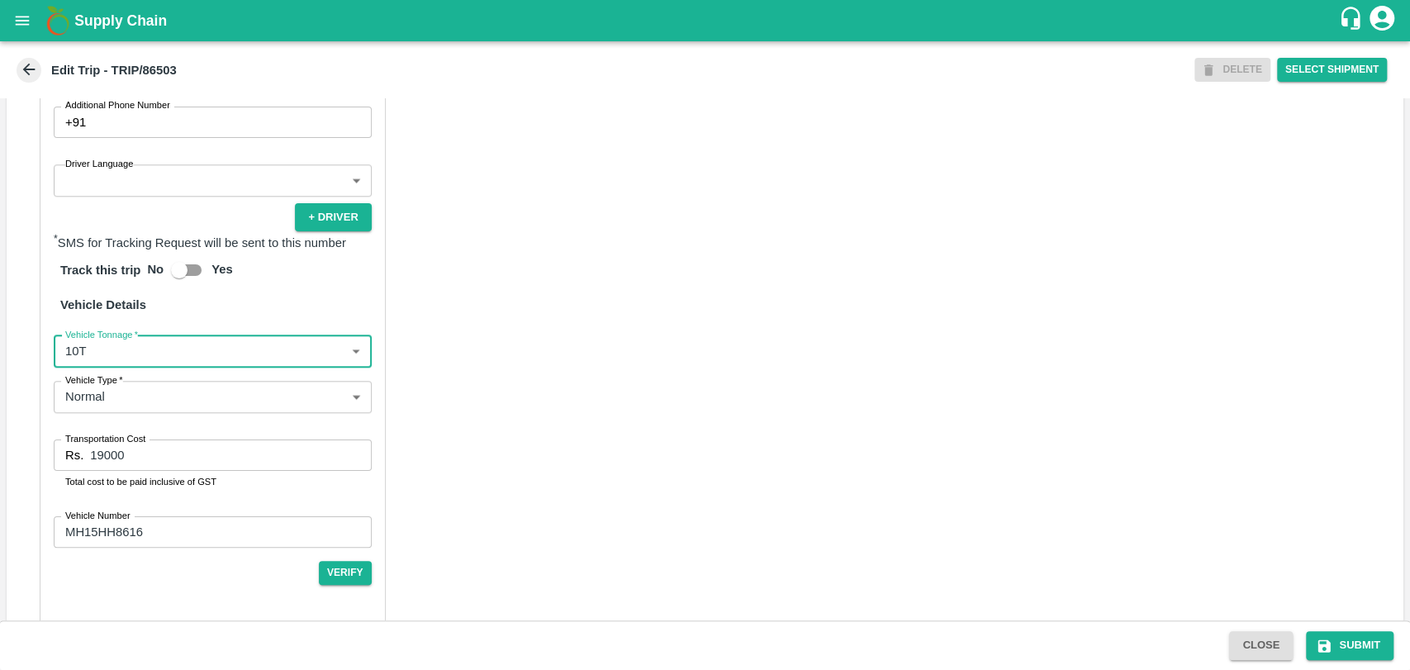
scroll to position [550, 0]
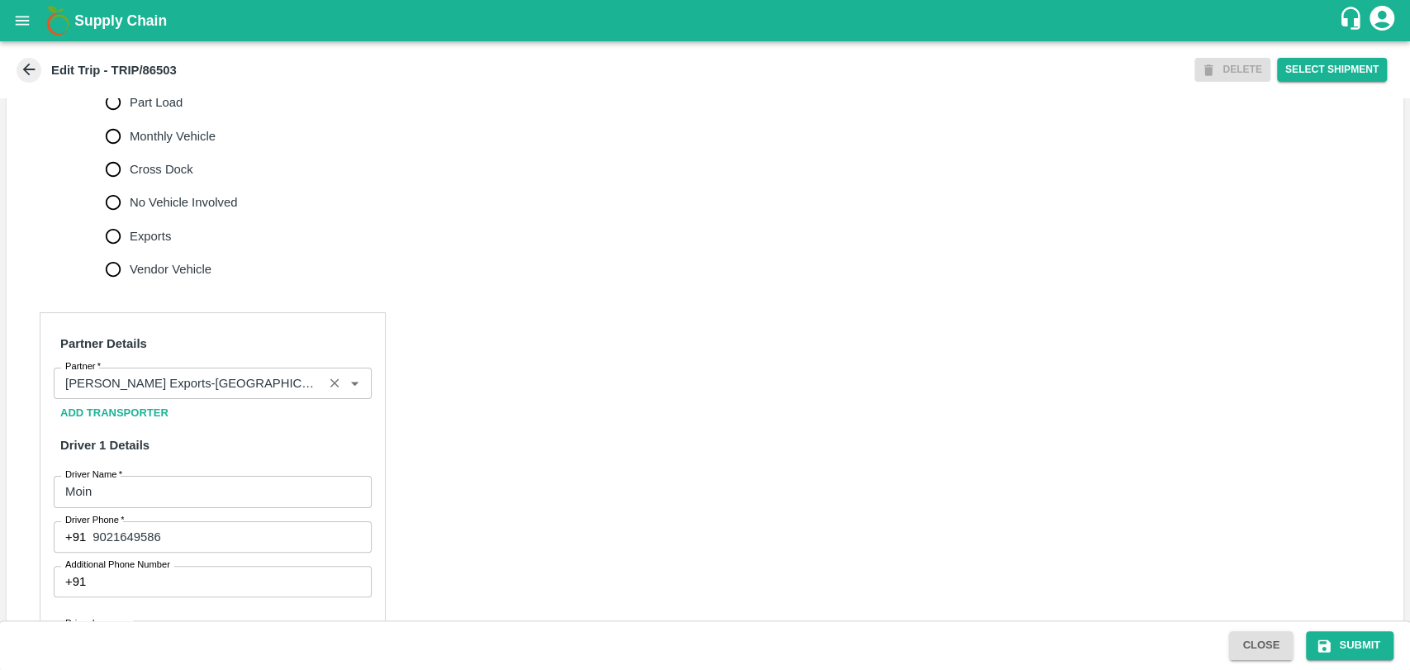
click at [149, 394] on input "Partner   *" at bounding box center [188, 382] width 259 height 21
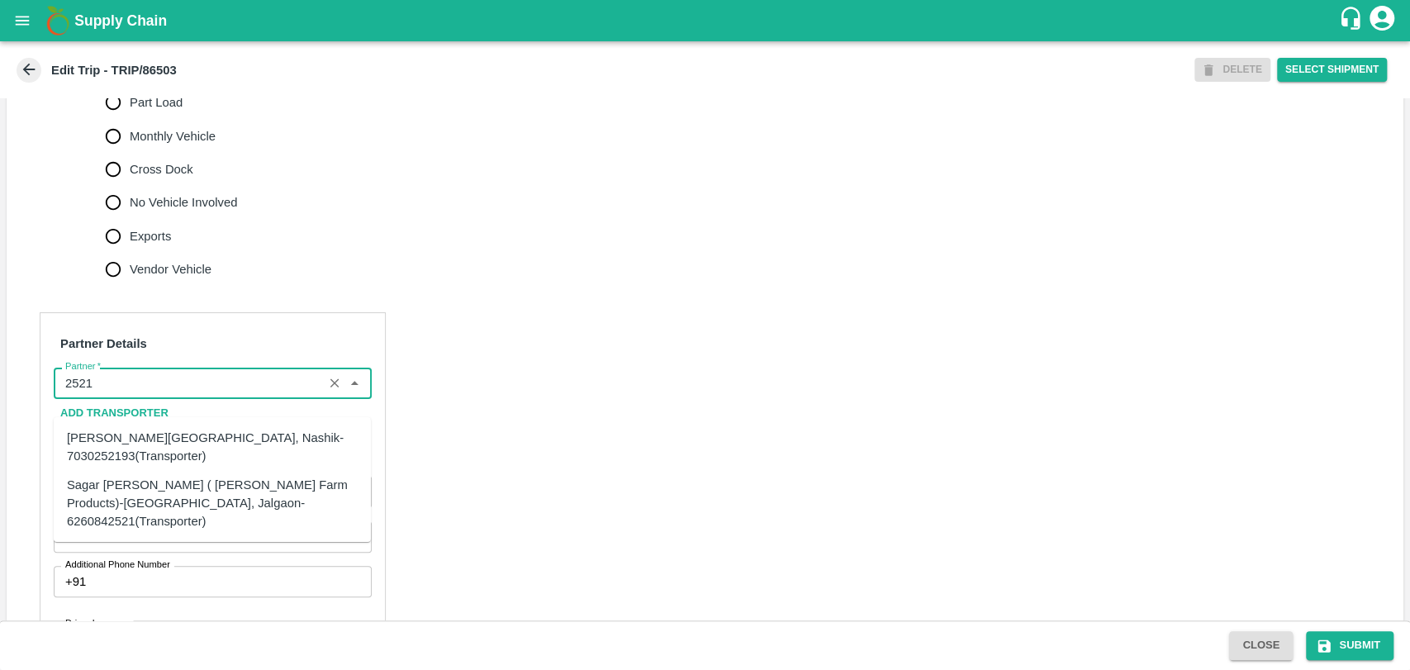
click at [123, 476] on div "Sagar [PERSON_NAME] ( [PERSON_NAME] Farm Products)-[GEOGRAPHIC_DATA], Jalgaon-6…" at bounding box center [212, 502] width 291 height 55
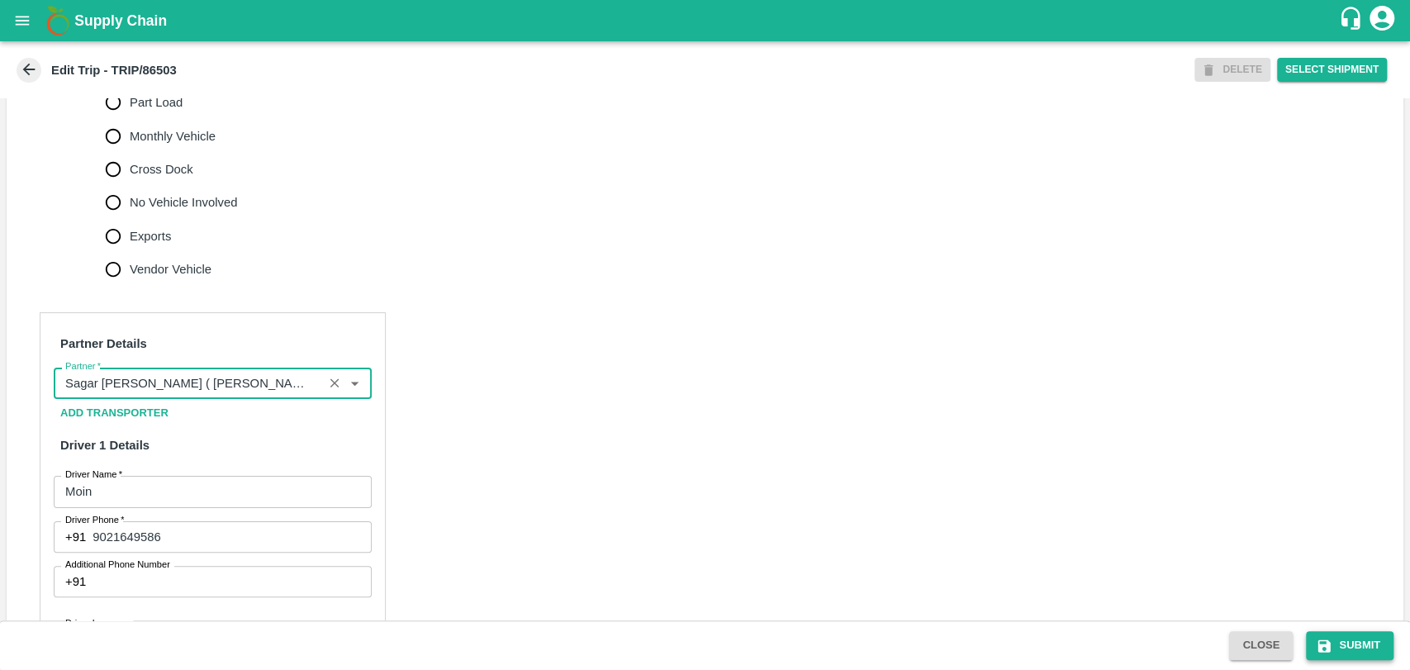
type input "Sagar [PERSON_NAME] ( [PERSON_NAME] Farm Products)-[GEOGRAPHIC_DATA], Jalgaon-6…"
click at [1353, 642] on button "Submit" at bounding box center [1350, 645] width 88 height 29
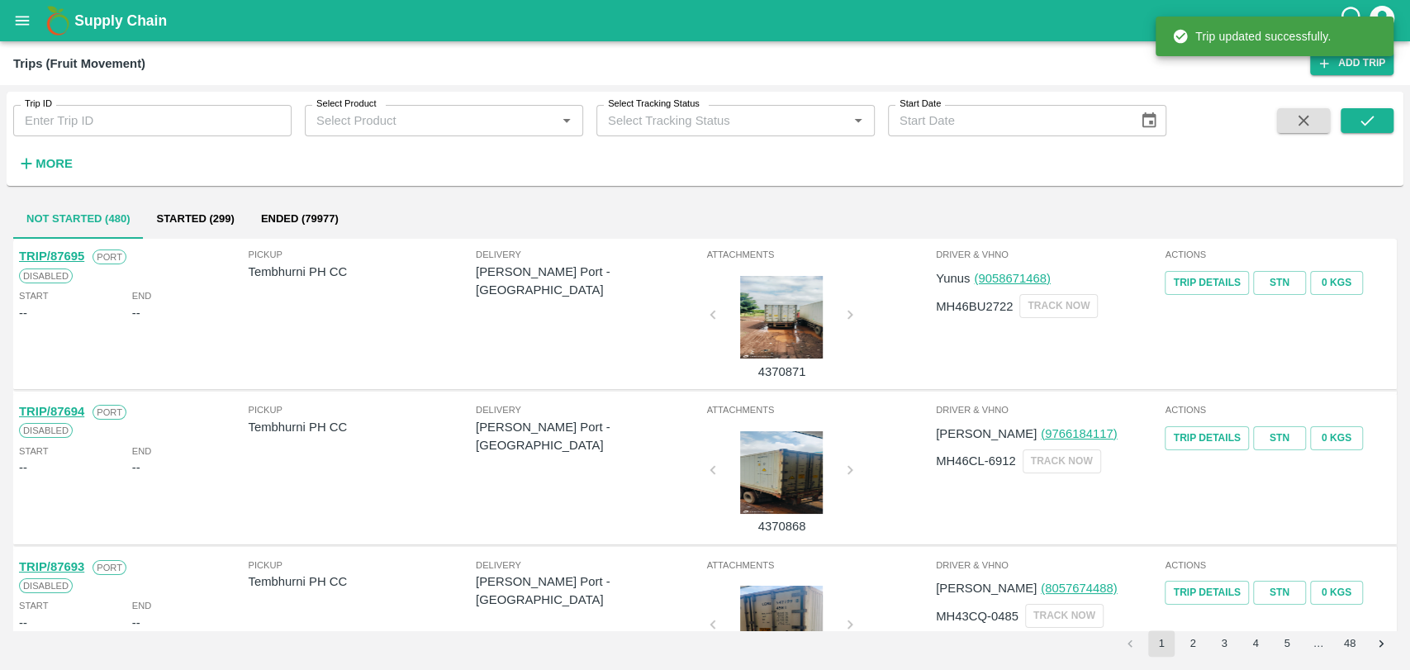
click at [54, 168] on strong "More" at bounding box center [54, 163] width 37 height 13
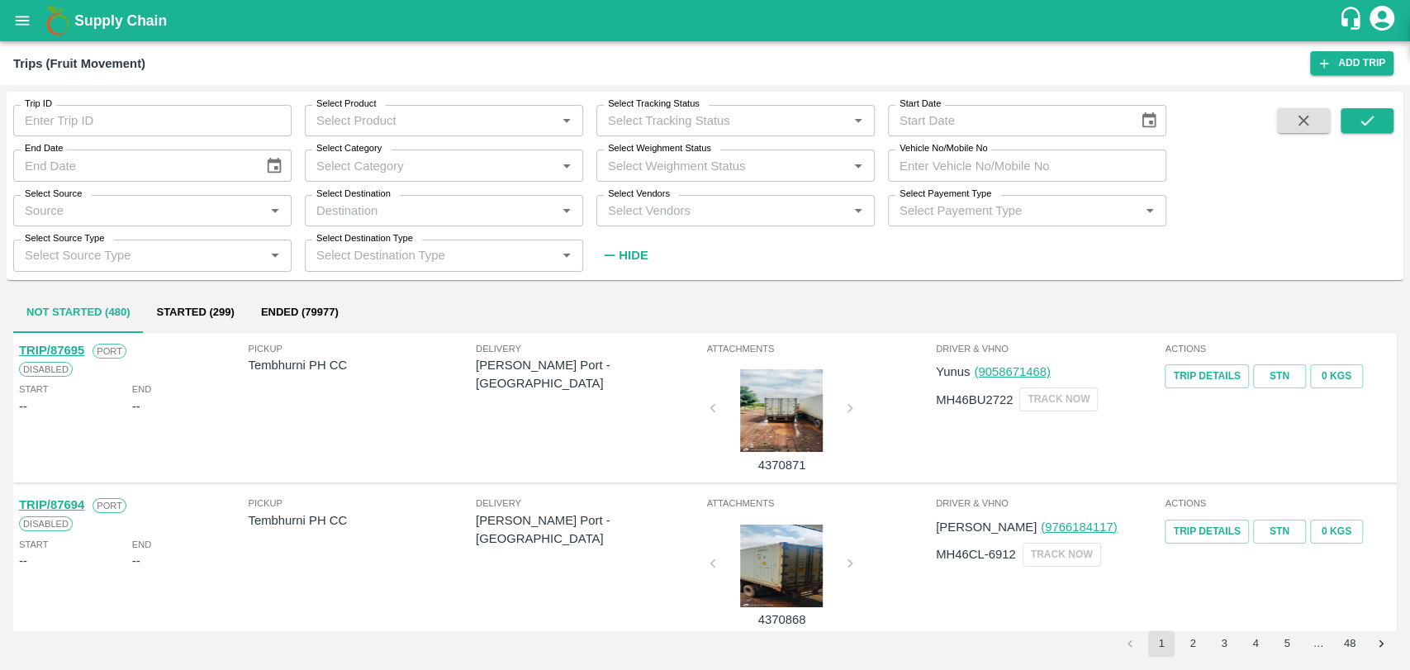
click at [1050, 164] on input "Vehicle No/Mobile No" at bounding box center [1027, 164] width 278 height 31
paste input "MH30BD6309"
type input "MH30BD6309"
click at [1353, 121] on button "submit" at bounding box center [1366, 120] width 53 height 25
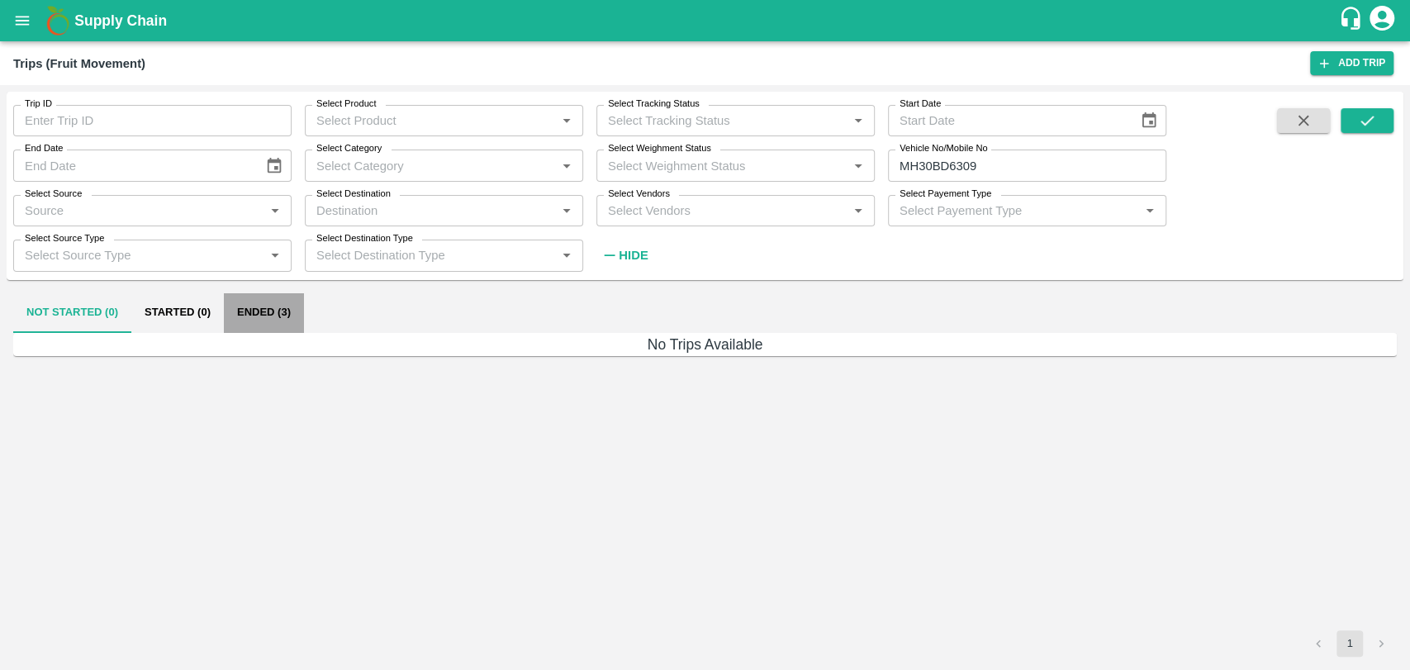
click at [258, 304] on button "Ended (3)" at bounding box center [264, 313] width 80 height 40
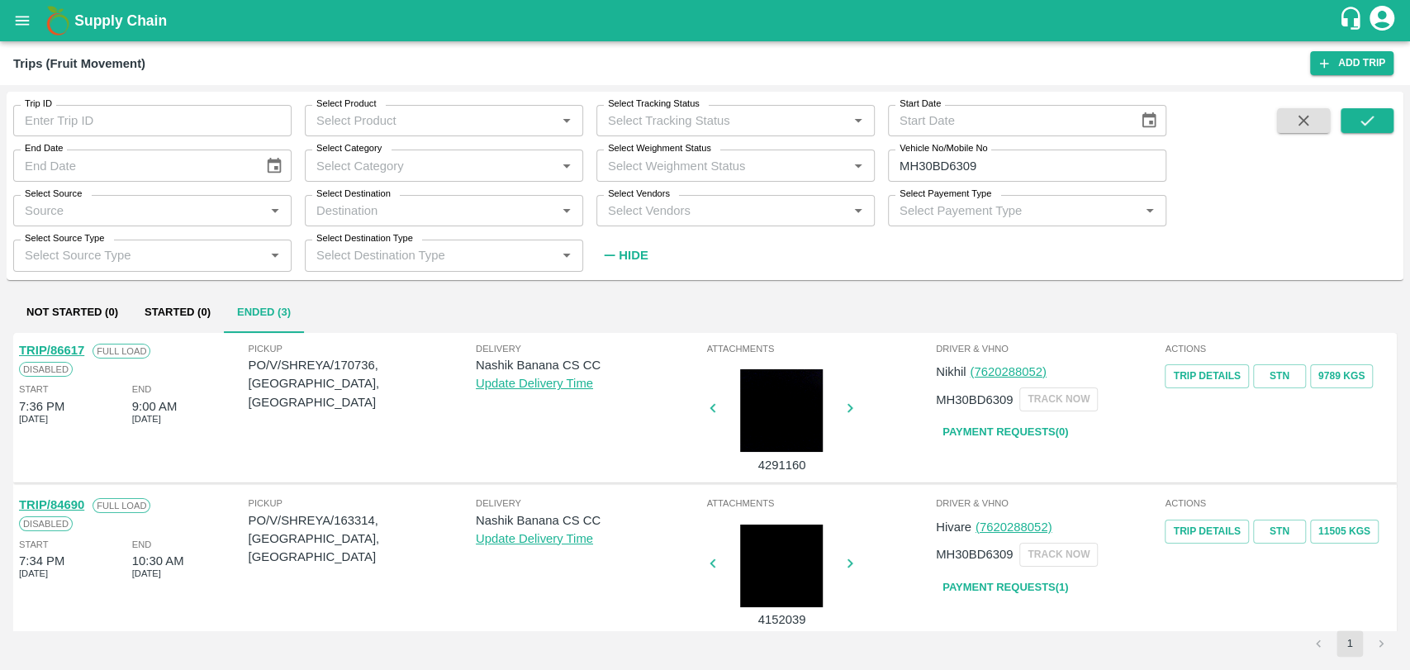
click at [75, 352] on link "TRIP/86617" at bounding box center [51, 350] width 65 height 13
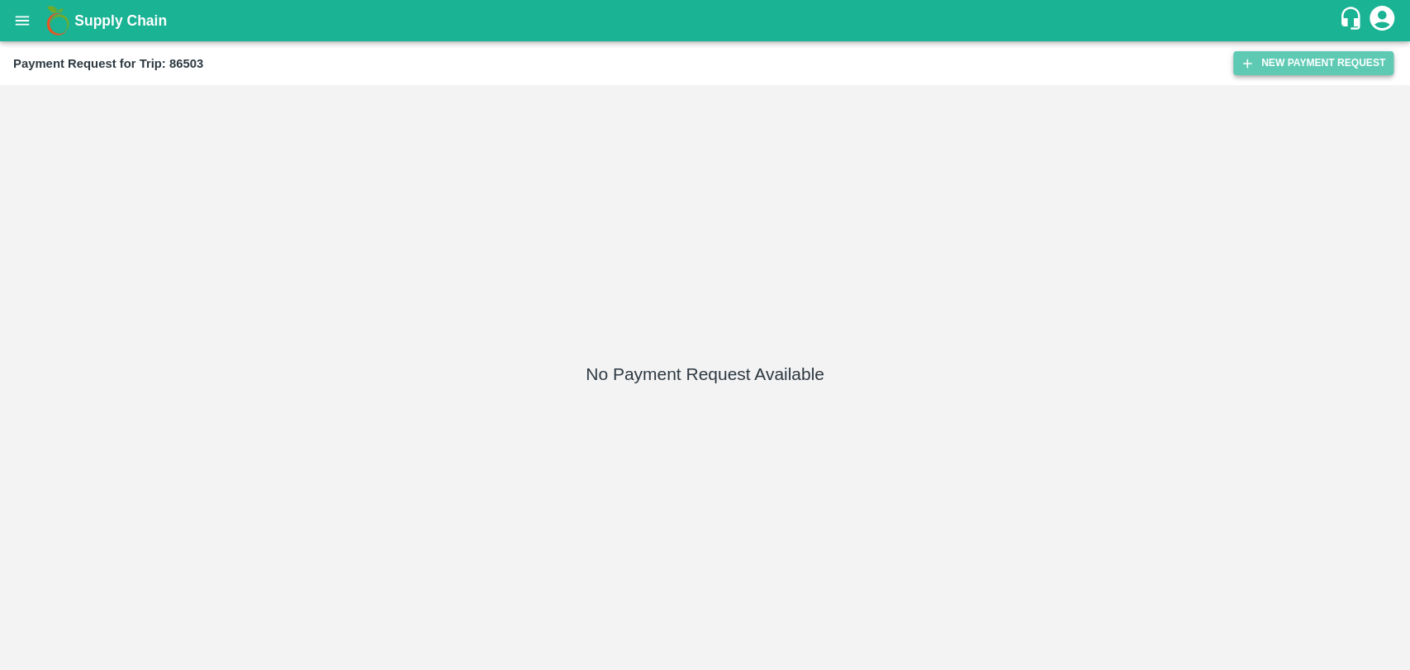
click at [1252, 65] on icon "button" at bounding box center [1246, 63] width 15 height 15
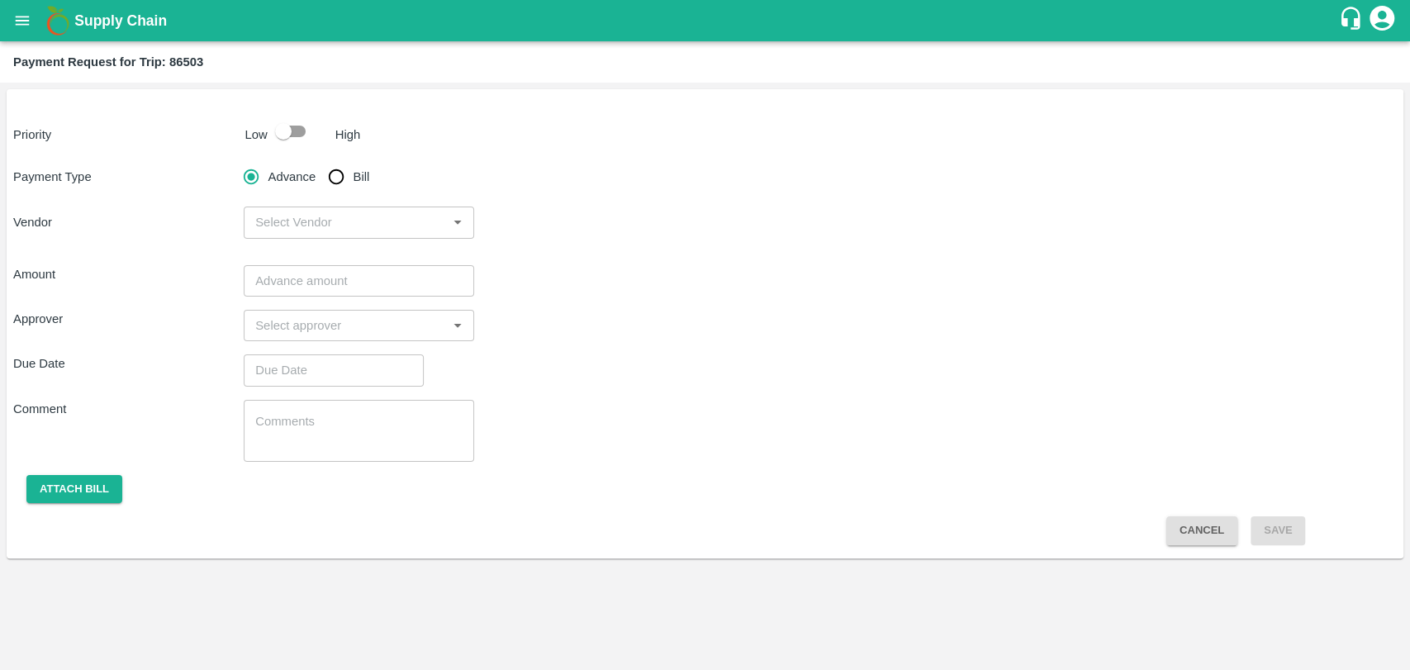
click at [309, 119] on input "checkbox" at bounding box center [283, 131] width 94 height 31
checkbox input "true"
click at [337, 168] on input "Bill" at bounding box center [336, 176] width 33 height 33
radio input "true"
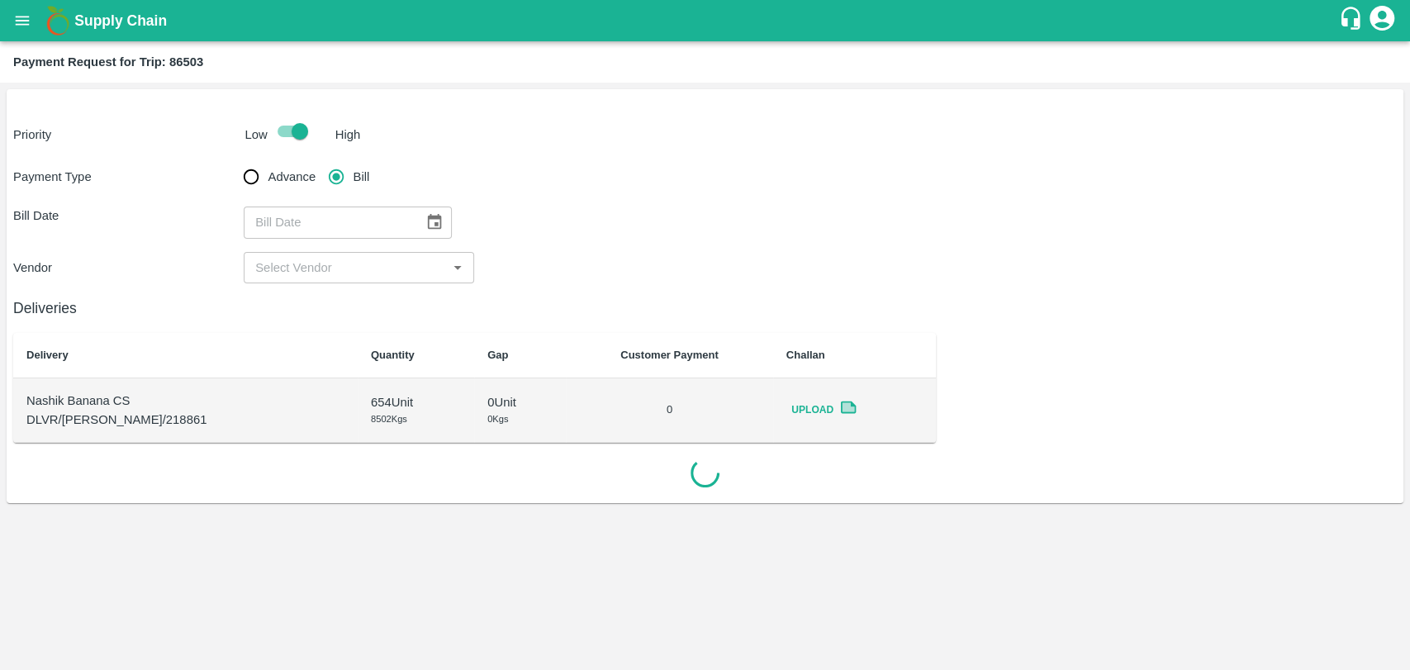
click at [425, 220] on icon "Choose date" at bounding box center [434, 222] width 18 height 18
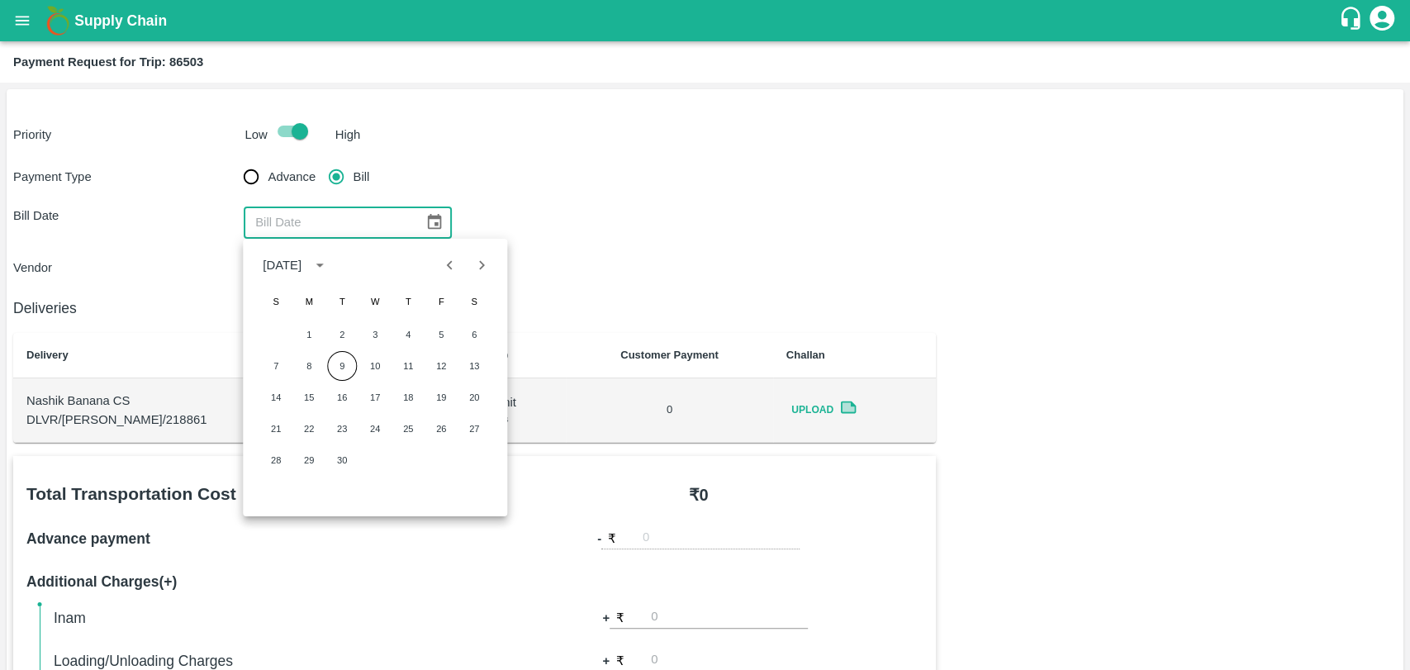
click at [454, 268] on icon "Previous month" at bounding box center [450, 265] width 18 height 18
click at [346, 429] on button "19" at bounding box center [342, 429] width 30 height 30
type input "[DATE]"
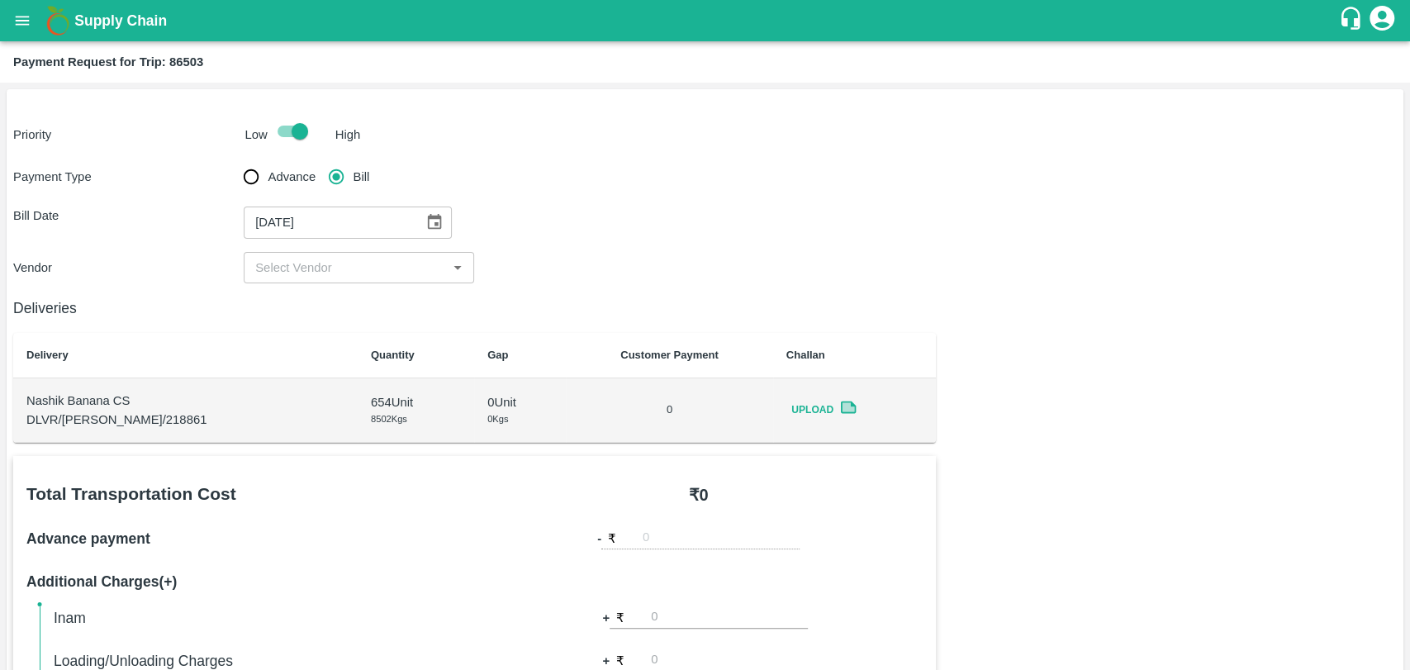
click at [293, 258] on input "input" at bounding box center [345, 267] width 193 height 21
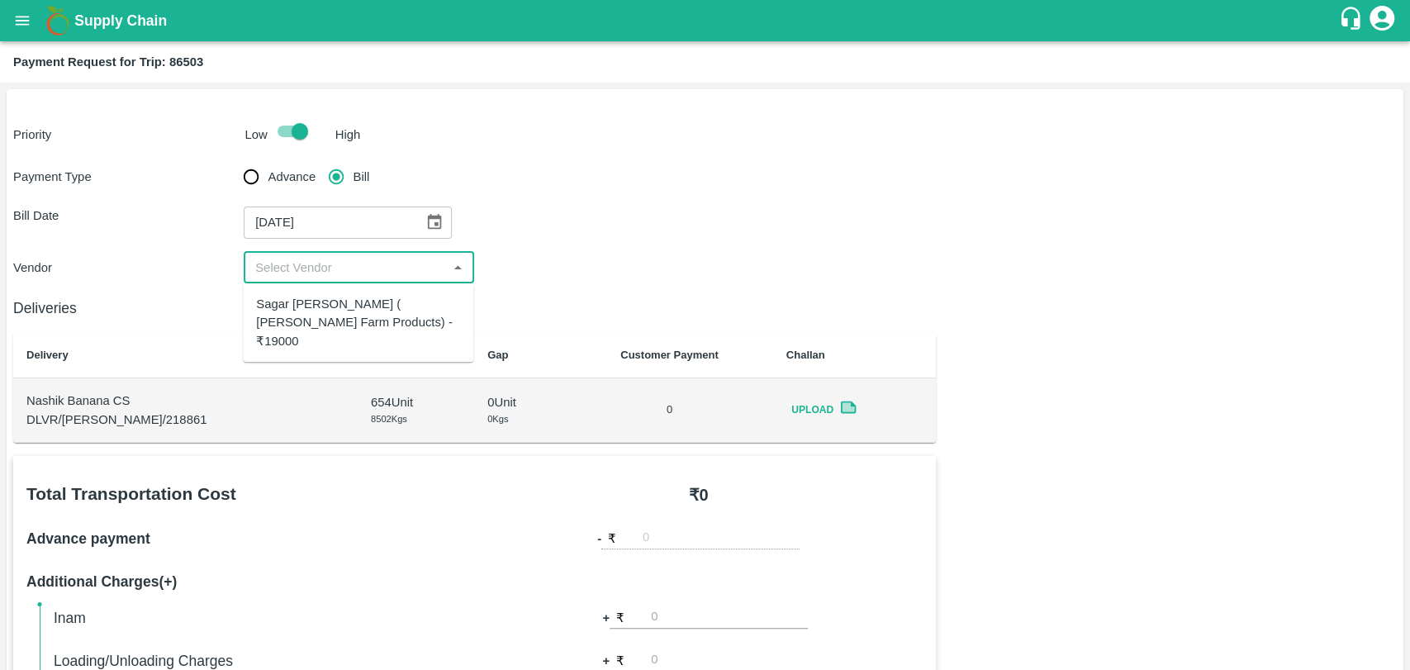
click at [299, 295] on div "Sagar Pramod Patil ( Shreyansh Farm Products) - ₹19000" at bounding box center [358, 322] width 204 height 55
type input "Sagar Pramod Patil ( Shreyansh Farm Products) - ₹19000"
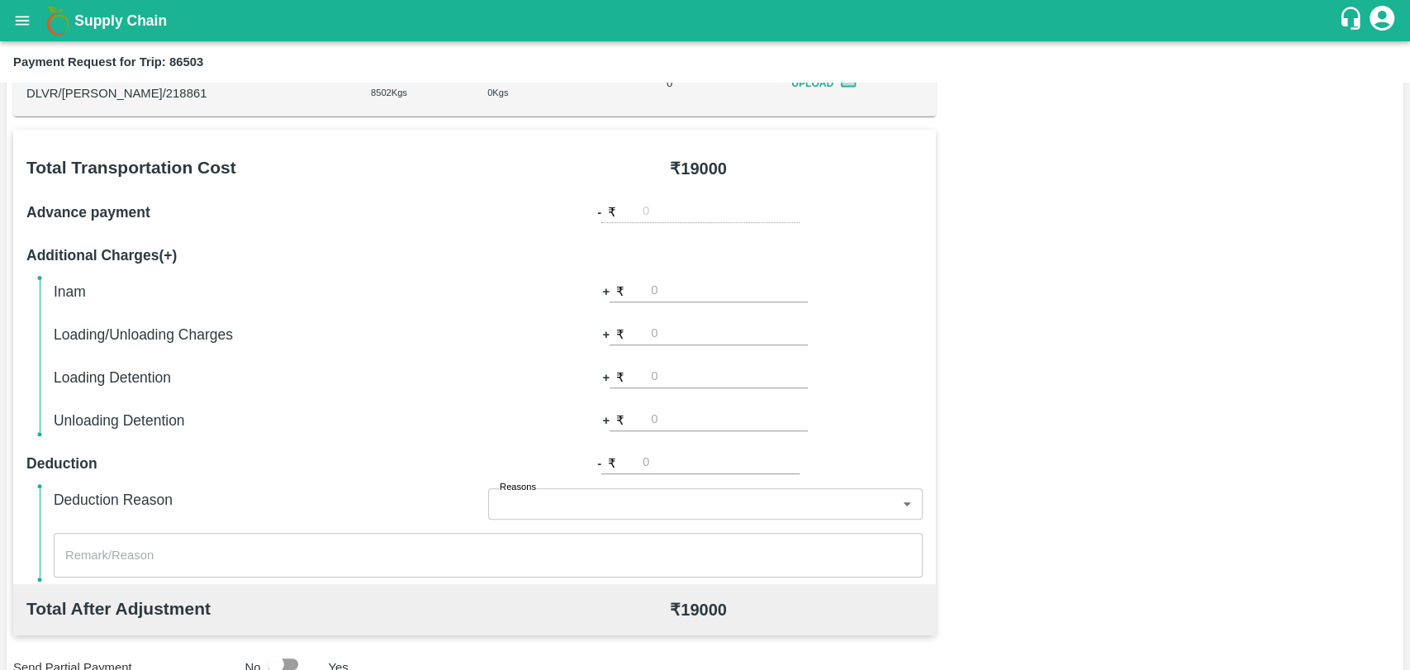
scroll to position [550, 0]
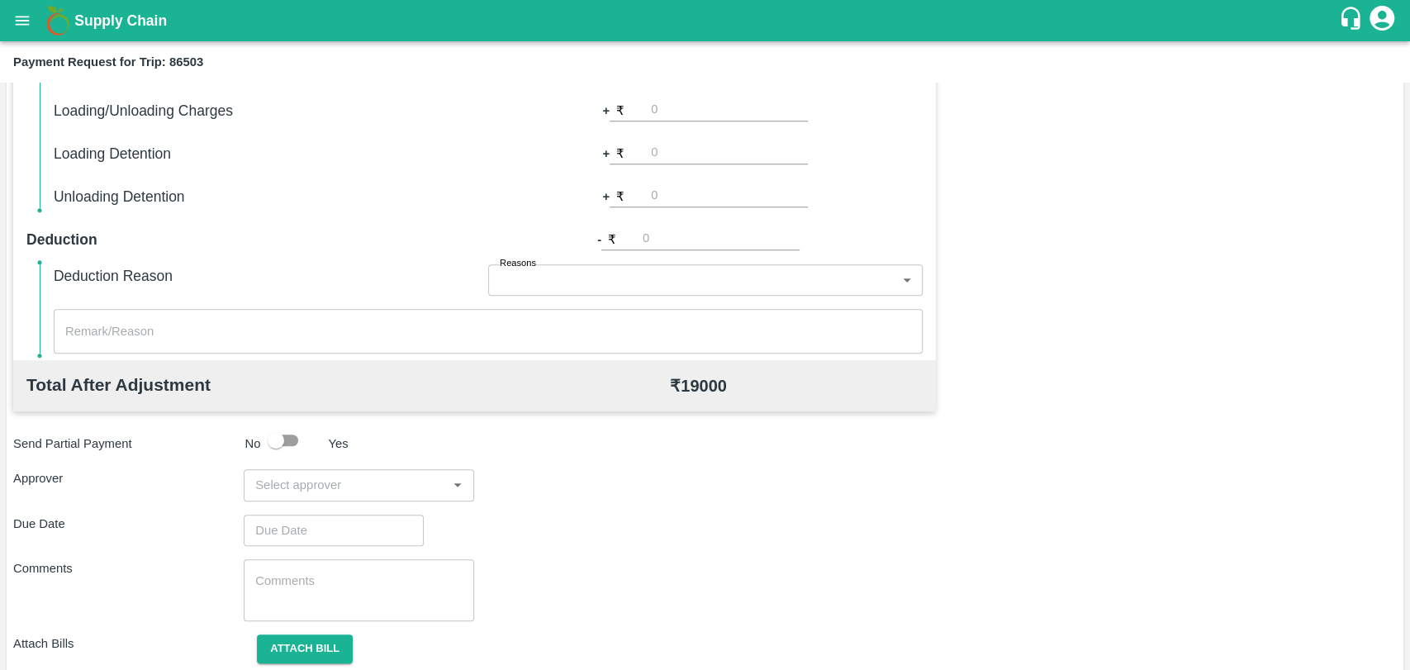
click at [661, 115] on input "number" at bounding box center [729, 110] width 157 height 22
type input "500"
click at [281, 485] on input "input" at bounding box center [345, 484] width 193 height 21
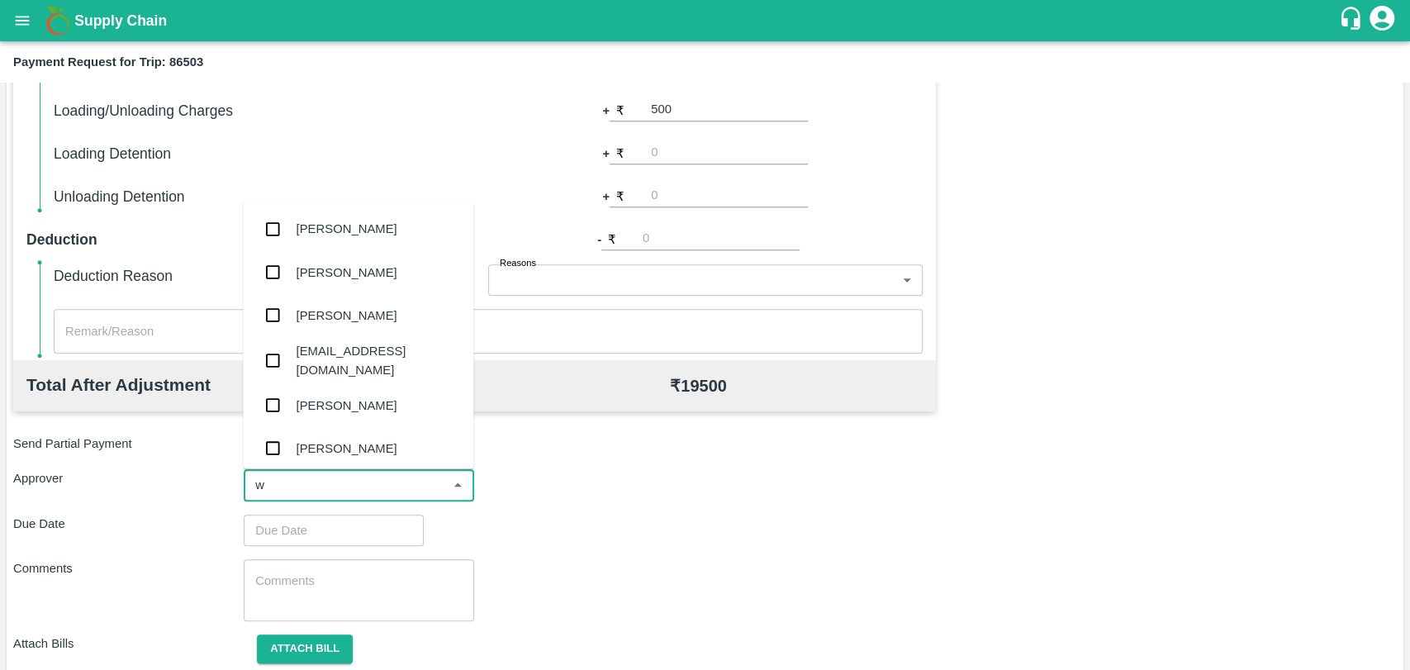
type input "wa"
click at [331, 327] on div "Prasad Waghade" at bounding box center [358, 315] width 230 height 43
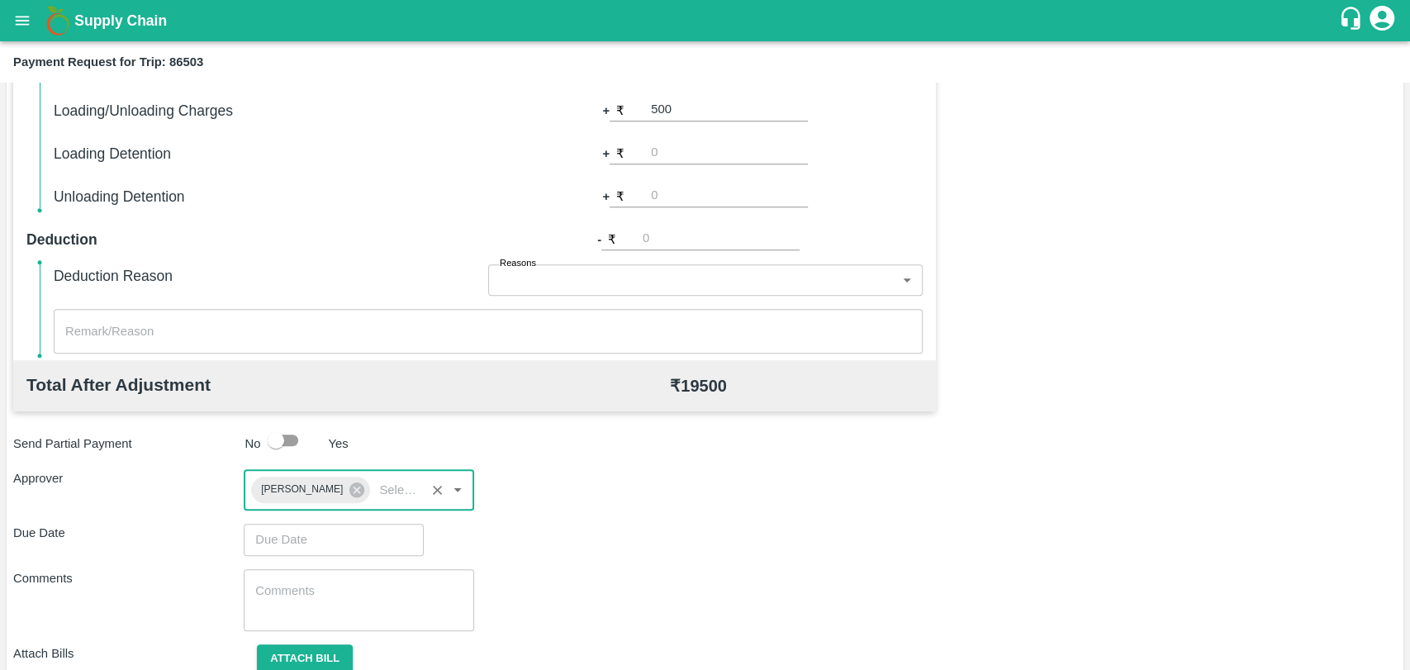
click at [298, 536] on input "Choose date" at bounding box center [328, 539] width 168 height 31
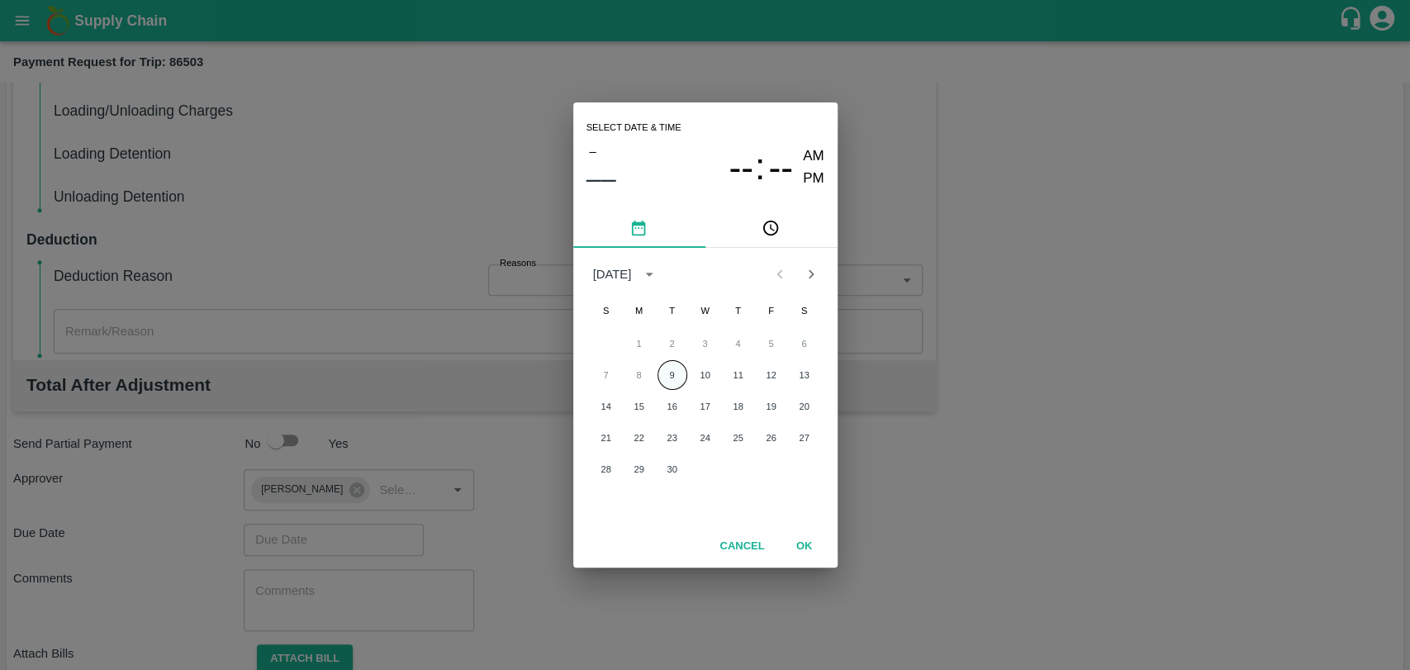
click at [666, 372] on button "9" at bounding box center [672, 375] width 30 height 30
type input "09/09/2025 12:00 AM"
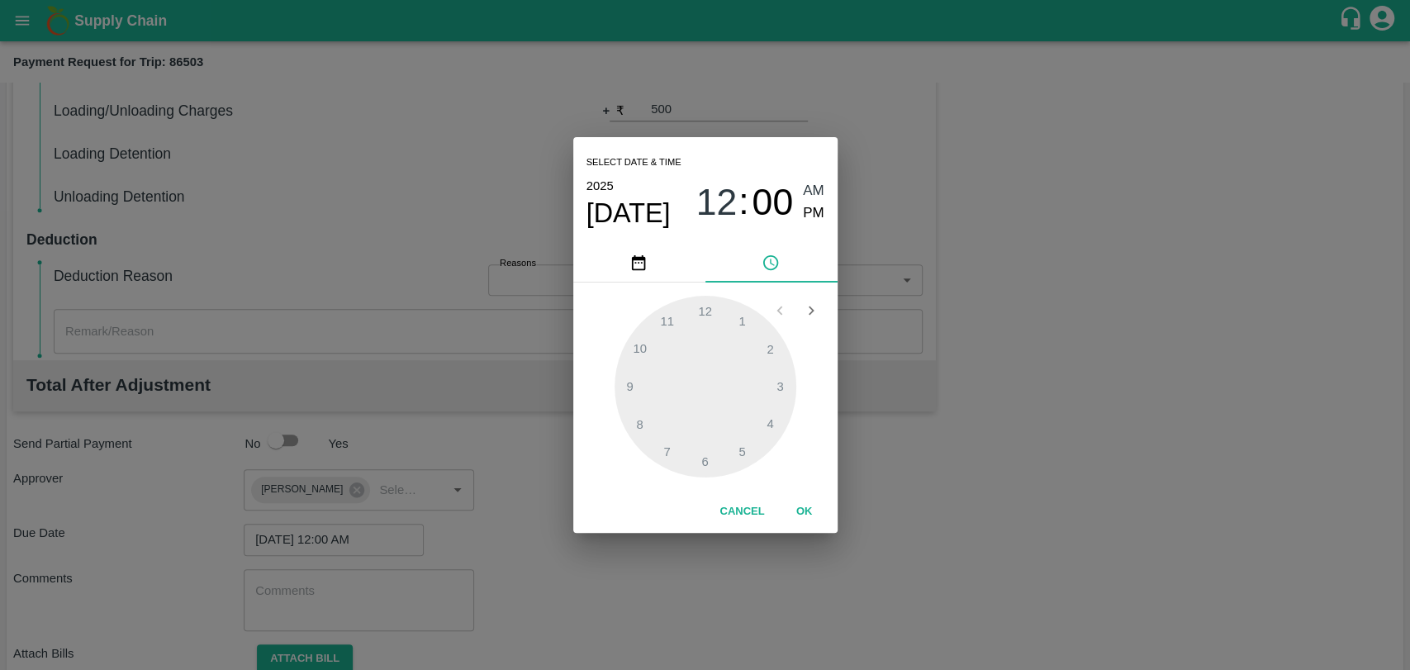
click at [806, 501] on button "OK" at bounding box center [804, 511] width 53 height 29
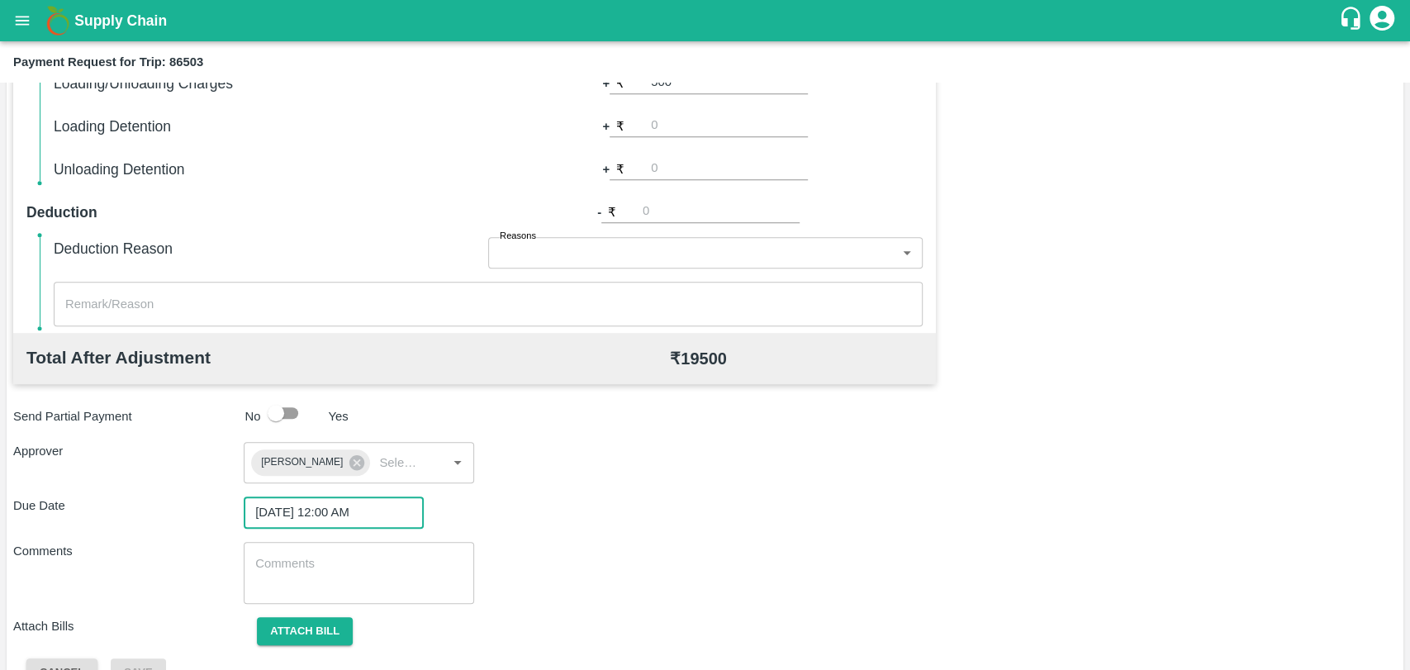
scroll to position [614, 0]
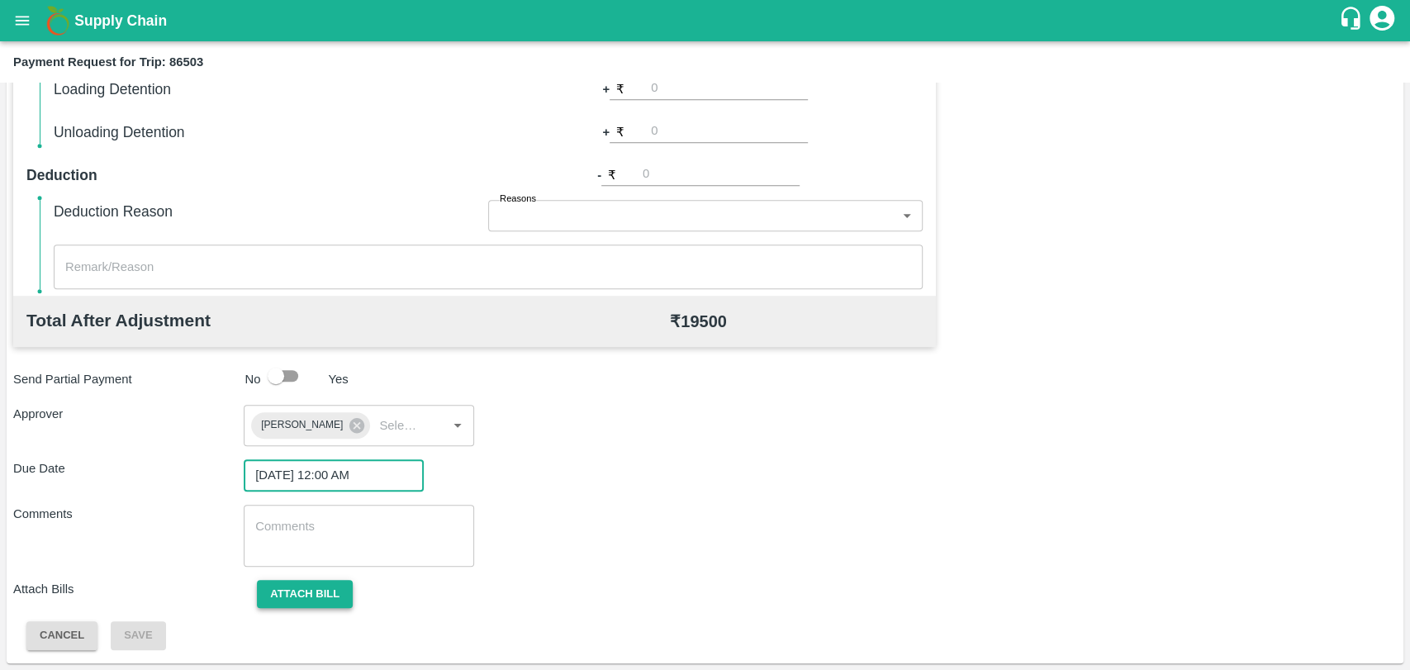
click at [269, 585] on button "Attach bill" at bounding box center [305, 594] width 96 height 29
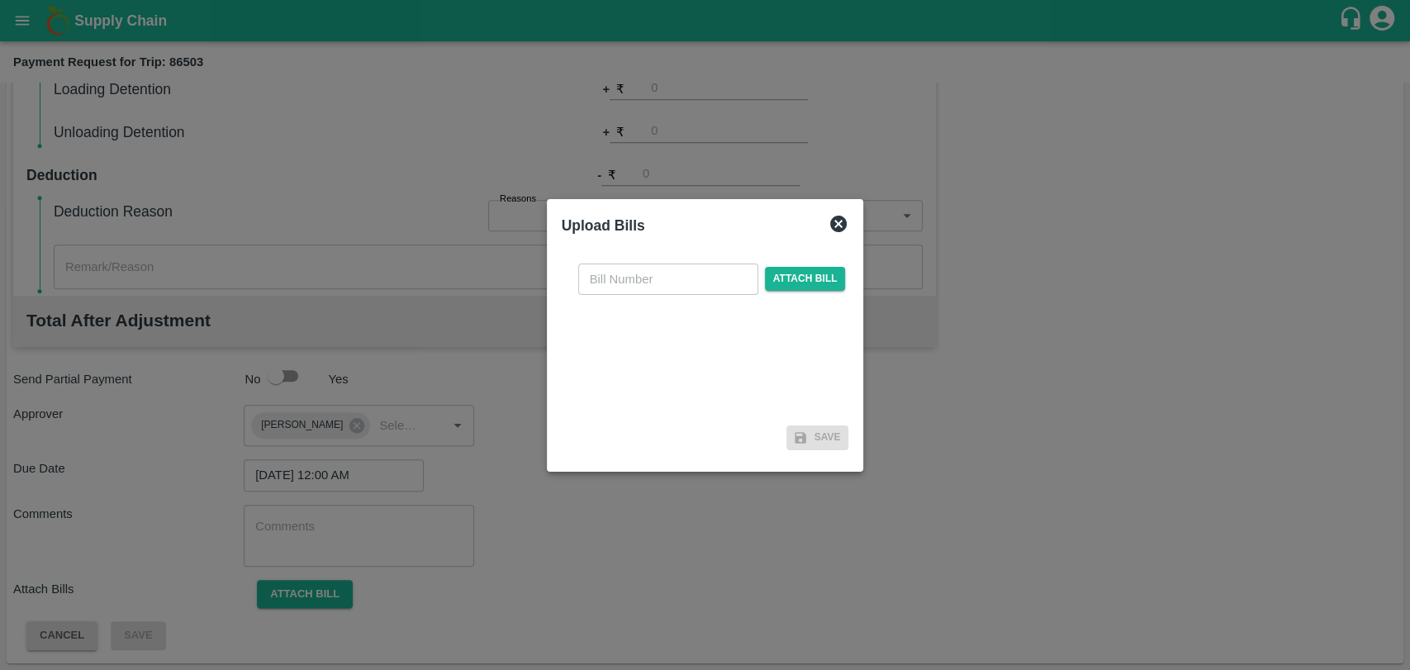
click at [641, 266] on input "text" at bounding box center [668, 278] width 180 height 31
type input "385"
click at [812, 284] on span "Attach bill" at bounding box center [805, 279] width 81 height 24
click at [0, 0] on input "Attach bill" at bounding box center [0, 0] width 0 height 0
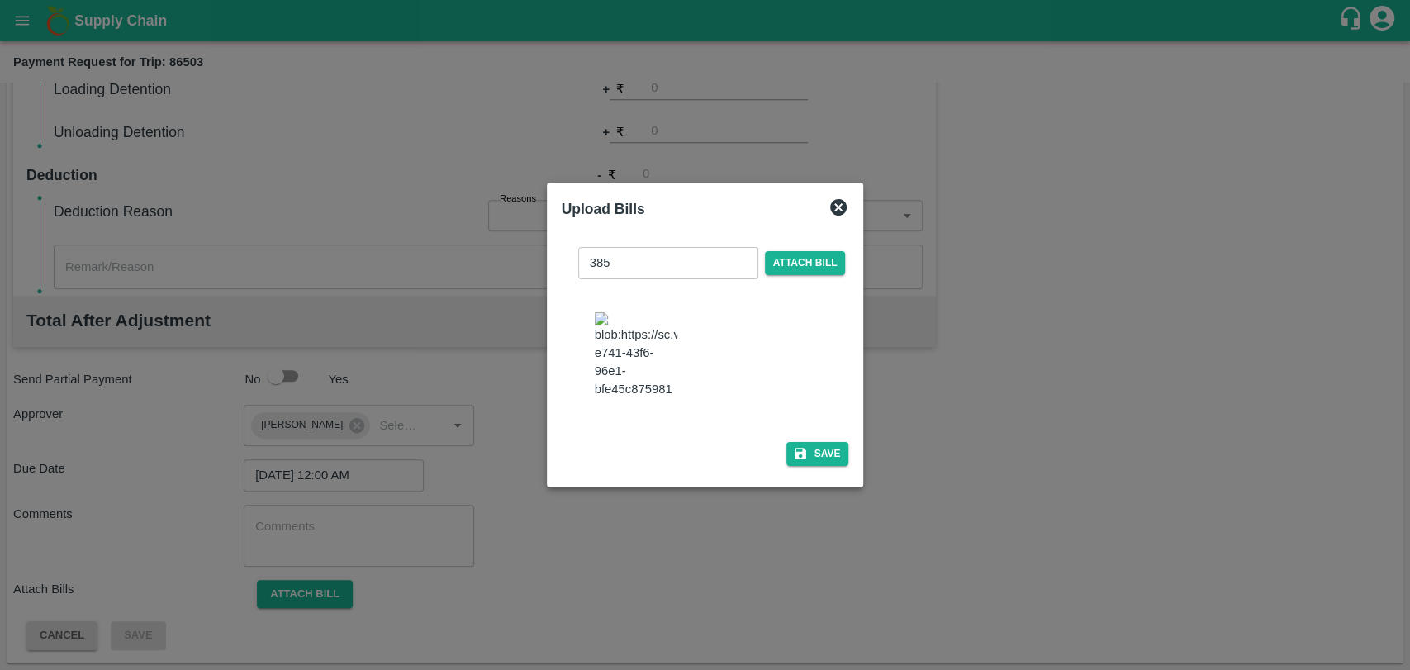
click at [827, 429] on div "385 ​ Attach bill Save" at bounding box center [705, 353] width 287 height 239
click at [822, 442] on button "Save" at bounding box center [817, 454] width 63 height 24
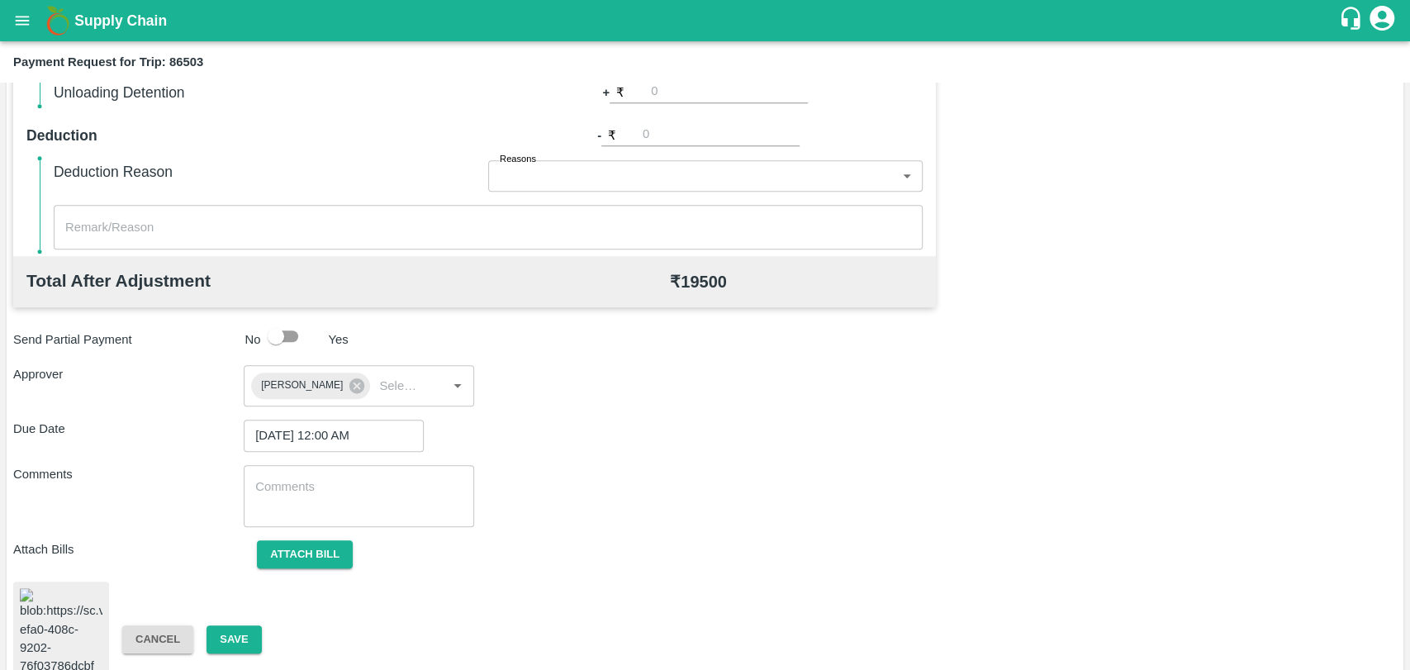
scroll to position [686, 0]
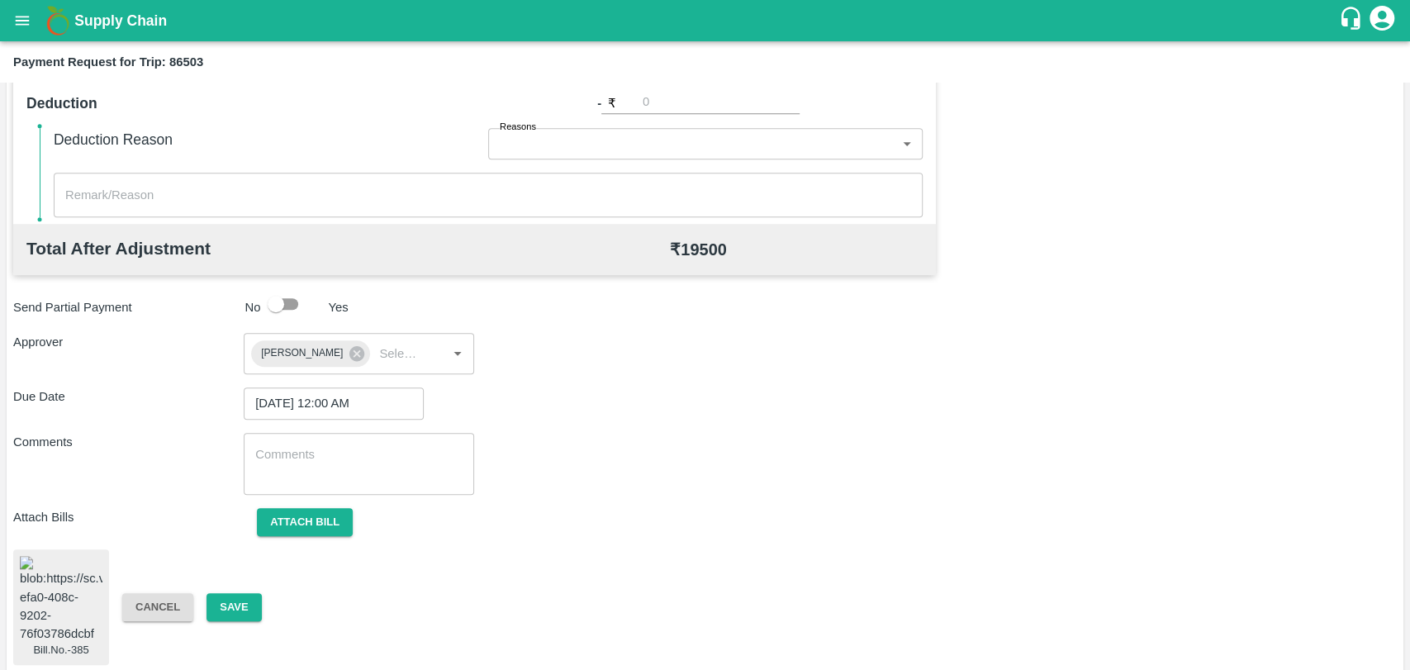
click at [233, 584] on div "Bill.No.-385 Cancel Save" at bounding box center [704, 607] width 1383 height 116
click at [231, 593] on button "Save" at bounding box center [233, 607] width 55 height 29
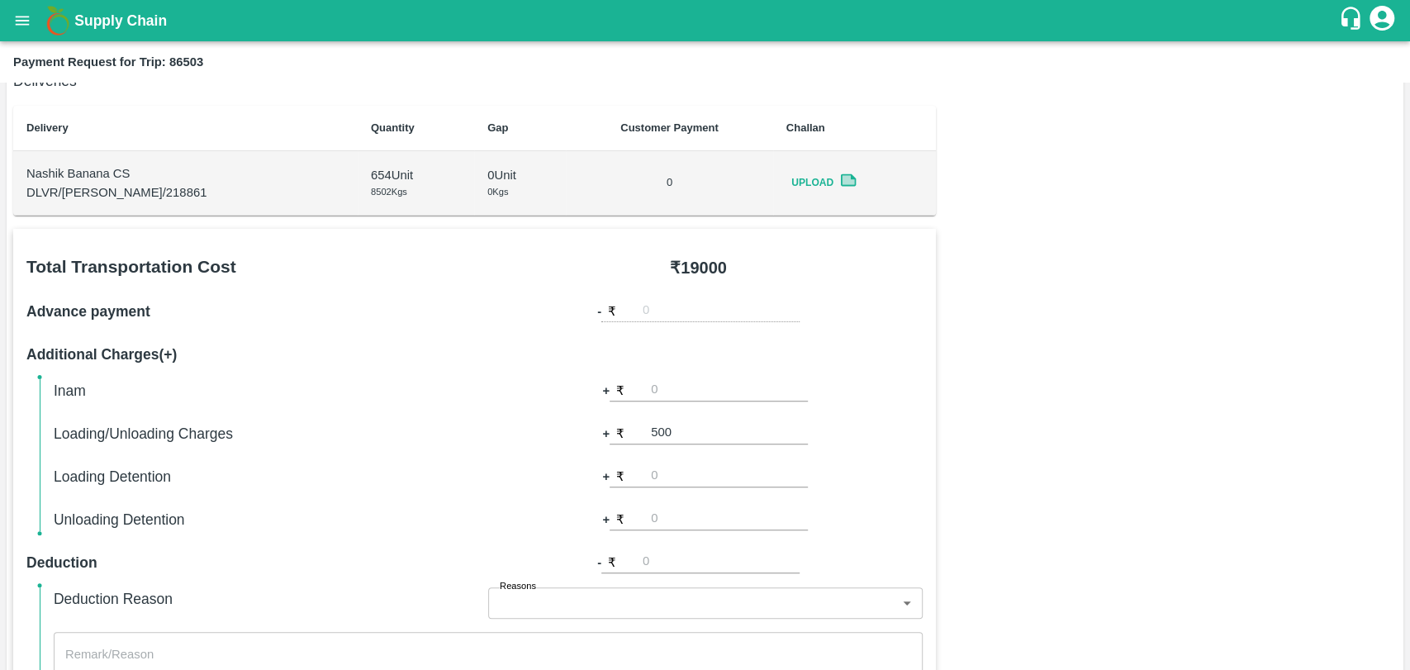
scroll to position [0, 0]
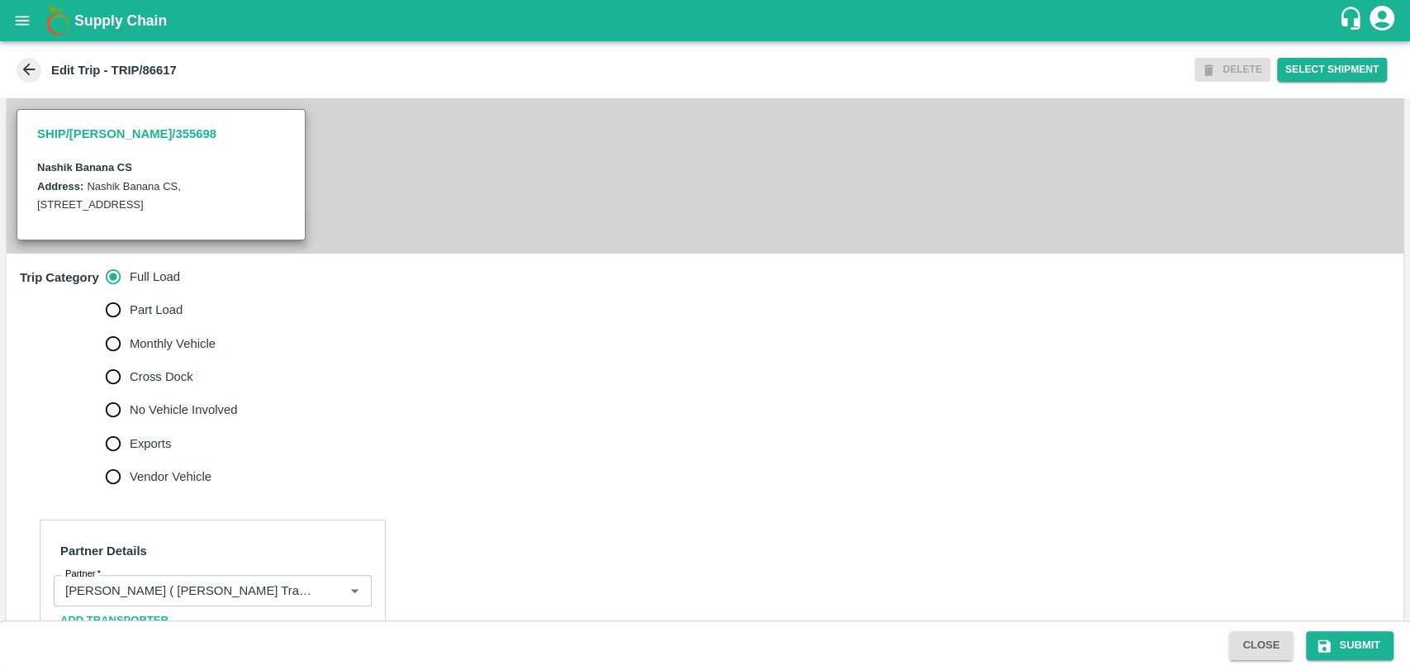
scroll to position [458, 0]
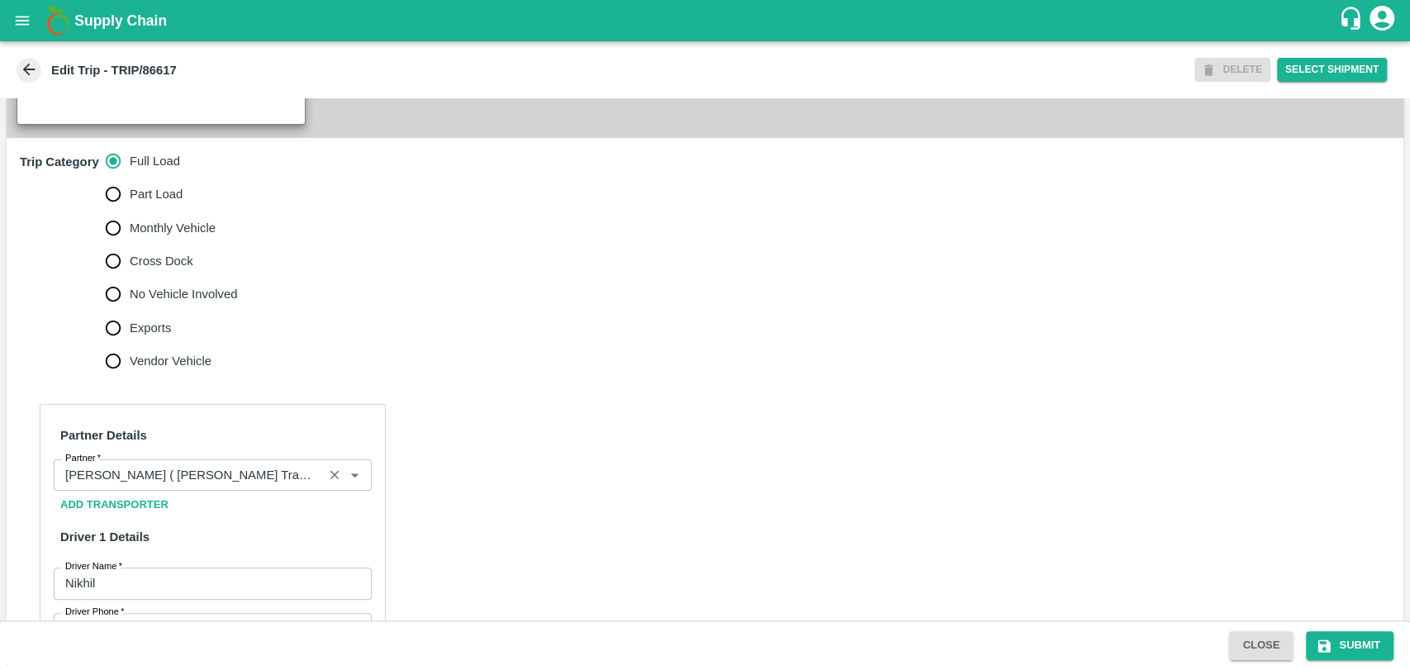
click at [172, 477] on div "Partner" at bounding box center [213, 474] width 318 height 31
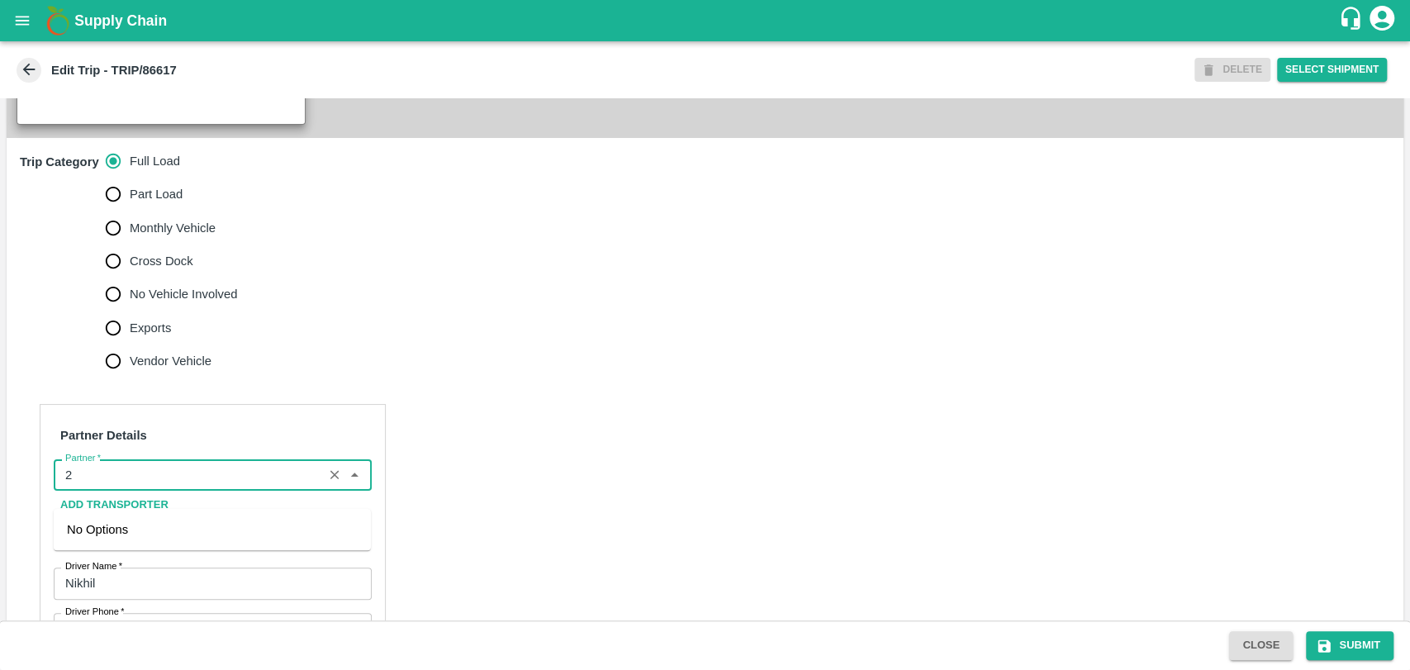
scroll to position [0, 0]
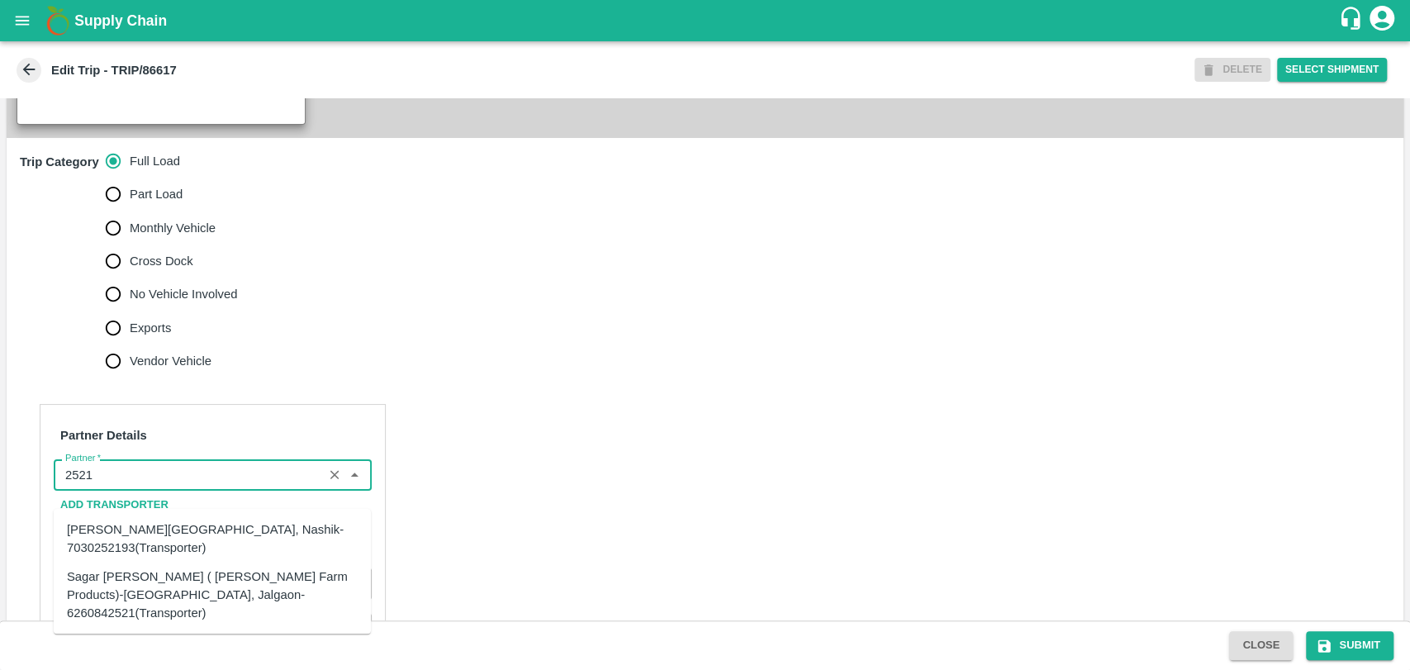
click at [145, 576] on div "Sagar [PERSON_NAME] ( [PERSON_NAME] Farm Products)-[GEOGRAPHIC_DATA], Jalgaon-6…" at bounding box center [212, 594] width 291 height 55
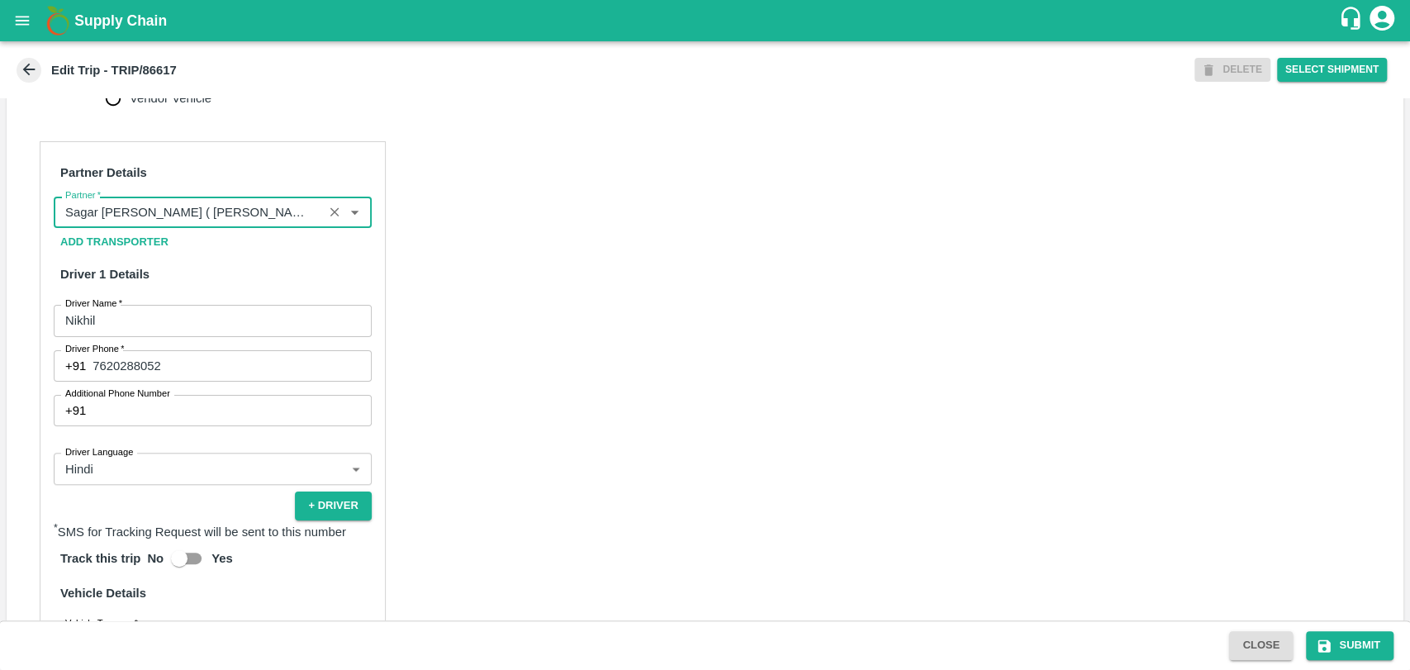
scroll to position [1009, 0]
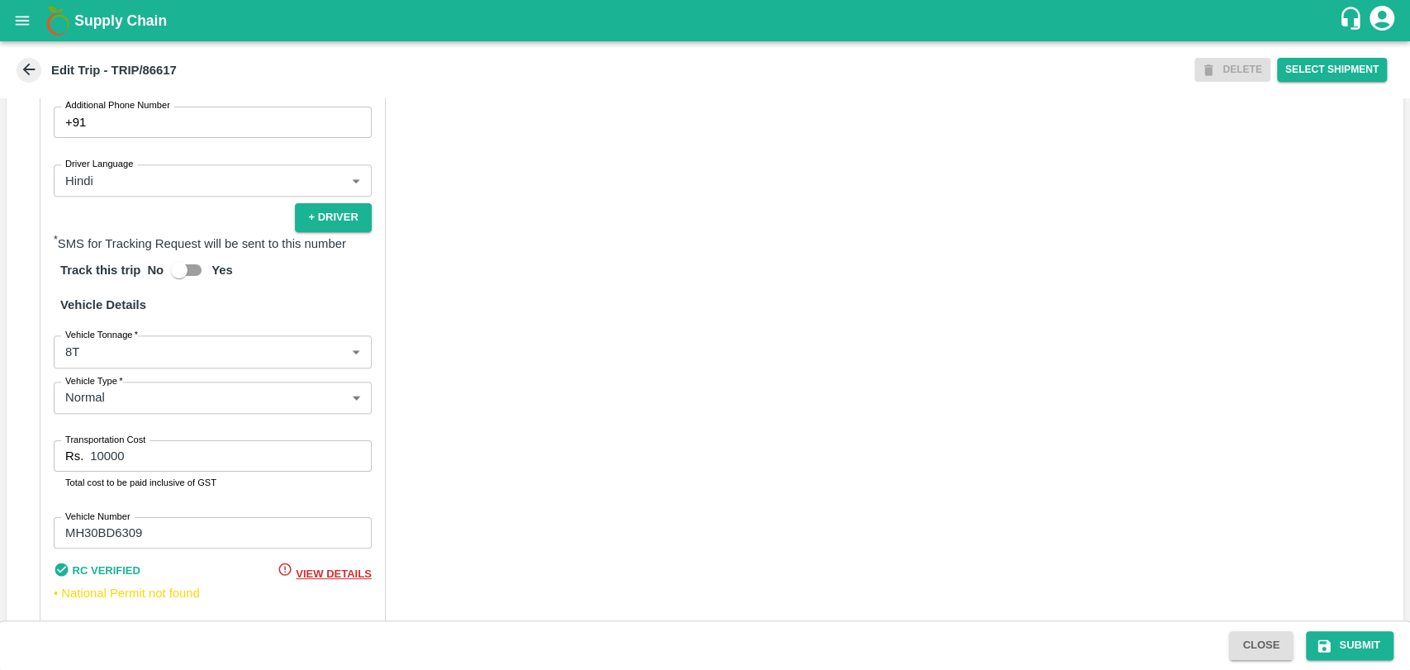
type input "Sagar [PERSON_NAME] ( [PERSON_NAME] Farm Products)-[GEOGRAPHIC_DATA], Jalgaon-6…"
click at [101, 368] on body "Supply Chain Edit Trip - TRIP/86617 DELETE Select Shipment Trip Details Trip Ty…" at bounding box center [705, 335] width 1410 height 670
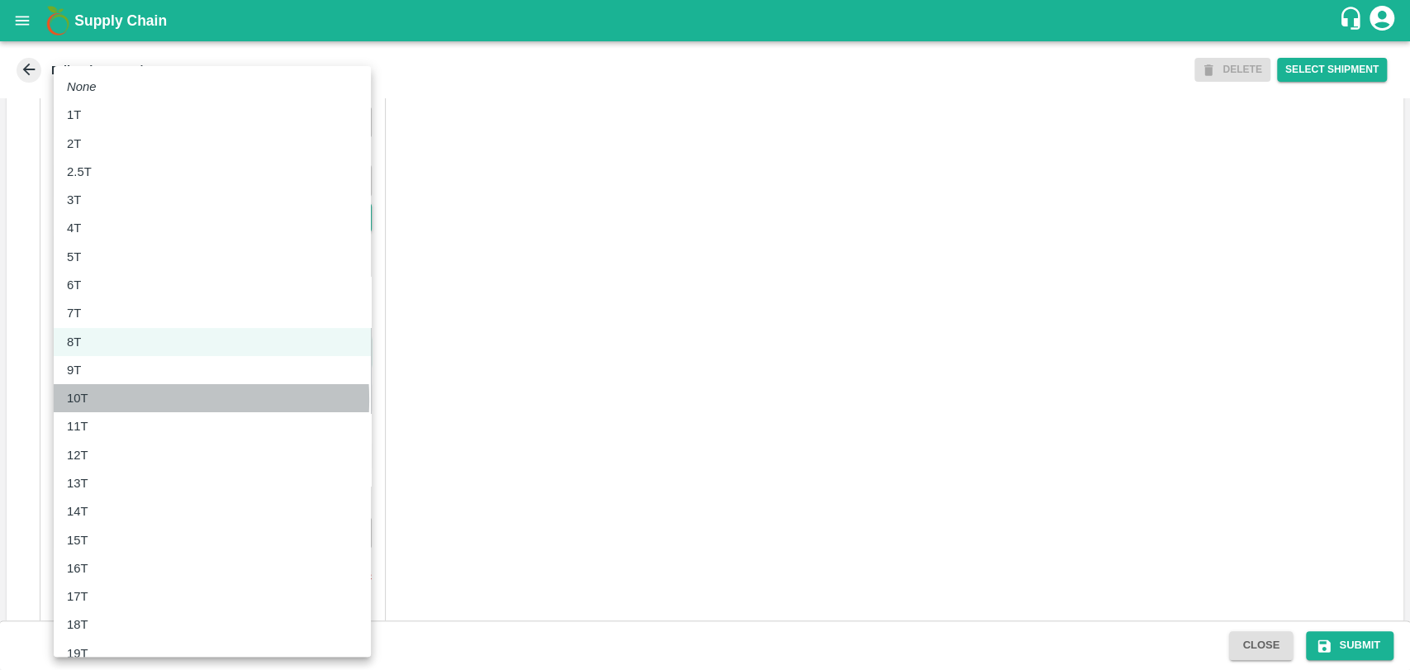
click at [96, 399] on div "10T" at bounding box center [82, 398] width 30 height 18
type input "10000"
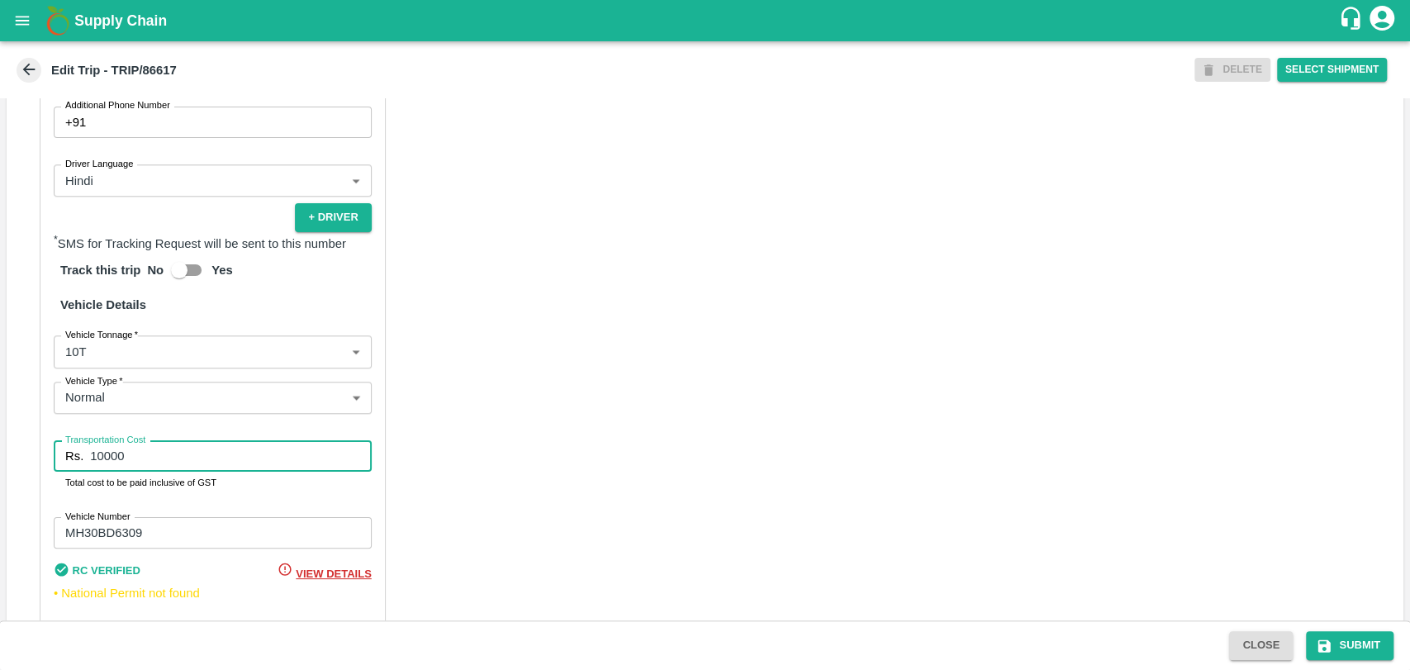
drag, startPoint x: 145, startPoint y: 464, endPoint x: 32, endPoint y: 463, distance: 112.3
click at [32, 463] on div "Partner Details Partner   * Partner Add Transporter Driver 1 Details Driver Nam…" at bounding box center [705, 247] width 1396 height 829
type input "19000"
click at [1314, 653] on button "Submit" at bounding box center [1350, 645] width 88 height 29
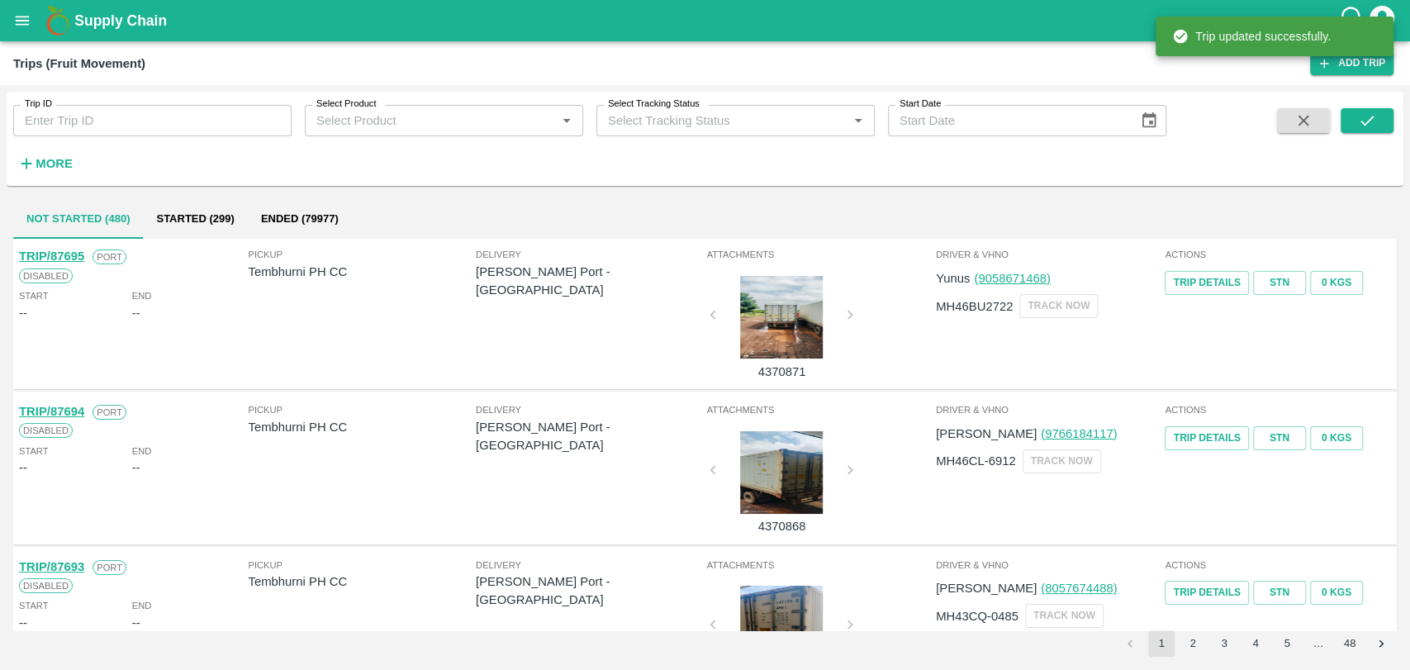
click at [50, 171] on h6 "More" at bounding box center [54, 163] width 37 height 21
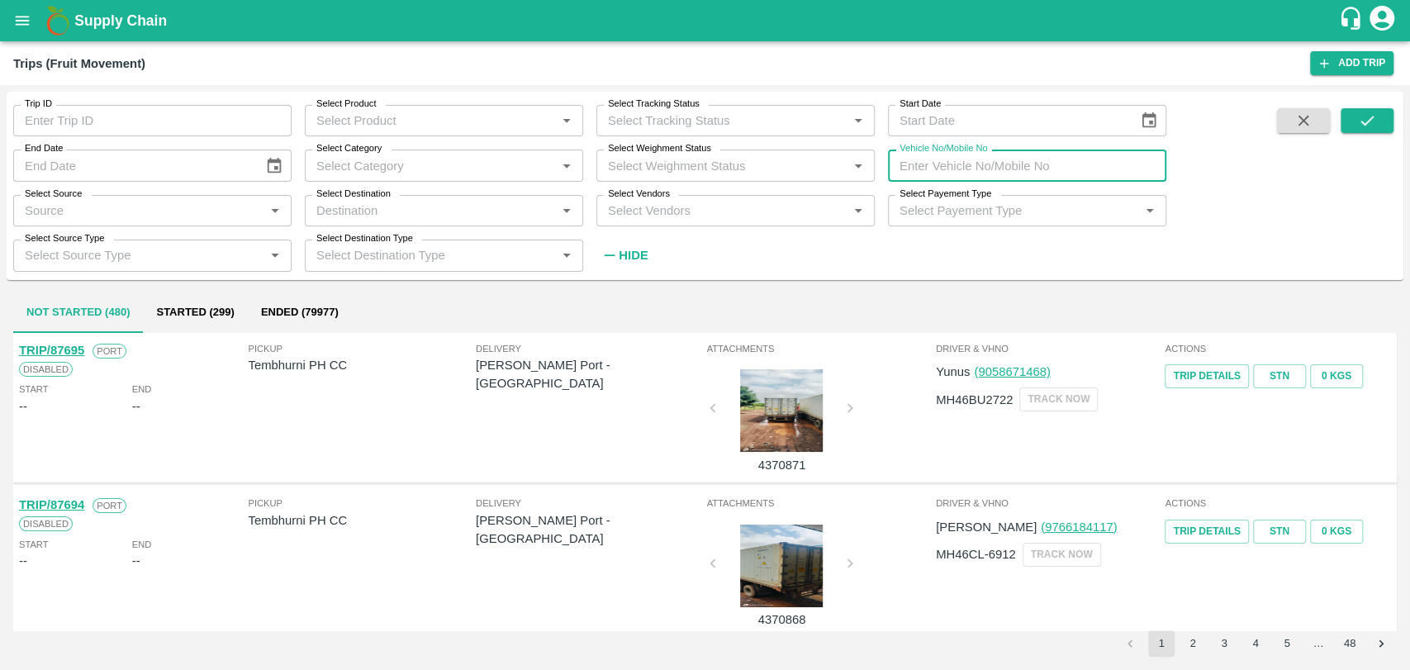
click at [971, 171] on input "Vehicle No/Mobile No" at bounding box center [1027, 164] width 278 height 31
paste input "MH18BG9138"
type input "MH18BG9138"
click at [1379, 116] on button "submit" at bounding box center [1366, 120] width 53 height 25
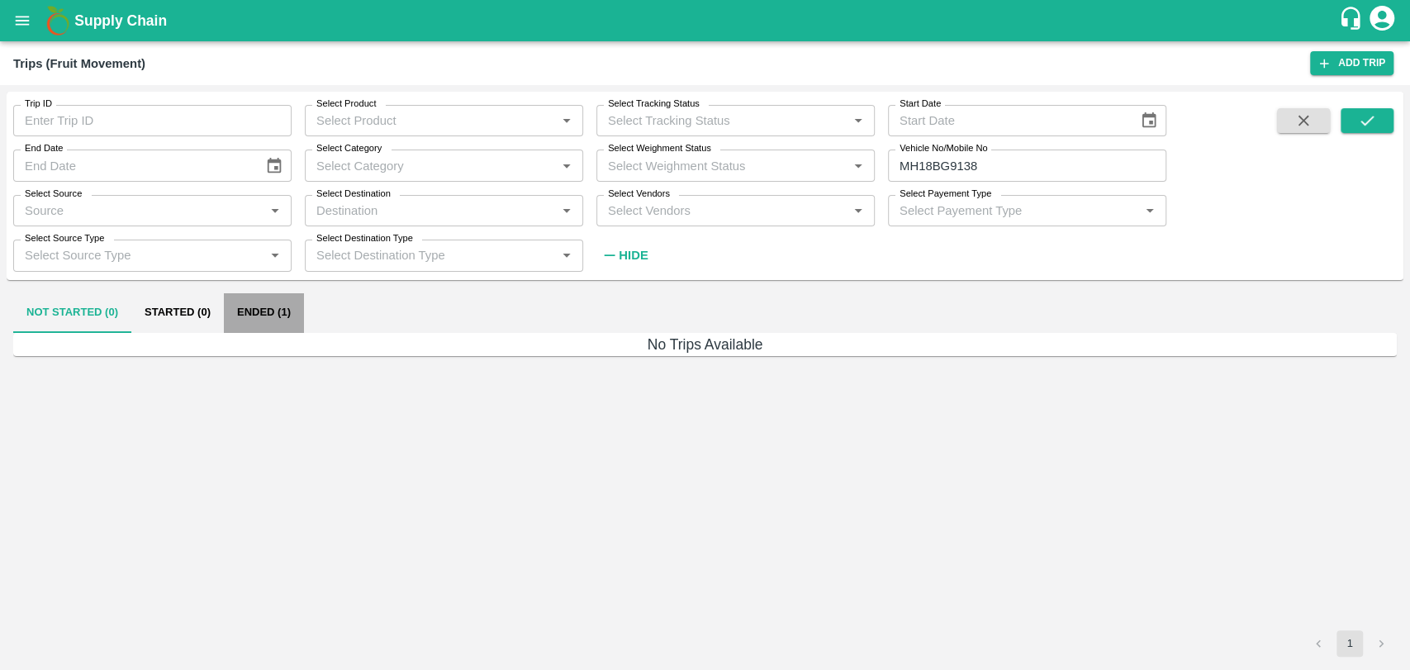
click at [286, 306] on button "Ended (1)" at bounding box center [264, 313] width 80 height 40
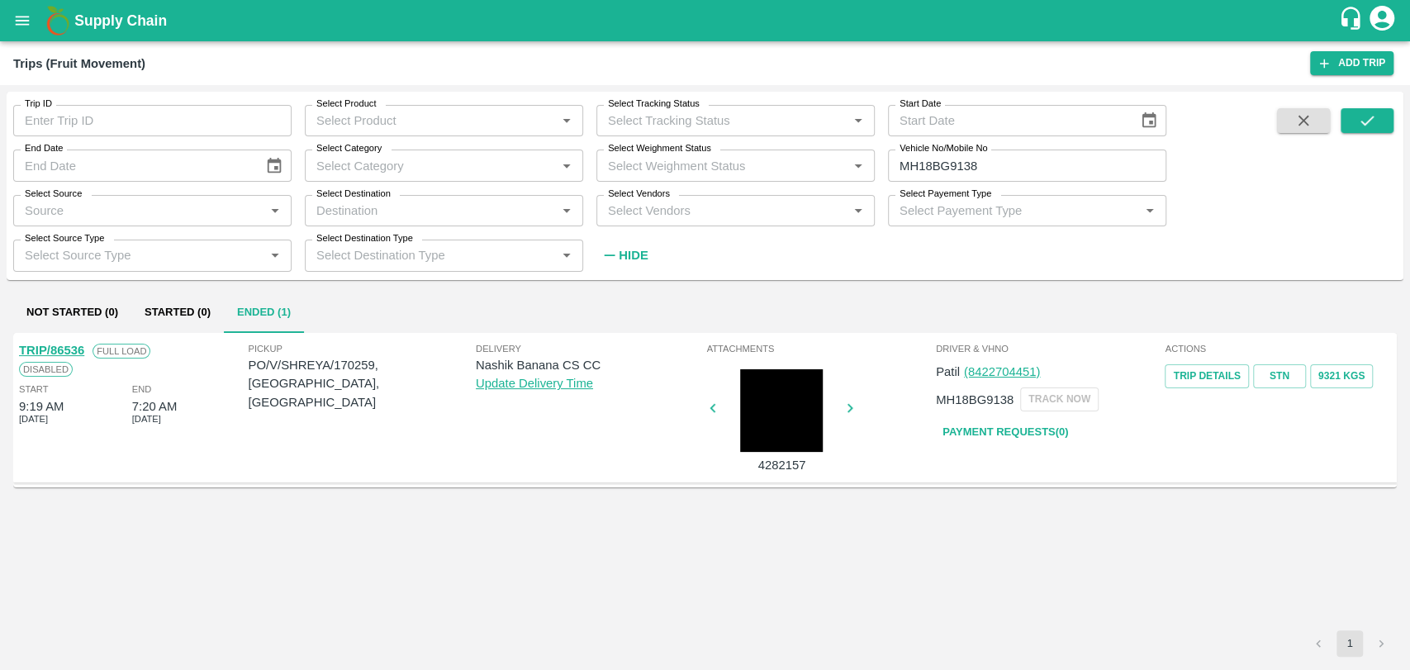
click at [74, 351] on link "TRIP/86536" at bounding box center [51, 350] width 65 height 13
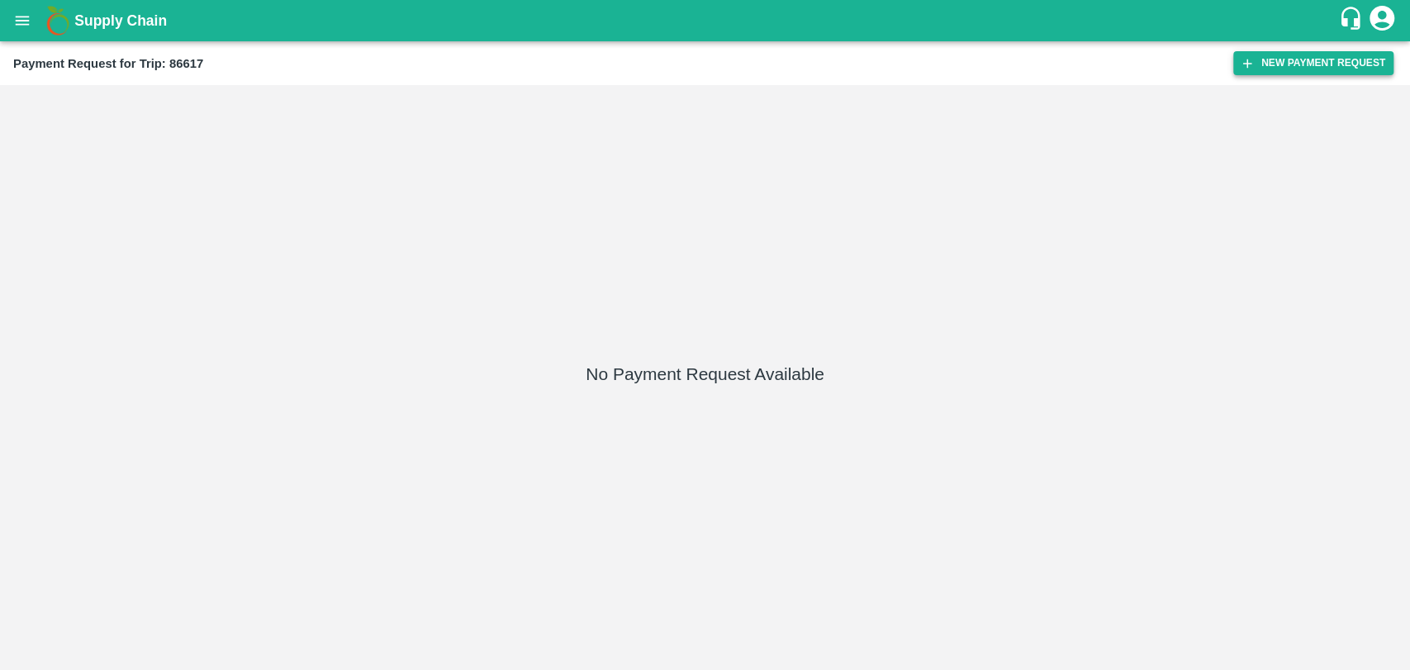
click at [1249, 62] on icon "button" at bounding box center [1246, 63] width 15 height 15
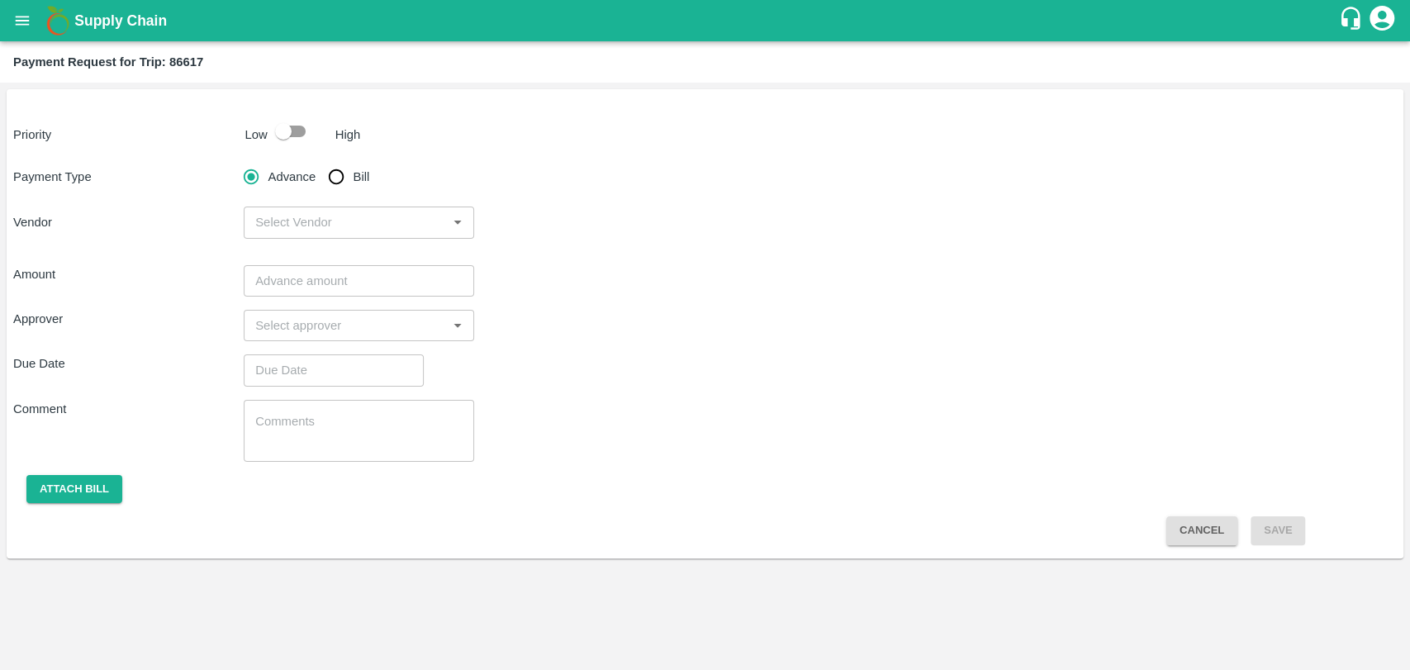
click at [282, 138] on input "checkbox" at bounding box center [283, 131] width 94 height 31
checkbox input "true"
click at [341, 167] on input "Bill" at bounding box center [336, 176] width 33 height 33
radio input "true"
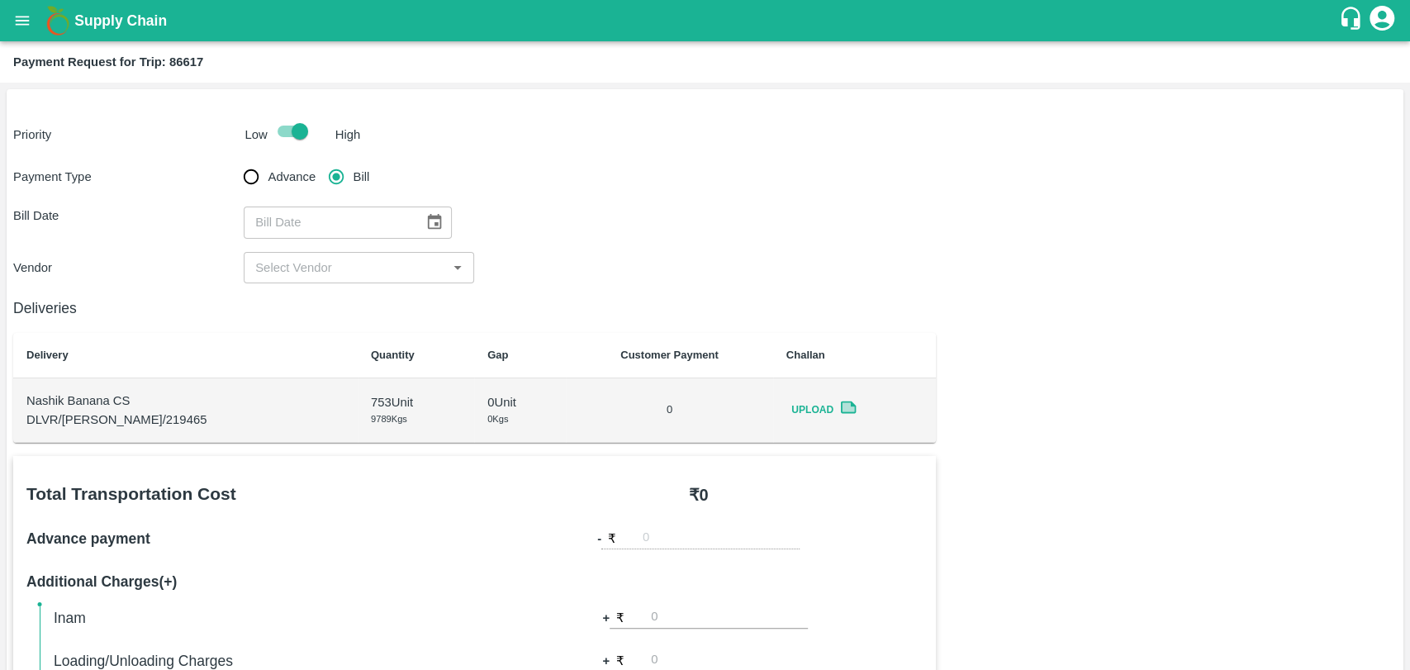
click at [425, 213] on icon "Choose date" at bounding box center [434, 222] width 18 height 18
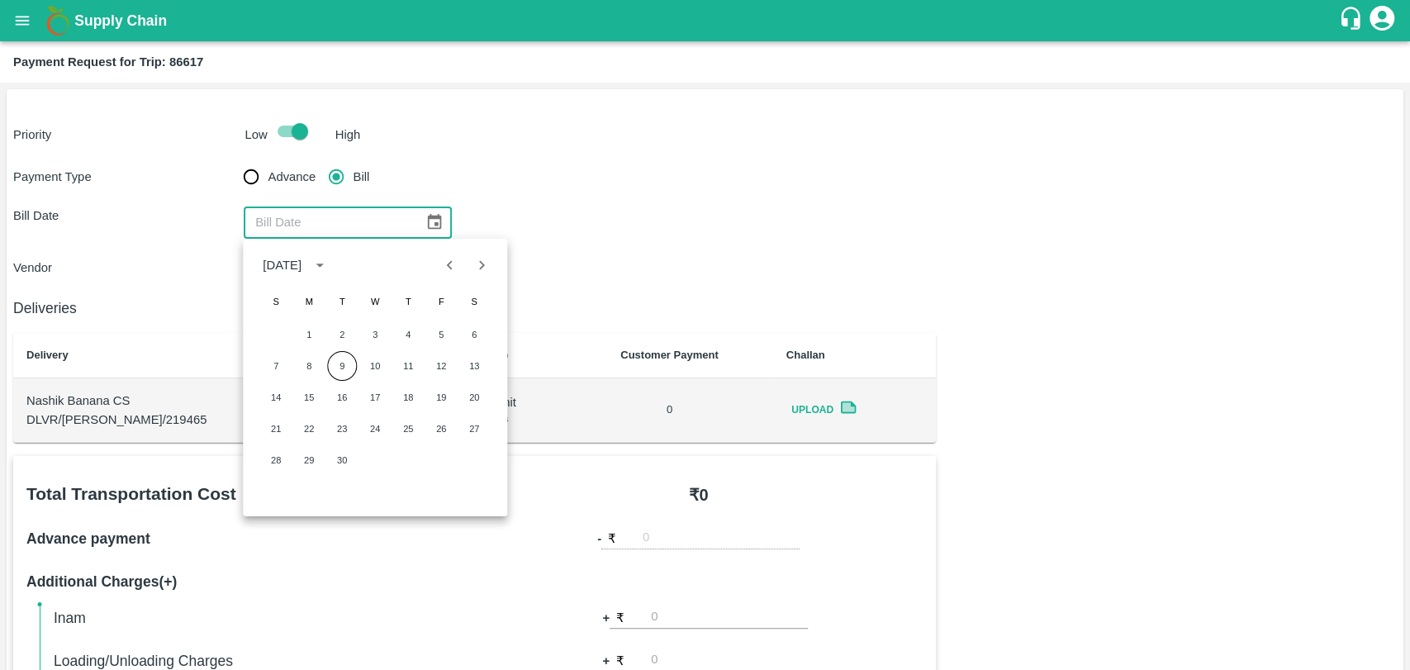
click at [461, 262] on button "Previous month" at bounding box center [449, 264] width 31 height 31
click at [409, 428] on button "21" at bounding box center [408, 429] width 30 height 30
type input "[DATE]"
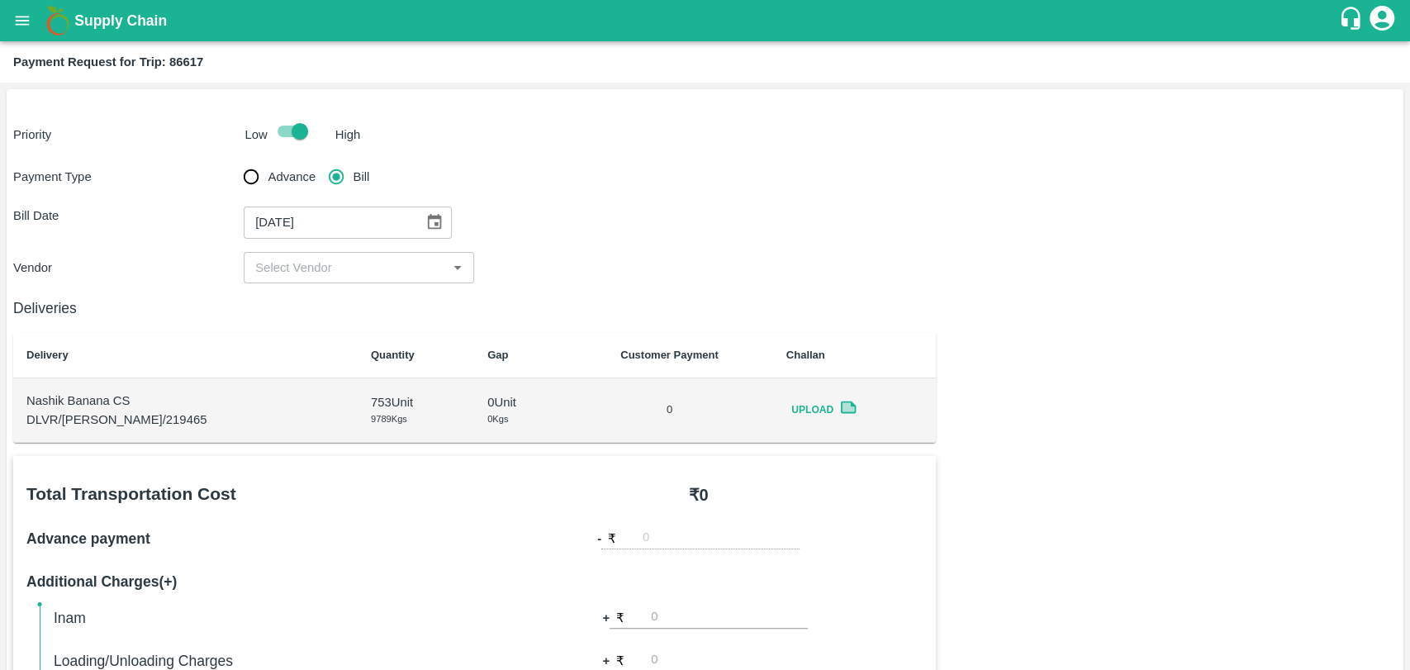
click at [318, 257] on input "input" at bounding box center [345, 267] width 193 height 21
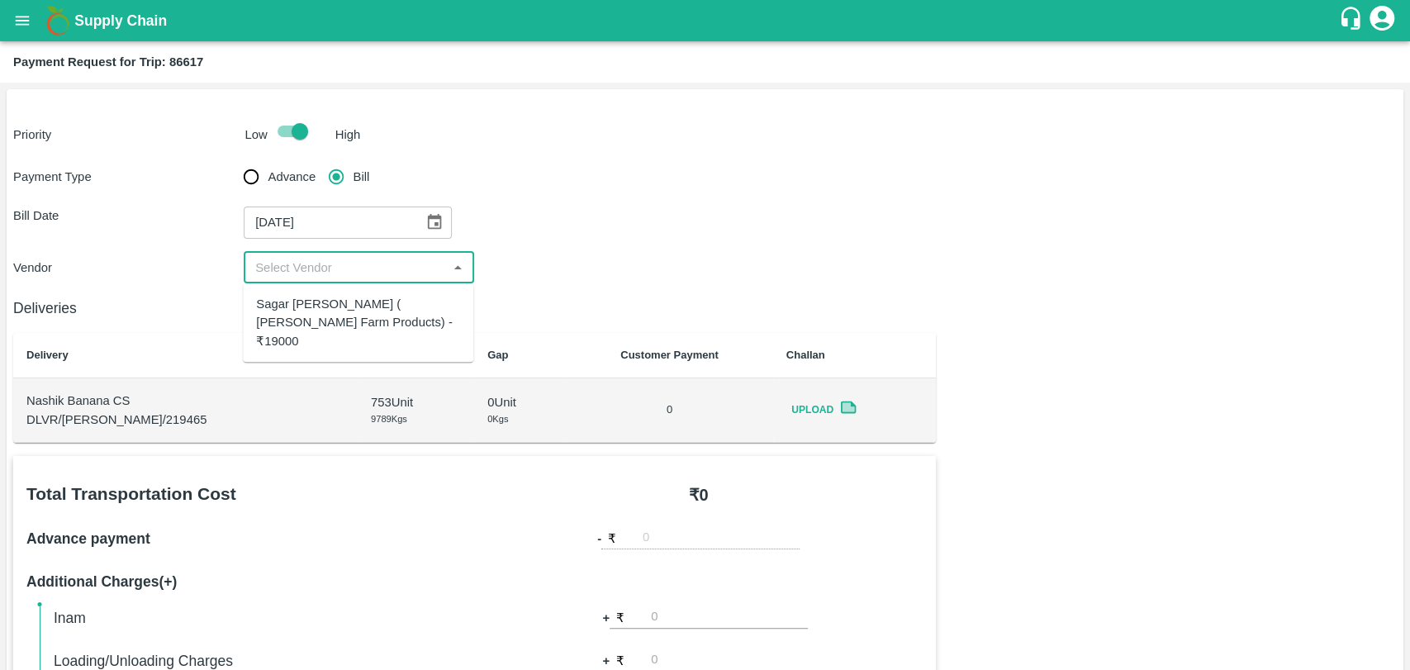
click at [310, 300] on div "Sagar [PERSON_NAME] ( [PERSON_NAME] Farm Products) - ₹19000" at bounding box center [358, 322] width 204 height 55
type input "Sagar [PERSON_NAME] ( [PERSON_NAME] Farm Products) - ₹19000"
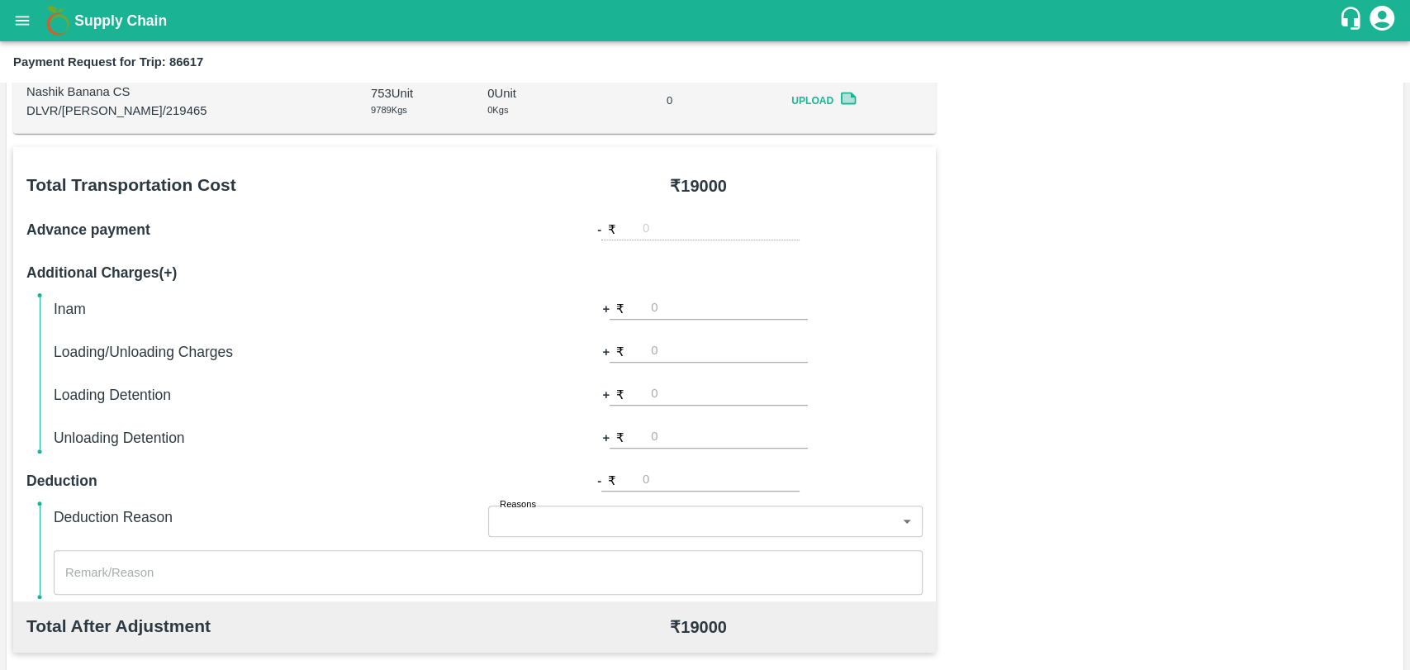
scroll to position [458, 0]
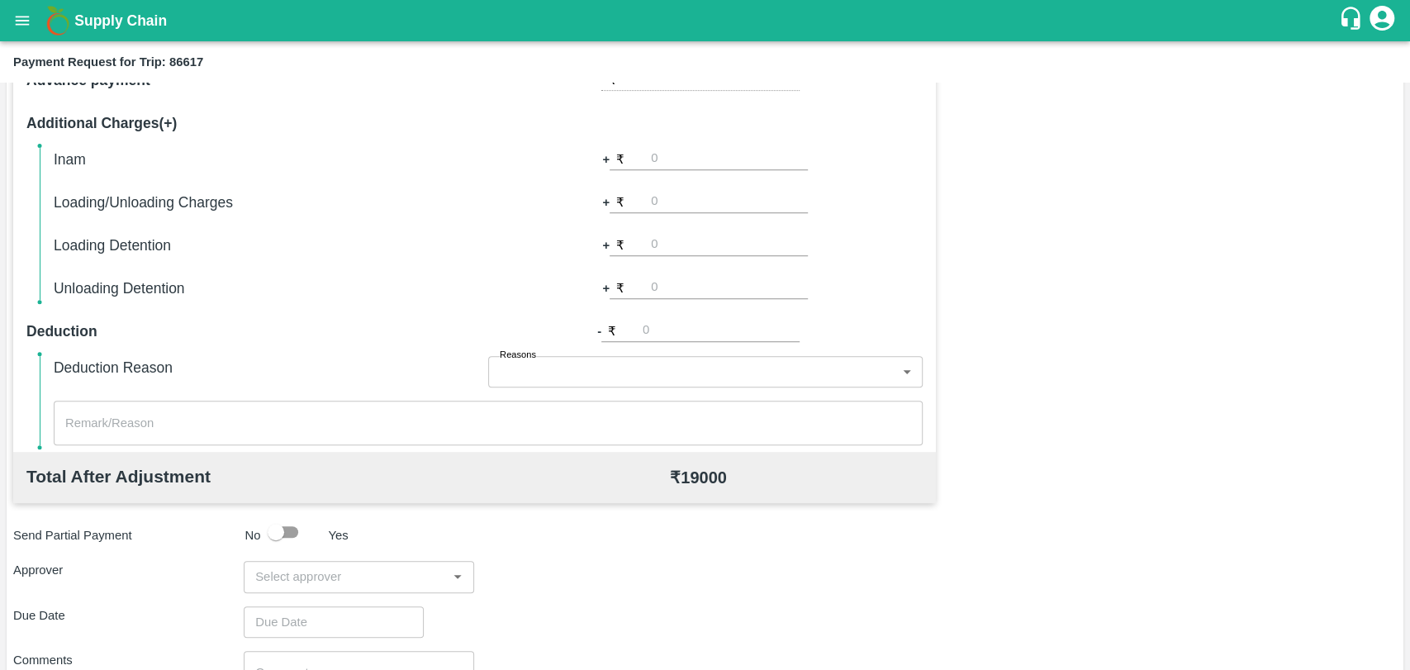
click at [680, 193] on input "number" at bounding box center [729, 202] width 157 height 22
type input "500"
drag, startPoint x: 434, startPoint y: 292, endPoint x: 444, endPoint y: 328, distance: 36.9
click at [434, 295] on h6 "Unloading Detention" at bounding box center [271, 288] width 434 height 23
click at [329, 570] on input "input" at bounding box center [345, 576] width 193 height 21
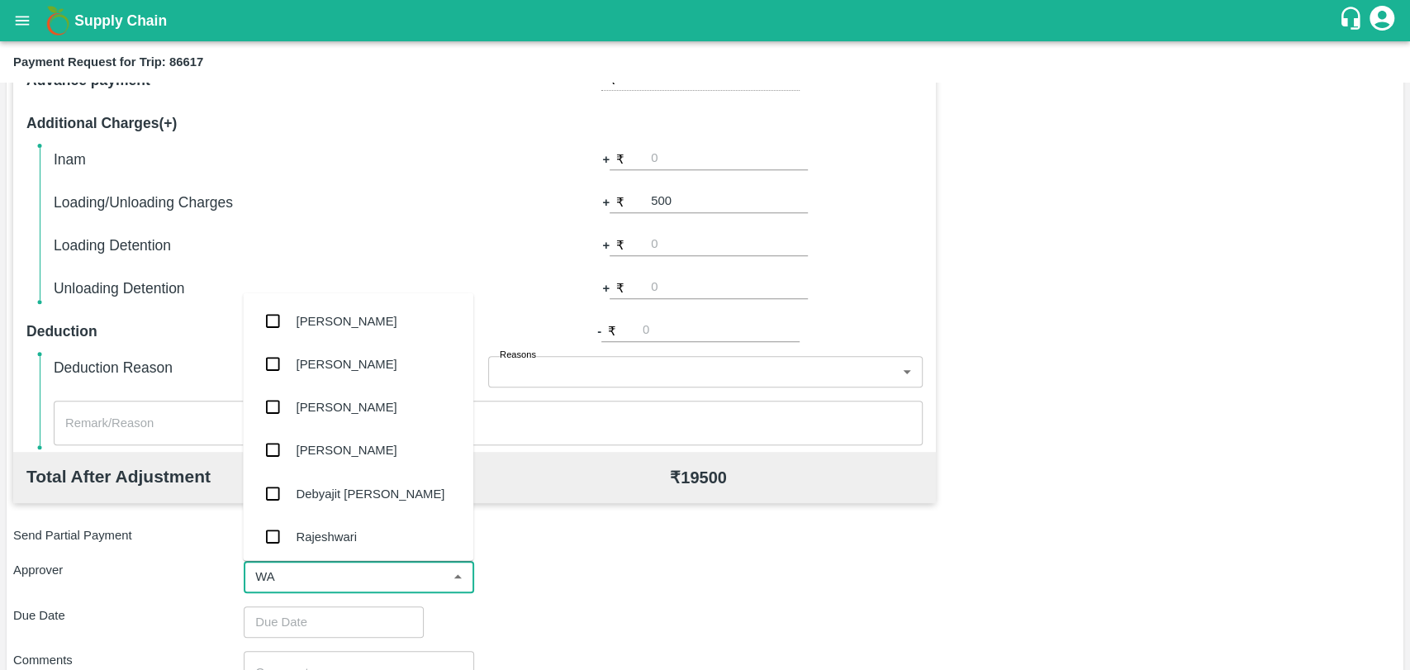
type input "WAG"
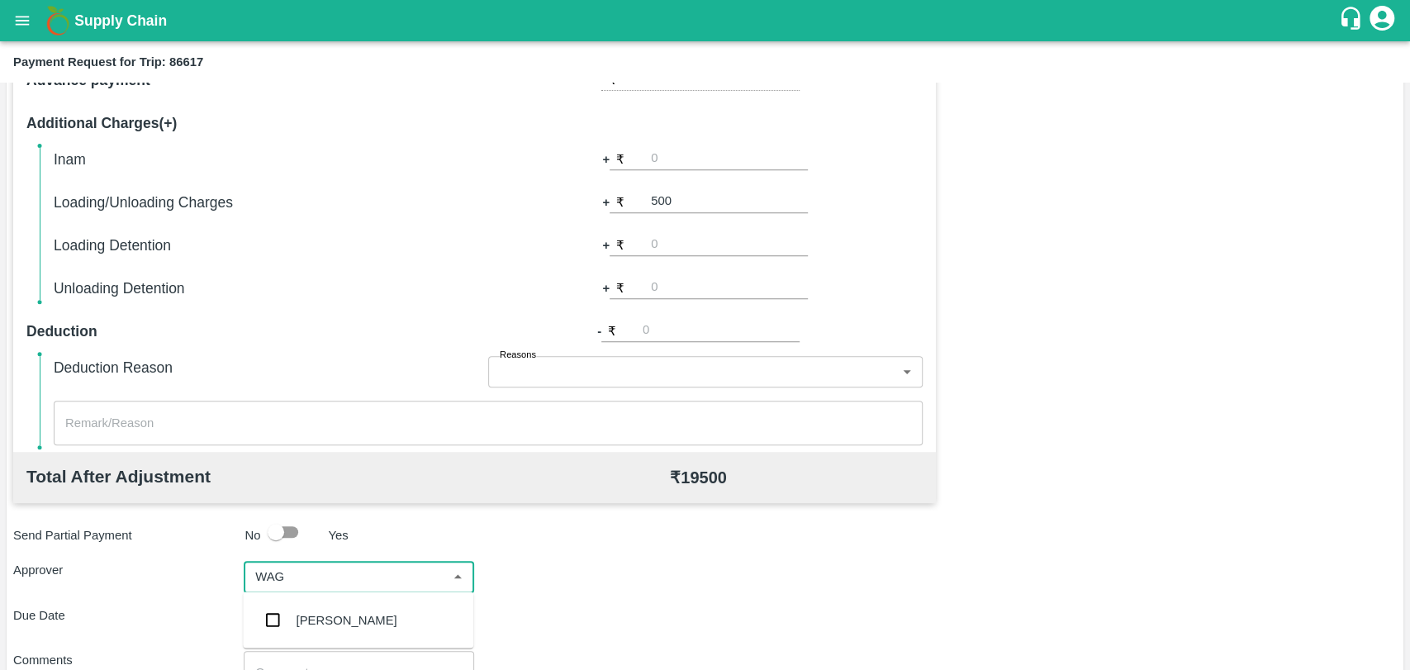
click at [325, 611] on div "[PERSON_NAME]" at bounding box center [346, 619] width 101 height 18
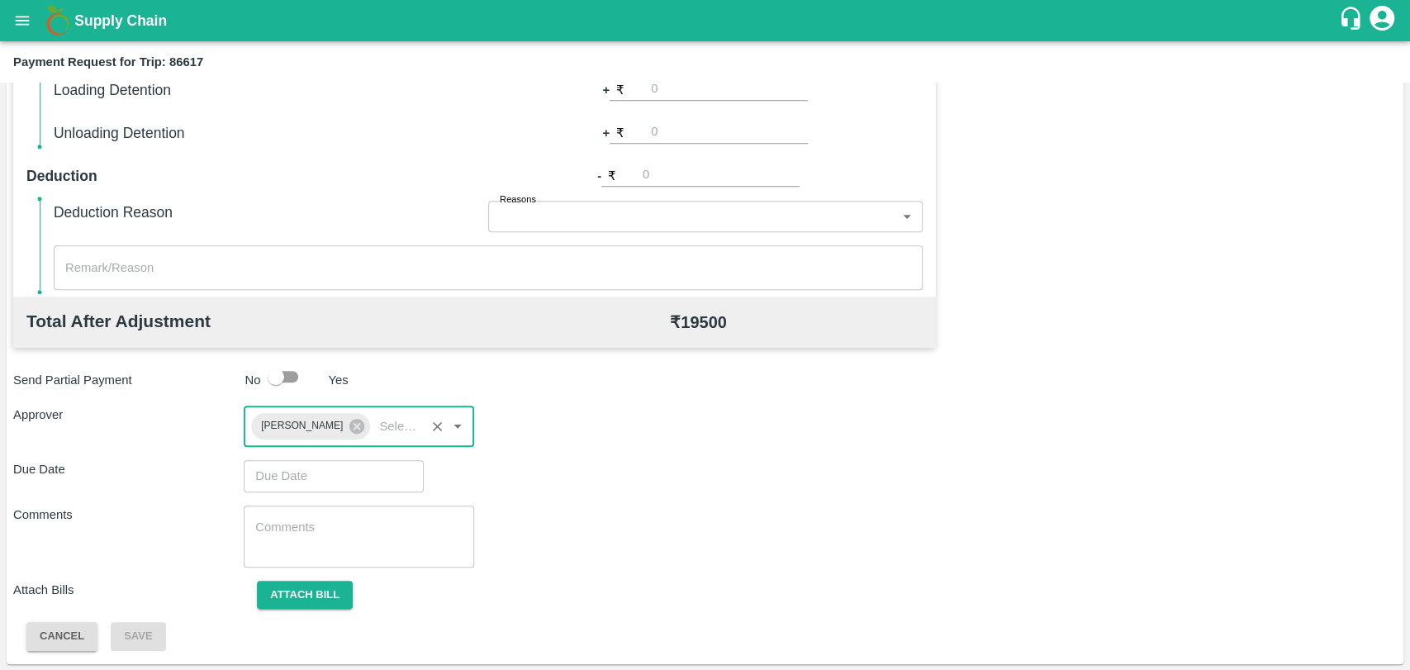
scroll to position [614, 0]
type input "DD/MM/YYYY hh:mm aa"
click at [318, 463] on input "DD/MM/YYYY hh:mm aa" at bounding box center [328, 474] width 168 height 31
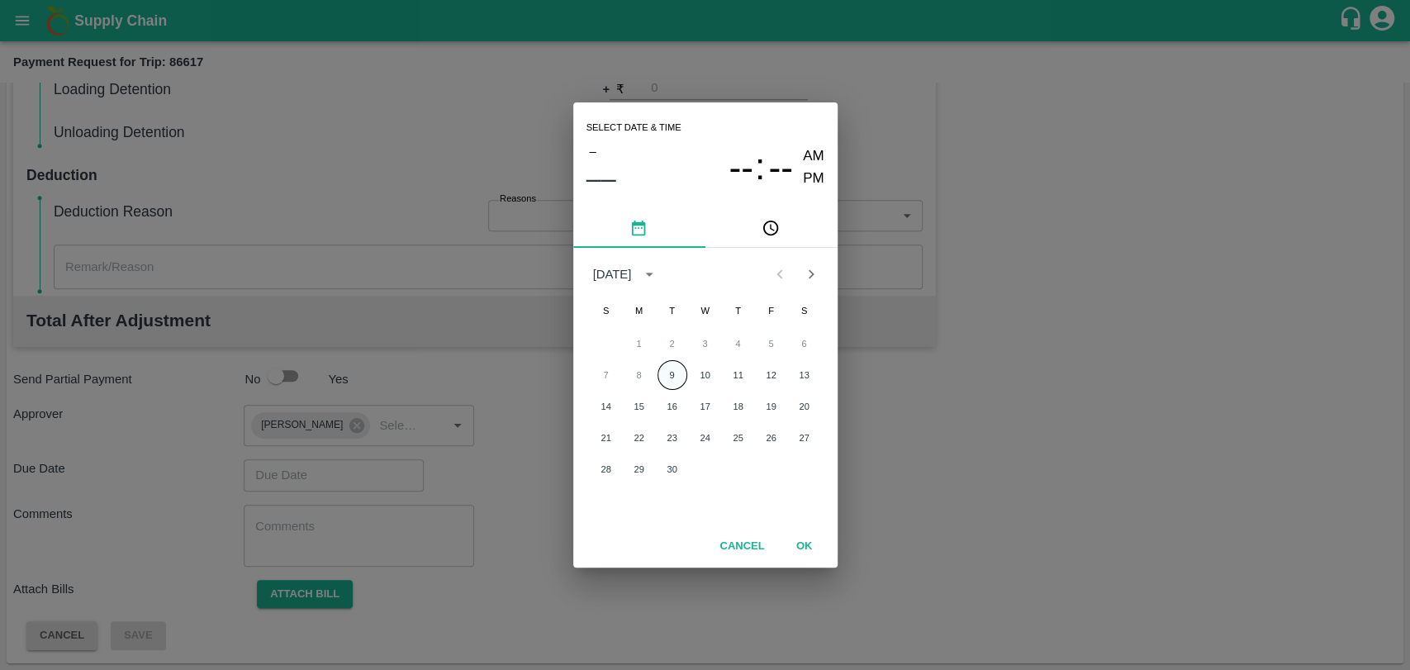
click at [665, 362] on button "9" at bounding box center [672, 375] width 30 height 30
type input "[DATE] 12:00 AM"
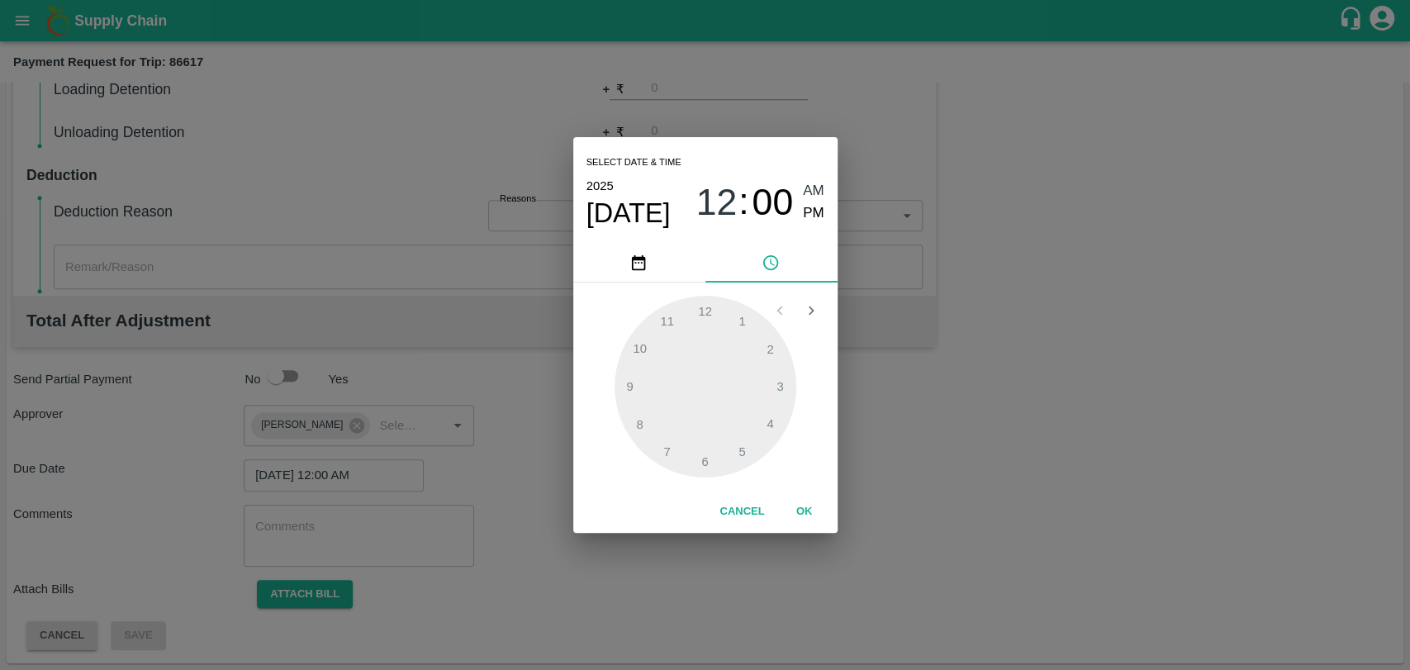
drag, startPoint x: 813, startPoint y: 519, endPoint x: 700, endPoint y: 530, distance: 112.9
click at [812, 519] on button "OK" at bounding box center [804, 511] width 53 height 29
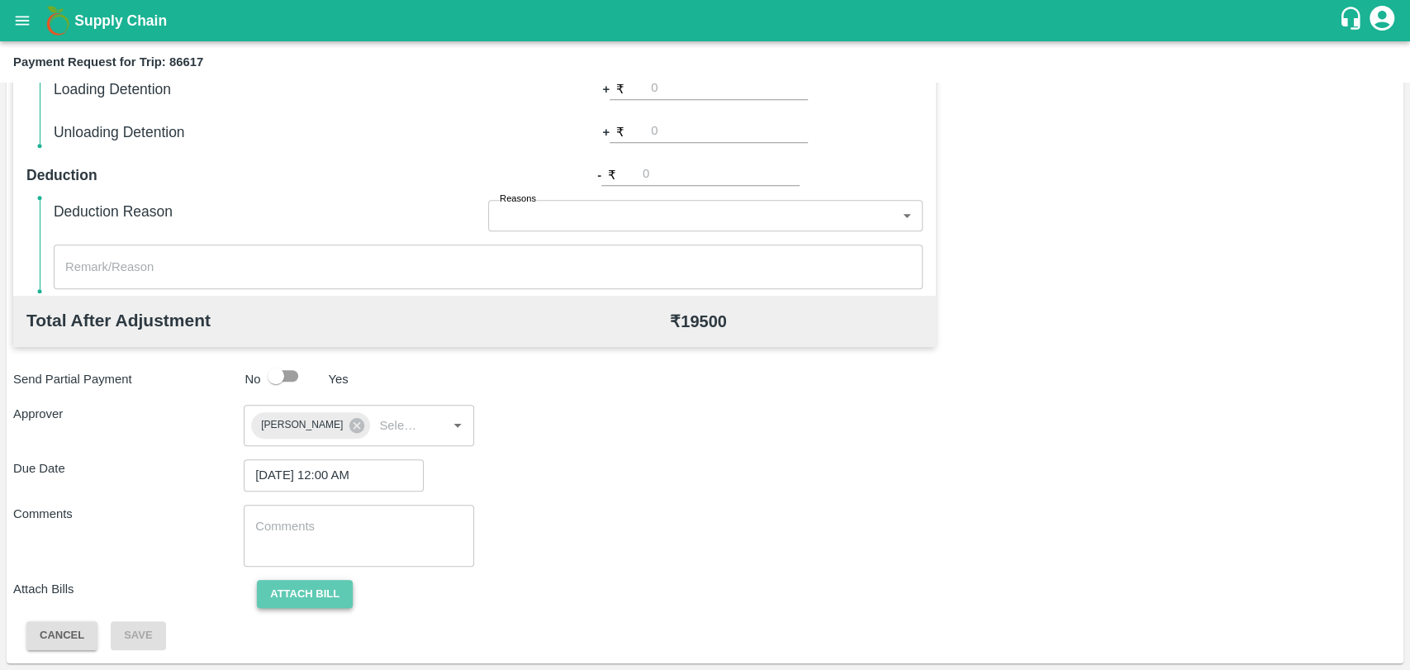
click at [317, 594] on button "Attach bill" at bounding box center [305, 594] width 96 height 29
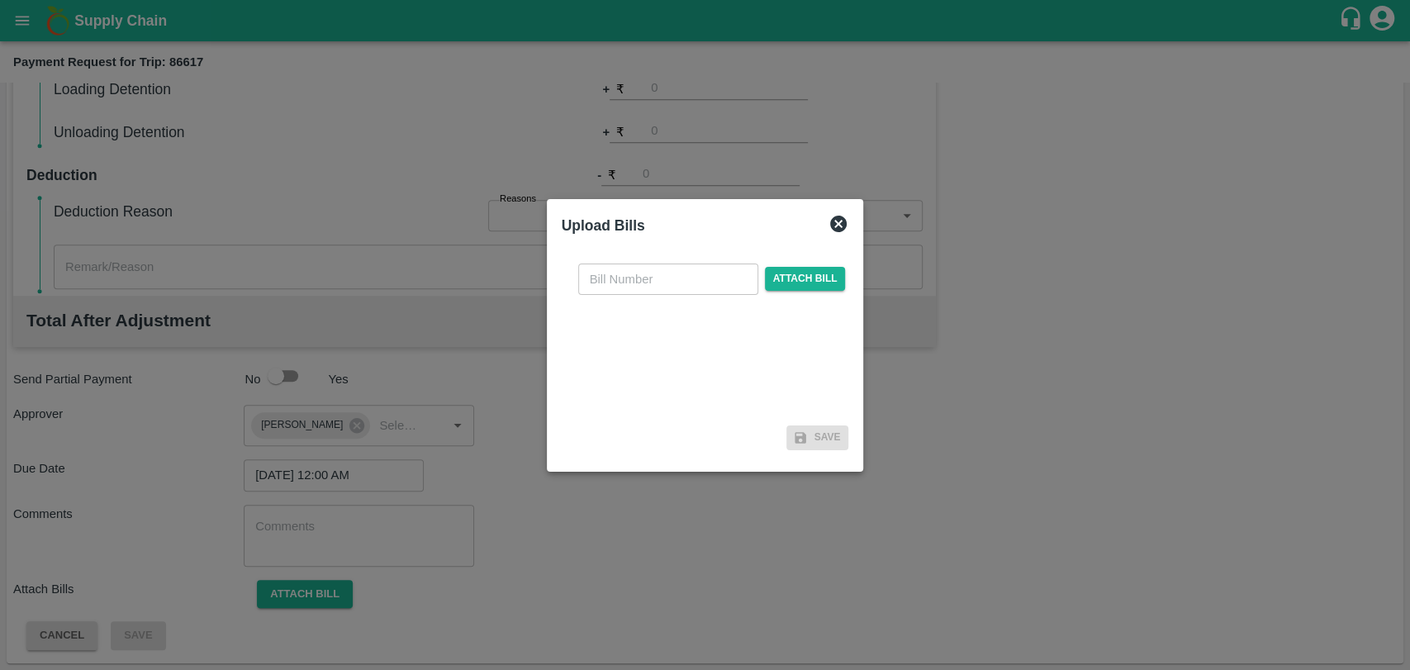
click at [632, 289] on input "text" at bounding box center [668, 278] width 180 height 31
type input "393"
click at [780, 286] on span "Attach bill" at bounding box center [805, 279] width 81 height 24
click at [0, 0] on input "Attach bill" at bounding box center [0, 0] width 0 height 0
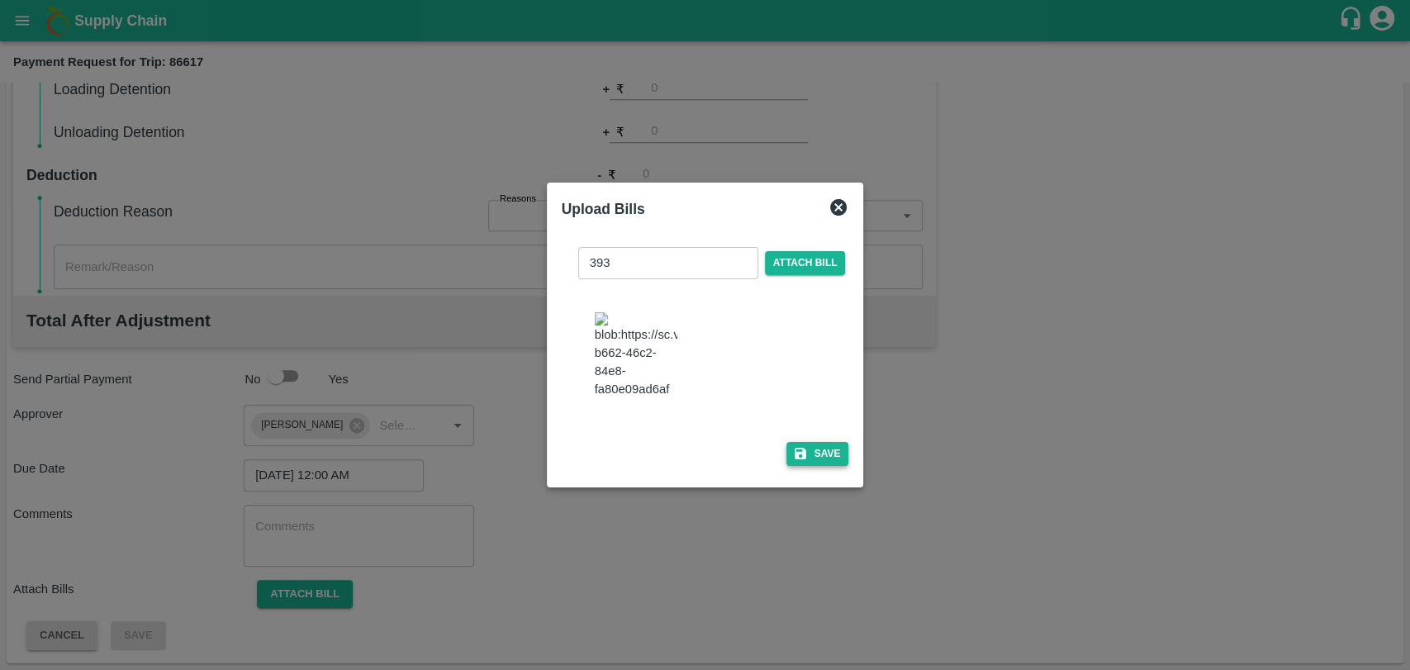
click at [805, 442] on button "Save" at bounding box center [817, 454] width 63 height 24
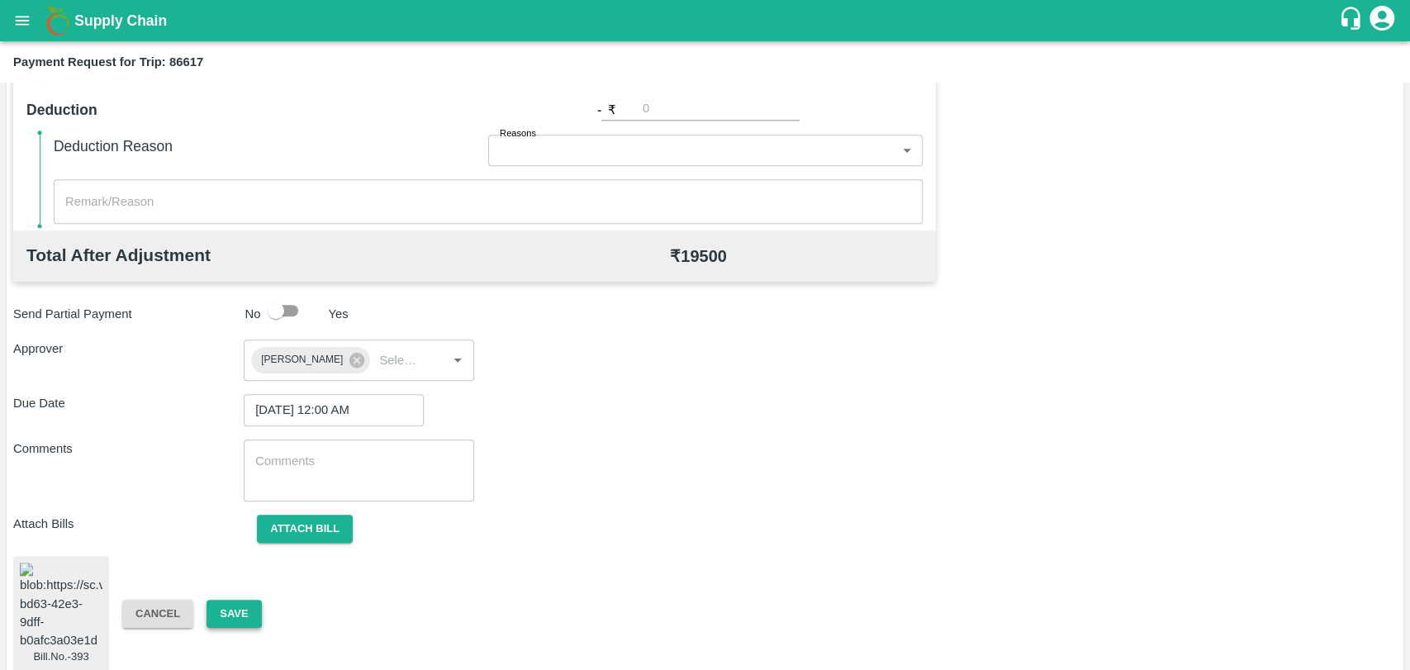
click at [235, 600] on button "Save" at bounding box center [233, 614] width 55 height 29
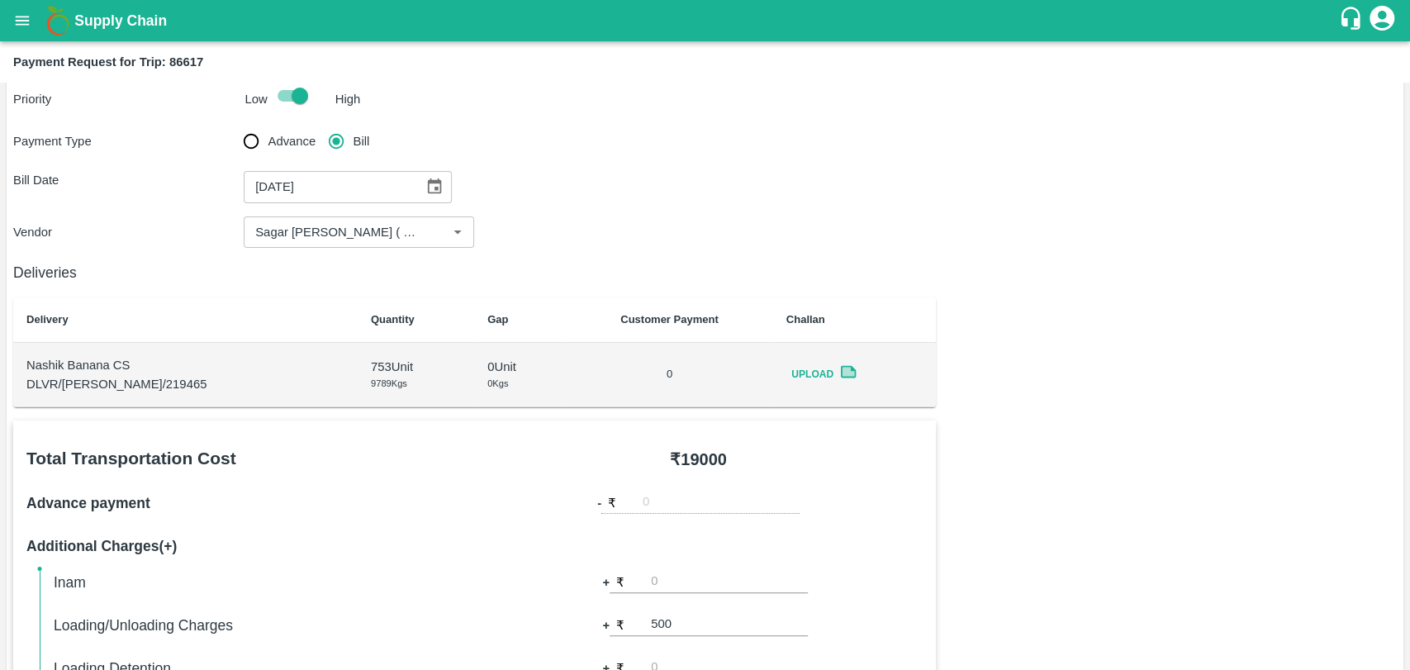
scroll to position [0, 0]
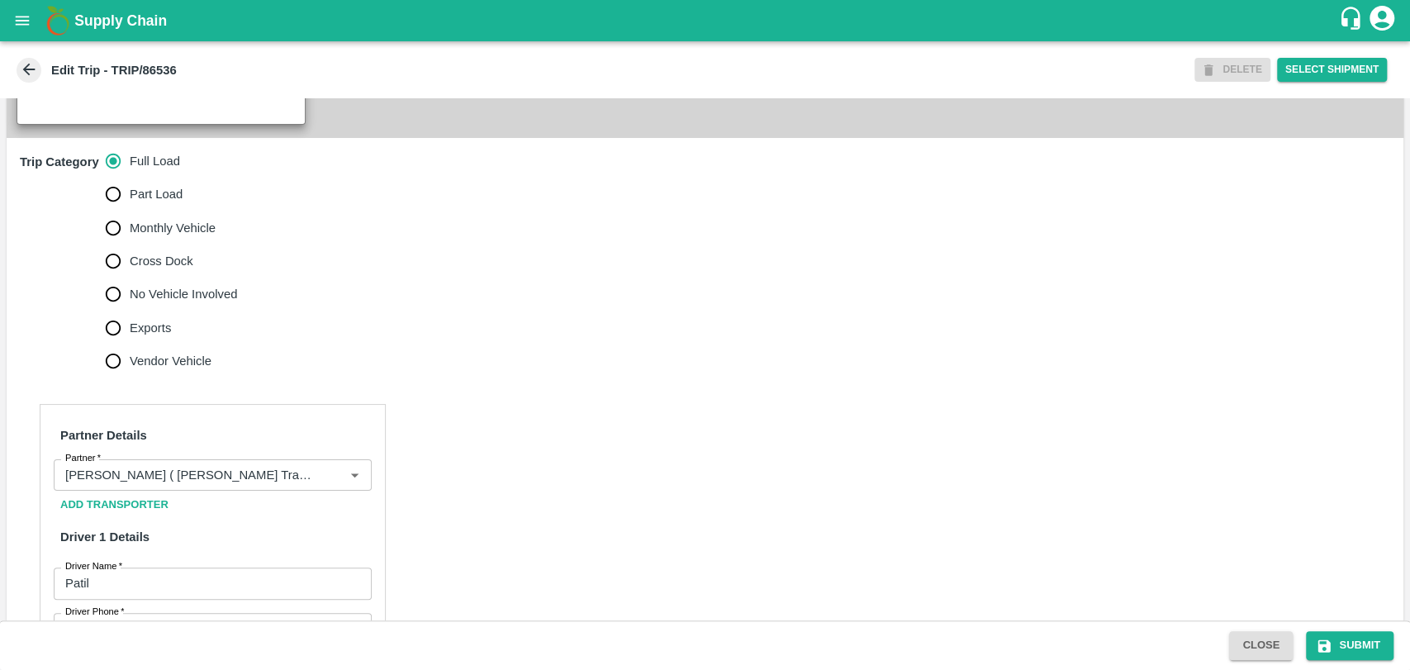
scroll to position [733, 0]
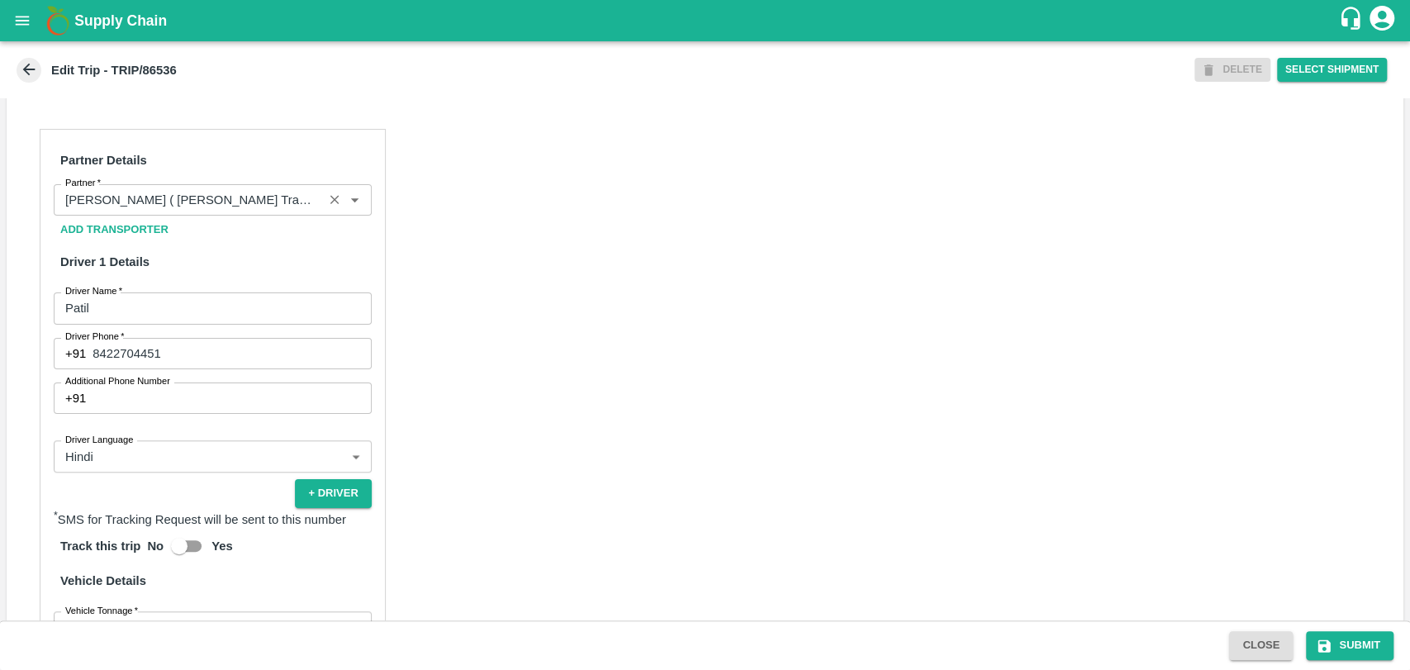
click at [233, 216] on div "Partner" at bounding box center [213, 199] width 318 height 31
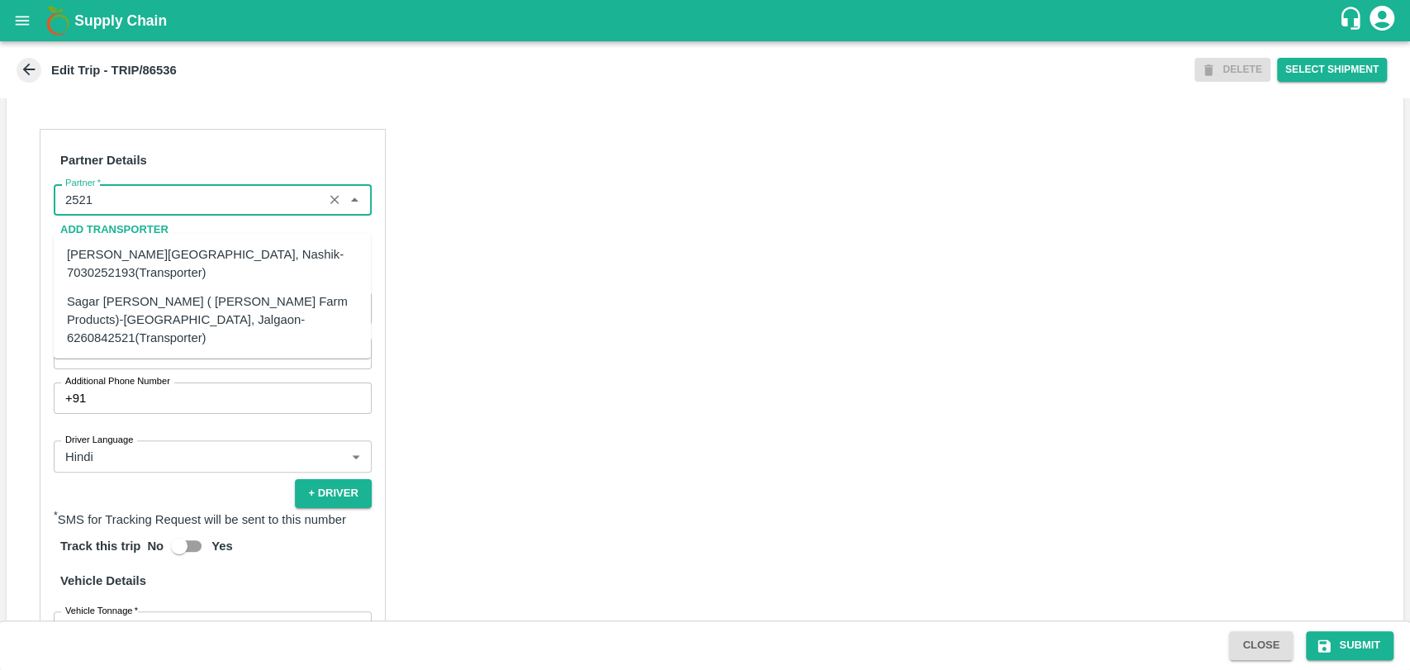
click at [143, 296] on div "Sagar Pramod Patil ( Shreyansh Farm Products)-Jalgaon, Jalgaon-6260842521(Trans…" at bounding box center [212, 318] width 291 height 55
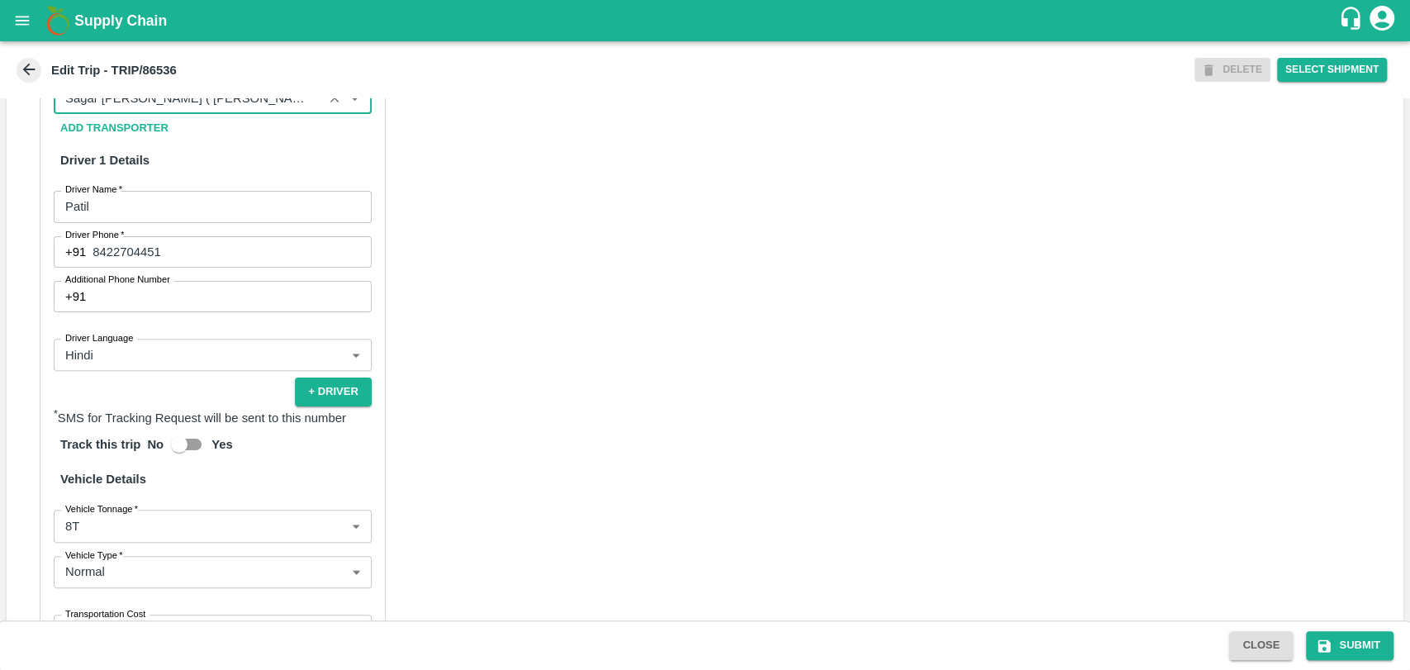
scroll to position [1009, 0]
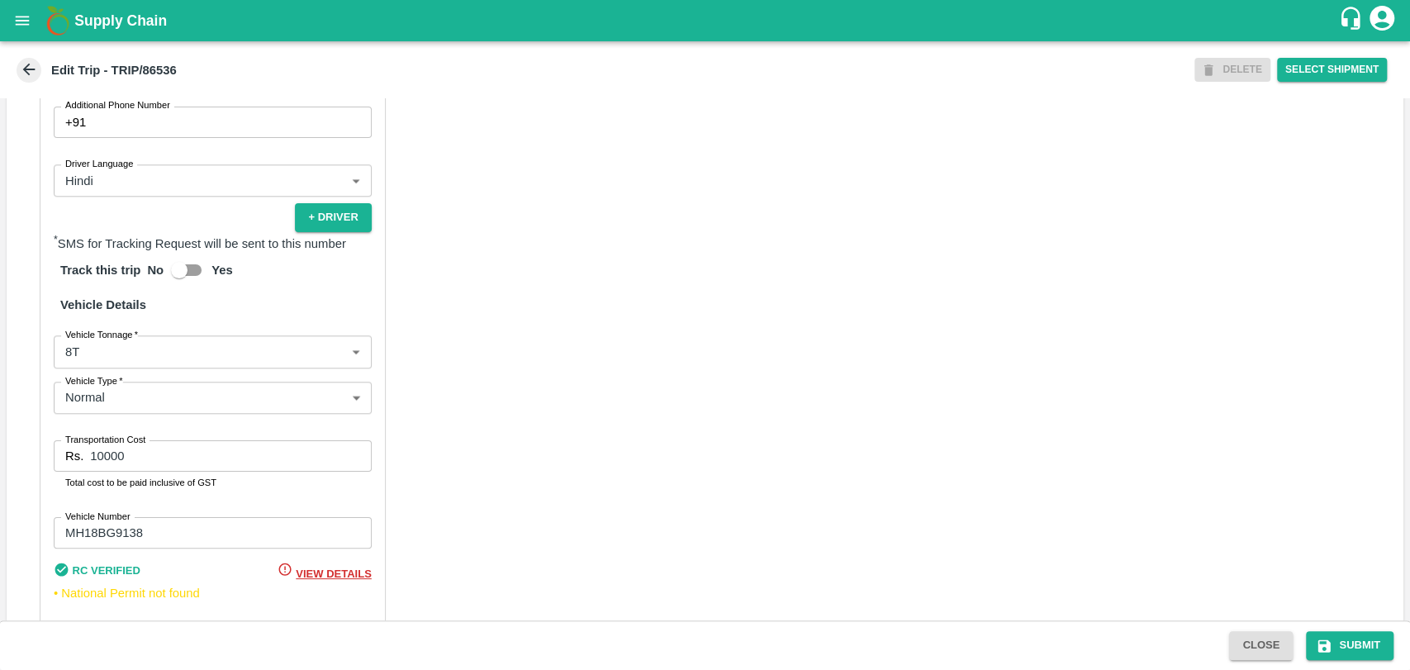
type input "Sagar Pramod Patil ( Shreyansh Farm Products)-Jalgaon, Jalgaon-6260842521(Trans…"
click at [119, 378] on body "Supply Chain Edit Trip - TRIP/86536 DELETE Select Shipment Trip Details Trip Ty…" at bounding box center [705, 335] width 1410 height 670
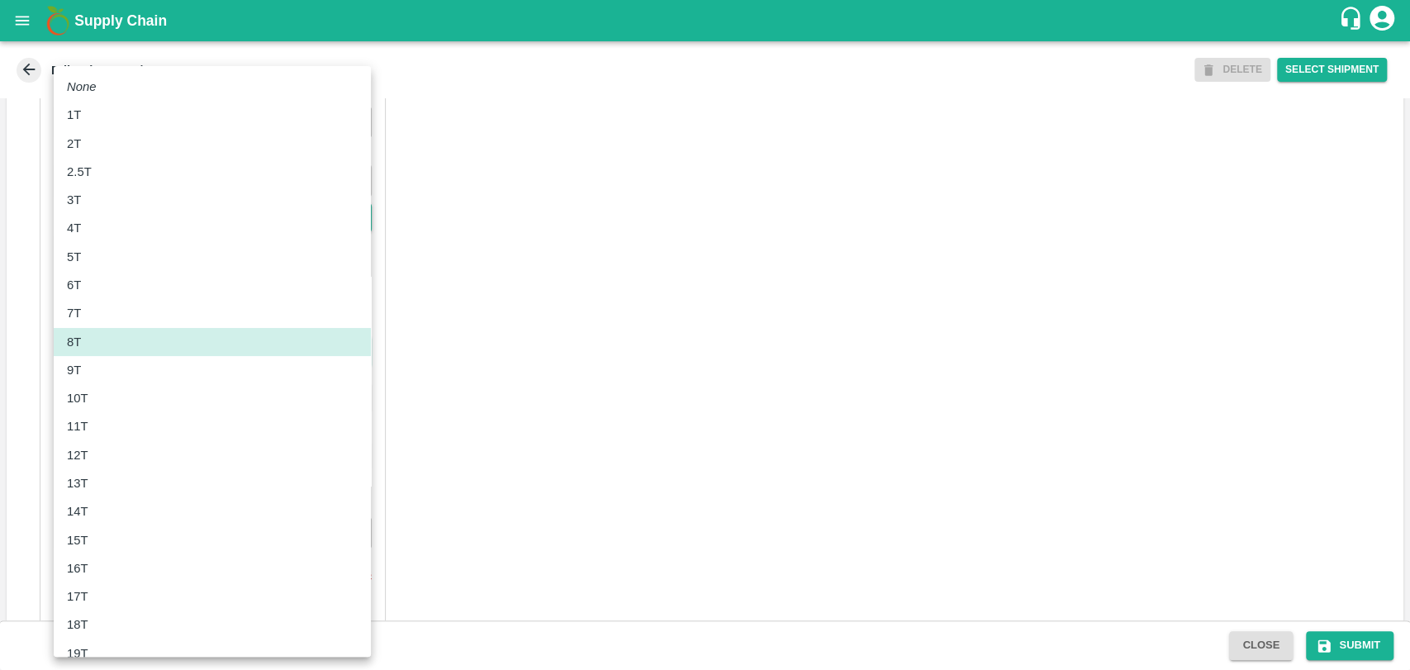
click at [99, 392] on div "10T" at bounding box center [212, 398] width 291 height 18
type input "10000"
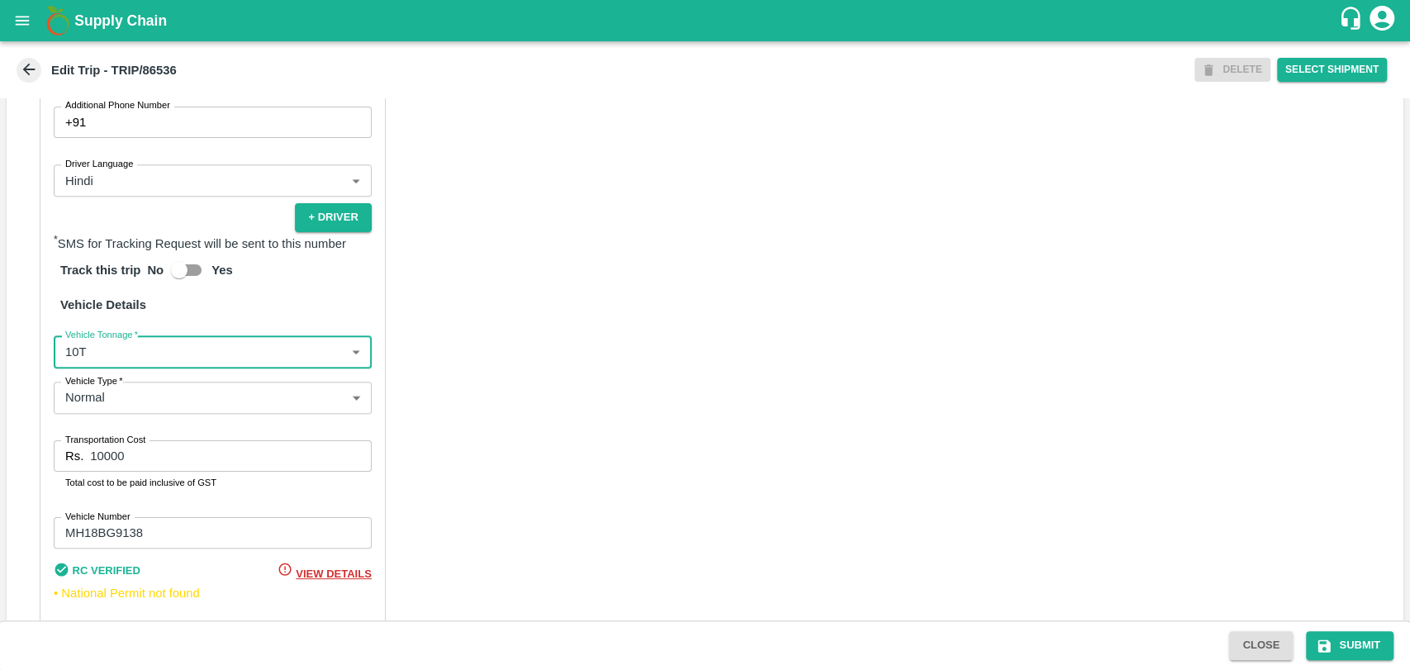
drag, startPoint x: 135, startPoint y: 477, endPoint x: 21, endPoint y: 471, distance: 115.0
click at [22, 473] on div "Partner Details Partner   * Partner Add Transporter Driver 1 Details Driver Nam…" at bounding box center [705, 247] width 1396 height 829
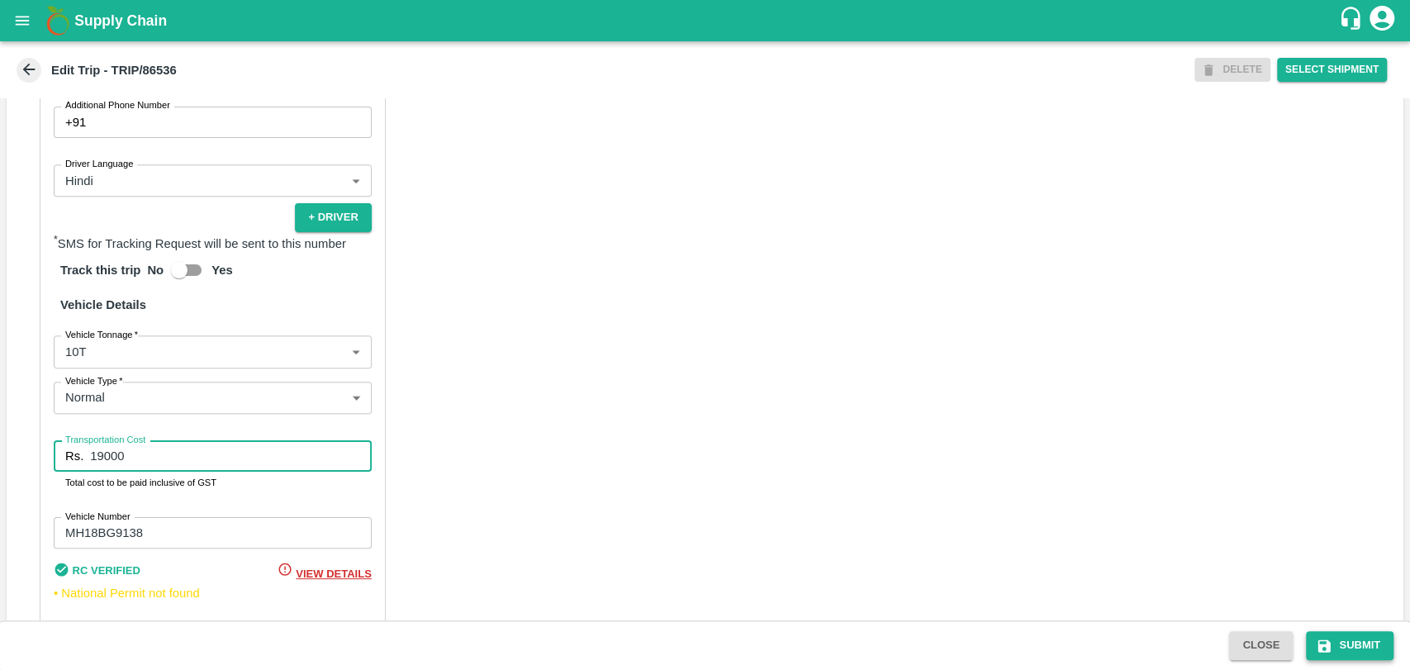
type input "19000"
click at [1327, 637] on icon "submit" at bounding box center [1323, 645] width 17 height 17
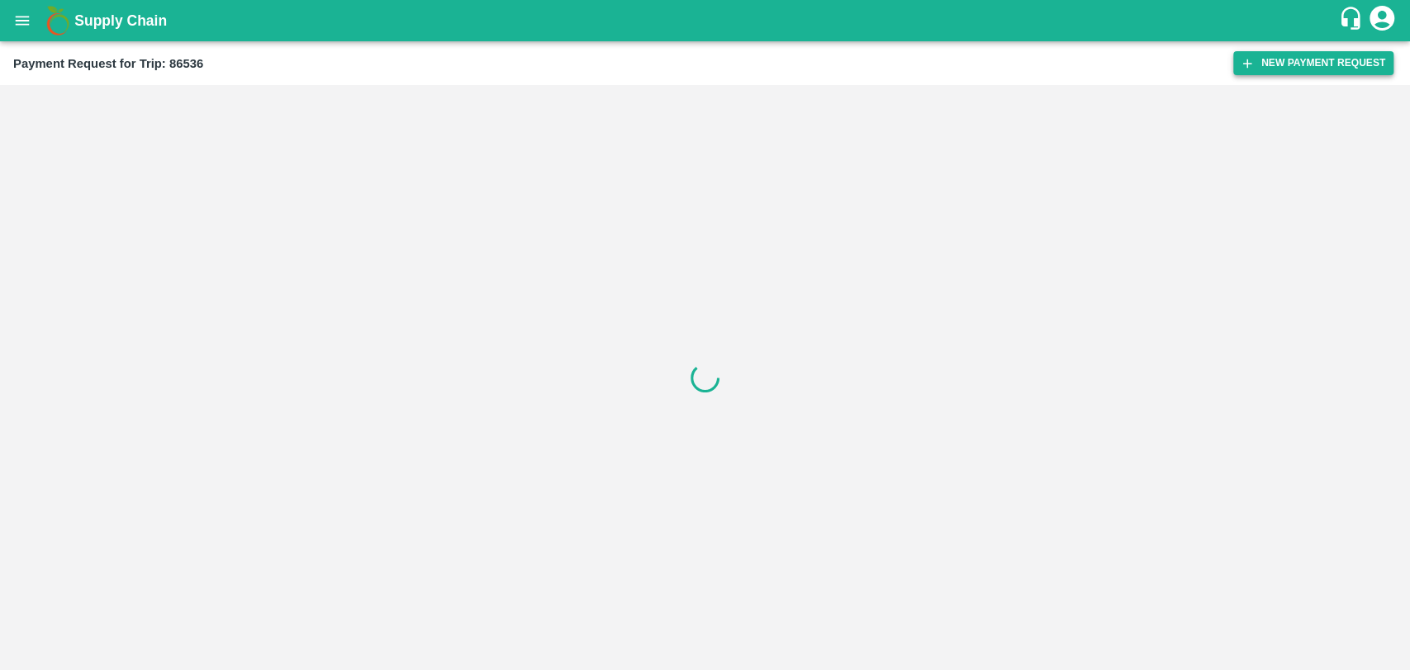
click at [1281, 66] on button "New Payment Request" at bounding box center [1313, 63] width 160 height 24
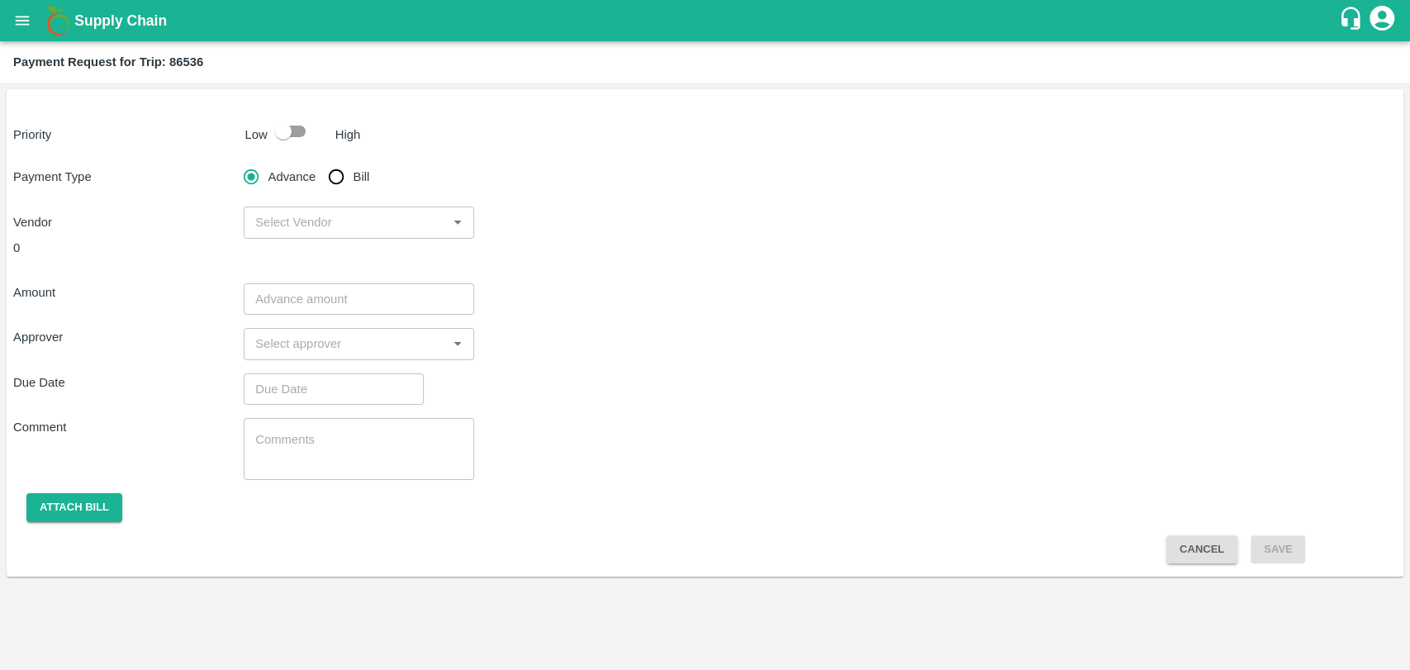
click at [277, 140] on input "checkbox" at bounding box center [283, 131] width 94 height 31
checkbox input "true"
click at [345, 185] on input "Bill" at bounding box center [336, 176] width 33 height 33
radio input "true"
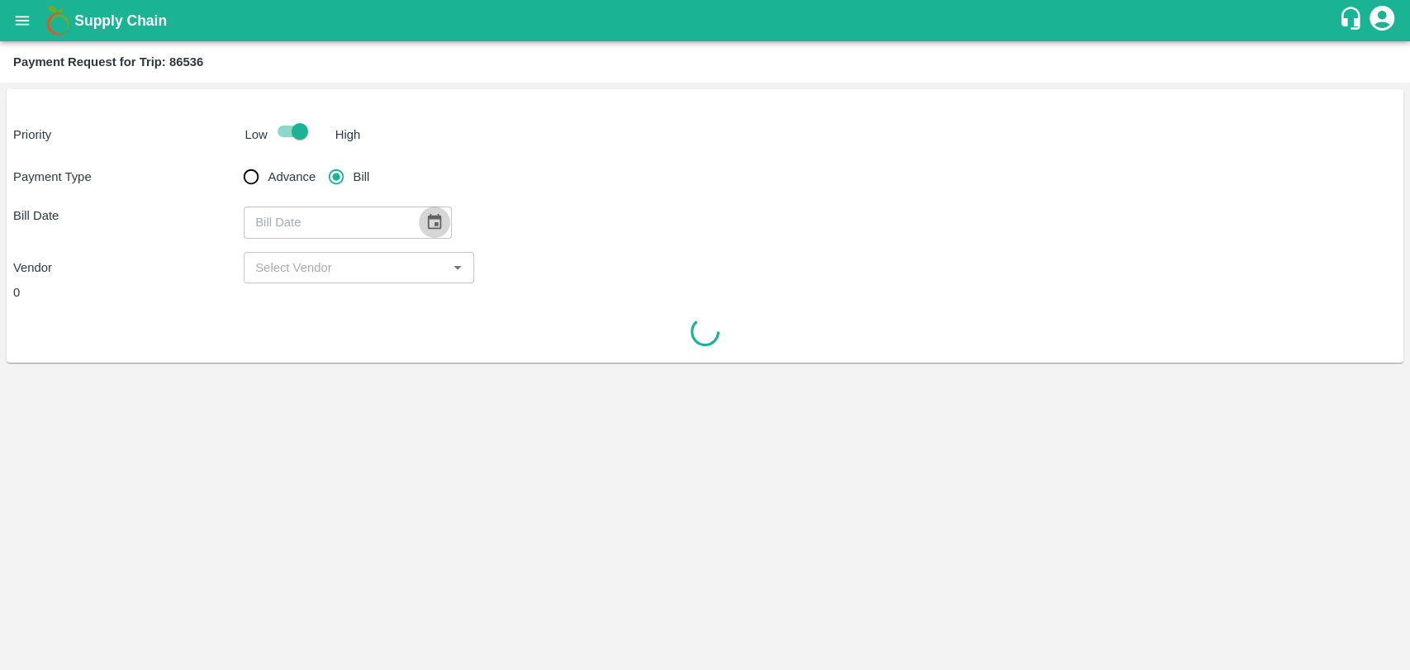
click at [429, 225] on icon "Choose date" at bounding box center [435, 222] width 14 height 16
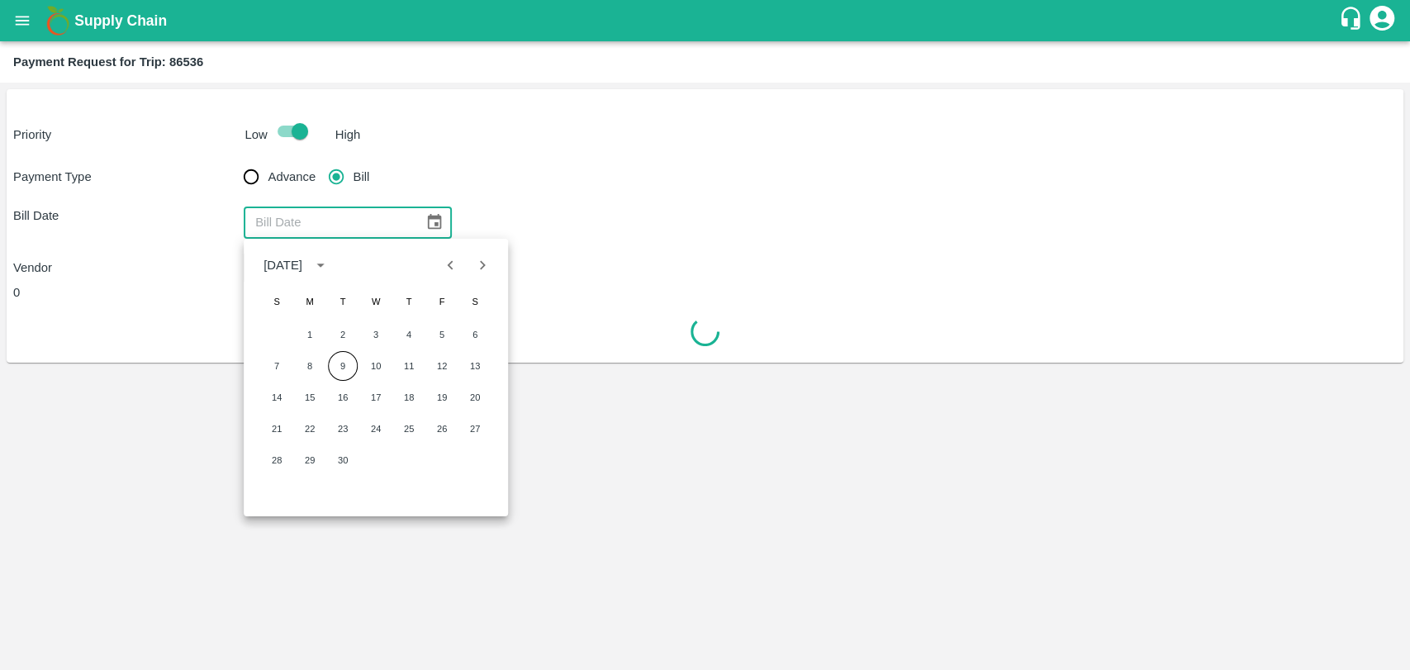
click at [454, 270] on icon "Previous month" at bounding box center [451, 265] width 18 height 18
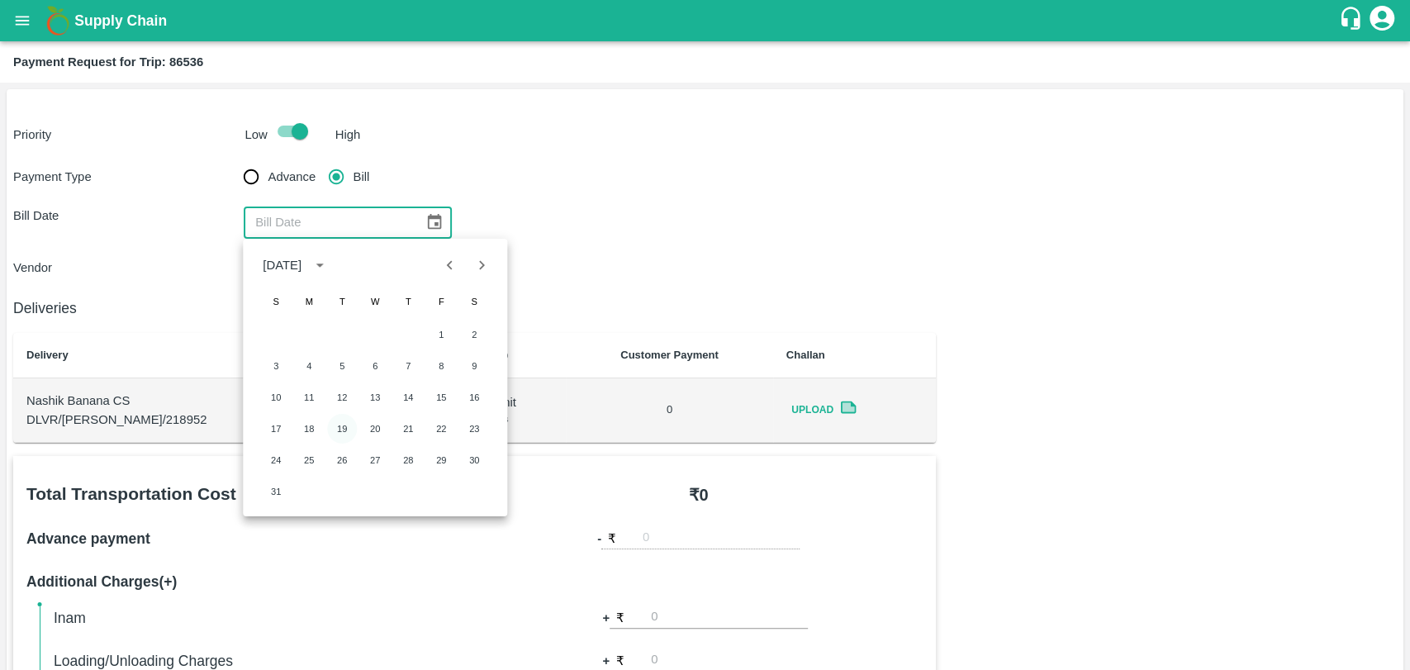
click at [335, 422] on button "19" at bounding box center [342, 429] width 30 height 30
type input "[DATE]"
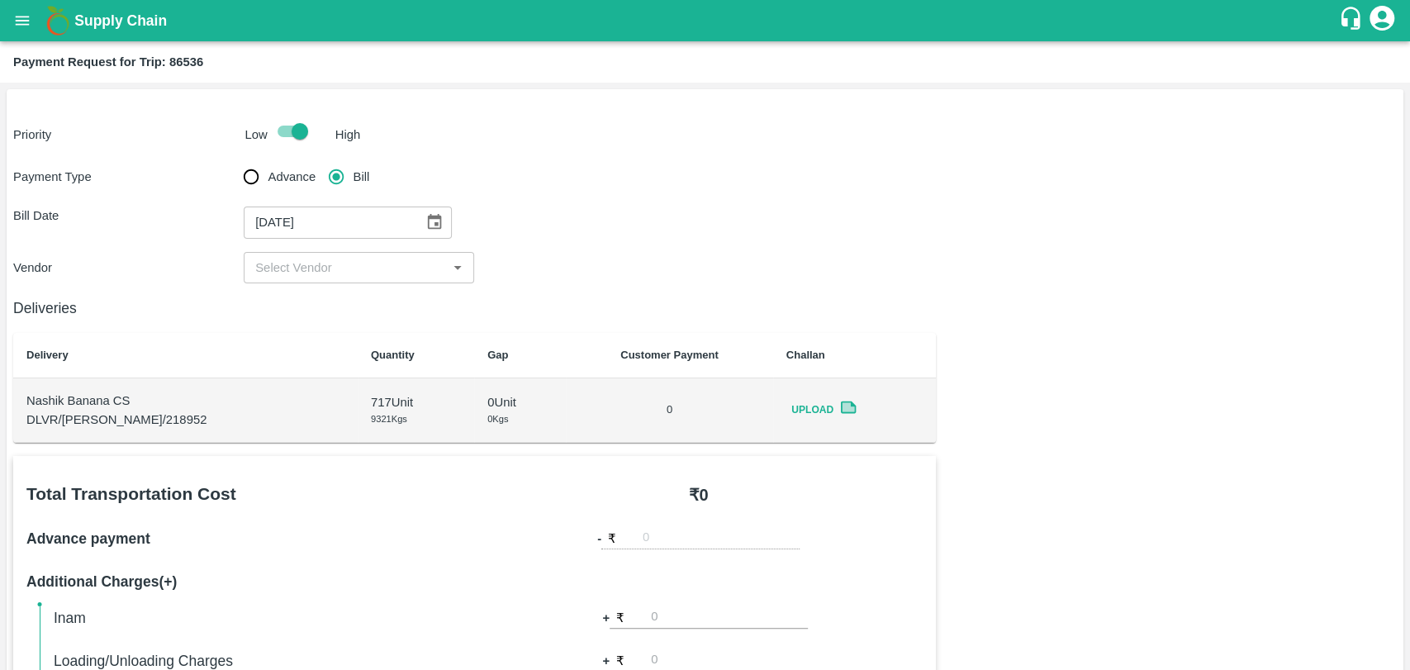
click at [279, 260] on input "input" at bounding box center [345, 267] width 193 height 21
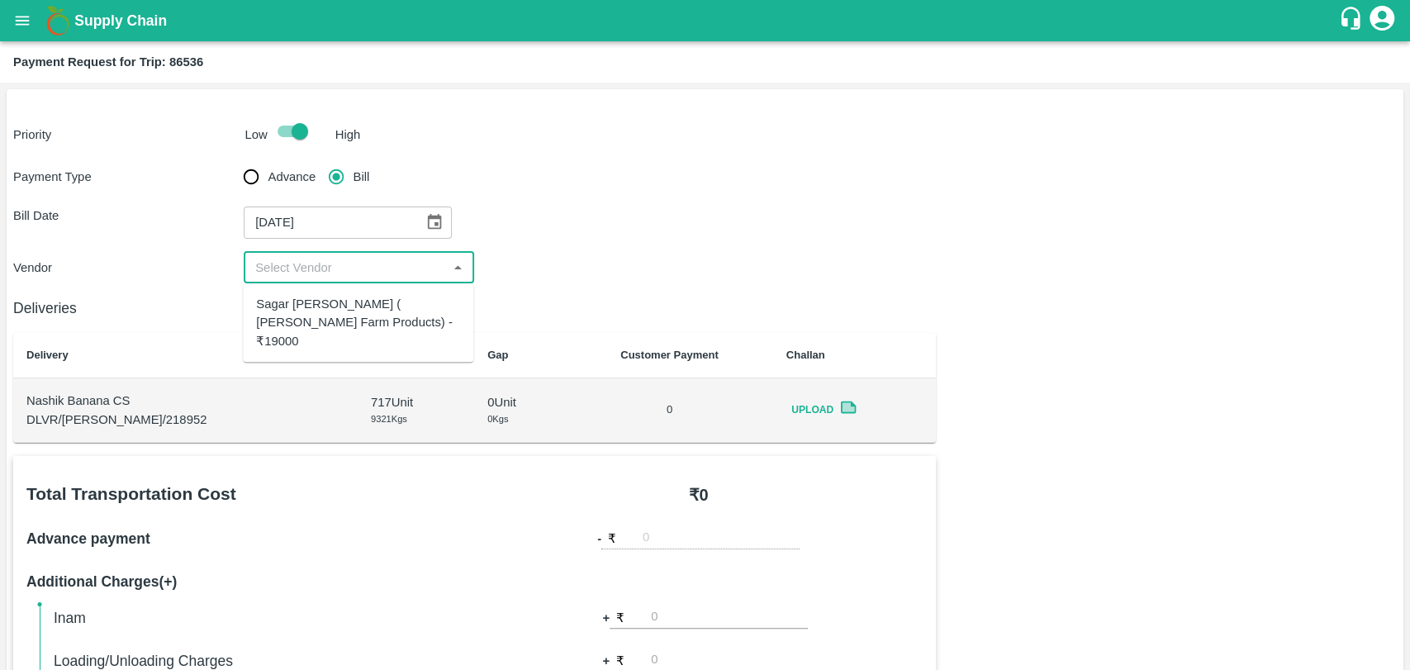
click at [294, 291] on div "Sagar [PERSON_NAME] ( [PERSON_NAME] Farm Products) - ₹19000" at bounding box center [358, 322] width 230 height 65
type input "Sagar [PERSON_NAME] ( [PERSON_NAME] Farm Products) - ₹19000"
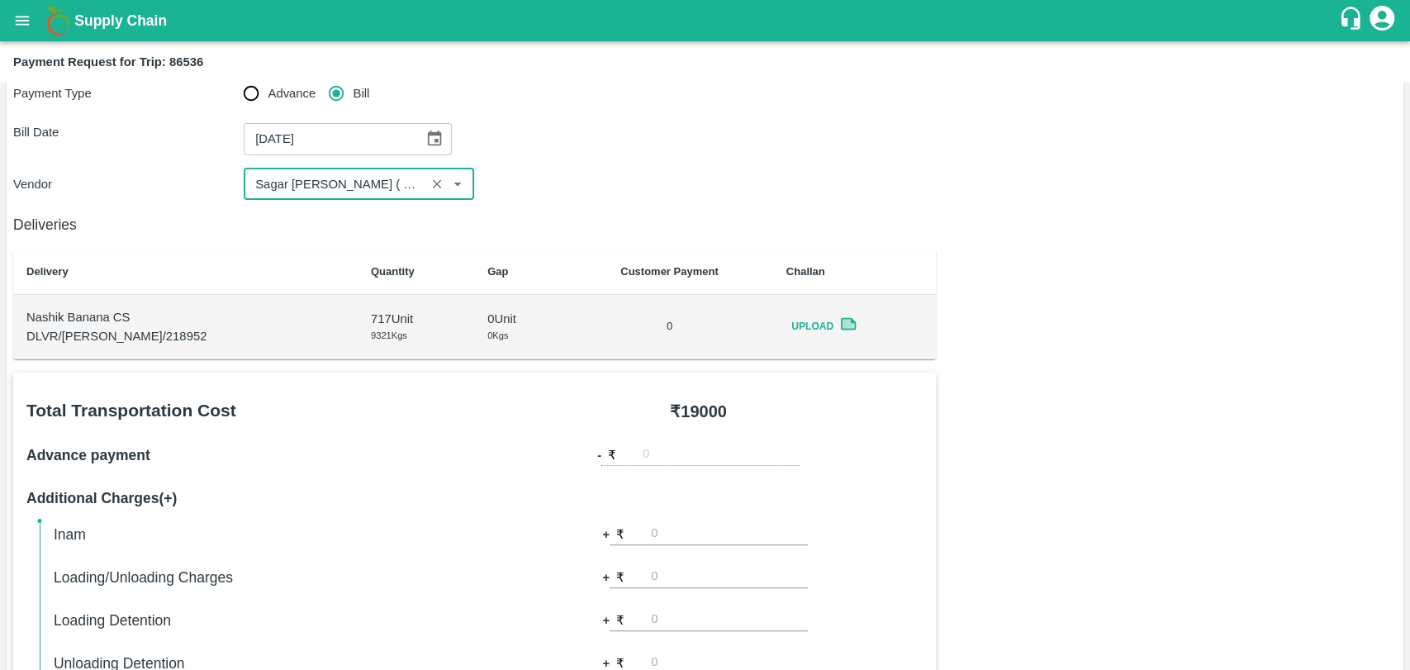
scroll to position [183, 0]
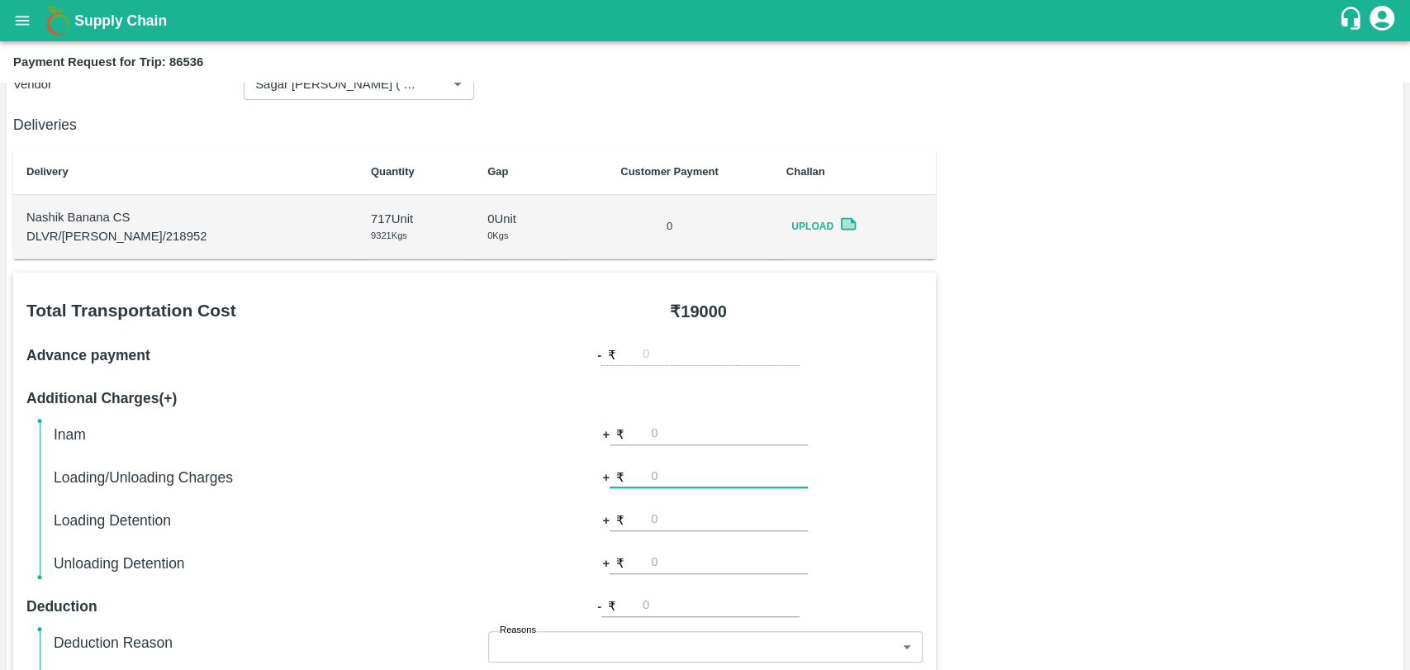
click at [689, 478] on input "number" at bounding box center [729, 477] width 157 height 22
type input "500"
click at [990, 366] on div "Total Transportation Cost ₹ 19000 Advance payment - ₹ Additional Charges(+) Ina…" at bounding box center [704, 672] width 1383 height 799
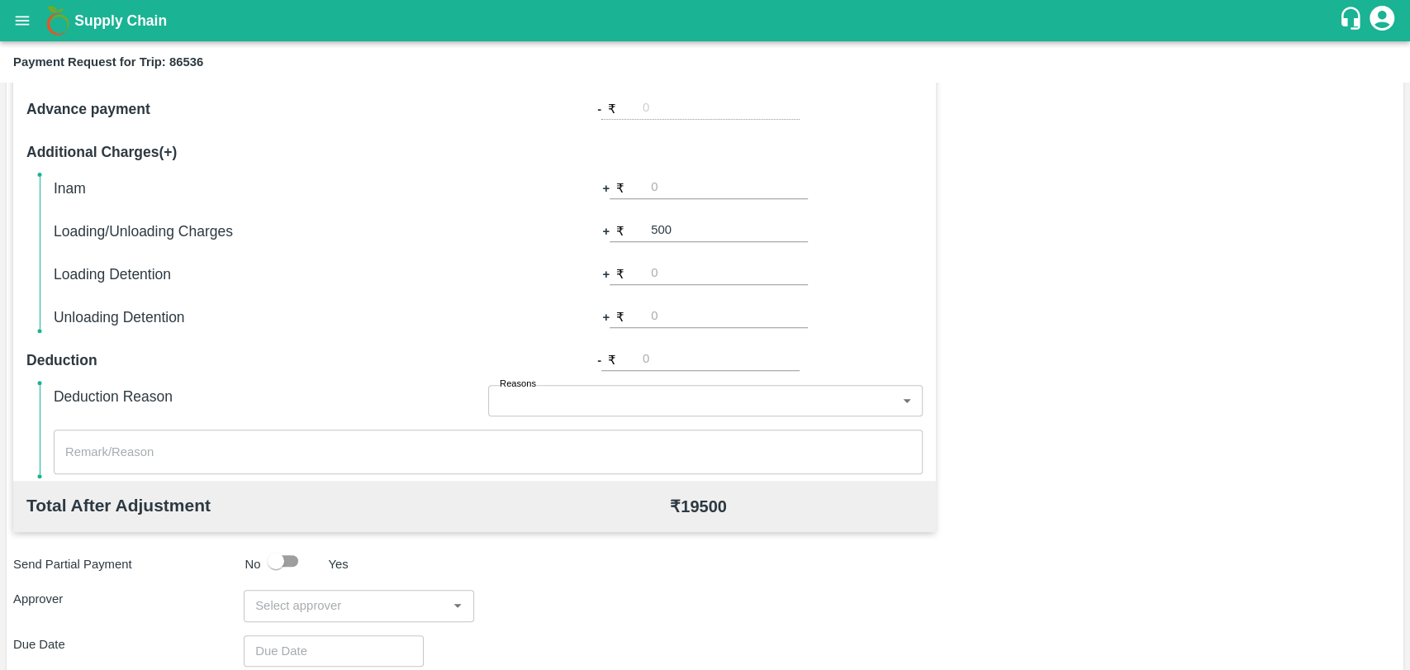
scroll to position [458, 0]
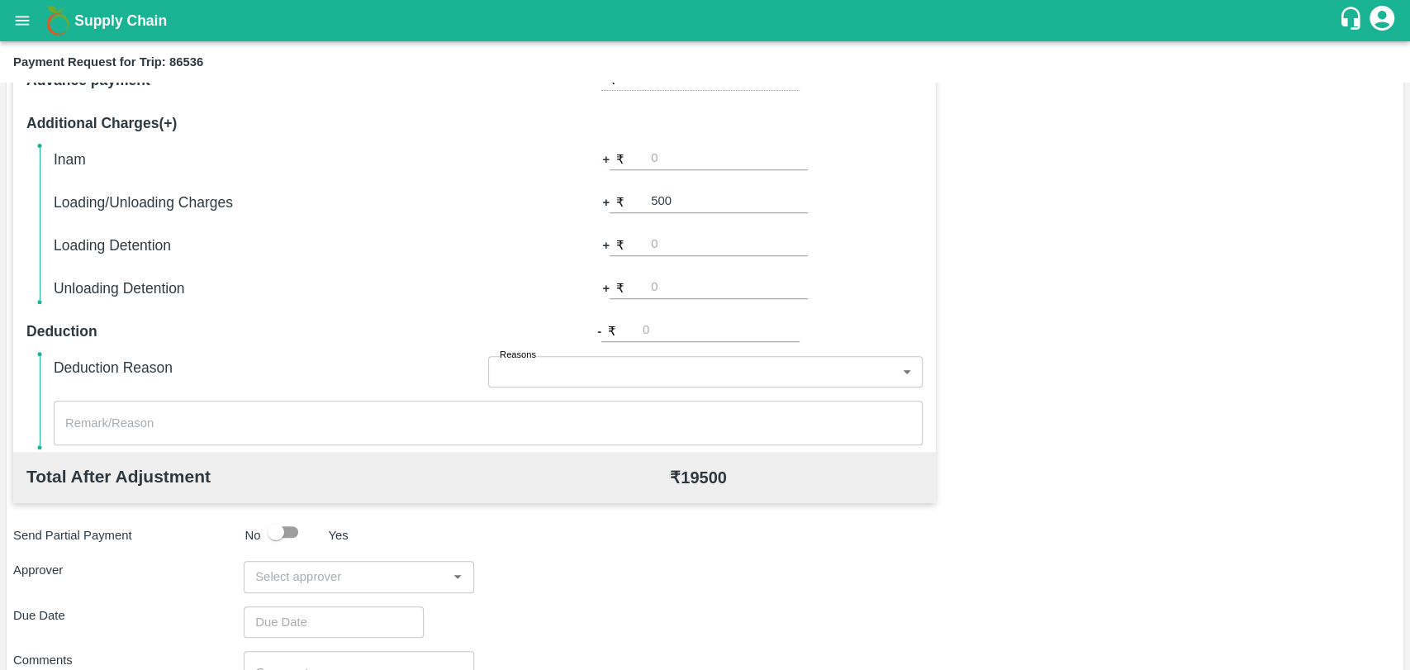
click at [369, 573] on input "input" at bounding box center [345, 576] width 193 height 21
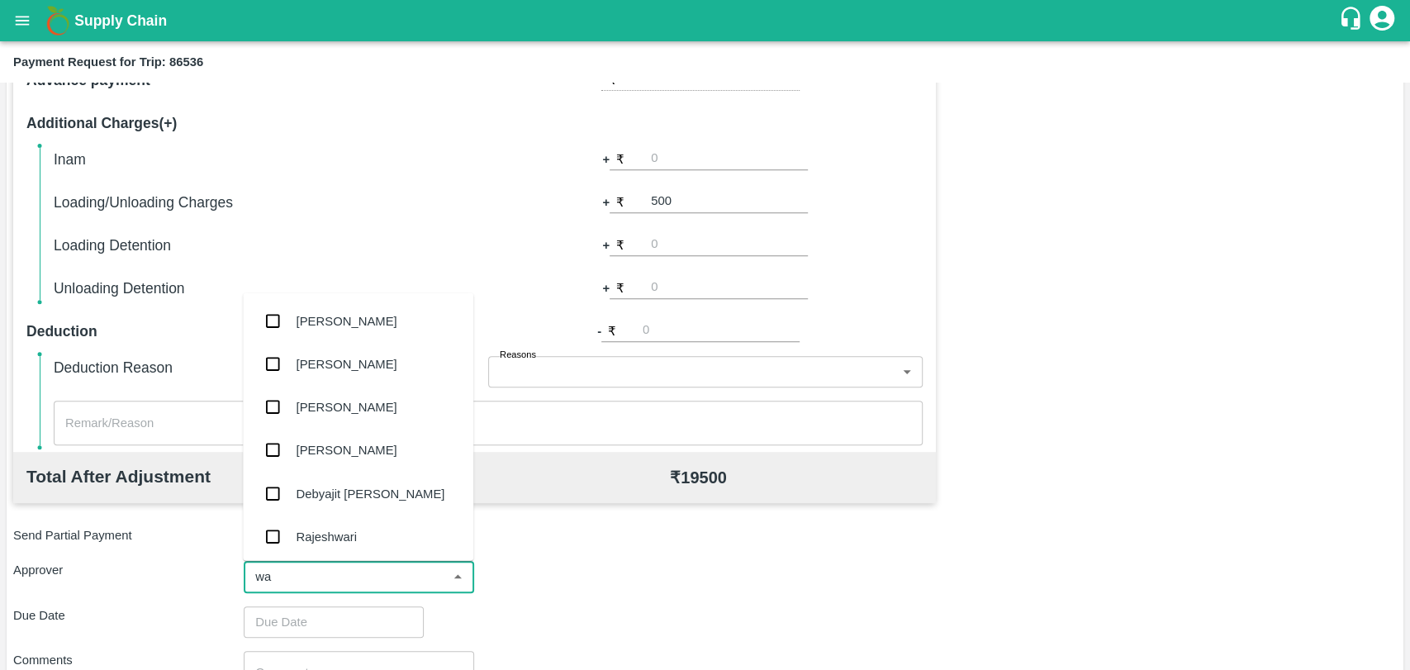
type input "wag"
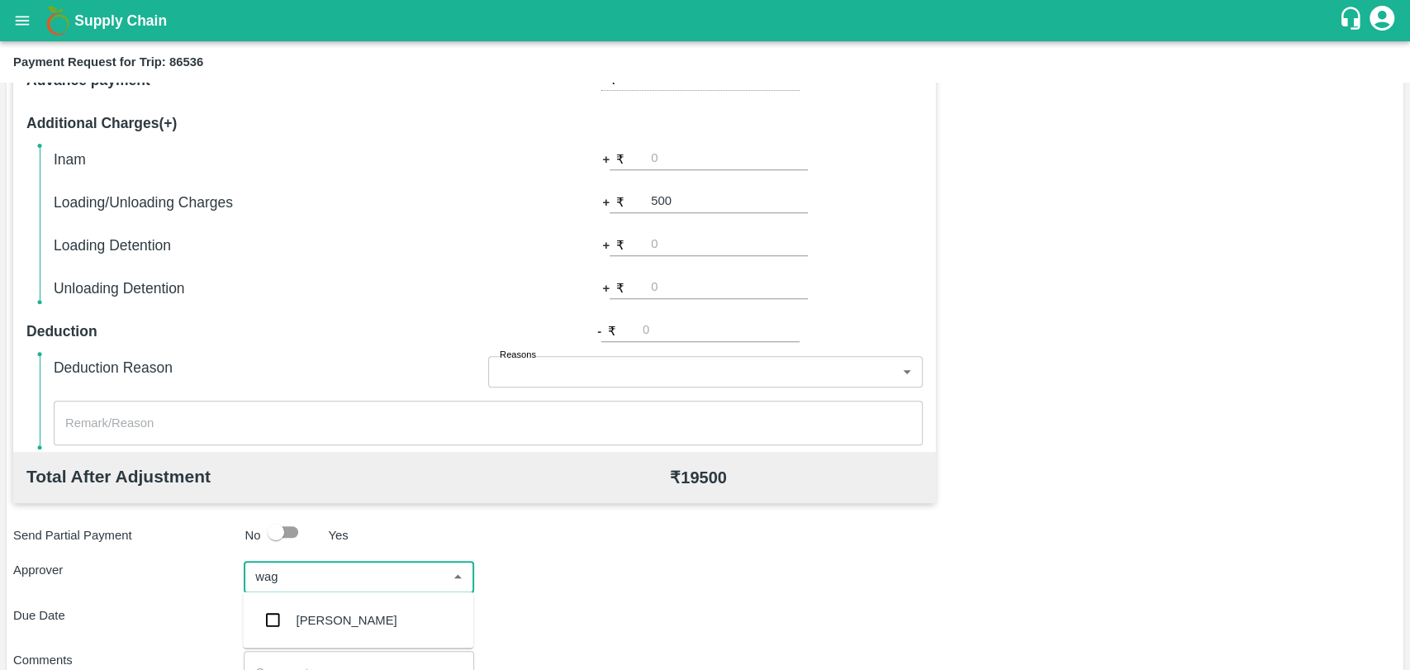
click at [374, 624] on div "[PERSON_NAME]" at bounding box center [346, 619] width 101 height 18
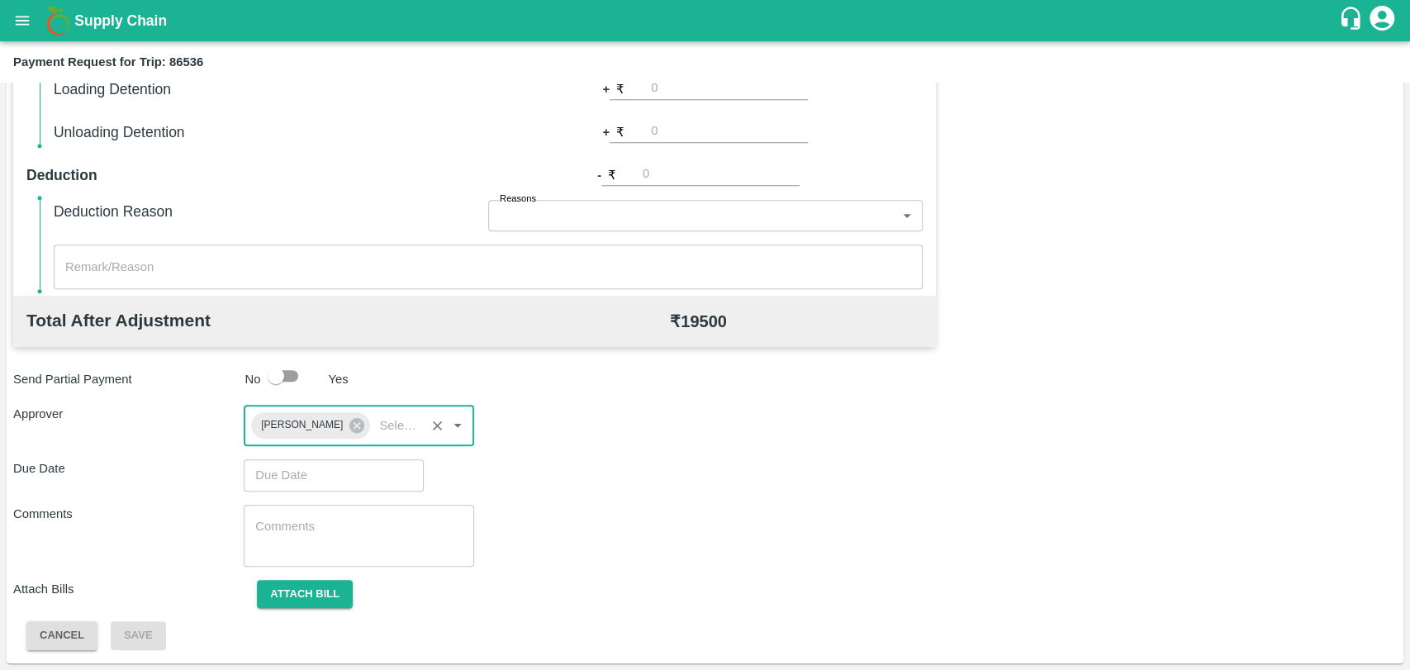
click at [299, 471] on input "Choose date" at bounding box center [328, 474] width 168 height 31
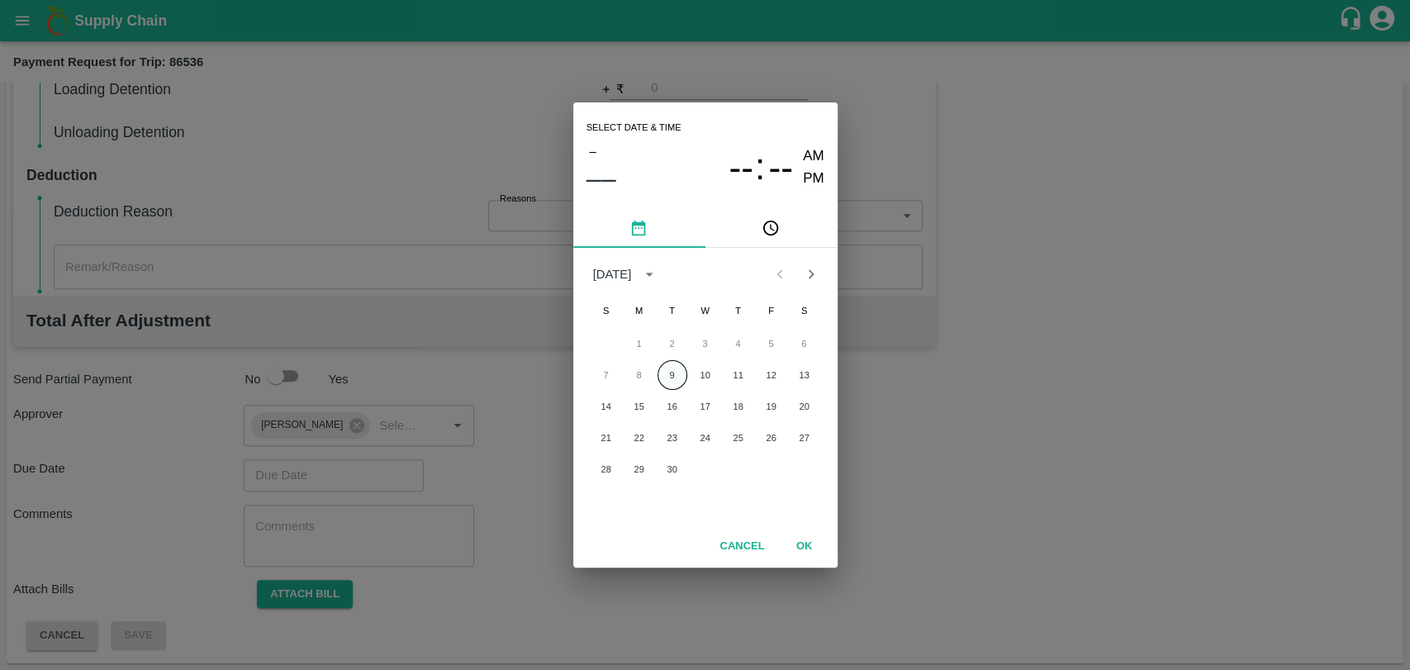
click at [679, 364] on button "9" at bounding box center [672, 375] width 30 height 30
type input "[DATE] 12:00 AM"
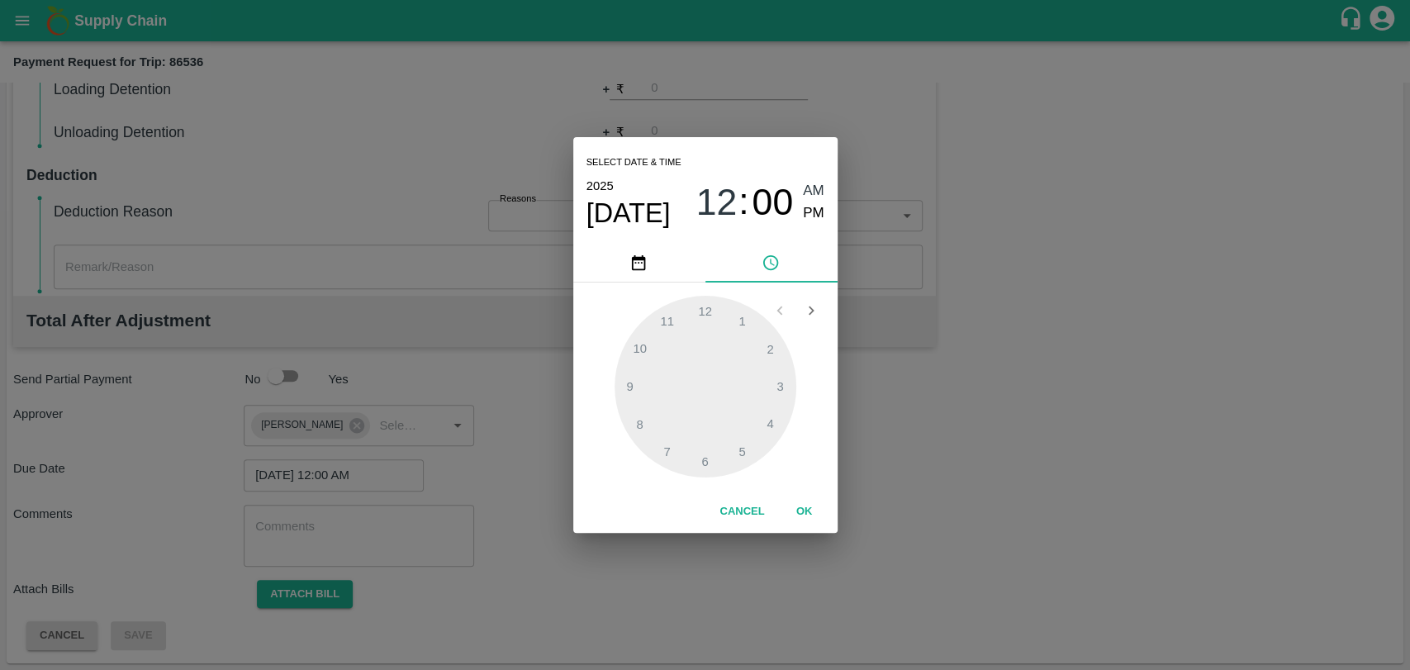
click at [830, 509] on div "Cancel OK" at bounding box center [705, 512] width 264 height 42
drag, startPoint x: 817, startPoint y: 510, endPoint x: 674, endPoint y: 541, distance: 146.1
click at [815, 510] on button "OK" at bounding box center [804, 511] width 53 height 29
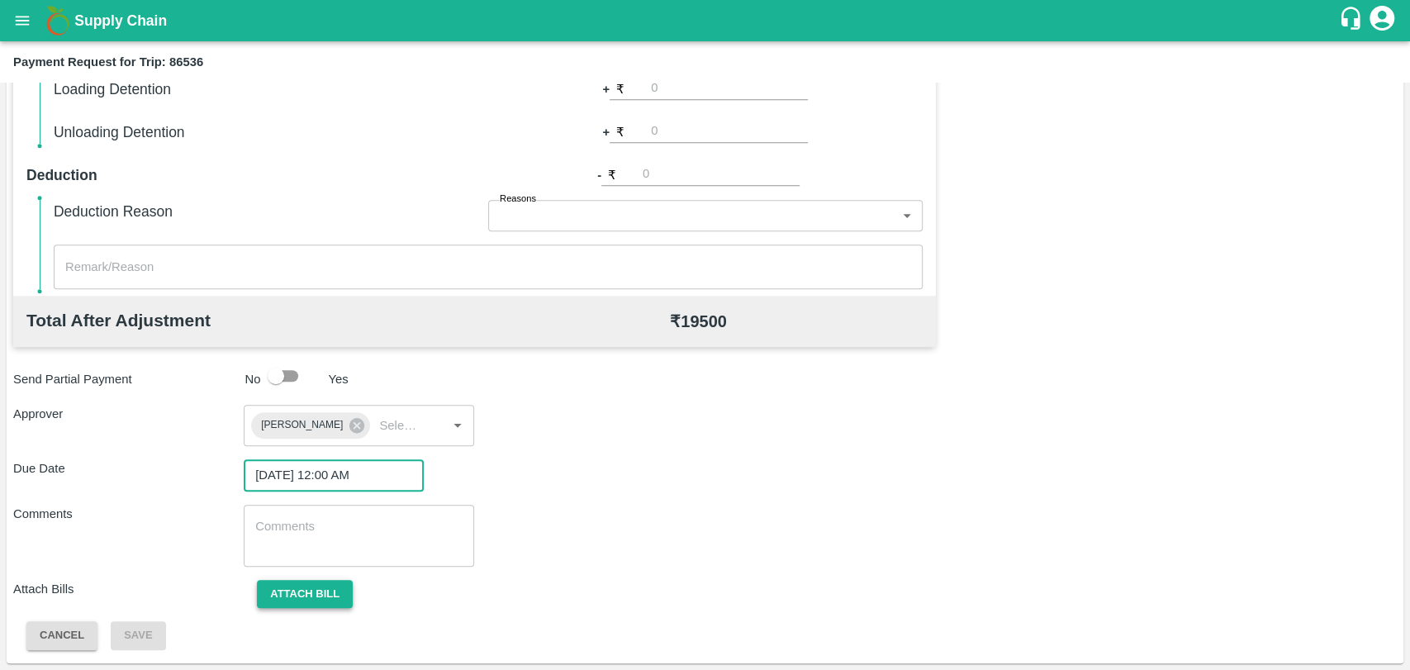
click at [287, 603] on button "Attach bill" at bounding box center [305, 594] width 96 height 29
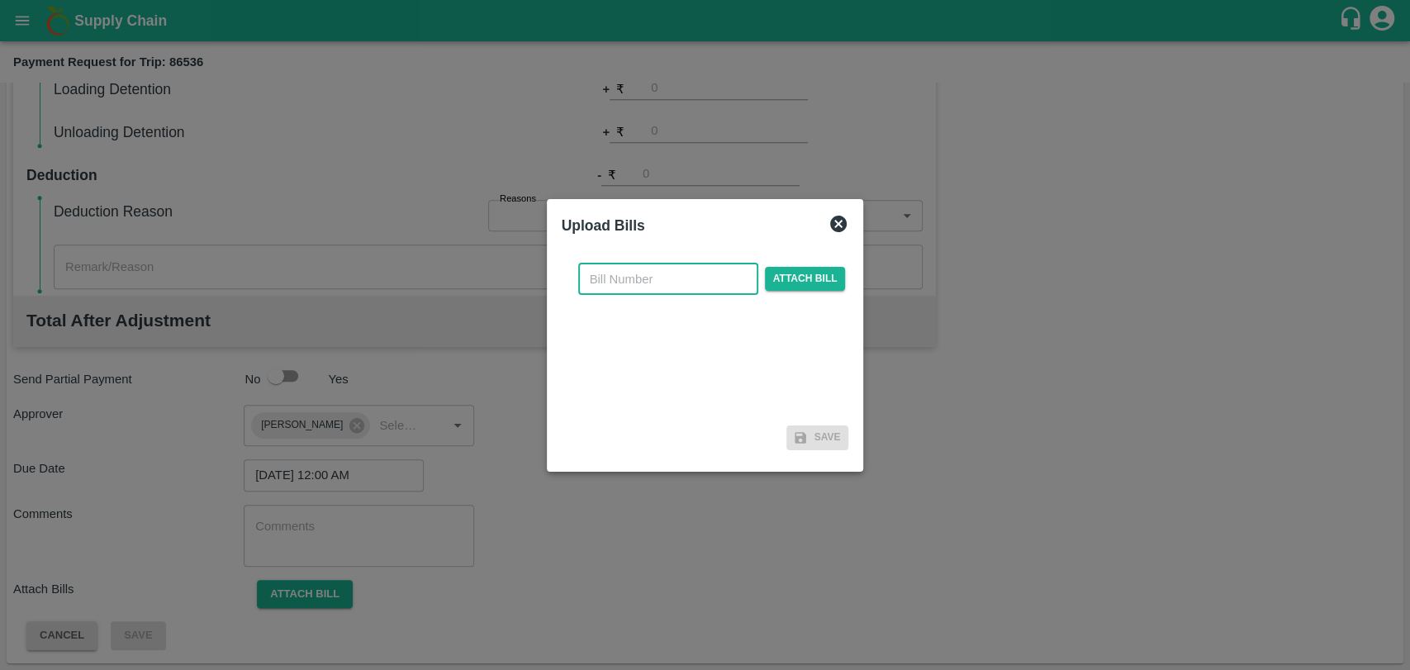
click at [680, 277] on input "text" at bounding box center [668, 278] width 180 height 31
type input "384"
click at [832, 267] on span "Attach bill" at bounding box center [805, 279] width 81 height 24
click at [0, 0] on input "Attach bill" at bounding box center [0, 0] width 0 height 0
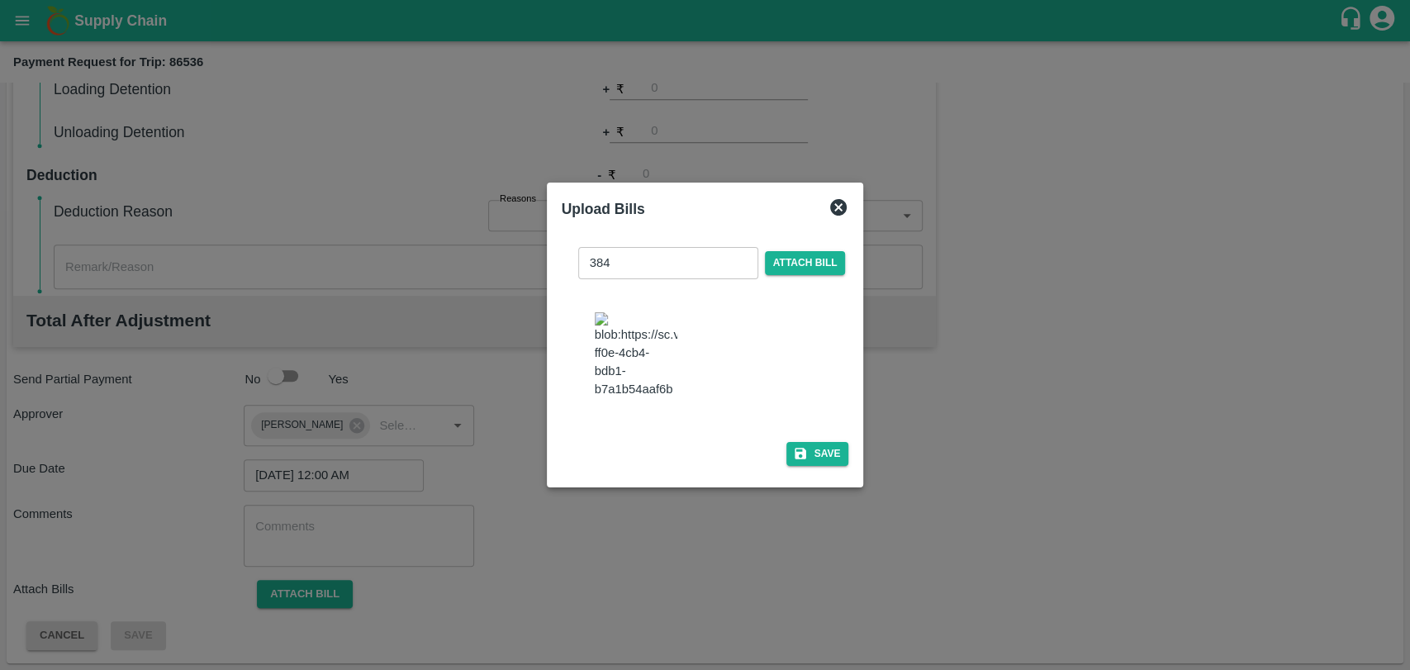
click at [667, 363] on img at bounding box center [636, 355] width 83 height 87
click at [796, 451] on icon "button" at bounding box center [800, 453] width 15 height 15
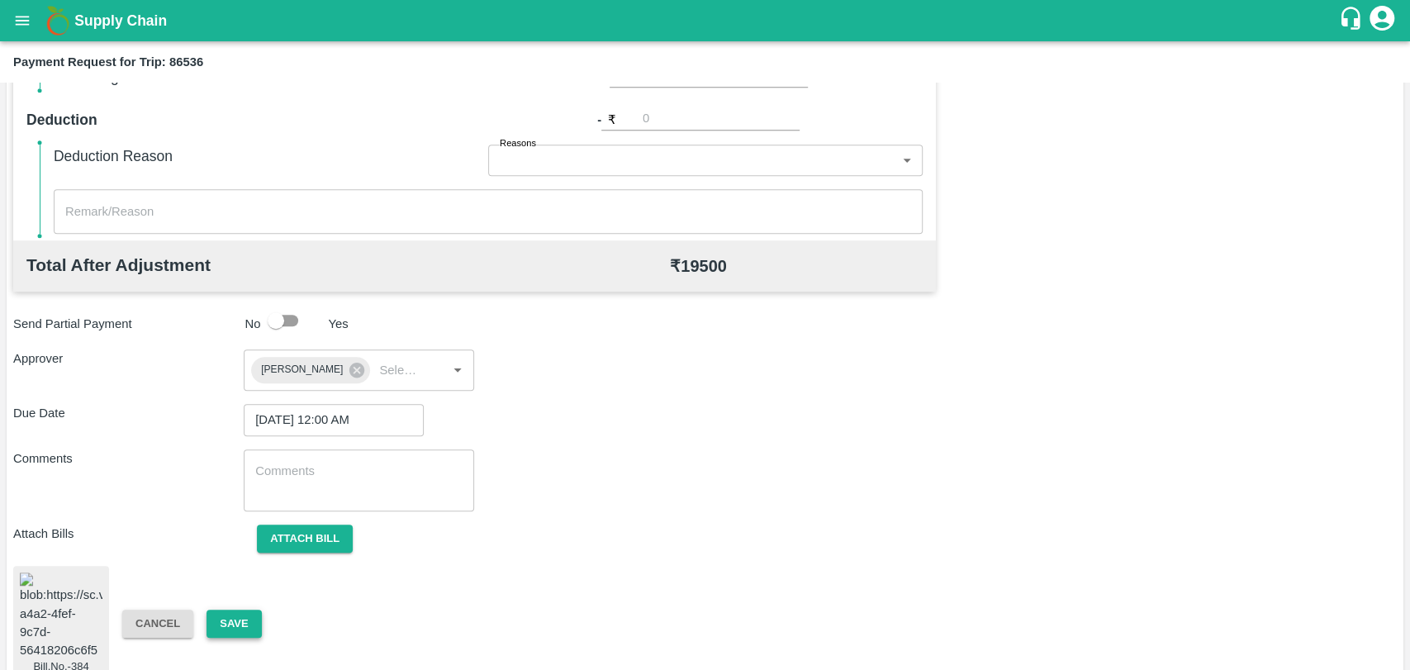
scroll to position [685, 0]
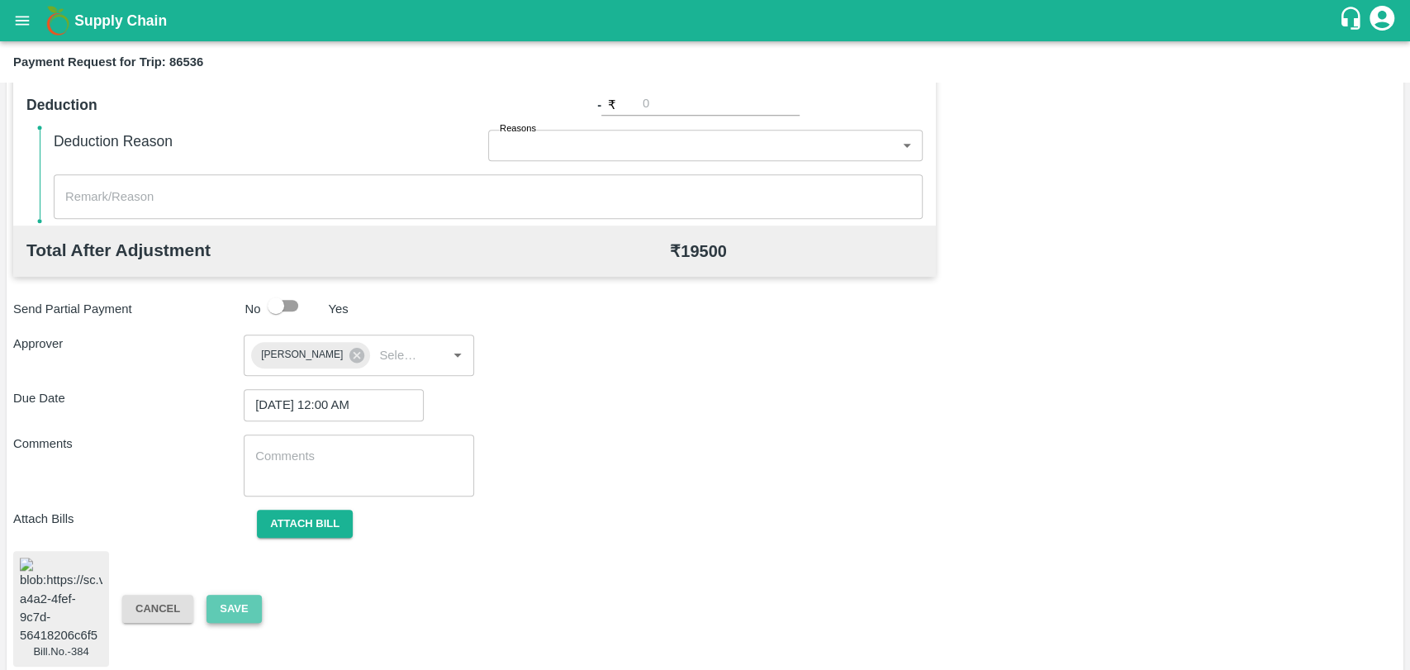
click at [239, 595] on button "Save" at bounding box center [233, 609] width 55 height 29
